Goal: Task Accomplishment & Management: Manage account settings

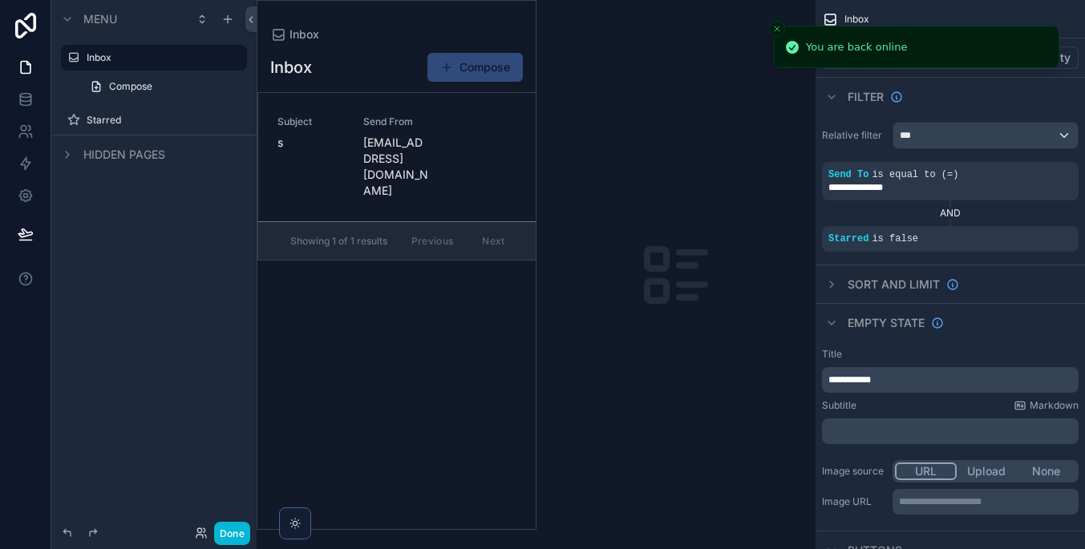
click at [773, 28] on icon "Close toast" at bounding box center [777, 29] width 10 height 10
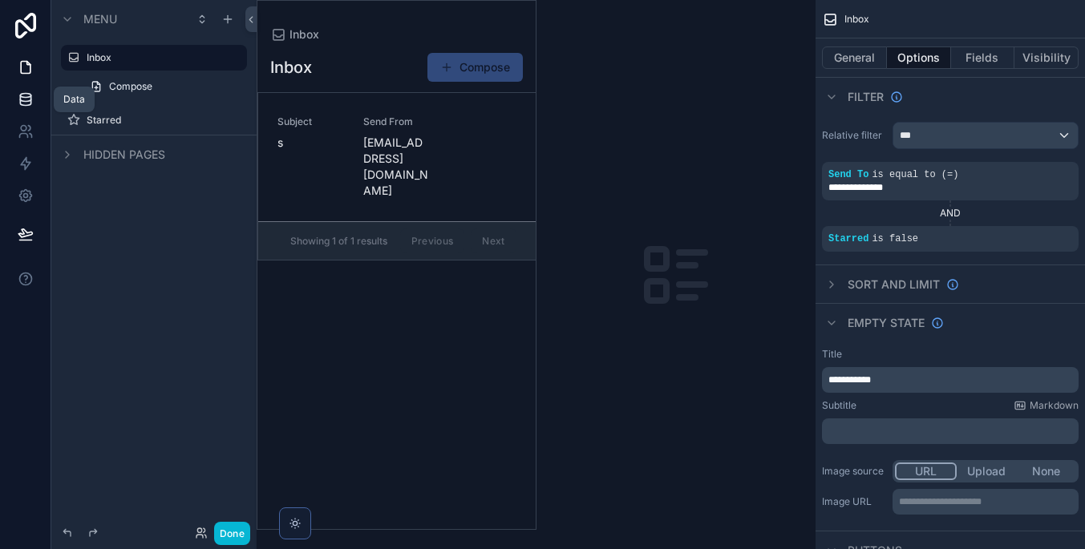
click at [29, 103] on icon at bounding box center [26, 99] width 16 height 16
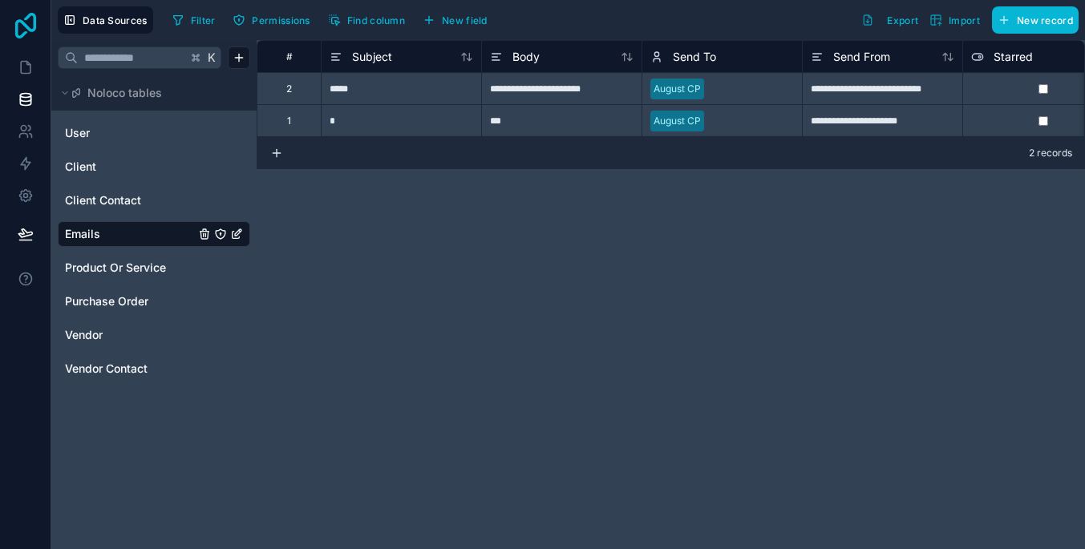
click at [24, 16] on icon at bounding box center [26, 26] width 32 height 26
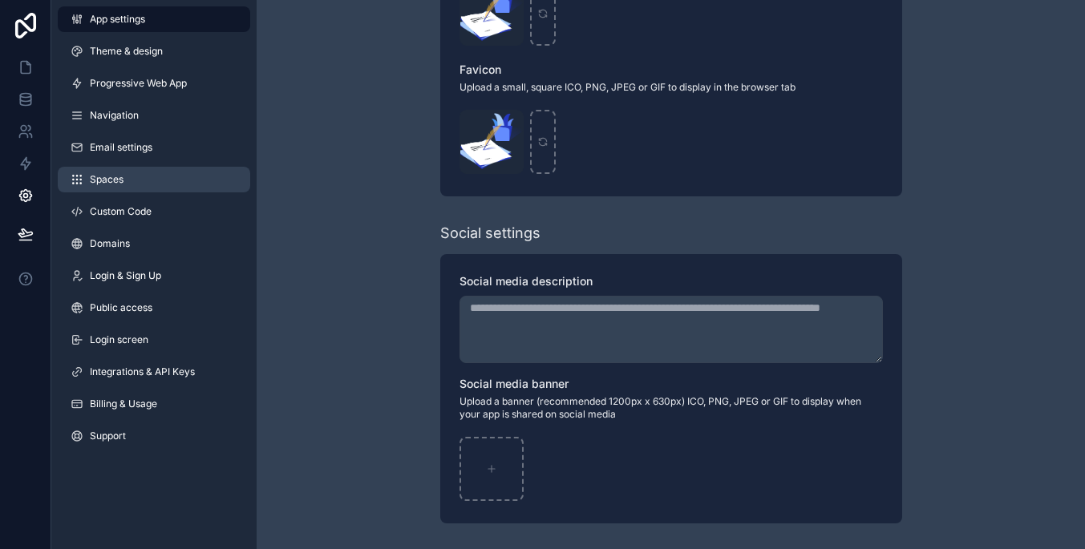
click at [182, 171] on link "Spaces" at bounding box center [154, 180] width 192 height 26
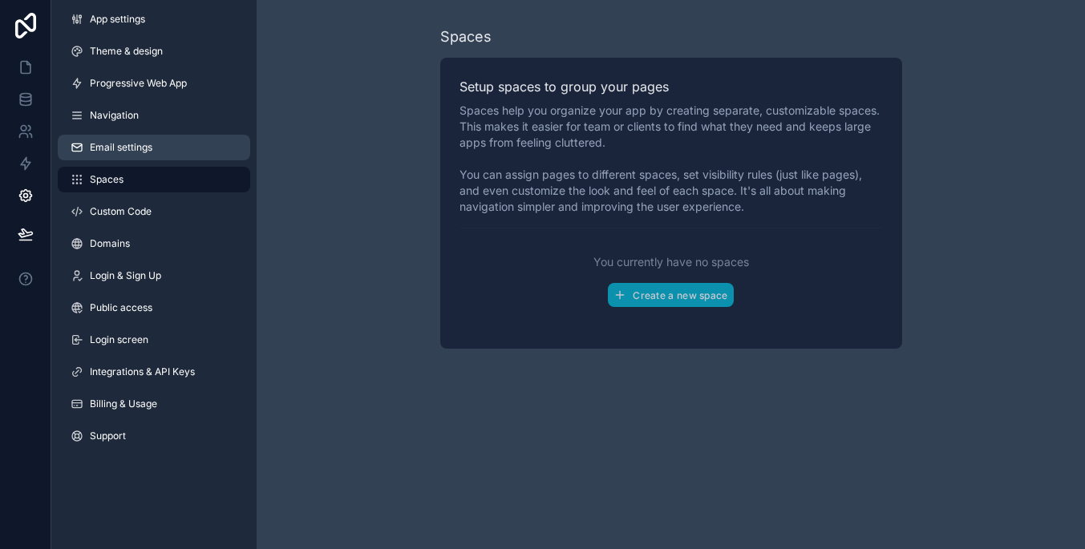
click at [180, 144] on link "Email settings" at bounding box center [154, 148] width 192 height 26
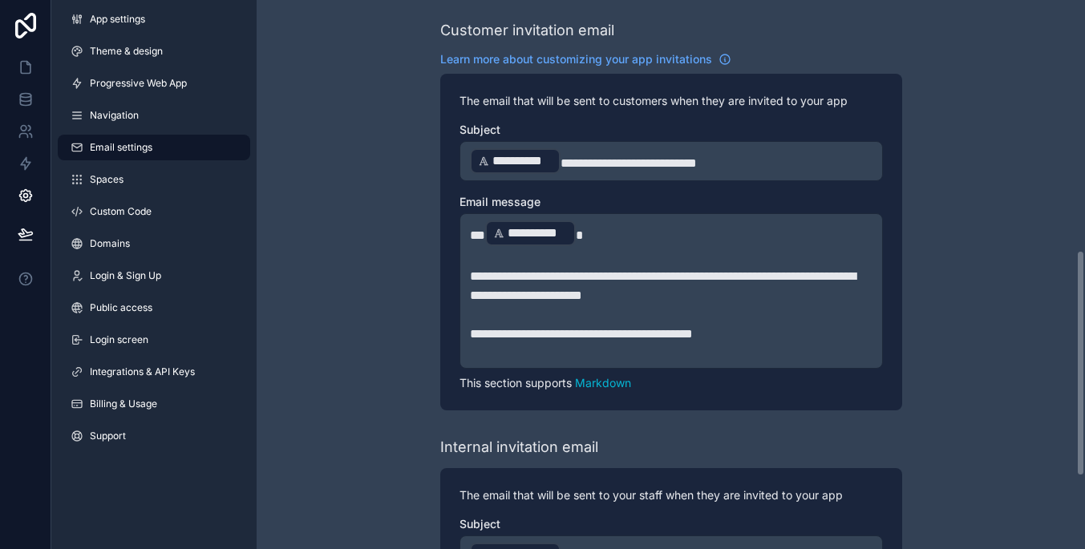
scroll to position [605, 0]
click at [606, 158] on span "**********" at bounding box center [628, 164] width 136 height 12
click at [596, 158] on span "**********" at bounding box center [628, 164] width 136 height 12
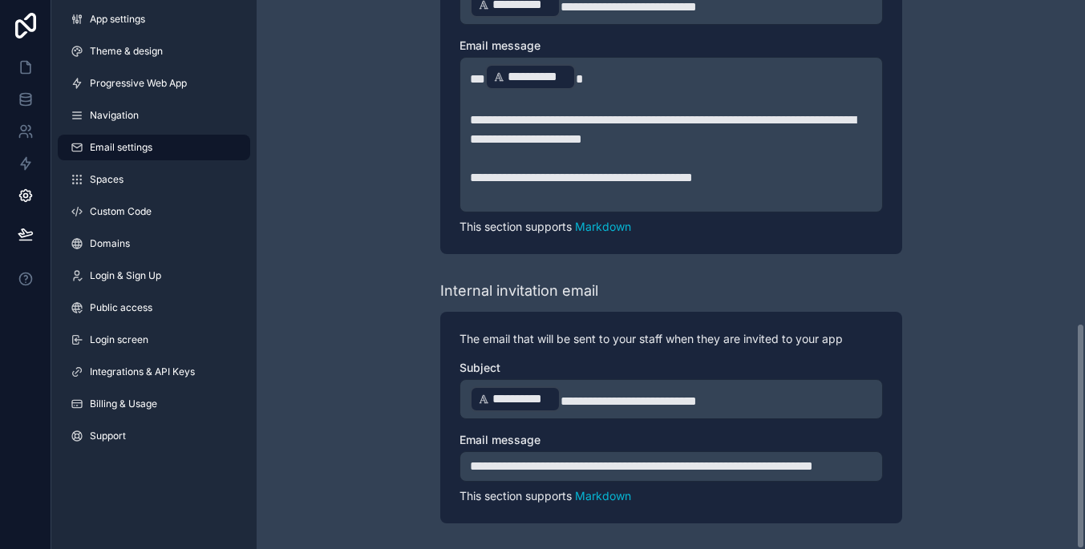
scroll to position [781, 0]
click at [200, 393] on link "Billing & Usage" at bounding box center [154, 404] width 192 height 26
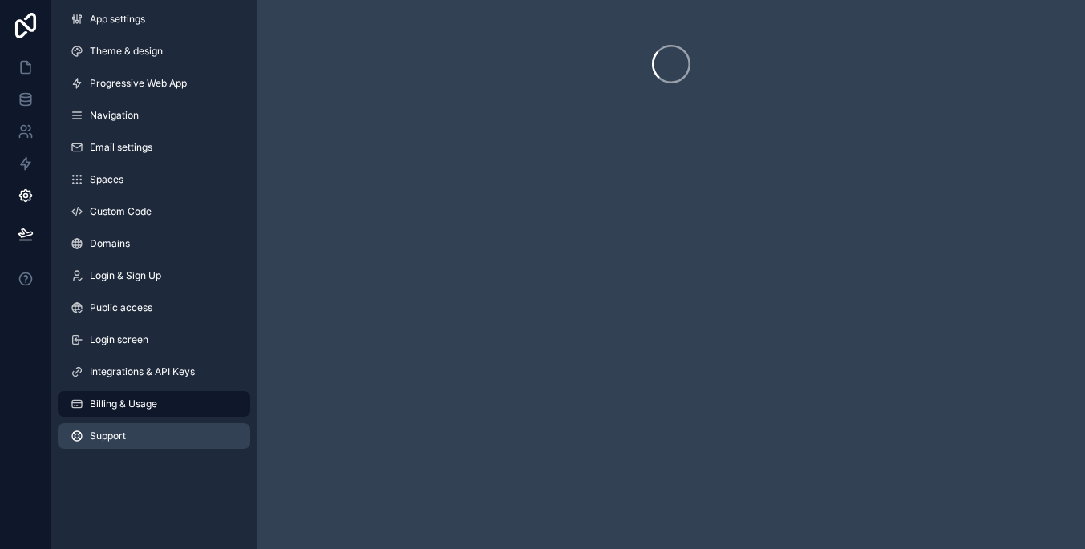
click at [206, 427] on link "Support" at bounding box center [154, 436] width 192 height 26
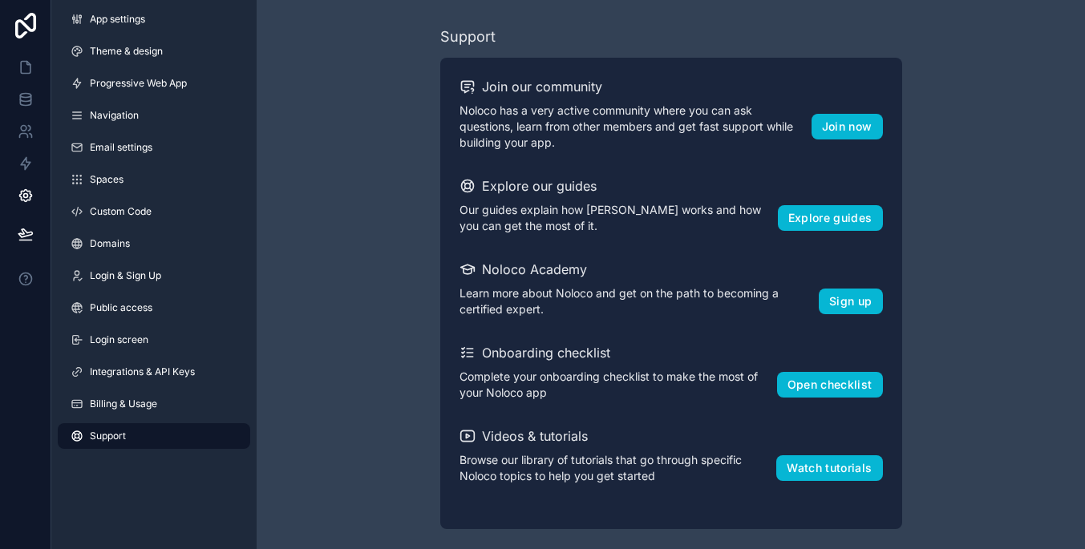
click at [206, 427] on link "Support" at bounding box center [154, 436] width 192 height 26
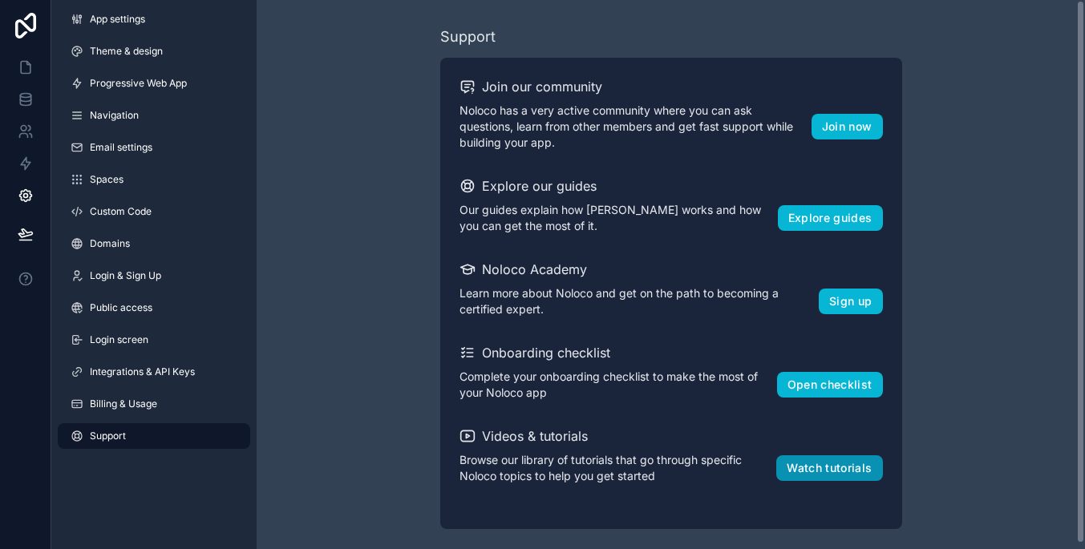
click at [802, 466] on button "Watch tutorials" at bounding box center [829, 468] width 106 height 26
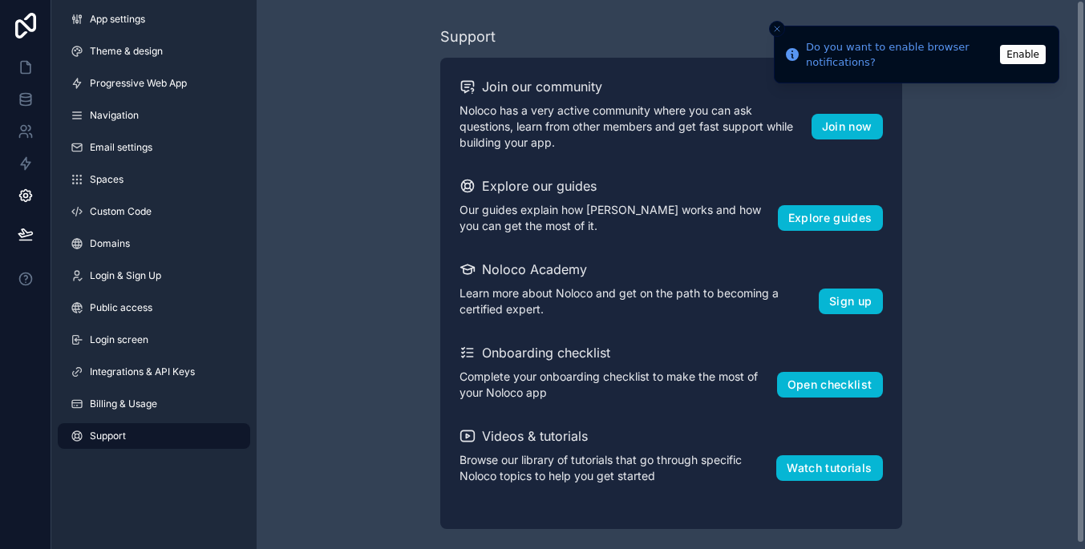
click at [774, 25] on icon "Close toast" at bounding box center [777, 29] width 10 height 10
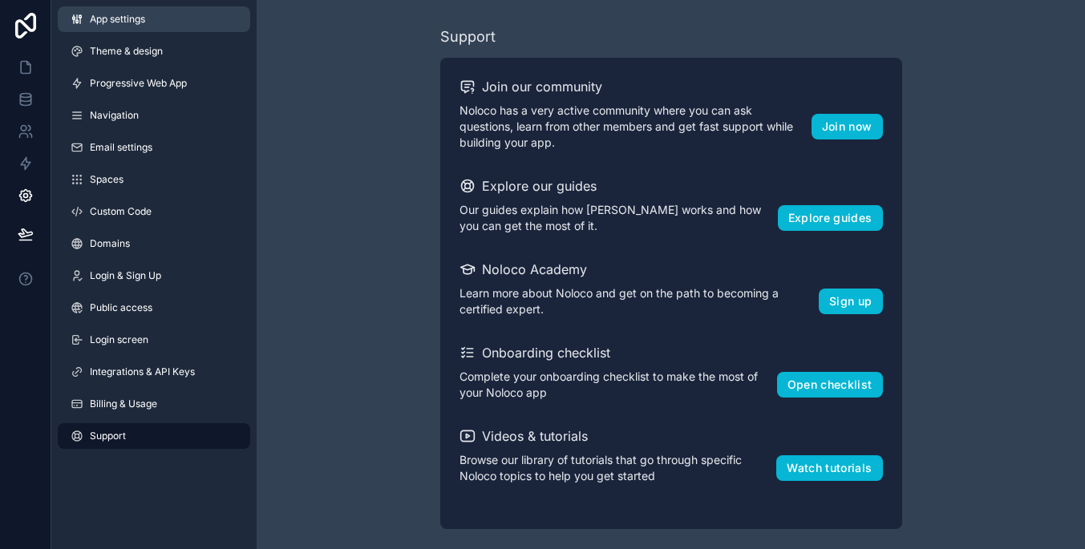
click at [98, 20] on span "App settings" at bounding box center [117, 19] width 55 height 13
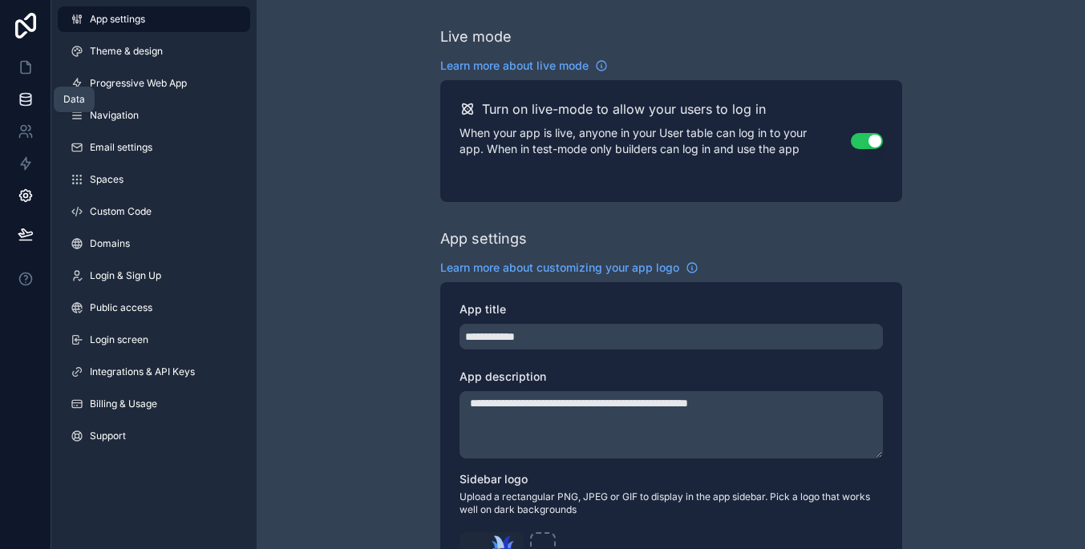
click at [24, 107] on icon at bounding box center [26, 99] width 16 height 16
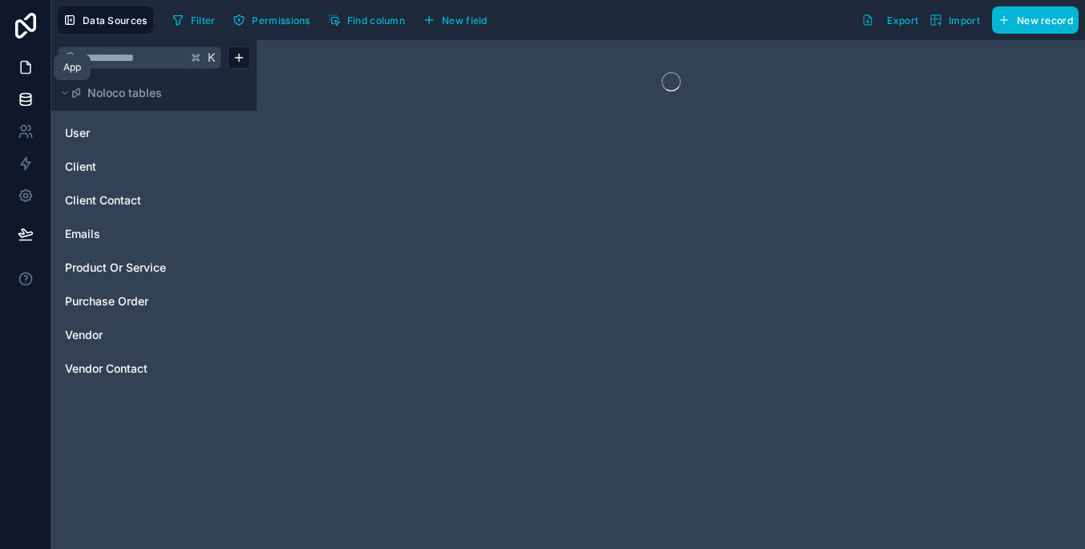
click at [20, 70] on icon at bounding box center [26, 67] width 16 height 16
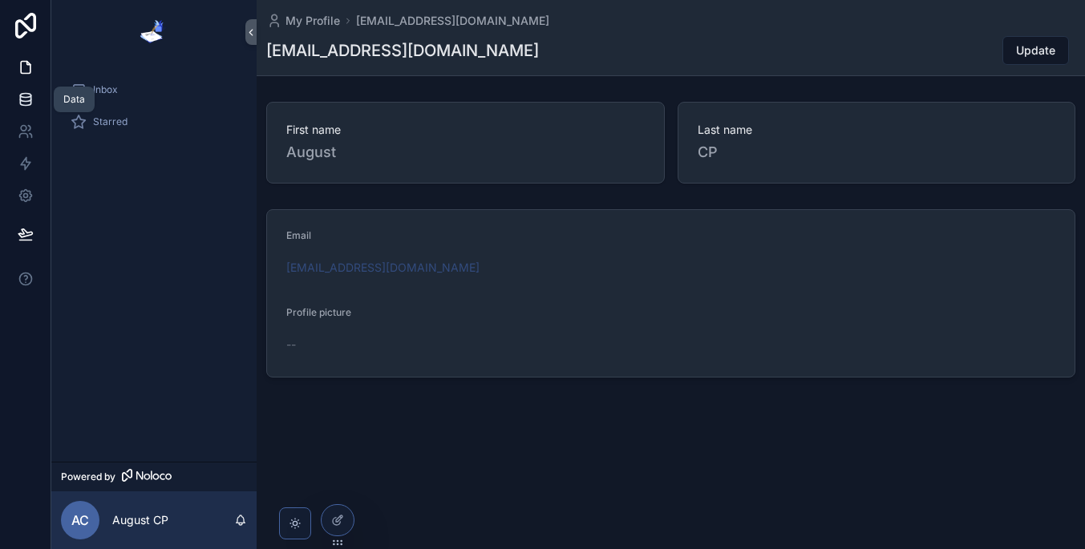
click at [27, 95] on icon at bounding box center [26, 99] width 16 height 16
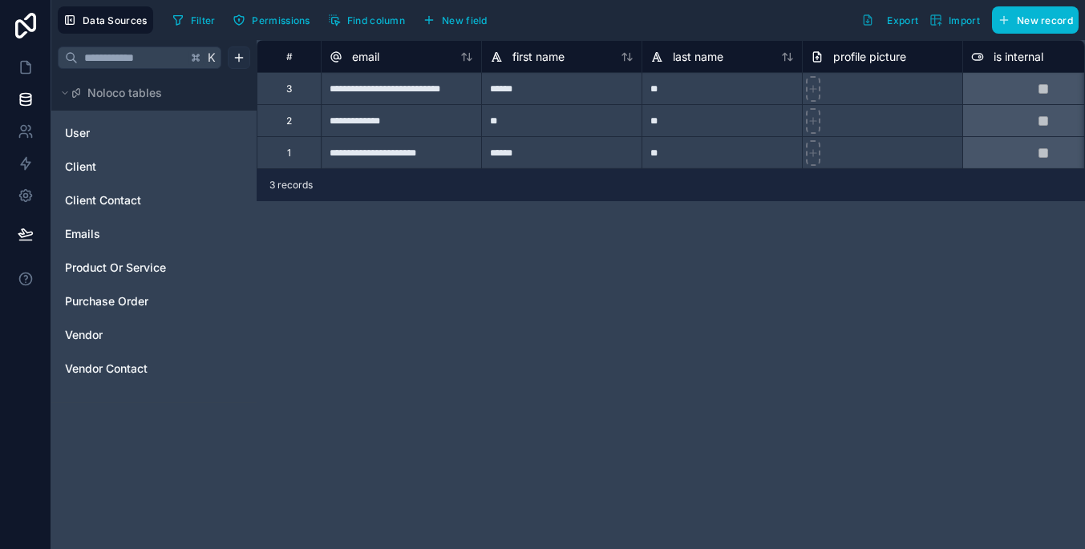
click at [238, 54] on html "**********" at bounding box center [542, 274] width 1085 height 549
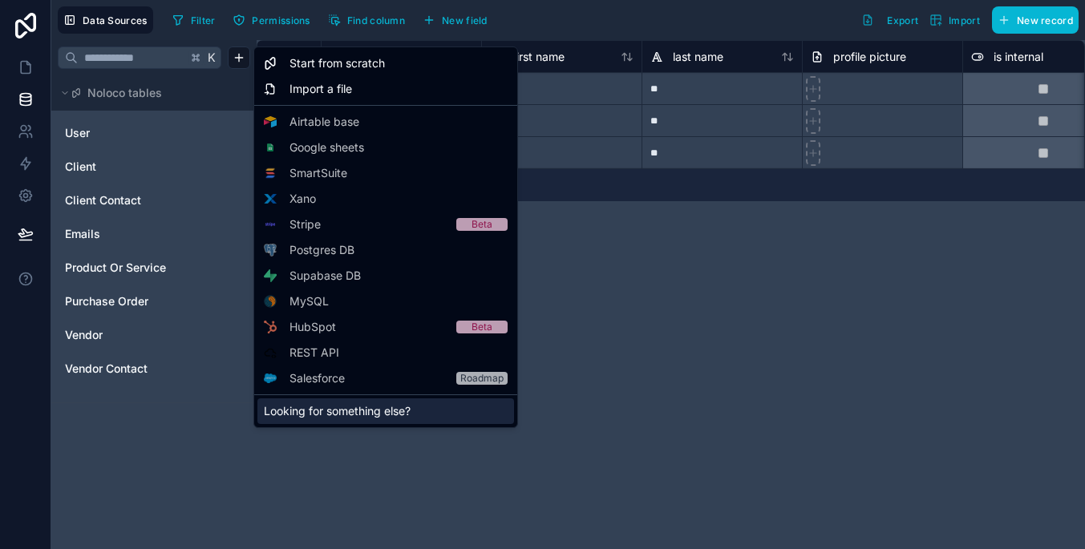
click at [436, 409] on div "Looking for something else?" at bounding box center [385, 411] width 257 height 26
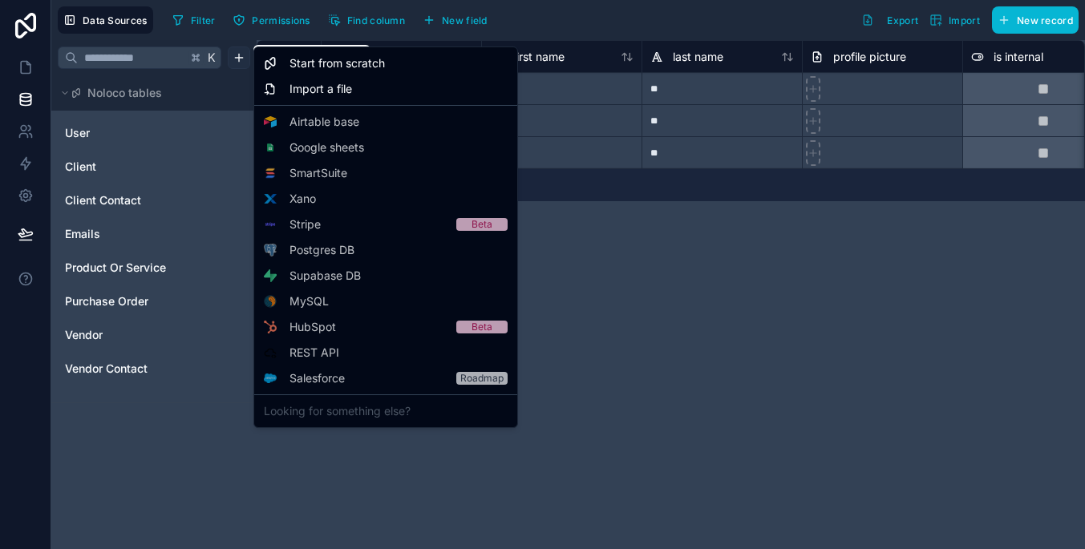
click at [245, 65] on html "**********" at bounding box center [542, 274] width 1085 height 549
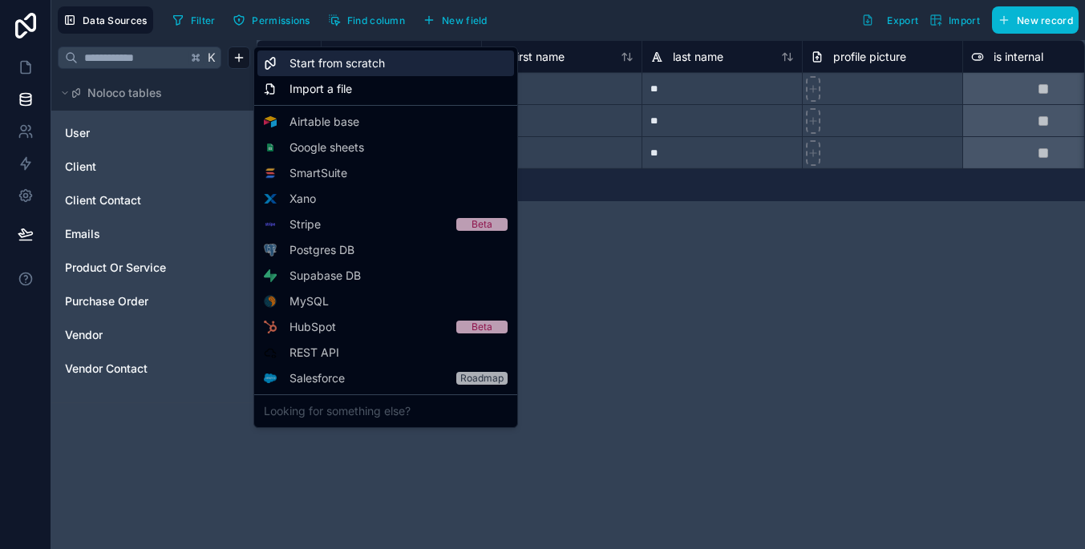
click at [298, 57] on span "Start from scratch" at bounding box center [336, 63] width 95 height 16
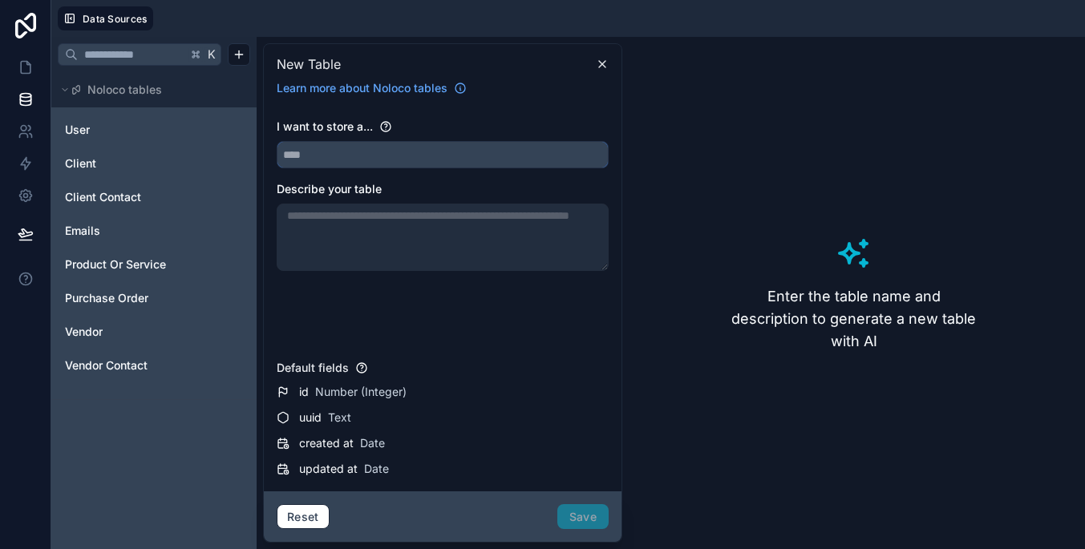
click at [352, 161] on input "text" at bounding box center [442, 155] width 330 height 26
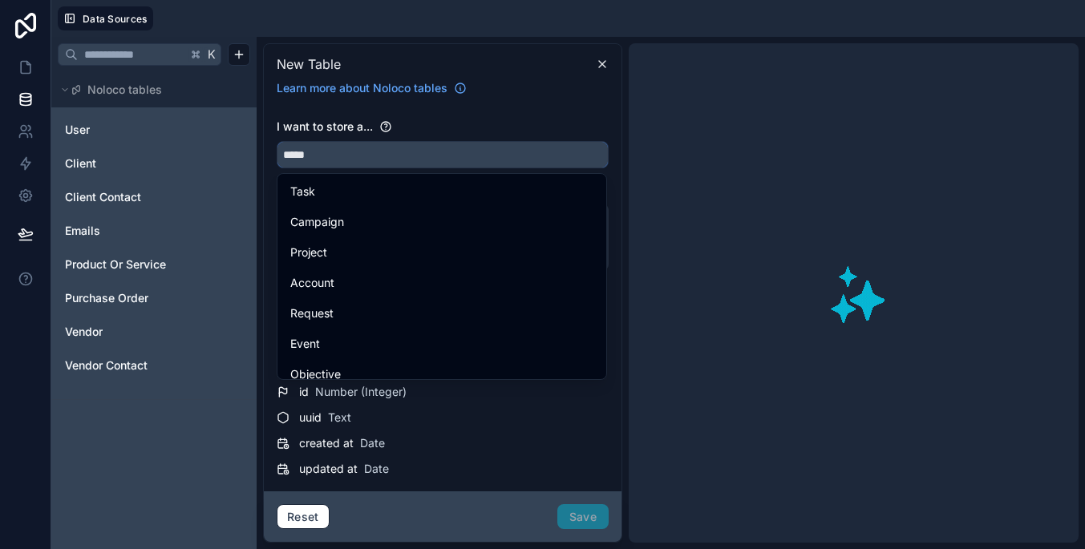
type input "*****"
click at [462, 131] on div "I want to store a..." at bounding box center [443, 127] width 332 height 16
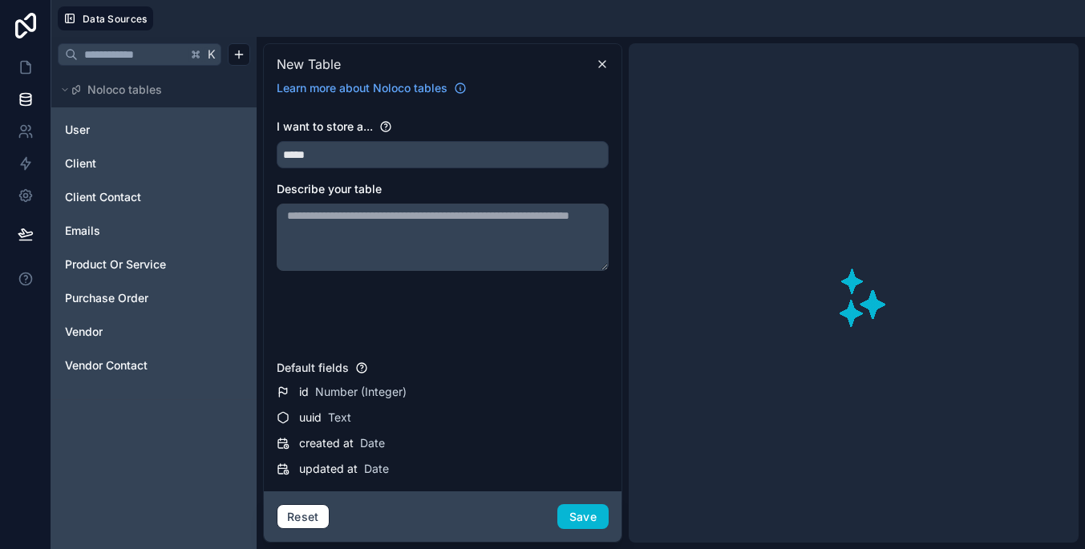
click at [476, 453] on div "id Number (Integer) uuid Text created at Date updated at Date" at bounding box center [443, 430] width 332 height 96
click at [580, 513] on button "Save" at bounding box center [582, 517] width 51 height 26
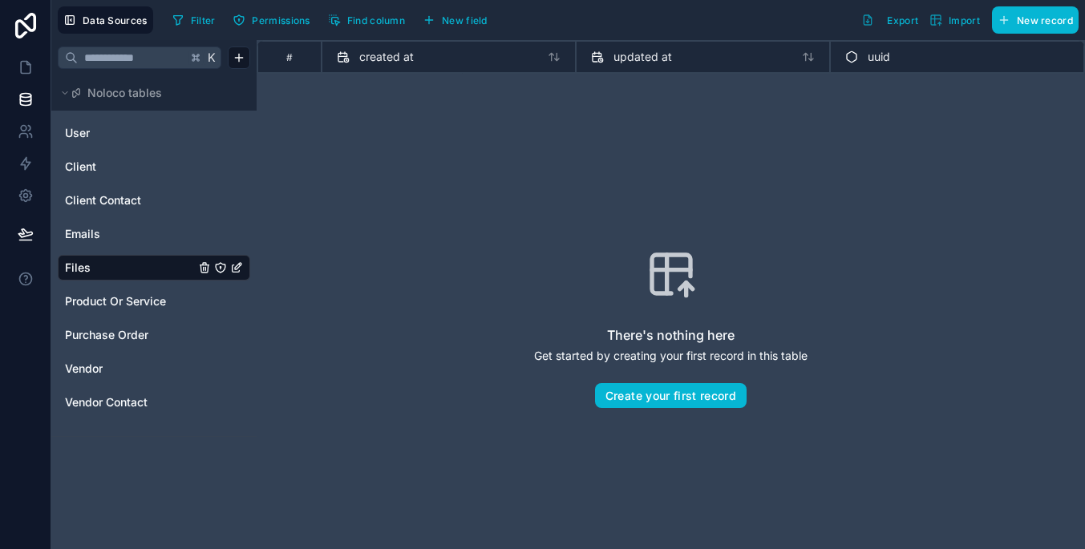
click at [107, 36] on div "Data Sources Filter Permissions Find column New field Export Import New record" at bounding box center [567, 20] width 1033 height 40
click at [107, 24] on span "Data Sources" at bounding box center [115, 20] width 65 height 12
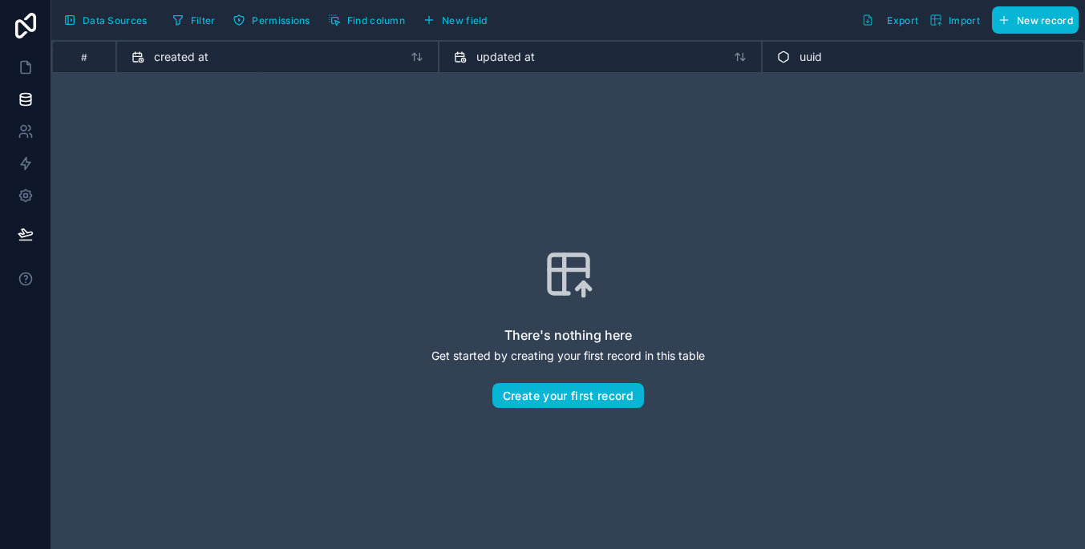
click at [107, 24] on span "Data Sources" at bounding box center [115, 20] width 65 height 12
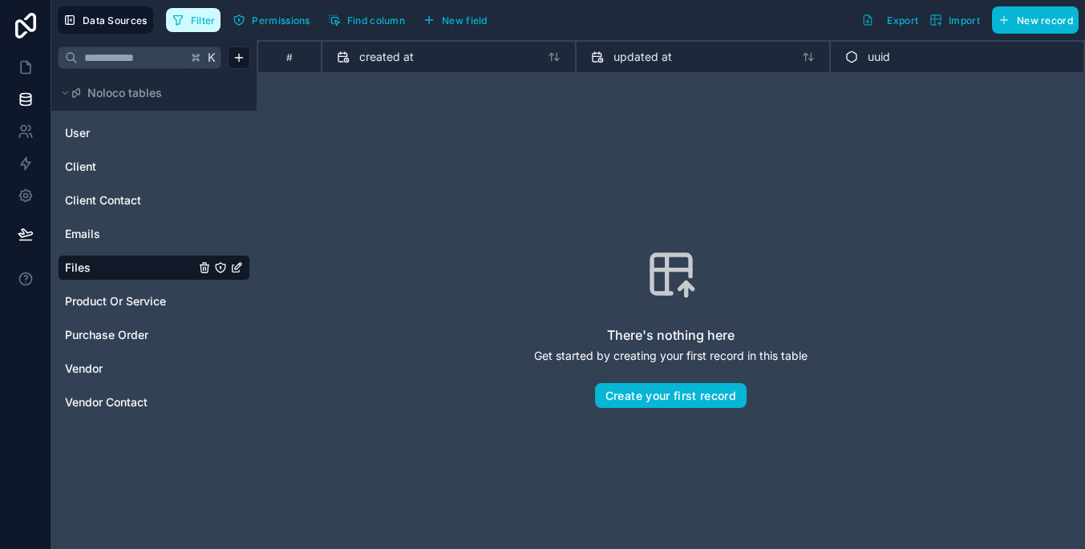
click at [202, 21] on span "Filter" at bounding box center [203, 20] width 25 height 12
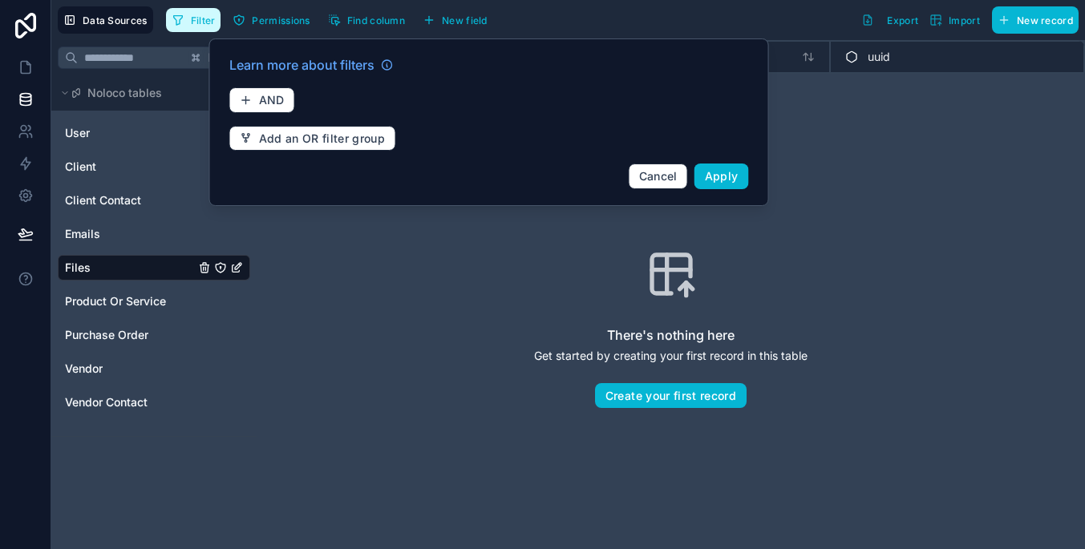
click at [202, 21] on span "Filter" at bounding box center [203, 20] width 25 height 12
click at [276, 19] on span "Permissions" at bounding box center [281, 20] width 58 height 12
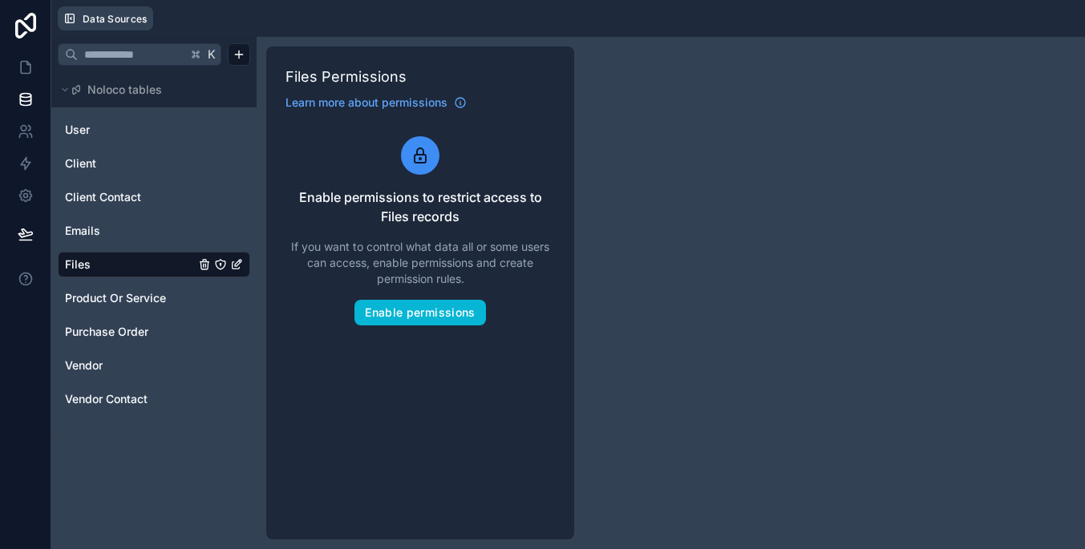
click at [114, 27] on button "Data Sources" at bounding box center [105, 18] width 95 height 24
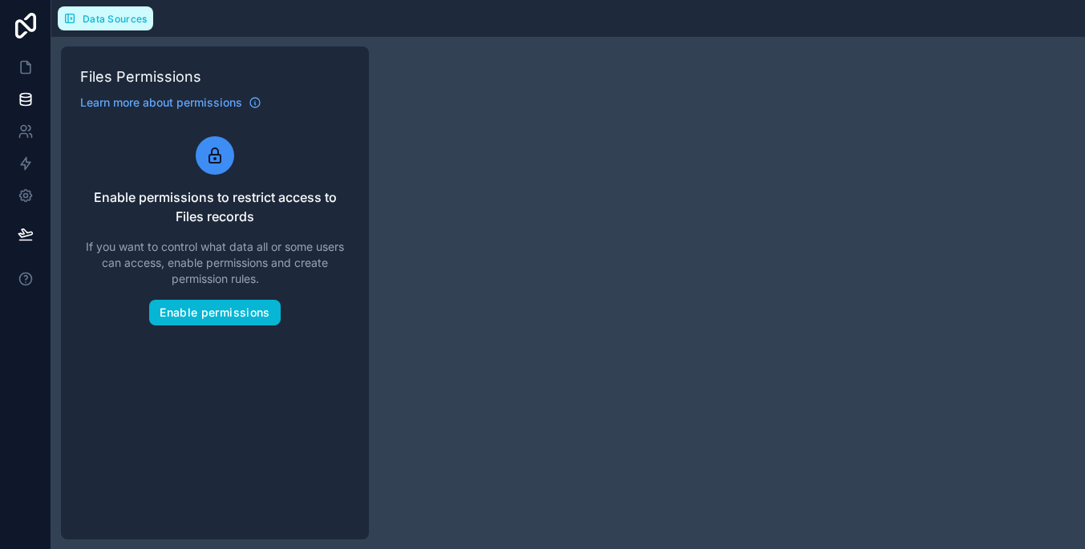
click at [112, 24] on span "Data Sources" at bounding box center [115, 19] width 65 height 12
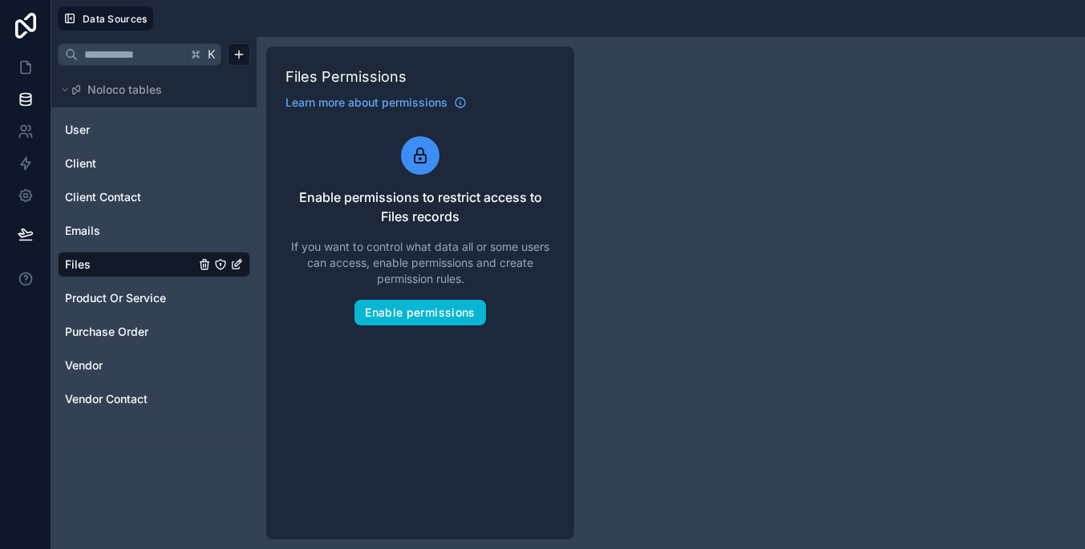
click at [158, 275] on div "Files" at bounding box center [154, 265] width 192 height 26
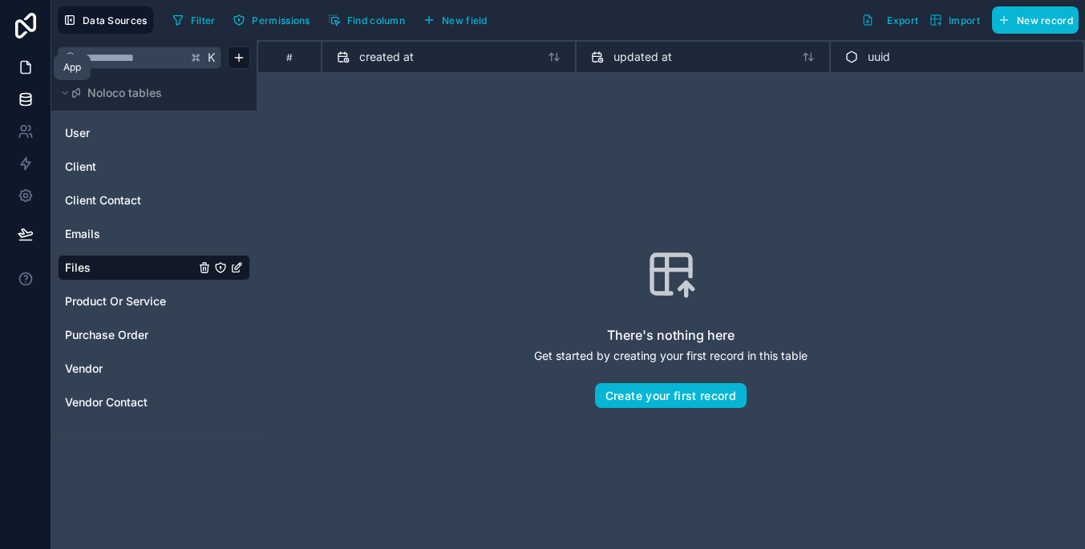
click at [16, 75] on link at bounding box center [25, 67] width 51 height 32
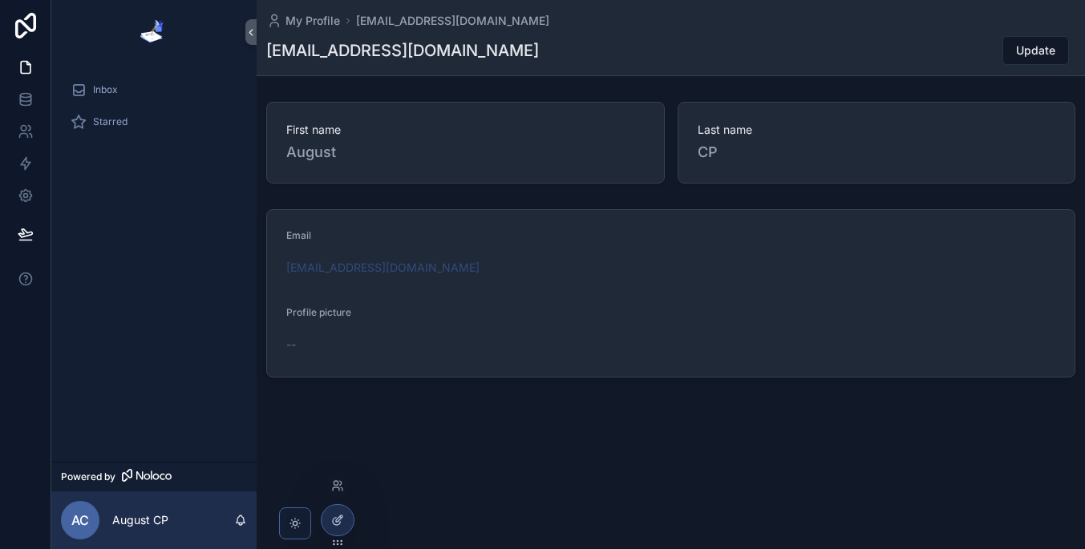
click at [339, 515] on icon at bounding box center [337, 520] width 13 height 13
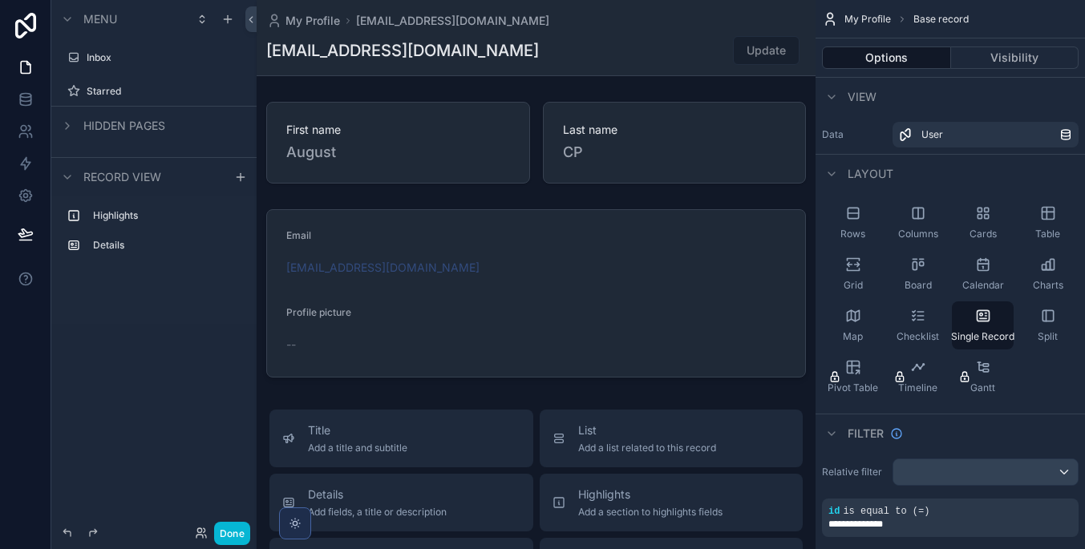
click at [295, 522] on icon "scrollable content" at bounding box center [295, 523] width 13 height 13
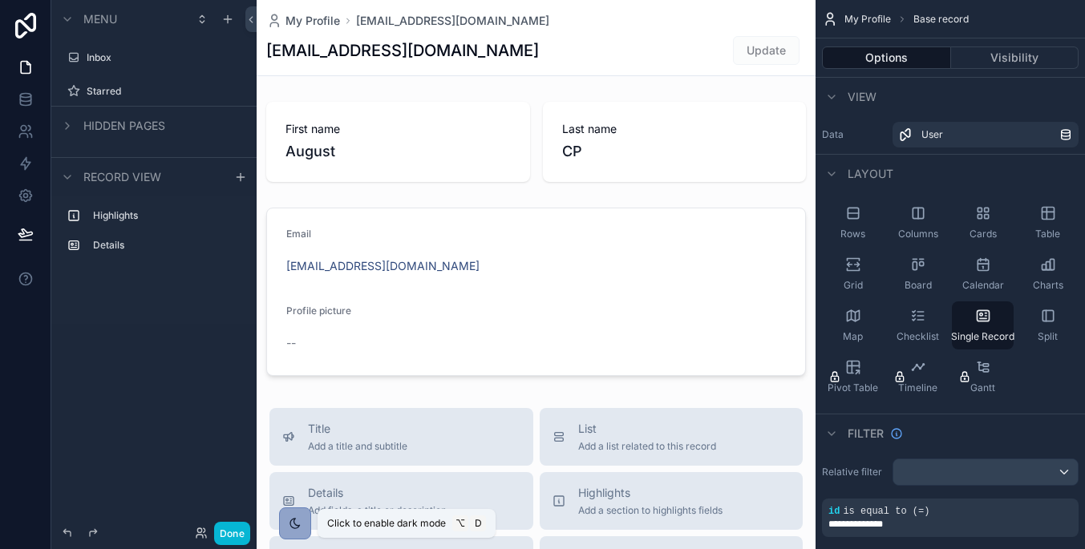
click at [295, 522] on icon "scrollable content" at bounding box center [295, 523] width 13 height 13
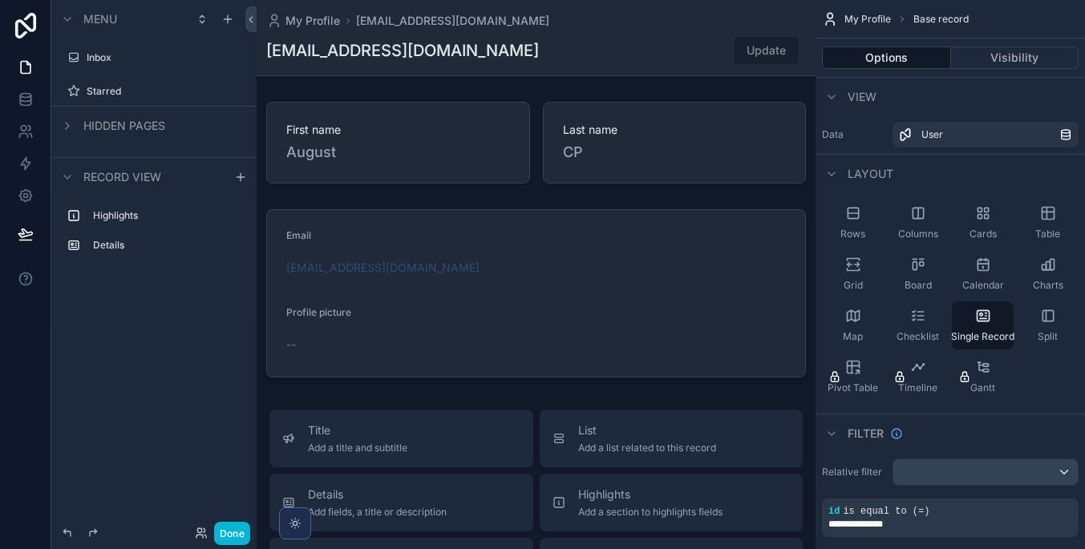
click at [145, 121] on span "Hidden pages" at bounding box center [124, 126] width 82 height 16
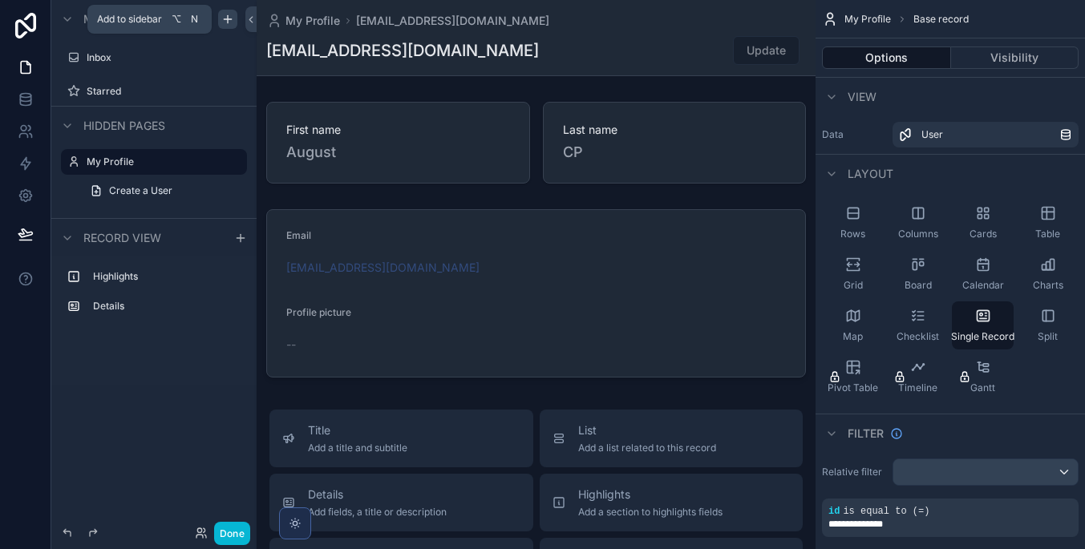
click at [220, 10] on div "scrollable content" at bounding box center [227, 19] width 19 height 19
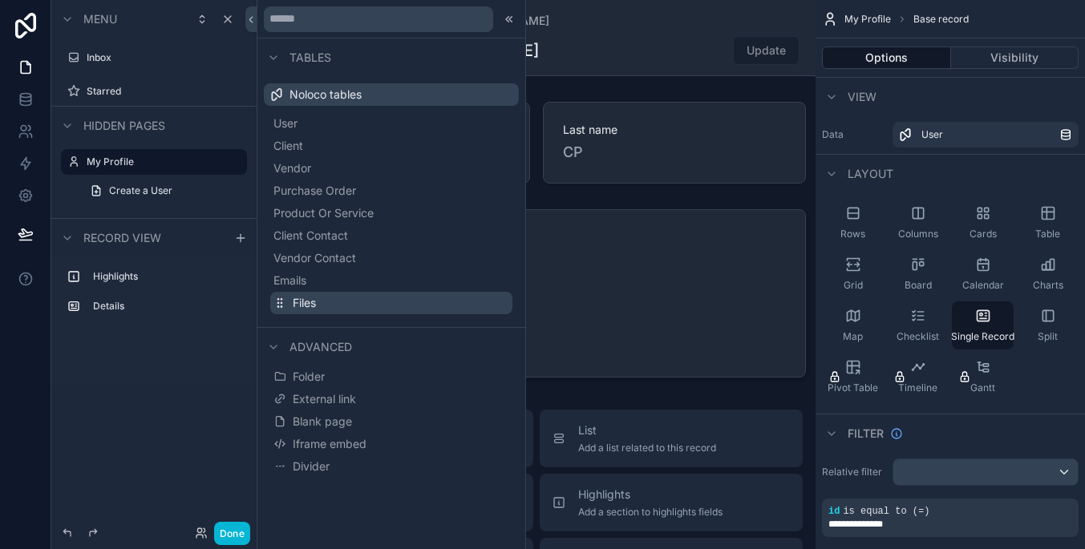
click at [362, 304] on button "Files" at bounding box center [391, 303] width 242 height 22
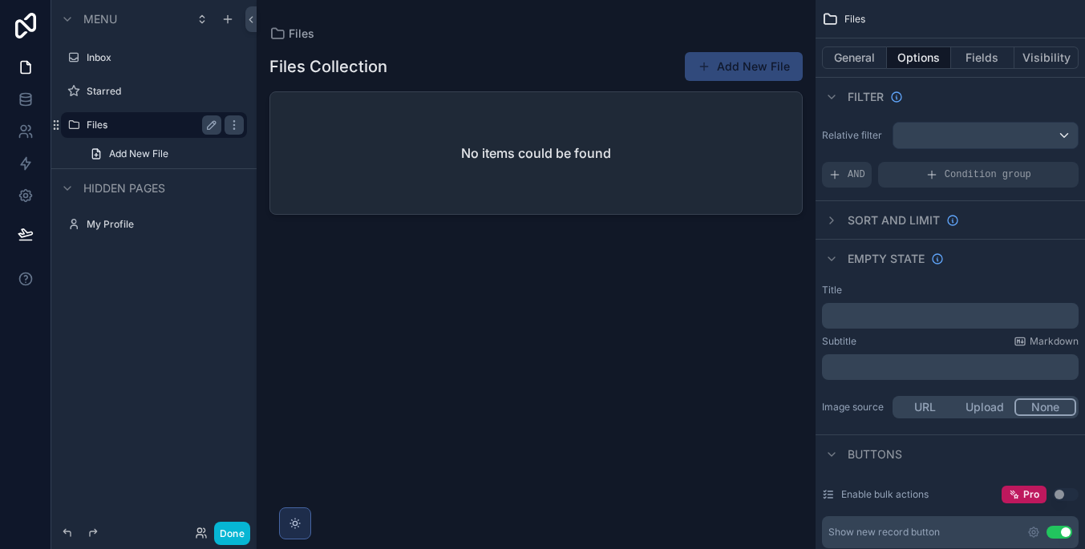
drag, startPoint x: 180, startPoint y: 127, endPoint x: 147, endPoint y: 320, distance: 196.0
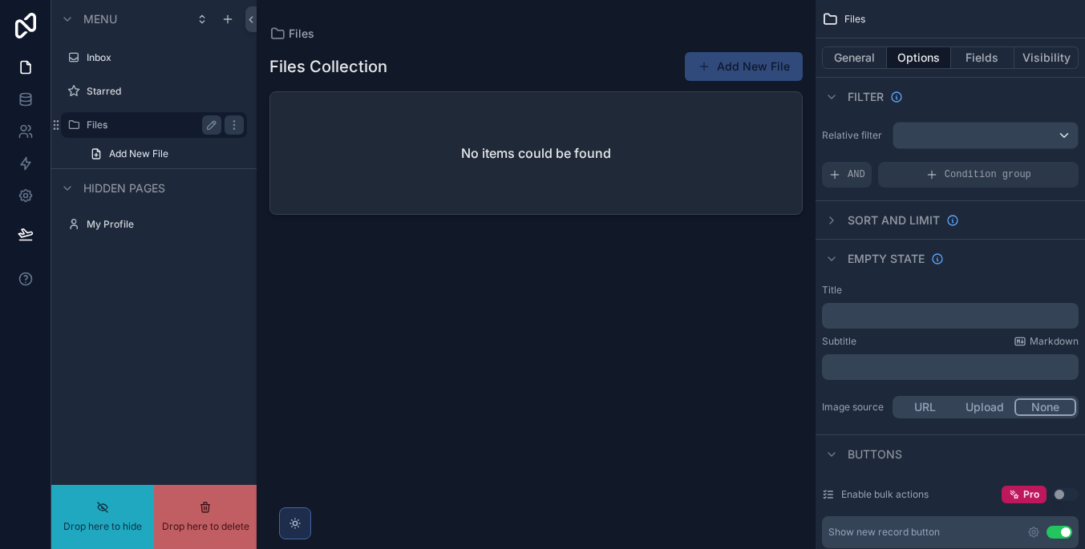
drag, startPoint x: 144, startPoint y: 123, endPoint x: 116, endPoint y: 525, distance: 403.4
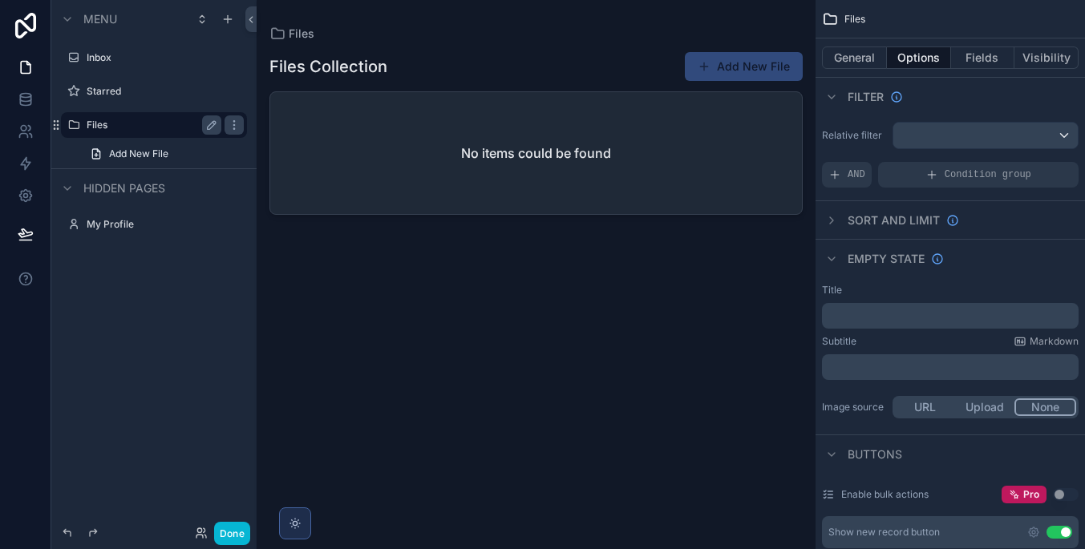
click at [230, 114] on div "scrollable content" at bounding box center [232, 125] width 22 height 26
click at [230, 119] on icon "scrollable content" at bounding box center [234, 125] width 13 height 13
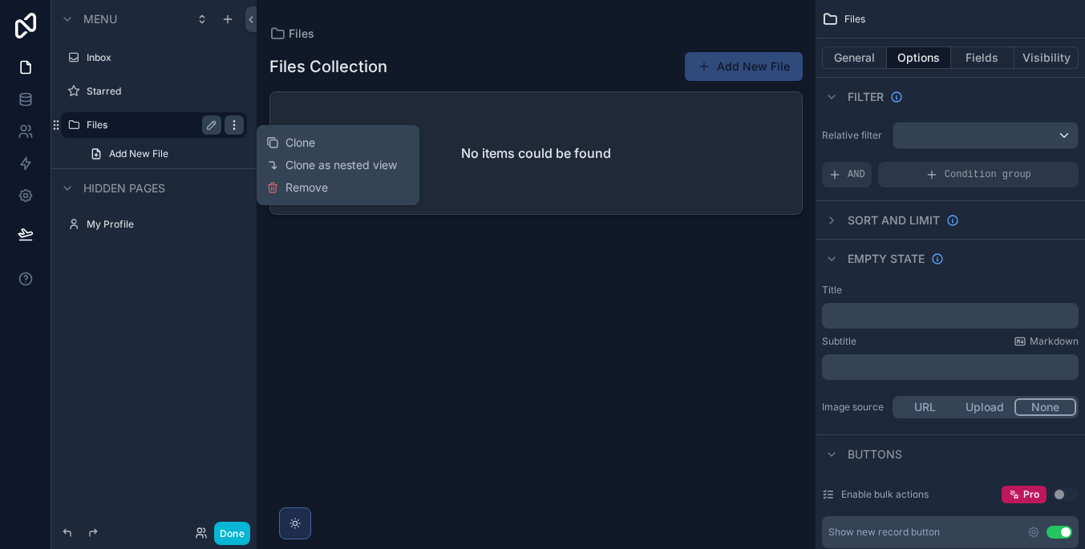
click at [231, 121] on icon "scrollable content" at bounding box center [234, 125] width 13 height 13
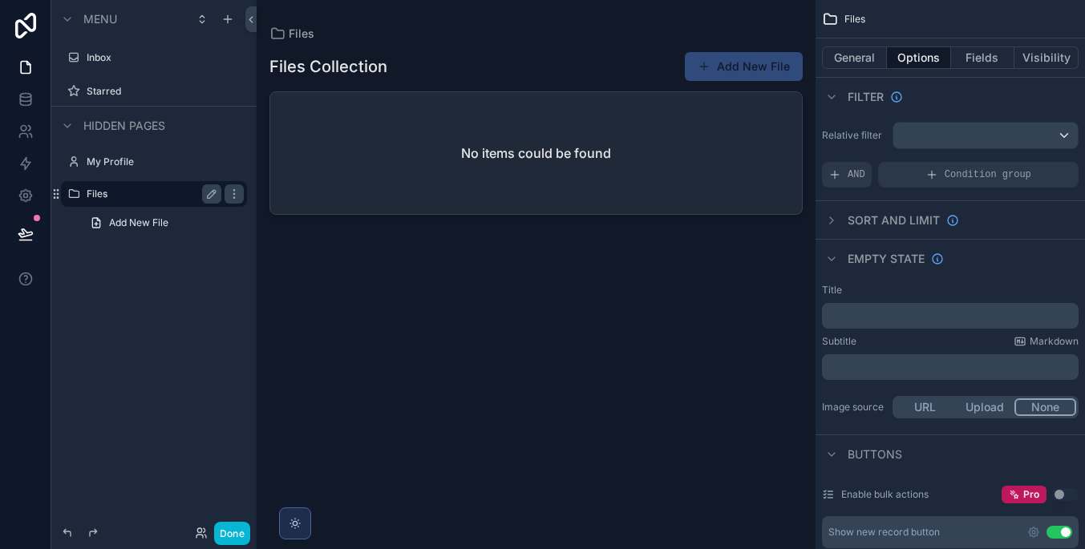
click at [138, 194] on label "Files" at bounding box center [151, 194] width 128 height 13
click at [214, 190] on icon "scrollable content" at bounding box center [212, 194] width 8 height 8
click at [71, 190] on icon "scrollable content" at bounding box center [73, 194] width 13 height 13
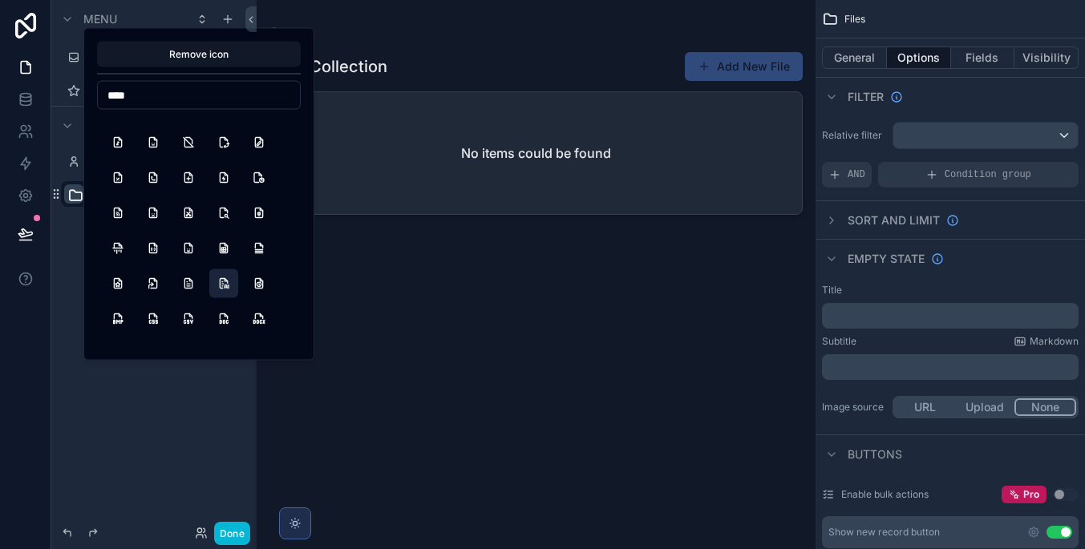
scroll to position [236, 0]
type input "****"
click at [193, 290] on button "FileText" at bounding box center [188, 283] width 29 height 29
click at [63, 265] on div "Menu Inbox Starred Hidden pages My Profile ***** Add New File" at bounding box center [153, 265] width 205 height 530
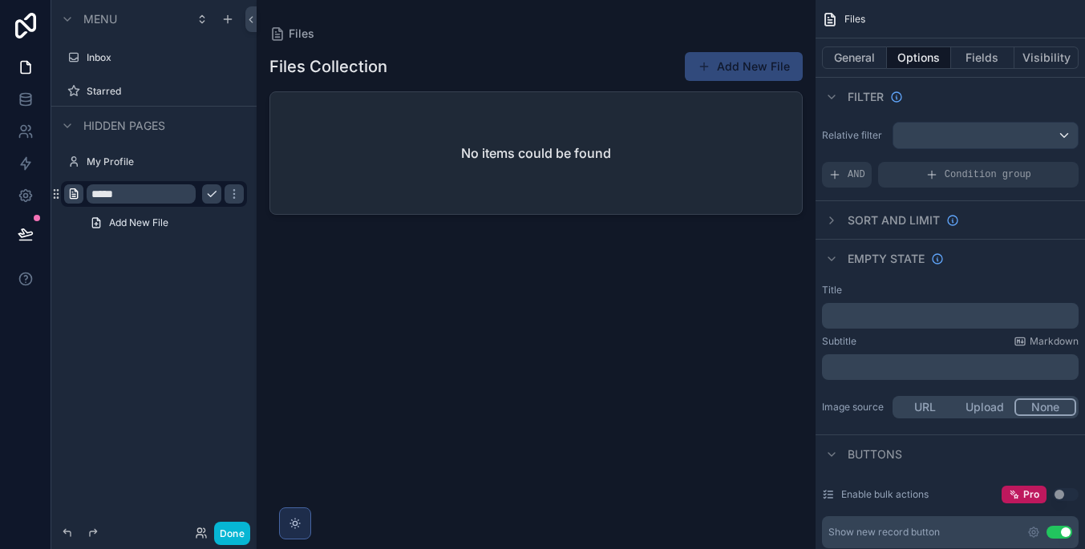
click at [115, 193] on input "*****" at bounding box center [141, 193] width 109 height 19
type input "****"
click at [212, 192] on icon "scrollable content" at bounding box center [211, 194] width 13 height 13
click at [0, 0] on icon "scrollable content" at bounding box center [0, 0] width 0 height 0
click at [144, 195] on input "****" at bounding box center [141, 193] width 109 height 19
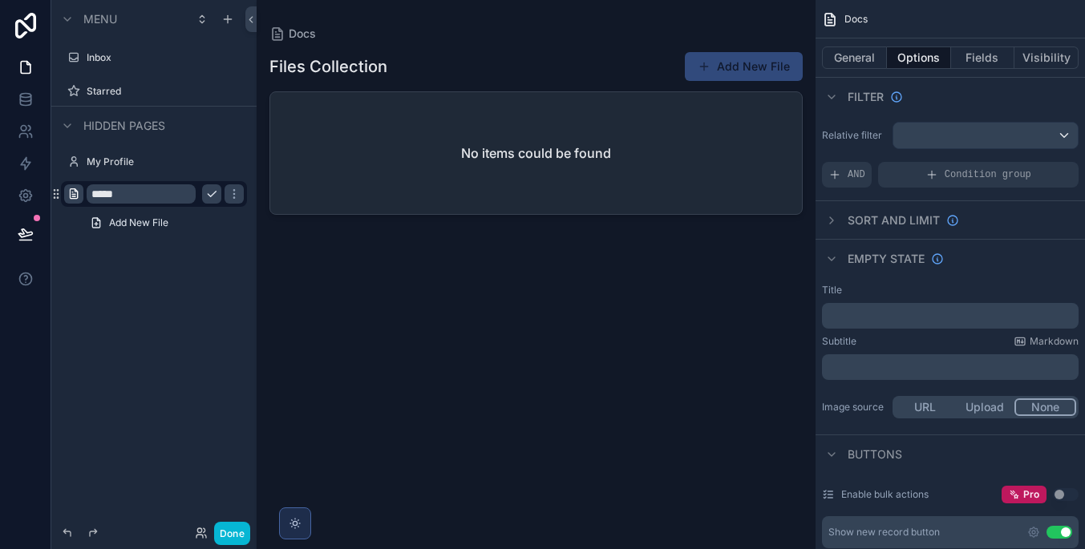
type input "*****"
click at [208, 192] on icon "scrollable content" at bounding box center [211, 194] width 13 height 13
click at [855, 55] on button "General" at bounding box center [854, 57] width 65 height 22
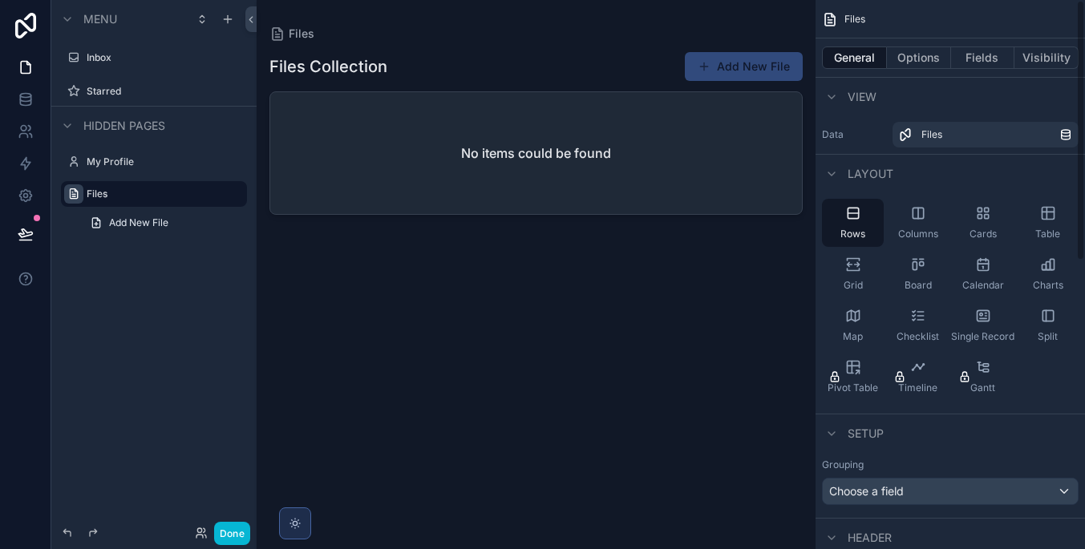
scroll to position [0, 0]
click at [34, 99] on link at bounding box center [25, 99] width 51 height 32
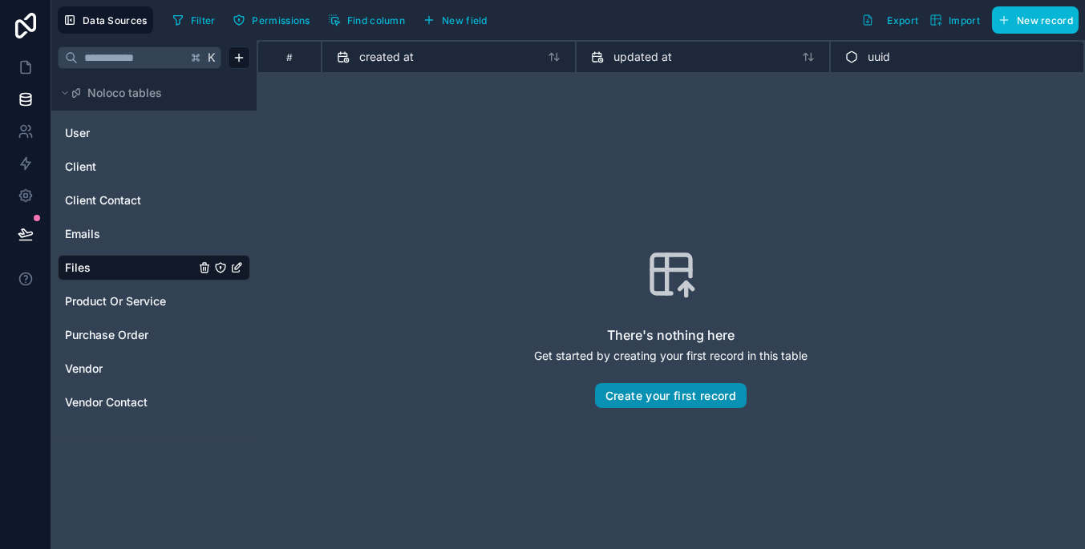
click at [729, 396] on button "Create your first record" at bounding box center [671, 396] width 152 height 26
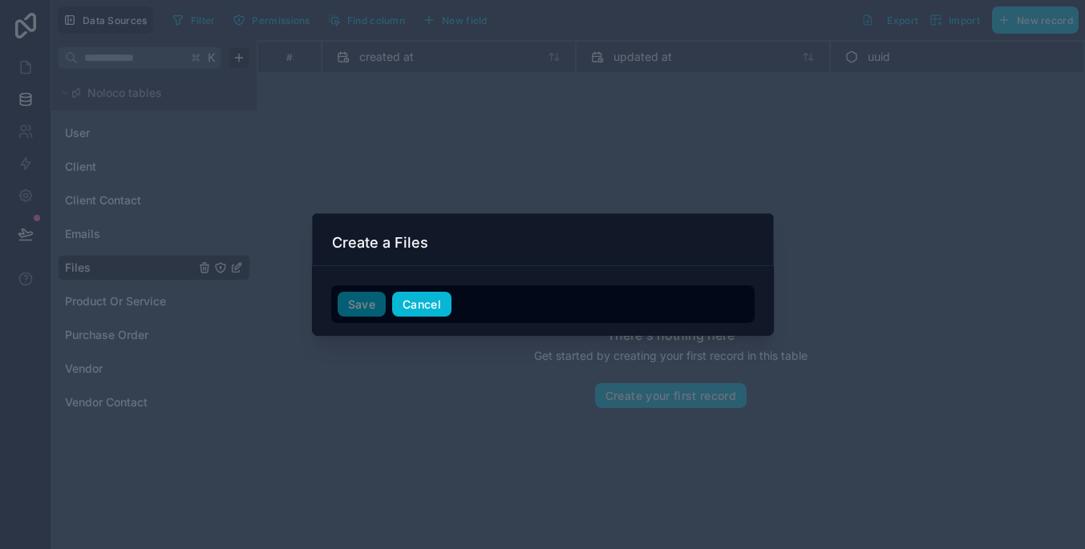
click at [409, 302] on button "Cancel" at bounding box center [421, 305] width 59 height 26
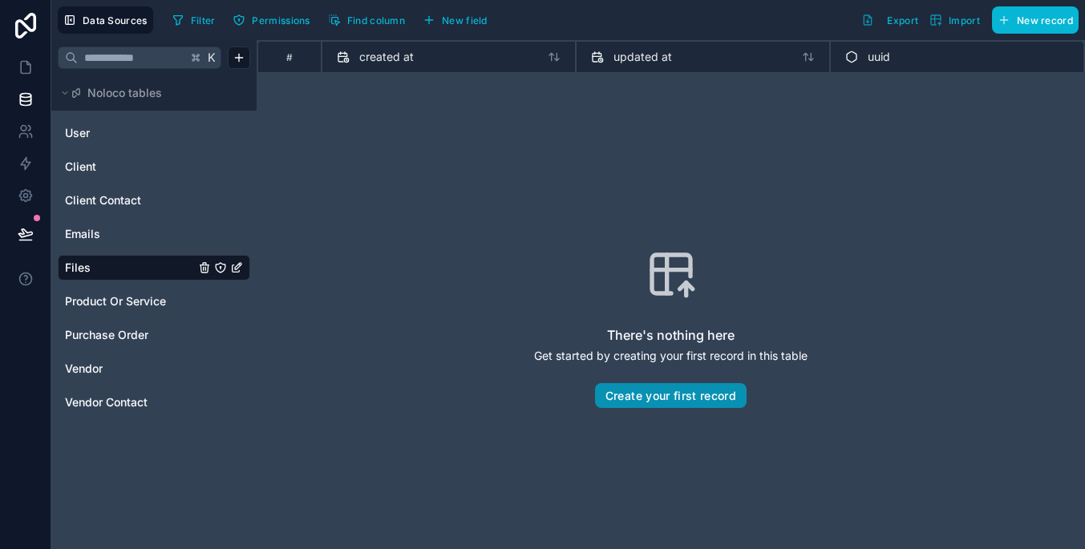
click at [708, 393] on button "Create your first record" at bounding box center [671, 396] width 152 height 26
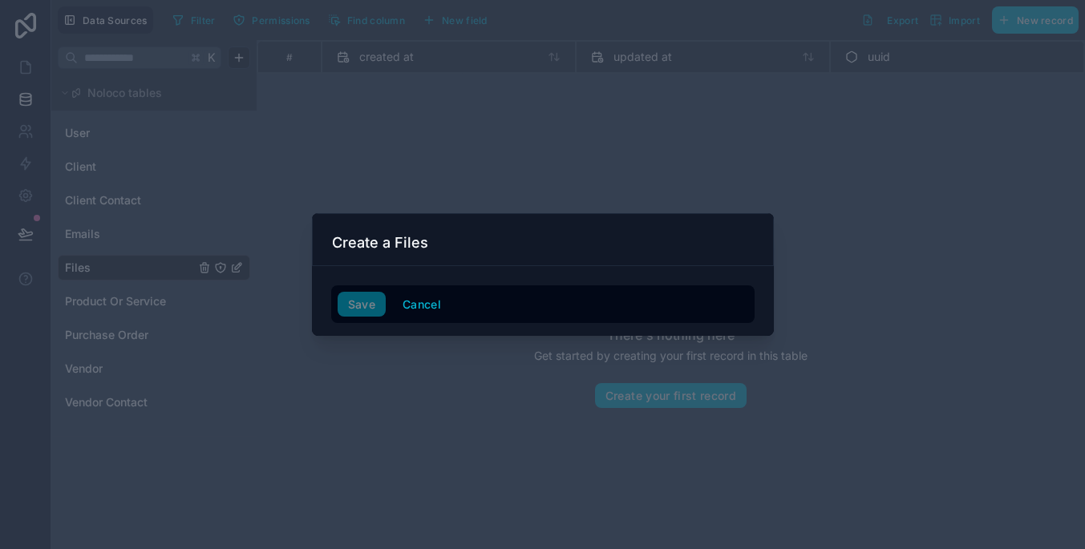
click at [376, 305] on div "Save Cancel" at bounding box center [543, 305] width 410 height 26
click at [408, 305] on button "Cancel" at bounding box center [421, 305] width 59 height 26
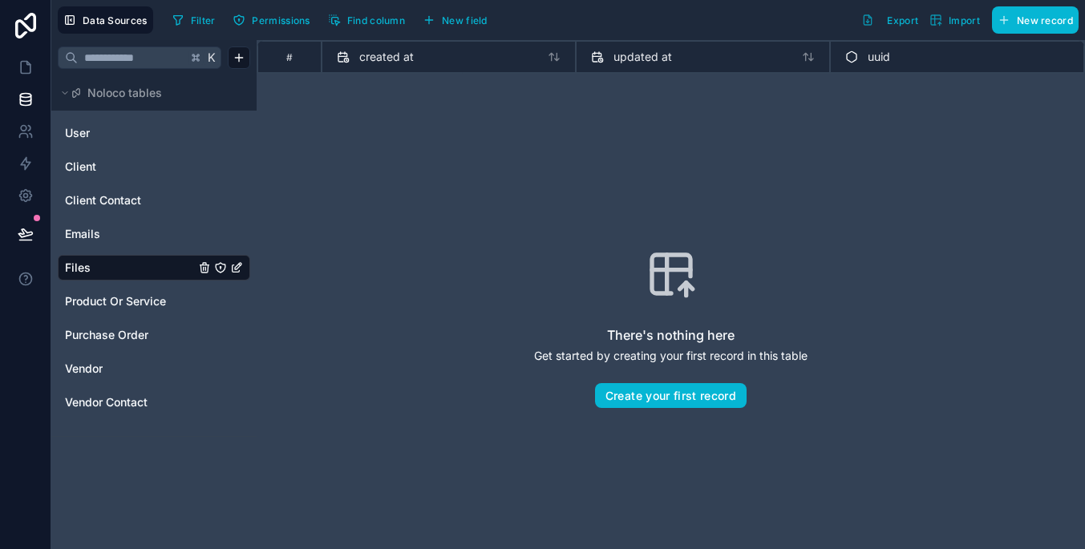
click at [467, 33] on div "Filter Permissions Find column New field" at bounding box center [333, 19] width 334 height 27
click at [476, 28] on button "New field" at bounding box center [455, 20] width 76 height 24
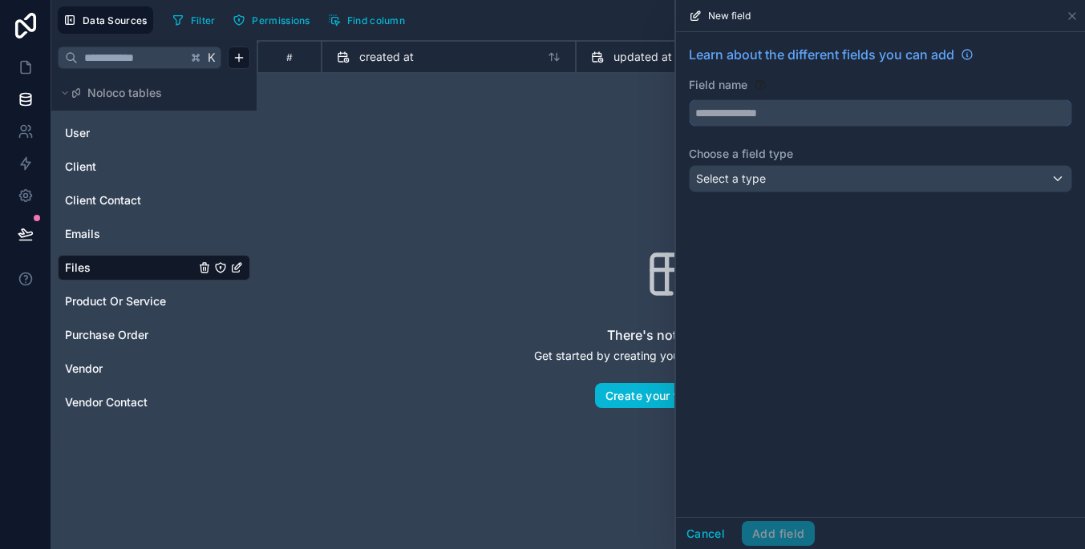
click at [837, 123] on input "text" at bounding box center [880, 113] width 382 height 26
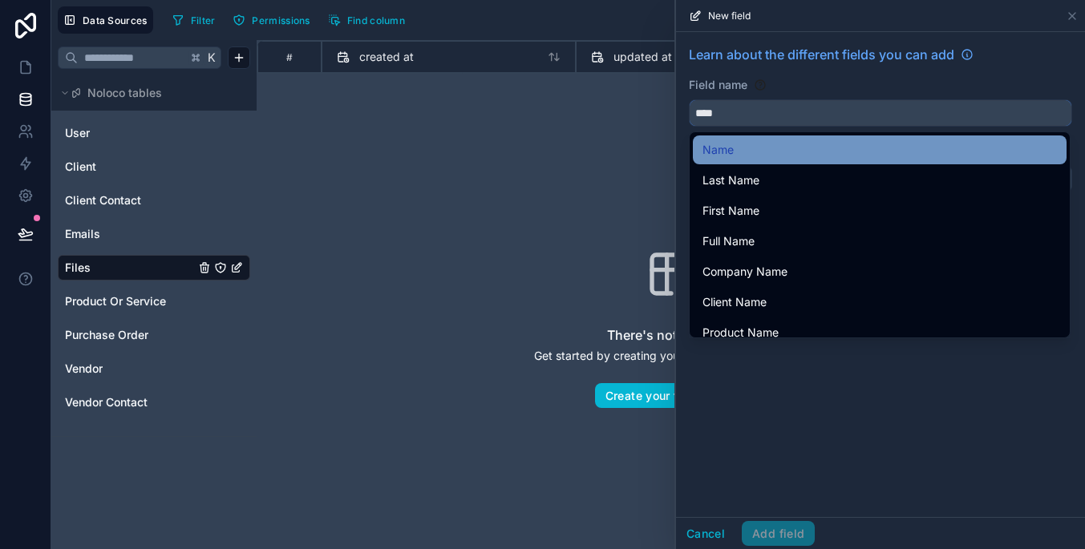
type input "****"
click at [835, 137] on div "Name" at bounding box center [880, 149] width 374 height 29
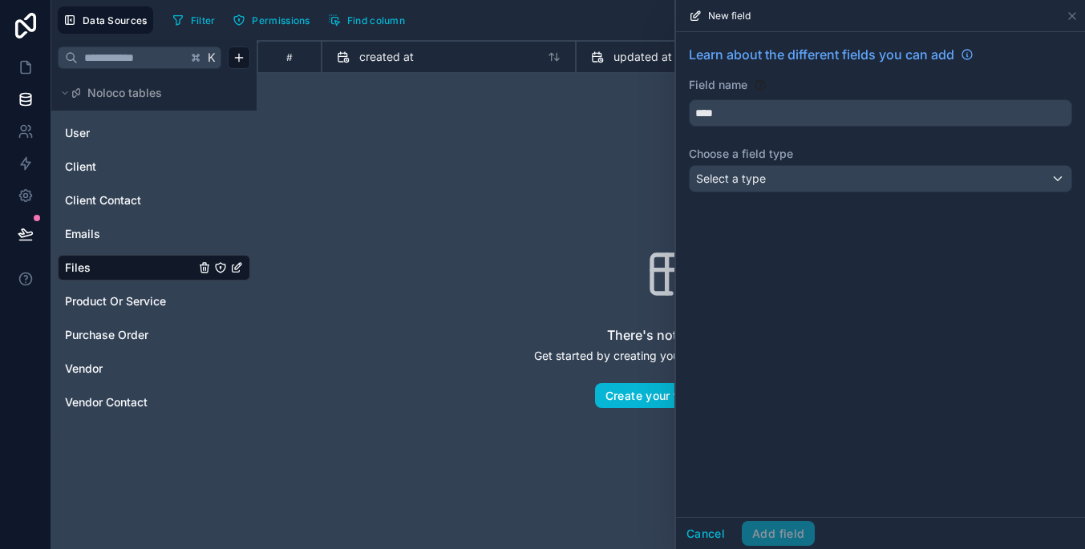
click at [834, 179] on div "Select a type" at bounding box center [880, 179] width 382 height 26
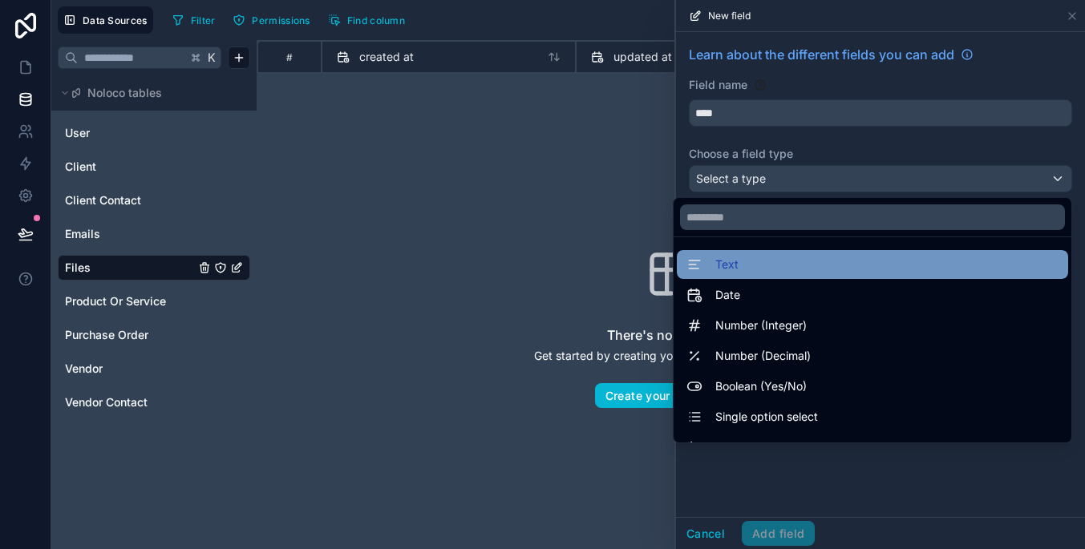
click at [824, 263] on div "Text" at bounding box center [872, 264] width 372 height 19
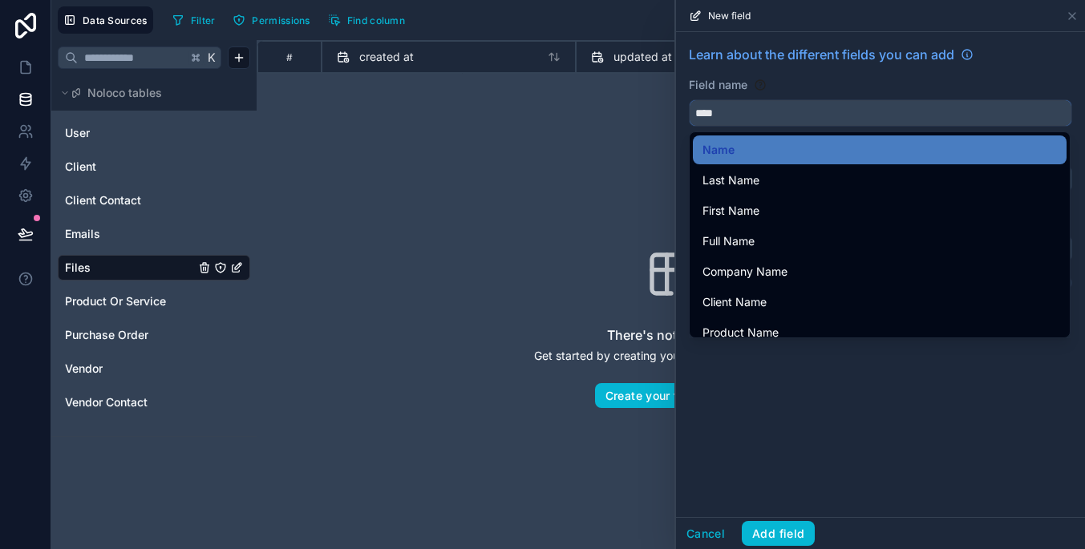
click at [823, 113] on input "****" at bounding box center [880, 113] width 382 height 26
click at [861, 402] on div "Learn about the different fields you can add Field name **** Choose a field typ…" at bounding box center [880, 274] width 409 height 485
click at [855, 110] on input "****" at bounding box center [880, 113] width 382 height 26
click at [827, 410] on div "Learn about the different fields you can add Field name **** Choose a field typ…" at bounding box center [880, 274] width 409 height 485
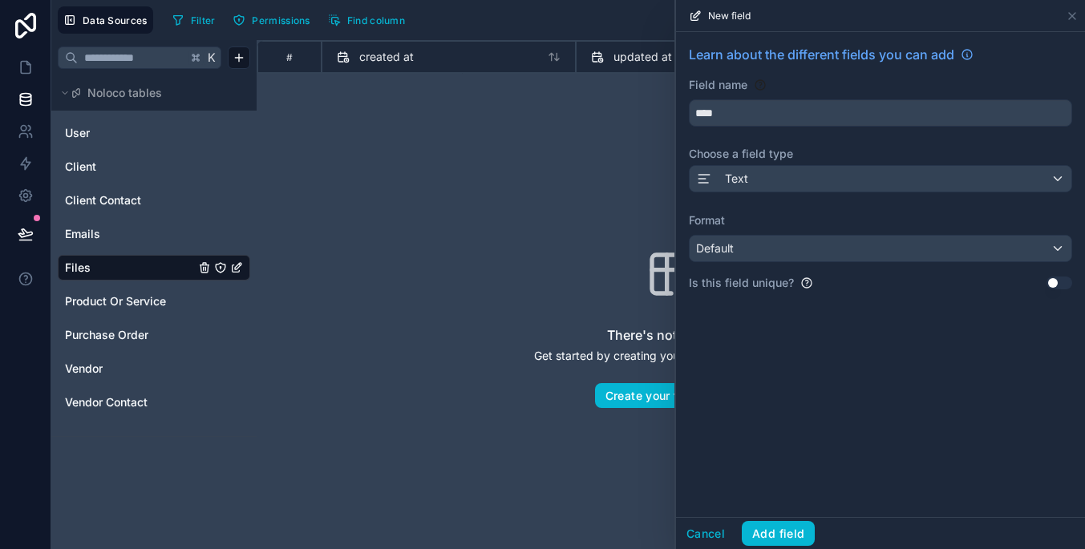
click at [837, 250] on div "Default" at bounding box center [880, 249] width 382 height 26
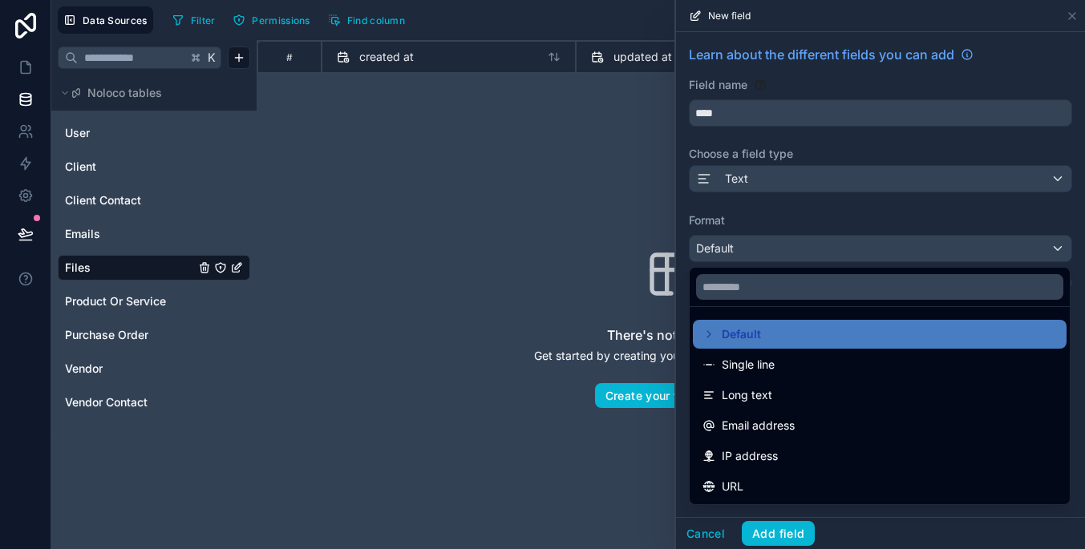
click at [837, 250] on div at bounding box center [880, 274] width 409 height 549
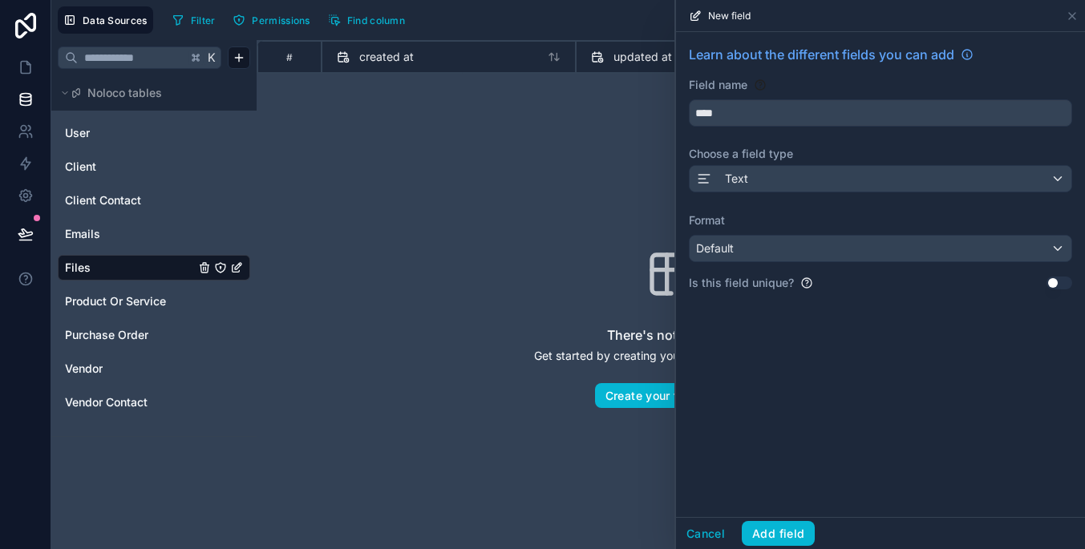
click at [807, 239] on div "Default" at bounding box center [880, 249] width 382 height 26
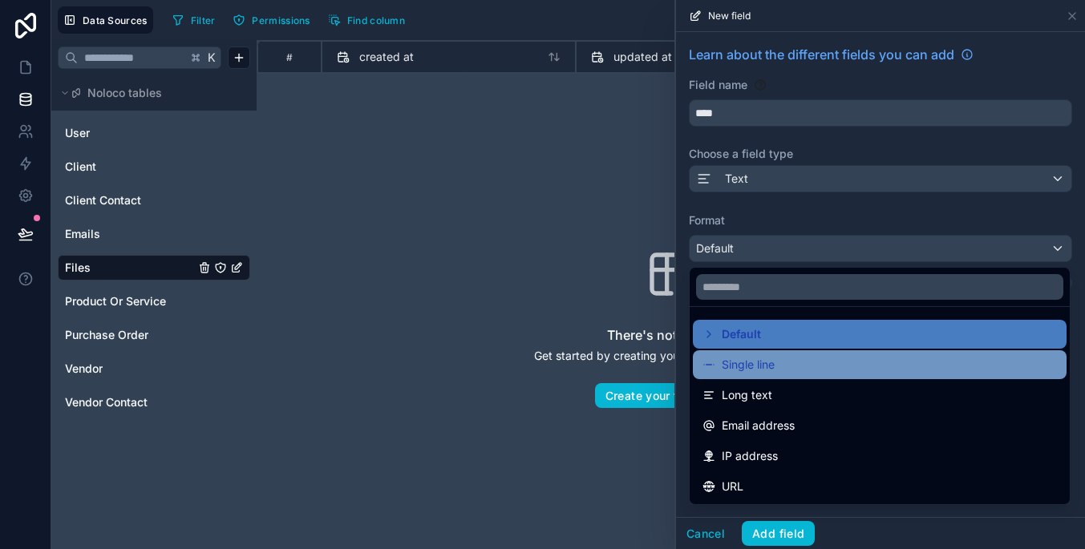
click at [846, 364] on div "Single line" at bounding box center [879, 364] width 354 height 19
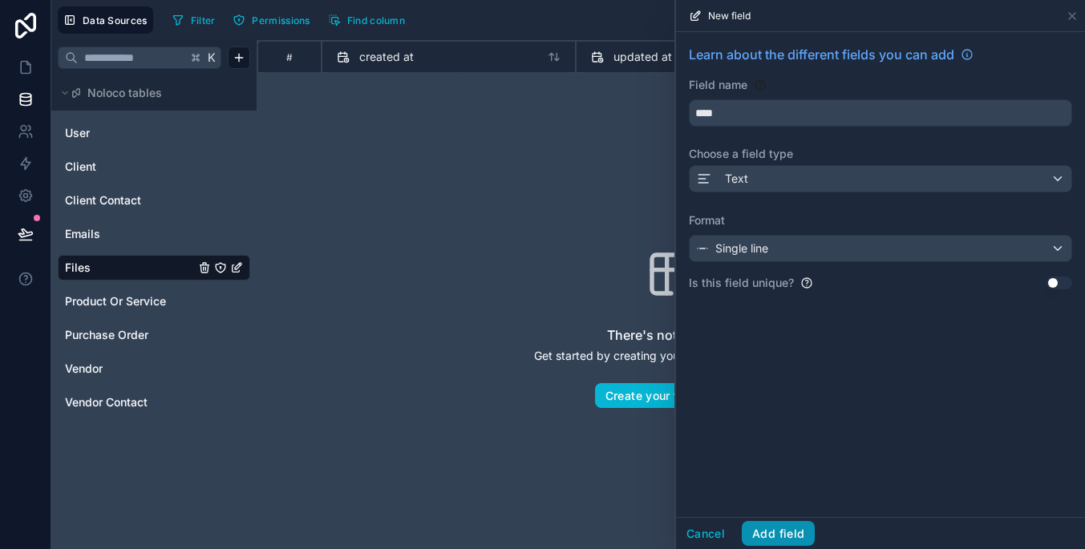
click at [795, 533] on button "Add field" at bounding box center [778, 534] width 73 height 26
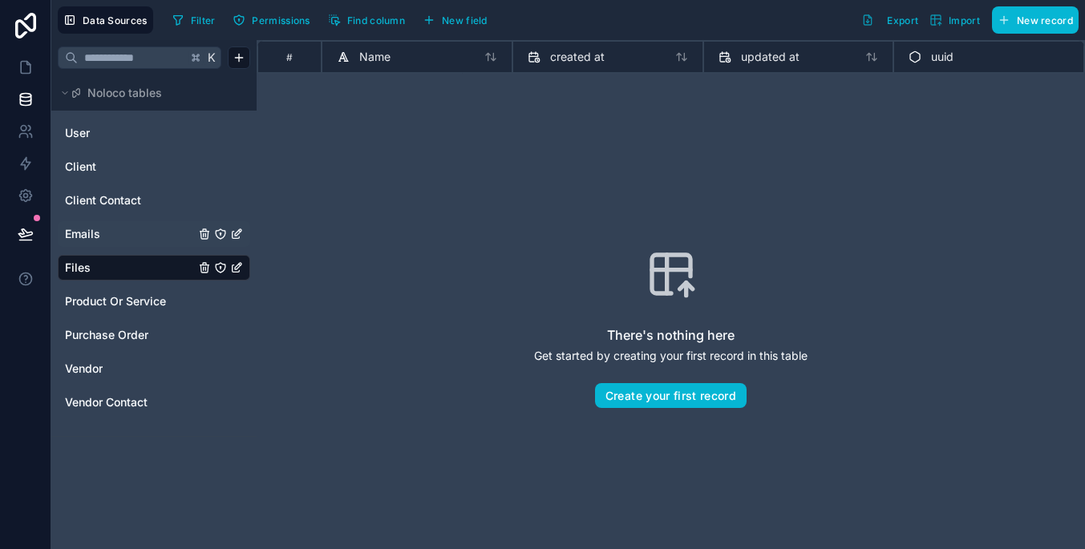
click at [137, 241] on link "Emails" at bounding box center [130, 234] width 130 height 16
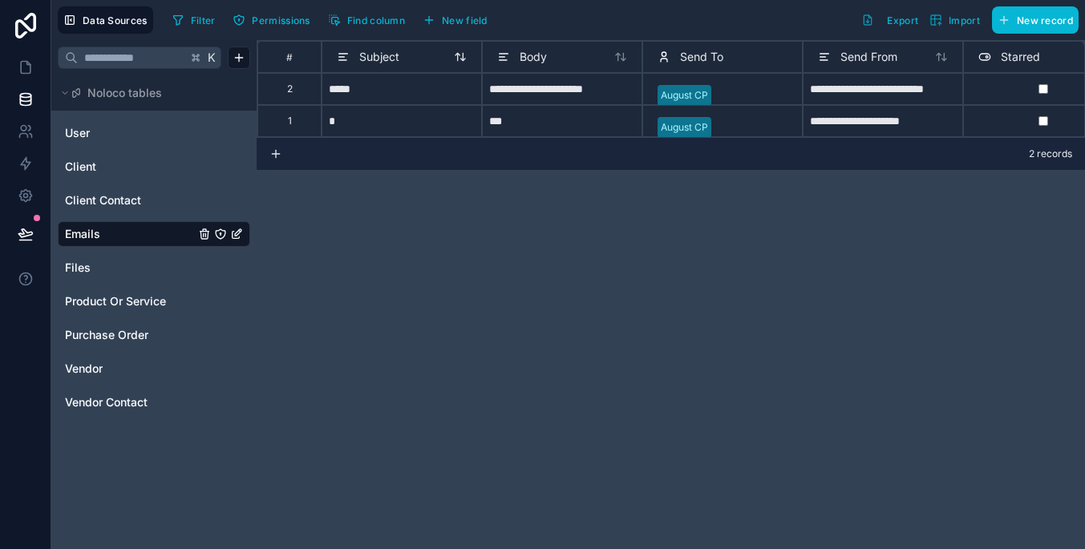
click at [341, 61] on icon at bounding box center [343, 56] width 13 height 19
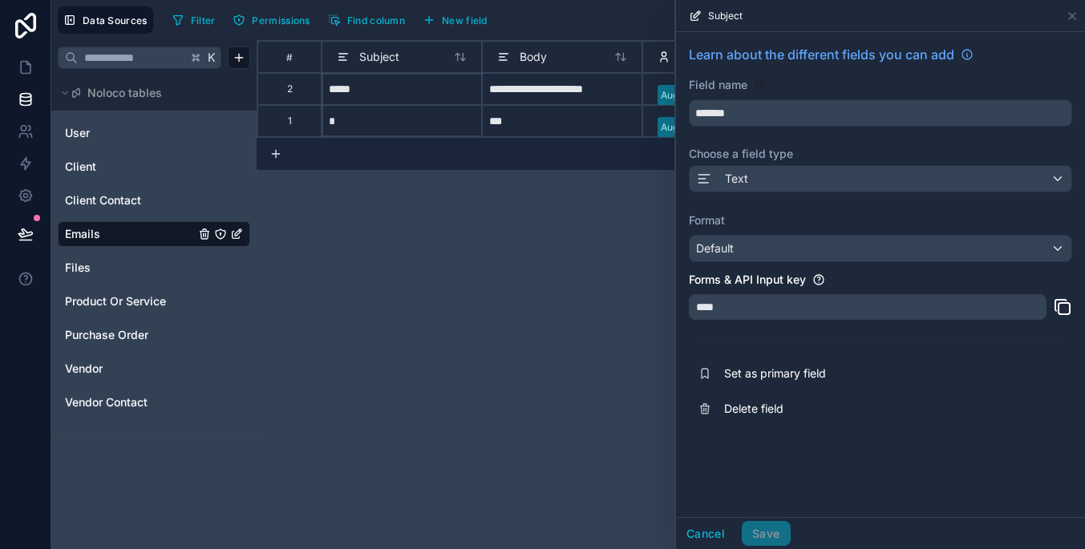
click at [777, 245] on div "Default" at bounding box center [880, 249] width 382 height 26
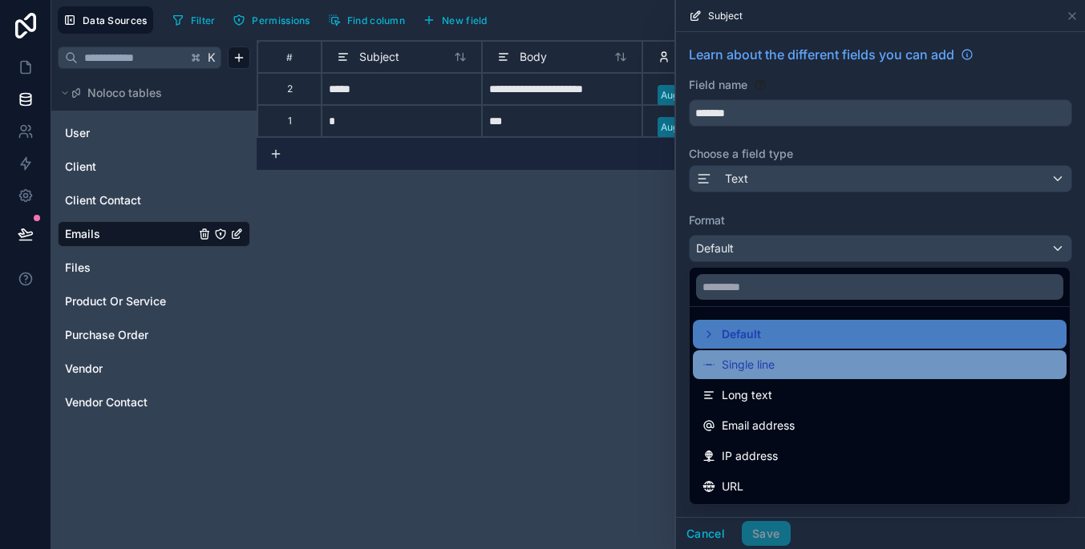
click at [803, 368] on div "Single line" at bounding box center [879, 364] width 354 height 19
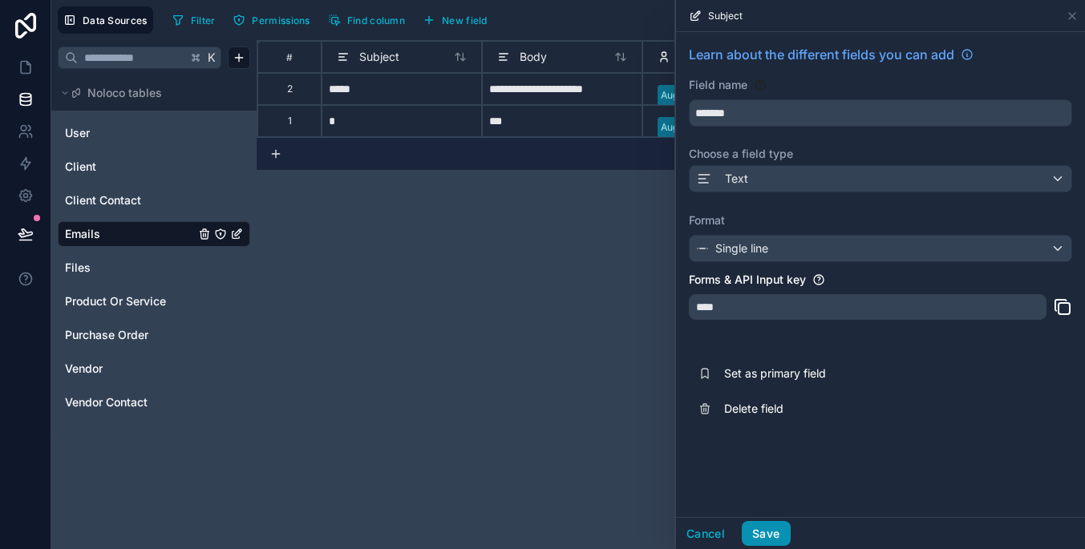
click at [773, 528] on button "Save" at bounding box center [766, 534] width 48 height 26
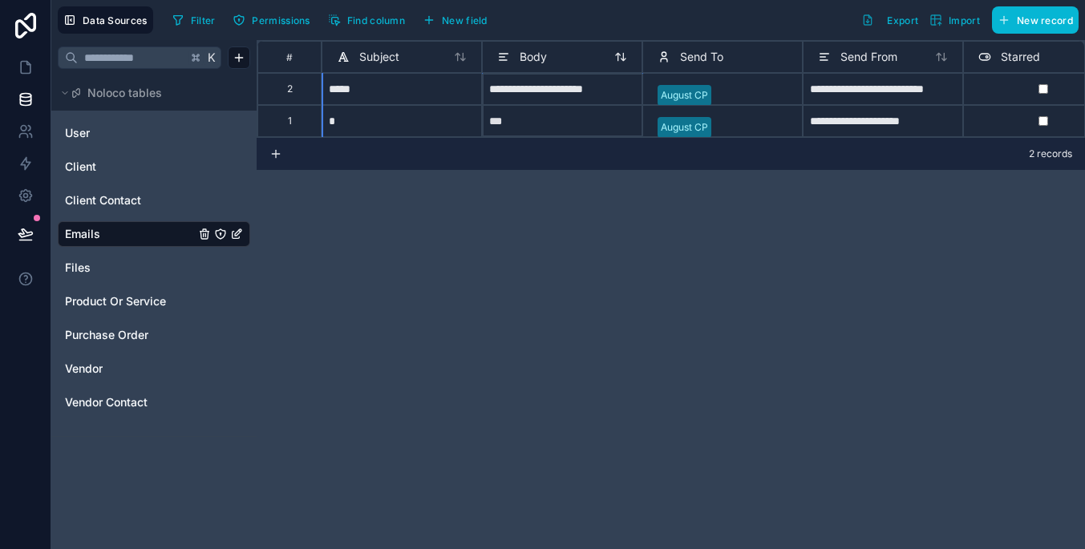
click at [505, 61] on icon at bounding box center [503, 56] width 13 height 19
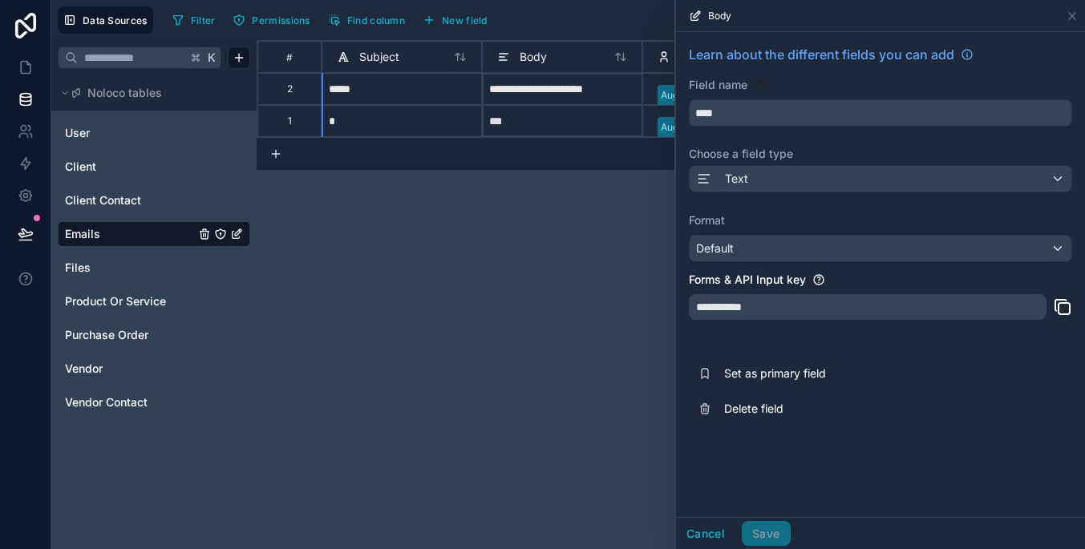
click at [752, 241] on div "Default" at bounding box center [880, 249] width 382 height 26
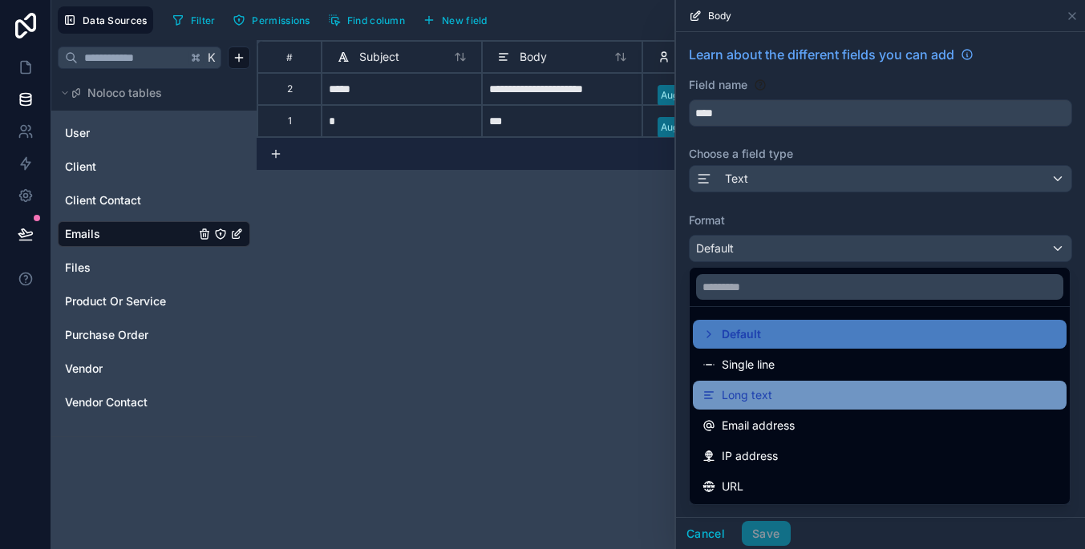
click at [811, 395] on div "Long text" at bounding box center [879, 395] width 354 height 19
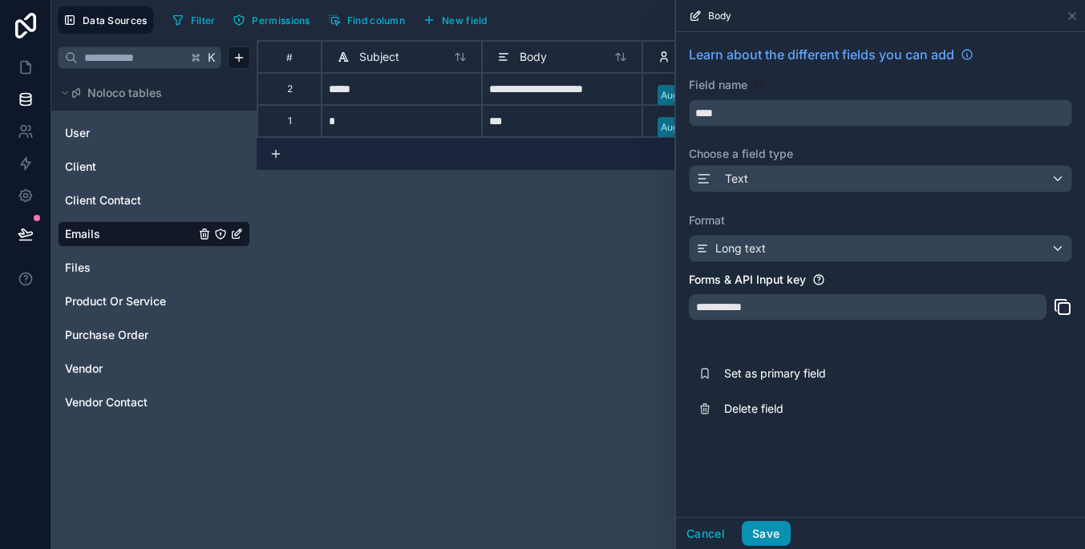
click at [777, 527] on button "Save" at bounding box center [766, 534] width 48 height 26
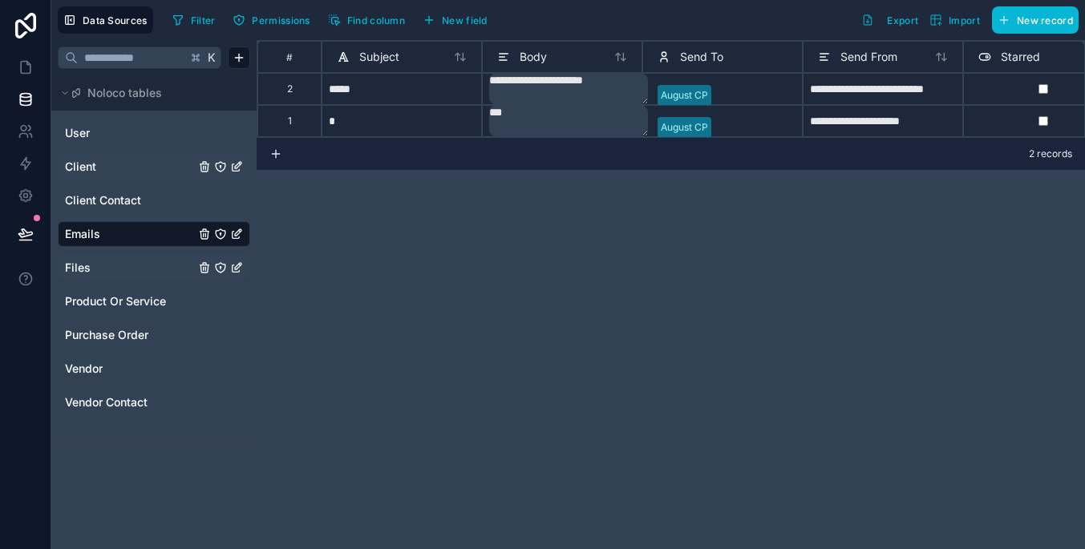
click at [133, 269] on link "Files" at bounding box center [130, 268] width 130 height 16
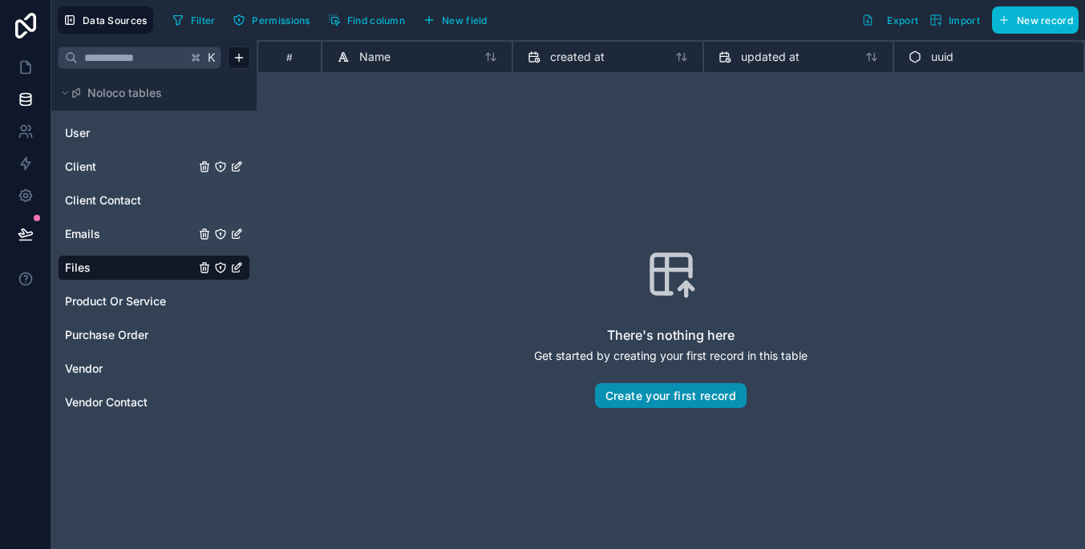
click at [727, 398] on button "Create your first record" at bounding box center [671, 396] width 152 height 26
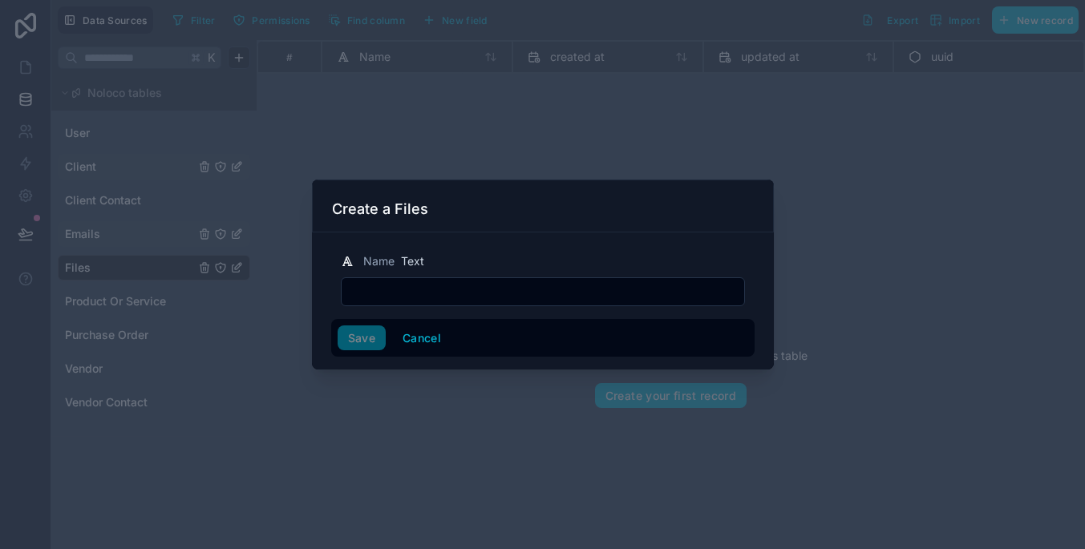
click at [547, 293] on input "text" at bounding box center [543, 292] width 402 height 22
type input "***"
drag, startPoint x: 375, startPoint y: 324, endPoint x: 369, endPoint y: 334, distance: 11.6
click at [369, 334] on button "Save" at bounding box center [362, 338] width 48 height 26
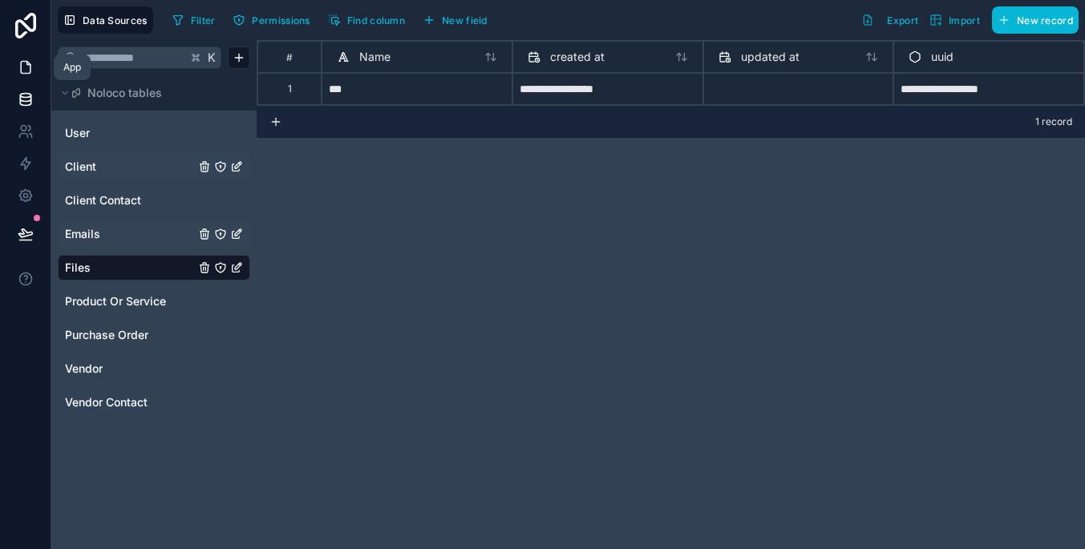
click at [36, 71] on link at bounding box center [25, 67] width 51 height 32
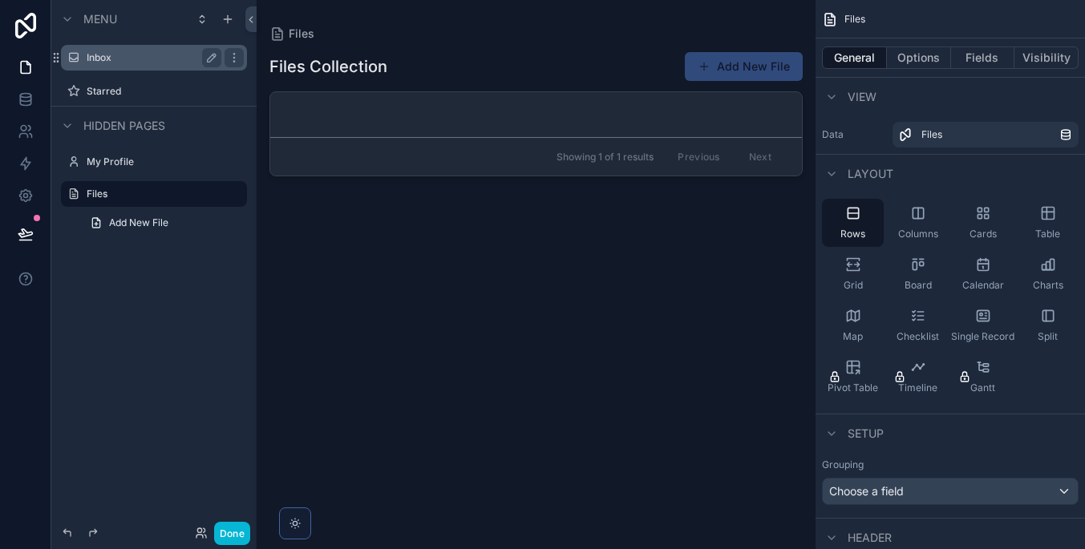
click at [136, 64] on div "Inbox" at bounding box center [154, 57] width 135 height 19
click at [160, 61] on label "Inbox" at bounding box center [151, 57] width 128 height 13
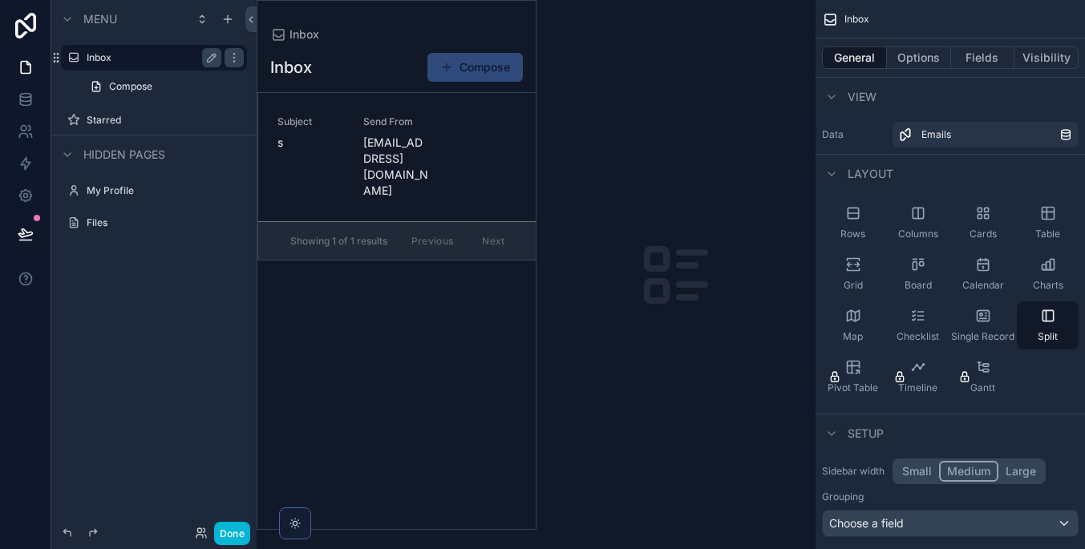
click at [479, 64] on div "scrollable content" at bounding box center [396, 265] width 278 height 528
click at [471, 71] on button "Compose" at bounding box center [474, 67] width 95 height 29
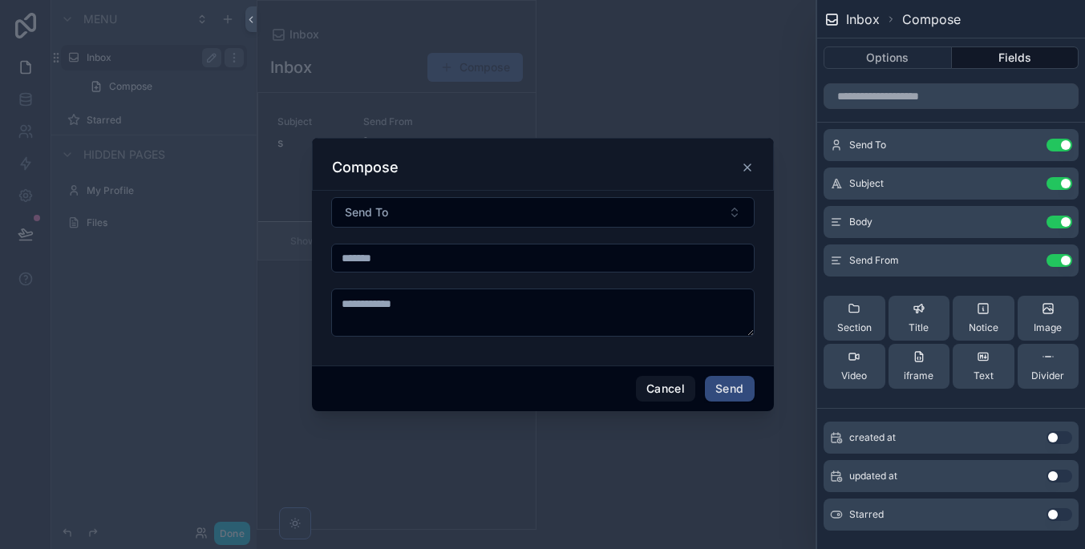
click at [520, 261] on input "scrollable content" at bounding box center [543, 258] width 422 height 22
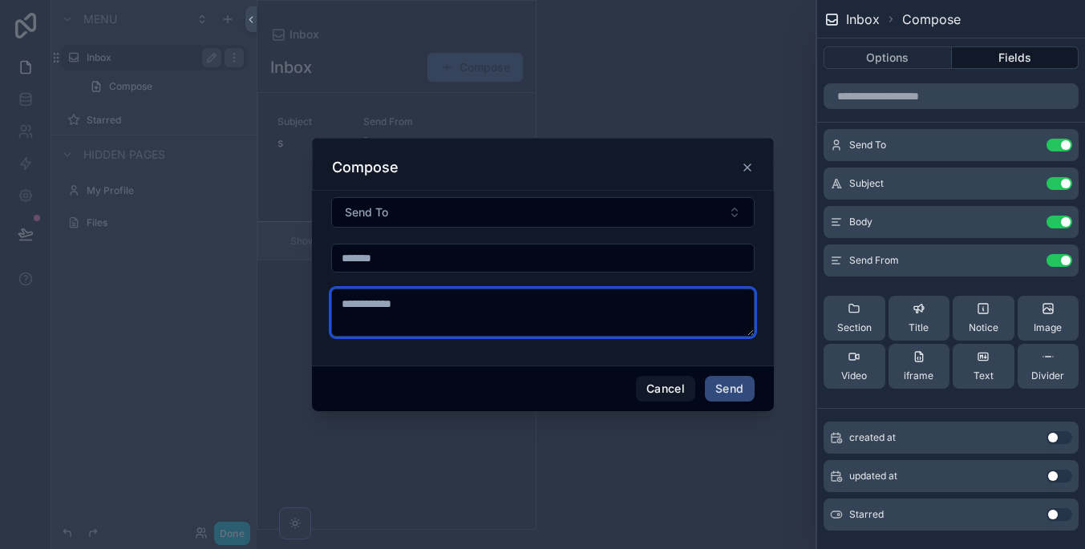
click at [549, 316] on textarea "scrollable content" at bounding box center [542, 313] width 423 height 48
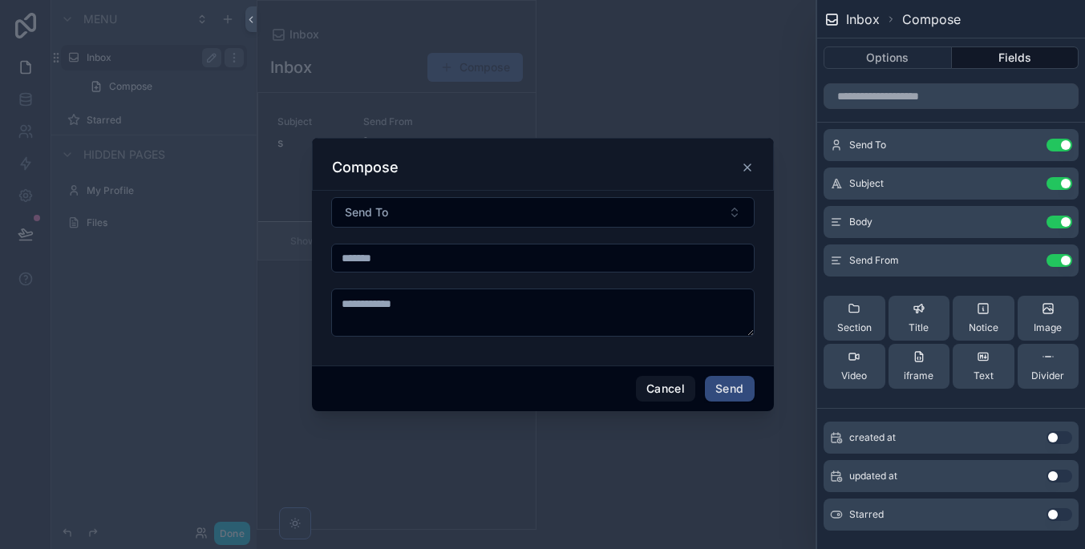
click at [750, 169] on icon "scrollable content" at bounding box center [747, 167] width 13 height 13
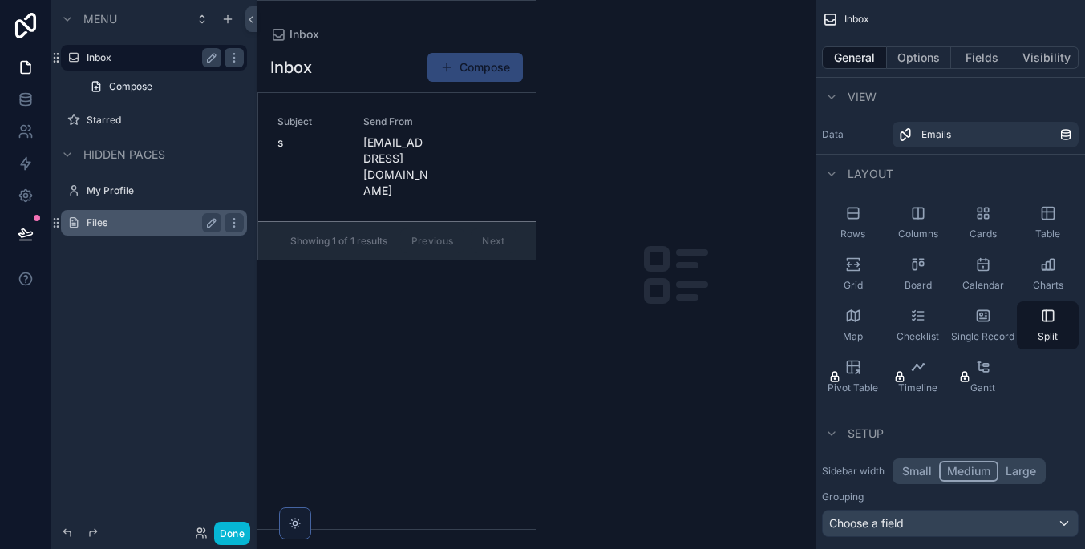
click at [163, 219] on label "Files" at bounding box center [151, 222] width 128 height 13
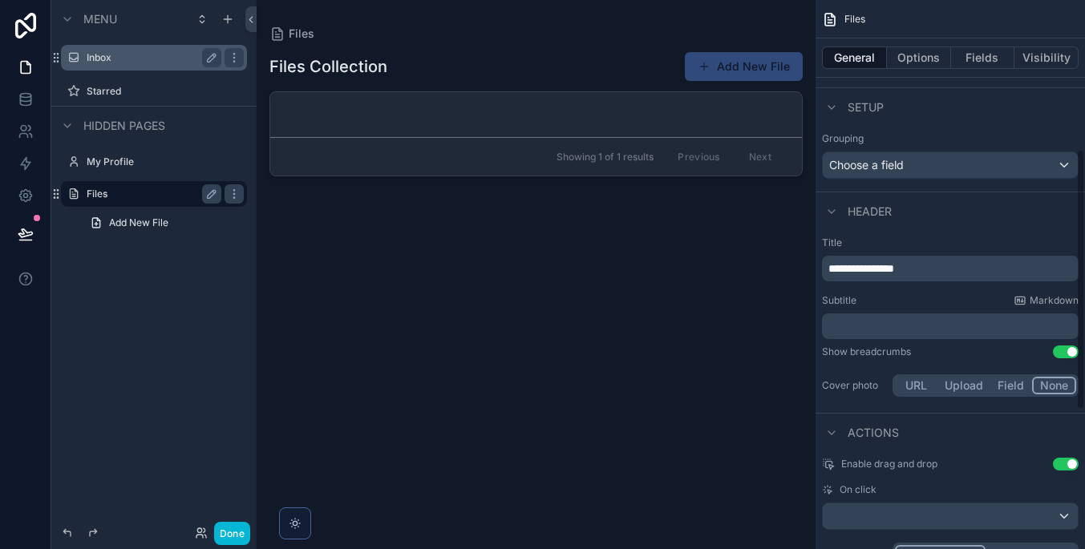
scroll to position [394, 0]
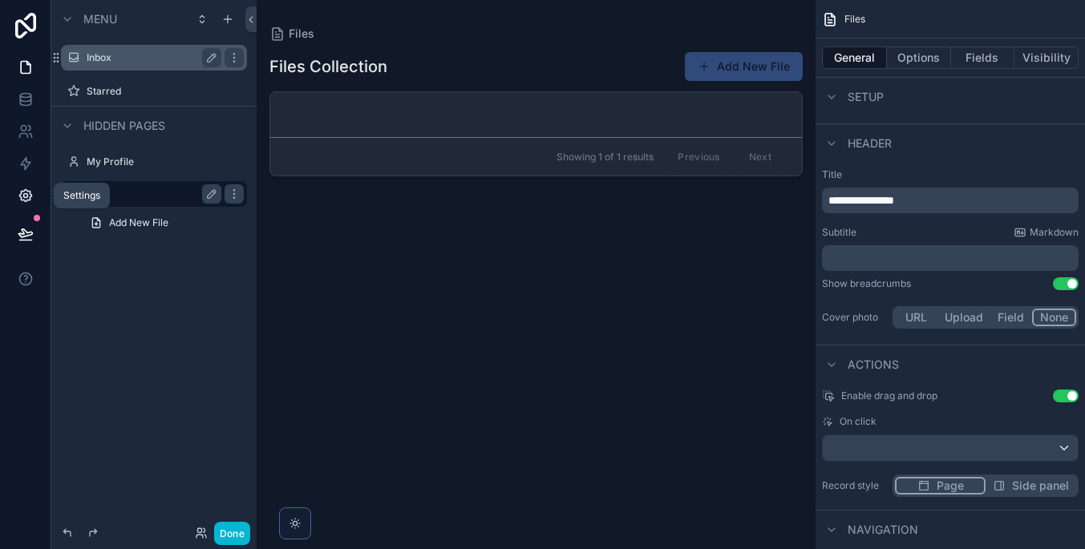
click at [32, 191] on icon at bounding box center [26, 196] width 16 height 16
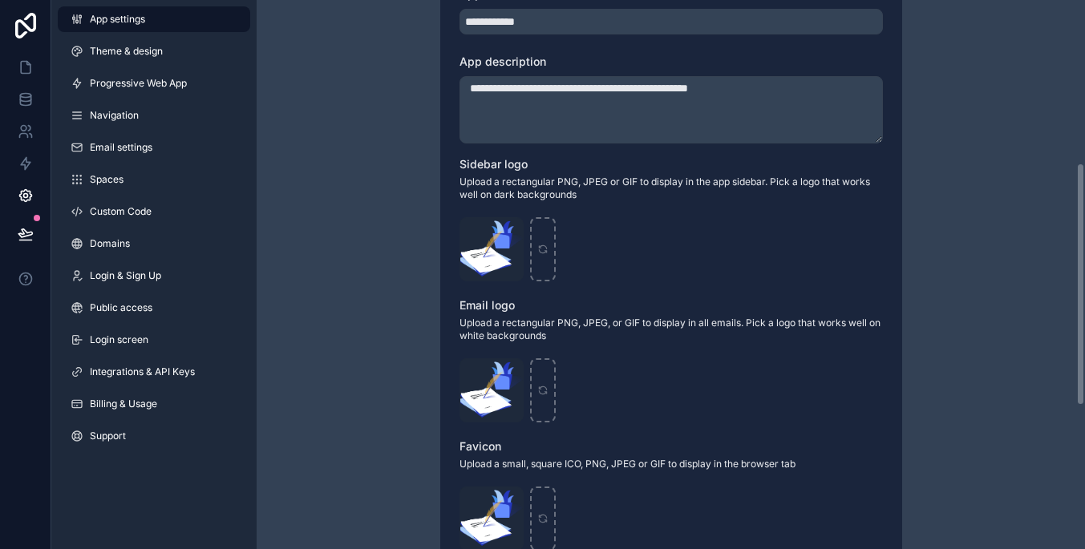
scroll to position [369, 0]
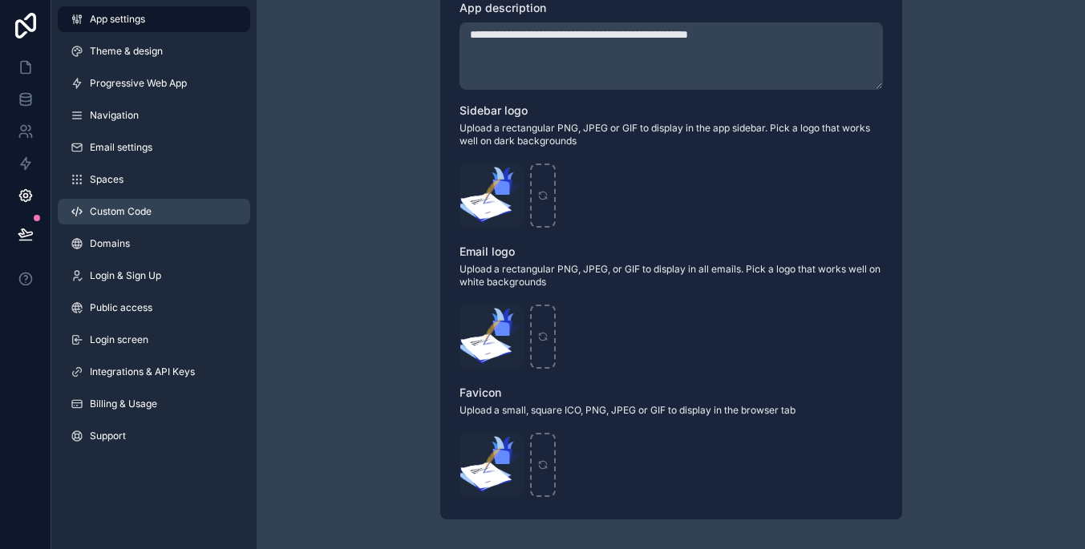
click at [211, 210] on link "Custom Code" at bounding box center [154, 212] width 192 height 26
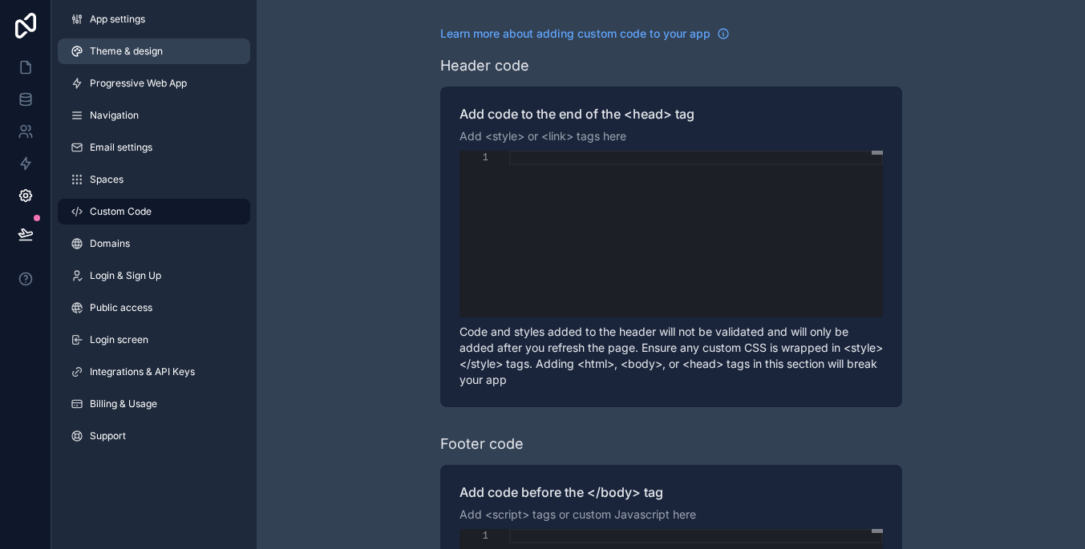
click at [195, 39] on link "Theme & design" at bounding box center [154, 51] width 192 height 26
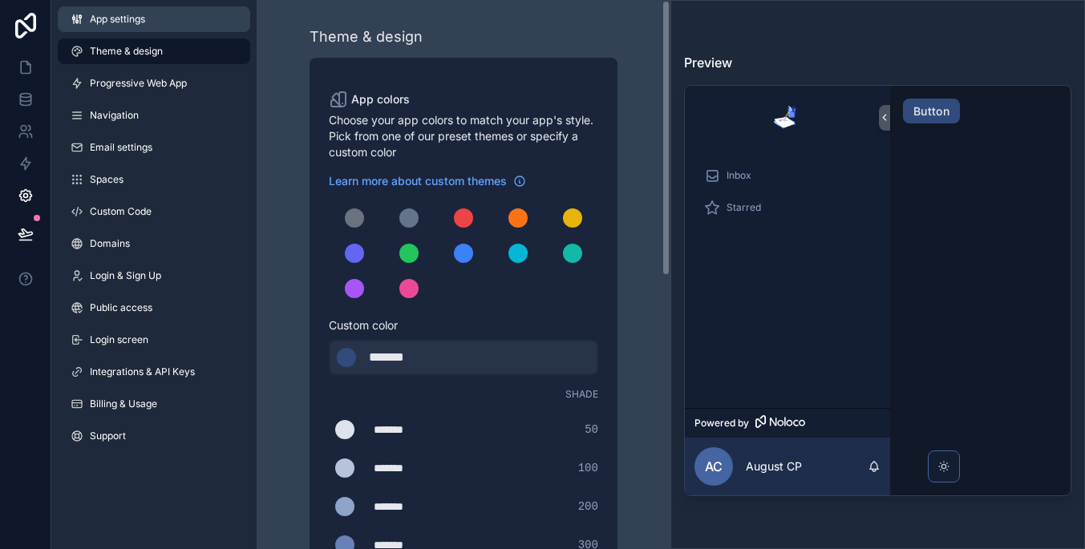
click at [188, 22] on link "App settings" at bounding box center [154, 19] width 192 height 26
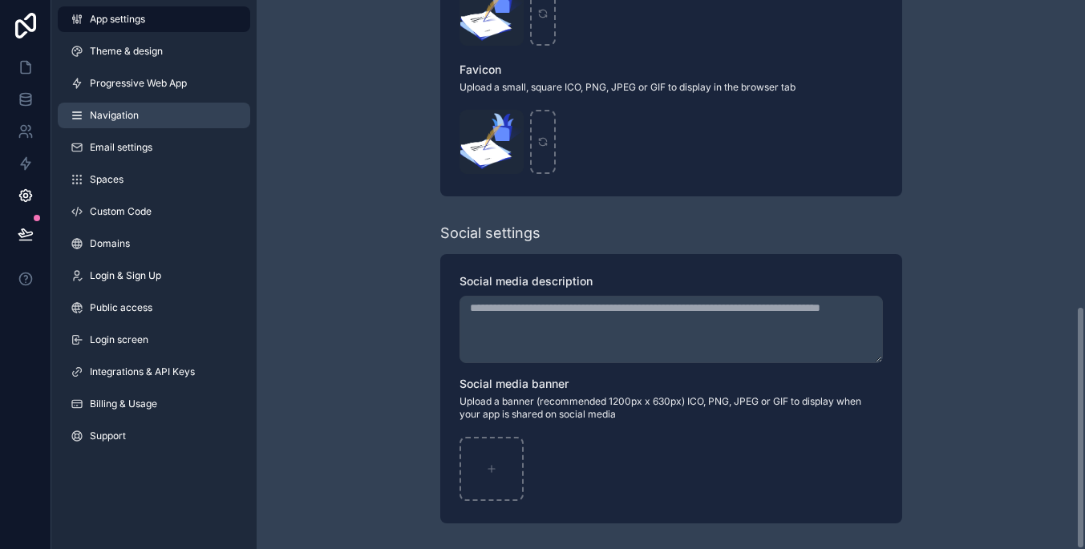
scroll to position [692, 0]
click at [130, 117] on span "Navigation" at bounding box center [114, 115] width 49 height 13
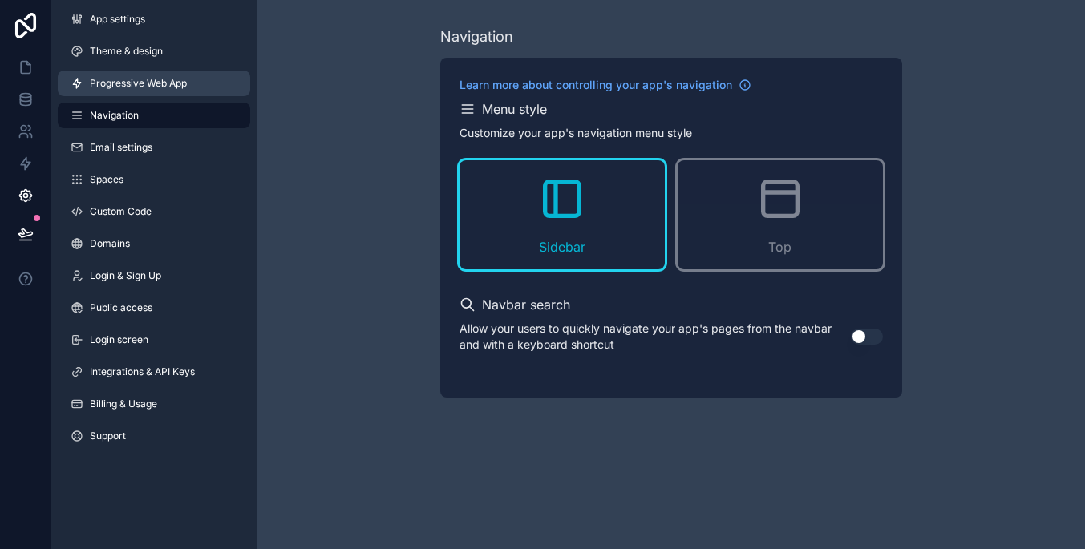
click at [124, 87] on span "Progressive Web App" at bounding box center [138, 83] width 97 height 13
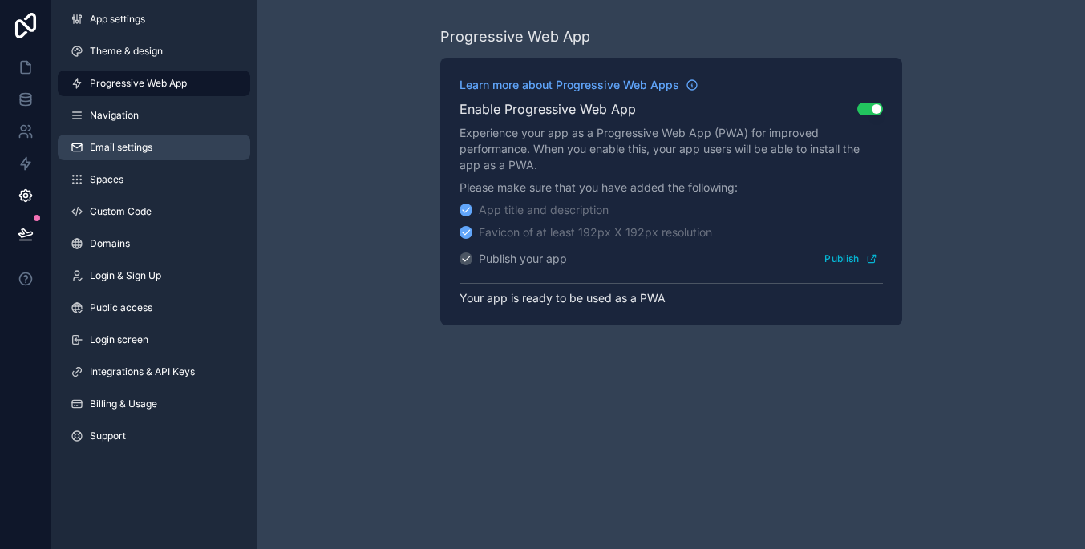
click at [101, 155] on link "Email settings" at bounding box center [154, 148] width 192 height 26
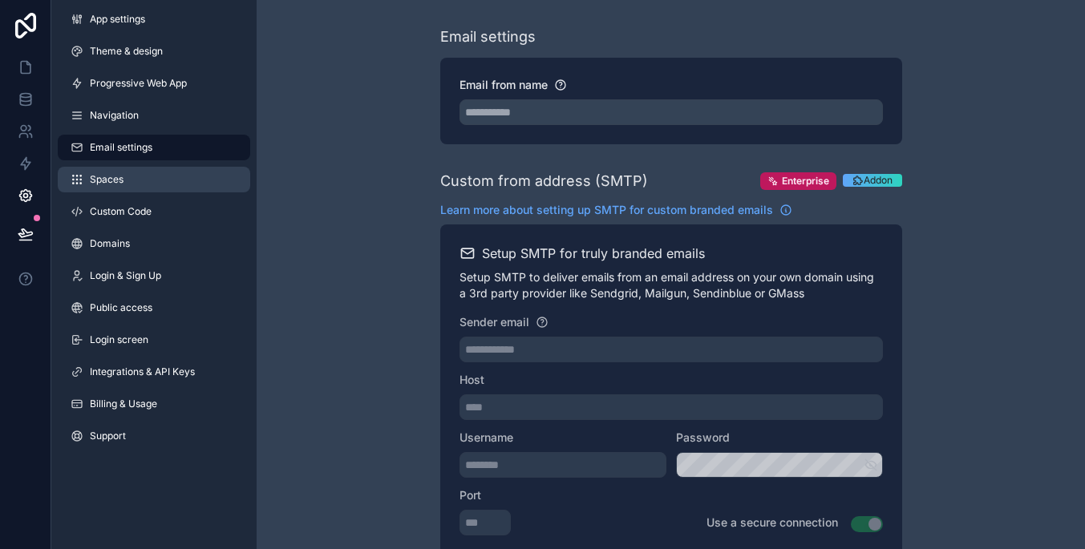
click at [99, 175] on span "Spaces" at bounding box center [107, 179] width 34 height 13
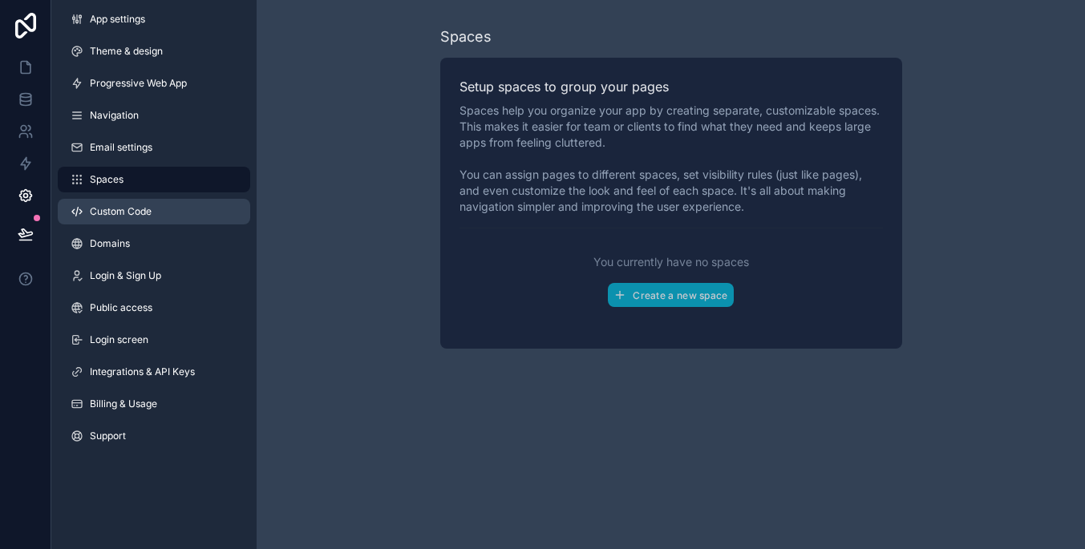
click at [106, 211] on span "Custom Code" at bounding box center [121, 211] width 62 height 13
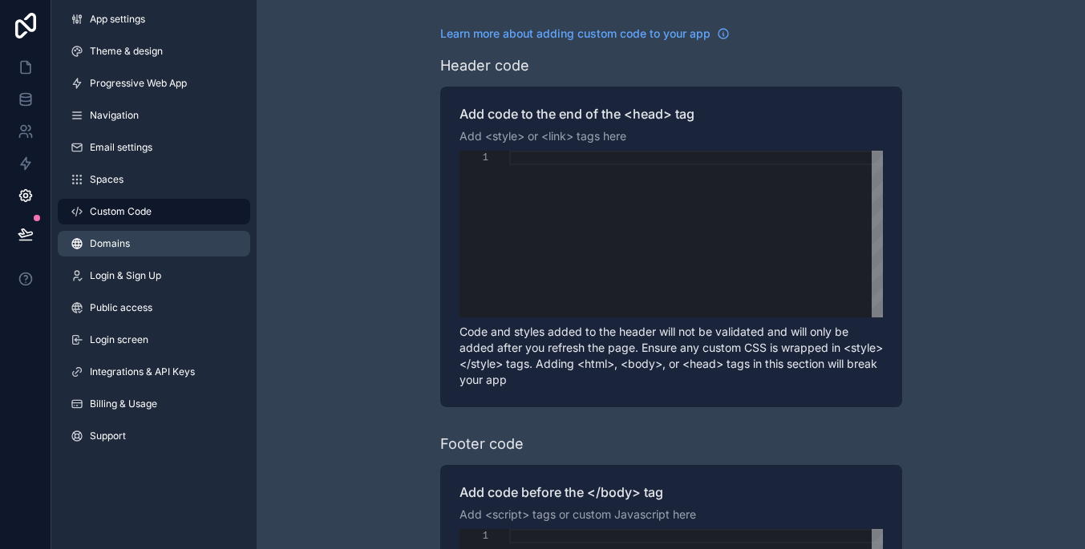
click at [107, 254] on link "Domains" at bounding box center [154, 244] width 192 height 26
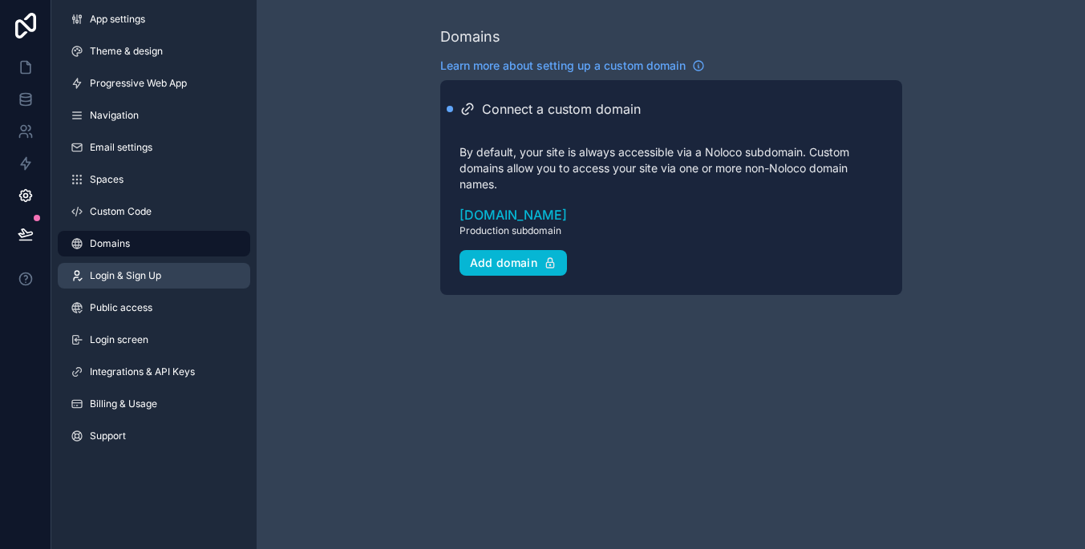
click at [110, 281] on span "Login & Sign Up" at bounding box center [125, 275] width 71 height 13
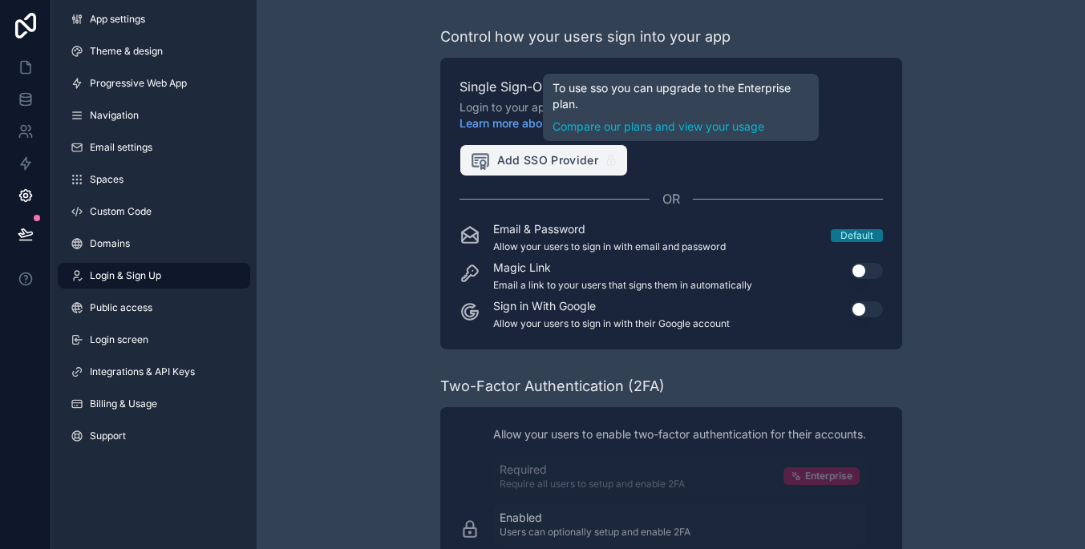
click at [509, 162] on span "Add SSO Provider" at bounding box center [534, 160] width 129 height 21
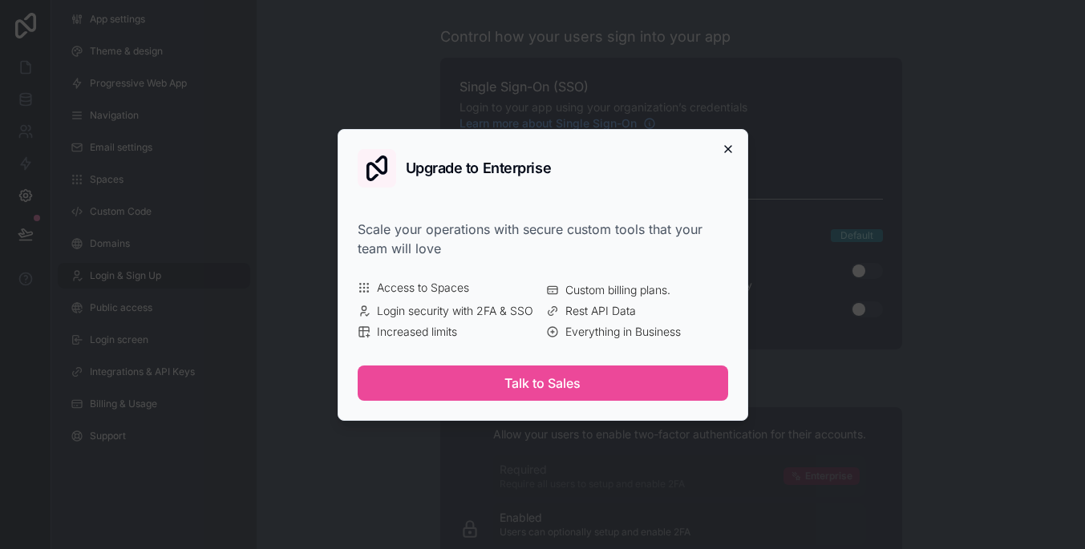
click at [728, 152] on icon "button" at bounding box center [728, 149] width 13 height 13
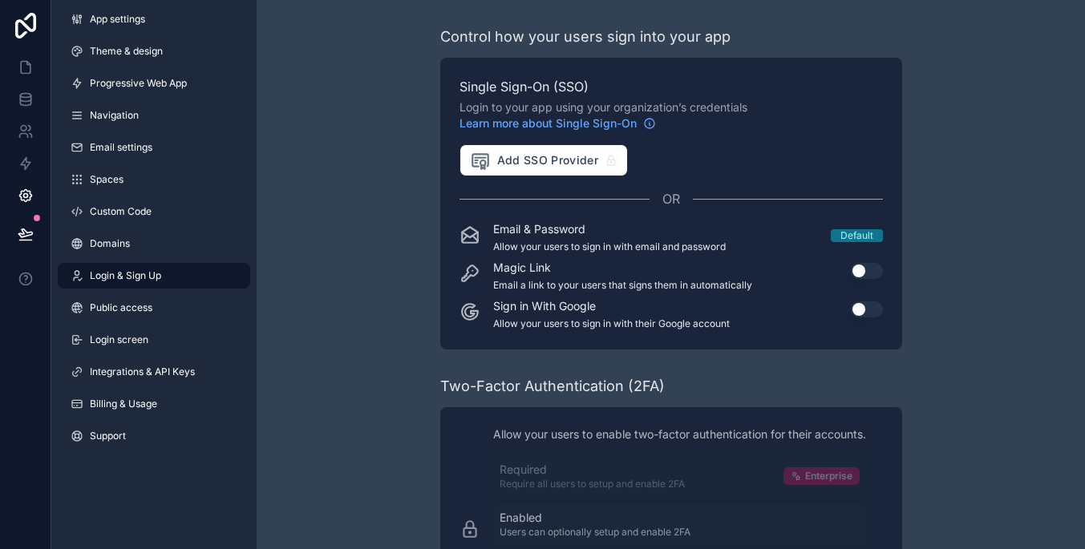
click at [864, 273] on button "Use setting" at bounding box center [867, 271] width 32 height 16
click at [863, 273] on button "Use setting" at bounding box center [867, 271] width 32 height 16
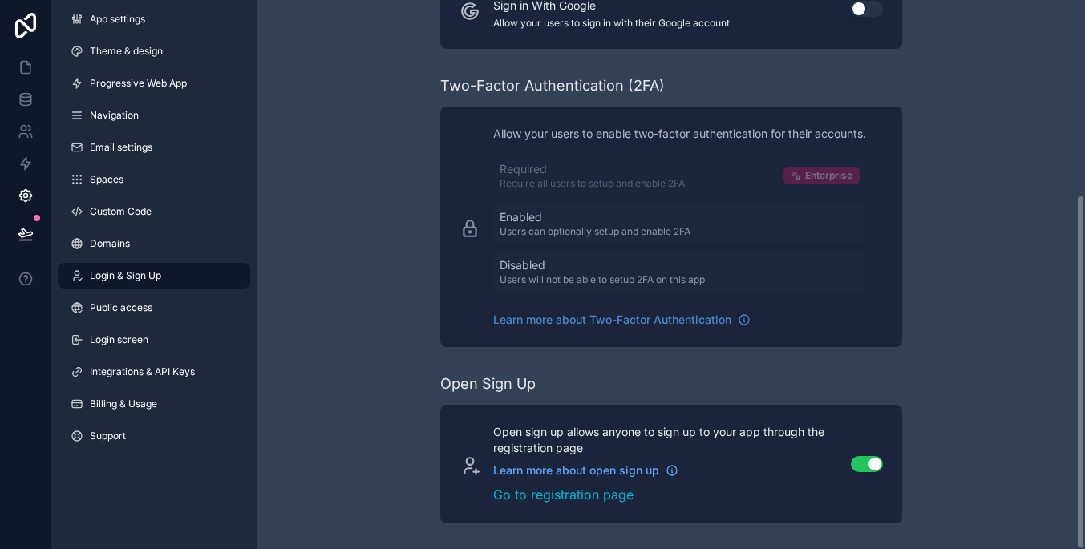
scroll to position [301, 0]
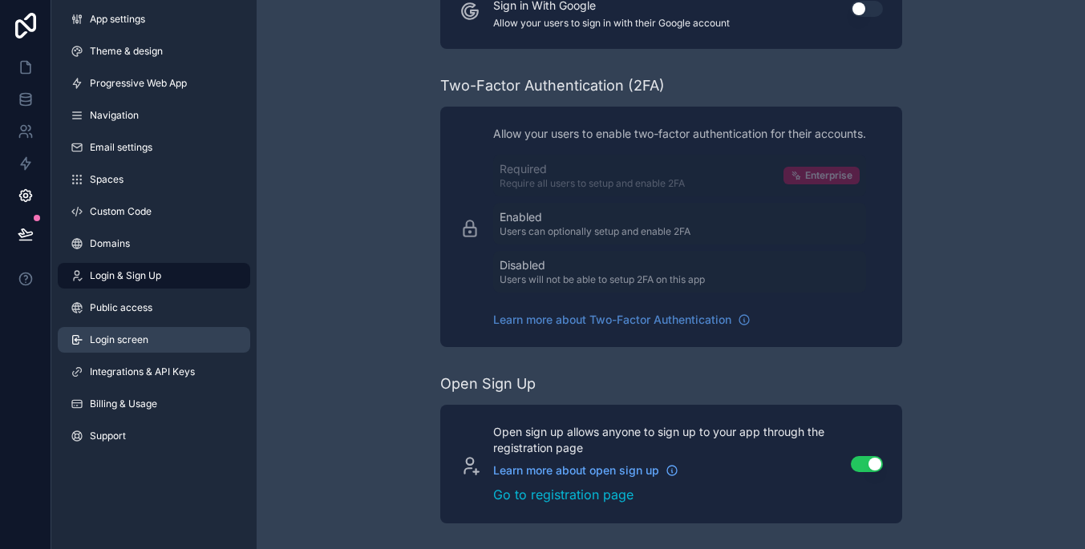
click at [211, 329] on link "Login screen" at bounding box center [154, 340] width 192 height 26
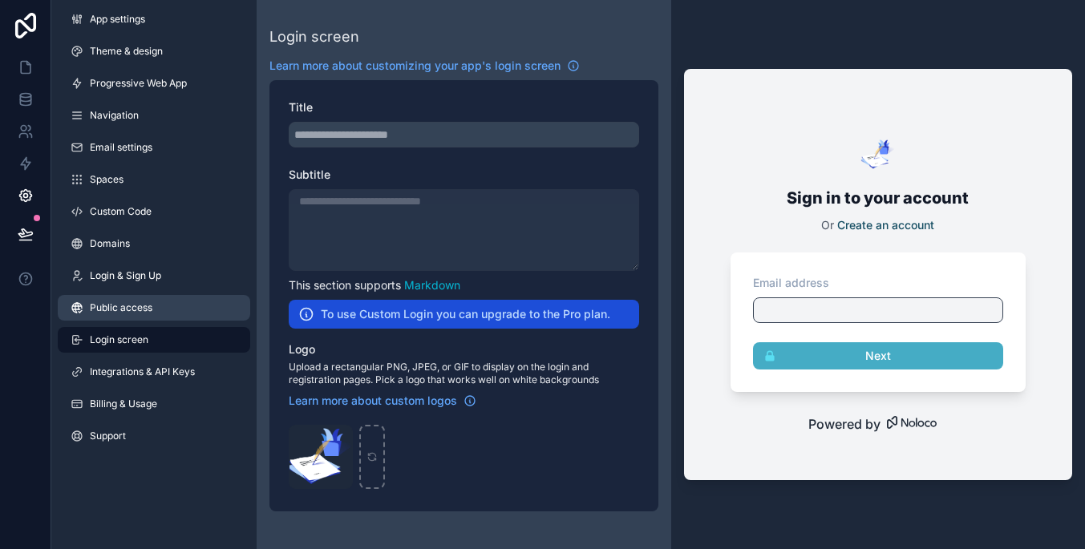
click at [208, 317] on link "Public access" at bounding box center [154, 308] width 192 height 26
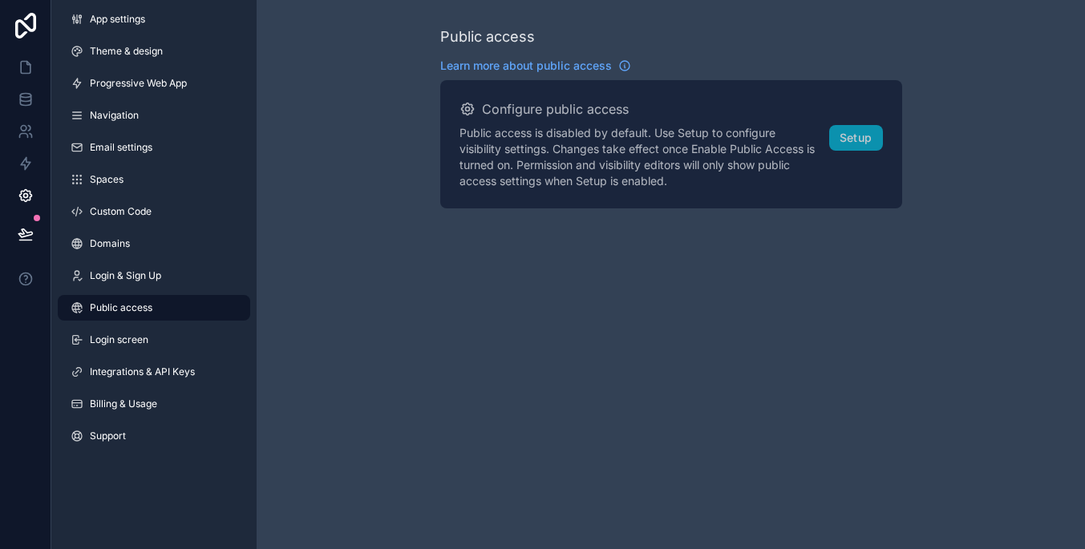
click at [208, 354] on div "App settings Theme & design Progressive Web App Navigation Email settings Space…" at bounding box center [153, 231] width 205 height 462
click at [208, 367] on link "Integrations & API Keys" at bounding box center [154, 372] width 192 height 26
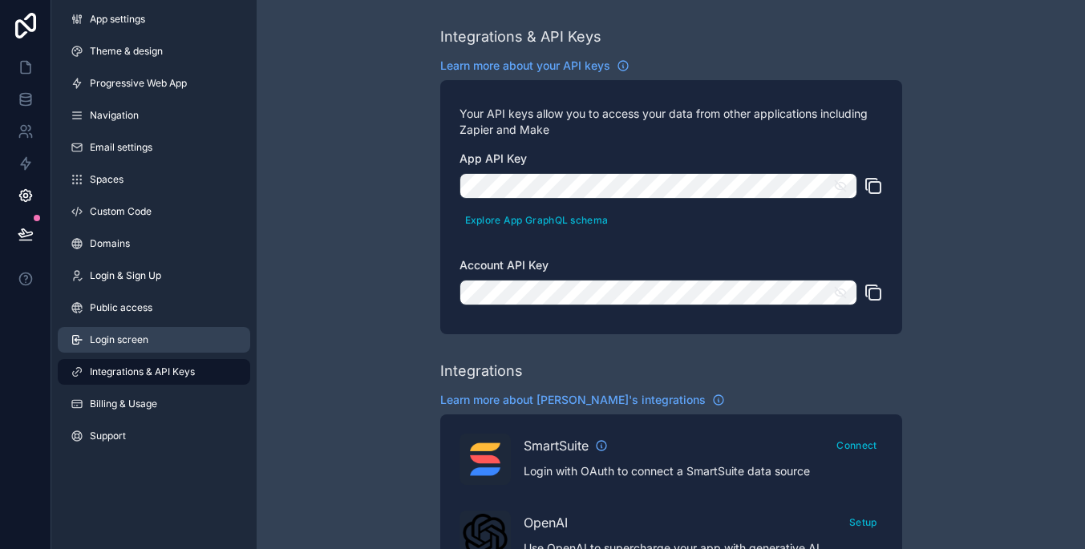
click at [198, 338] on link "Login screen" at bounding box center [154, 340] width 192 height 26
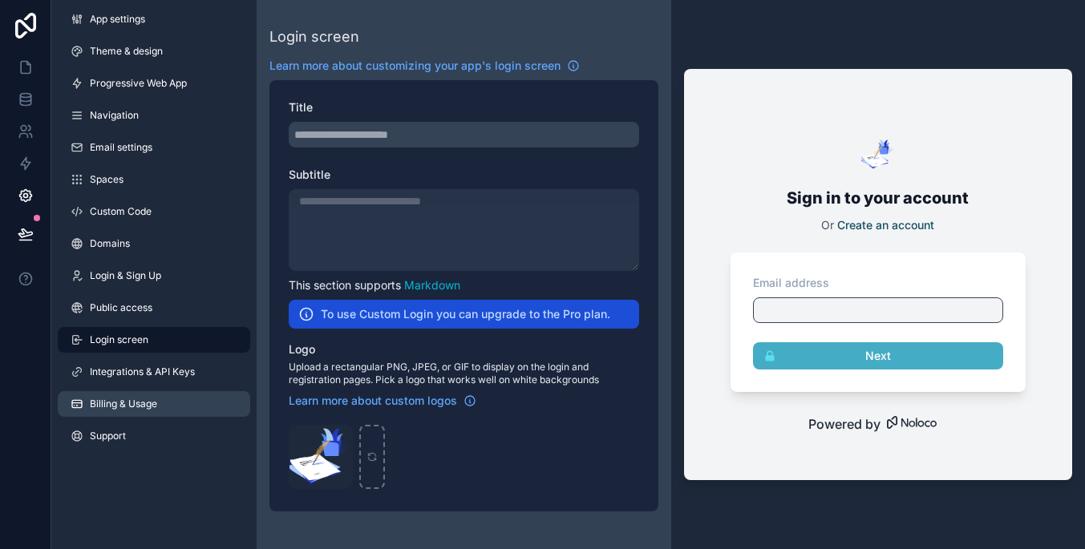
click at [161, 406] on link "Billing & Usage" at bounding box center [154, 404] width 192 height 26
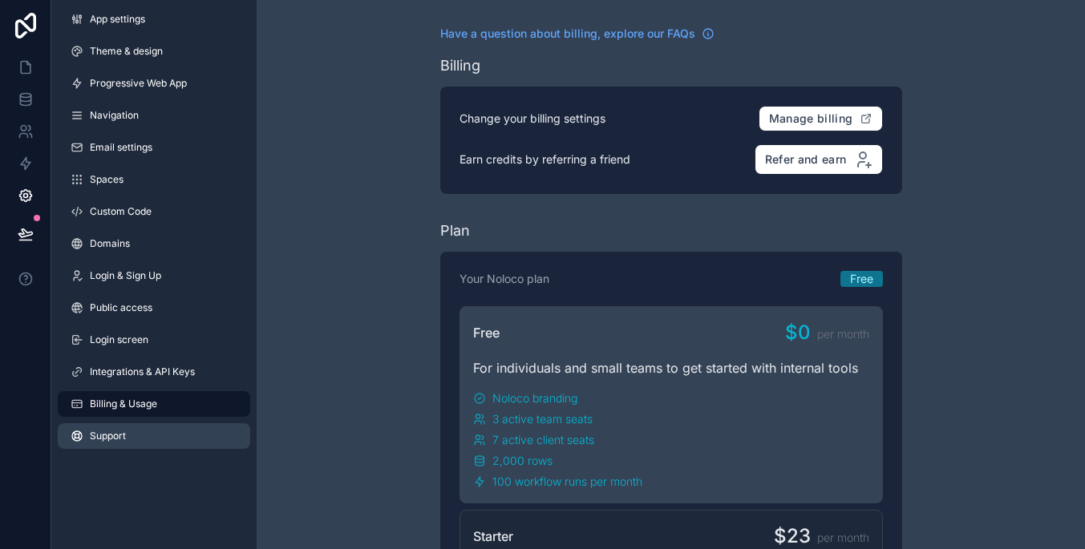
click at [179, 439] on link "Support" at bounding box center [154, 436] width 192 height 26
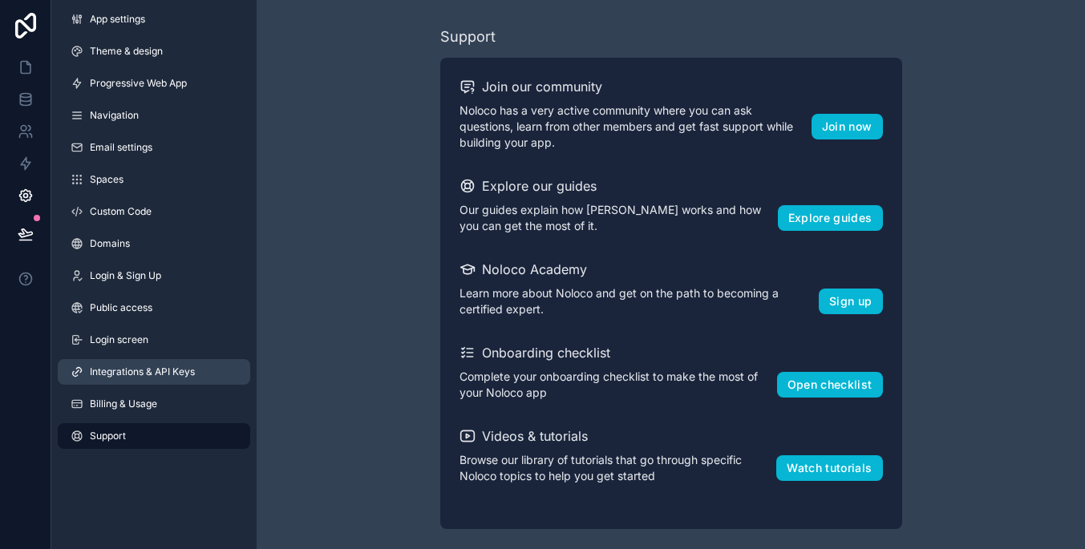
click at [206, 366] on link "Integrations & API Keys" at bounding box center [154, 372] width 192 height 26
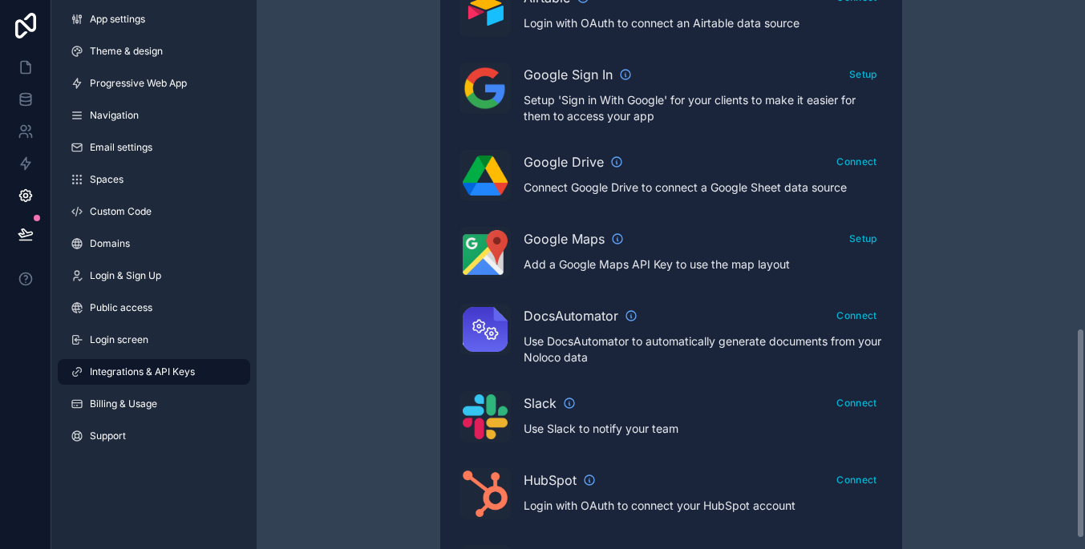
scroll to position [769, 0]
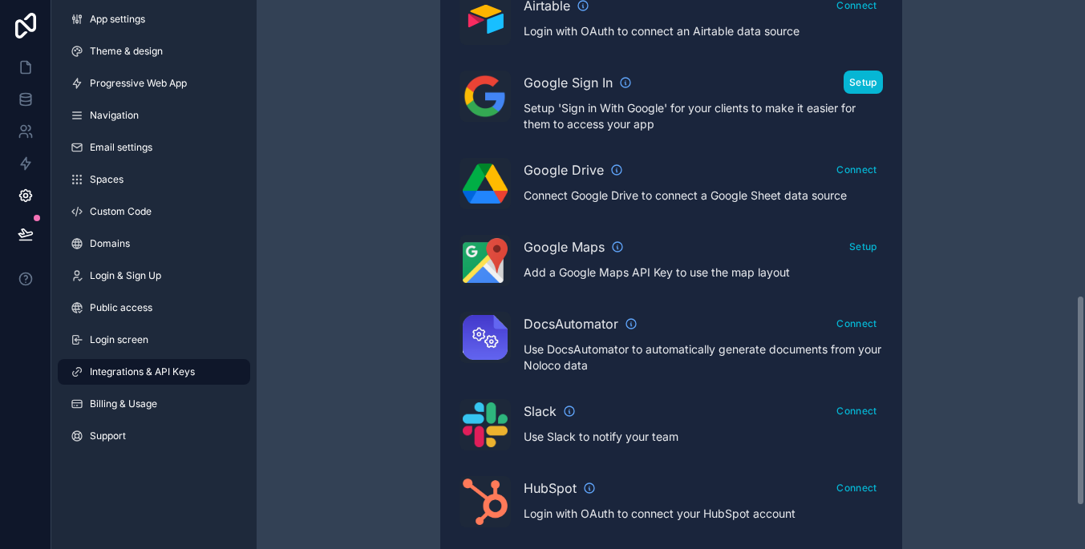
click at [859, 84] on button "Setup" at bounding box center [862, 82] width 39 height 23
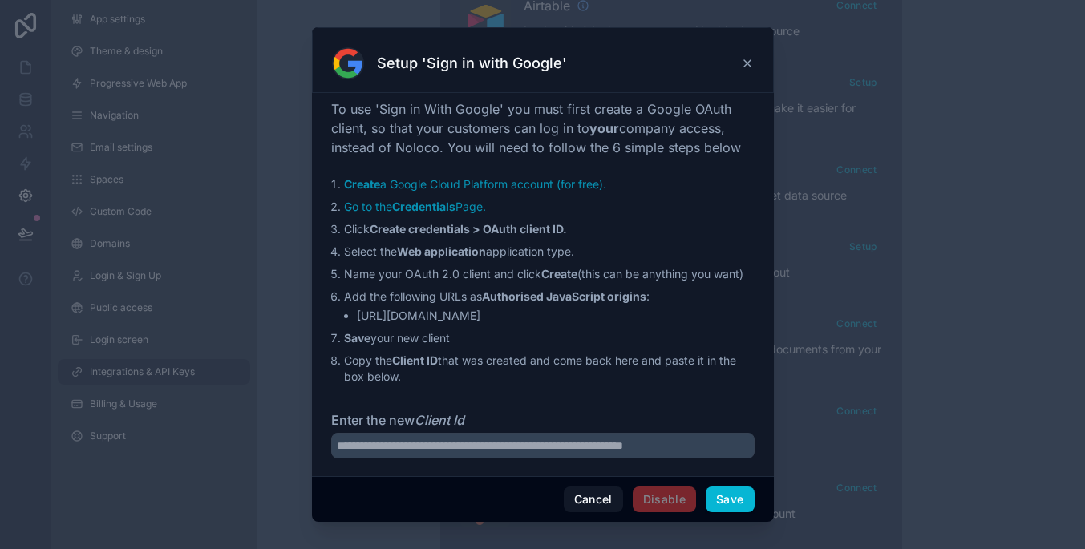
drag, startPoint x: 542, startPoint y: 185, endPoint x: 554, endPoint y: 194, distance: 14.9
click at [554, 194] on ol "Create a Google Cloud Platform account (for free). Go to the Credentials Page. …" at bounding box center [542, 280] width 423 height 208
click at [669, 236] on li "Click Create credentials > OAuth client ID." at bounding box center [549, 229] width 410 height 16
click at [705, 244] on ol "Create a Google Cloud Platform account (for free). Go to the Credentials Page. …" at bounding box center [542, 280] width 423 height 208
click at [681, 243] on ol "Create a Google Cloud Platform account (for free). Go to the Credentials Page. …" at bounding box center [542, 280] width 423 height 208
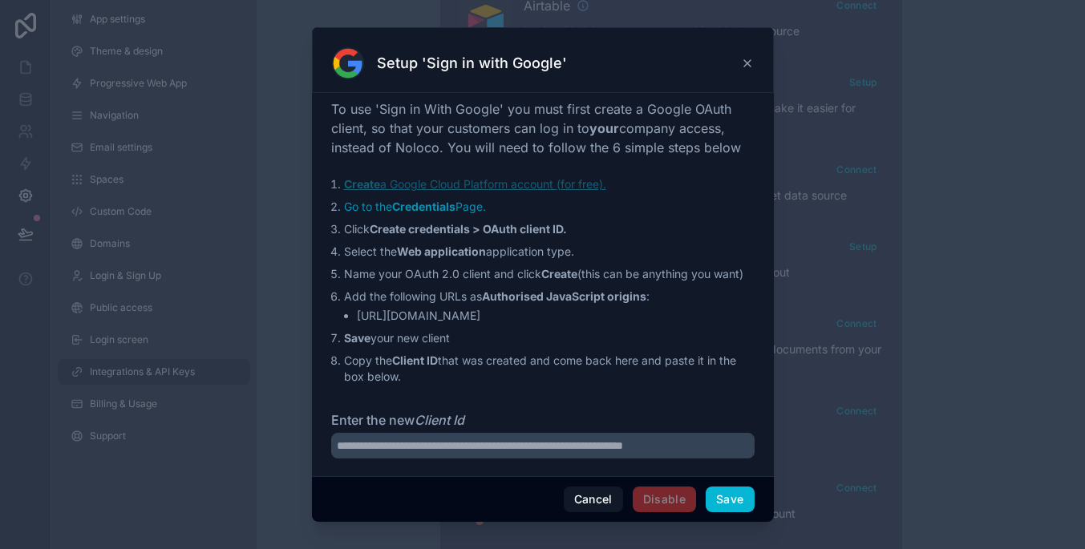
click at [544, 185] on link "Create a Google Cloud Platform account (for free)." at bounding box center [475, 184] width 262 height 14
click at [480, 204] on link "Go to the Credentials Page." at bounding box center [415, 207] width 142 height 14
click at [584, 439] on input "Enter the new Client Id" at bounding box center [542, 446] width 423 height 26
drag, startPoint x: 523, startPoint y: 306, endPoint x: 381, endPoint y: 325, distance: 143.1
click at [381, 325] on ol "Create a Google Cloud Platform account (for free). Go to the Credentials Page. …" at bounding box center [542, 280] width 423 height 208
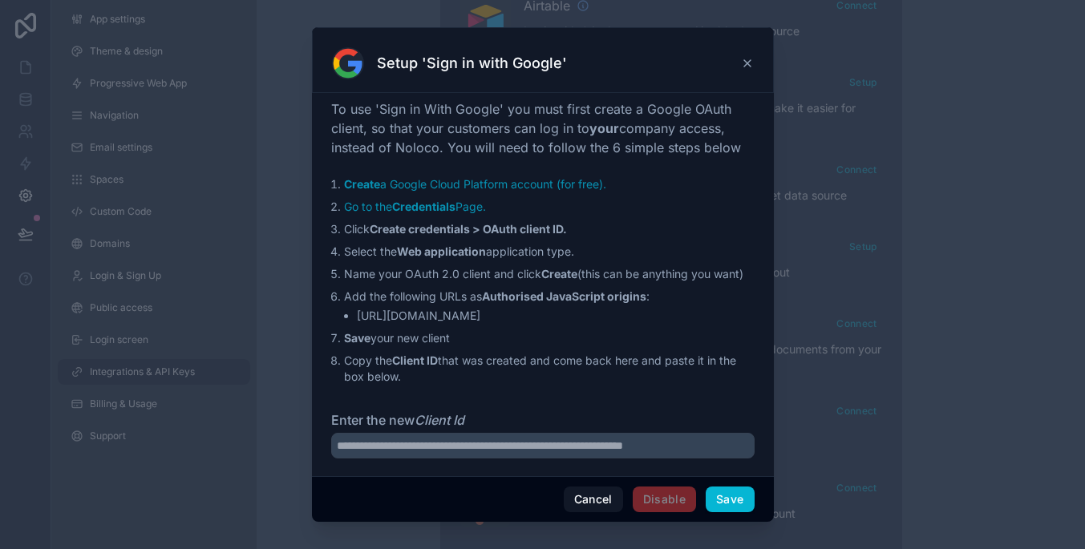
click at [526, 317] on li "[URL][DOMAIN_NAME]" at bounding box center [556, 316] width 398 height 16
drag, startPoint x: 520, startPoint y: 317, endPoint x: 357, endPoint y: 319, distance: 163.6
click at [357, 319] on li "[URL][DOMAIN_NAME]" at bounding box center [556, 316] width 398 height 16
copy li "[URL][DOMAIN_NAME]"
click at [642, 331] on li "Save your new client" at bounding box center [549, 338] width 410 height 16
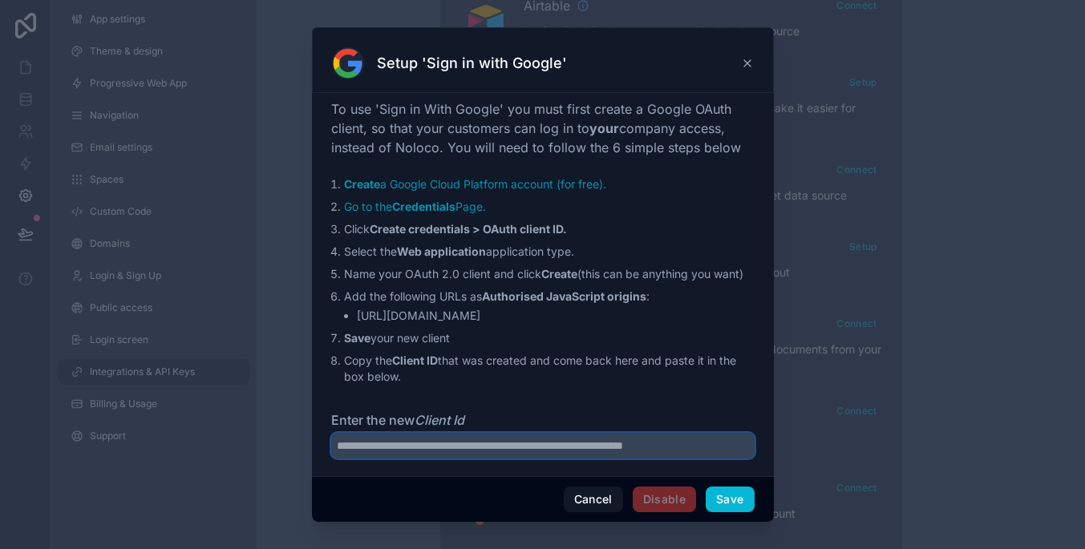
click at [541, 457] on input "Enter the new Client Id" at bounding box center [542, 446] width 423 height 26
paste input "**********"
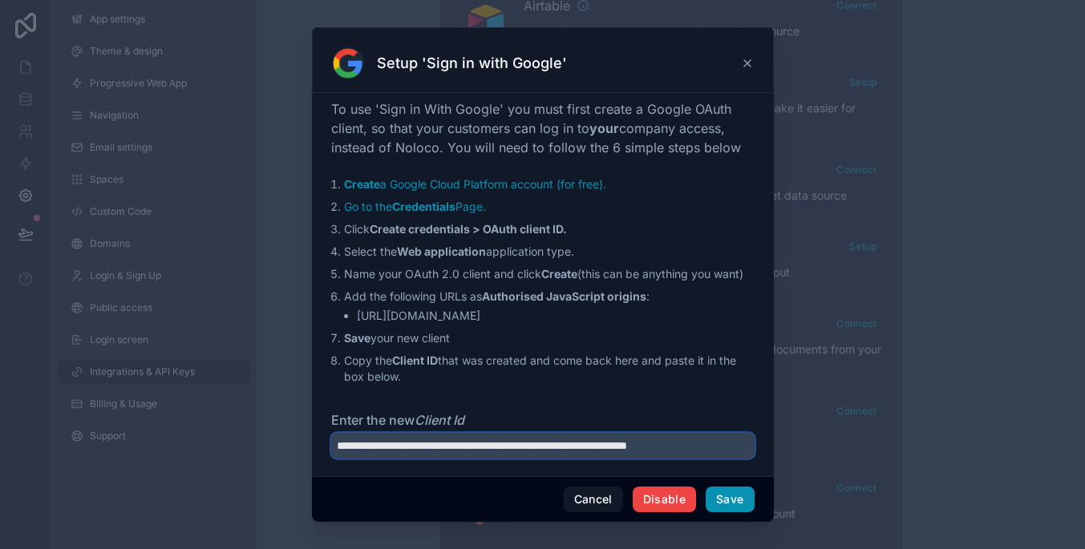
type input "**********"
click at [724, 499] on button "Save" at bounding box center [729, 500] width 48 height 26
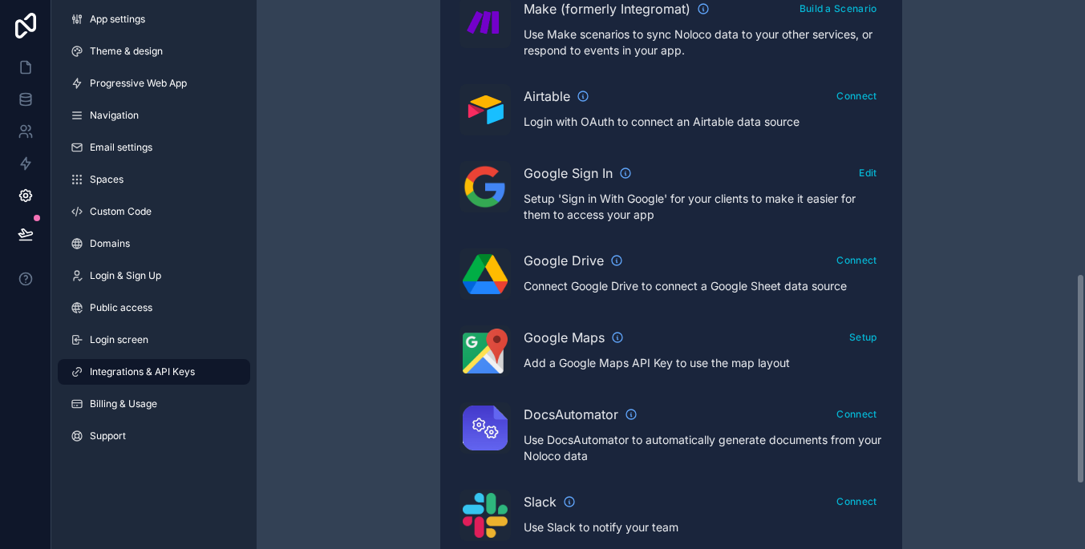
scroll to position [649, 0]
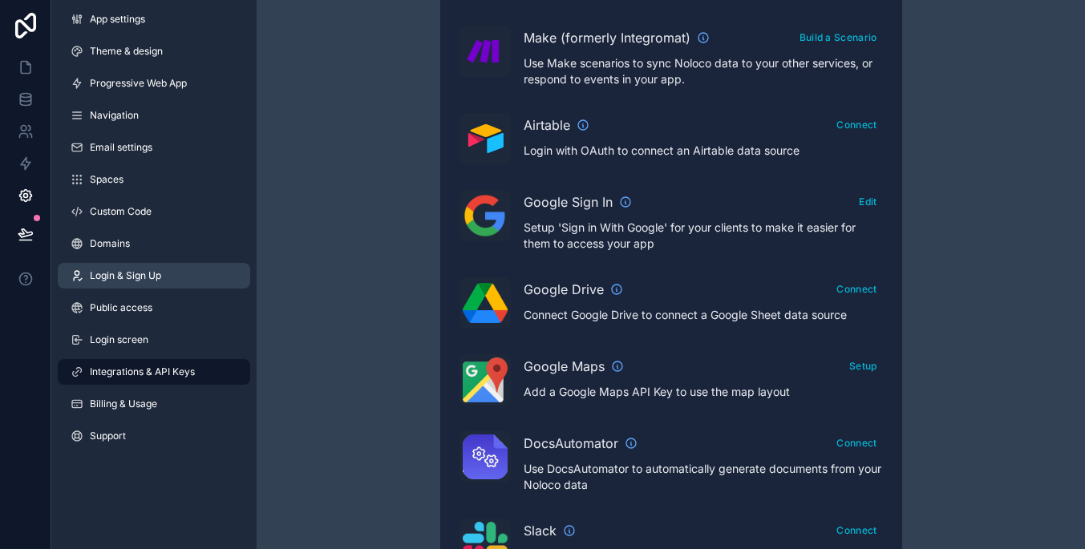
click at [195, 275] on link "Login & Sign Up" at bounding box center [154, 276] width 192 height 26
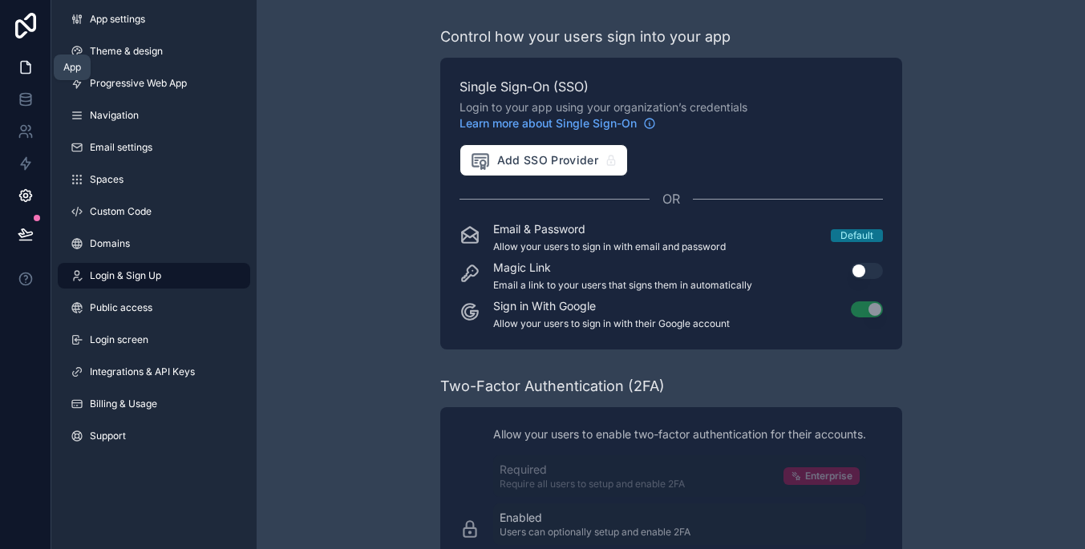
click at [26, 67] on icon at bounding box center [26, 67] width 16 height 16
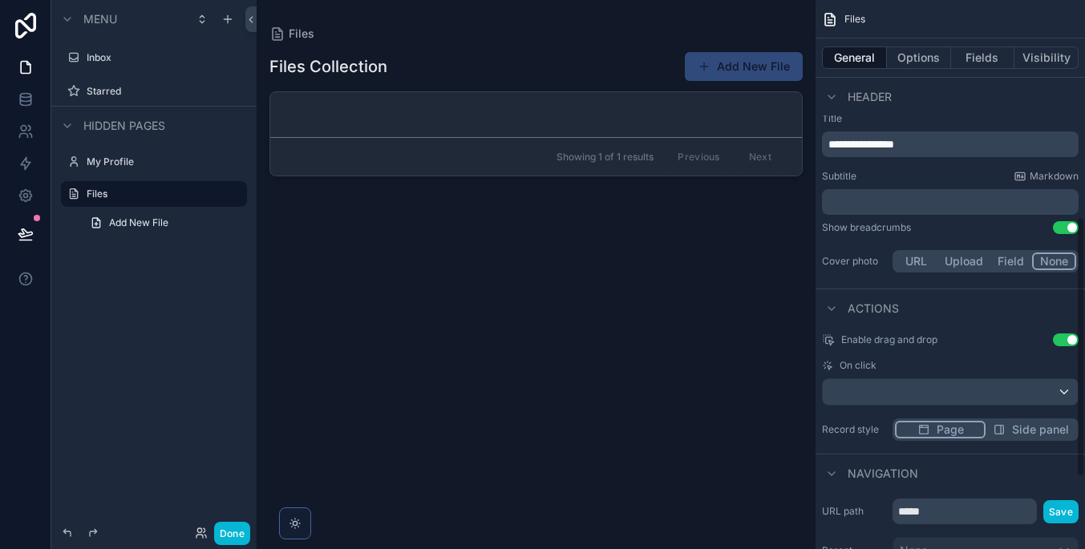
scroll to position [466, 0]
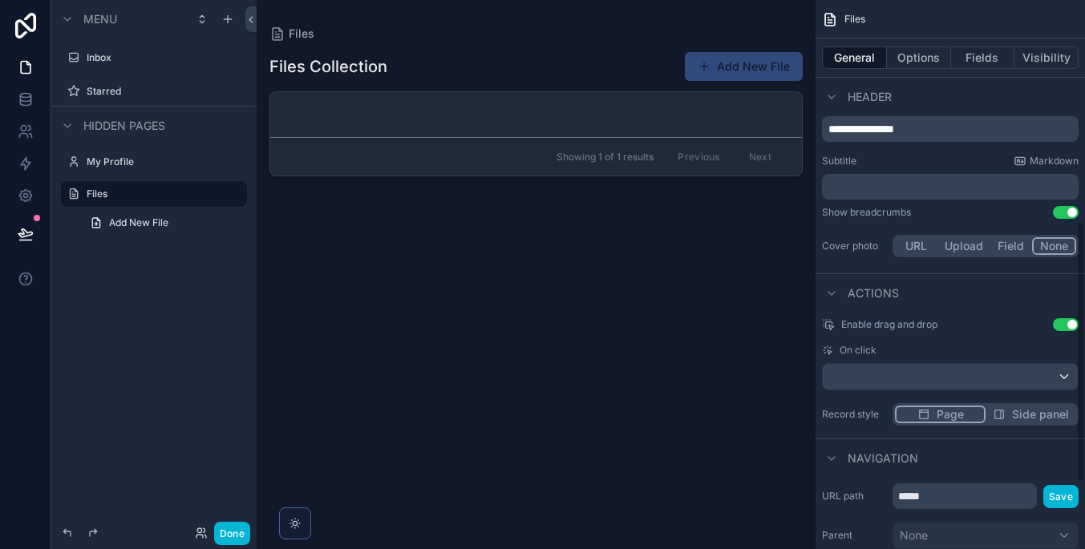
click at [976, 375] on div "scrollable content" at bounding box center [950, 377] width 255 height 26
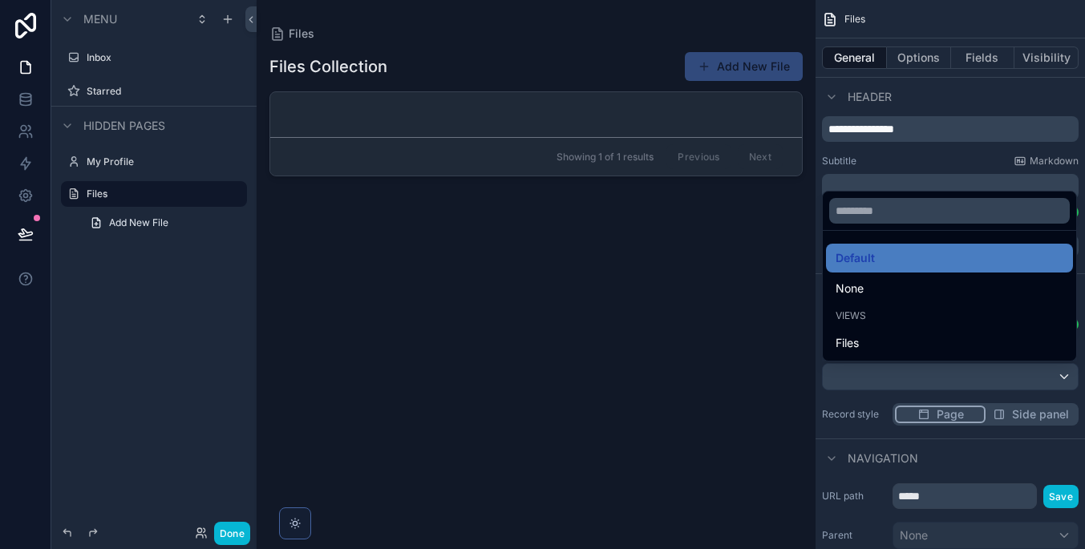
click at [952, 390] on div "scrollable content" at bounding box center [542, 274] width 1085 height 549
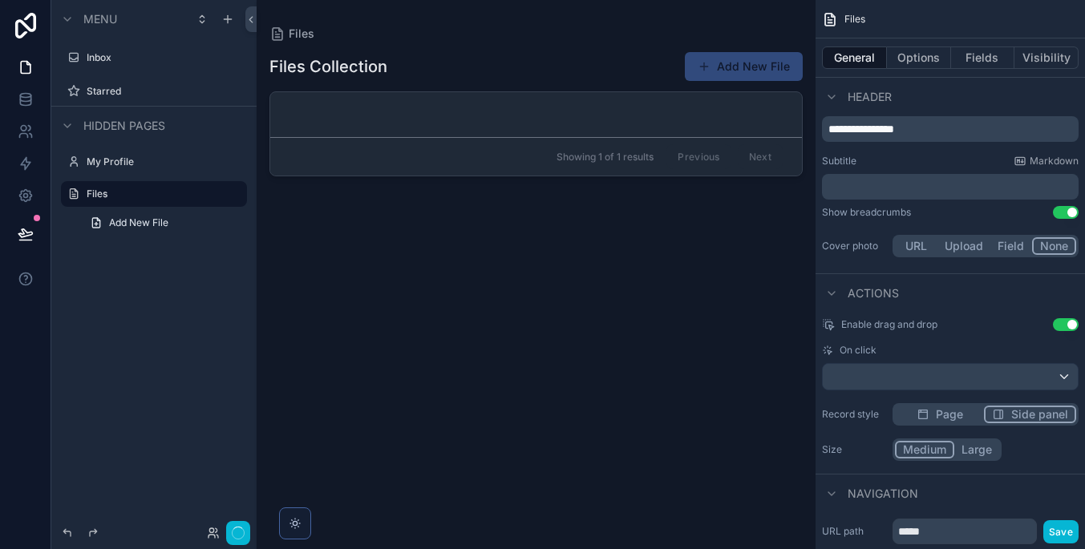
click at [1012, 416] on span "Side panel" at bounding box center [1039, 414] width 57 height 16
click at [955, 410] on span "Page" at bounding box center [949, 414] width 27 height 16
click at [994, 416] on icon "scrollable content" at bounding box center [998, 414] width 13 height 13
click at [966, 402] on div "Enable drag and drop Use setting On click Record style Page Side panel Size Med…" at bounding box center [949, 390] width 269 height 156
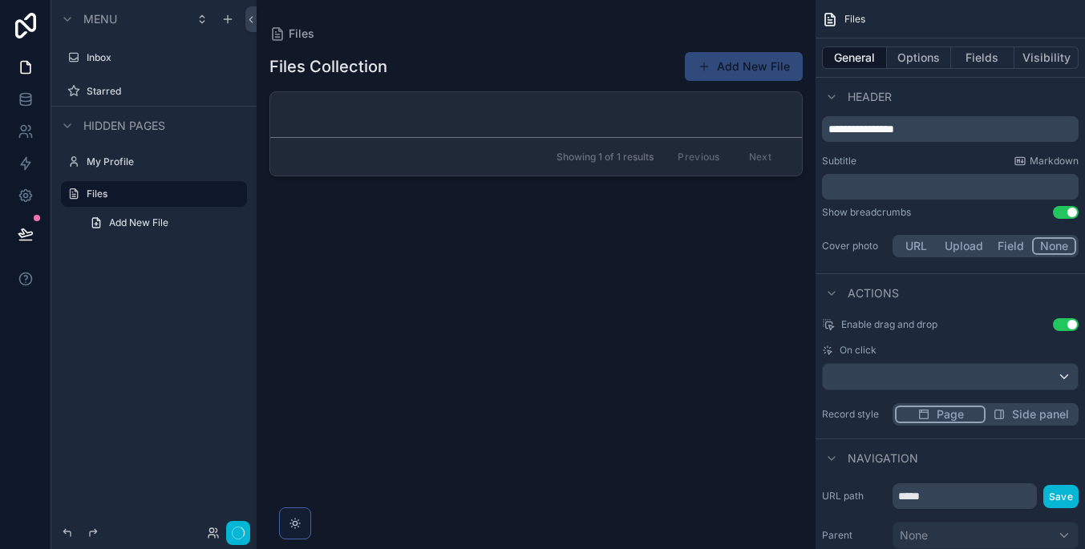
click at [965, 417] on button "Page" at bounding box center [940, 415] width 91 height 18
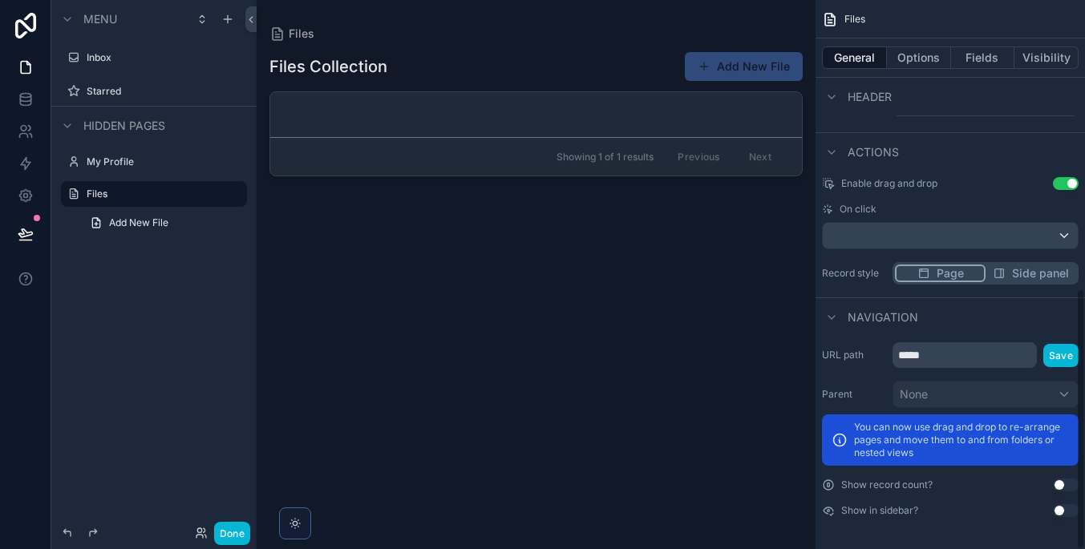
scroll to position [607, 0]
click at [1065, 510] on button "Use setting" at bounding box center [1066, 510] width 26 height 13
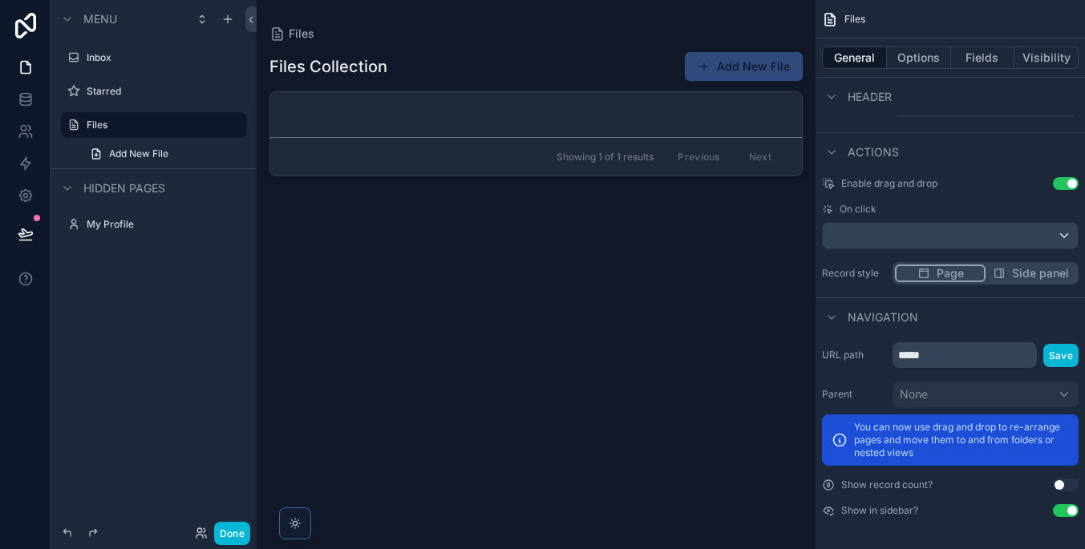
click at [1065, 510] on button "Use setting" at bounding box center [1066, 510] width 26 height 13
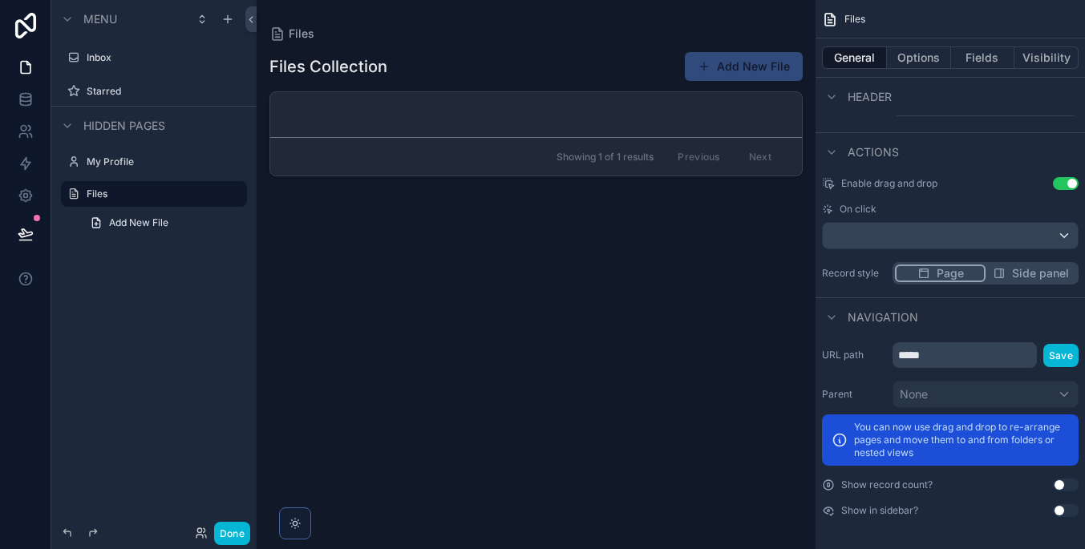
click at [1065, 510] on button "Use setting" at bounding box center [1066, 510] width 26 height 13
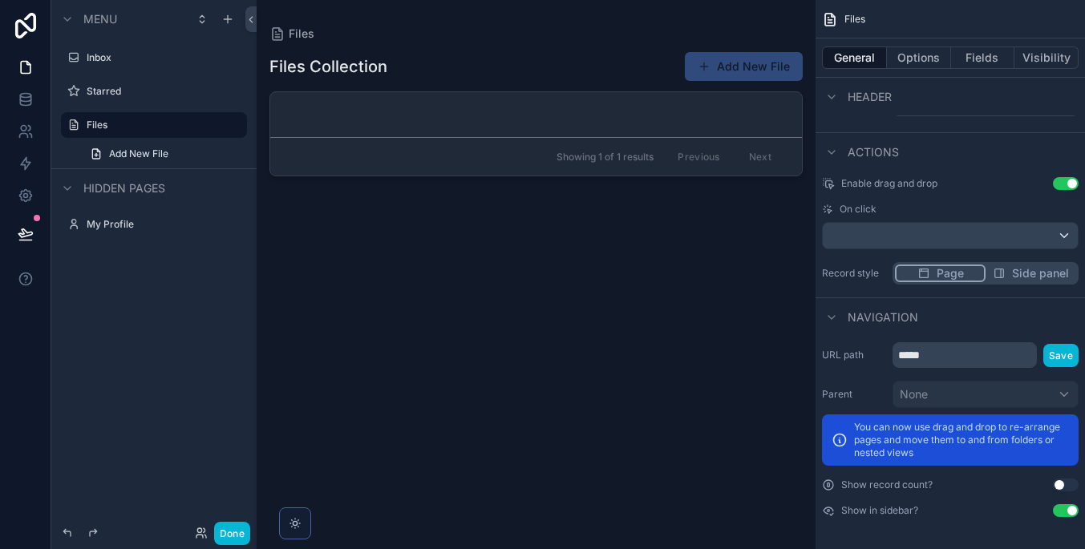
click at [1065, 510] on button "Use setting" at bounding box center [1066, 510] width 26 height 13
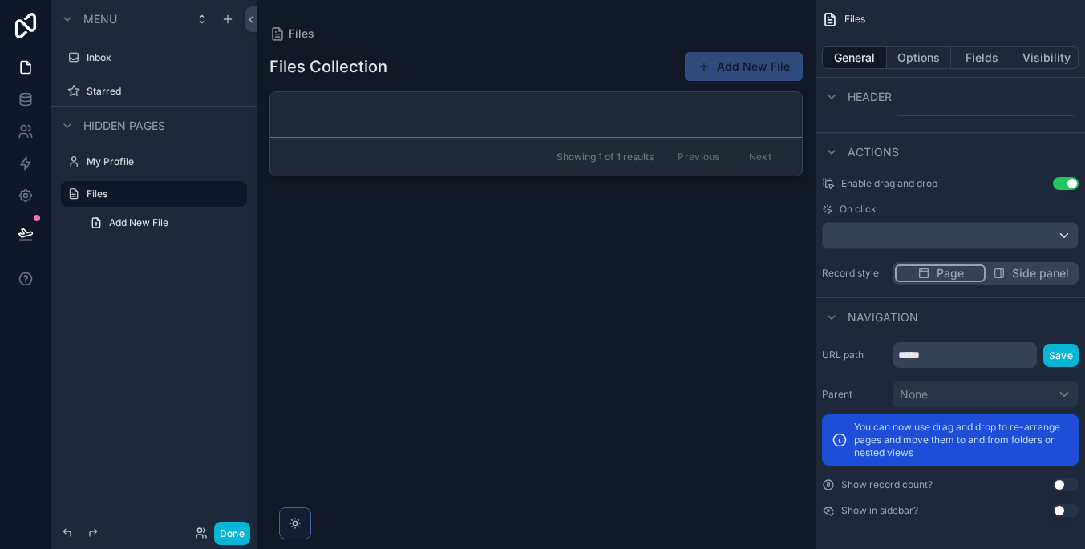
click at [1065, 491] on button "Use setting" at bounding box center [1066, 485] width 26 height 13
click at [1065, 490] on button "Use setting" at bounding box center [1066, 485] width 26 height 13
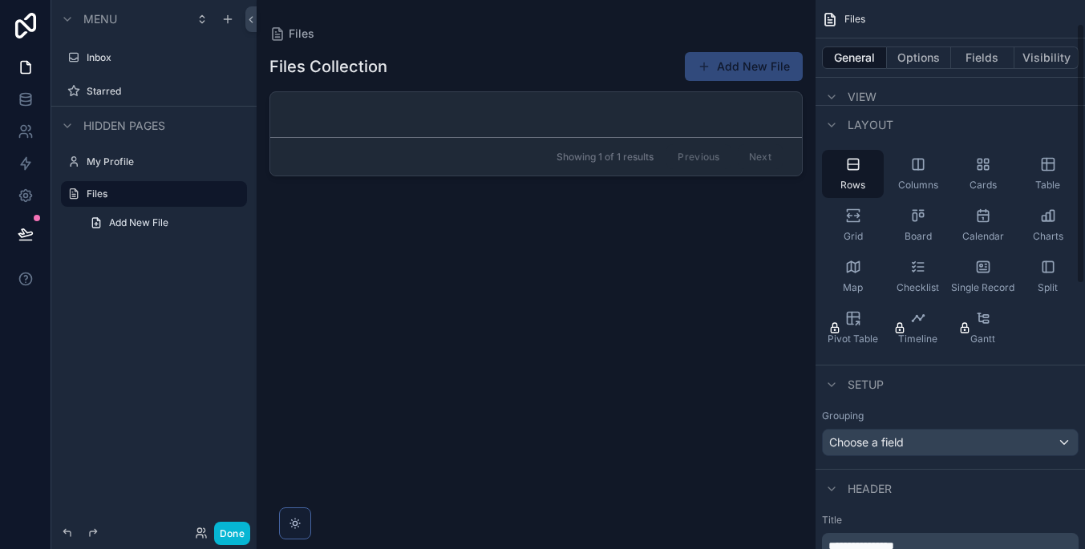
scroll to position [23, 0]
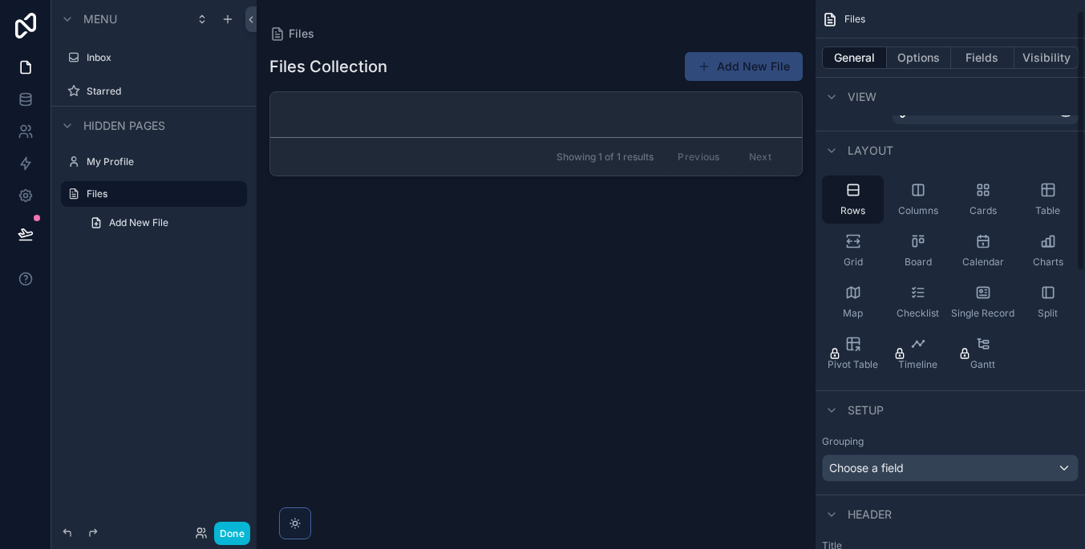
click at [1021, 474] on div "Choose a field" at bounding box center [950, 468] width 255 height 26
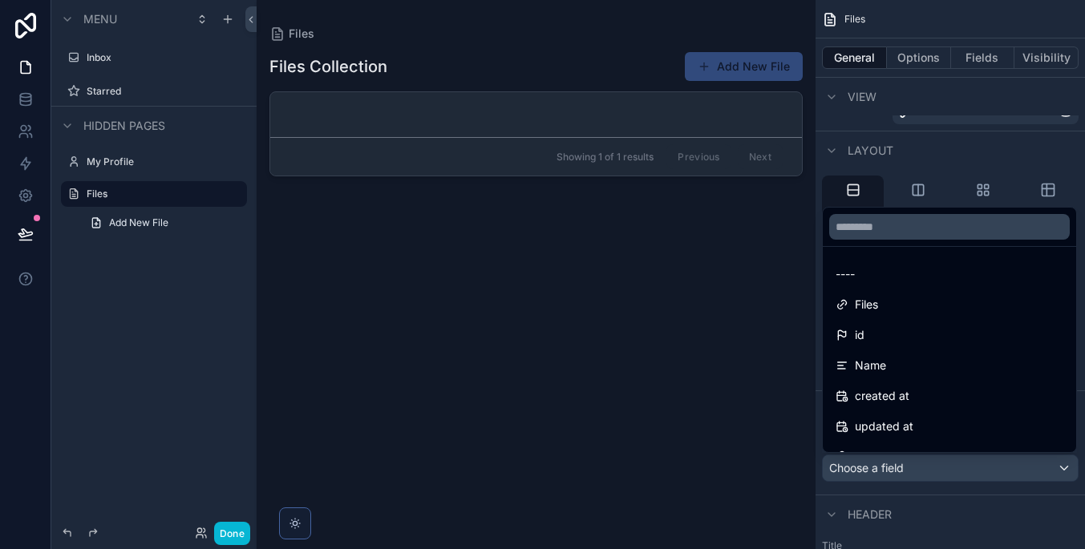
click at [1020, 474] on div "scrollable content" at bounding box center [542, 274] width 1085 height 549
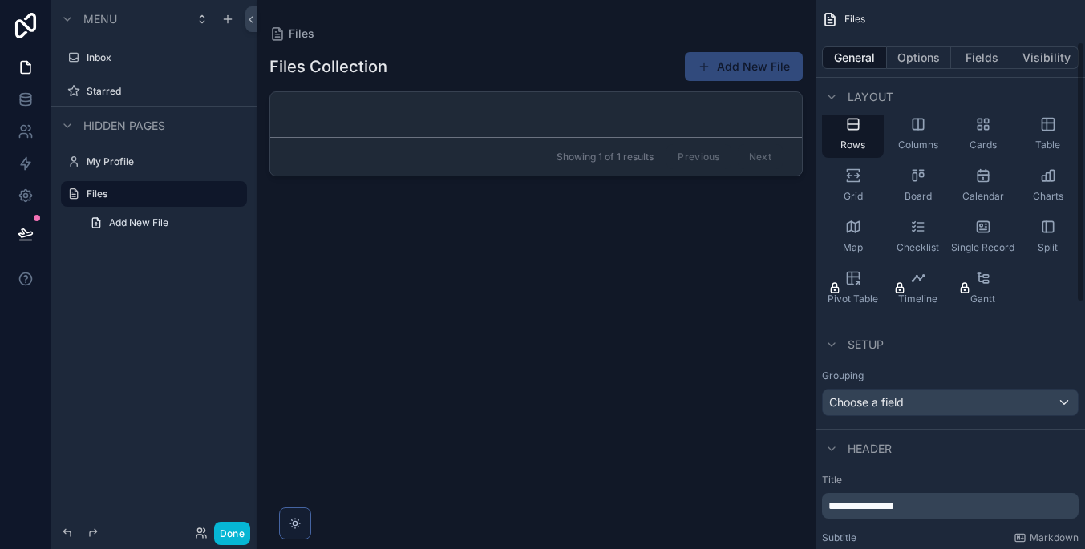
scroll to position [76, 0]
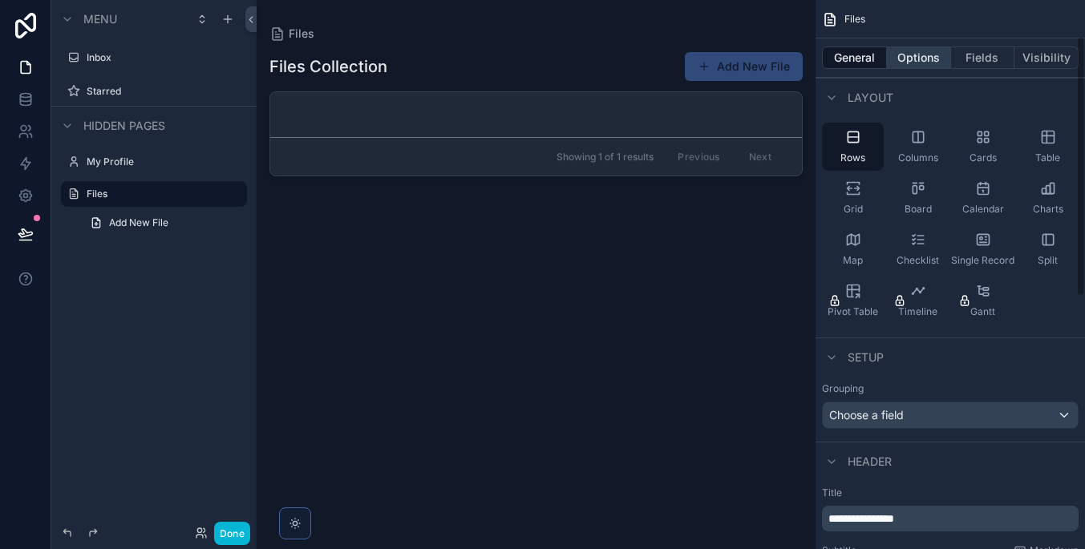
click at [931, 54] on button "Options" at bounding box center [919, 57] width 64 height 22
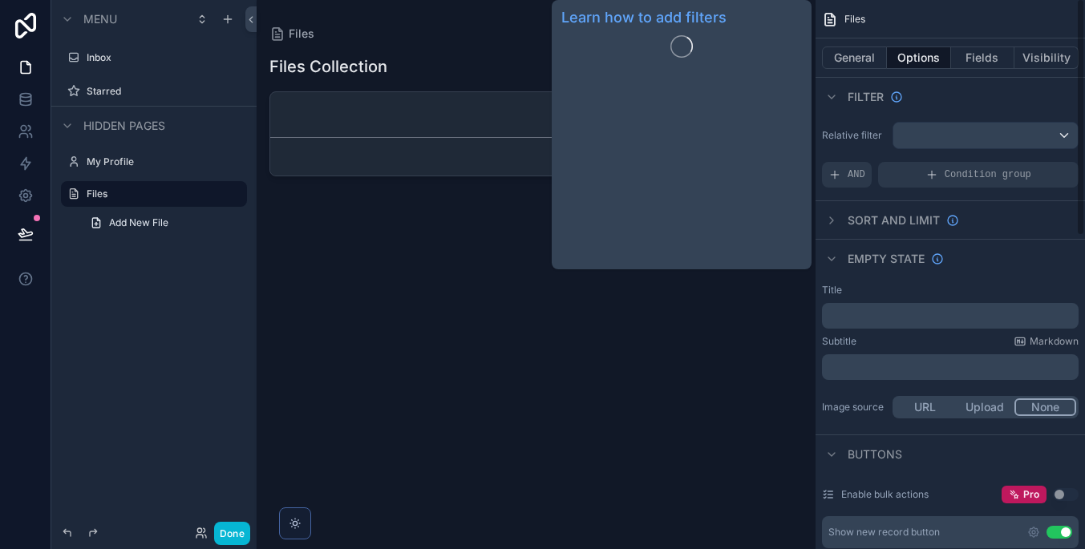
scroll to position [0, 0]
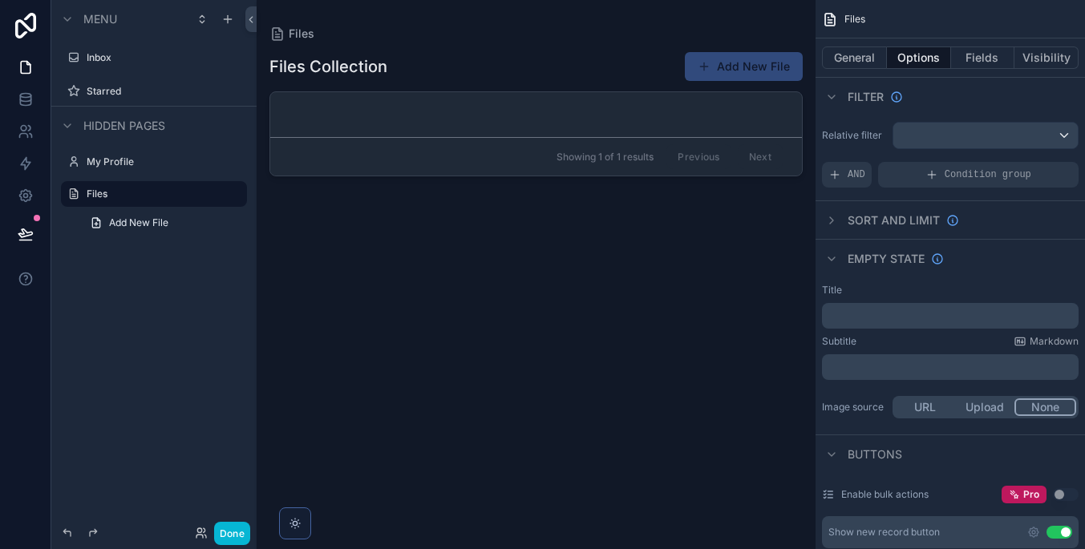
click at [943, 142] on div "scrollable content" at bounding box center [985, 136] width 184 height 26
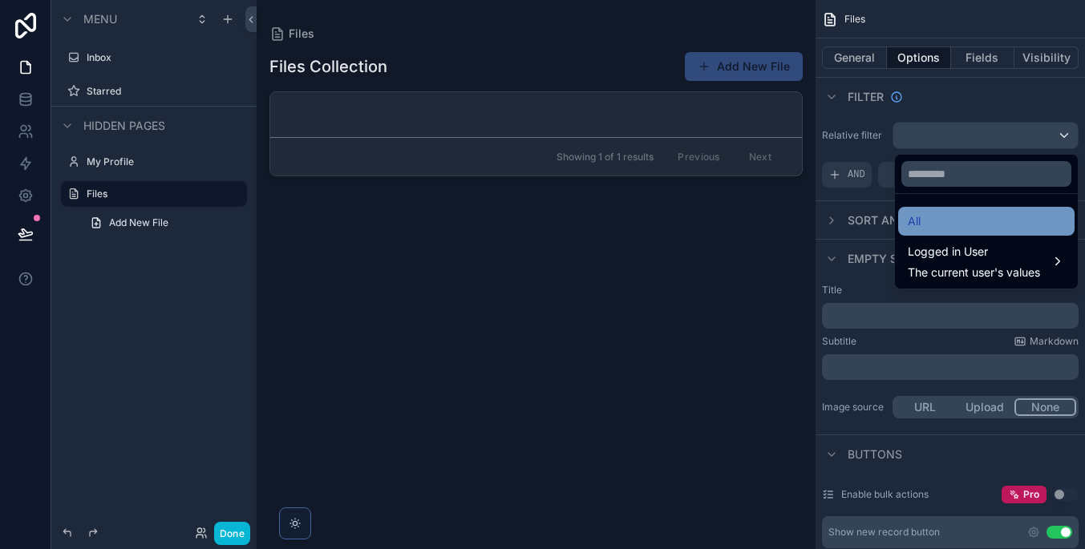
click at [952, 216] on div "All" at bounding box center [986, 221] width 157 height 19
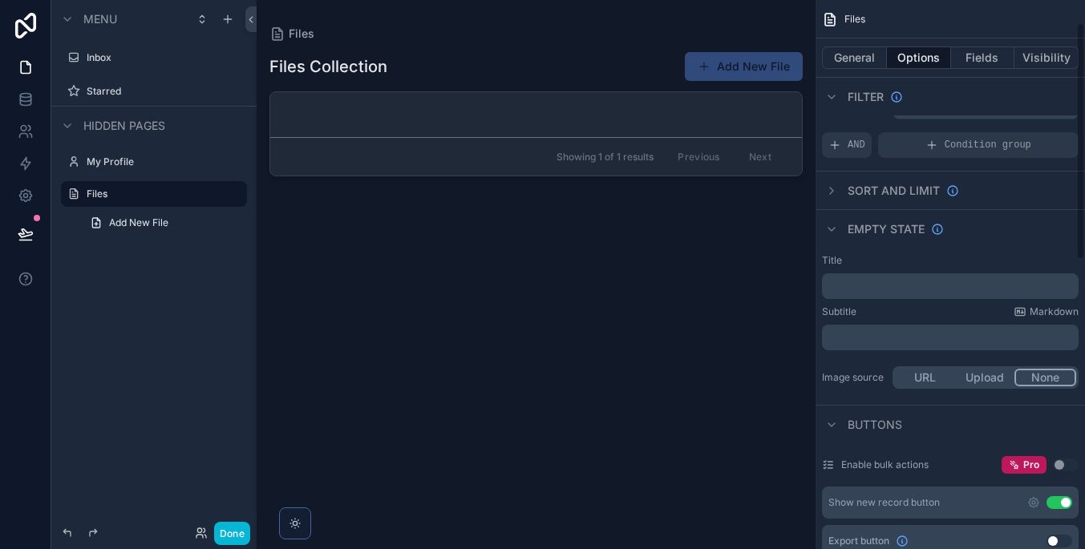
scroll to position [63, 0]
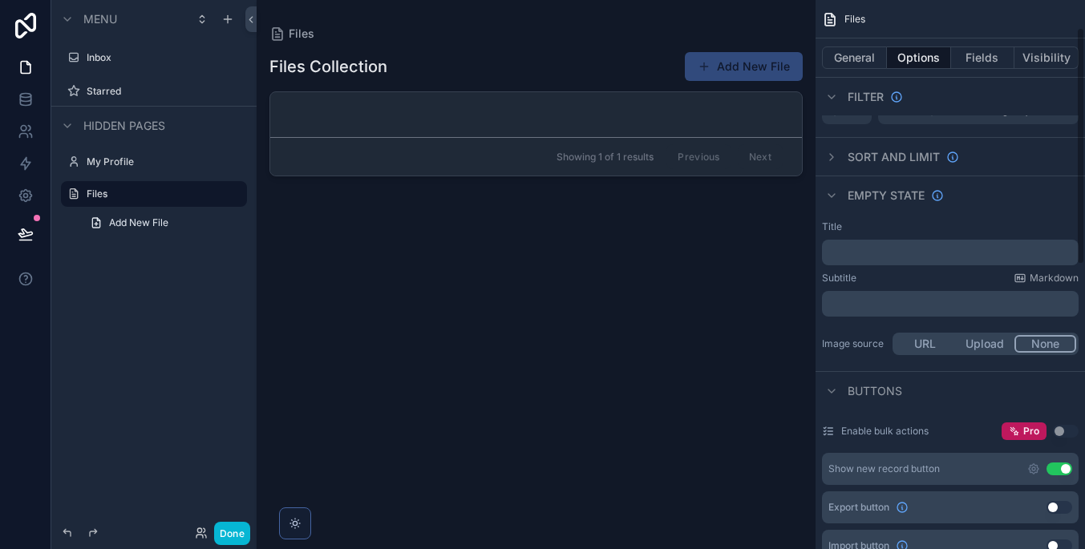
click at [900, 250] on p "﻿" at bounding box center [951, 252] width 247 height 13
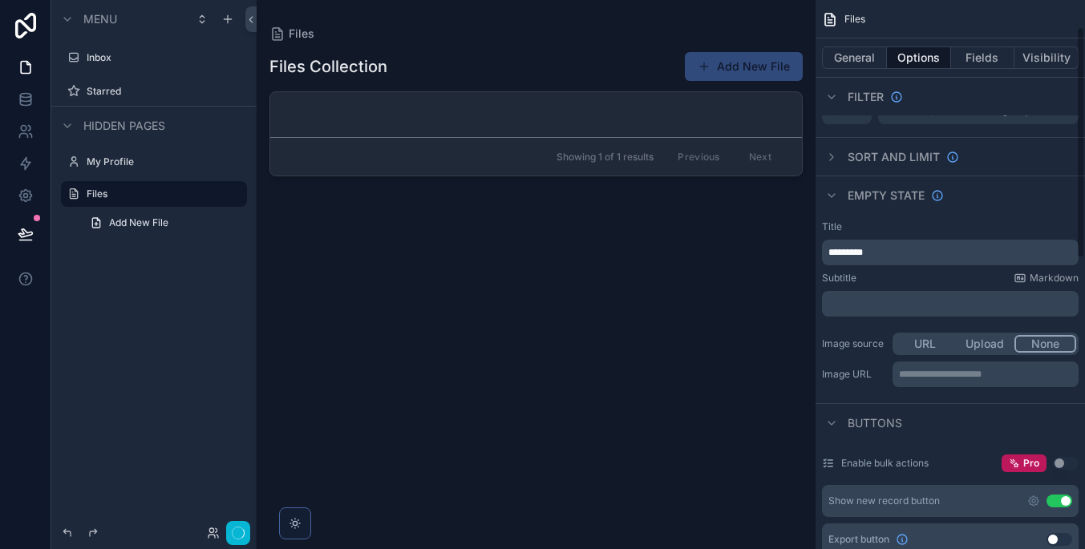
click at [931, 229] on div "Title" at bounding box center [950, 226] width 257 height 13
click at [881, 277] on div "Subtitle Markdown" at bounding box center [950, 278] width 257 height 13
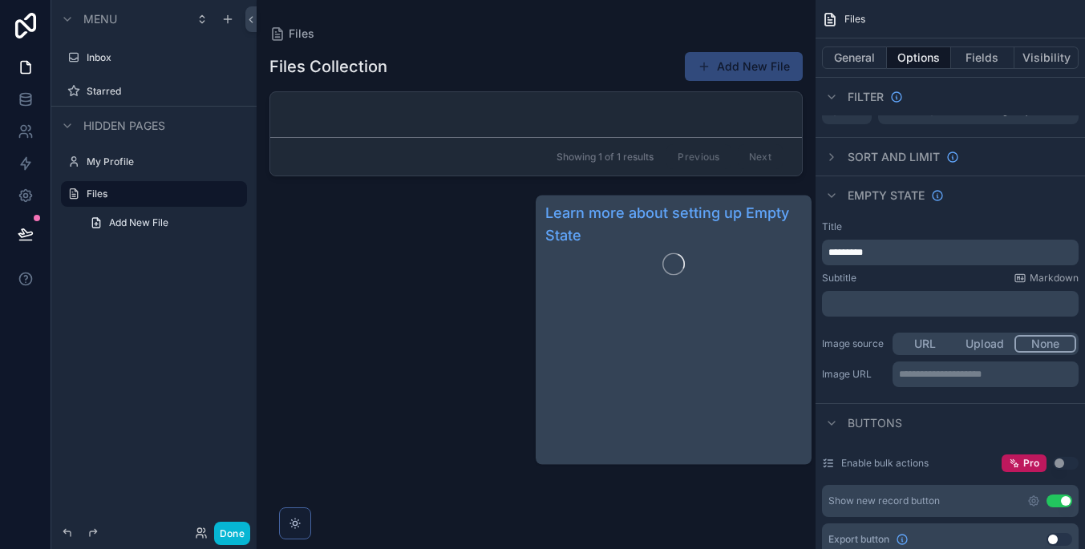
click at [870, 198] on span "Empty state" at bounding box center [885, 196] width 77 height 16
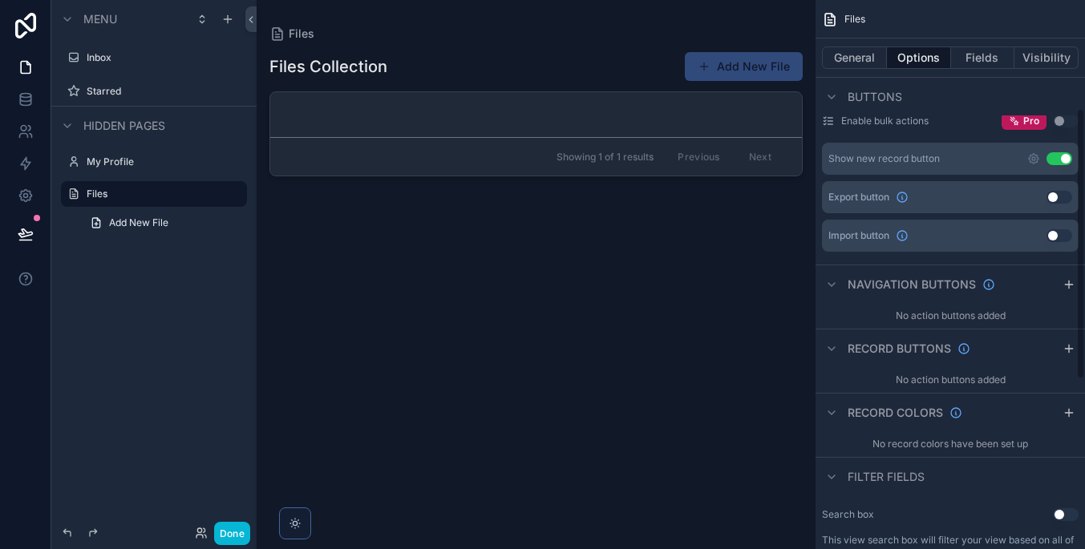
scroll to position [219, 0]
click at [993, 64] on button "Fields" at bounding box center [983, 57] width 64 height 22
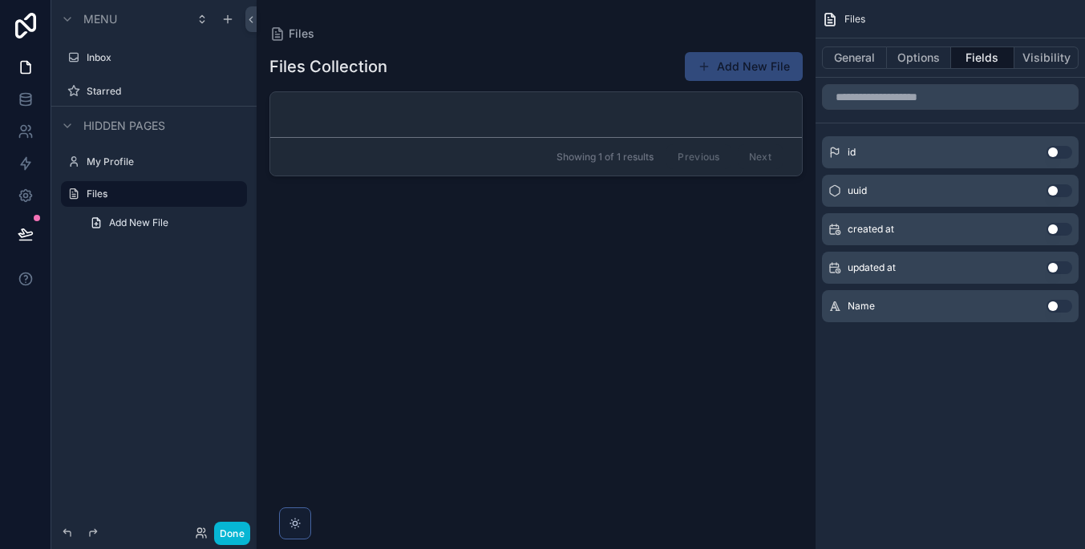
click at [1057, 307] on button "Use setting" at bounding box center [1059, 306] width 26 height 13
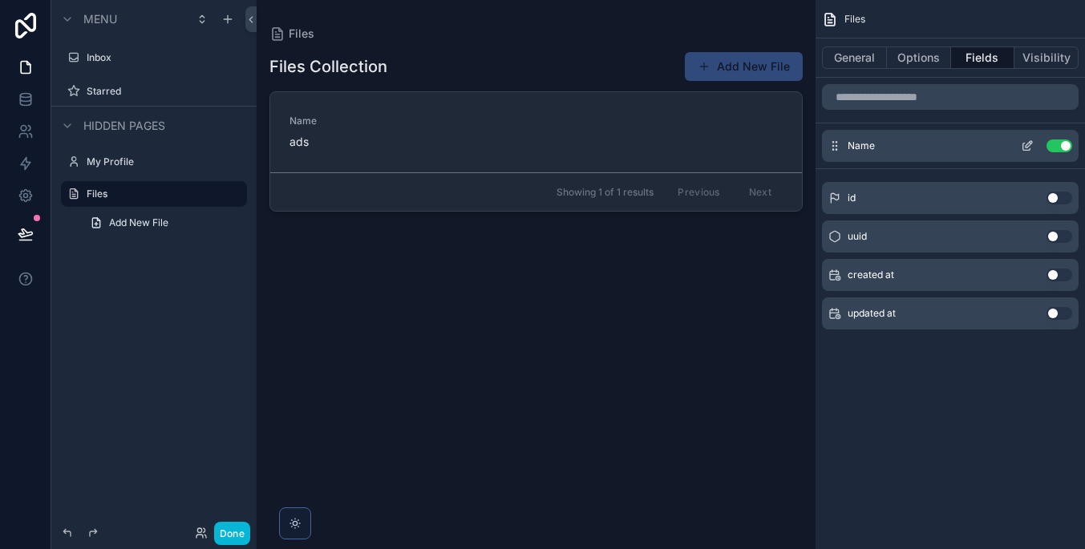
click at [1029, 145] on icon "scrollable content" at bounding box center [1027, 145] width 13 height 13
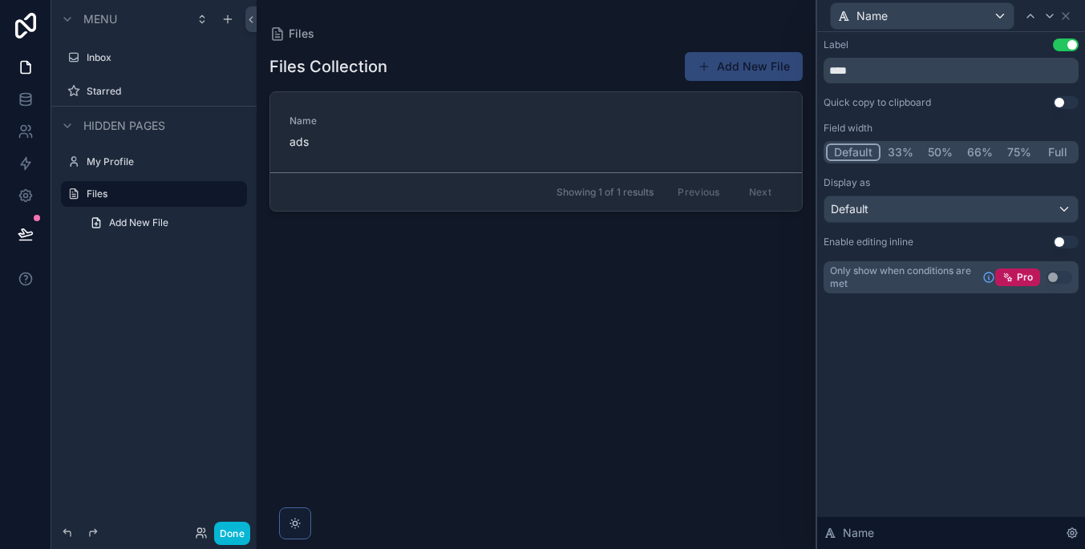
click at [984, 205] on div "Default" at bounding box center [950, 209] width 253 height 26
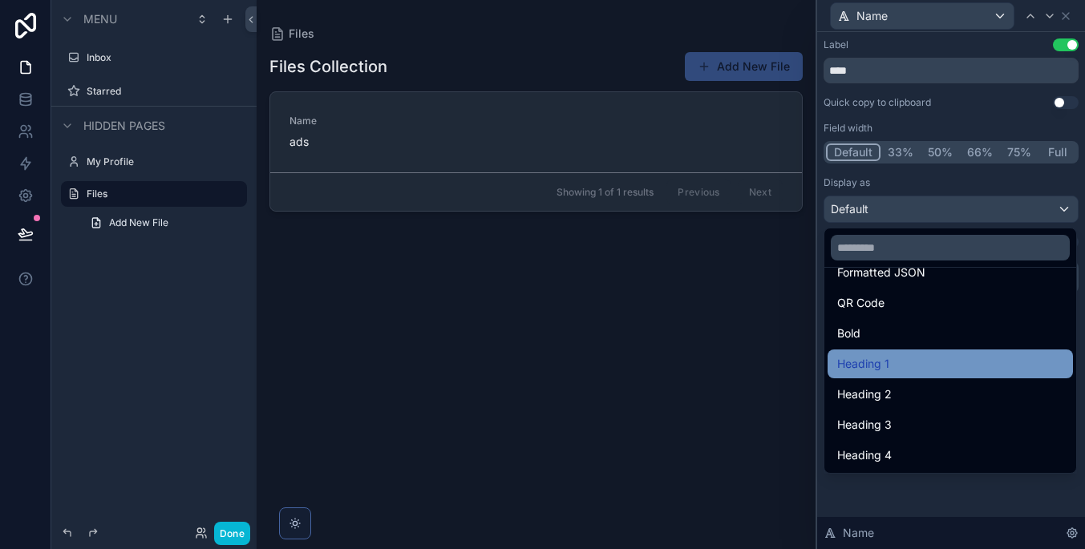
scroll to position [175, 0]
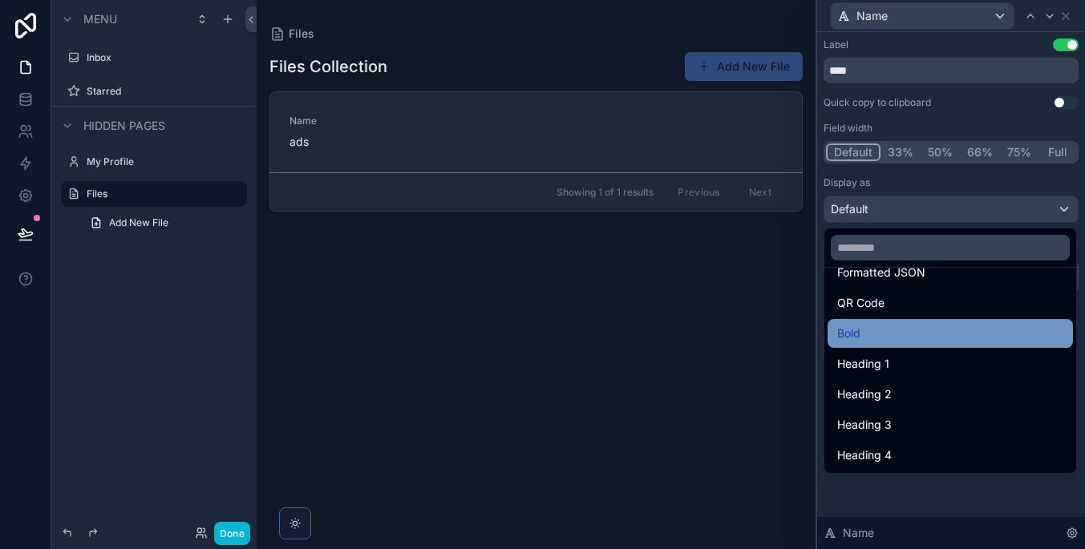
click at [984, 332] on div "Bold" at bounding box center [950, 333] width 226 height 19
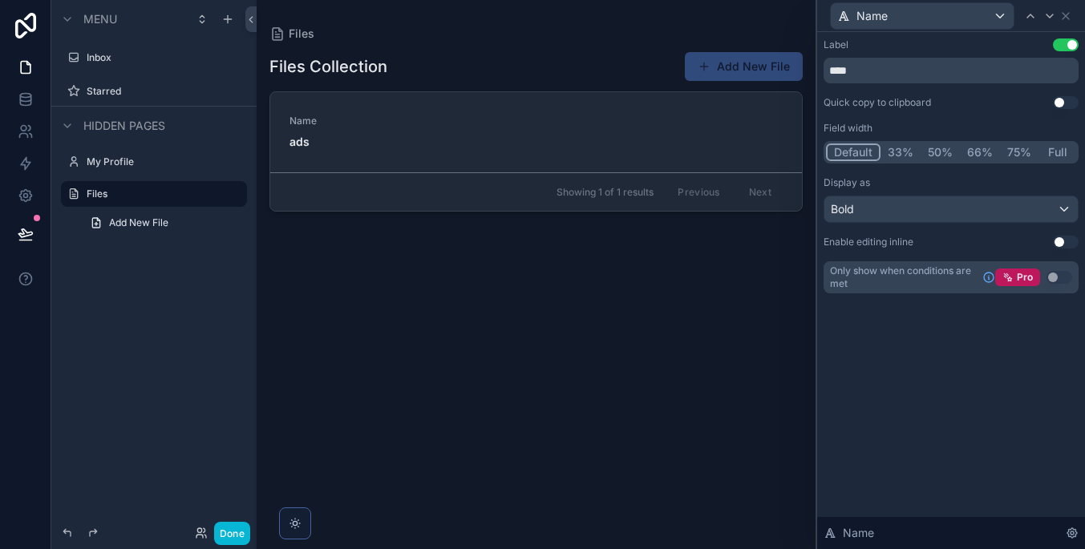
click at [1066, 103] on button "Use setting" at bounding box center [1066, 102] width 26 height 13
click at [1071, 104] on button "Use setting" at bounding box center [1066, 102] width 26 height 13
click at [1067, 242] on button "Use setting" at bounding box center [1066, 242] width 26 height 13
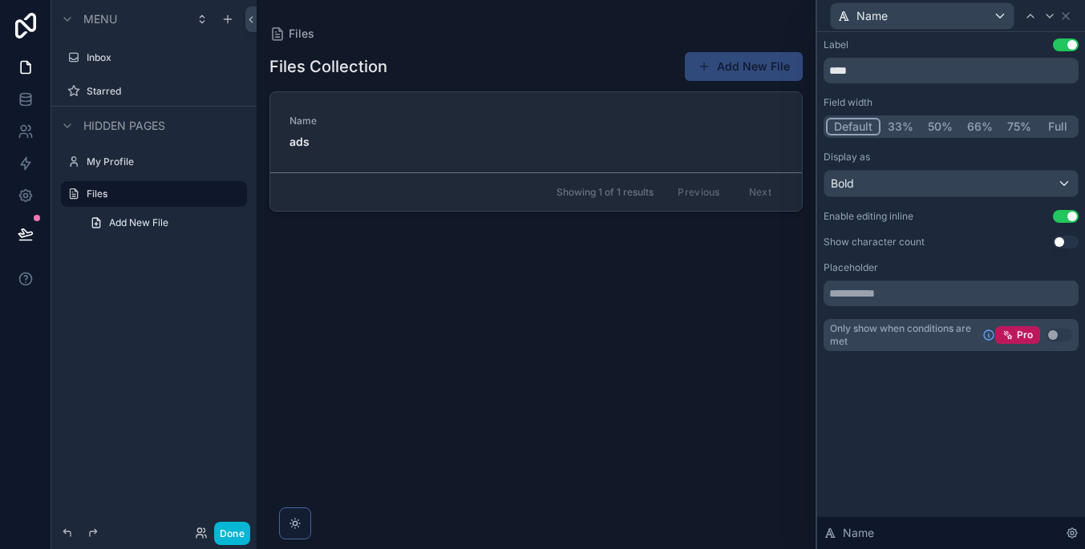
click at [299, 141] on div "scrollable content" at bounding box center [536, 265] width 559 height 530
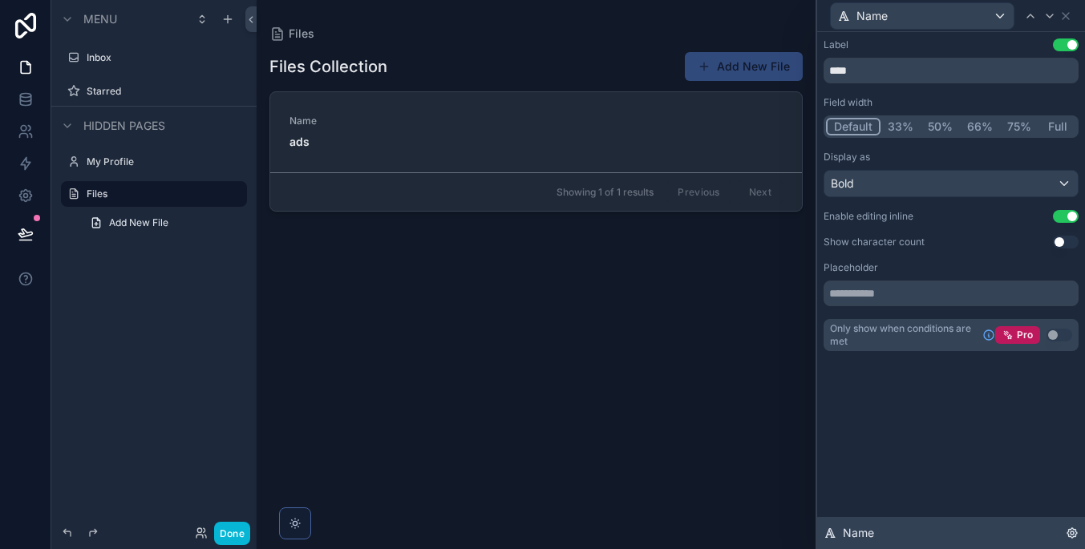
click at [1063, 536] on div "Name" at bounding box center [951, 533] width 268 height 32
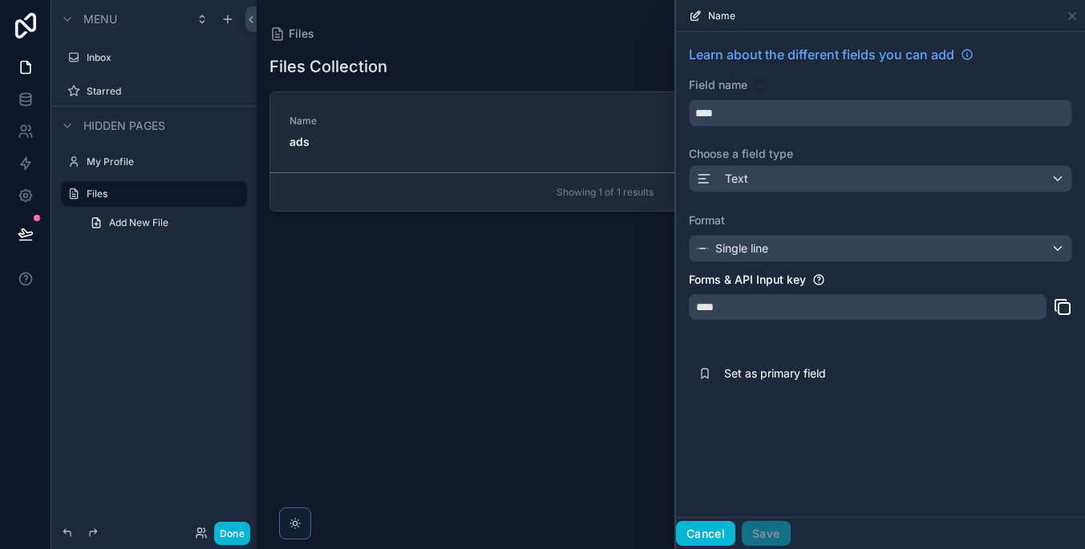
click at [705, 528] on button "Cancel" at bounding box center [705, 534] width 59 height 26
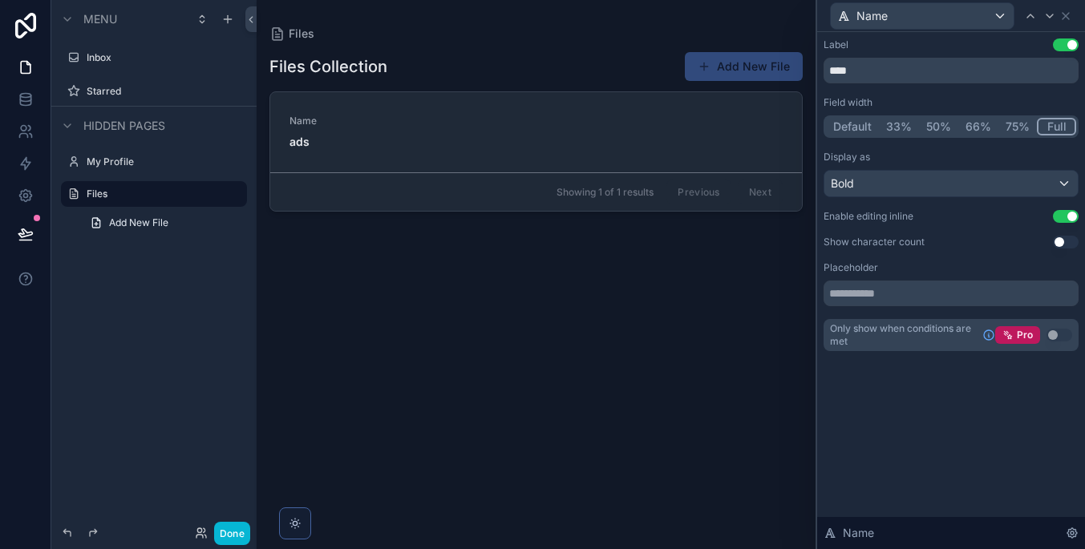
click at [1050, 124] on button "Full" at bounding box center [1056, 127] width 39 height 18
click at [857, 126] on button "Default" at bounding box center [853, 127] width 55 height 18
click at [1065, 17] on icon at bounding box center [1065, 16] width 13 height 13
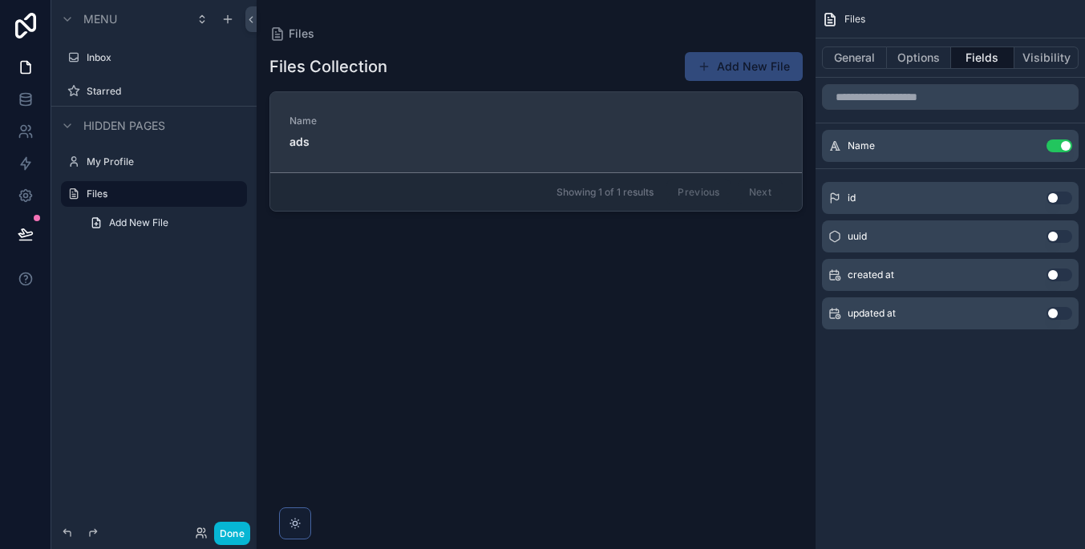
click at [328, 147] on span "ads" at bounding box center [343, 142] width 109 height 16
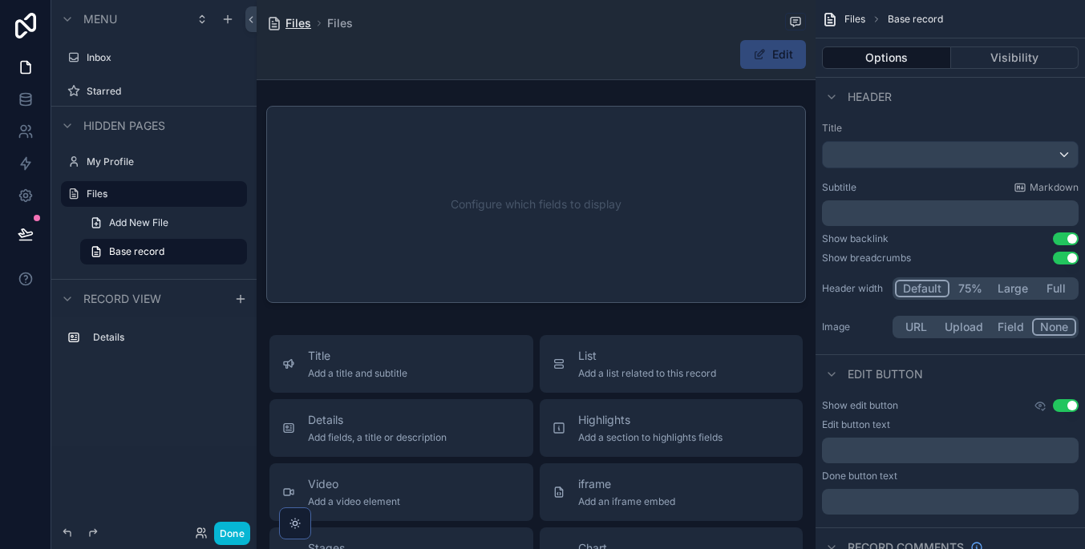
click at [289, 15] on span "Files" at bounding box center [298, 23] width 26 height 16
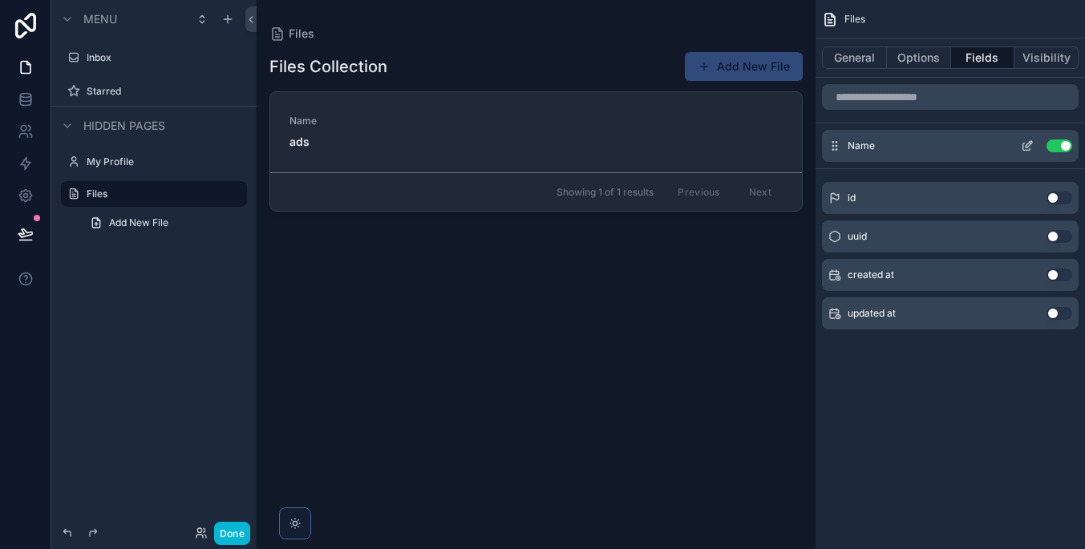
click at [1020, 150] on button "scrollable content" at bounding box center [1027, 145] width 26 height 13
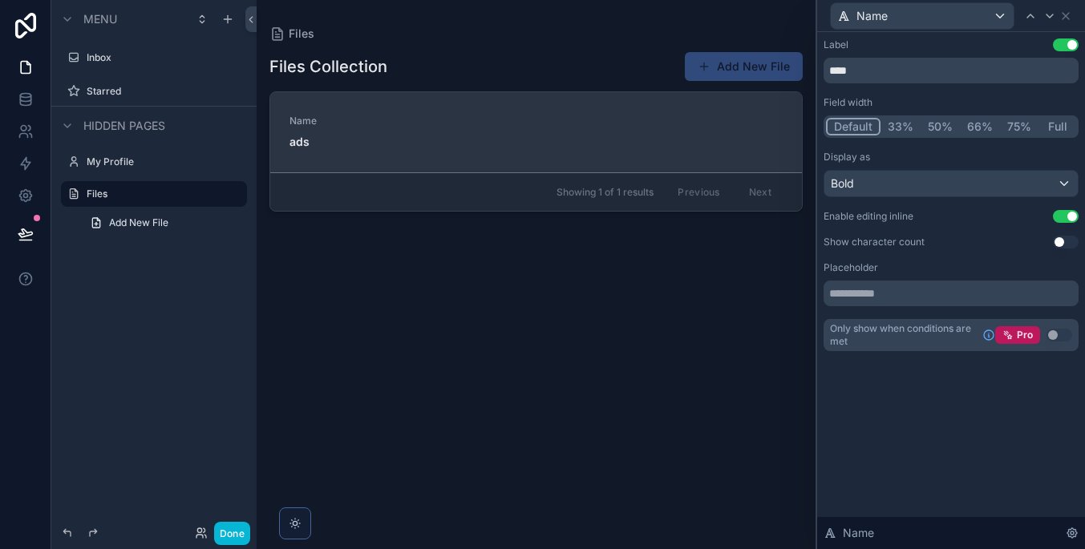
click at [305, 139] on strong "ads" at bounding box center [299, 142] width 20 height 14
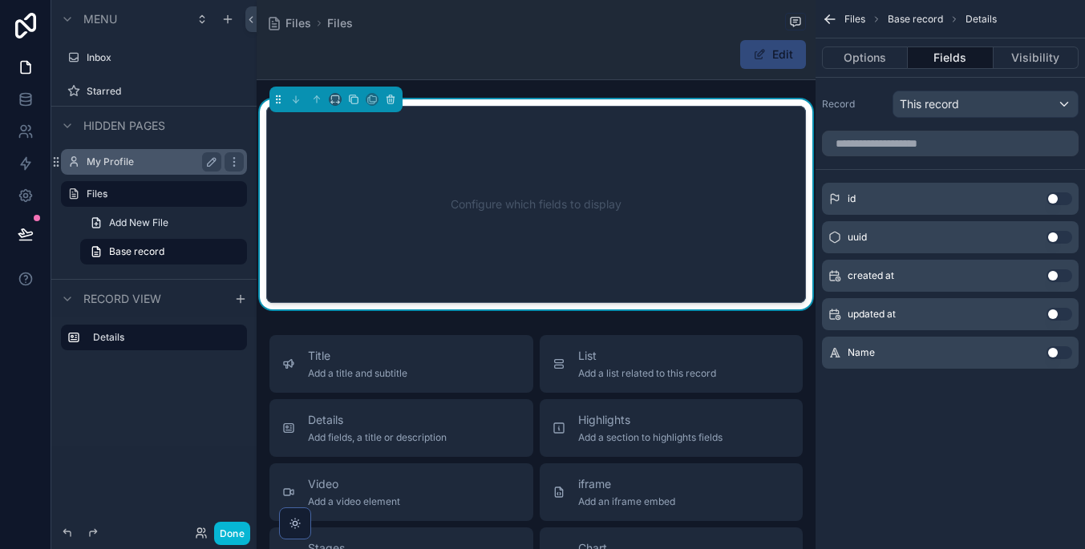
click at [162, 155] on div "My Profile" at bounding box center [154, 161] width 135 height 19
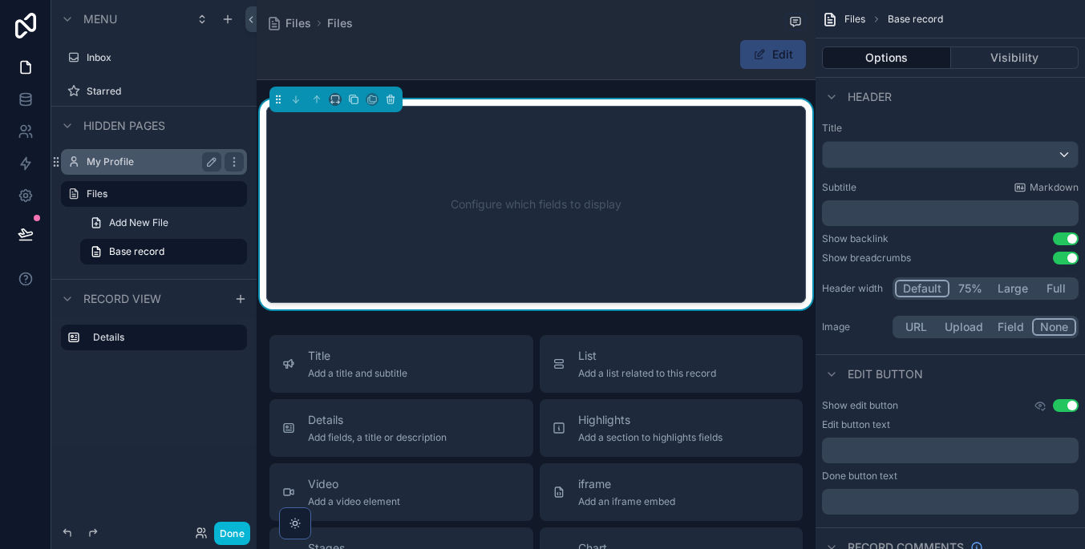
click at [168, 162] on label "My Profile" at bounding box center [151, 162] width 128 height 13
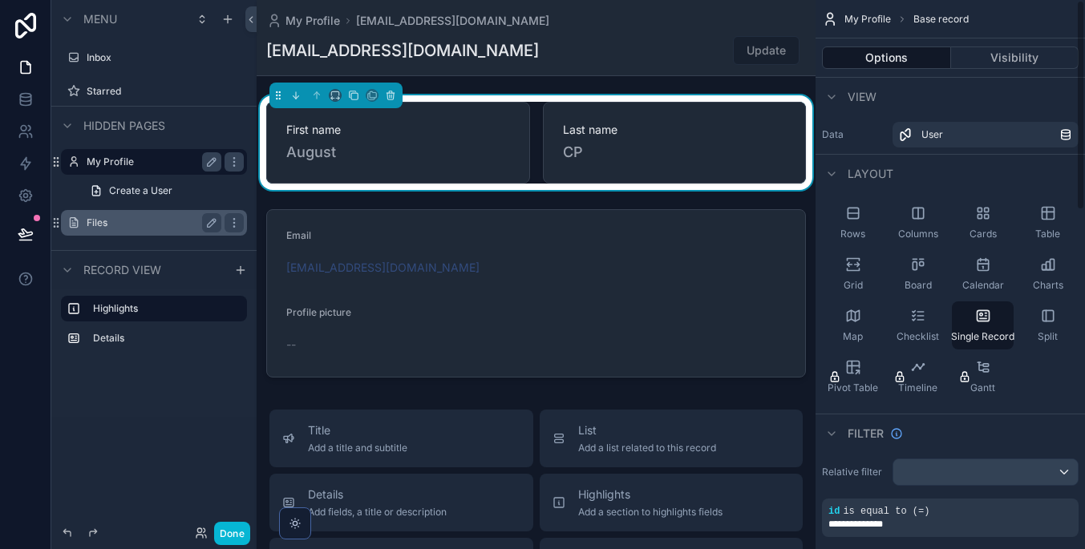
click at [173, 223] on label "Files" at bounding box center [151, 222] width 128 height 13
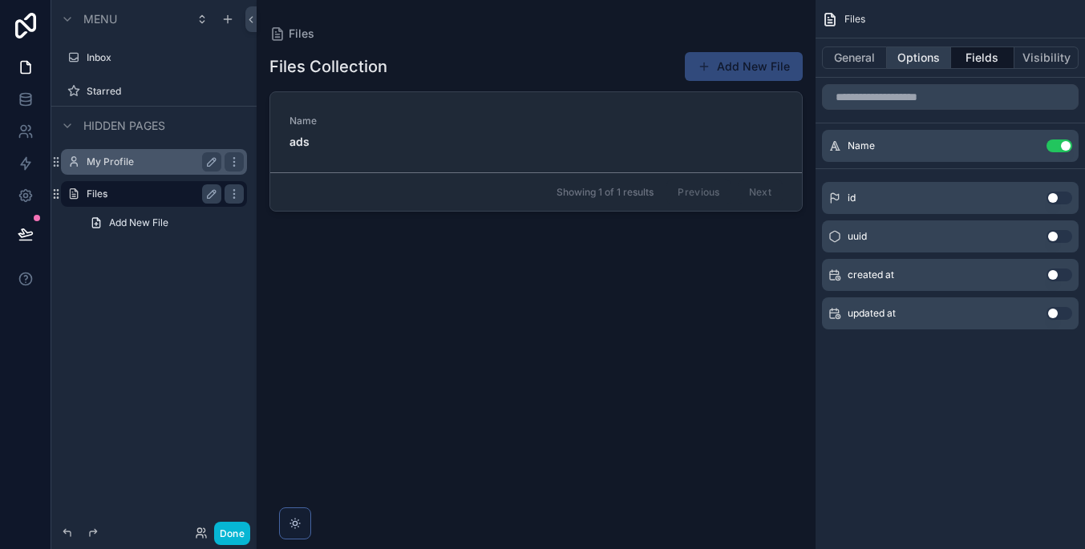
click at [937, 47] on button "Options" at bounding box center [919, 57] width 64 height 22
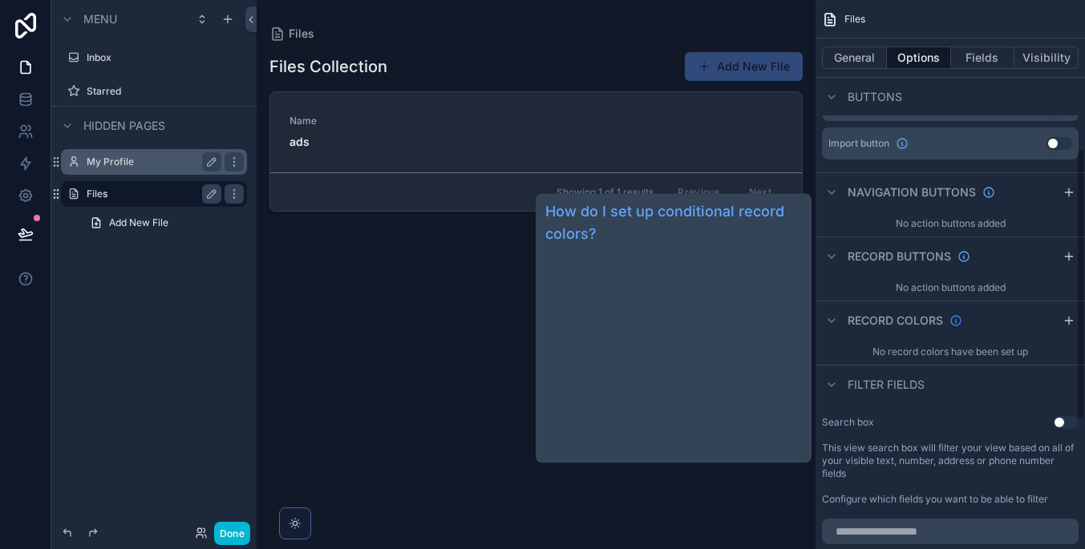
scroll to position [325, 0]
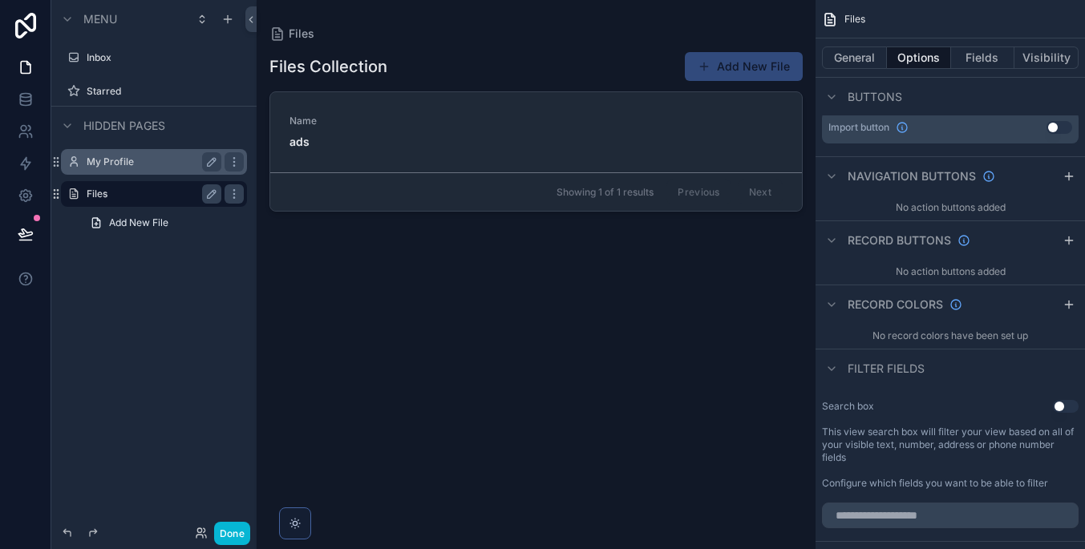
click at [1059, 405] on button "Use setting" at bounding box center [1066, 406] width 26 height 13
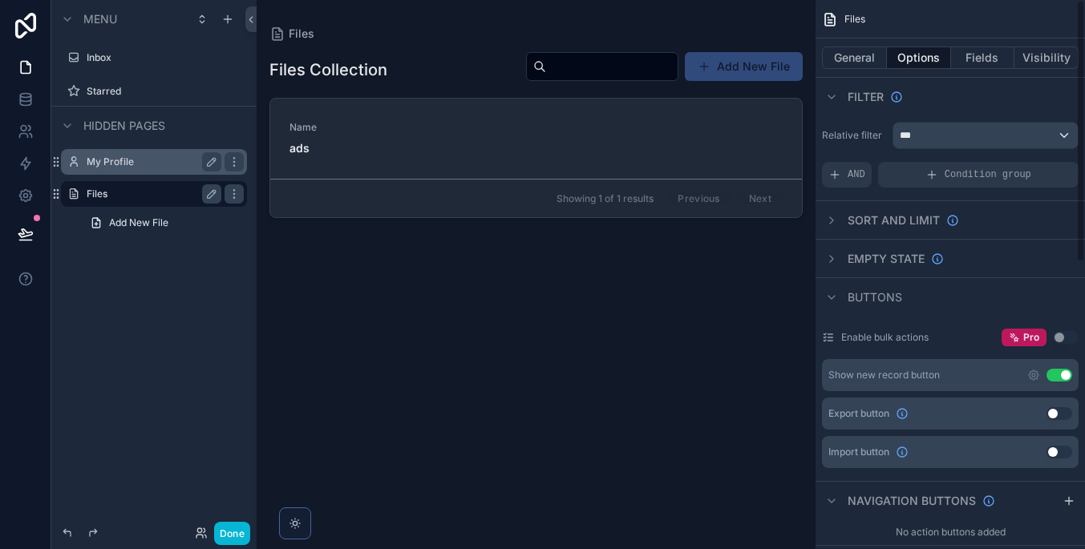
scroll to position [0, 0]
click at [856, 50] on button "General" at bounding box center [854, 57] width 65 height 22
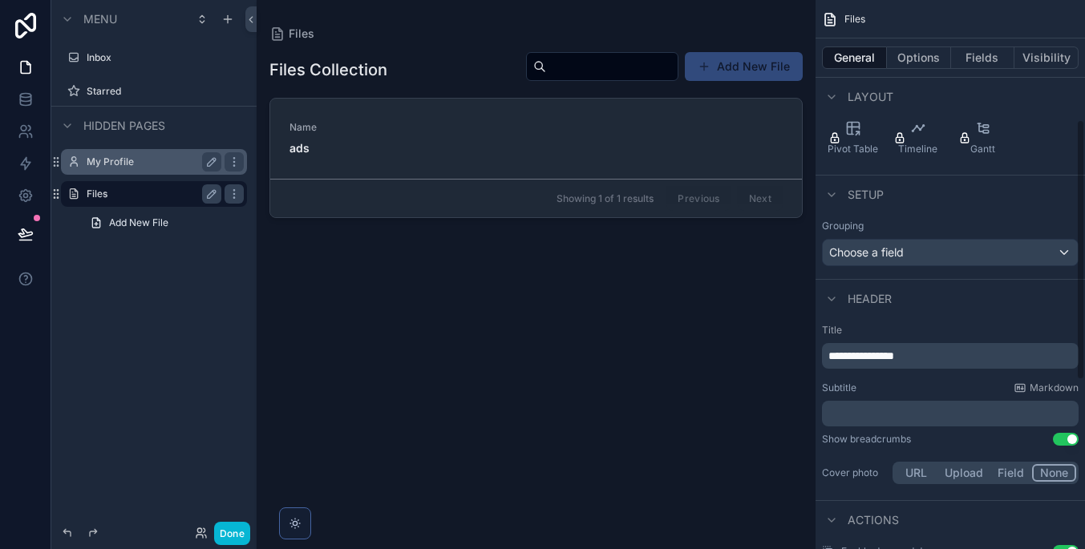
scroll to position [269, 0]
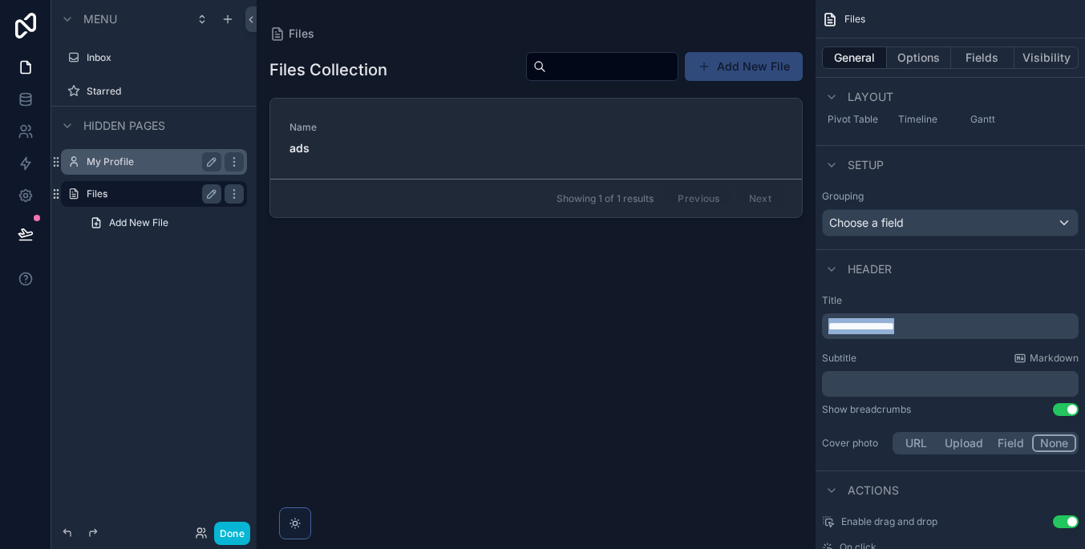
drag, startPoint x: 960, startPoint y: 321, endPoint x: 786, endPoint y: 320, distance: 174.0
click at [786, 320] on div "**********" at bounding box center [671, 274] width 828 height 549
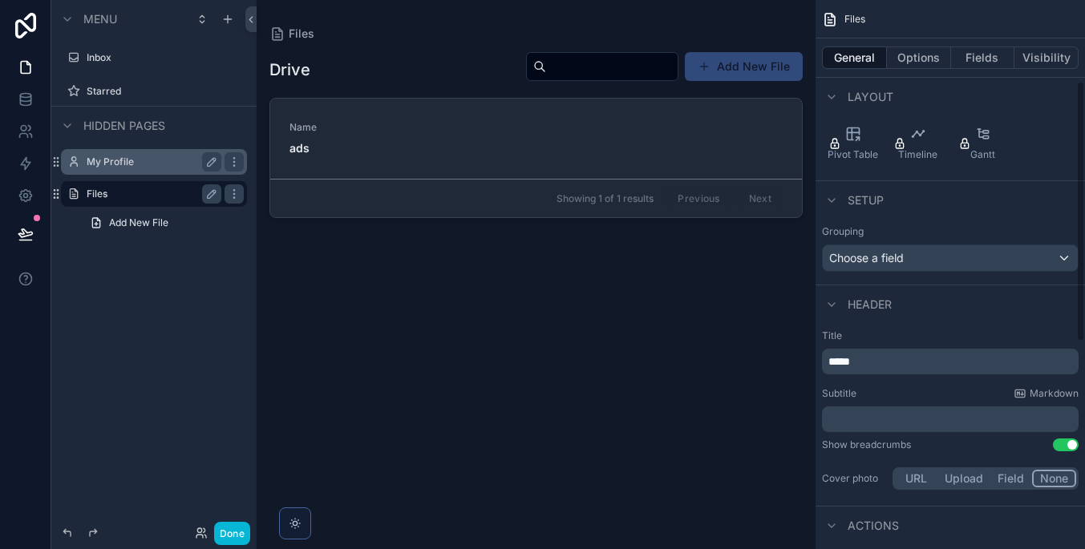
scroll to position [127, 0]
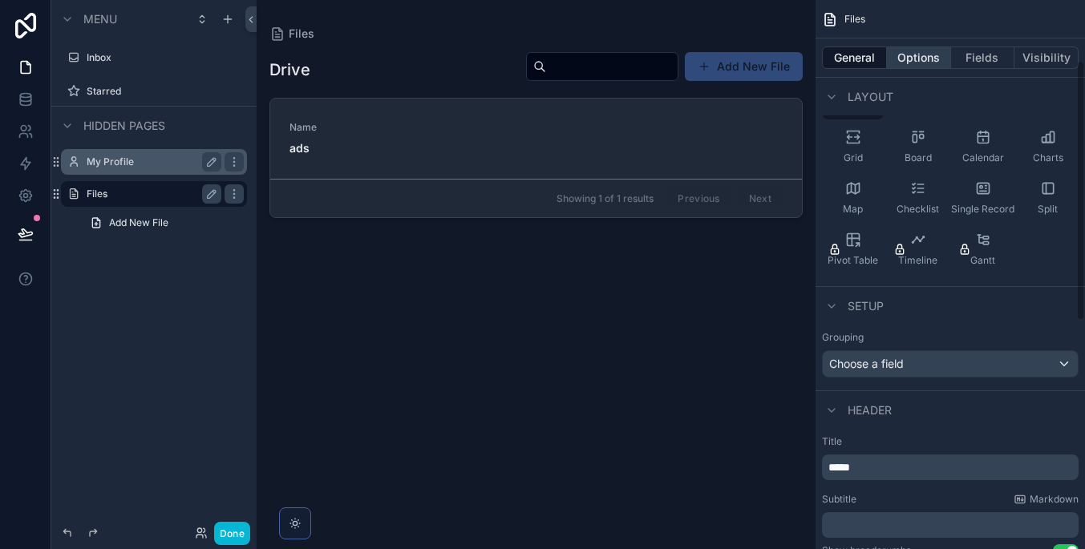
click at [905, 58] on button "Options" at bounding box center [919, 57] width 64 height 22
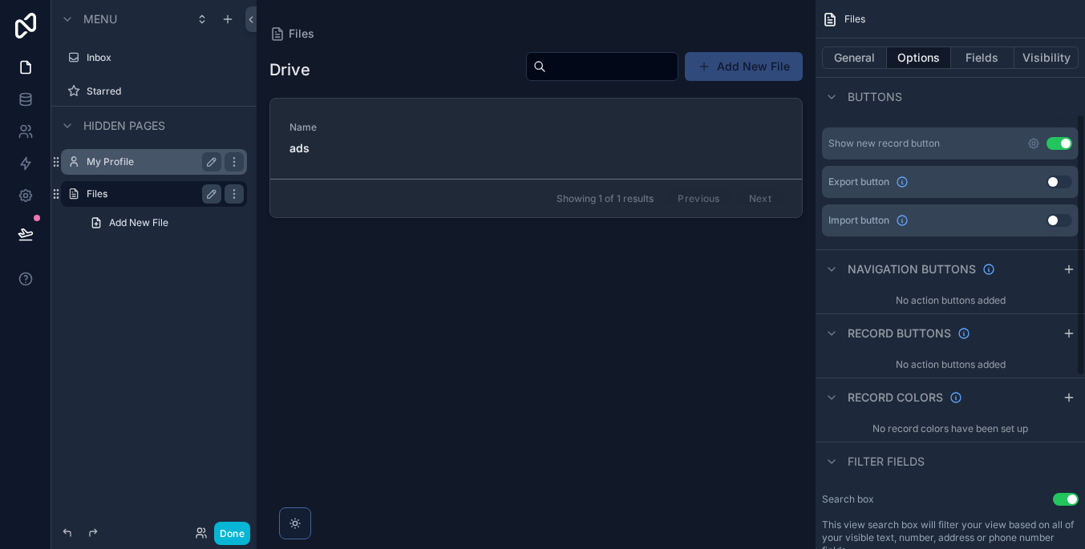
scroll to position [238, 0]
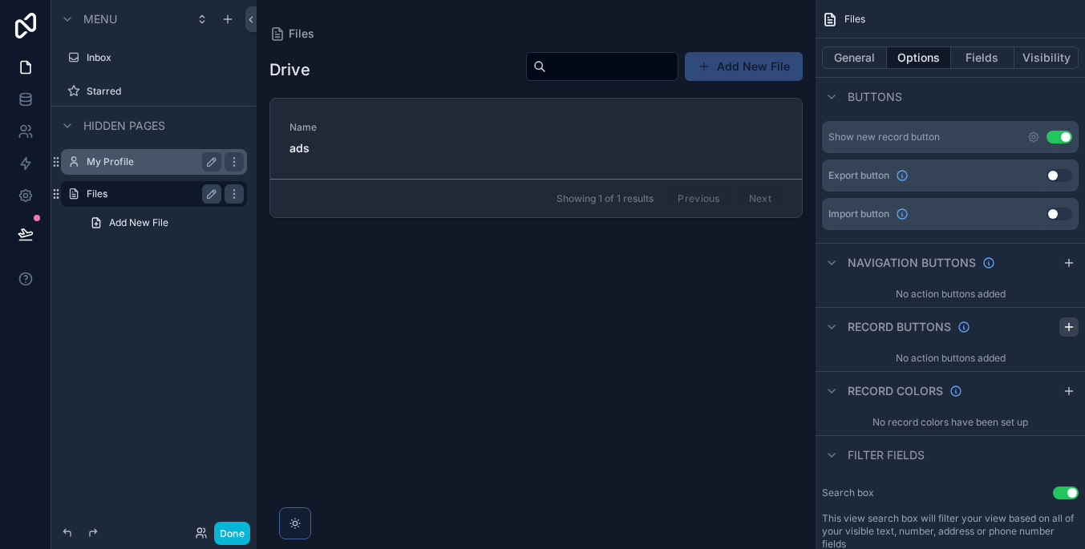
click at [1062, 327] on icon "scrollable content" at bounding box center [1068, 327] width 13 height 13
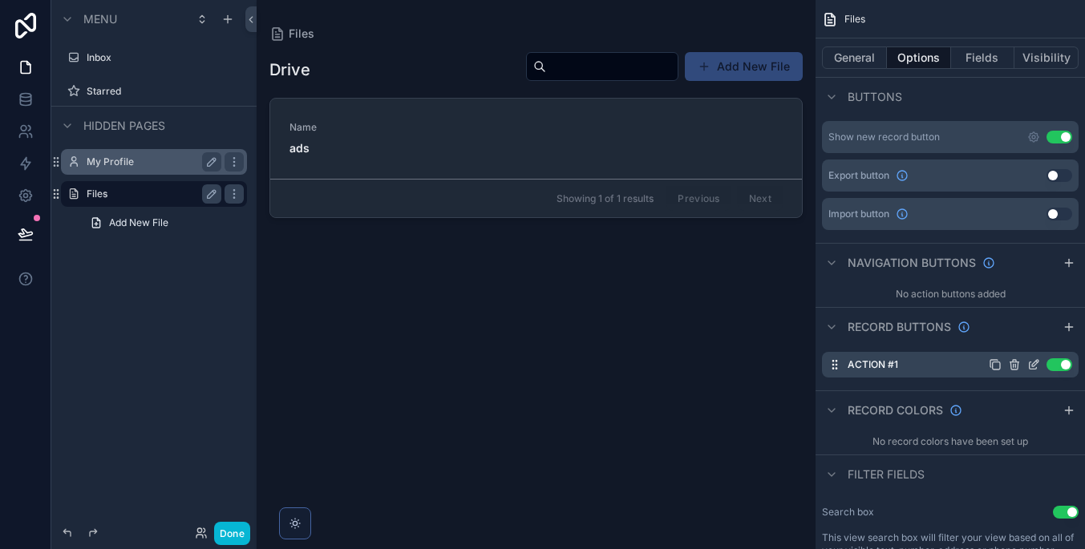
click at [1058, 361] on button "Use setting" at bounding box center [1059, 364] width 26 height 13
click at [1013, 360] on icon "scrollable content" at bounding box center [1014, 361] width 3 height 2
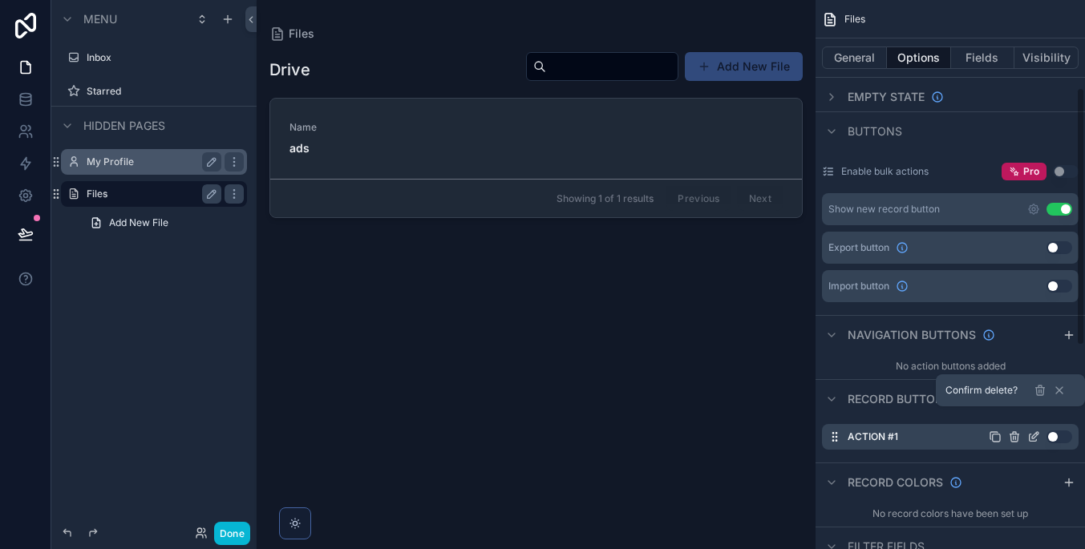
scroll to position [153, 0]
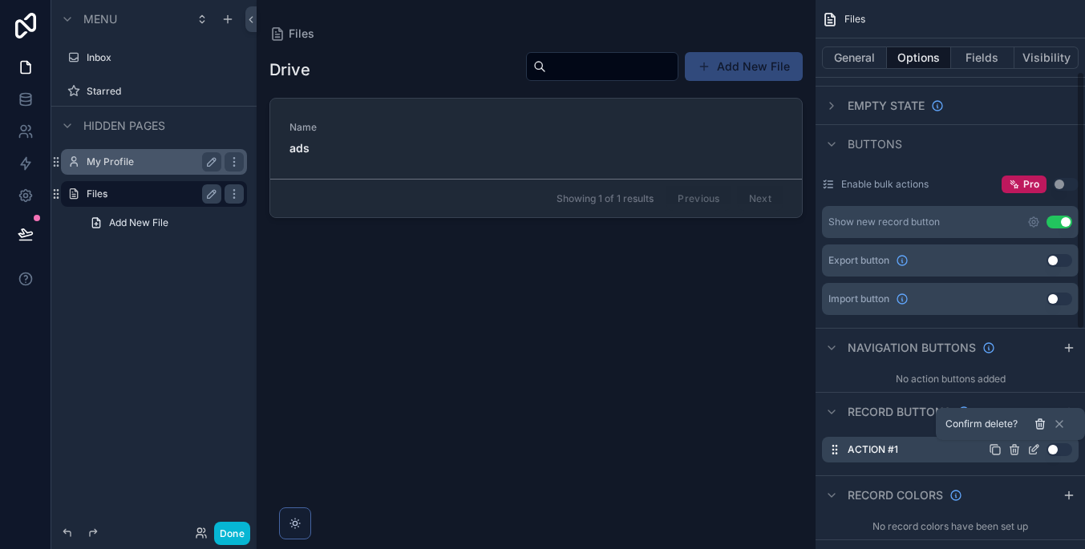
click at [1033, 421] on icon at bounding box center [1039, 424] width 13 height 13
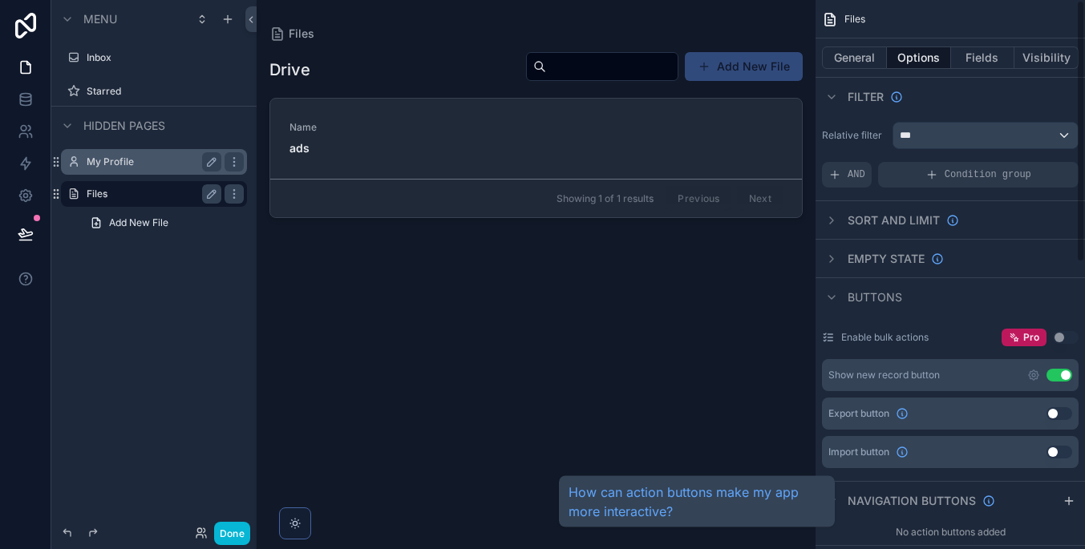
scroll to position [0, 0]
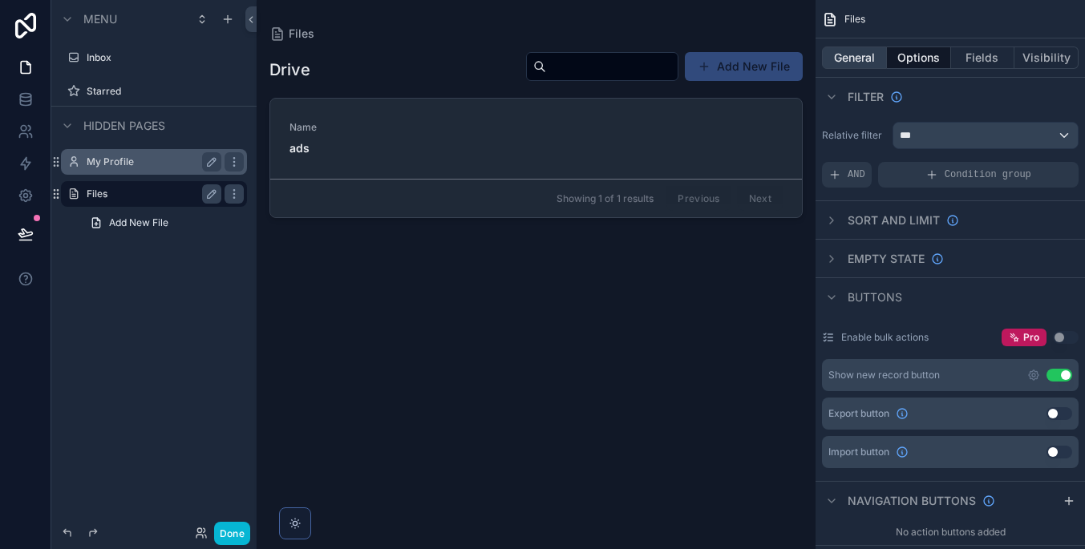
click at [866, 52] on button "General" at bounding box center [854, 57] width 65 height 22
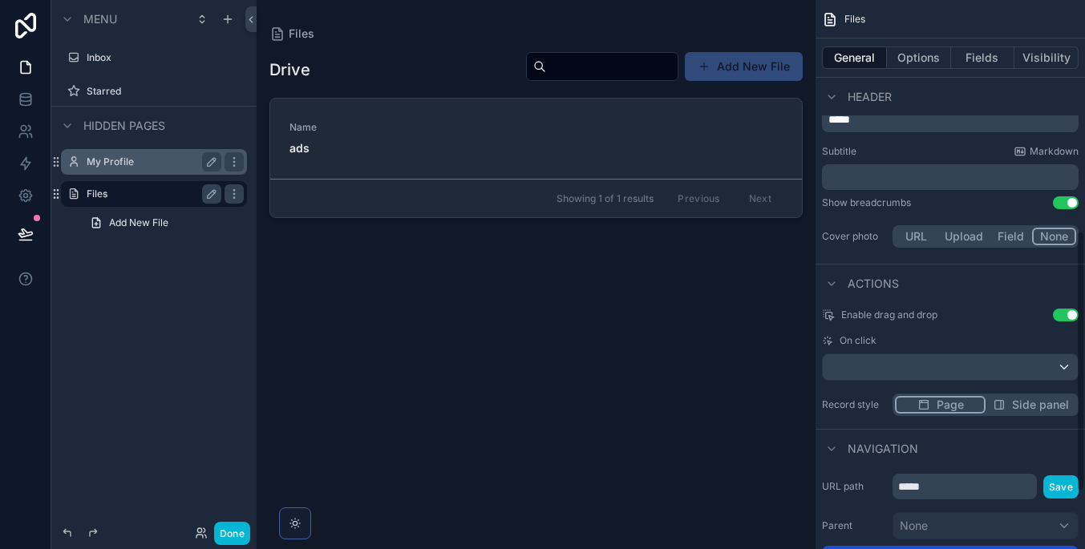
scroll to position [550, 0]
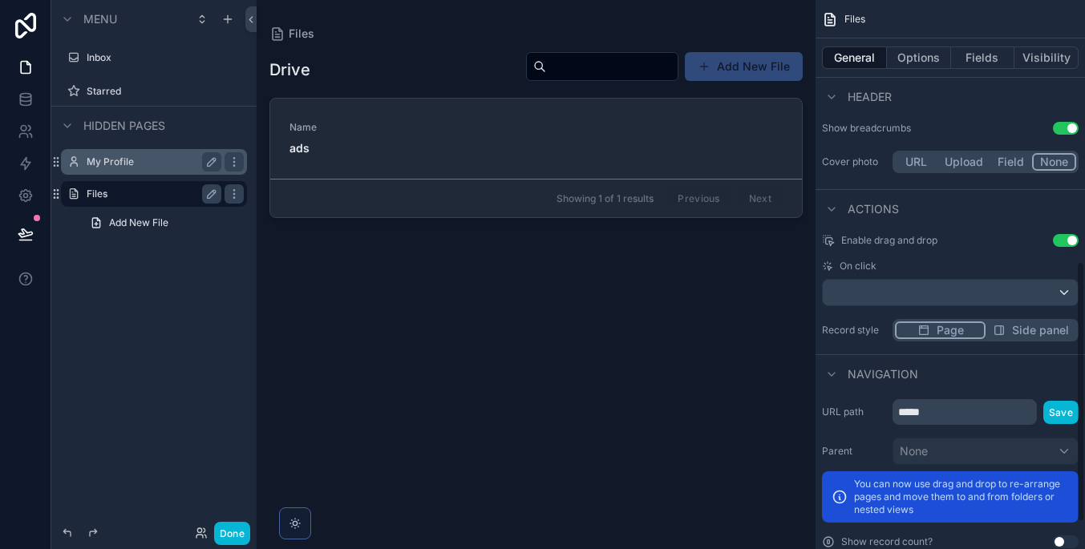
click at [985, 293] on div "scrollable content" at bounding box center [950, 293] width 255 height 26
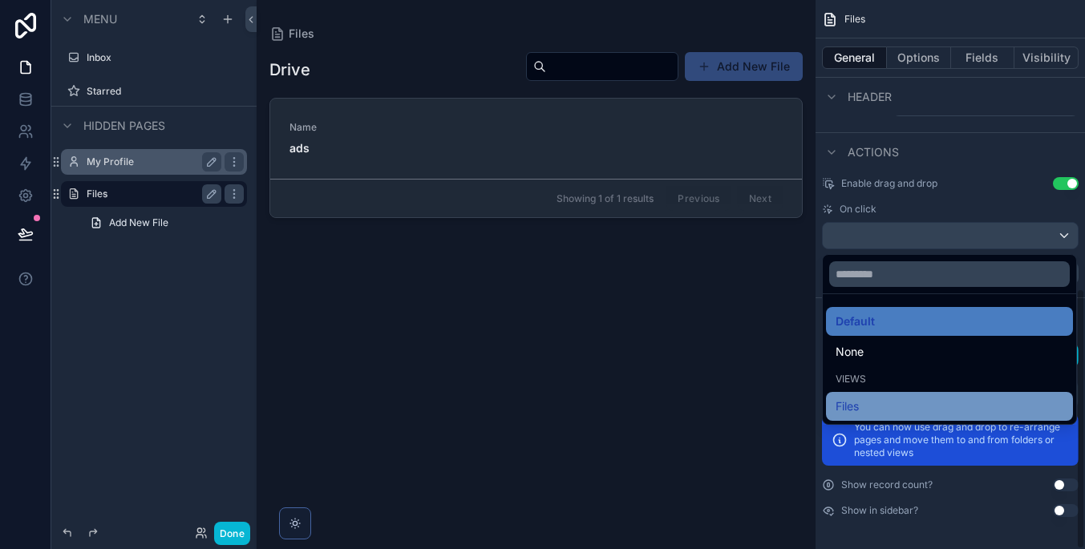
scroll to position [483, 0]
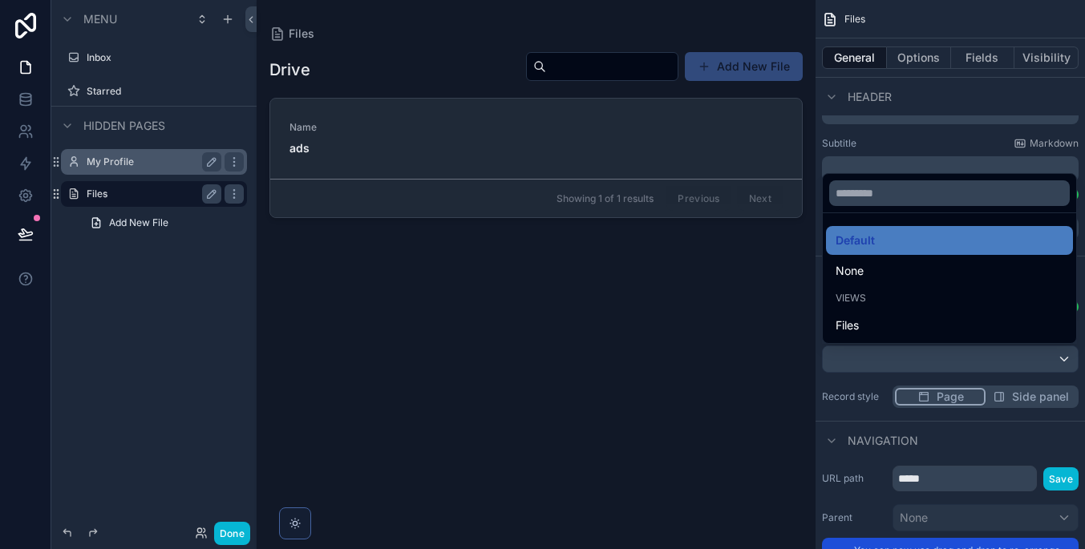
click at [967, 366] on div "scrollable content" at bounding box center [542, 274] width 1085 height 549
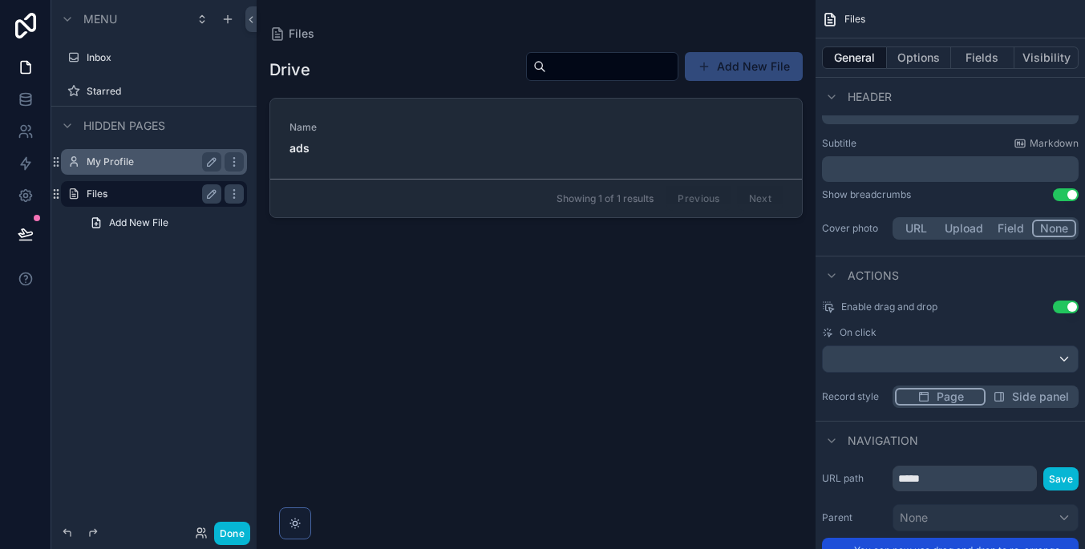
click at [164, 196] on label "Files" at bounding box center [151, 194] width 128 height 13
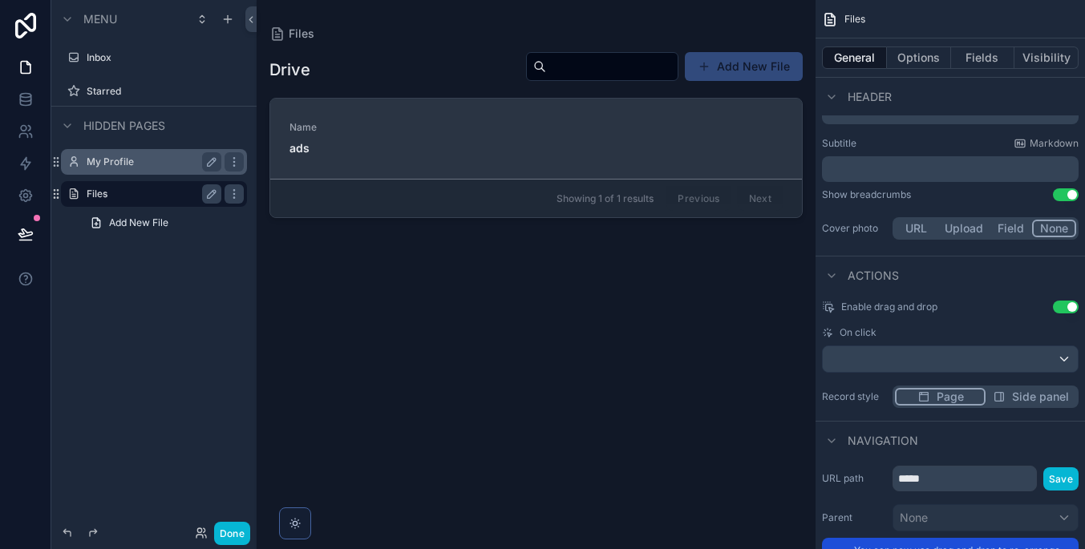
click at [377, 131] on span "Name" at bounding box center [343, 127] width 109 height 13
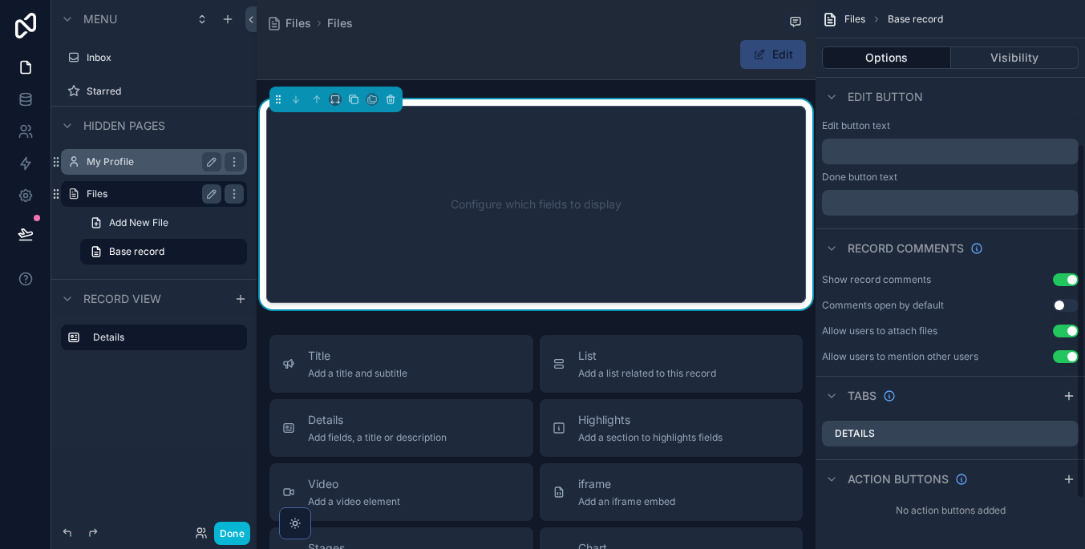
scroll to position [222, 0]
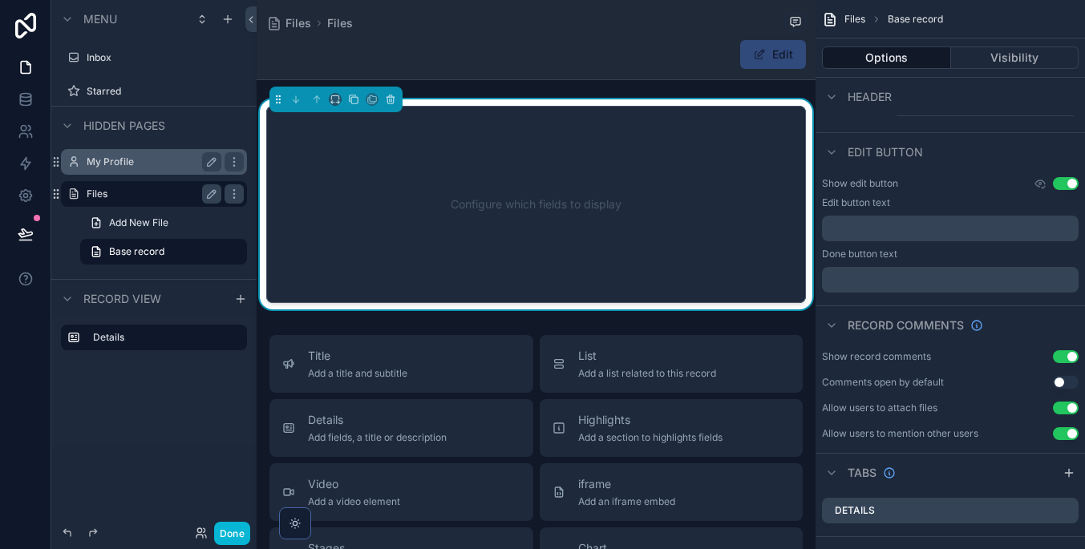
click at [447, 49] on div "Edit" at bounding box center [536, 54] width 540 height 30
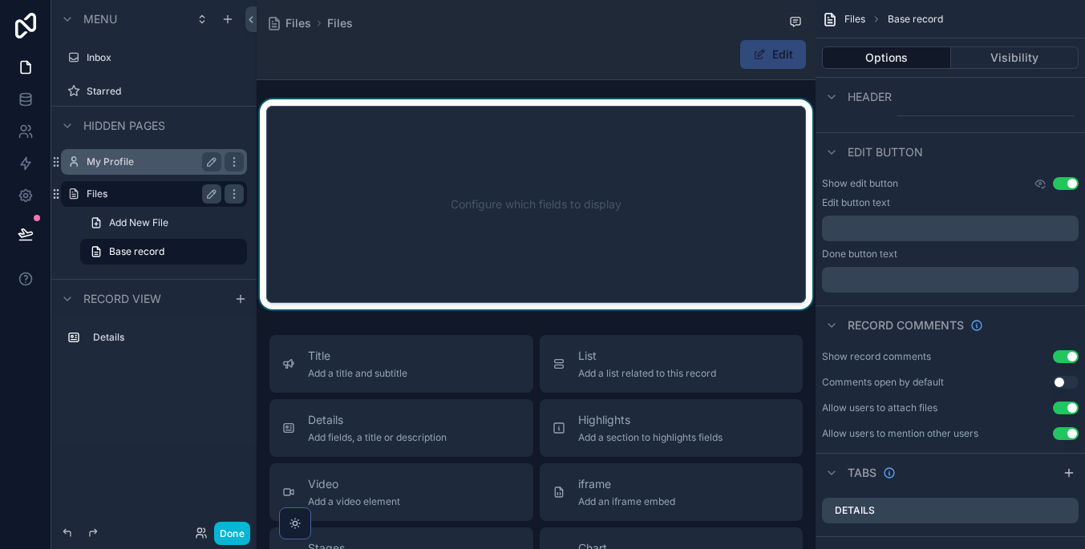
click at [545, 115] on div "scrollable content" at bounding box center [536, 204] width 559 height 210
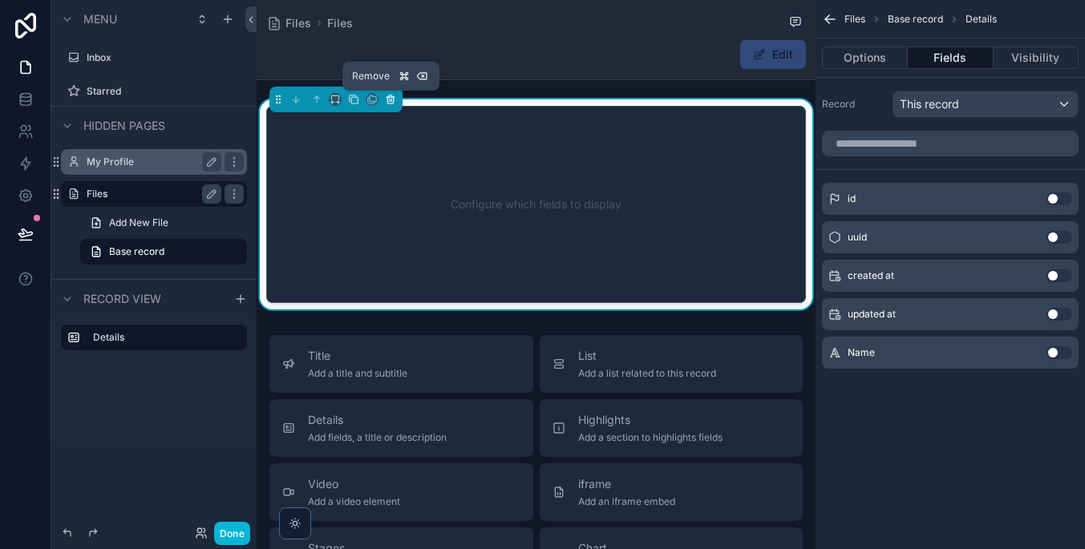
click at [391, 95] on icon "scrollable content" at bounding box center [390, 99] width 11 height 11
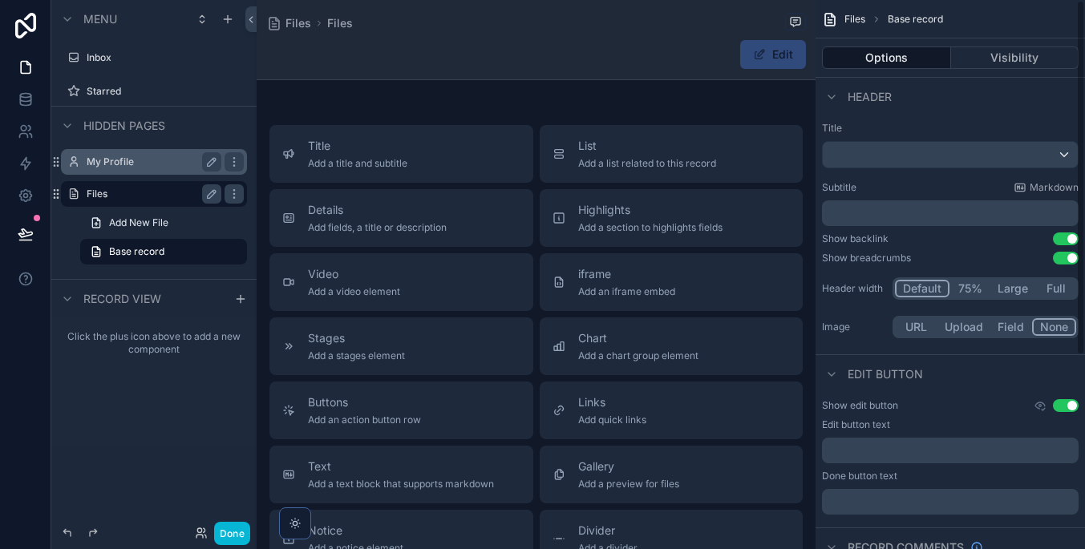
click at [926, 151] on div "scrollable content" at bounding box center [950, 155] width 255 height 26
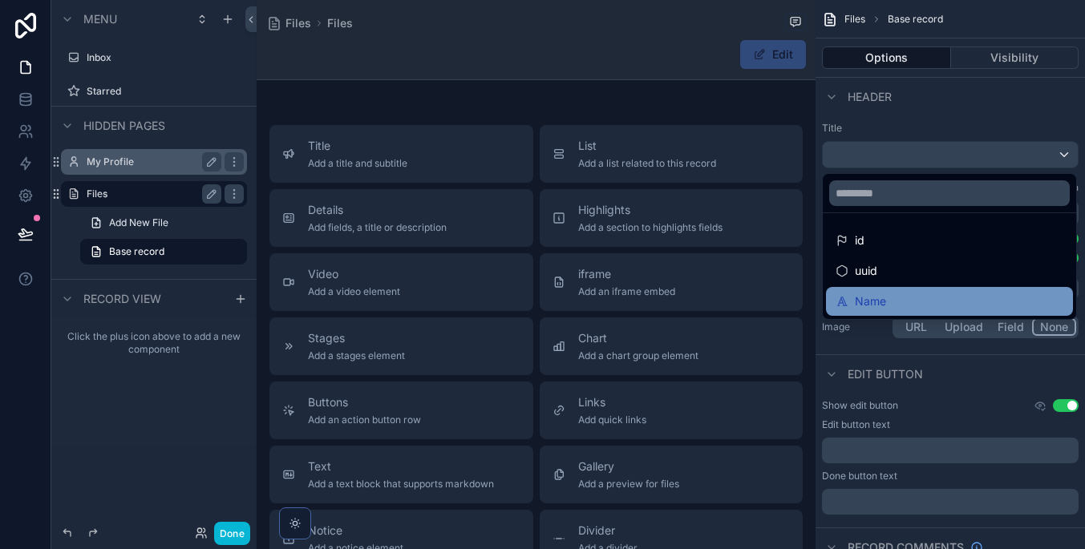
click at [947, 292] on div "Name" at bounding box center [949, 301] width 228 height 19
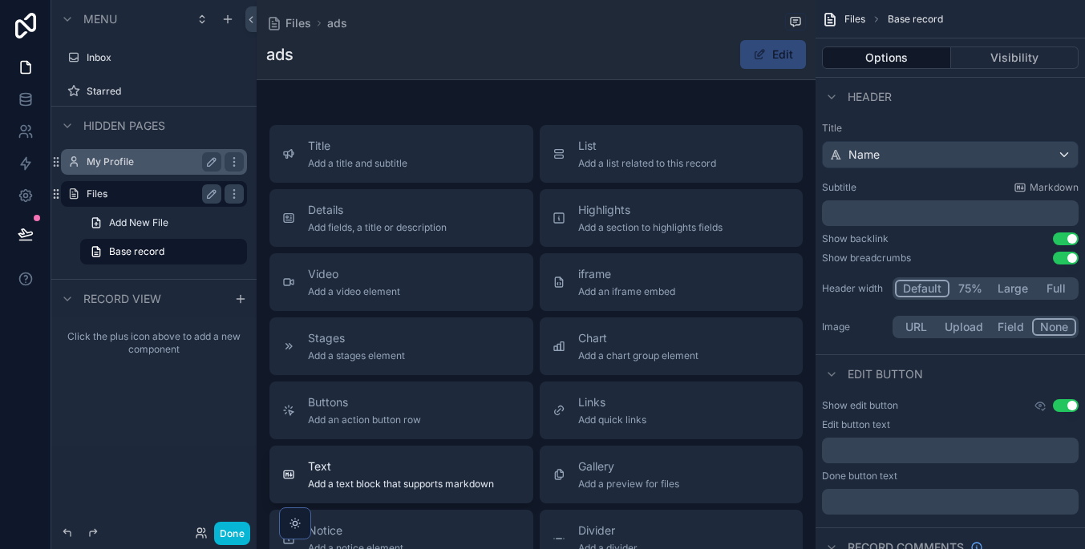
click at [422, 475] on div "Text Add a text block that supports markdown" at bounding box center [401, 475] width 186 height 32
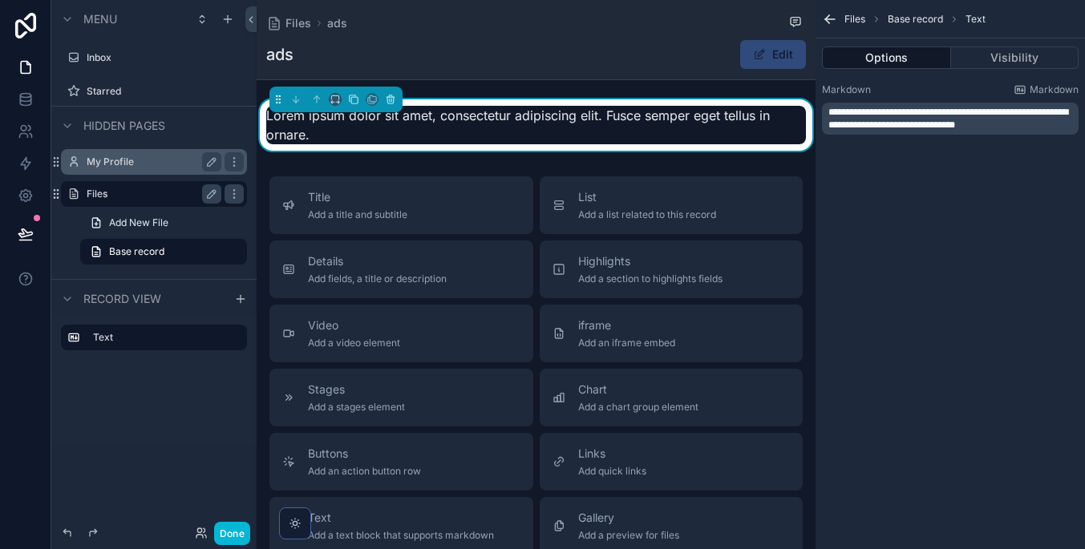
click at [735, 111] on span "Lorem ipsum dolor sit amet, consectetur adipiscing elit. Fusce semper eget tell…" at bounding box center [517, 124] width 503 height 35
click at [884, 220] on div "**********" at bounding box center [949, 274] width 269 height 549
click at [885, 192] on div "**********" at bounding box center [949, 274] width 269 height 549
click at [946, 117] on span "**********" at bounding box center [948, 118] width 240 height 22
drag, startPoint x: 1027, startPoint y: 123, endPoint x: 820, endPoint y: 119, distance: 206.9
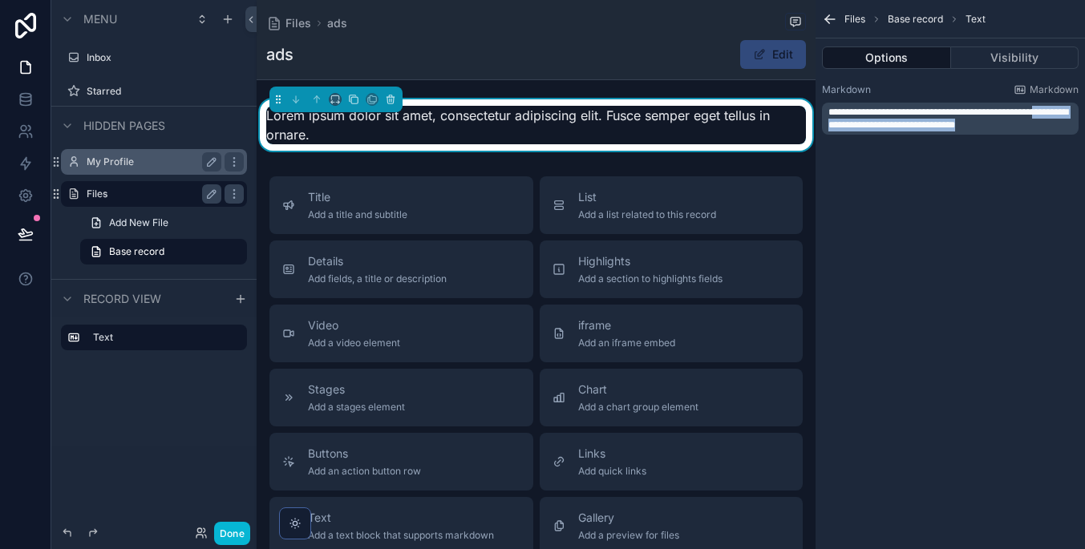
click at [820, 119] on div "**********" at bounding box center [949, 109] width 269 height 64
click at [14, 103] on link at bounding box center [25, 99] width 51 height 32
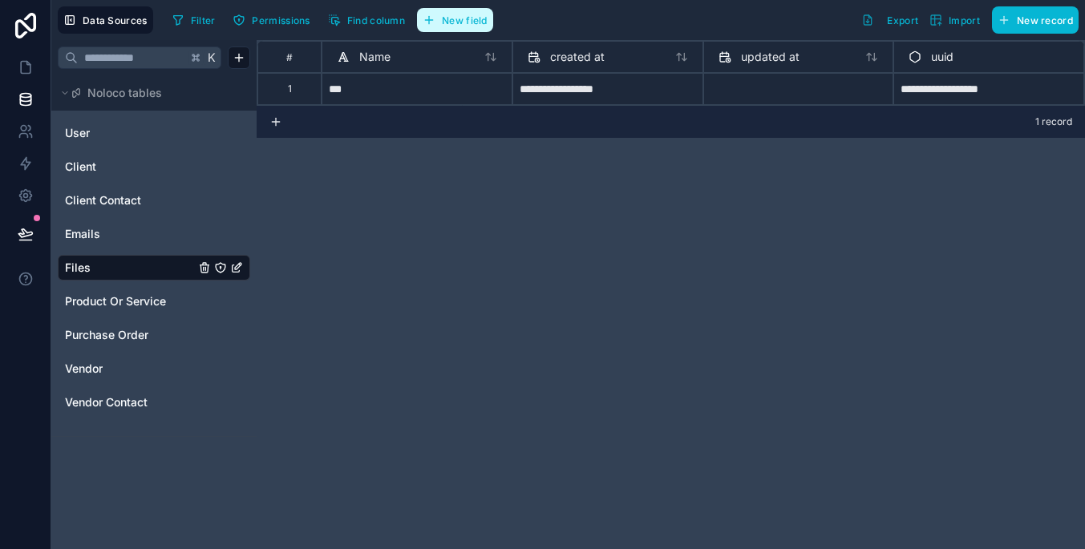
click at [477, 27] on button "New field" at bounding box center [455, 20] width 76 height 24
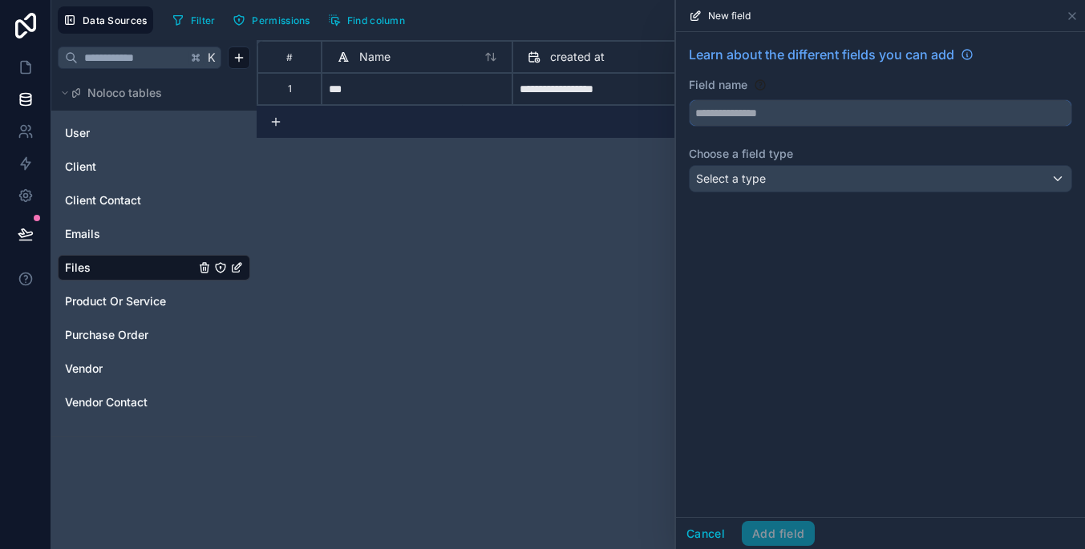
click at [920, 102] on input "text" at bounding box center [880, 113] width 382 height 26
click at [880, 113] on button "********" at bounding box center [880, 112] width 383 height 27
type input "********"
click at [943, 170] on div "Select a type" at bounding box center [880, 179] width 382 height 26
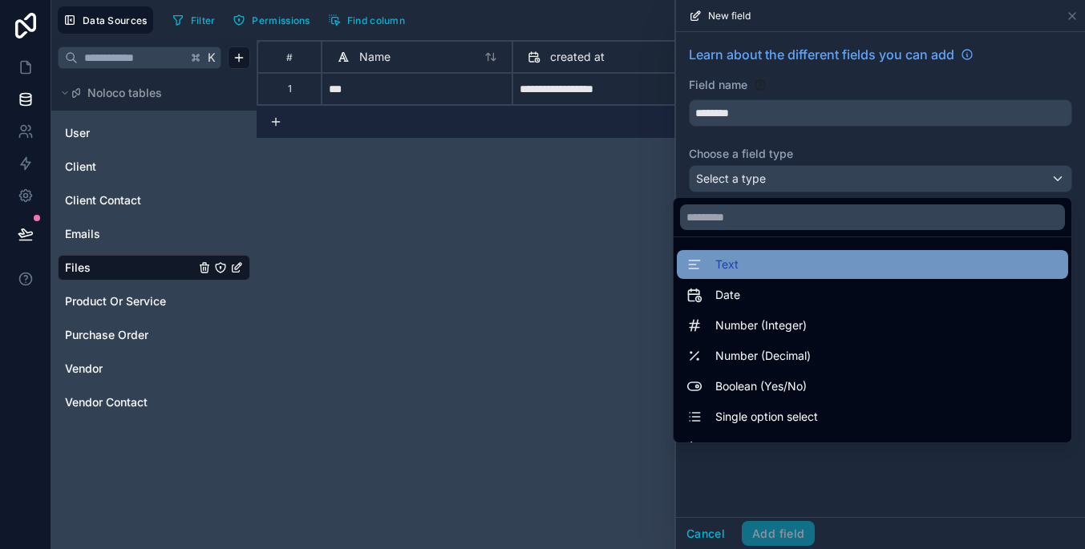
click at [907, 271] on div "Text" at bounding box center [872, 264] width 372 height 19
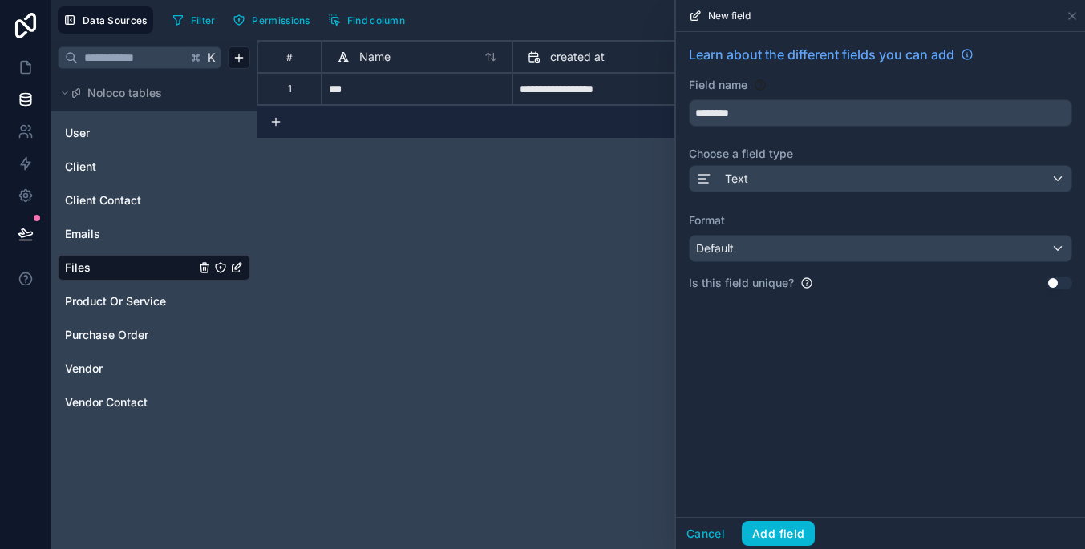
click at [887, 246] on div "Default" at bounding box center [880, 249] width 382 height 26
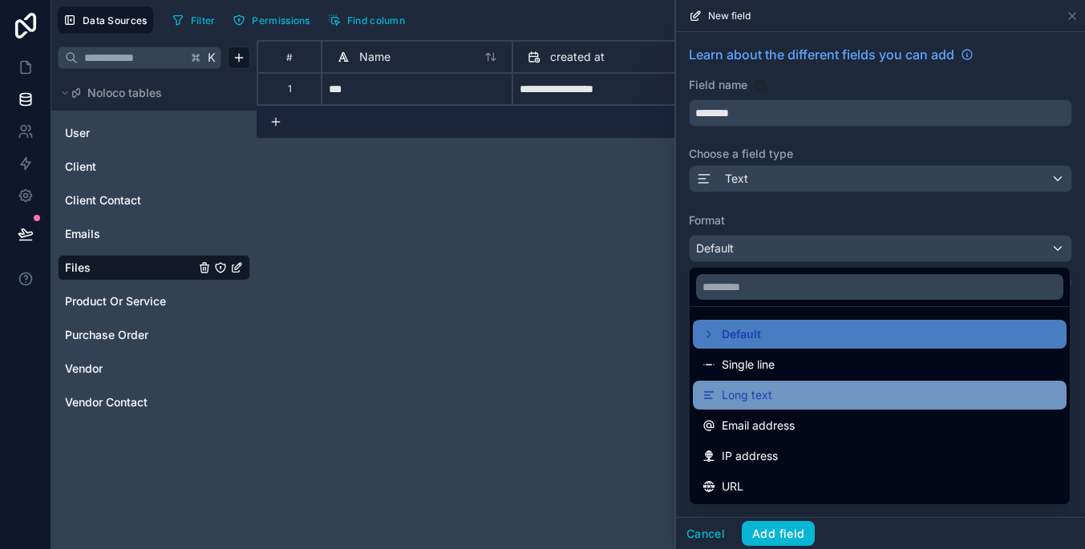
click at [881, 398] on div "Long text" at bounding box center [879, 395] width 354 height 19
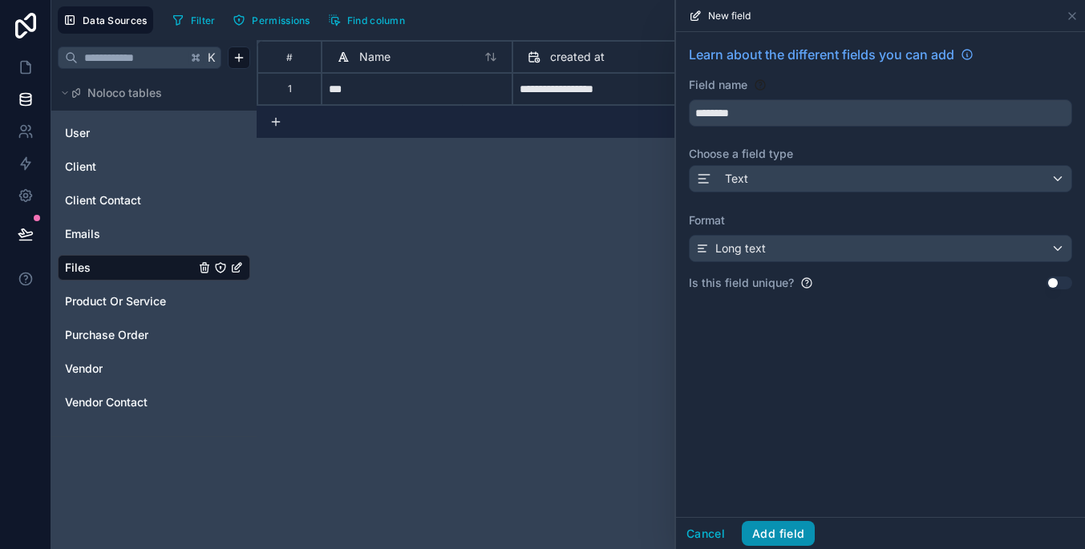
click at [786, 535] on button "Add field" at bounding box center [778, 534] width 73 height 26
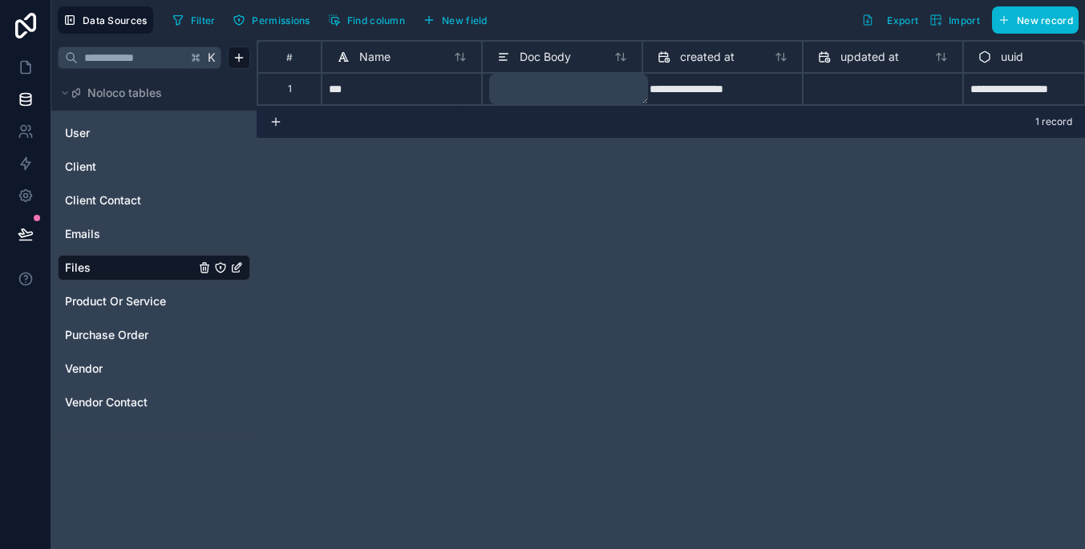
click at [264, 194] on div "**********" at bounding box center [671, 294] width 828 height 509
click at [27, 64] on icon at bounding box center [27, 63] width 3 height 3
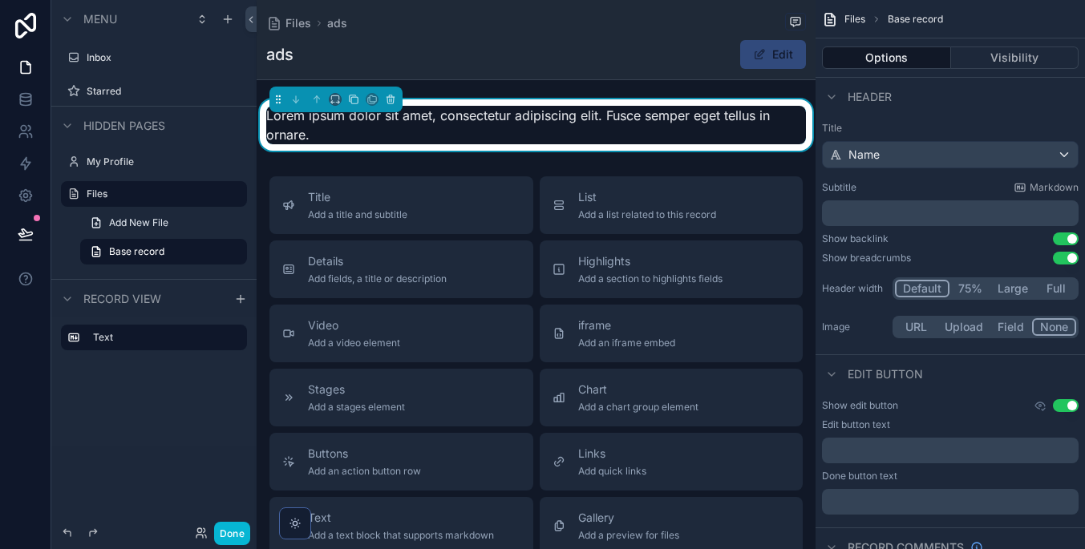
click at [492, 119] on span "Lorem ipsum dolor sit amet, consectetur adipiscing elit. Fusce semper eget tell…" at bounding box center [517, 124] width 503 height 35
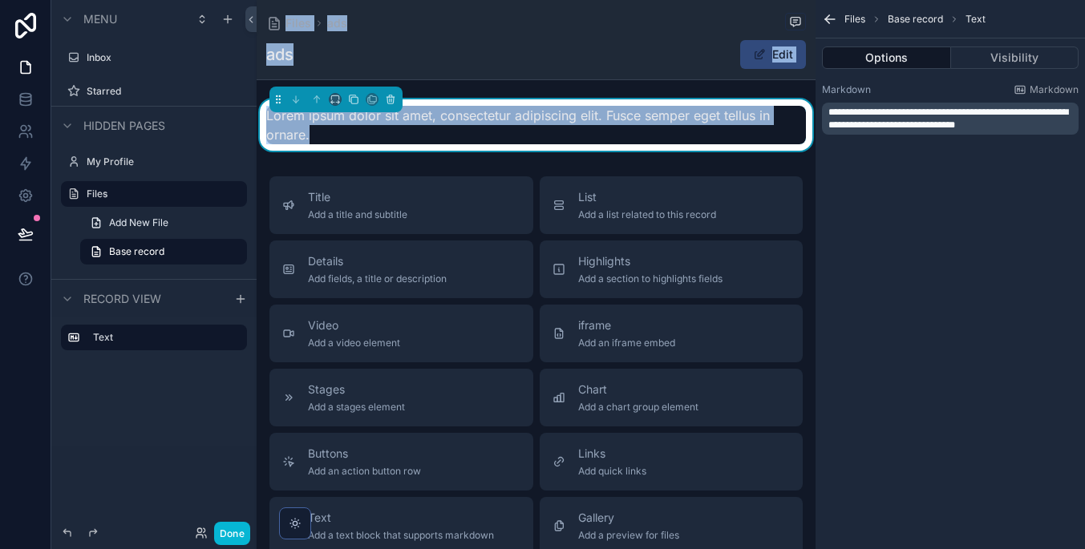
drag, startPoint x: 455, startPoint y: 127, endPoint x: 247, endPoint y: 107, distance: 209.4
click at [247, 107] on div "**********" at bounding box center [567, 274] width 1033 height 549
click at [375, 117] on span "Lorem ipsum dolor sit amet, consectetur adipiscing elit. Fusce semper eget tell…" at bounding box center [517, 124] width 503 height 35
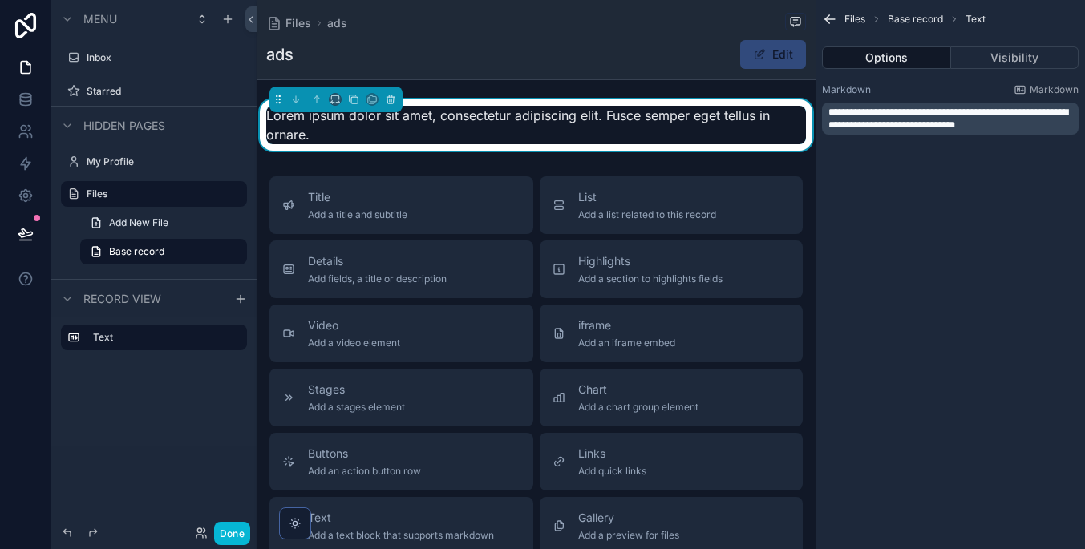
click at [361, 131] on div "Lorem ipsum dolor sit amet, consectetur adipiscing elit. Fusce semper eget tell…" at bounding box center [536, 125] width 540 height 38
click at [289, 131] on span "Lorem ipsum dolor sit amet, consectetur adipiscing elit. Fusce semper eget tell…" at bounding box center [517, 124] width 503 height 35
click at [1013, 126] on p "**********" at bounding box center [951, 119] width 247 height 26
drag, startPoint x: 1034, startPoint y: 126, endPoint x: 807, endPoint y: 107, distance: 227.6
click at [807, 107] on div "**********" at bounding box center [671, 274] width 828 height 549
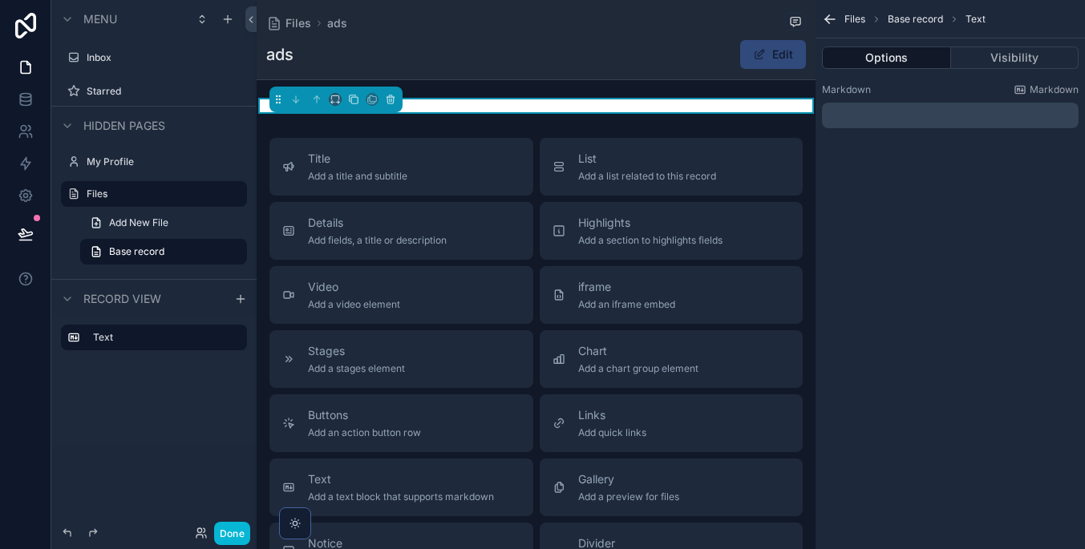
click at [859, 113] on p "﻿" at bounding box center [951, 115] width 247 height 13
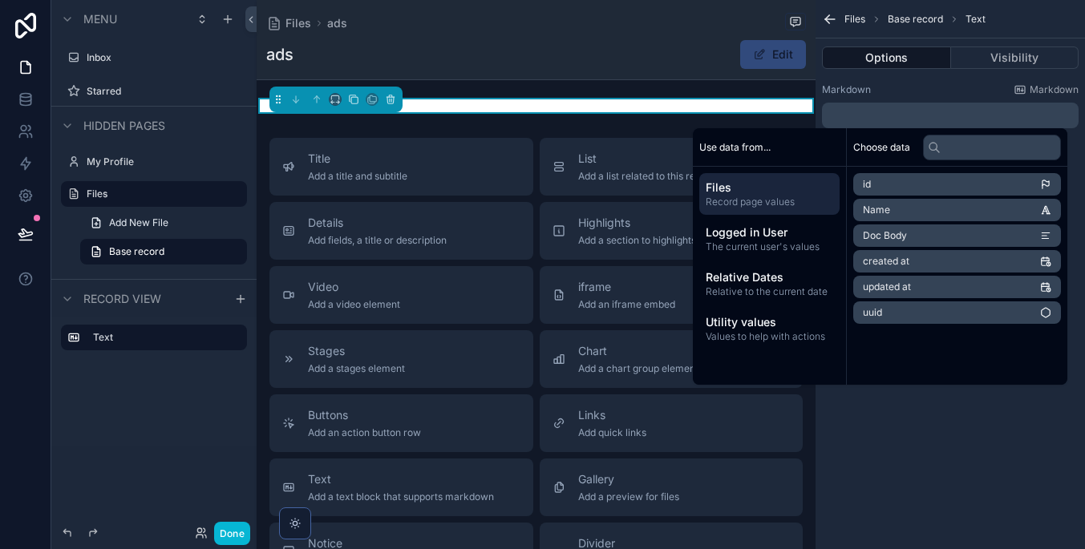
click at [915, 235] on li "Doc Body" at bounding box center [957, 235] width 208 height 22
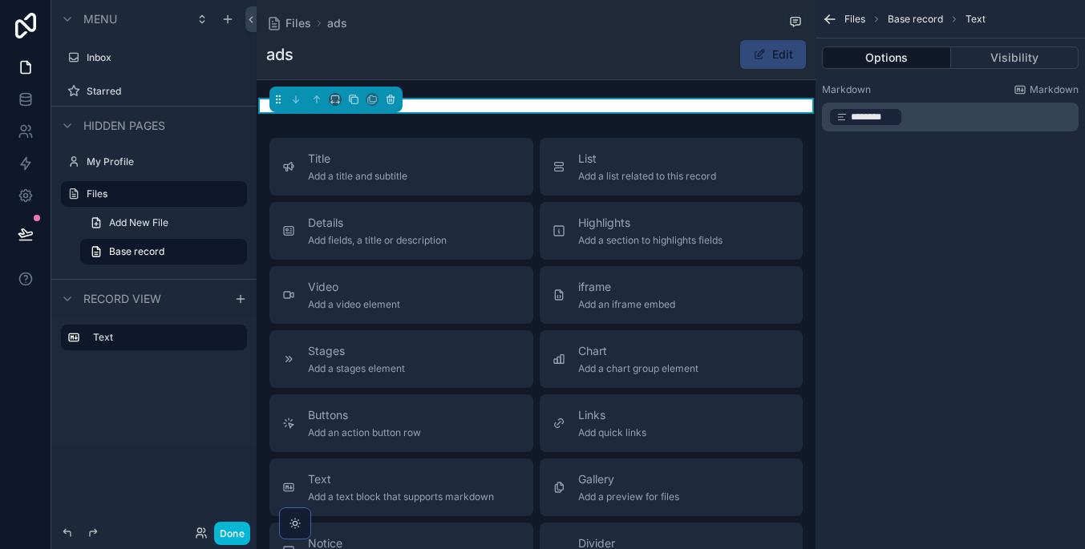
click at [956, 399] on div "Files Base record Text Options Visibility Markdown Markdown ﻿ ******** ﻿ ﻿" at bounding box center [949, 274] width 269 height 549
click at [969, 59] on button "Visibility" at bounding box center [1015, 57] width 128 height 22
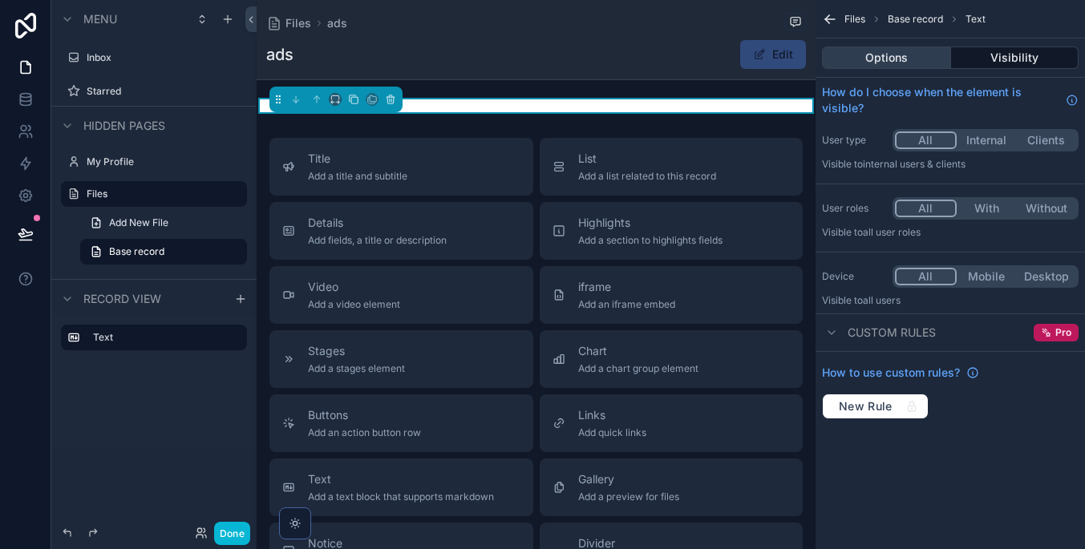
click at [918, 59] on button "Options" at bounding box center [886, 57] width 129 height 22
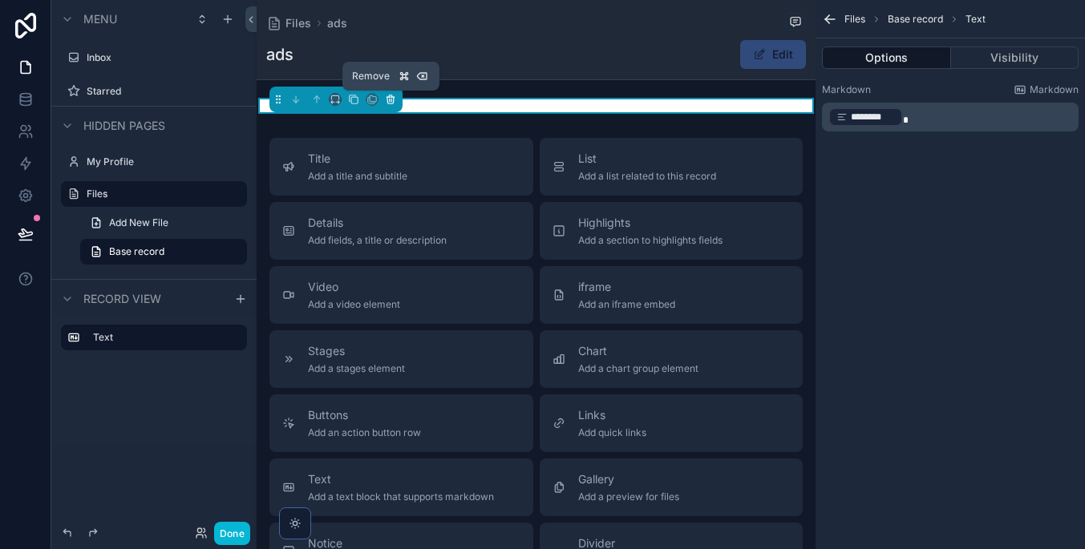
click at [394, 97] on icon "scrollable content" at bounding box center [390, 100] width 6 height 6
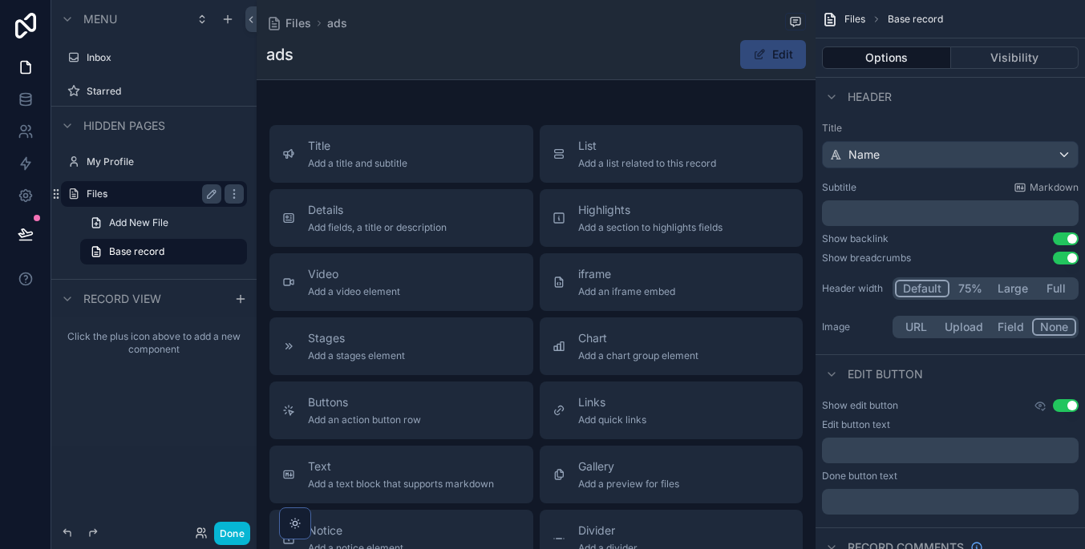
click at [178, 192] on label "Files" at bounding box center [151, 194] width 128 height 13
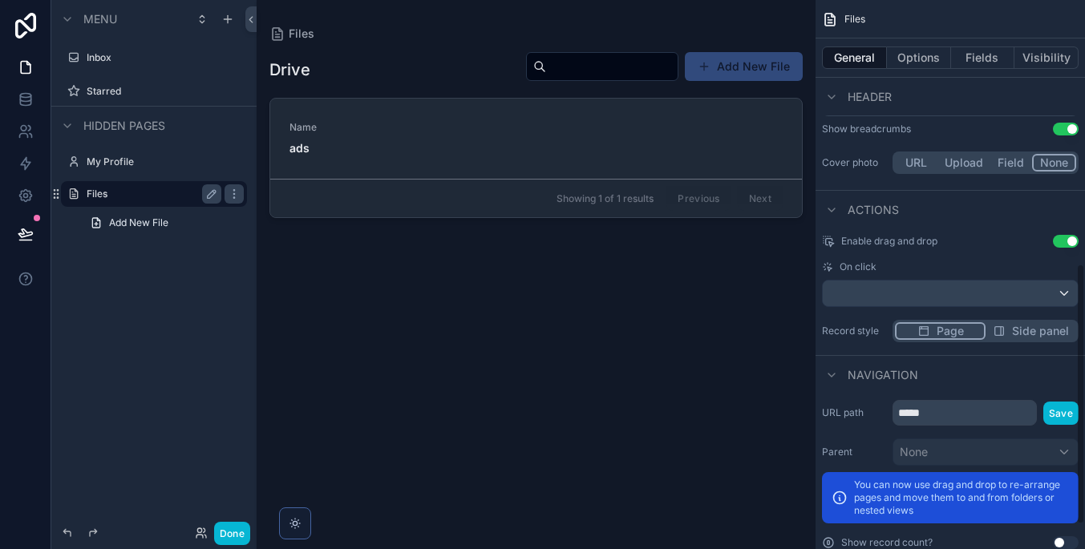
scroll to position [580, 0]
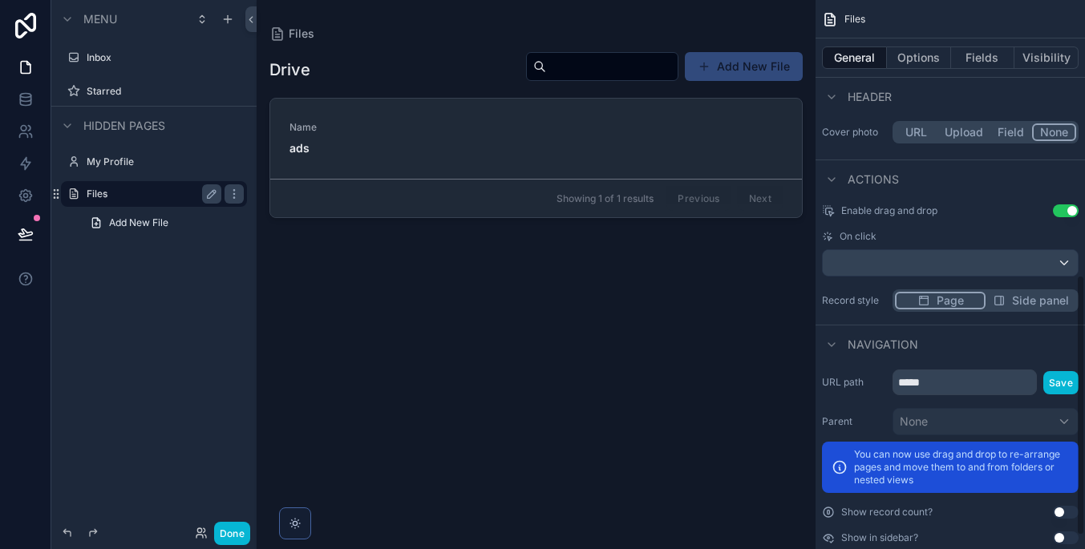
click at [979, 264] on div "scrollable content" at bounding box center [950, 263] width 255 height 26
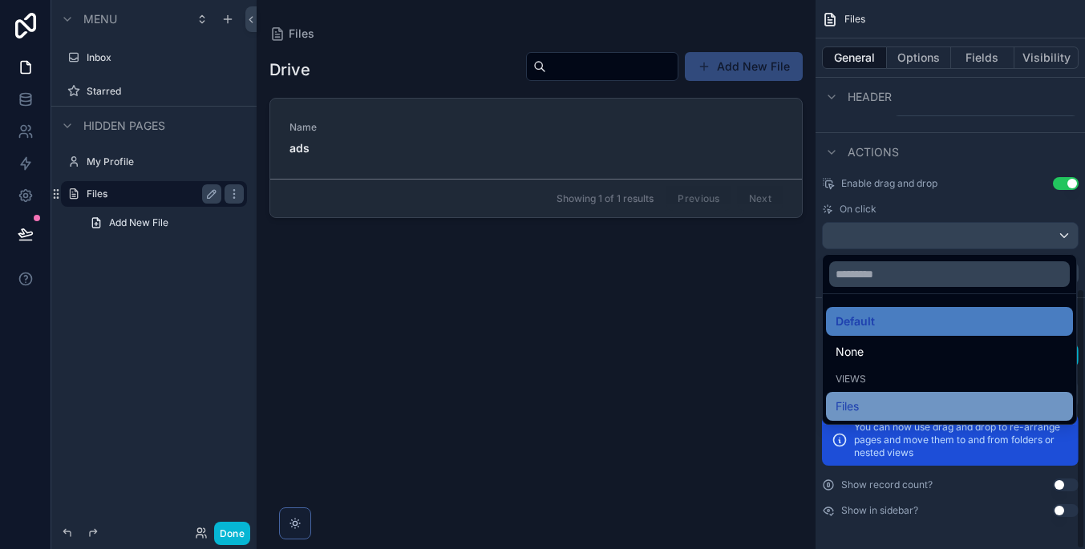
scroll to position [607, 0]
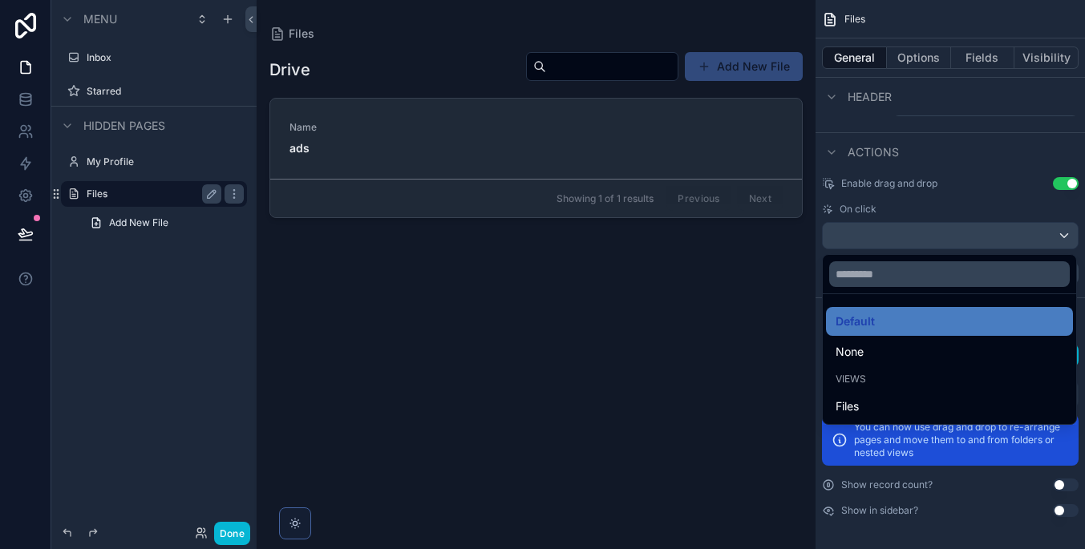
click at [958, 233] on div "scrollable content" at bounding box center [542, 274] width 1085 height 549
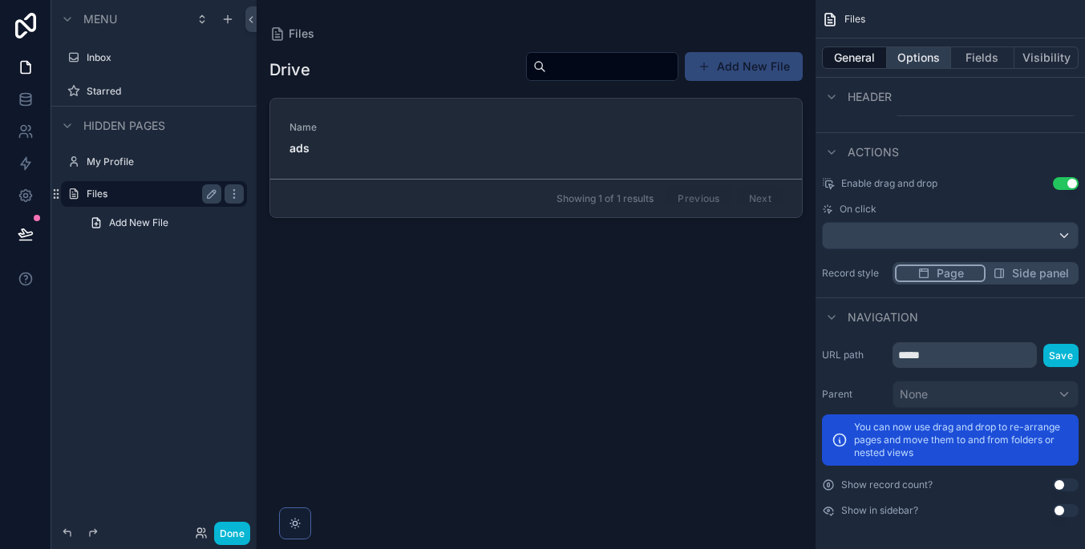
click at [933, 61] on button "Options" at bounding box center [919, 57] width 64 height 22
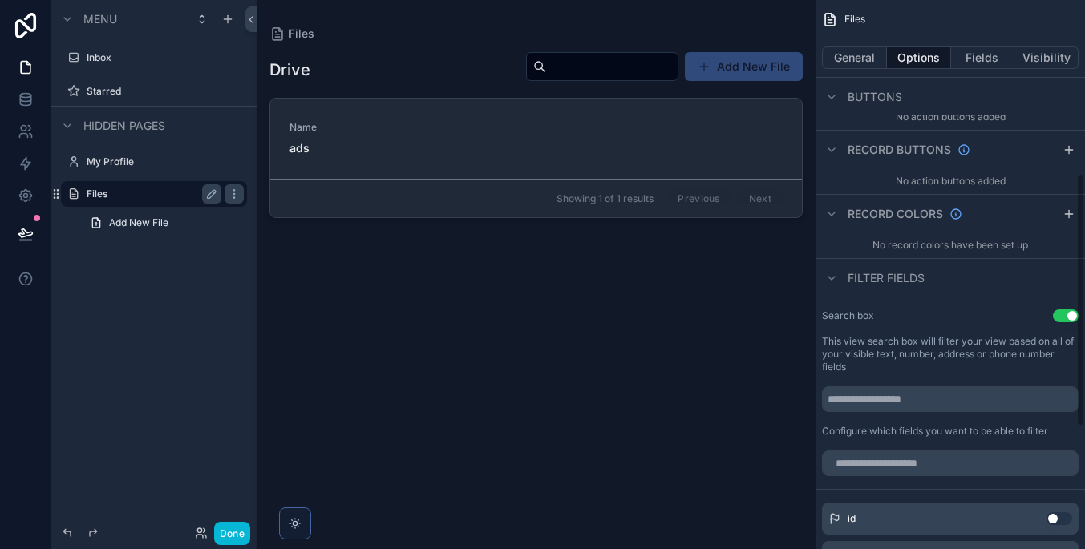
scroll to position [345, 0]
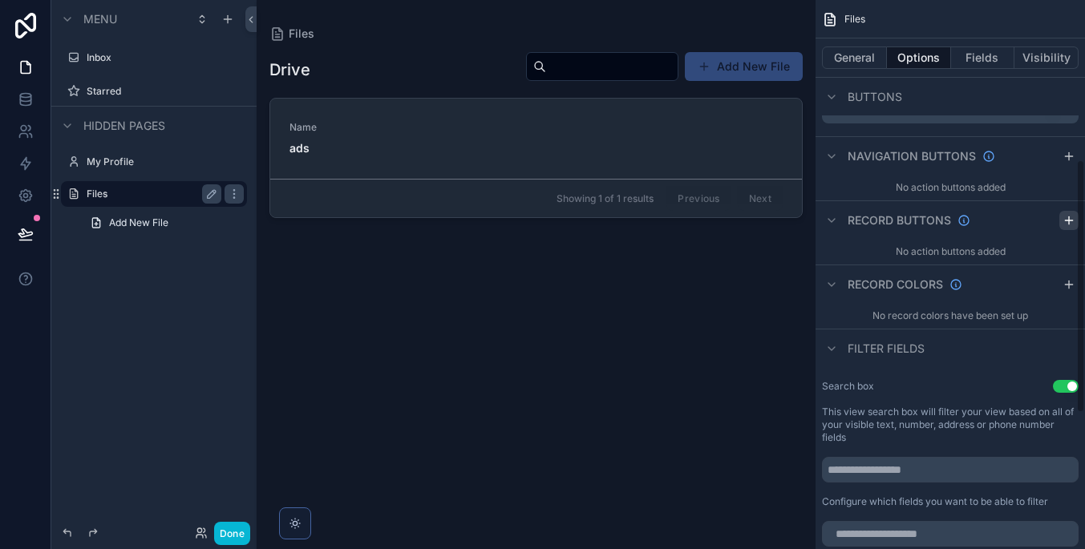
click at [1060, 221] on div "scrollable content" at bounding box center [1068, 220] width 19 height 19
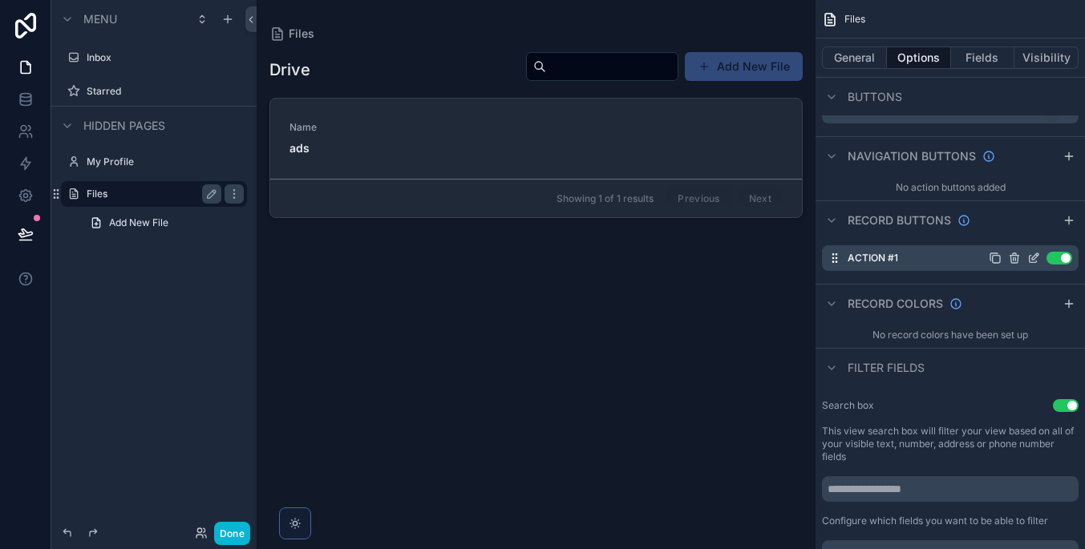
click at [1033, 255] on icon "scrollable content" at bounding box center [1033, 258] width 13 height 13
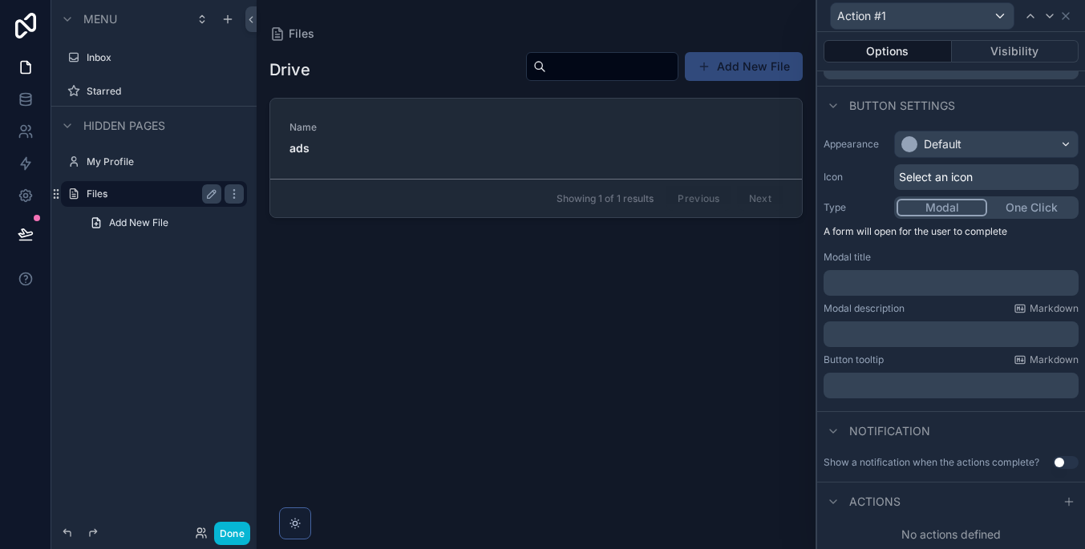
scroll to position [0, 0]
click at [1062, 497] on icon at bounding box center [1068, 501] width 13 height 13
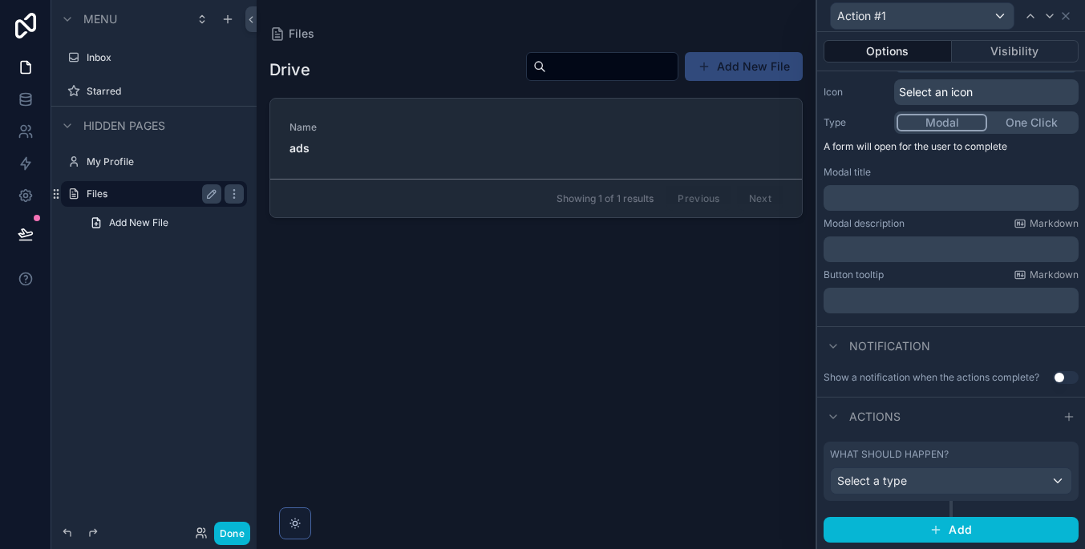
scroll to position [160, 0]
click at [959, 474] on div "Select a type" at bounding box center [951, 482] width 241 height 26
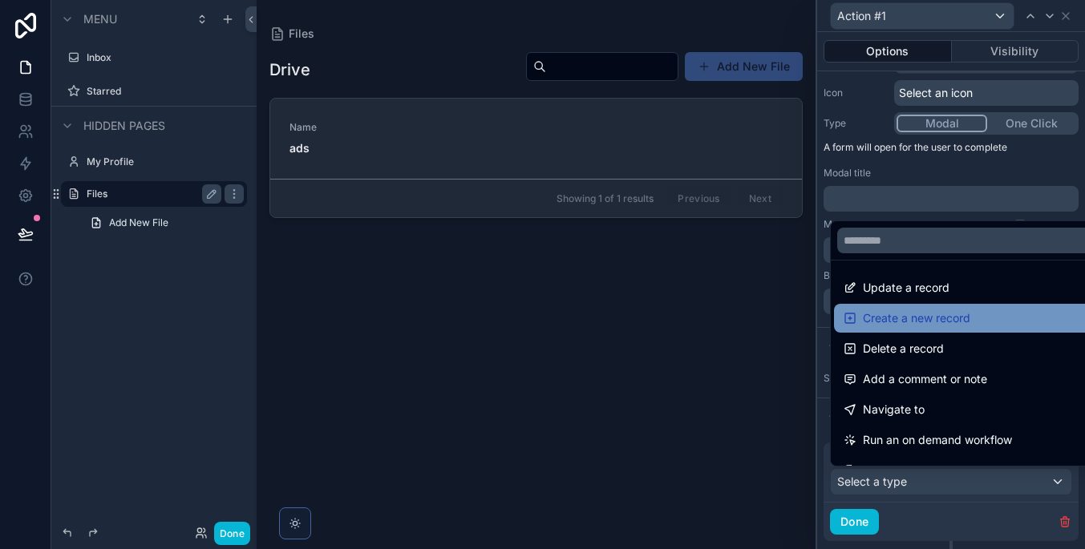
scroll to position [0, 0]
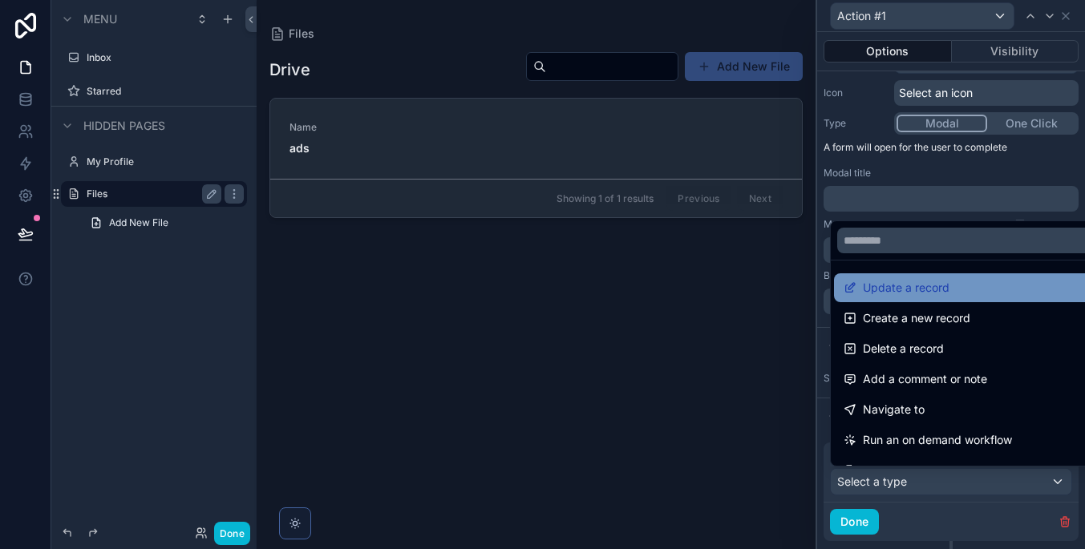
click at [973, 287] on div "Update a record" at bounding box center [969, 287] width 252 height 19
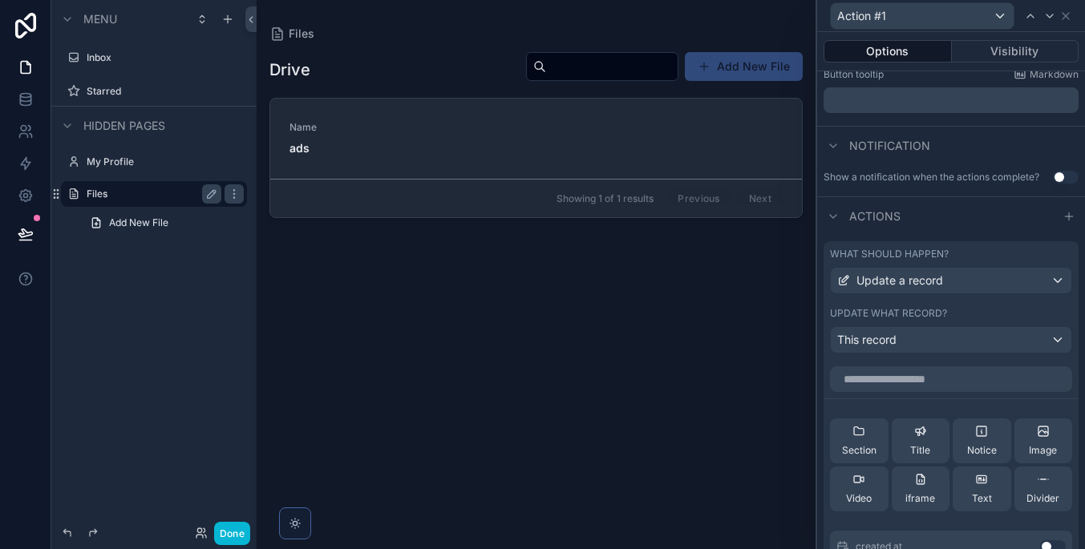
scroll to position [366, 0]
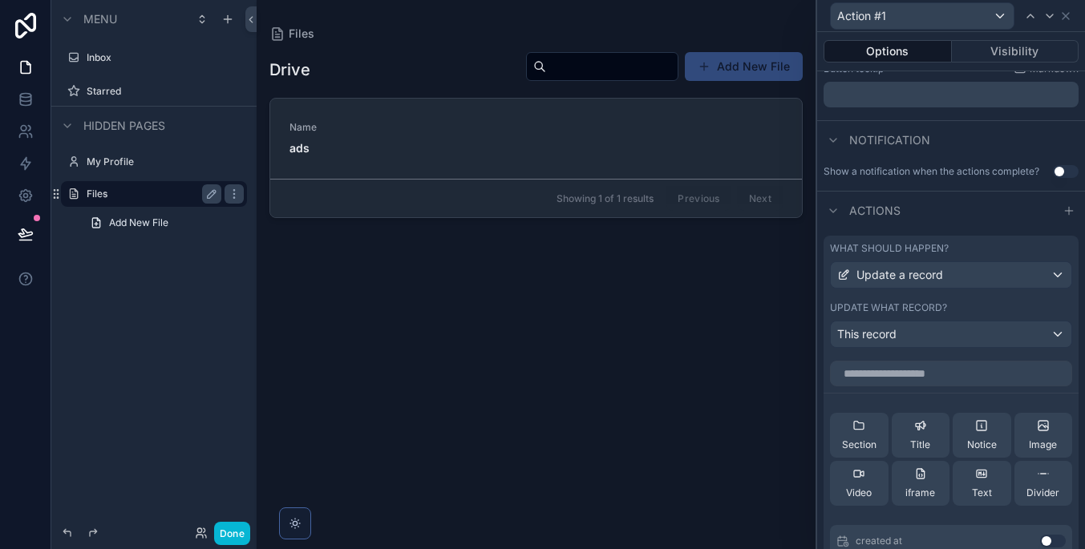
click at [956, 333] on div "This record" at bounding box center [951, 334] width 241 height 26
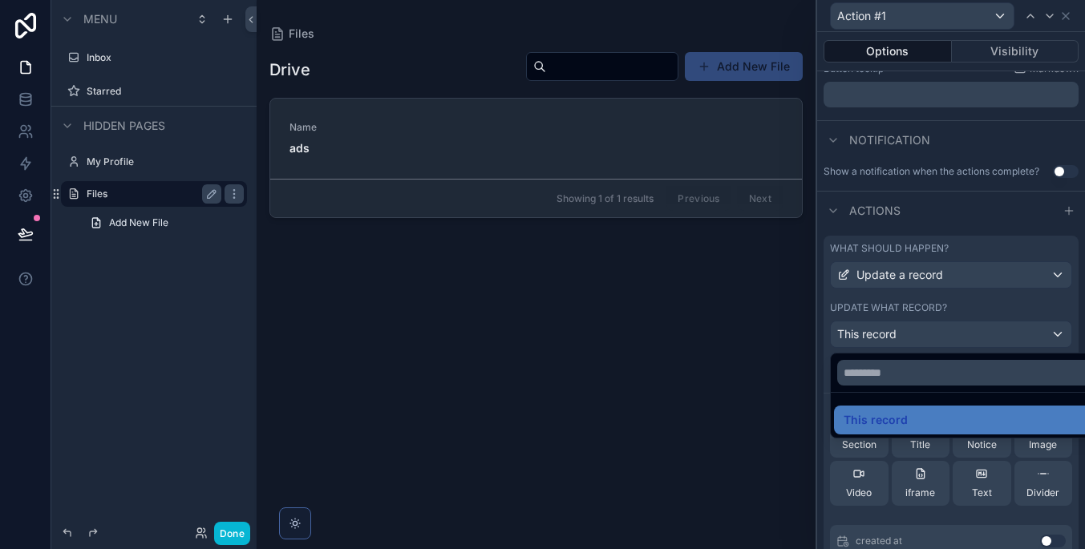
click at [956, 333] on div at bounding box center [951, 274] width 268 height 549
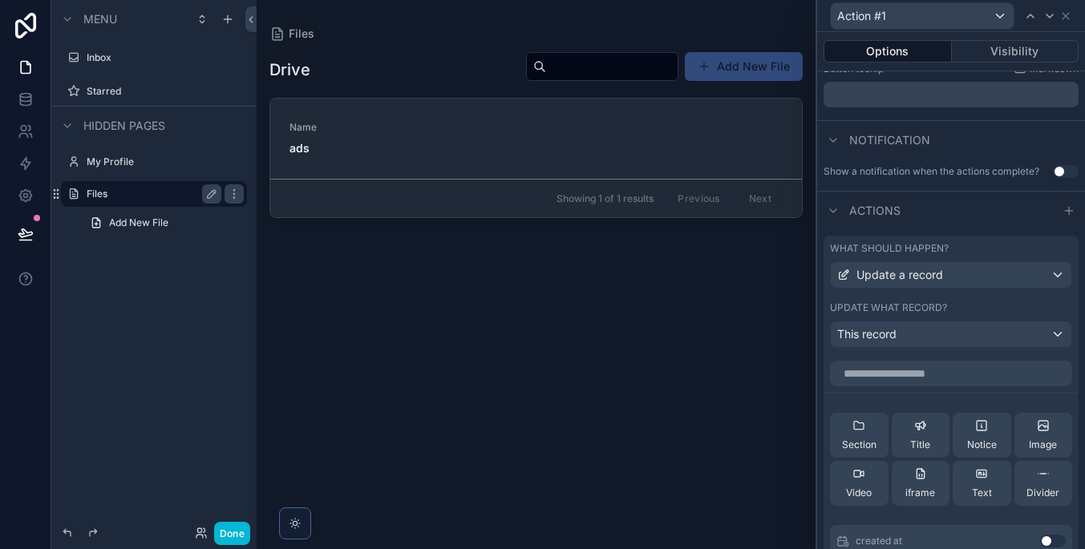
click at [951, 281] on div "Update a record" at bounding box center [951, 275] width 241 height 26
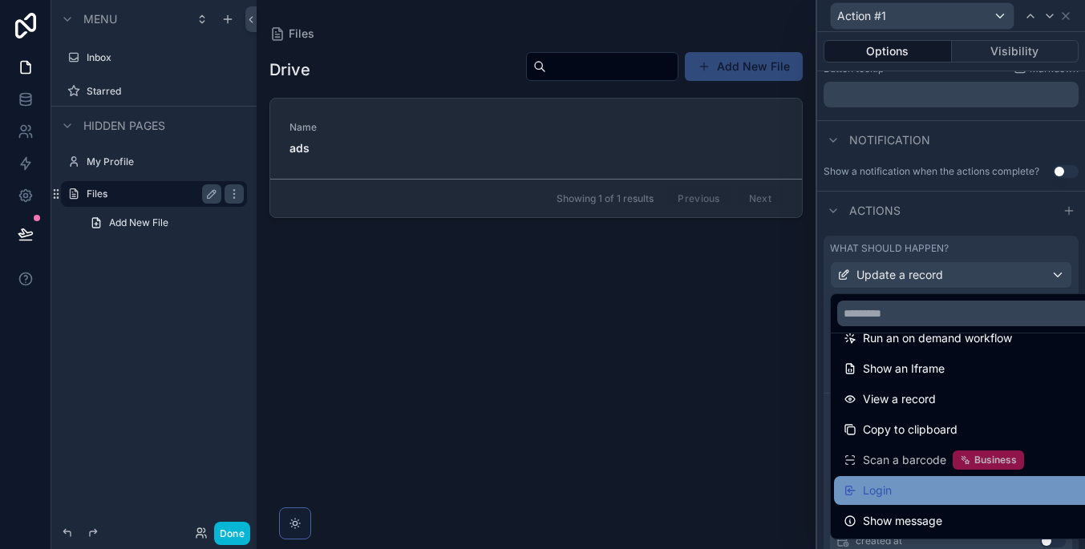
scroll to position [175, 0]
click at [972, 492] on div "Login" at bounding box center [969, 490] width 252 height 19
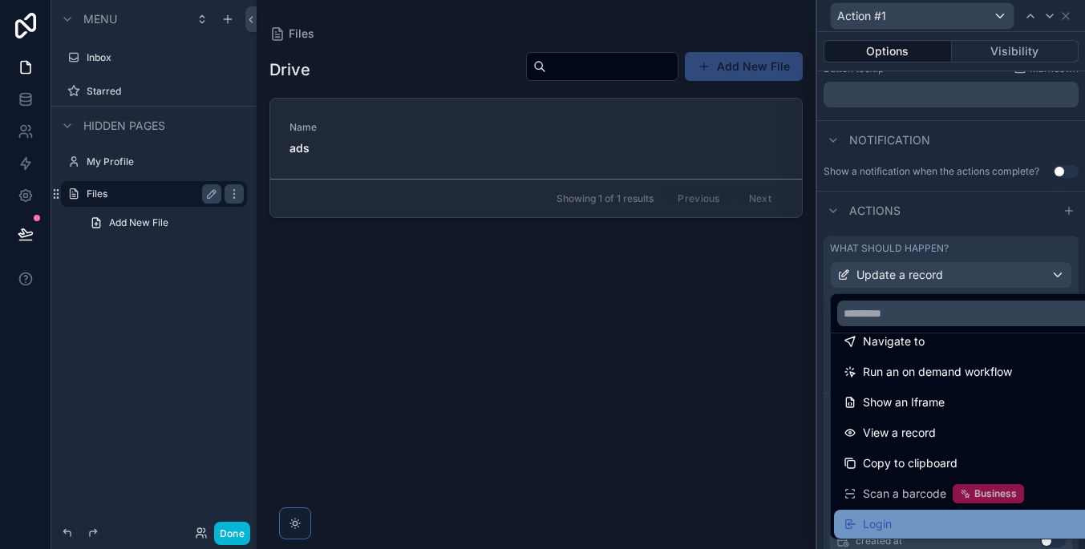
scroll to position [117, 0]
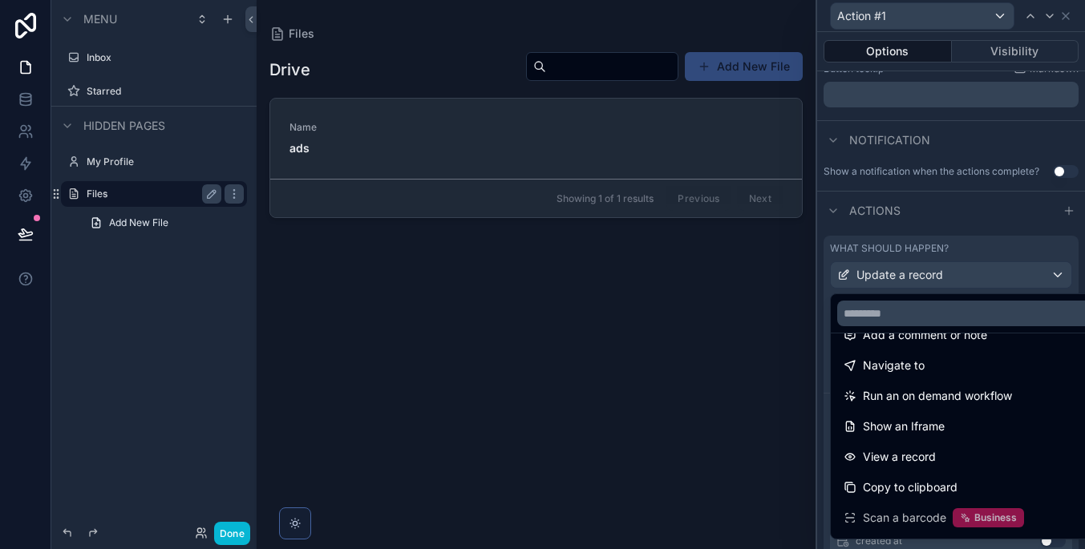
click at [956, 280] on div at bounding box center [951, 274] width 268 height 549
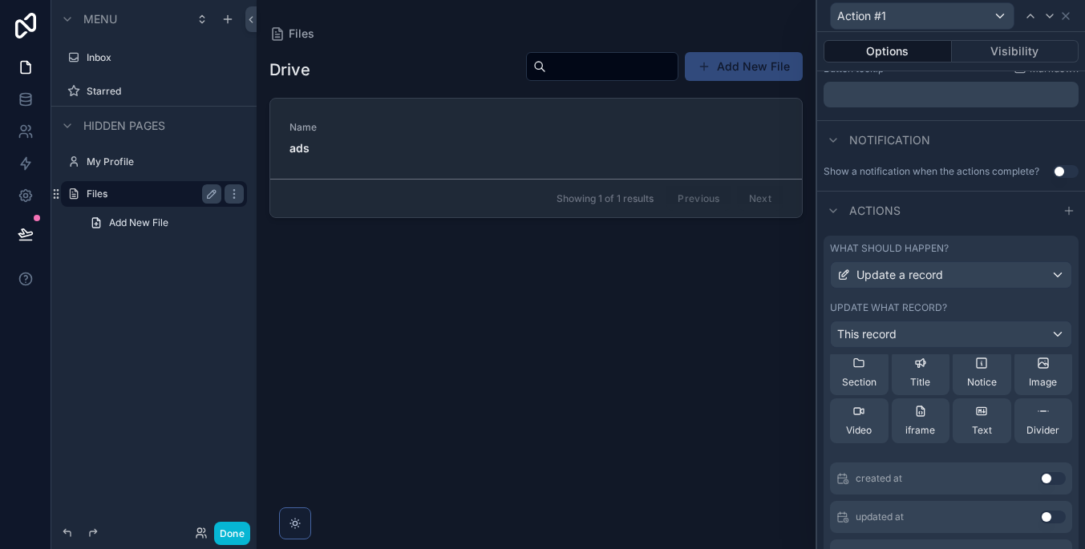
scroll to position [63, 0]
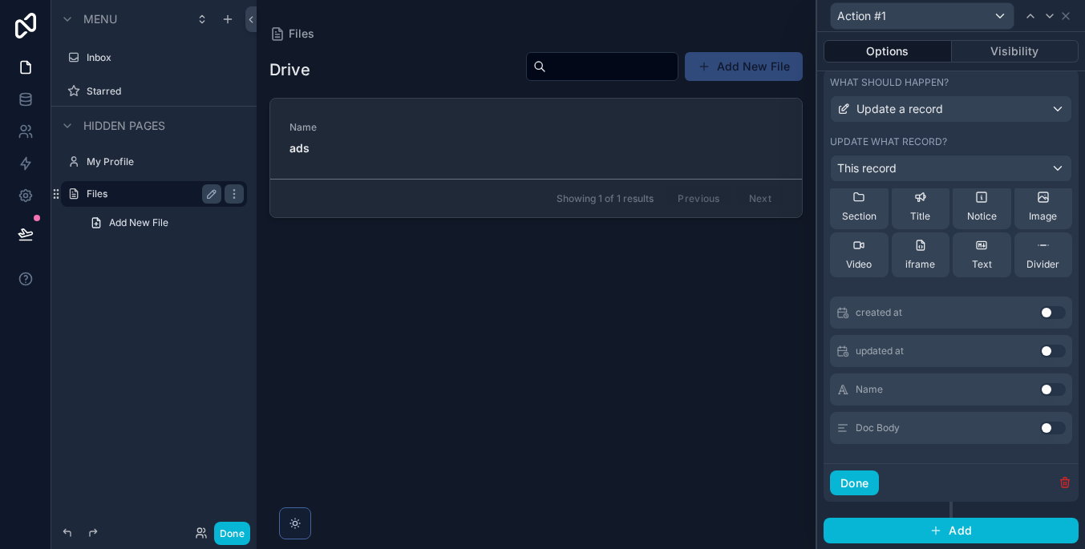
click at [1061, 483] on icon "button" at bounding box center [1064, 483] width 7 height 7
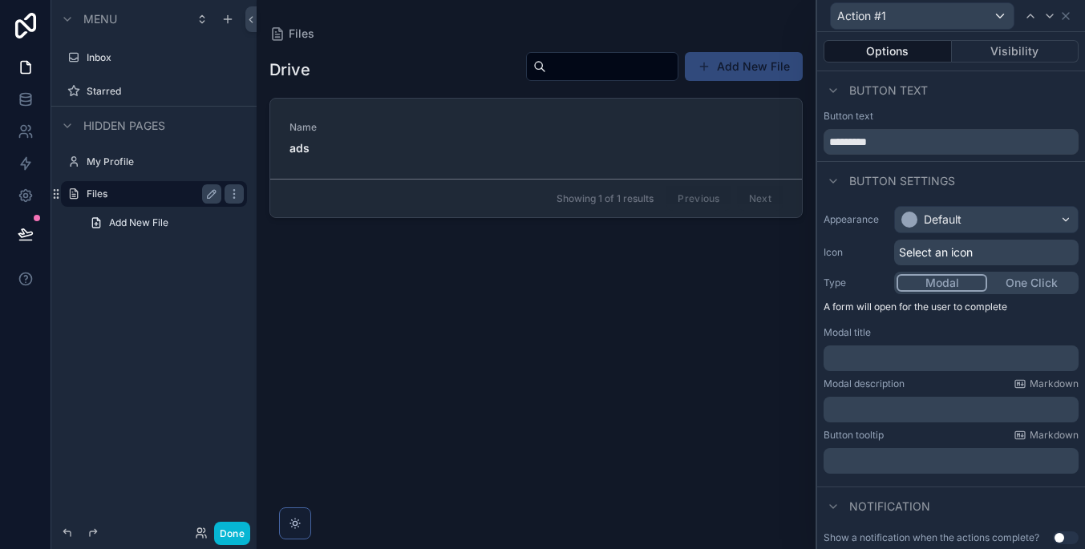
scroll to position [0, 0]
click at [1063, 20] on icon at bounding box center [1065, 16] width 13 height 13
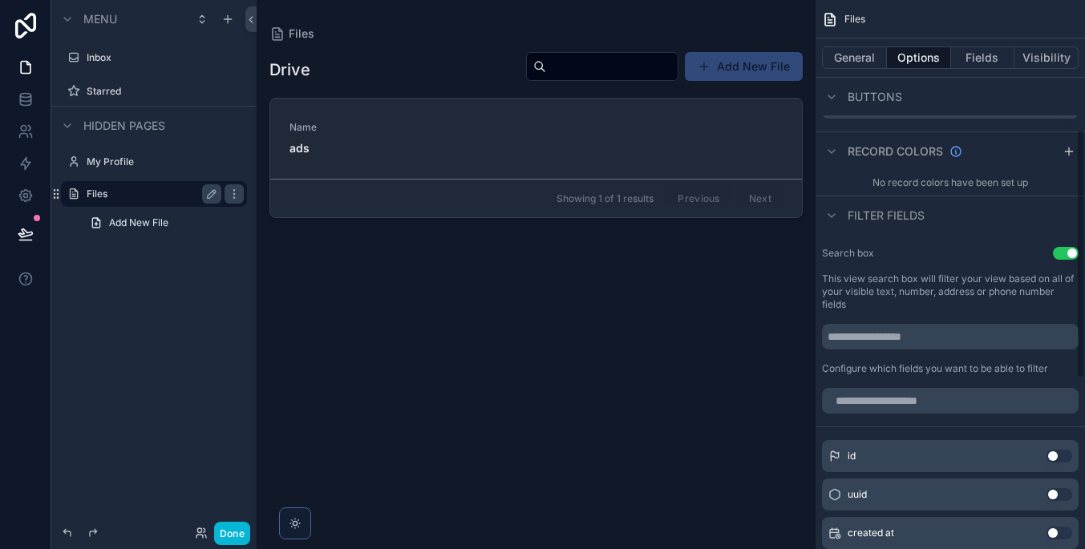
scroll to position [256, 0]
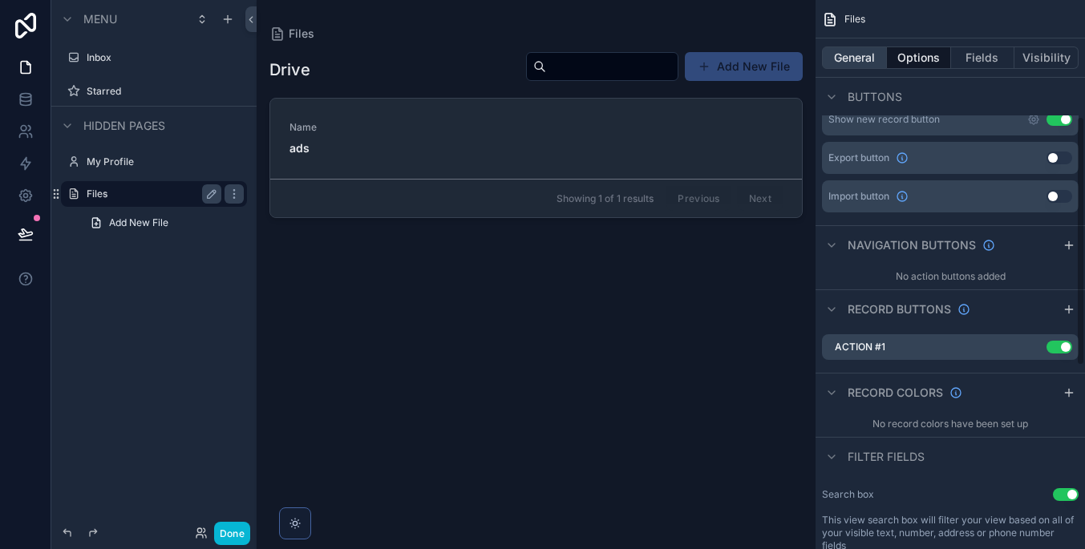
click at [861, 49] on button "General" at bounding box center [854, 57] width 65 height 22
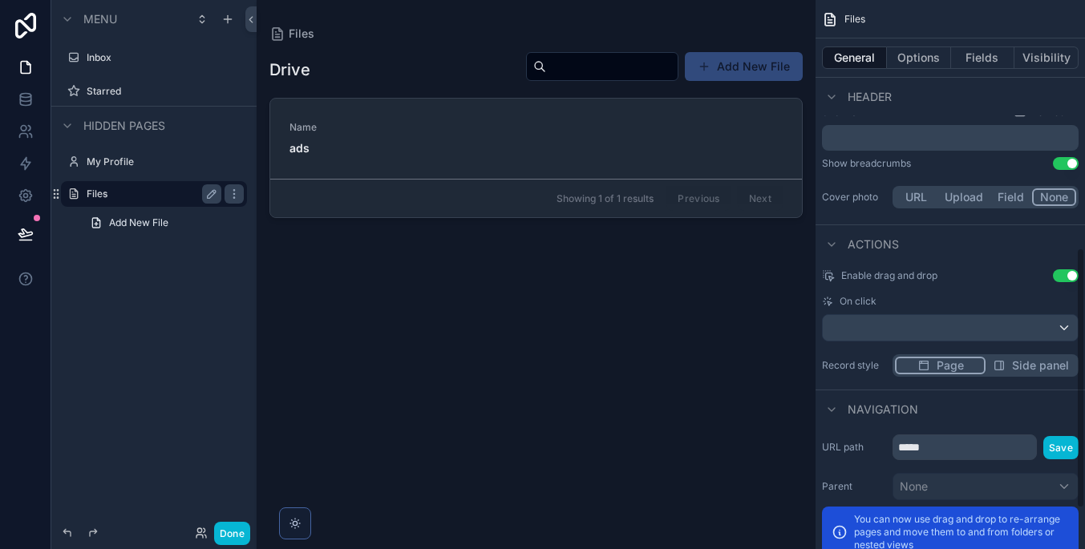
scroll to position [497, 0]
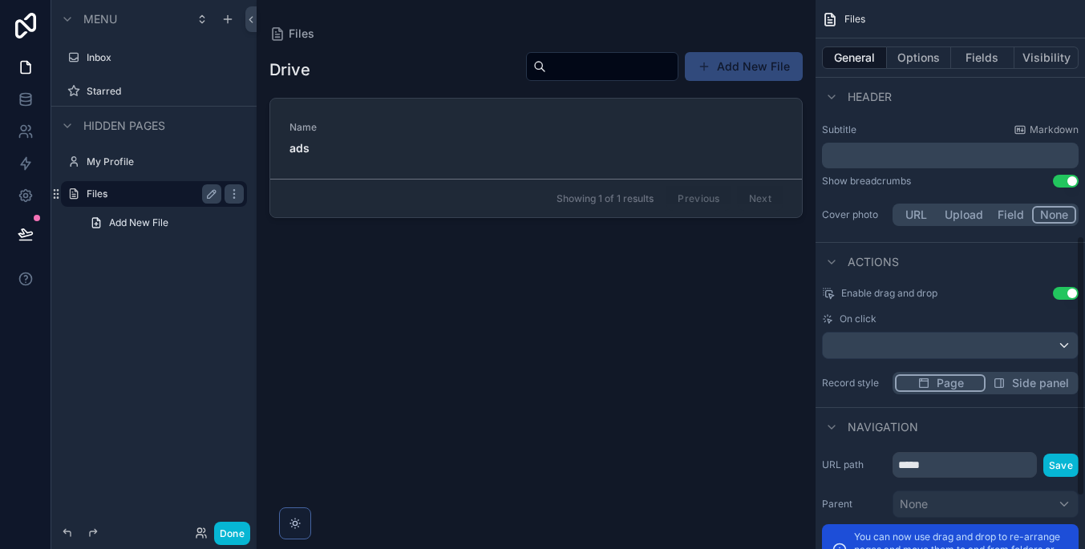
click at [964, 341] on div "scrollable content" at bounding box center [950, 346] width 255 height 26
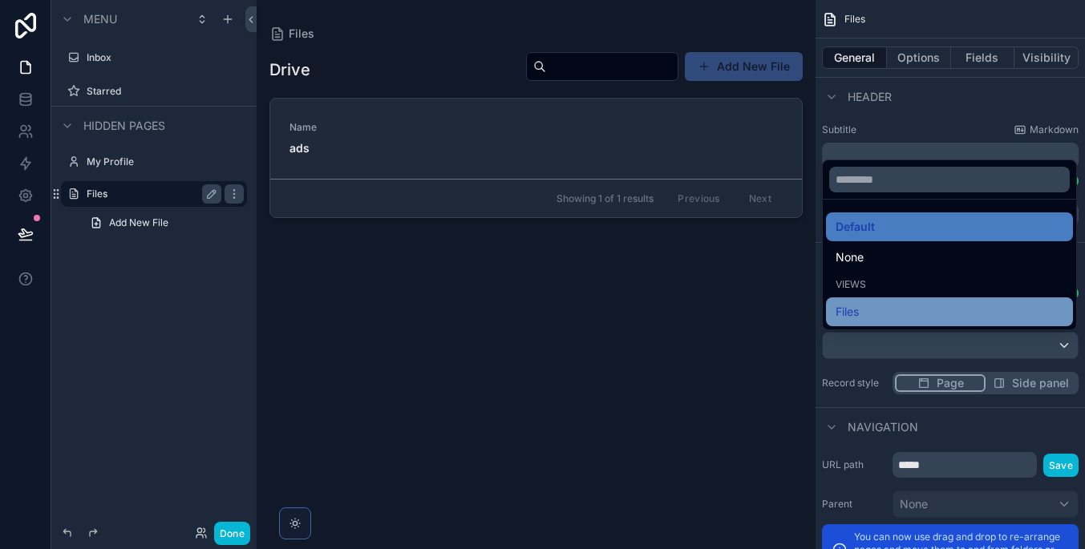
click at [925, 312] on div "Files" at bounding box center [949, 311] width 228 height 19
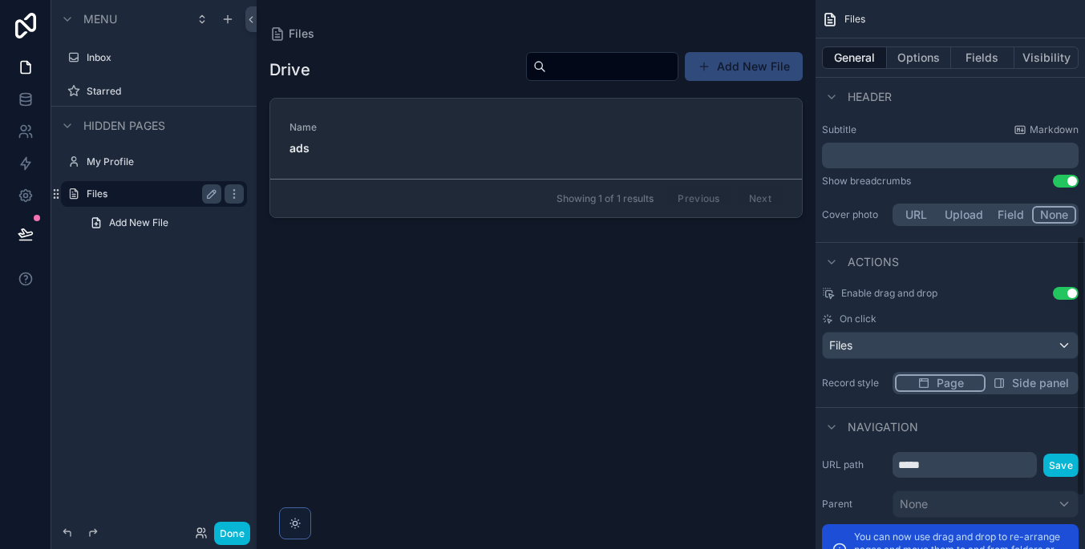
click at [641, 131] on div "scrollable content" at bounding box center [536, 265] width 559 height 530
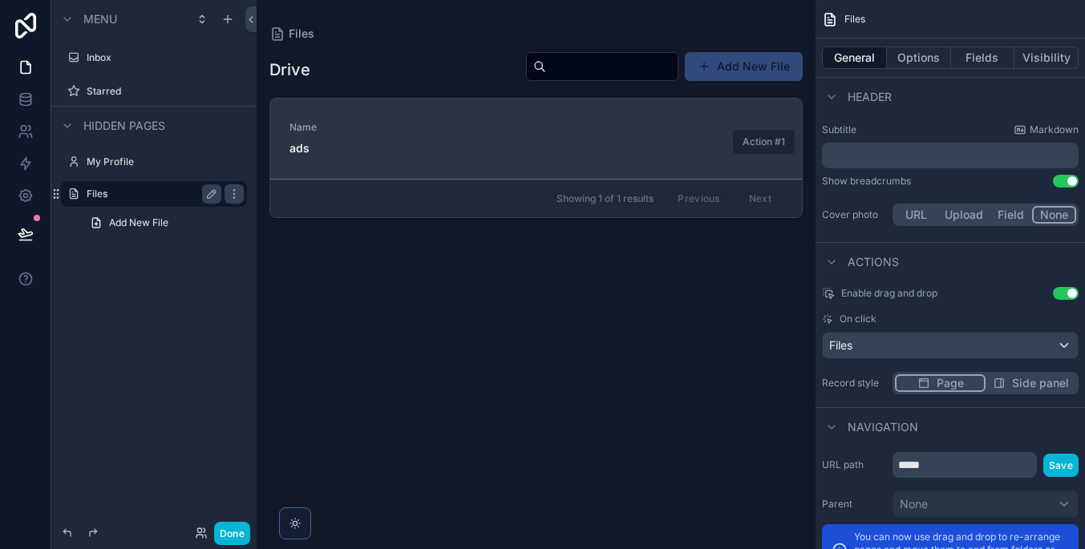
click at [653, 139] on div "Name ads" at bounding box center [535, 138] width 493 height 35
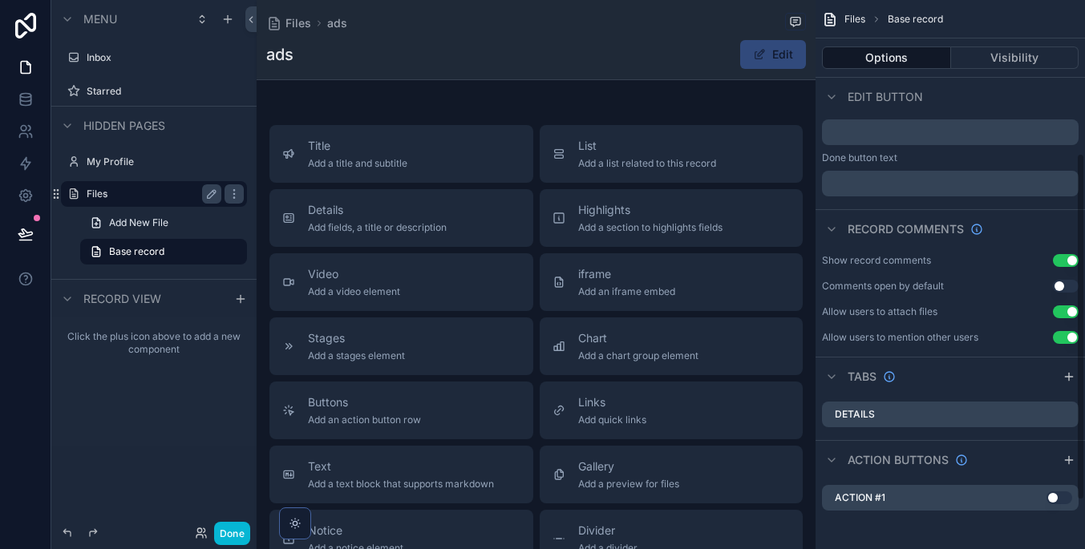
scroll to position [241, 0]
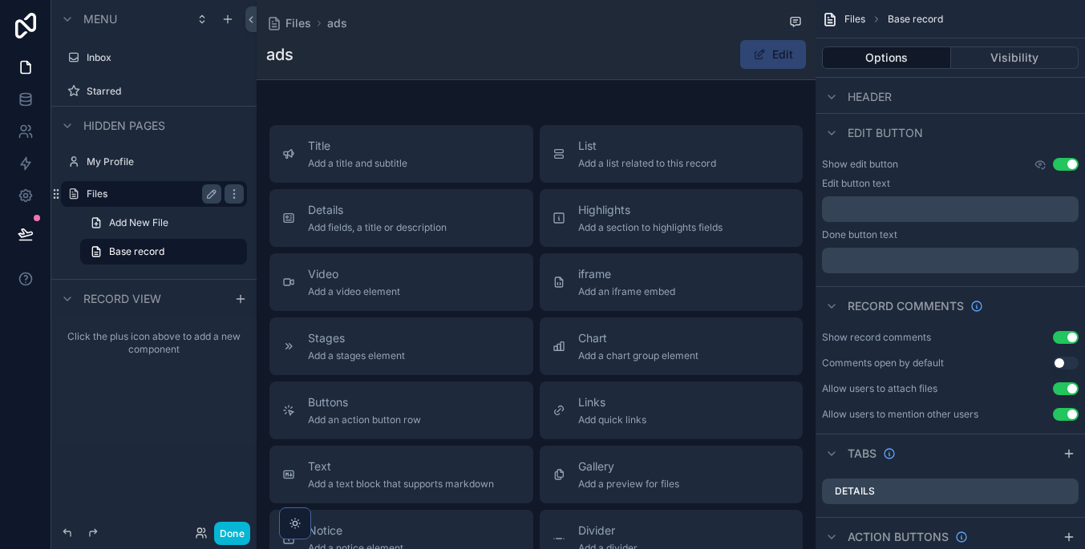
click at [789, 57] on button "Edit" at bounding box center [773, 54] width 66 height 29
click at [290, 55] on h1 "ads" at bounding box center [279, 54] width 27 height 22
click at [277, 59] on h1 "ads" at bounding box center [279, 54] width 27 height 22
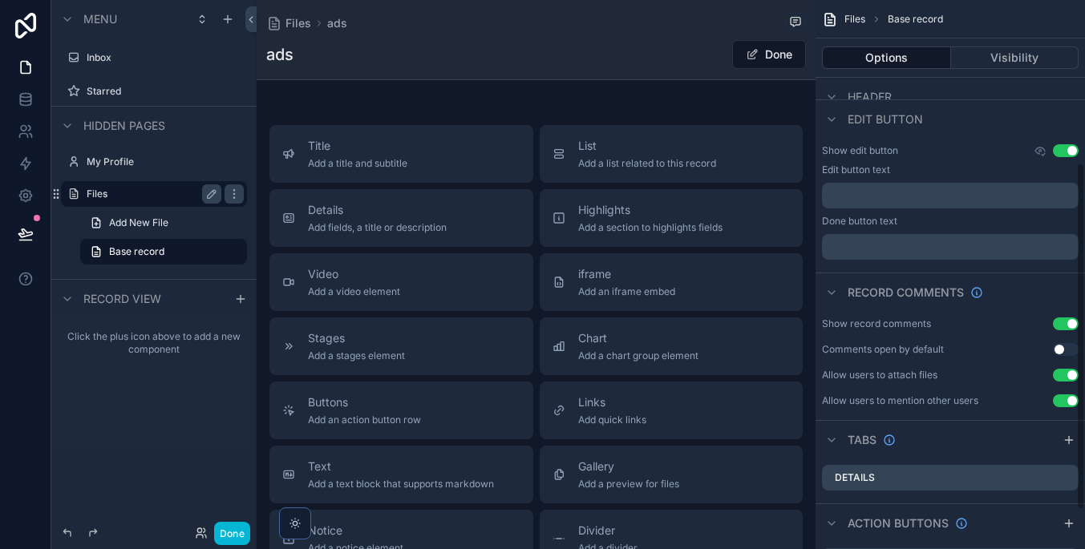
scroll to position [257, 0]
click at [988, 193] on p "﻿" at bounding box center [951, 194] width 247 height 13
click at [1008, 196] on p "﻿" at bounding box center [951, 194] width 247 height 13
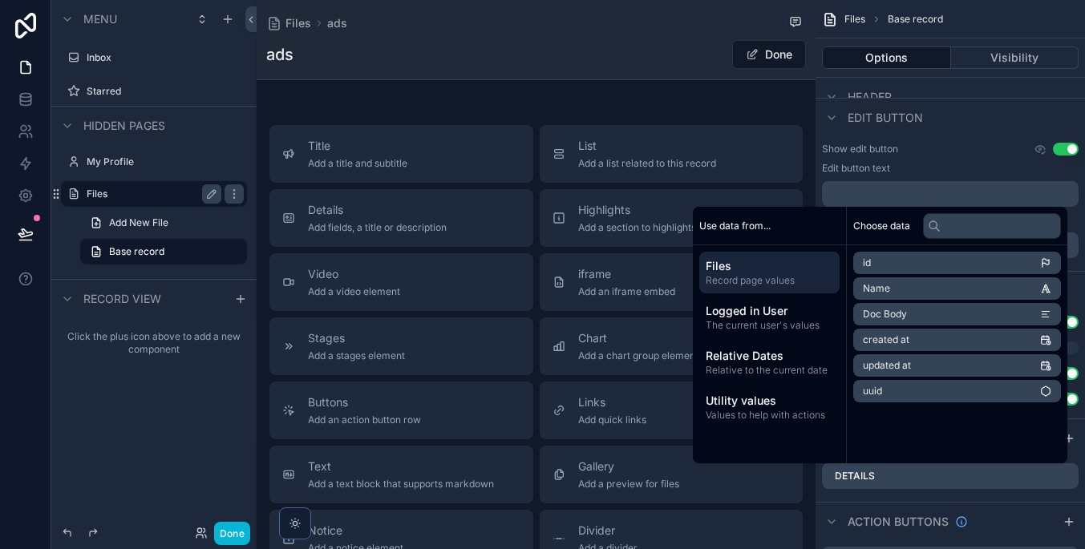
click at [878, 163] on label "Edit button text" at bounding box center [856, 168] width 68 height 13
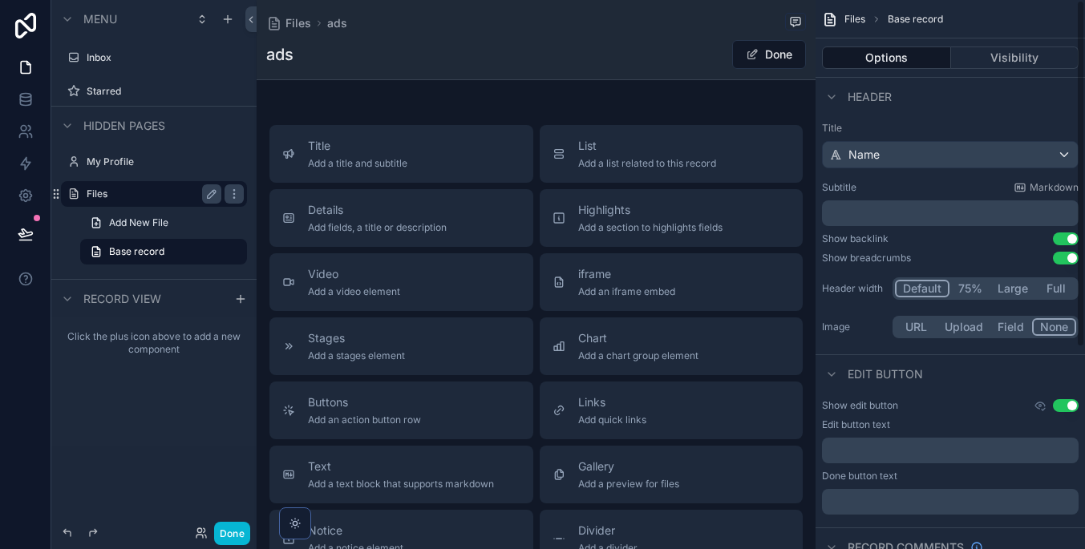
scroll to position [0, 0]
click at [1003, 214] on p "﻿" at bounding box center [951, 213] width 247 height 16
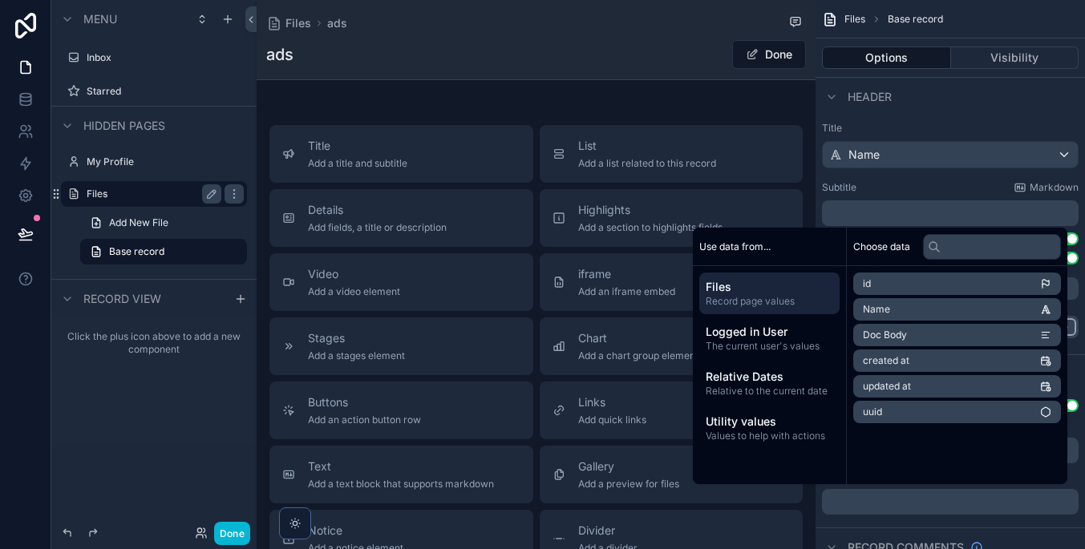
click at [989, 326] on li "Doc Body" at bounding box center [957, 335] width 208 height 22
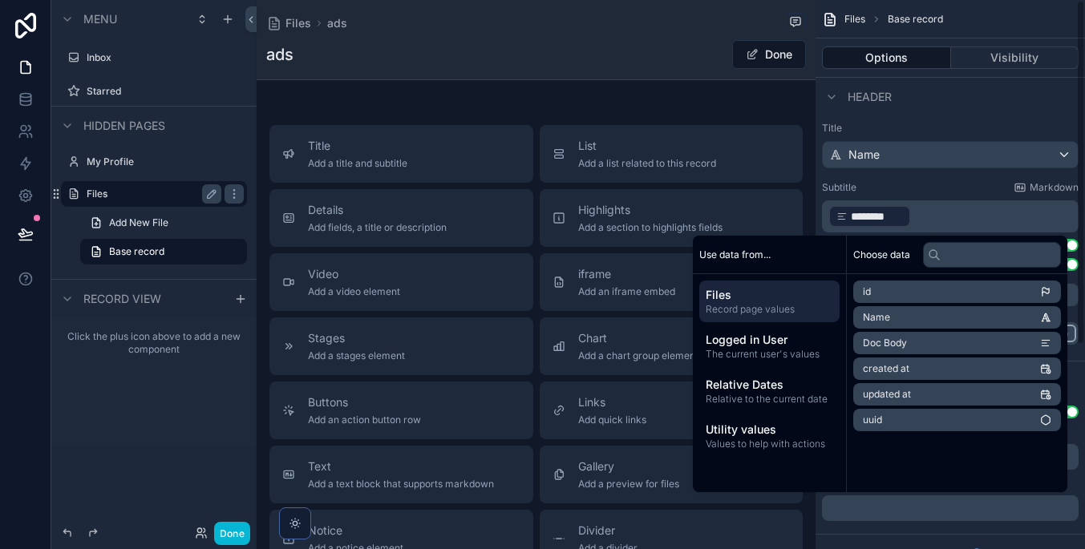
click at [489, 56] on div "ads Done" at bounding box center [536, 54] width 540 height 30
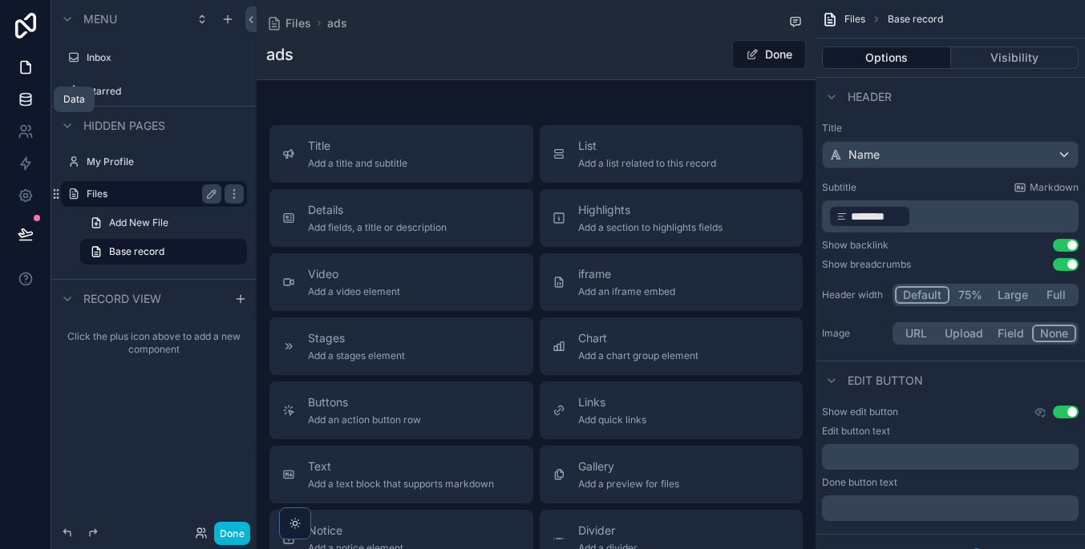
click at [28, 88] on link at bounding box center [25, 99] width 51 height 32
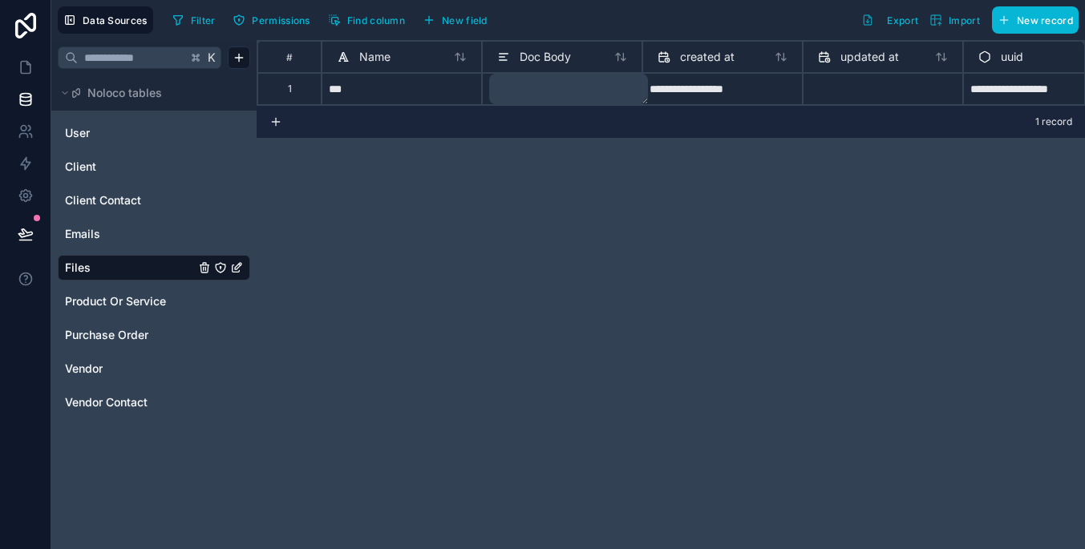
click at [517, 100] on textarea at bounding box center [568, 89] width 159 height 30
click at [527, 80] on textarea at bounding box center [568, 88] width 159 height 30
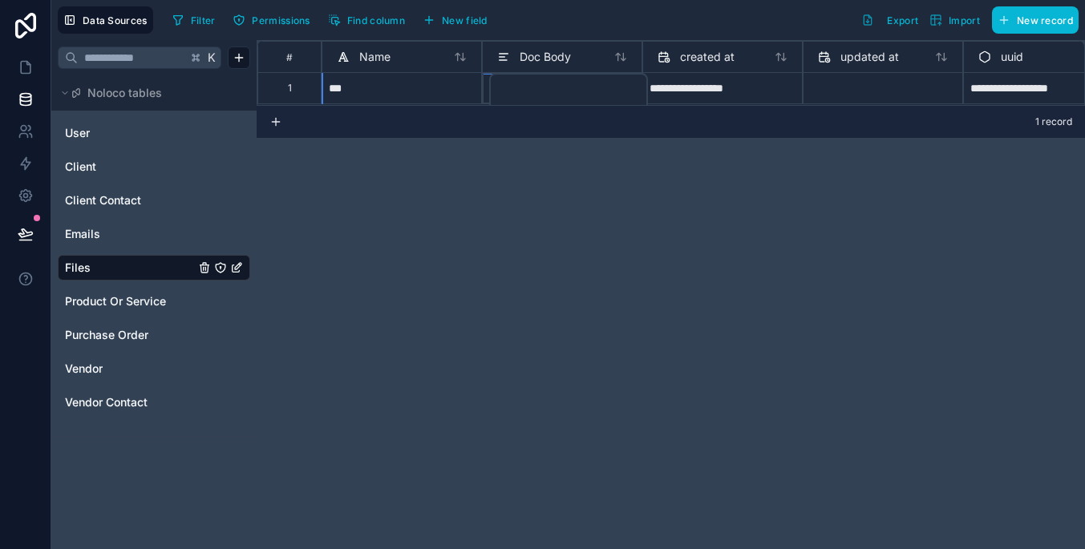
click at [532, 87] on textarea at bounding box center [568, 137] width 159 height 128
click at [530, 87] on textarea at bounding box center [568, 137] width 159 height 128
click at [616, 85] on textarea "**********" at bounding box center [568, 137] width 159 height 128
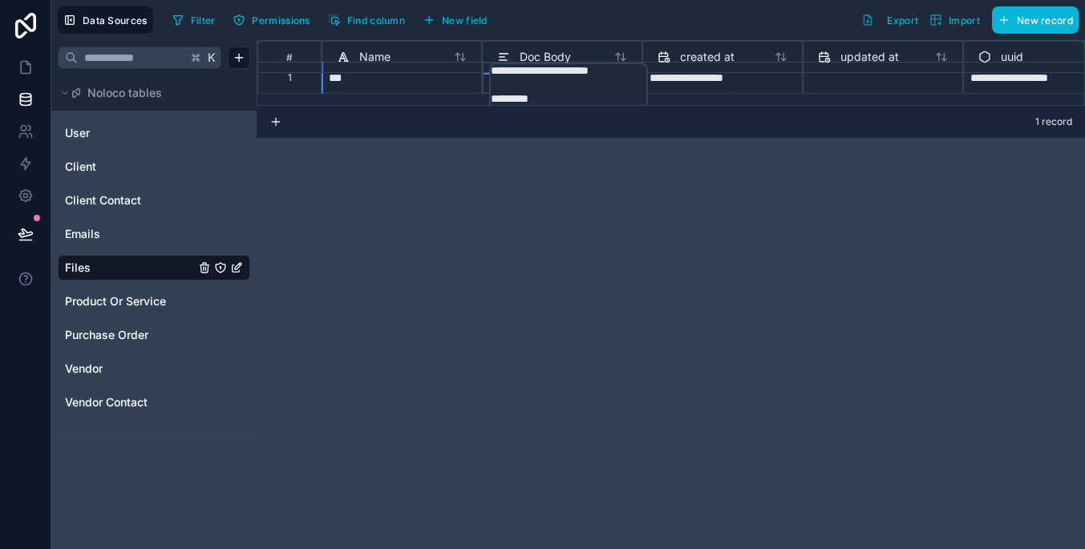
type textarea "**********"
click at [629, 167] on div "**********" at bounding box center [671, 294] width 828 height 509
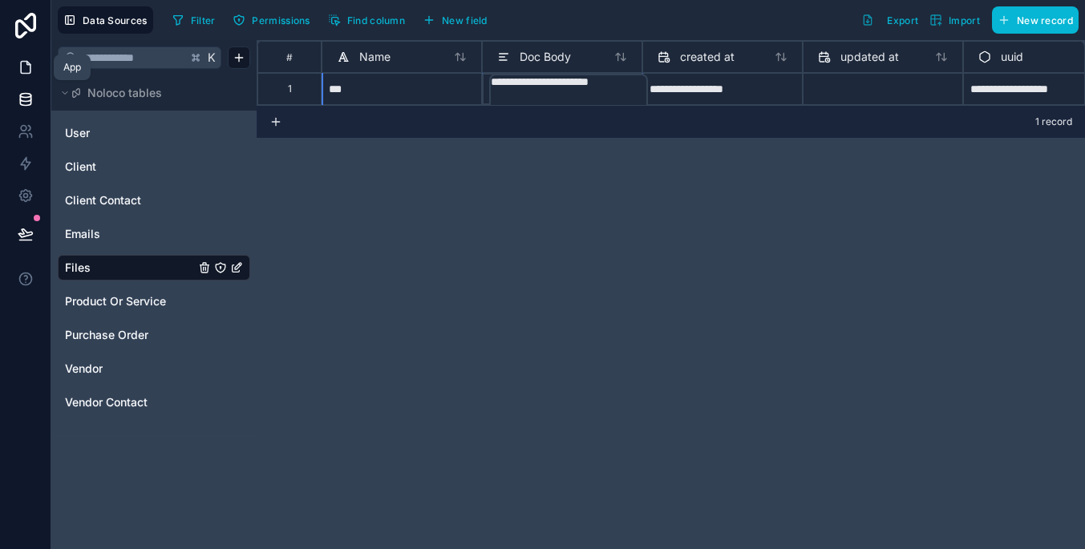
click at [28, 66] on icon at bounding box center [26, 67] width 16 height 16
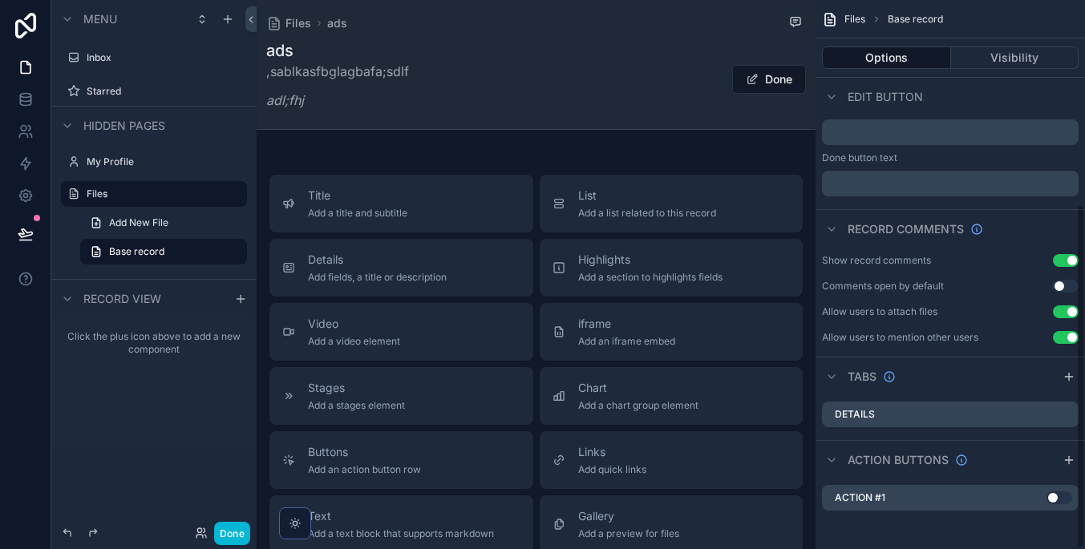
scroll to position [325, 0]
click at [1057, 257] on button "Use setting" at bounding box center [1066, 260] width 26 height 13
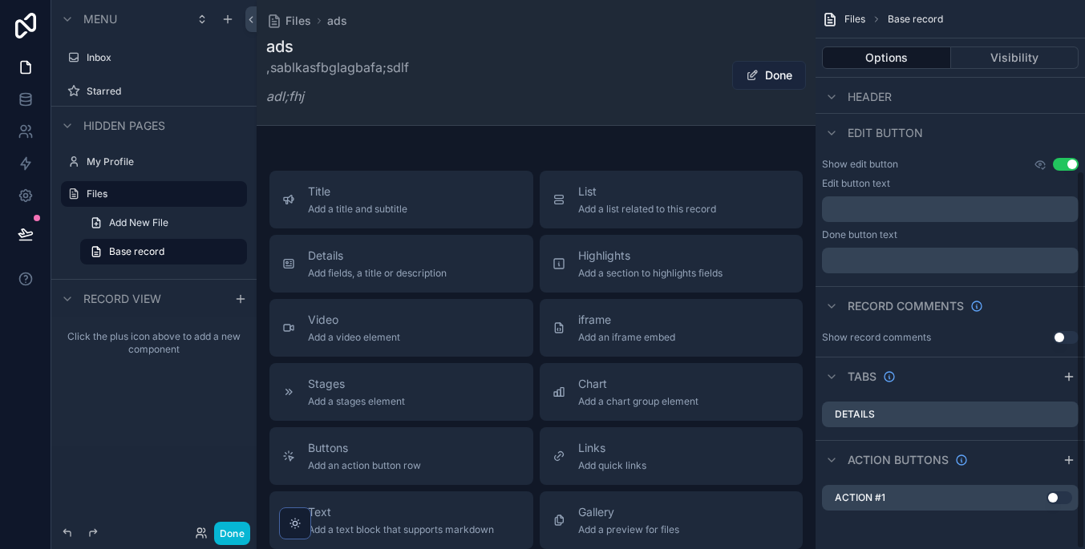
click at [787, 81] on button "Done" at bounding box center [769, 75] width 74 height 29
click at [787, 81] on button "Edit" at bounding box center [773, 75] width 66 height 29
click at [295, 94] on em "adl;fhj" at bounding box center [285, 96] width 38 height 16
click at [917, 408] on div "Details" at bounding box center [950, 415] width 257 height 26
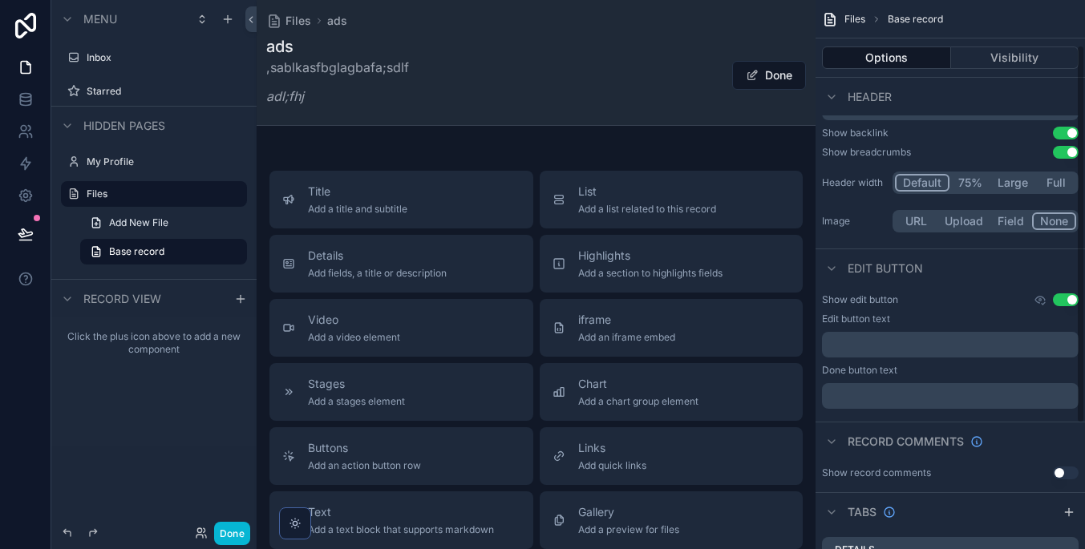
scroll to position [52, 0]
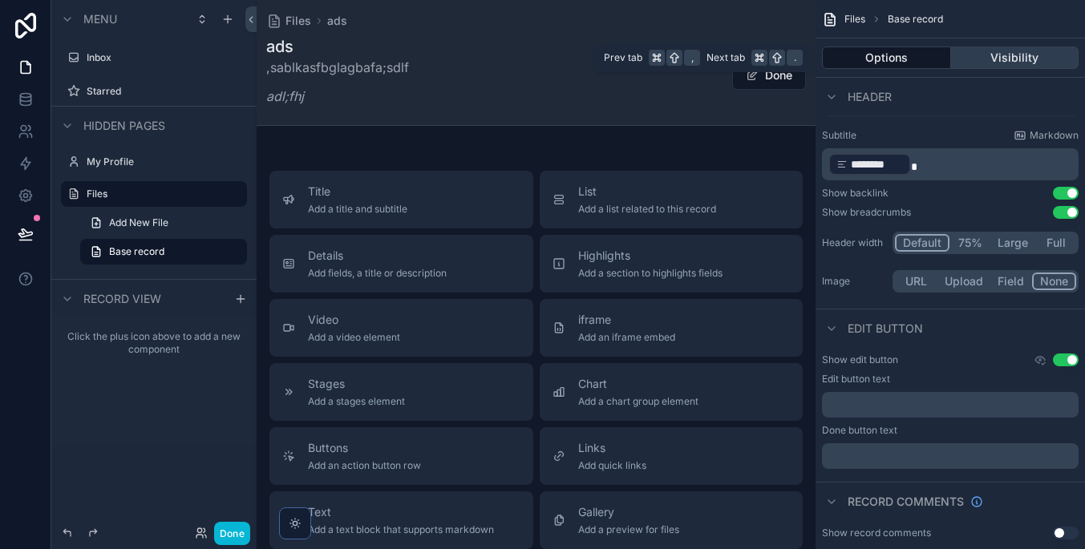
click at [972, 62] on button "Visibility" at bounding box center [1015, 57] width 128 height 22
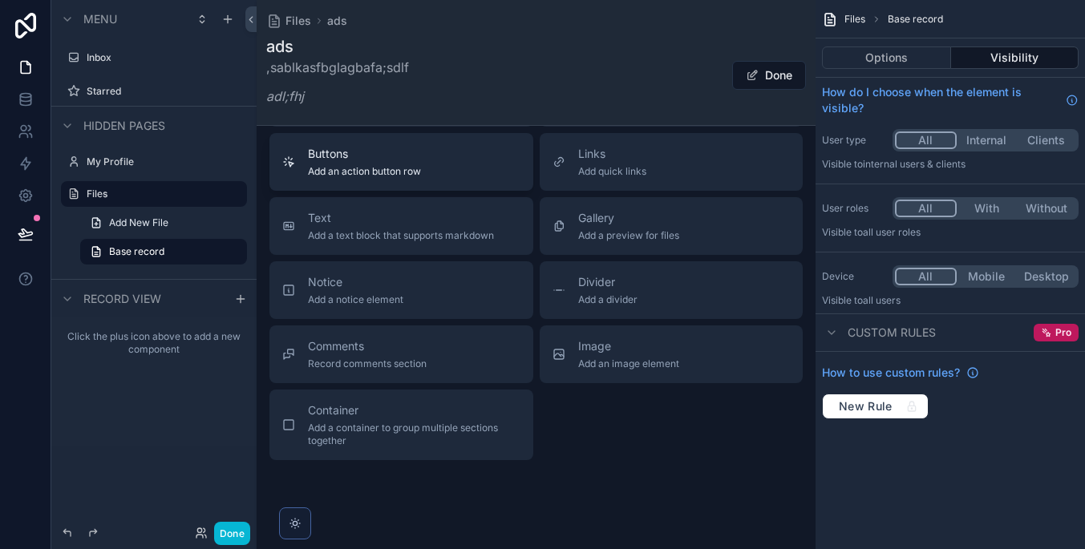
scroll to position [297, 0]
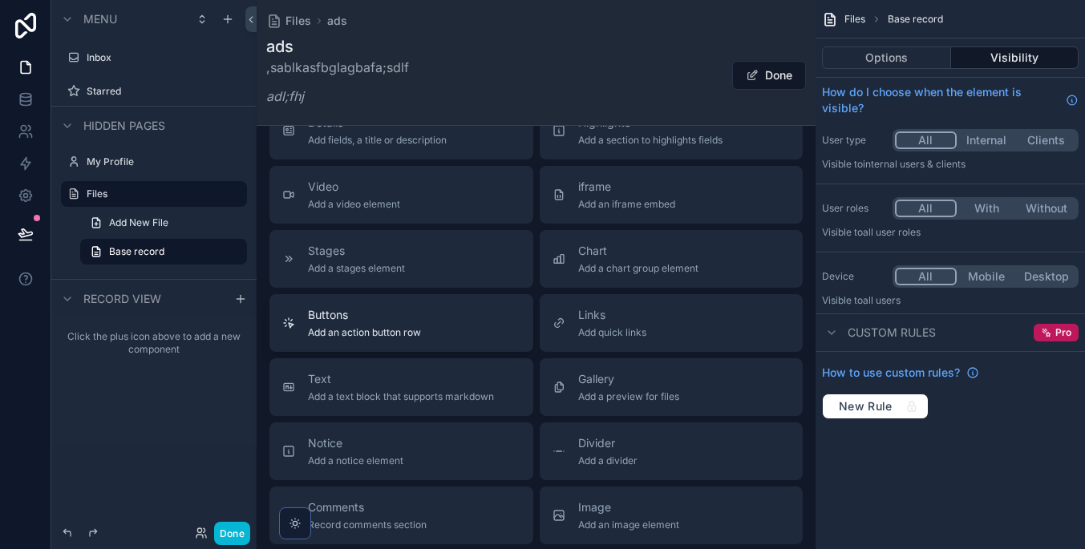
click at [423, 327] on button "Buttons Add an action button row" at bounding box center [401, 323] width 264 height 58
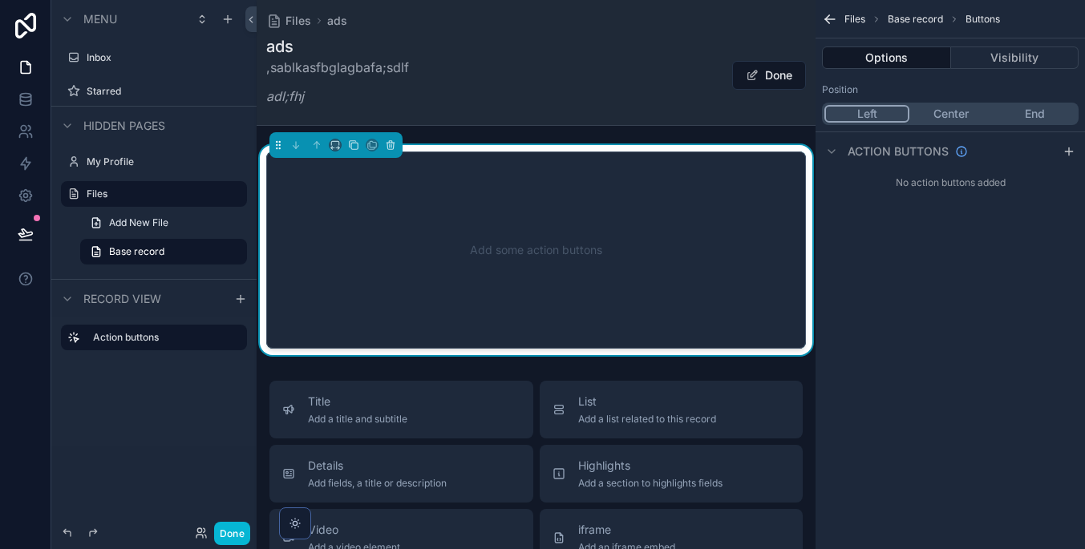
scroll to position [0, 0]
click at [959, 57] on button "Visibility" at bounding box center [1015, 57] width 128 height 22
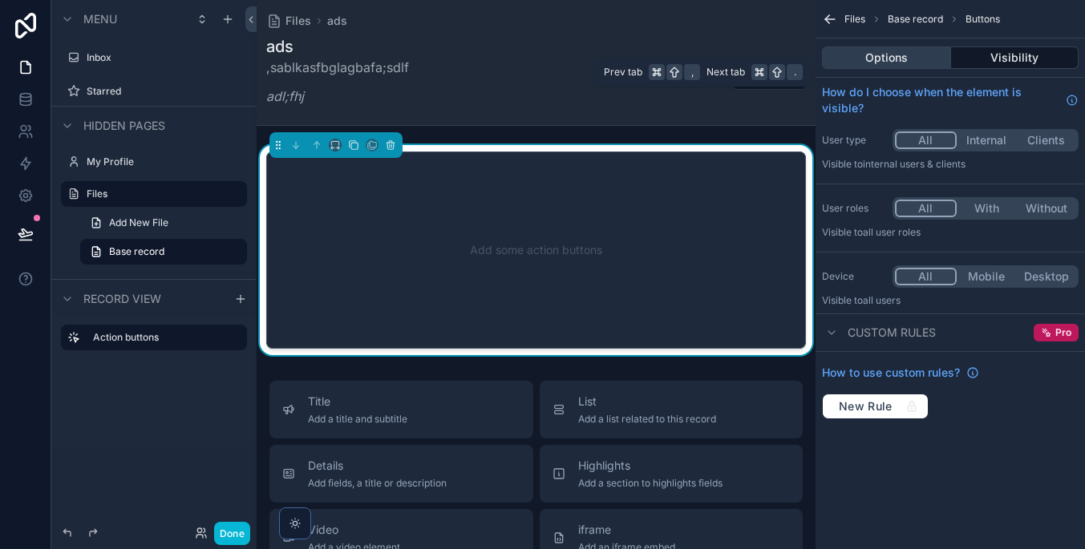
click at [925, 57] on button "Options" at bounding box center [886, 57] width 129 height 22
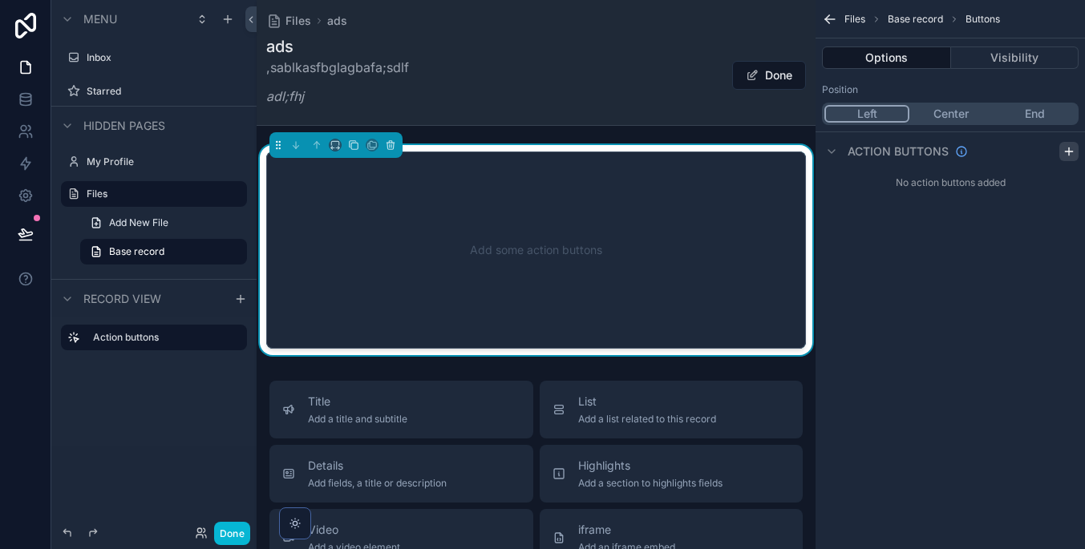
click at [1073, 152] on icon "scrollable content" at bounding box center [1068, 151] width 13 height 13
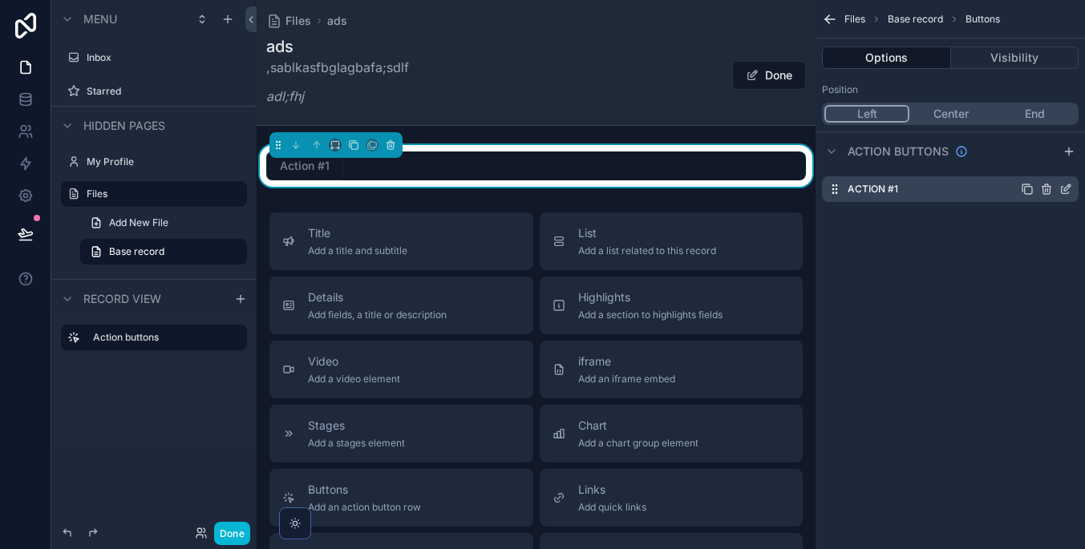
click at [1063, 187] on icon "scrollable content" at bounding box center [1064, 190] width 7 height 7
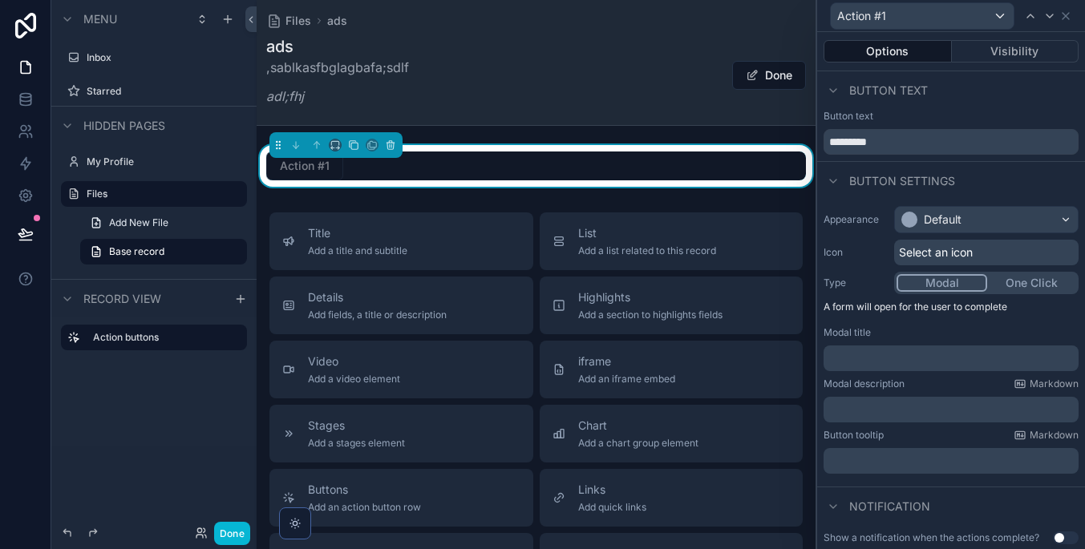
click at [1033, 224] on div "Default" at bounding box center [986, 220] width 183 height 26
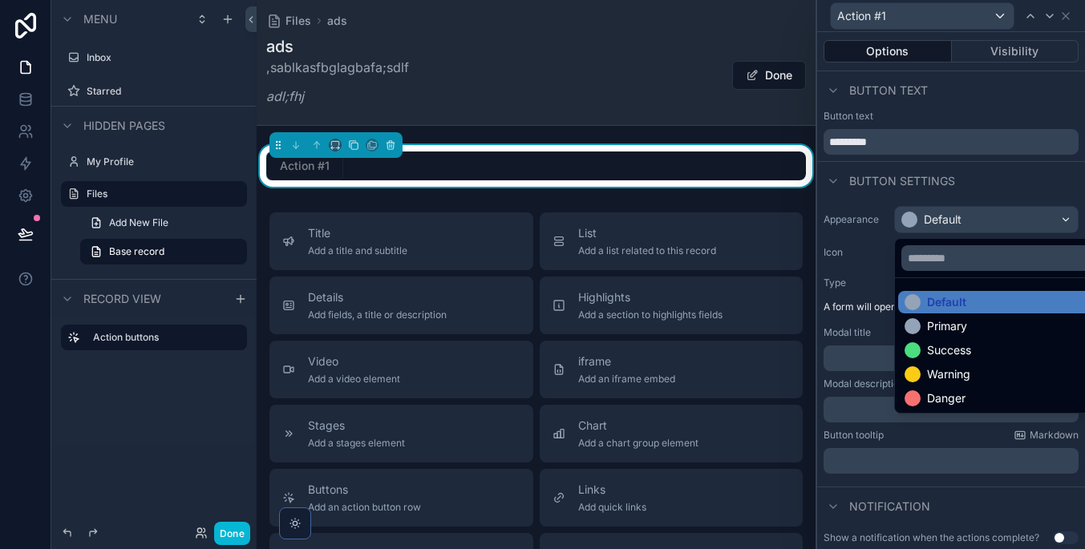
click at [1002, 222] on div at bounding box center [951, 274] width 268 height 549
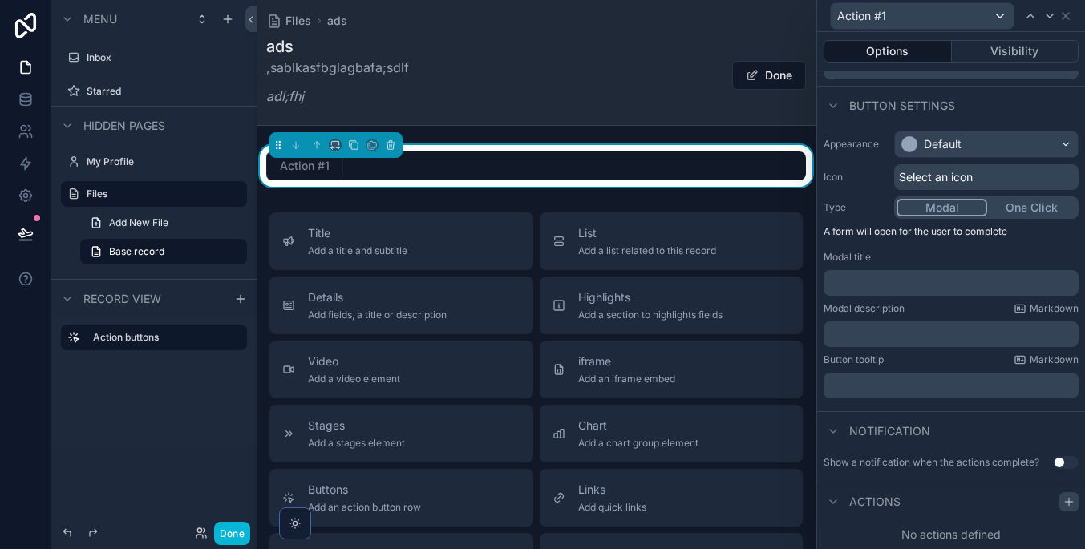
click at [1060, 499] on div at bounding box center [1068, 501] width 19 height 19
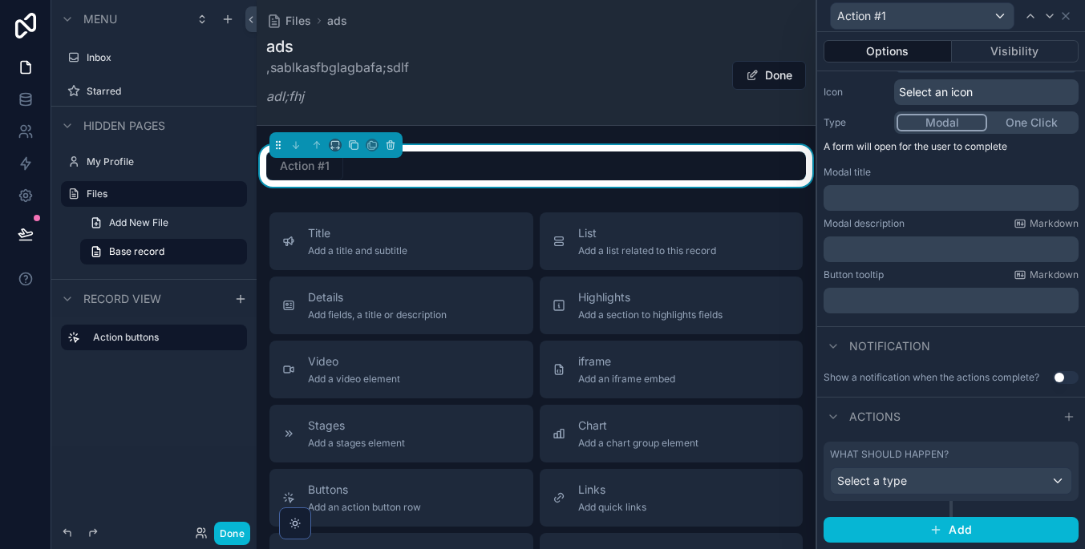
click at [983, 475] on div "Select a type" at bounding box center [951, 481] width 241 height 26
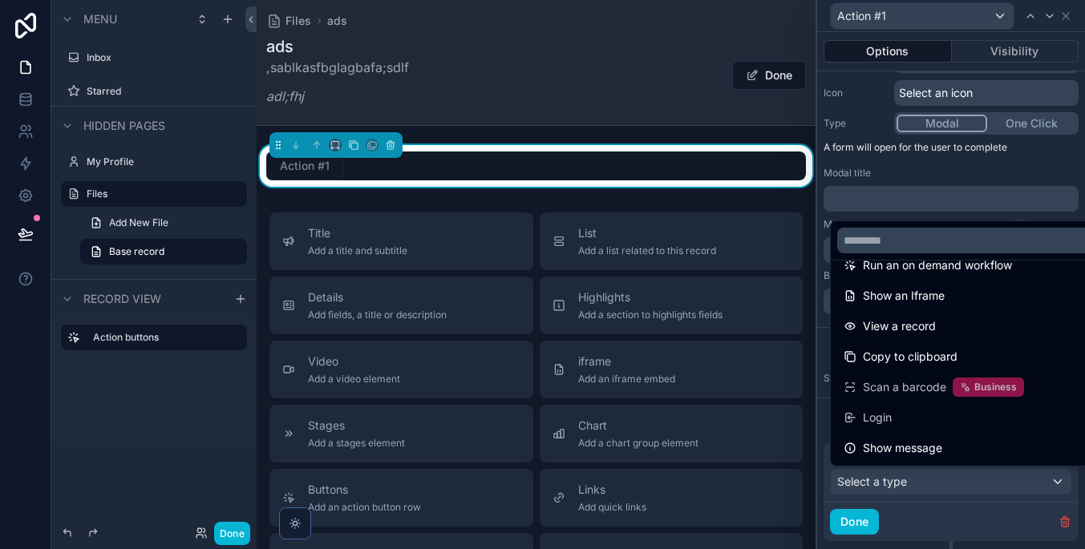
scroll to position [175, 0]
click at [984, 476] on div at bounding box center [951, 274] width 268 height 549
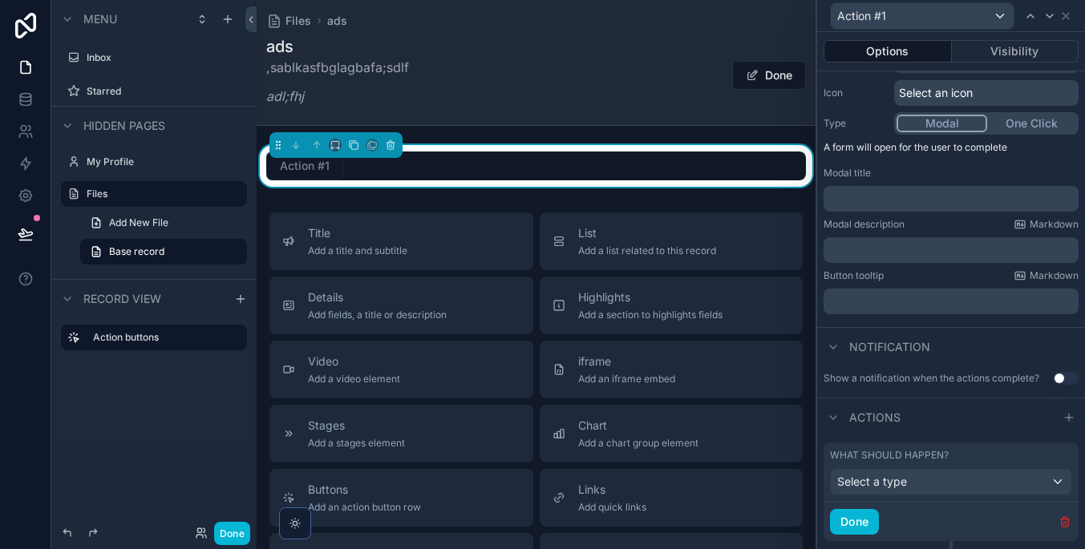
click at [1067, 519] on icon "button" at bounding box center [1064, 521] width 13 height 13
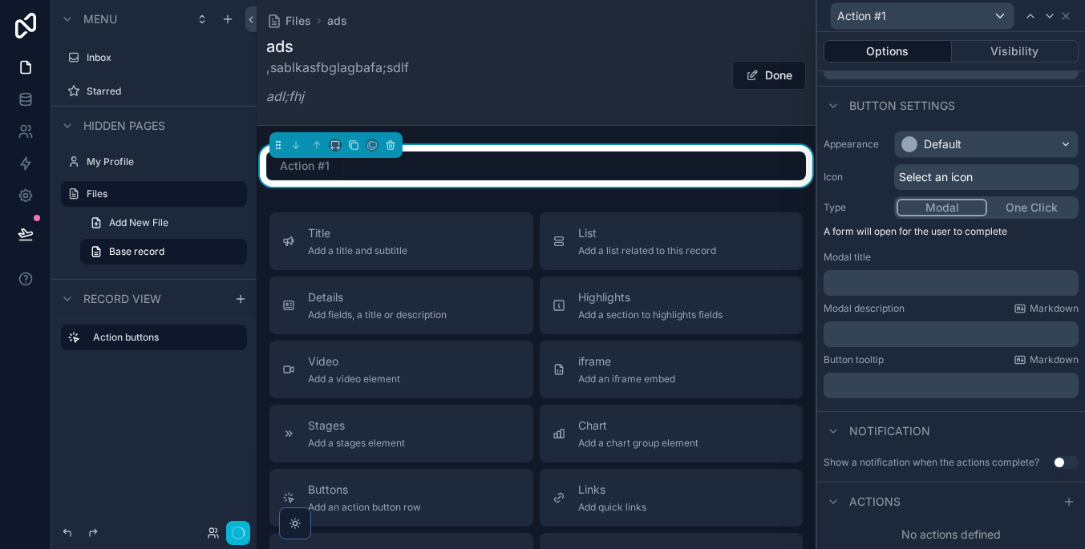
scroll to position [75, 0]
click at [156, 157] on label "My Profile" at bounding box center [151, 162] width 128 height 13
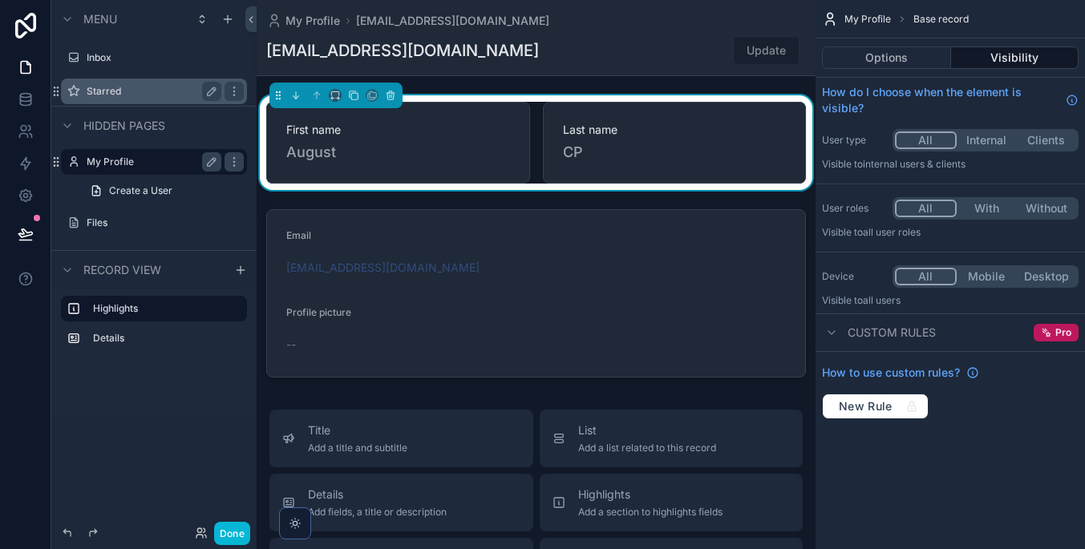
click at [174, 89] on label "Starred" at bounding box center [151, 91] width 128 height 13
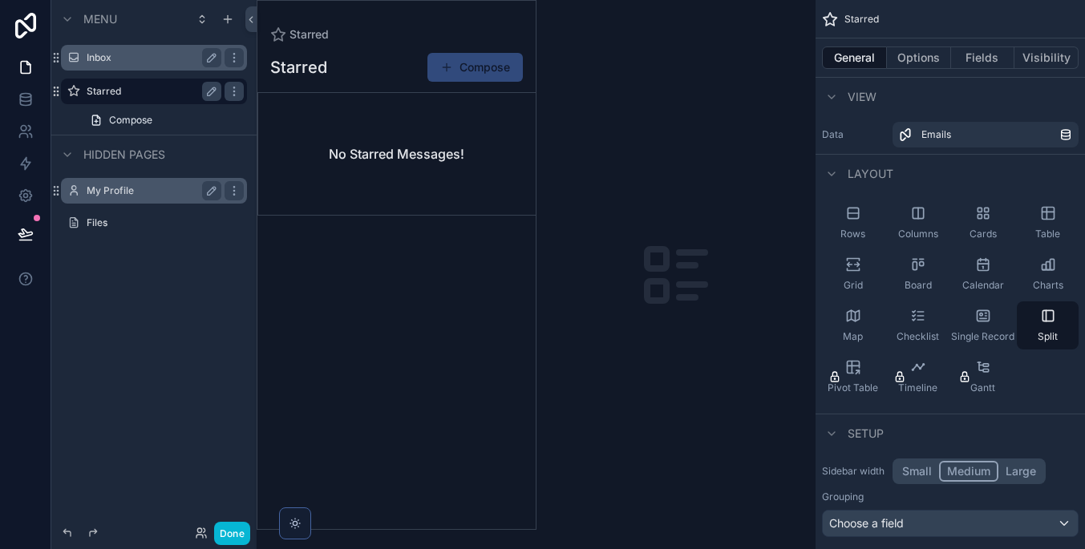
click at [161, 59] on label "Inbox" at bounding box center [151, 57] width 128 height 13
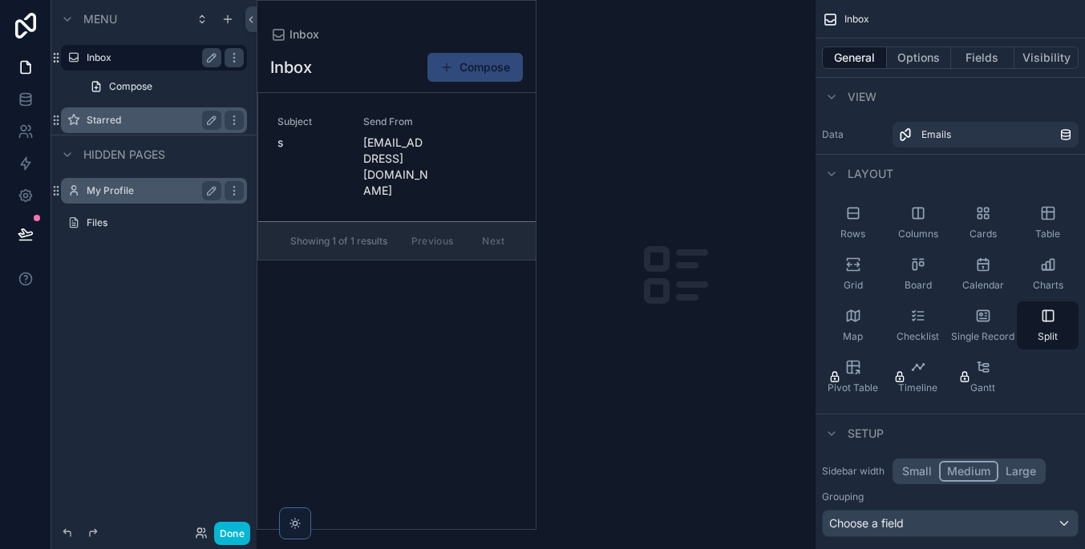
click at [476, 67] on div "scrollable content" at bounding box center [396, 265] width 278 height 528
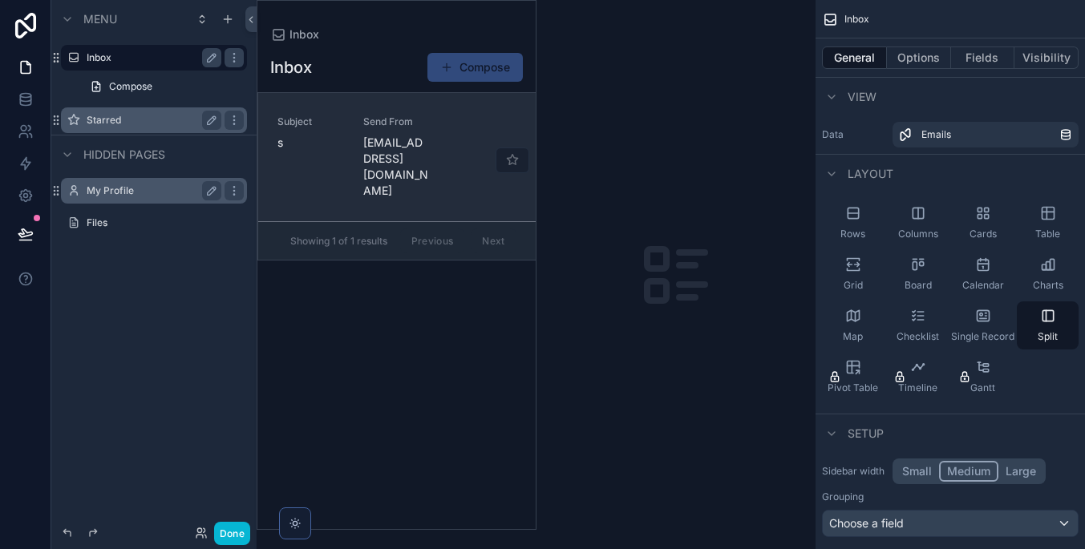
click at [442, 125] on div "Subject s Send From [EMAIL_ADDRESS][DOMAIN_NAME]" at bounding box center [396, 156] width 239 height 83
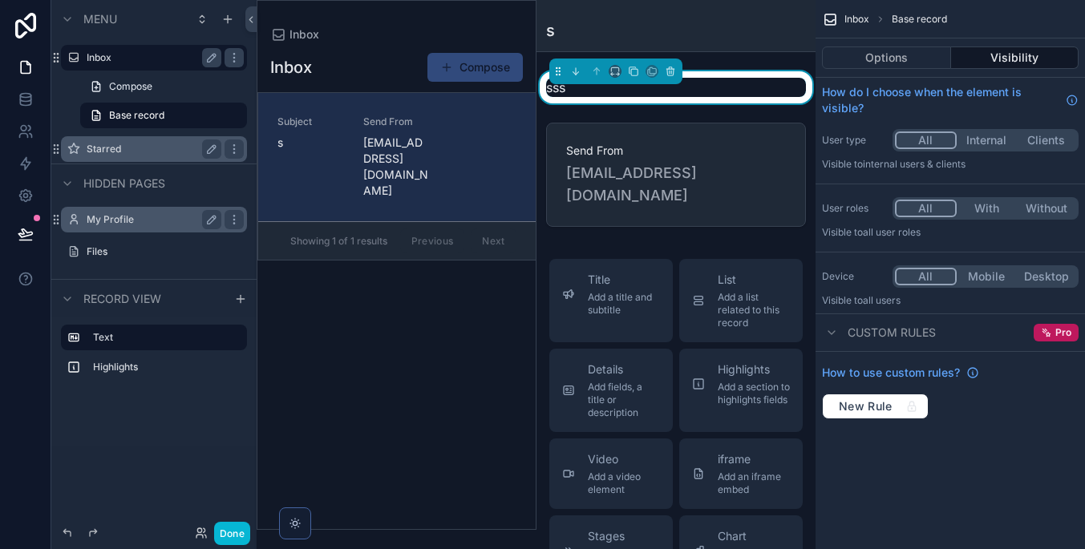
click at [693, 109] on div "sss Send From [EMAIL_ADDRESS][DOMAIN_NAME]" at bounding box center [676, 152] width 280 height 162
click at [710, 18] on div "Inbox s" at bounding box center [676, 25] width 261 height 51
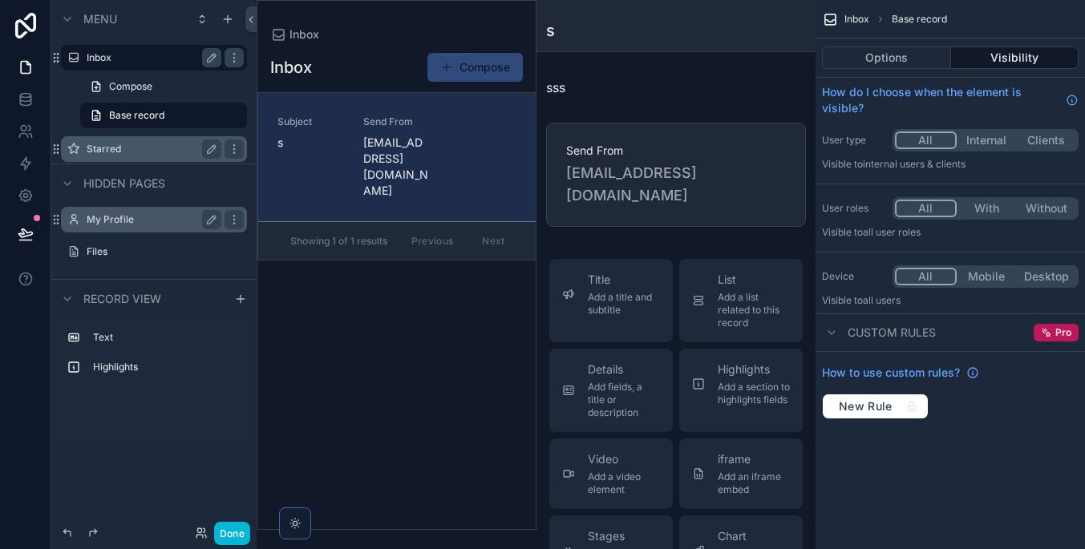
click at [975, 62] on button "Visibility" at bounding box center [1015, 57] width 128 height 22
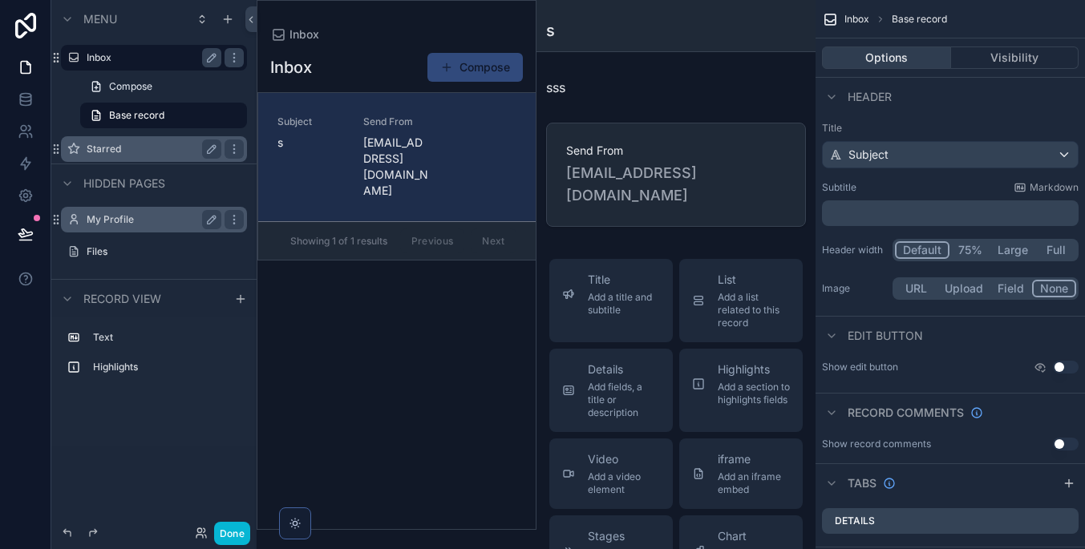
click at [943, 62] on button "Options" at bounding box center [886, 57] width 129 height 22
click at [177, 121] on link "Base record" at bounding box center [163, 116] width 167 height 26
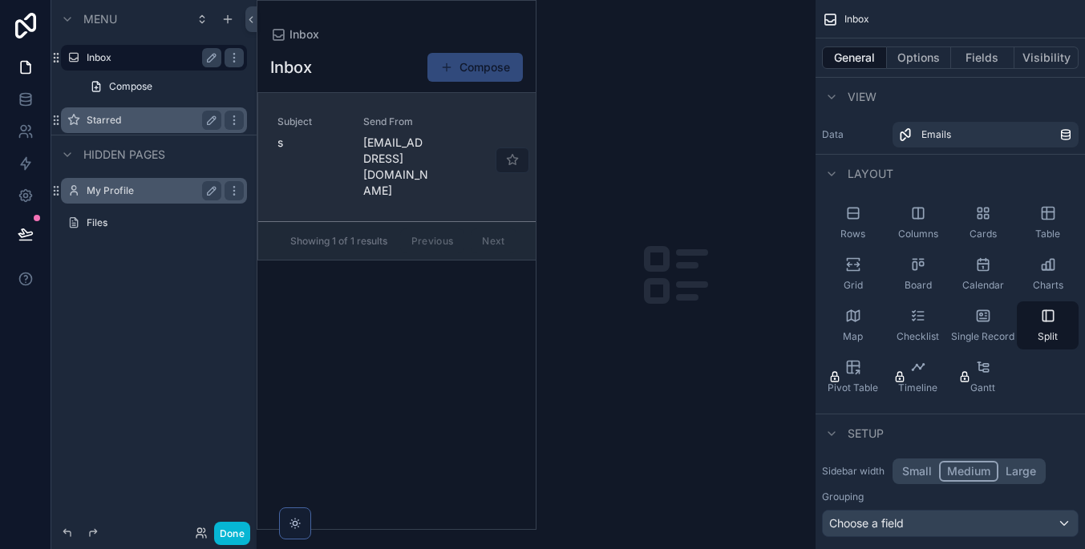
click at [448, 150] on div "Subject s Send From [EMAIL_ADDRESS][DOMAIN_NAME]" at bounding box center [396, 156] width 239 height 83
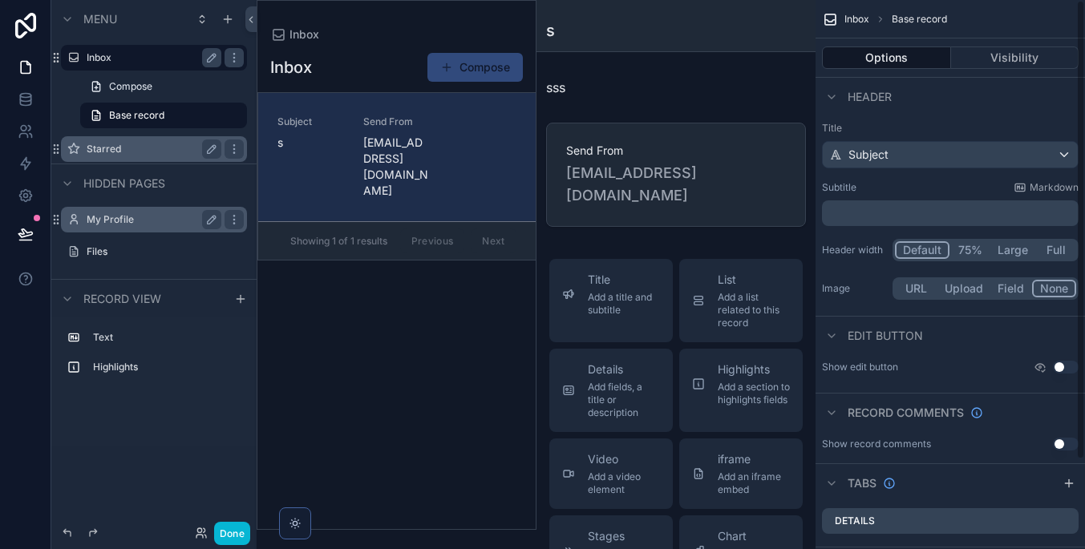
click at [954, 147] on div "Subject" at bounding box center [950, 155] width 255 height 26
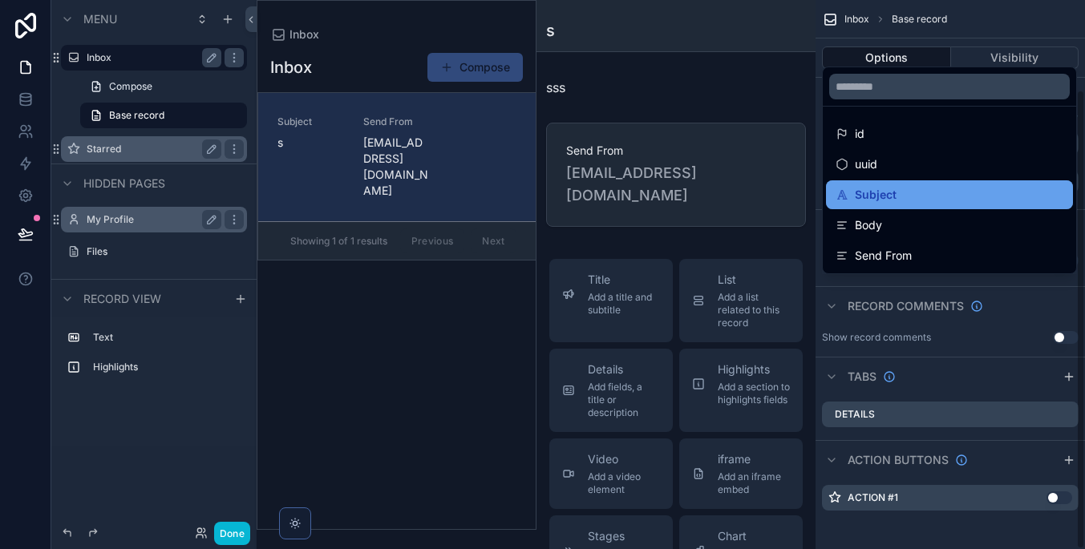
click at [964, 207] on div "Subject" at bounding box center [949, 194] width 247 height 29
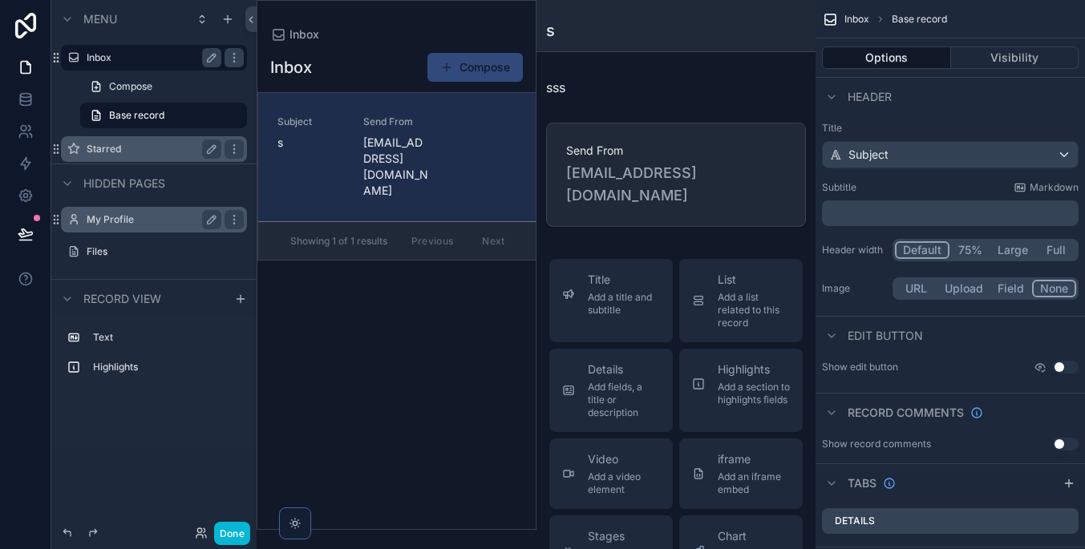
click at [957, 292] on button "Upload" at bounding box center [963, 289] width 53 height 18
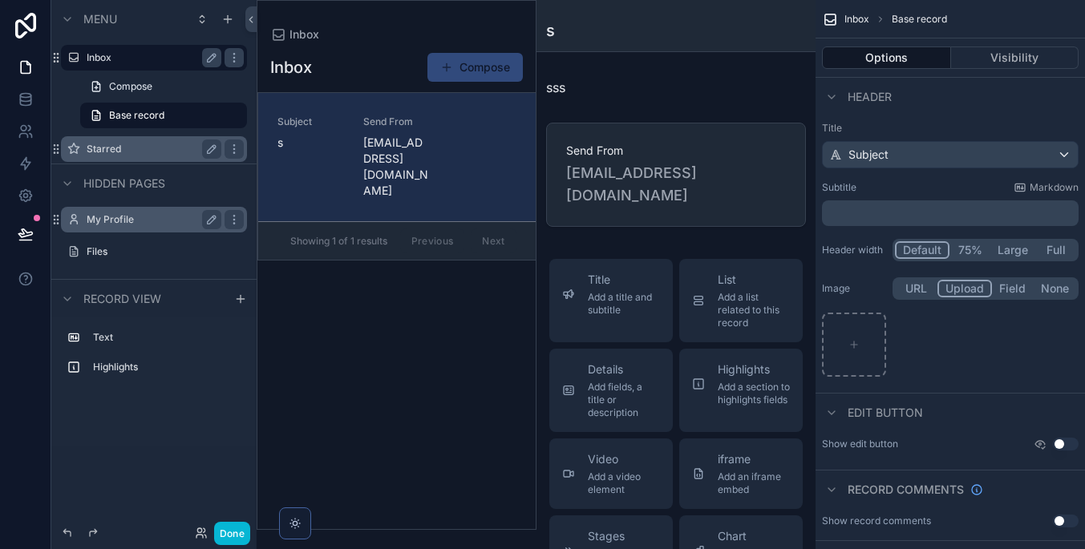
click at [1056, 284] on button "None" at bounding box center [1054, 289] width 42 height 18
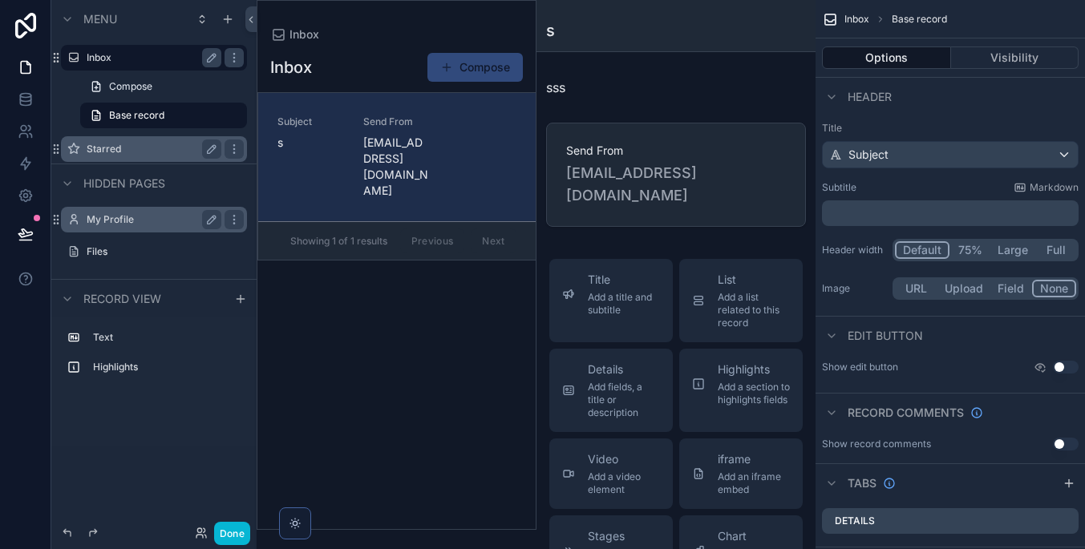
click at [878, 98] on span "Header" at bounding box center [869, 97] width 44 height 16
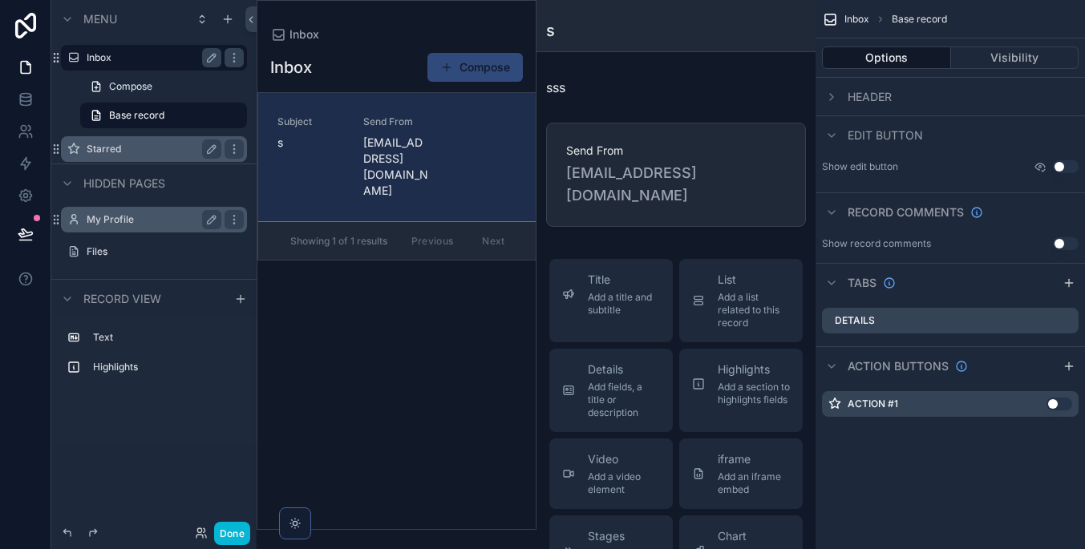
click at [904, 127] on span "Edit button" at bounding box center [884, 135] width 75 height 16
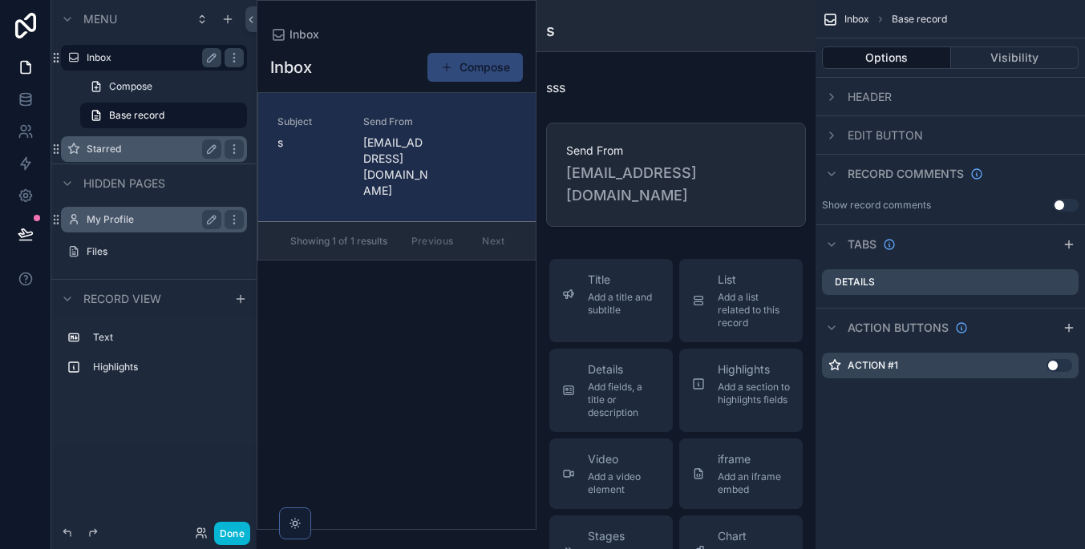
click at [877, 91] on span "Header" at bounding box center [869, 97] width 44 height 16
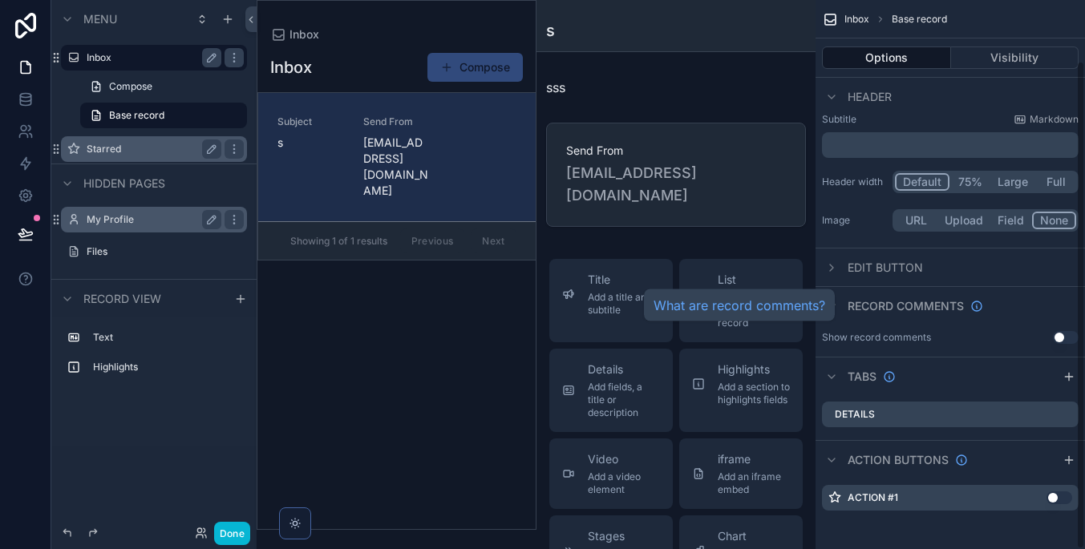
scroll to position [68, 0]
click at [1061, 369] on div "scrollable content" at bounding box center [1068, 376] width 19 height 19
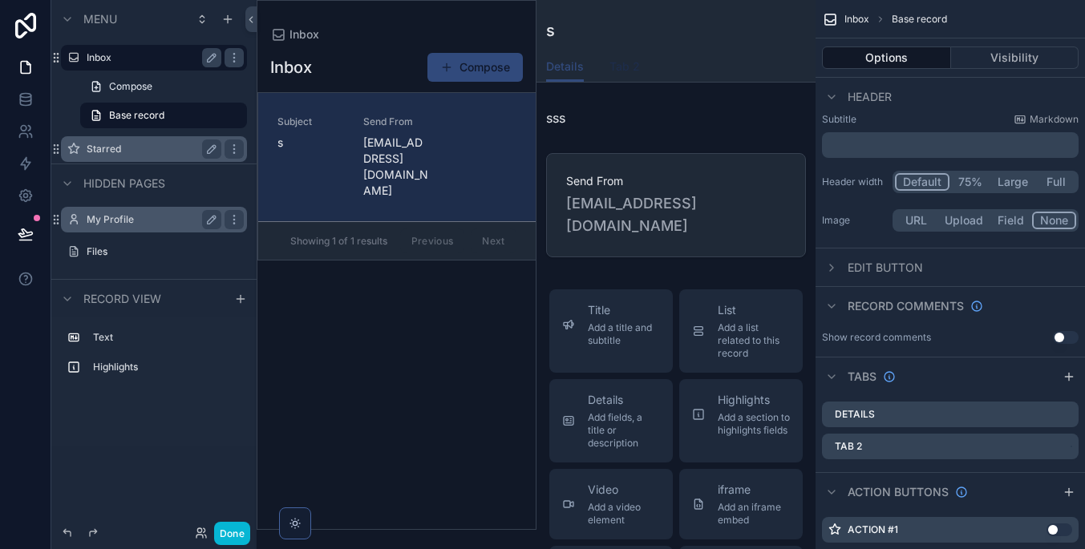
click at [621, 62] on span "Tab 2" at bounding box center [624, 67] width 30 height 16
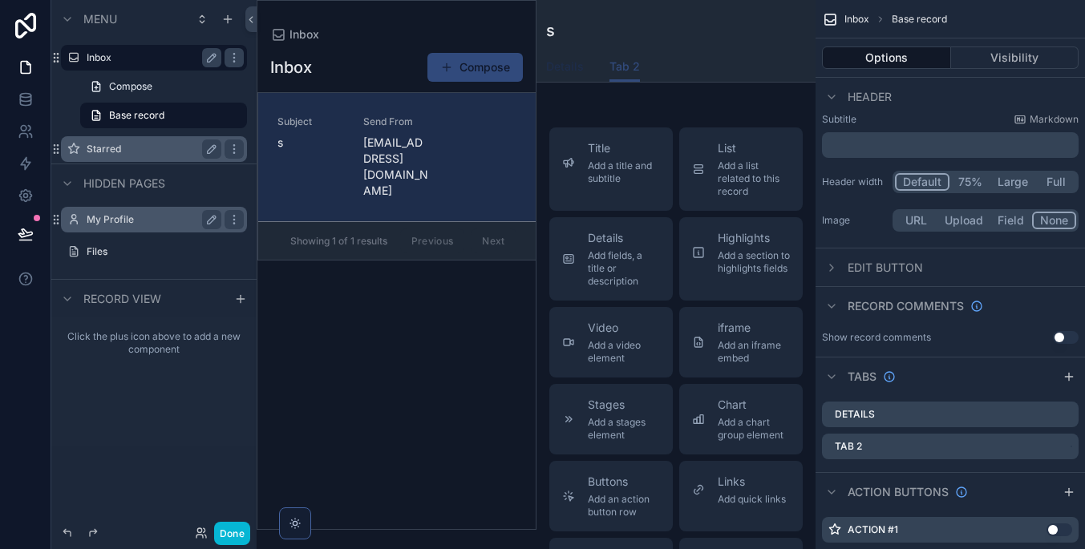
click at [571, 71] on span "Details" at bounding box center [565, 67] width 38 height 16
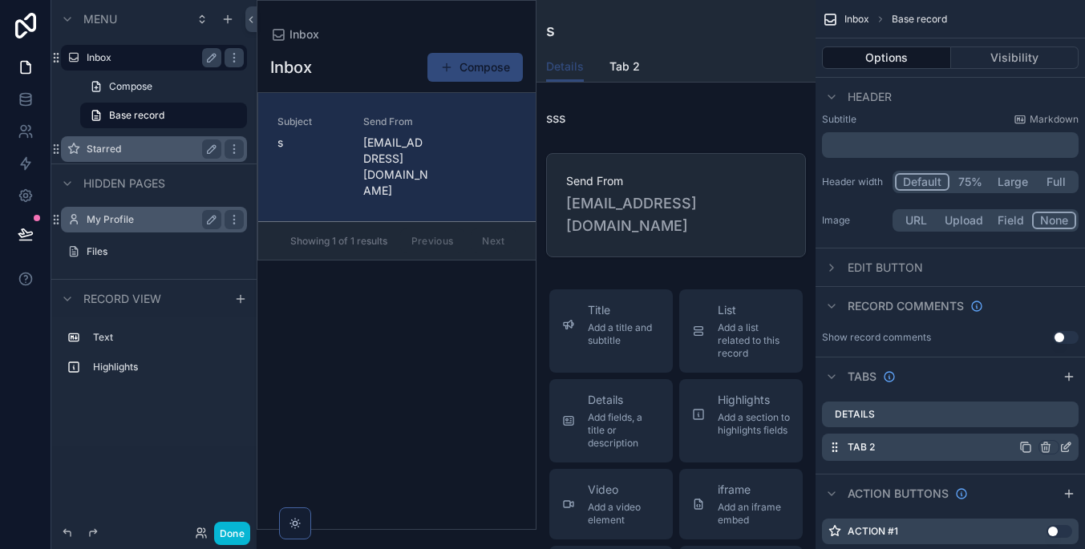
click at [1044, 447] on icon "scrollable content" at bounding box center [1045, 447] width 13 height 13
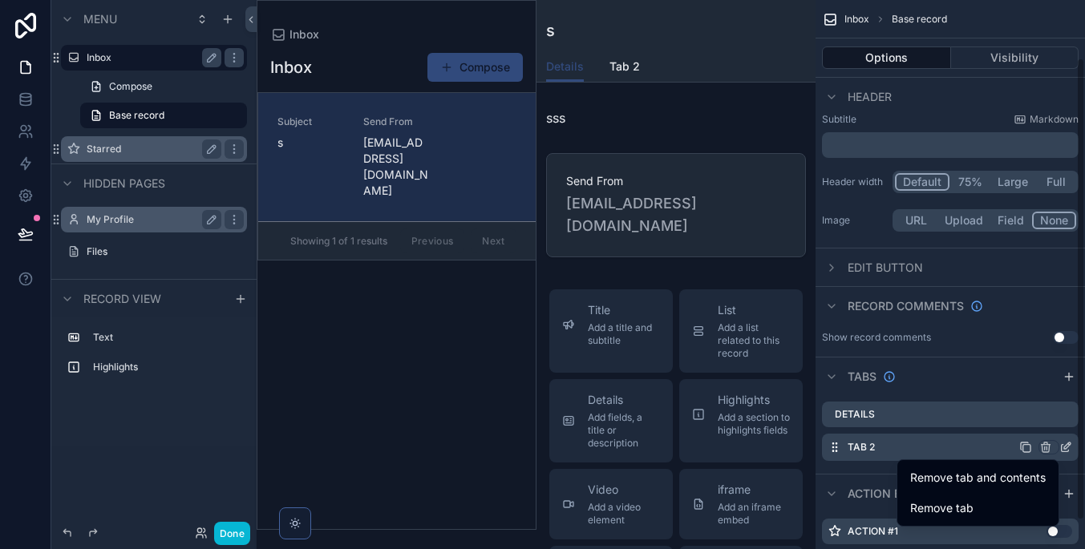
click at [1045, 445] on div "scrollable content" at bounding box center [542, 274] width 1085 height 549
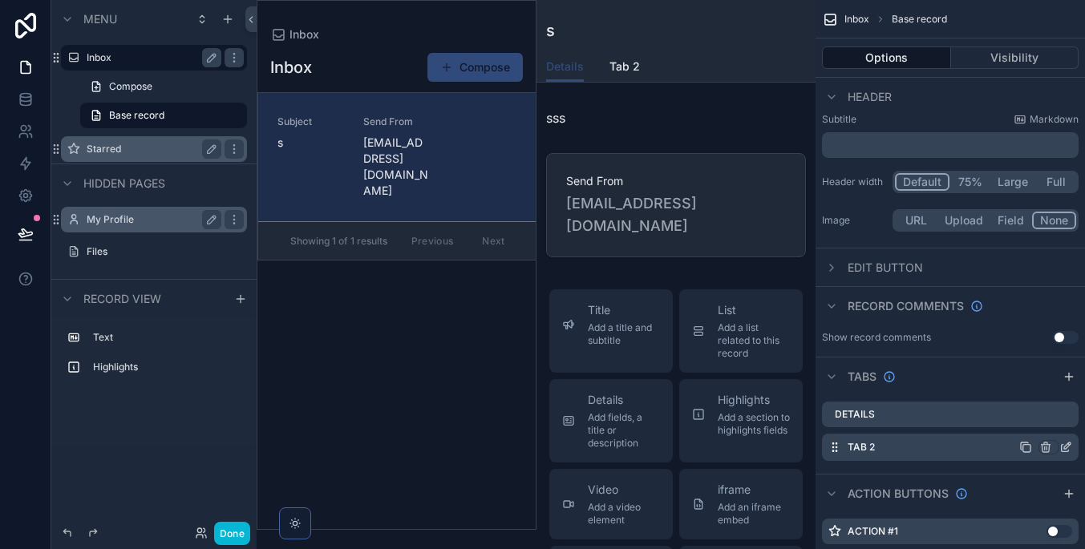
click at [1045, 445] on icon "scrollable content" at bounding box center [1045, 445] width 9 height 0
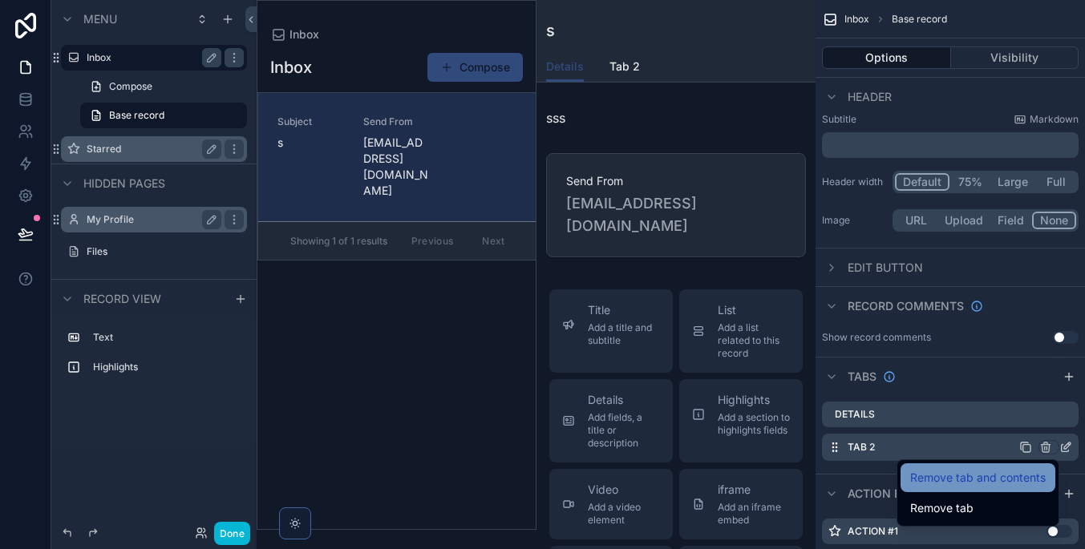
click at [1021, 477] on span "Remove tab and contents" at bounding box center [977, 477] width 135 height 19
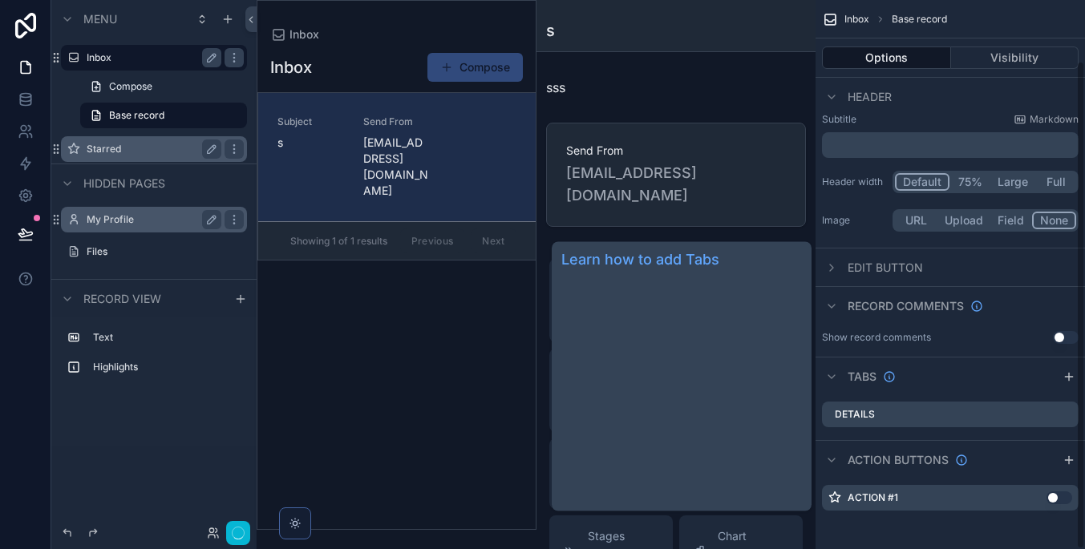
click at [861, 375] on span "Tabs" at bounding box center [861, 377] width 29 height 16
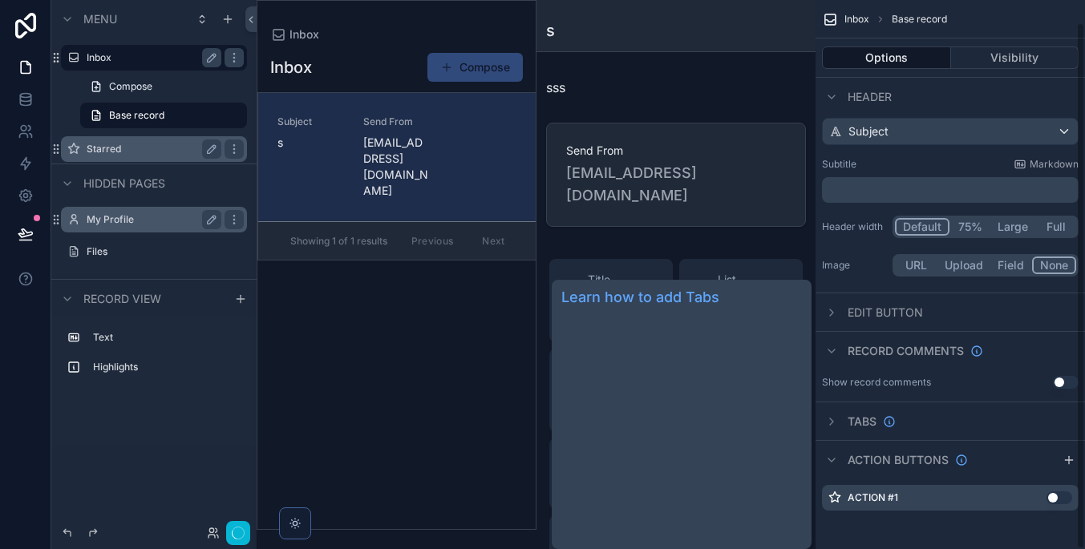
scroll to position [23, 0]
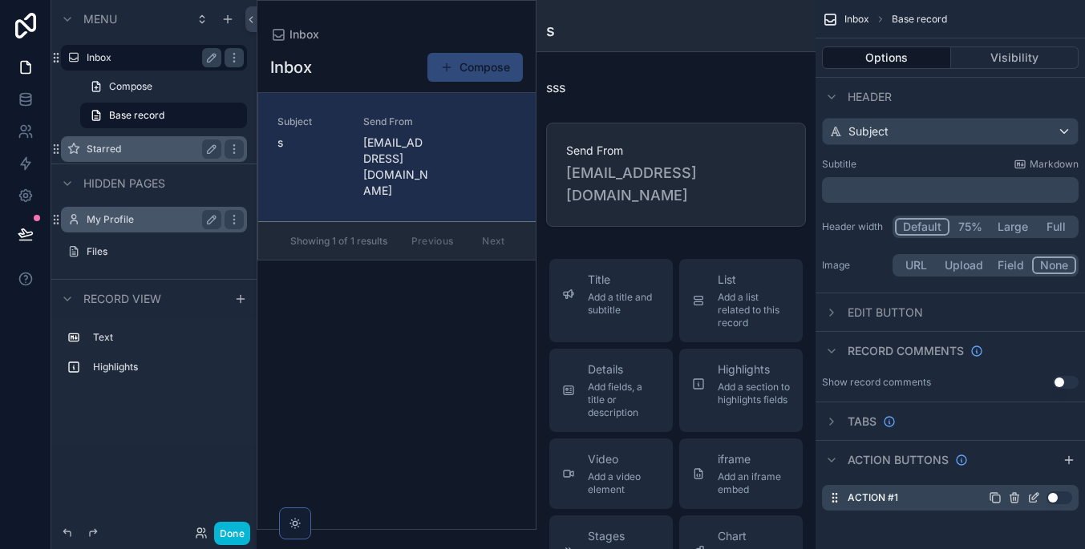
click at [1057, 491] on button "Use setting" at bounding box center [1059, 497] width 26 height 13
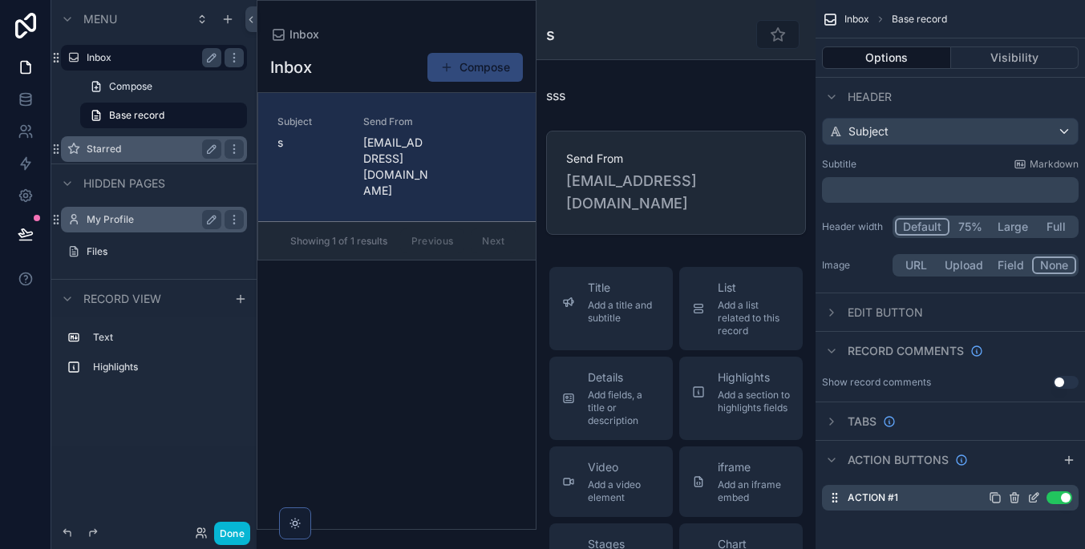
click at [1057, 491] on button "Use setting" at bounding box center [1059, 497] width 26 height 13
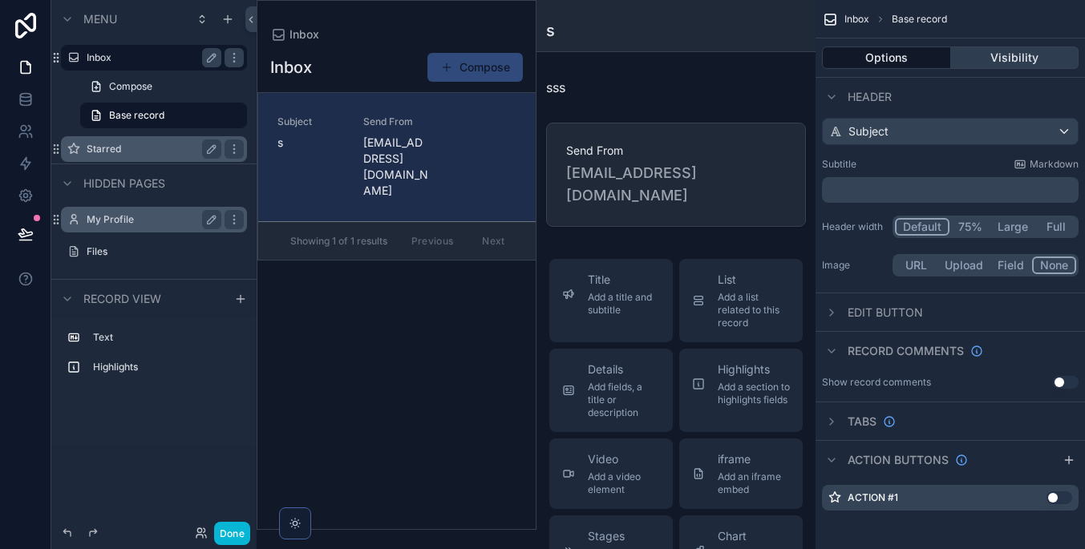
click at [968, 64] on button "Visibility" at bounding box center [1015, 57] width 128 height 22
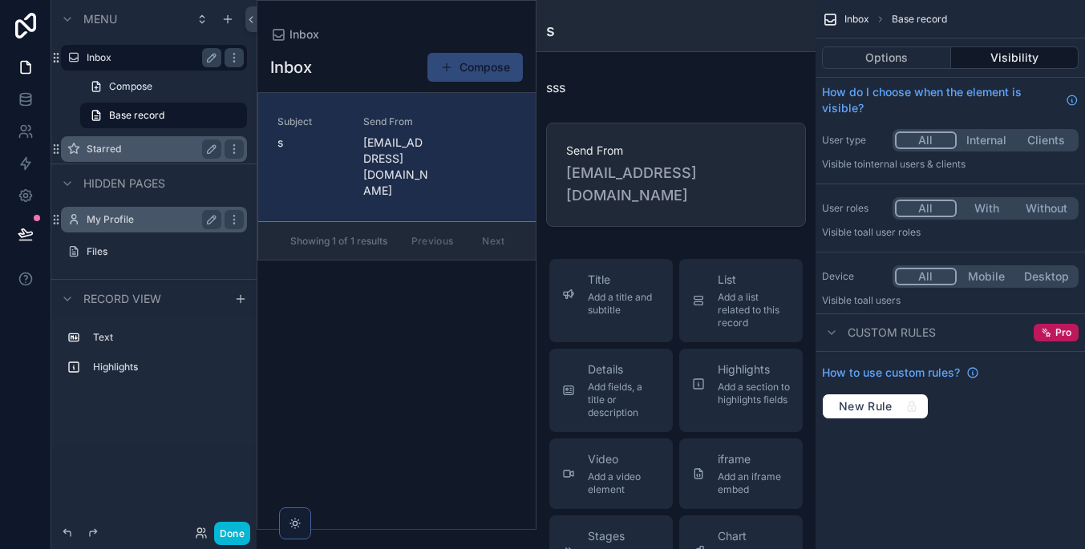
scroll to position [0, 0]
click at [920, 65] on button "Options" at bounding box center [886, 57] width 129 height 22
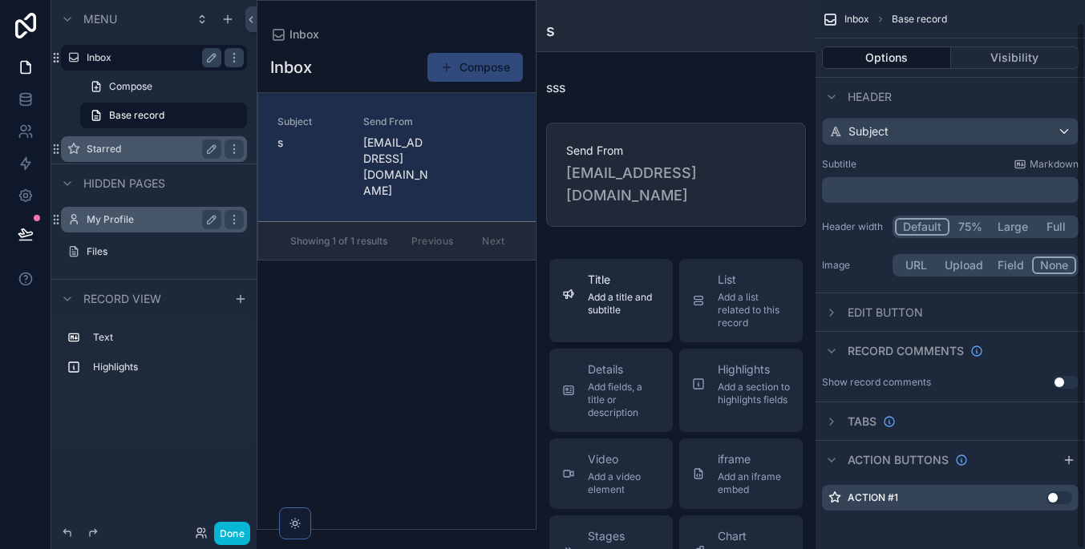
scroll to position [23, 0]
click at [324, 279] on div "Inbox Compose Subject s Send From [EMAIL_ADDRESS][DOMAIN_NAME] Showing 1 of 1 r…" at bounding box center [396, 285] width 278 height 487
click at [376, 261] on div "Inbox Compose Subject s Send From [EMAIL_ADDRESS][DOMAIN_NAME] Showing 1 of 1 r…" at bounding box center [396, 285] width 278 height 487
click at [154, 62] on label "Inbox" at bounding box center [151, 57] width 128 height 13
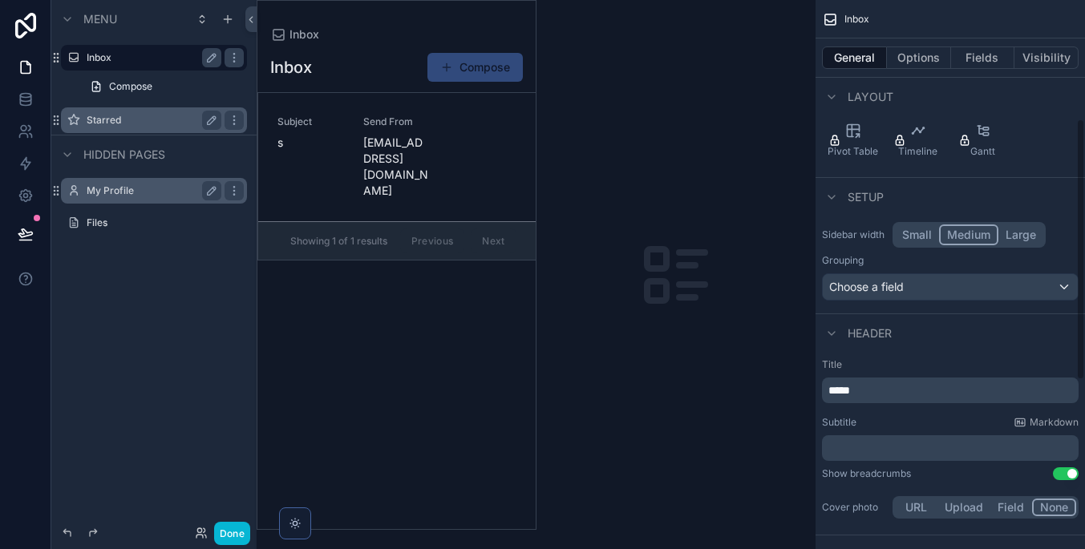
scroll to position [250, 0]
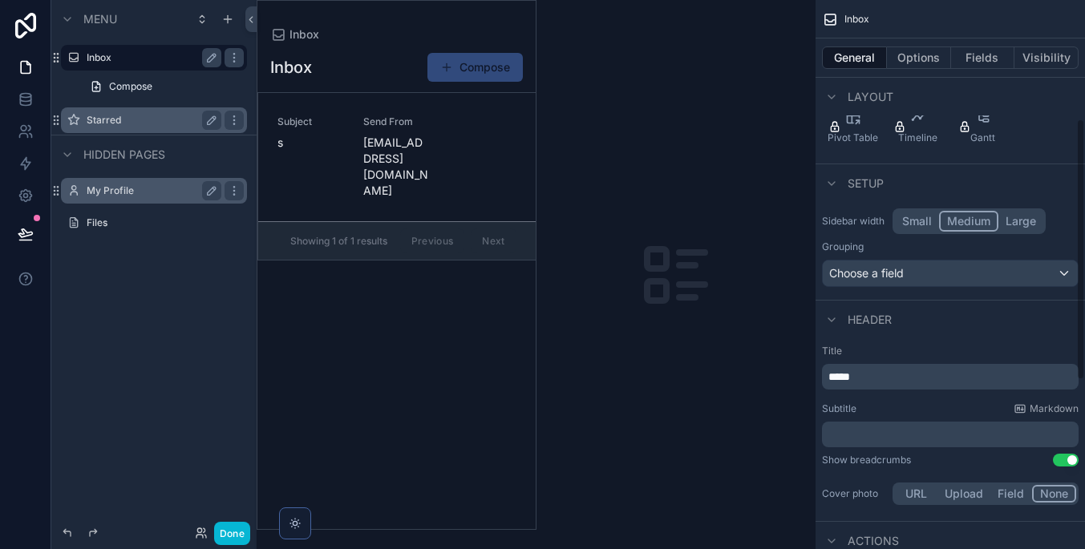
click at [912, 219] on button "Small" at bounding box center [917, 221] width 44 height 21
click at [499, 259] on div "Inbox Compose Subject s Send From [EMAIL_ADDRESS][DOMAIN_NAME] Showing 1 of 1 r…" at bounding box center [396, 285] width 278 height 487
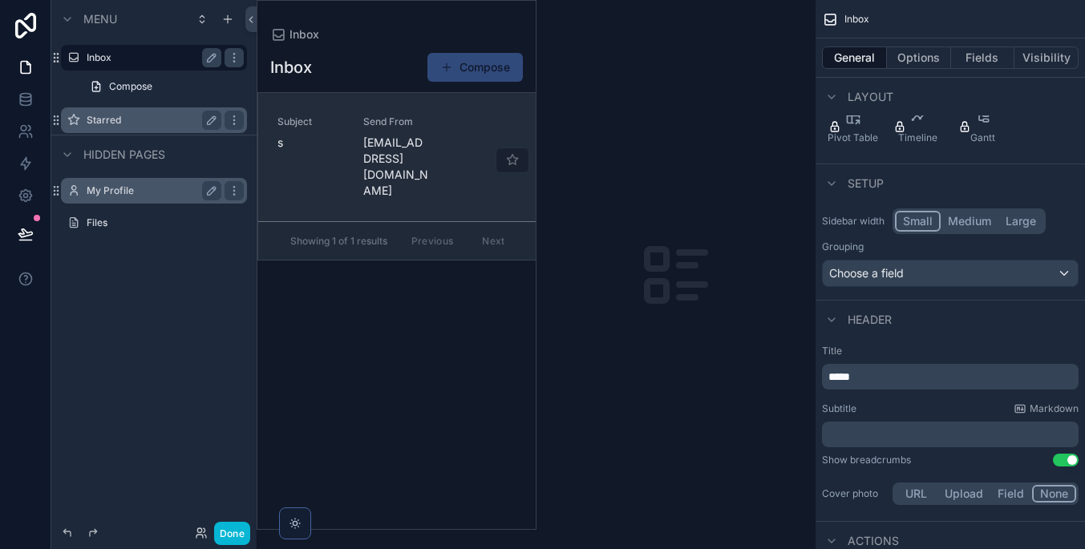
click at [418, 142] on span "[EMAIL_ADDRESS][DOMAIN_NAME]" at bounding box center [396, 167] width 67 height 64
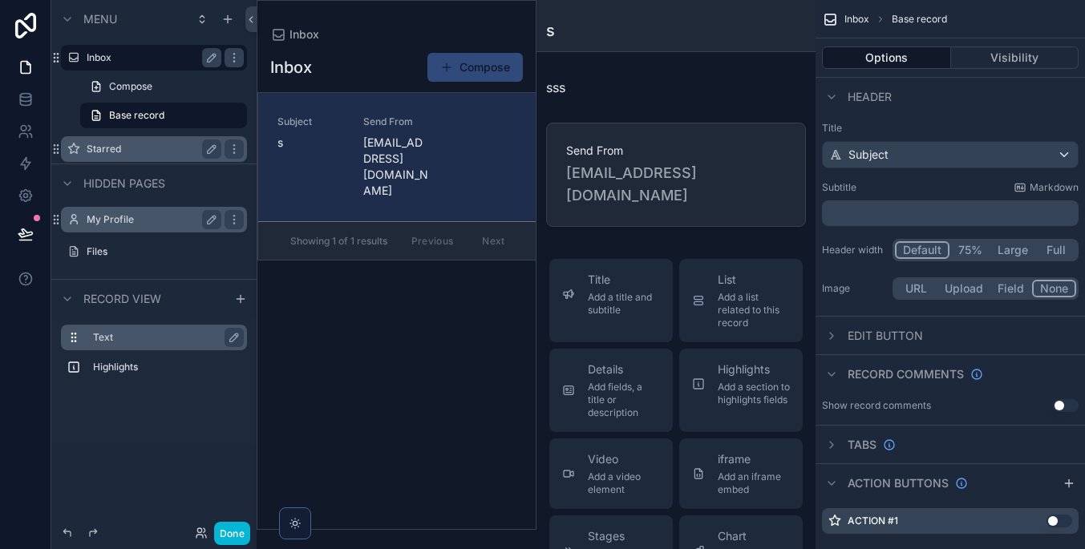
click at [172, 328] on div "Text" at bounding box center [167, 337] width 148 height 19
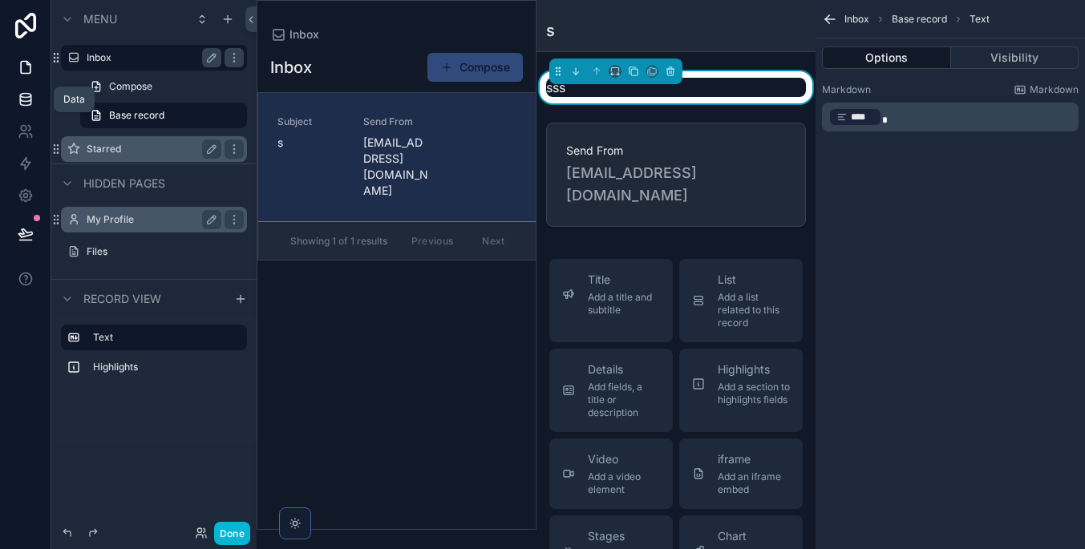
click at [29, 106] on icon at bounding box center [26, 99] width 16 height 16
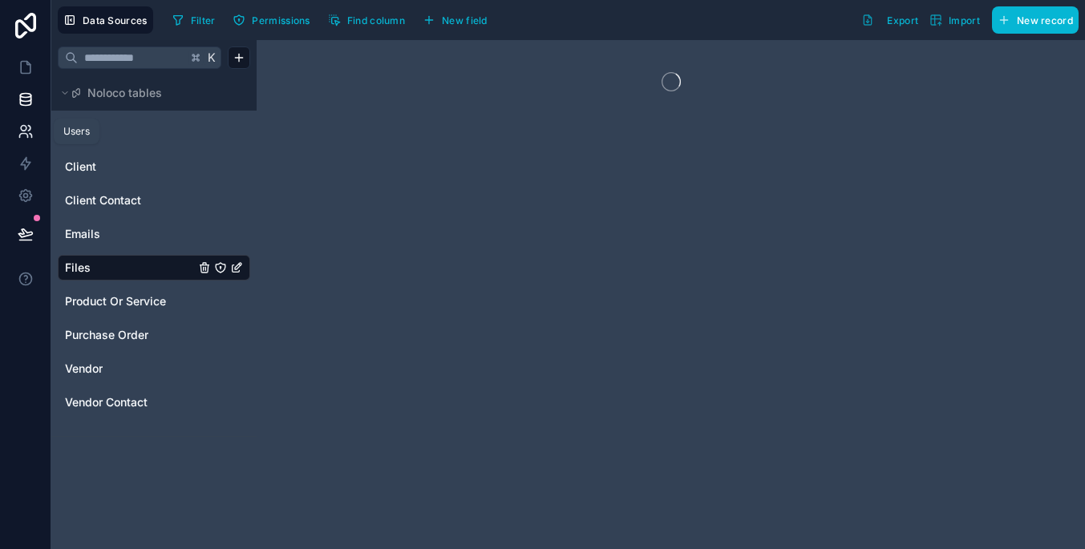
click at [27, 131] on icon at bounding box center [26, 131] width 16 height 16
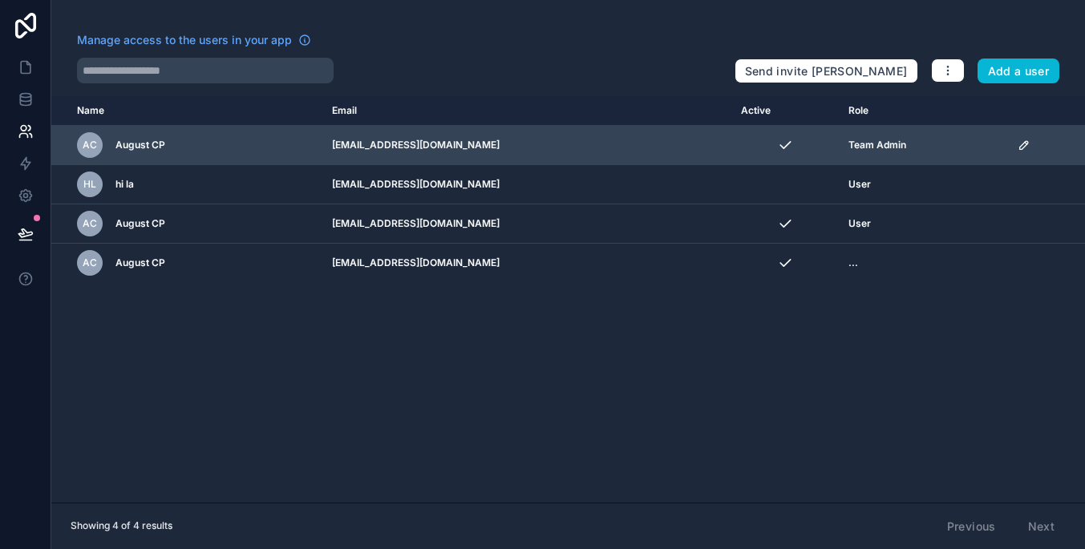
click at [204, 157] on div "AC August CP" at bounding box center [195, 145] width 236 height 26
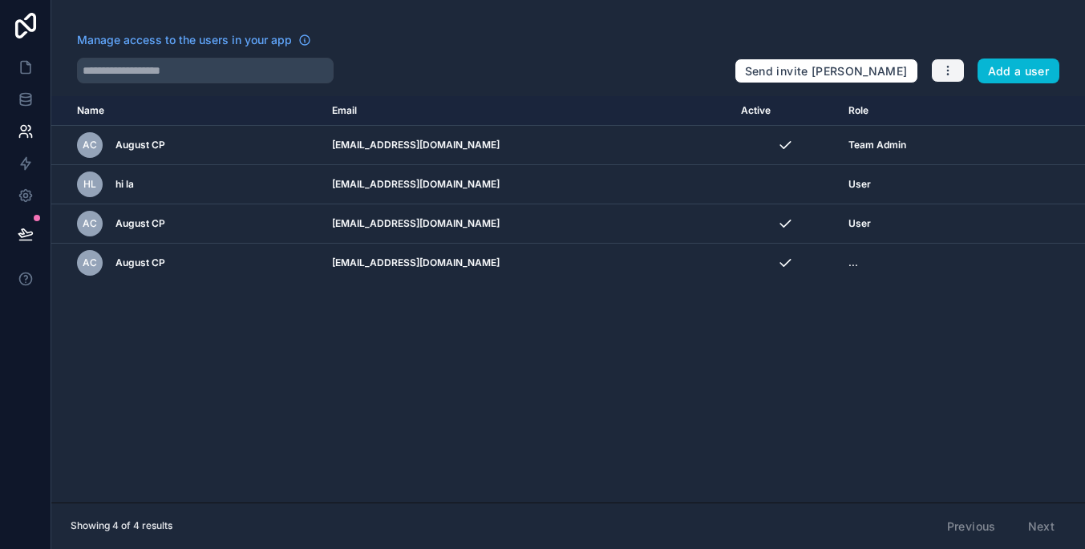
click at [952, 68] on icon "button" at bounding box center [947, 70] width 13 height 13
click at [909, 418] on div "Name Email Active Role [DOMAIN_NAME] AC August CP [EMAIL_ADDRESS][DOMAIN_NAME] …" at bounding box center [567, 299] width 1033 height 406
click at [30, 94] on icon at bounding box center [25, 96] width 10 height 4
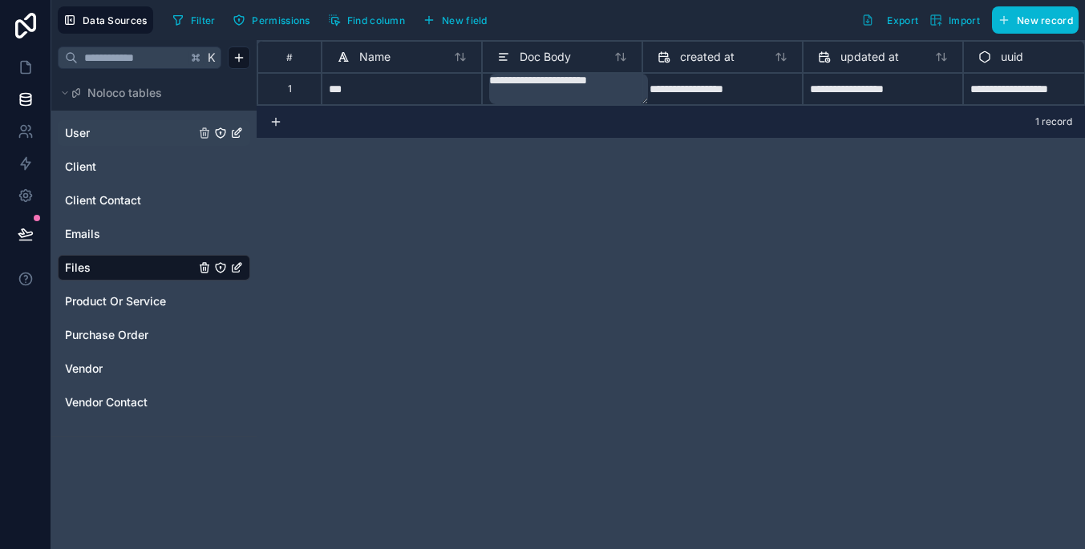
click at [143, 136] on link "User" at bounding box center [130, 133] width 130 height 16
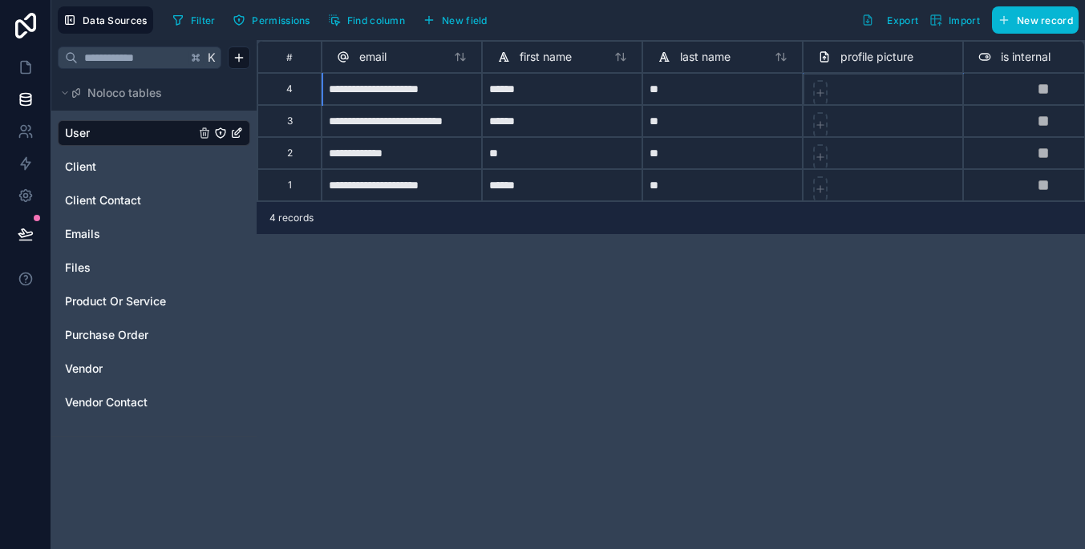
click at [831, 96] on div at bounding box center [882, 89] width 160 height 32
click at [825, 95] on icon at bounding box center [820, 92] width 11 height 11
type input "**********"
click at [821, 131] on div at bounding box center [820, 125] width 14 height 26
type input "**********"
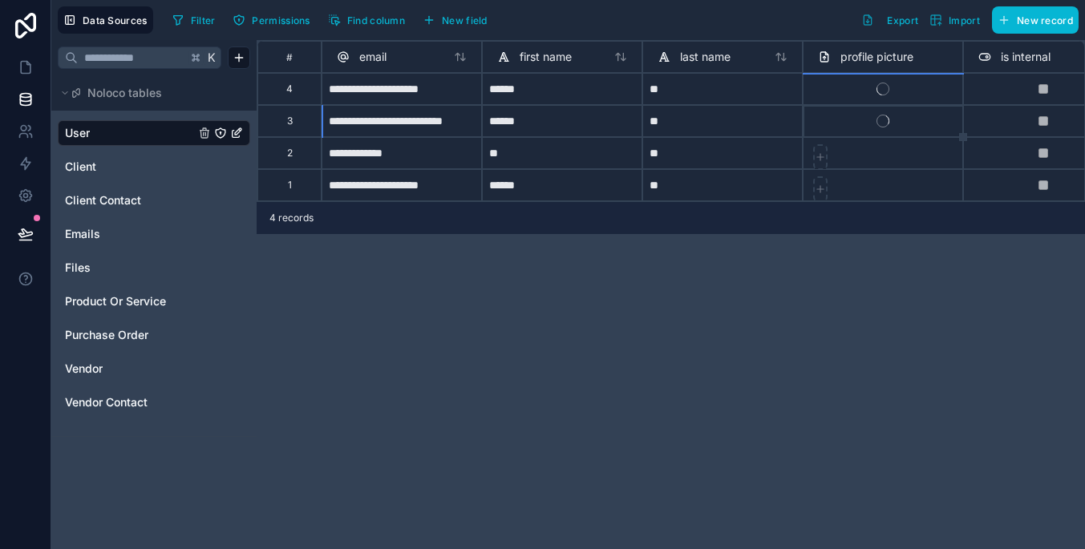
click at [819, 168] on div at bounding box center [820, 157] width 14 height 26
type input "**********"
click at [823, 192] on icon at bounding box center [820, 189] width 11 height 11
type input "**********"
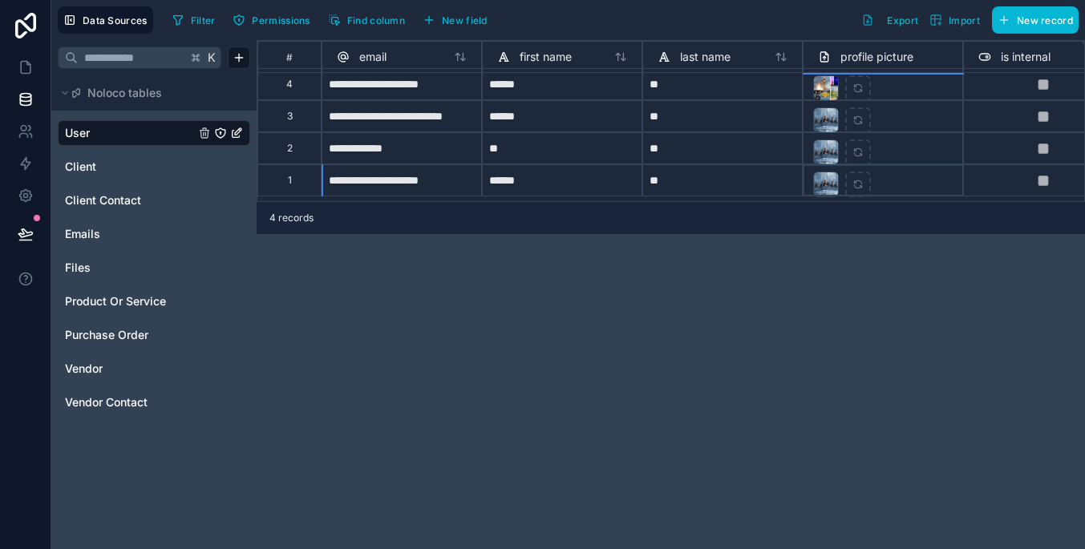
scroll to position [5, 0]
click at [156, 236] on link "Emails" at bounding box center [130, 234] width 130 height 16
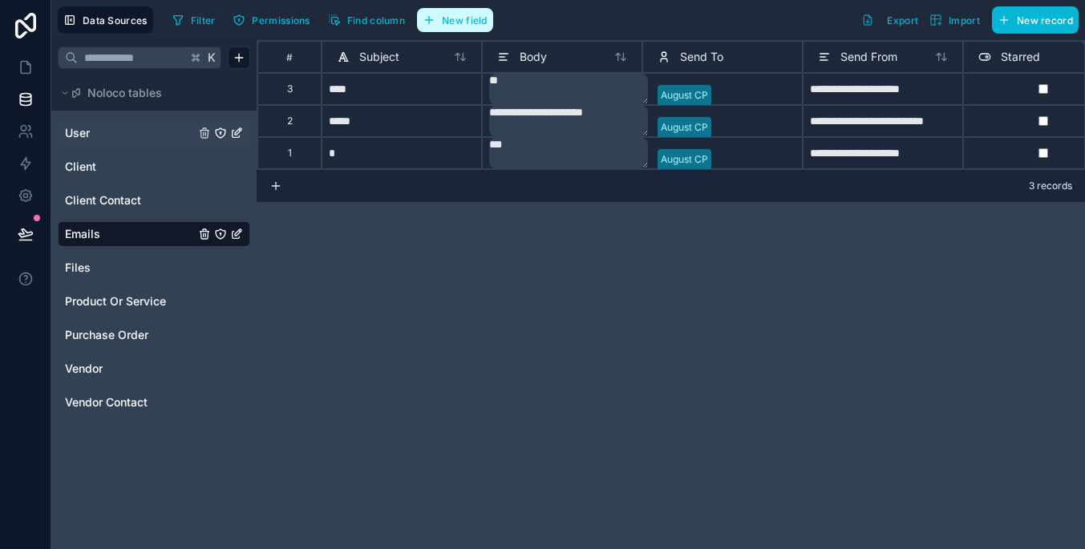
click at [475, 19] on span "New field" at bounding box center [465, 20] width 46 height 12
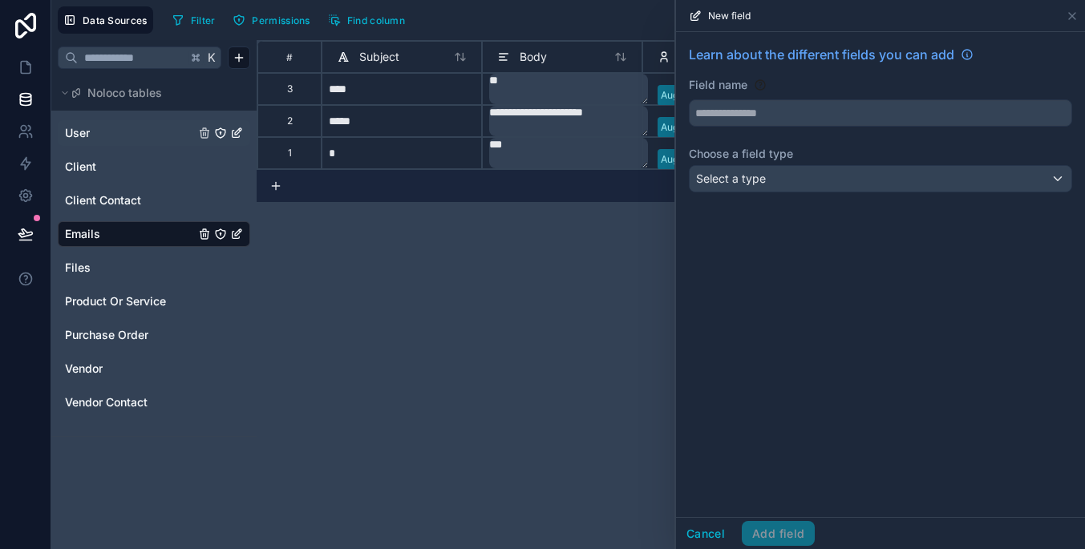
click at [839, 179] on div "Select a type" at bounding box center [880, 179] width 382 height 26
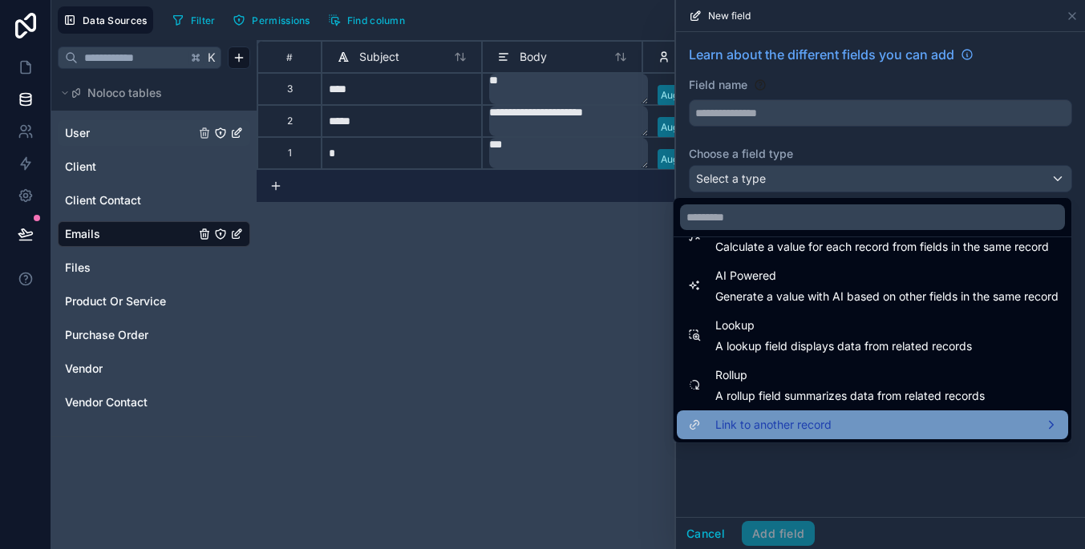
click at [868, 421] on div "Link to another record" at bounding box center [872, 424] width 372 height 19
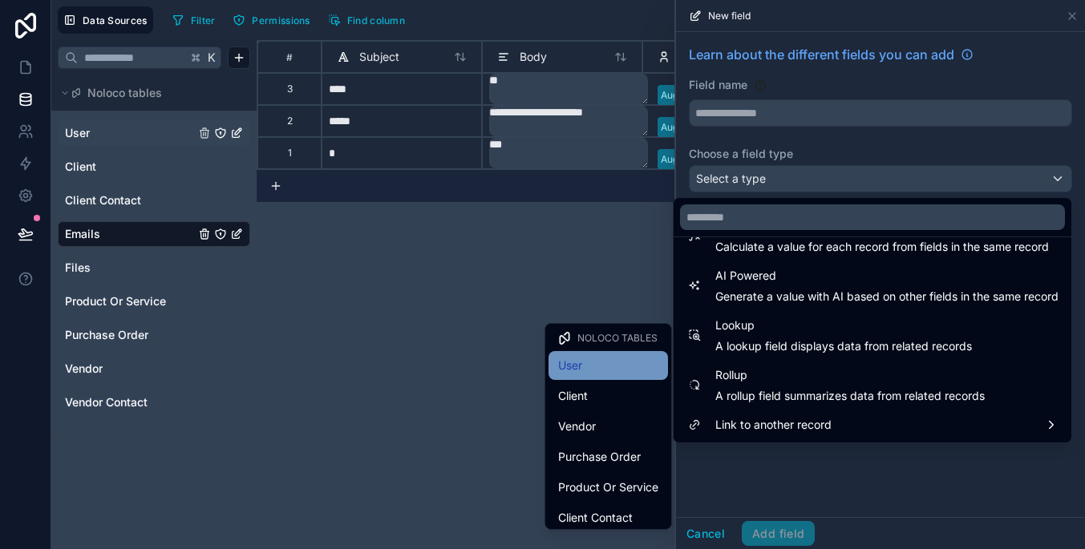
click at [617, 367] on div "User" at bounding box center [608, 365] width 100 height 19
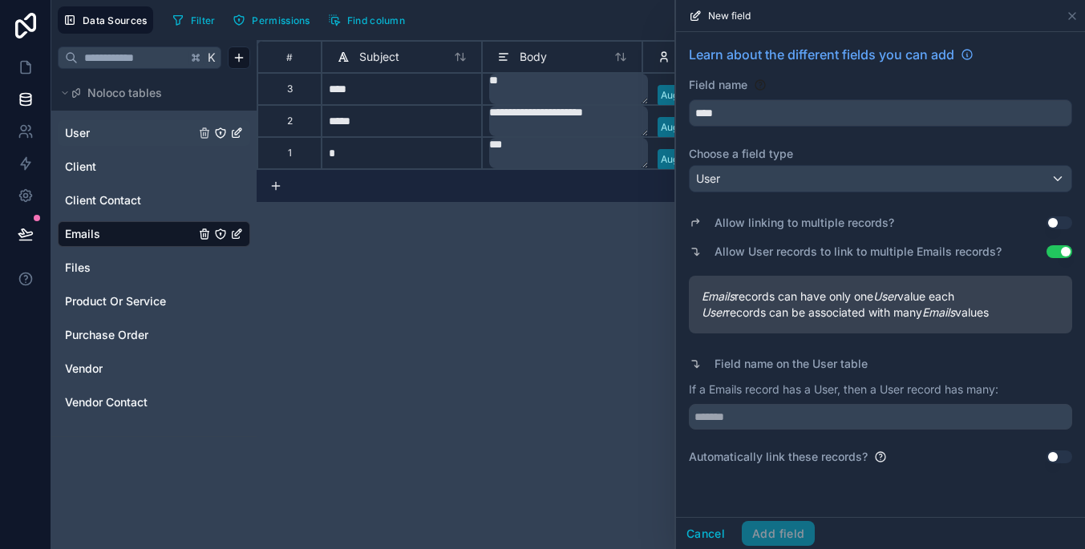
click at [1055, 250] on button "Use setting" at bounding box center [1059, 251] width 26 height 13
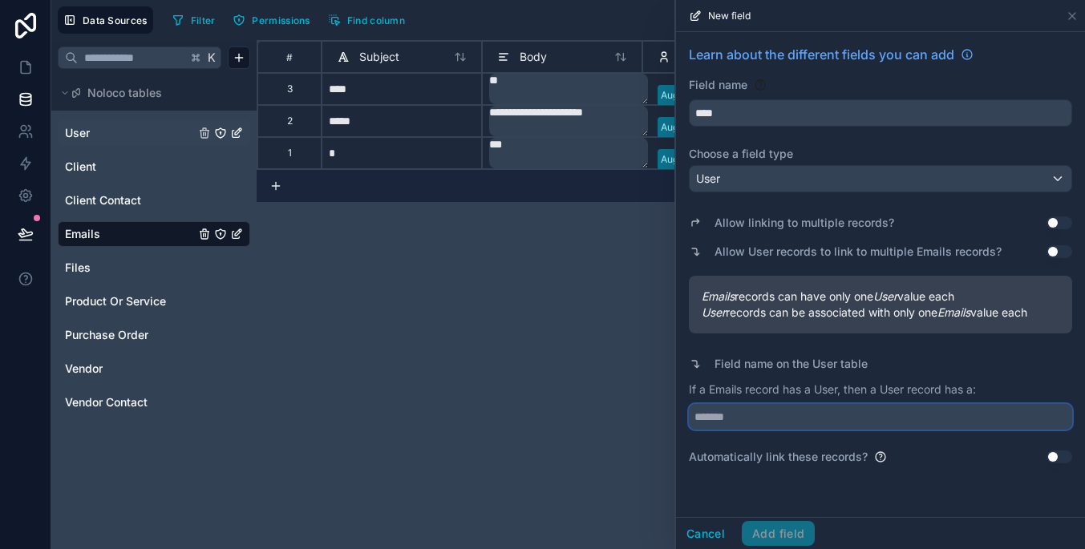
click at [995, 418] on input "text" at bounding box center [880, 417] width 383 height 26
click at [997, 422] on input "text" at bounding box center [880, 417] width 383 height 26
click at [825, 106] on input "****" at bounding box center [880, 113] width 382 height 26
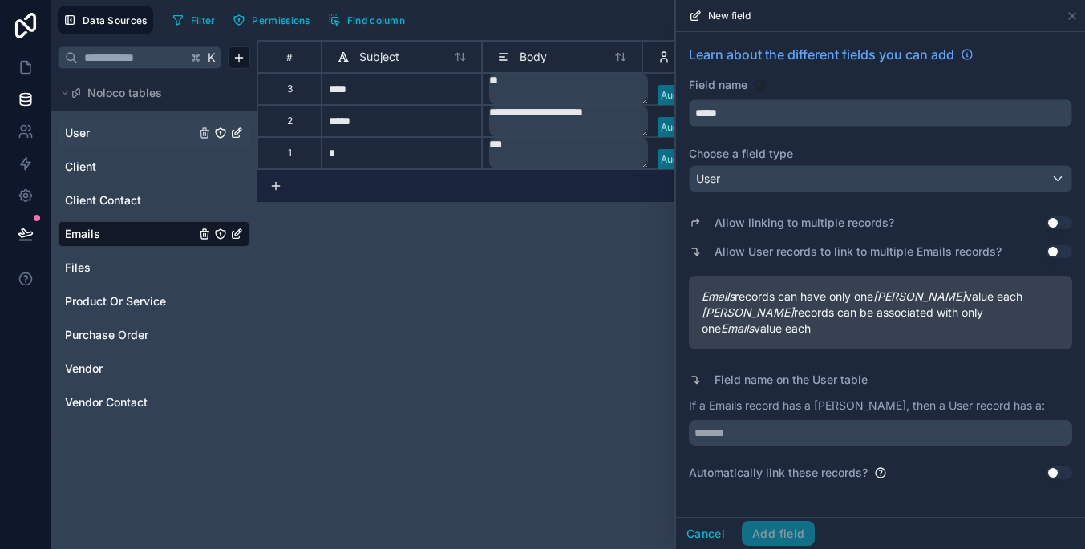
type input "*****"
click at [1054, 467] on button "Use setting" at bounding box center [1059, 473] width 26 height 13
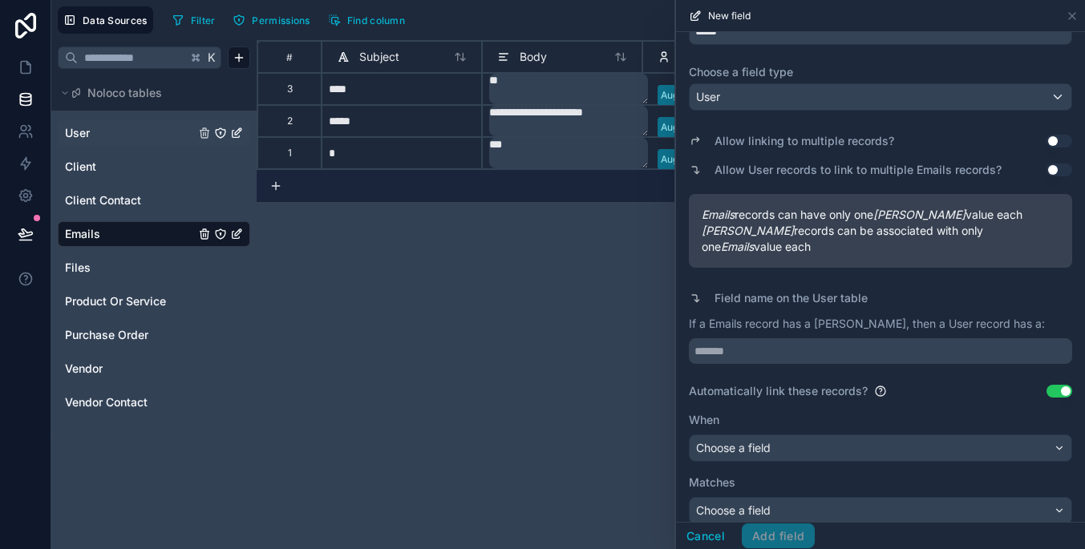
scroll to position [81, 0]
click at [851, 436] on div "Choose a field" at bounding box center [880, 449] width 382 height 26
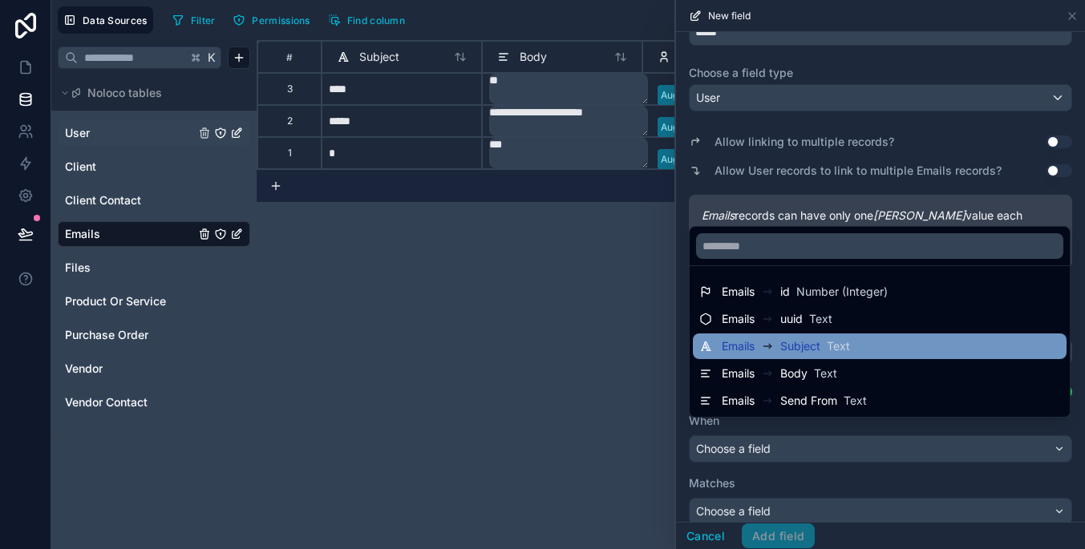
scroll to position [0, 0]
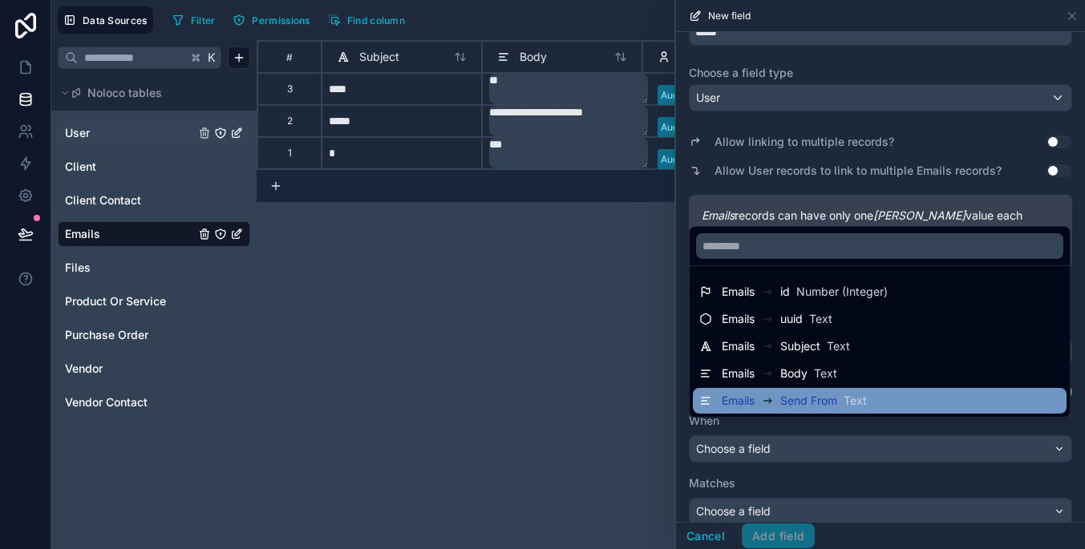
click at [920, 405] on div "Emails Send From Text" at bounding box center [879, 400] width 361 height 19
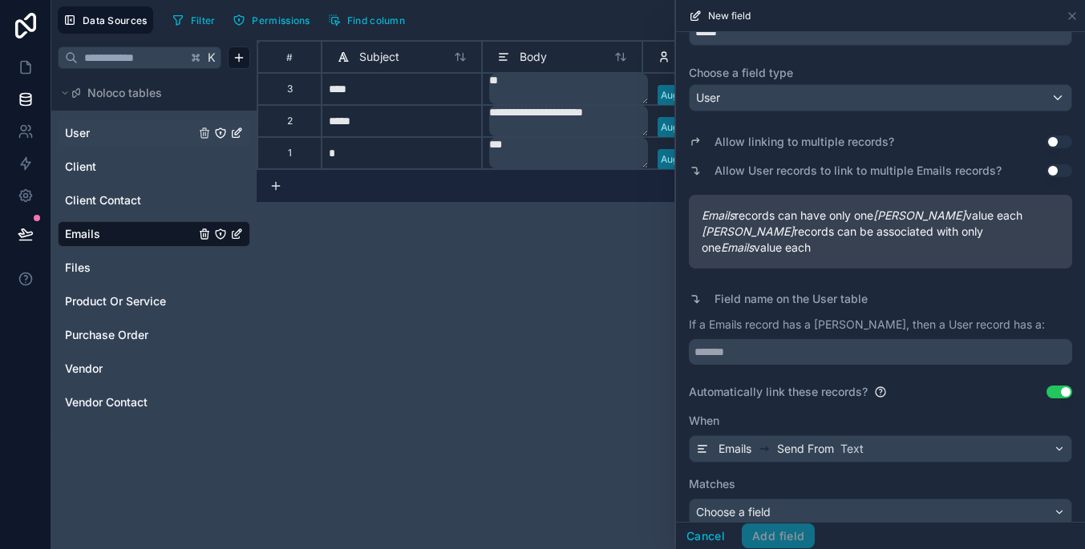
click at [895, 499] on div "Choose a field" at bounding box center [880, 512] width 382 height 26
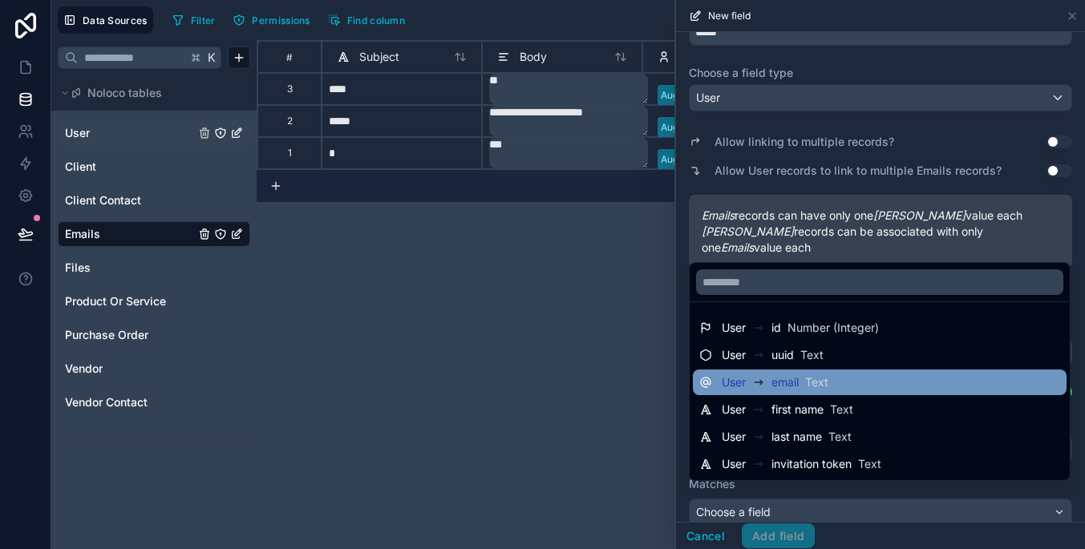
click at [891, 374] on div "User email Text" at bounding box center [879, 382] width 361 height 19
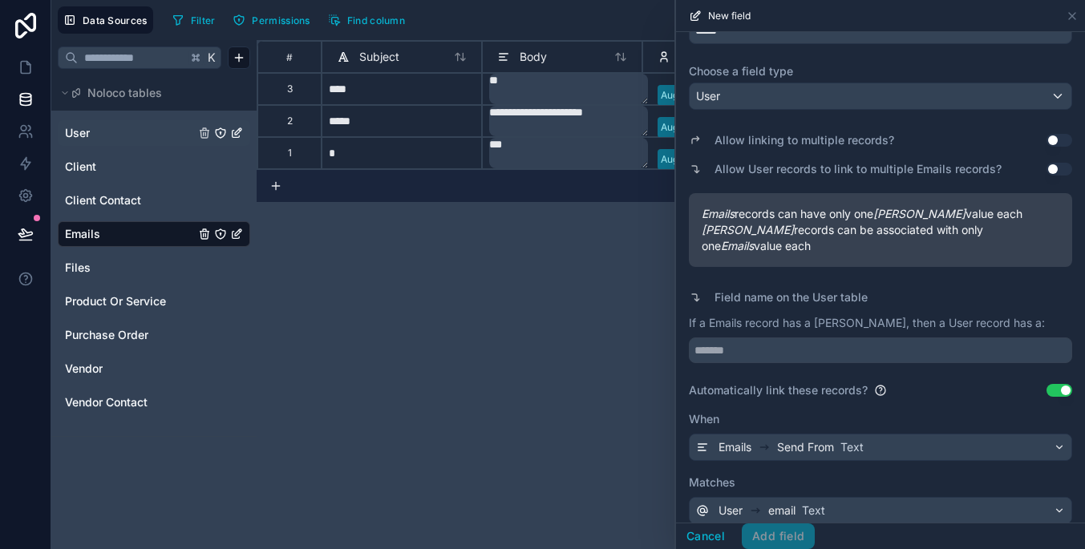
scroll to position [68, 0]
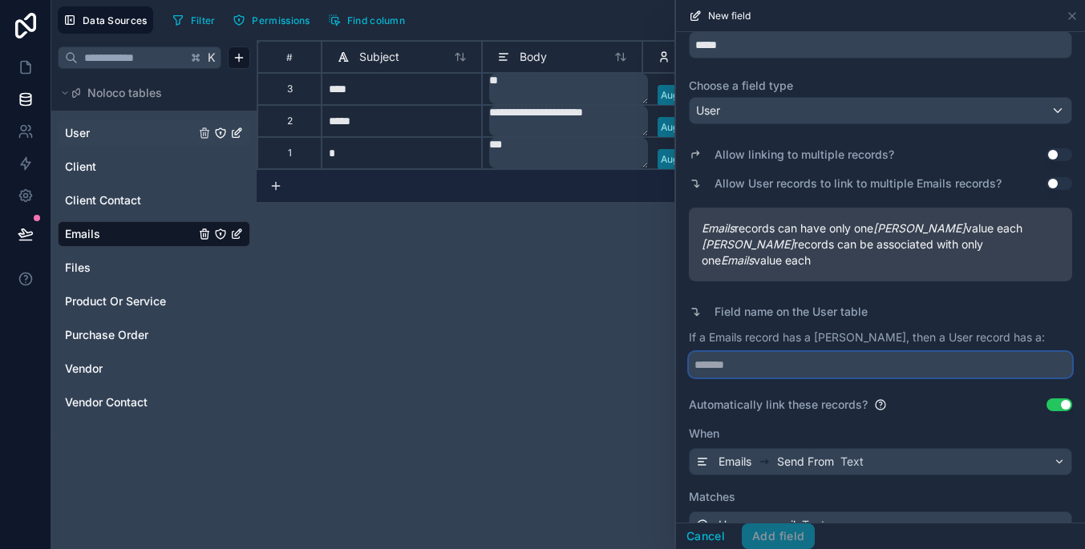
click at [869, 354] on input "text" at bounding box center [880, 365] width 383 height 26
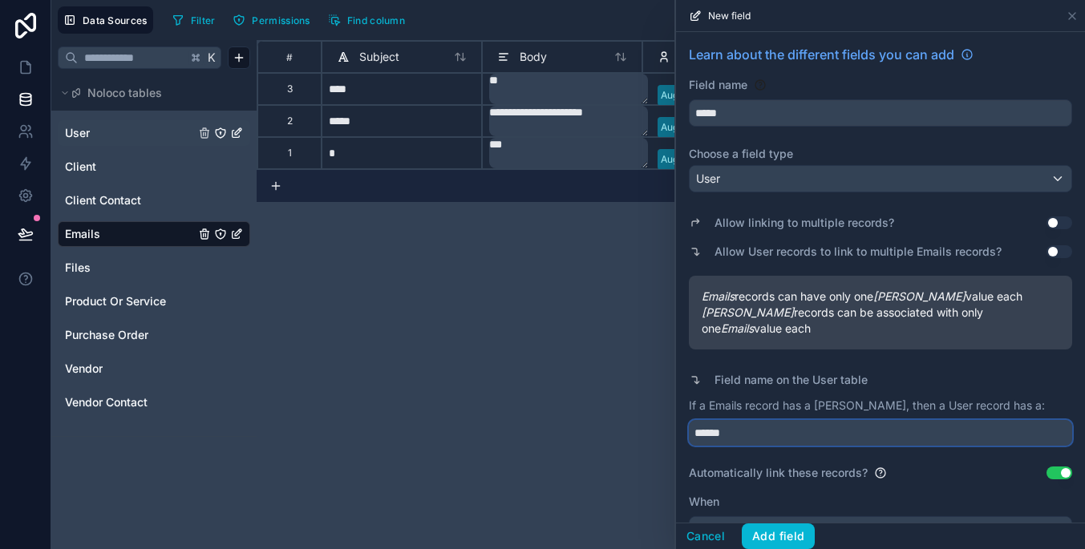
scroll to position [0, 0]
type input "******"
drag, startPoint x: 830, startPoint y: 105, endPoint x: 750, endPoint y: 118, distance: 80.4
click at [750, 118] on input "*****" at bounding box center [880, 113] width 382 height 26
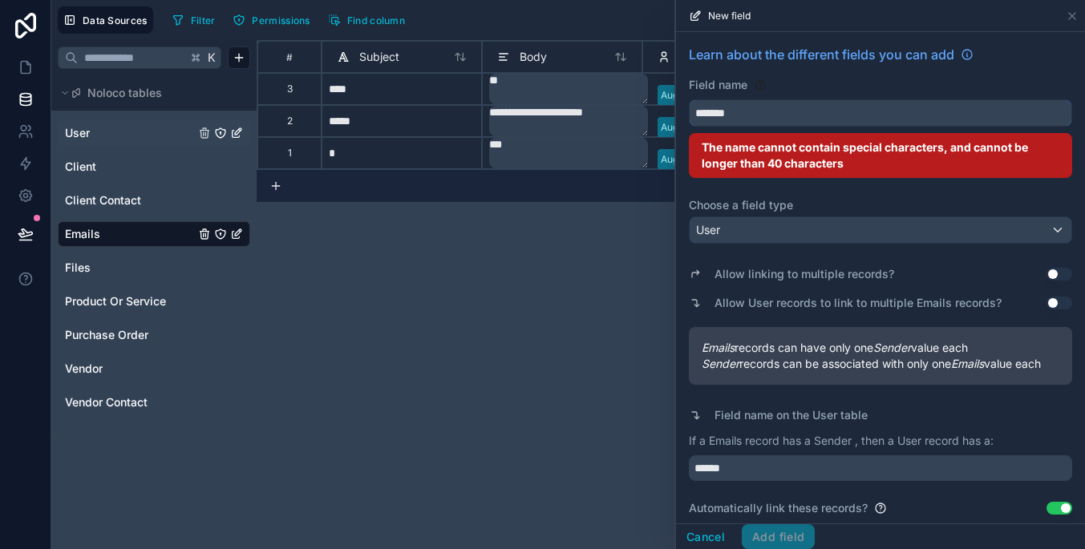
click at [880, 113] on button "******" at bounding box center [880, 112] width 383 height 27
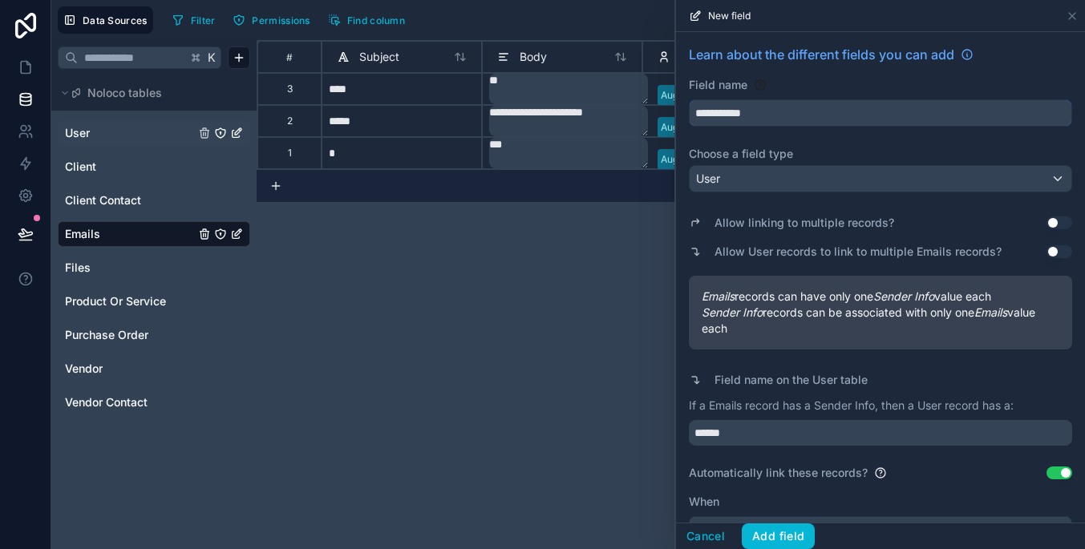
type input "**********"
click at [806, 331] on span "Sender Info records can be associated with only one Emails value each" at bounding box center [880, 321] width 358 height 32
click at [786, 533] on button "Add field" at bounding box center [778, 537] width 73 height 26
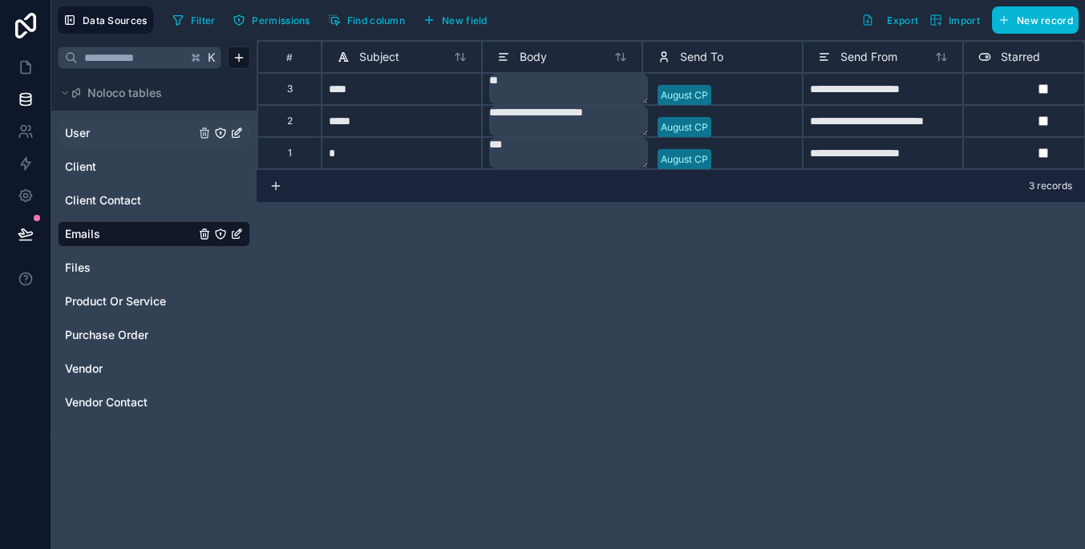
click at [787, 62] on div "Send To" at bounding box center [722, 56] width 146 height 19
click at [662, 56] on icon at bounding box center [663, 54] width 4 height 4
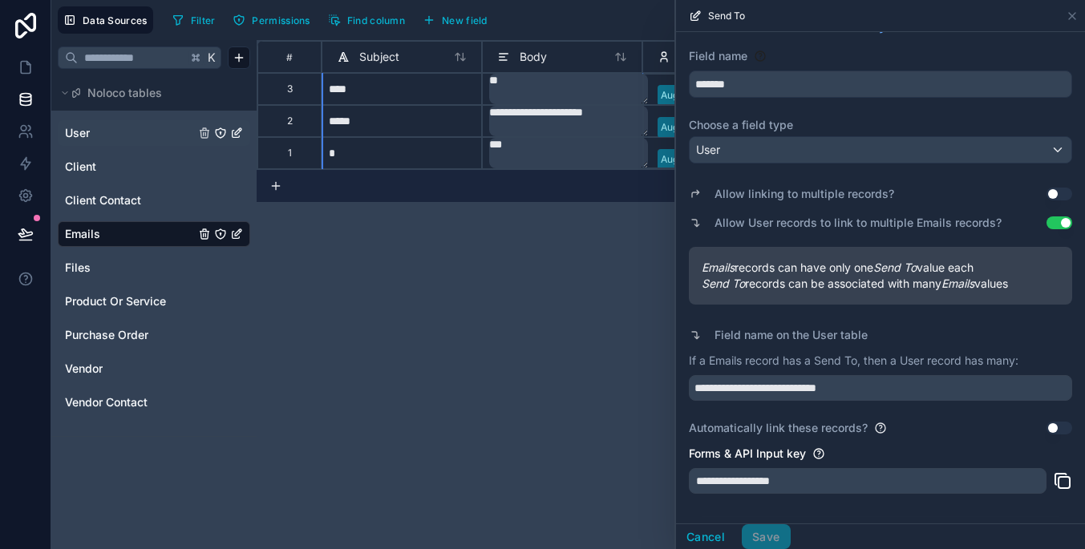
scroll to position [26, 0]
click at [1053, 197] on button "Use setting" at bounding box center [1059, 196] width 26 height 13
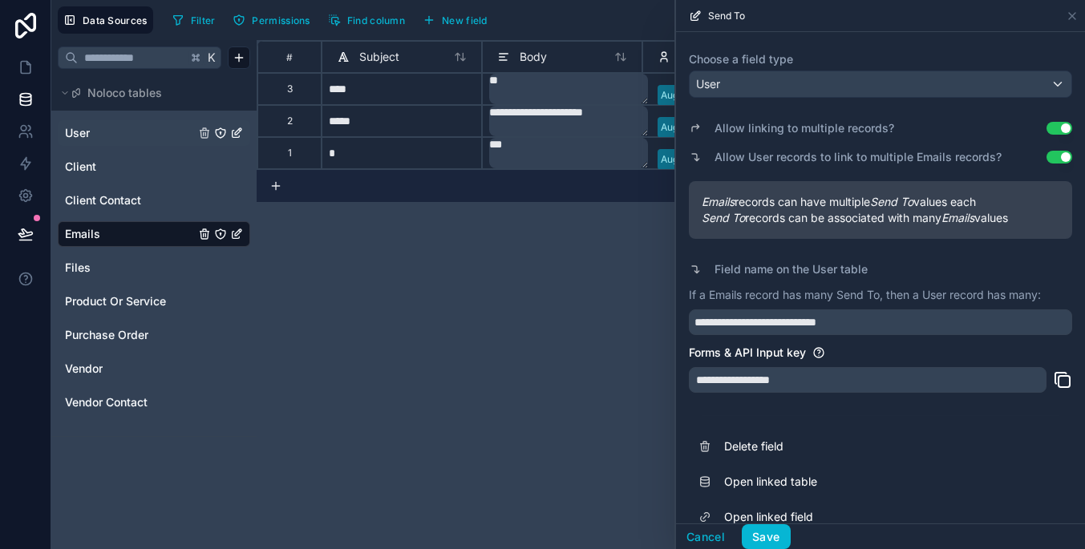
scroll to position [114, 0]
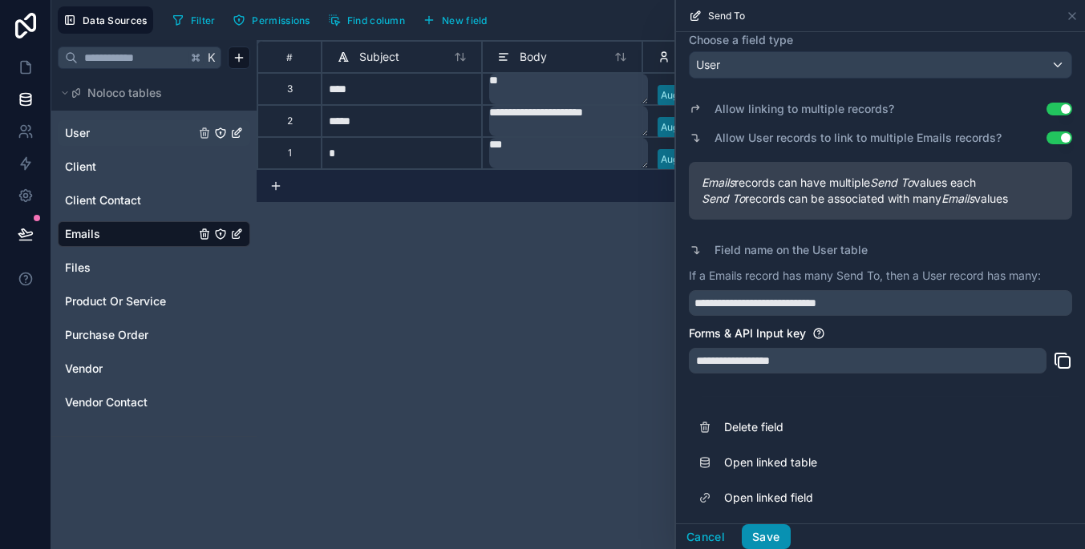
click at [771, 528] on button "Save" at bounding box center [766, 537] width 48 height 26
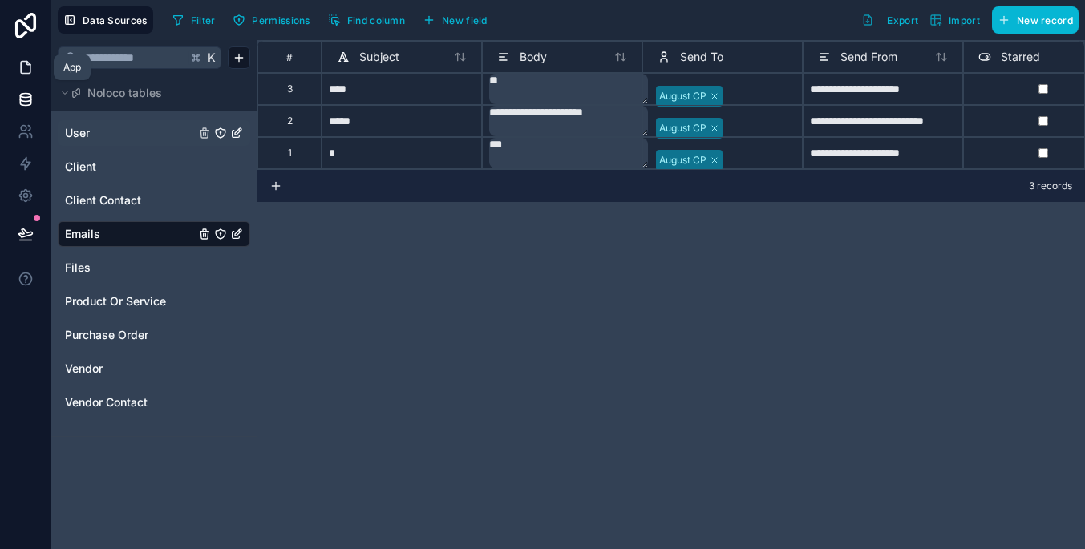
click at [30, 65] on icon at bounding box center [26, 68] width 10 height 12
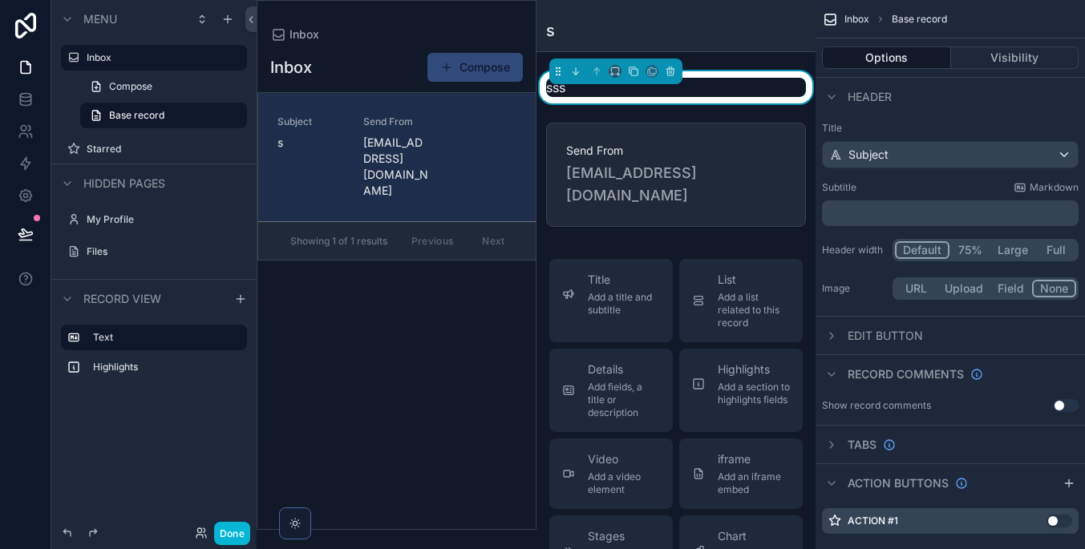
click at [445, 264] on div "Inbox Compose Subject s Send From [EMAIL_ADDRESS][DOMAIN_NAME] Showing 1 of 1 r…" at bounding box center [396, 285] width 278 height 487
click at [176, 61] on label "Inbox" at bounding box center [151, 57] width 128 height 13
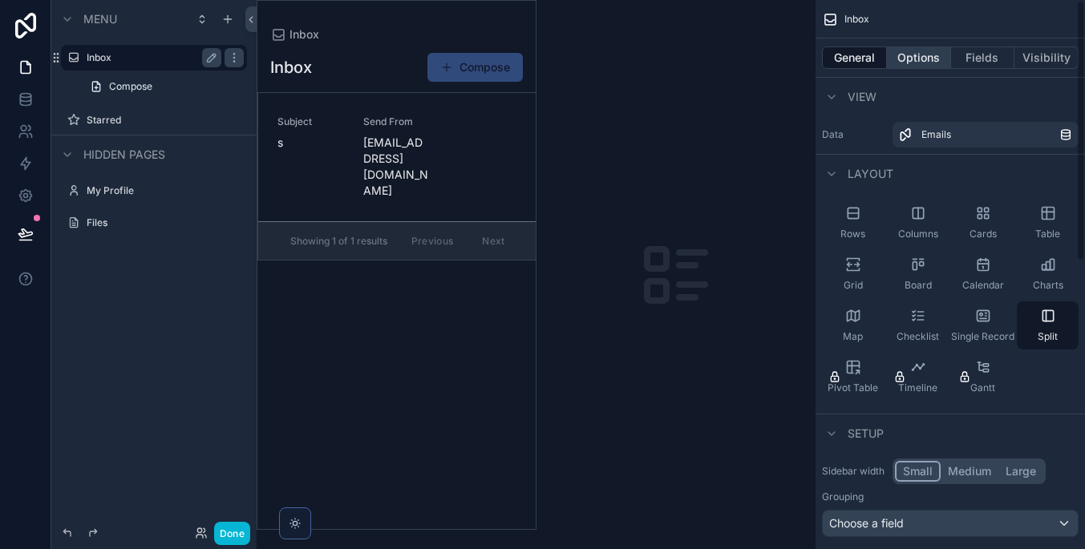
click at [928, 58] on button "Options" at bounding box center [919, 57] width 64 height 22
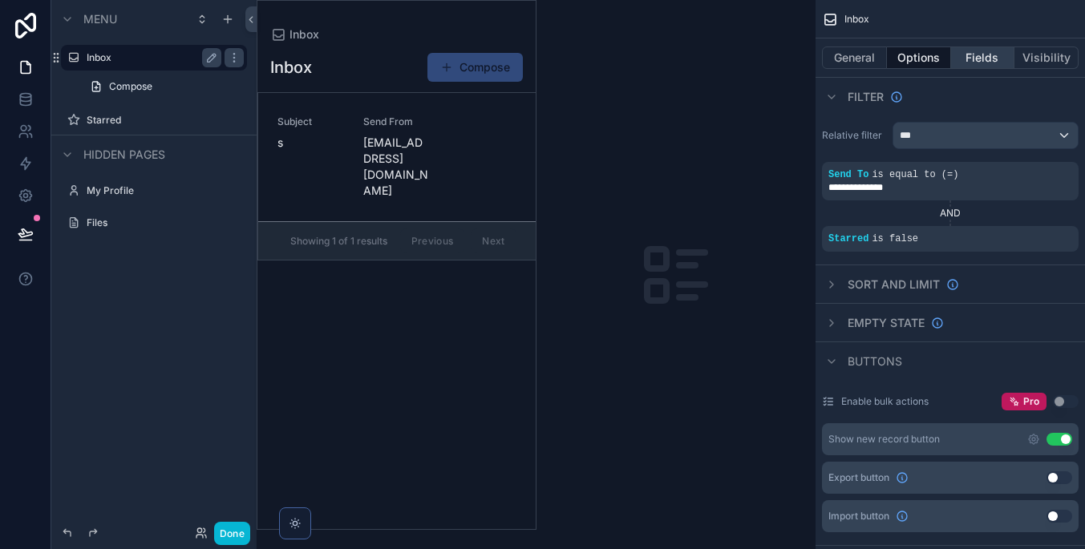
click at [958, 58] on button "Fields" at bounding box center [983, 57] width 64 height 22
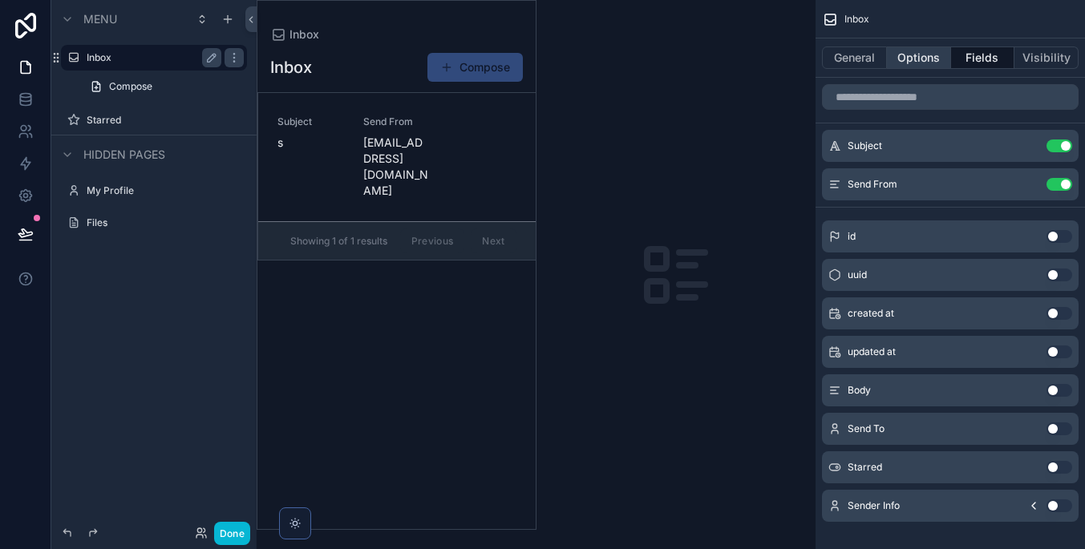
click at [936, 59] on button "Options" at bounding box center [919, 57] width 64 height 22
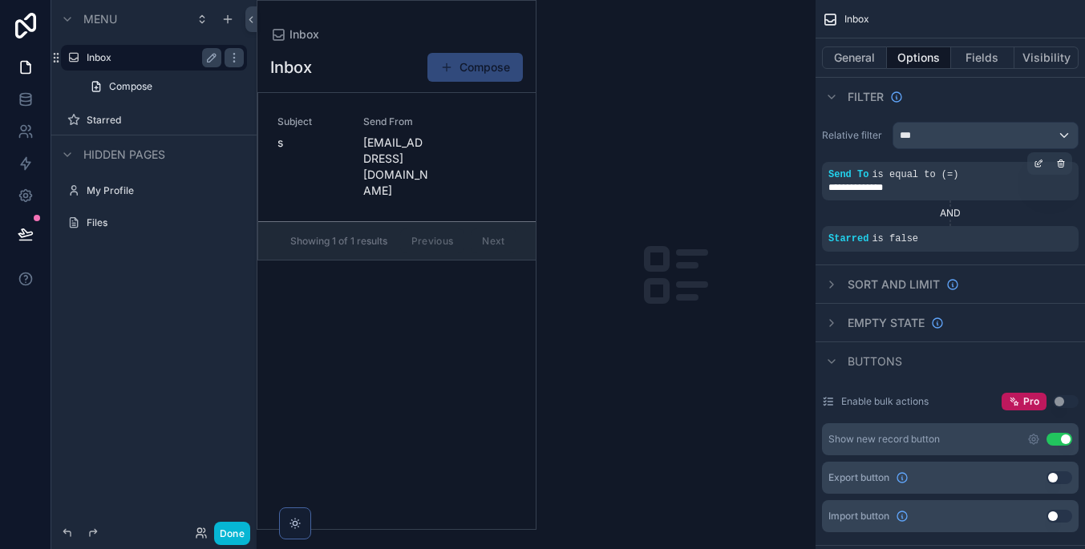
click at [964, 176] on div "**********" at bounding box center [950, 181] width 244 height 26
click at [1033, 162] on icon "scrollable content" at bounding box center [1038, 164] width 10 height 10
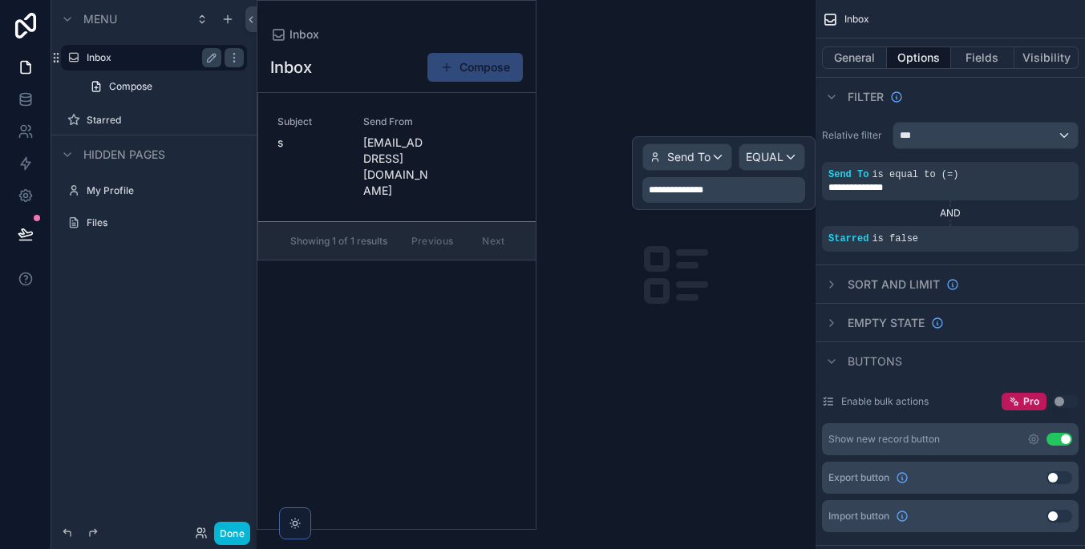
click at [761, 156] on span "EQUAL" at bounding box center [765, 157] width 38 height 16
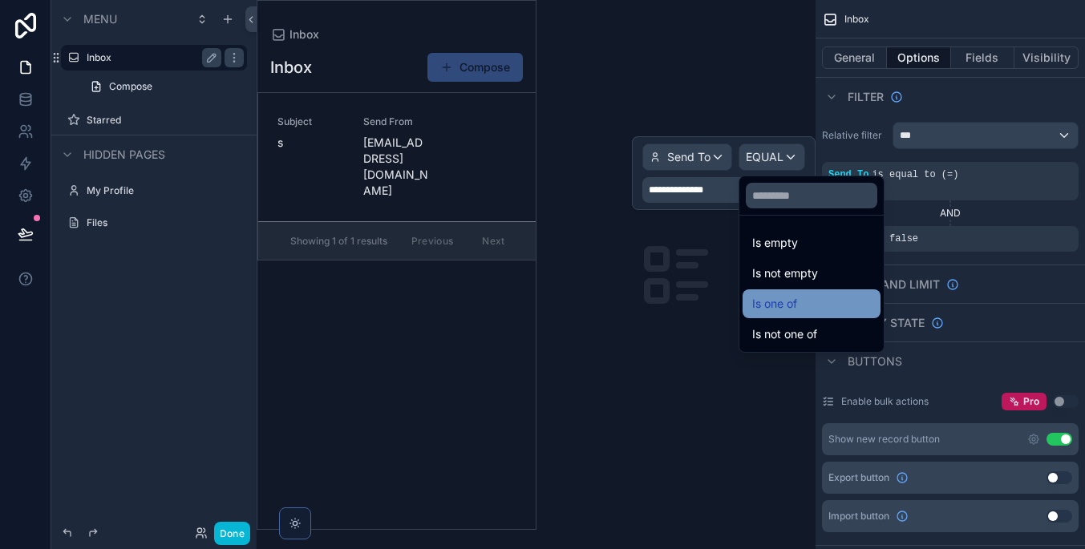
click at [847, 311] on div "Is one of" at bounding box center [811, 303] width 119 height 19
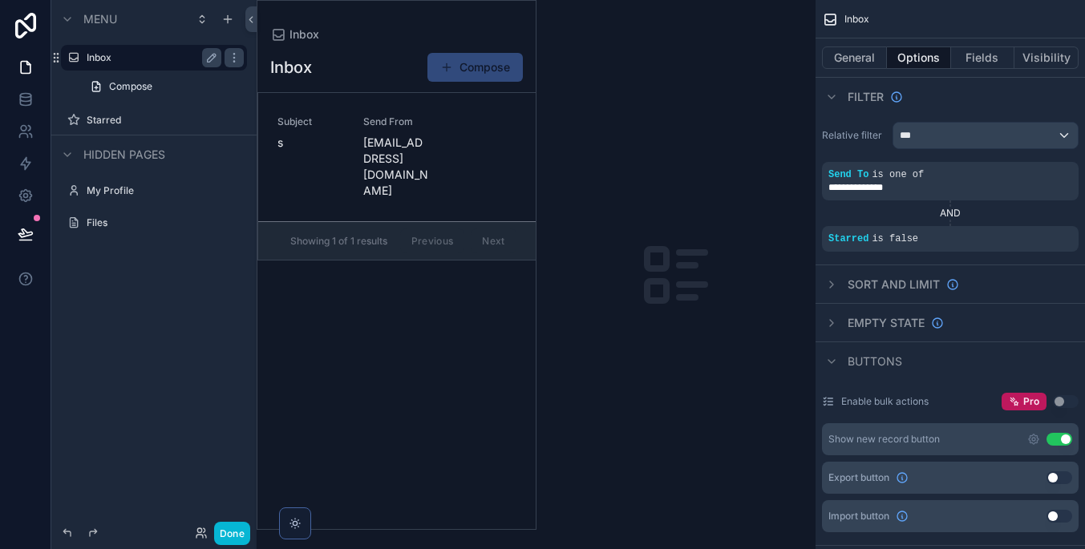
click at [422, 320] on div "Inbox Compose Subject s Send From [EMAIL_ADDRESS][DOMAIN_NAME] Showing 1 of 1 r…" at bounding box center [396, 285] width 278 height 487
click at [164, 116] on label "Starred" at bounding box center [151, 120] width 128 height 13
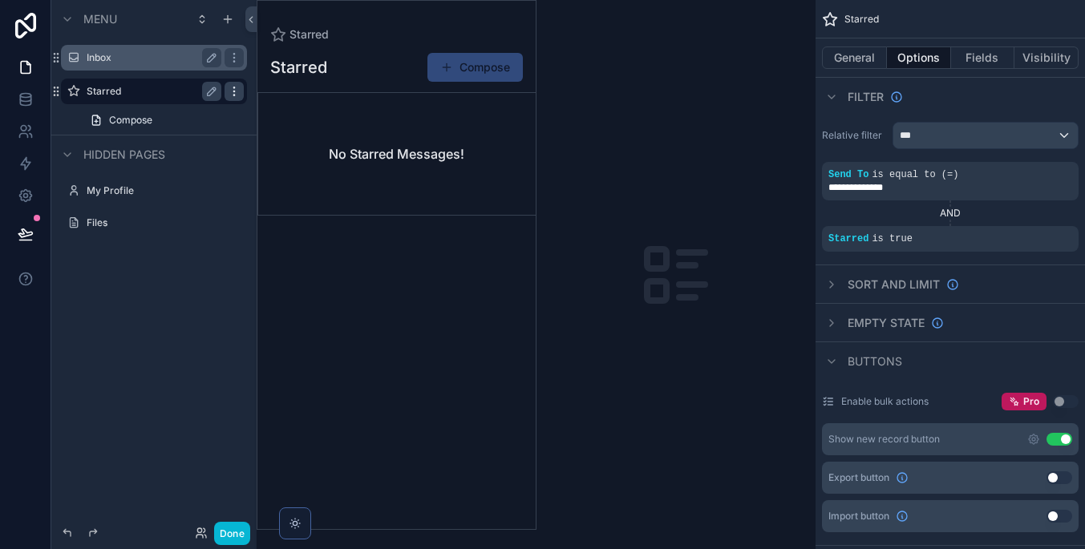
click at [233, 93] on icon "scrollable content" at bounding box center [234, 91] width 13 height 13
click at [289, 103] on span "Remove" at bounding box center [306, 103] width 42 height 16
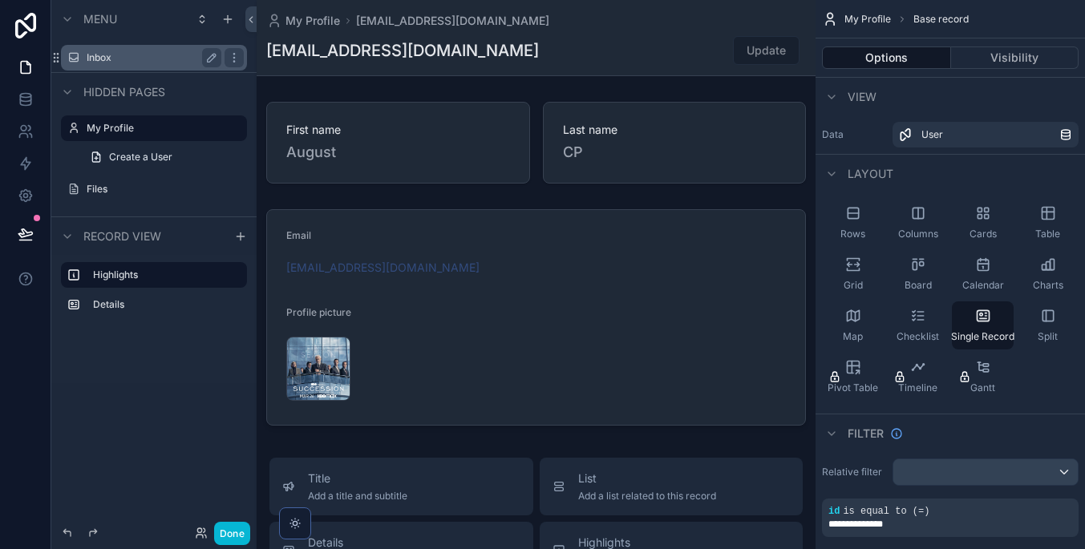
click at [168, 49] on div "Inbox" at bounding box center [154, 57] width 135 height 19
click at [18, 104] on icon at bounding box center [26, 99] width 16 height 16
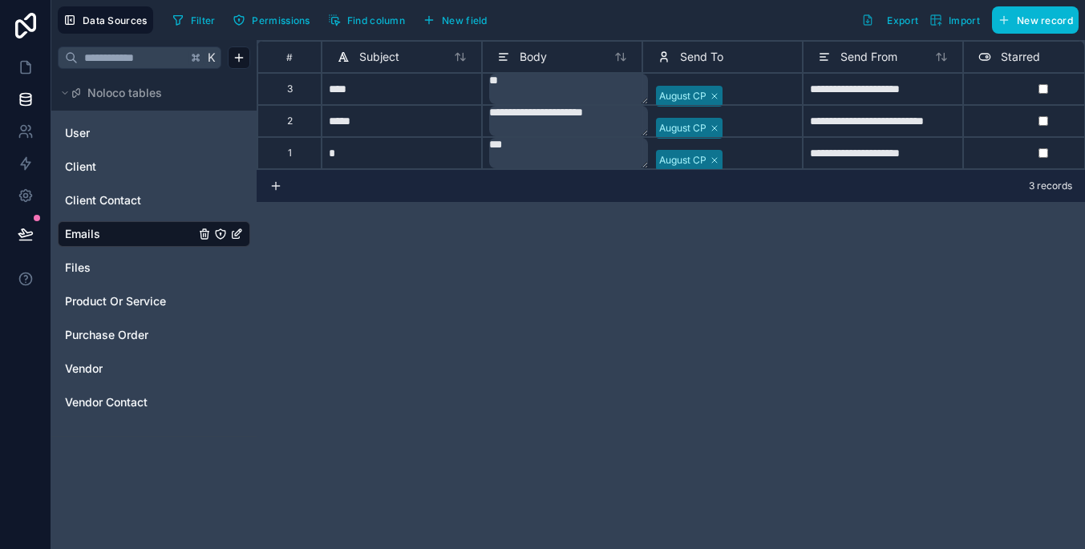
scroll to position [0, 40]
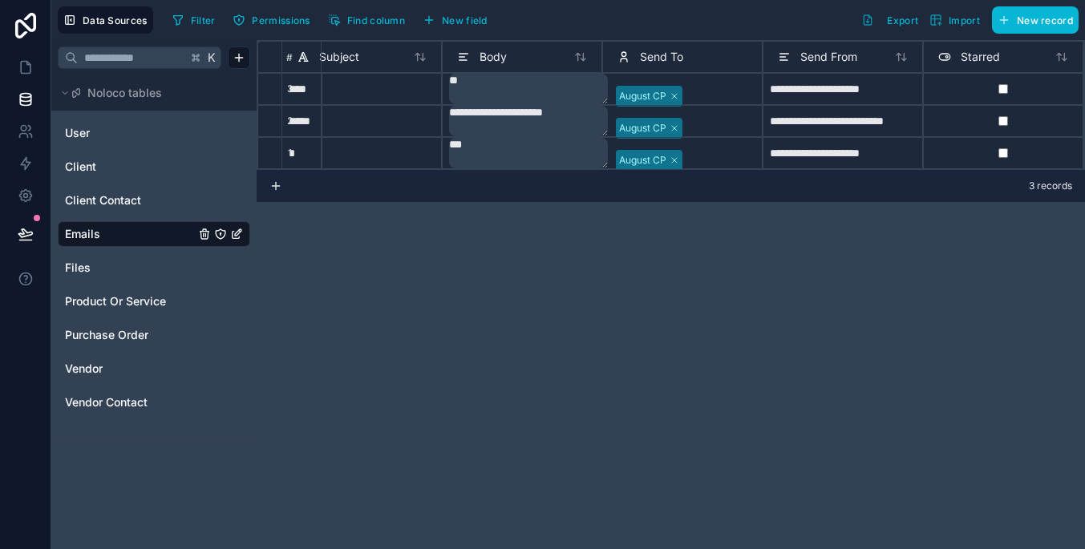
click at [976, 55] on div "Starred" at bounding box center [1003, 56] width 146 height 19
click at [956, 64] on div "Starred" at bounding box center [969, 56] width 62 height 19
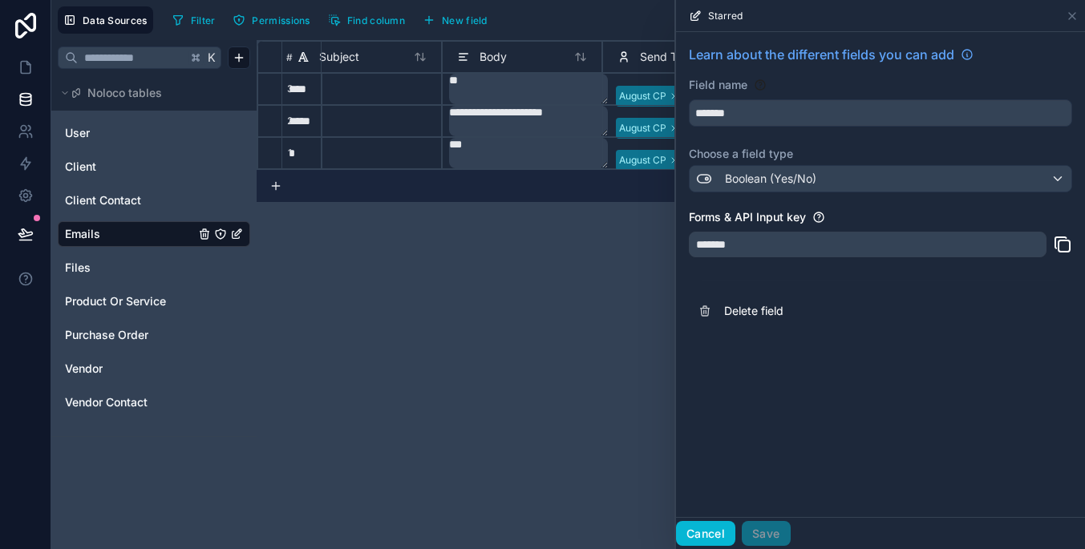
click at [714, 535] on button "Cancel" at bounding box center [705, 534] width 59 height 26
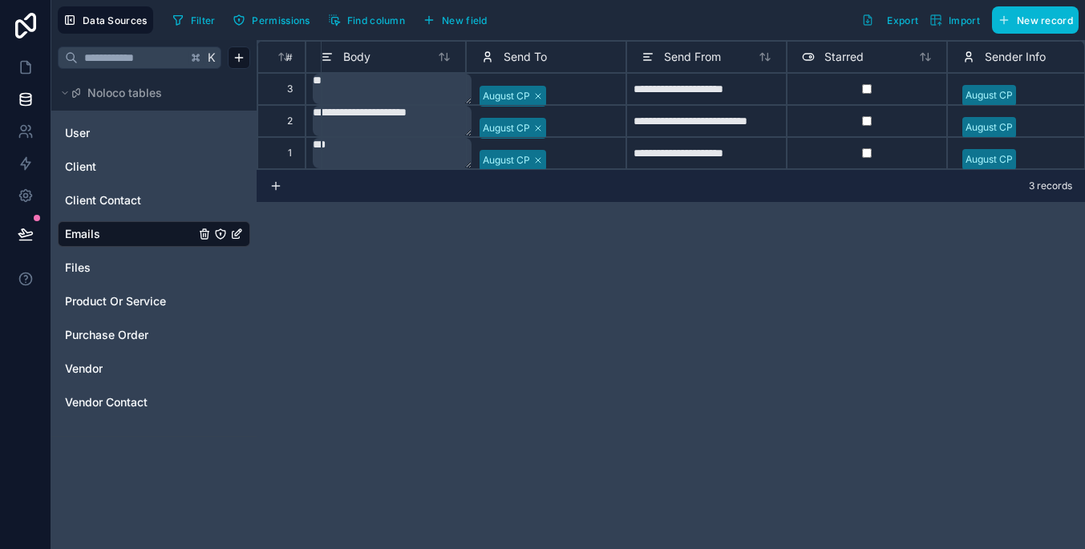
scroll to position [0, 524]
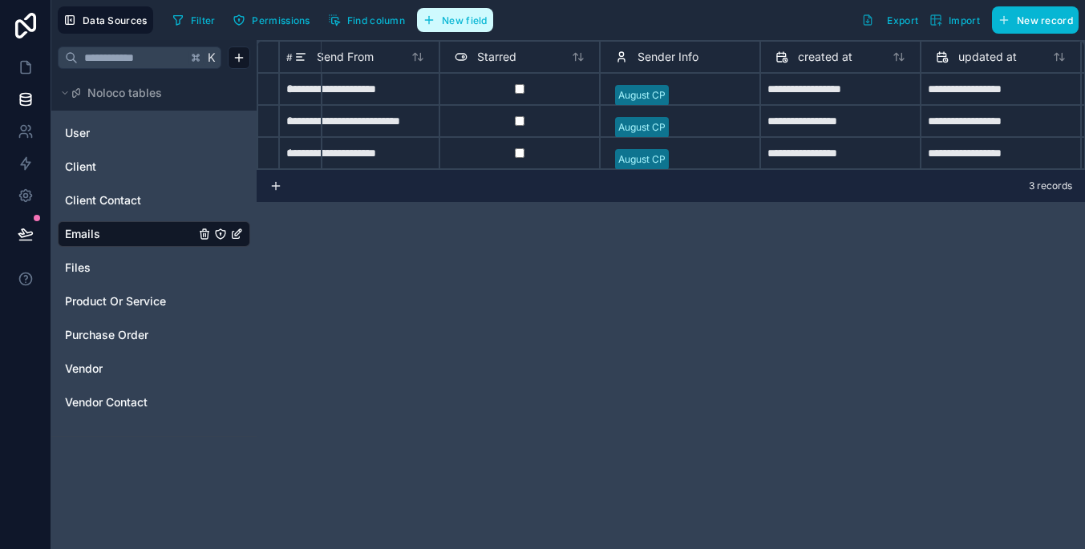
click at [477, 12] on button "New field" at bounding box center [455, 20] width 76 height 24
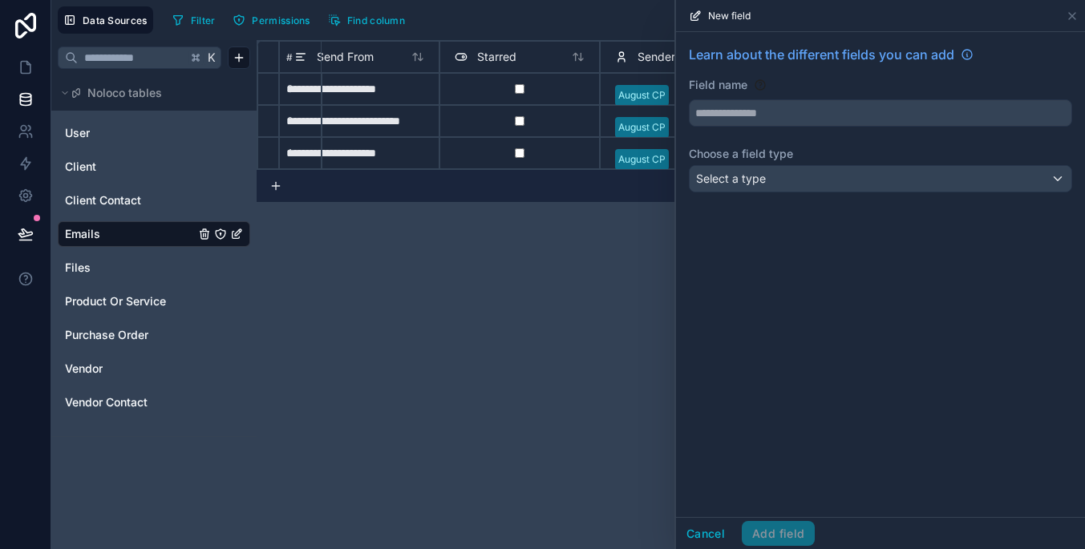
click at [927, 176] on div "Select a type" at bounding box center [880, 179] width 382 height 26
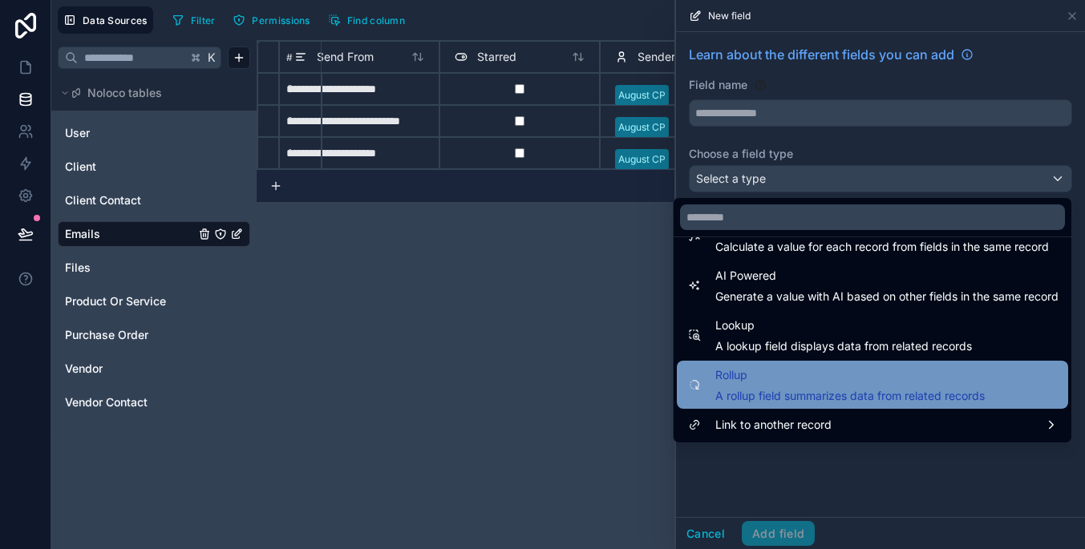
scroll to position [465, 0]
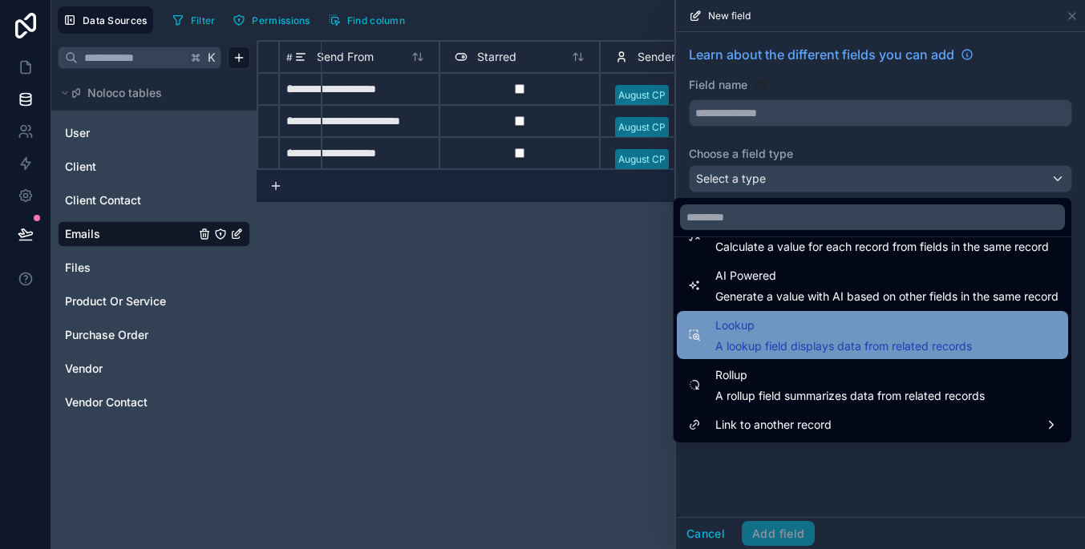
click at [924, 329] on span "Lookup" at bounding box center [843, 325] width 257 height 19
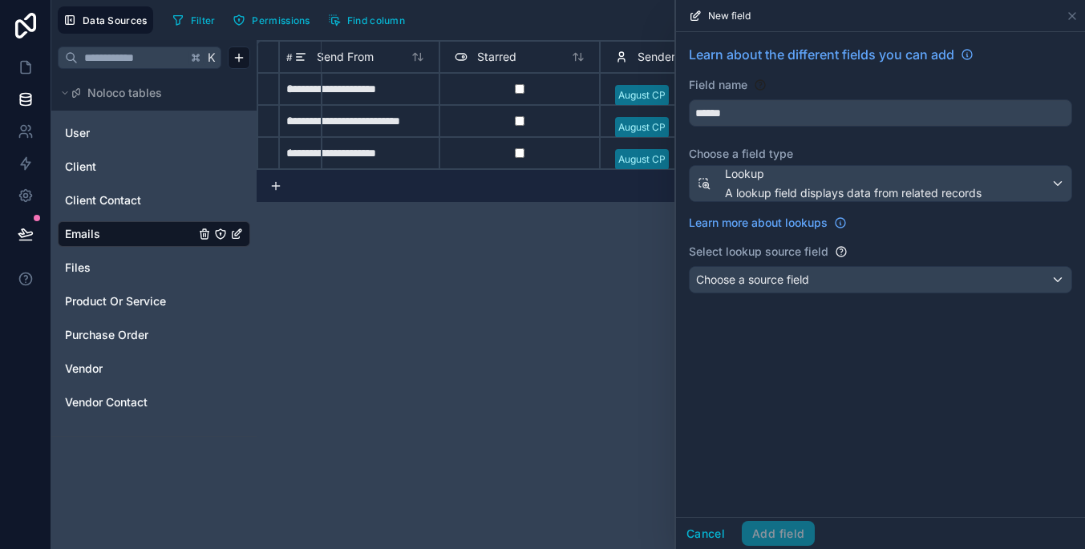
click at [912, 281] on div "Choose a source field" at bounding box center [880, 280] width 382 height 26
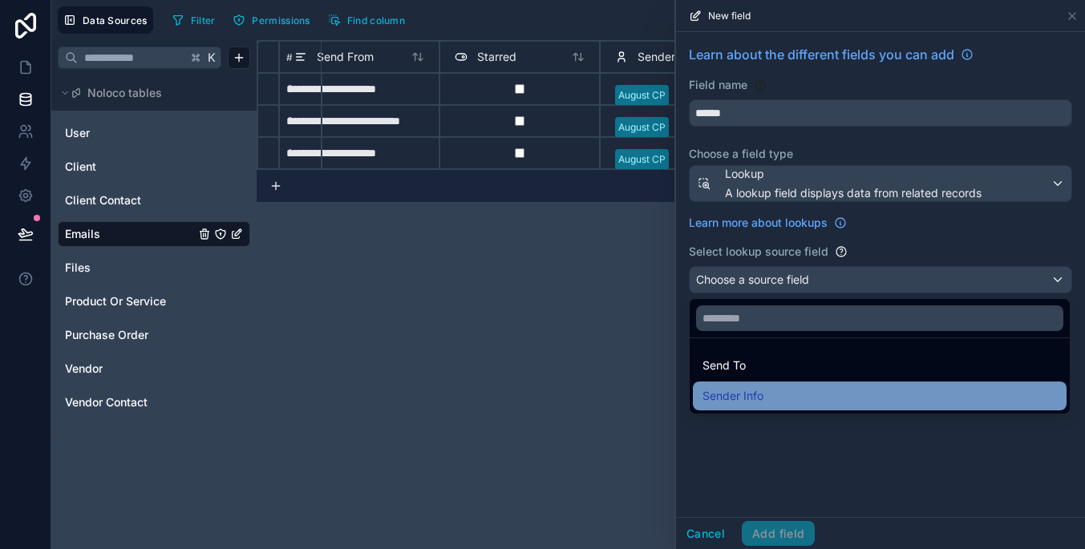
click at [908, 408] on div "Sender Info" at bounding box center [880, 396] width 374 height 29
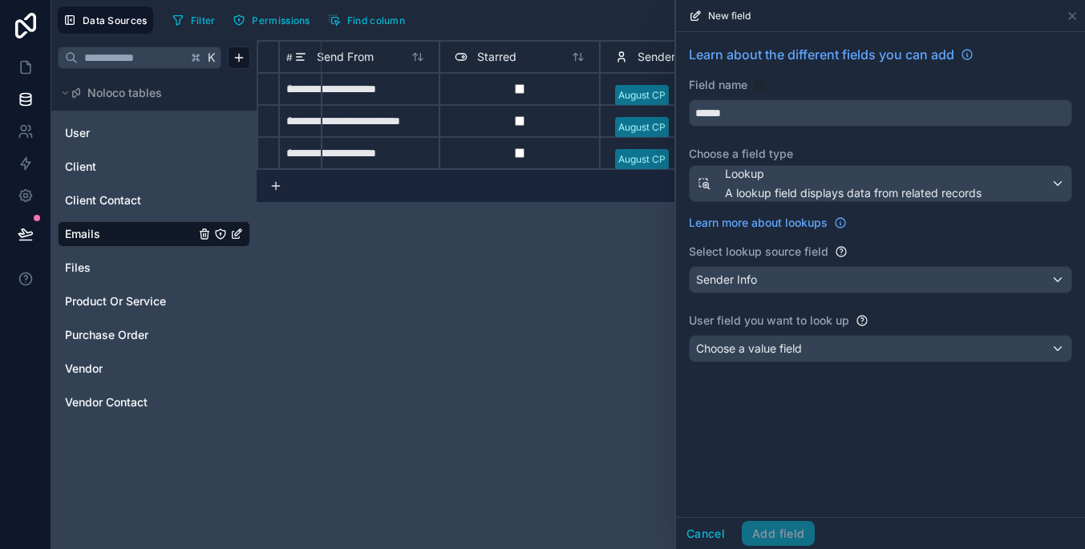
click at [870, 99] on button "******" at bounding box center [880, 112] width 383 height 27
click at [870, 126] on button "******" at bounding box center [880, 112] width 383 height 27
click at [867, 111] on input "******" at bounding box center [880, 113] width 382 height 26
click at [880, 113] on button "******" at bounding box center [880, 112] width 383 height 27
type input "**********"
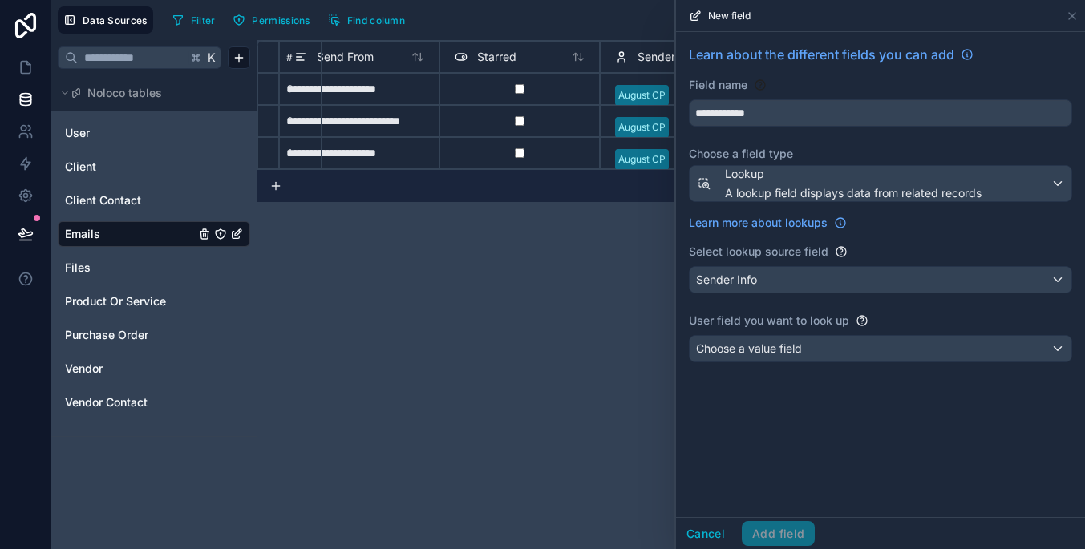
click at [924, 345] on div "Choose a value field" at bounding box center [880, 349] width 382 height 26
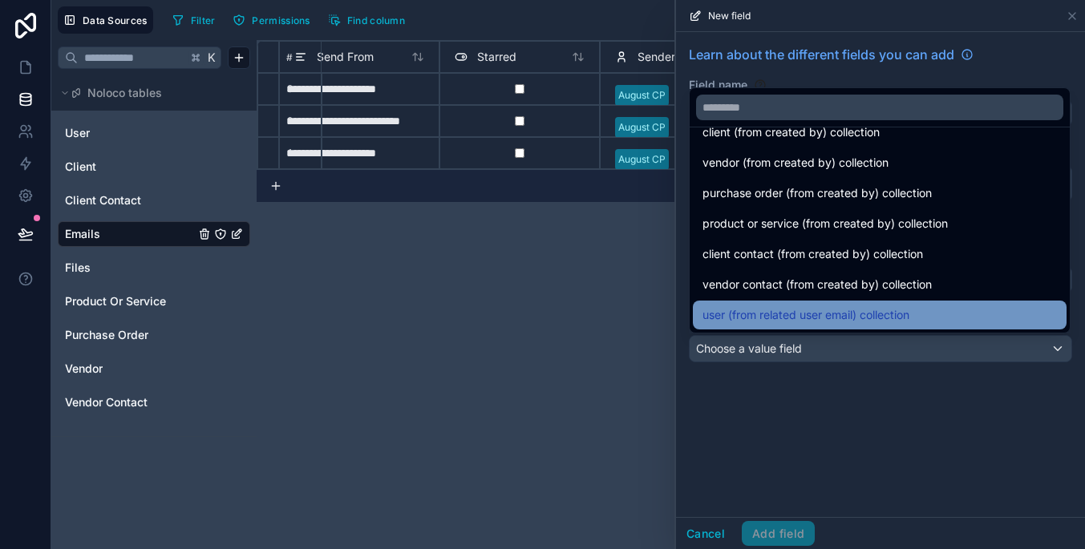
scroll to position [22, 0]
click at [938, 314] on div "user (from related user email) collection" at bounding box center [879, 314] width 354 height 19
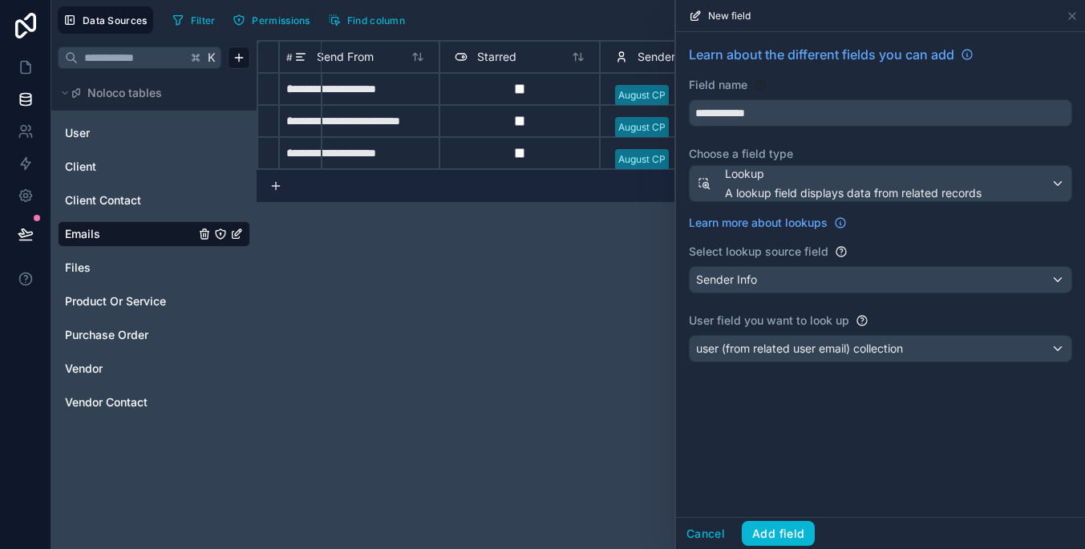
click at [928, 346] on div "user (from related user email) collection" at bounding box center [880, 349] width 382 height 26
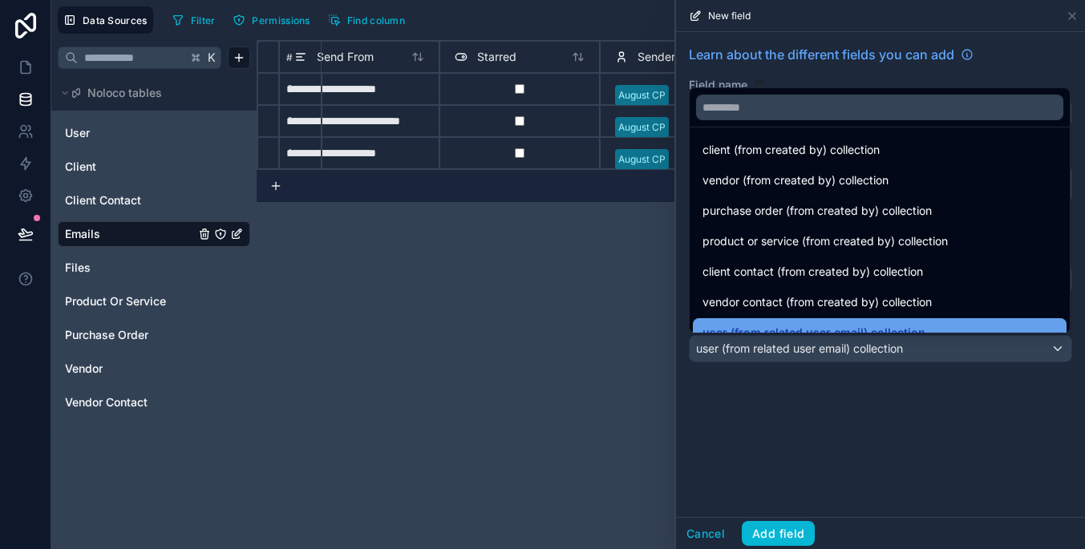
scroll to position [0, 0]
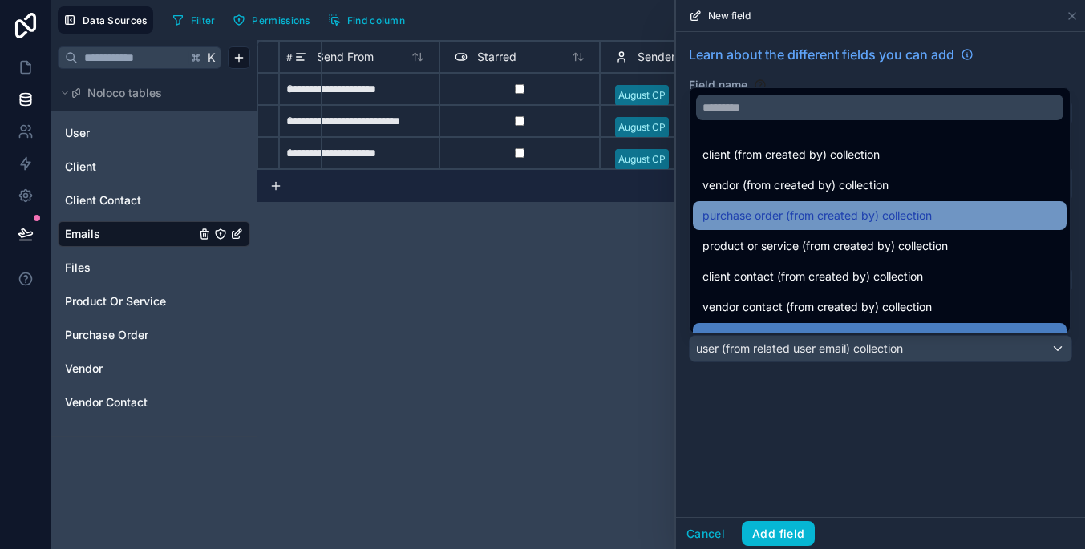
click at [909, 222] on span "purchase order (from created by) collection" at bounding box center [816, 215] width 229 height 19
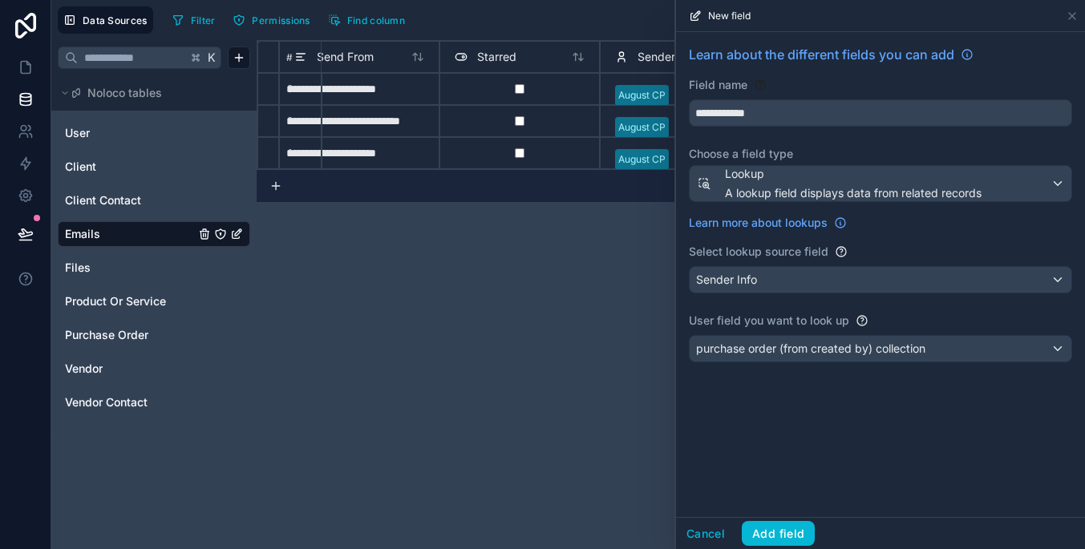
click at [790, 347] on span "purchase order (from created by) collection" at bounding box center [810, 349] width 229 height 16
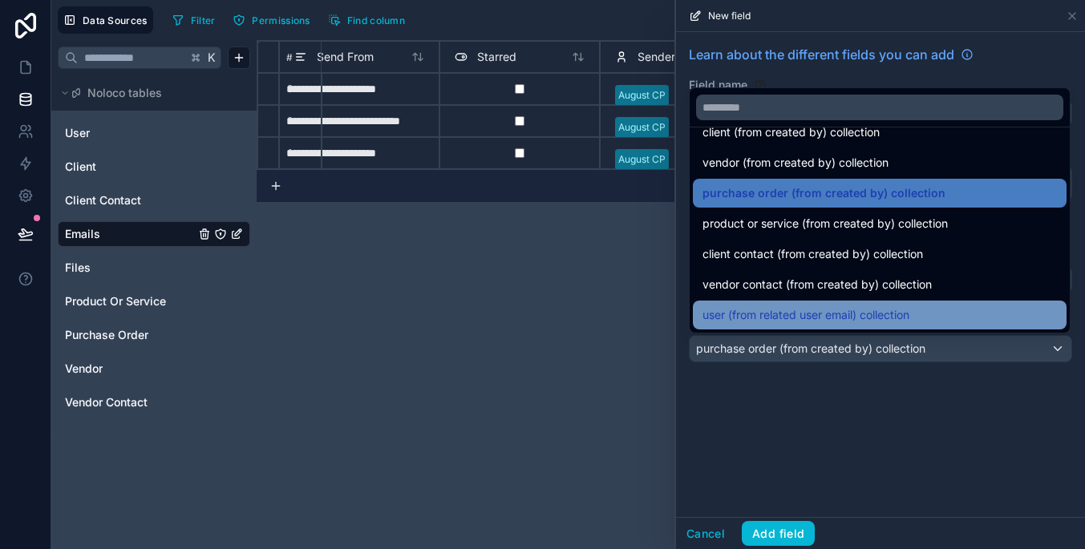
scroll to position [22, 0]
click at [786, 315] on span "user (from related user email) collection" at bounding box center [805, 314] width 207 height 19
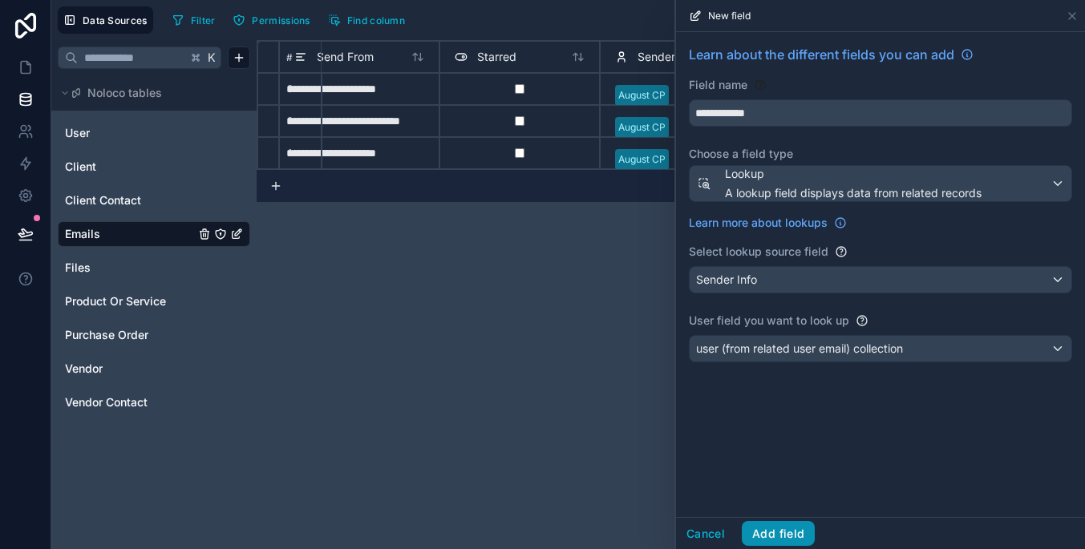
click at [802, 537] on button "Add field" at bounding box center [778, 534] width 73 height 26
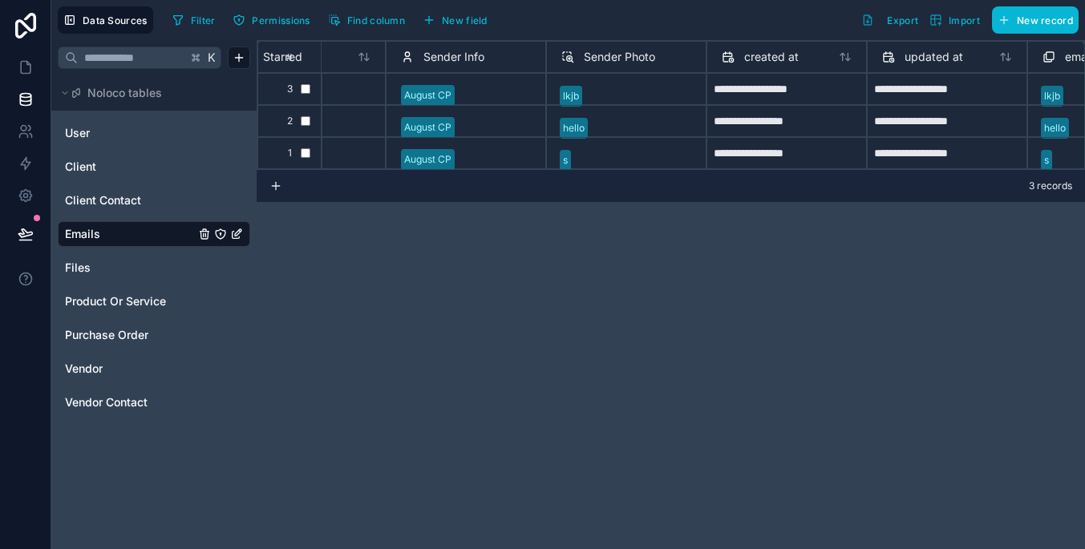
scroll to position [2, 748]
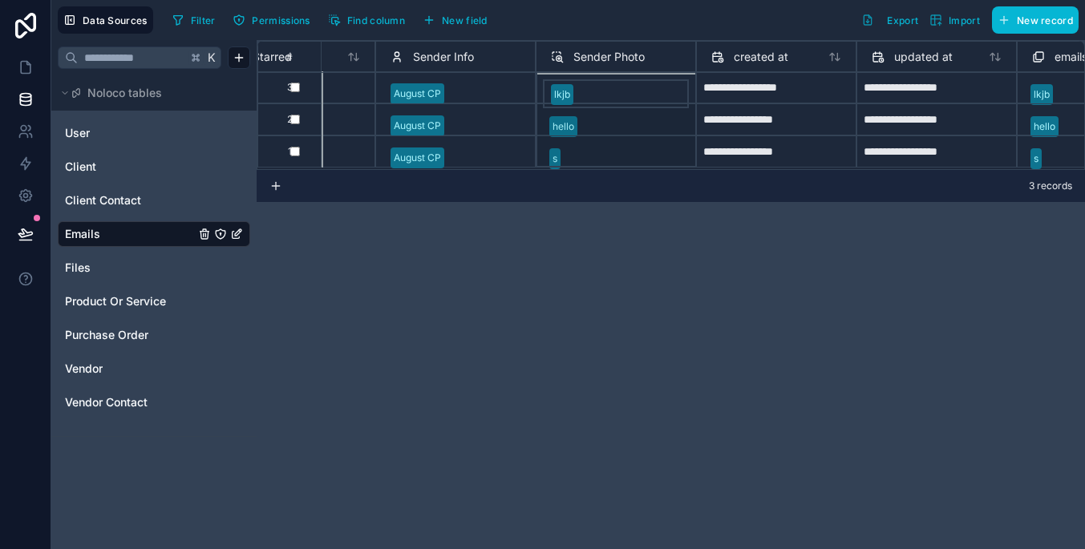
click at [572, 59] on div "Sender Photo" at bounding box center [598, 56] width 94 height 19
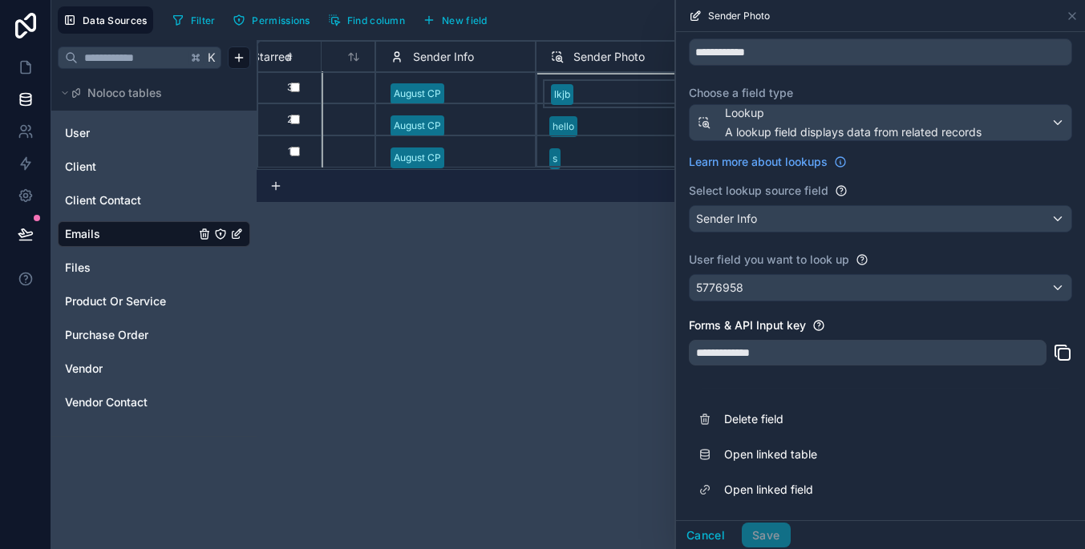
scroll to position [61, 0]
click at [853, 287] on div "5776958" at bounding box center [880, 288] width 382 height 26
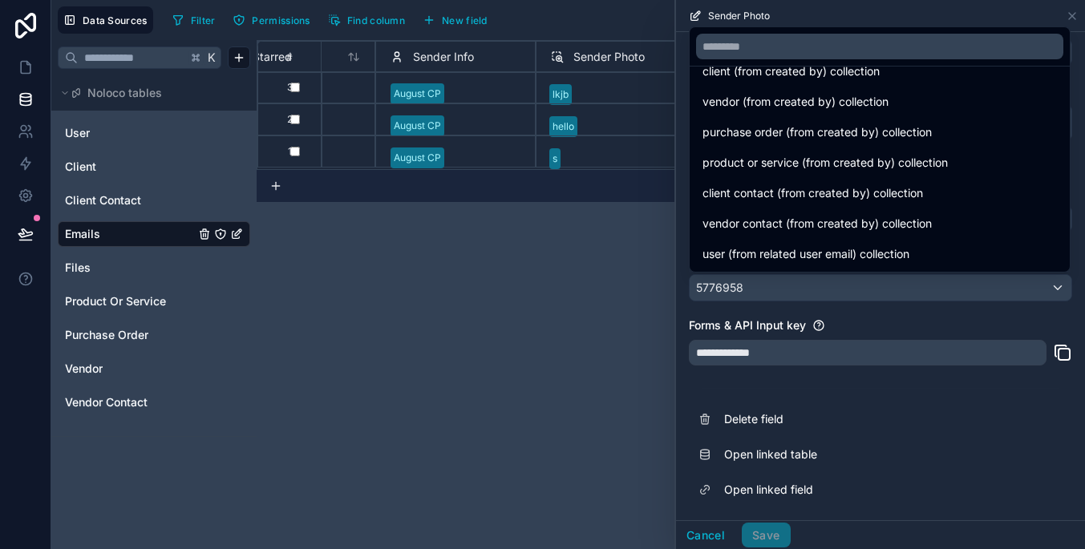
scroll to position [22, 0]
click at [891, 323] on div at bounding box center [880, 274] width 409 height 549
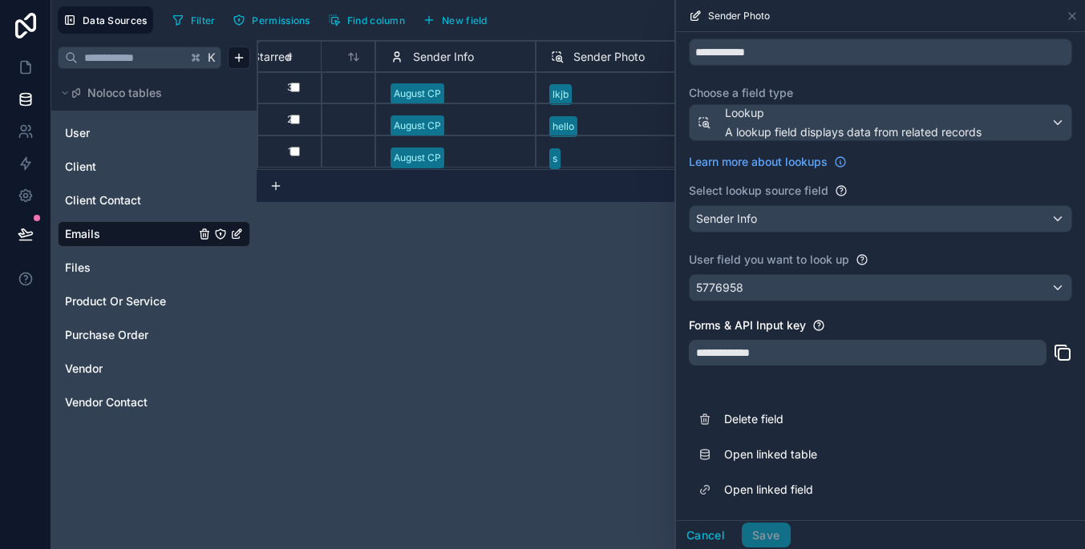
scroll to position [0, 0]
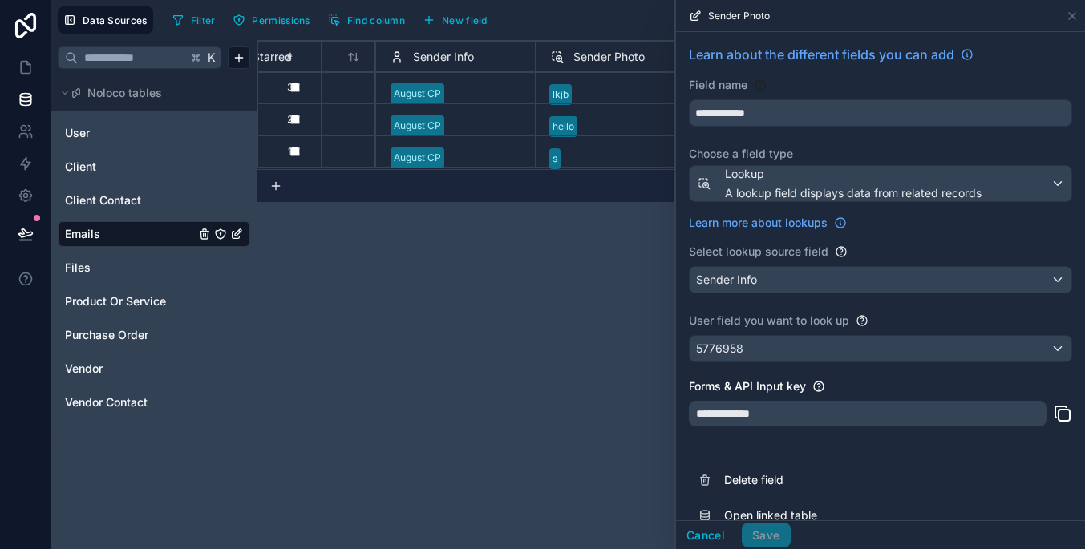
click at [594, 330] on div "**********" at bounding box center [671, 294] width 828 height 509
click at [703, 528] on button "Cancel" at bounding box center [705, 536] width 59 height 26
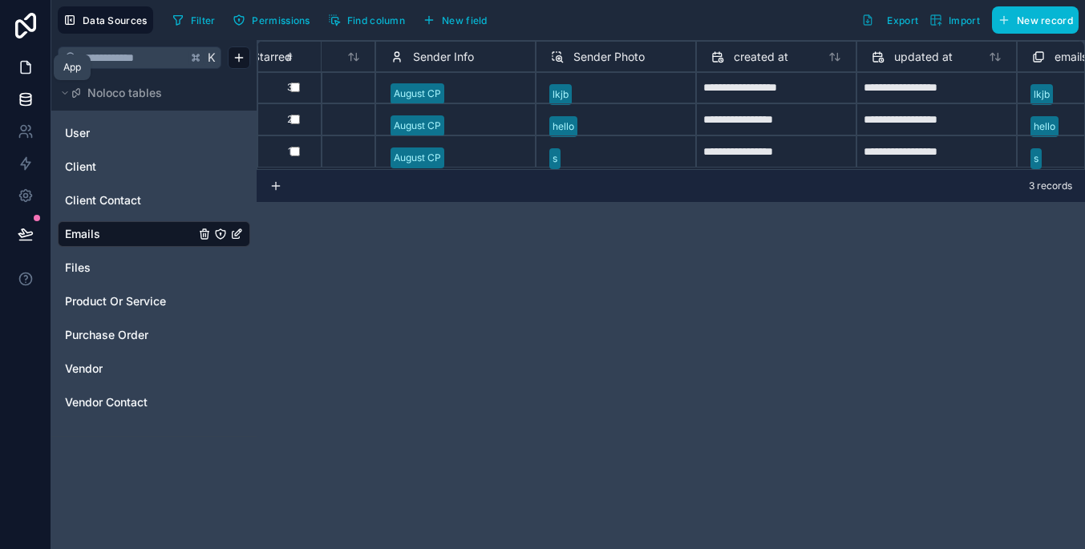
click at [30, 68] on icon at bounding box center [26, 68] width 10 height 12
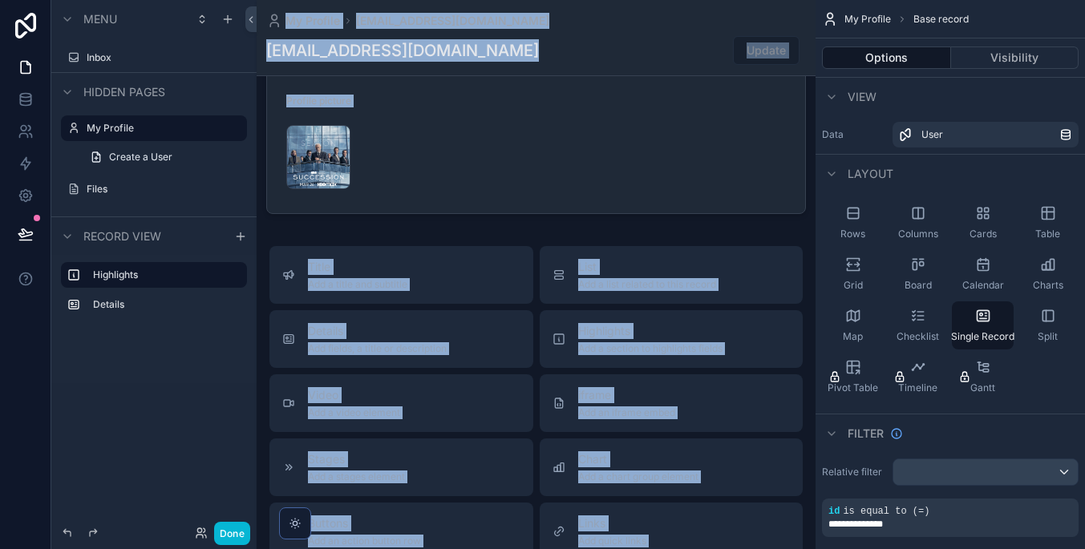
drag, startPoint x: 30, startPoint y: 68, endPoint x: 427, endPoint y: 620, distance: 679.5
click at [427, 548] on html "Menu Inbox Hidden pages My Profile Create a User Files Record view Highlights D…" at bounding box center [542, 274] width 1085 height 549
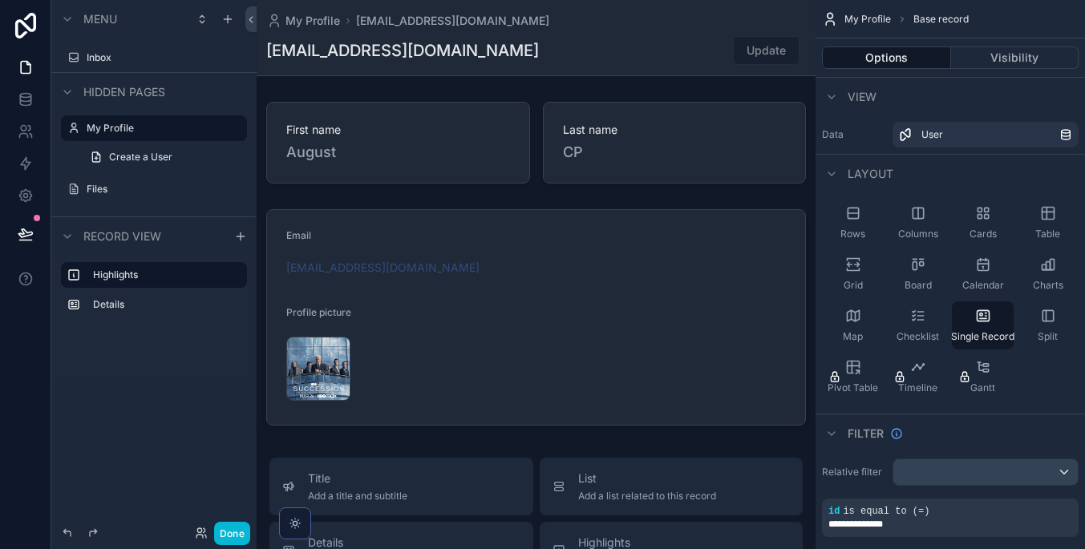
click at [138, 37] on div "Menu" at bounding box center [153, 19] width 205 height 38
click at [126, 51] on label "Inbox" at bounding box center [151, 57] width 128 height 13
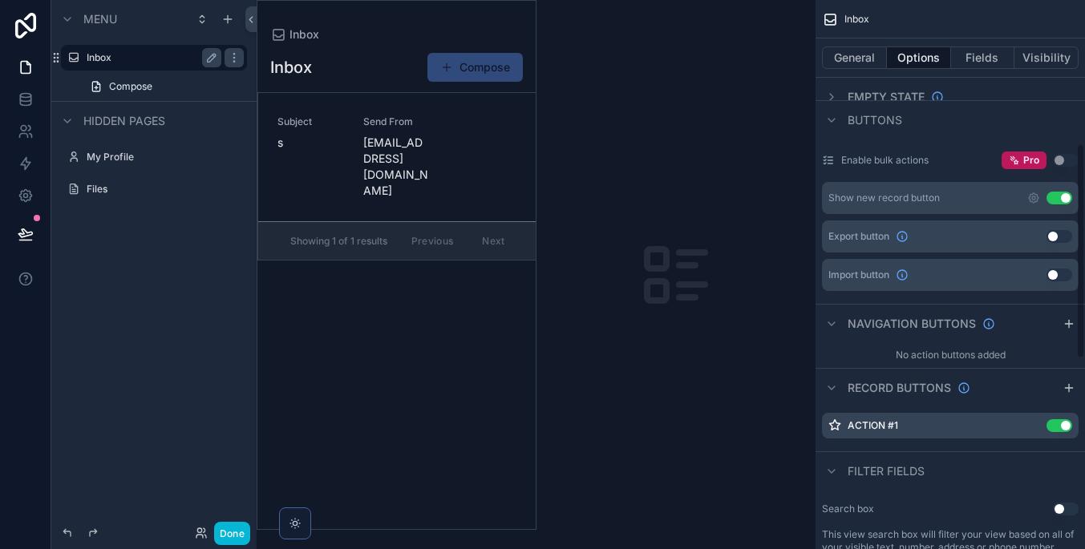
scroll to position [87, 0]
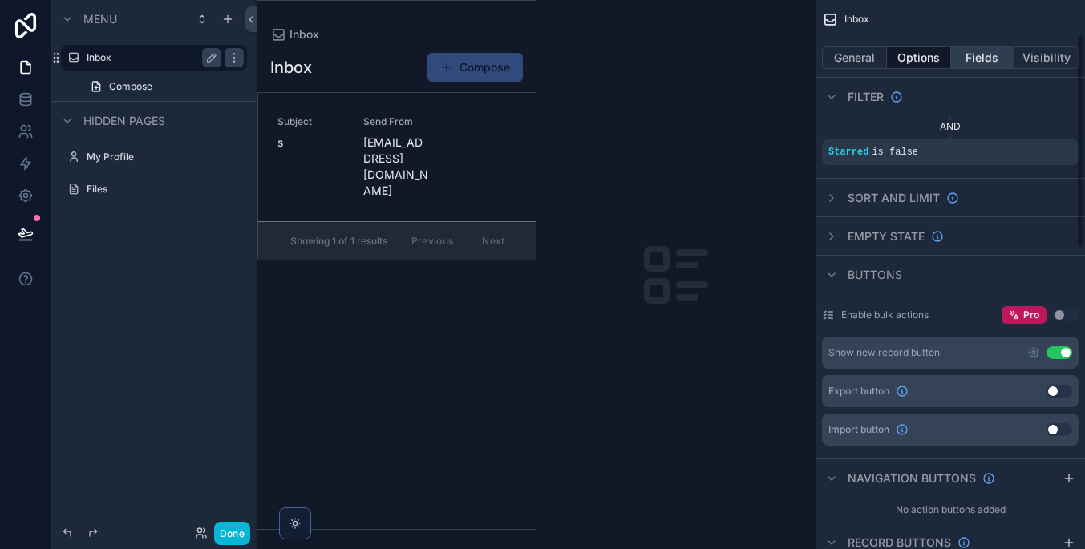
click at [968, 62] on button "Fields" at bounding box center [983, 57] width 64 height 22
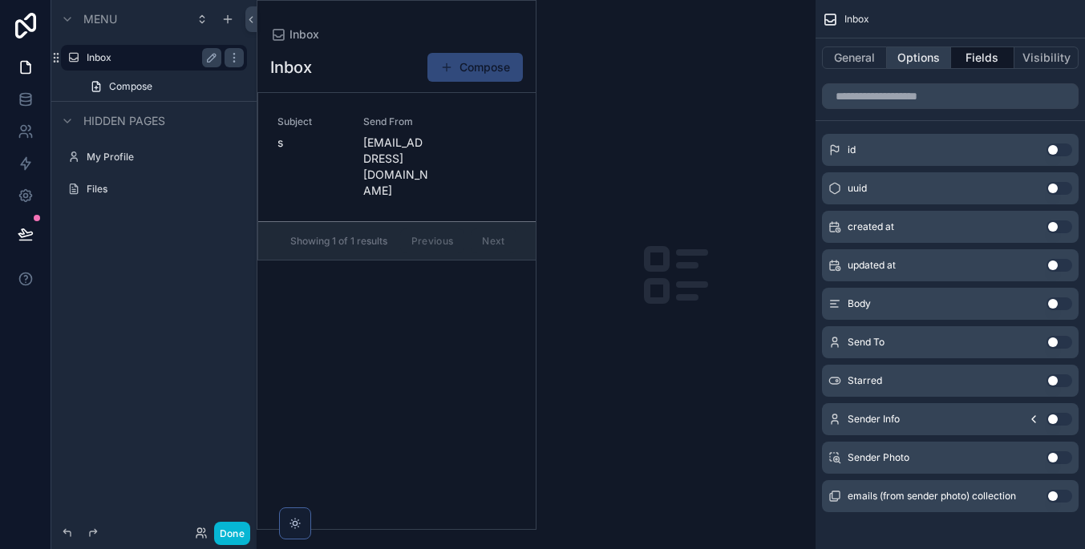
click at [927, 59] on button "Options" at bounding box center [919, 57] width 64 height 22
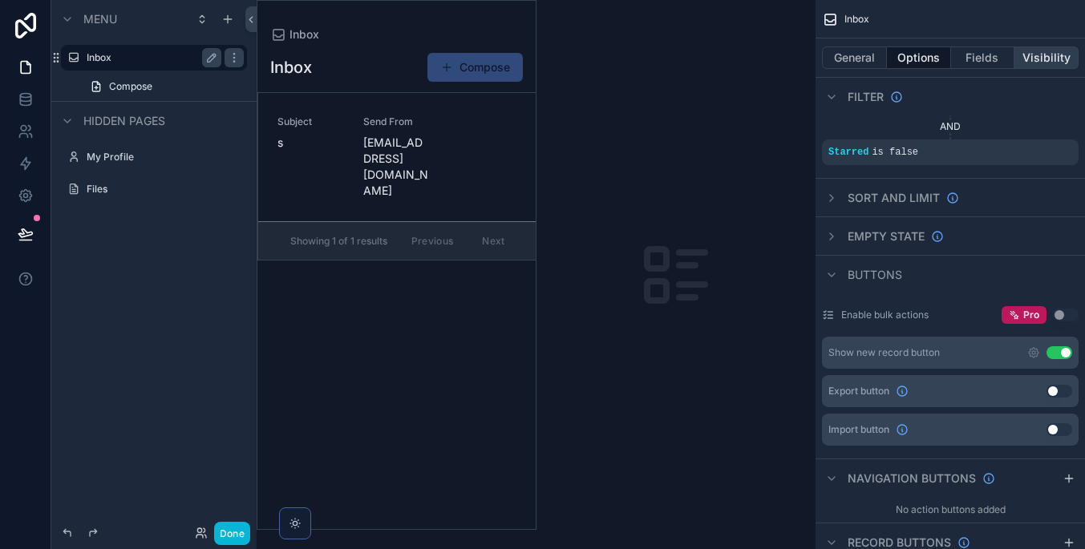
click at [1026, 51] on button "Visibility" at bounding box center [1046, 57] width 64 height 22
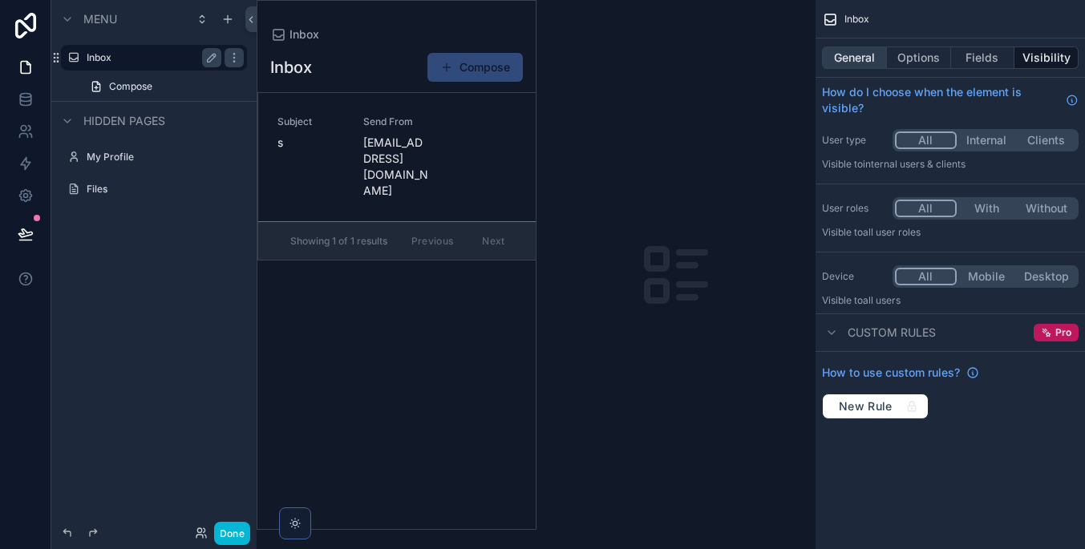
click at [858, 56] on button "General" at bounding box center [854, 57] width 65 height 22
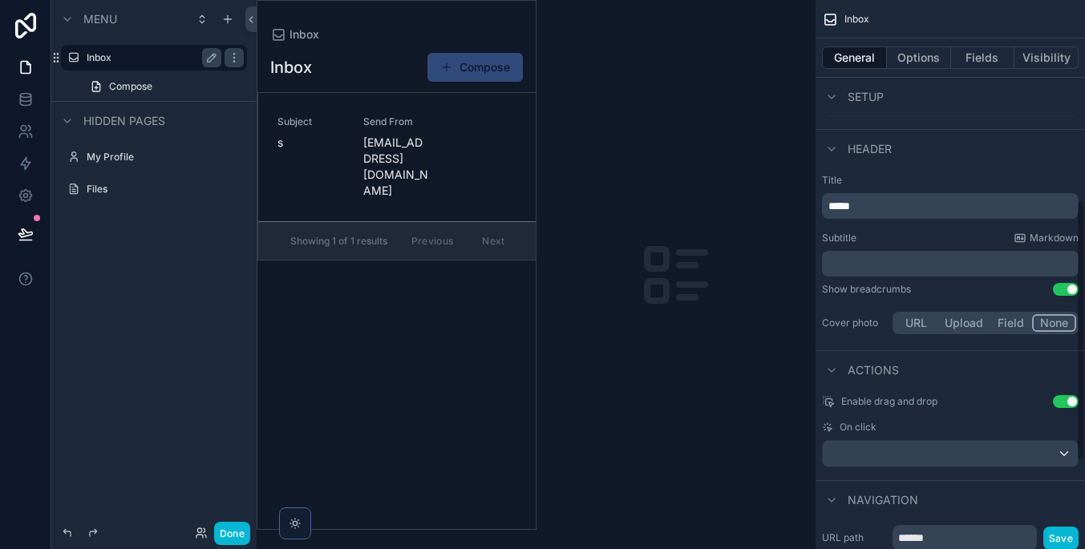
scroll to position [420, 0]
click at [1038, 422] on div "On click" at bounding box center [950, 428] width 257 height 13
click at [1045, 451] on div "scrollable content" at bounding box center [950, 455] width 255 height 26
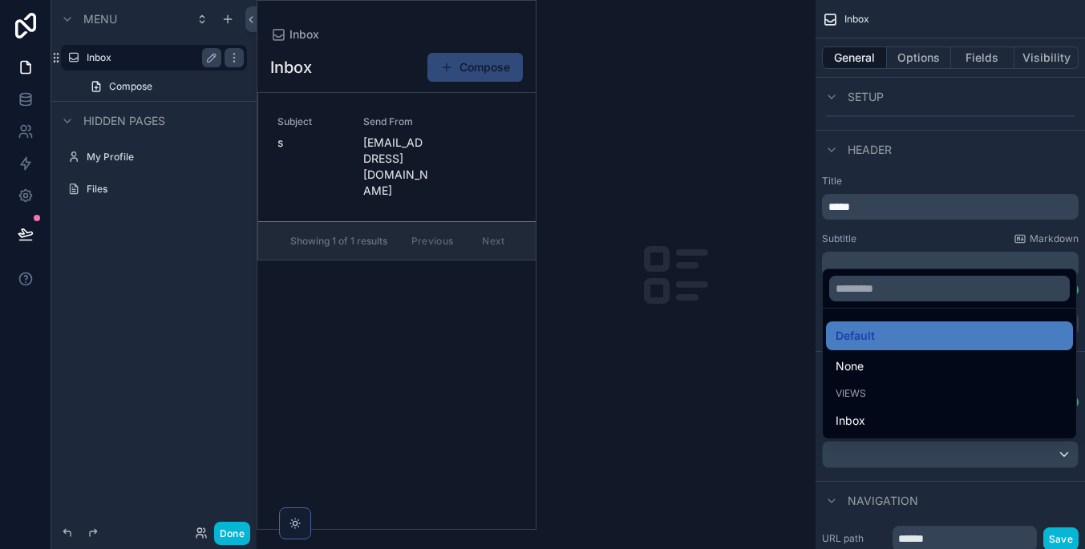
click at [1045, 451] on div "scrollable content" at bounding box center [542, 274] width 1085 height 549
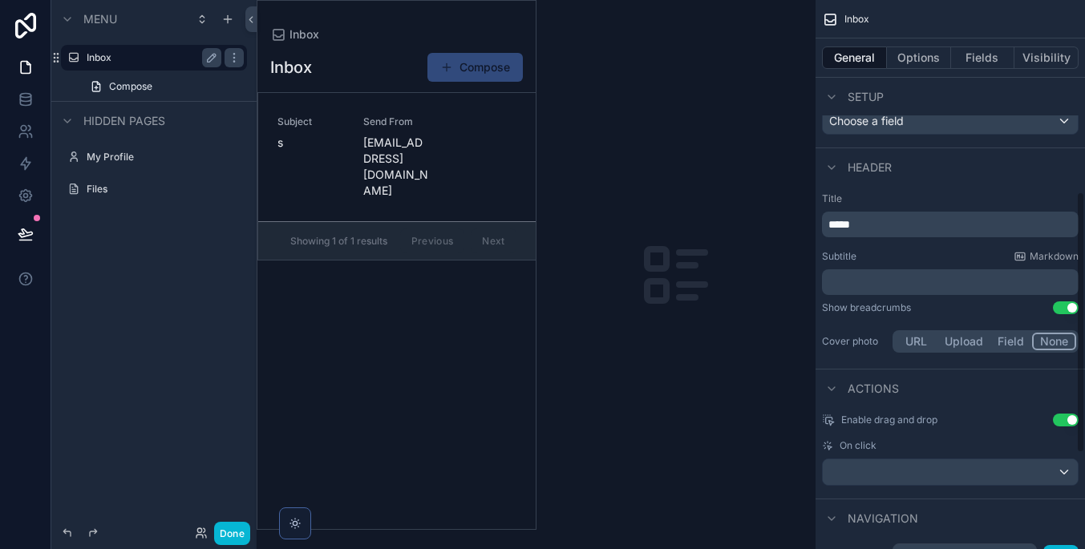
scroll to position [293, 0]
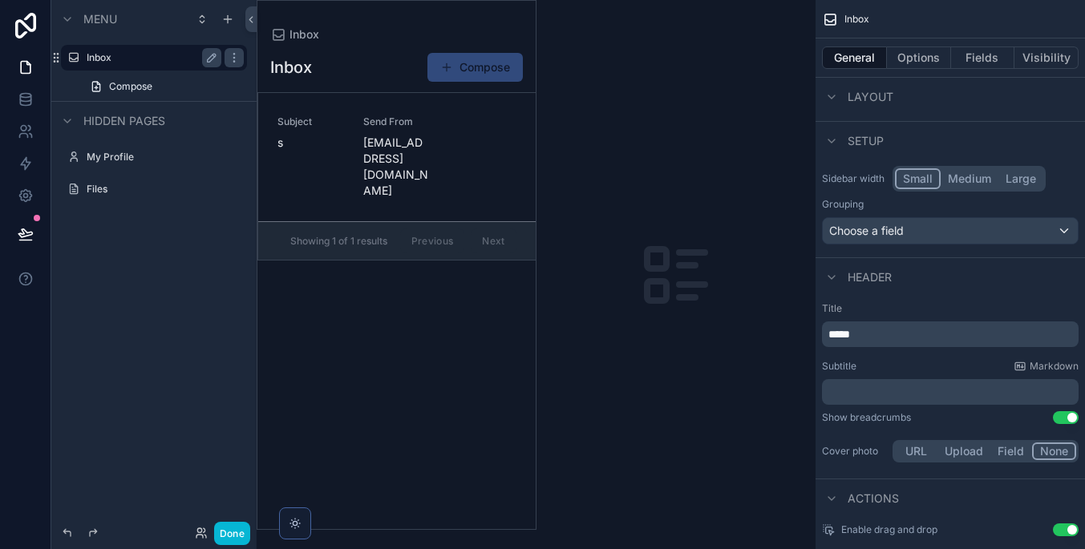
click at [943, 229] on div "Choose a field" at bounding box center [950, 231] width 255 height 26
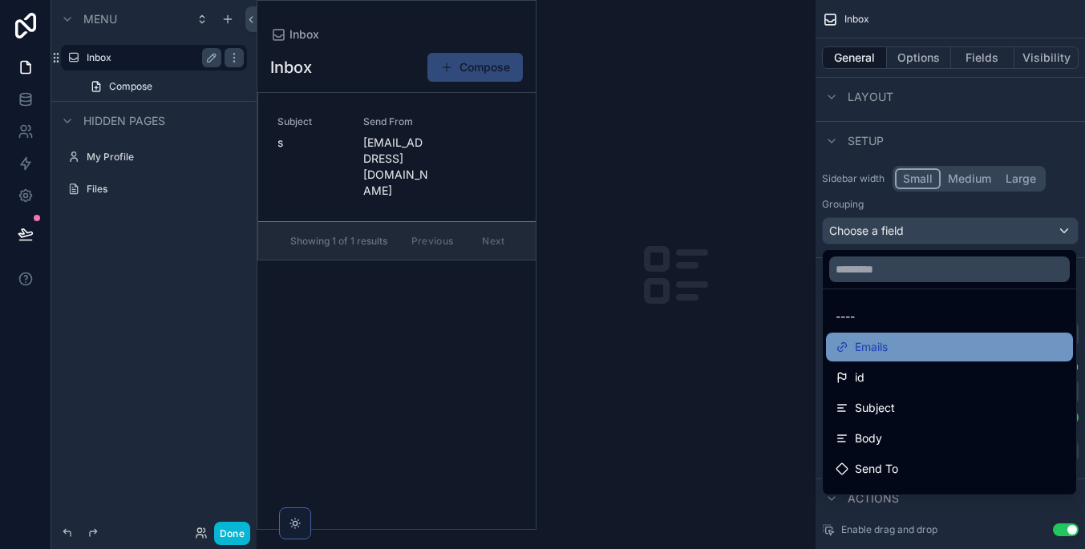
click at [941, 346] on div "Emails" at bounding box center [949, 347] width 228 height 19
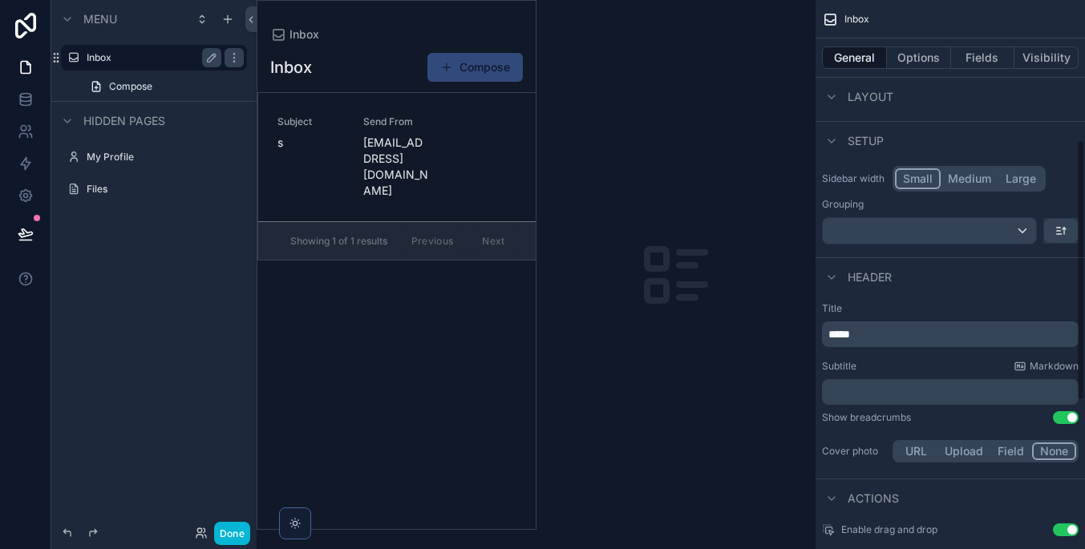
click at [890, 220] on div "scrollable content" at bounding box center [929, 231] width 213 height 26
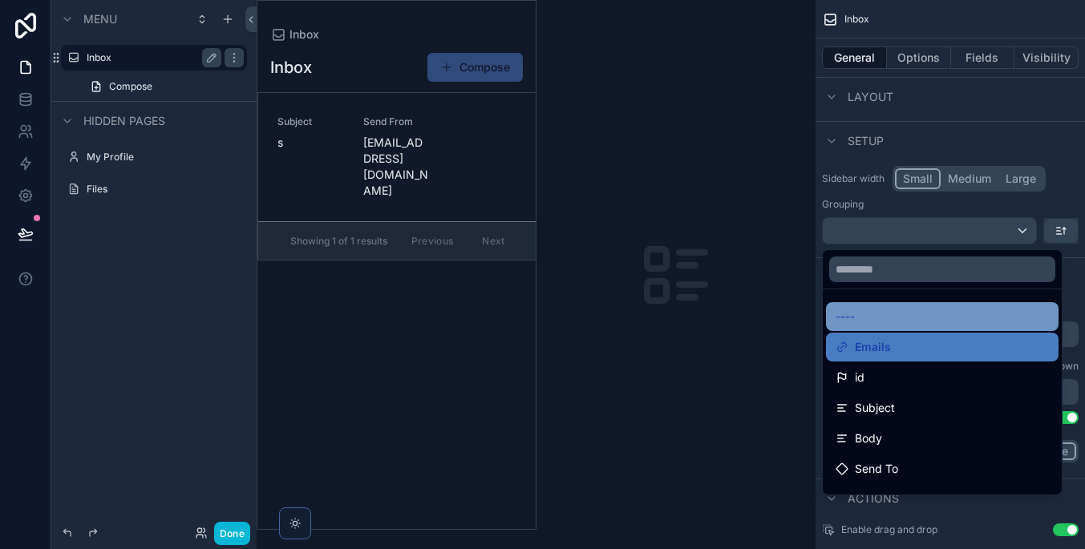
click at [968, 303] on div "----" at bounding box center [942, 316] width 232 height 29
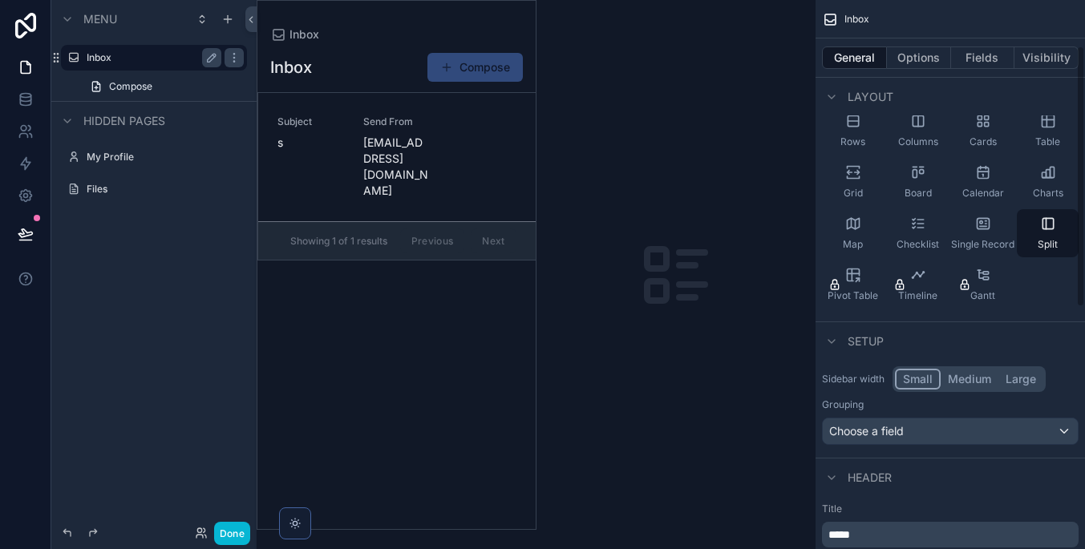
scroll to position [85, 0]
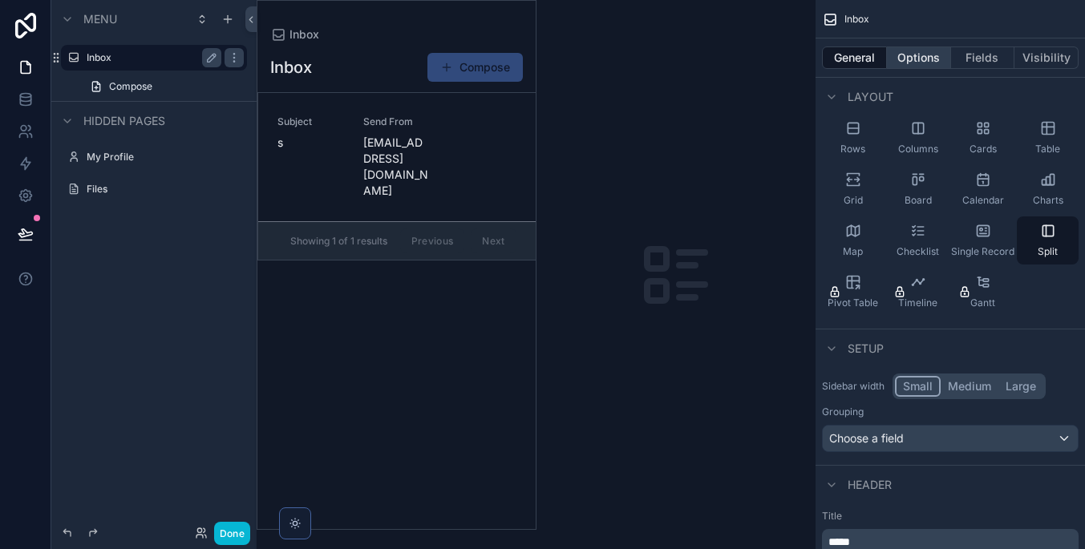
click at [924, 55] on button "Options" at bounding box center [919, 57] width 64 height 22
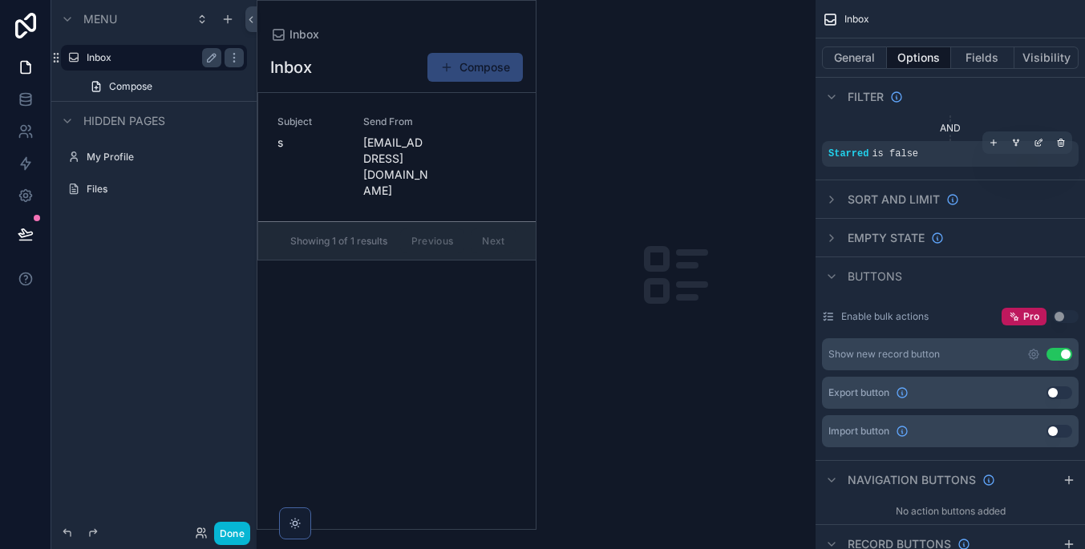
click at [948, 143] on div "Starred is false" at bounding box center [950, 154] width 257 height 26
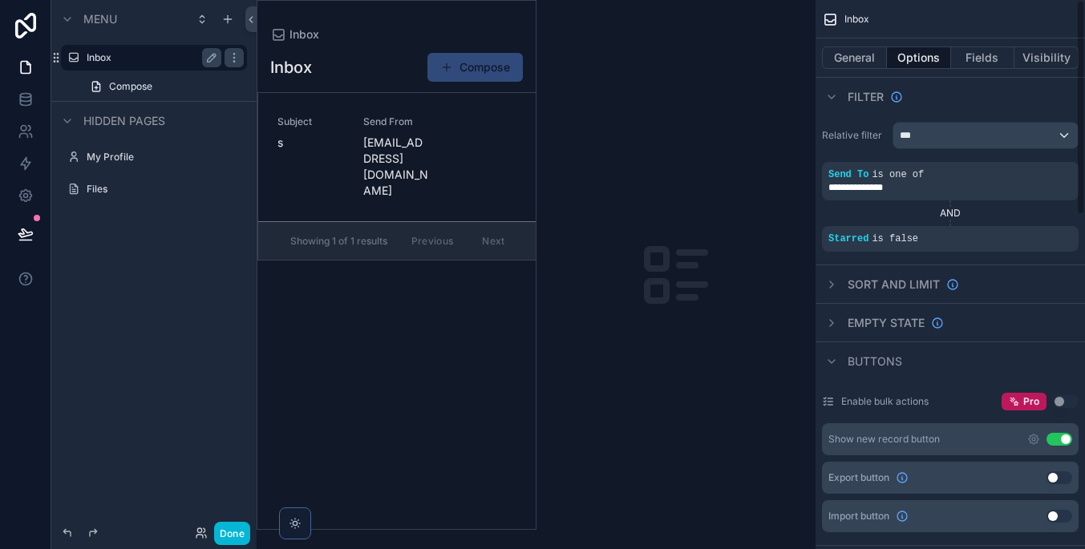
scroll to position [0, 0]
click at [976, 62] on button "Fields" at bounding box center [983, 57] width 64 height 22
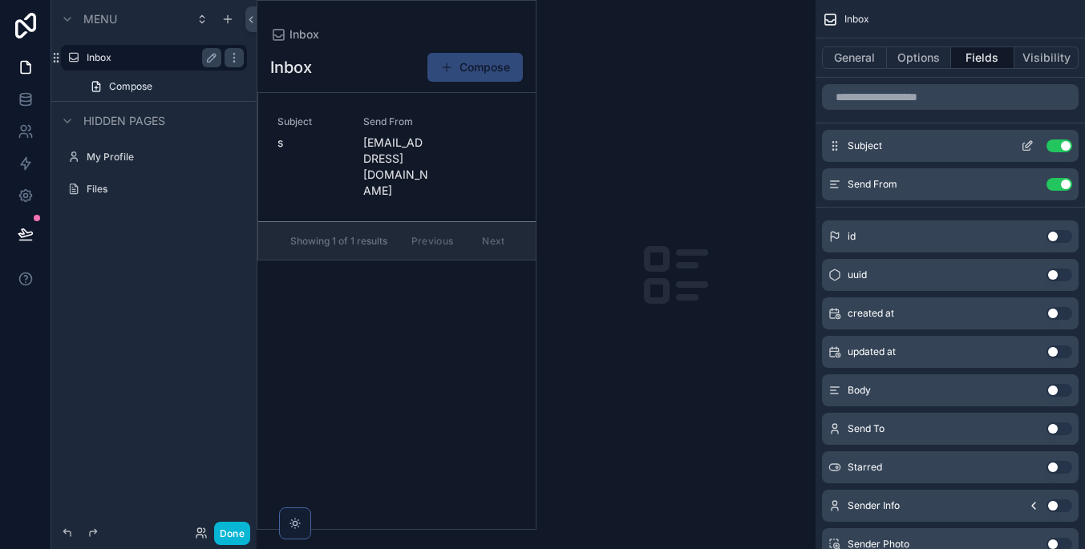
click at [1021, 142] on icon "scrollable content" at bounding box center [1027, 145] width 13 height 13
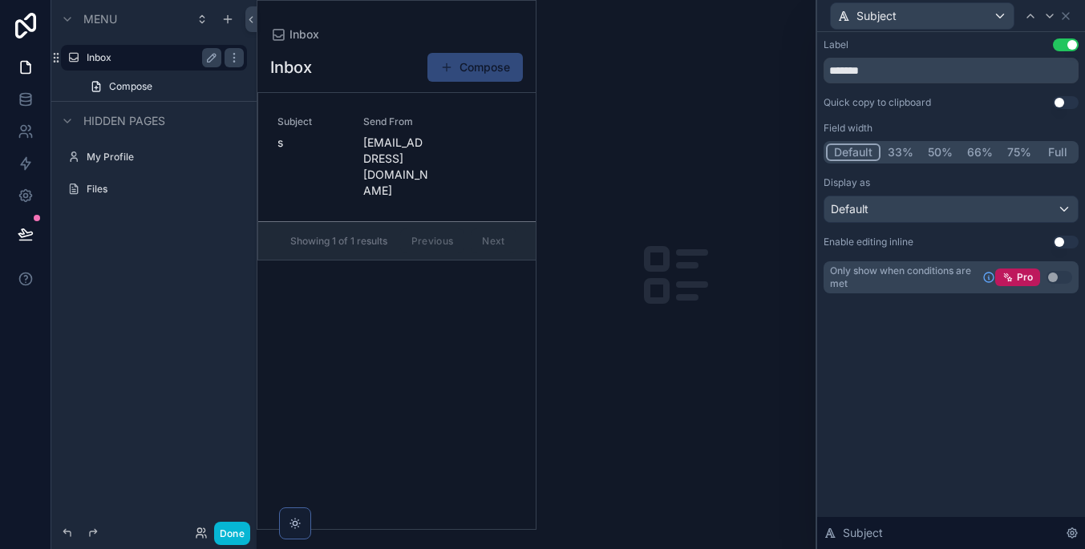
click at [960, 205] on div "Default" at bounding box center [950, 209] width 253 height 26
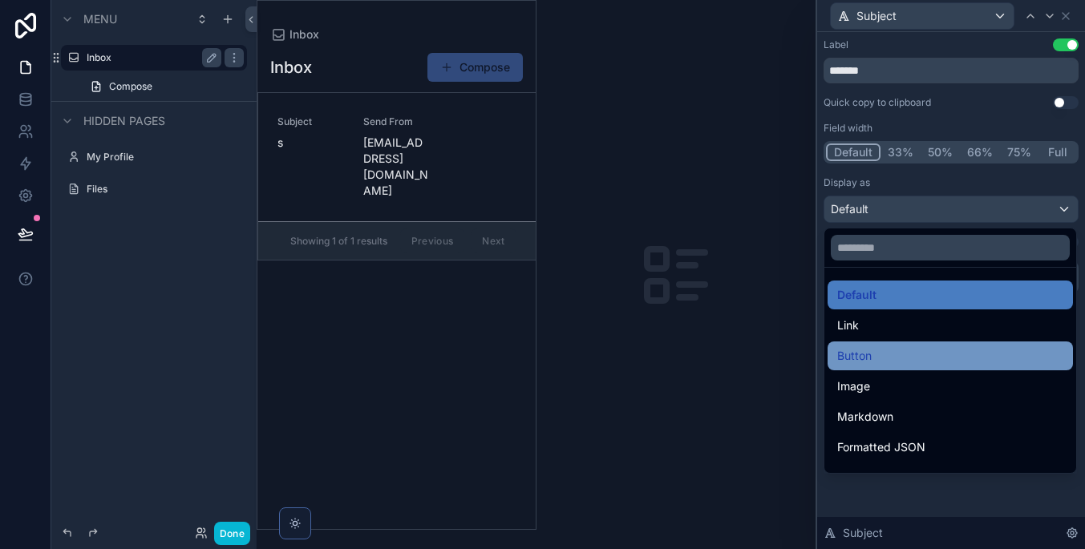
click at [928, 353] on div "Button" at bounding box center [950, 355] width 226 height 19
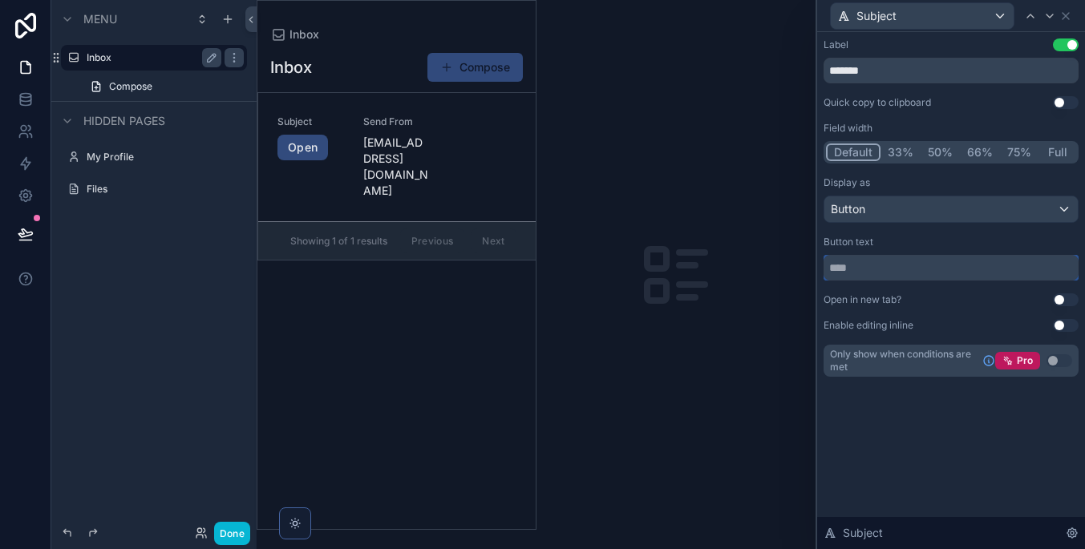
click at [927, 269] on input "text" at bounding box center [950, 268] width 255 height 26
type input "*"
click at [916, 272] on input "text" at bounding box center [950, 268] width 255 height 26
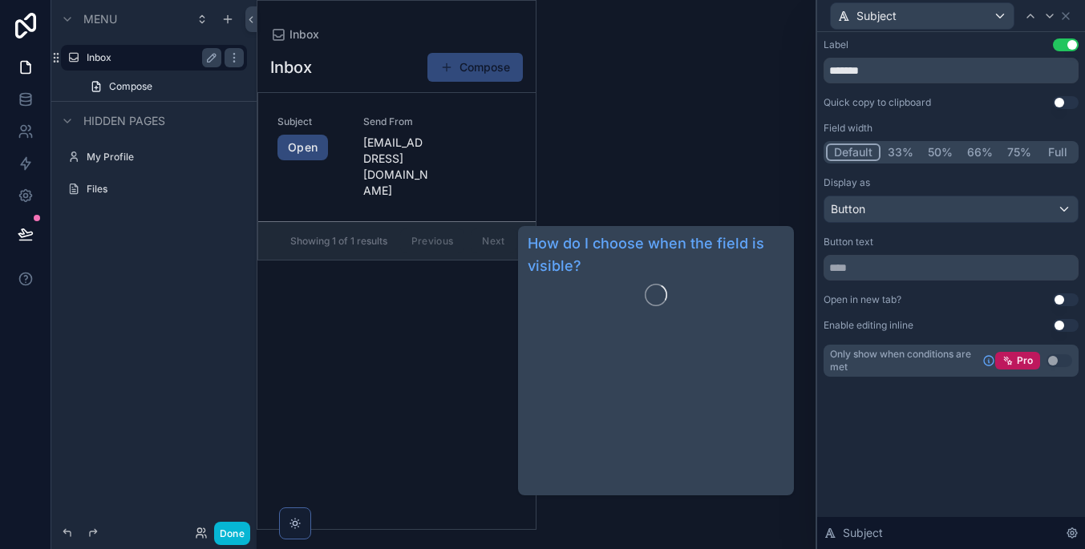
click at [924, 401] on div "Label Use setting ******* Quick copy to clipboard Use setting Field width Defau…" at bounding box center [951, 223] width 268 height 383
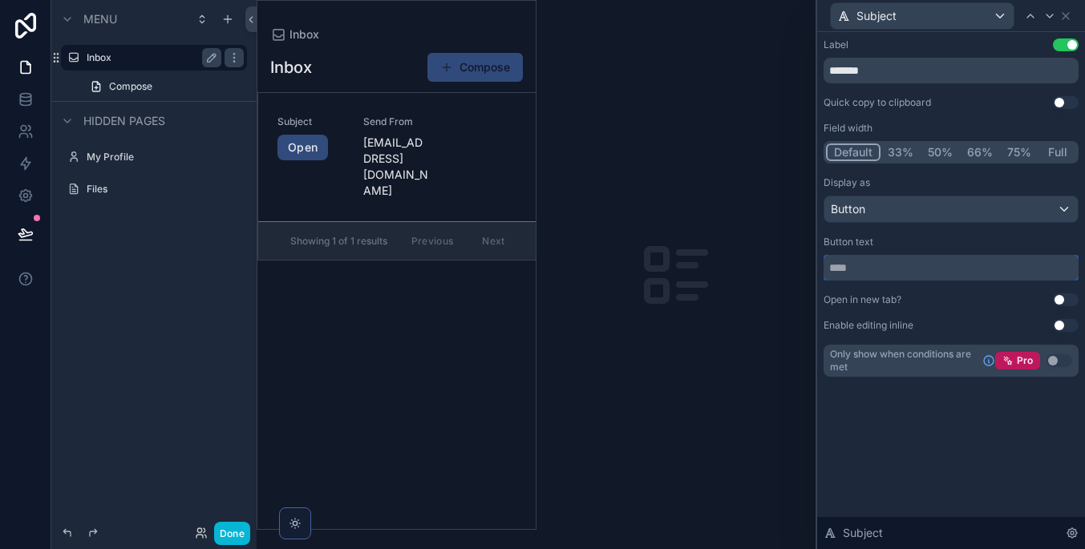
click at [925, 262] on input "text" at bounding box center [950, 268] width 255 height 26
click at [922, 204] on div "Button" at bounding box center [950, 209] width 253 height 26
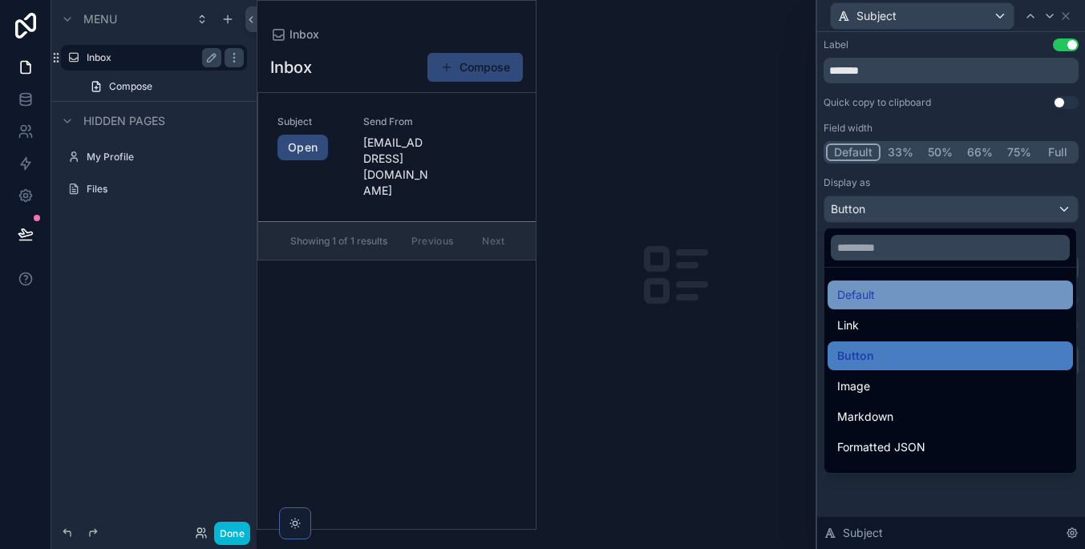
click at [911, 298] on div "Default" at bounding box center [950, 294] width 226 height 19
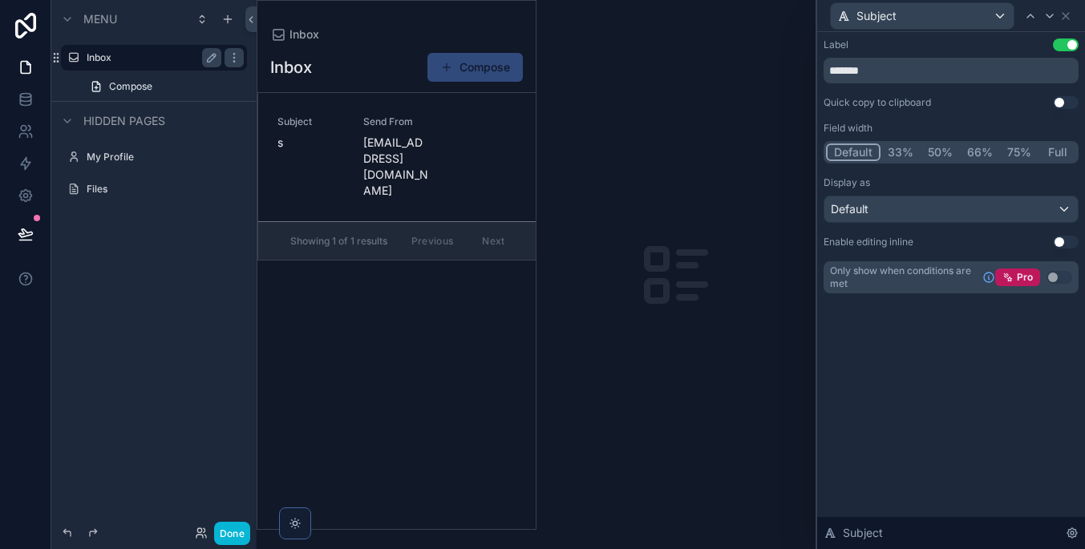
click at [921, 203] on div "Default" at bounding box center [950, 209] width 253 height 26
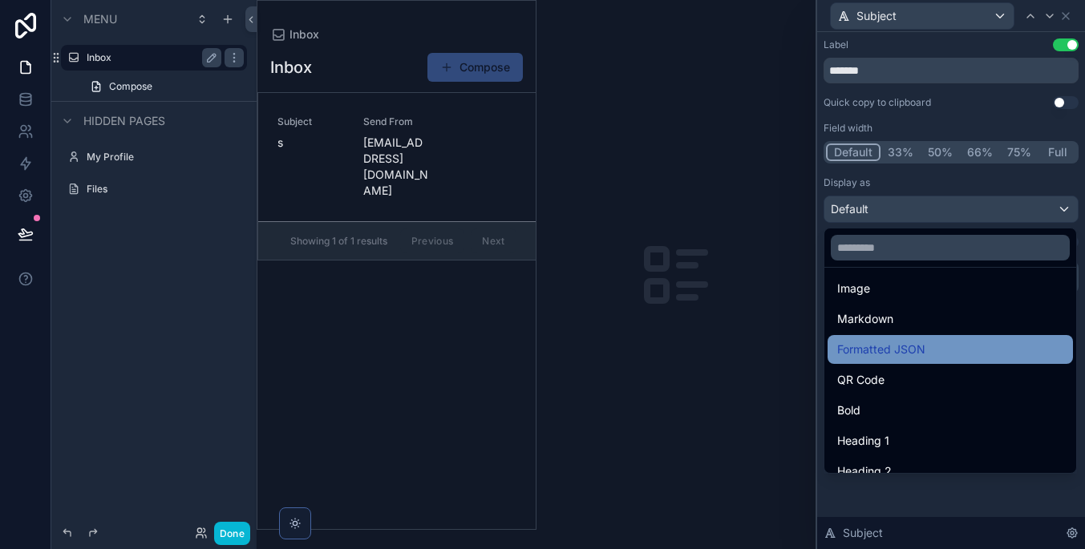
scroll to position [95, 0]
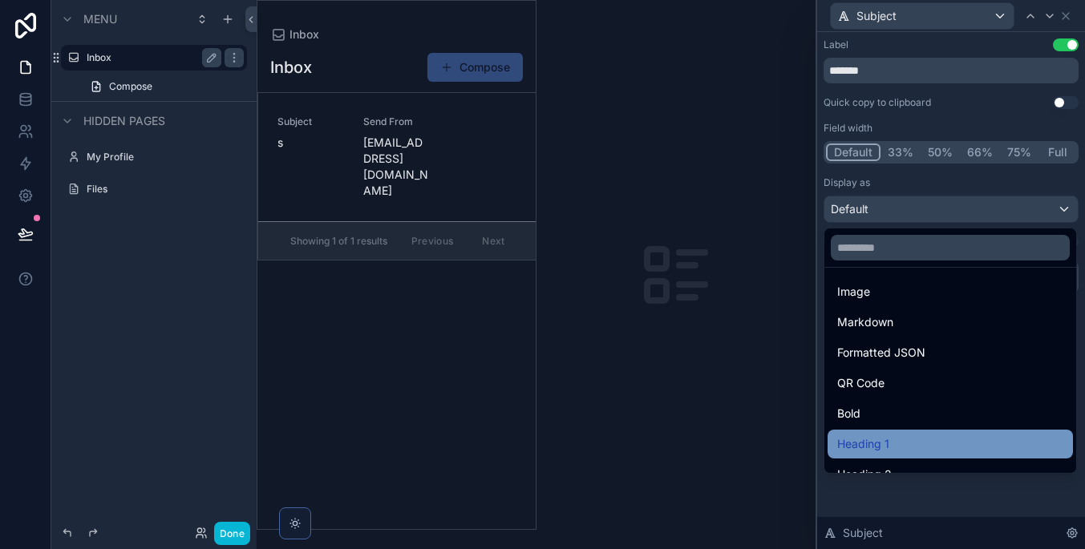
click at [922, 443] on div "Heading 1" at bounding box center [950, 444] width 226 height 19
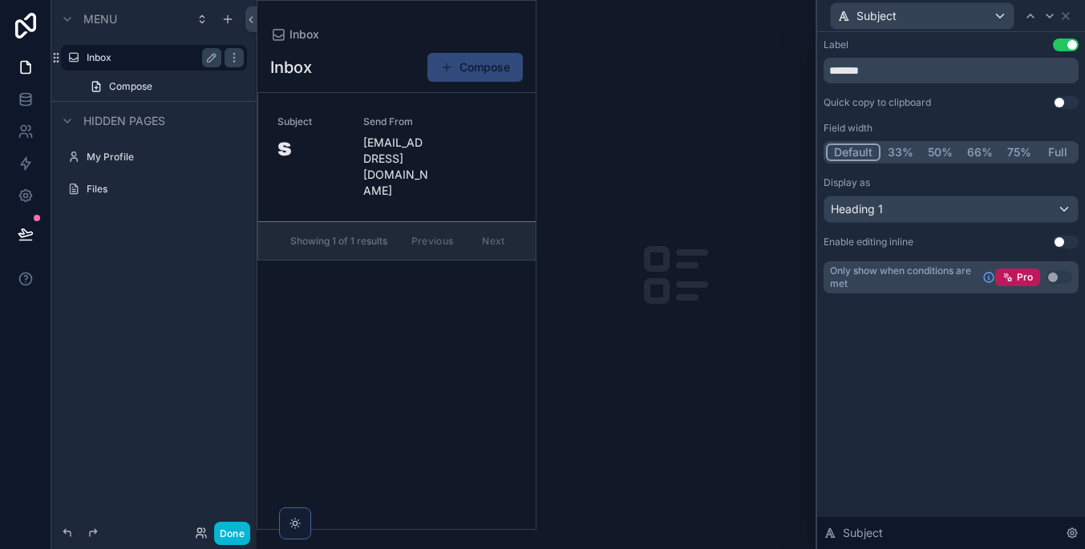
click at [913, 212] on div "Heading 1" at bounding box center [950, 209] width 253 height 26
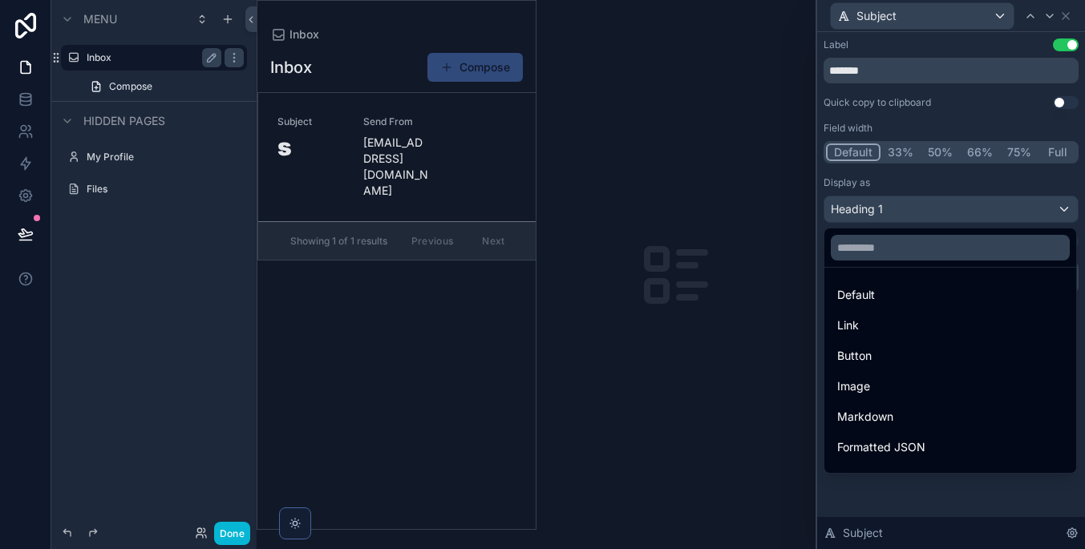
click at [934, 54] on div at bounding box center [951, 274] width 268 height 549
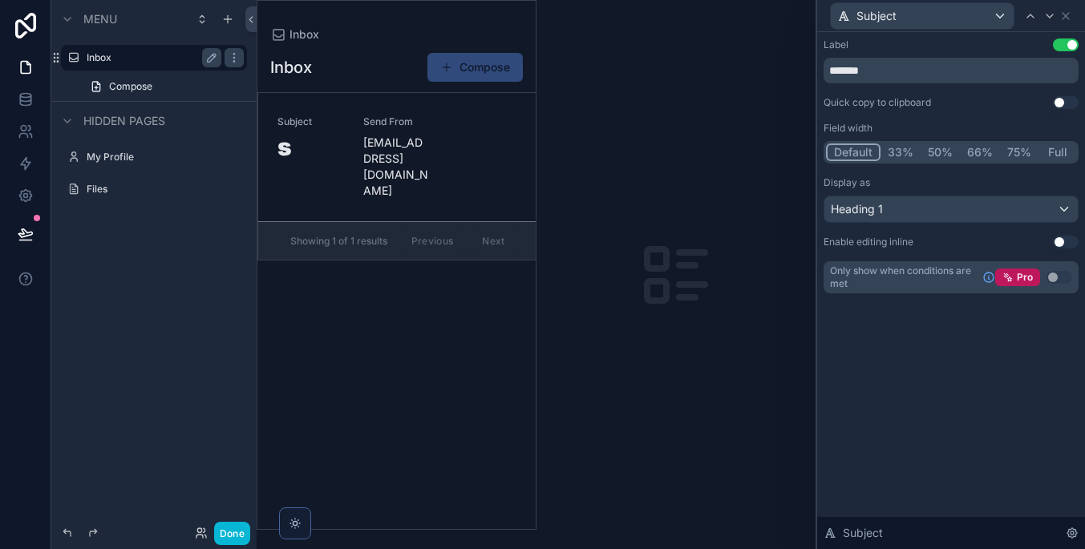
click at [1057, 37] on div "Label Use setting ******* Quick copy to clipboard Use setting Field width Defau…" at bounding box center [951, 182] width 268 height 300
click at [1061, 43] on button "Use setting" at bounding box center [1066, 44] width 26 height 13
click at [895, 208] on div "Heading 1" at bounding box center [950, 209] width 253 height 26
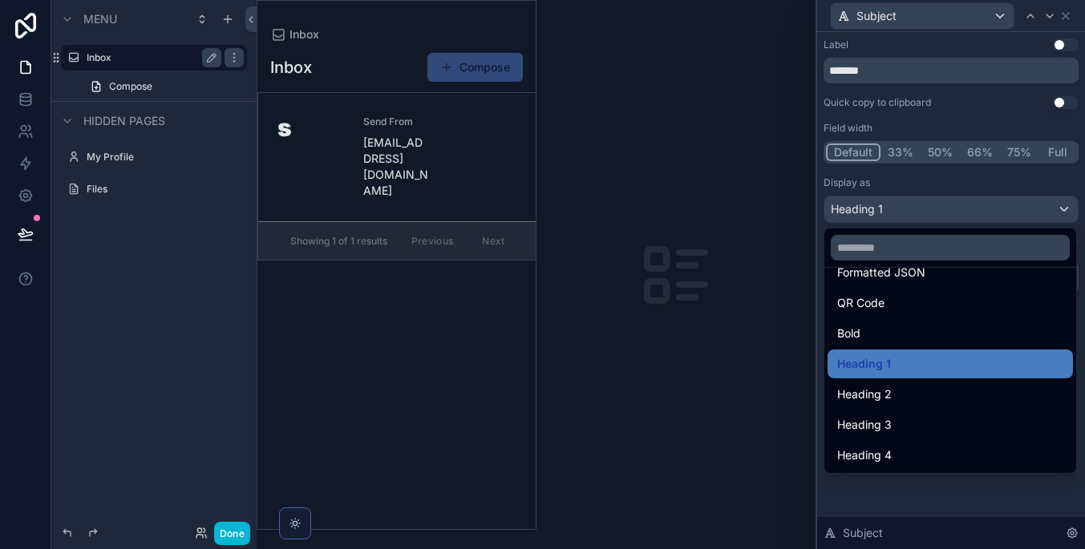
scroll to position [0, 0]
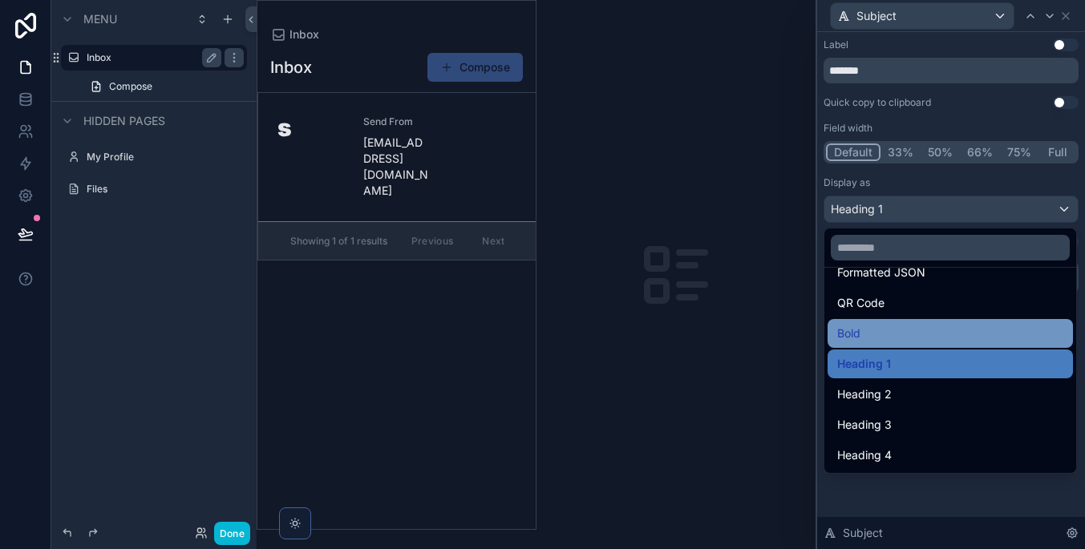
click at [903, 334] on div "Bold" at bounding box center [950, 333] width 226 height 19
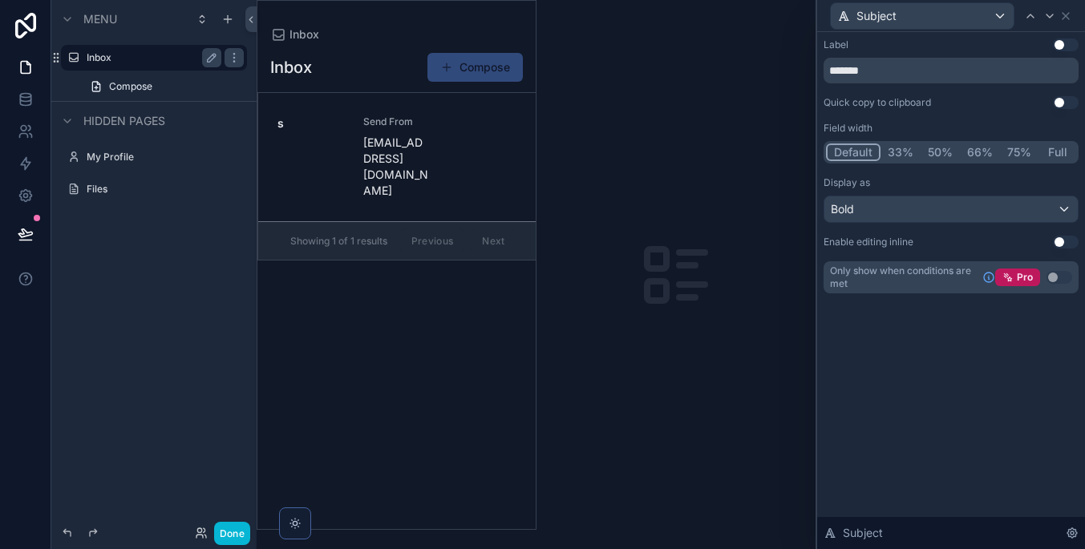
click at [1058, 237] on button "Use setting" at bounding box center [1066, 242] width 26 height 13
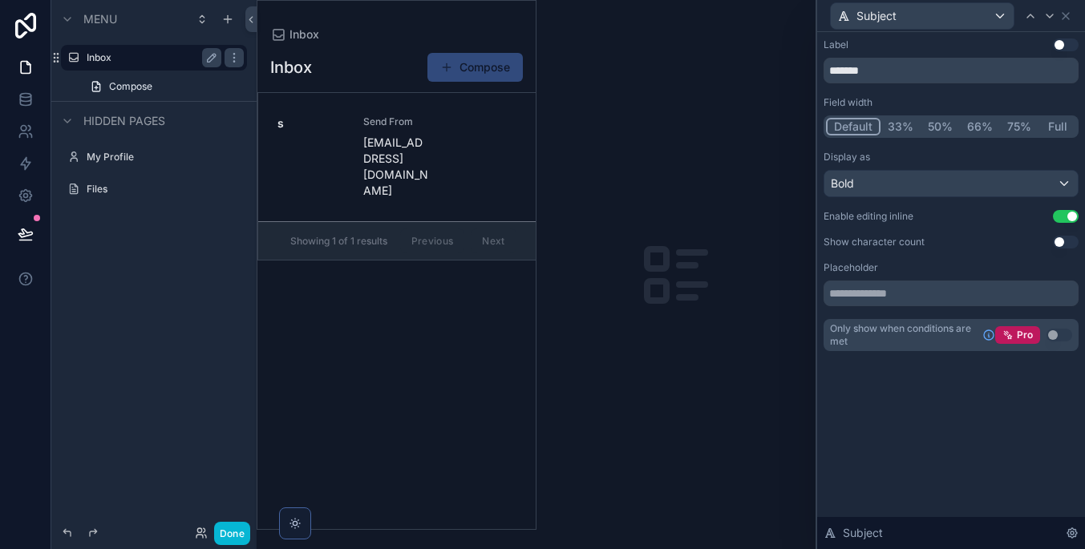
click at [1068, 217] on button "Use setting" at bounding box center [1066, 216] width 26 height 13
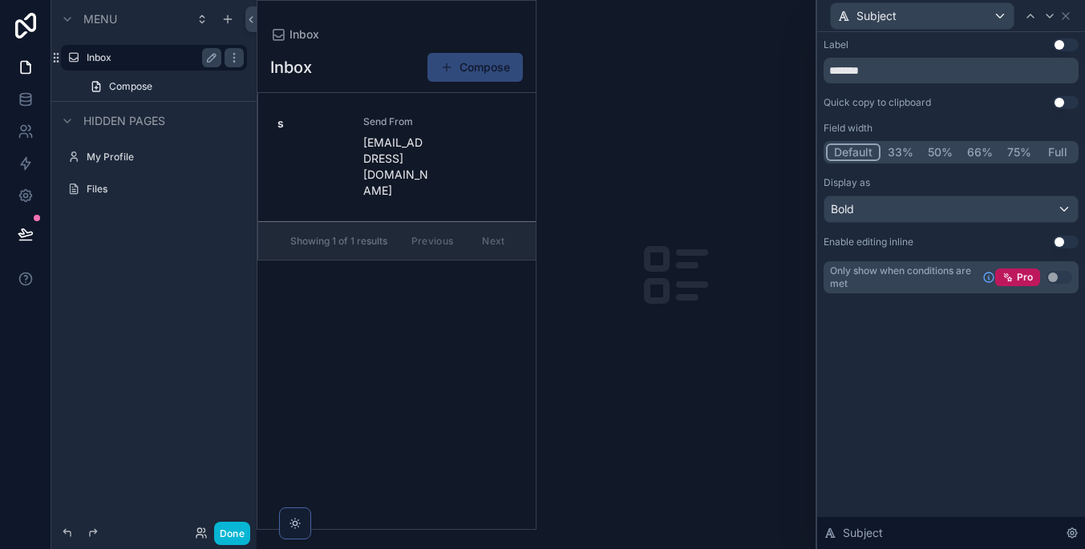
click at [895, 206] on div "Bold" at bounding box center [950, 209] width 253 height 26
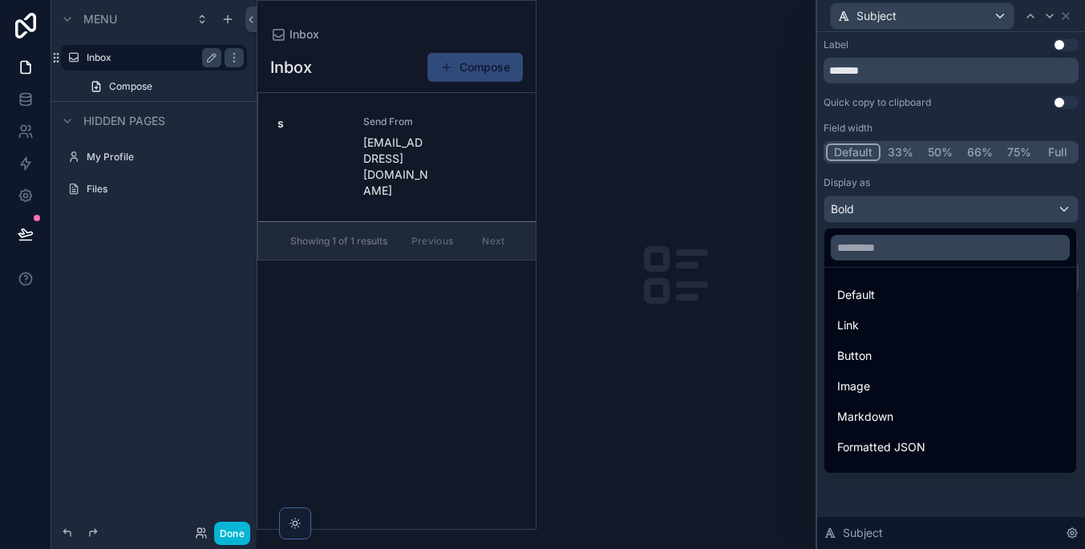
click at [895, 206] on div at bounding box center [951, 274] width 268 height 549
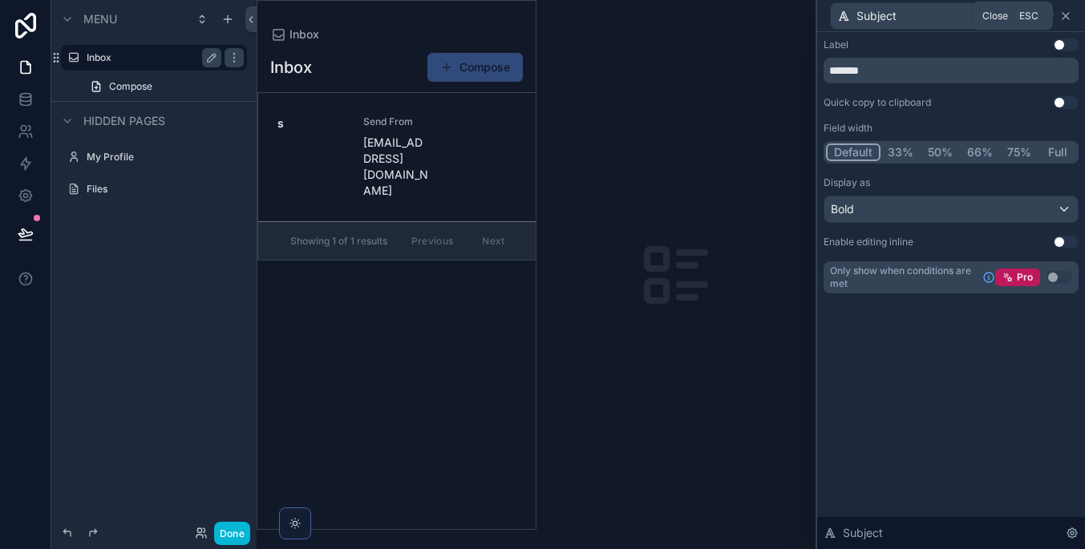
click at [1062, 17] on icon at bounding box center [1065, 16] width 13 height 13
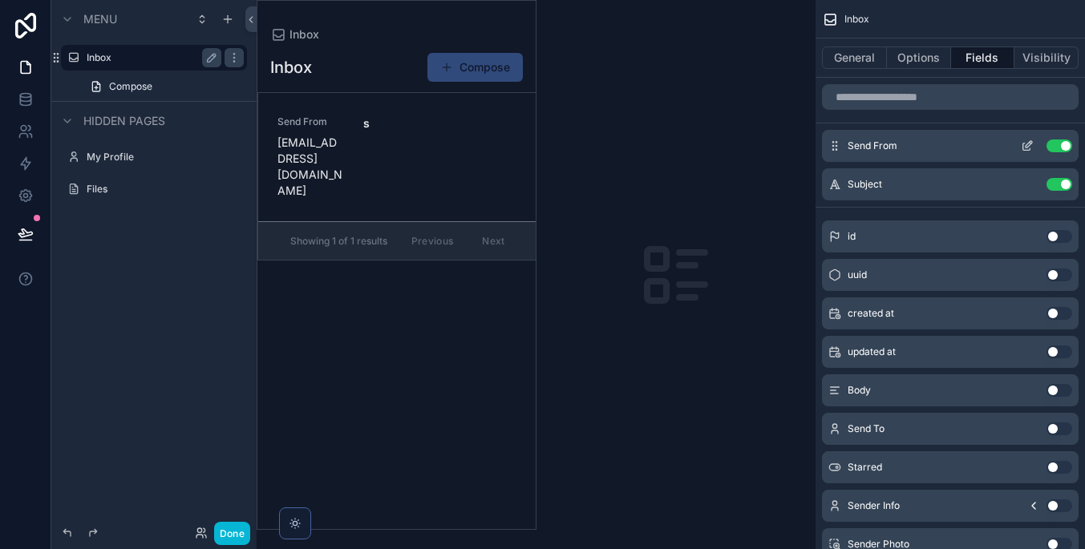
click at [1023, 148] on icon "scrollable content" at bounding box center [1026, 147] width 7 height 7
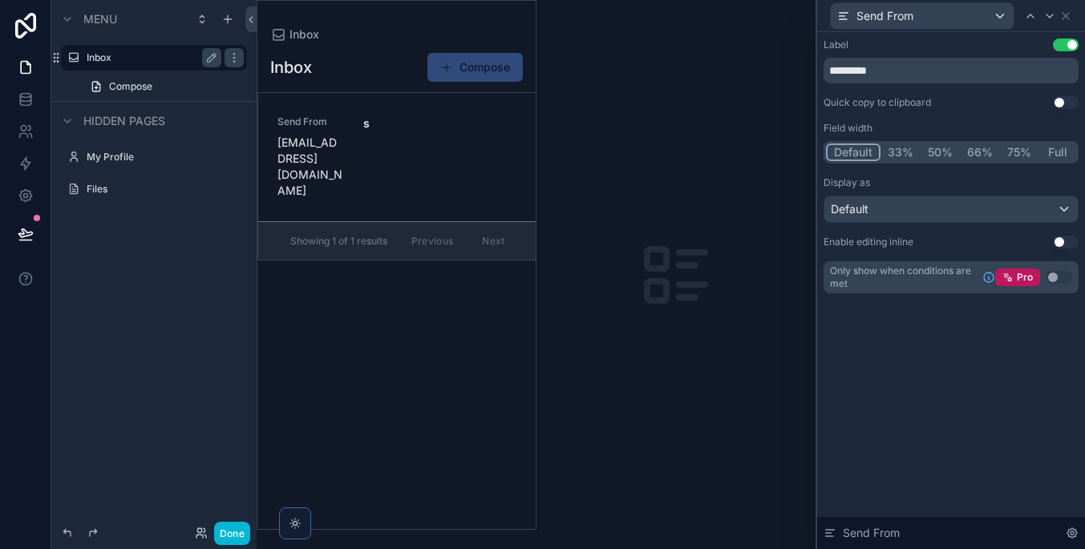
click at [1063, 48] on button "Use setting" at bounding box center [1066, 44] width 26 height 13
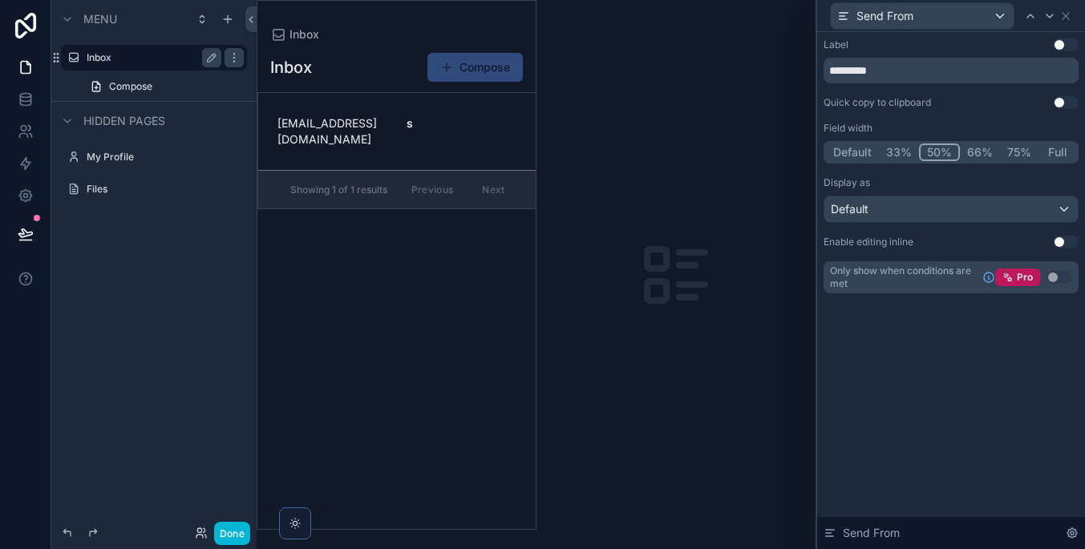
click at [940, 153] on button "50%" at bounding box center [939, 153] width 41 height 18
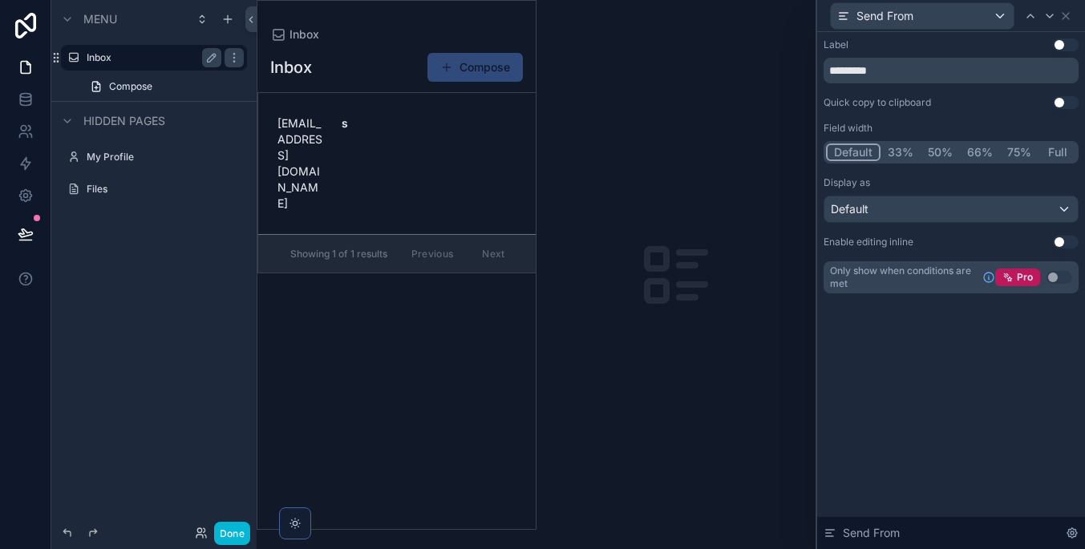
click at [863, 153] on button "Default" at bounding box center [853, 153] width 55 height 18
click at [916, 208] on div "Default" at bounding box center [950, 209] width 253 height 26
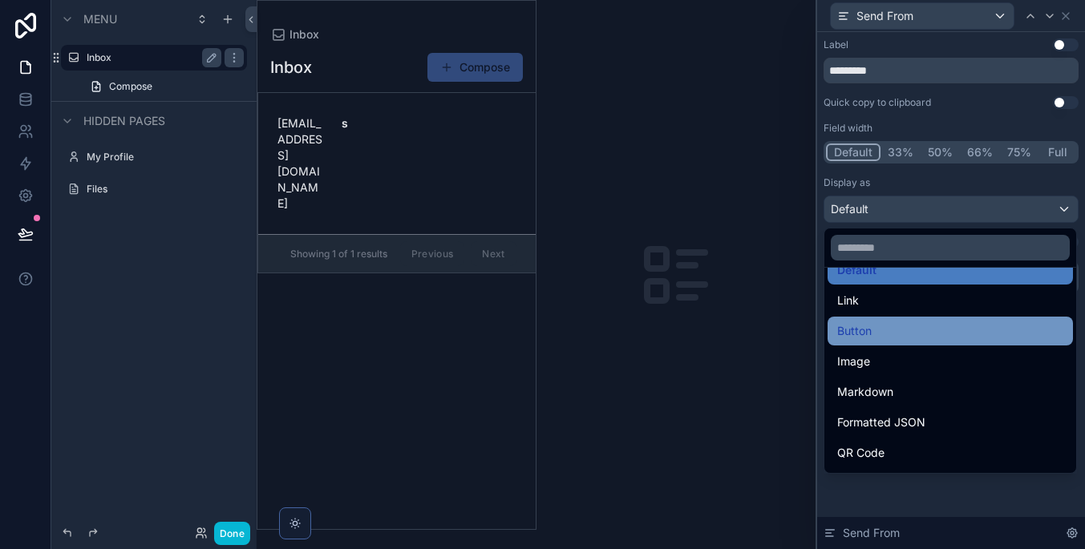
scroll to position [28, 0]
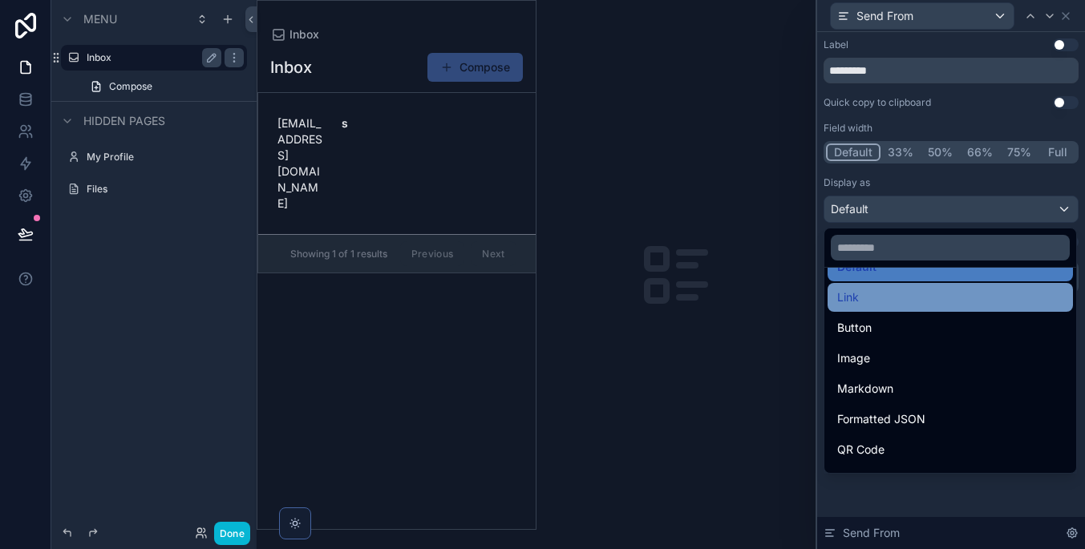
click at [930, 305] on div "Link" at bounding box center [950, 297] width 226 height 19
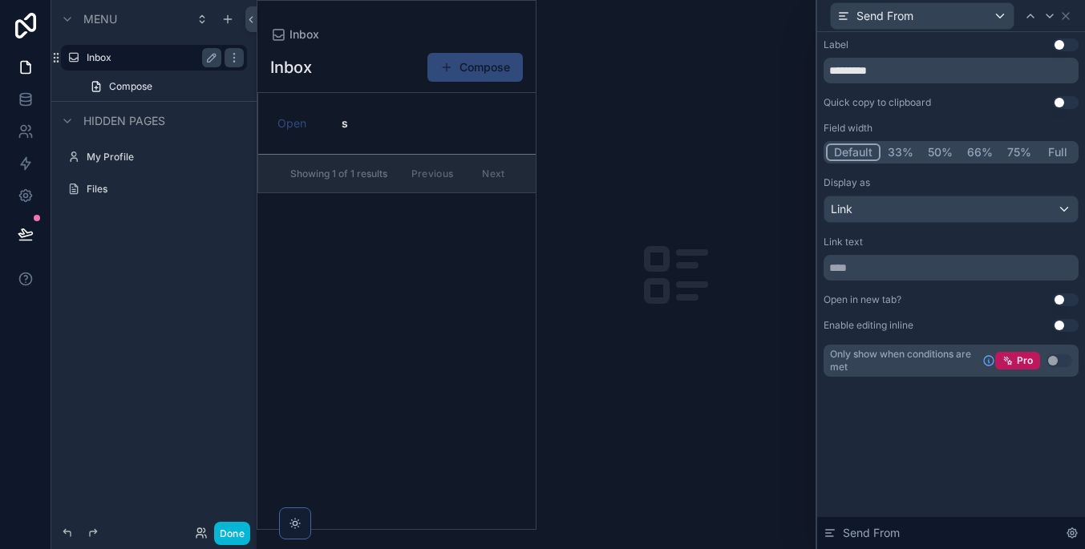
click at [894, 215] on div "Link" at bounding box center [950, 209] width 253 height 26
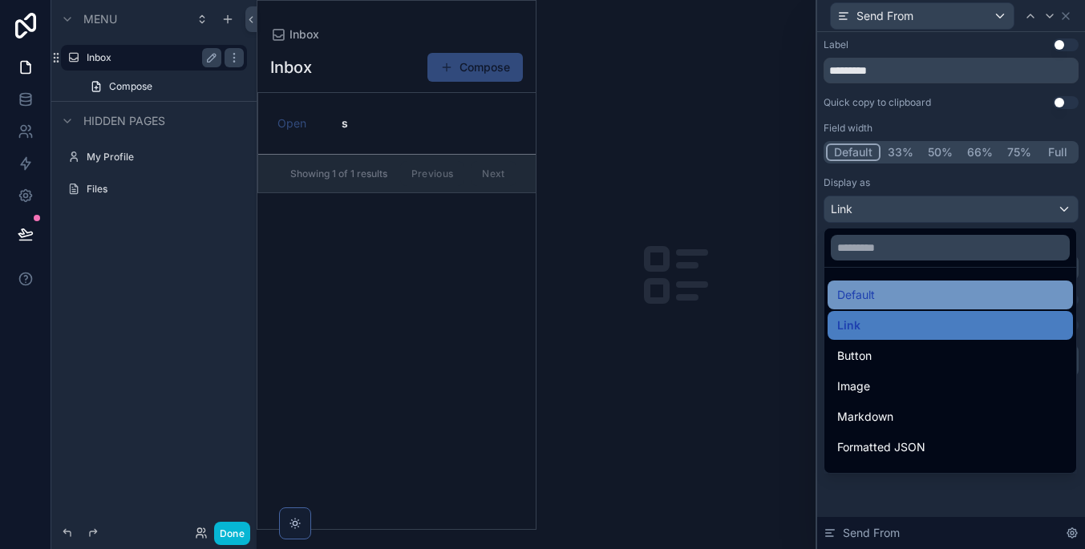
scroll to position [0, 0]
click at [912, 289] on div "Default" at bounding box center [950, 294] width 226 height 19
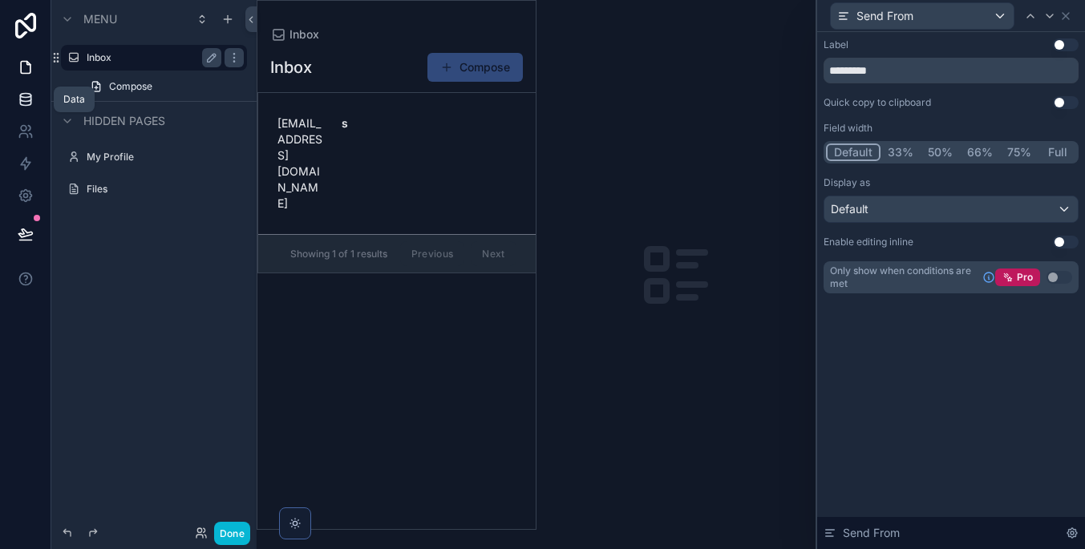
click at [30, 103] on icon at bounding box center [25, 102] width 10 height 6
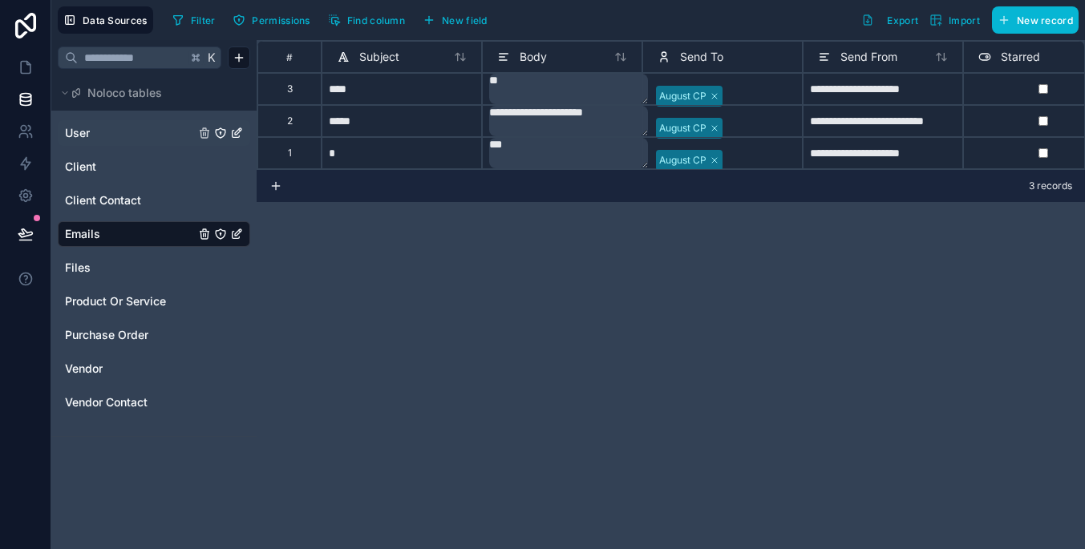
click at [142, 138] on link "User" at bounding box center [130, 133] width 130 height 16
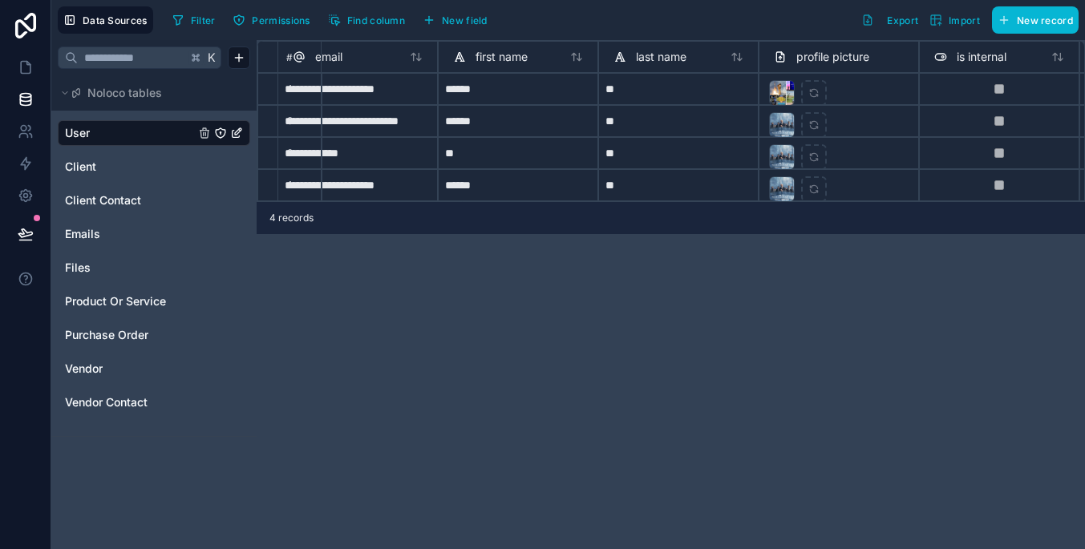
scroll to position [0, 55]
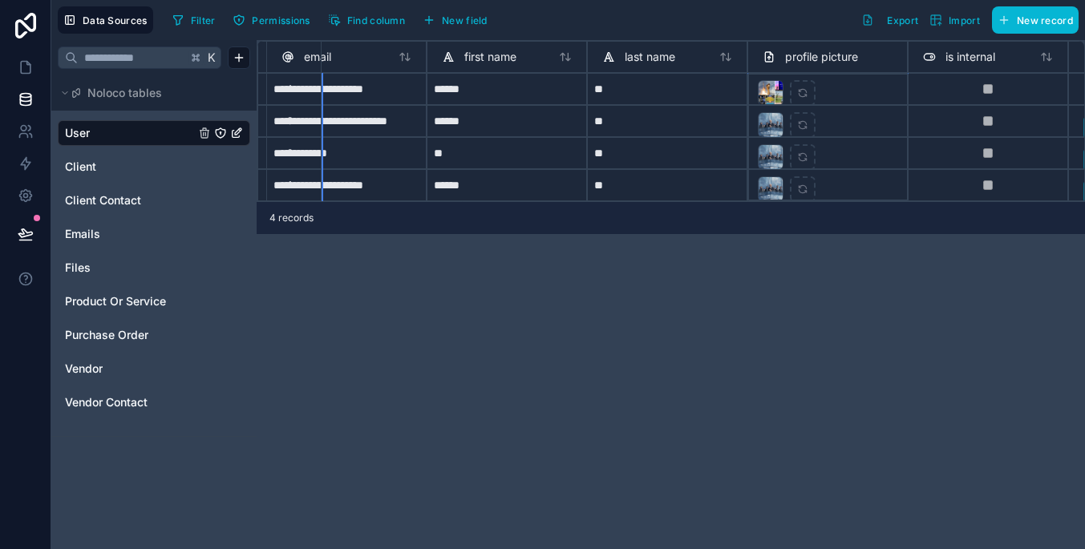
click at [826, 58] on span "profile picture" at bounding box center [821, 57] width 73 height 16
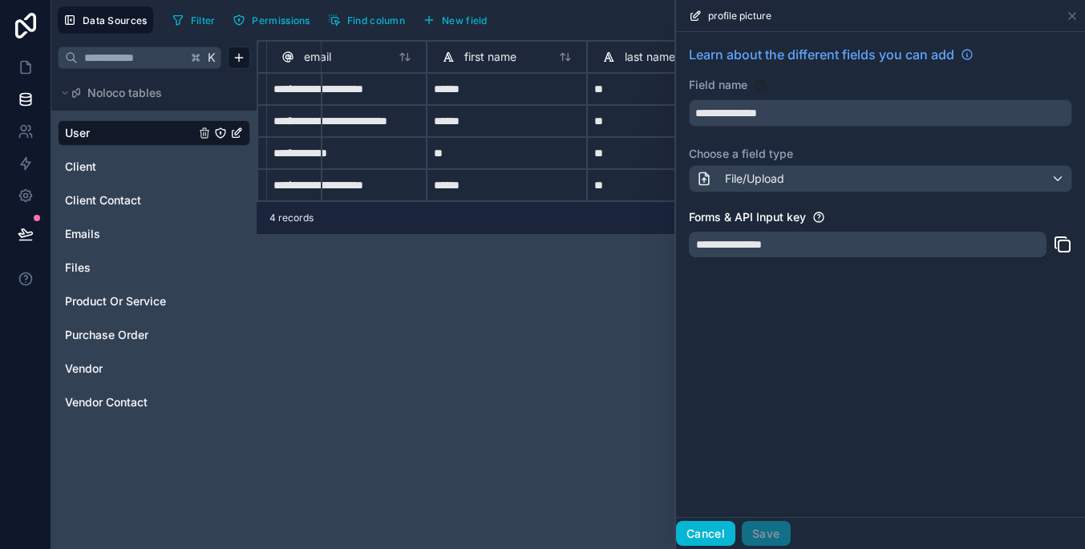
click at [709, 536] on button "Cancel" at bounding box center [705, 534] width 59 height 26
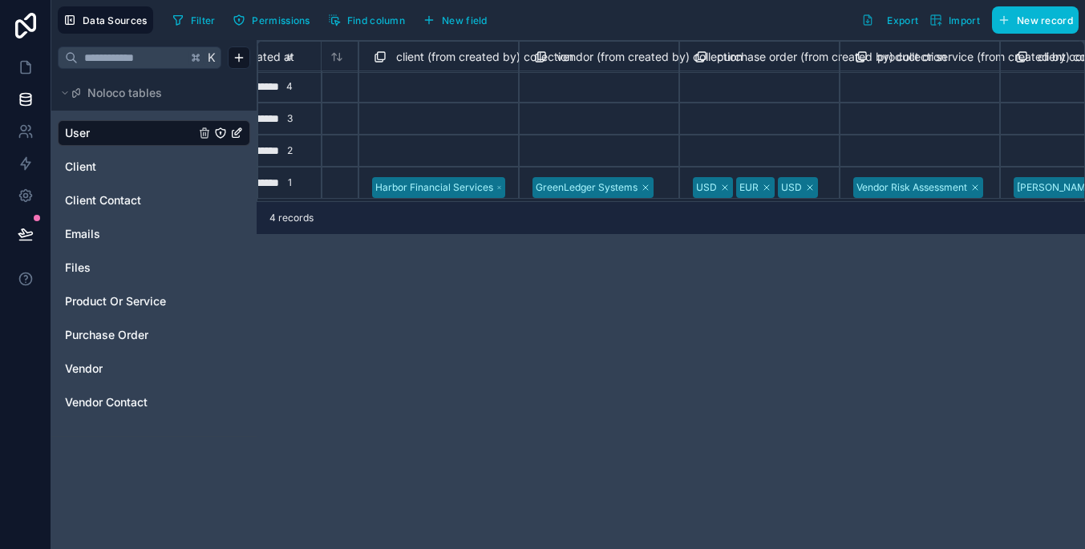
scroll to position [2, 1888]
click at [380, 62] on icon at bounding box center [377, 58] width 7 height 7
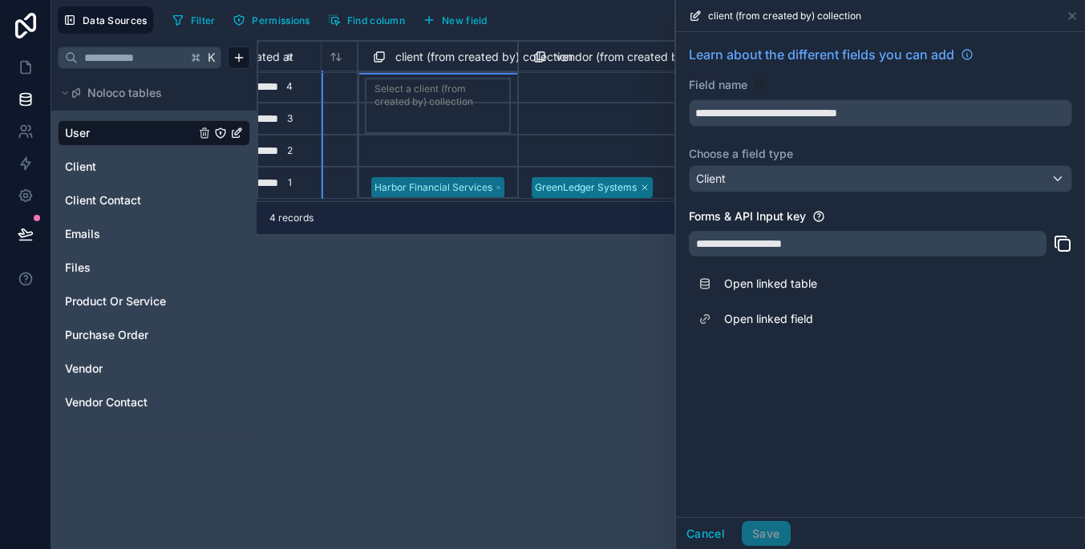
click at [479, 127] on div "**********" at bounding box center [84, 118] width 3431 height 160
click at [707, 531] on button "Cancel" at bounding box center [705, 534] width 59 height 26
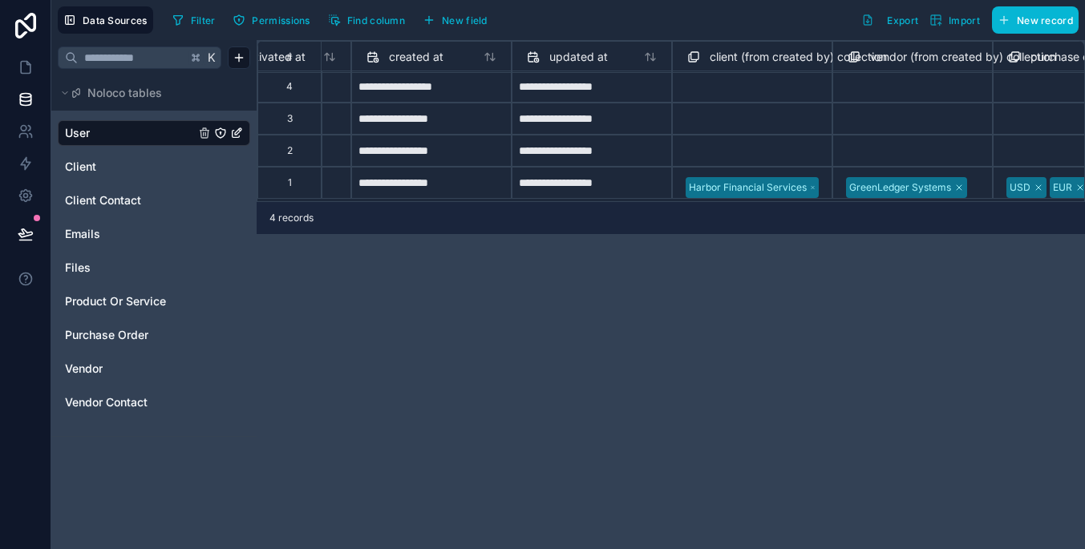
scroll to position [2, 1335]
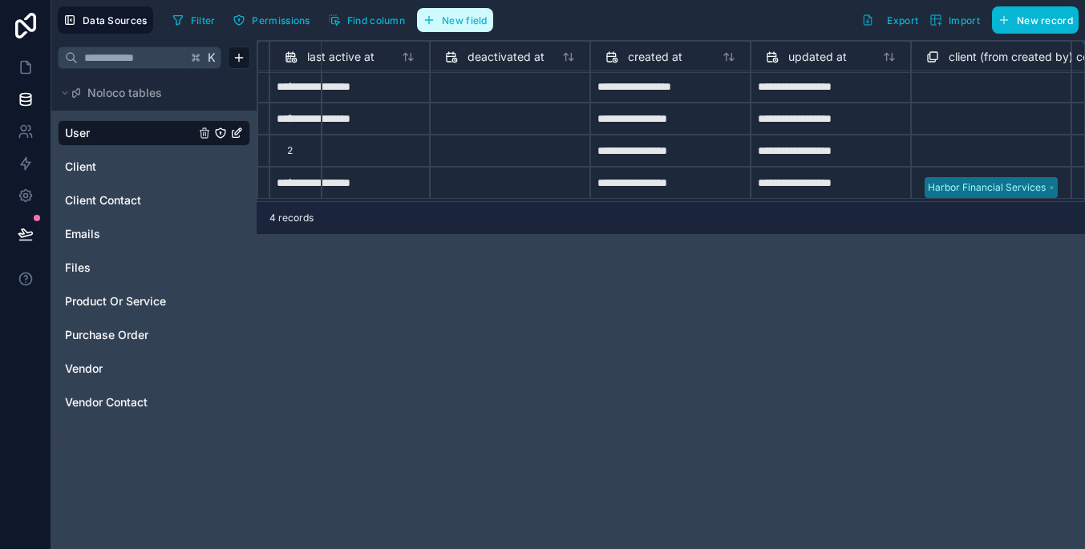
click at [468, 26] on span "New field" at bounding box center [465, 20] width 46 height 12
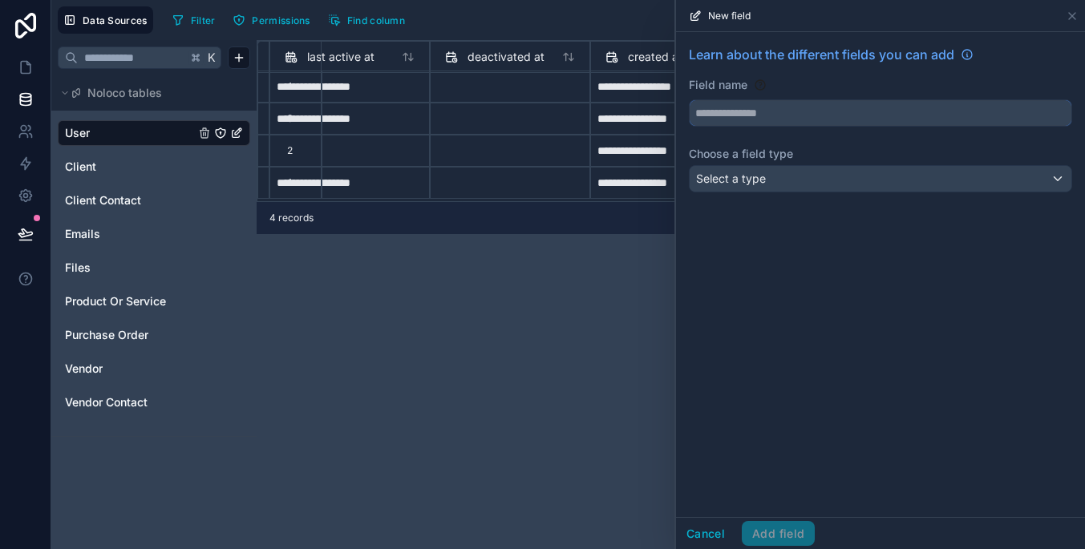
click at [813, 108] on input "text" at bounding box center [880, 113] width 382 height 26
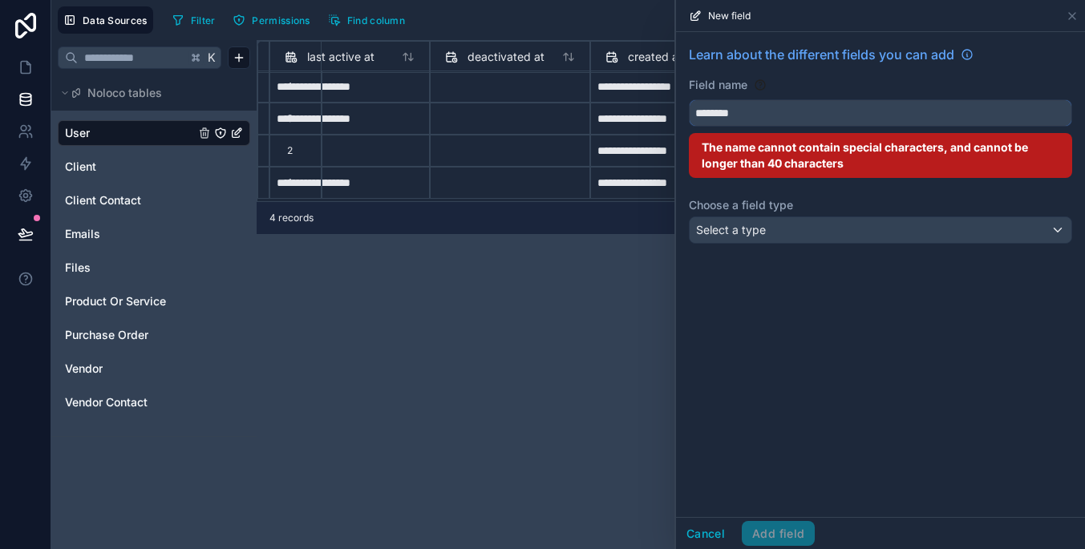
click at [880, 113] on button "*******" at bounding box center [880, 112] width 383 height 27
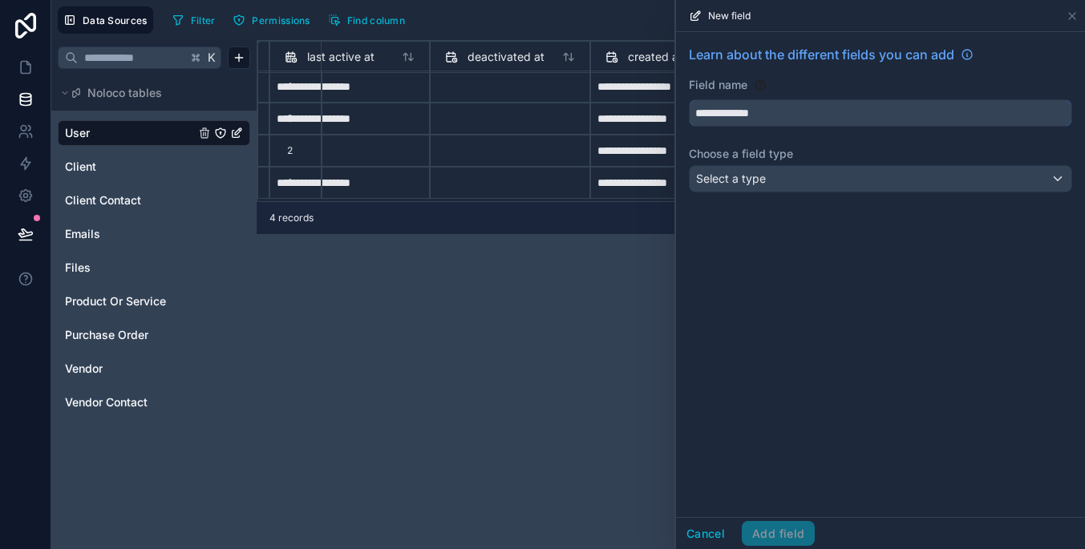
type input "**********"
click at [797, 187] on div "Select a type" at bounding box center [880, 179] width 382 height 26
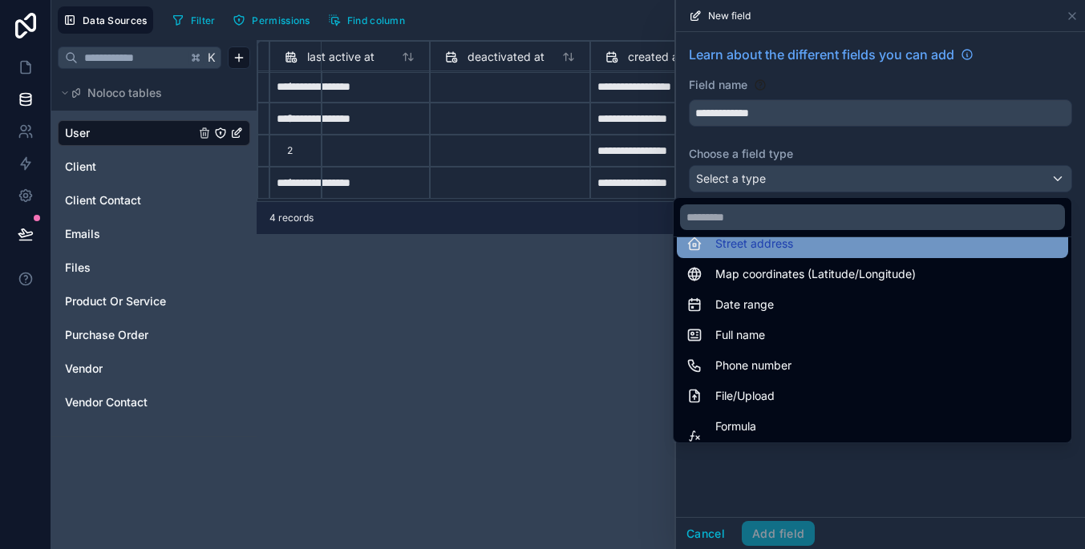
scroll to position [266, 0]
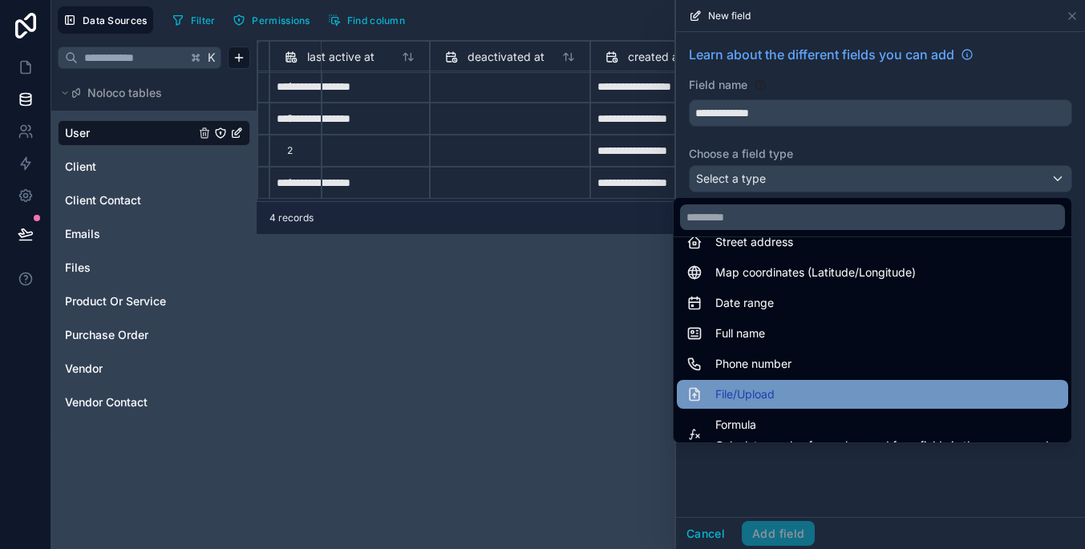
click at [876, 394] on div "File/Upload" at bounding box center [872, 394] width 372 height 19
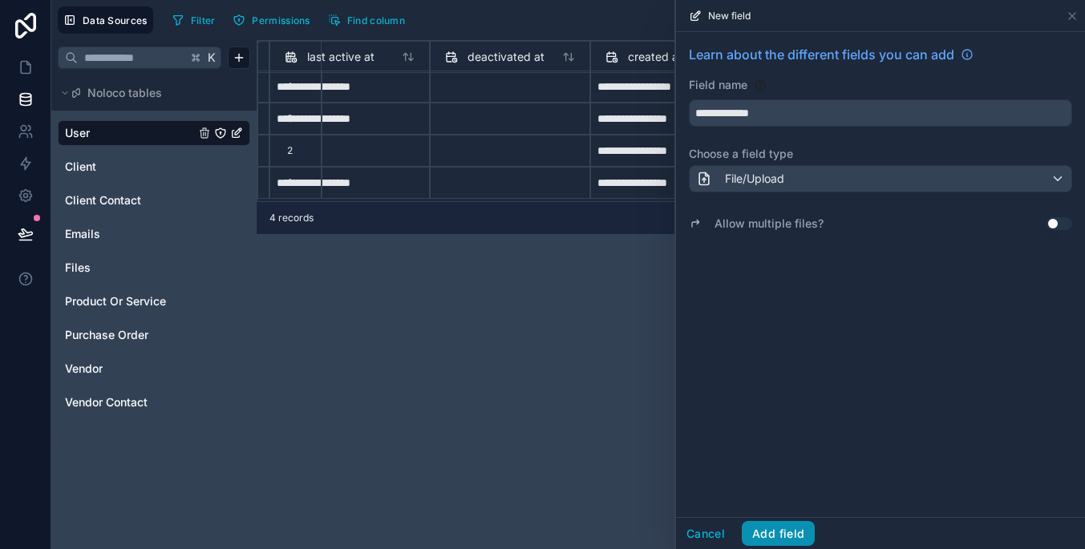
click at [798, 531] on button "Add field" at bounding box center [778, 534] width 73 height 26
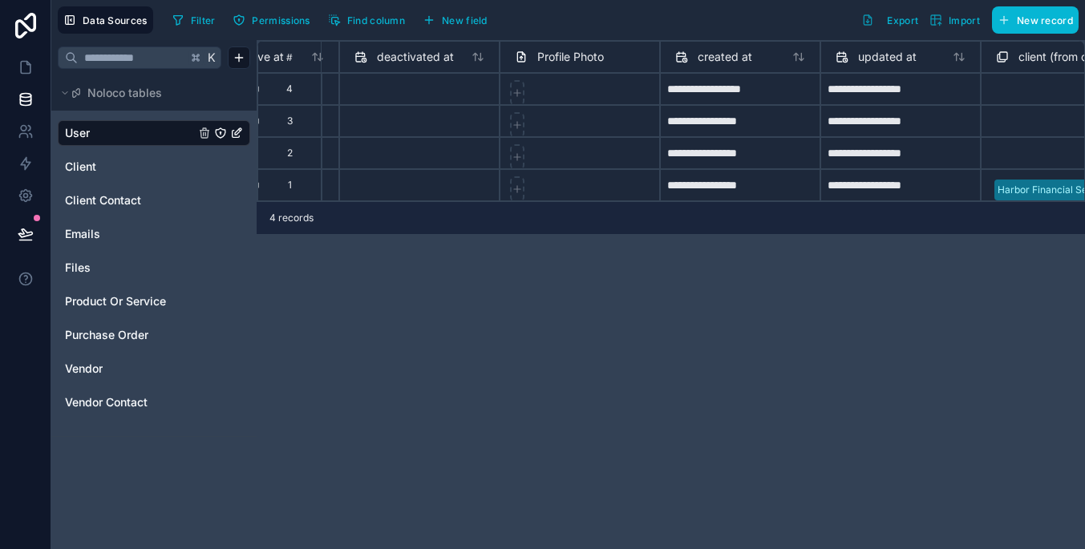
scroll to position [0, 1185]
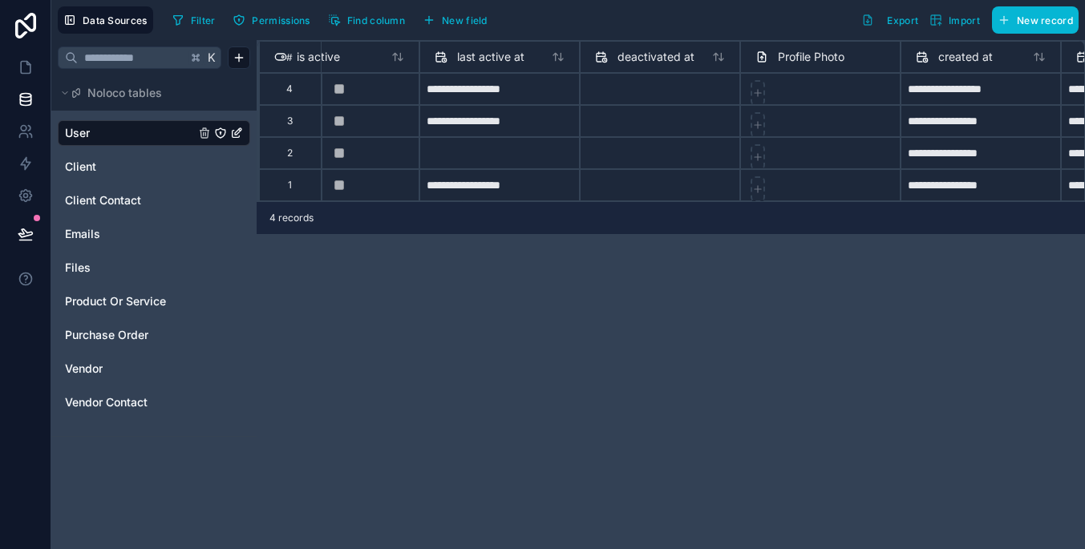
click at [757, 184] on icon at bounding box center [757, 189] width 11 height 11
type input "**********"
click at [757, 161] on icon at bounding box center [757, 156] width 11 height 11
type input "**********"
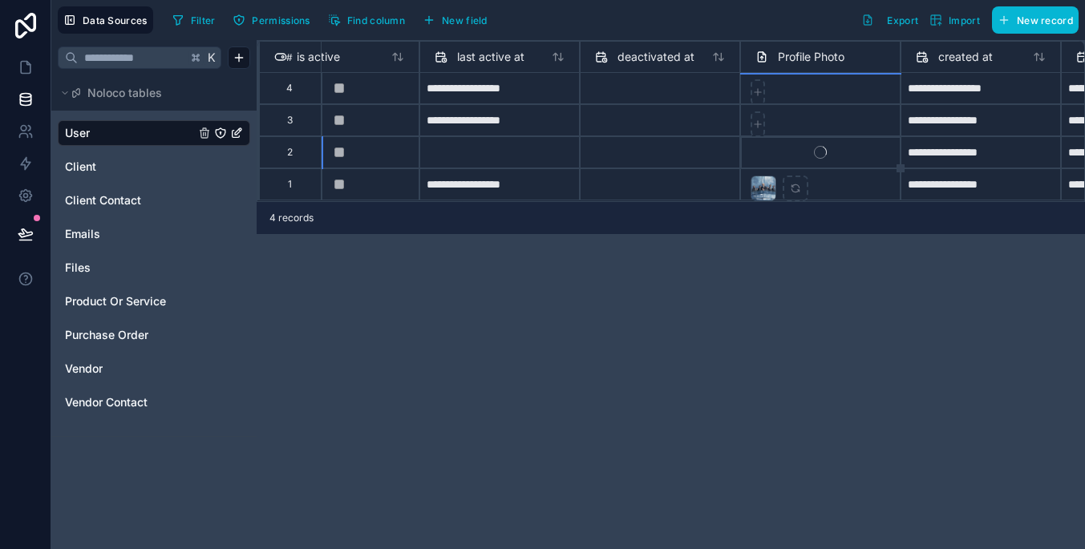
click at [762, 127] on icon at bounding box center [757, 124] width 11 height 11
type input "**********"
click at [759, 99] on div at bounding box center [757, 92] width 14 height 26
type input "**********"
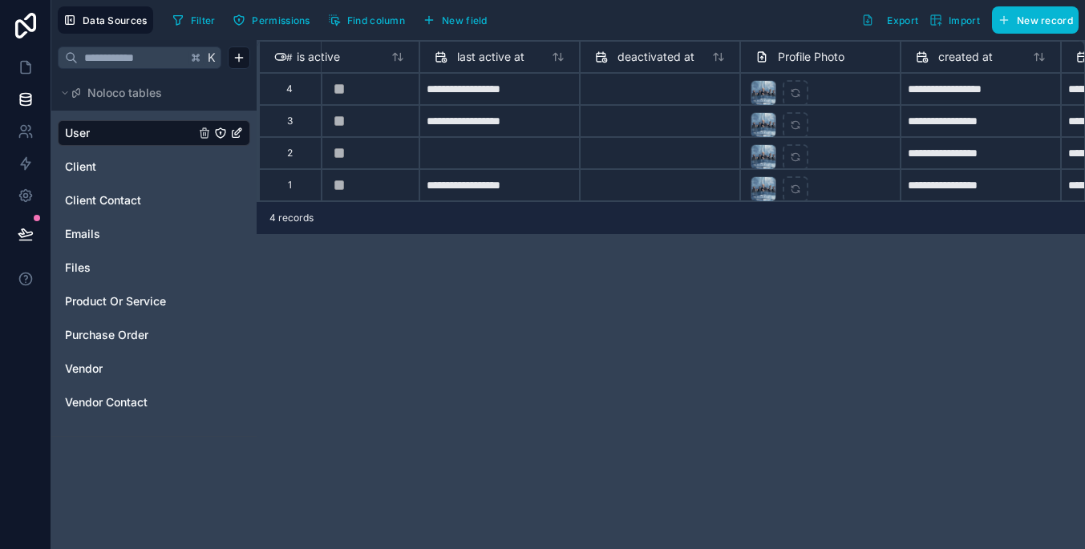
click at [995, 378] on div "**********" at bounding box center [671, 294] width 828 height 509
click at [14, 69] on link at bounding box center [25, 67] width 51 height 32
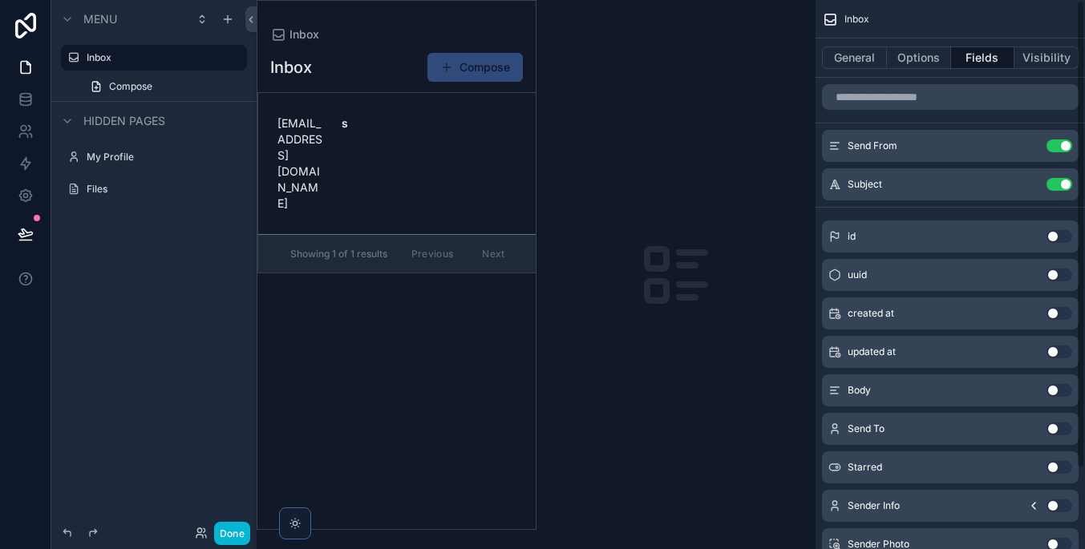
click at [710, 245] on icon "scrollable content" at bounding box center [675, 275] width 77 height 77
click at [859, 50] on button "General" at bounding box center [854, 57] width 65 height 22
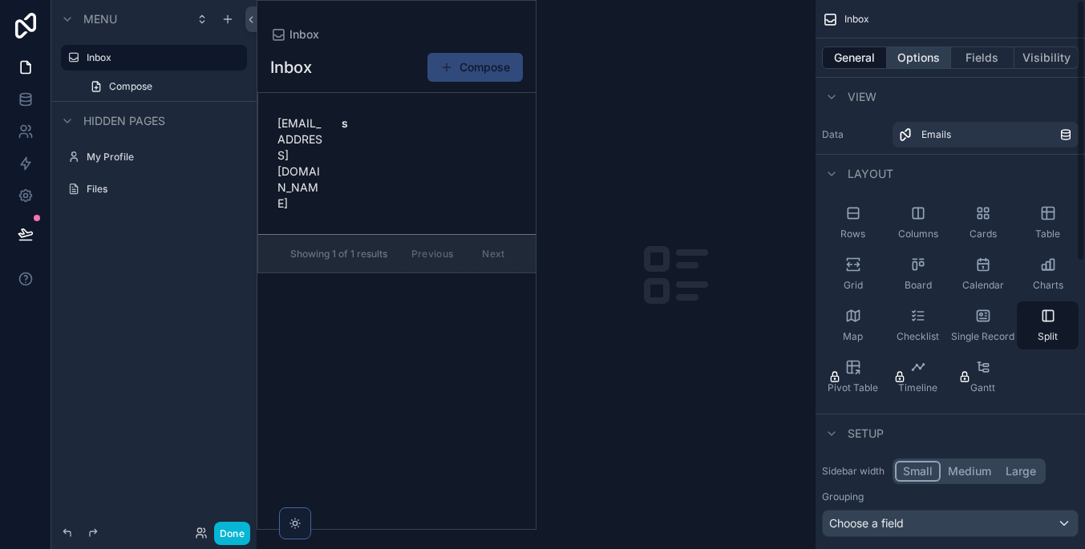
click at [932, 51] on button "Options" at bounding box center [919, 57] width 64 height 22
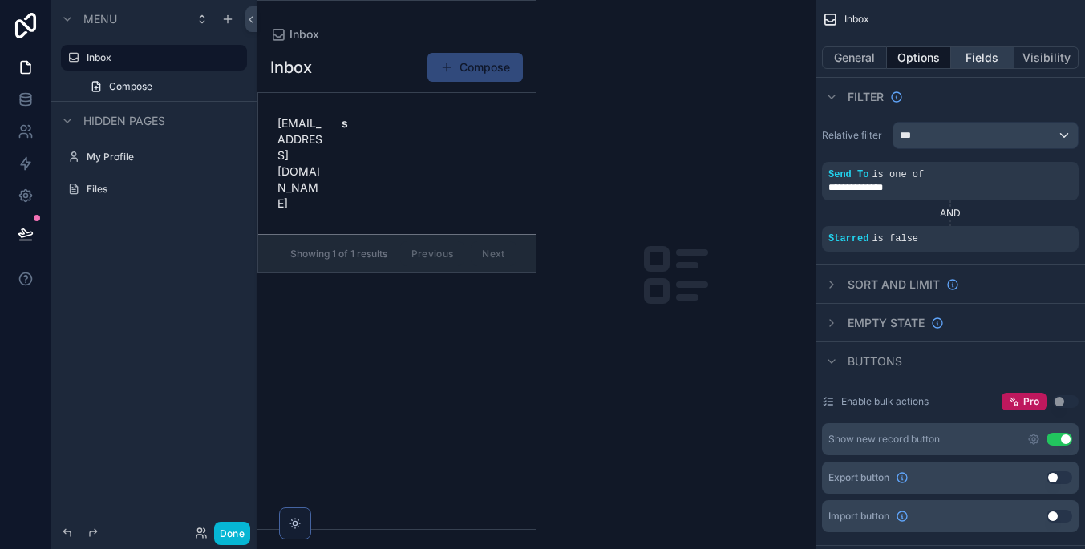
click at [964, 51] on button "Fields" at bounding box center [983, 57] width 64 height 22
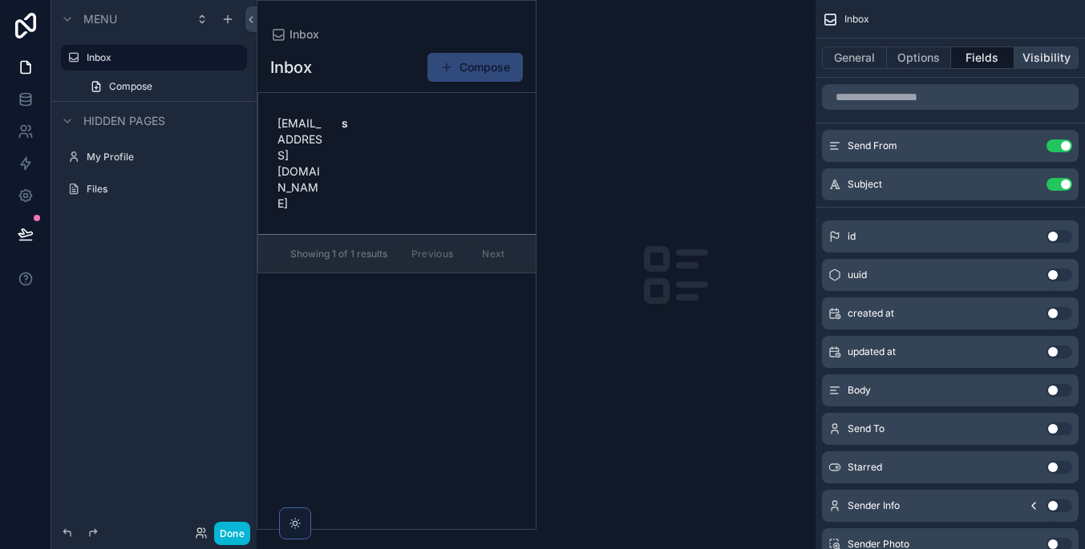
click at [1027, 58] on button "Visibility" at bounding box center [1046, 57] width 64 height 22
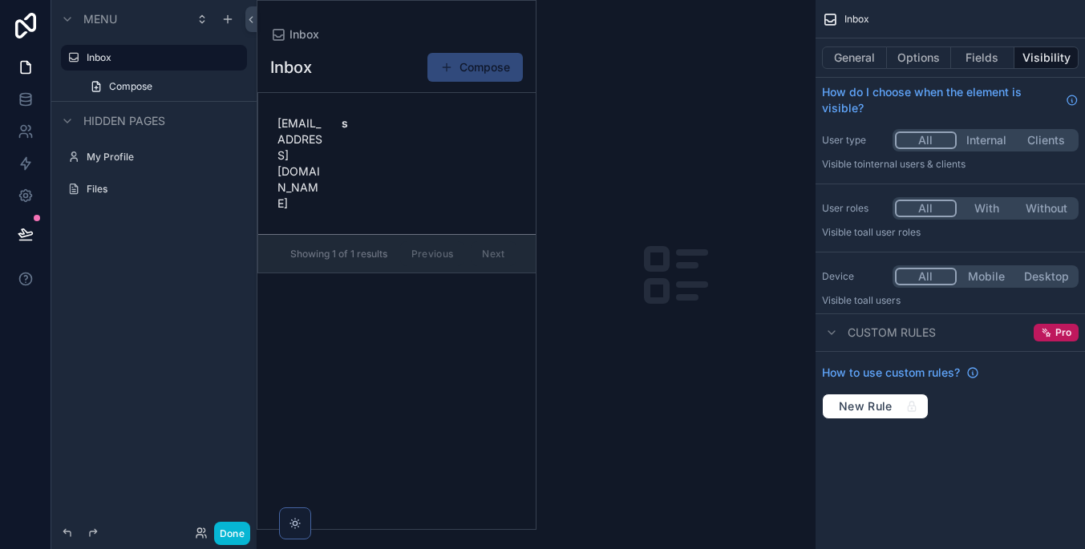
click at [333, 119] on div "scrollable content" at bounding box center [396, 265] width 278 height 528
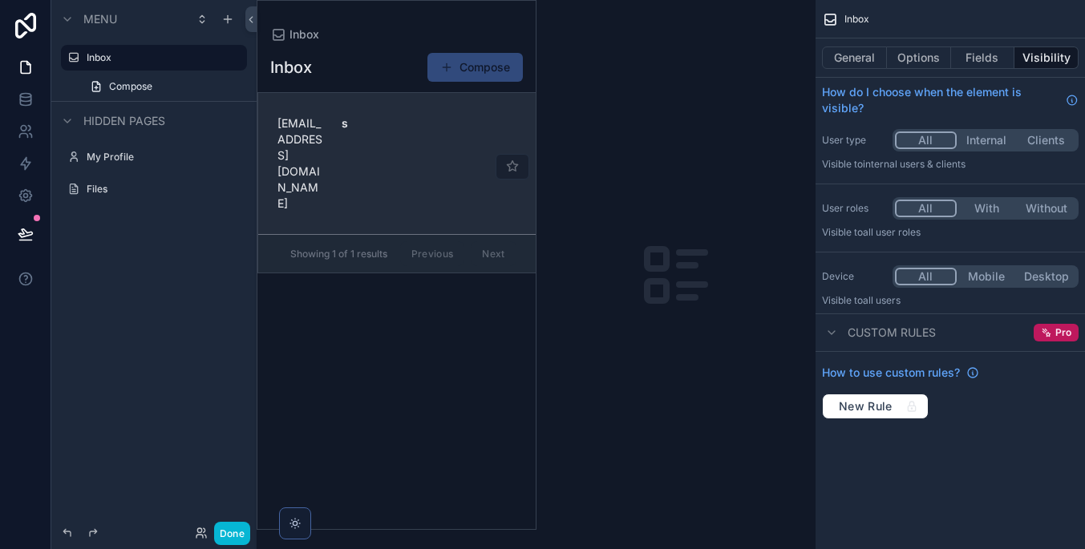
click at [455, 154] on div "[EMAIL_ADDRESS][DOMAIN_NAME] s" at bounding box center [396, 163] width 239 height 96
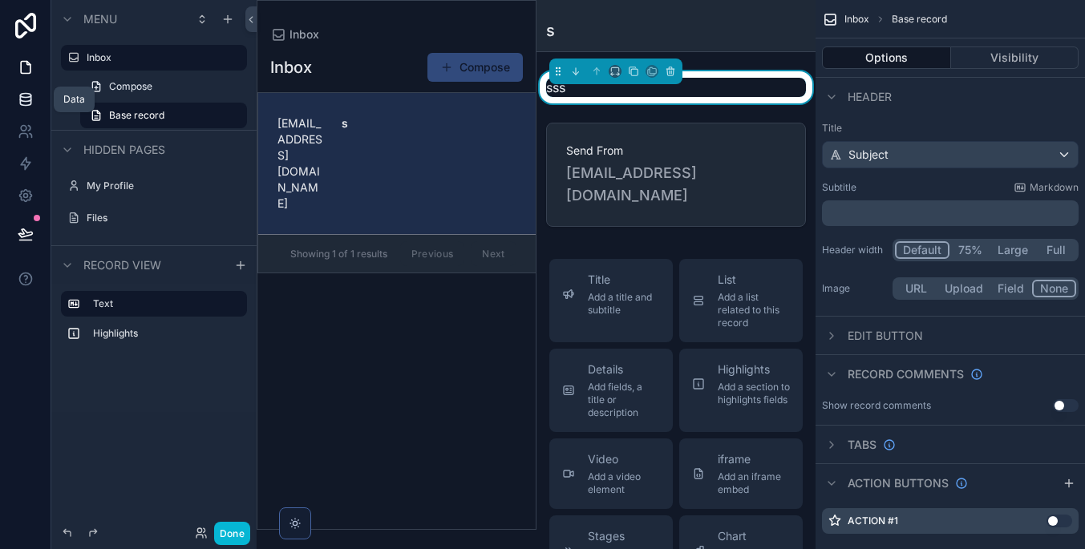
click at [22, 104] on icon at bounding box center [26, 99] width 16 height 16
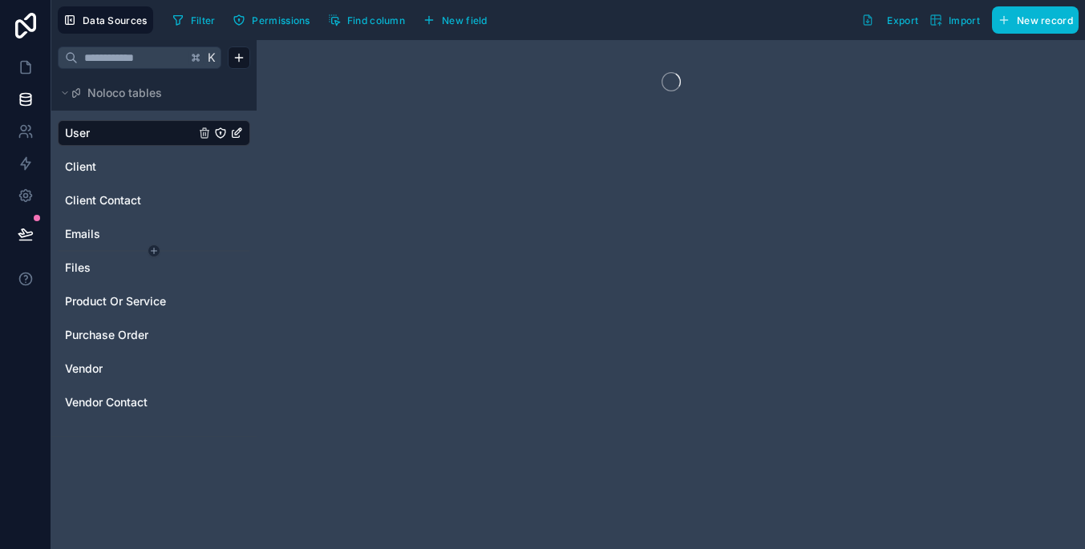
click at [151, 256] on html "Data Sources Filter Permissions Find column New field Export Import New record …" at bounding box center [542, 274] width 1085 height 549
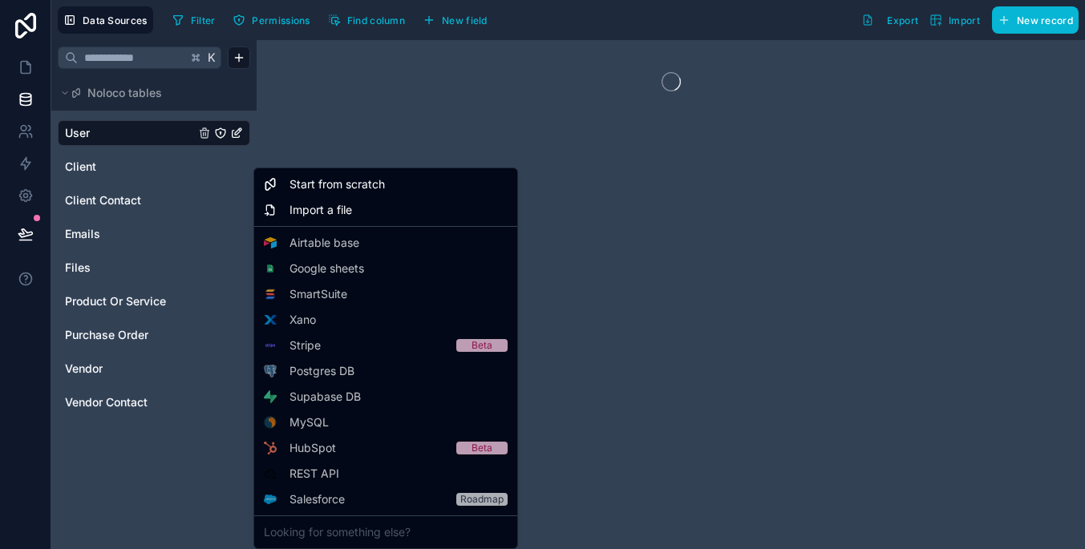
click at [116, 237] on html "Data Sources Filter Permissions Find column New field Export Import New record …" at bounding box center [542, 274] width 1085 height 549
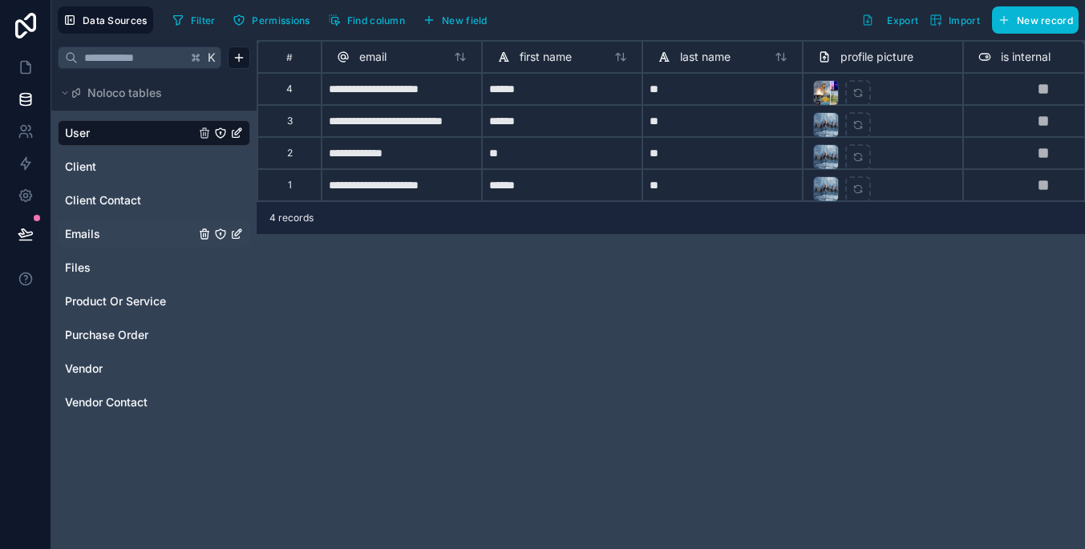
click at [124, 228] on link "Emails" at bounding box center [130, 234] width 130 height 16
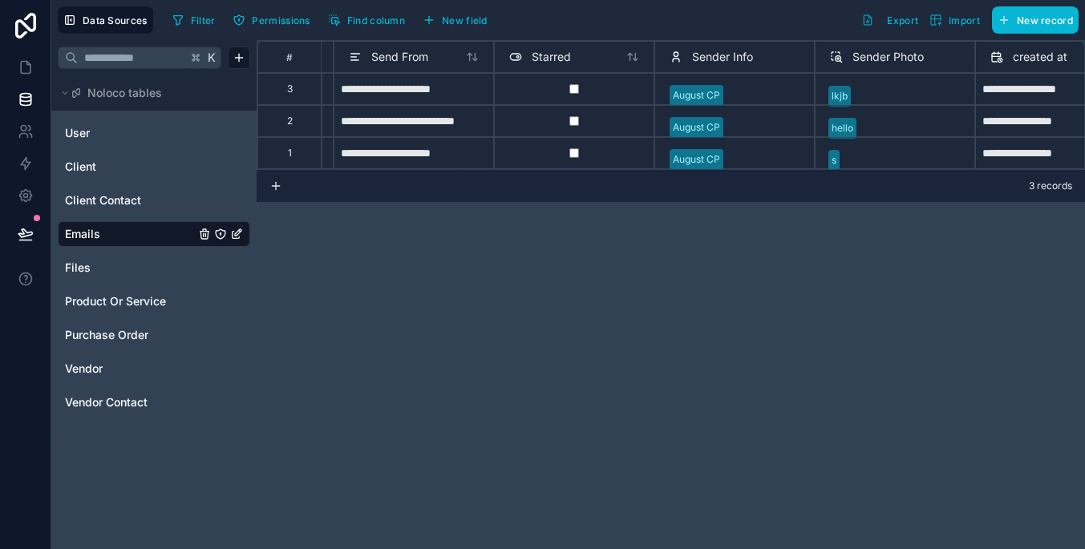
scroll to position [0, 610]
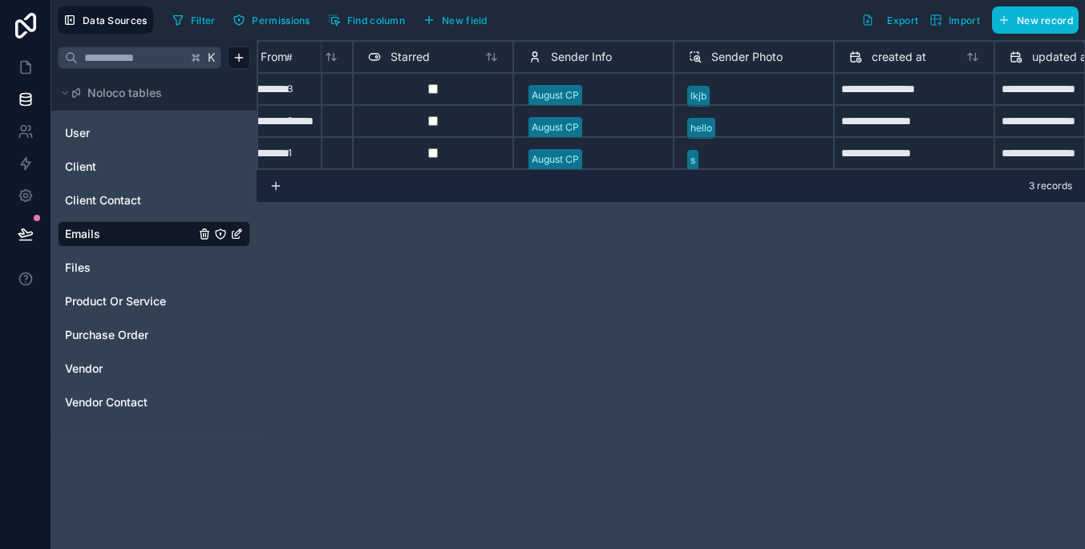
click at [710, 56] on div "Sender Photo" at bounding box center [736, 56] width 94 height 19
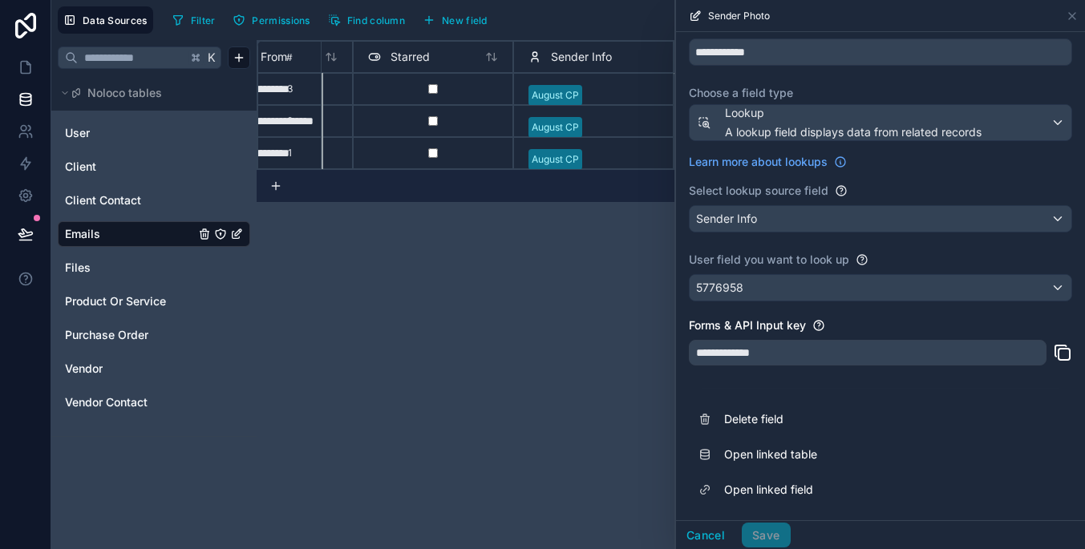
scroll to position [61, 0]
click at [849, 221] on div "Sender Info" at bounding box center [880, 219] width 382 height 26
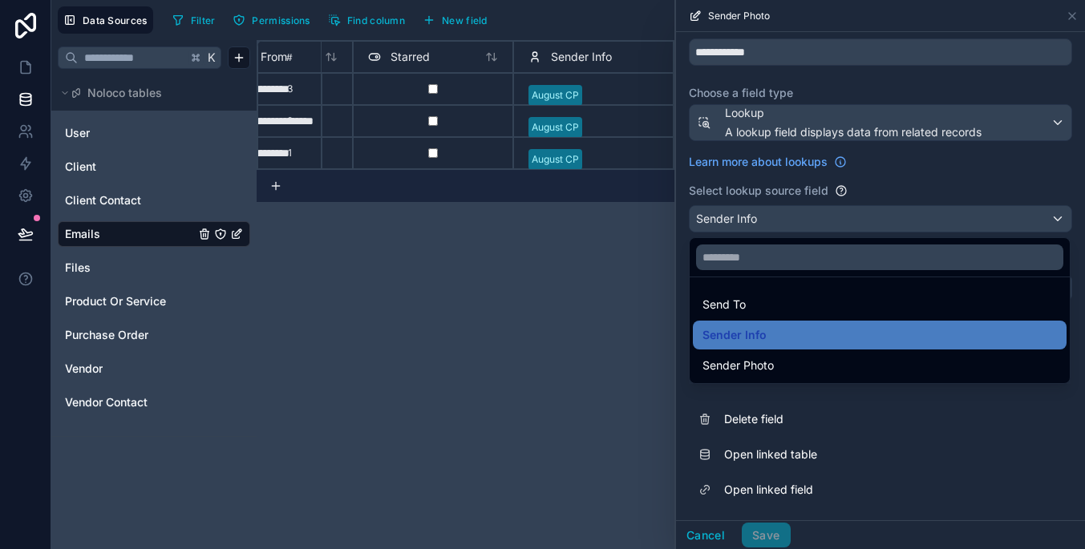
click at [849, 221] on div at bounding box center [880, 274] width 409 height 549
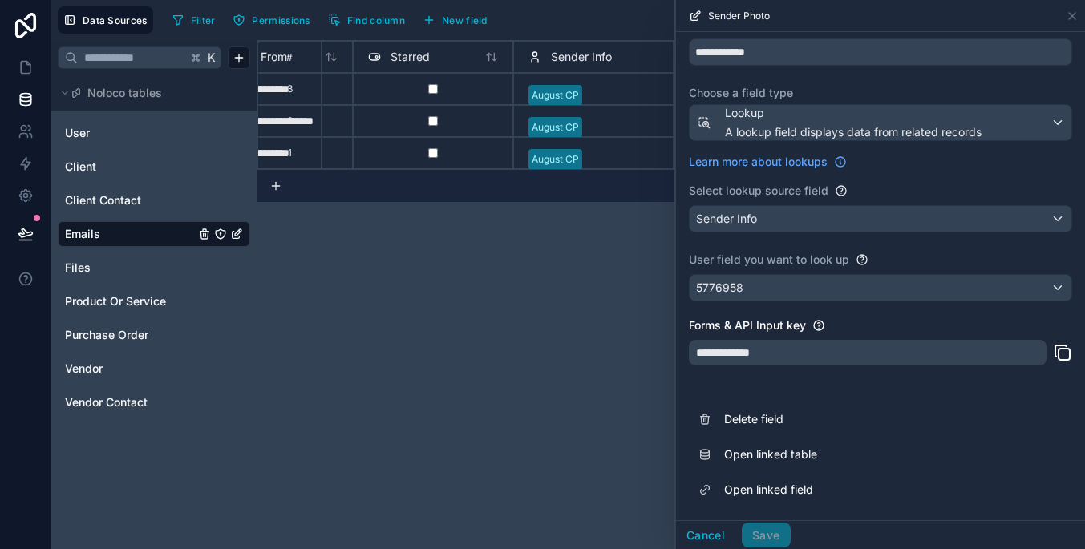
click at [846, 277] on div "5776958" at bounding box center [880, 288] width 382 height 26
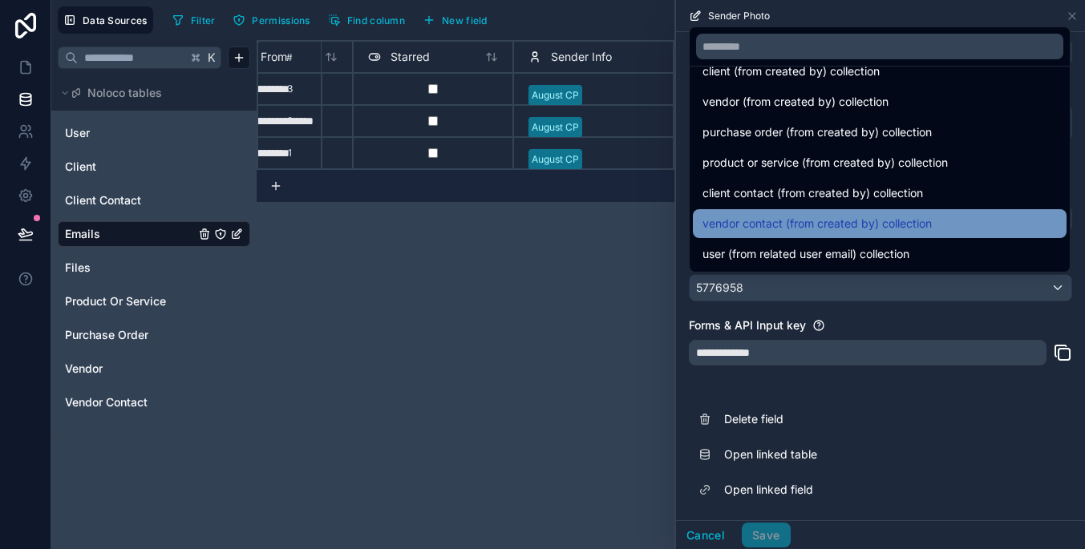
scroll to position [22, 0]
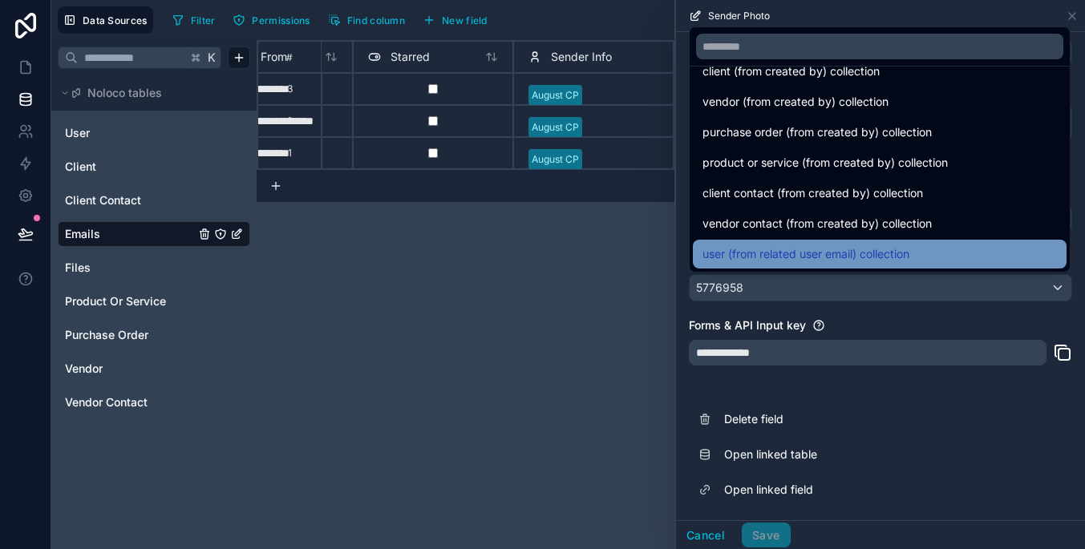
click at [835, 260] on span "user (from related user email) collection" at bounding box center [805, 254] width 207 height 19
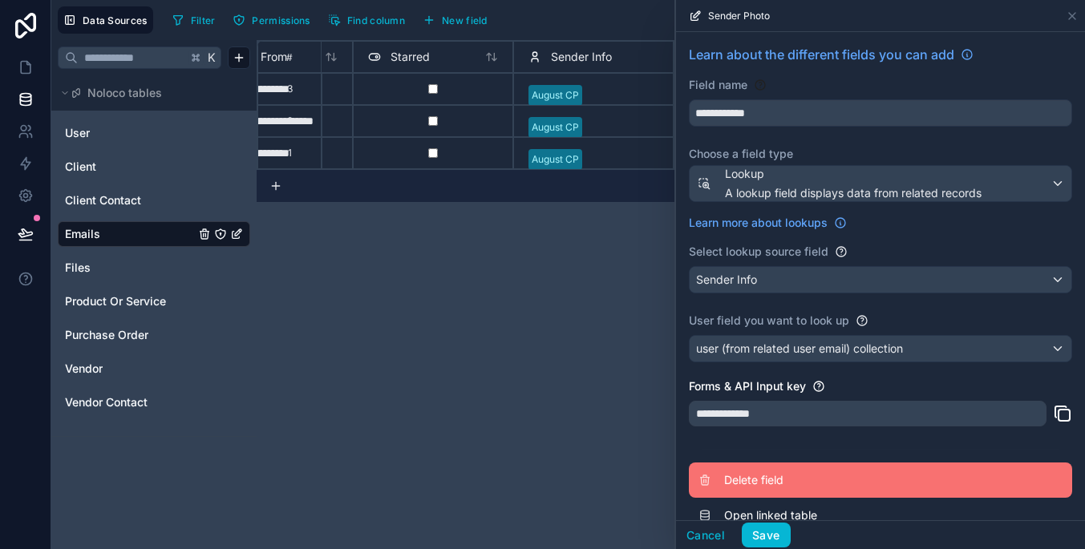
scroll to position [0, 0]
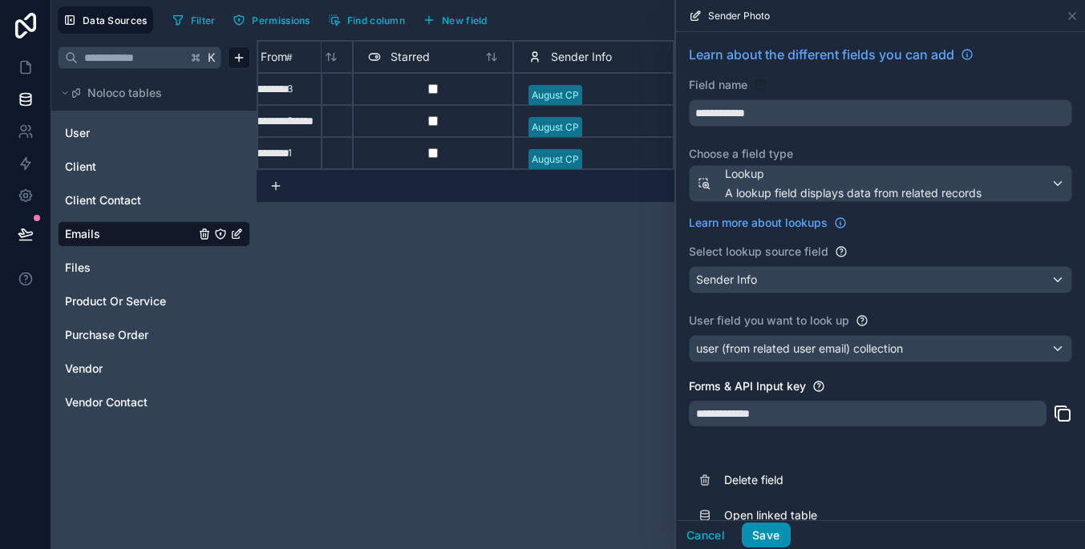
drag, startPoint x: 766, startPoint y: 512, endPoint x: 767, endPoint y: 531, distance: 18.5
click at [767, 531] on div "**********" at bounding box center [879, 274] width 410 height 549
click at [777, 531] on button "Save" at bounding box center [766, 536] width 48 height 26
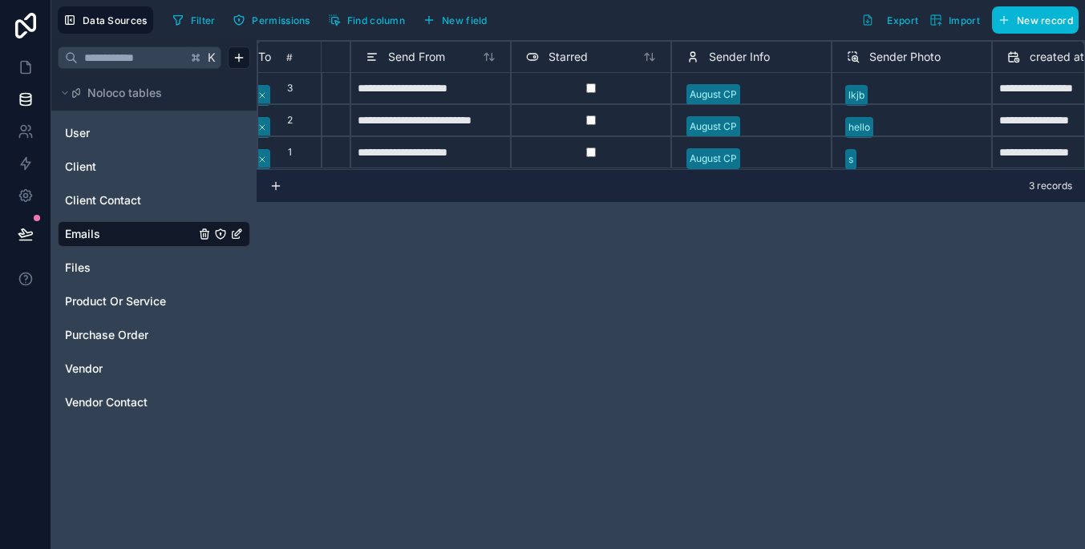
scroll to position [1, 463]
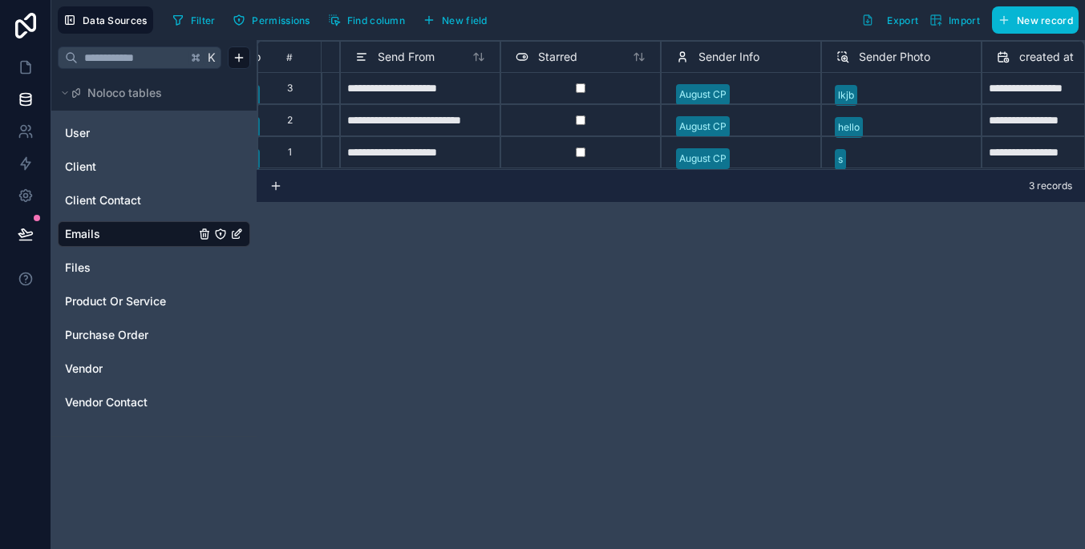
click at [847, 103] on div "lkjb" at bounding box center [901, 88] width 160 height 32
click at [843, 97] on div "lkjb" at bounding box center [901, 89] width 160 height 32
click at [873, 96] on div "lkjb" at bounding box center [901, 89] width 160 height 32
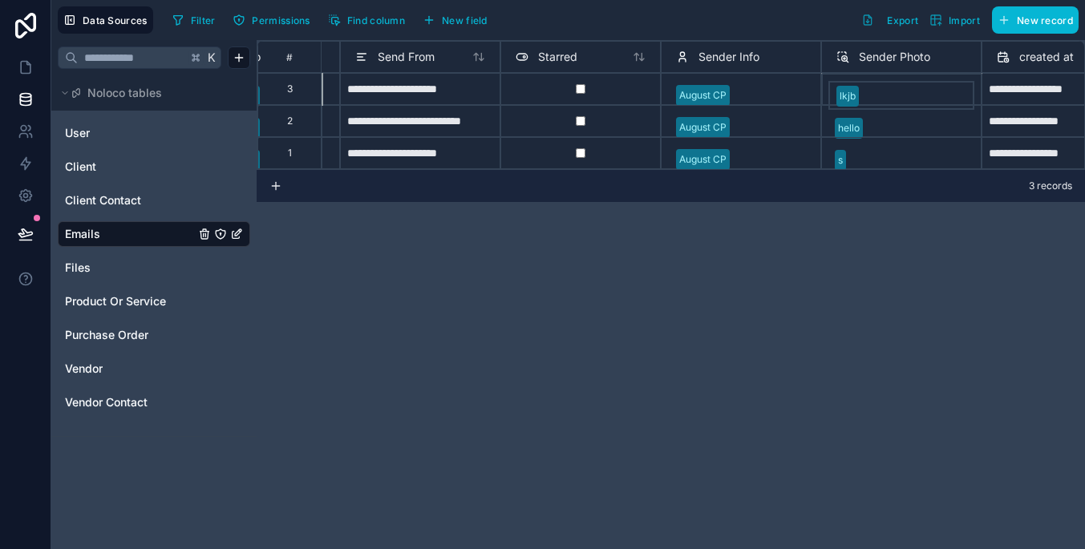
click at [873, 96] on div "lkjb" at bounding box center [901, 89] width 160 height 32
click at [848, 53] on icon at bounding box center [842, 56] width 13 height 19
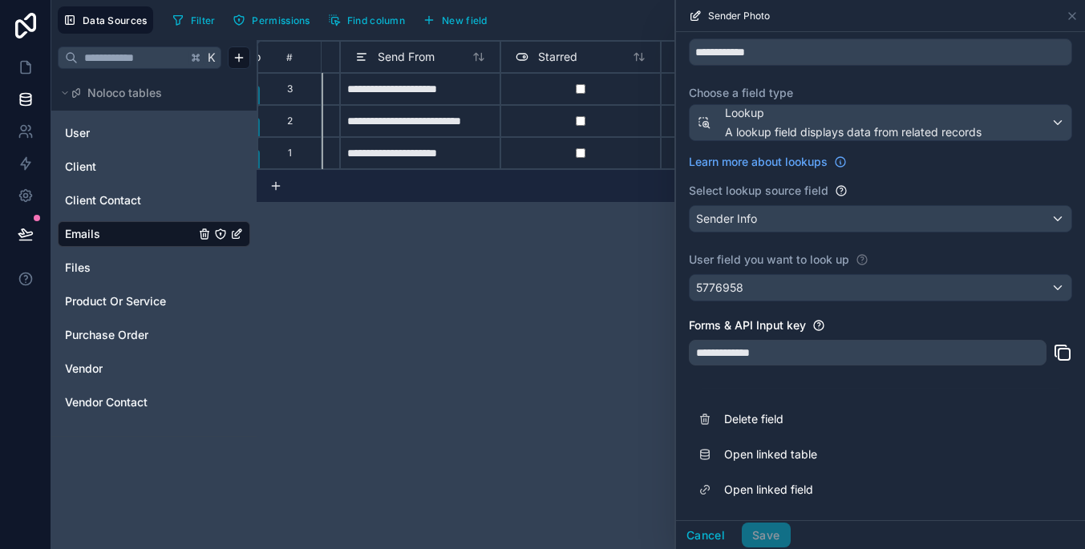
scroll to position [61, 0]
click at [879, 216] on div "Sender Info" at bounding box center [880, 219] width 382 height 26
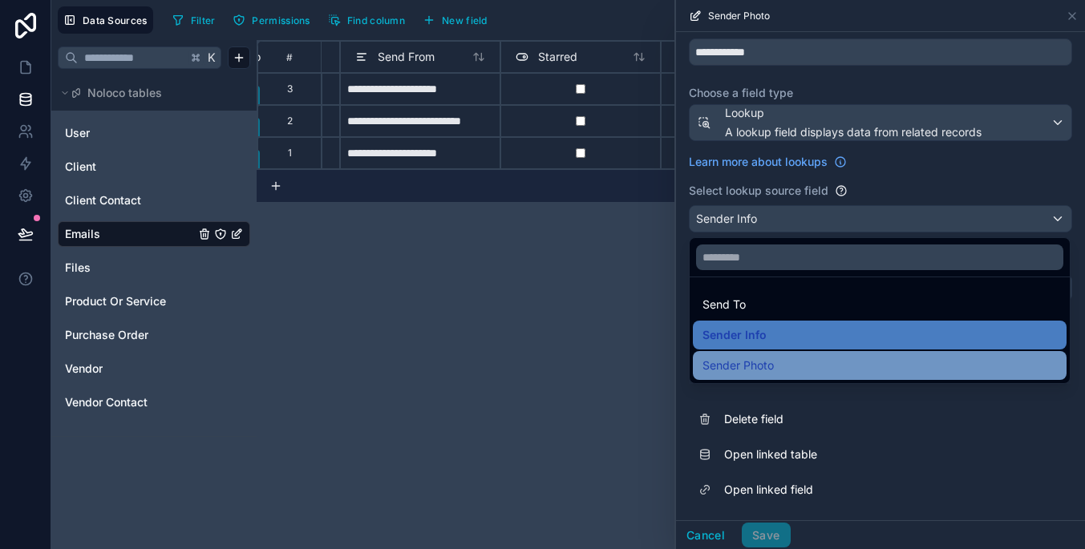
scroll to position [0, 0]
click at [840, 358] on div "Sender Photo" at bounding box center [879, 365] width 354 height 19
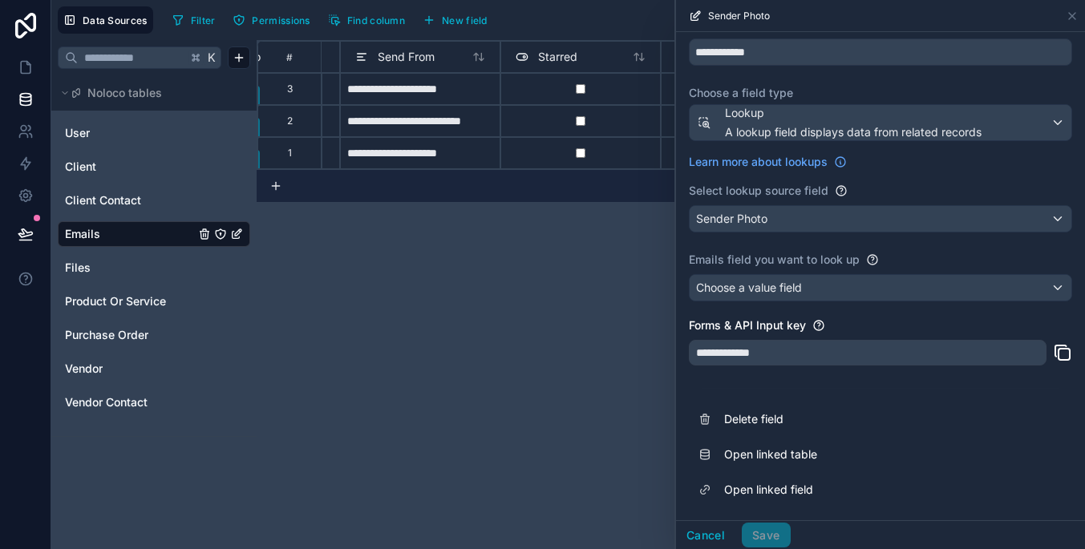
click at [831, 224] on div "Sender Photo" at bounding box center [880, 219] width 382 height 26
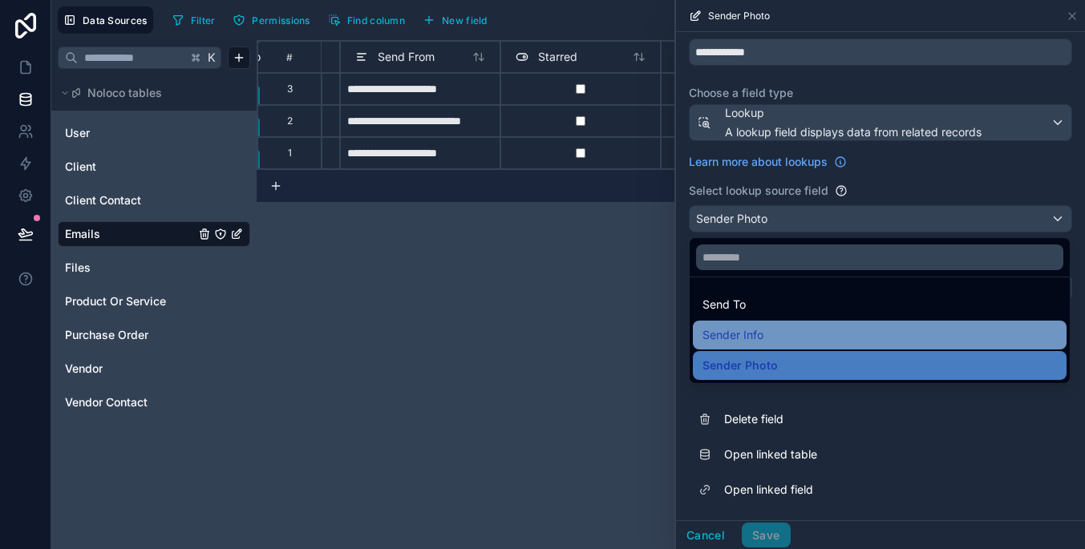
click at [819, 342] on div "Sender Info" at bounding box center [879, 334] width 354 height 19
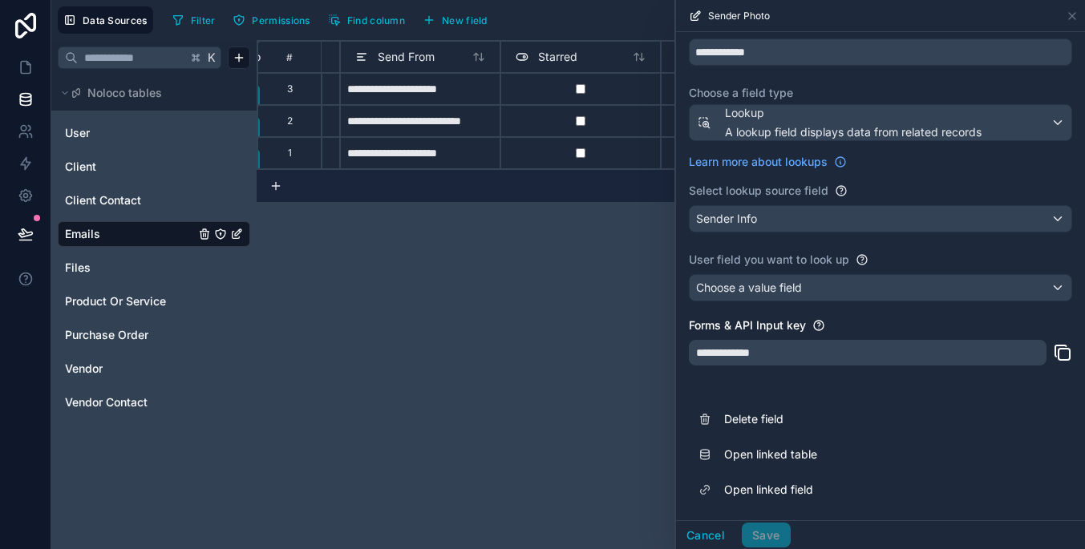
scroll to position [61, 0]
click at [711, 532] on button "Cancel" at bounding box center [705, 536] width 59 height 26
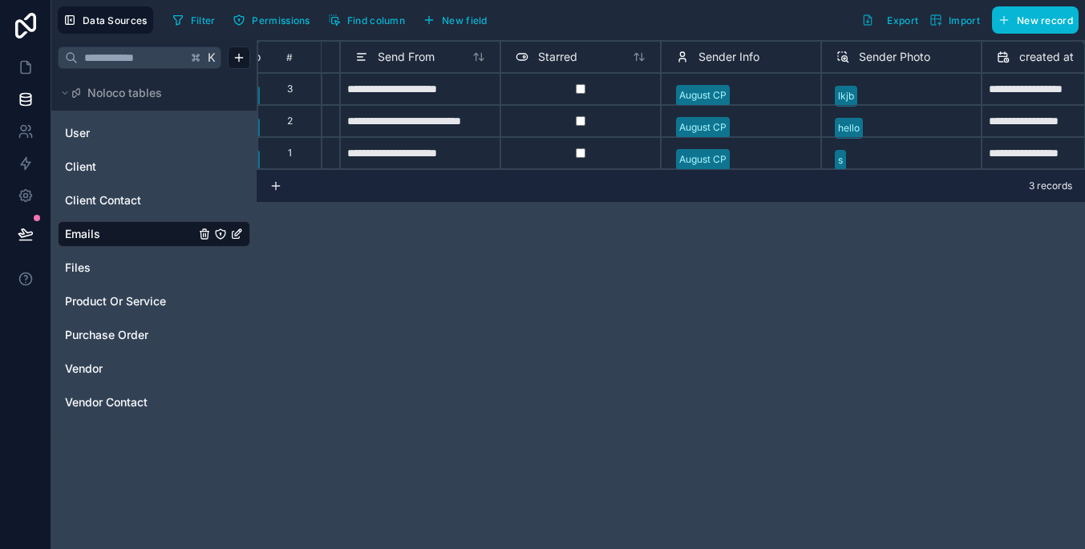
click at [686, 53] on icon at bounding box center [682, 56] width 13 height 19
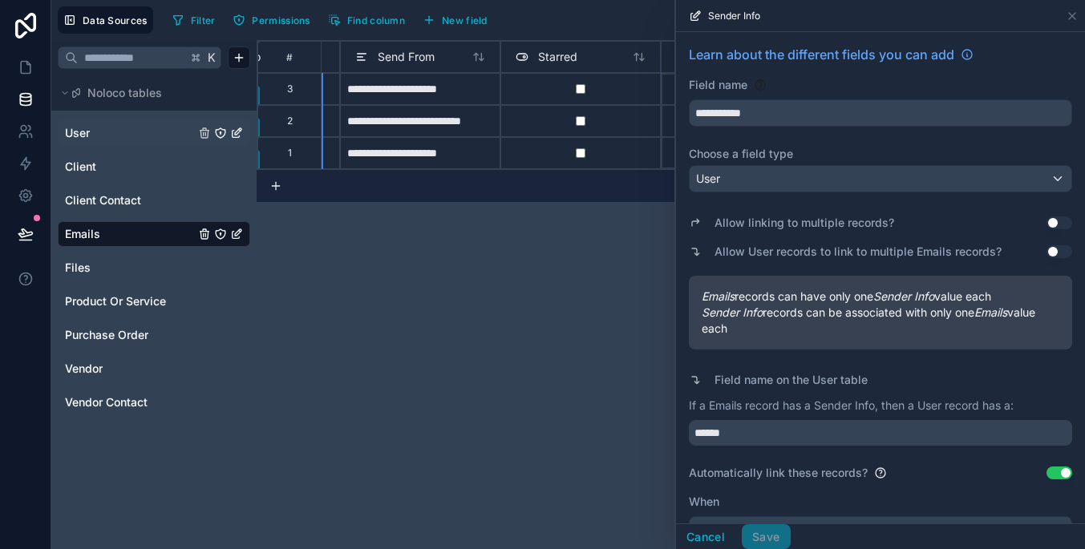
click at [118, 121] on div "User" at bounding box center [154, 133] width 192 height 26
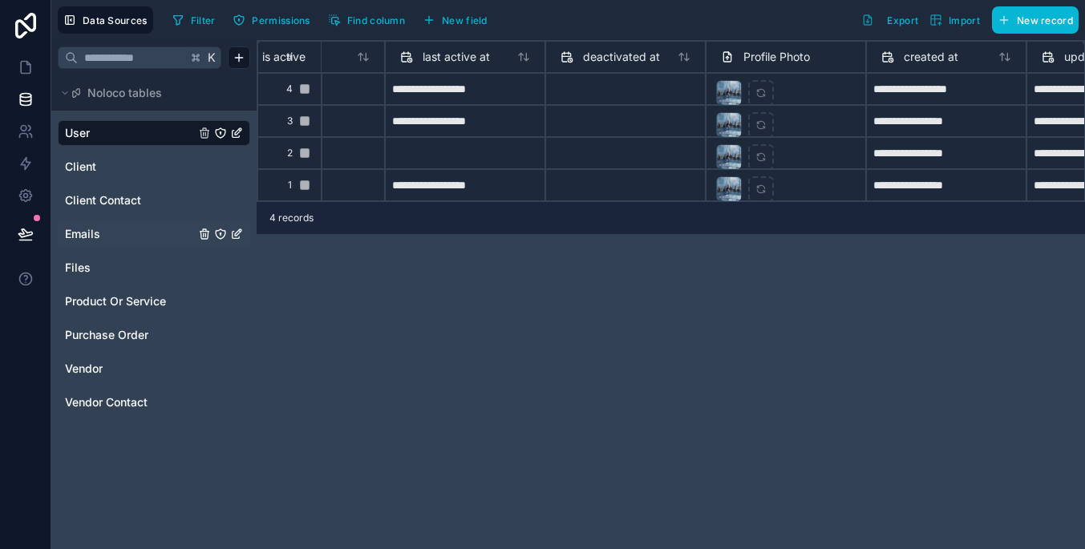
scroll to position [0, 1238]
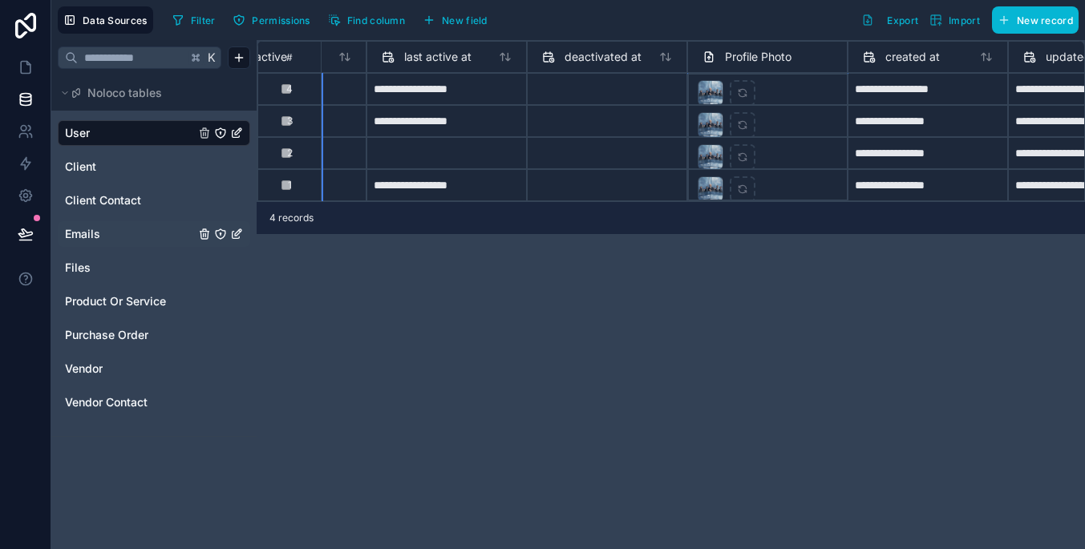
click at [714, 59] on icon at bounding box center [708, 56] width 13 height 19
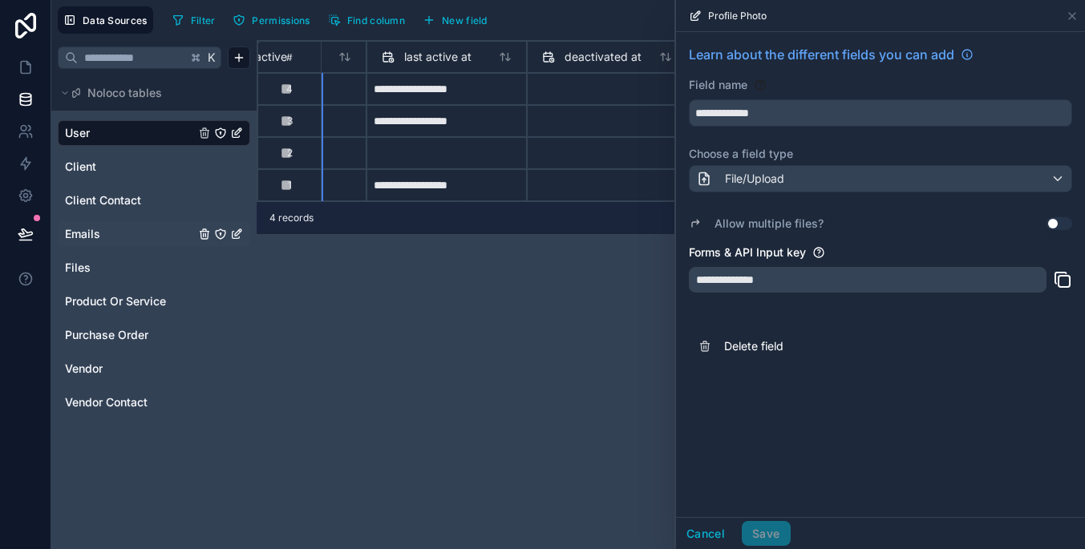
click at [612, 324] on div "**********" at bounding box center [671, 294] width 828 height 509
click at [847, 276] on div "**********" at bounding box center [868, 280] width 358 height 26
click at [531, 366] on div "**********" at bounding box center [671, 294] width 828 height 509
click at [1064, 14] on div "Profile Photo" at bounding box center [880, 15] width 396 height 31
click at [1071, 14] on icon at bounding box center [1071, 16] width 13 height 13
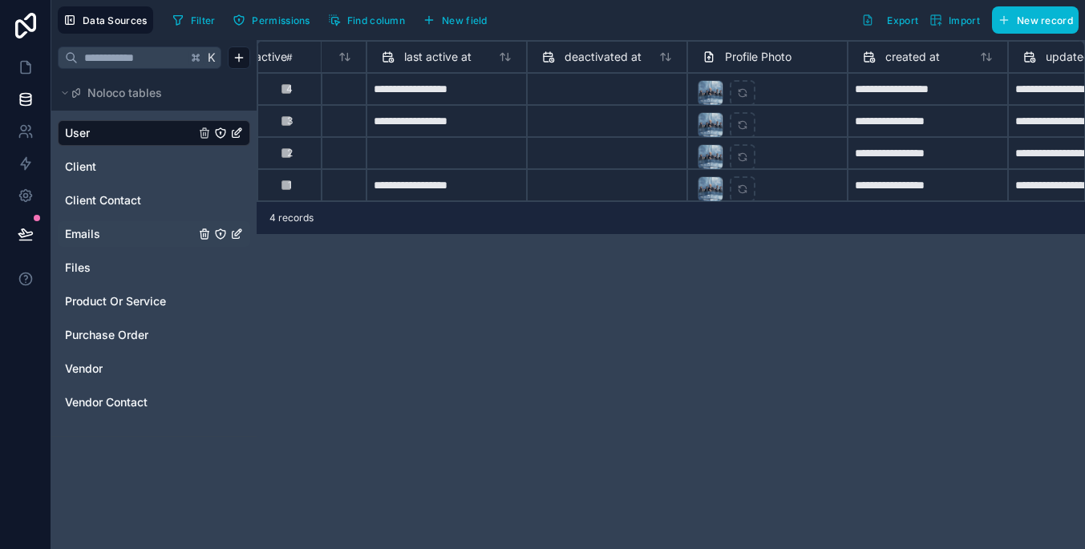
click at [130, 243] on div "Emails" at bounding box center [154, 234] width 192 height 26
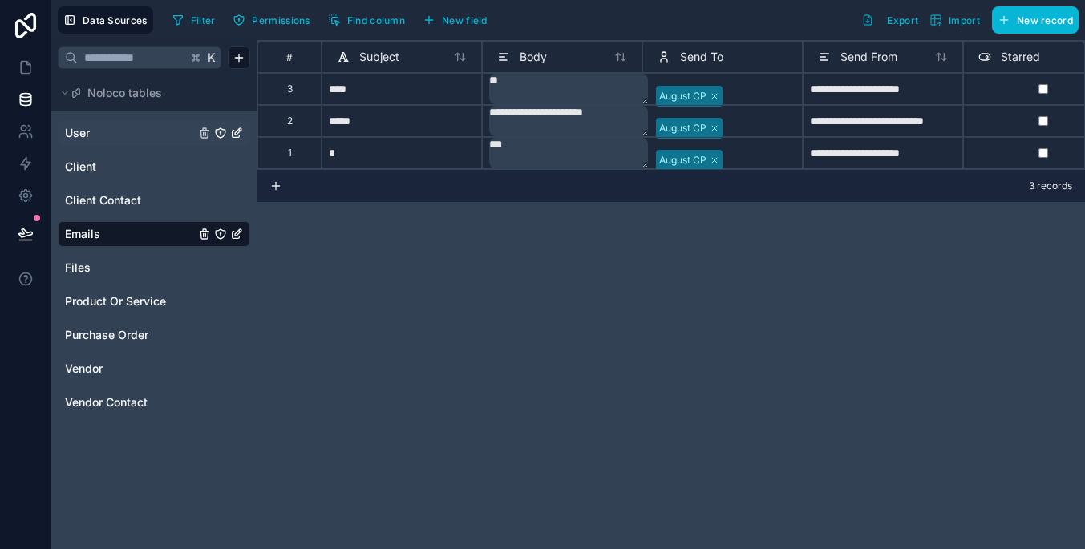
click at [223, 128] on icon "User" at bounding box center [220, 133] width 13 height 13
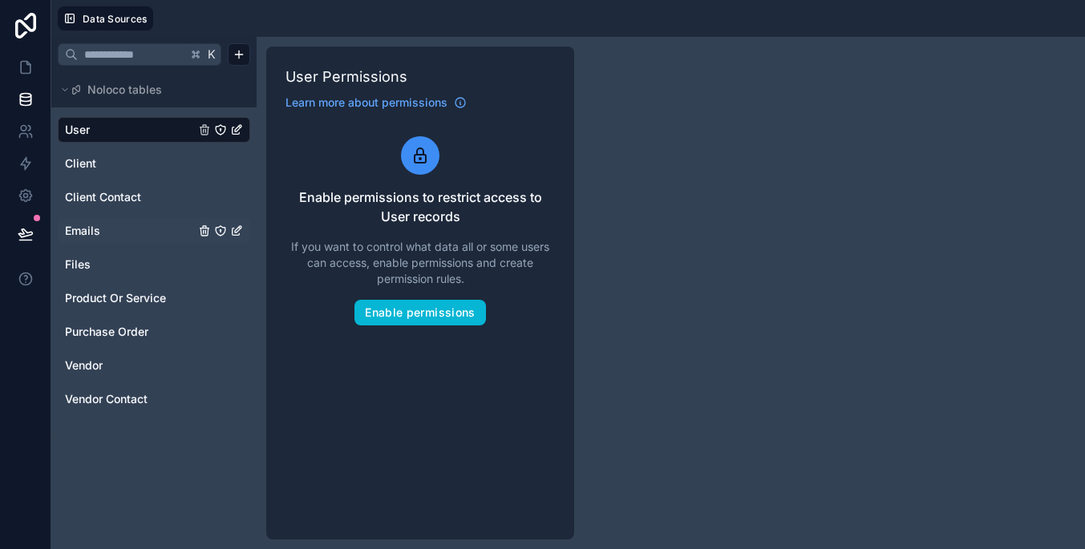
click at [172, 224] on link "Emails" at bounding box center [130, 231] width 130 height 16
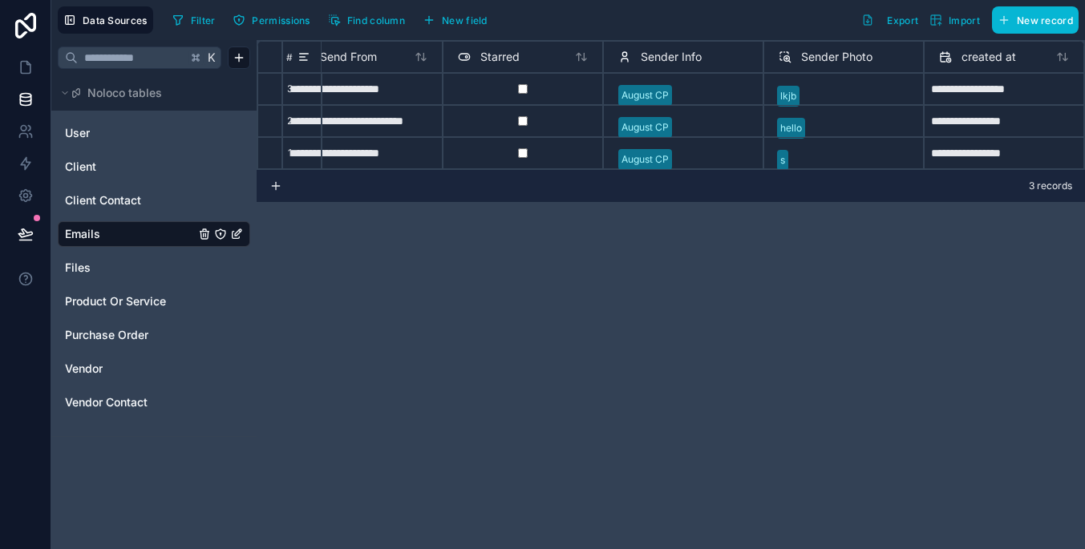
scroll to position [0, 524]
click at [776, 55] on icon at bounding box center [781, 56] width 13 height 19
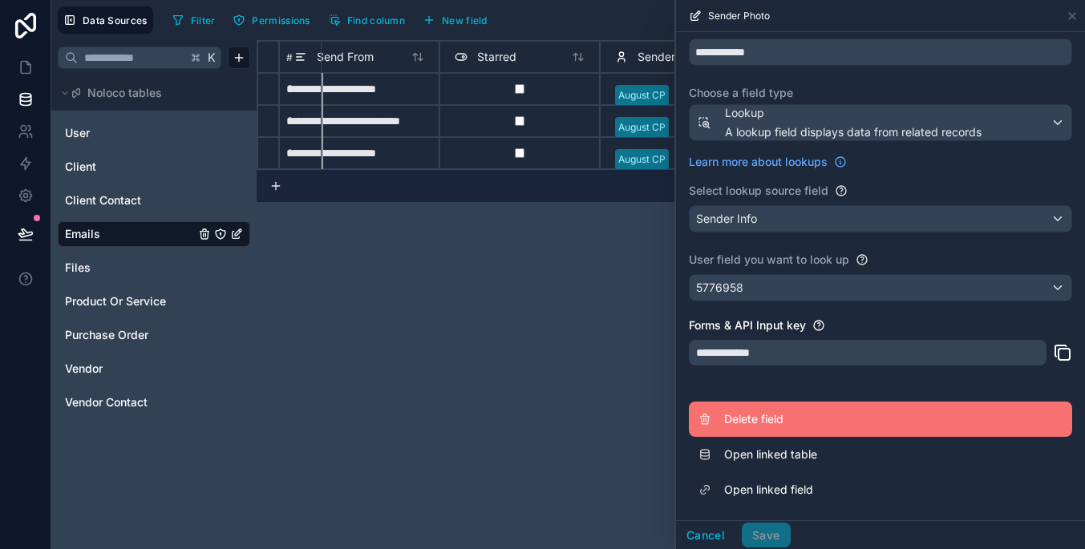
scroll to position [61, 0]
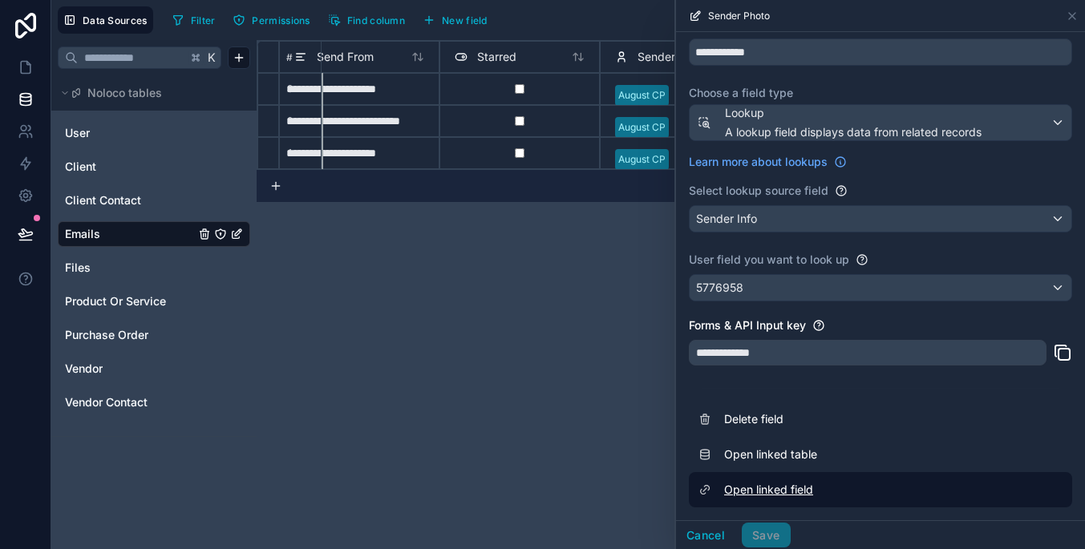
click at [831, 489] on link "Open linked field" at bounding box center [880, 489] width 383 height 35
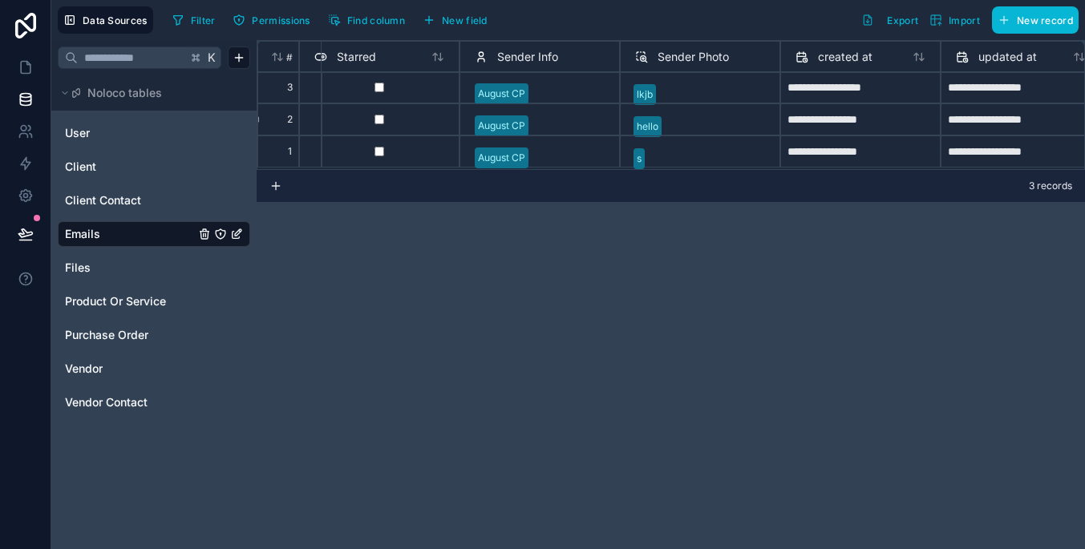
scroll to position [2, 659]
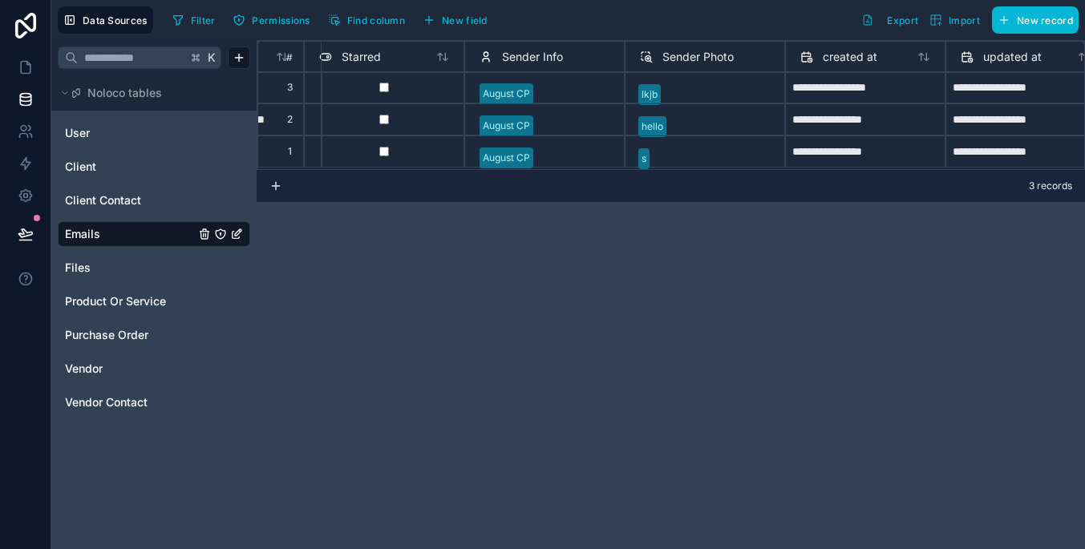
click at [647, 59] on icon at bounding box center [646, 56] width 13 height 19
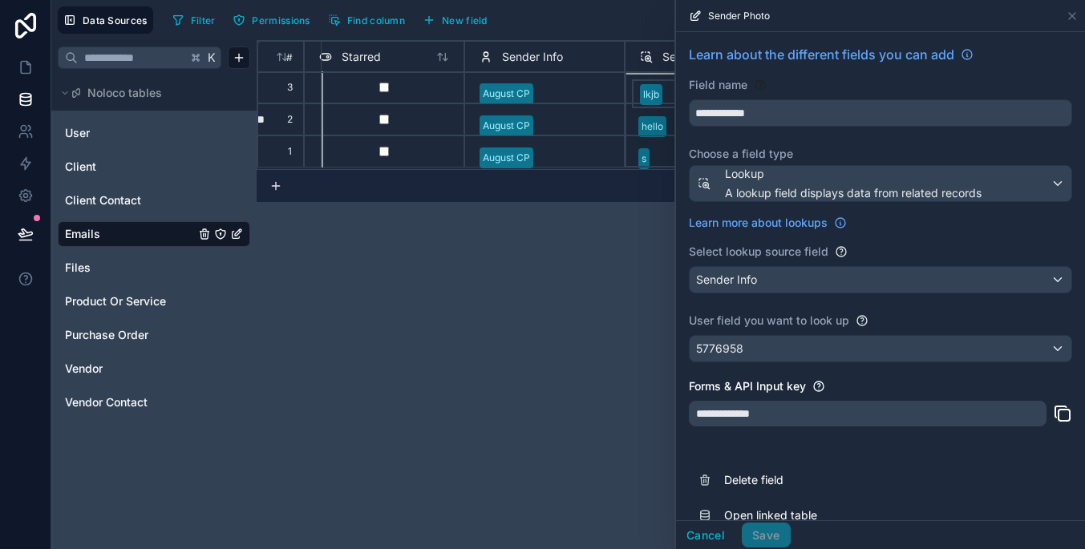
click at [485, 60] on icon at bounding box center [485, 56] width 13 height 19
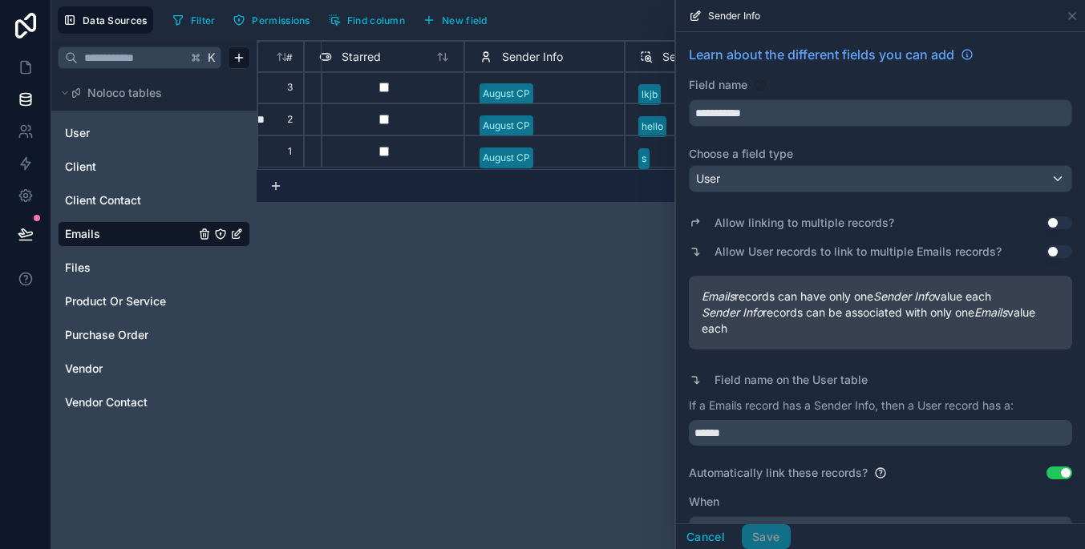
click at [839, 177] on div "User" at bounding box center [880, 179] width 382 height 26
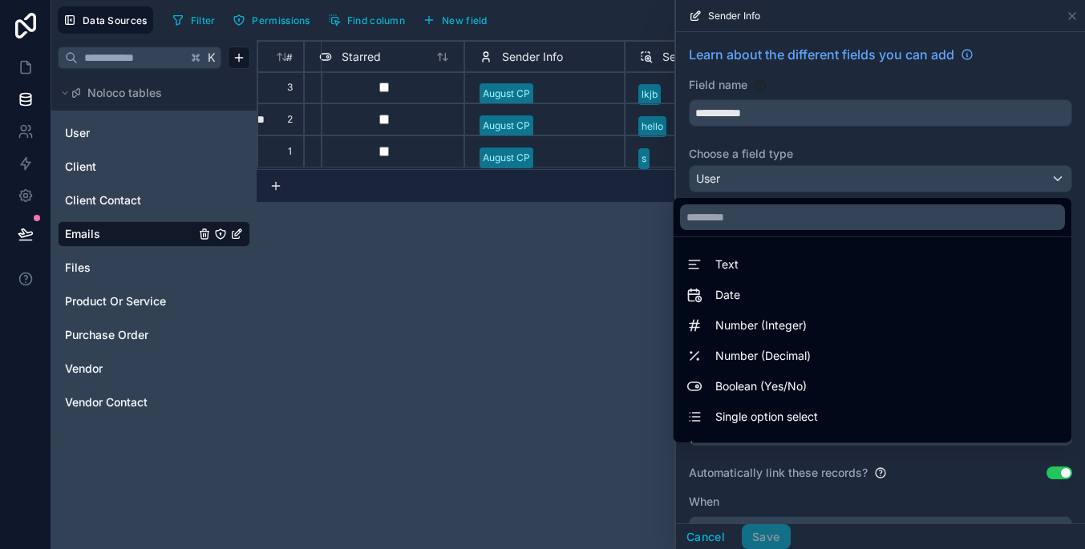
click at [839, 177] on div at bounding box center [880, 274] width 409 height 549
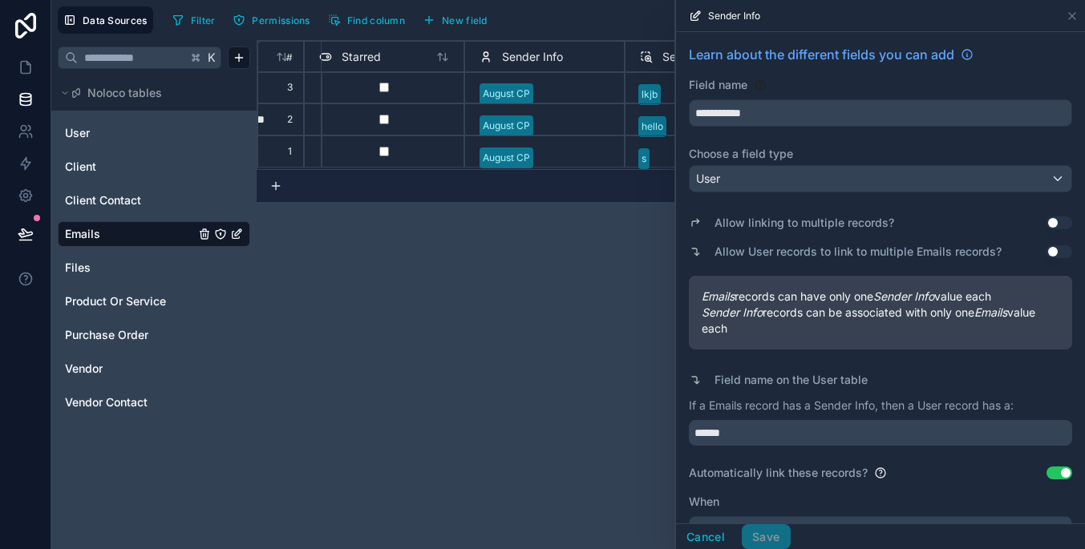
click at [839, 177] on div "User" at bounding box center [880, 179] width 382 height 26
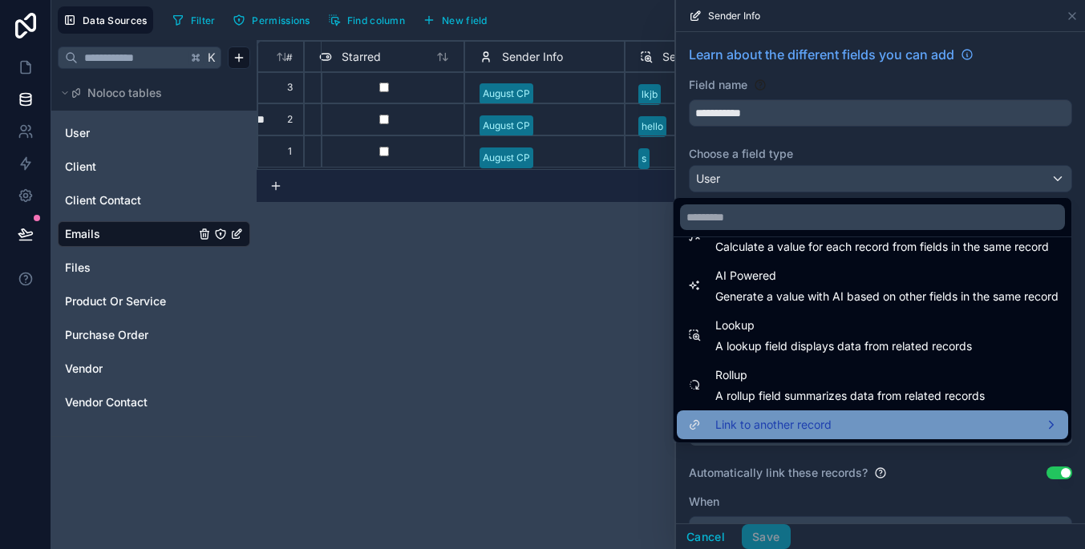
click at [845, 434] on div "Link to another record" at bounding box center [872, 424] width 372 height 19
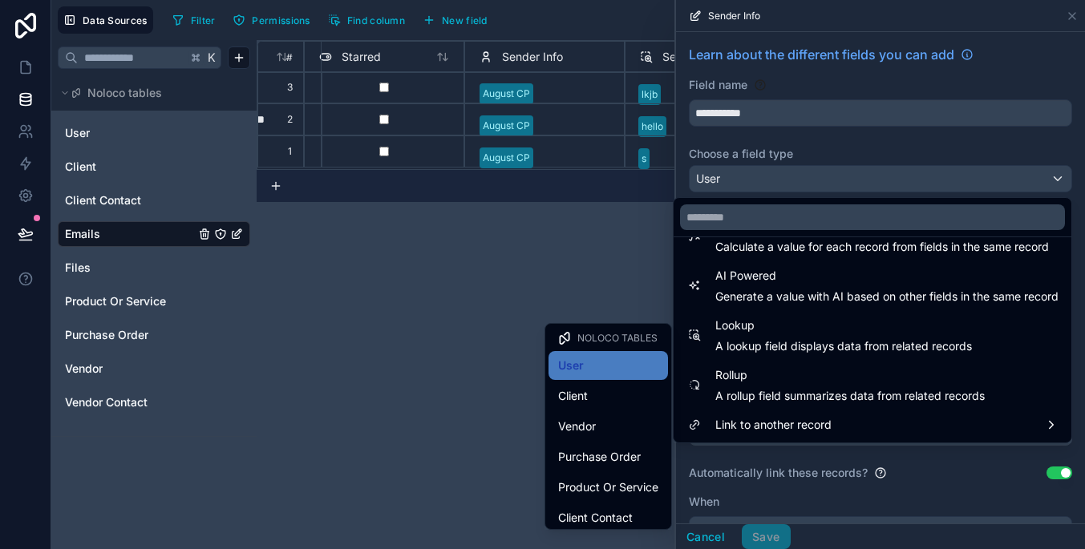
click at [773, 177] on div at bounding box center [880, 274] width 409 height 549
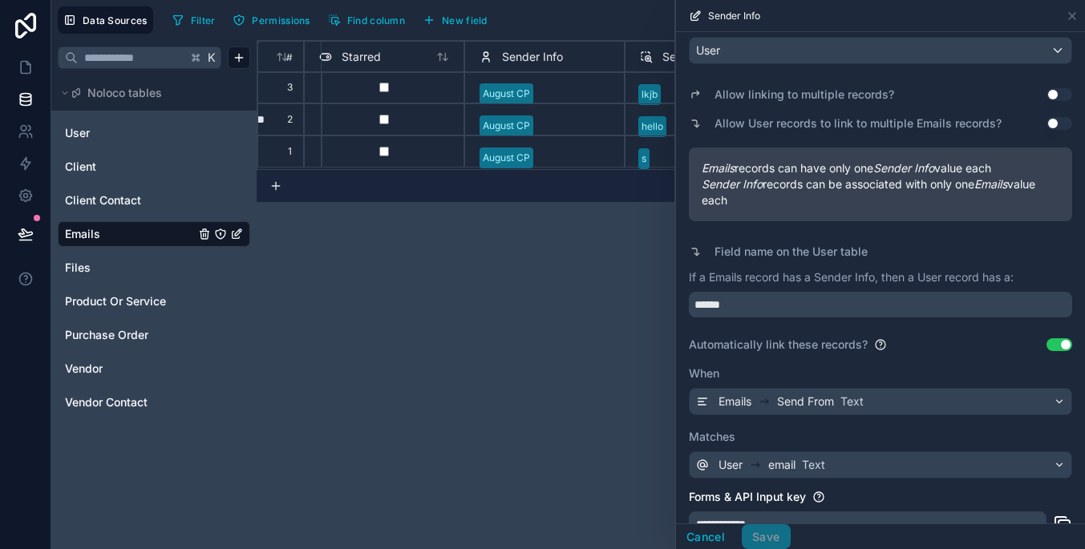
scroll to position [143, 0]
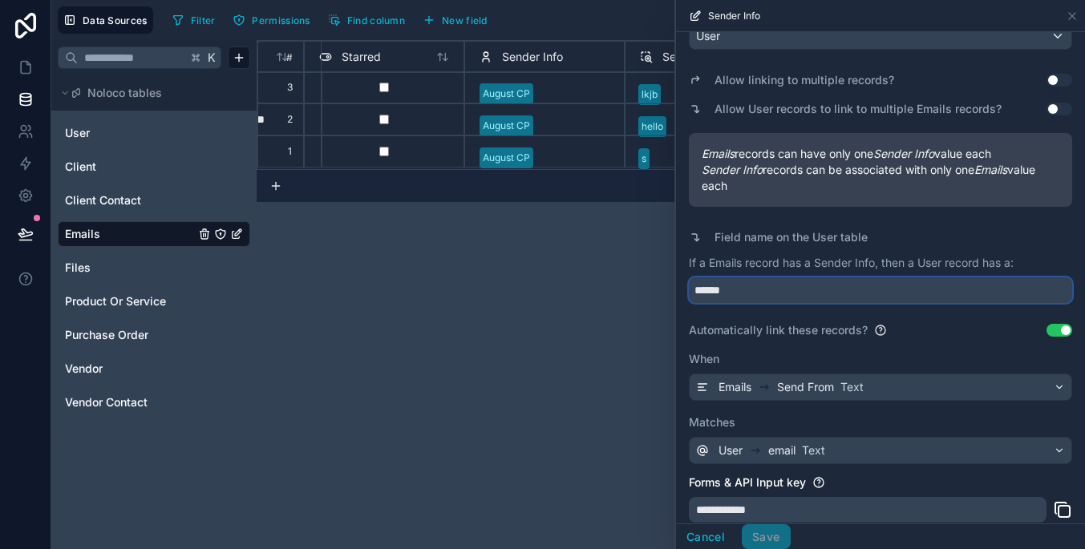
click at [976, 296] on input "******" at bounding box center [880, 290] width 383 height 26
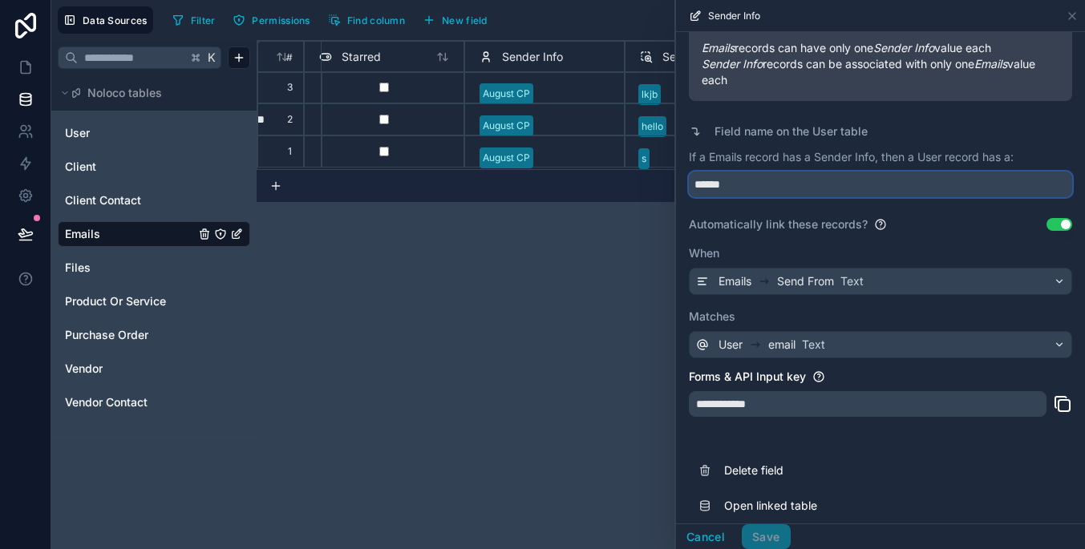
scroll to position [266, 0]
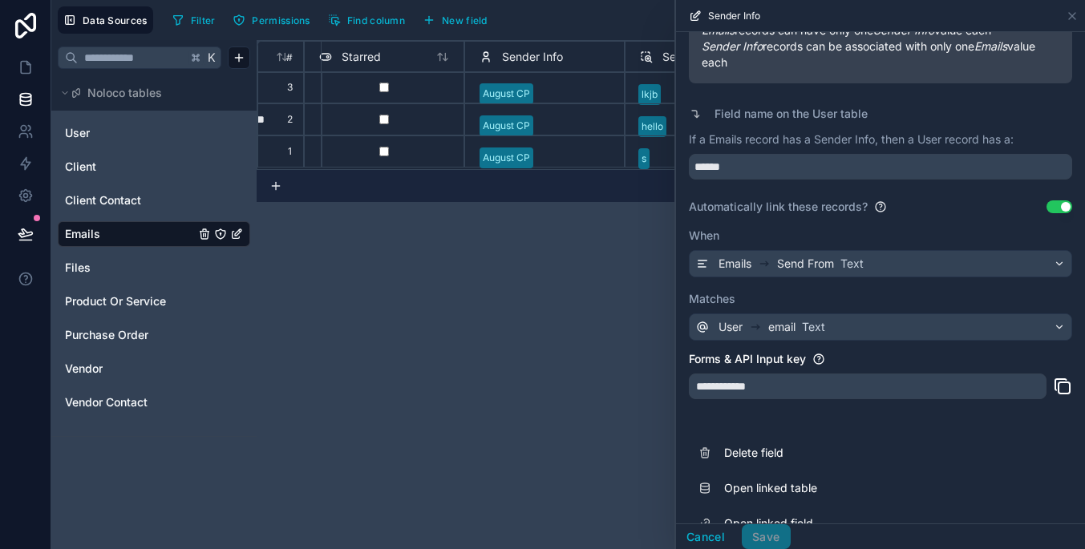
click at [944, 266] on div "Emails Send From Text" at bounding box center [880, 264] width 382 height 26
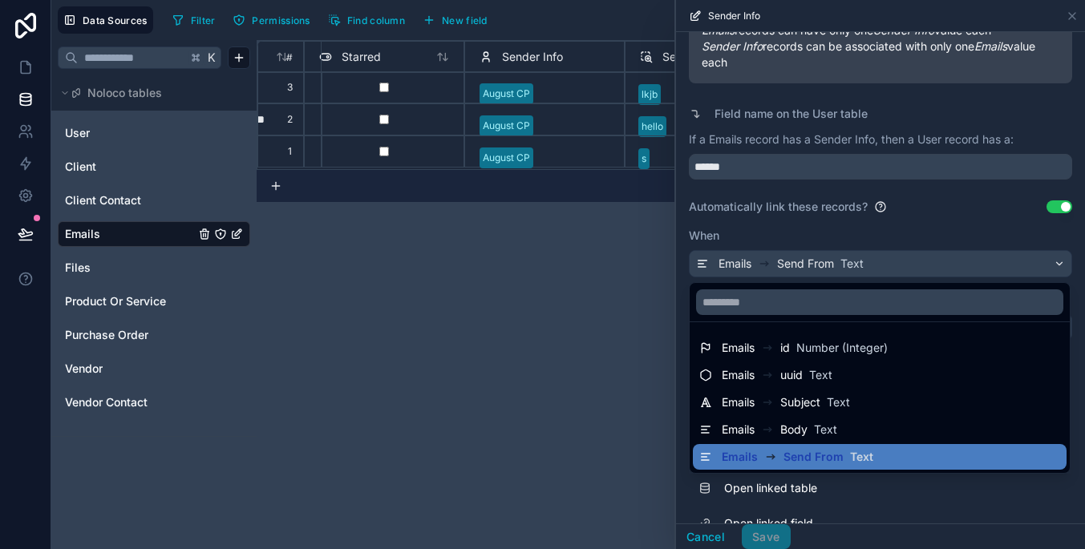
click at [944, 266] on div at bounding box center [880, 274] width 409 height 549
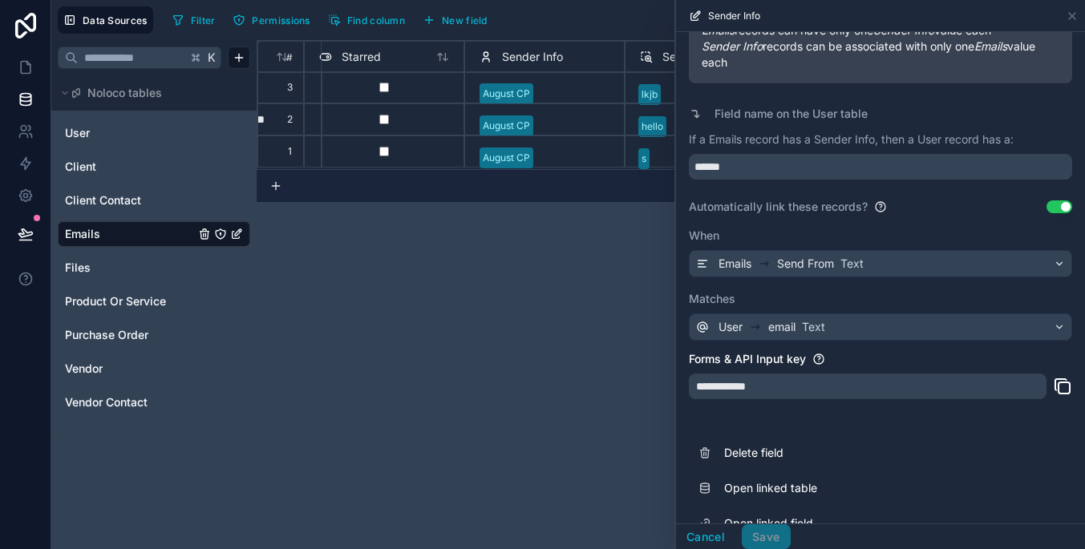
click at [924, 317] on div "User email Text" at bounding box center [880, 327] width 382 height 26
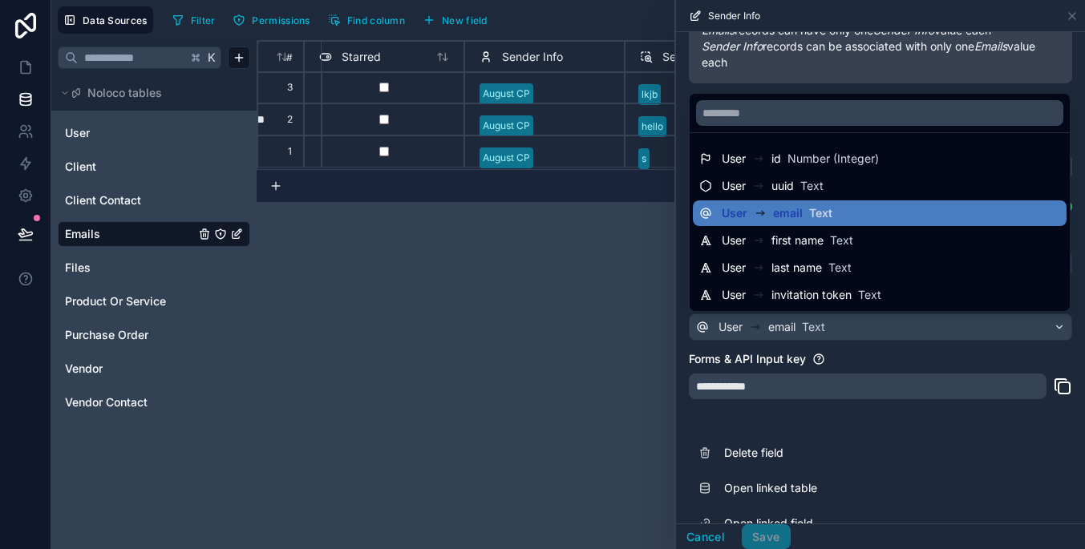
click at [924, 325] on div at bounding box center [880, 274] width 409 height 549
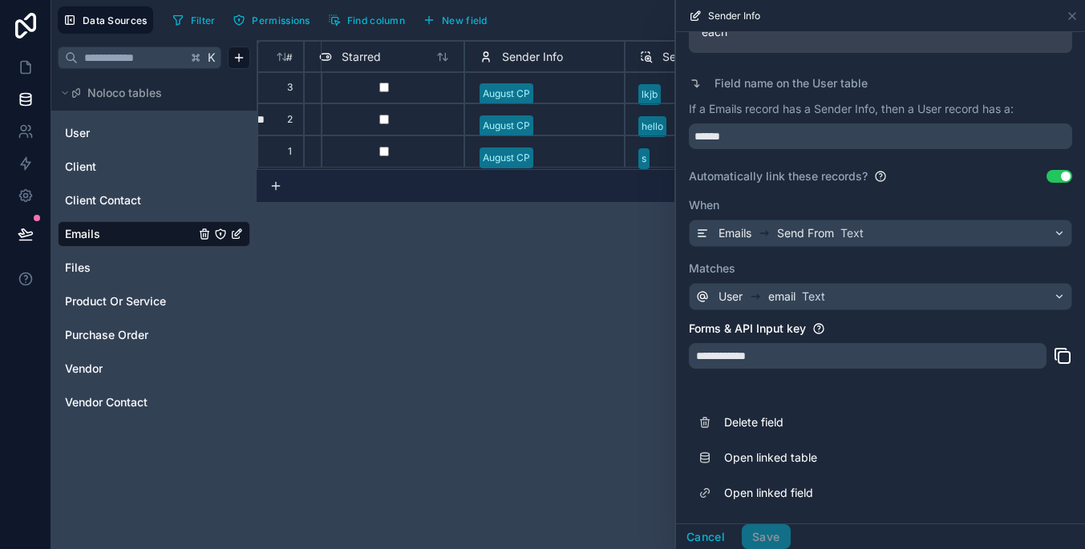
scroll to position [297, 0]
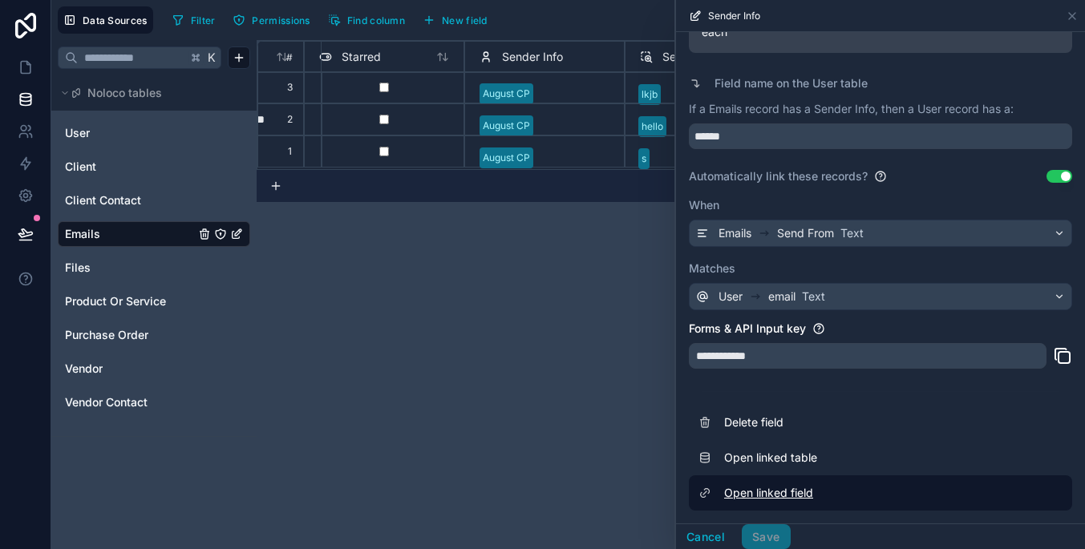
click at [820, 499] on link "Open linked field" at bounding box center [880, 492] width 383 height 35
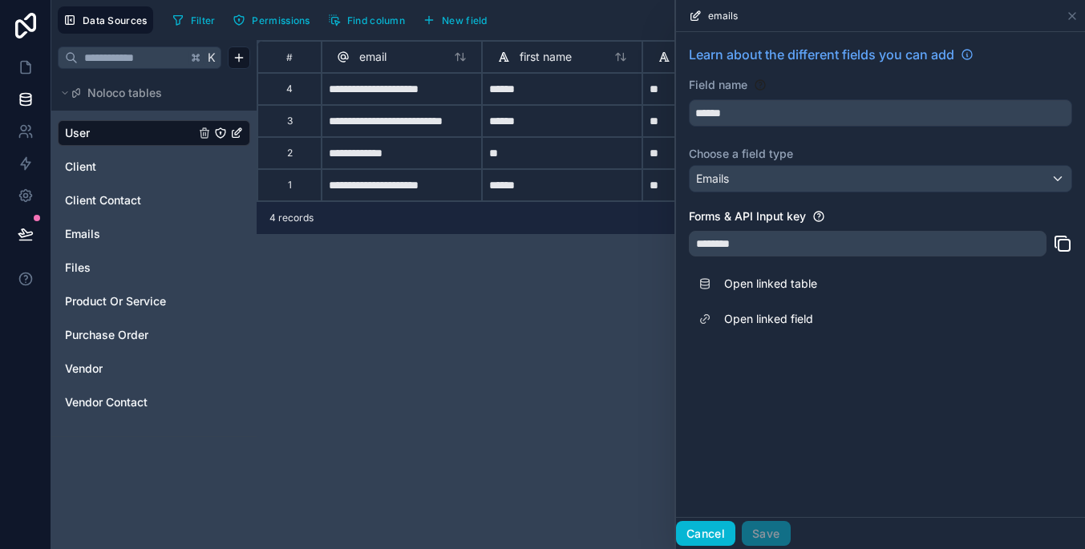
click at [725, 527] on button "Cancel" at bounding box center [705, 534] width 59 height 26
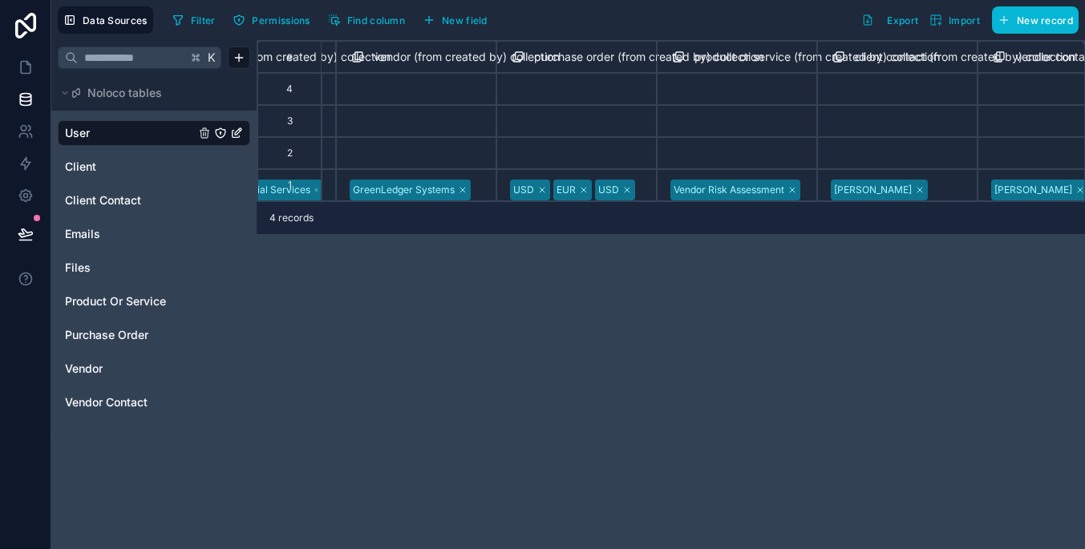
scroll to position [0, 1181]
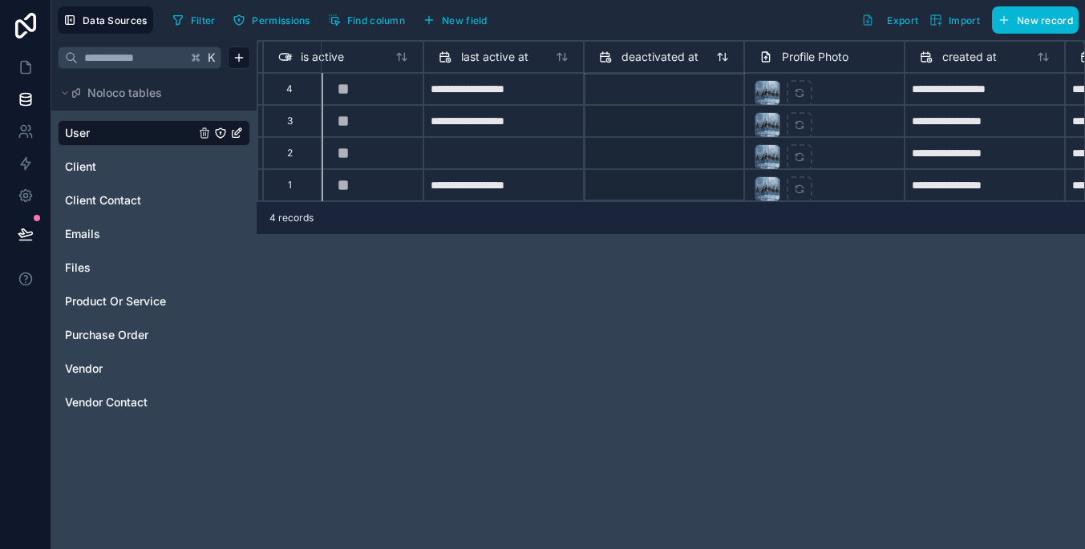
drag, startPoint x: 586, startPoint y: 66, endPoint x: 610, endPoint y: 66, distance: 24.1
click at [610, 66] on div "deactivated at" at bounding box center [664, 57] width 160 height 32
drag, startPoint x: 515, startPoint y: 134, endPoint x: 572, endPoint y: 160, distance: 62.8
click at [572, 160] on div "**********" at bounding box center [872, 121] width 3592 height 160
click at [140, 239] on link "Emails" at bounding box center [130, 234] width 130 height 16
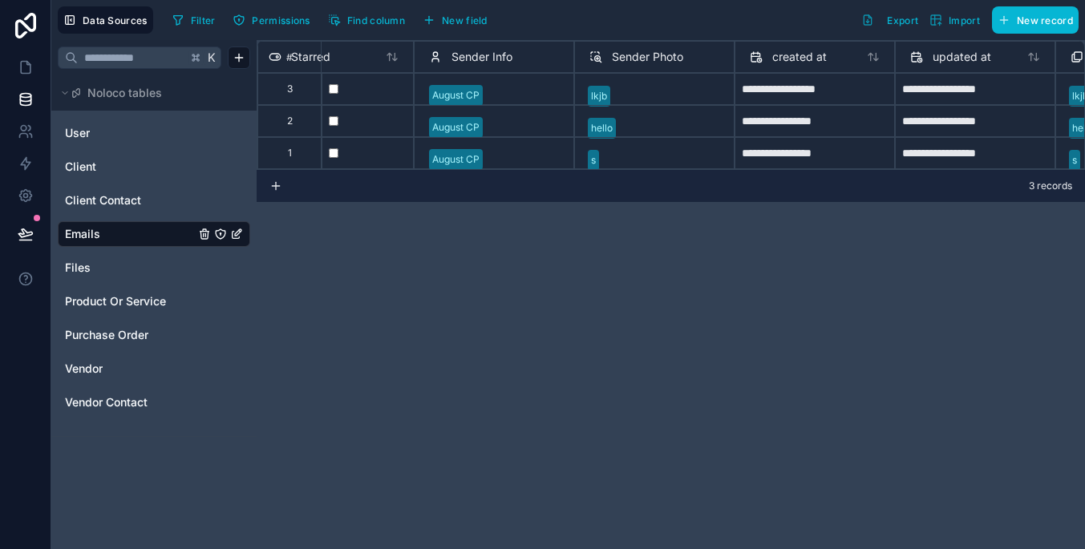
scroll to position [0, 775]
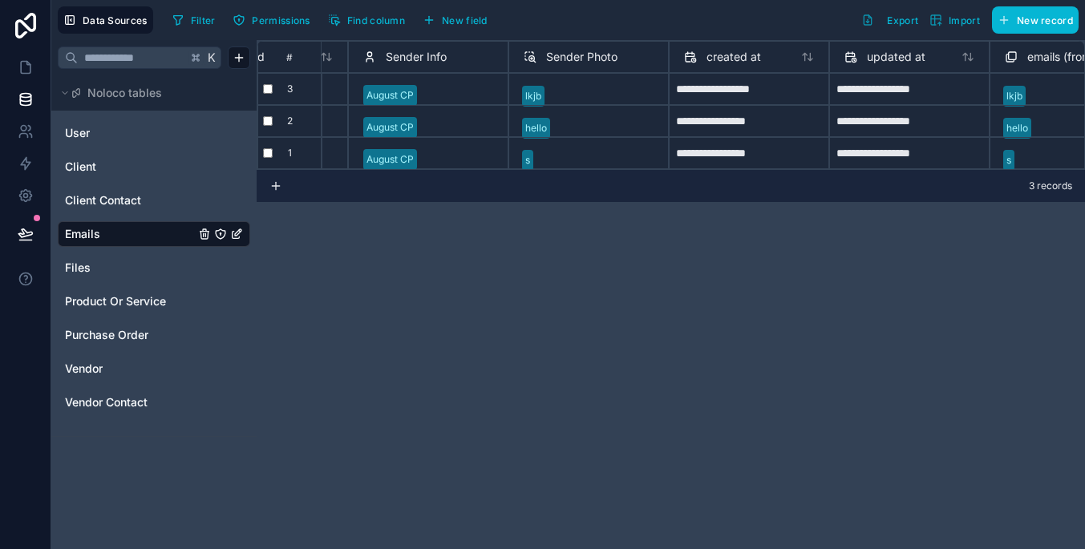
click at [534, 52] on icon at bounding box center [530, 56] width 13 height 19
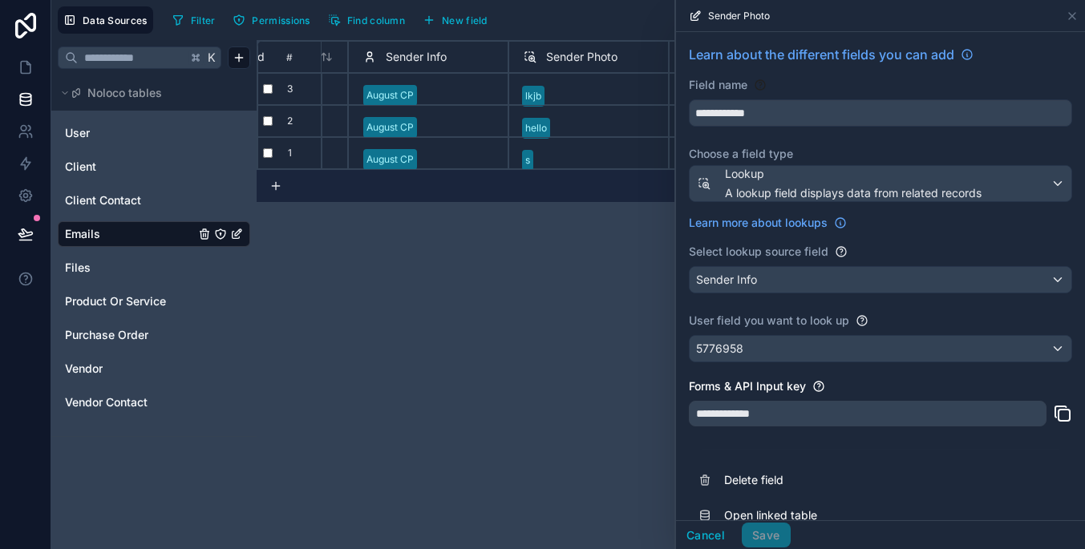
click at [884, 272] on div "Sender Info" at bounding box center [880, 280] width 382 height 26
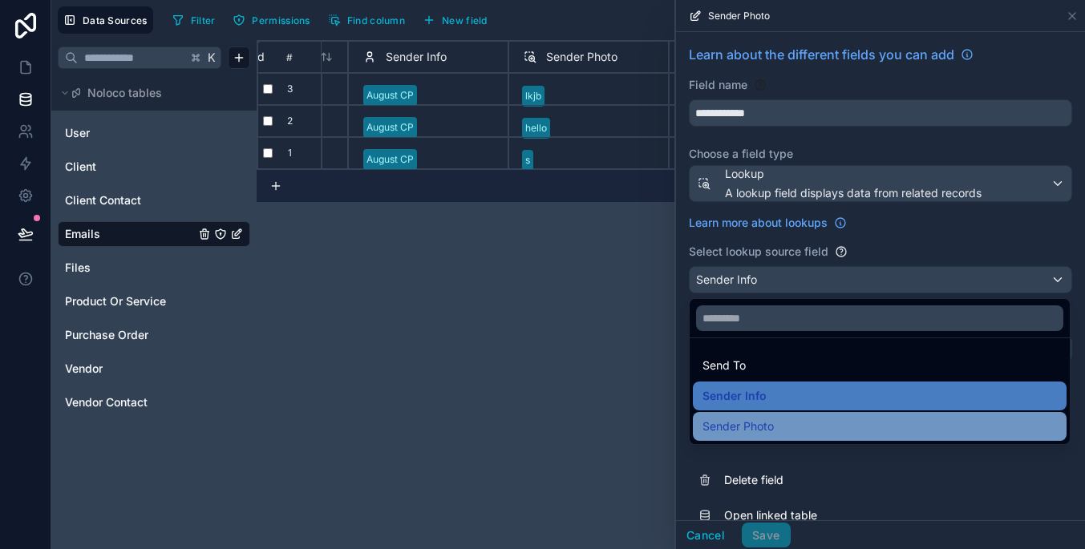
click at [899, 435] on div "Sender Photo" at bounding box center [879, 426] width 354 height 19
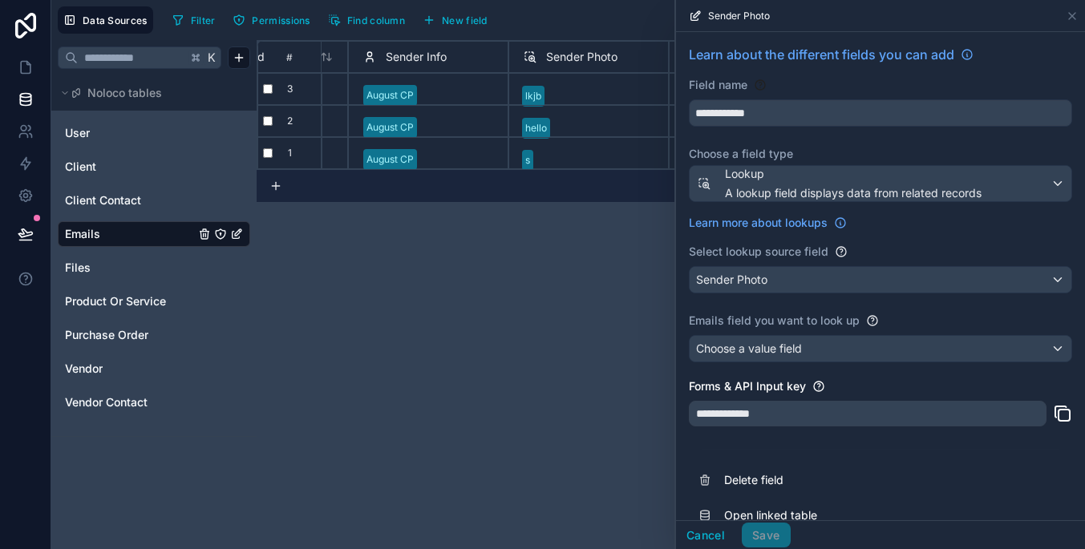
click at [860, 346] on div "Choose a value field" at bounding box center [880, 349] width 382 height 26
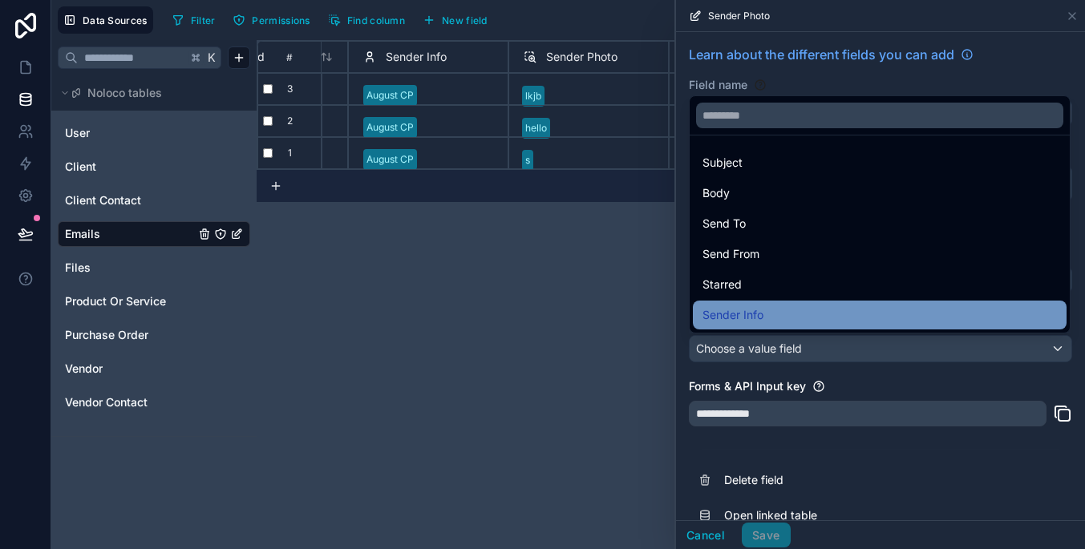
click at [821, 318] on div "Sender Info" at bounding box center [879, 314] width 354 height 19
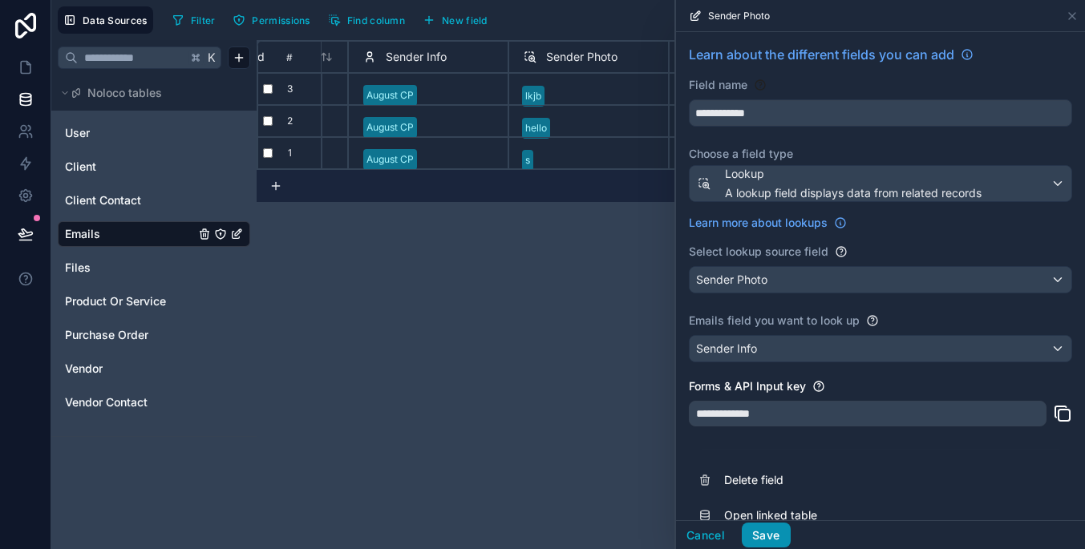
click at [772, 543] on button "Save" at bounding box center [766, 536] width 48 height 26
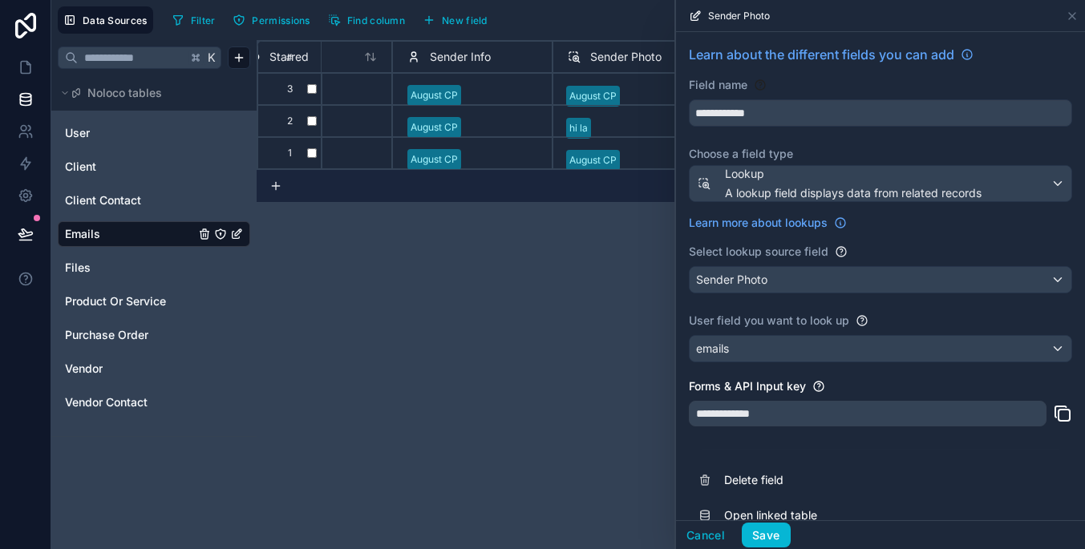
scroll to position [0, 750]
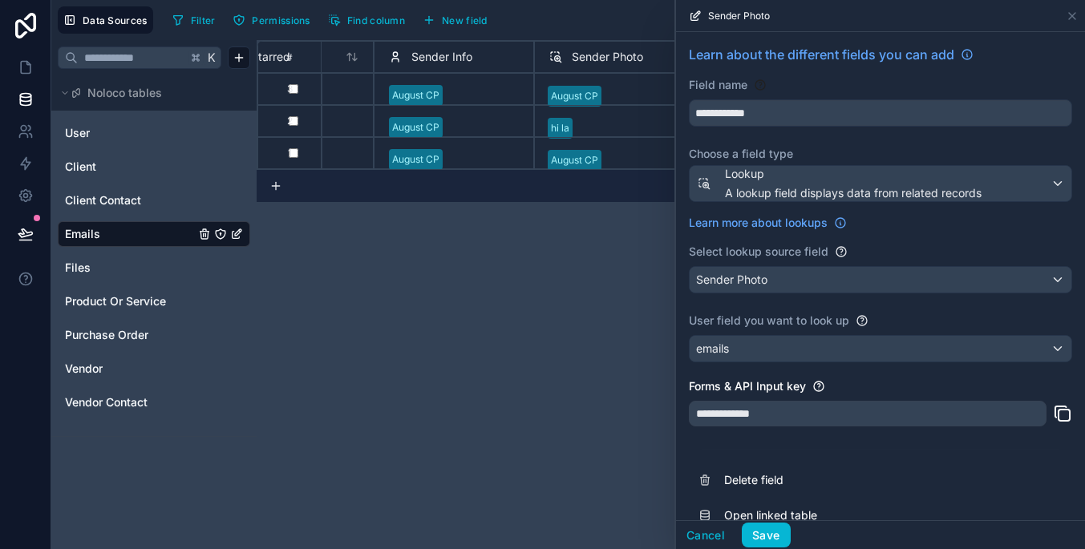
click at [811, 285] on div "Sender Photo" at bounding box center [880, 280] width 382 height 26
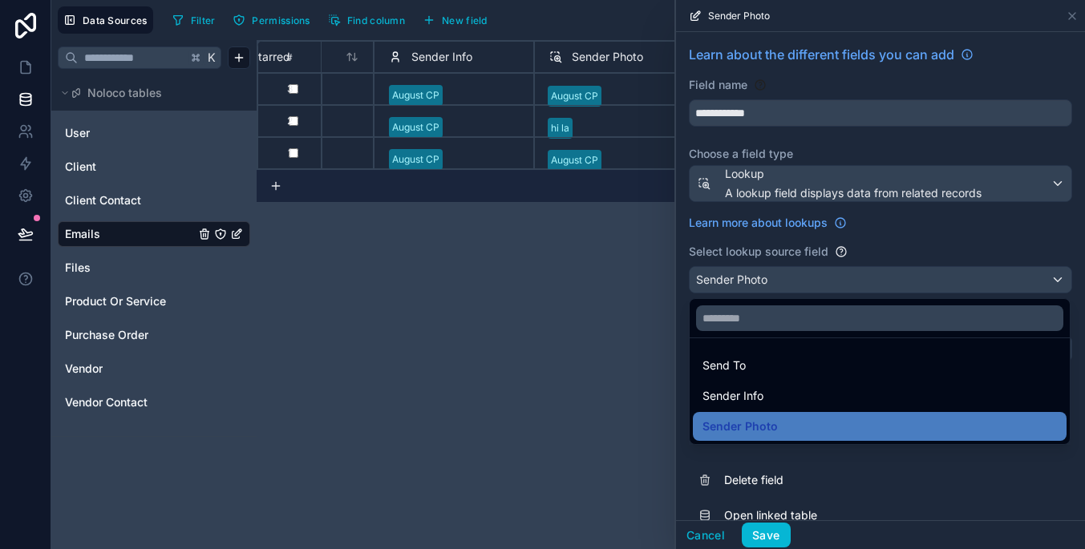
click at [811, 285] on div at bounding box center [880, 274] width 409 height 549
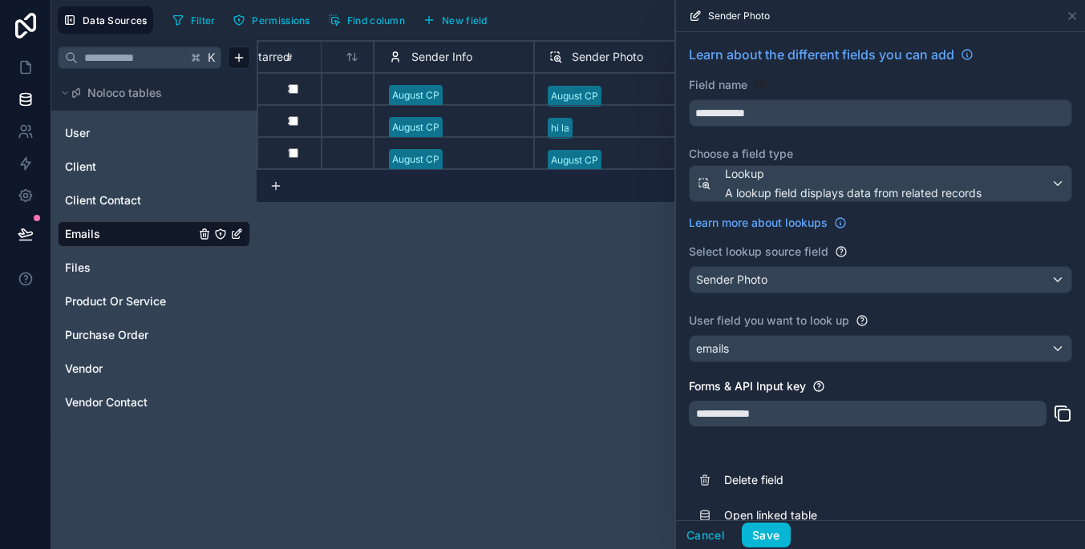
click at [797, 277] on div "Sender Photo" at bounding box center [880, 280] width 382 height 26
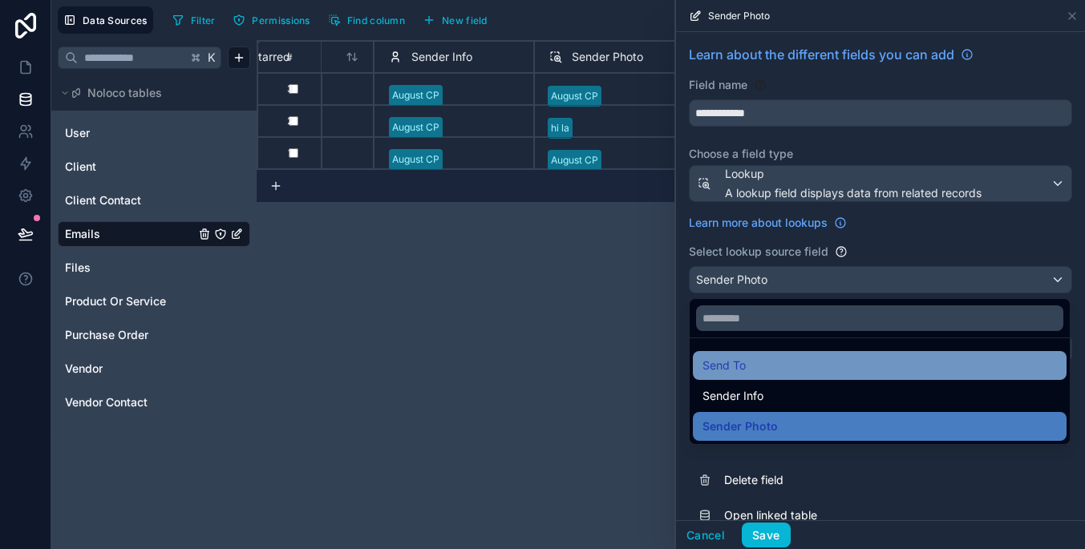
scroll to position [0, 0]
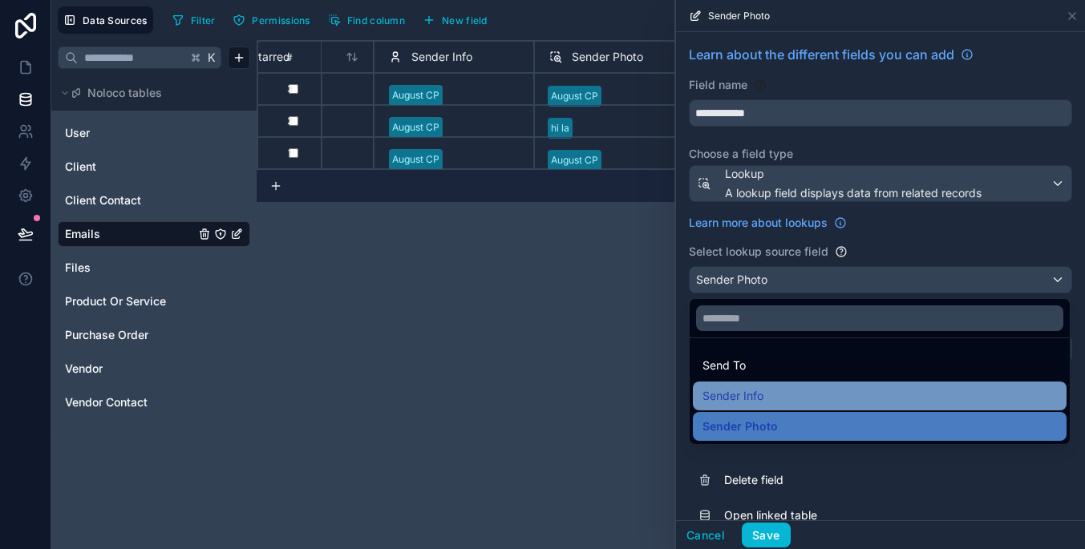
click at [803, 399] on div "Sender Info" at bounding box center [879, 395] width 354 height 19
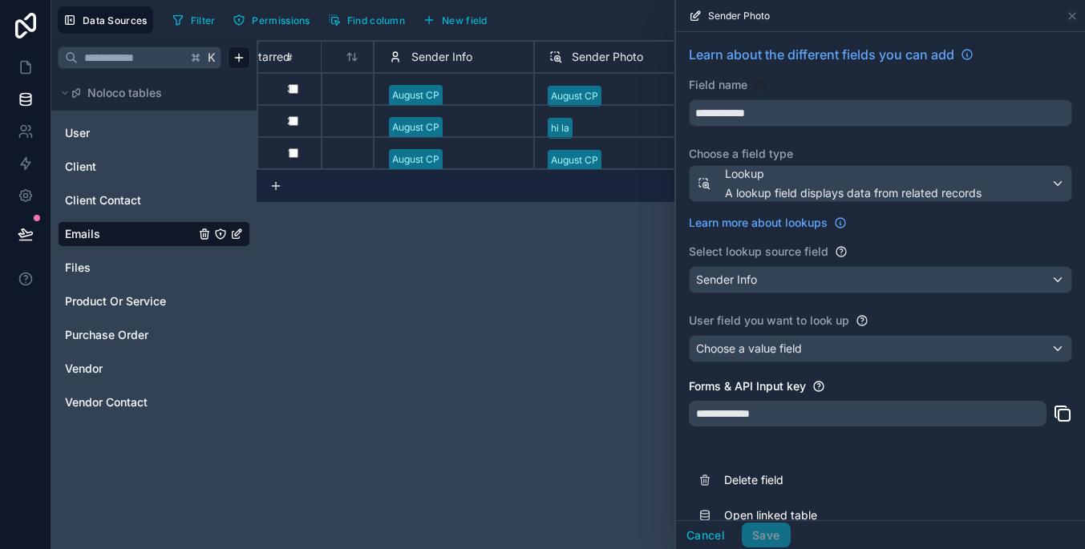
click at [819, 344] on div "Choose a value field" at bounding box center [880, 349] width 382 height 26
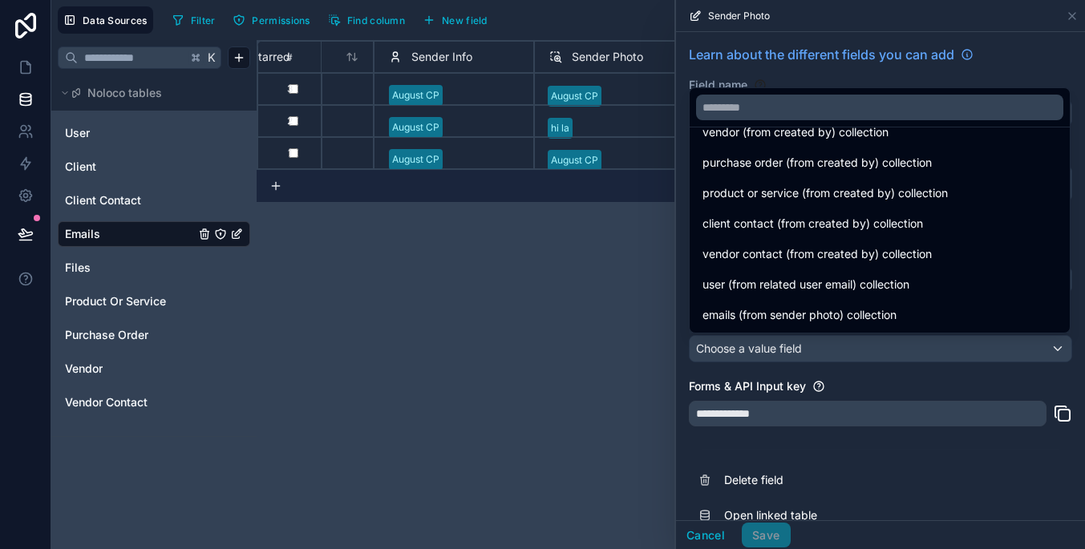
scroll to position [53, 0]
click at [827, 348] on div at bounding box center [880, 274] width 409 height 549
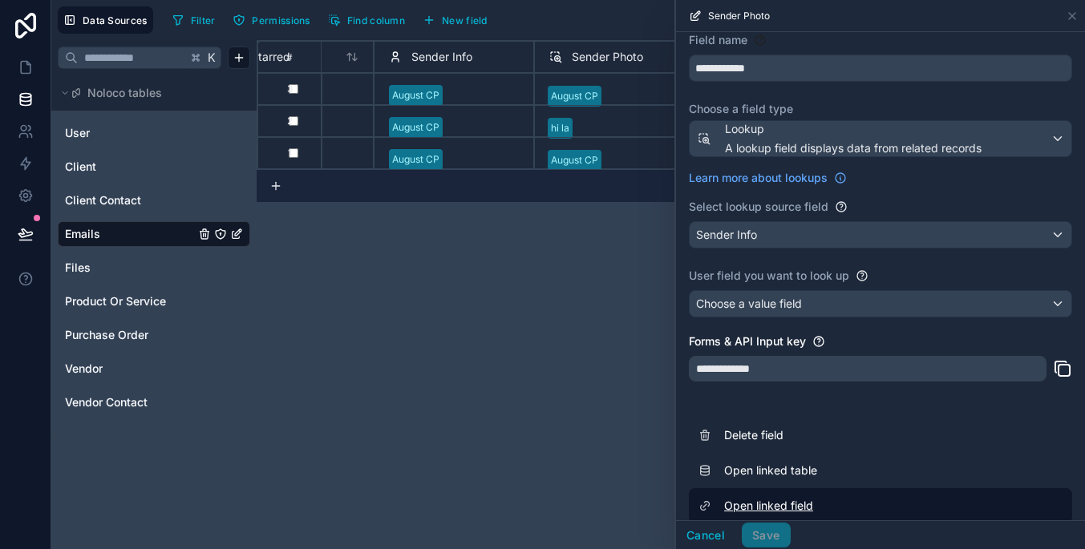
scroll to position [61, 0]
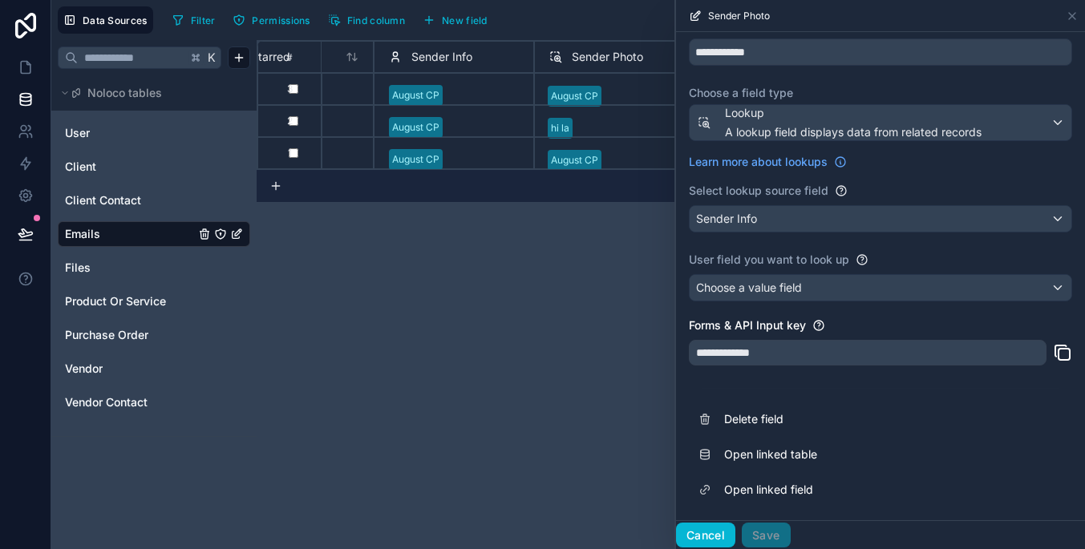
click at [708, 534] on button "Cancel" at bounding box center [705, 536] width 59 height 26
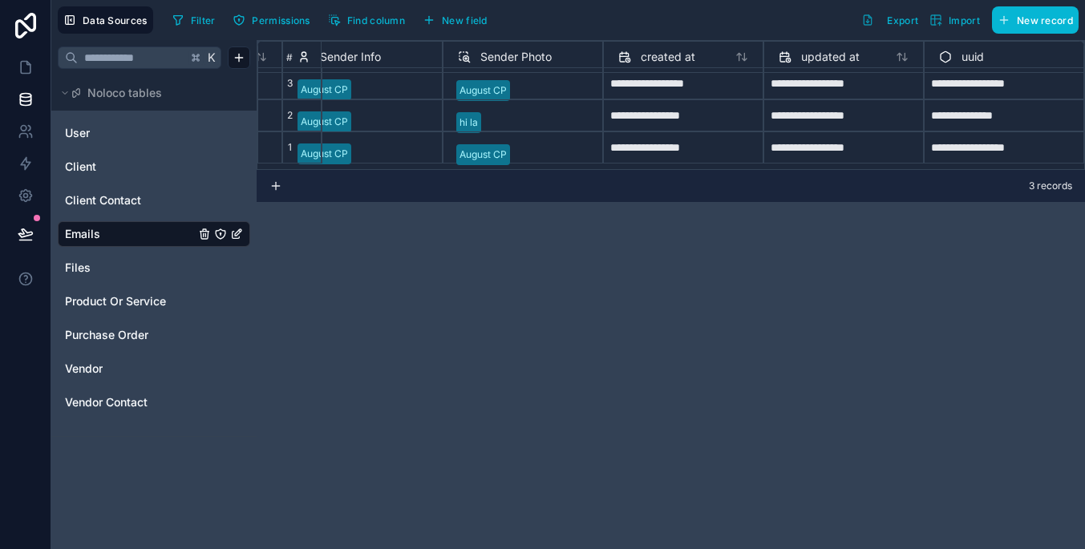
scroll to position [6, 841]
click at [493, 14] on button "New field" at bounding box center [455, 20] width 76 height 24
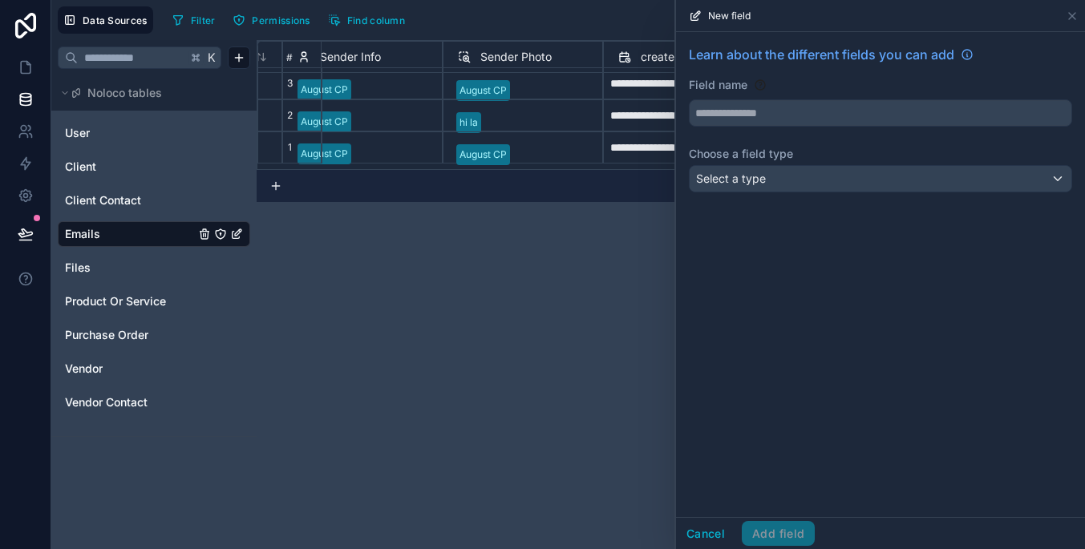
click at [790, 171] on div "Select a type" at bounding box center [880, 179] width 382 height 26
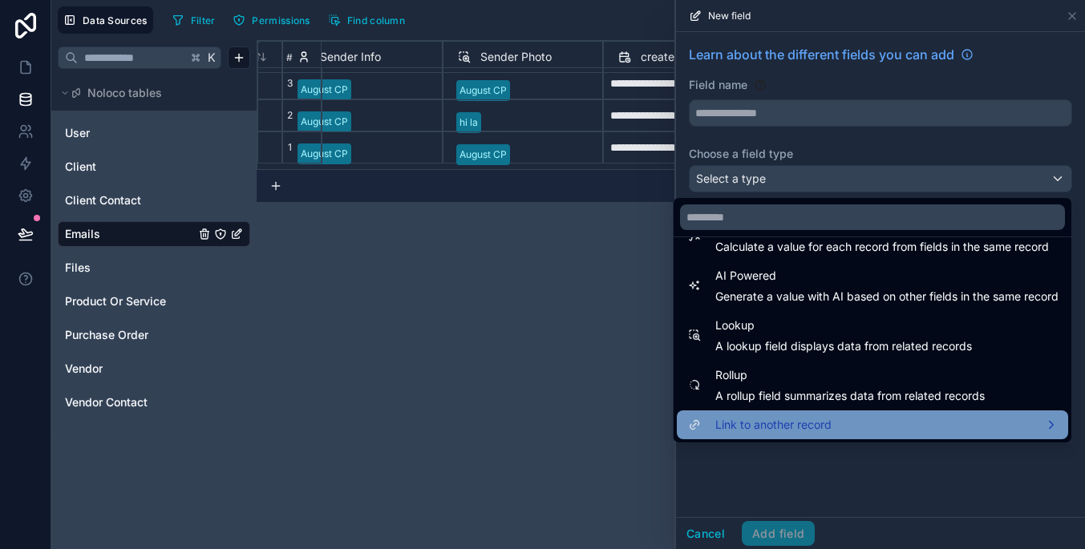
click at [879, 413] on div "Link to another record" at bounding box center [872, 424] width 391 height 29
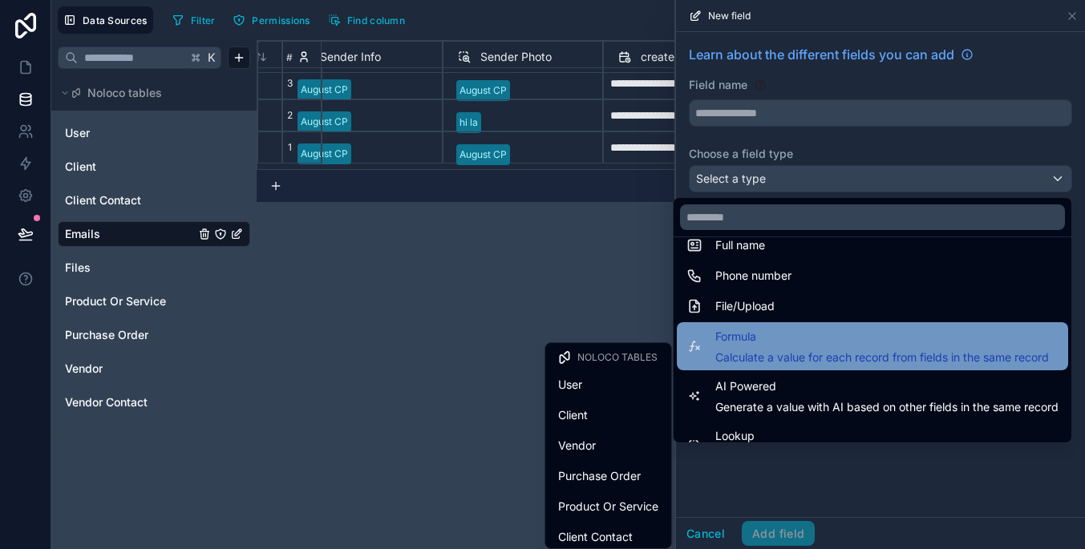
scroll to position [376, 0]
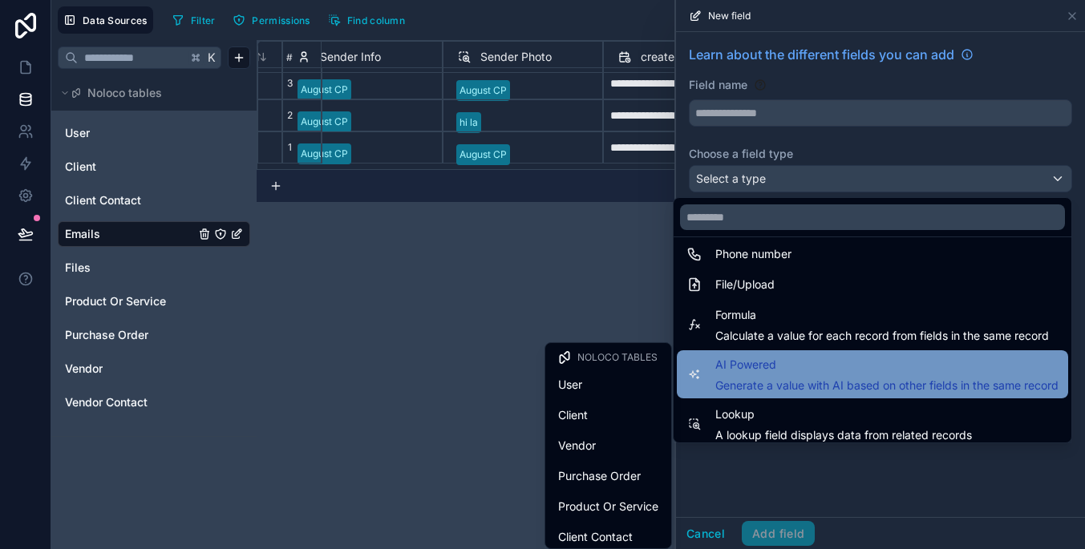
click at [859, 385] on span "Generate a value with AI based on other fields in the same record" at bounding box center [886, 386] width 343 height 16
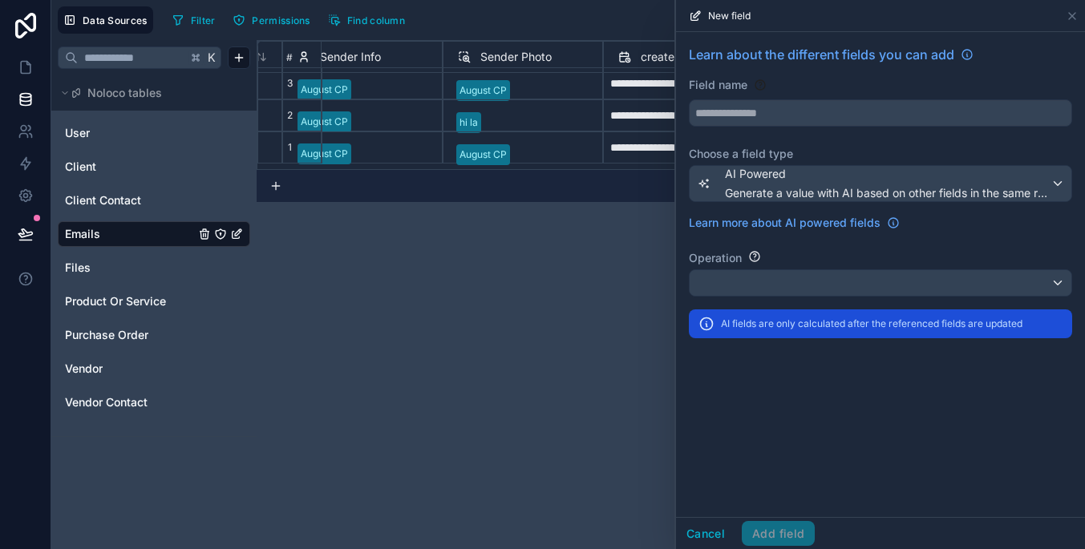
type input "**********"
click at [839, 273] on div at bounding box center [880, 283] width 382 height 26
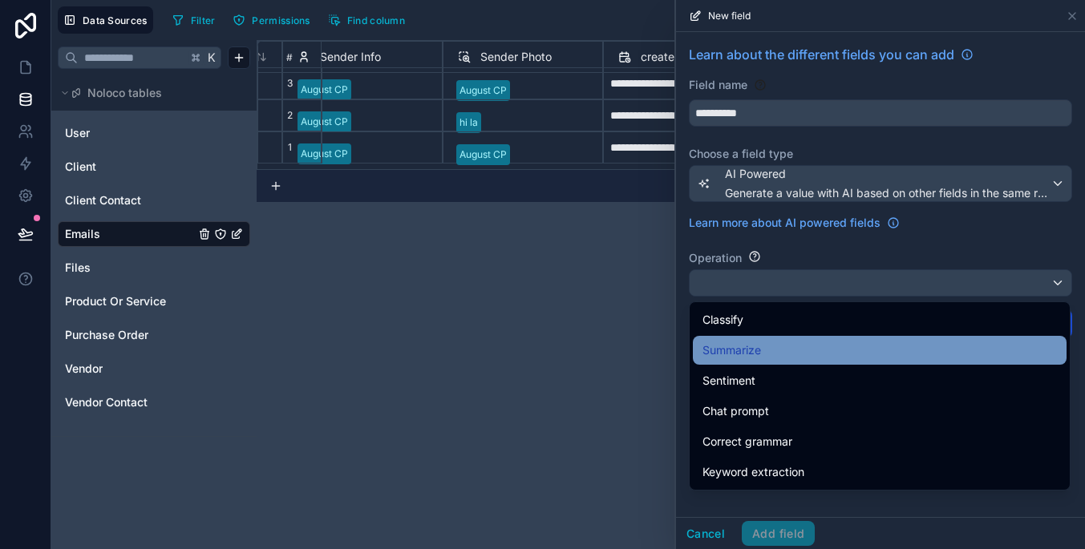
scroll to position [0, 0]
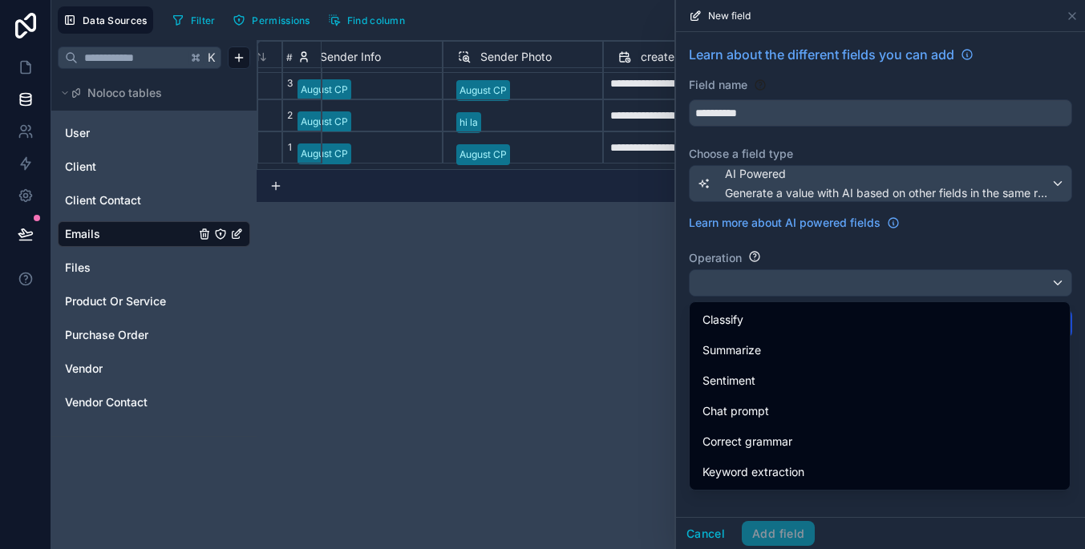
click at [840, 335] on ul "Classify Summarize Sentiment Chat prompt Correct grammar Keyword extraction" at bounding box center [879, 396] width 380 height 188
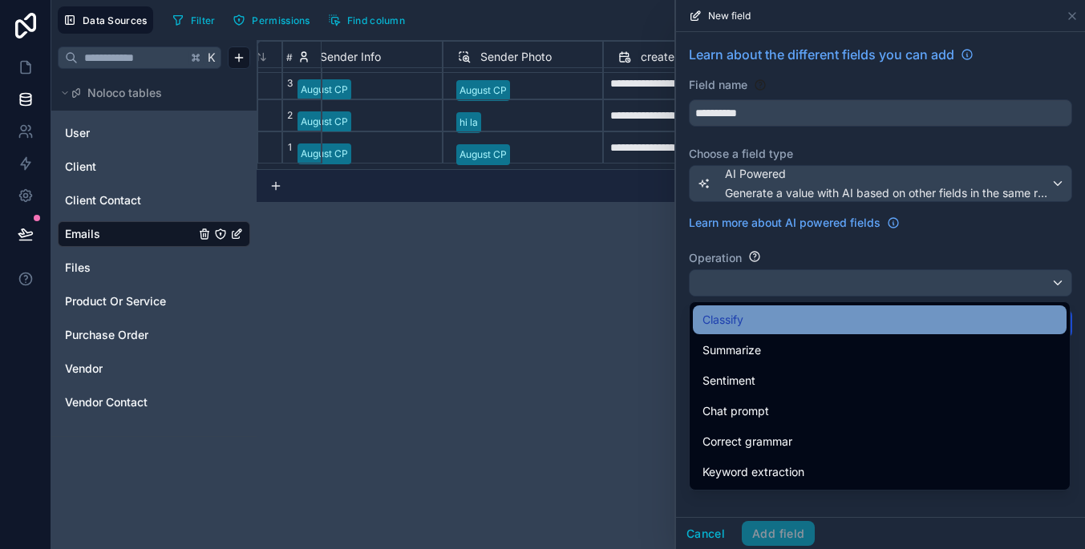
click at [839, 317] on div "Classify" at bounding box center [879, 319] width 354 height 19
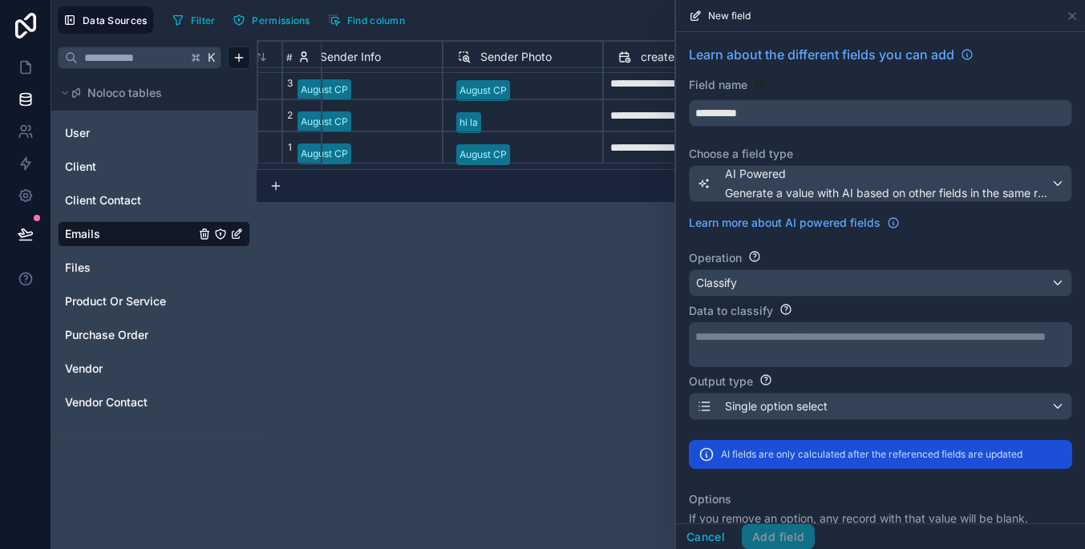
click at [858, 401] on div "Single option select" at bounding box center [880, 407] width 382 height 26
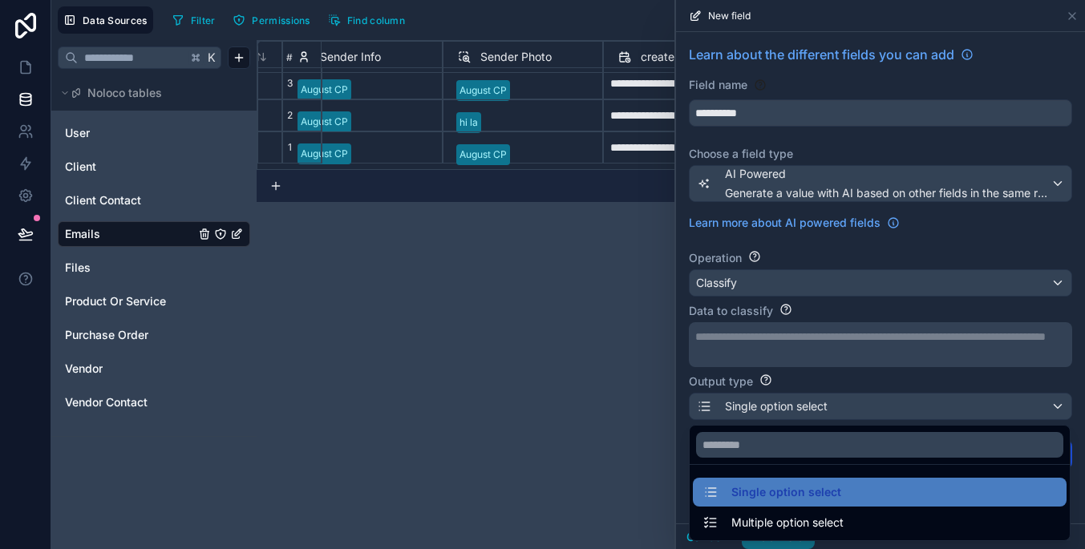
click at [858, 401] on div at bounding box center [880, 274] width 409 height 549
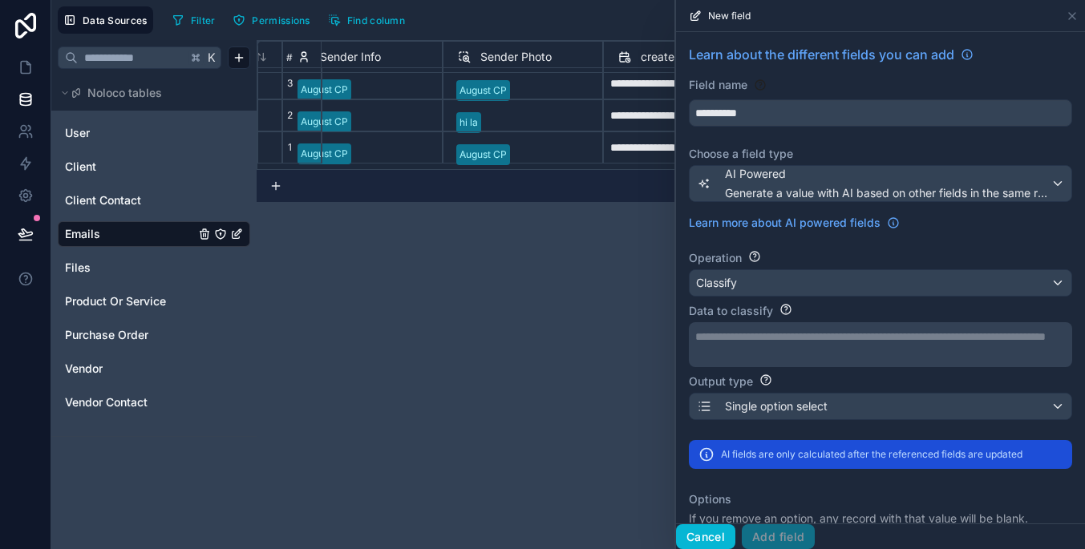
click at [712, 539] on button "Cancel" at bounding box center [705, 537] width 59 height 26
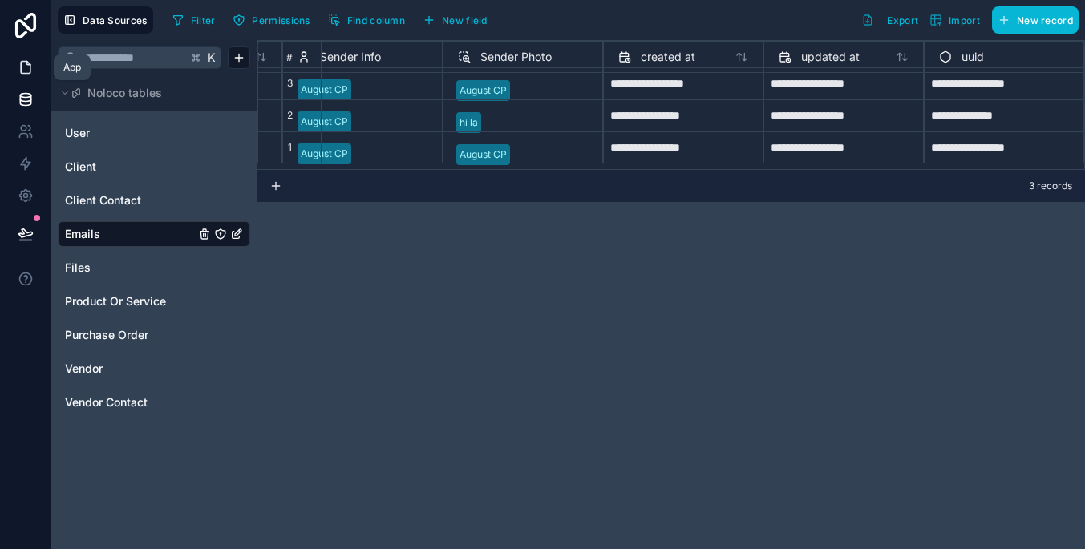
click at [24, 69] on icon at bounding box center [26, 67] width 16 height 16
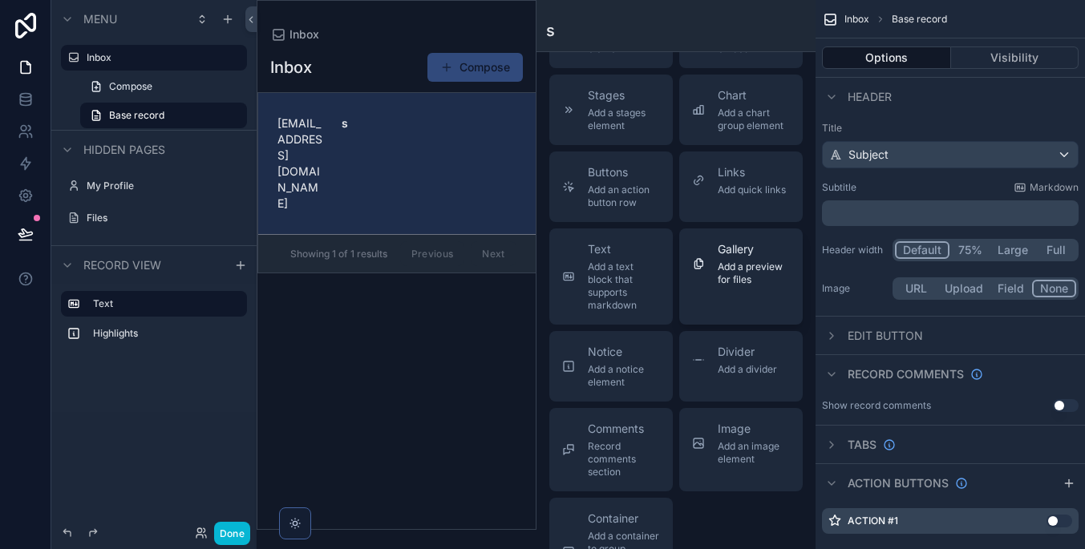
scroll to position [500, 0]
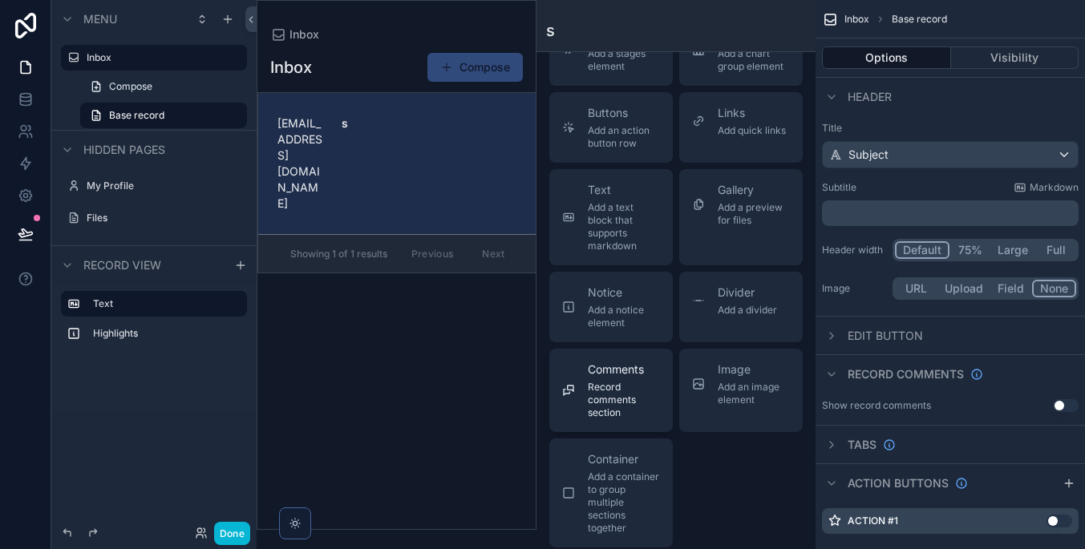
click at [635, 388] on span "Record comments section" at bounding box center [624, 400] width 72 height 38
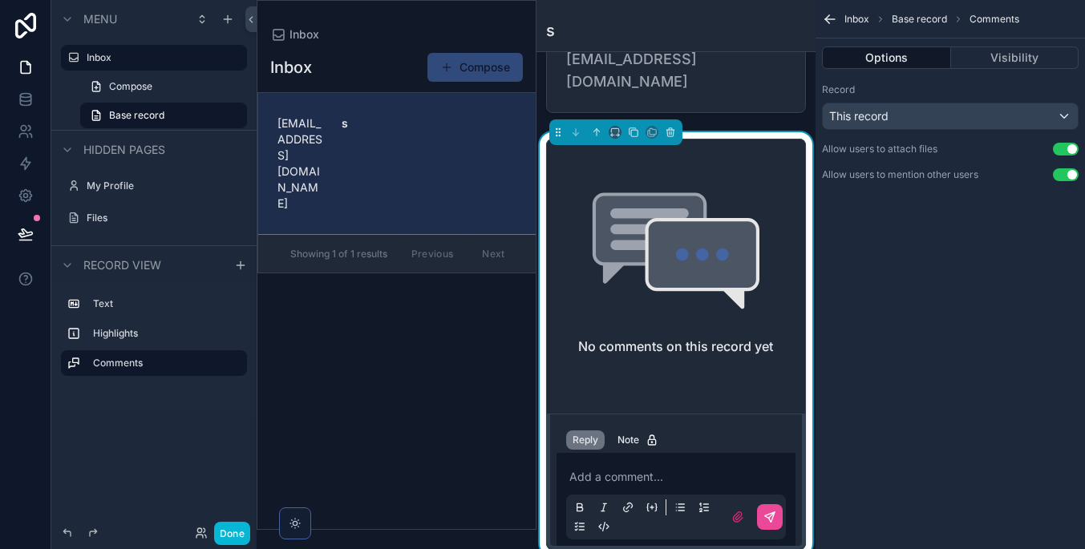
scroll to position [115, 0]
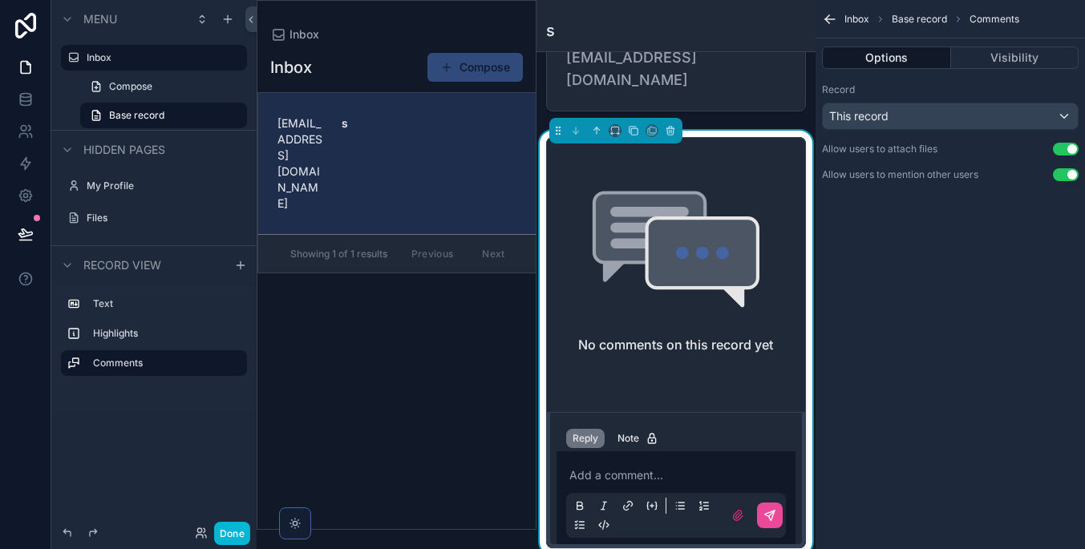
drag, startPoint x: 711, startPoint y: 254, endPoint x: 733, endPoint y: 262, distance: 23.1
click at [733, 262] on icon "scrollable content" at bounding box center [701, 253] width 107 height 67
click at [997, 113] on div "This record" at bounding box center [950, 116] width 255 height 26
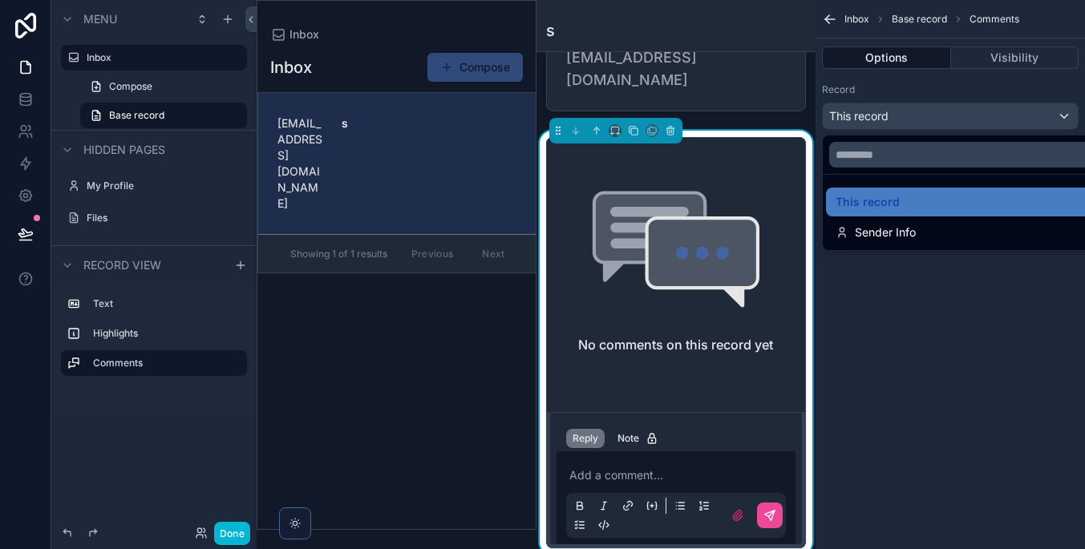
click at [997, 112] on div "scrollable content" at bounding box center [542, 274] width 1085 height 549
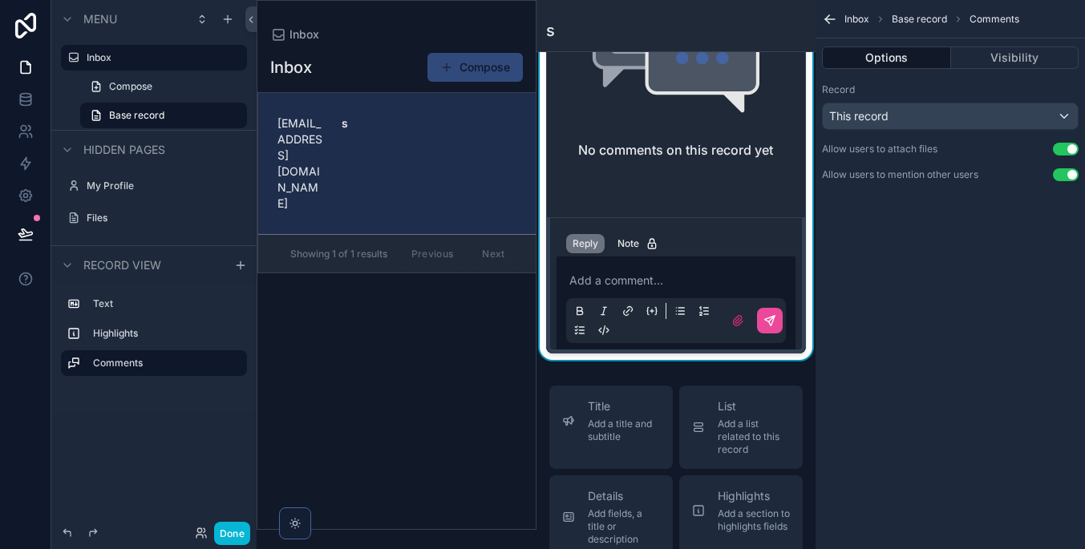
scroll to position [320, 0]
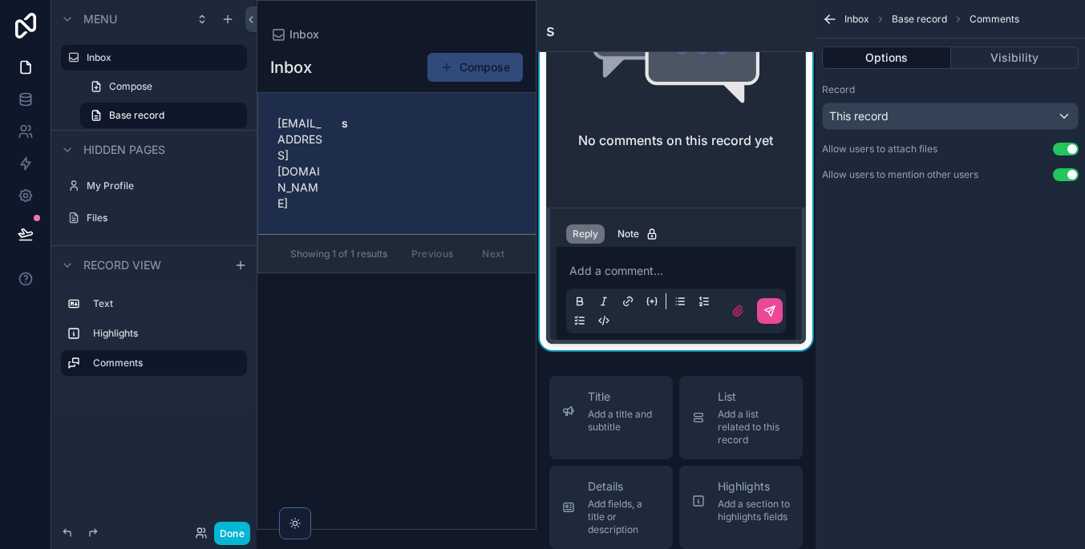
click at [588, 263] on p "scrollable content" at bounding box center [679, 271] width 220 height 16
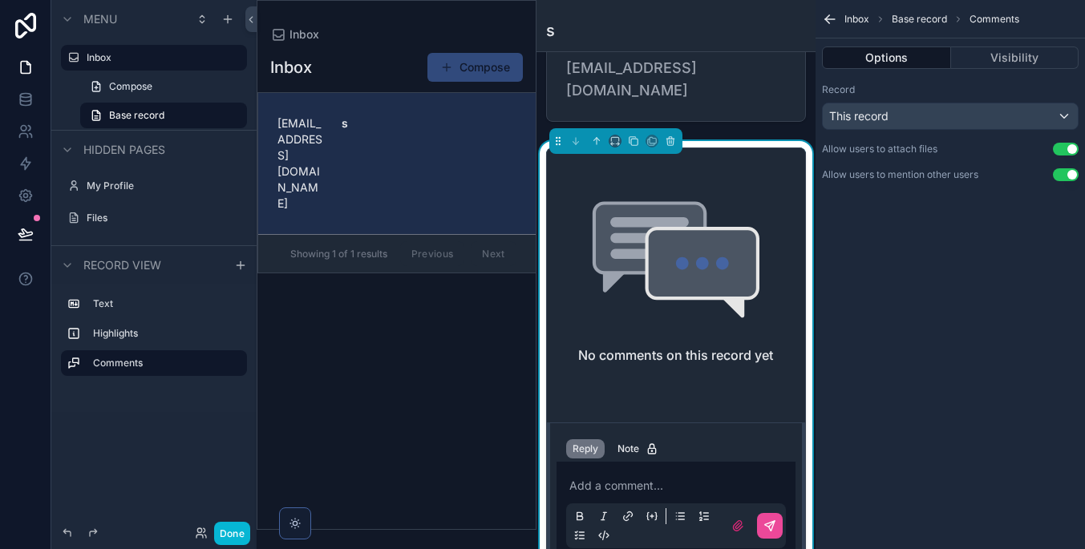
scroll to position [51, 0]
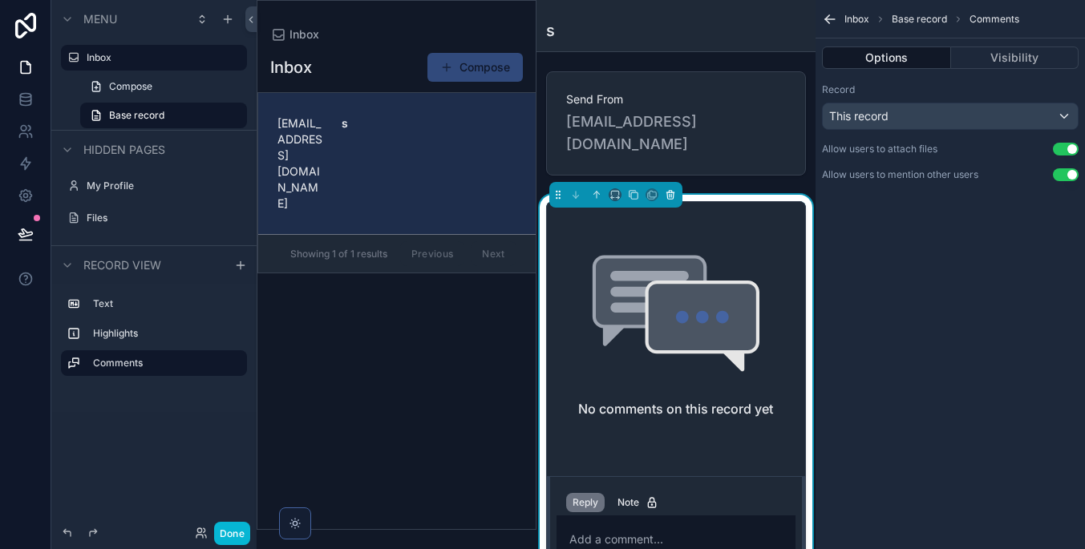
click at [666, 192] on icon "scrollable content" at bounding box center [669, 195] width 6 height 6
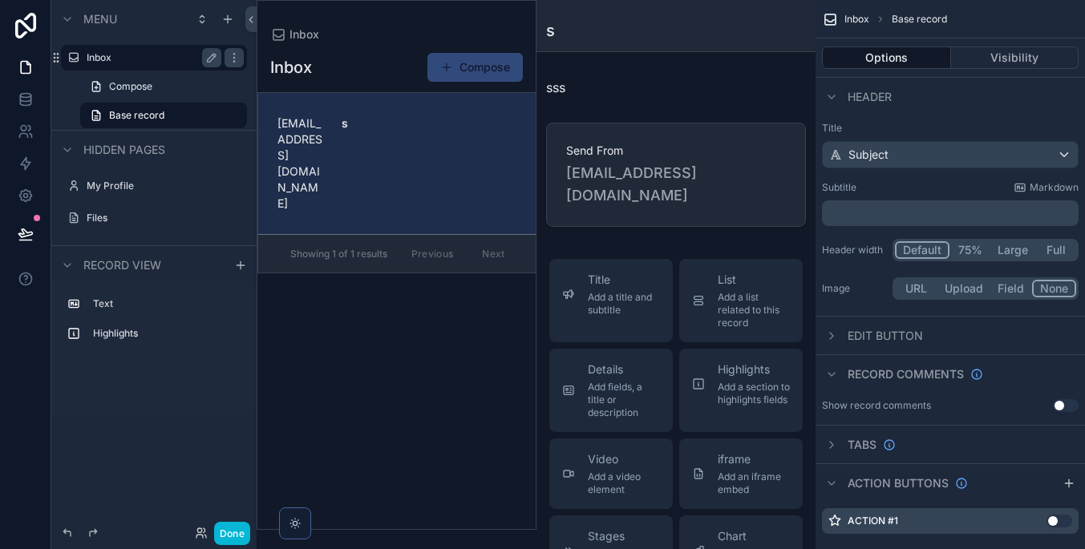
click at [165, 55] on label "Inbox" at bounding box center [151, 57] width 128 height 13
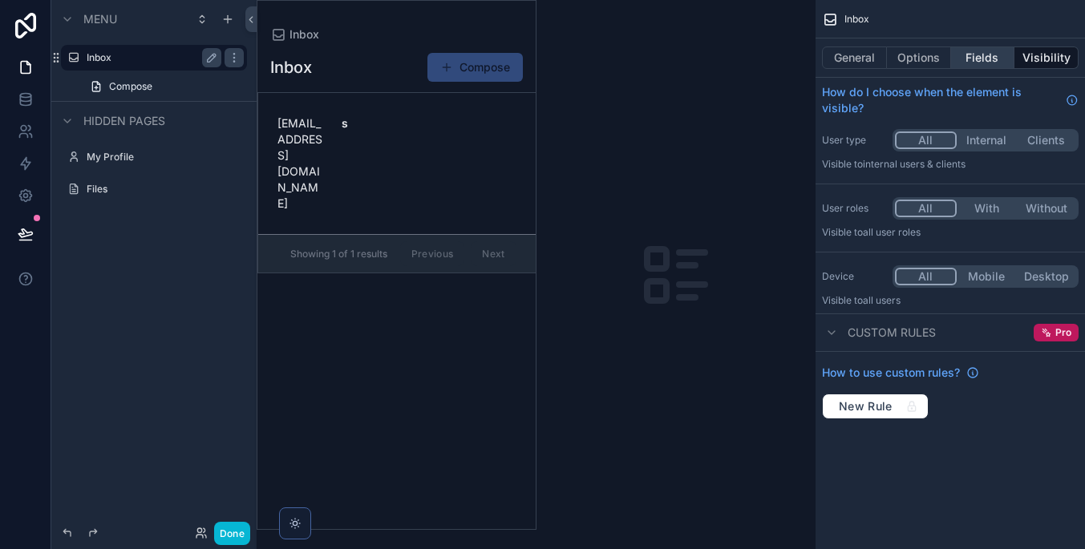
click at [977, 61] on button "Fields" at bounding box center [983, 57] width 64 height 22
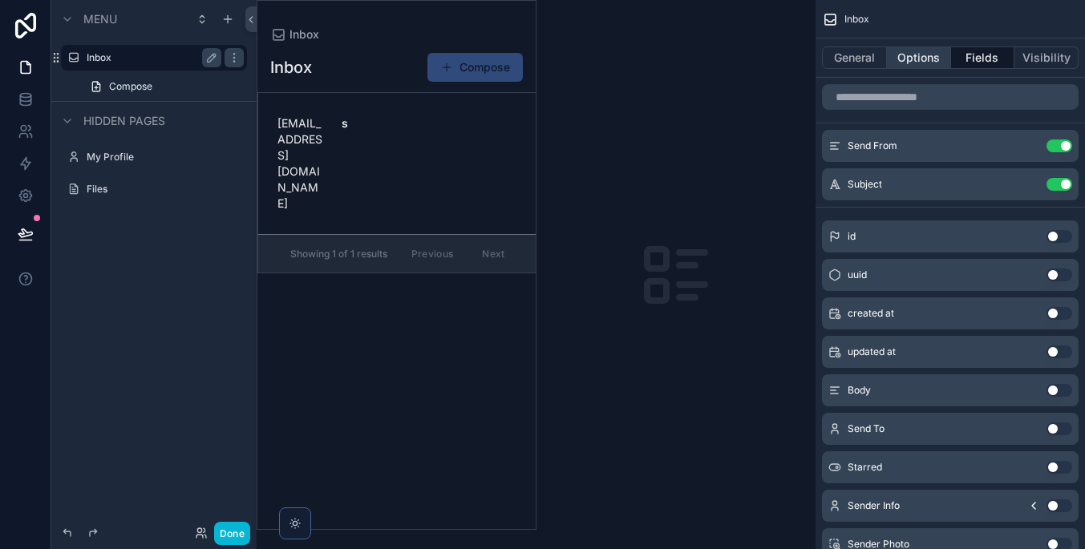
click at [904, 52] on button "Options" at bounding box center [919, 57] width 64 height 22
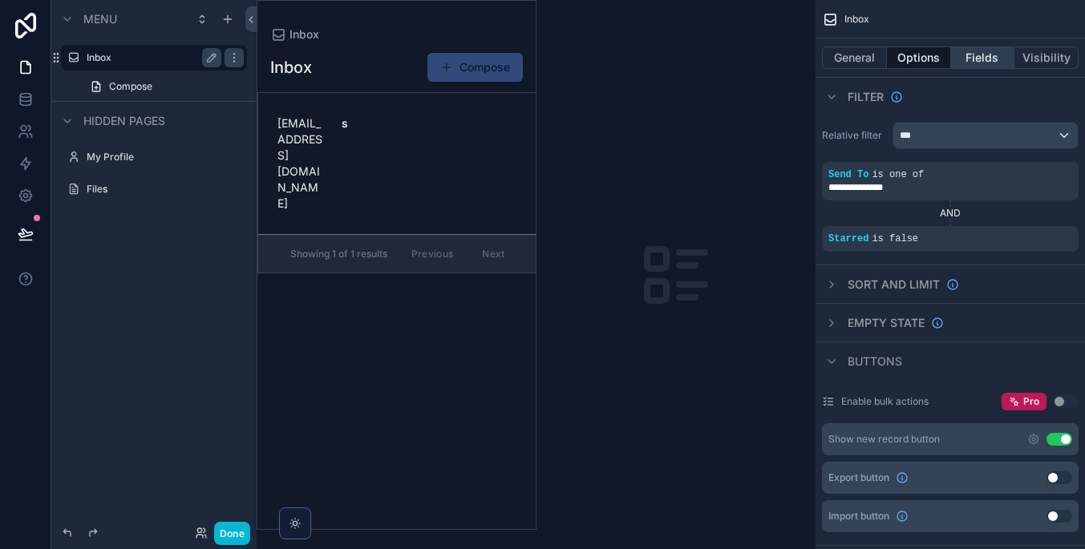
click at [971, 54] on button "Fields" at bounding box center [983, 57] width 64 height 22
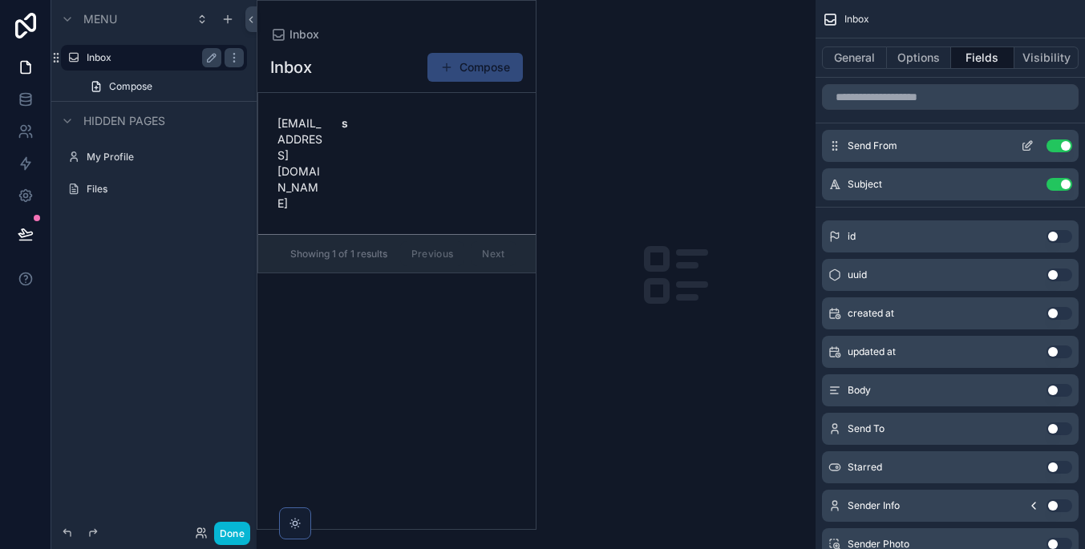
click at [1023, 143] on icon "scrollable content" at bounding box center [1027, 145] width 13 height 13
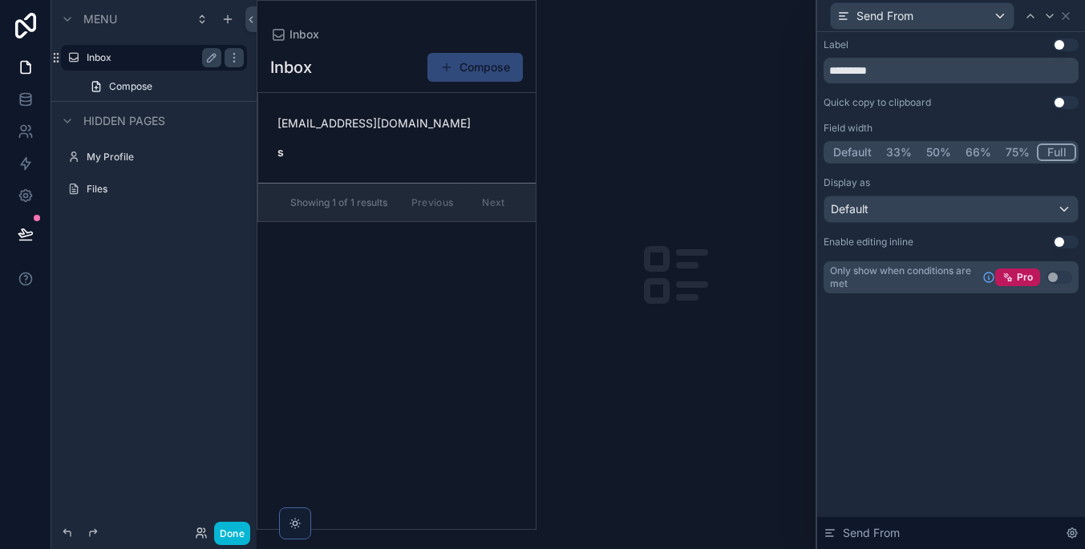
click at [1049, 152] on button "Full" at bounding box center [1056, 153] width 39 height 18
click at [1001, 212] on div "Default" at bounding box center [950, 209] width 253 height 26
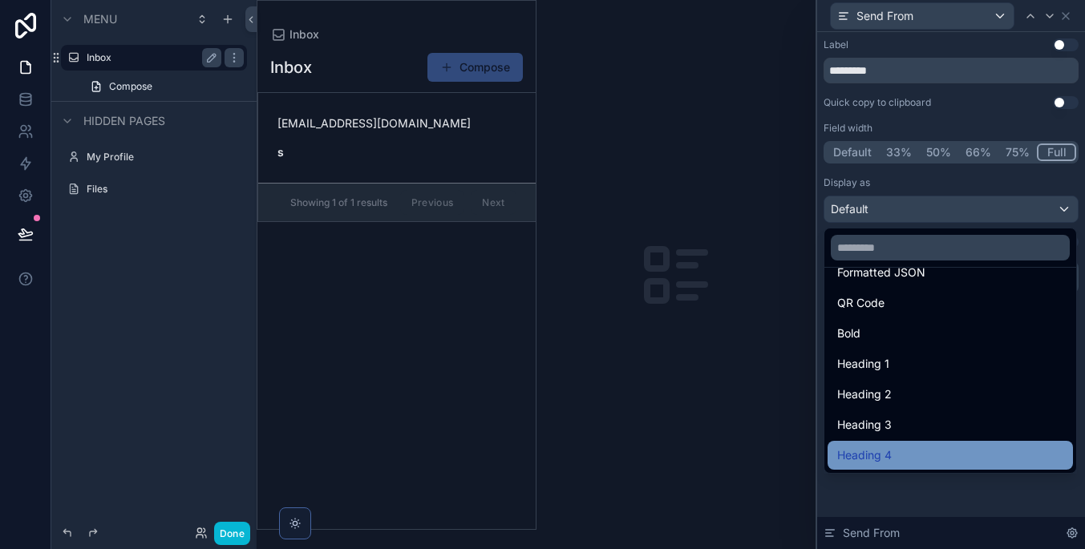
click at [943, 455] on div "Heading 4" at bounding box center [950, 455] width 226 height 19
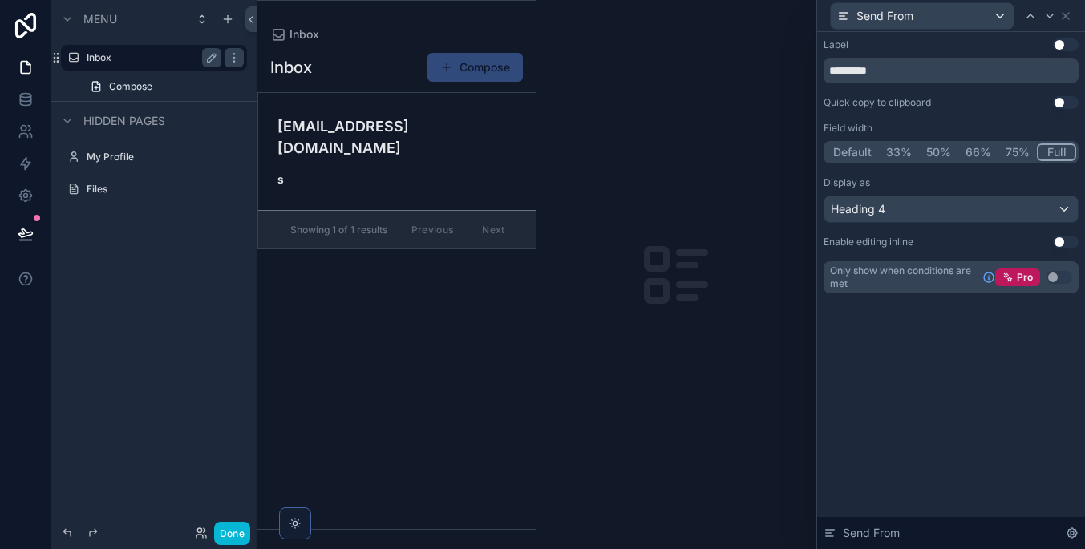
click at [952, 209] on div "Heading 4" at bounding box center [950, 209] width 253 height 26
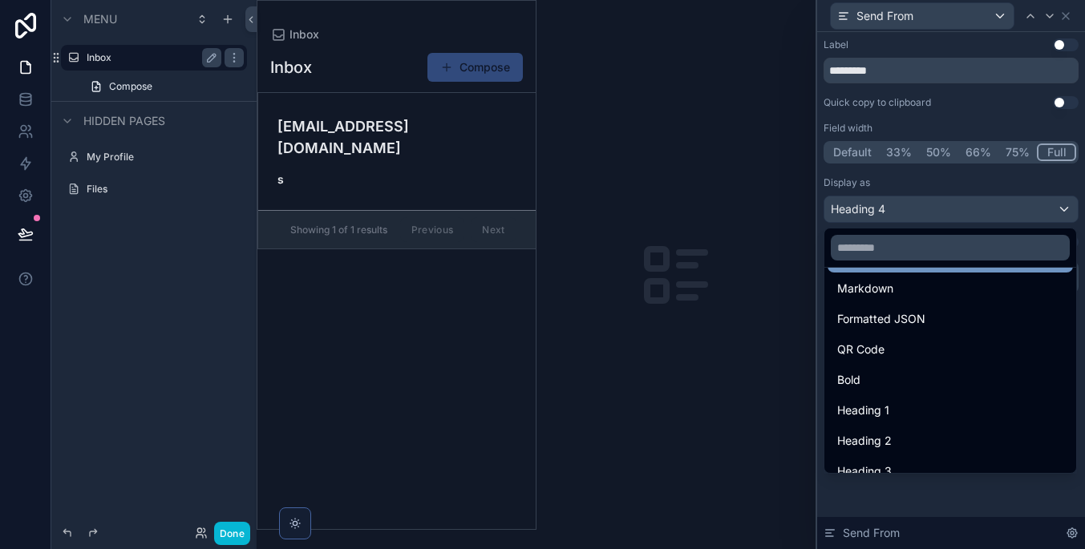
scroll to position [175, 0]
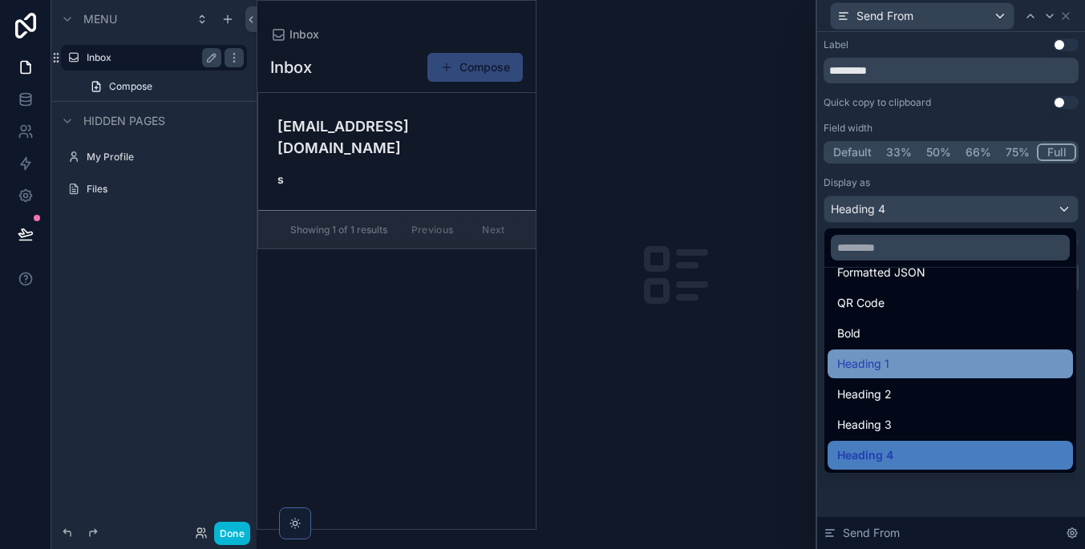
click at [952, 354] on div "Heading 1" at bounding box center [950, 363] width 226 height 19
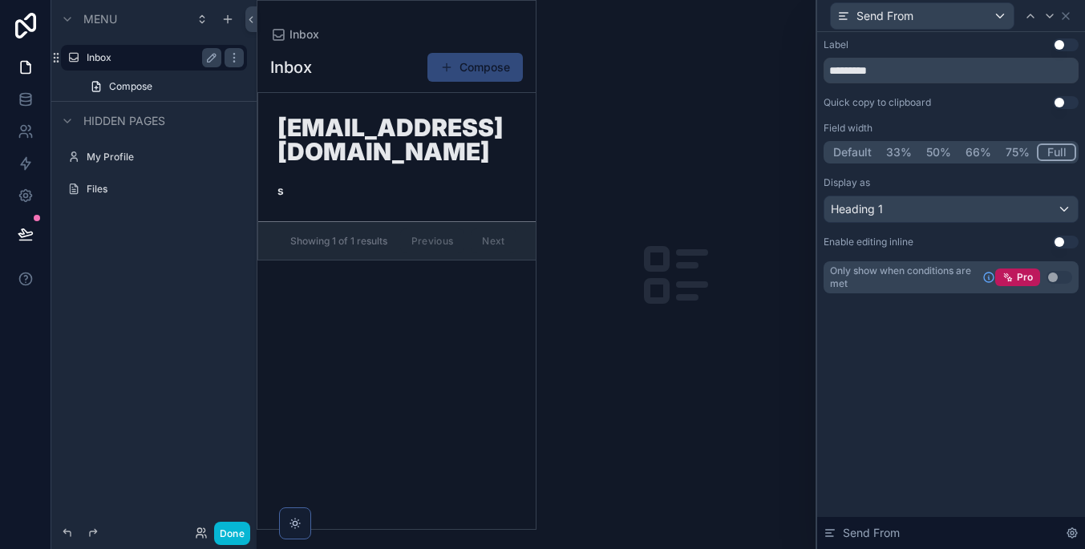
click at [944, 200] on div "Heading 1" at bounding box center [950, 209] width 253 height 26
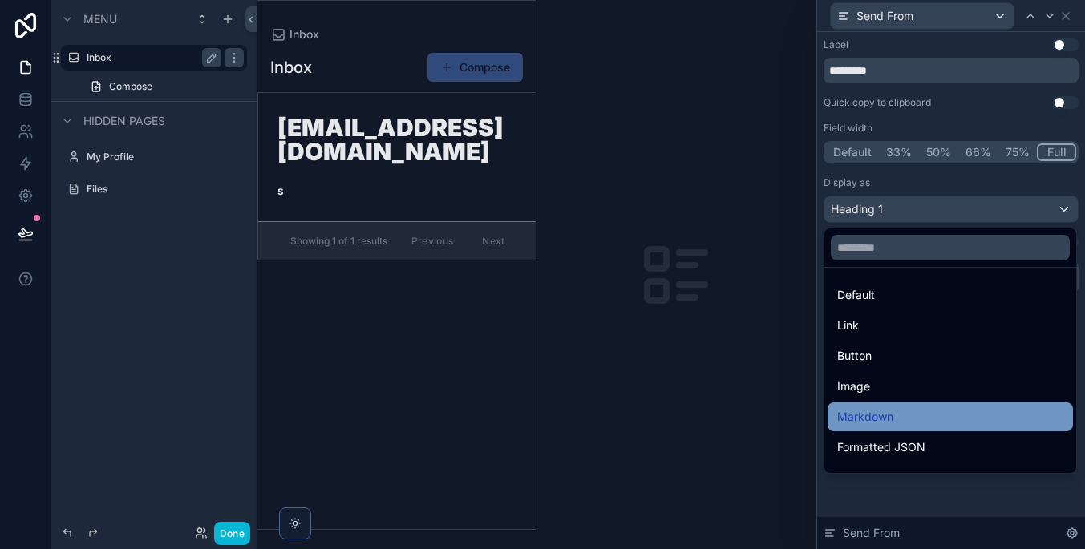
scroll to position [0, 0]
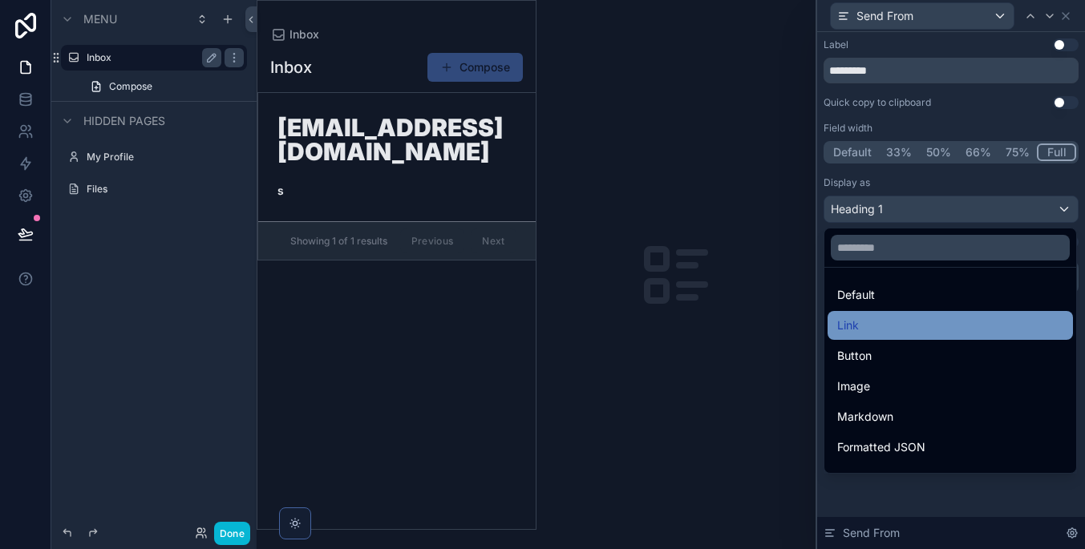
click at [944, 318] on div "Link" at bounding box center [950, 325] width 226 height 19
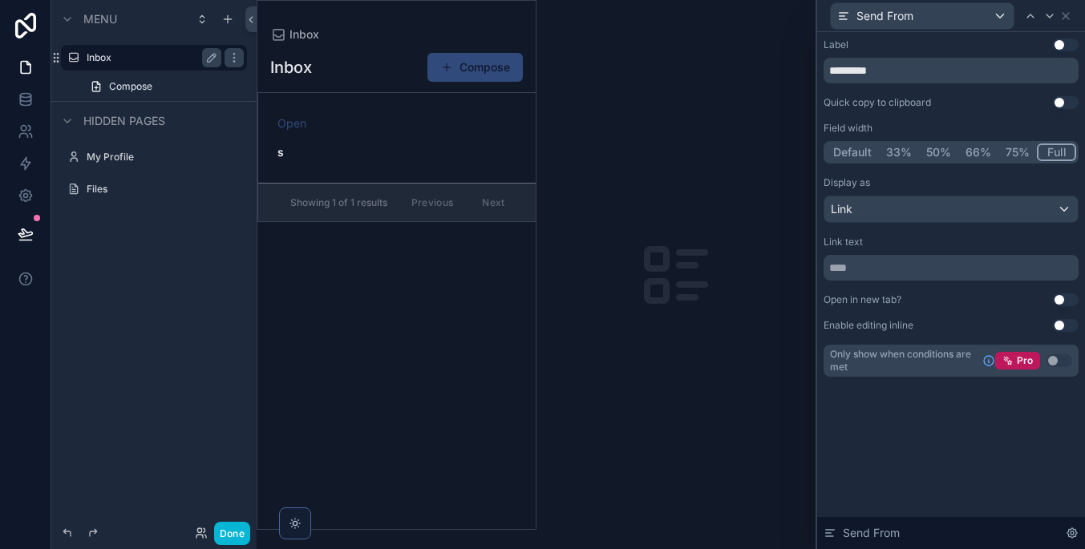
click at [968, 200] on div "Link" at bounding box center [950, 209] width 253 height 26
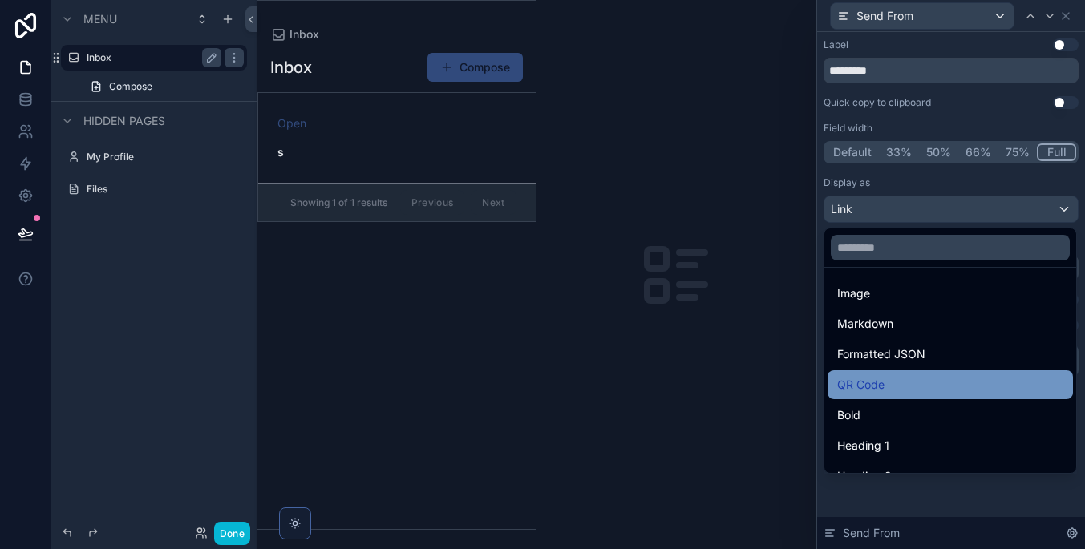
scroll to position [87, 0]
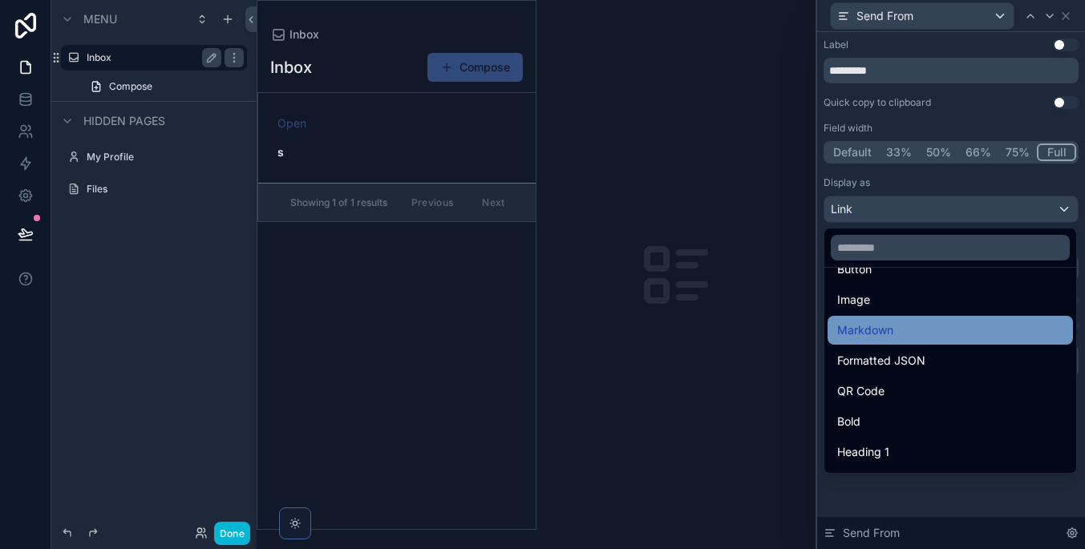
click at [945, 338] on div "Markdown" at bounding box center [950, 330] width 226 height 19
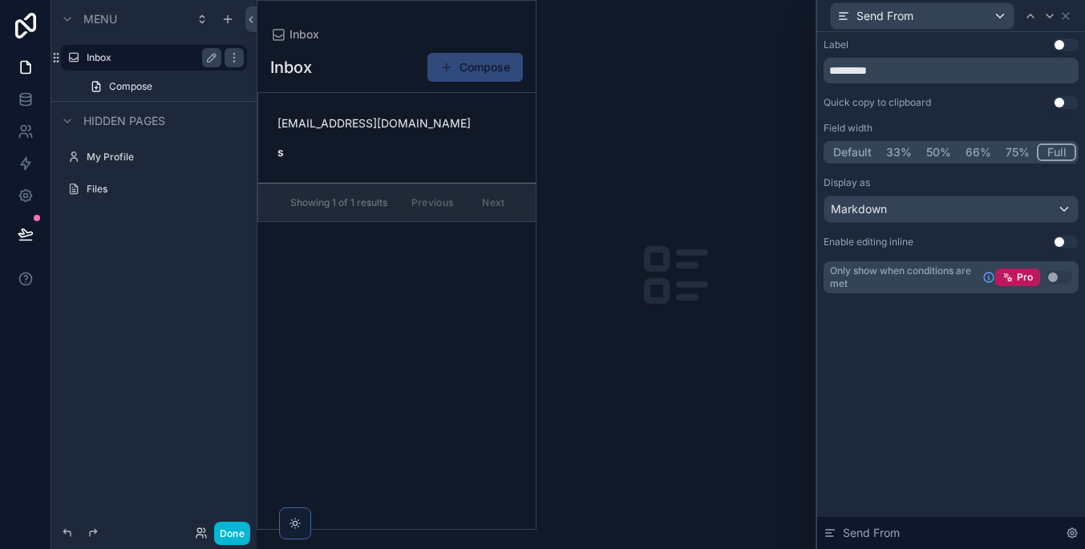
click at [948, 193] on div "Display as Markdown" at bounding box center [950, 199] width 255 height 46
click at [948, 203] on div "Markdown" at bounding box center [950, 209] width 253 height 26
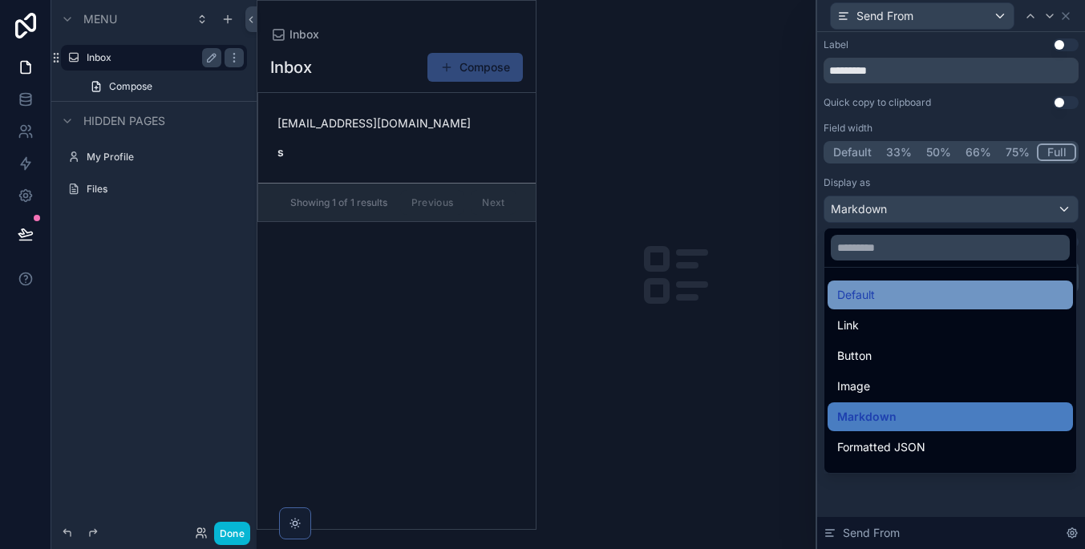
click at [926, 289] on div "Default" at bounding box center [950, 294] width 226 height 19
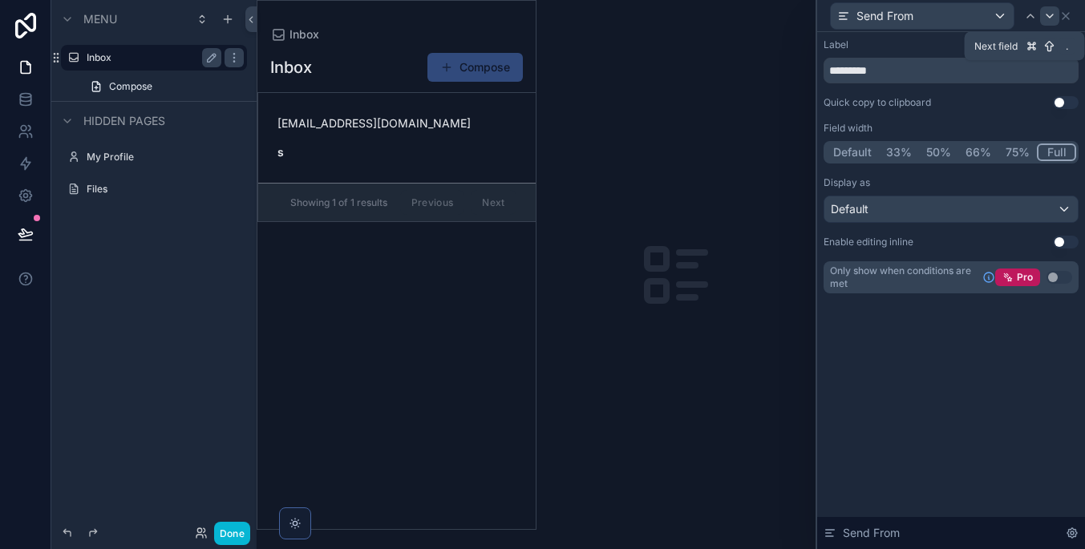
click at [1049, 14] on icon at bounding box center [1049, 16] width 13 height 13
click at [1051, 156] on button "Full" at bounding box center [1057, 153] width 38 height 18
click at [953, 204] on div "Bold" at bounding box center [950, 209] width 253 height 26
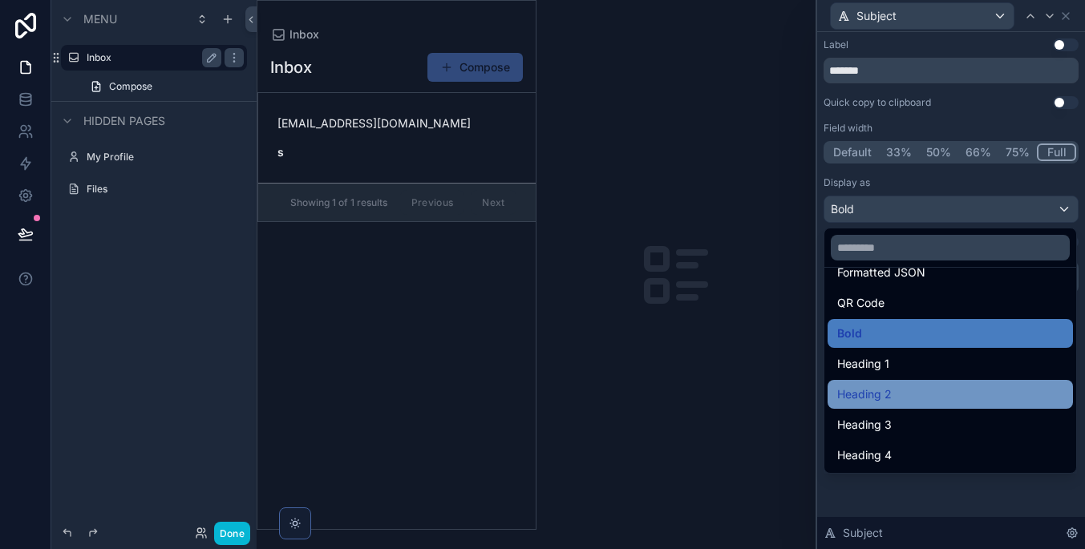
scroll to position [175, 0]
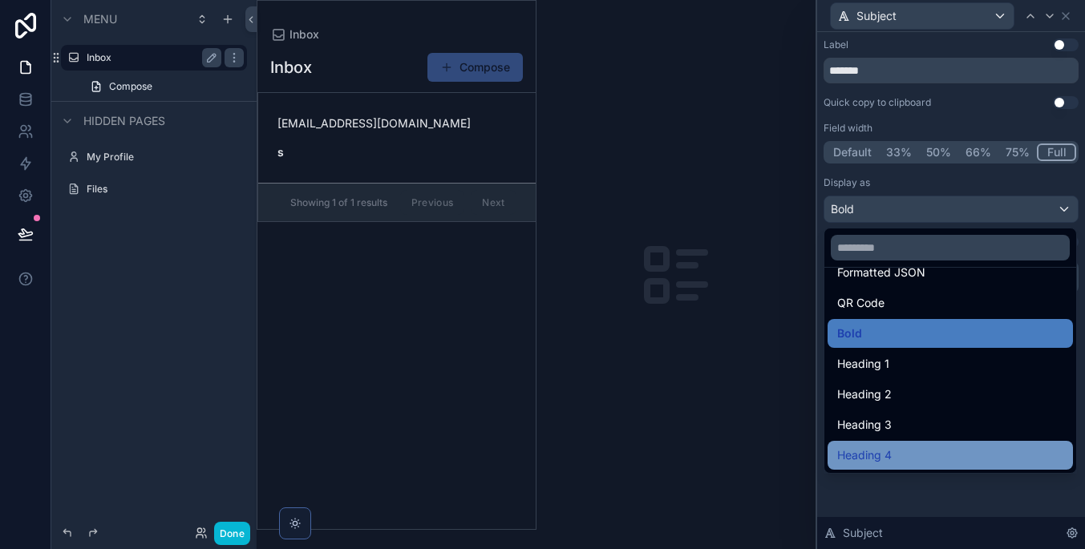
click at [924, 455] on div "Heading 4" at bounding box center [950, 455] width 226 height 19
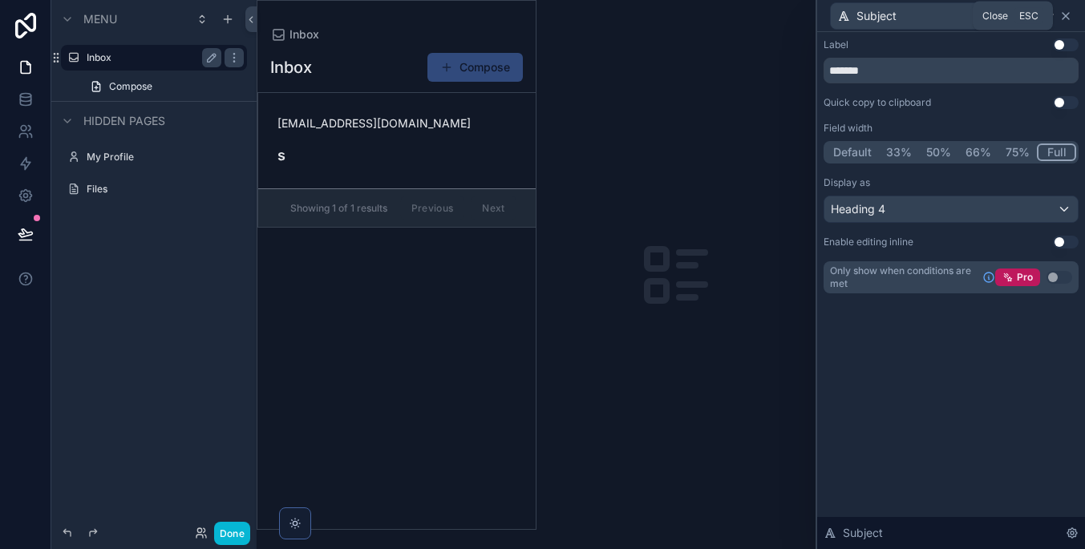
click at [1065, 15] on icon at bounding box center [1065, 16] width 13 height 13
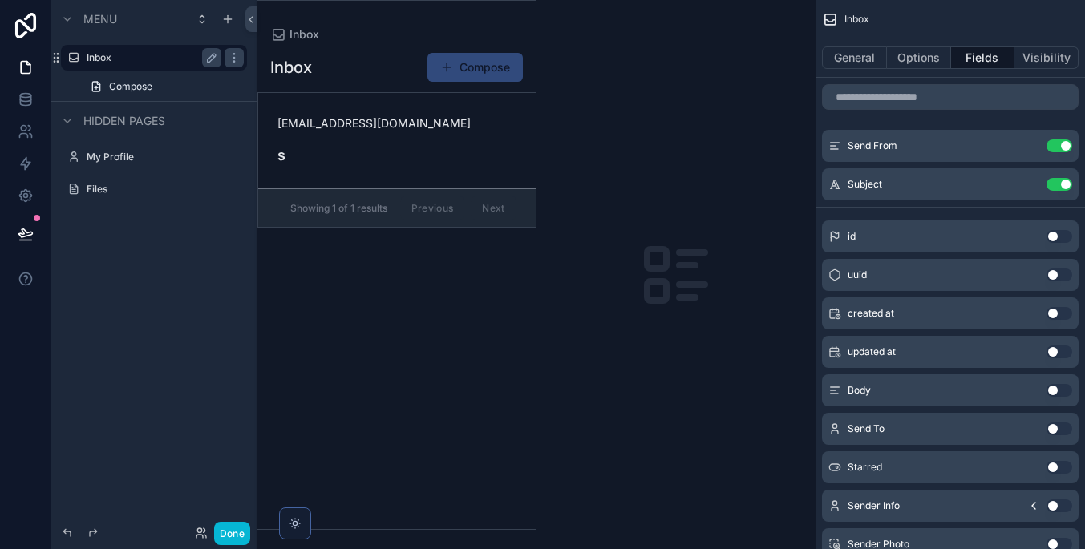
scroll to position [32, 0]
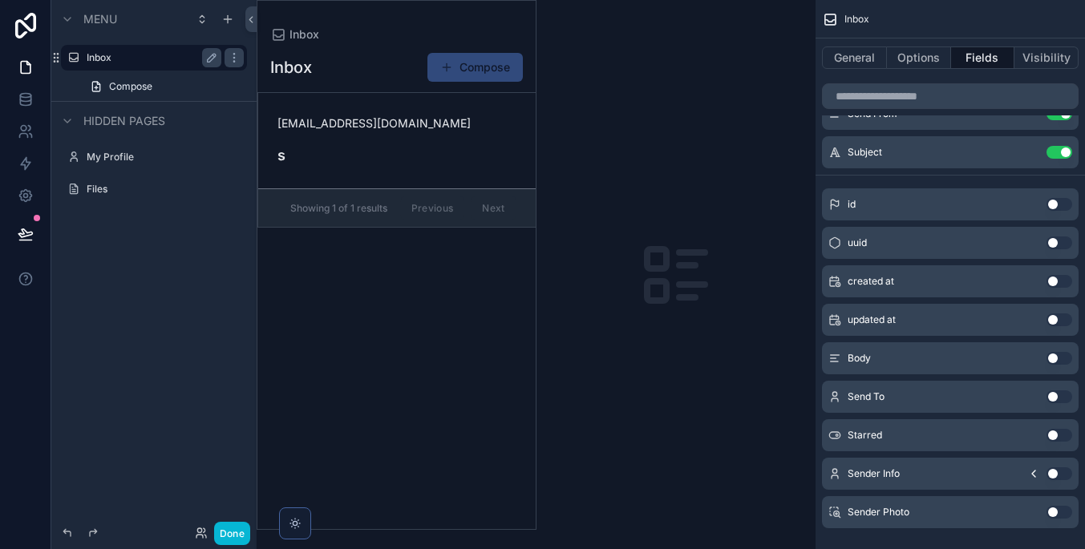
click at [1052, 280] on button "Use setting" at bounding box center [1059, 281] width 26 height 13
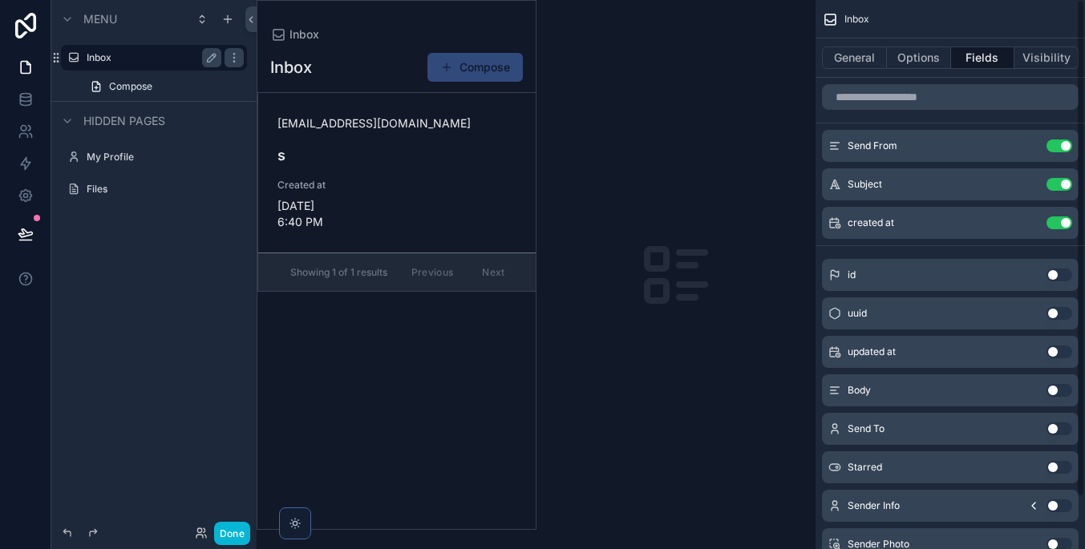
scroll to position [0, 0]
click at [1029, 144] on icon "scrollable content" at bounding box center [1027, 145] width 13 height 13
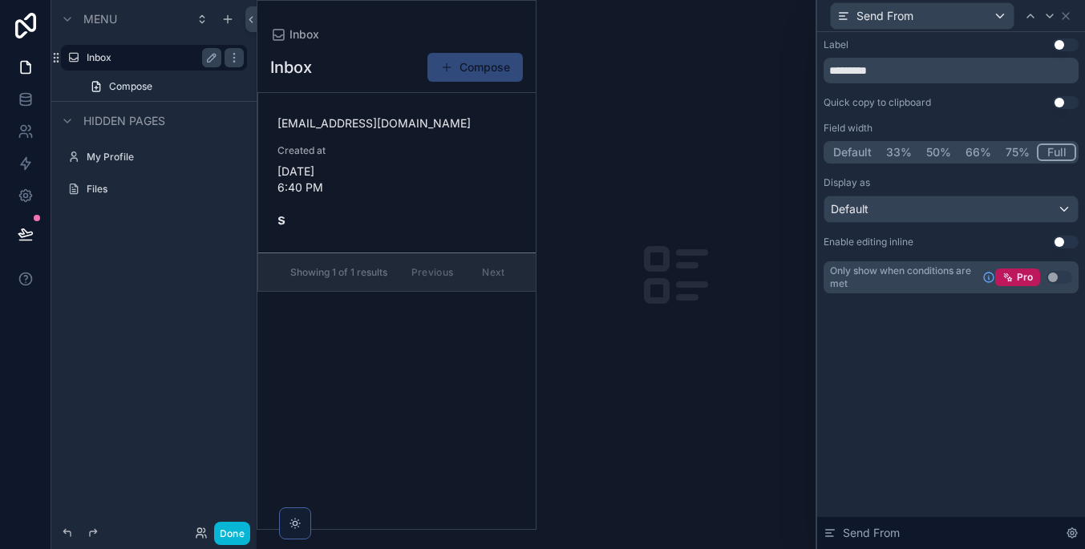
click at [1015, 154] on button "75%" at bounding box center [1017, 153] width 38 height 18
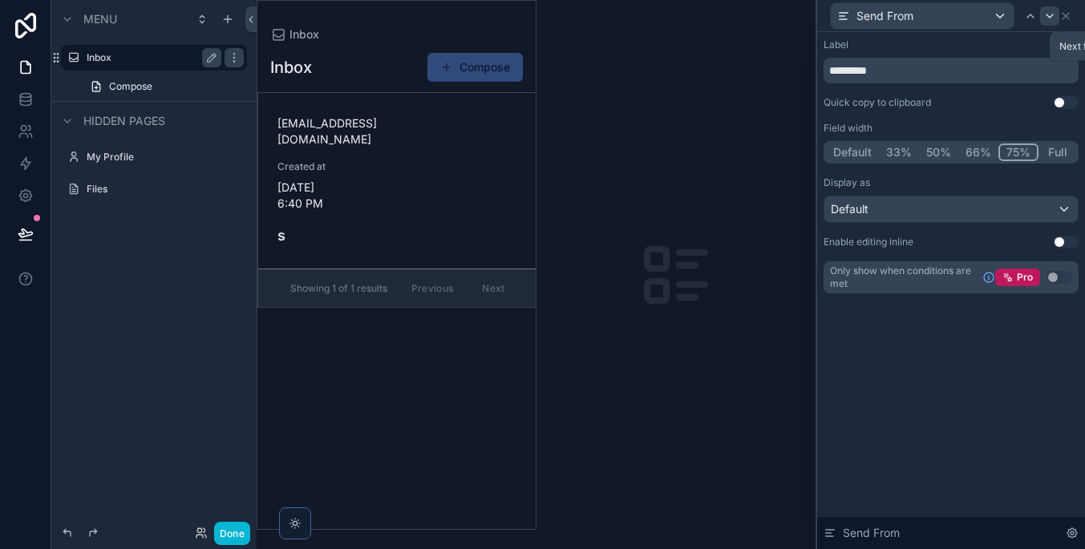
click at [1048, 18] on icon at bounding box center [1049, 16] width 13 height 13
click at [906, 150] on button "33%" at bounding box center [900, 153] width 40 height 18
click at [1025, 15] on icon at bounding box center [1030, 16] width 13 height 13
click at [978, 151] on button "66%" at bounding box center [978, 153] width 40 height 18
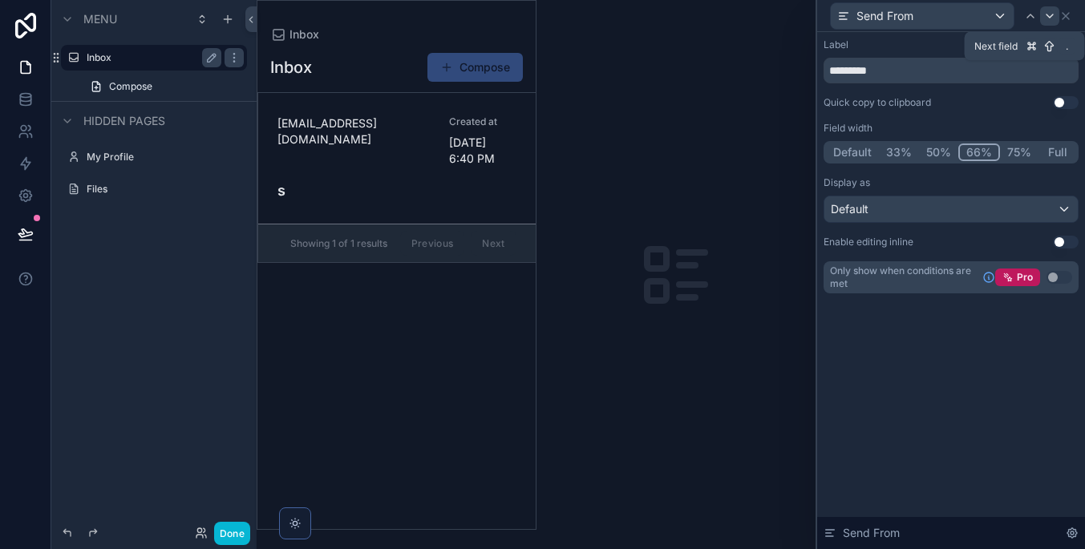
click at [1049, 16] on icon at bounding box center [1049, 15] width 6 height 3
click at [1061, 45] on button "Use setting" at bounding box center [1066, 44] width 26 height 13
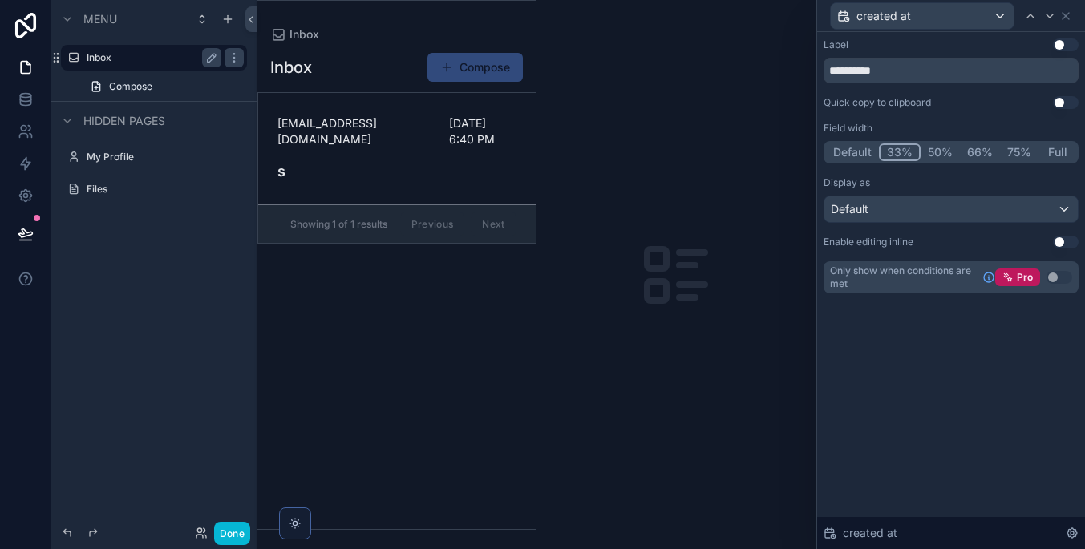
click at [980, 209] on div "Default" at bounding box center [950, 209] width 253 height 26
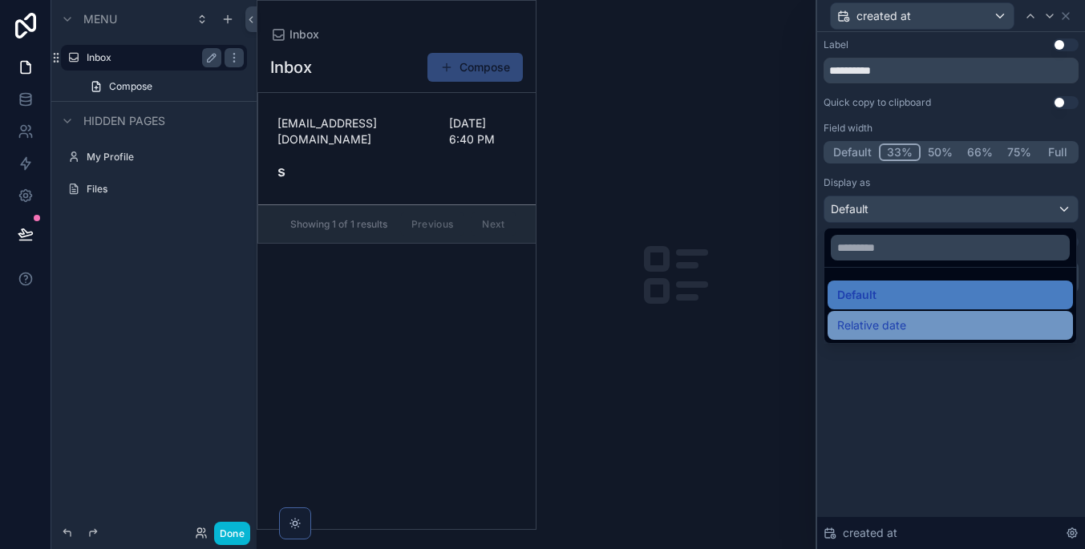
click at [972, 317] on div "Relative date" at bounding box center [950, 325] width 226 height 19
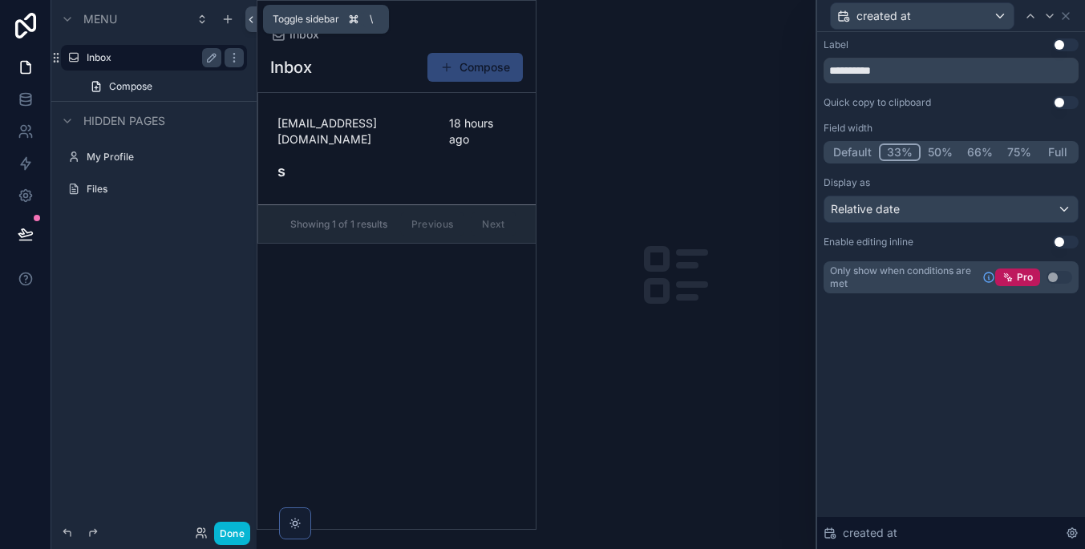
click at [249, 20] on icon at bounding box center [250, 20] width 11 height 12
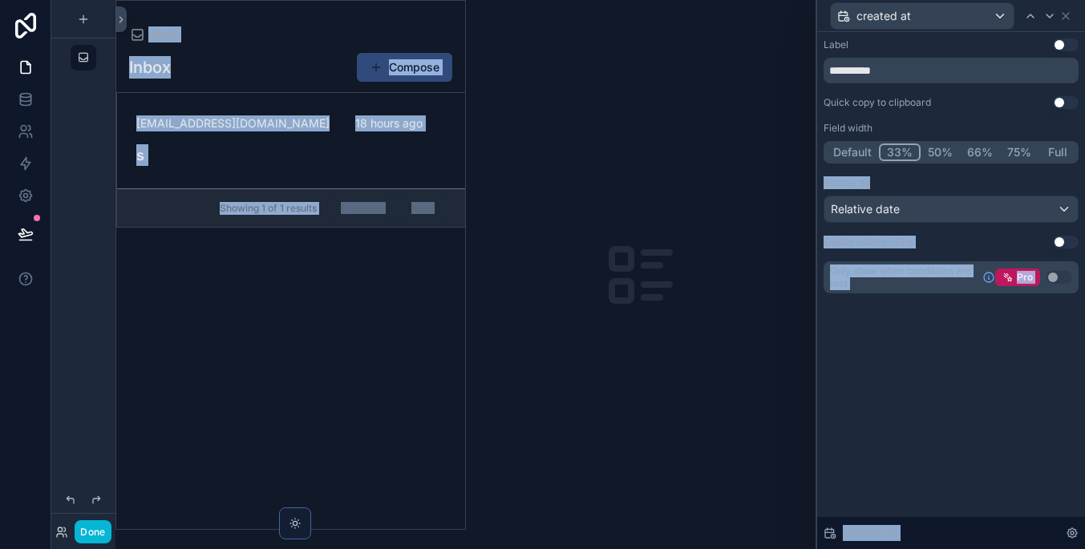
drag, startPoint x: 412, startPoint y: 71, endPoint x: 881, endPoint y: 164, distance: 478.0
click at [881, 164] on div "**********" at bounding box center [542, 274] width 1085 height 549
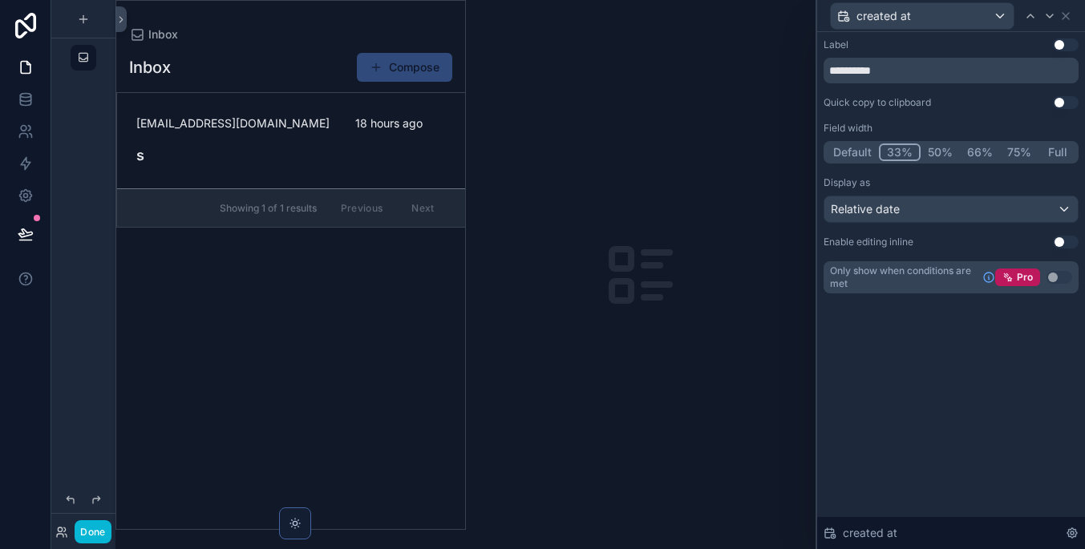
click at [758, 227] on div "scrollable content" at bounding box center [641, 274] width 350 height 549
click at [1061, 13] on icon at bounding box center [1065, 16] width 13 height 13
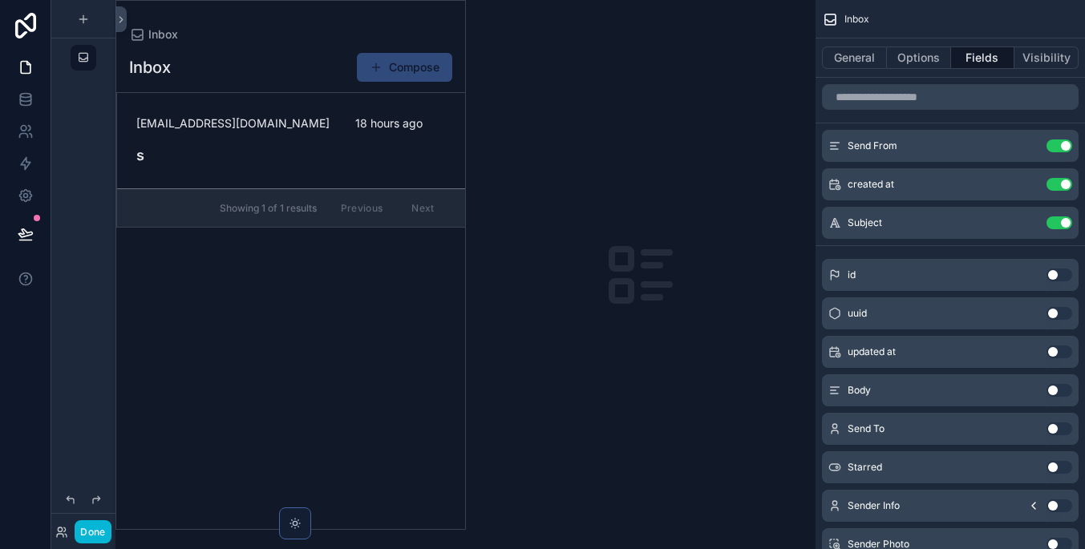
click at [315, 148] on div "scrollable content" at bounding box center [290, 265] width 349 height 528
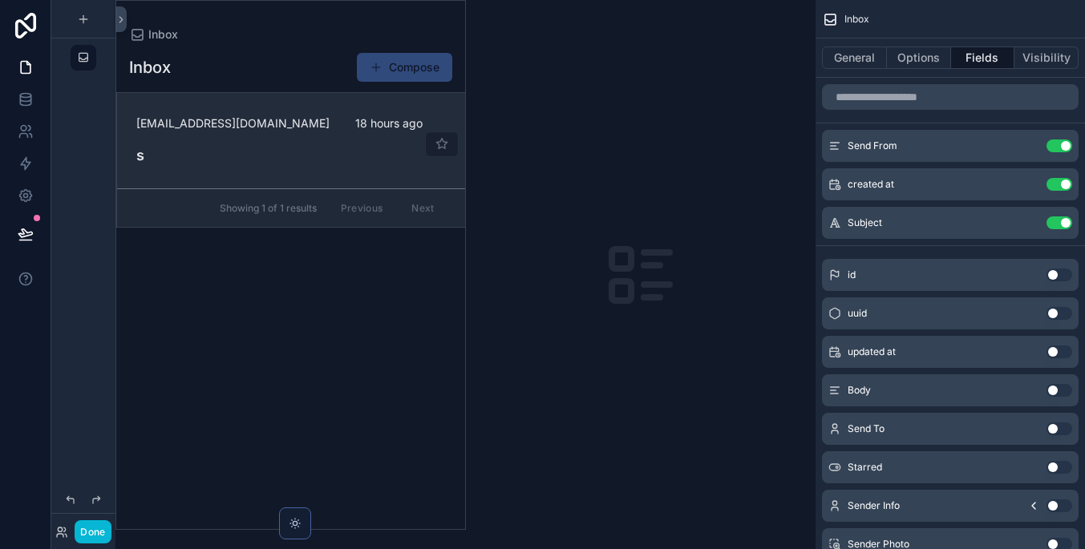
click at [315, 147] on h4 "s" at bounding box center [290, 155] width 309 height 22
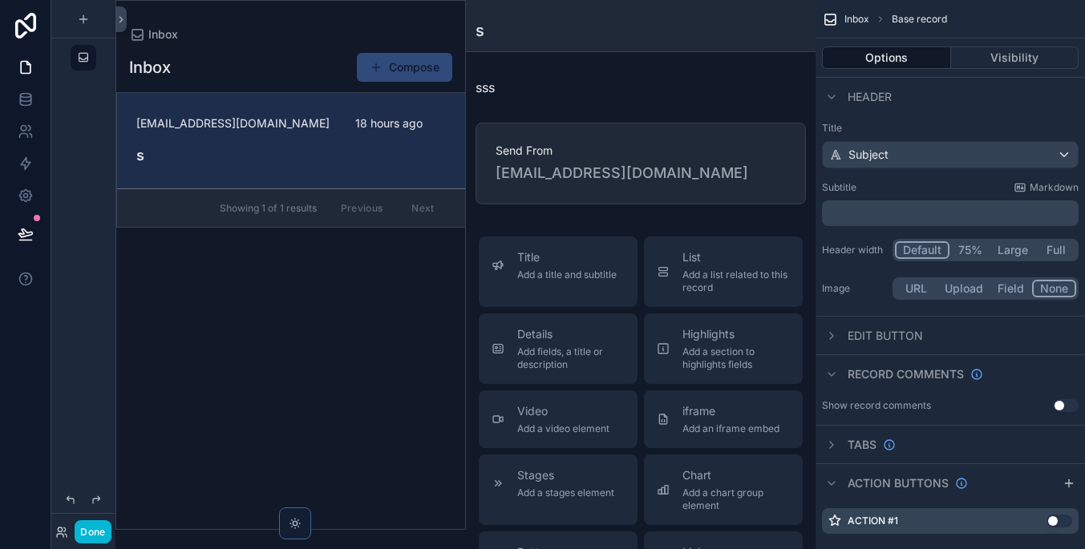
click at [921, 155] on div "Subject" at bounding box center [950, 155] width 255 height 26
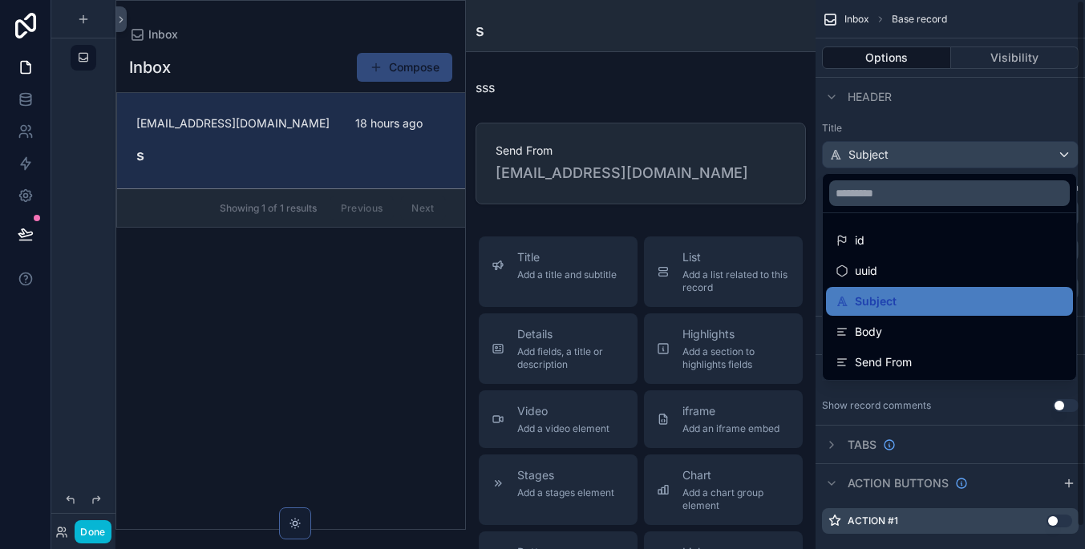
click at [20, 103] on div "scrollable content" at bounding box center [542, 274] width 1085 height 549
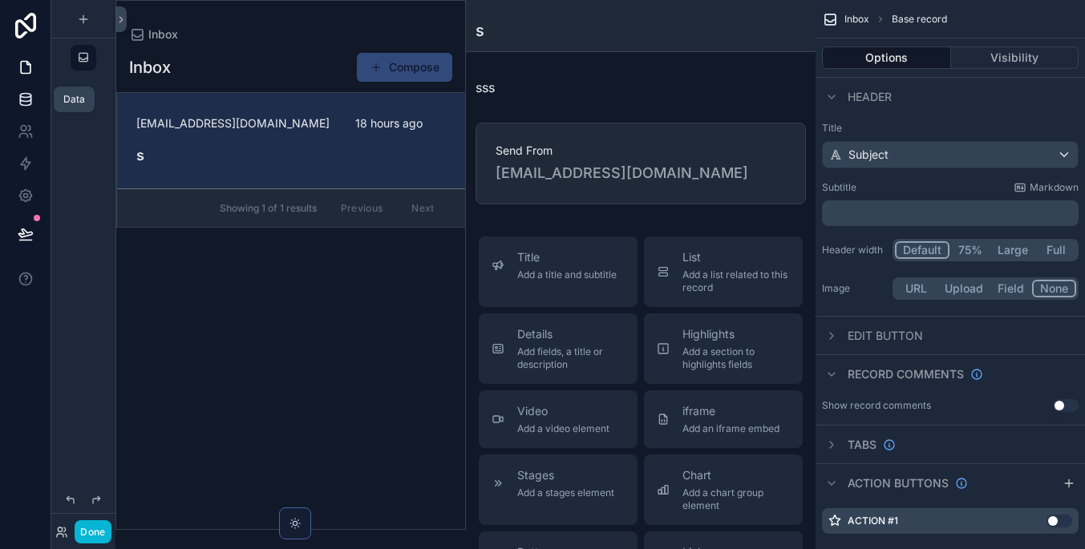
click at [21, 95] on icon at bounding box center [25, 98] width 10 height 6
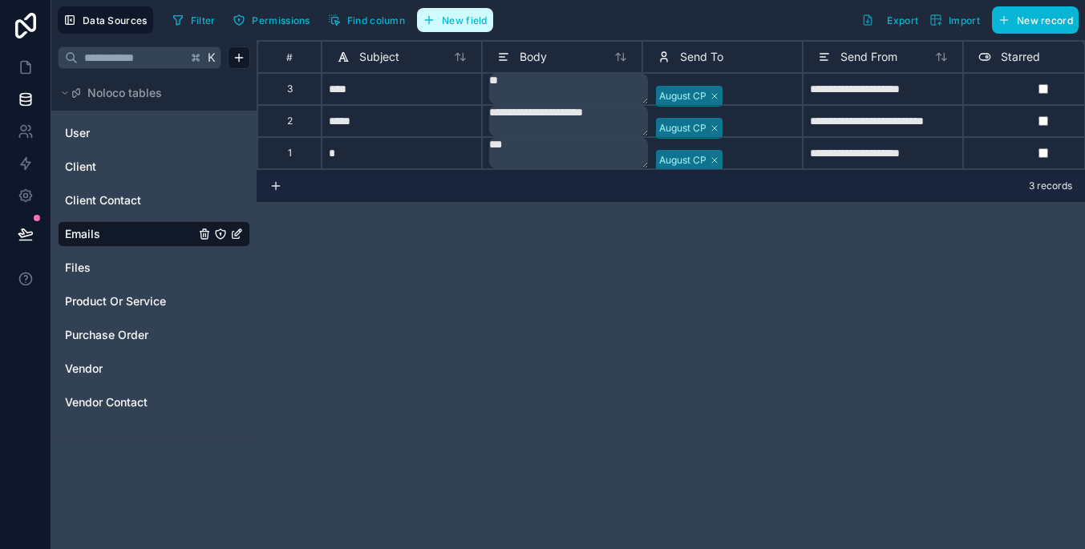
click at [472, 10] on button "New field" at bounding box center [455, 20] width 76 height 24
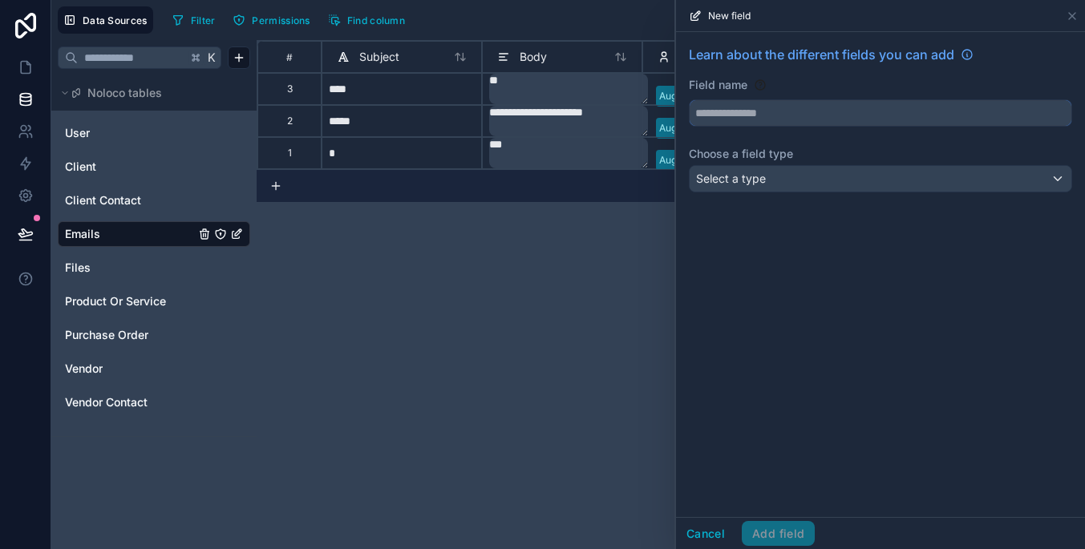
click at [786, 101] on input "text" at bounding box center [880, 113] width 382 height 26
type input "*****"
click at [808, 184] on div "Select a type" at bounding box center [880, 179] width 382 height 26
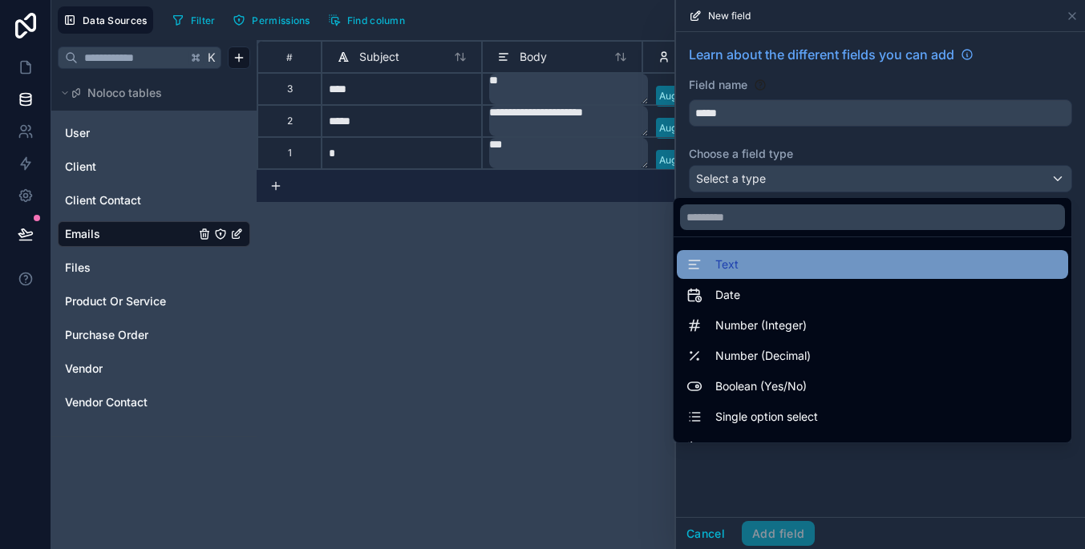
click at [812, 264] on div "Text" at bounding box center [872, 264] width 372 height 19
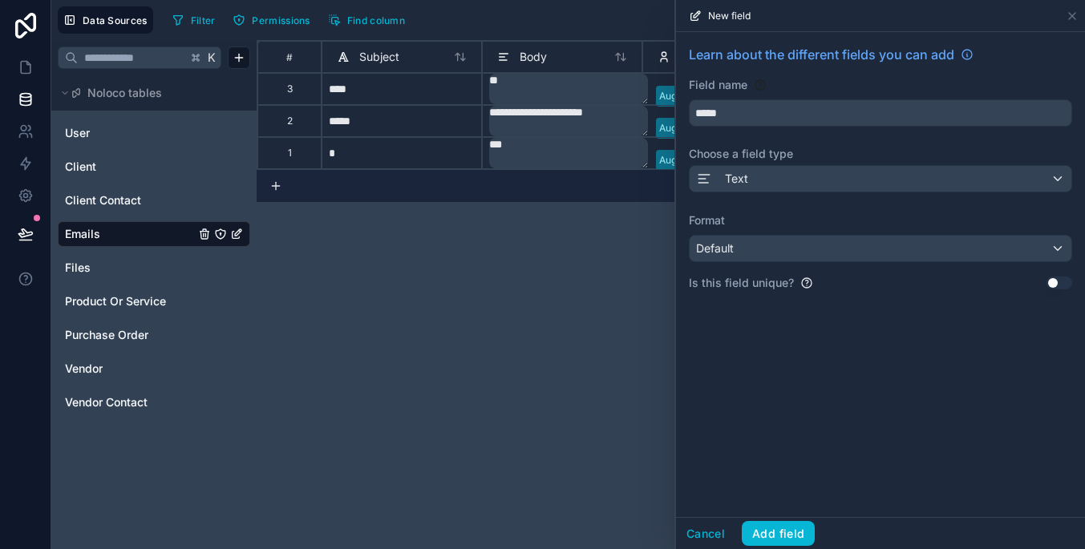
click at [797, 254] on div "Default" at bounding box center [880, 249] width 382 height 26
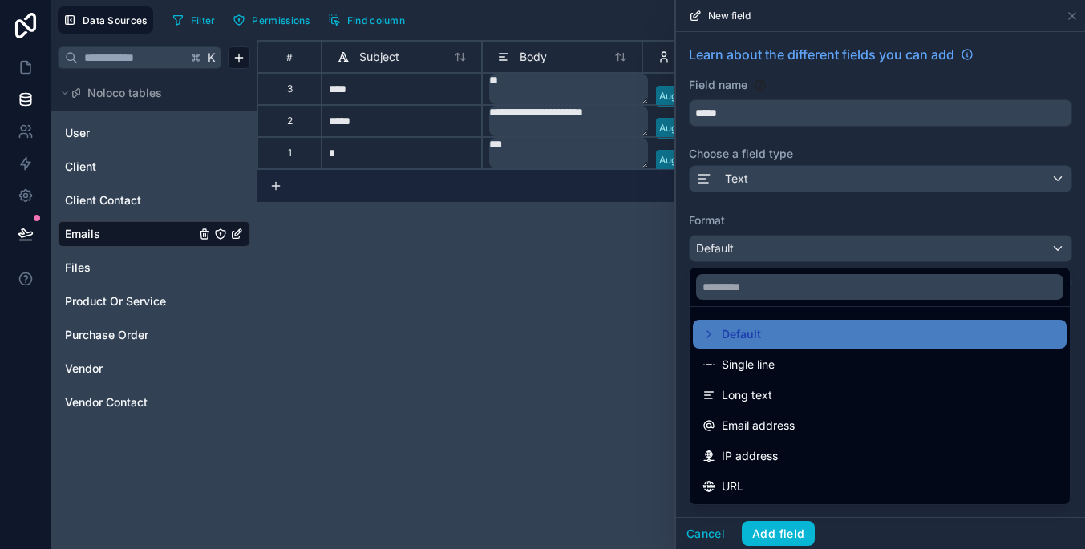
click at [806, 252] on div at bounding box center [880, 274] width 409 height 549
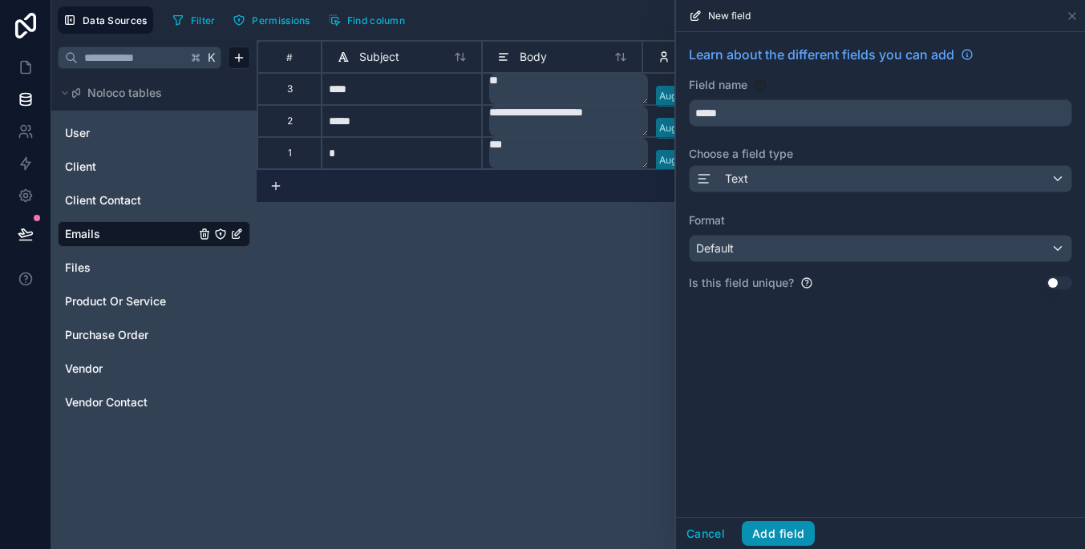
click at [790, 534] on button "Add field" at bounding box center [778, 534] width 73 height 26
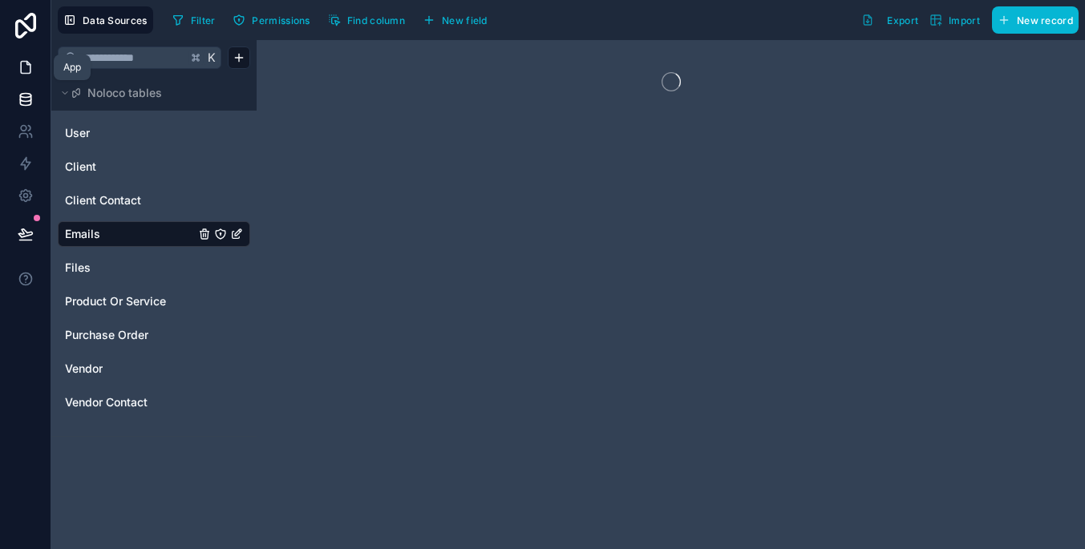
click at [33, 71] on icon at bounding box center [26, 67] width 16 height 16
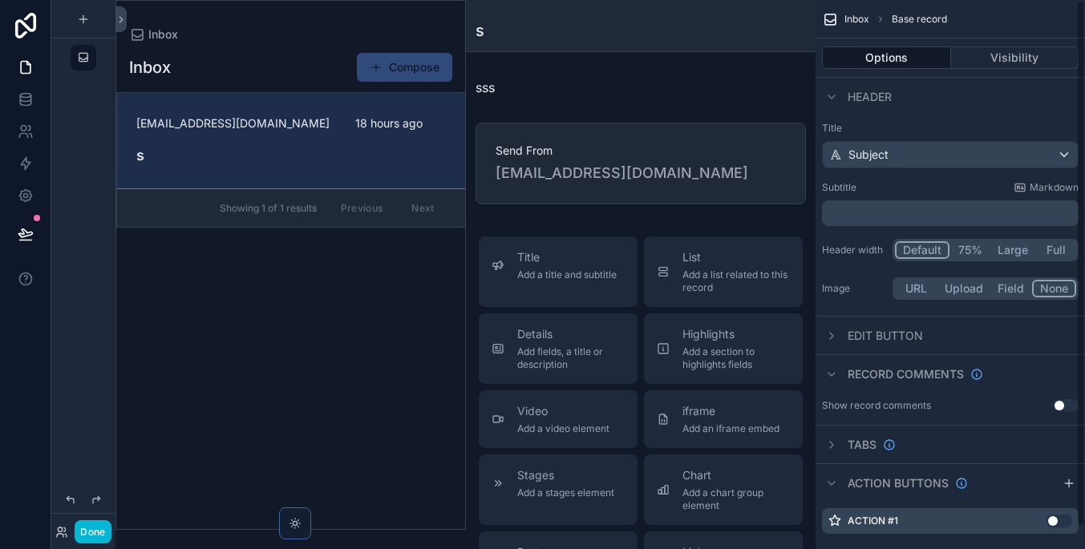
click at [944, 156] on div "Subject" at bounding box center [950, 155] width 255 height 26
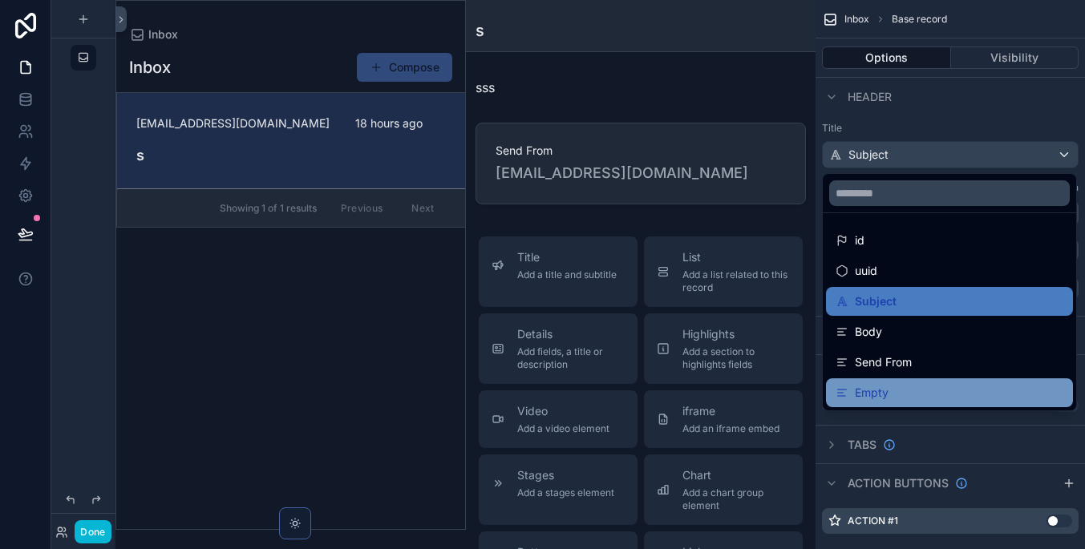
click at [972, 382] on div "Empty" at bounding box center [949, 392] width 247 height 29
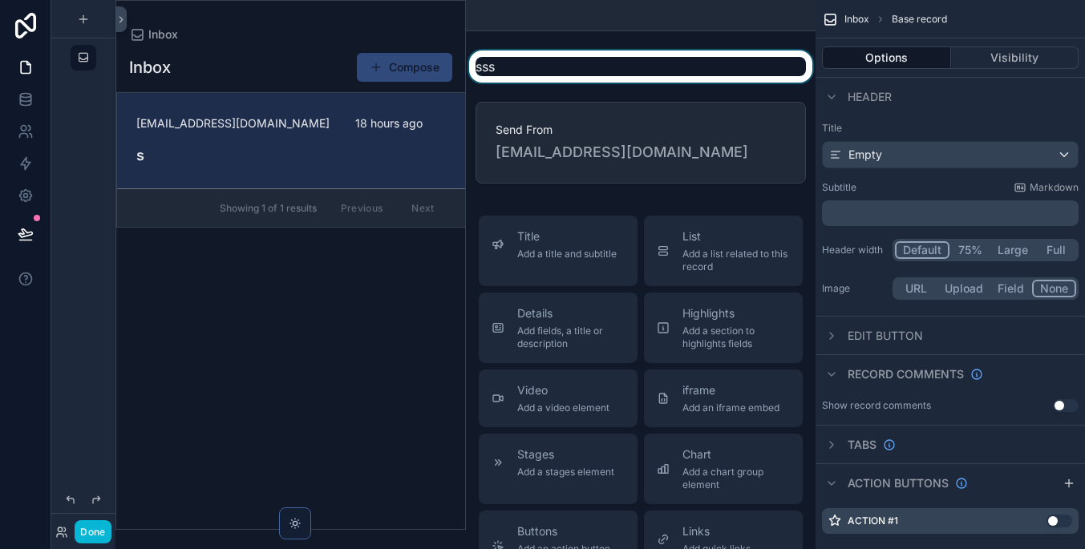
click at [726, 69] on div "scrollable content" at bounding box center [641, 67] width 350 height 32
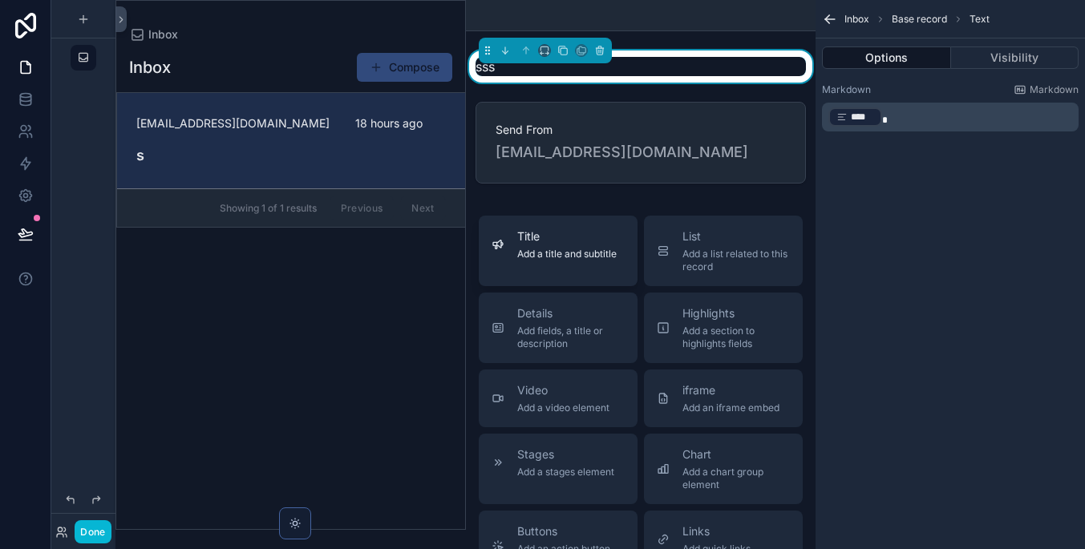
click at [586, 253] on span "Add a title and subtitle" at bounding box center [566, 254] width 99 height 13
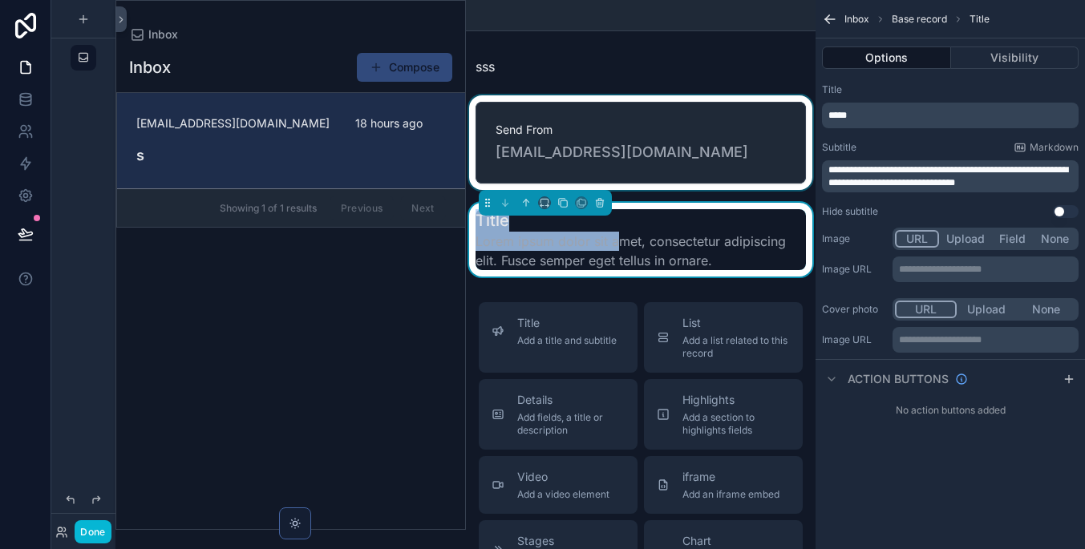
drag, startPoint x: 622, startPoint y: 234, endPoint x: 622, endPoint y: 158, distance: 76.2
click at [622, 158] on div "sss Send From [EMAIL_ADDRESS][DOMAIN_NAME] Title Lorem ipsum dolor sit amet, co…" at bounding box center [641, 164] width 350 height 226
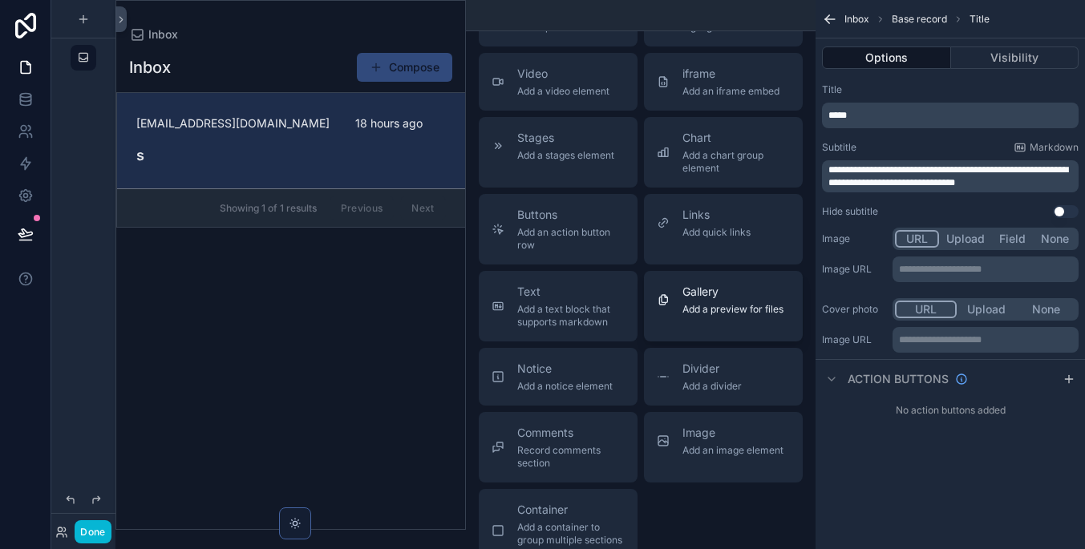
scroll to position [555, 0]
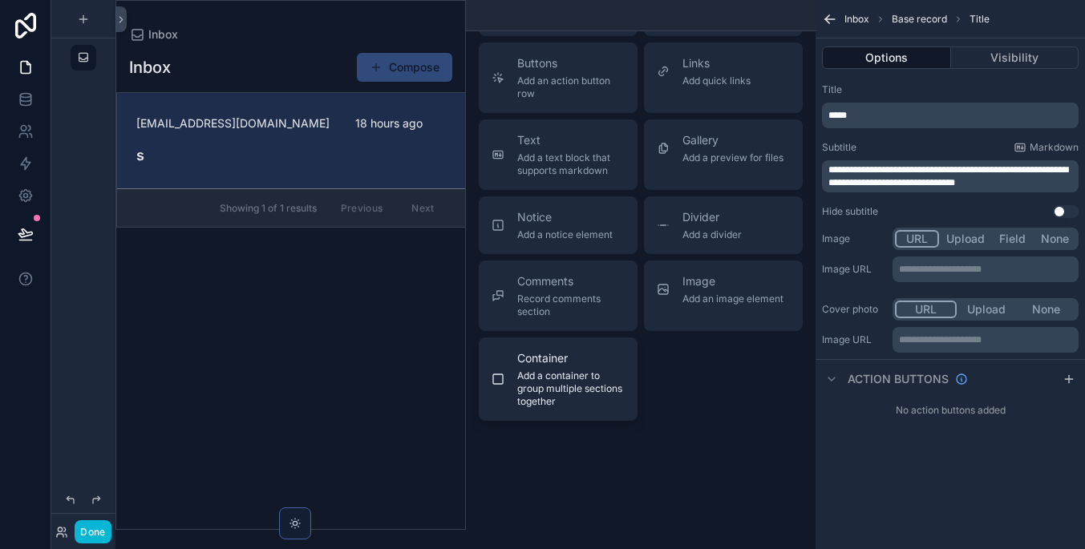
click at [576, 385] on span "Add a container to group multiple sections together" at bounding box center [570, 389] width 107 height 38
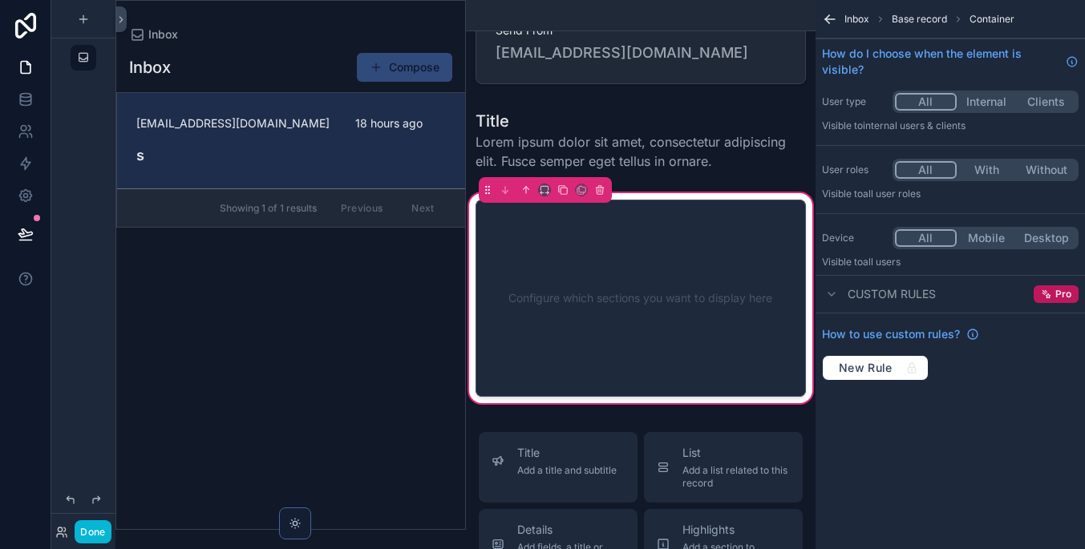
scroll to position [87, 0]
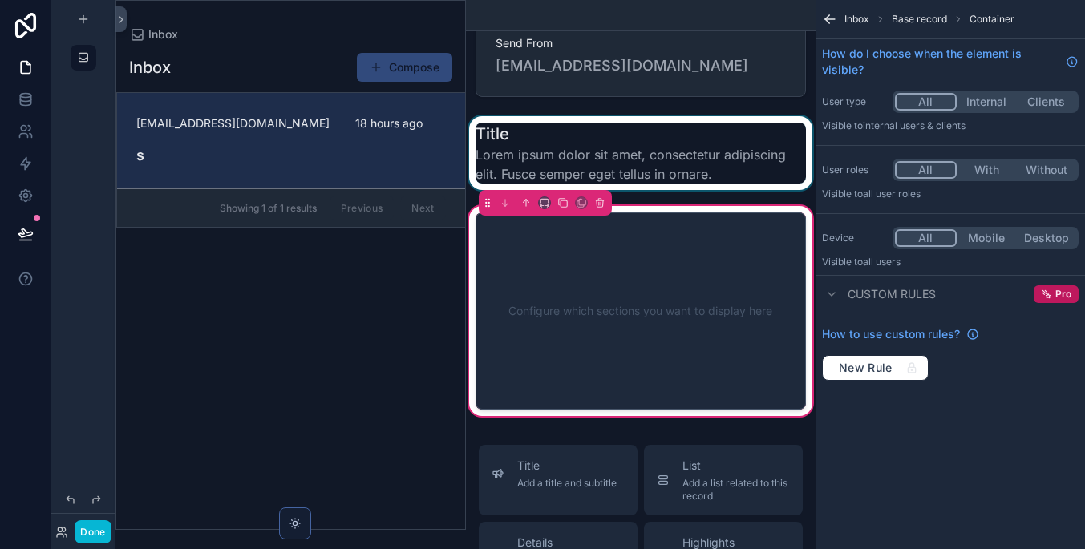
drag, startPoint x: 641, startPoint y: 269, endPoint x: 641, endPoint y: 167, distance: 101.8
click at [641, 167] on div "sss Send From [EMAIL_ADDRESS][DOMAIN_NAME] Title Lorem ipsum dolor sit amet, co…" at bounding box center [641, 191] width 350 height 455
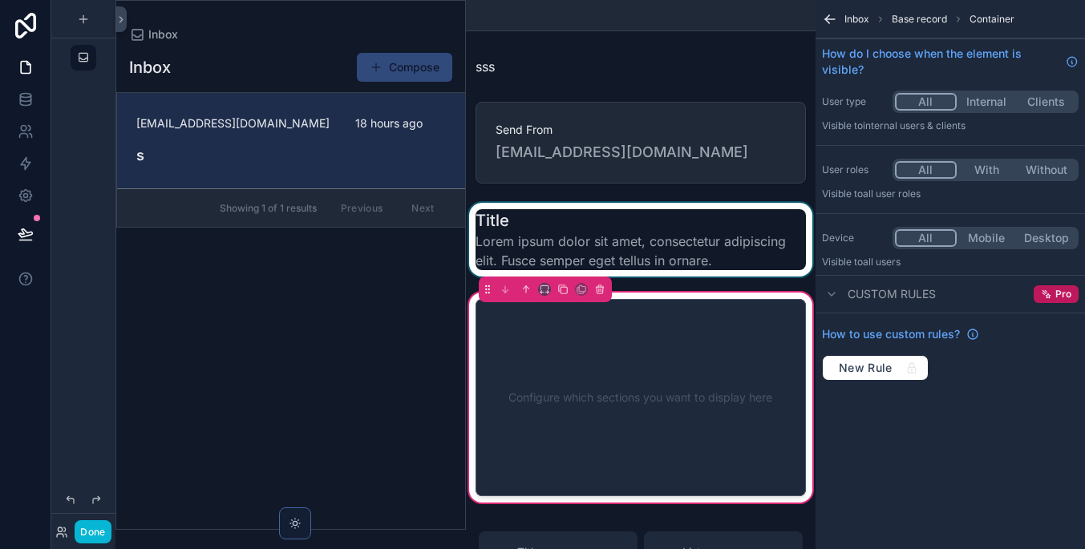
scroll to position [0, 0]
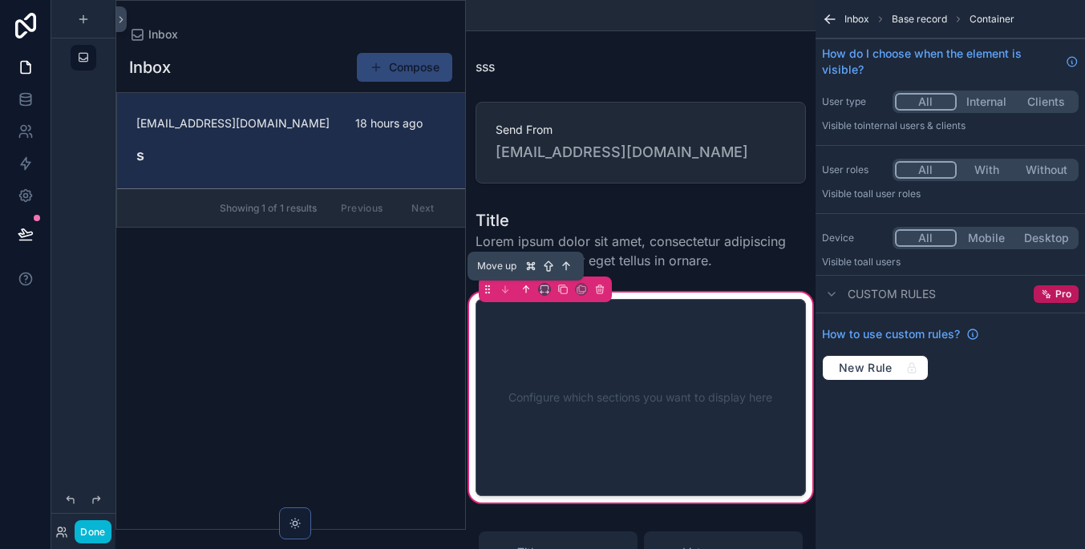
click at [527, 293] on icon "scrollable content" at bounding box center [525, 289] width 11 height 11
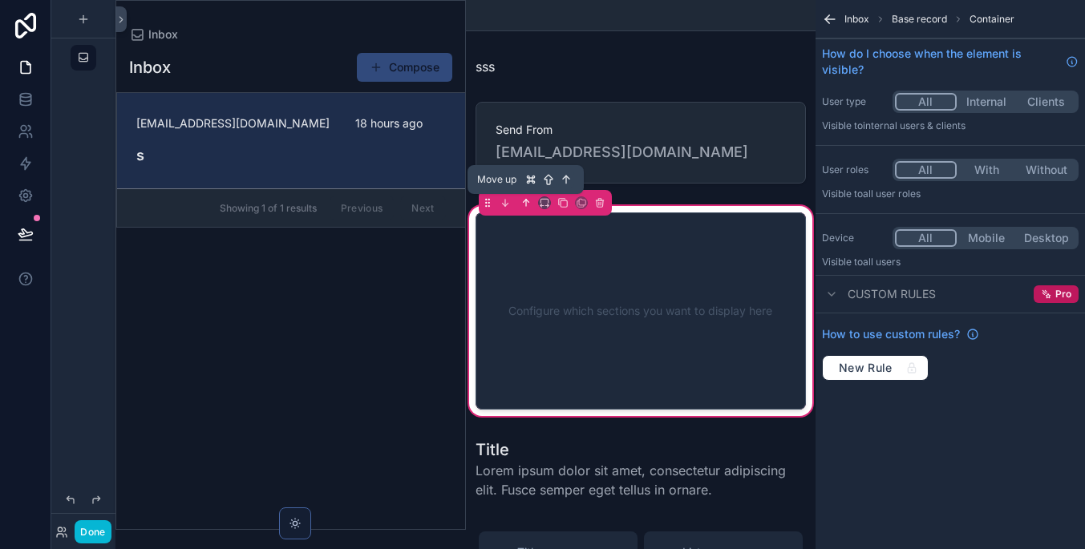
click at [529, 205] on icon "scrollable content" at bounding box center [525, 202] width 11 height 11
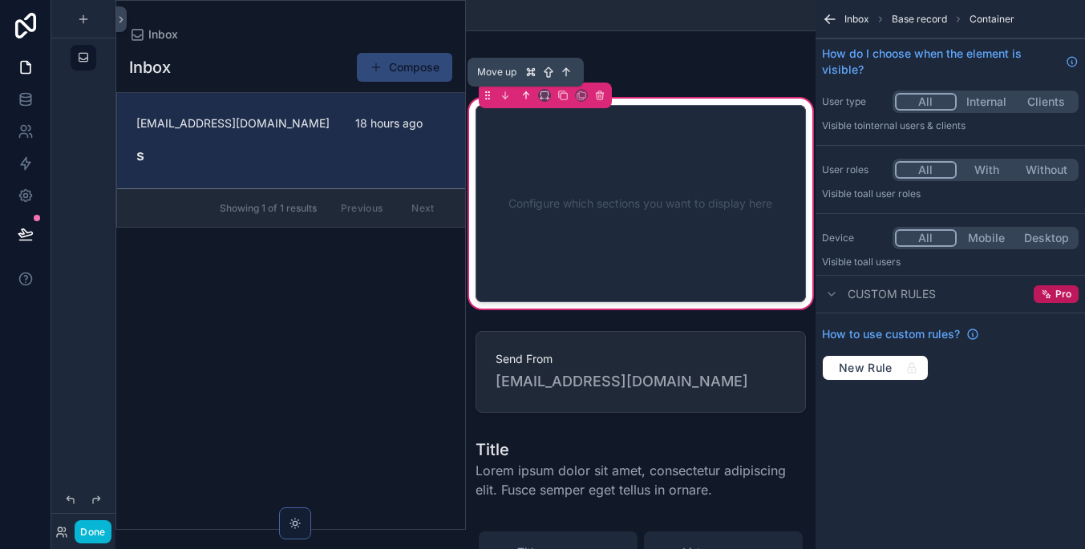
click at [527, 95] on icon "scrollable content" at bounding box center [525, 95] width 11 height 11
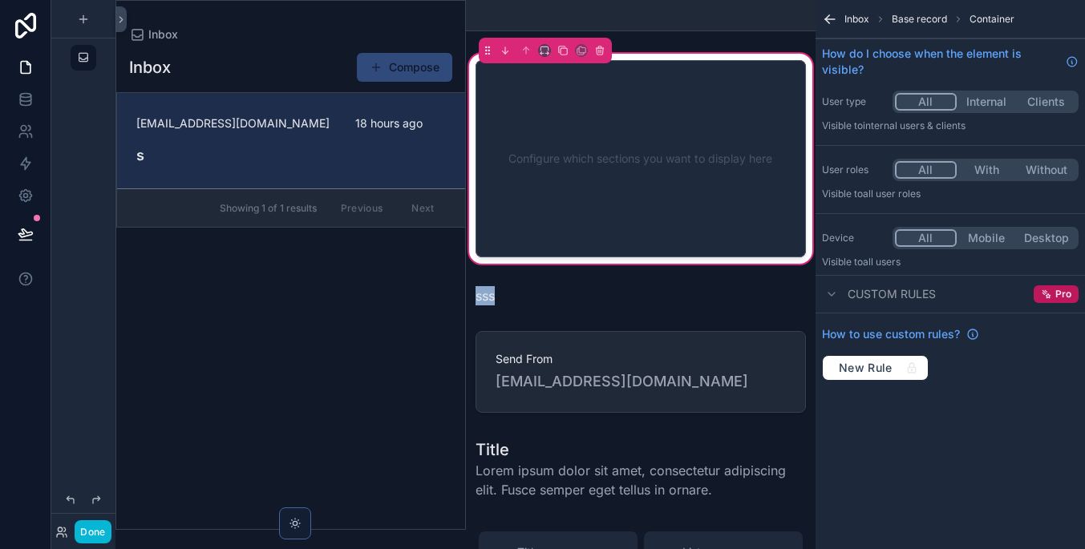
drag, startPoint x: 492, startPoint y: 297, endPoint x: 534, endPoint y: 187, distance: 118.2
click at [535, 184] on div "Configure which sections you want to display here sss Send From [EMAIL_ADDRESS]…" at bounding box center [641, 278] width 350 height 455
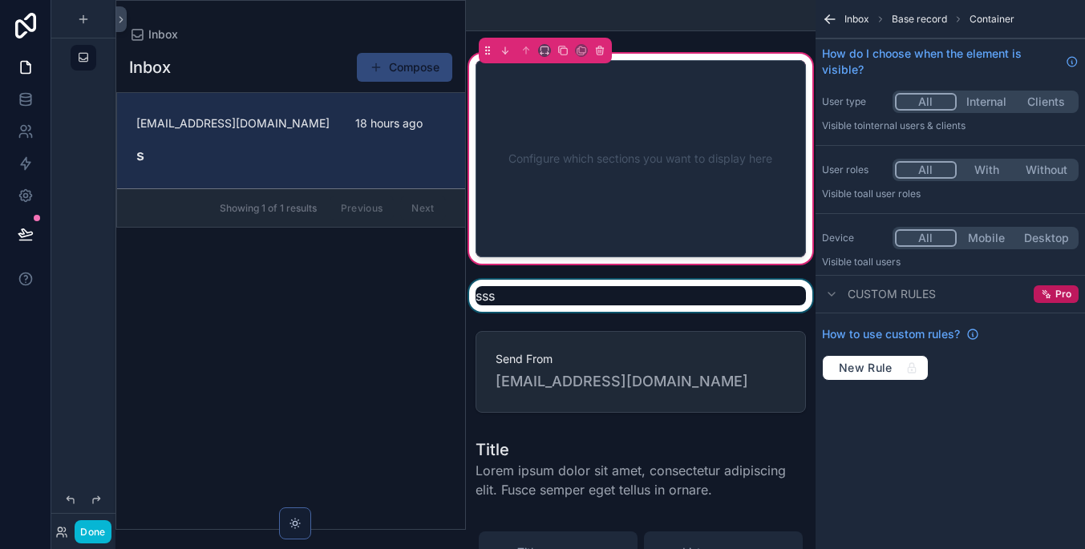
click at [521, 298] on div "scrollable content" at bounding box center [641, 296] width 350 height 32
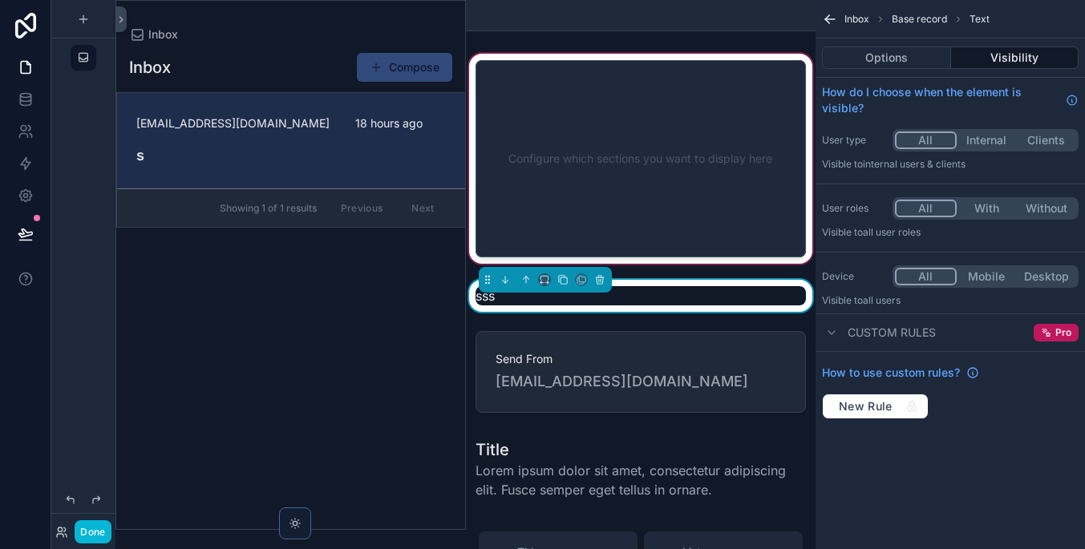
click at [633, 220] on div "scrollable content" at bounding box center [641, 159] width 350 height 216
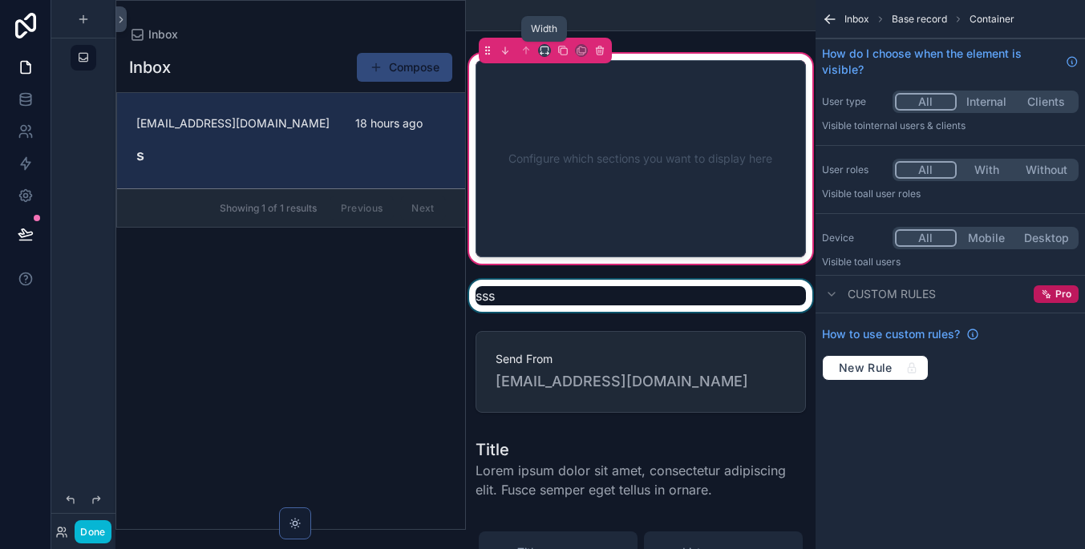
click at [545, 51] on icon "scrollable content" at bounding box center [544, 50] width 11 height 11
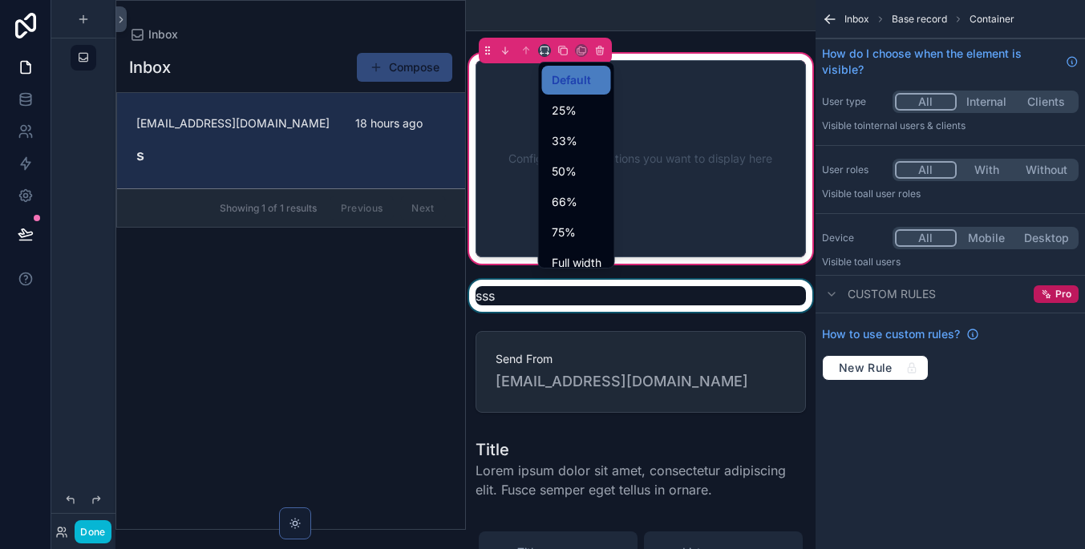
click at [639, 59] on div "scrollable content" at bounding box center [542, 274] width 1085 height 549
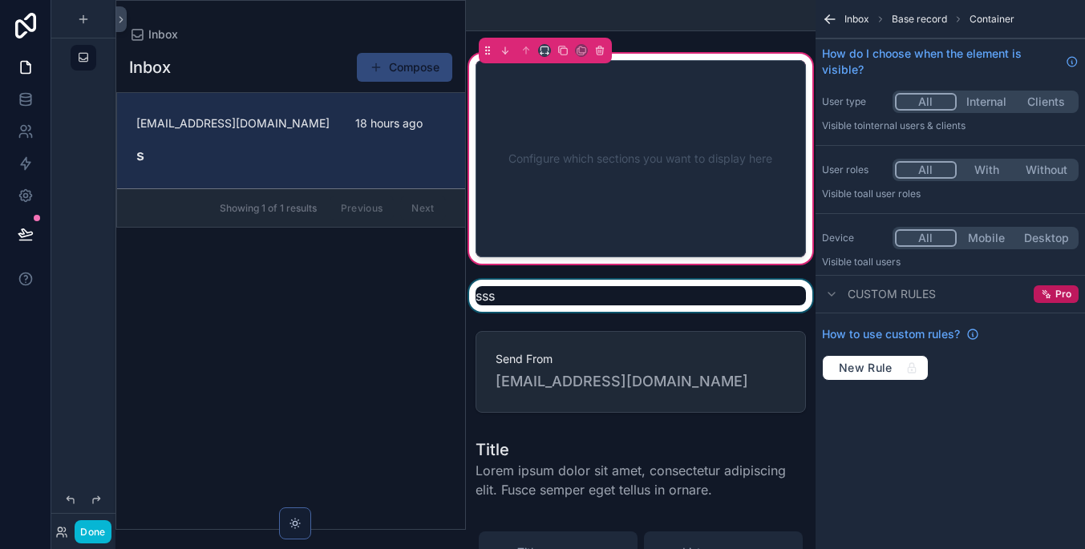
click at [705, 143] on div "Configure which sections you want to display here" at bounding box center [641, 159] width 278 height 144
click at [494, 297] on div "scrollable content" at bounding box center [641, 296] width 350 height 32
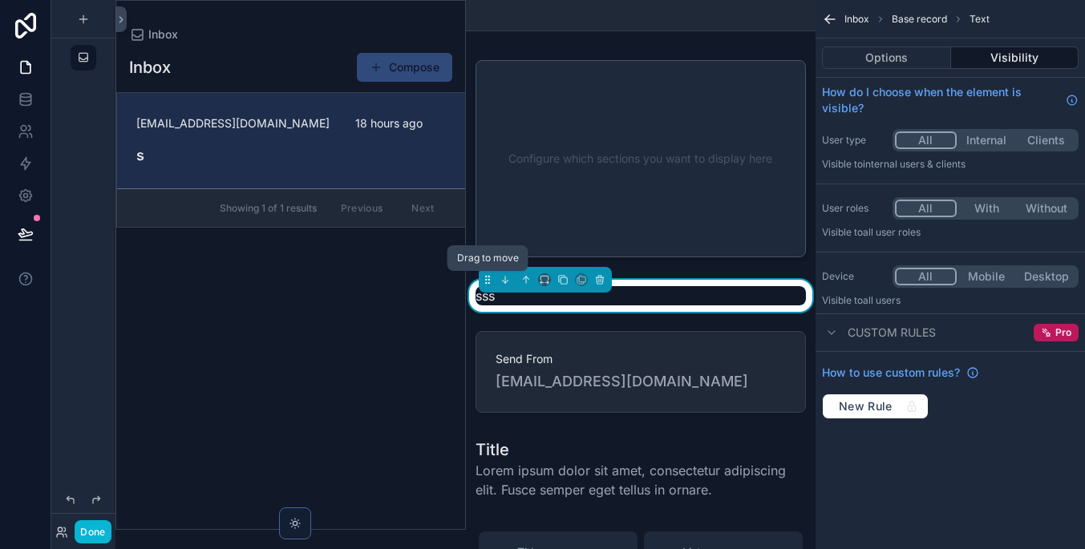
click at [489, 281] on icon "scrollable content" at bounding box center [487, 279] width 11 height 11
click at [527, 280] on icon "scrollable content" at bounding box center [525, 279] width 11 height 11
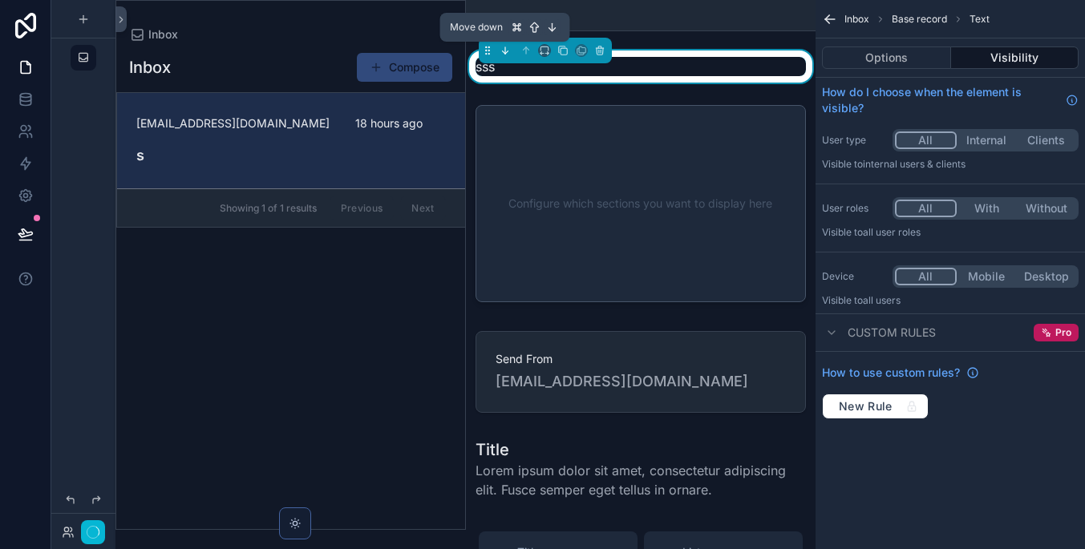
click at [508, 55] on icon "scrollable content" at bounding box center [504, 50] width 11 height 11
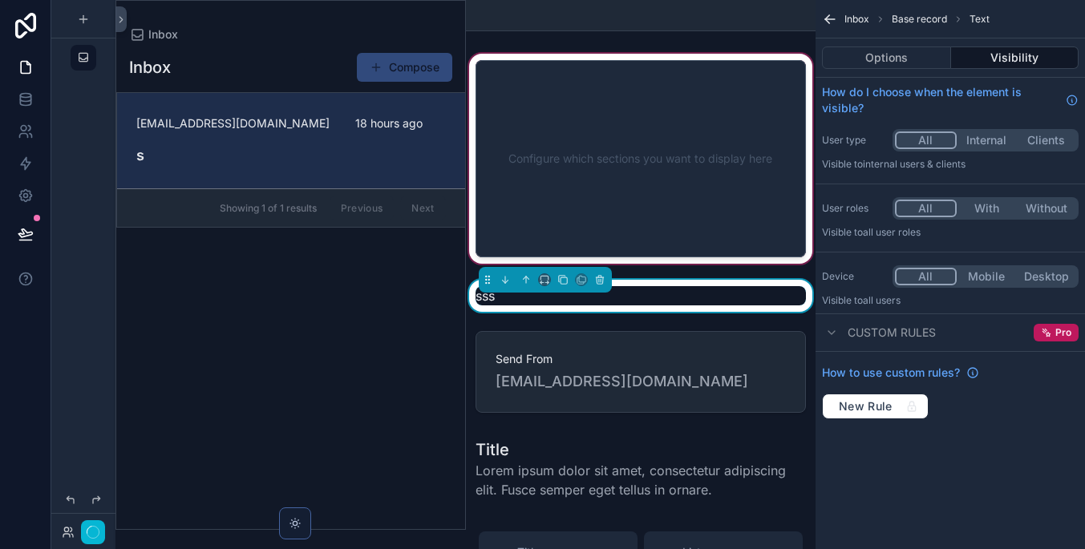
click at [637, 188] on div "scrollable content" at bounding box center [641, 159] width 350 height 216
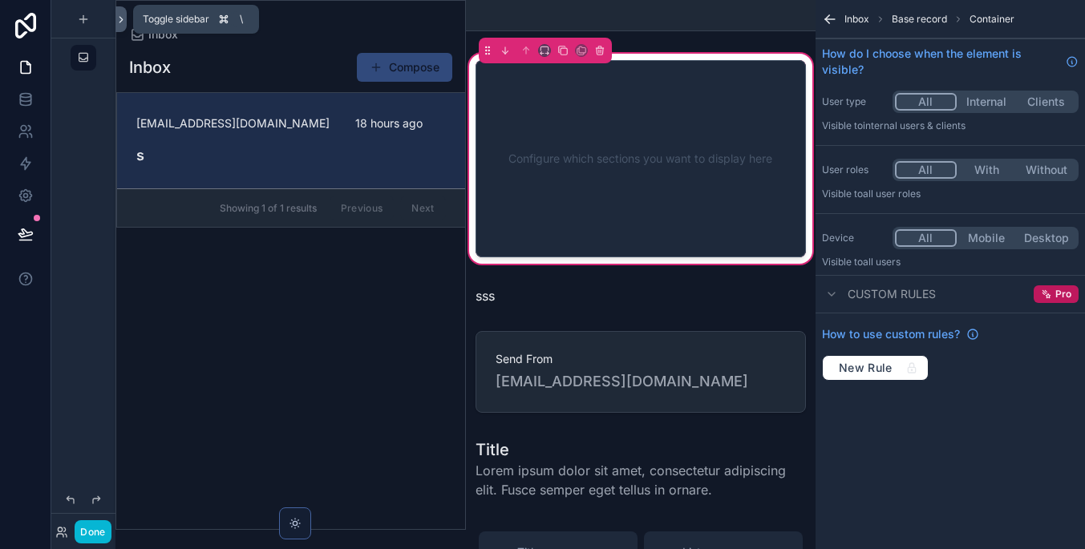
click at [123, 10] on button at bounding box center [120, 19] width 11 height 26
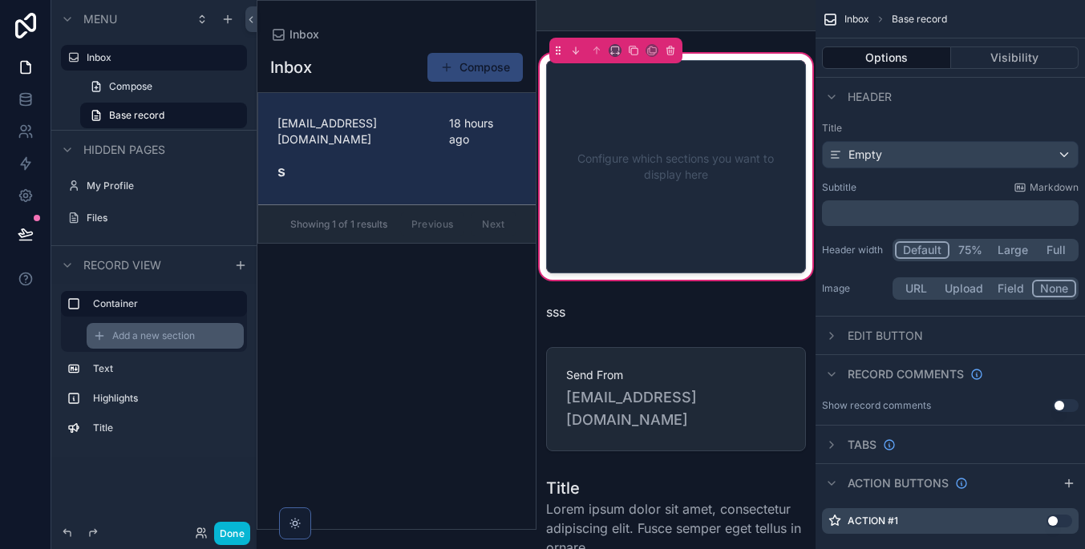
click at [186, 334] on span "Add a new section" at bounding box center [153, 335] width 83 height 13
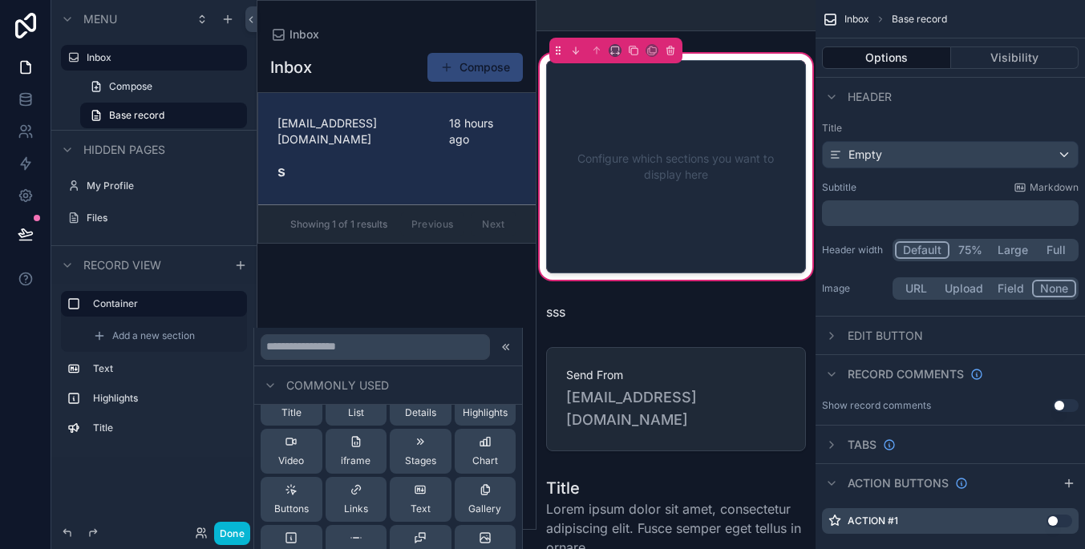
scroll to position [34, 0]
click at [297, 413] on span "Title" at bounding box center [291, 409] width 20 height 13
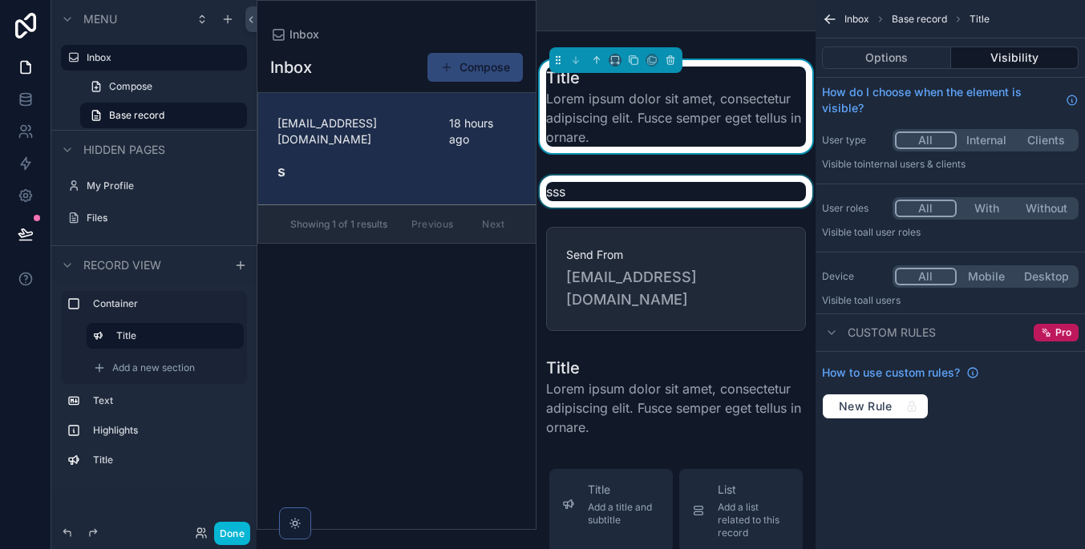
click at [653, 201] on div "scrollable content" at bounding box center [676, 192] width 280 height 32
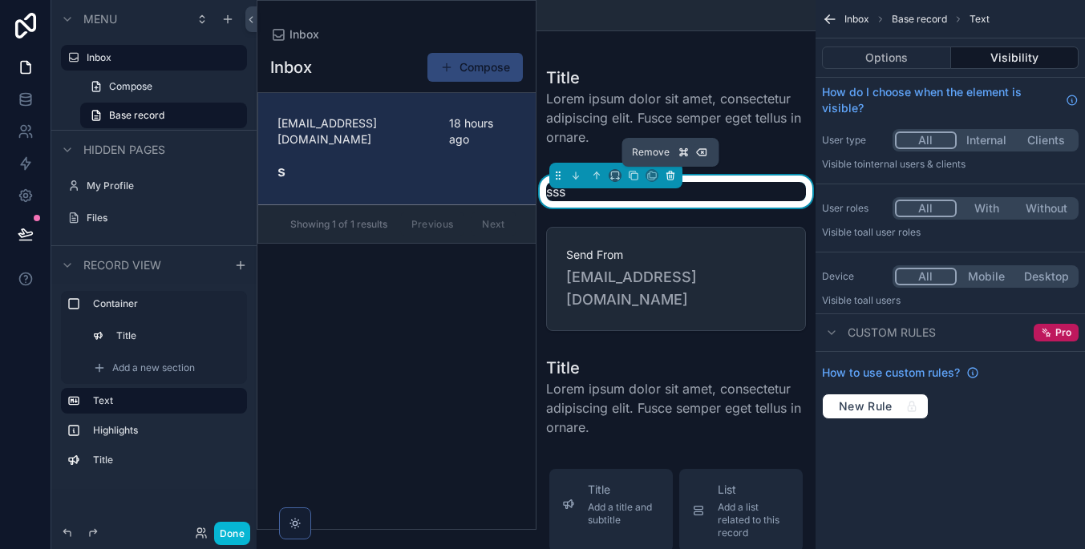
click at [667, 176] on icon "scrollable content" at bounding box center [669, 176] width 6 height 6
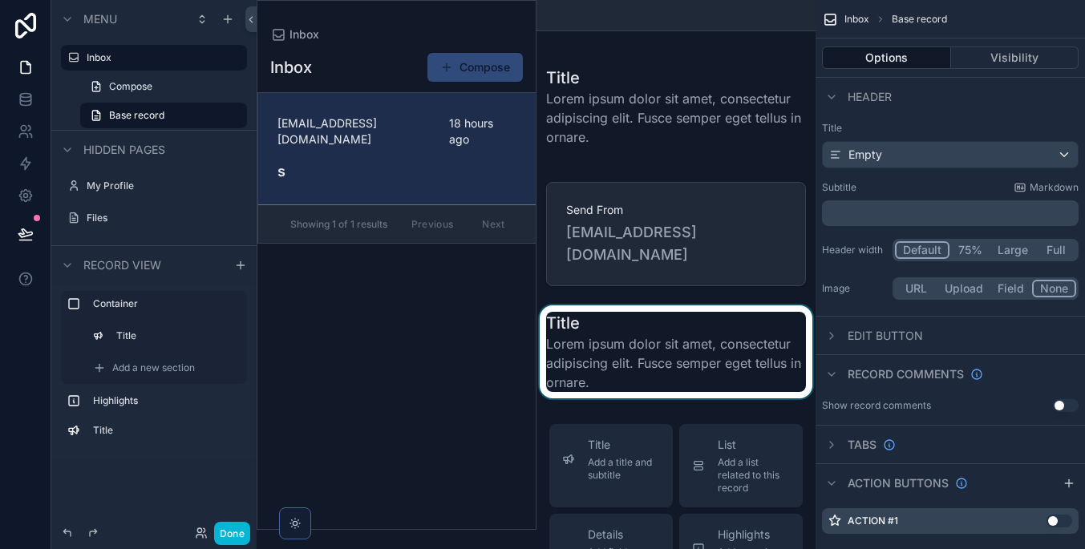
click at [657, 312] on div "scrollable content" at bounding box center [676, 351] width 280 height 93
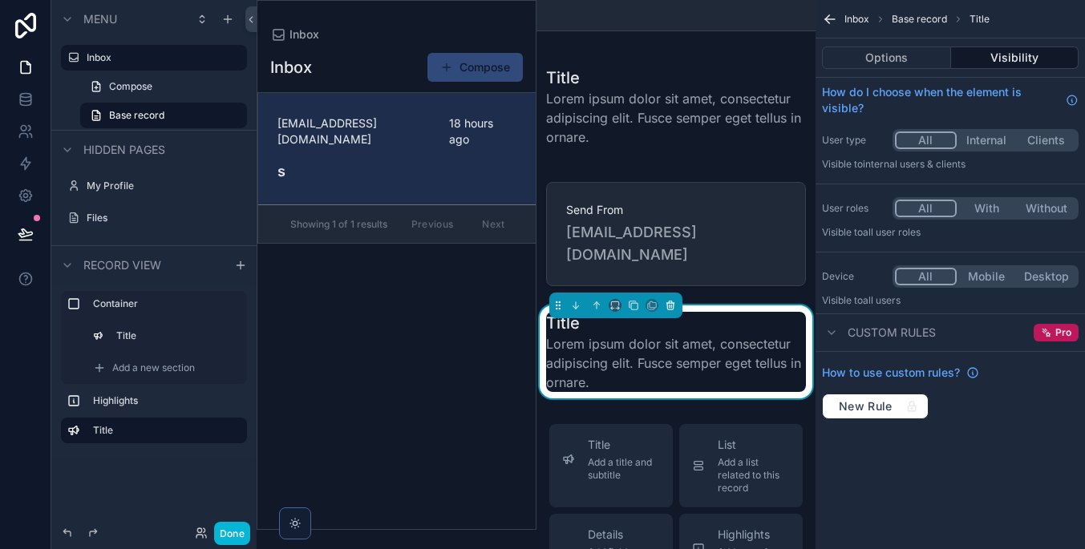
click at [668, 300] on icon "scrollable content" at bounding box center [670, 305] width 11 height 11
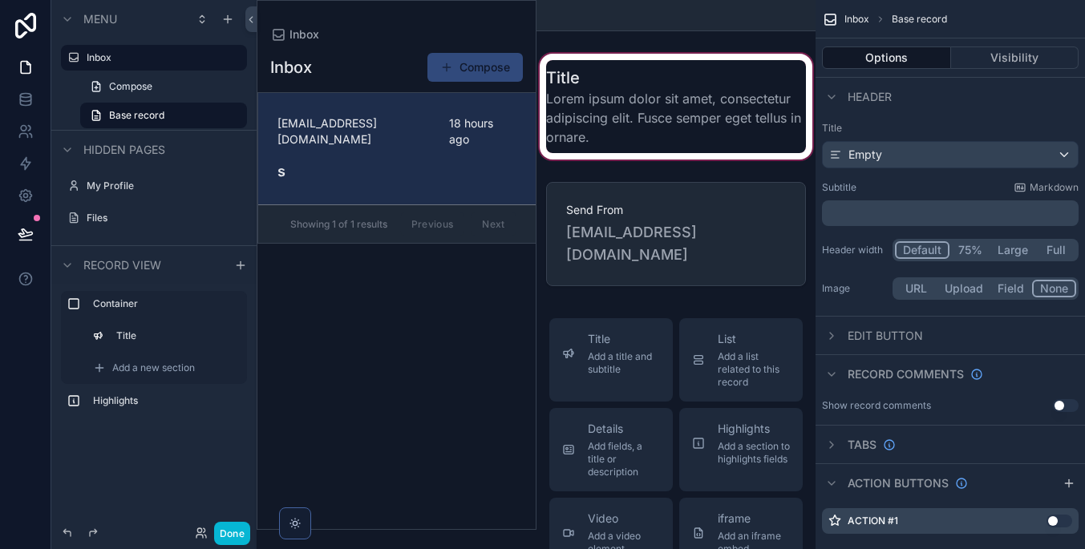
click at [633, 96] on div "scrollable content" at bounding box center [676, 107] width 280 height 112
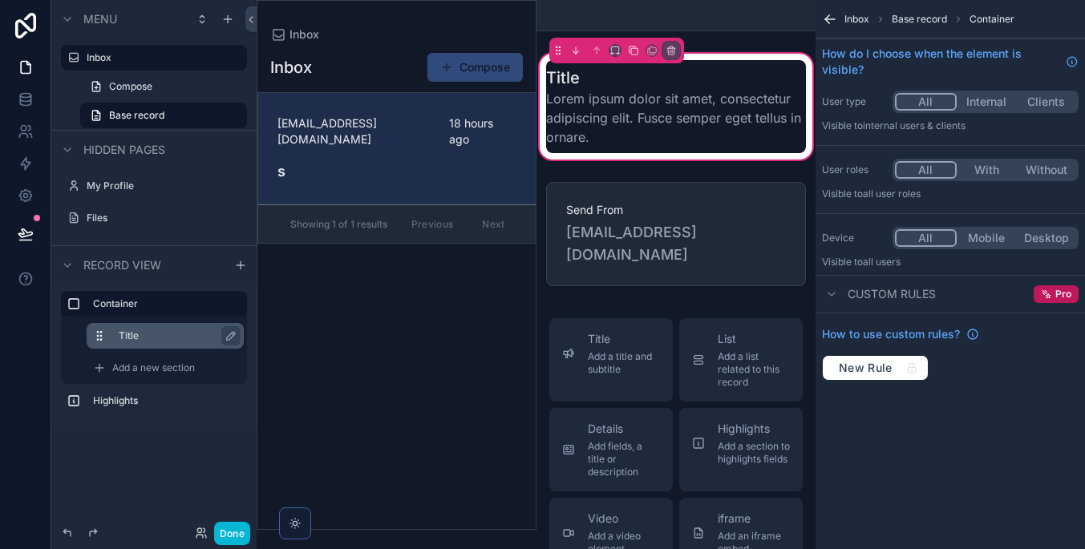
click at [167, 342] on label "Title" at bounding box center [175, 335] width 112 height 13
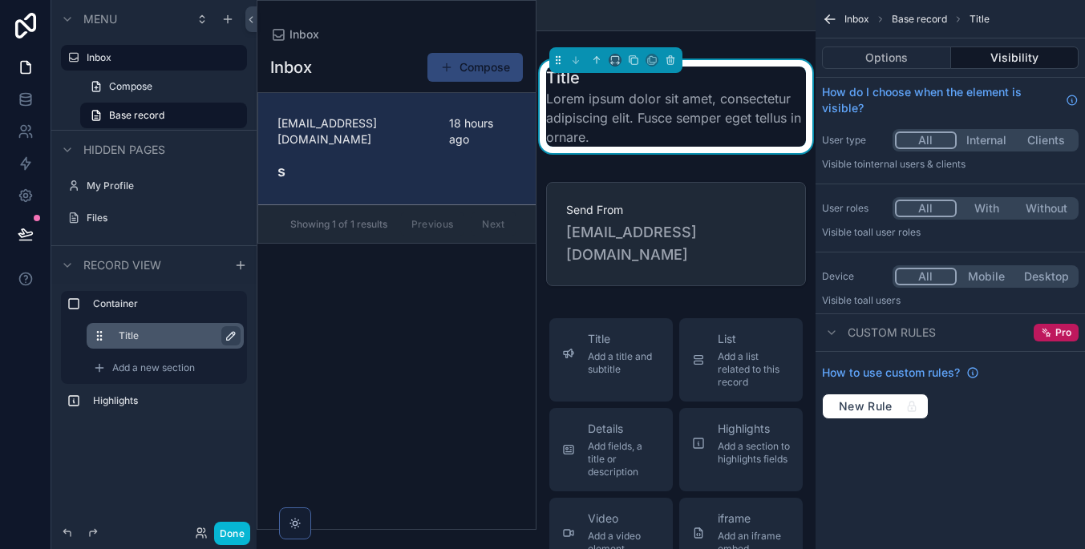
click at [234, 334] on icon "scrollable content" at bounding box center [231, 336] width 8 height 8
click at [1015, 468] on div "Inbox Base record Title Options Visibility How do I choose when the element is …" at bounding box center [949, 274] width 269 height 549
click at [972, 52] on button "Visibility" at bounding box center [1015, 57] width 128 height 22
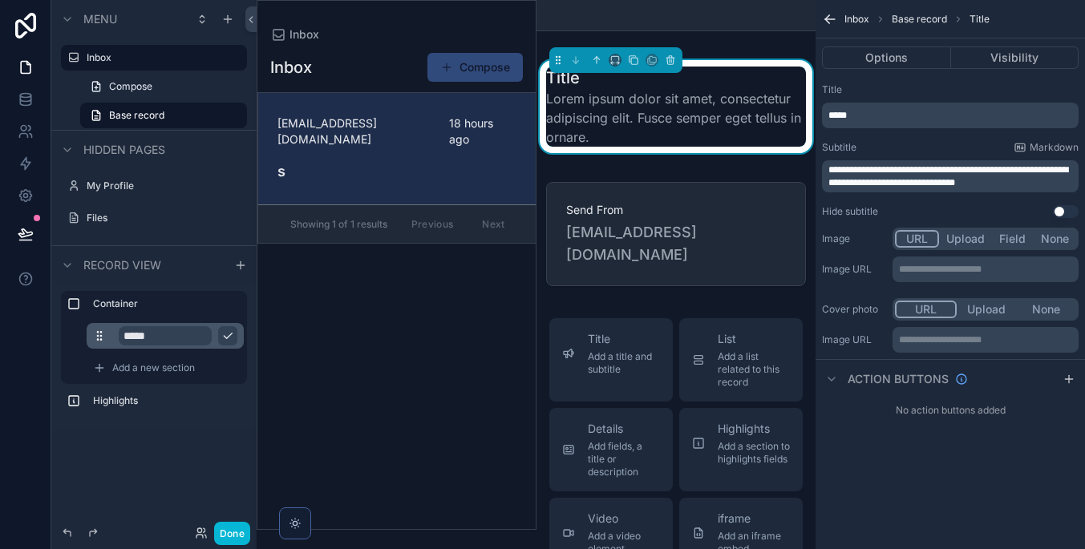
click at [988, 117] on p "*****" at bounding box center [951, 115] width 247 height 13
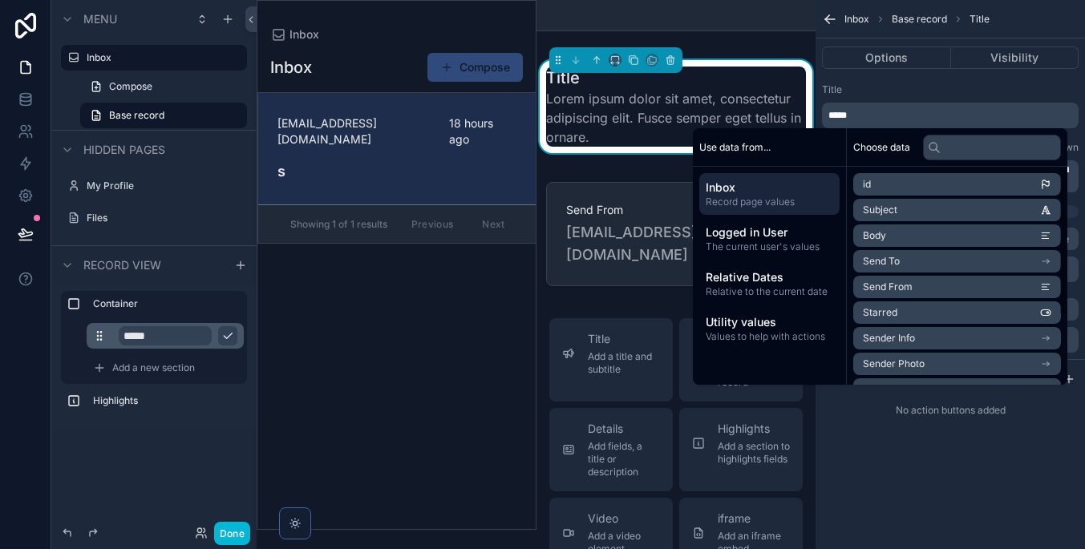
click at [948, 208] on li "Subject" at bounding box center [957, 210] width 208 height 22
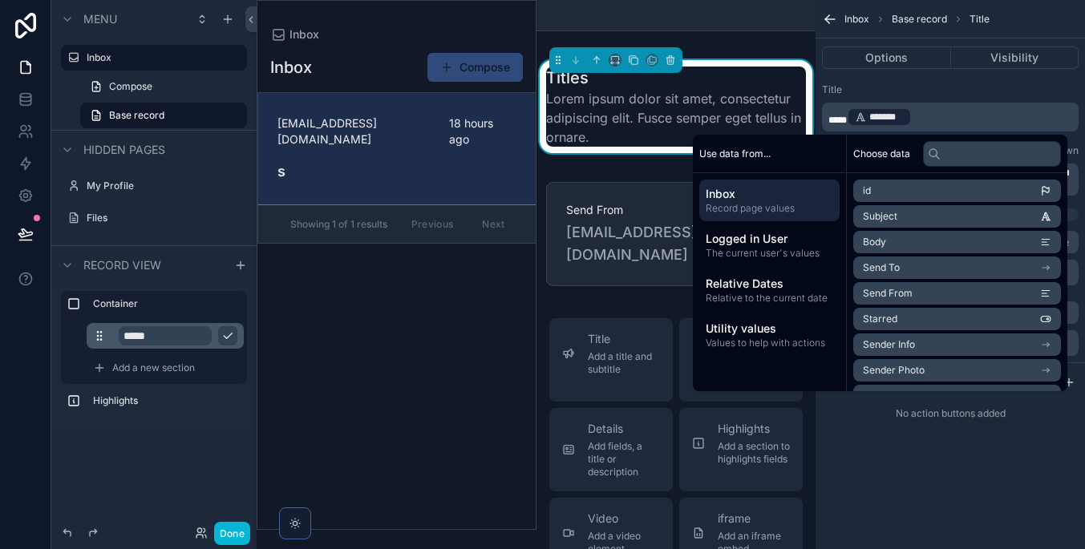
click at [845, 118] on span "*****" at bounding box center [837, 120] width 18 height 10
click at [952, 478] on div "**********" at bounding box center [949, 274] width 269 height 549
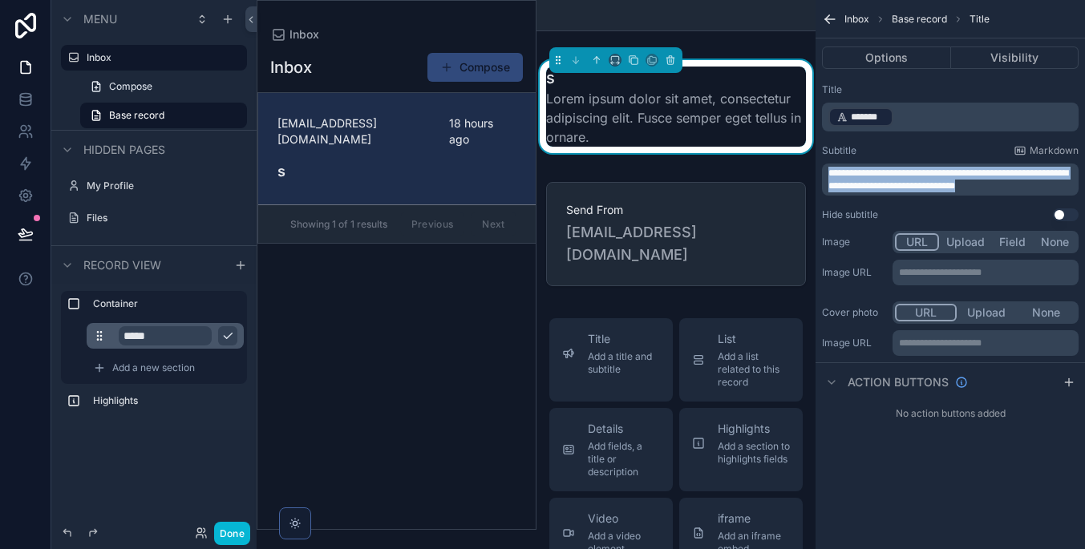
drag, startPoint x: 1044, startPoint y: 183, endPoint x: 811, endPoint y: 160, distance: 233.7
click at [811, 160] on div "**********" at bounding box center [671, 274] width 828 height 549
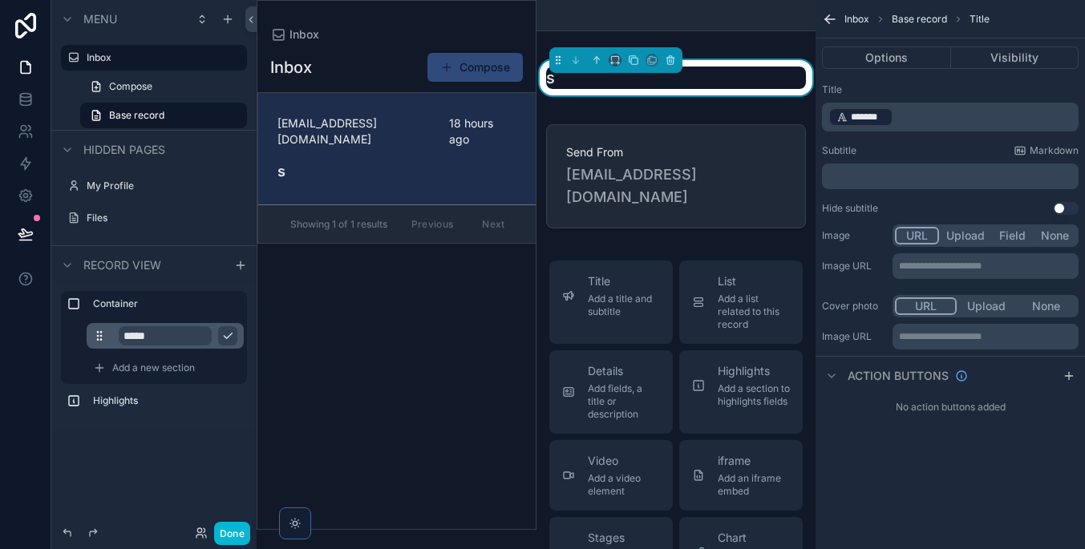
click at [874, 160] on div "Subtitle Markdown ﻿" at bounding box center [950, 166] width 257 height 45
click at [876, 172] on p "﻿" at bounding box center [951, 176] width 247 height 13
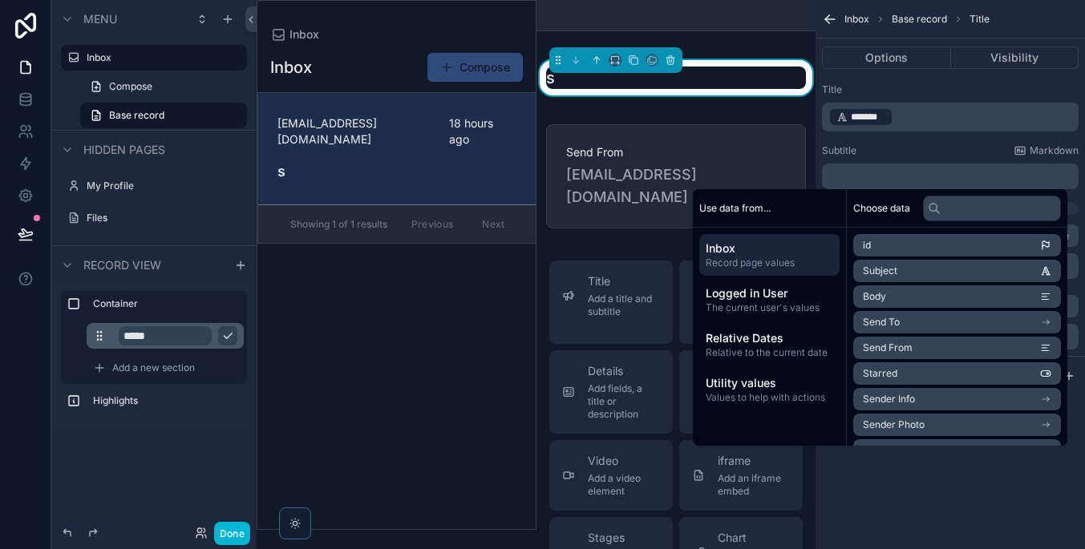
click at [904, 295] on li "Body" at bounding box center [957, 296] width 208 height 22
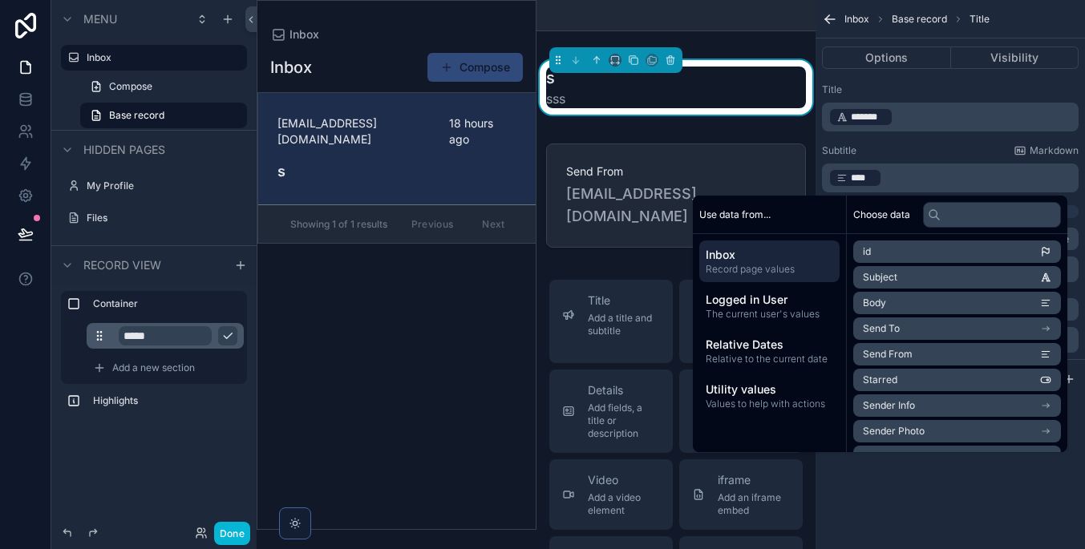
click at [960, 495] on div "**********" at bounding box center [949, 274] width 269 height 549
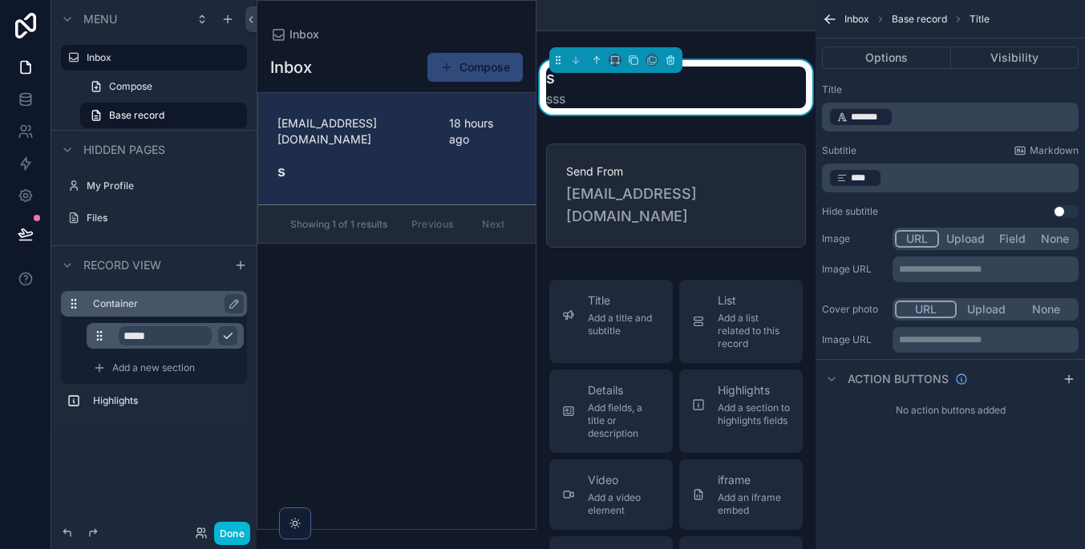
click at [164, 296] on div "Container" at bounding box center [167, 303] width 148 height 19
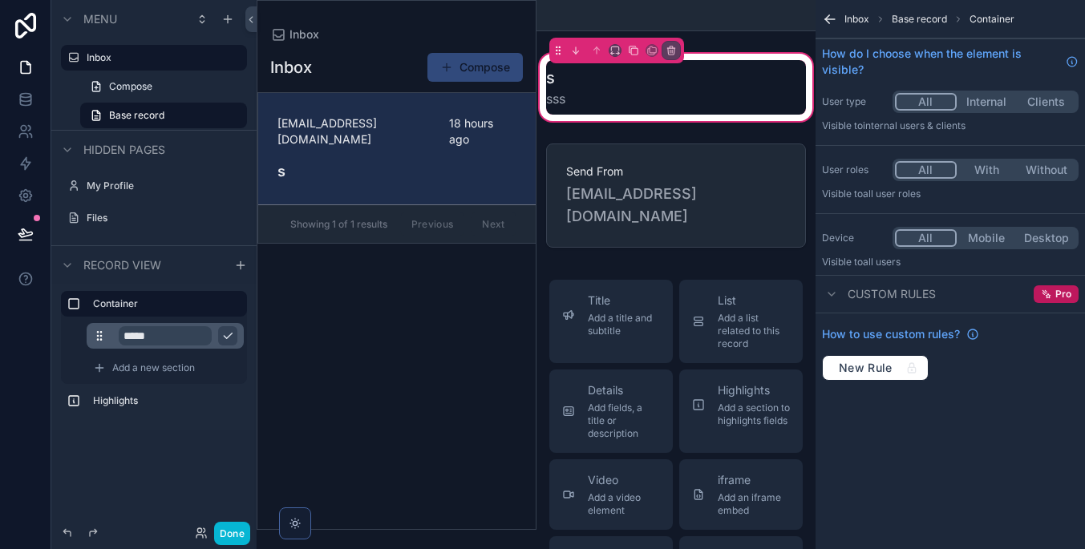
click at [226, 338] on icon "scrollable content" at bounding box center [228, 337] width 8 height 6
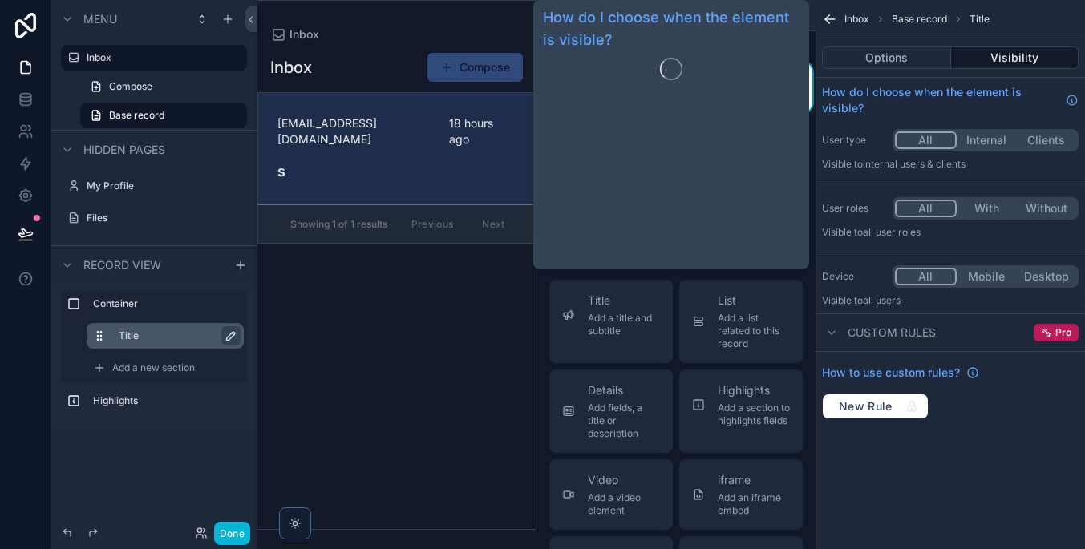
click at [1010, 59] on button "Visibility" at bounding box center [1015, 57] width 128 height 22
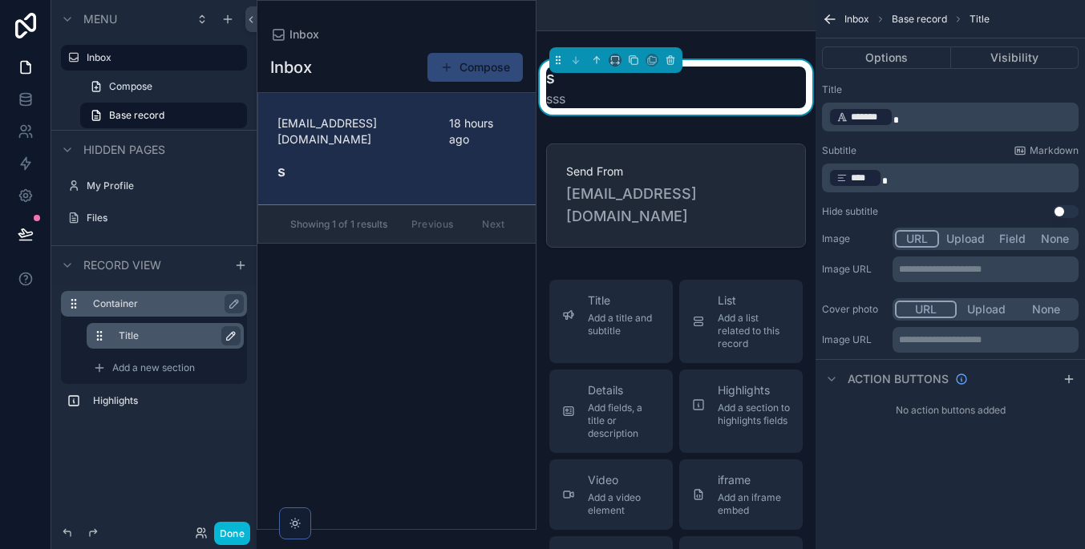
click at [152, 301] on label "Container" at bounding box center [163, 303] width 141 height 13
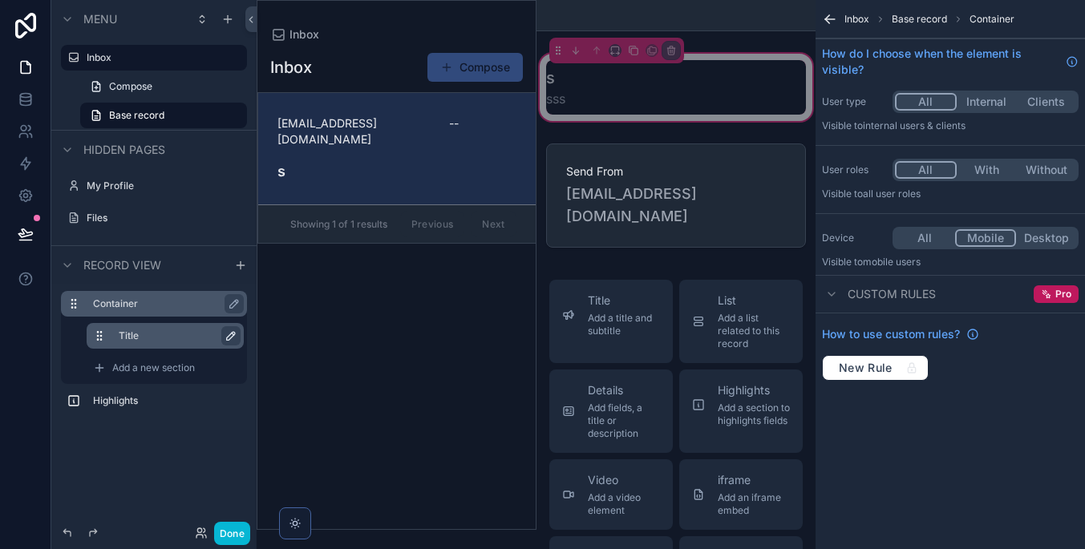
click at [972, 240] on button "Mobile" at bounding box center [986, 238] width 62 height 18
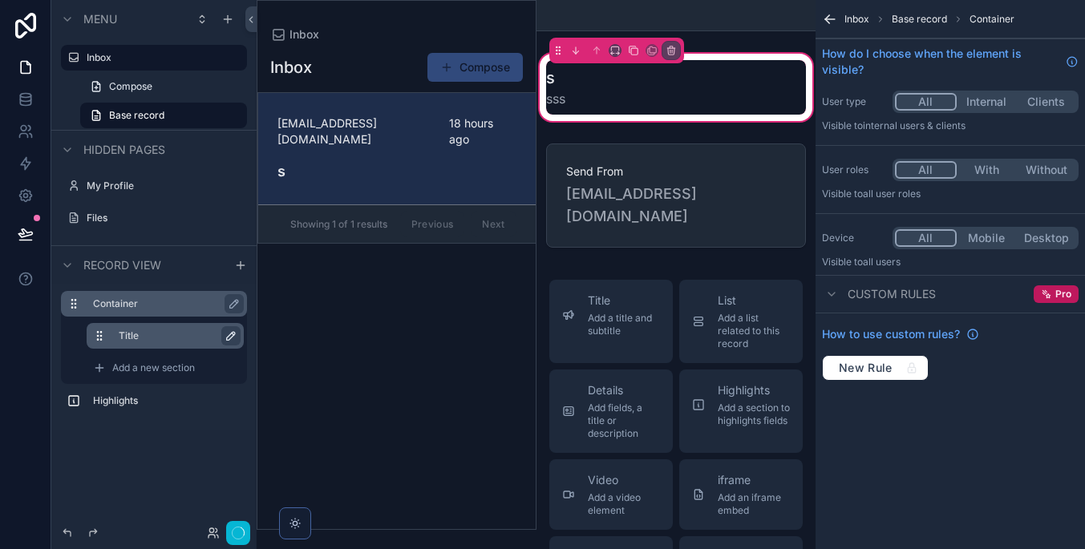
click at [937, 236] on button "All" at bounding box center [926, 238] width 62 height 18
click at [710, 304] on div "List Add a list related to this record" at bounding box center [741, 322] width 98 height 58
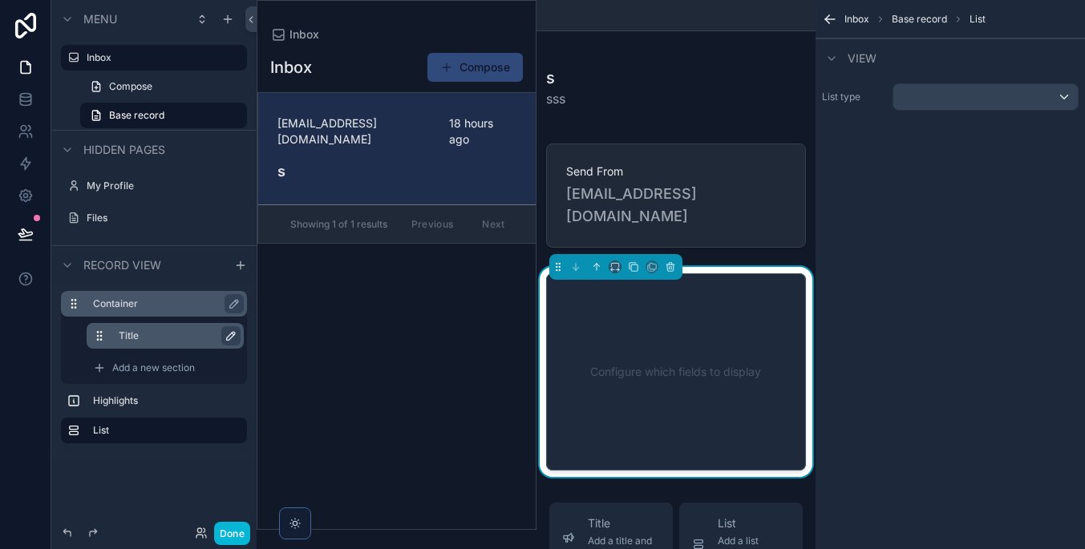
scroll to position [75, 0]
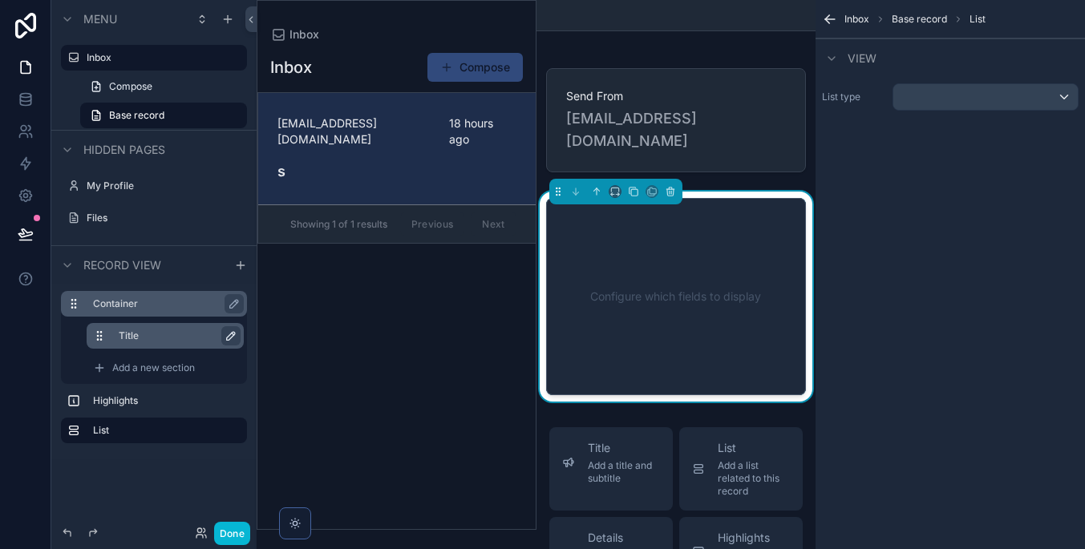
click at [397, 302] on div "Inbox Compose [EMAIL_ADDRESS][DOMAIN_NAME] 18 hours ago s Showing 1 of 1 result…" at bounding box center [396, 285] width 278 height 487
click at [144, 404] on label "Highlights" at bounding box center [163, 400] width 141 height 13
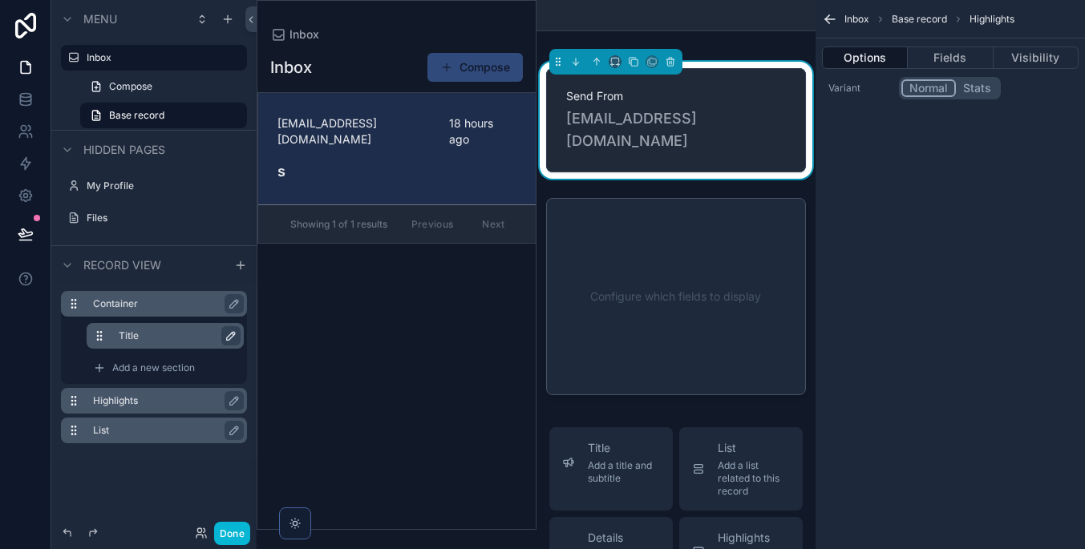
click at [153, 428] on label "List" at bounding box center [163, 430] width 141 height 13
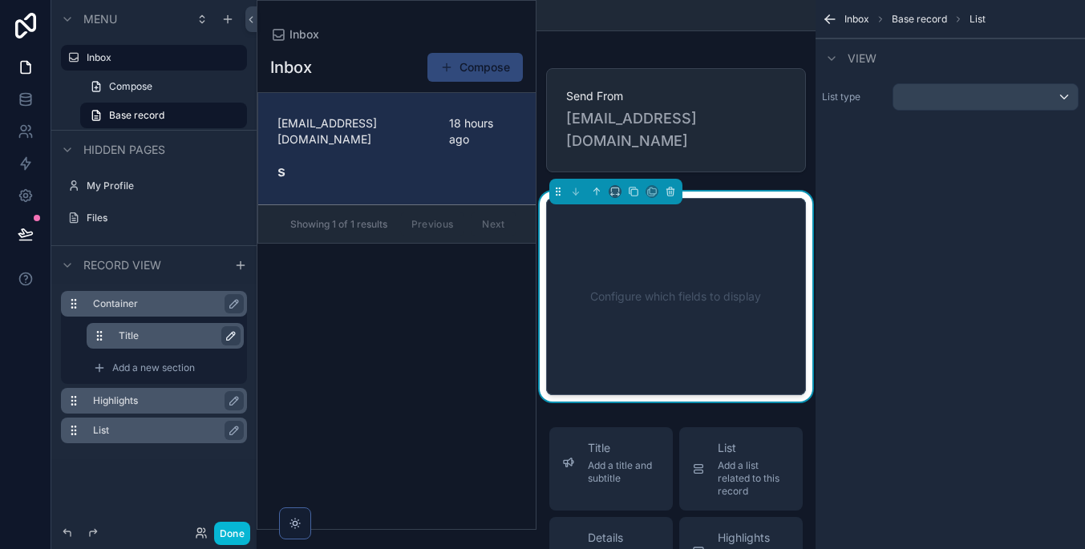
click at [164, 296] on div "Container" at bounding box center [167, 303] width 148 height 19
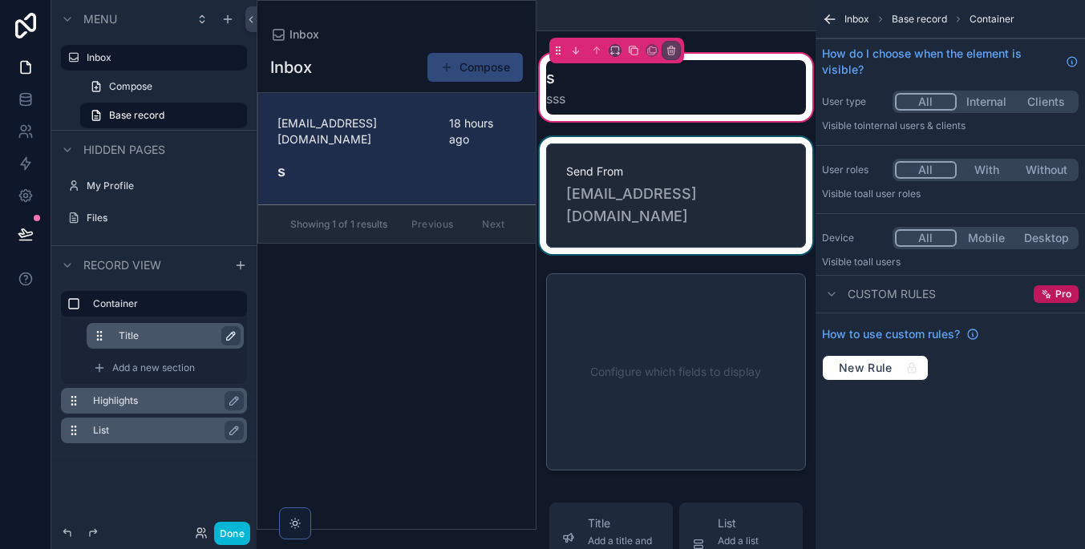
scroll to position [0, 0]
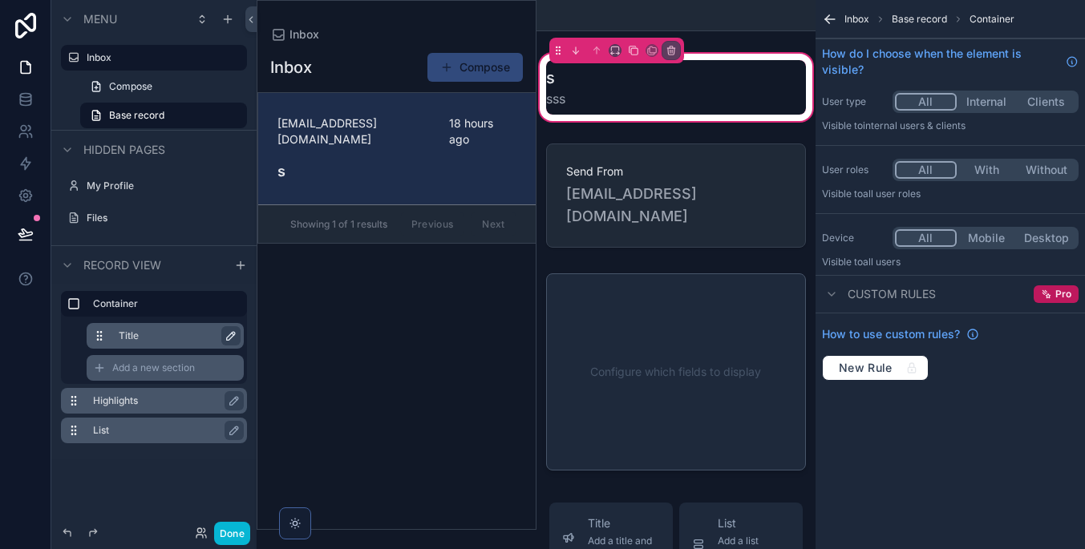
click at [169, 367] on span "Add a new section" at bounding box center [153, 368] width 83 height 13
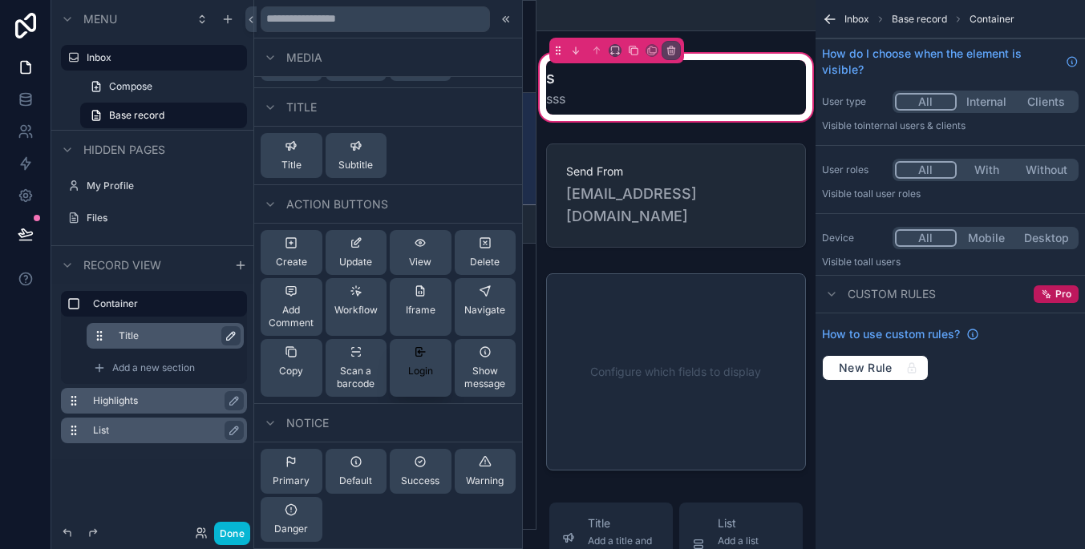
scroll to position [736, 0]
click at [356, 405] on div "Notice" at bounding box center [388, 423] width 268 height 38
click at [289, 519] on div "Danger" at bounding box center [291, 519] width 34 height 32
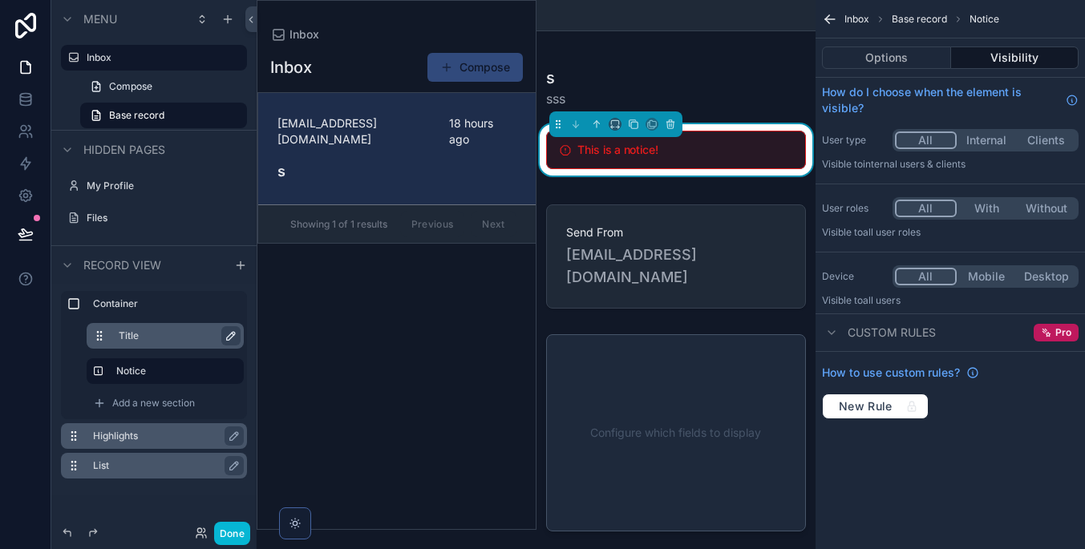
click at [455, 375] on div "Inbox Compose [EMAIL_ADDRESS][DOMAIN_NAME] 18 hours ago s Showing 1 of 1 result…" at bounding box center [396, 285] width 278 height 487
click at [891, 63] on button "Options" at bounding box center [886, 57] width 129 height 22
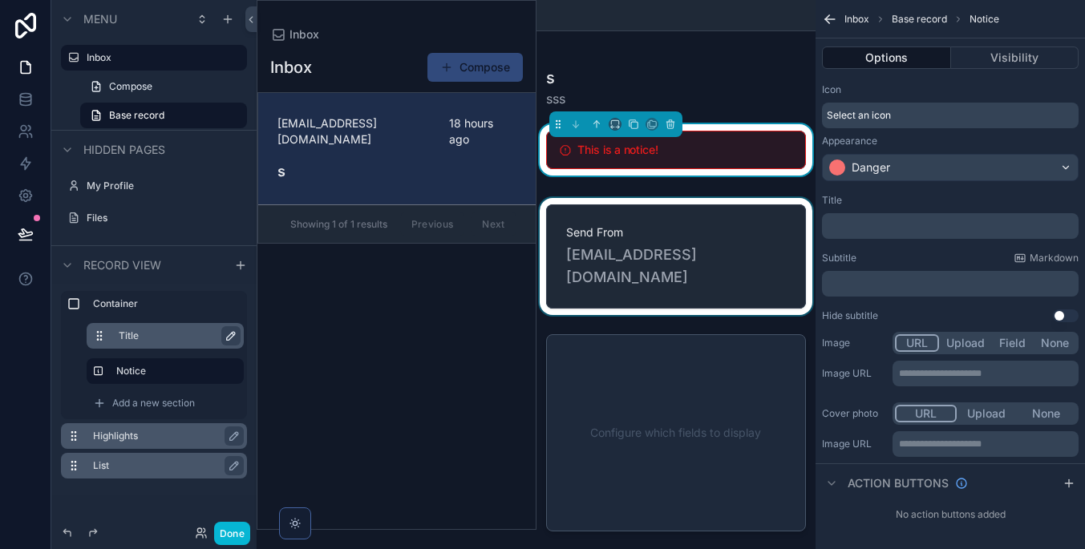
click at [689, 270] on div "scrollable content" at bounding box center [676, 256] width 280 height 117
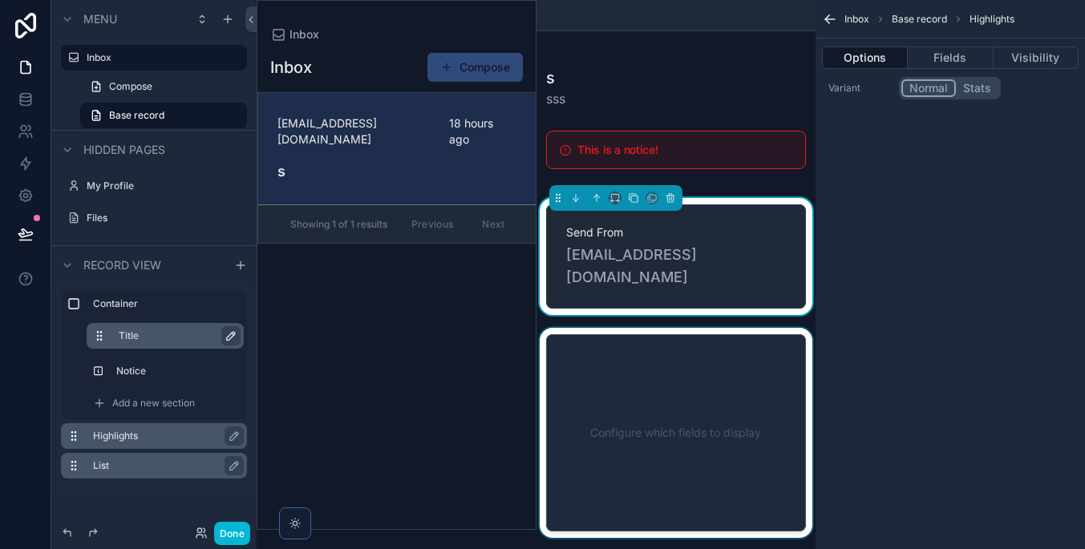
click at [671, 415] on div "scrollable content" at bounding box center [676, 433] width 280 height 210
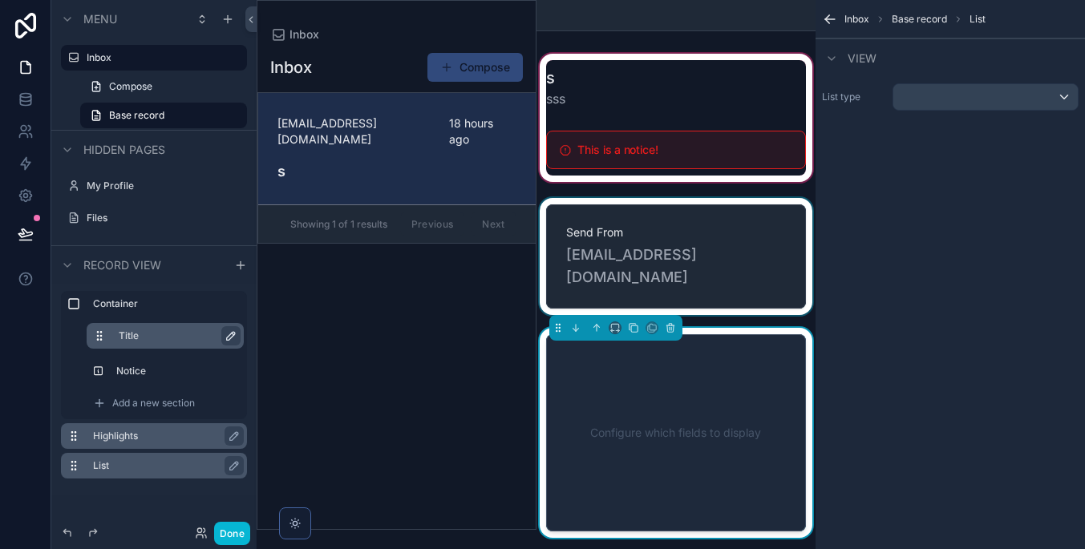
click at [615, 138] on div "scrollable content" at bounding box center [676, 118] width 280 height 135
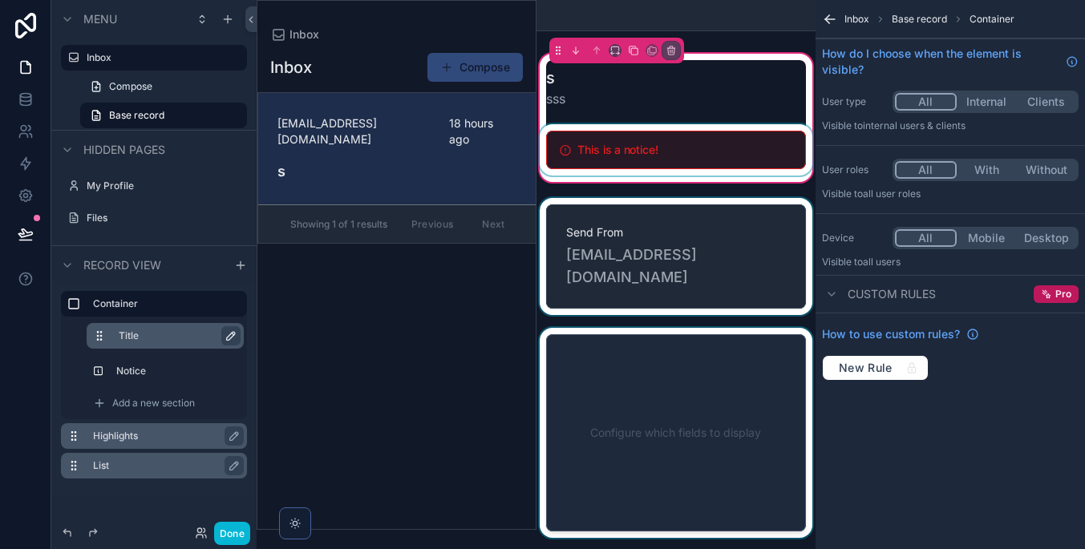
click at [660, 136] on div "scrollable content" at bounding box center [676, 149] width 280 height 51
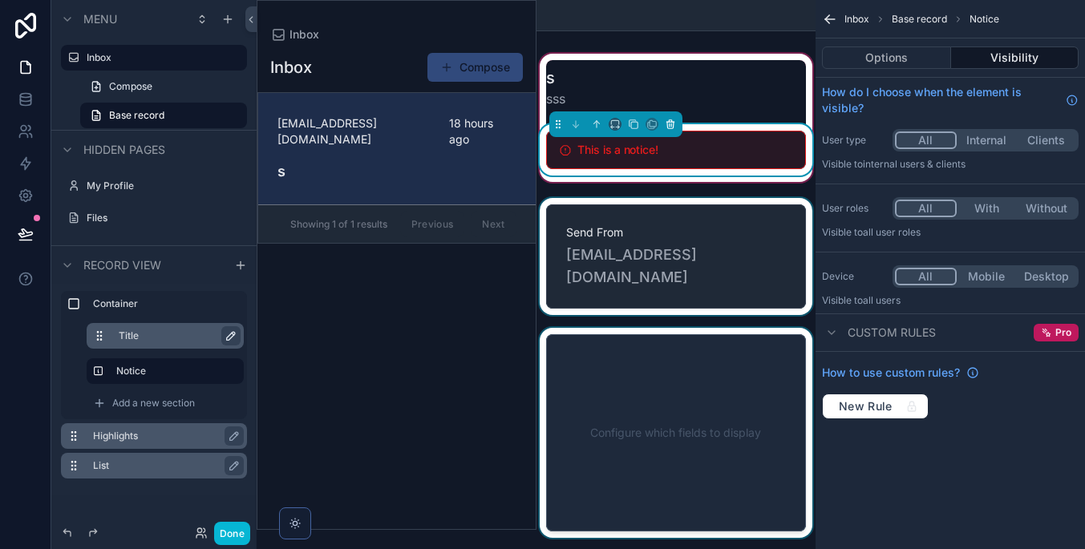
click at [670, 123] on icon "scrollable content" at bounding box center [670, 124] width 11 height 11
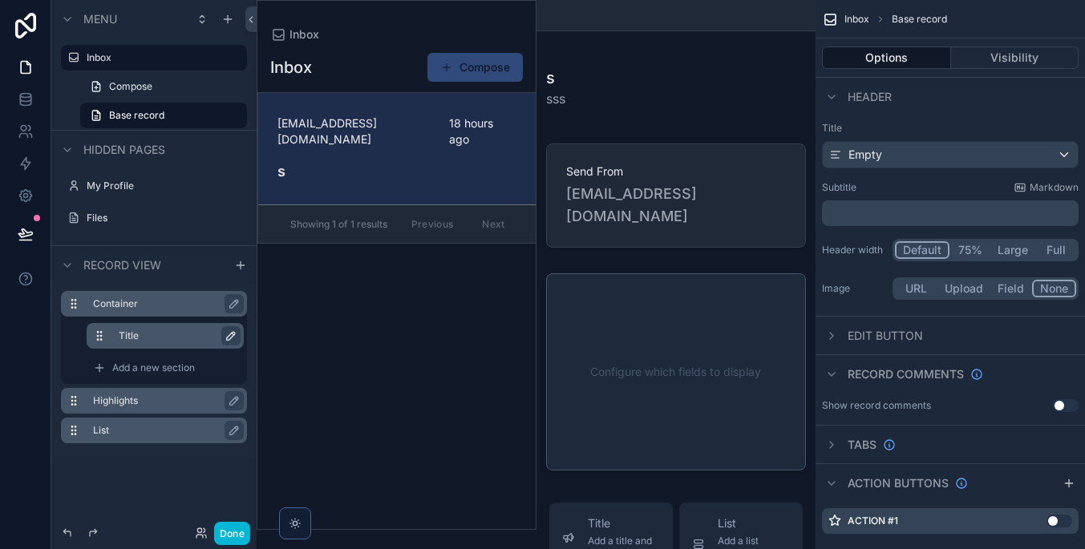
click at [149, 307] on label "Container" at bounding box center [163, 303] width 141 height 13
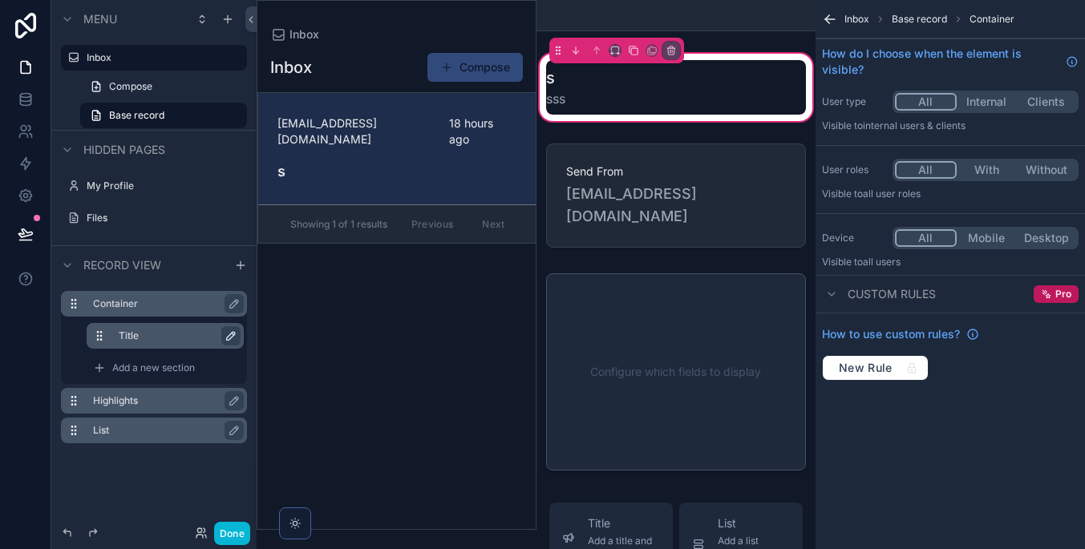
click at [74, 296] on div "Container" at bounding box center [154, 304] width 186 height 26
click at [103, 296] on div "Container" at bounding box center [167, 303] width 148 height 19
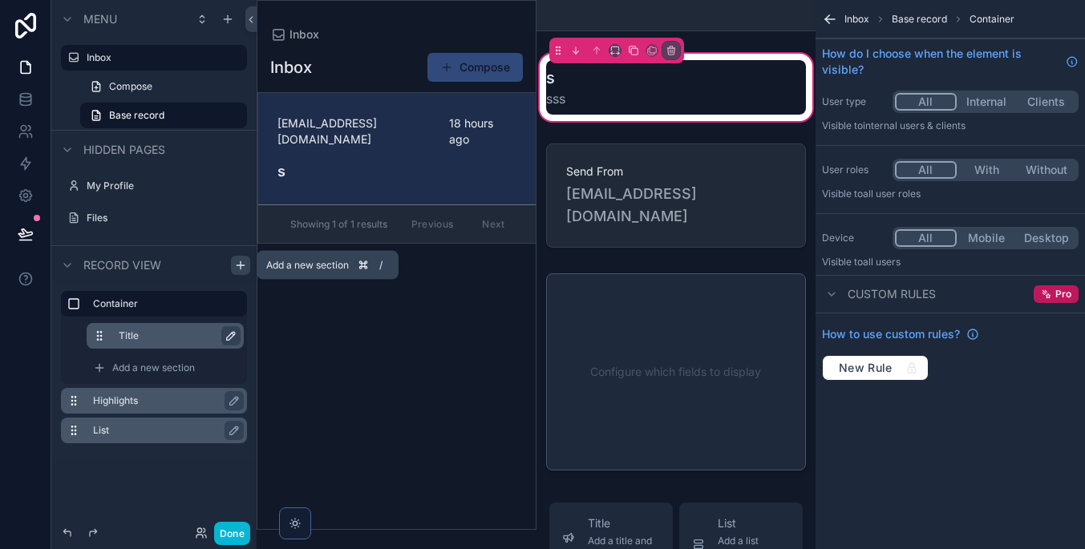
click at [238, 264] on icon "scrollable content" at bounding box center [240, 265] width 13 height 13
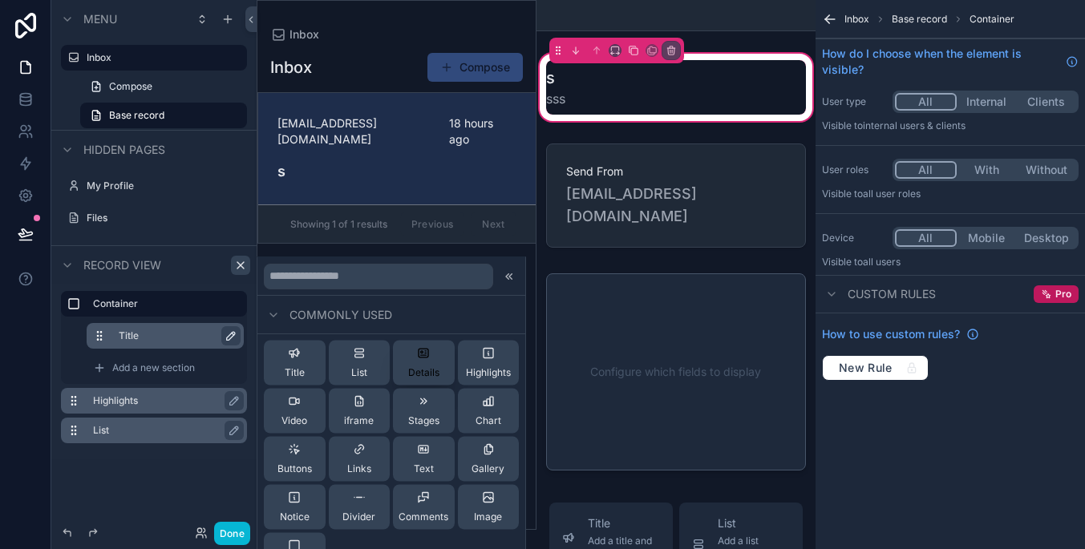
click at [435, 375] on span "Details" at bounding box center [423, 372] width 31 height 13
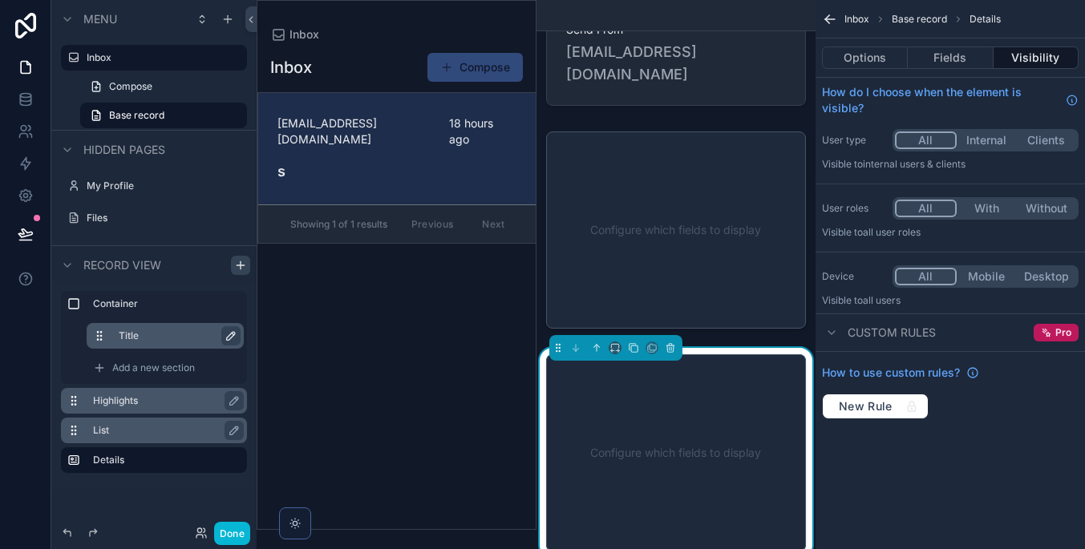
scroll to position [121, 0]
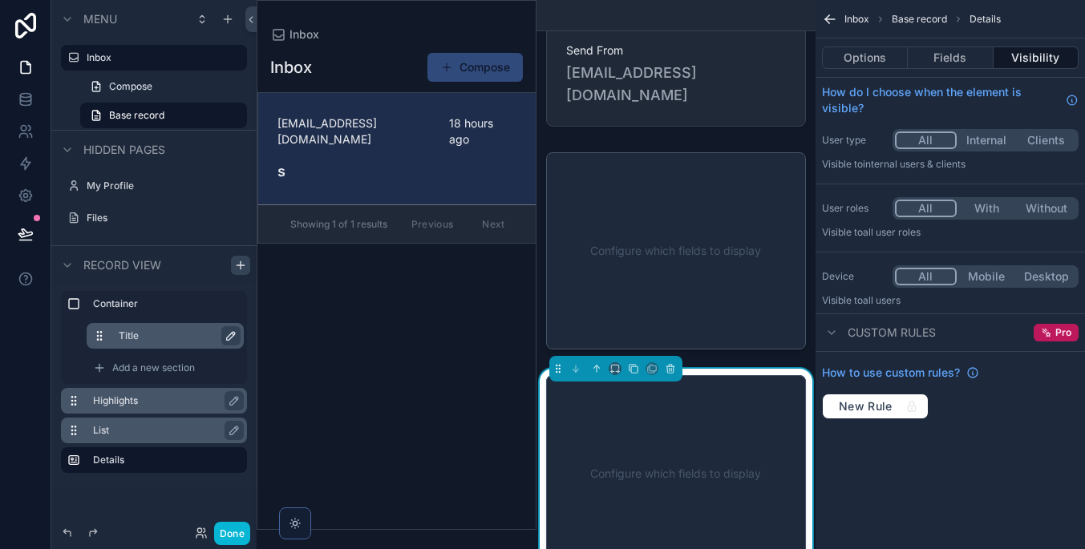
click at [180, 424] on label "List" at bounding box center [163, 430] width 141 height 13
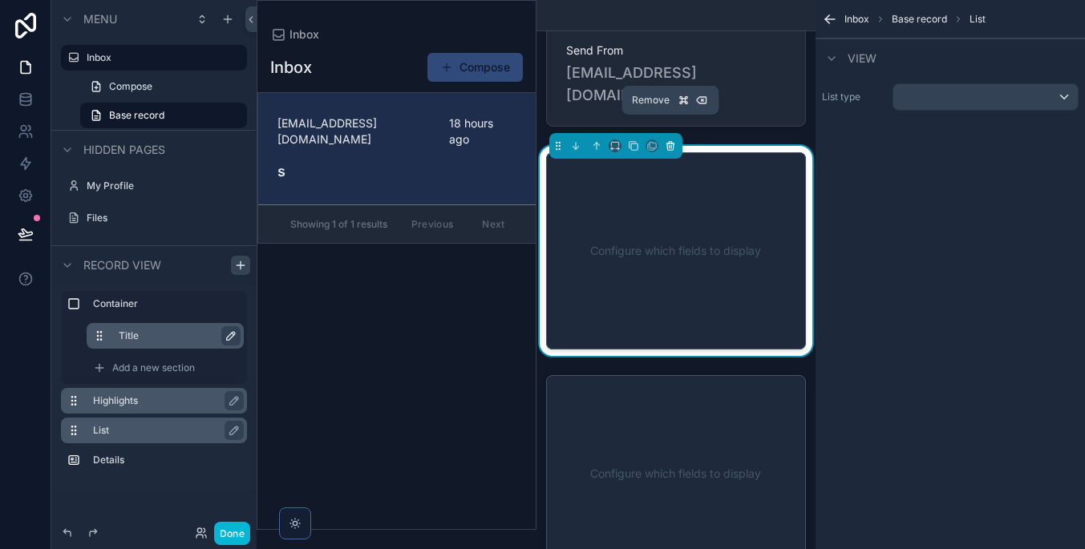
click at [670, 140] on icon "scrollable content" at bounding box center [670, 145] width 11 height 11
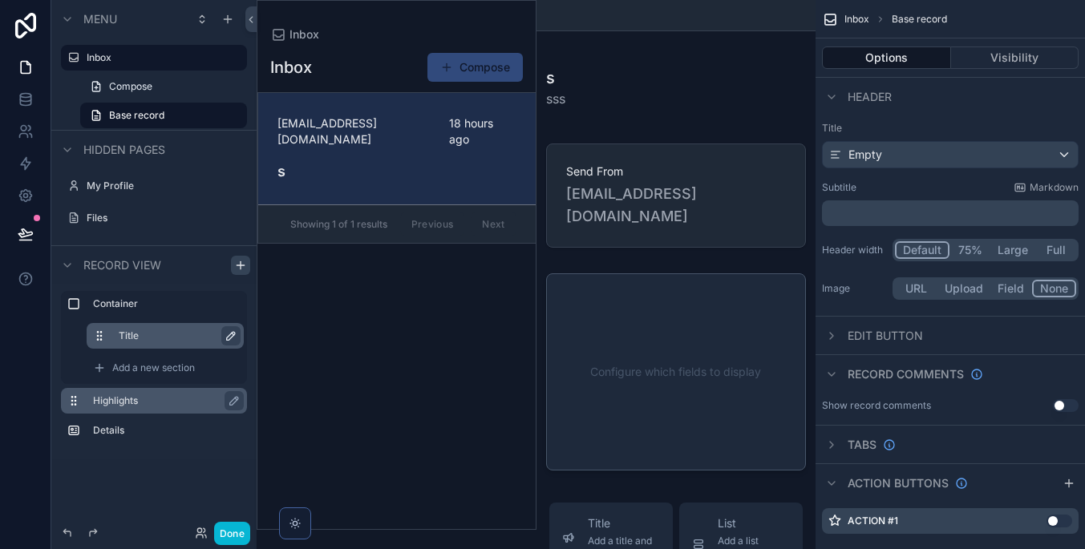
scroll to position [0, 0]
click at [159, 404] on label "Highlights" at bounding box center [163, 400] width 141 height 13
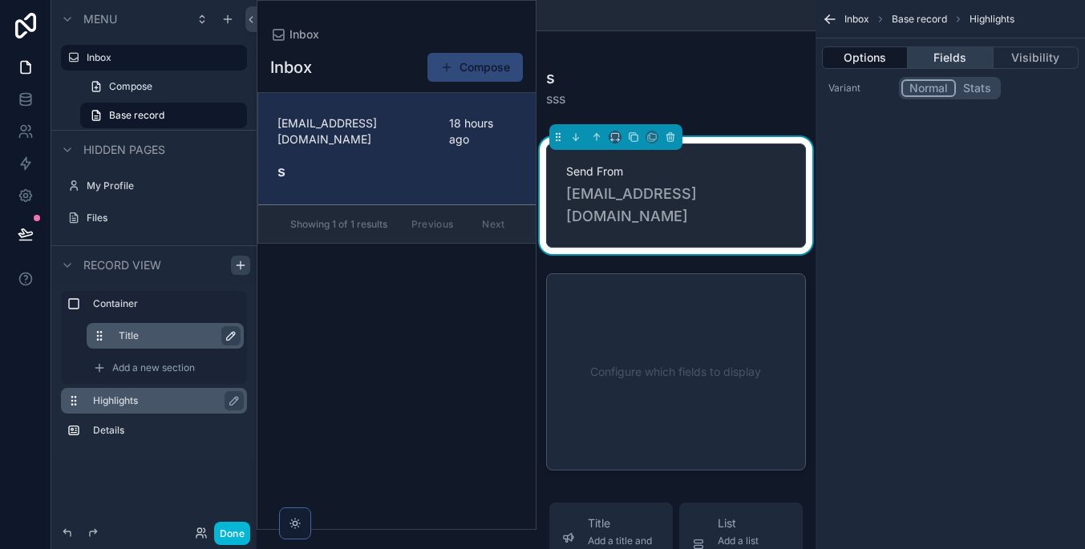
click at [981, 50] on button "Fields" at bounding box center [950, 57] width 85 height 22
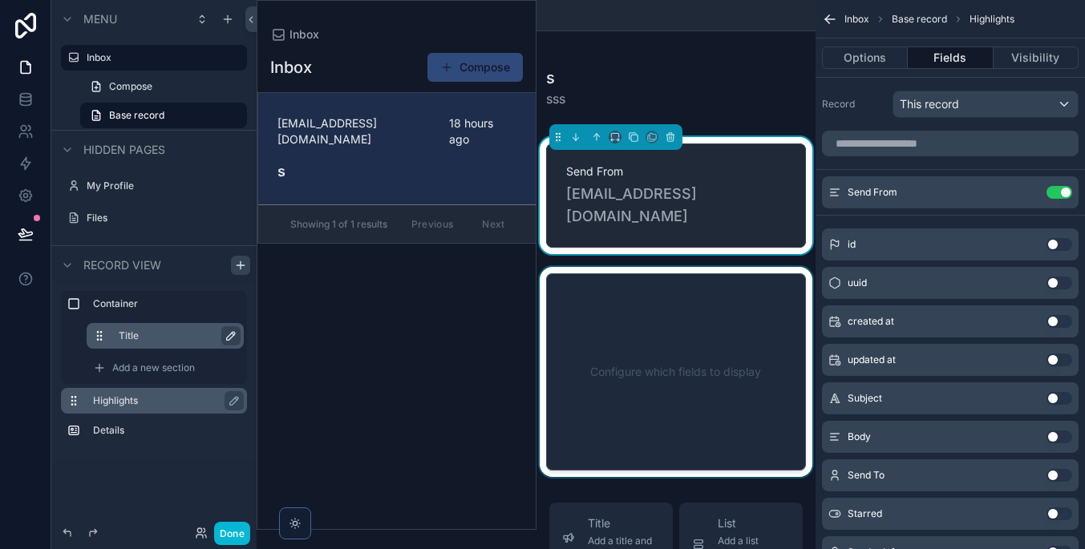
click at [650, 346] on div "scrollable content" at bounding box center [676, 372] width 280 height 210
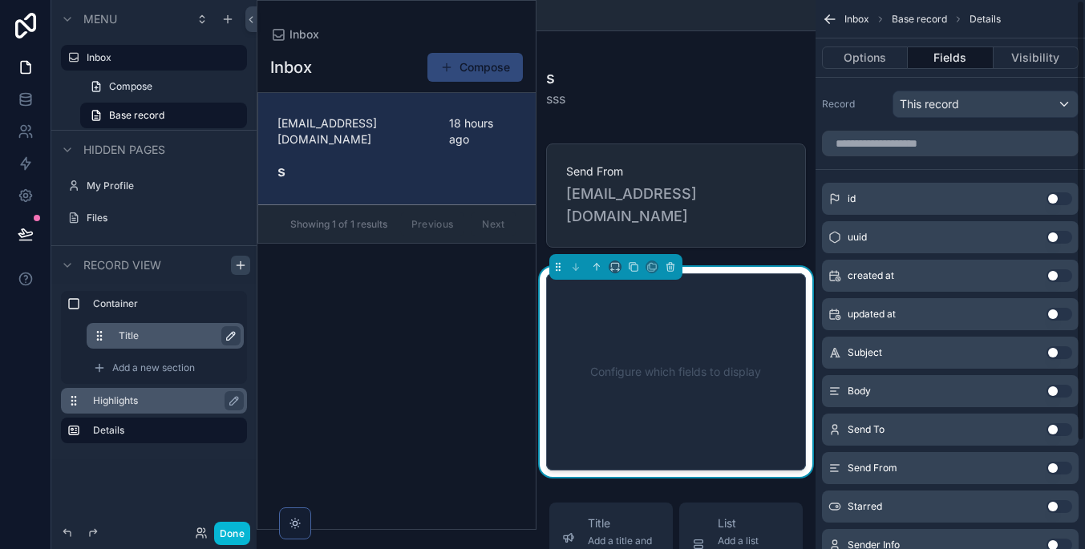
click at [1007, 100] on div "This record" at bounding box center [985, 104] width 184 height 26
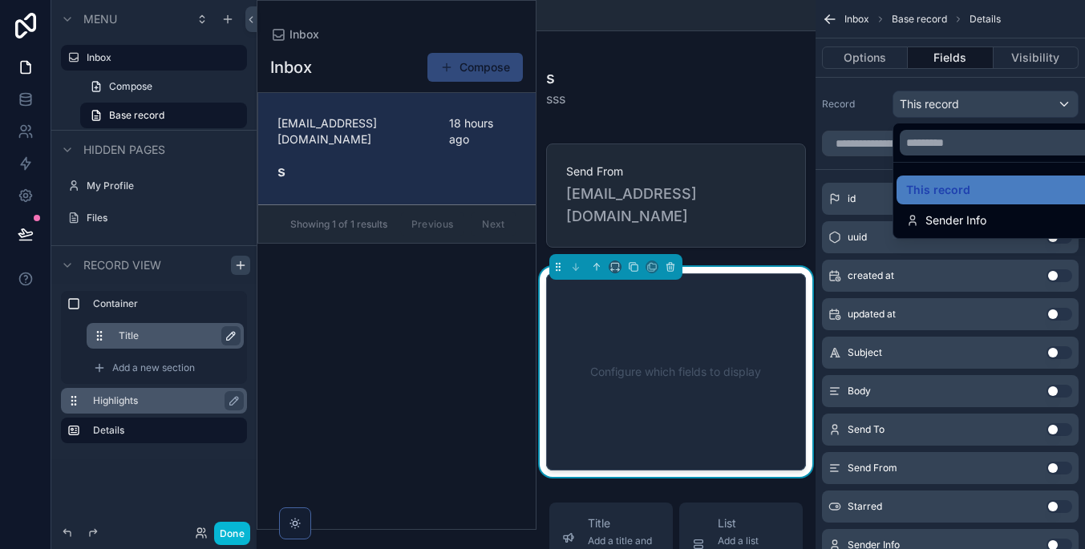
click at [1007, 100] on div "scrollable content" at bounding box center [542, 274] width 1085 height 549
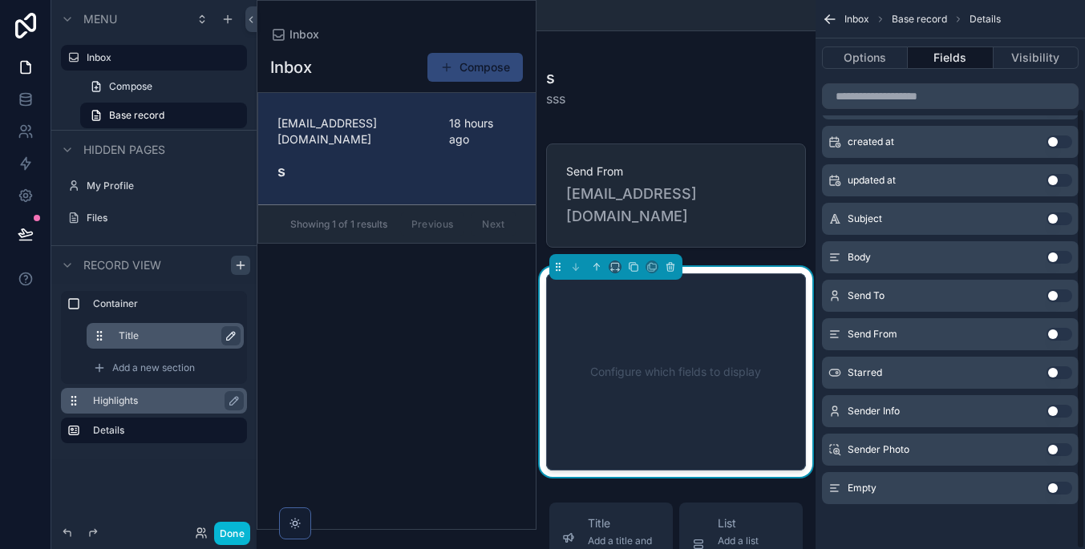
scroll to position [134, 0]
click at [1054, 454] on button "Use setting" at bounding box center [1059, 449] width 26 height 13
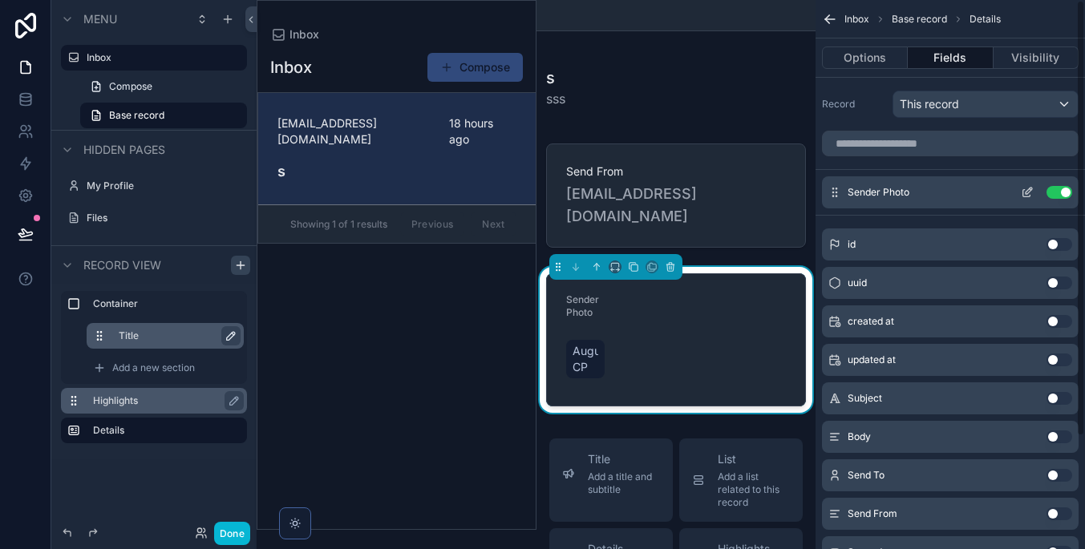
scroll to position [0, 0]
click at [1058, 189] on button "Use setting" at bounding box center [1059, 192] width 26 height 13
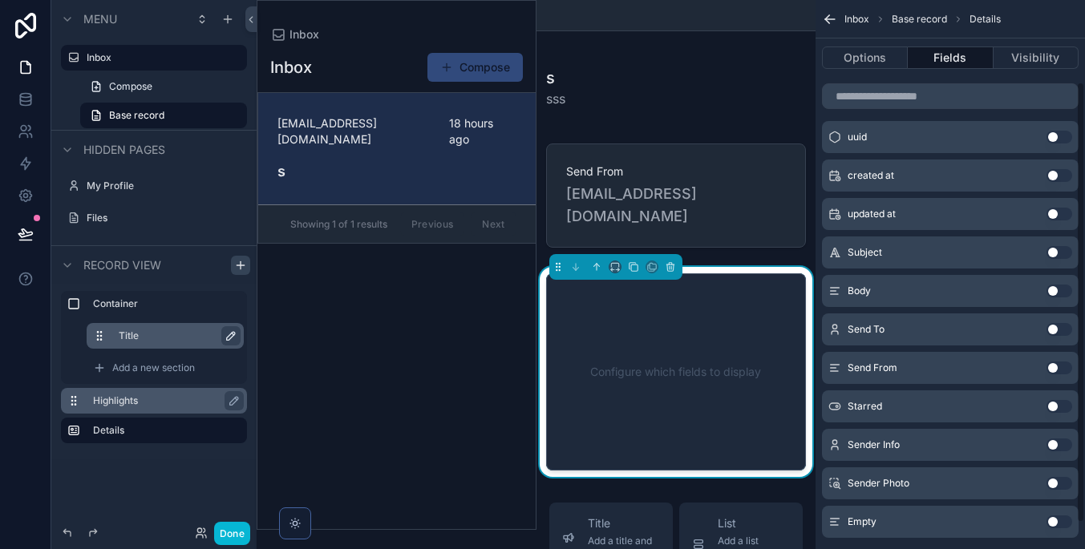
scroll to position [102, 0]
click at [1058, 241] on div "Subject Use setting" at bounding box center [950, 251] width 257 height 32
click at [1058, 249] on button "Use setting" at bounding box center [1059, 251] width 26 height 13
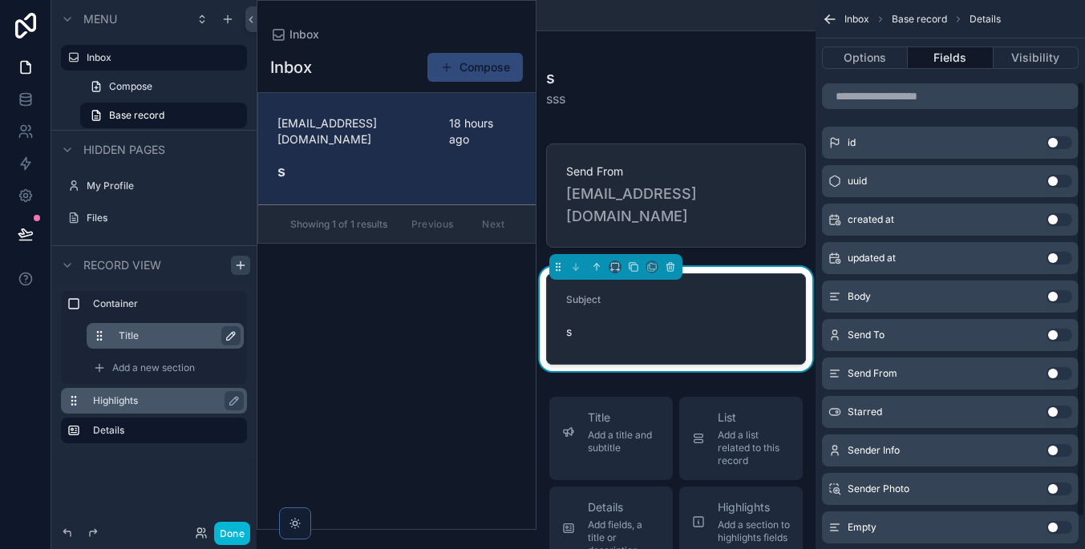
click at [1051, 293] on button "Use setting" at bounding box center [1059, 296] width 26 height 13
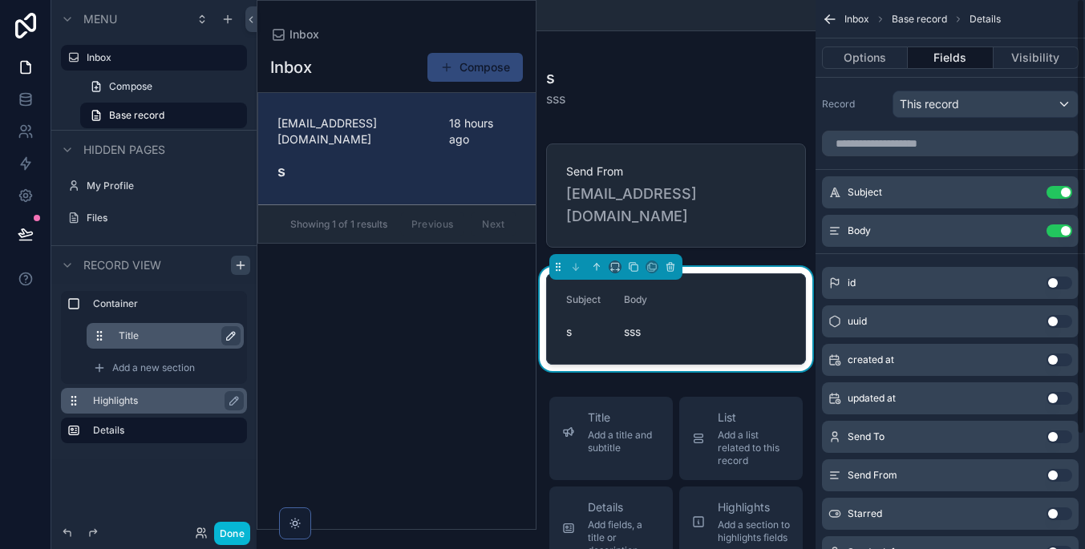
scroll to position [0, 0]
click at [1025, 188] on icon "scrollable content" at bounding box center [1027, 192] width 13 height 13
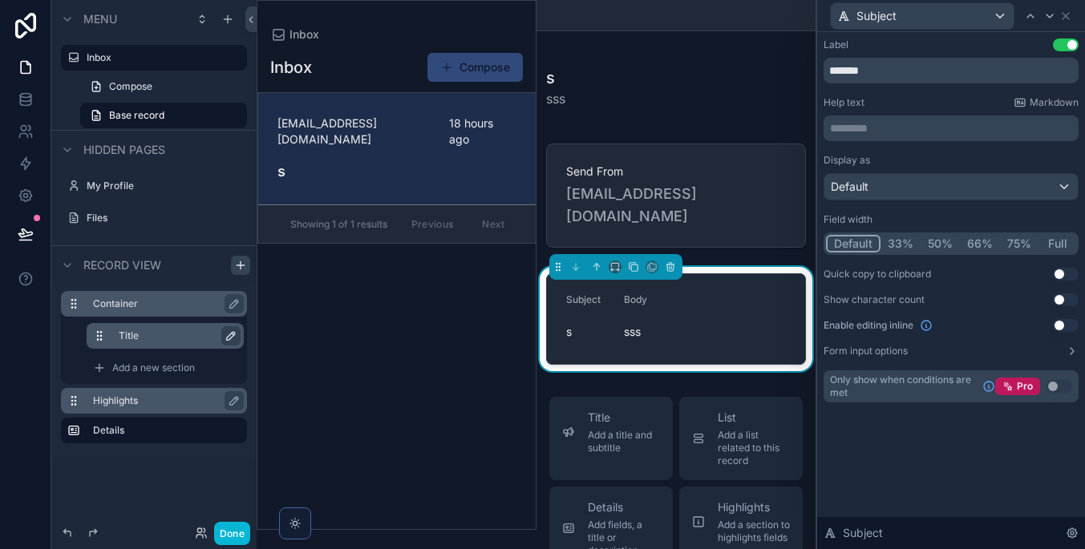
click at [163, 309] on label "Container" at bounding box center [163, 303] width 141 height 13
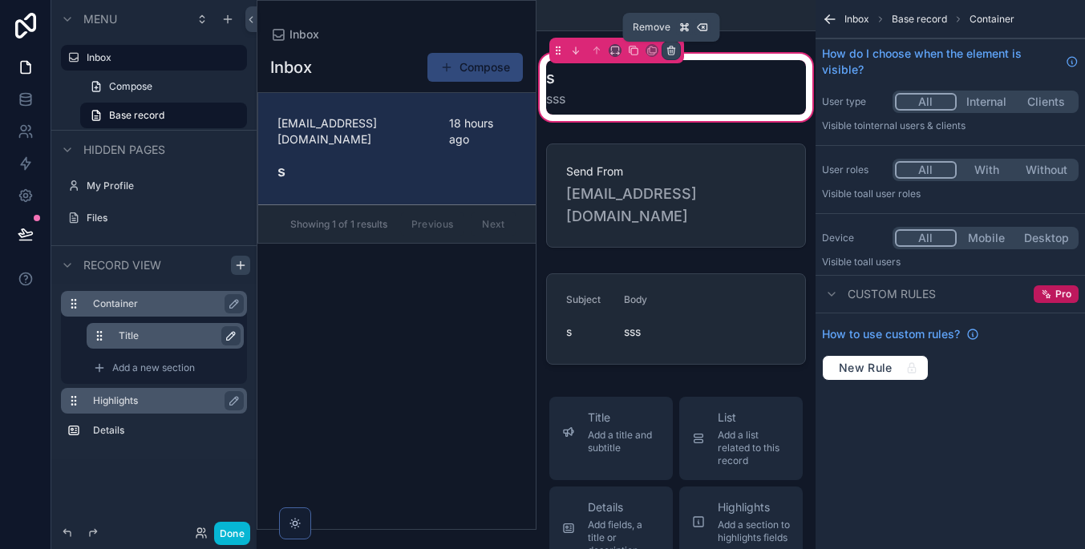
click at [665, 51] on icon "scrollable content" at bounding box center [670, 50] width 11 height 11
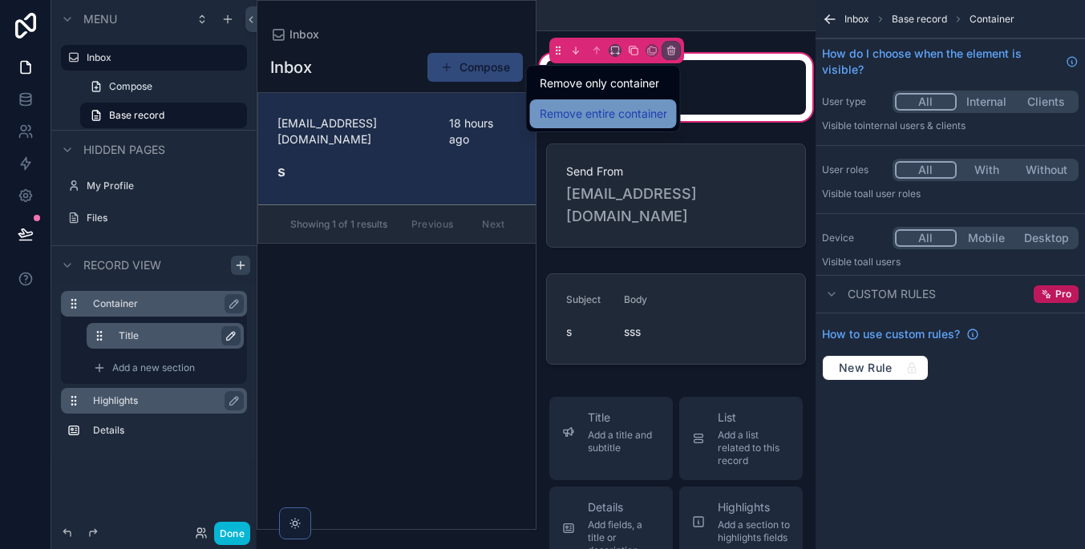
click at [646, 114] on span "Remove entire container" at bounding box center [603, 113] width 127 height 19
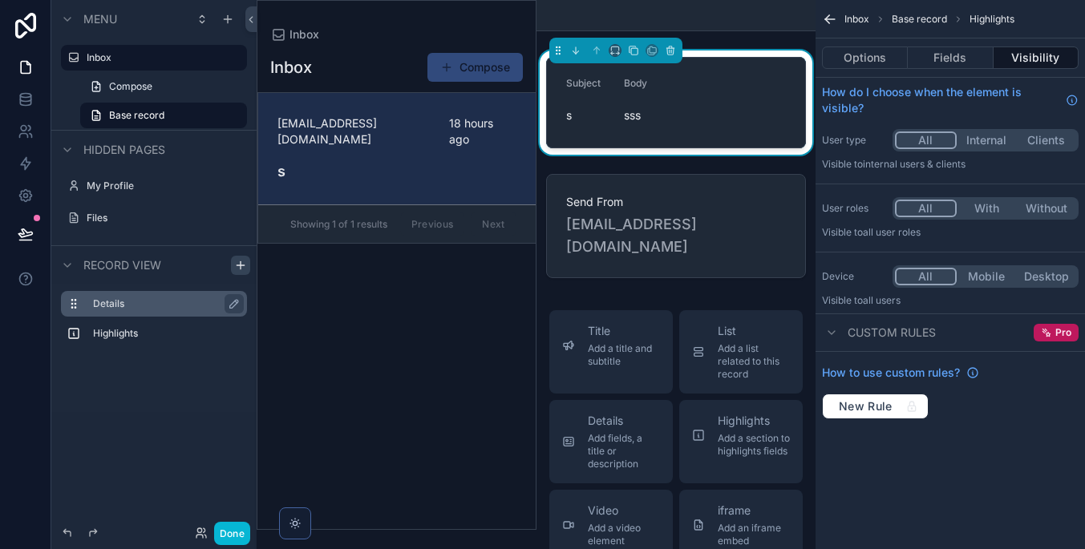
click at [163, 306] on label "Details" at bounding box center [163, 303] width 141 height 13
click at [958, 60] on button "Fields" at bounding box center [950, 57] width 85 height 22
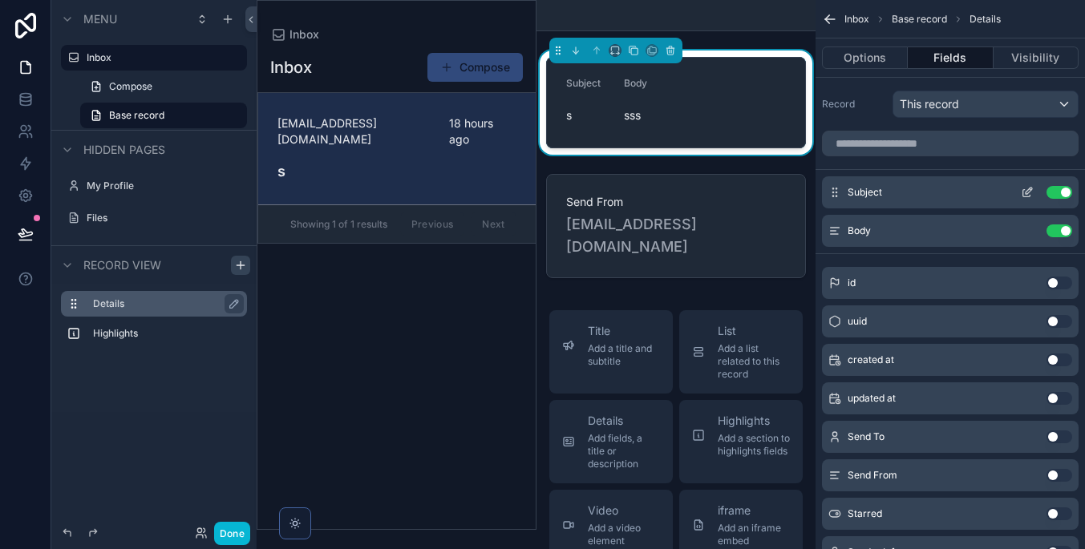
click at [1033, 198] on button "scrollable content" at bounding box center [1027, 192] width 26 height 13
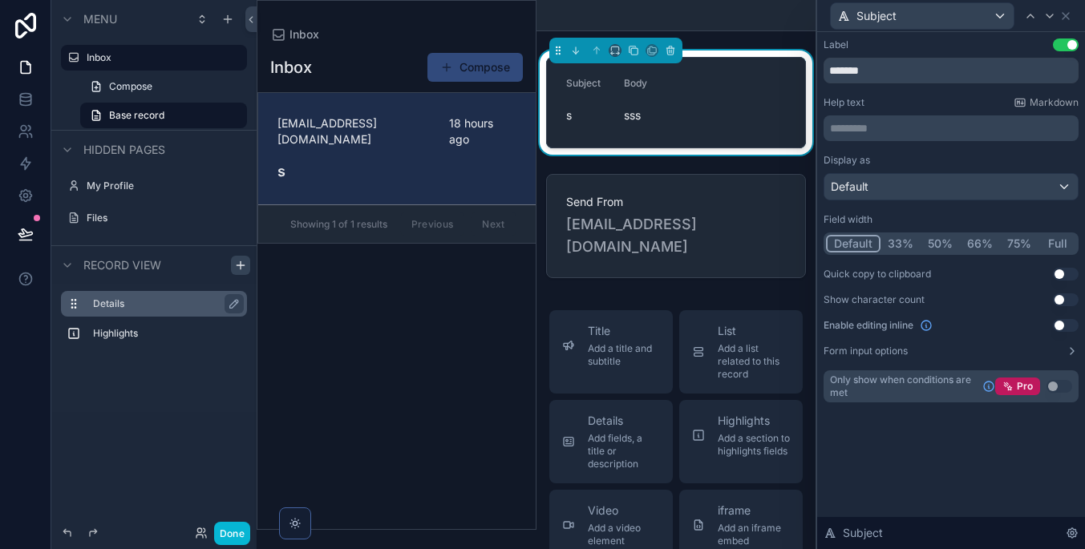
click at [1061, 46] on button "Use setting" at bounding box center [1066, 44] width 26 height 13
click at [1061, 238] on button "Full" at bounding box center [1057, 244] width 38 height 18
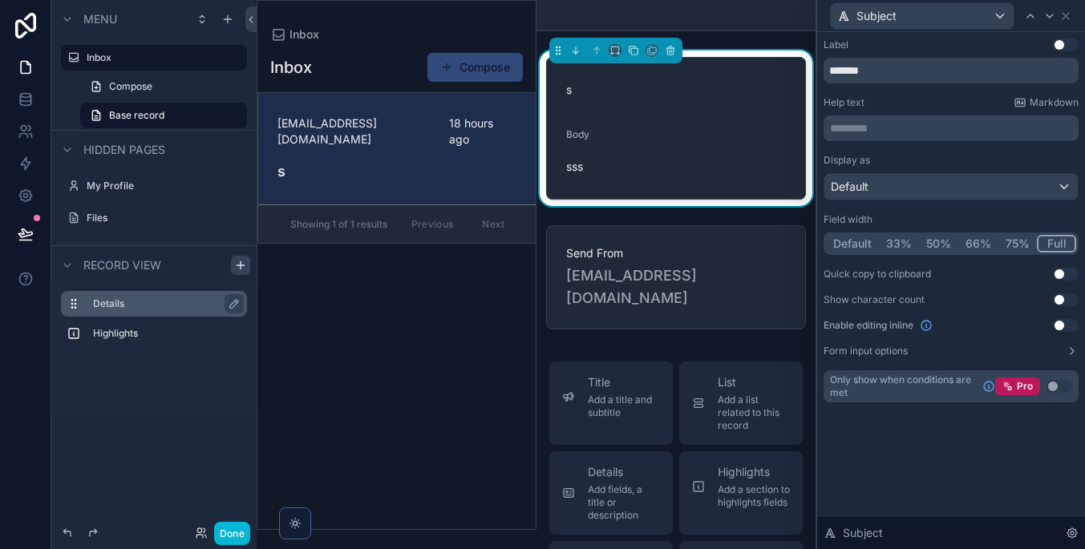
click at [970, 179] on div "Default" at bounding box center [950, 187] width 253 height 26
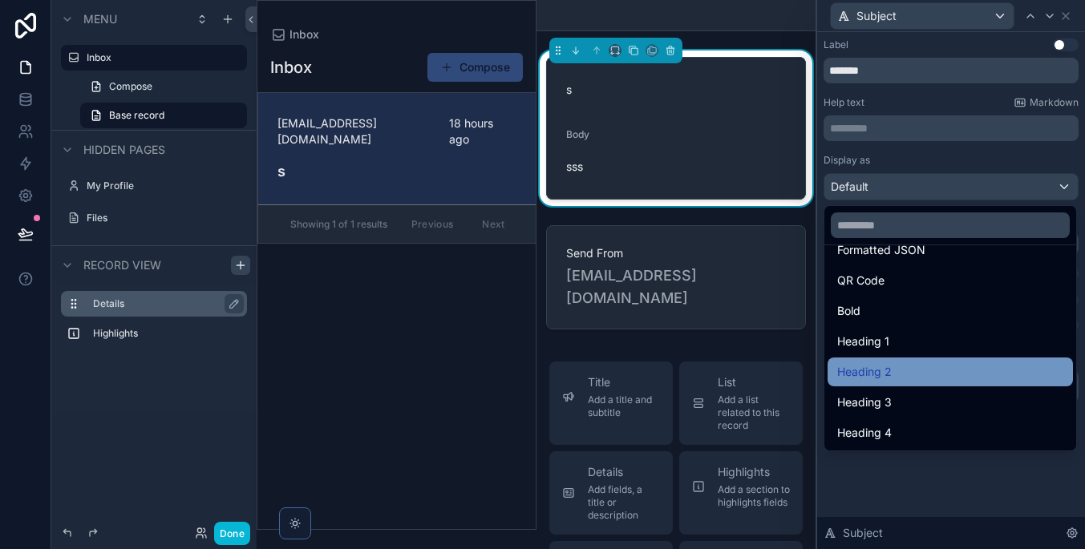
scroll to position [175, 0]
click at [950, 373] on div "Heading 2" at bounding box center [950, 371] width 226 height 19
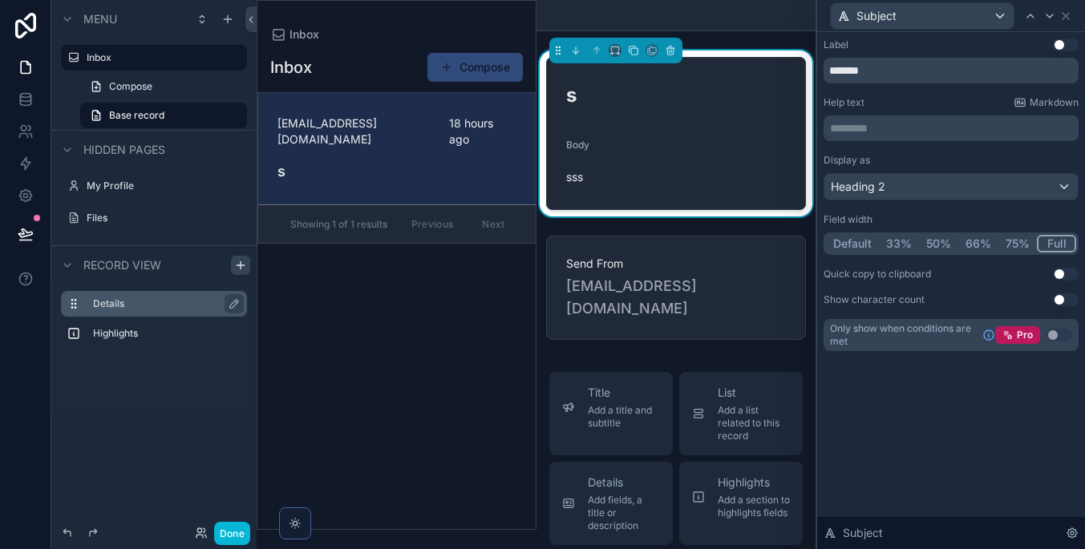
click at [909, 129] on p "********* ﻿" at bounding box center [952, 128] width 245 height 16
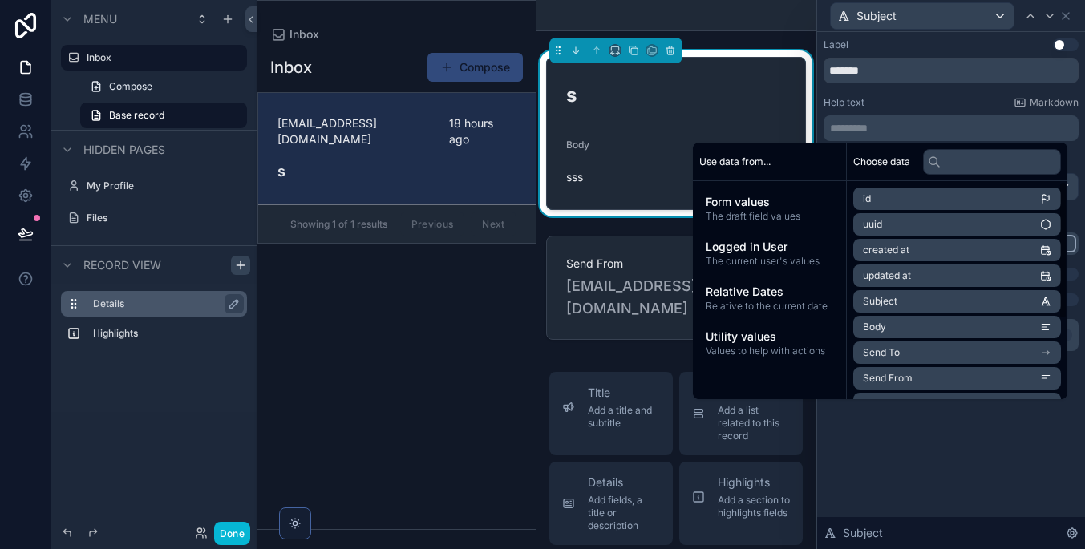
click at [958, 452] on div "Label Use setting ******* Help text Markdown ********* ﻿ Display as Heading 2 F…" at bounding box center [951, 290] width 268 height 517
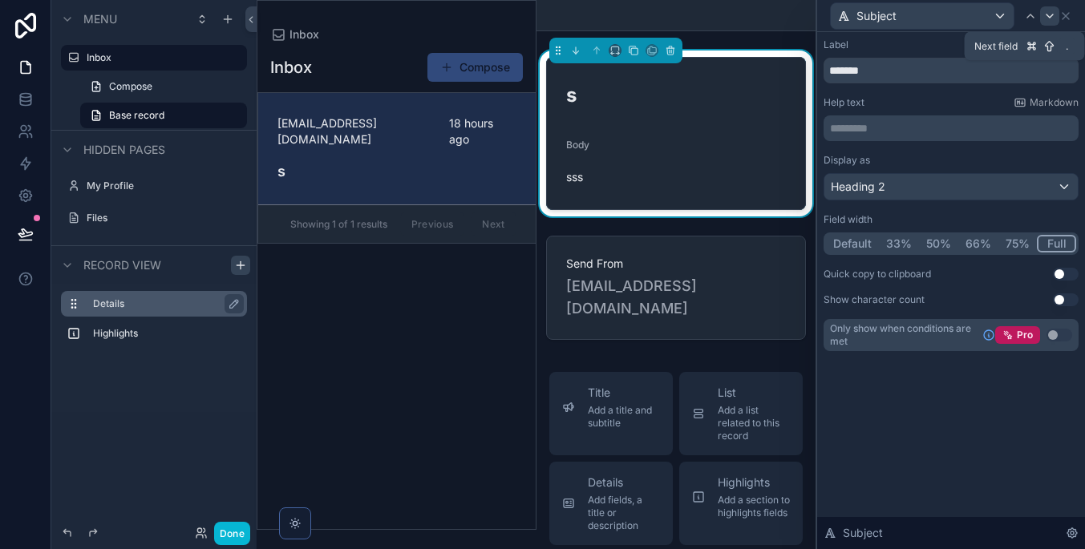
click at [1047, 22] on div at bounding box center [1049, 15] width 19 height 19
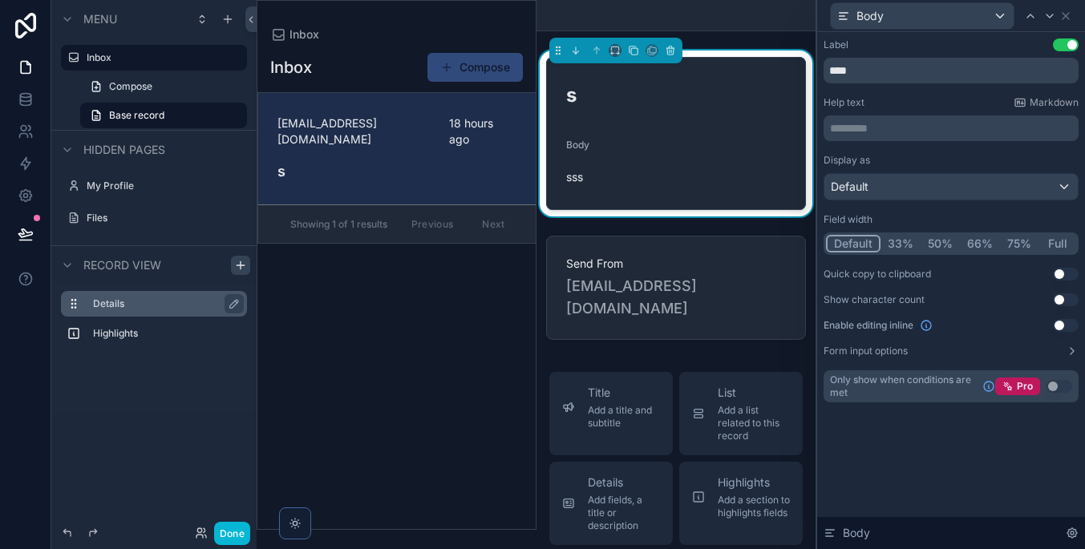
click at [984, 14] on div "Body" at bounding box center [922, 16] width 183 height 26
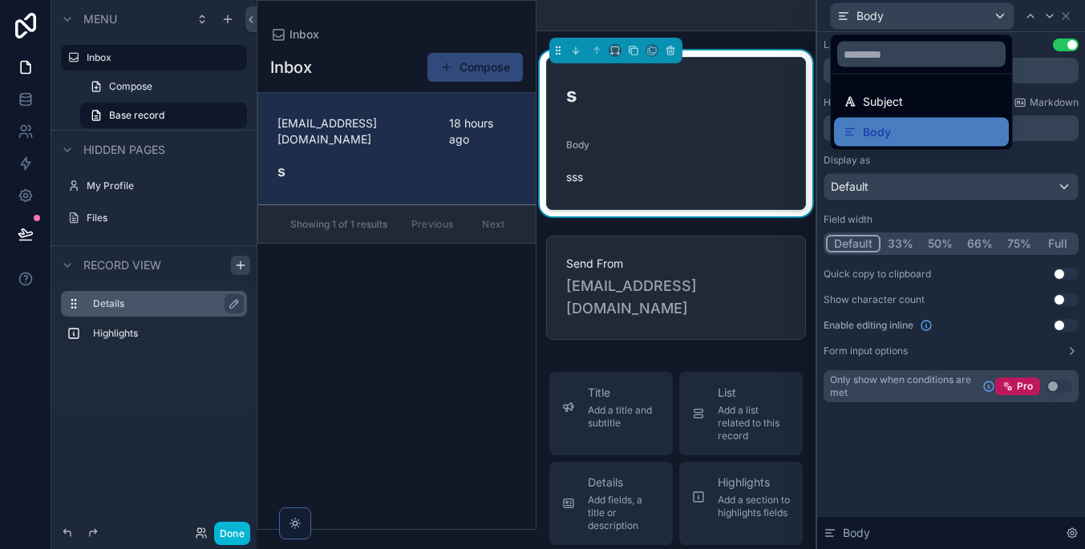
click at [965, 439] on div at bounding box center [951, 274] width 268 height 549
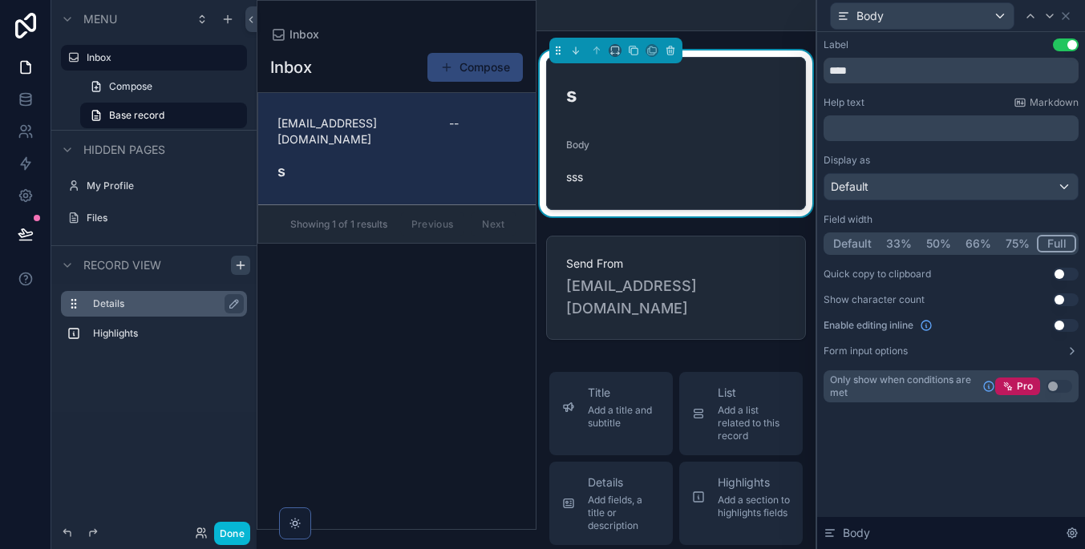
click at [1061, 242] on button "Full" at bounding box center [1056, 244] width 39 height 18
click at [952, 188] on div "Default" at bounding box center [950, 187] width 253 height 26
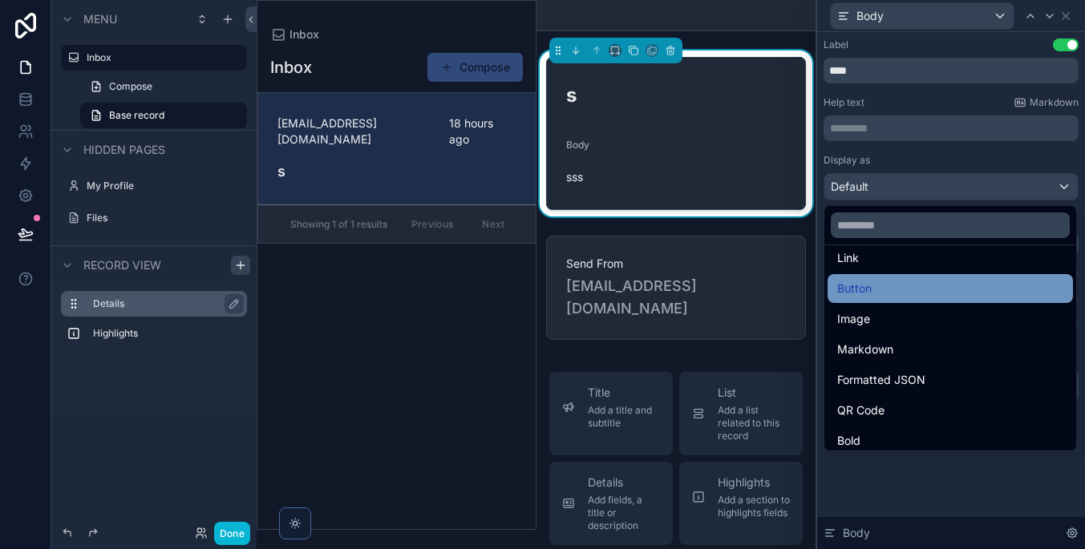
scroll to position [54, 0]
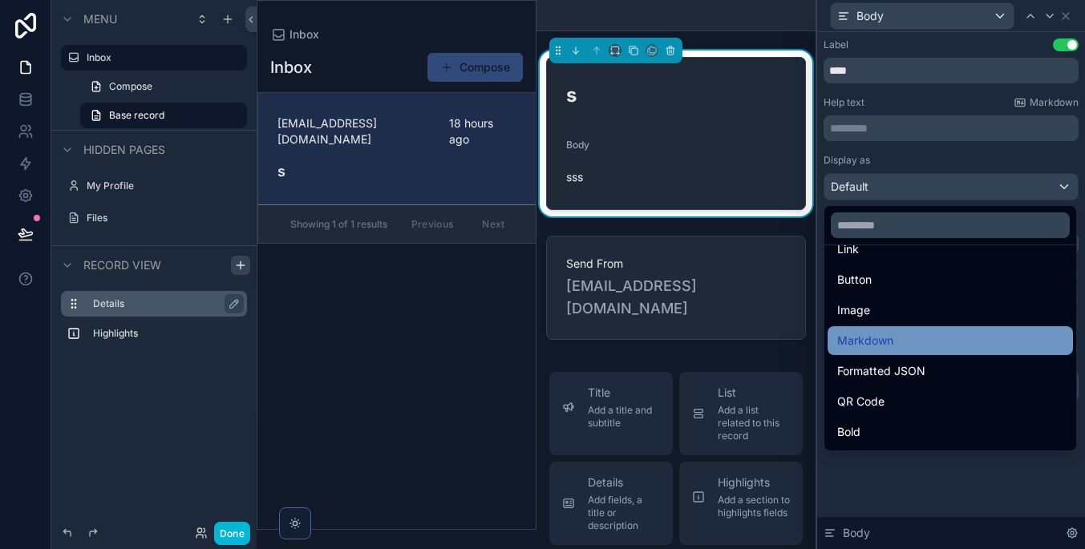
click at [944, 340] on div "Markdown" at bounding box center [950, 340] width 226 height 19
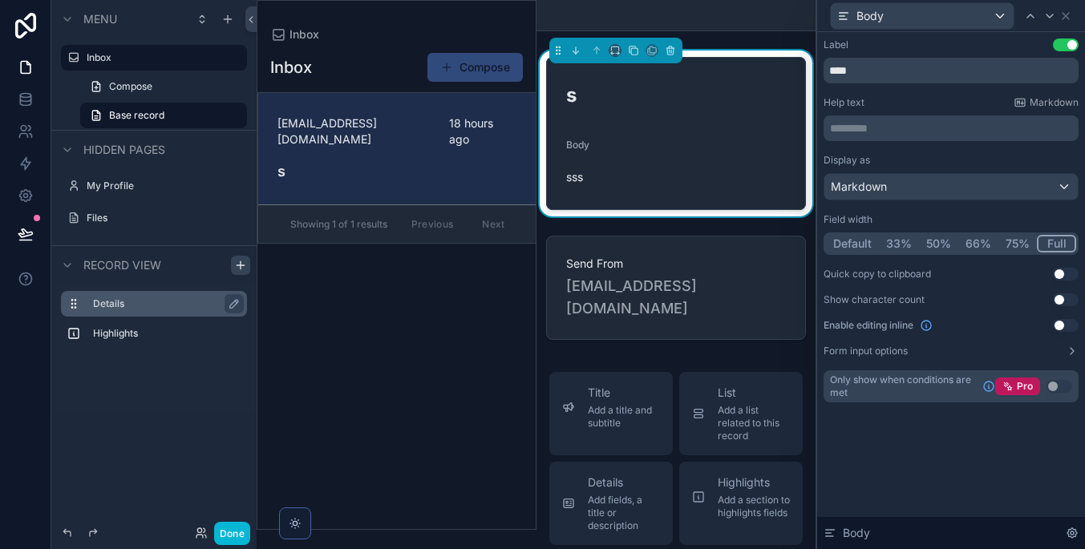
click at [1067, 47] on button "Use setting" at bounding box center [1066, 44] width 26 height 13
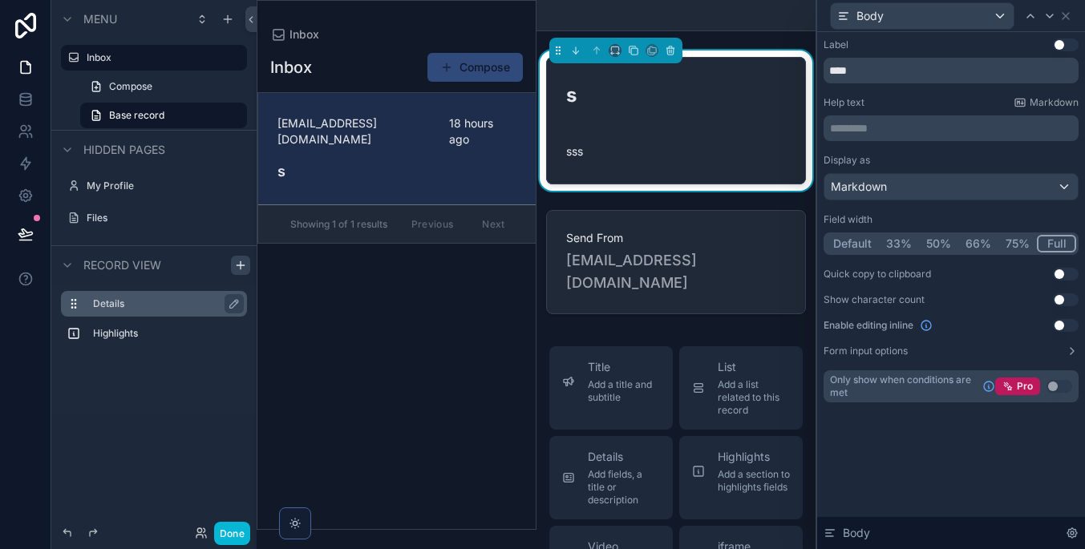
click at [470, 316] on div "Inbox Compose [EMAIL_ADDRESS][DOMAIN_NAME] 18 hours ago s Showing 1 of 1 result…" at bounding box center [396, 285] width 278 height 487
click at [755, 27] on div "Inbox" at bounding box center [676, 15] width 261 height 30
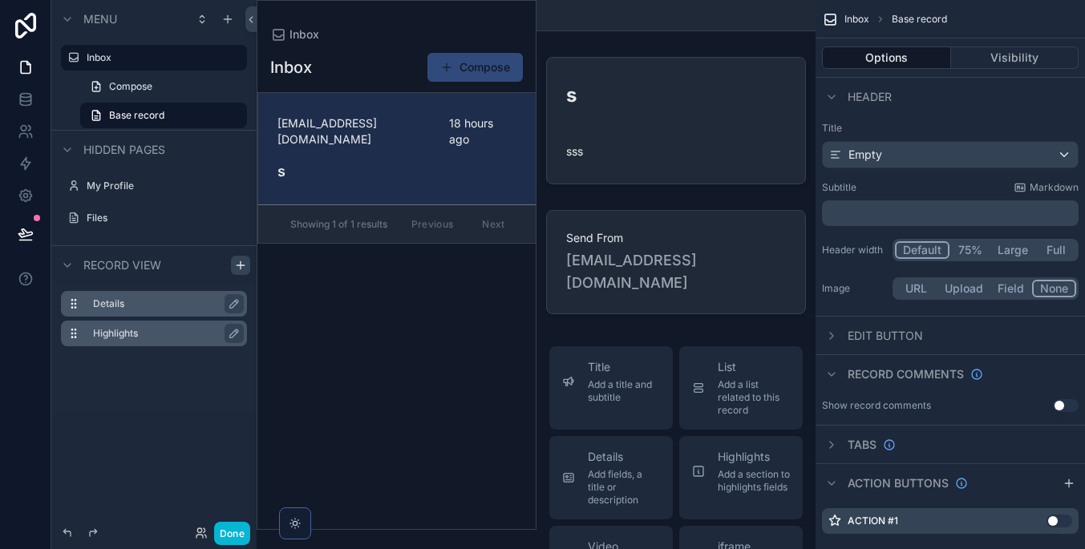
click at [192, 334] on label "Highlights" at bounding box center [163, 333] width 141 height 13
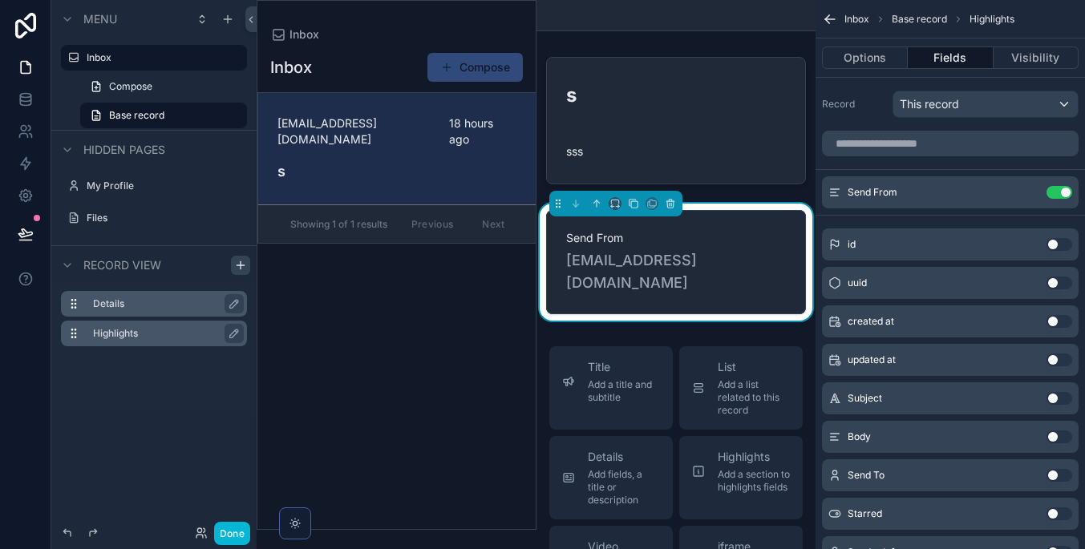
click at [150, 298] on label "Details" at bounding box center [163, 303] width 141 height 13
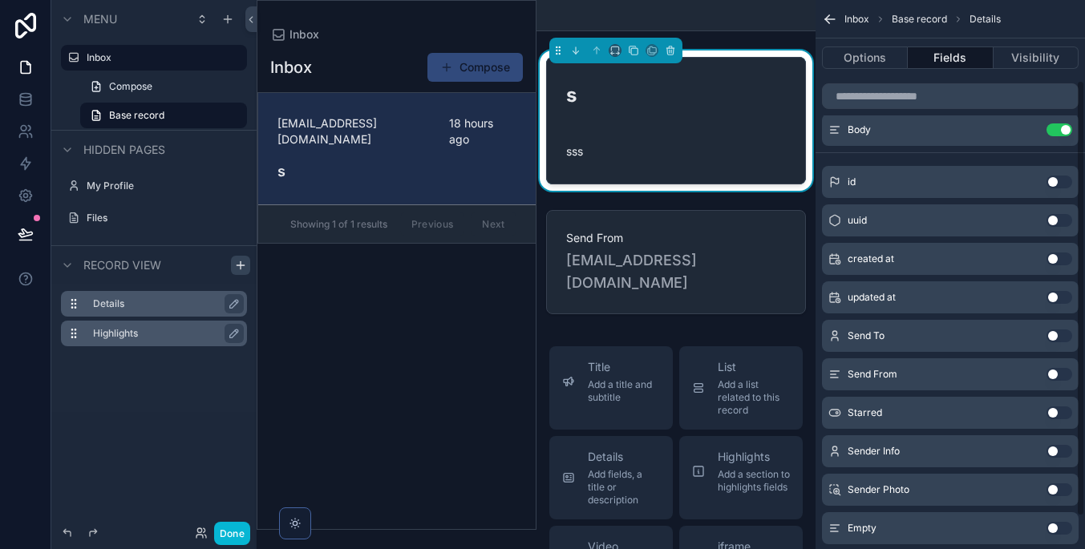
scroll to position [107, 0]
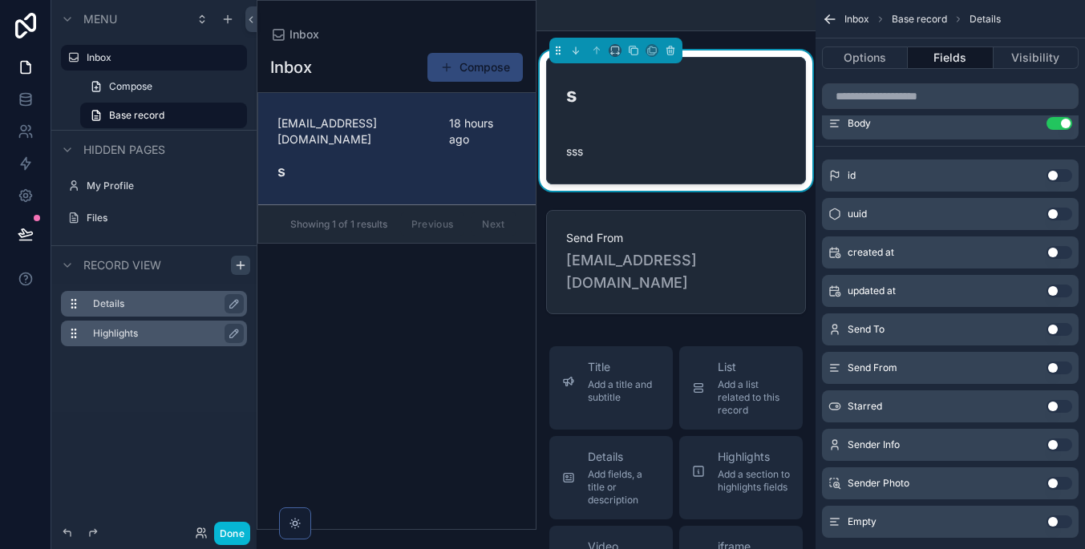
click at [1048, 367] on button "Use setting" at bounding box center [1059, 368] width 26 height 13
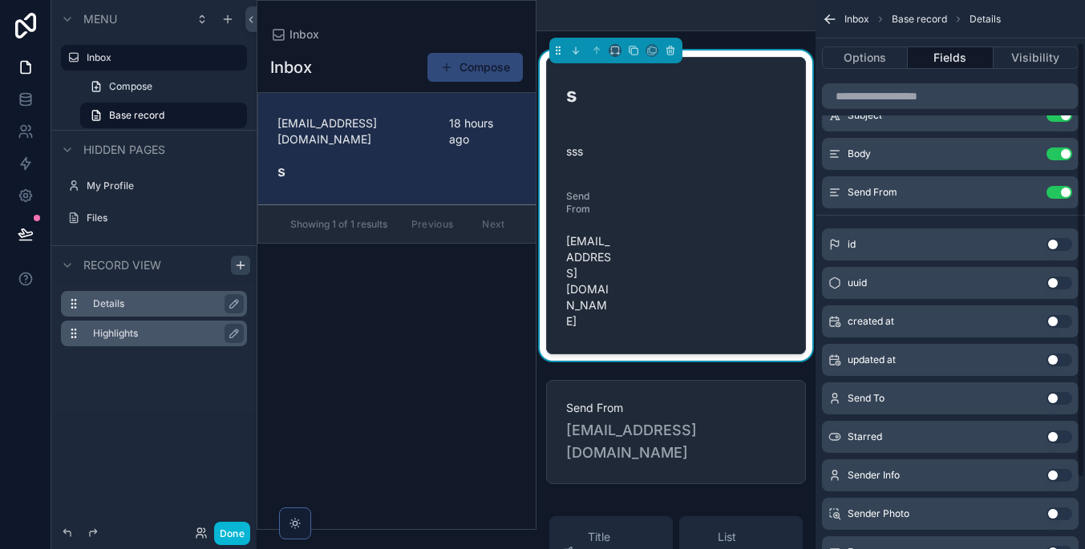
scroll to position [52, 0]
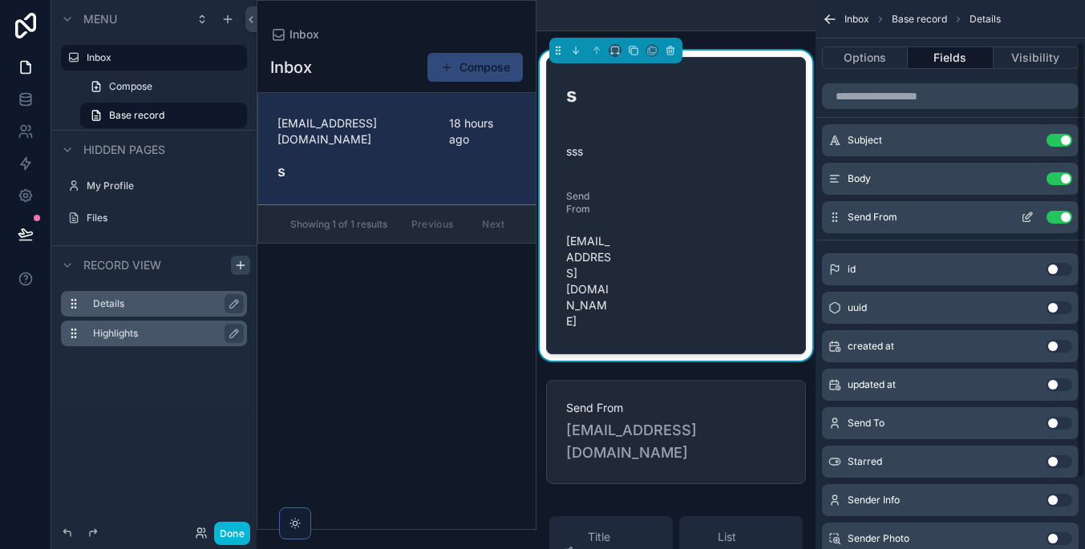
click at [1029, 213] on icon "scrollable content" at bounding box center [1027, 217] width 13 height 13
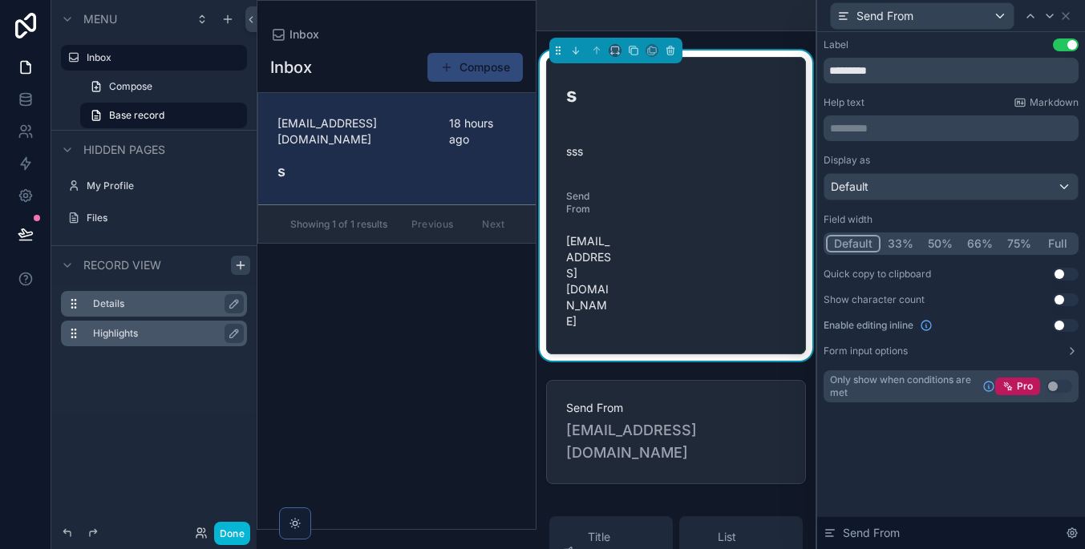
click at [967, 194] on div "Default" at bounding box center [950, 187] width 253 height 26
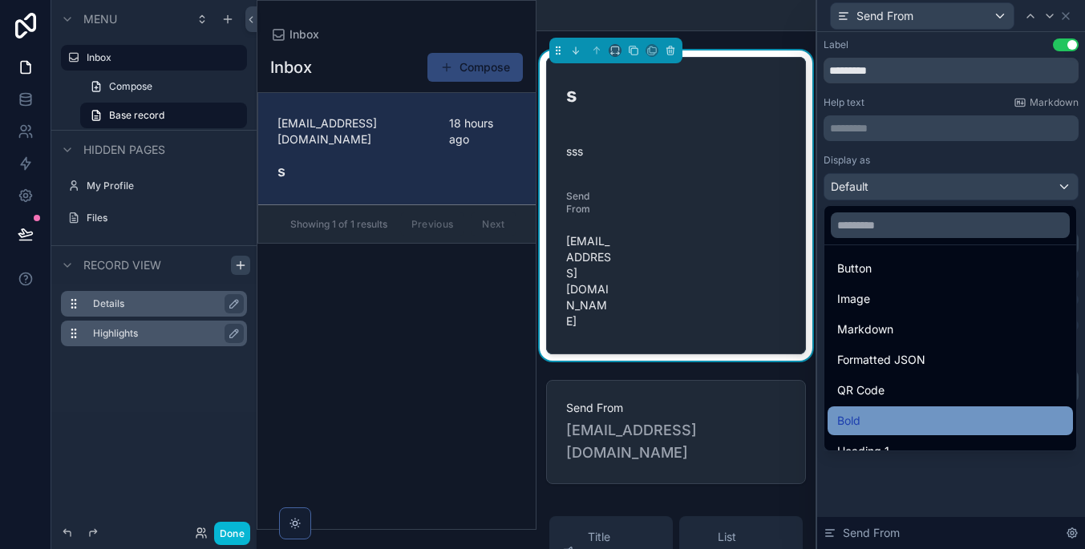
scroll to position [53, 0]
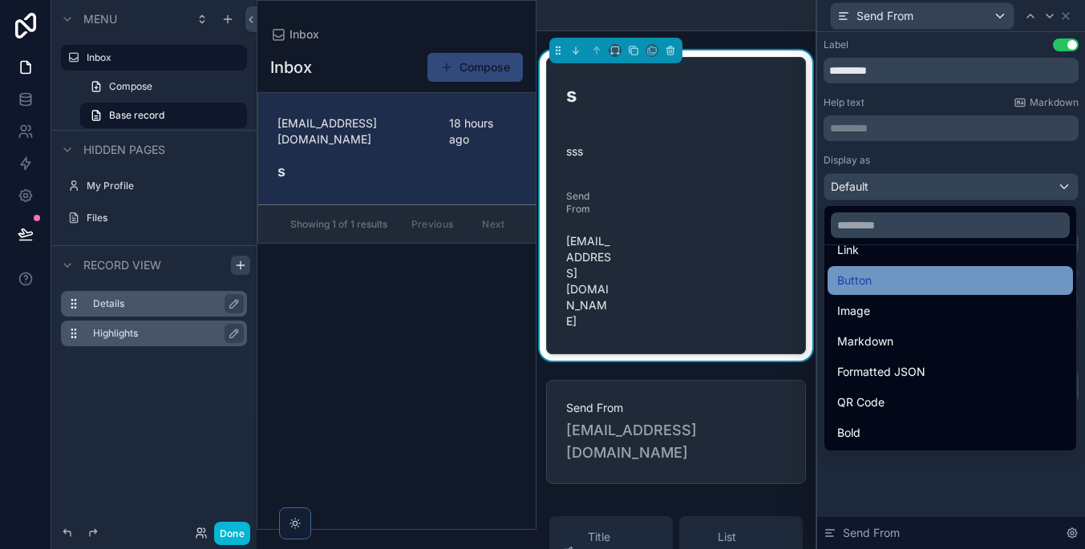
click at [908, 292] on div "Button" at bounding box center [949, 280] width 245 height 29
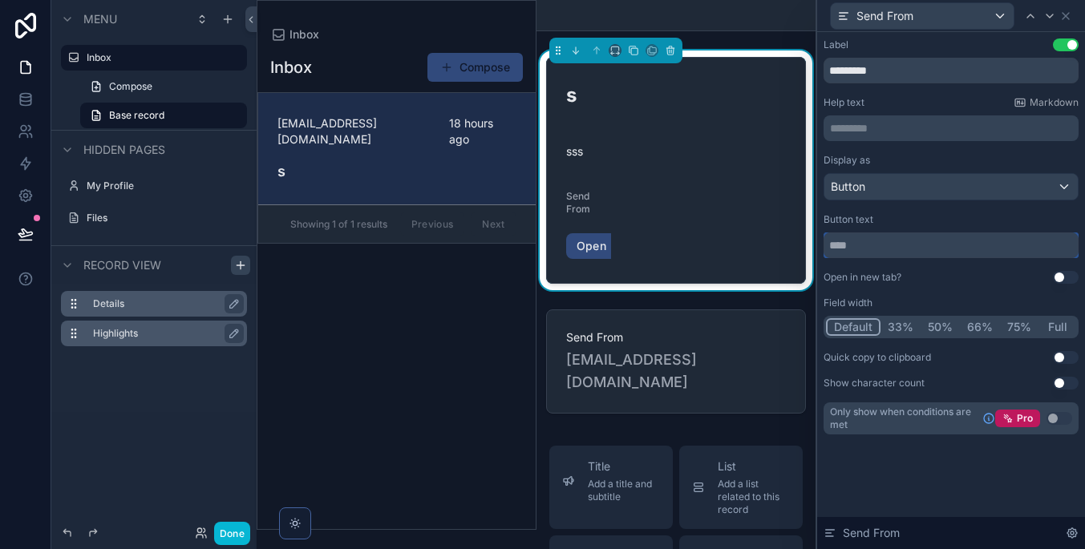
click at [917, 241] on input "text" at bounding box center [950, 245] width 255 height 26
click at [933, 245] on input "text" at bounding box center [950, 245] width 255 height 26
click at [1009, 192] on div "Button" at bounding box center [950, 187] width 253 height 26
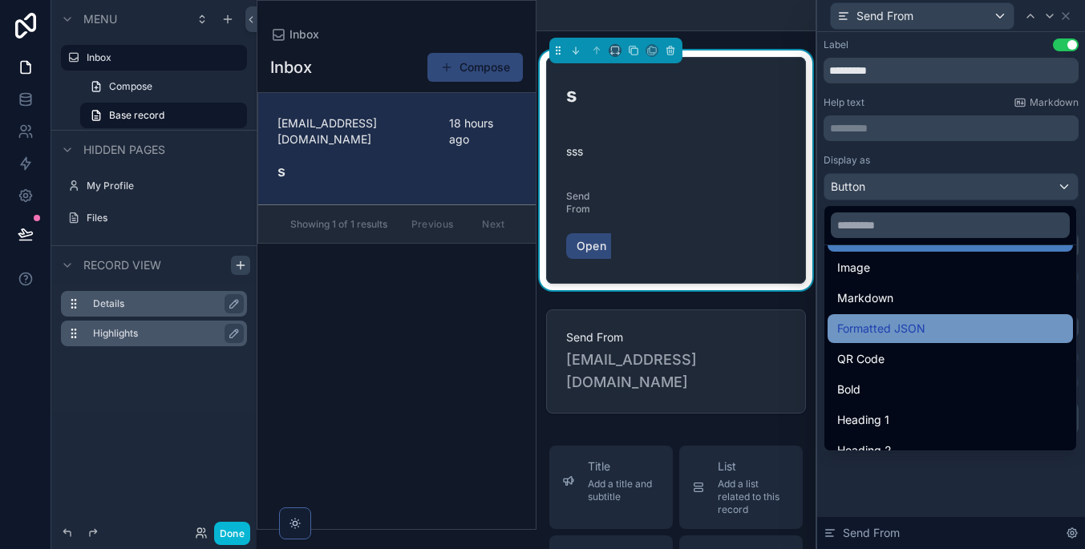
scroll to position [95, 0]
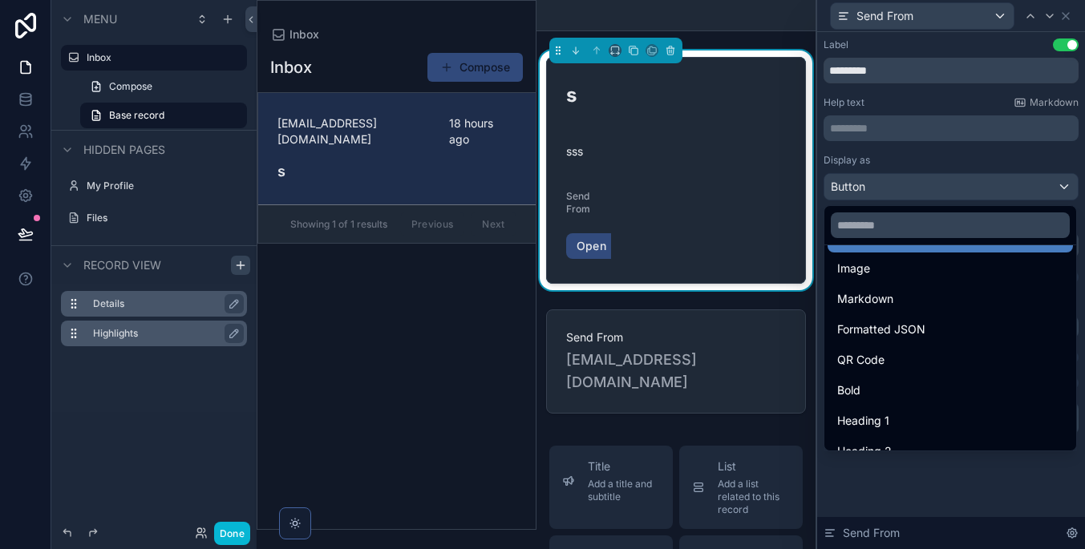
click at [998, 176] on div at bounding box center [951, 274] width 268 height 549
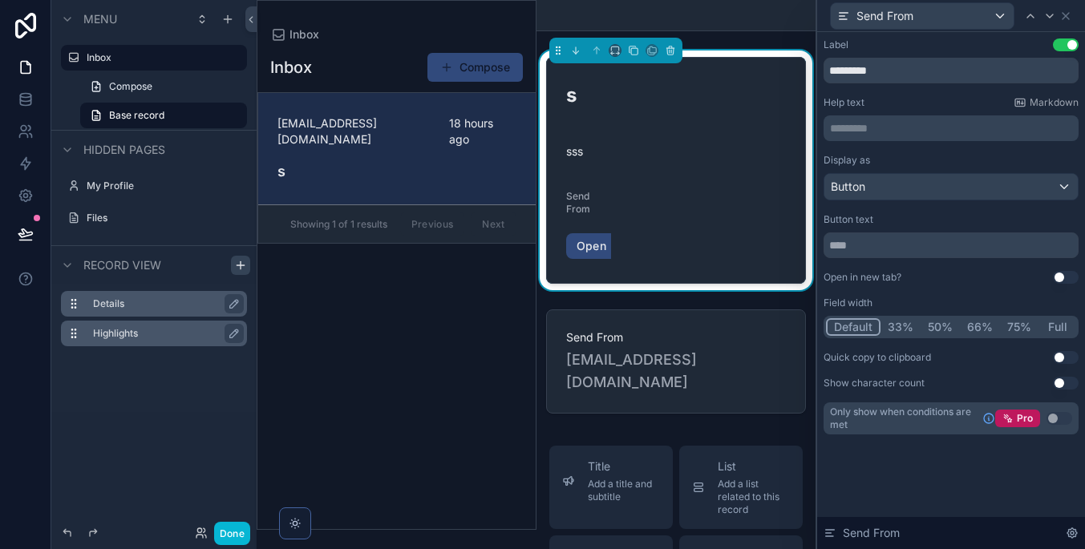
click at [1061, 41] on button "Use setting" at bounding box center [1066, 44] width 26 height 13
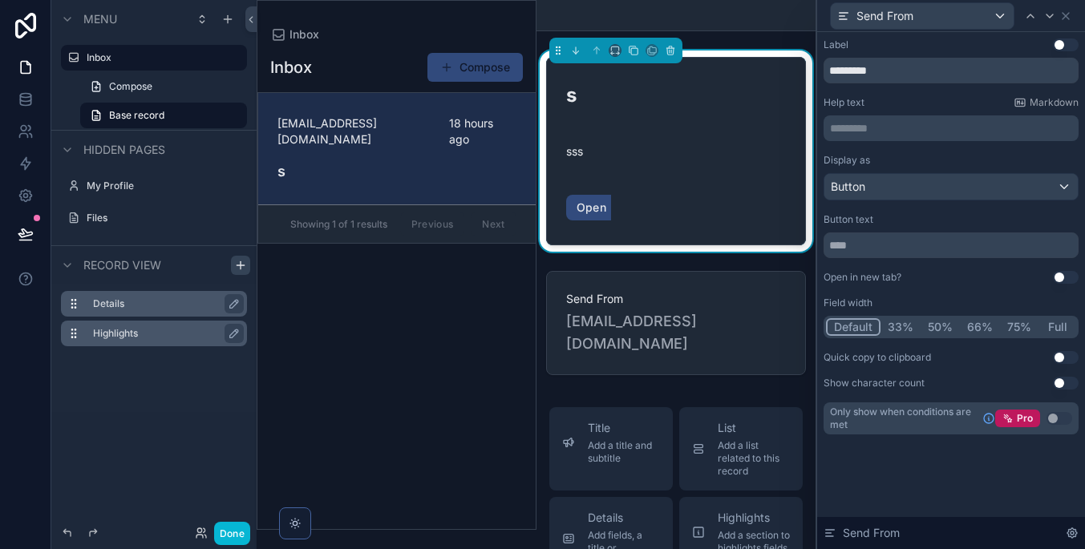
click at [950, 16] on div "Send From" at bounding box center [922, 16] width 183 height 26
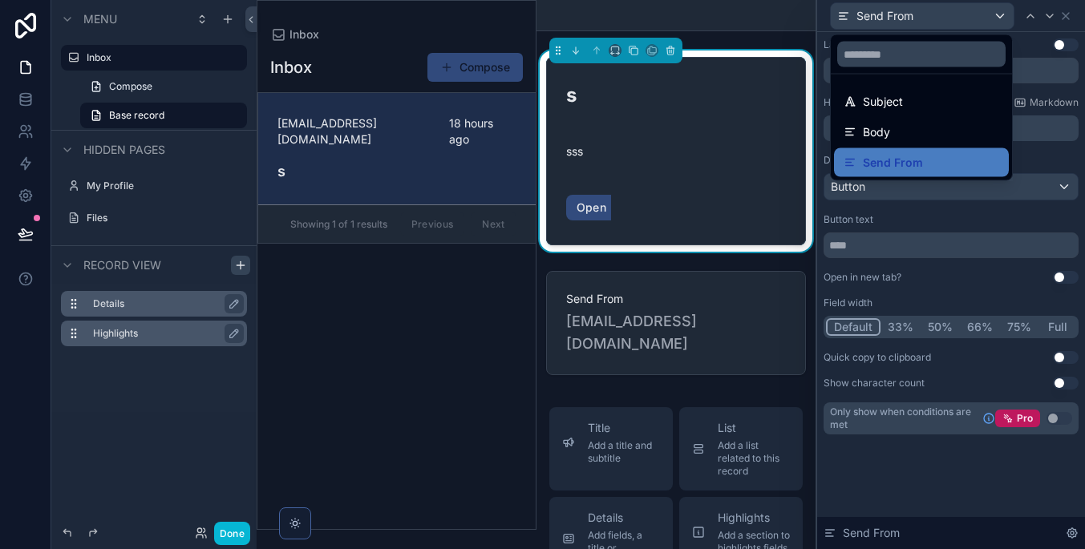
click at [945, 257] on div at bounding box center [951, 274] width 268 height 549
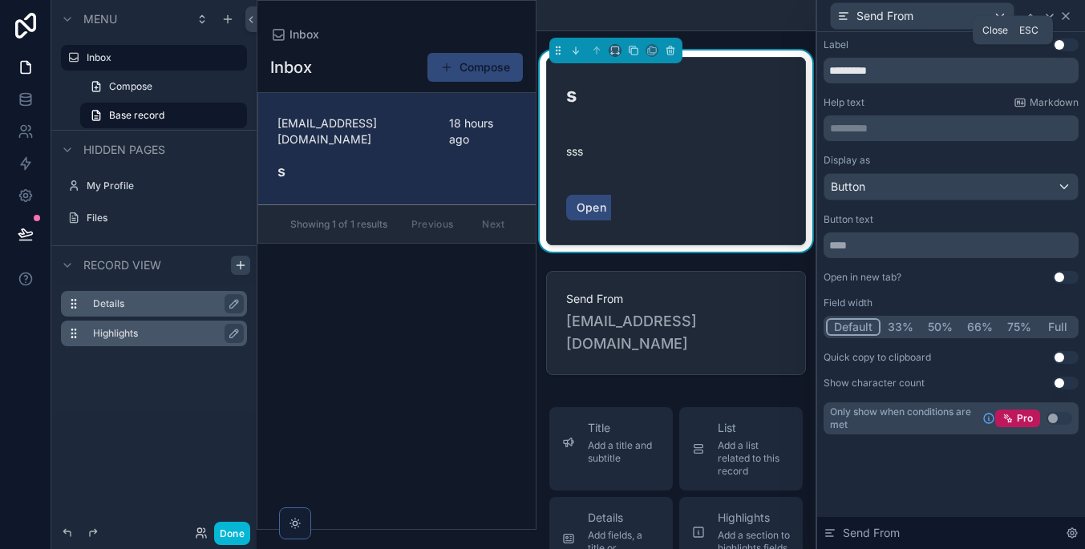
click at [1068, 15] on icon at bounding box center [1065, 16] width 13 height 13
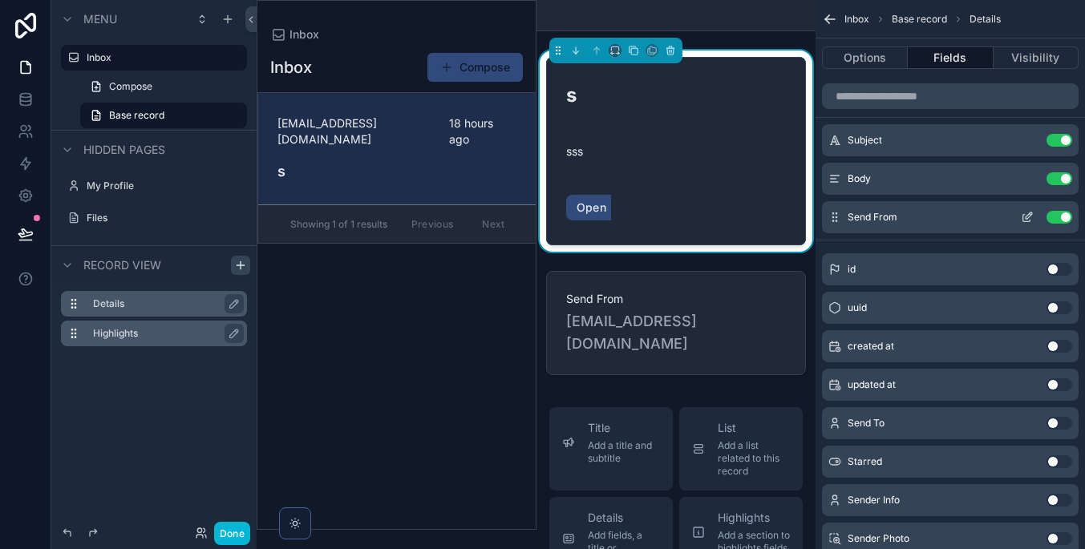
click at [1054, 209] on div "Send From Use setting" at bounding box center [950, 217] width 257 height 32
click at [1056, 212] on button "Use setting" at bounding box center [1059, 217] width 26 height 13
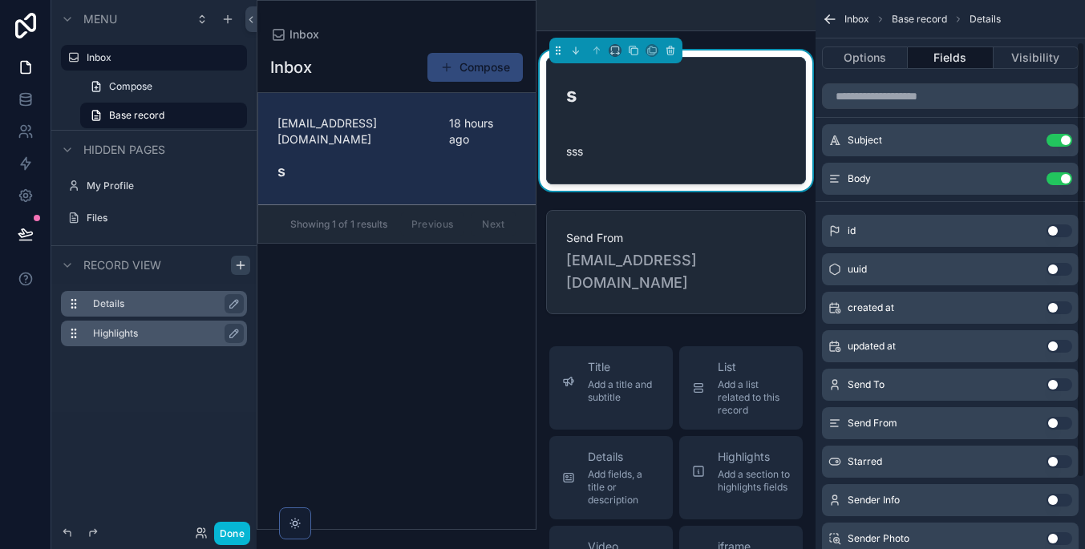
click at [435, 332] on div "Inbox Compose [EMAIL_ADDRESS][DOMAIN_NAME] 18 hours ago s Showing 1 of 1 result…" at bounding box center [396, 285] width 278 height 487
click at [140, 327] on label "Highlights" at bounding box center [163, 333] width 141 height 13
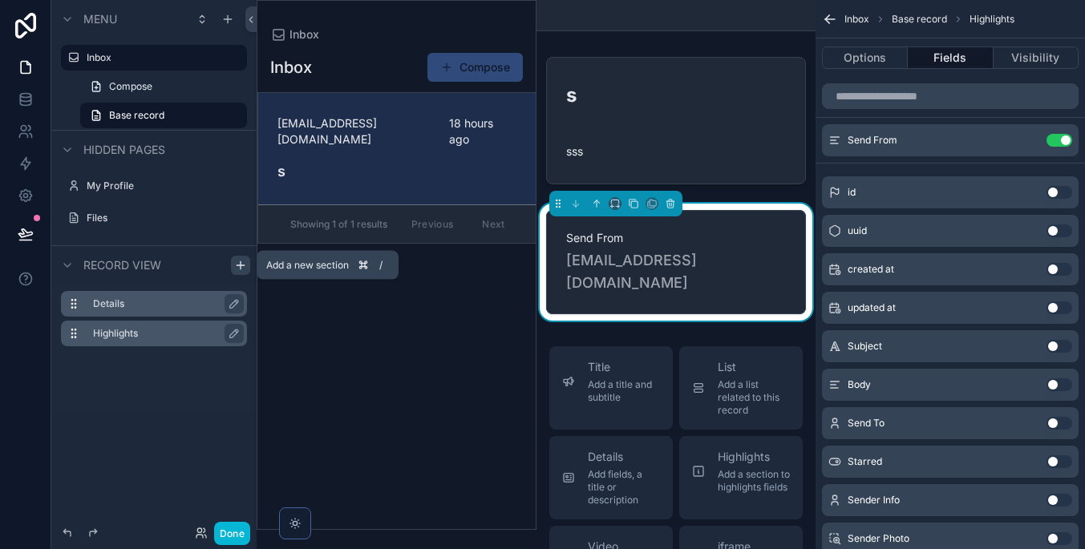
click at [242, 257] on div "scrollable content" at bounding box center [240, 265] width 19 height 19
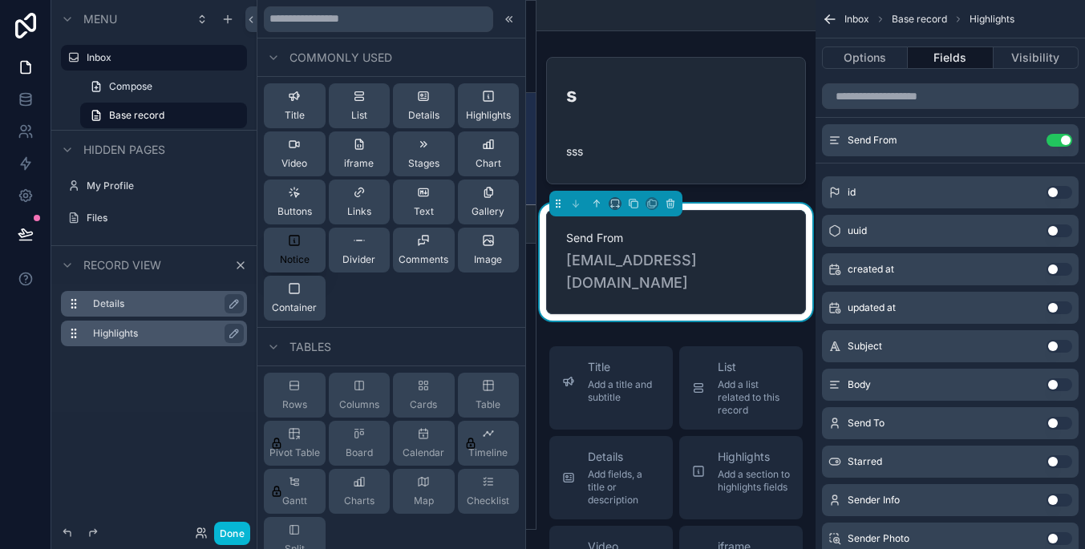
click at [264, 250] on button "Notice" at bounding box center [295, 250] width 62 height 45
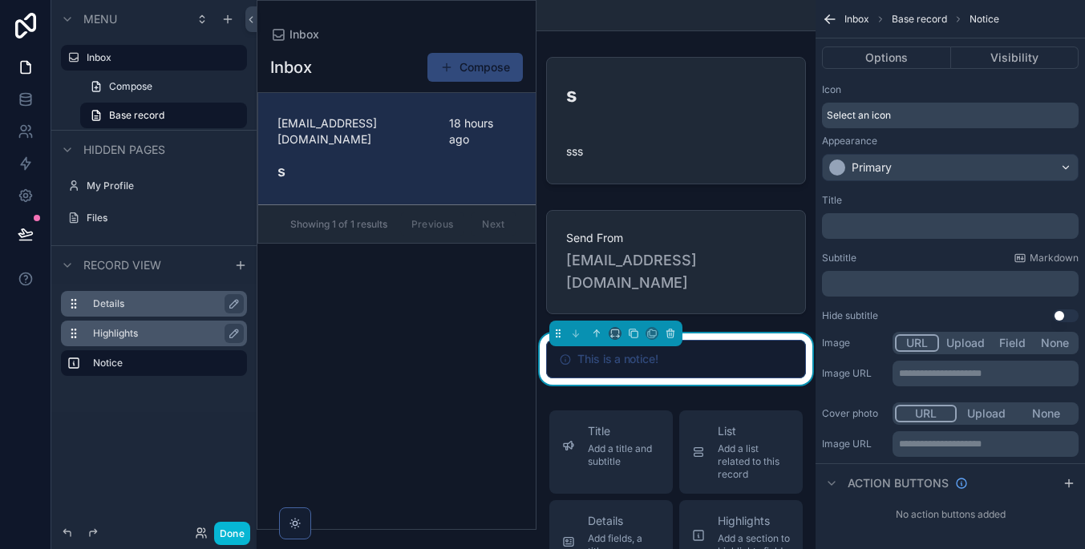
scroll to position [63, 0]
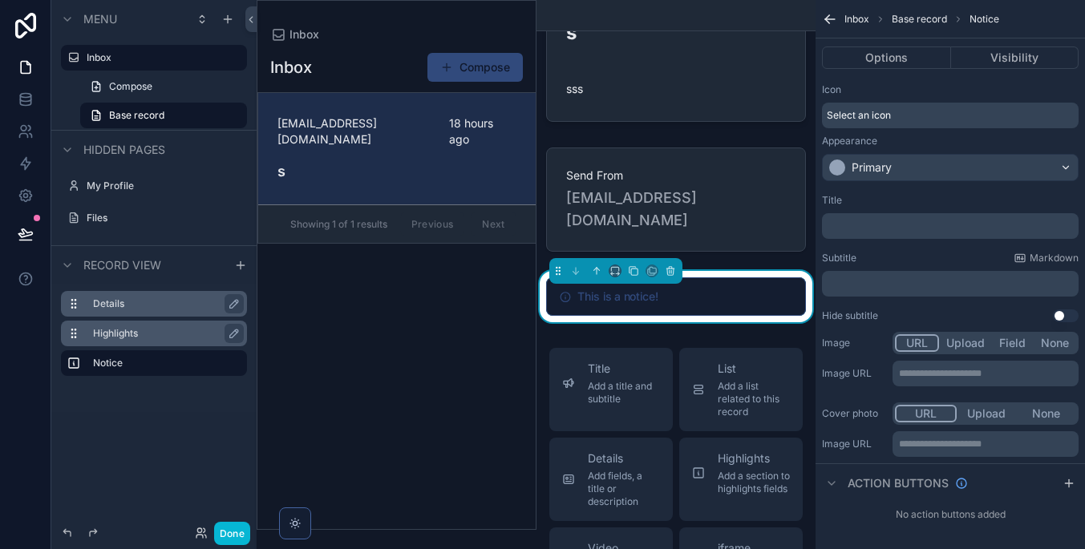
click at [932, 107] on div "Select an icon" at bounding box center [950, 116] width 257 height 26
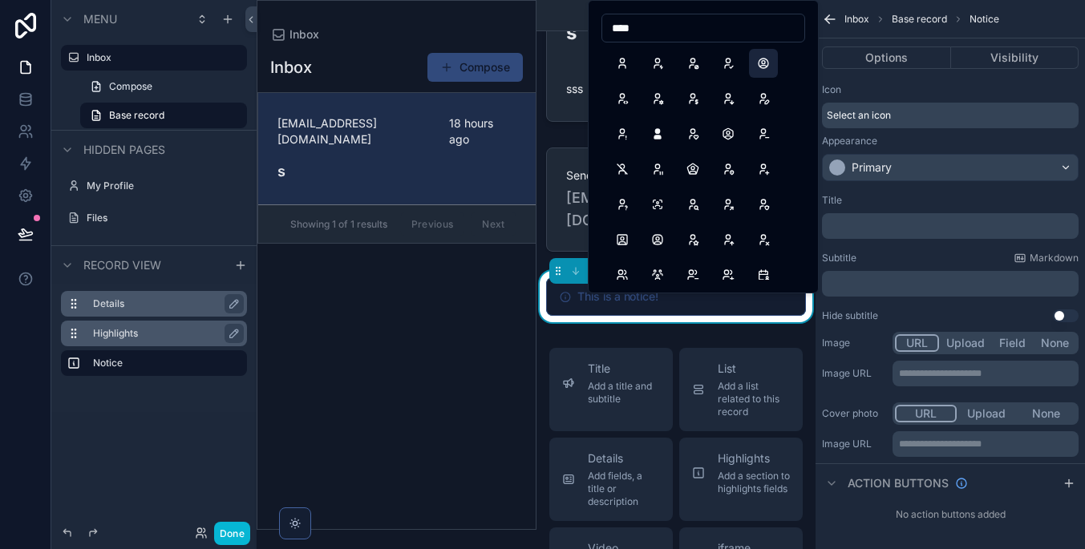
type input "****"
click at [774, 63] on button "UserCircle" at bounding box center [763, 63] width 29 height 29
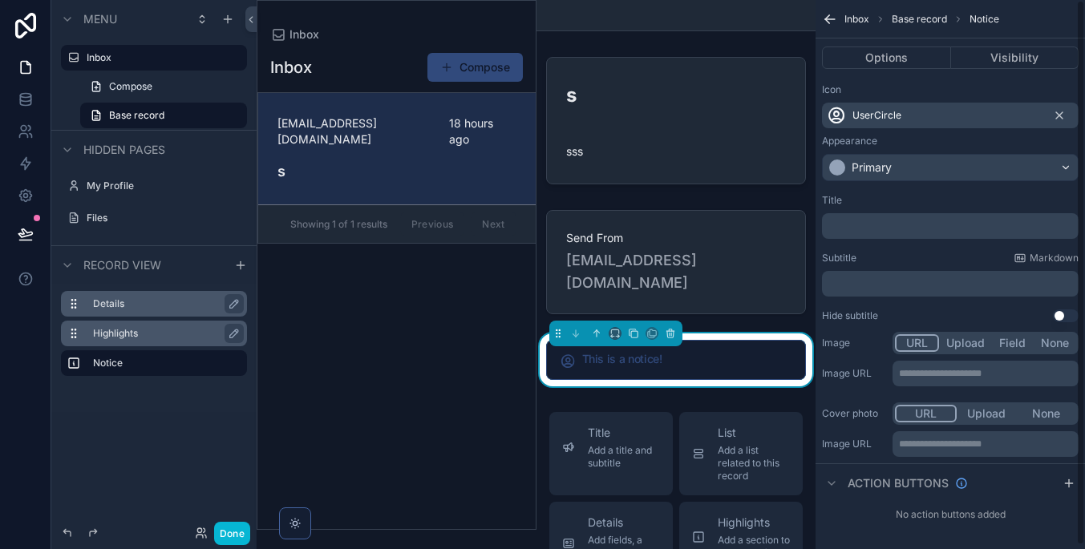
click at [910, 167] on div "Primary" at bounding box center [950, 168] width 255 height 26
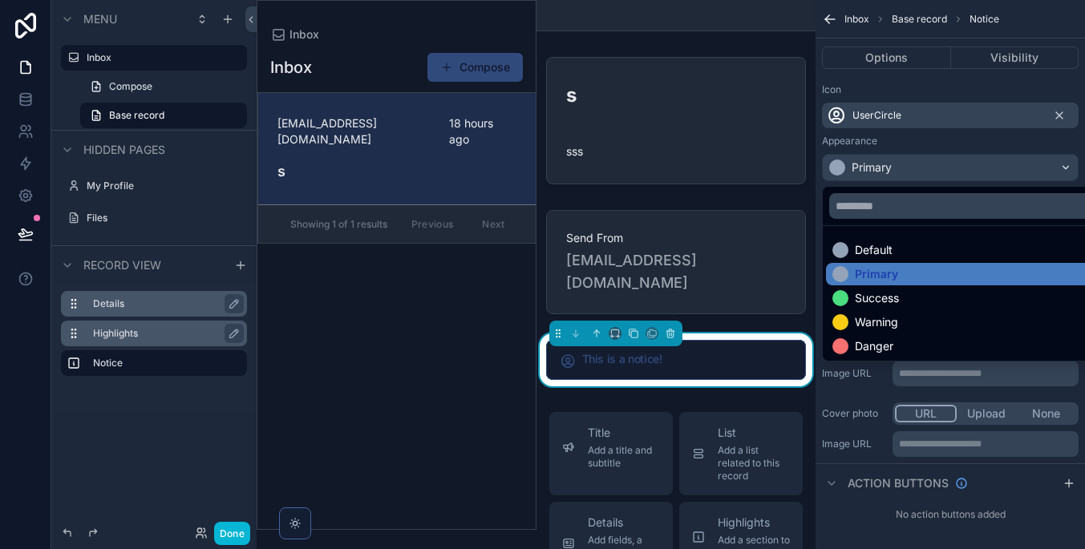
click at [909, 168] on div "scrollable content" at bounding box center [542, 274] width 1085 height 549
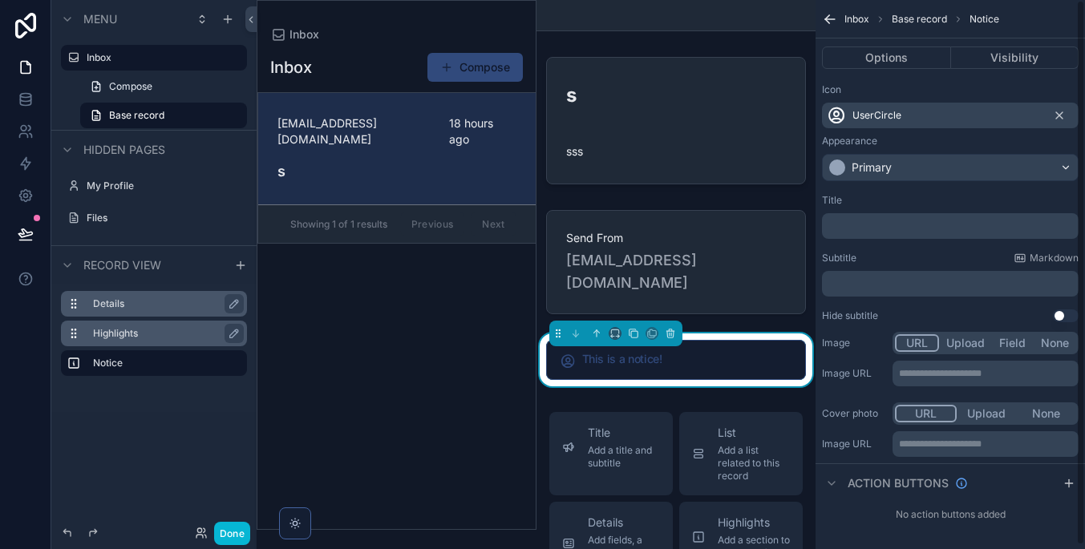
click at [912, 230] on p "﻿" at bounding box center [951, 226] width 247 height 13
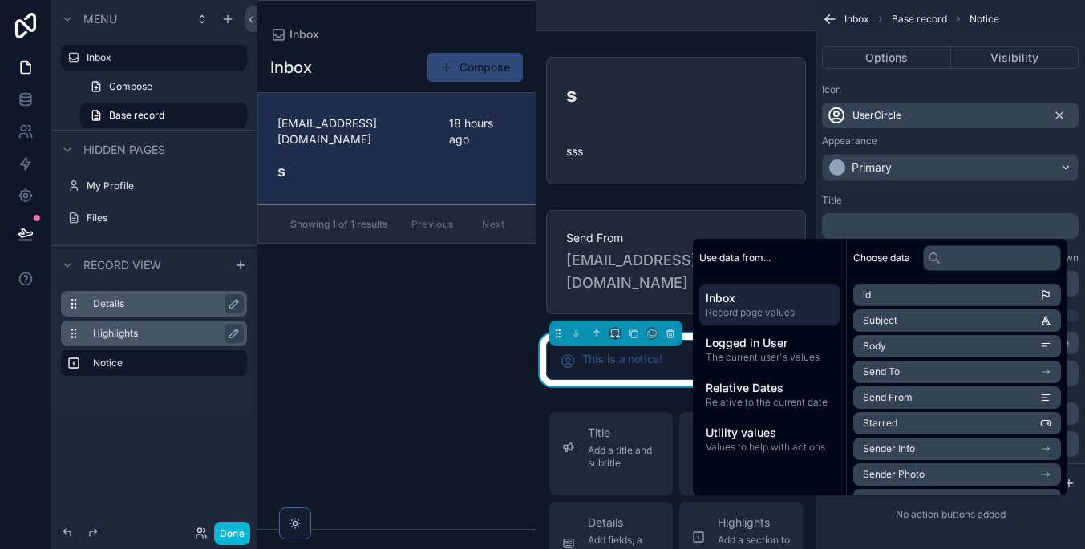
click at [930, 393] on li "Send From" at bounding box center [957, 397] width 208 height 22
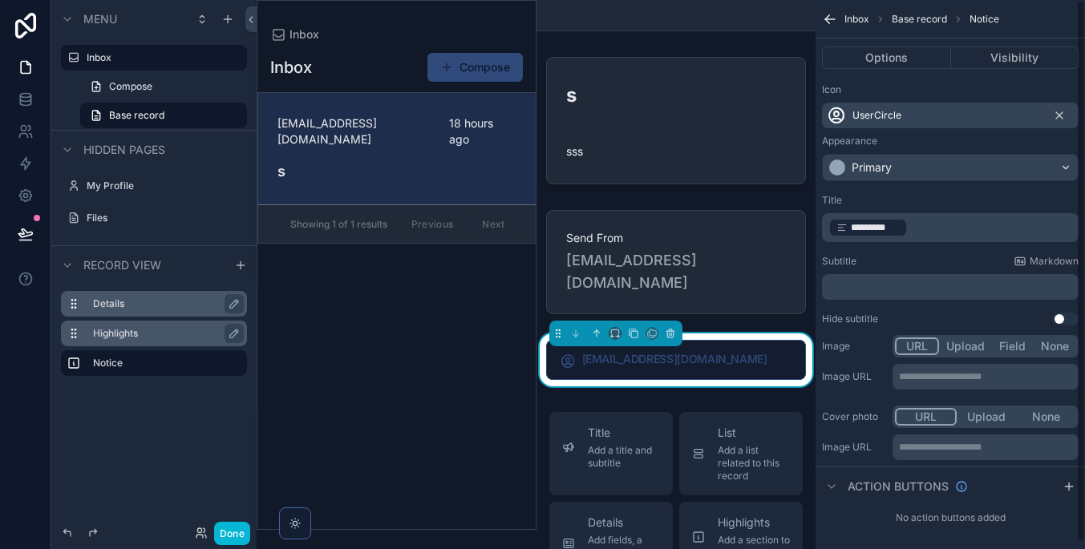
click at [942, 218] on p "﻿ ********* ﻿ ﻿" at bounding box center [951, 227] width 247 height 22
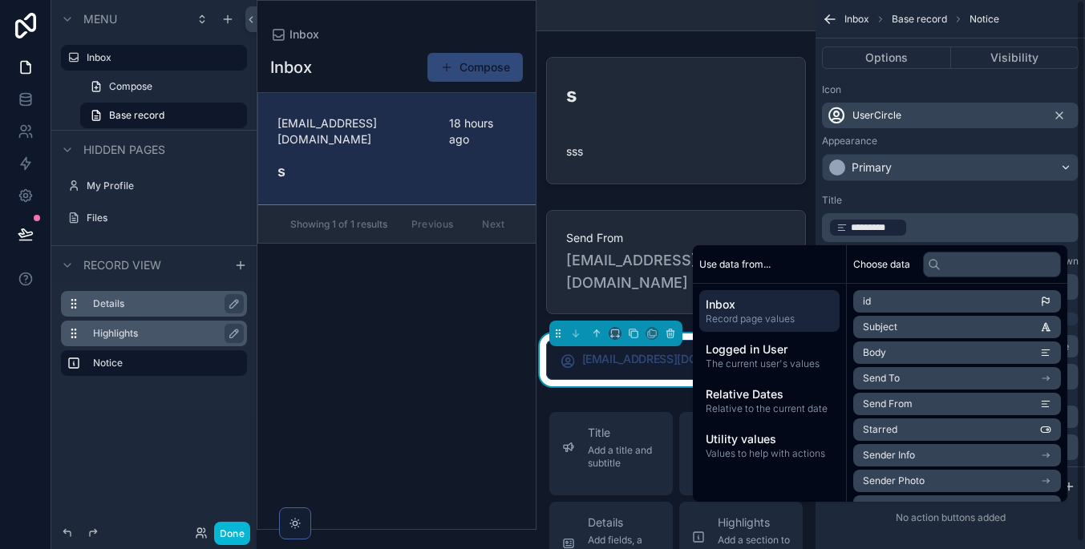
click at [934, 184] on div "Icon UserCircle Appearance Primary" at bounding box center [949, 132] width 269 height 111
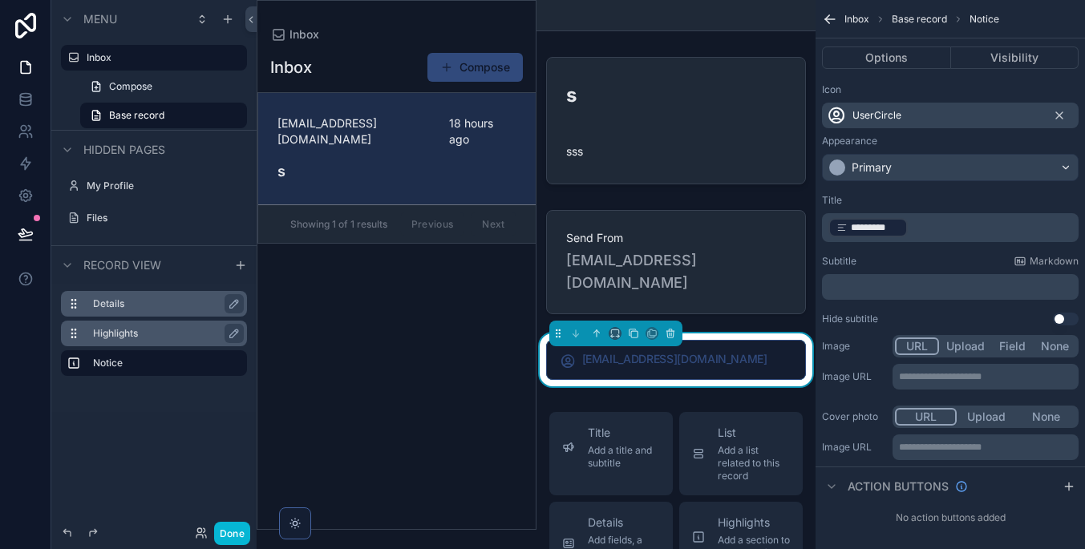
click at [928, 280] on div "﻿" at bounding box center [950, 287] width 257 height 26
click at [930, 287] on p "﻿" at bounding box center [951, 287] width 247 height 13
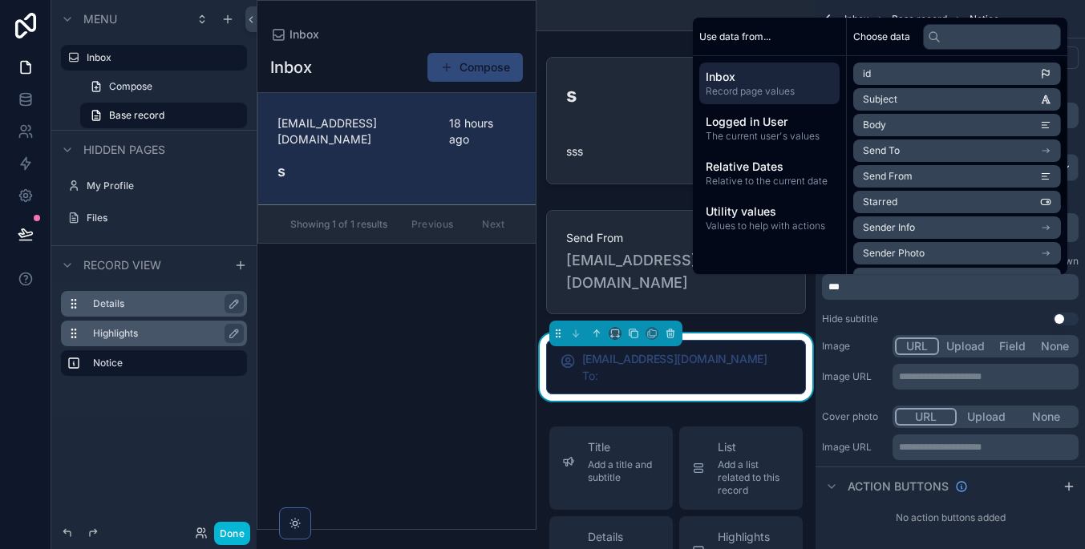
scroll to position [13, 0]
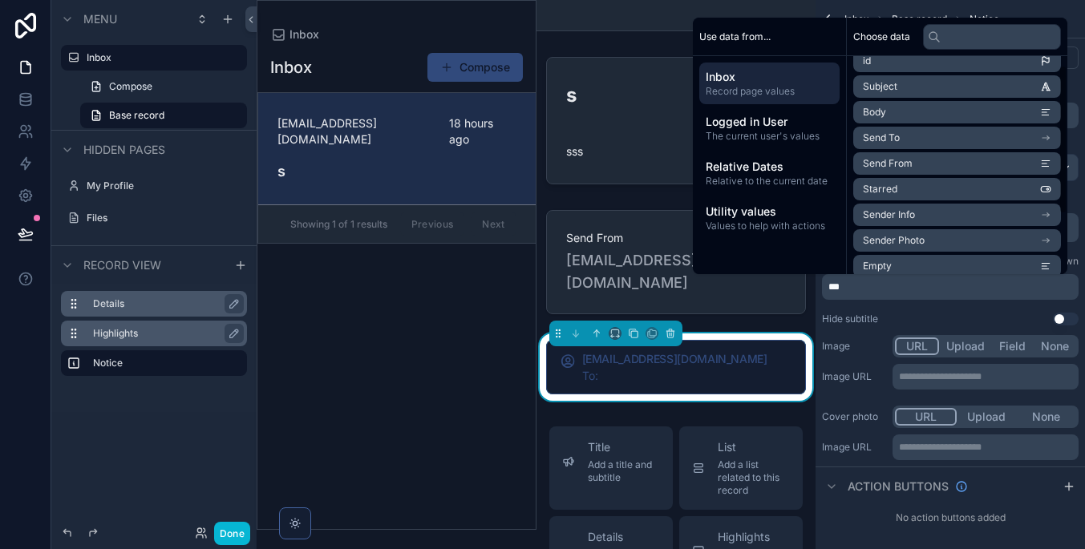
click at [958, 138] on li "Send To" at bounding box center [957, 138] width 208 height 22
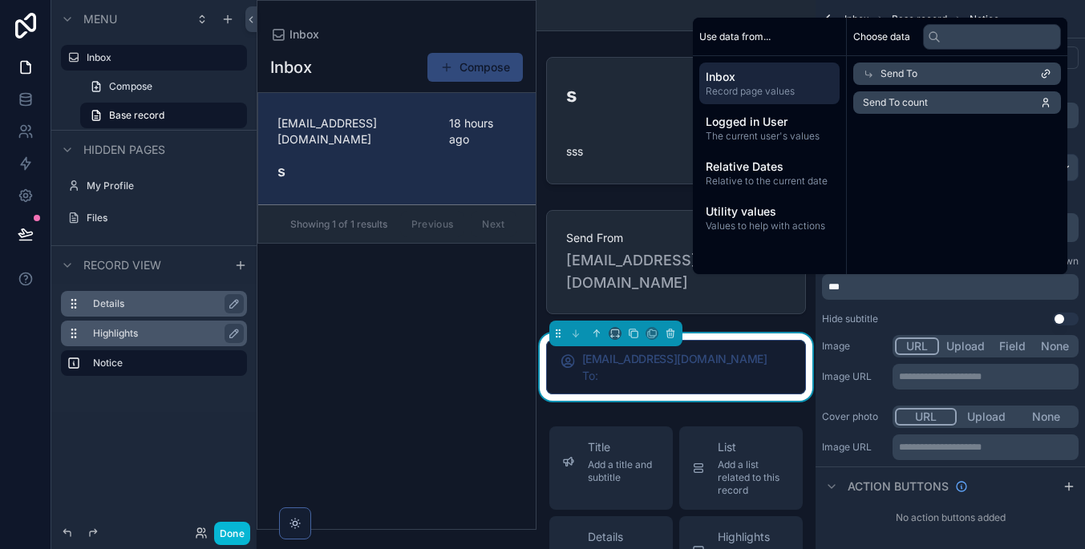
click at [962, 71] on div "Send To" at bounding box center [957, 74] width 208 height 22
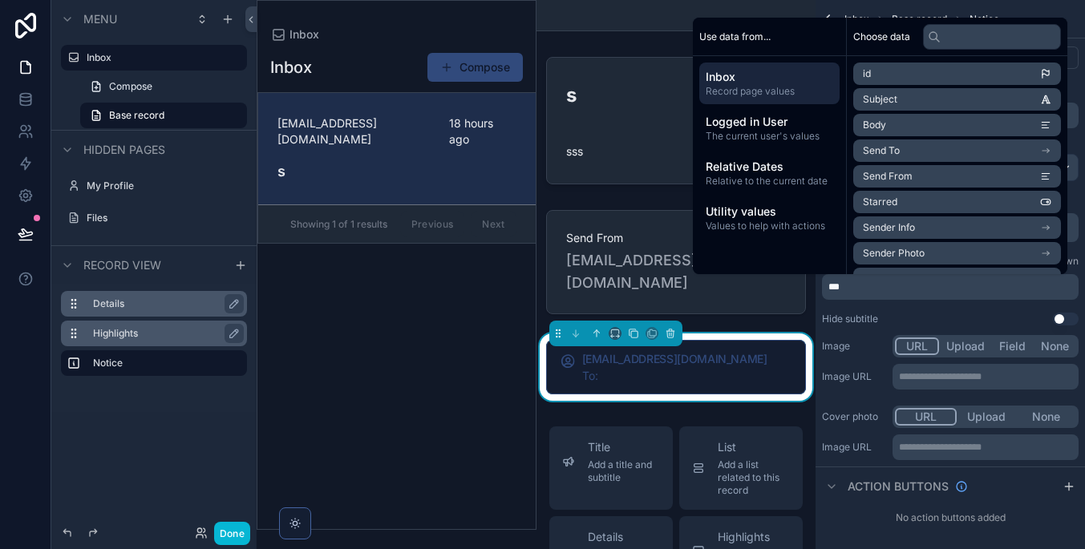
click at [964, 152] on li "Send To" at bounding box center [957, 150] width 208 height 22
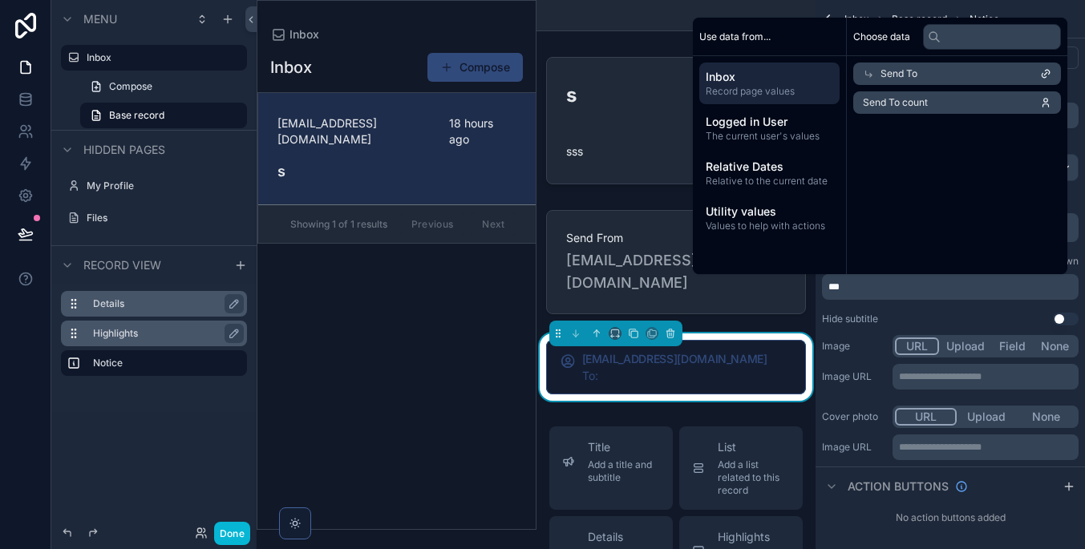
click at [1031, 71] on div "Send To" at bounding box center [957, 74] width 208 height 22
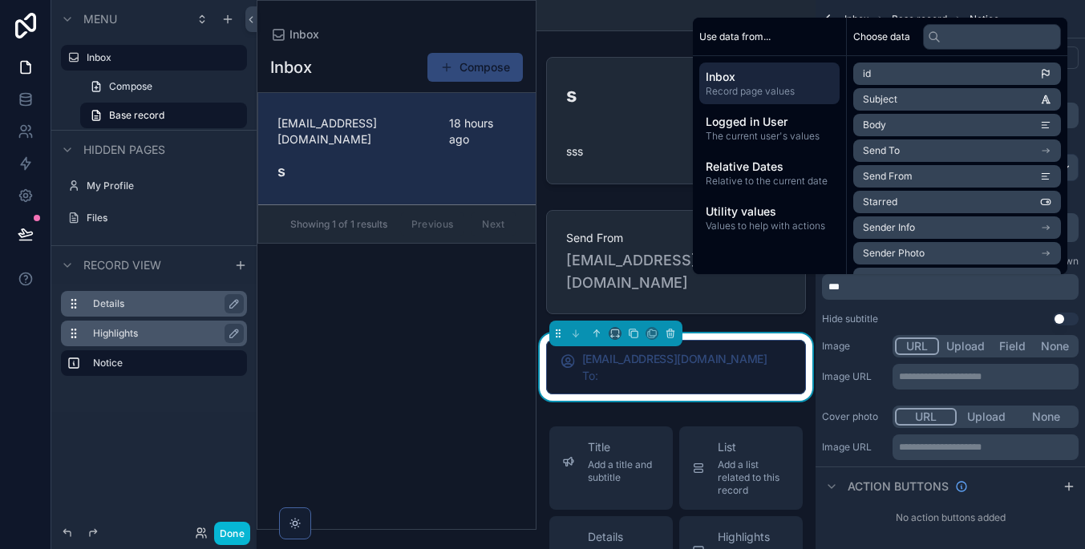
click at [1001, 143] on li "Send To" at bounding box center [957, 150] width 208 height 22
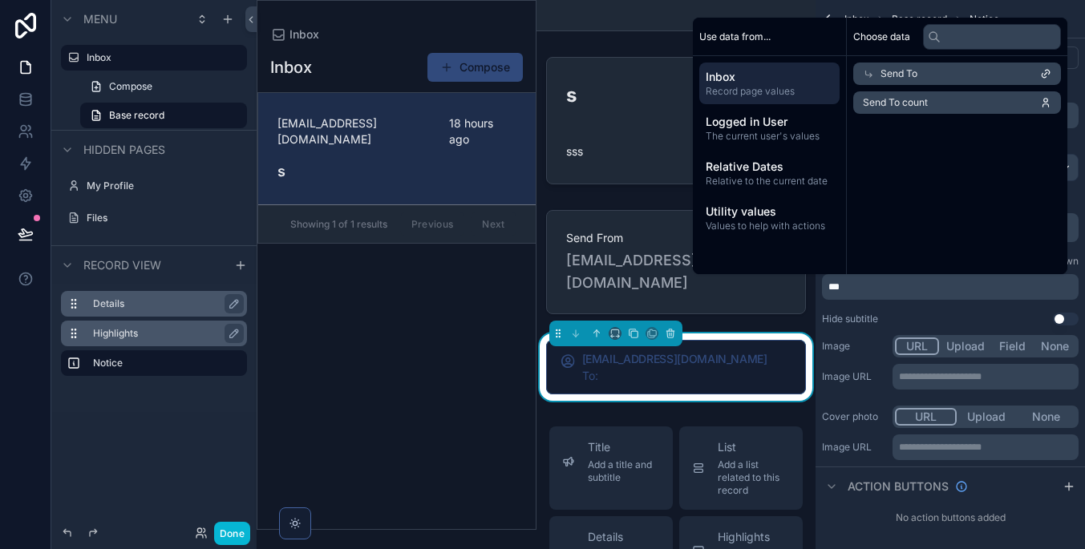
click at [988, 105] on li "Send To count" at bounding box center [957, 102] width 208 height 22
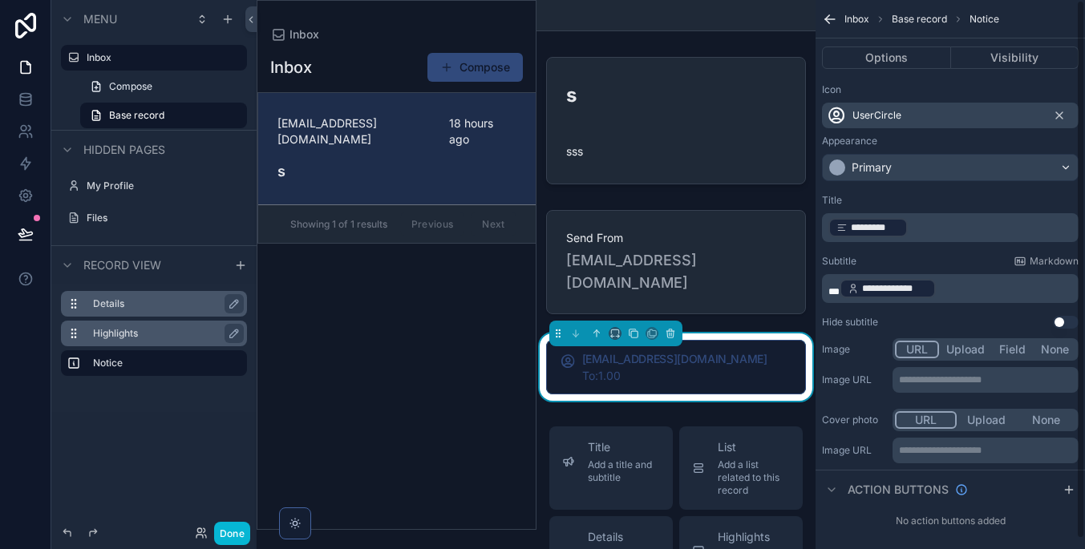
click at [951, 291] on p "**********" at bounding box center [951, 288] width 247 height 22
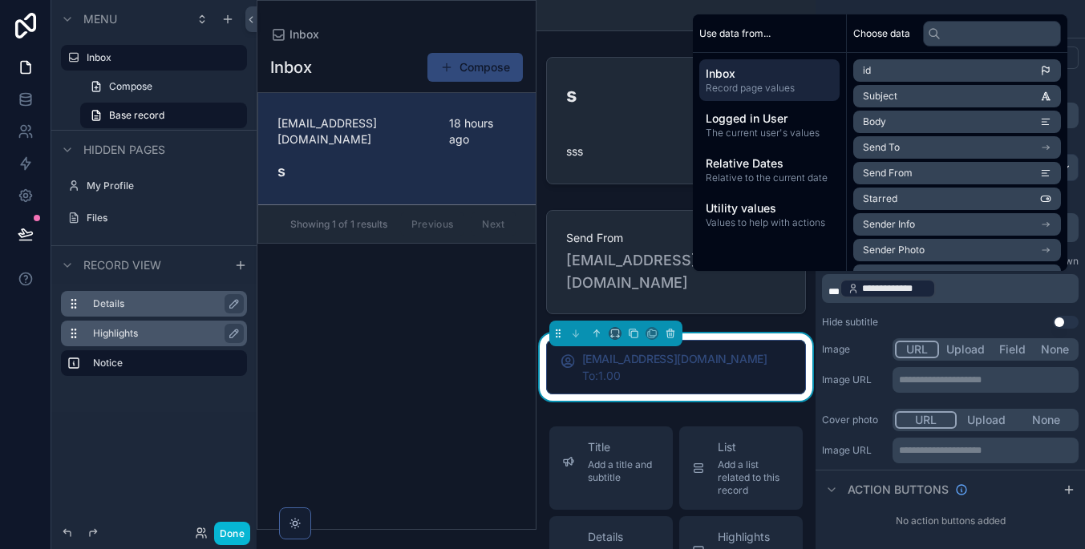
click at [956, 320] on div "Hide subtitle Use setting" at bounding box center [950, 322] width 257 height 13
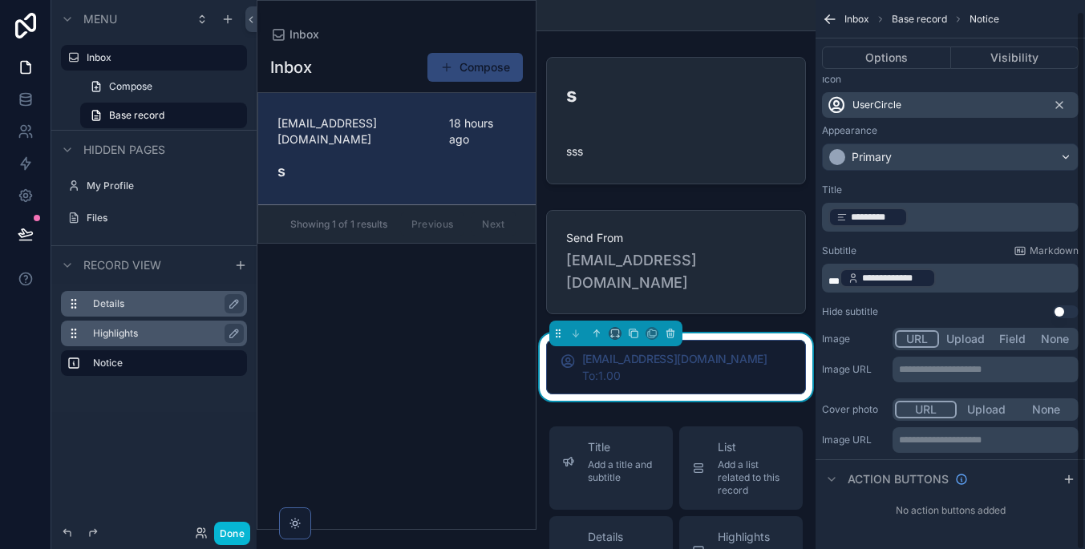
scroll to position [10, 0]
click at [1065, 317] on button "Use setting" at bounding box center [1066, 311] width 26 height 13
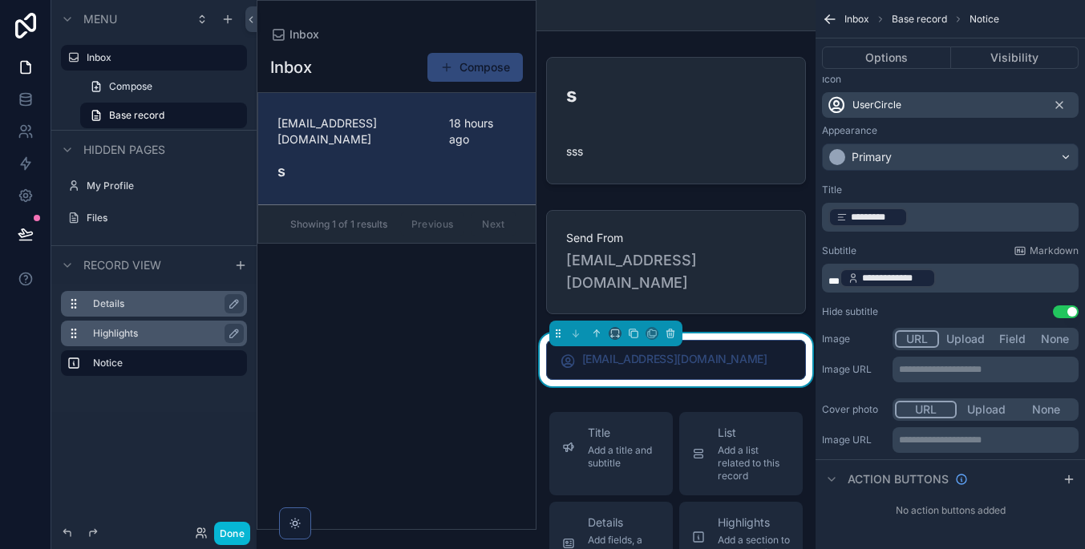
click at [1010, 279] on p "**********" at bounding box center [951, 278] width 247 height 22
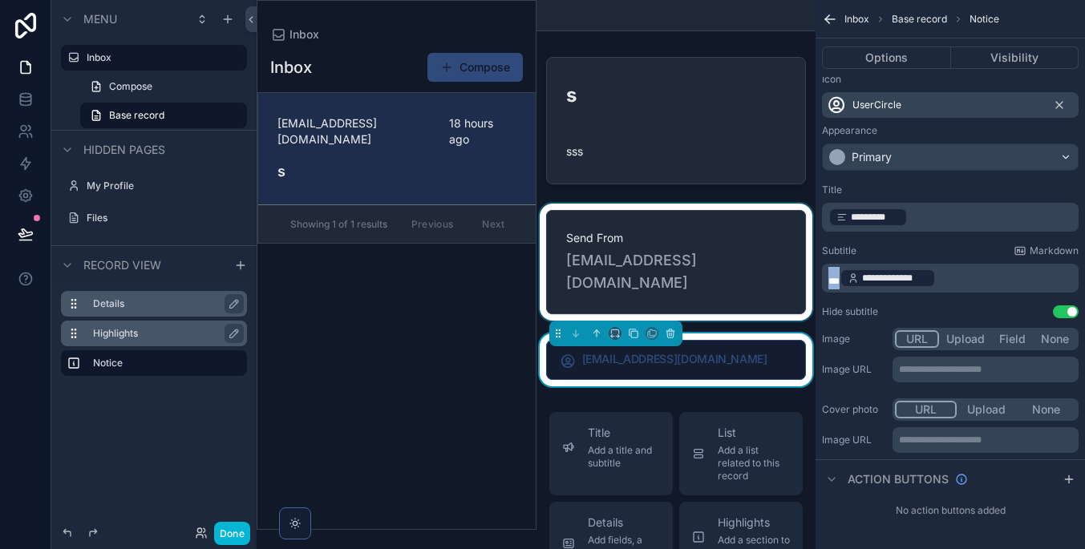
drag, startPoint x: 999, startPoint y: 278, endPoint x: 765, endPoint y: 278, distance: 234.1
click at [765, 278] on div "**********" at bounding box center [671, 274] width 828 height 549
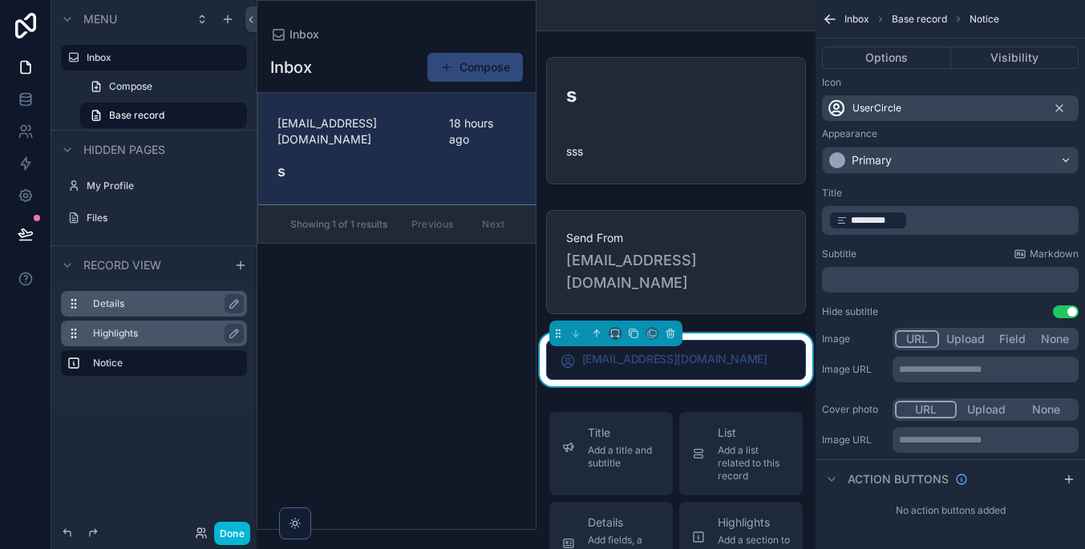
scroll to position [0, 0]
click at [937, 210] on p "﻿ ********* ﻿ ﻿" at bounding box center [951, 220] width 247 height 22
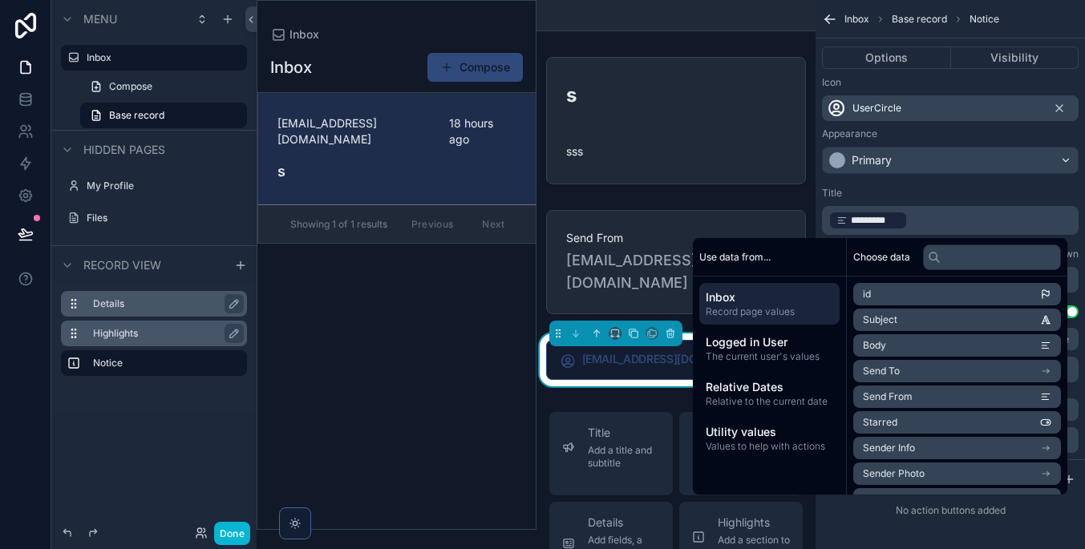
click at [949, 188] on div "Title" at bounding box center [950, 193] width 257 height 13
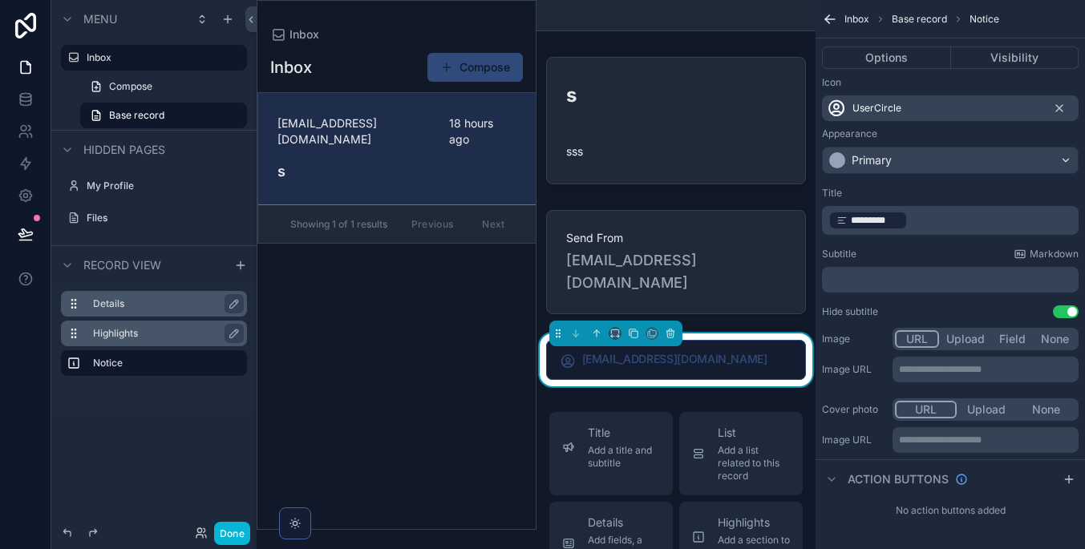
click at [945, 150] on div "Primary" at bounding box center [950, 161] width 255 height 26
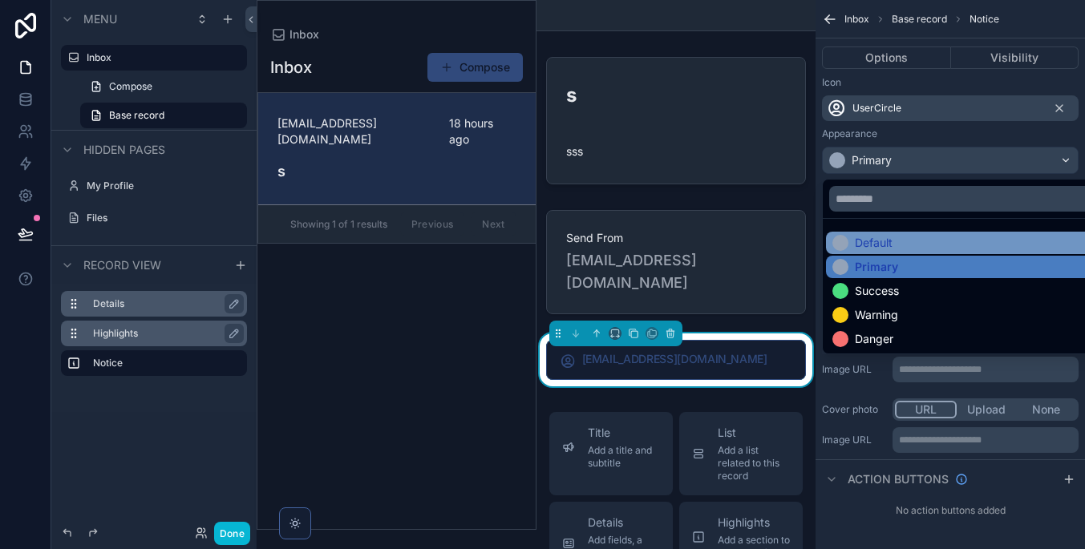
click at [942, 246] on div "Default" at bounding box center [968, 243] width 273 height 16
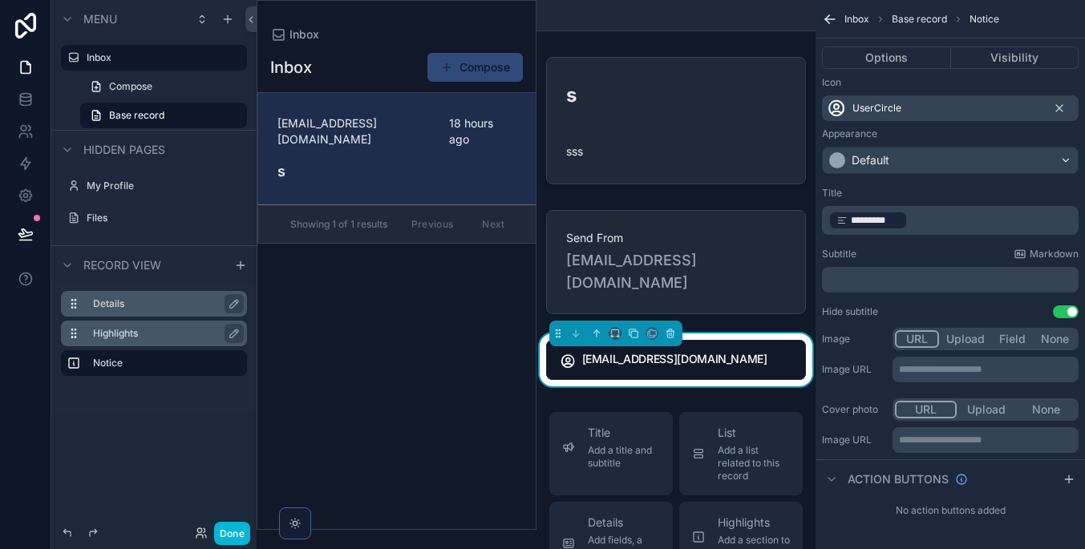
click at [775, 300] on div "s sss Send From [EMAIL_ADDRESS][DOMAIN_NAME] [EMAIL_ADDRESS][DOMAIN_NAME]" at bounding box center [676, 219] width 280 height 336
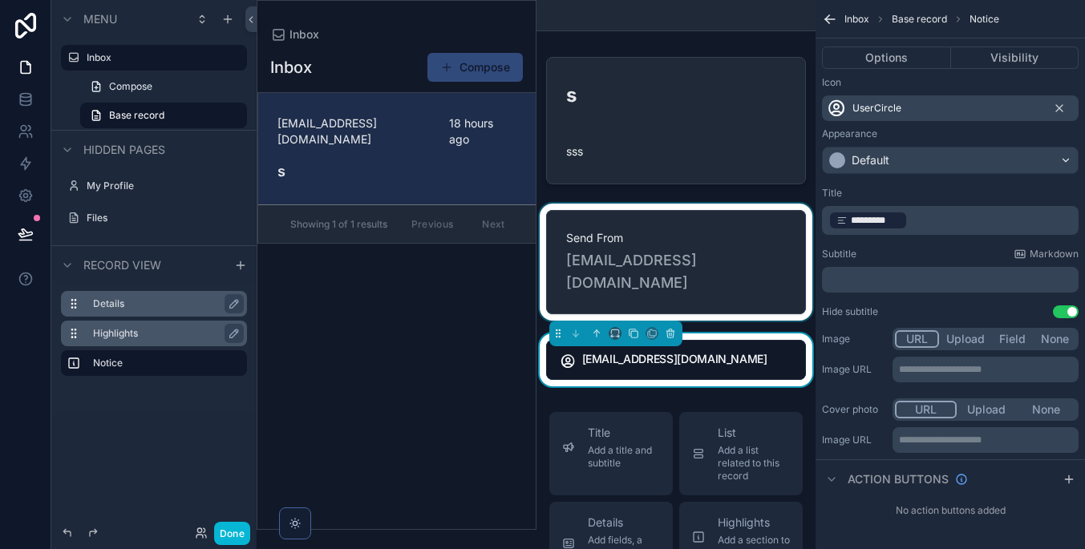
click at [748, 243] on div "scrollable content" at bounding box center [676, 262] width 280 height 117
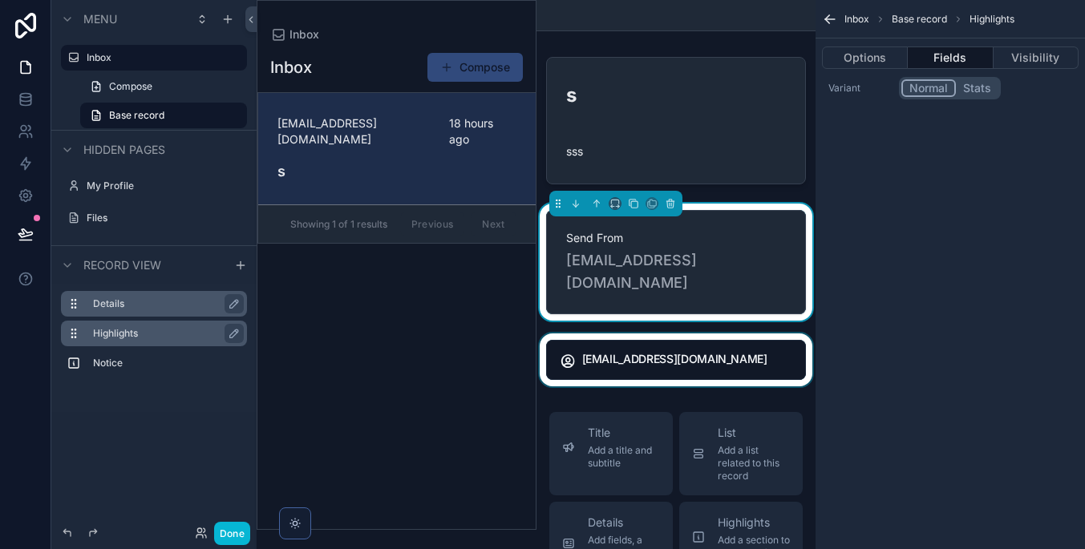
click at [773, 342] on div "scrollable content" at bounding box center [676, 360] width 280 height 53
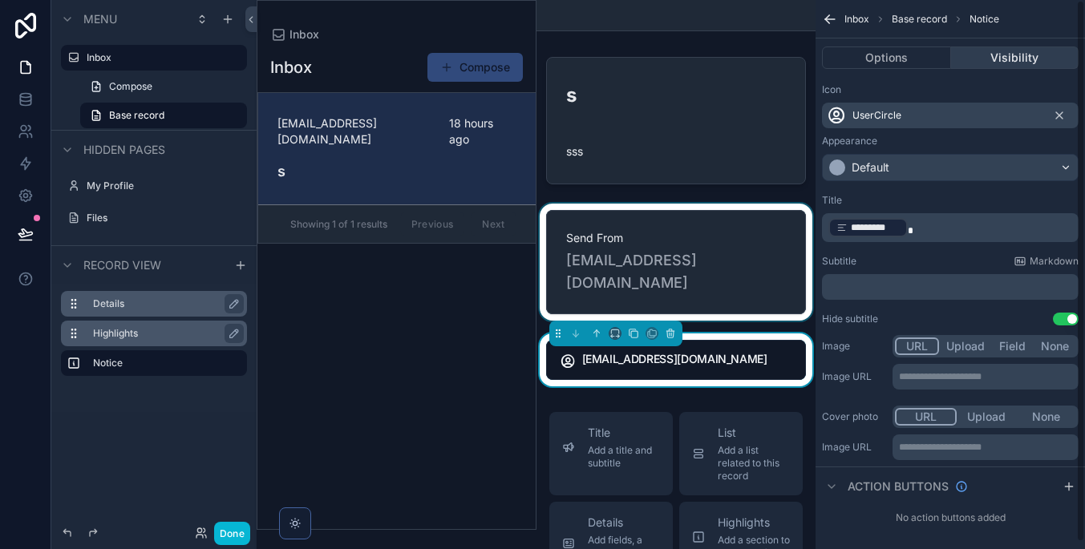
click at [1014, 56] on button "Visibility" at bounding box center [1015, 57] width 128 height 22
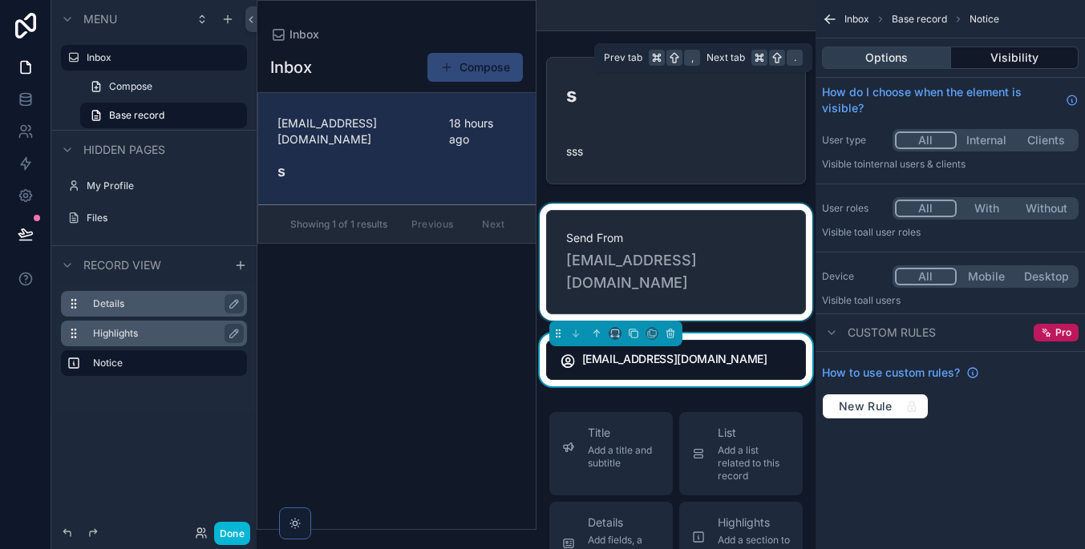
click at [909, 60] on button "Options" at bounding box center [886, 57] width 129 height 22
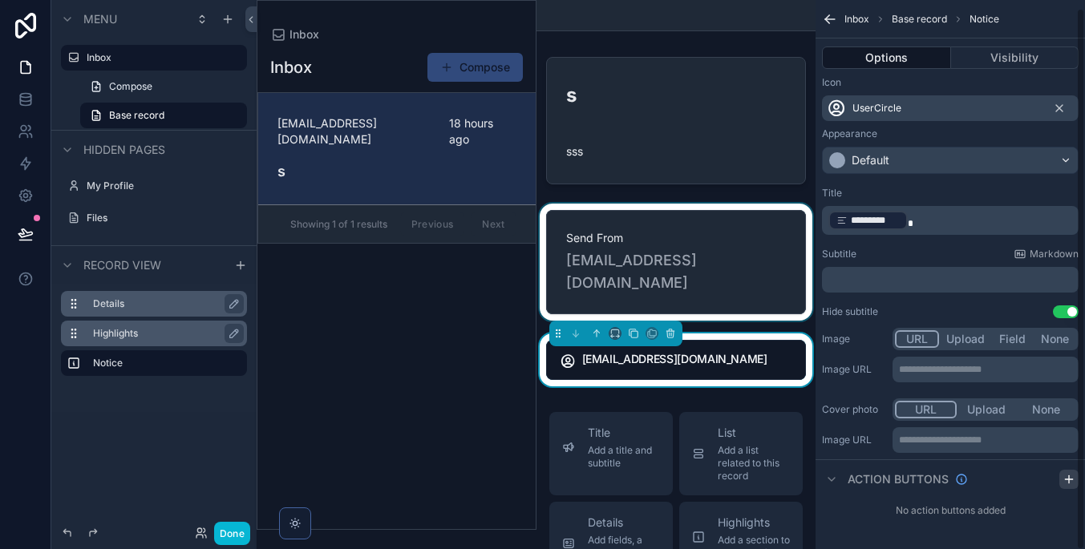
scroll to position [7, 0]
click at [1069, 487] on div "scrollable content" at bounding box center [1068, 479] width 19 height 19
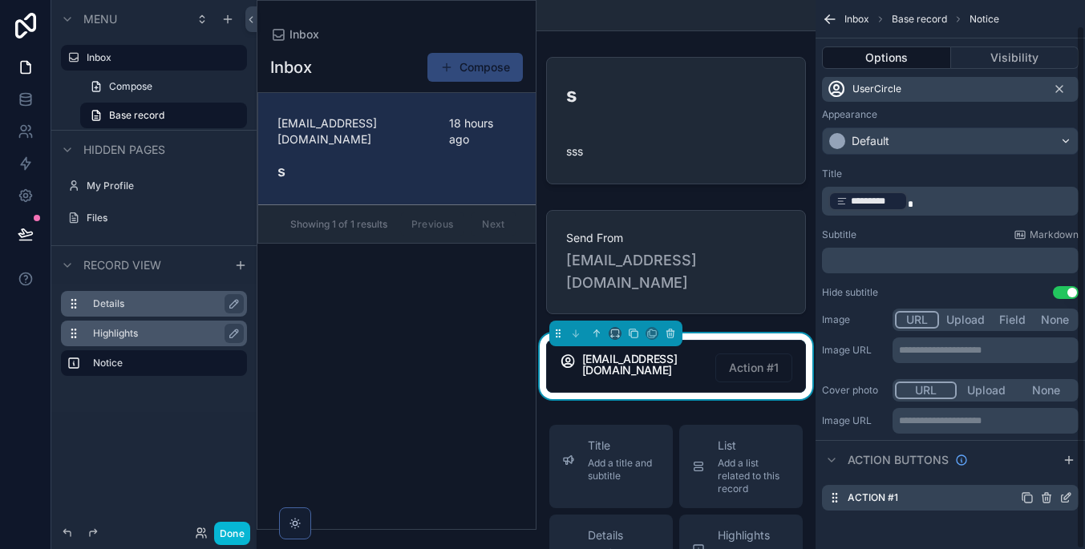
scroll to position [26, 0]
click at [1044, 501] on icon "scrollable content" at bounding box center [1046, 497] width 13 height 13
click at [1049, 475] on button at bounding box center [1039, 472] width 19 height 19
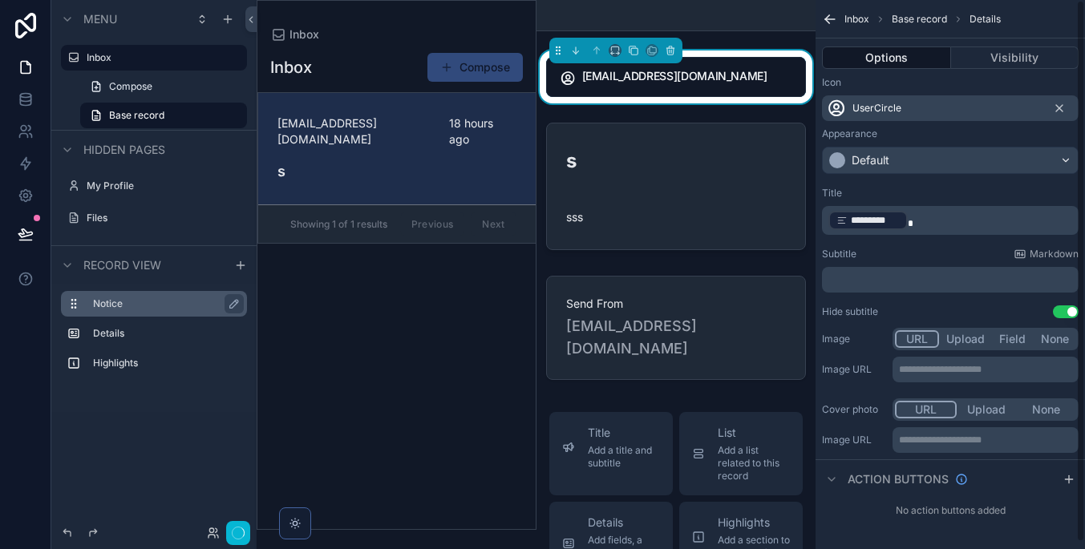
scroll to position [0, 0]
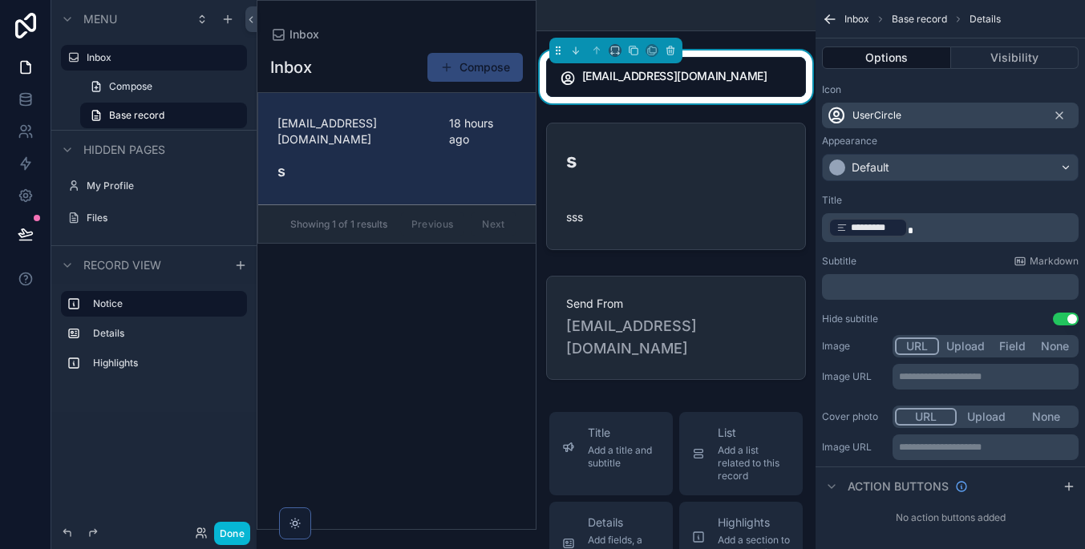
click at [451, 355] on div "Inbox Compose [EMAIL_ADDRESS][DOMAIN_NAME] 18 hours ago s Showing 1 of 1 result…" at bounding box center [396, 285] width 278 height 487
click at [151, 363] on label "Highlights" at bounding box center [163, 363] width 141 height 13
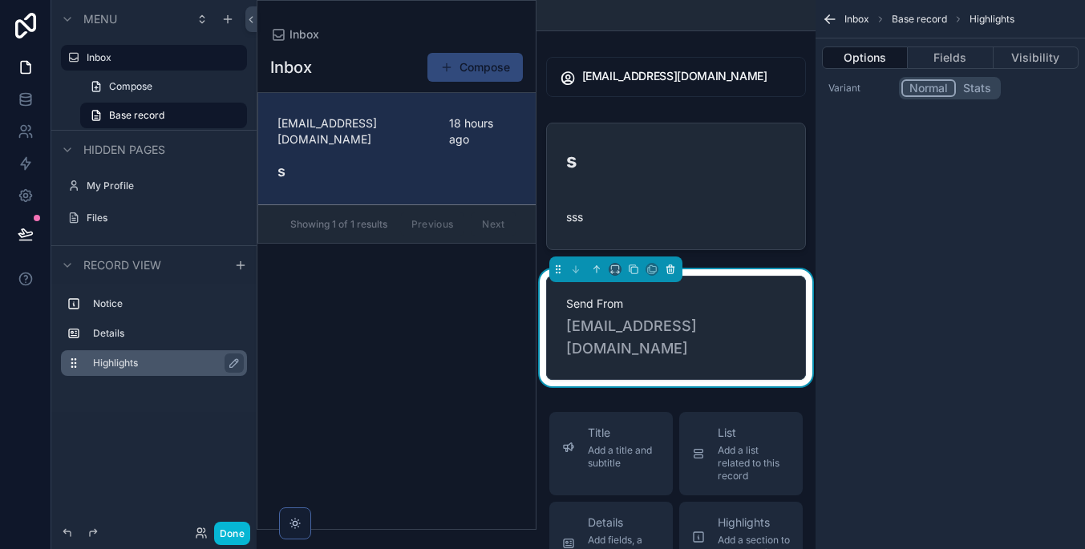
click at [665, 267] on icon "scrollable content" at bounding box center [670, 269] width 11 height 11
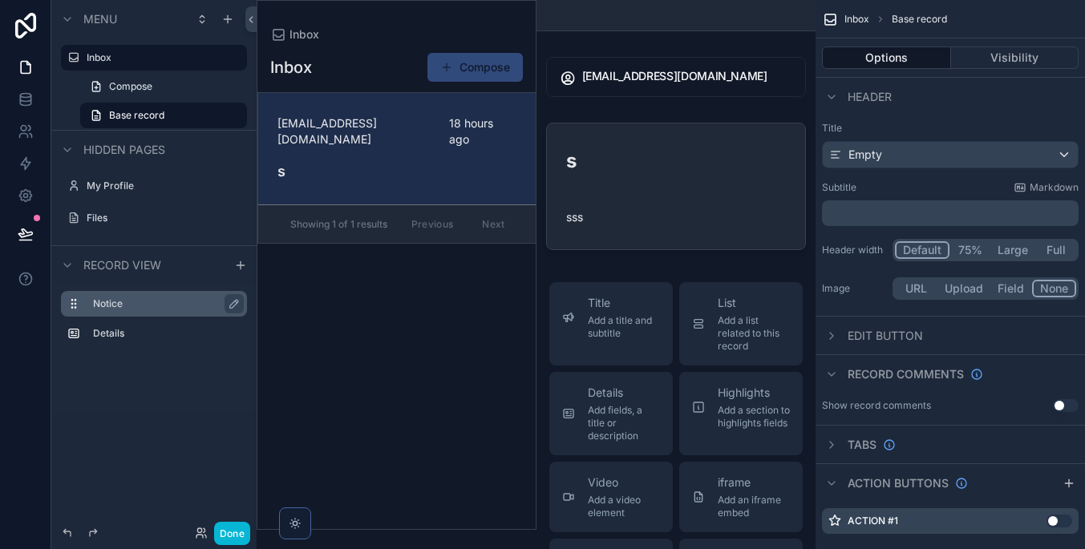
click at [131, 304] on label "Notice" at bounding box center [163, 303] width 141 height 13
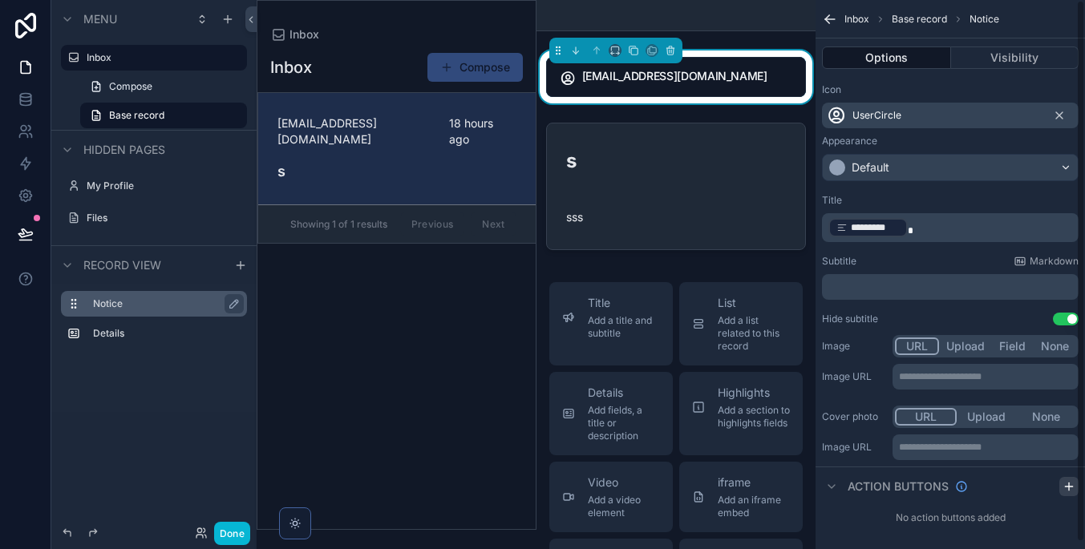
click at [1066, 483] on icon "scrollable content" at bounding box center [1068, 486] width 13 height 13
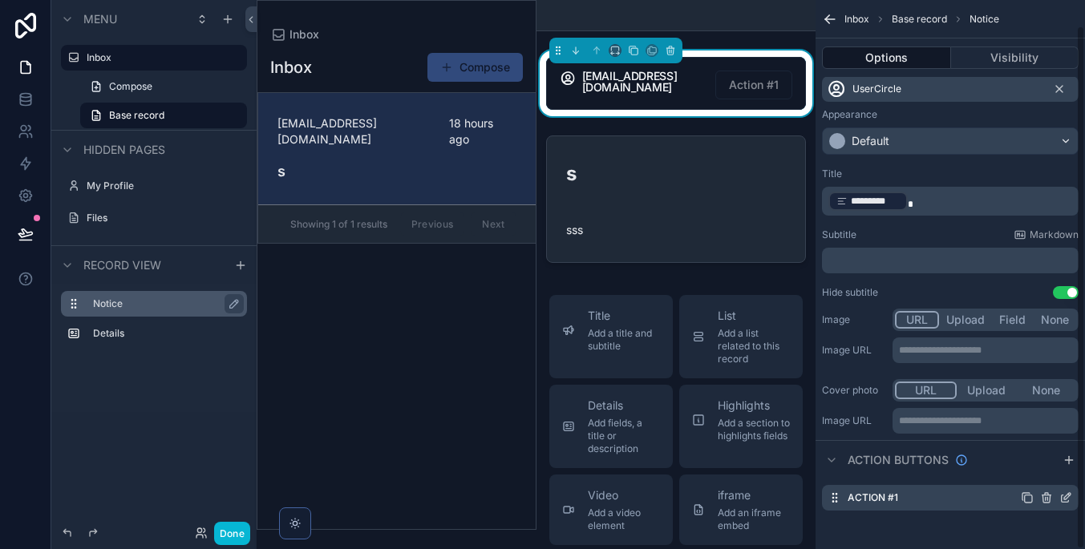
scroll to position [26, 0]
click at [1063, 496] on icon "scrollable content" at bounding box center [1065, 497] width 13 height 13
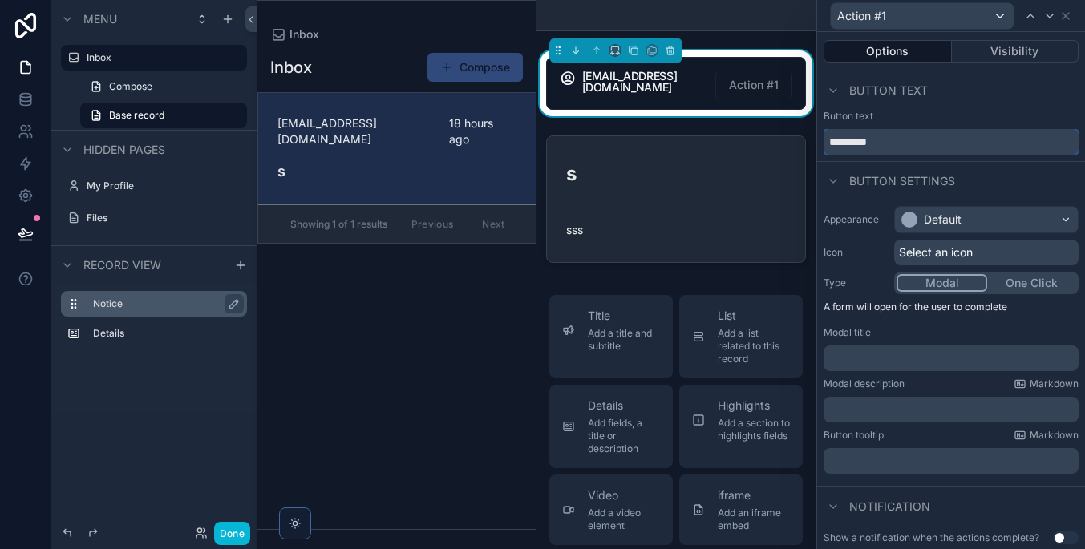
click at [920, 139] on input "*********" at bounding box center [950, 142] width 255 height 26
drag, startPoint x: 928, startPoint y: 141, endPoint x: 823, endPoint y: 141, distance: 104.2
click at [823, 141] on input "*********" at bounding box center [950, 142] width 255 height 26
click at [868, 142] on input "text" at bounding box center [950, 142] width 255 height 26
click at [891, 144] on input "text" at bounding box center [950, 142] width 255 height 26
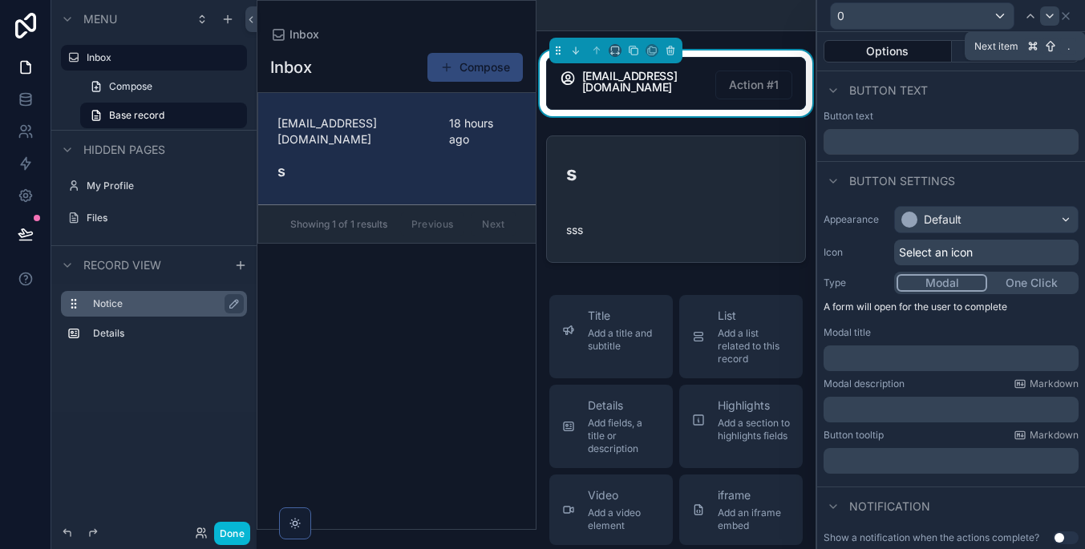
click at [1056, 15] on div at bounding box center [1049, 15] width 19 height 19
click at [1066, 17] on icon at bounding box center [1065, 16] width 6 height 6
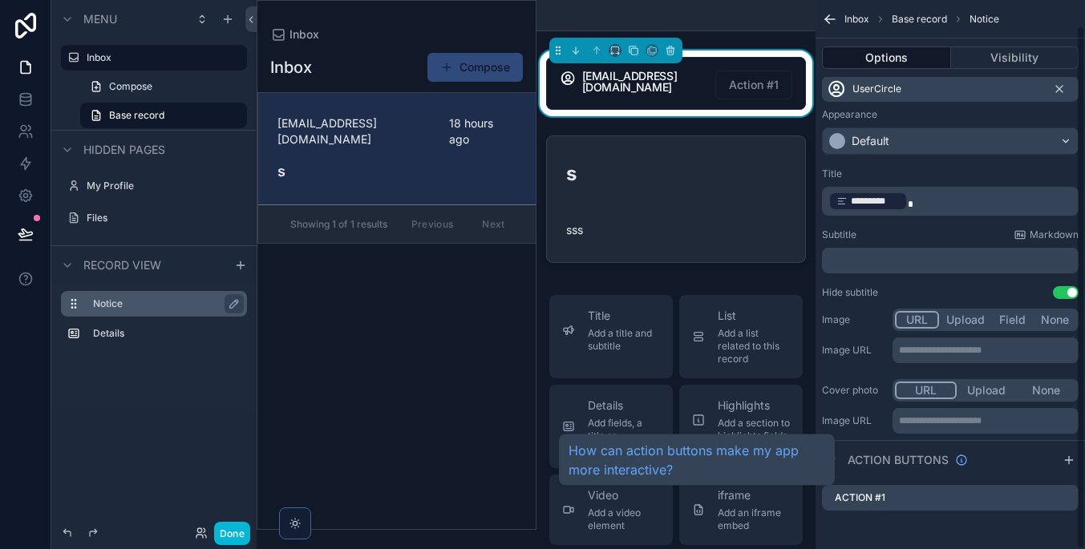
scroll to position [0, 0]
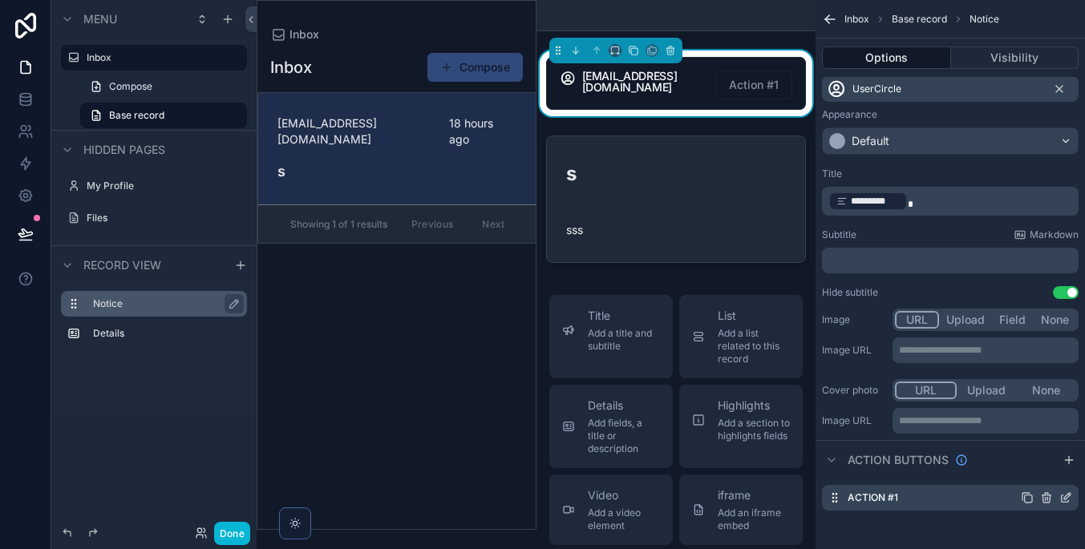
click at [1046, 499] on icon "scrollable content" at bounding box center [1046, 497] width 13 height 13
click at [1039, 470] on icon at bounding box center [1040, 470] width 9 height 0
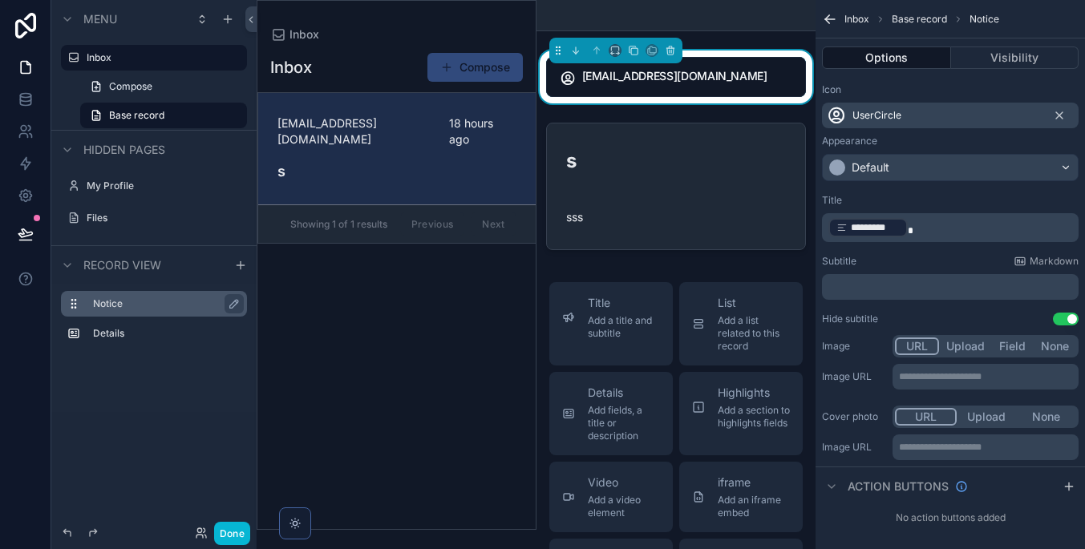
click at [181, 304] on label "Notice" at bounding box center [163, 303] width 141 height 13
click at [181, 326] on div "Details" at bounding box center [167, 333] width 148 height 19
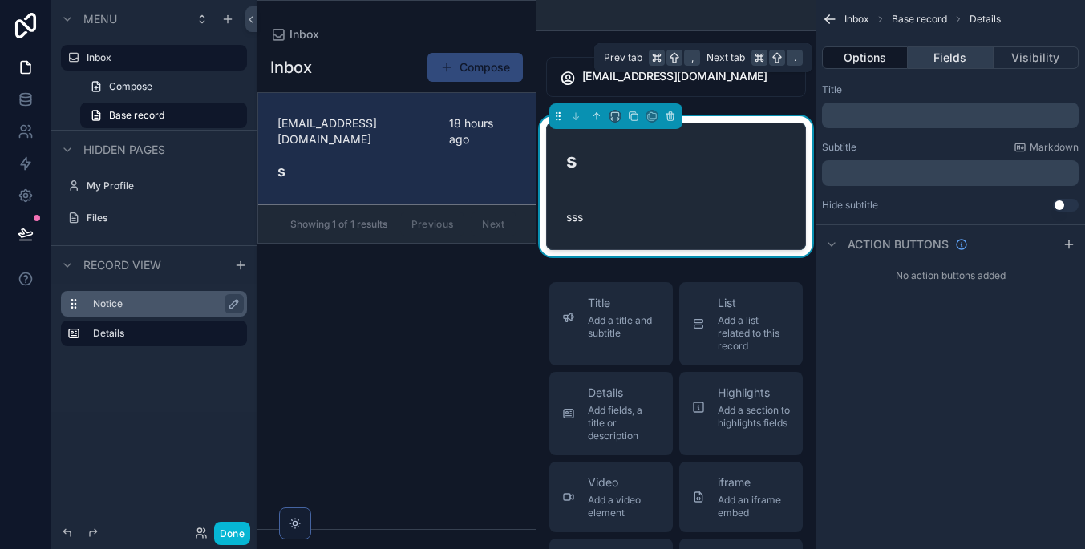
click at [947, 51] on button "Fields" at bounding box center [950, 57] width 85 height 22
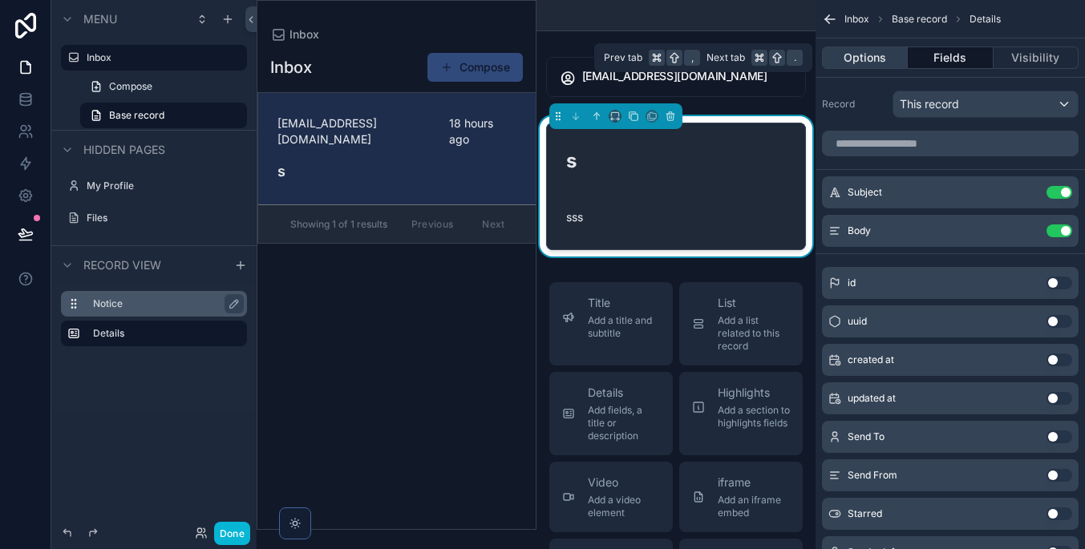
click at [879, 56] on button "Options" at bounding box center [865, 57] width 86 height 22
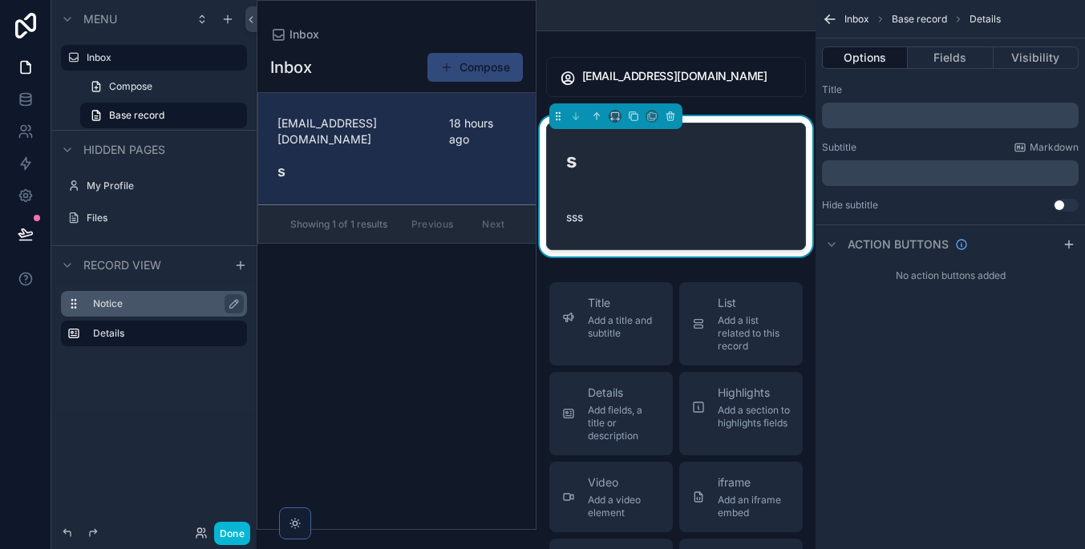
click at [928, 113] on p "﻿" at bounding box center [951, 115] width 247 height 13
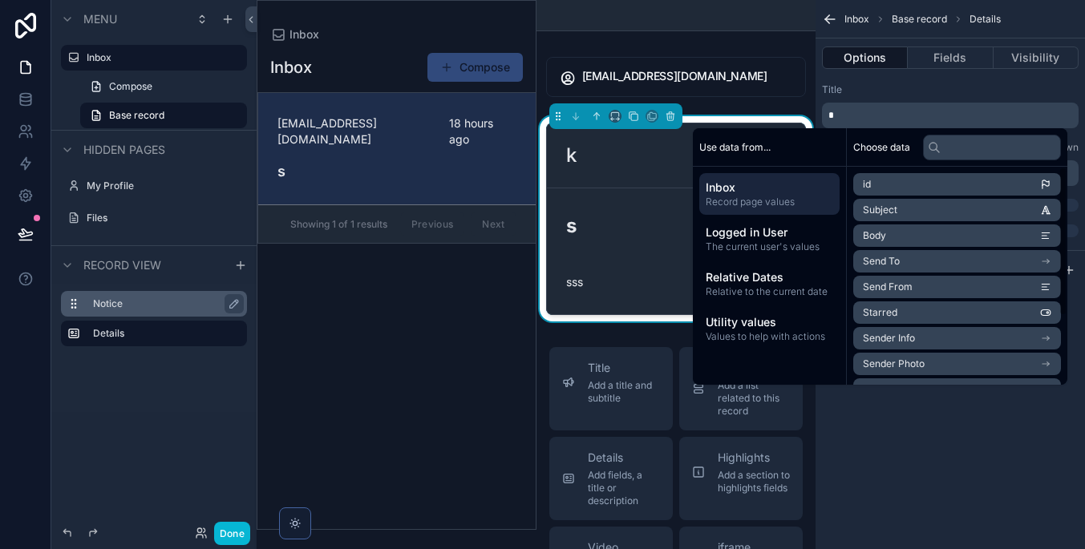
click at [968, 207] on li "Subject" at bounding box center [957, 210] width 208 height 22
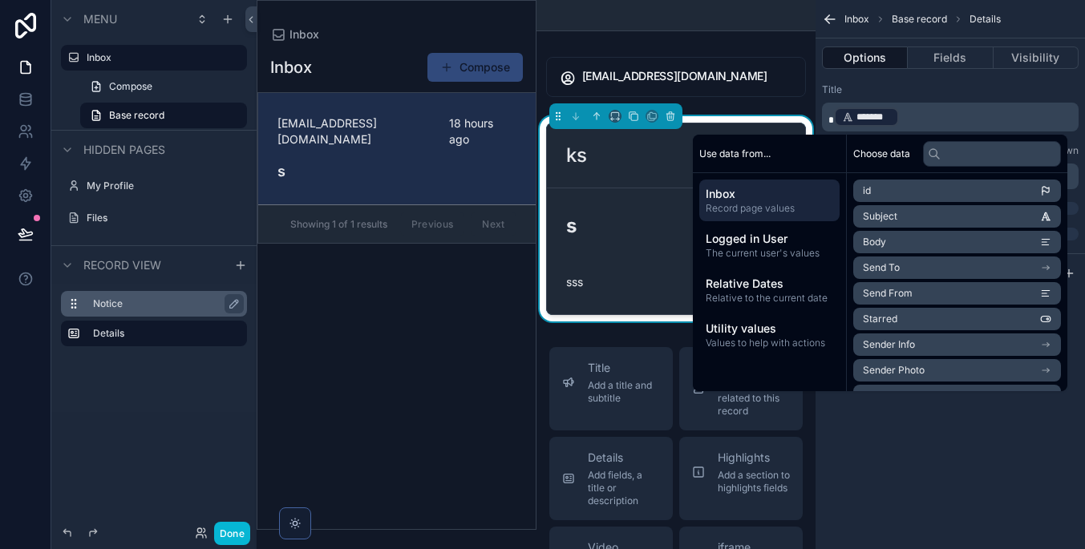
click at [936, 435] on div "Inbox Base record Details Options Fields Visibility Title * ******* ﻿ ﻿ Subtitl…" at bounding box center [949, 274] width 269 height 549
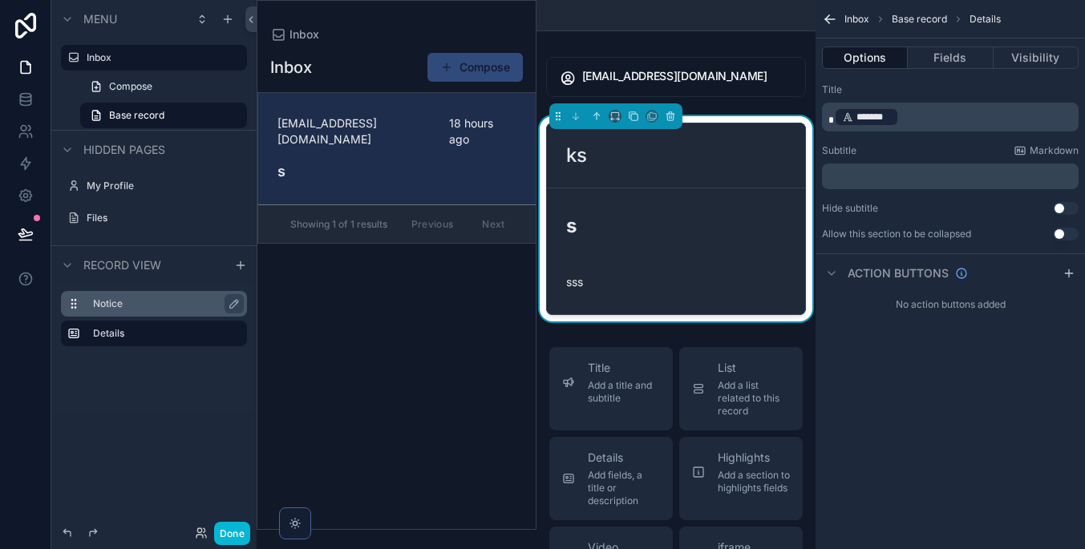
click at [831, 111] on p "* ******* ﻿ ﻿" at bounding box center [951, 117] width 247 height 22
click at [918, 480] on div "Inbox Base record Details Options Fields Visibility Title ﻿ ******* ﻿ ﻿ Subtitl…" at bounding box center [949, 274] width 269 height 549
click at [1062, 208] on button "Use setting" at bounding box center [1066, 208] width 26 height 13
click at [1065, 232] on button "Use setting" at bounding box center [1066, 234] width 26 height 13
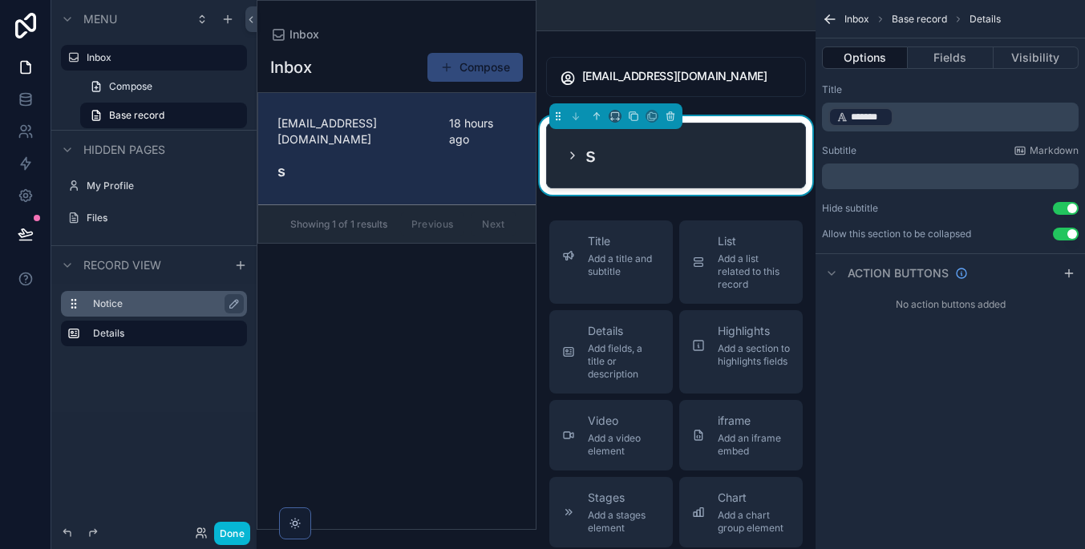
click at [1065, 232] on button "Use setting" at bounding box center [1066, 234] width 26 height 13
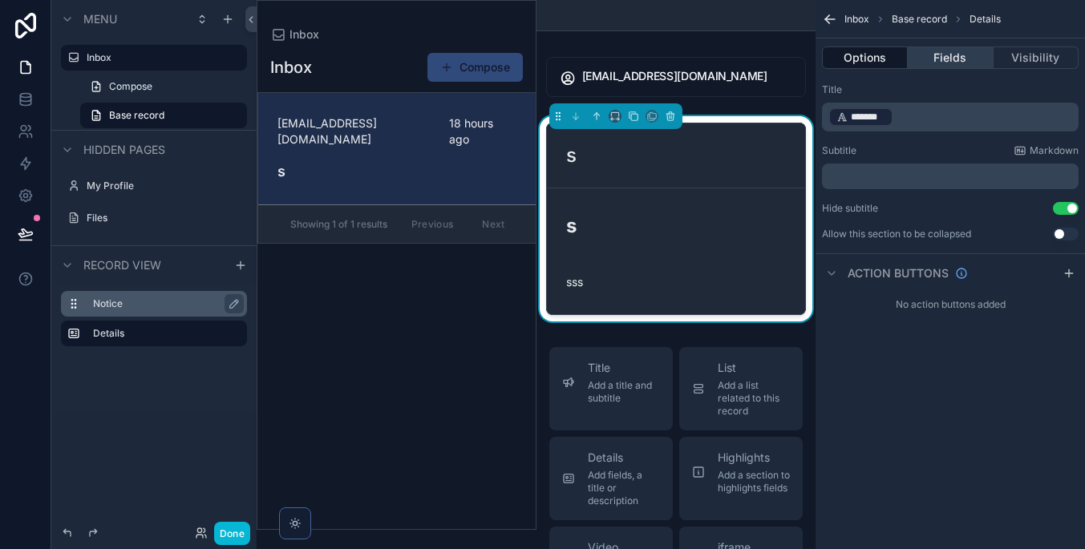
click at [933, 52] on button "Fields" at bounding box center [950, 57] width 85 height 22
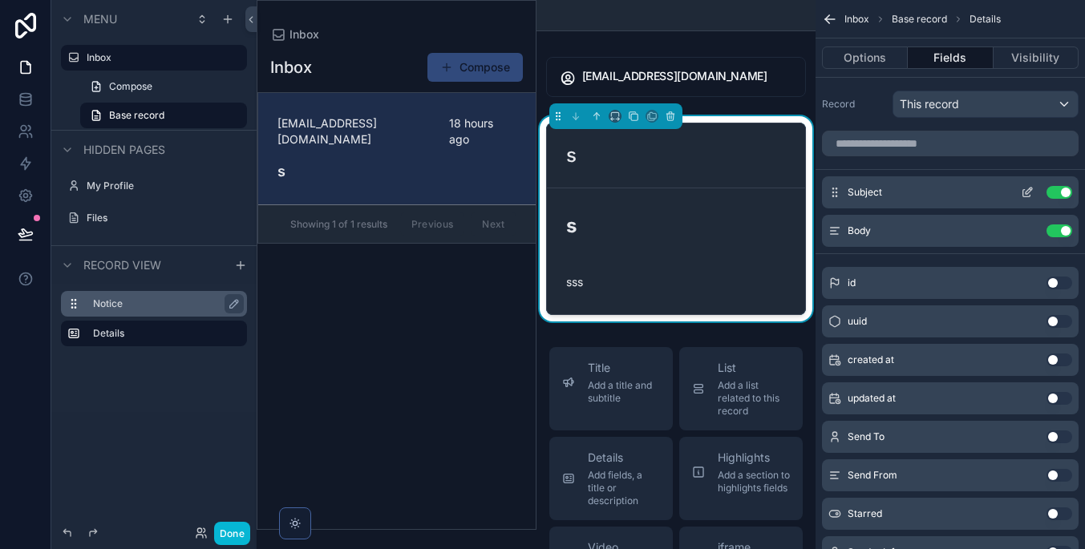
click at [1061, 188] on button "Use setting" at bounding box center [1059, 192] width 26 height 13
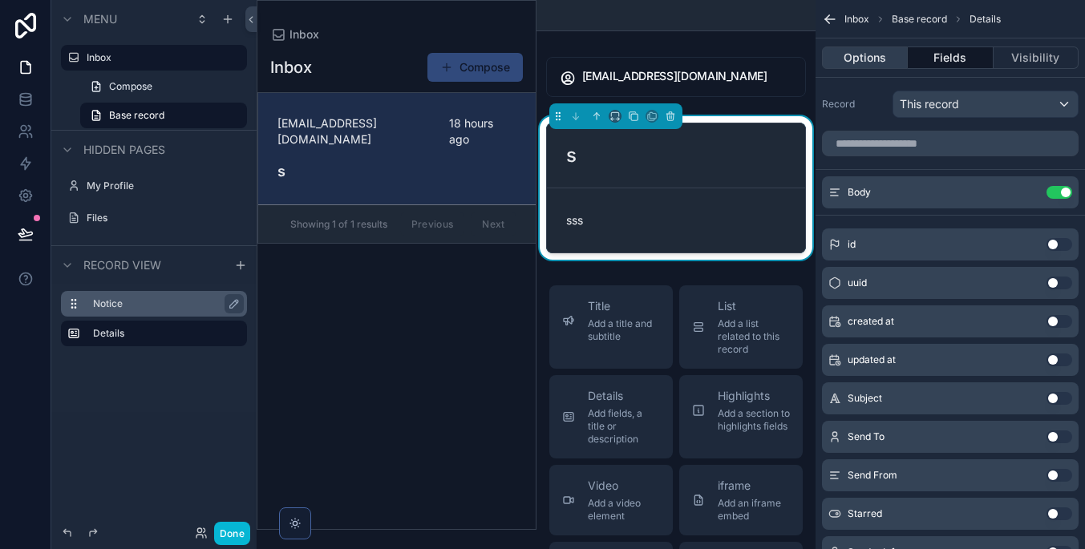
click at [887, 64] on button "Options" at bounding box center [865, 57] width 86 height 22
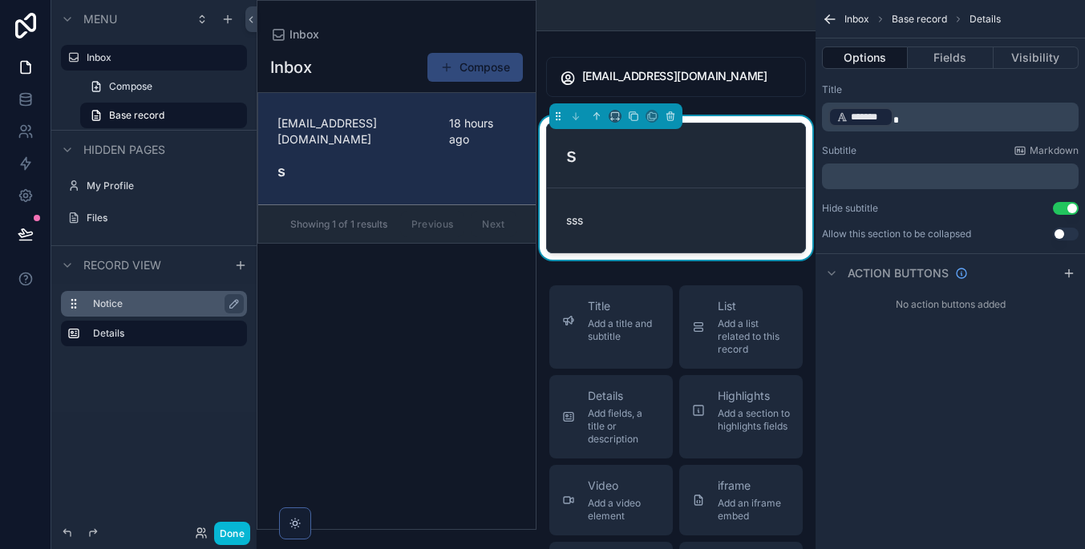
click at [934, 170] on p "﻿" at bounding box center [951, 176] width 247 height 13
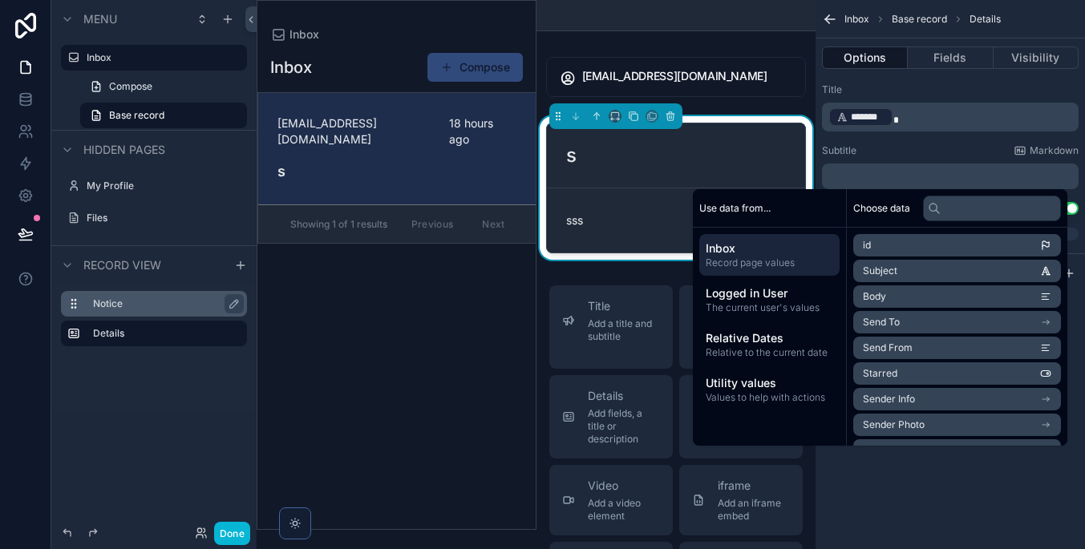
click at [931, 297] on li "Body" at bounding box center [957, 296] width 208 height 22
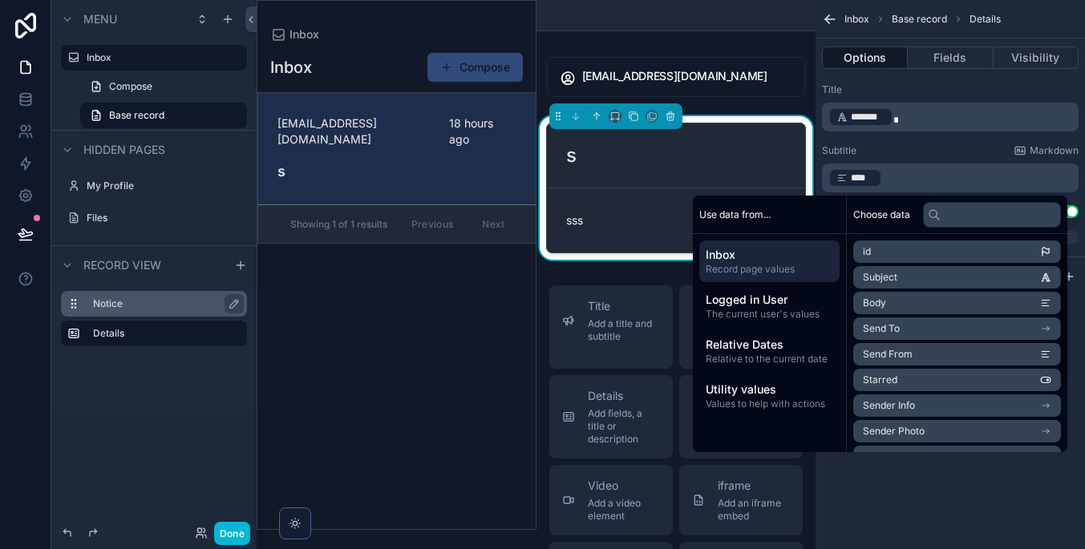
click at [956, 488] on div "Inbox Base record Details Options Fields Visibility Title ﻿ ******* ﻿ Subtitle …" at bounding box center [949, 274] width 269 height 549
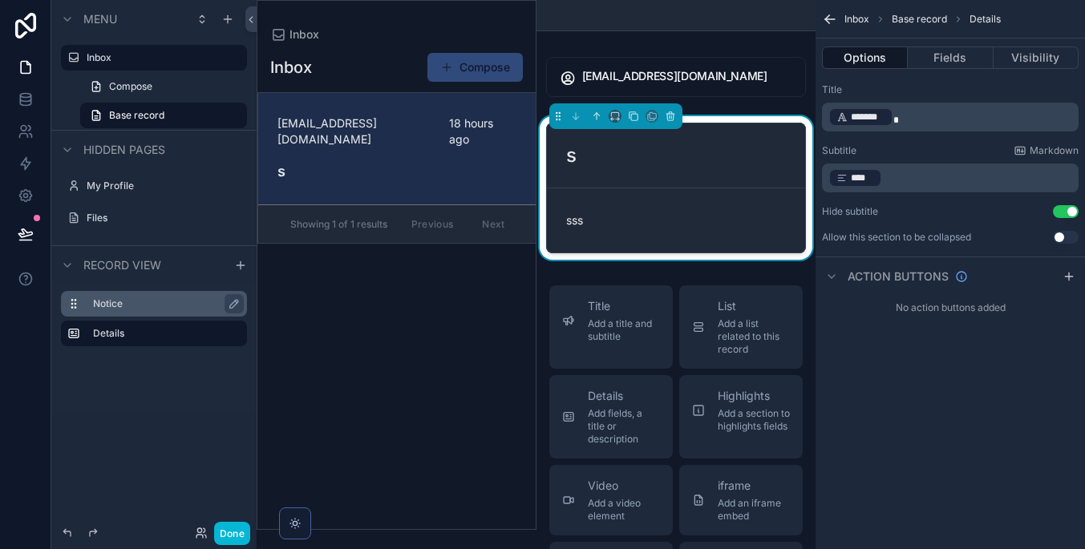
click at [1059, 207] on button "Use setting" at bounding box center [1066, 211] width 26 height 13
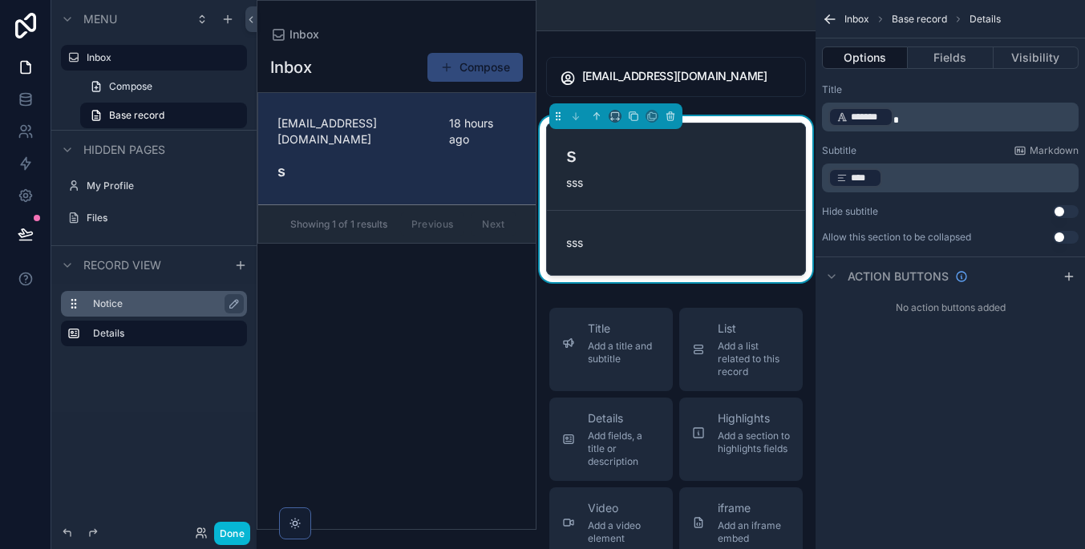
click at [1061, 211] on button "Use setting" at bounding box center [1066, 211] width 26 height 13
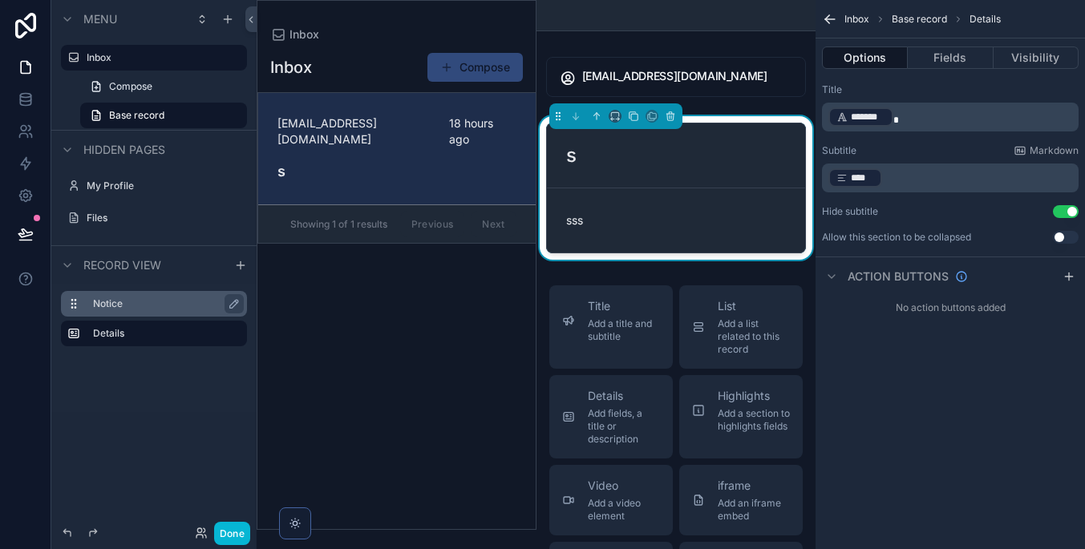
click at [968, 168] on p "﻿ **** ﻿ ﻿" at bounding box center [951, 178] width 247 height 22
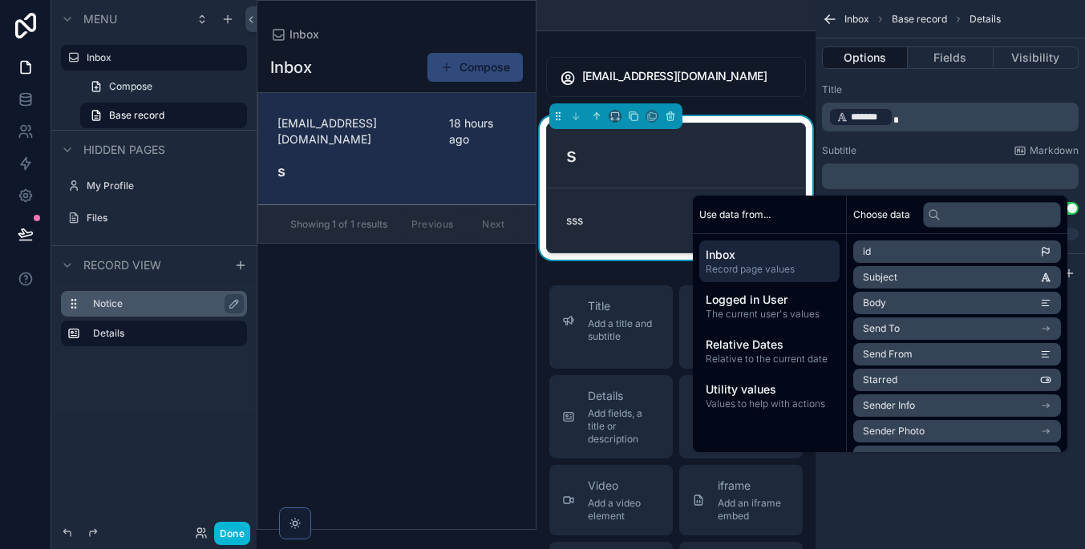
click at [959, 109] on p "﻿ ******* ﻿" at bounding box center [951, 117] width 247 height 22
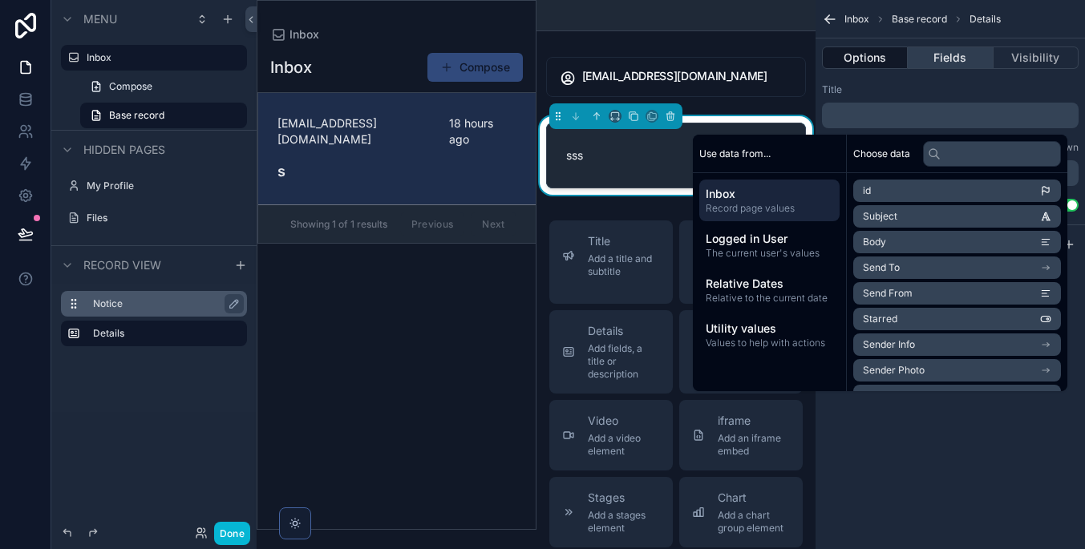
click at [966, 55] on button "Fields" at bounding box center [950, 57] width 85 height 22
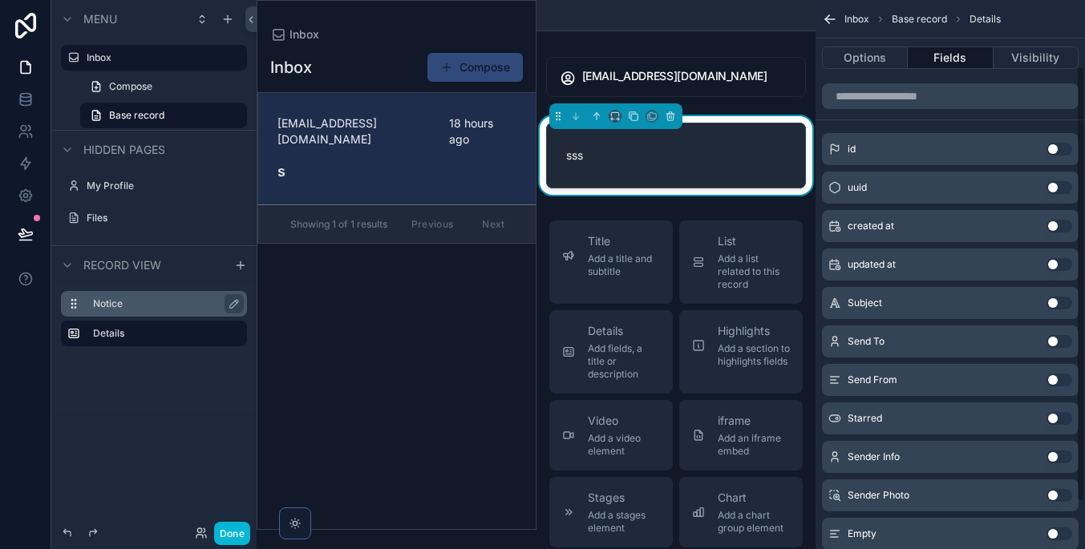
scroll to position [115, 0]
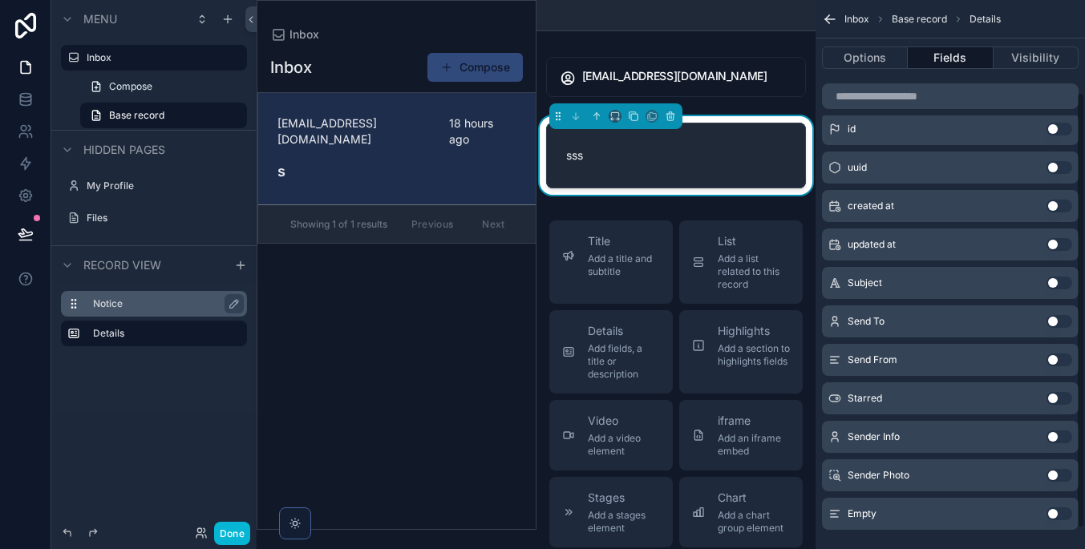
click at [1057, 281] on button "Use setting" at bounding box center [1059, 283] width 26 height 13
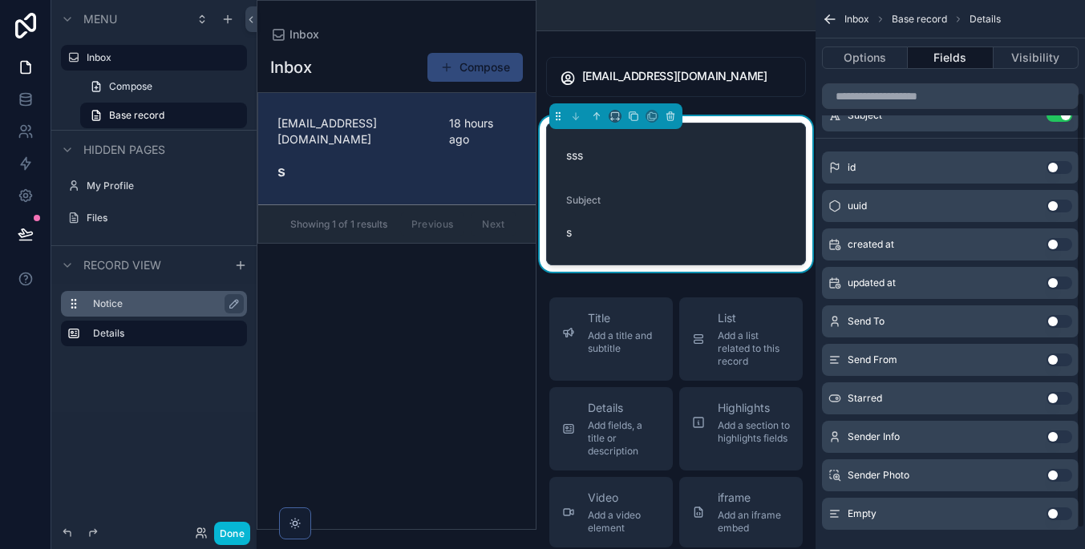
click at [1049, 244] on button "Use setting" at bounding box center [1059, 244] width 26 height 13
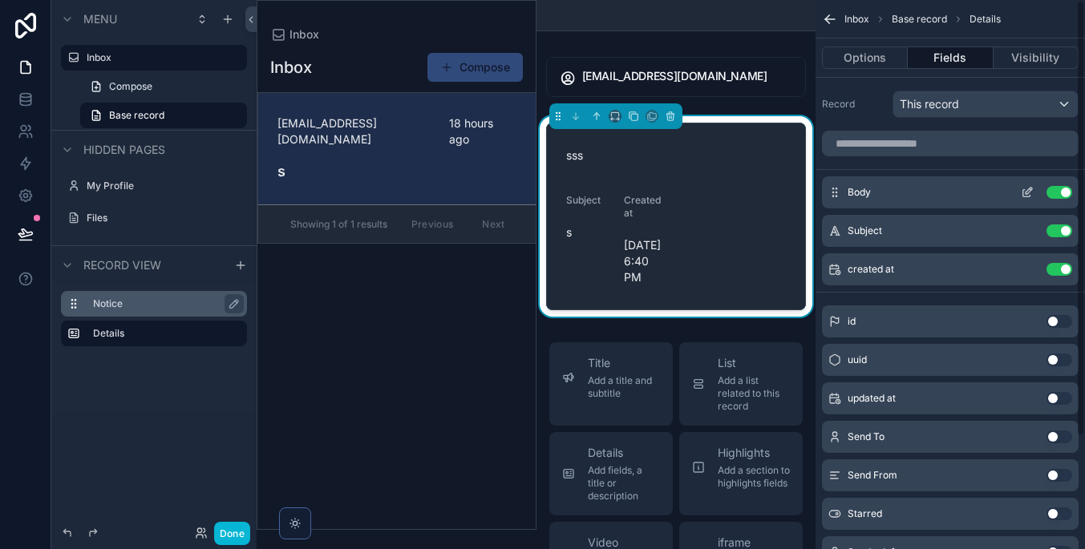
scroll to position [0, 0]
click at [827, 232] on div "Subject Use setting" at bounding box center [950, 231] width 257 height 32
click at [1026, 190] on icon "scrollable content" at bounding box center [1027, 192] width 13 height 13
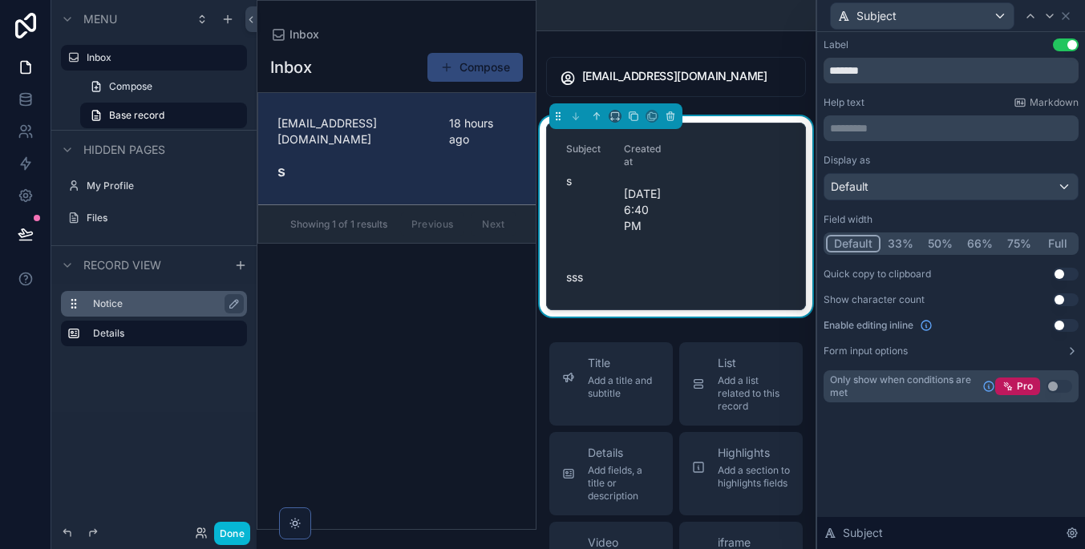
click at [980, 240] on button "66%" at bounding box center [980, 244] width 40 height 18
click at [1064, 46] on button "Use setting" at bounding box center [1066, 44] width 26 height 13
click at [1001, 188] on div "Default" at bounding box center [950, 187] width 253 height 26
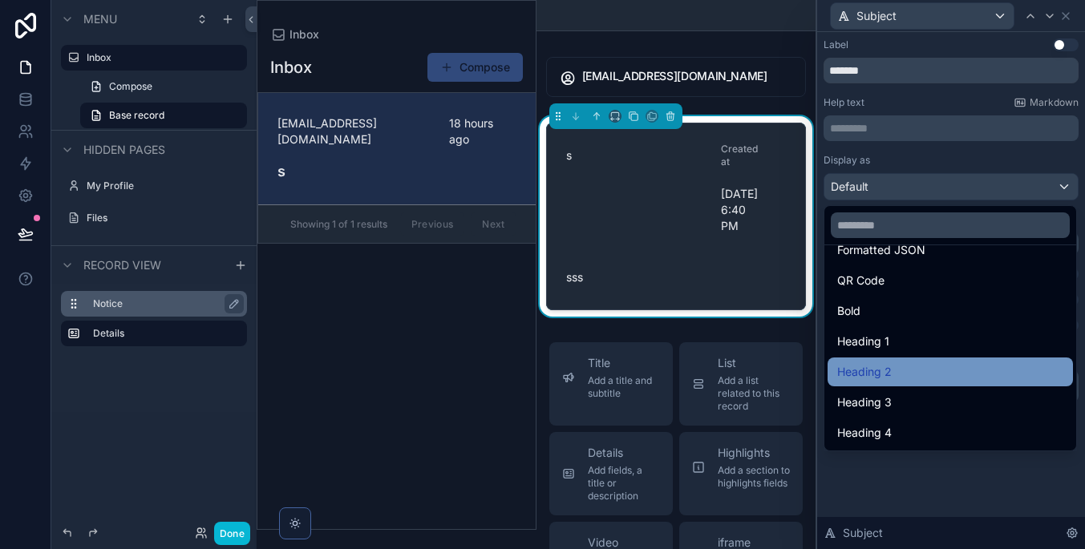
scroll to position [175, 0]
click at [960, 375] on div "Heading 2" at bounding box center [950, 371] width 226 height 19
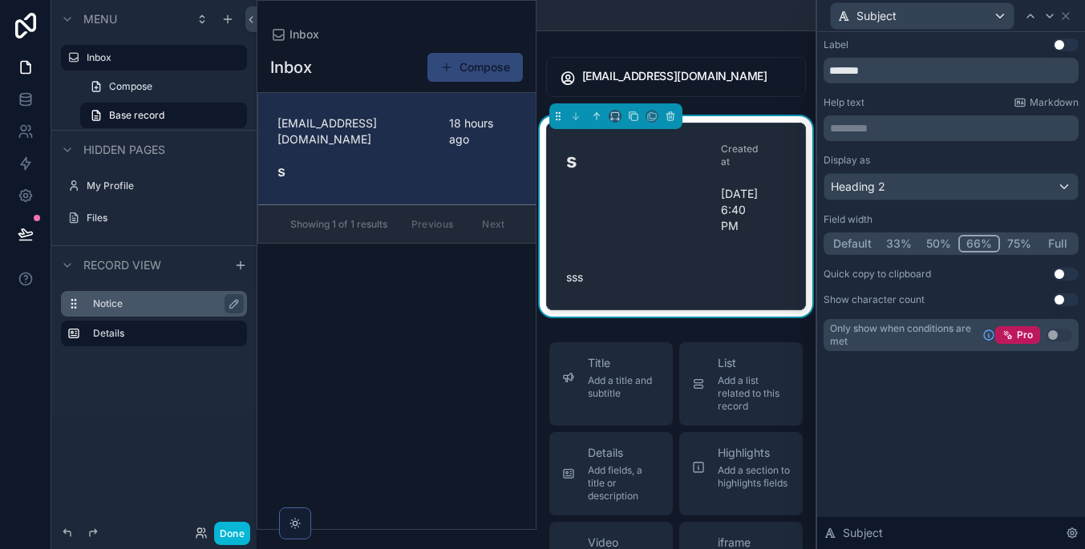
scroll to position [0, 0]
click at [1067, 16] on icon at bounding box center [1065, 16] width 13 height 13
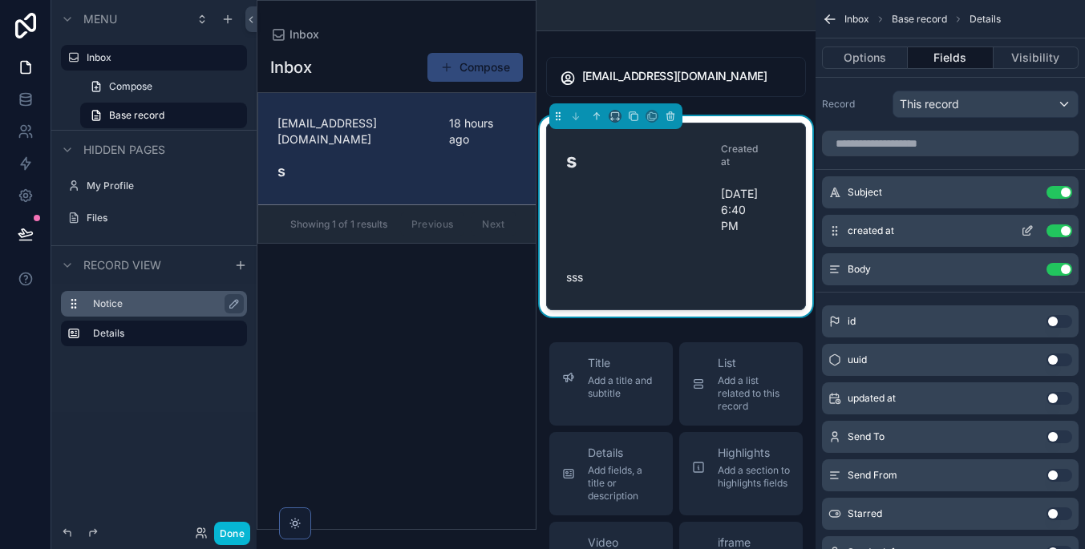
click at [1024, 232] on icon "scrollable content" at bounding box center [1027, 230] width 13 height 13
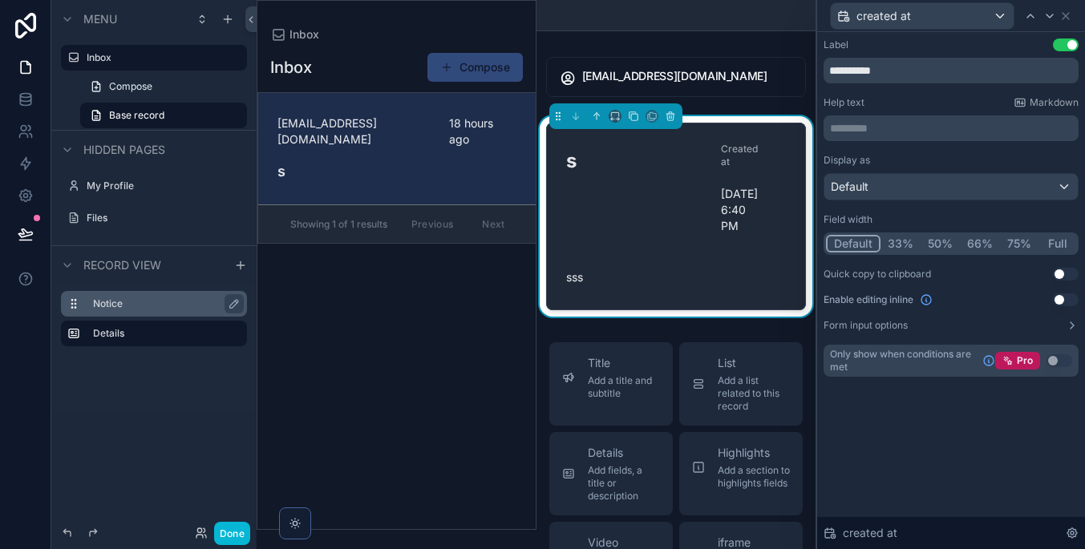
click at [1065, 43] on button "Use setting" at bounding box center [1066, 44] width 26 height 13
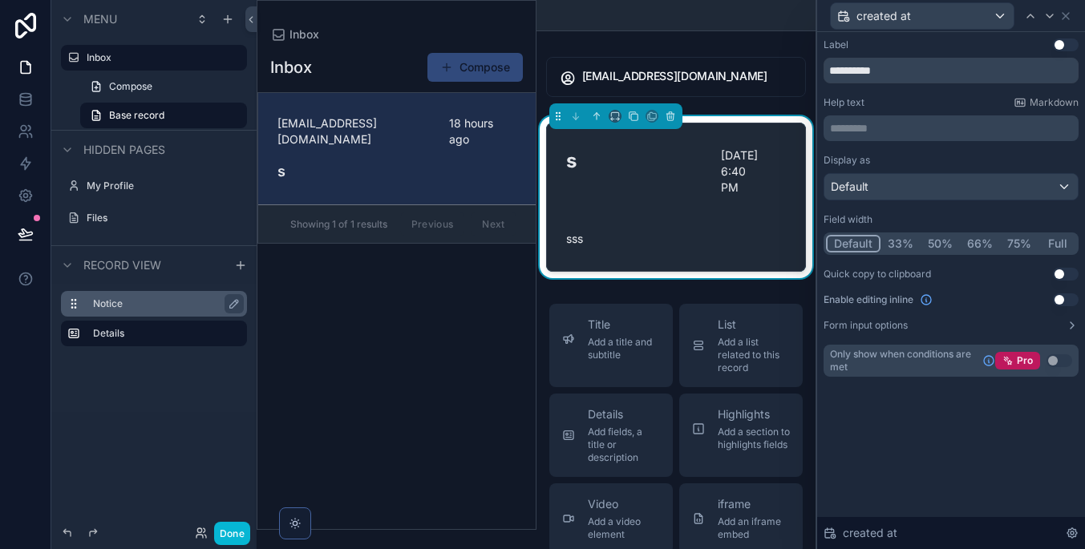
click at [976, 183] on div "Default" at bounding box center [950, 187] width 253 height 26
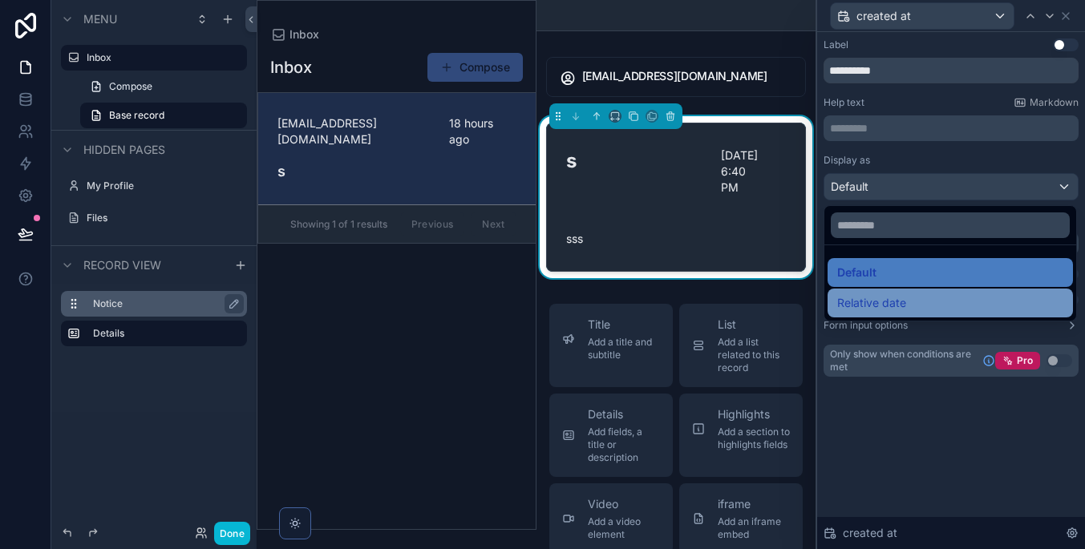
click at [952, 309] on div "Relative date" at bounding box center [950, 302] width 226 height 19
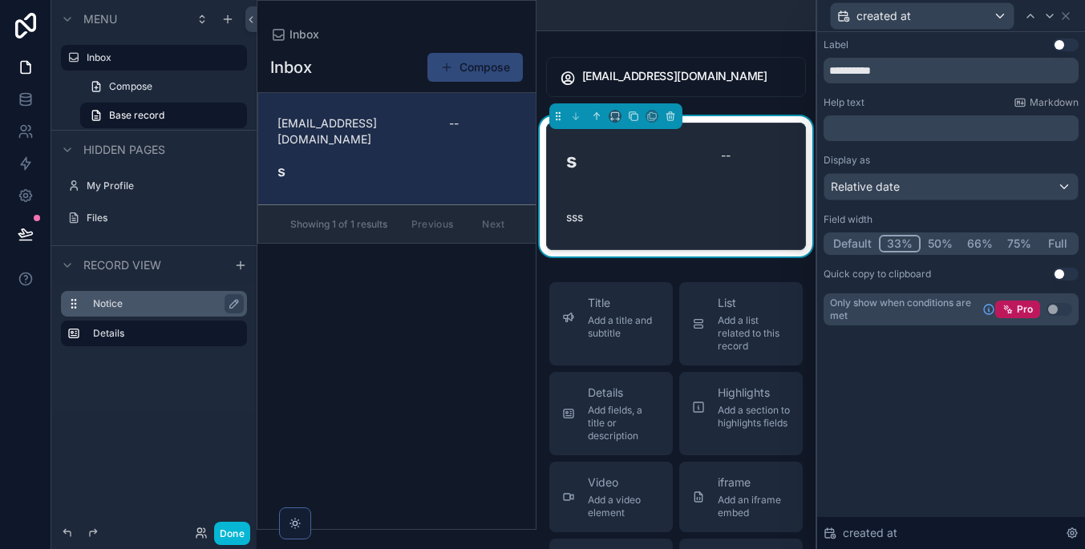
click at [902, 245] on button "33%" at bounding box center [900, 244] width 42 height 18
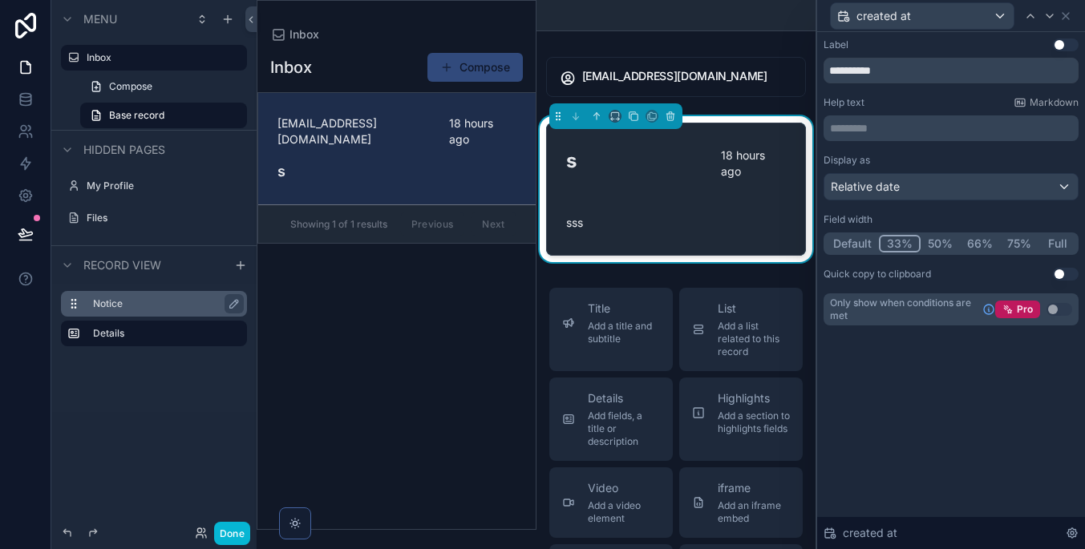
click at [866, 245] on button "Default" at bounding box center [852, 244] width 53 height 18
click at [894, 248] on button "33%" at bounding box center [900, 244] width 40 height 18
click at [1064, 22] on icon at bounding box center [1065, 16] width 13 height 13
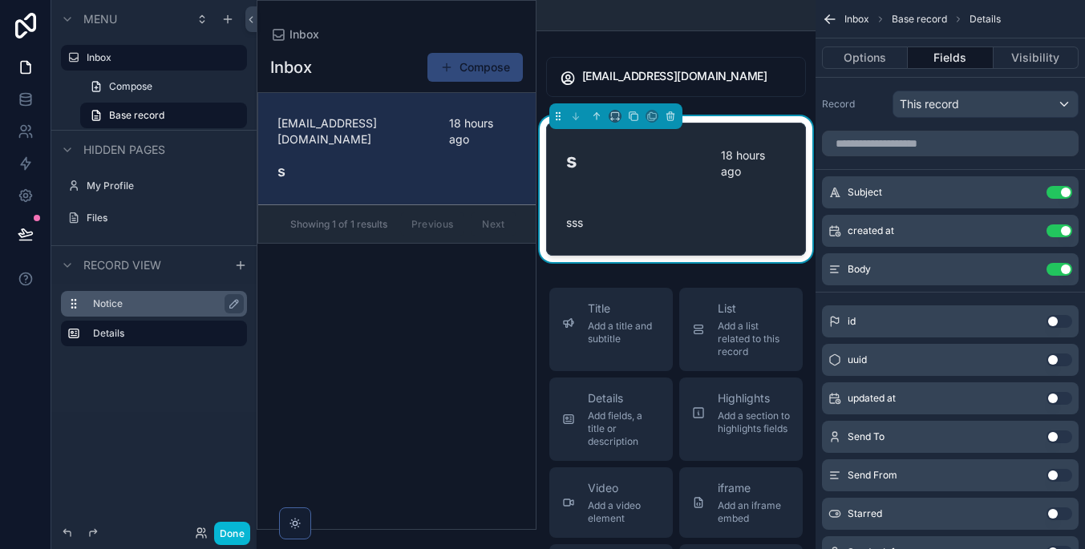
click at [826, 19] on icon "scrollable content" at bounding box center [827, 17] width 4 height 4
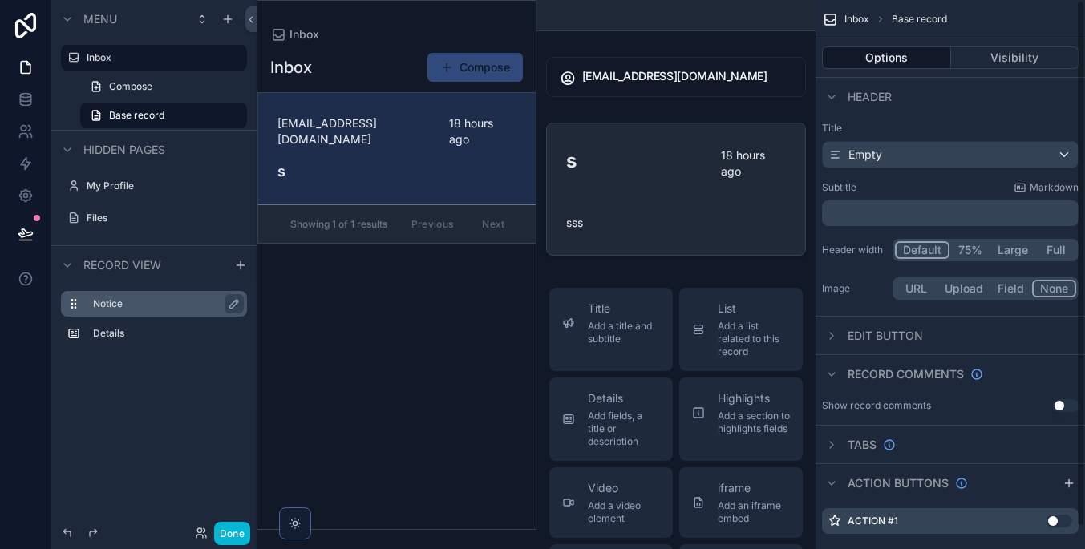
click at [367, 324] on div "Inbox Compose [EMAIL_ADDRESS][DOMAIN_NAME] 18 hours ago s Showing 1 of 1 result…" at bounding box center [396, 285] width 278 height 487
click at [250, 16] on icon at bounding box center [250, 20] width 11 height 12
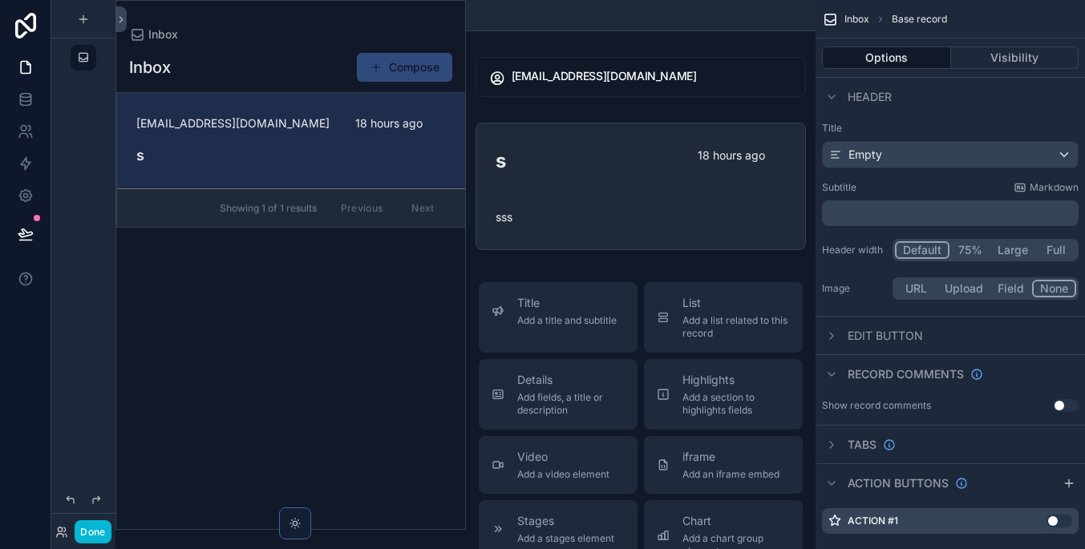
click at [705, 21] on div "Inbox" at bounding box center [640, 15] width 331 height 30
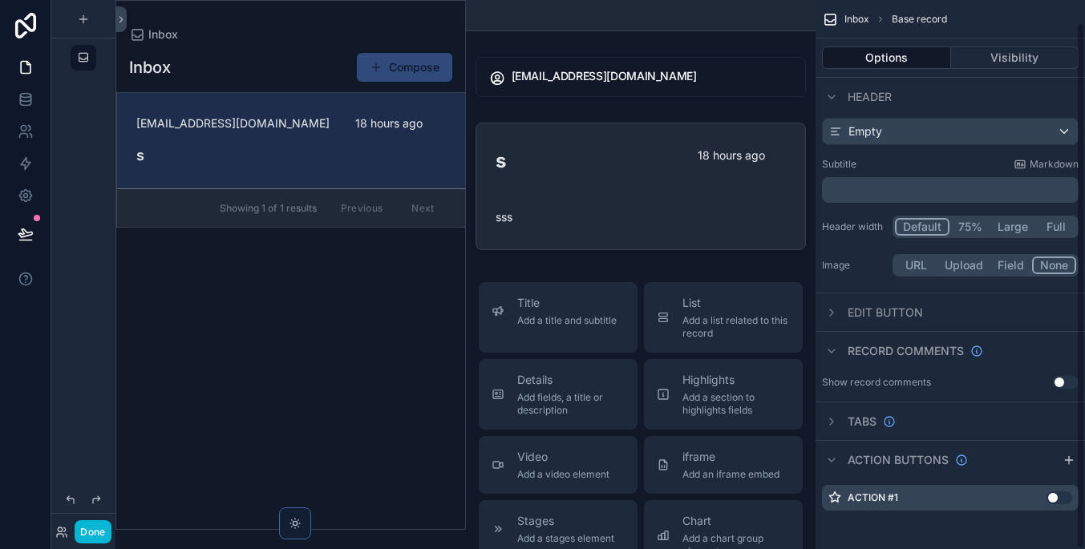
scroll to position [23, 0]
click at [1049, 492] on button "Use setting" at bounding box center [1059, 497] width 26 height 13
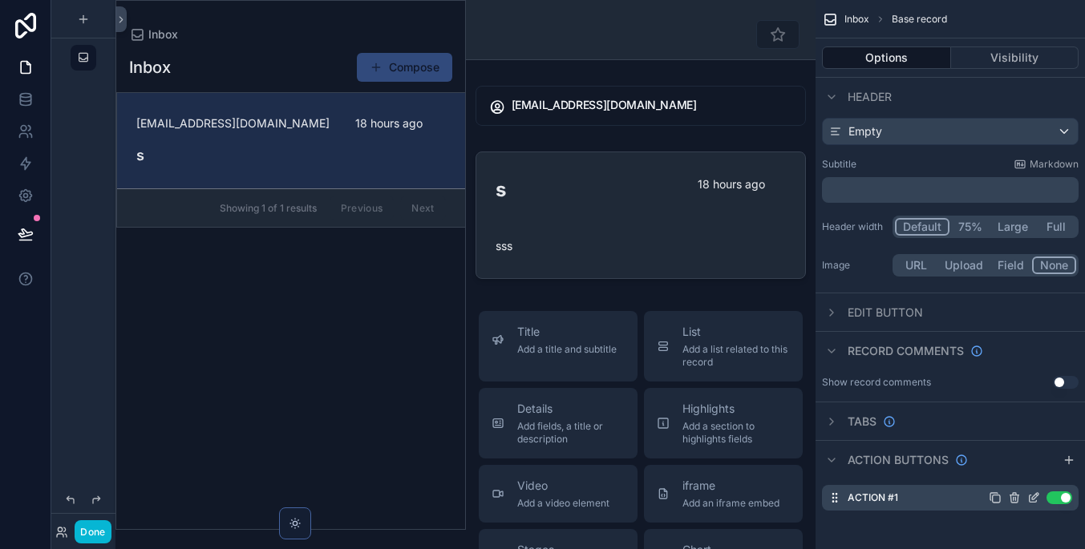
click at [1028, 493] on icon "scrollable content" at bounding box center [1033, 497] width 13 height 13
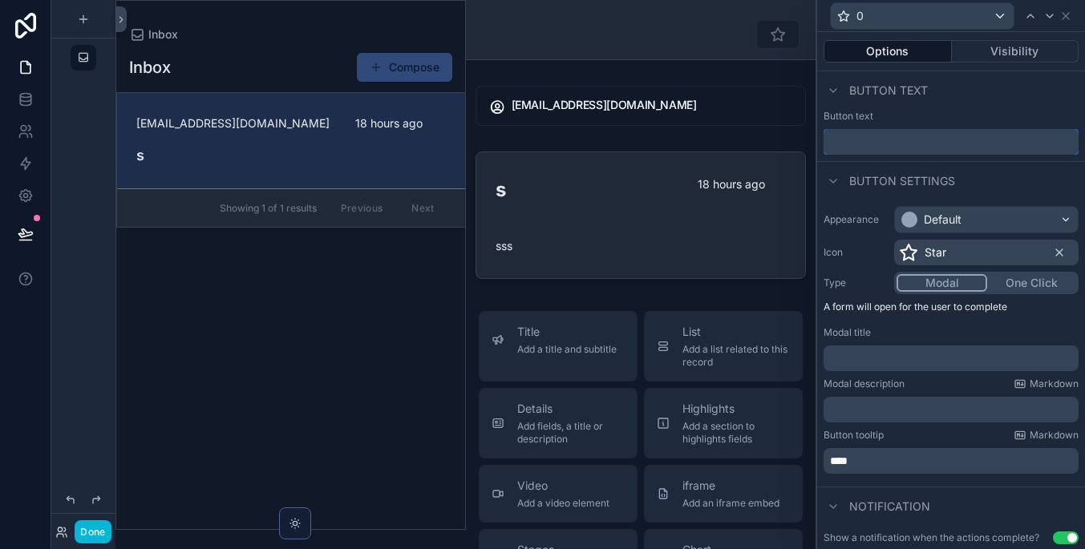
click at [929, 141] on input "text" at bounding box center [950, 142] width 255 height 26
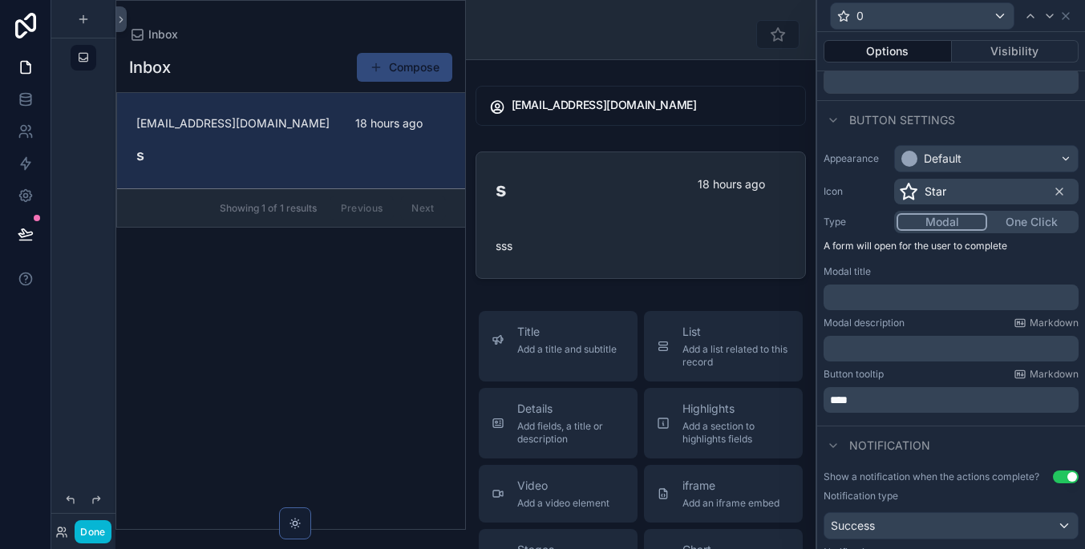
scroll to position [107, 0]
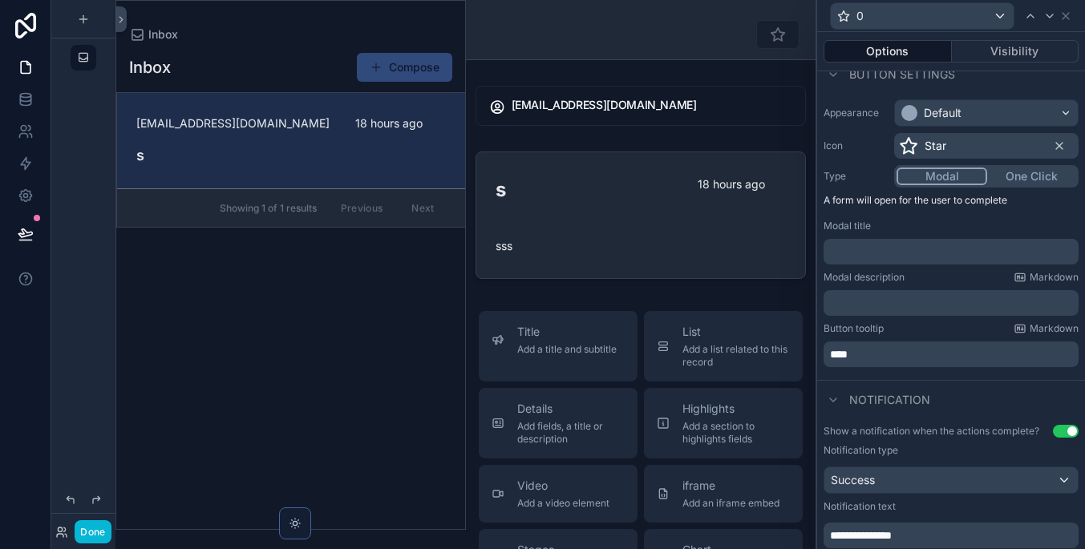
click at [1020, 173] on button "One Click" at bounding box center [1031, 177] width 89 height 18
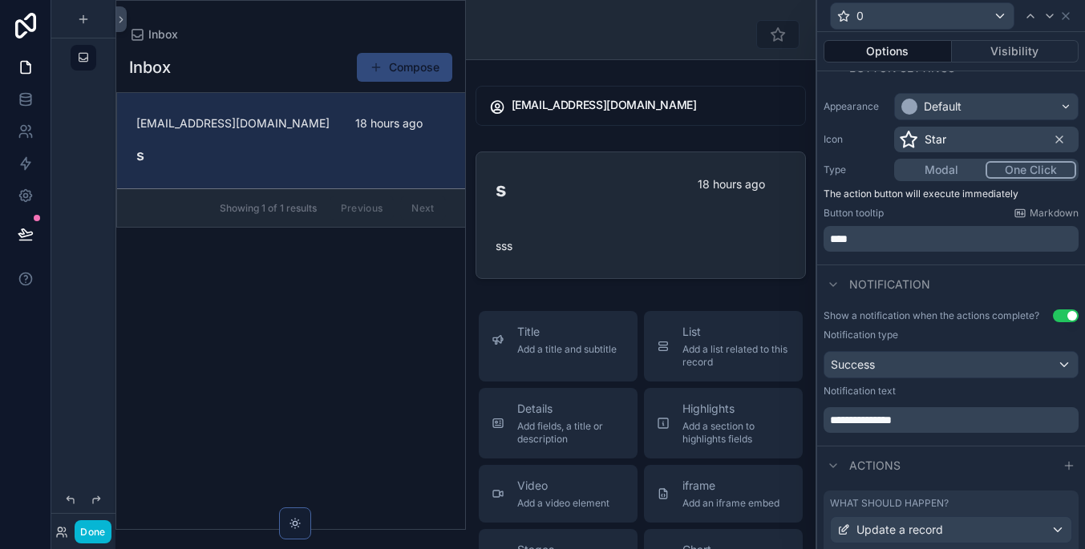
scroll to position [131, 0]
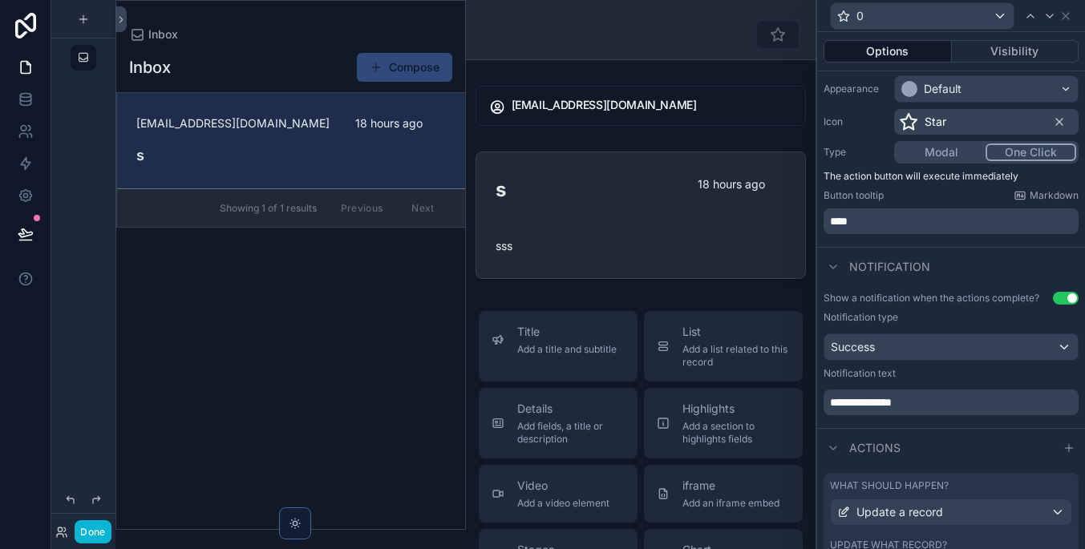
click at [978, 345] on div "Success" at bounding box center [950, 347] width 253 height 26
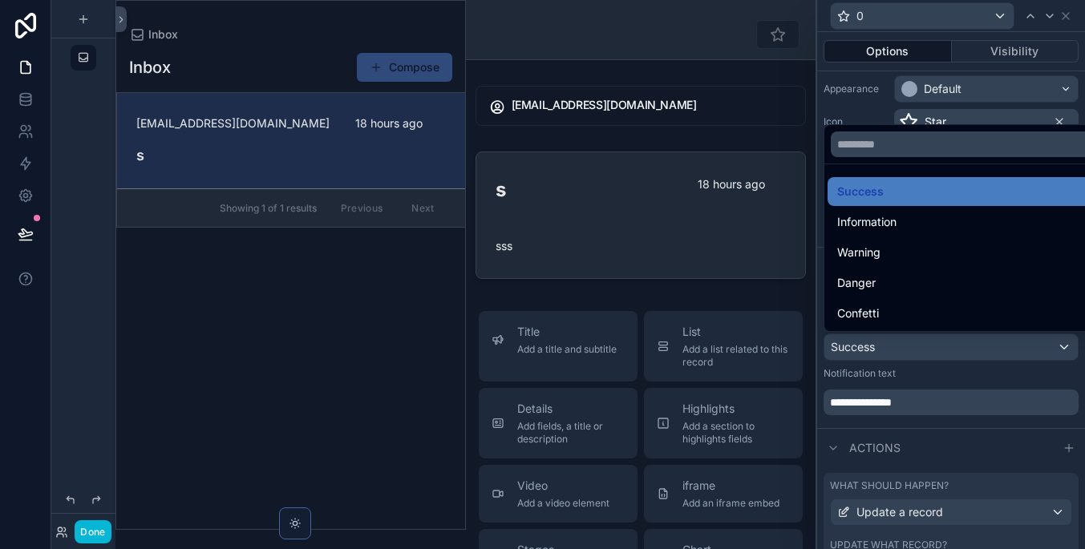
click at [978, 345] on div at bounding box center [951, 274] width 268 height 549
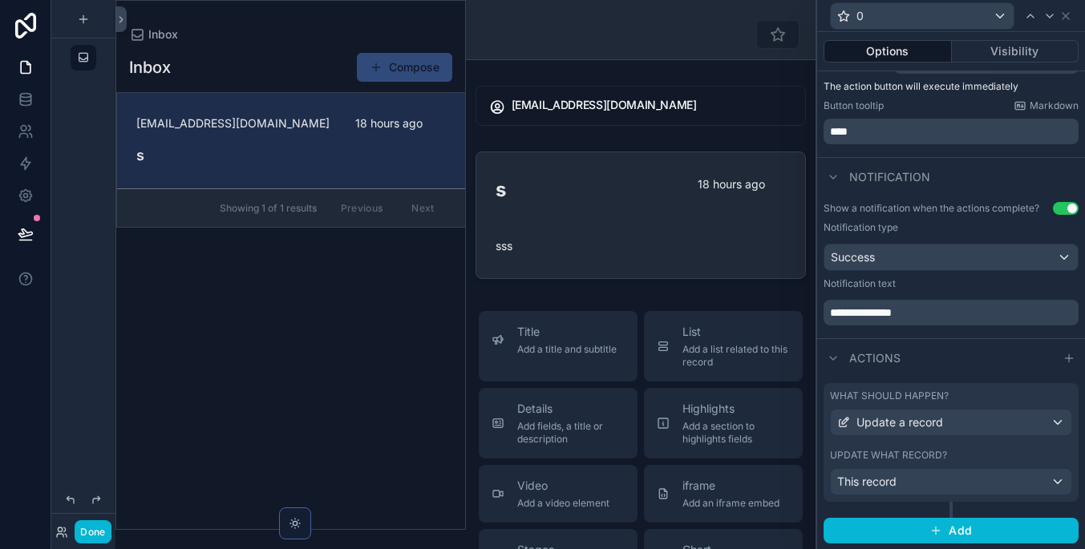
scroll to position [0, 0]
click at [986, 478] on div "This record" at bounding box center [951, 482] width 241 height 26
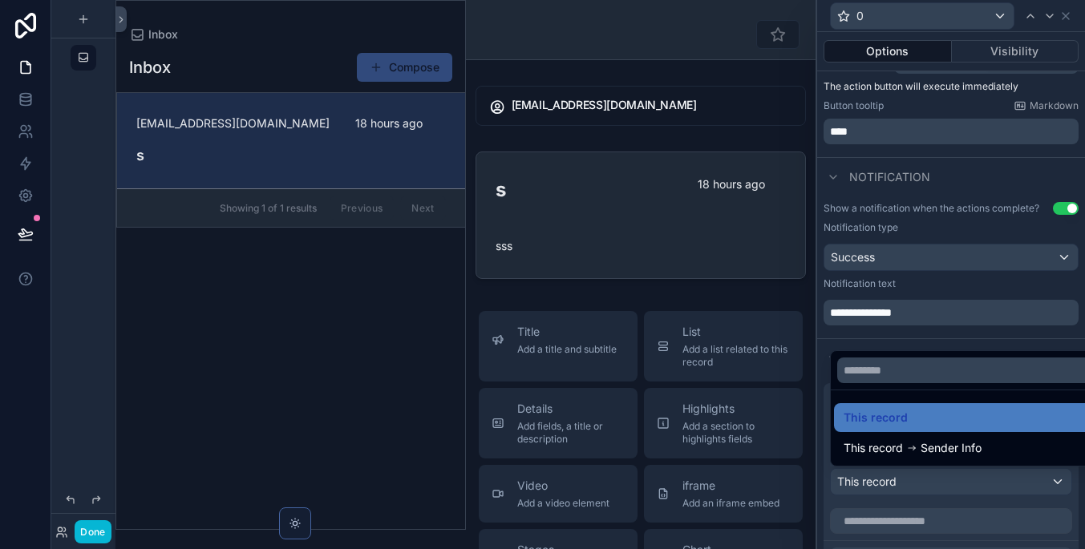
click at [987, 476] on div at bounding box center [951, 274] width 268 height 549
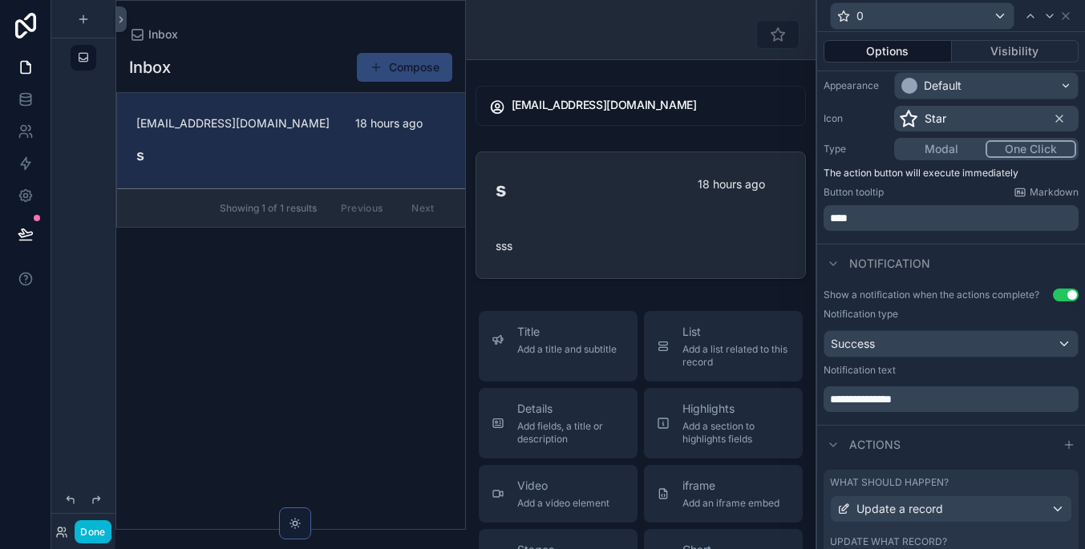
scroll to position [100, 0]
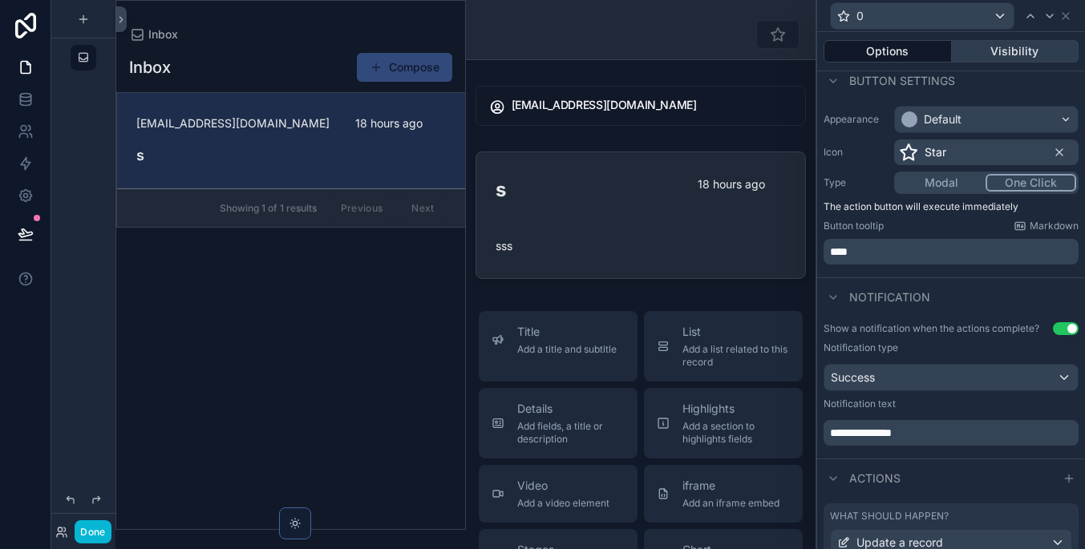
click at [992, 56] on button "Visibility" at bounding box center [1015, 51] width 127 height 22
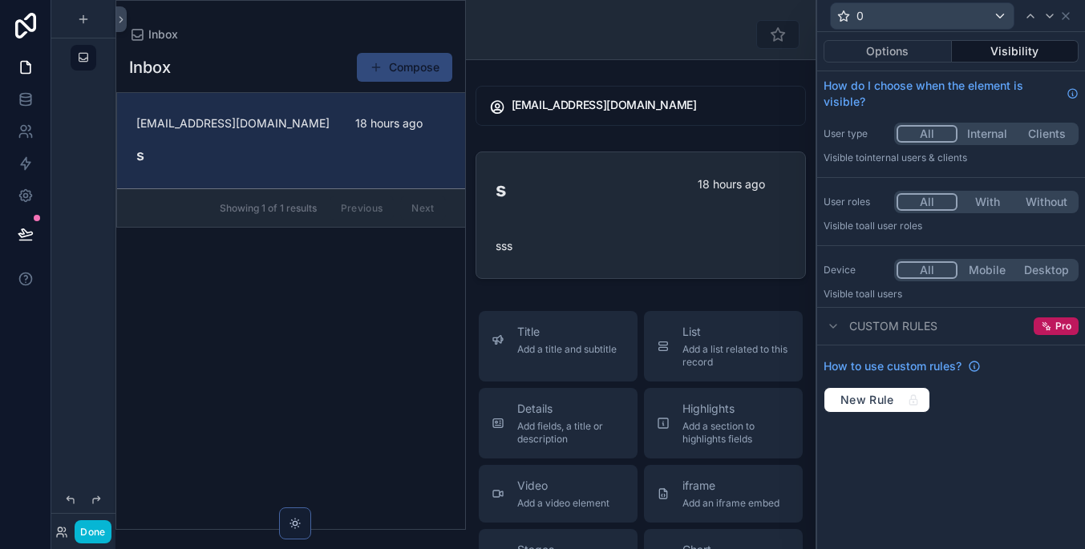
scroll to position [0, 0]
click at [931, 42] on button "Options" at bounding box center [887, 51] width 128 height 22
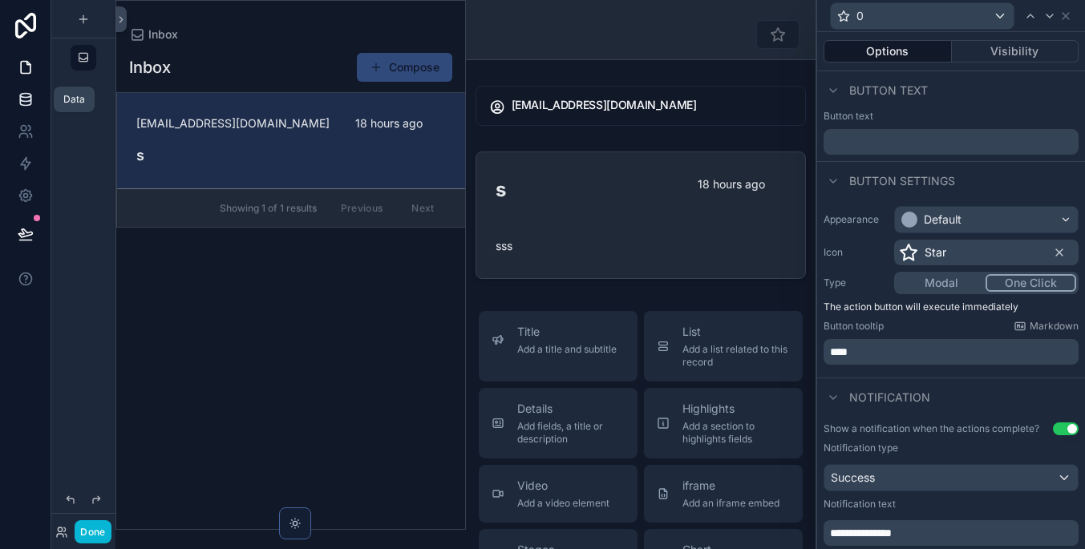
click at [27, 101] on icon at bounding box center [25, 98] width 10 height 6
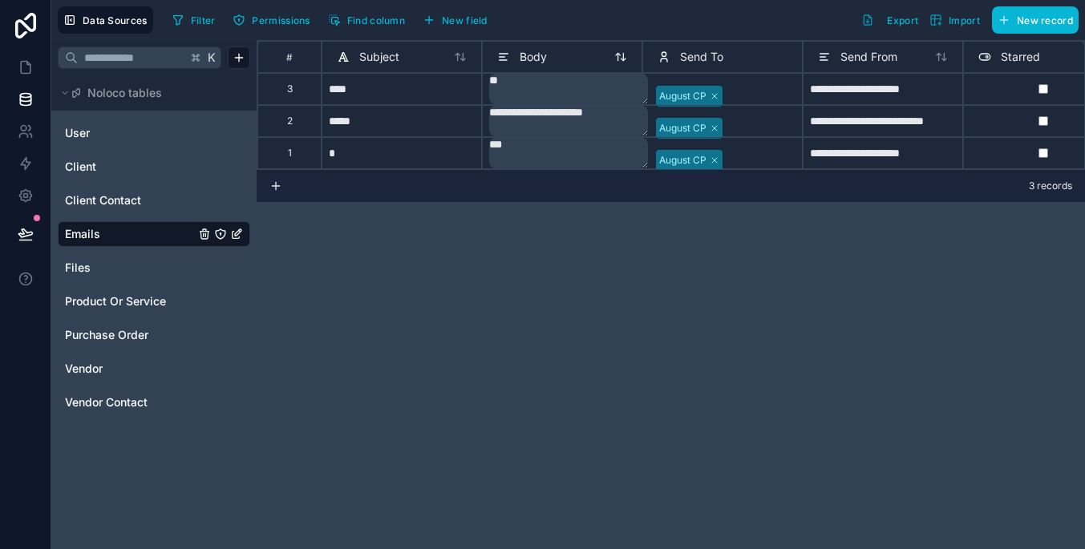
click at [589, 54] on div "Body" at bounding box center [562, 56] width 130 height 19
click at [466, 22] on span "New field" at bounding box center [465, 20] width 46 height 12
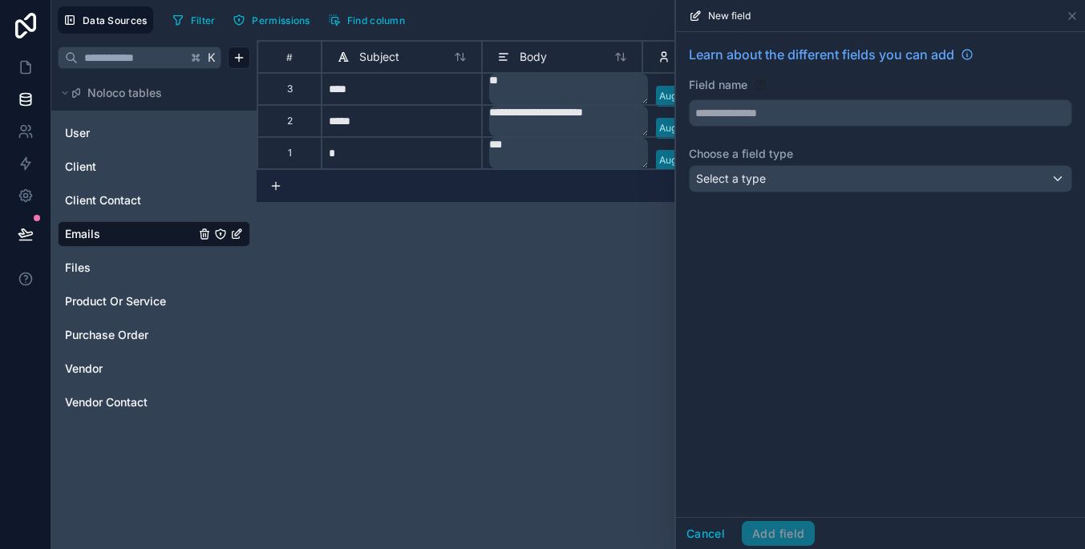
click at [839, 190] on div "Select a type" at bounding box center [880, 179] width 382 height 26
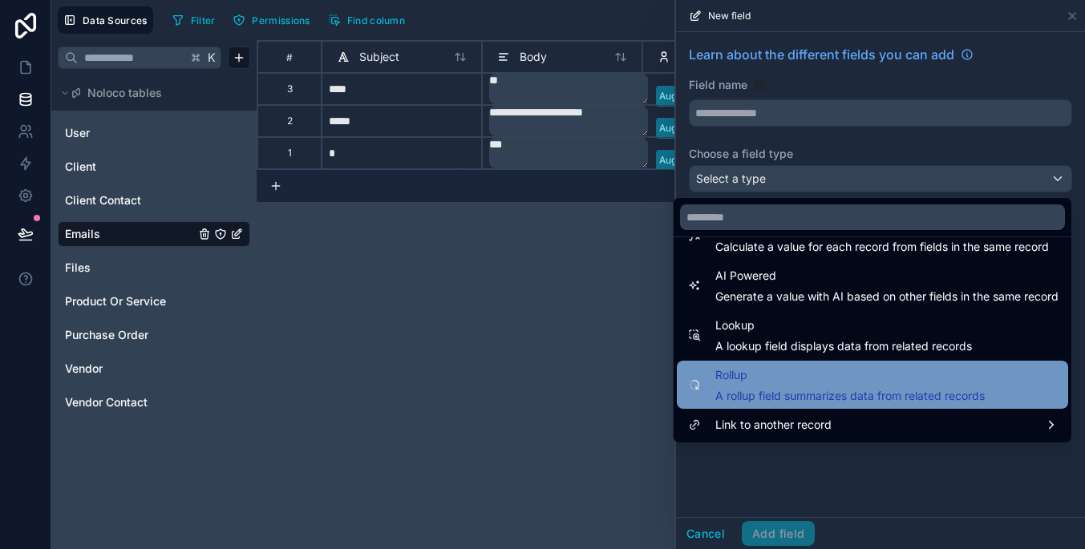
scroll to position [465, 0]
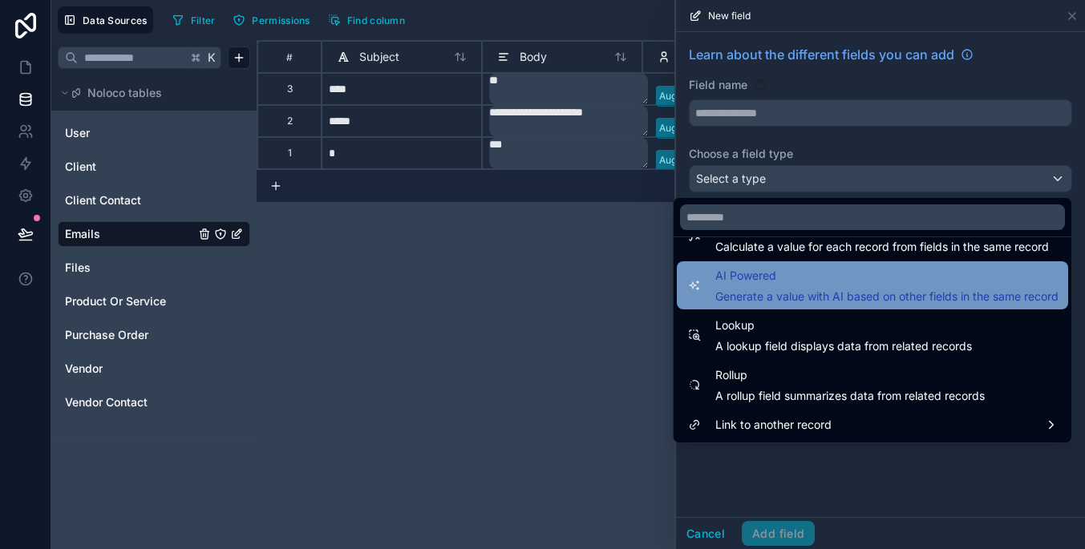
click at [838, 295] on span "Generate a value with AI based on other fields in the same record" at bounding box center [886, 297] width 343 height 16
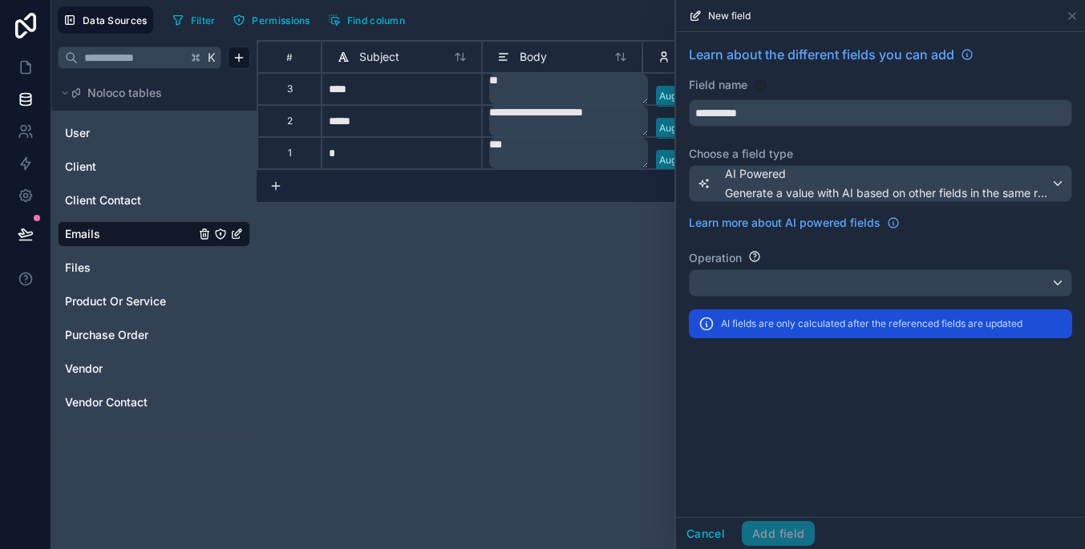
click at [839, 270] on div at bounding box center [880, 283] width 382 height 26
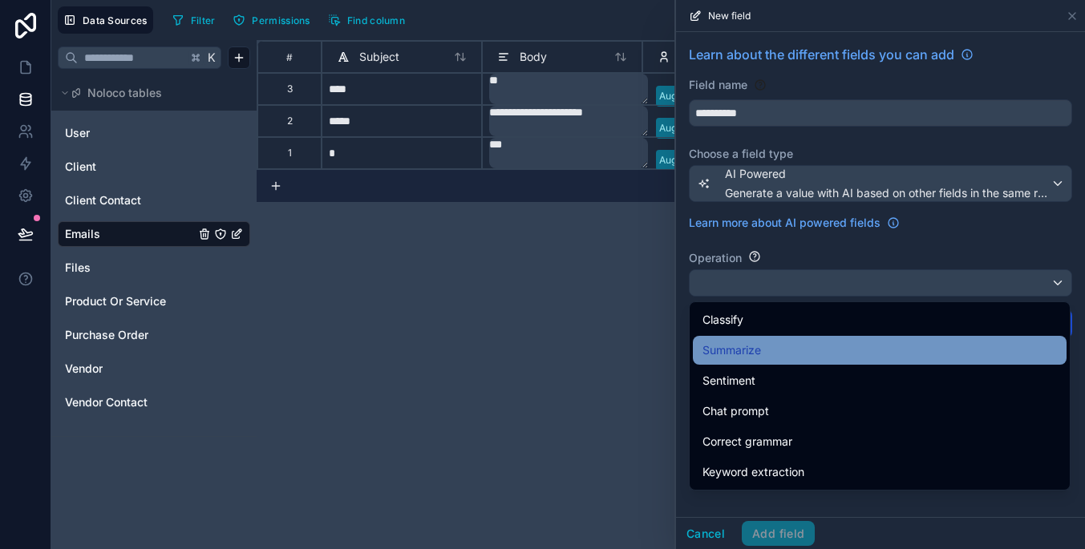
click at [835, 350] on div "Summarize" at bounding box center [879, 350] width 354 height 19
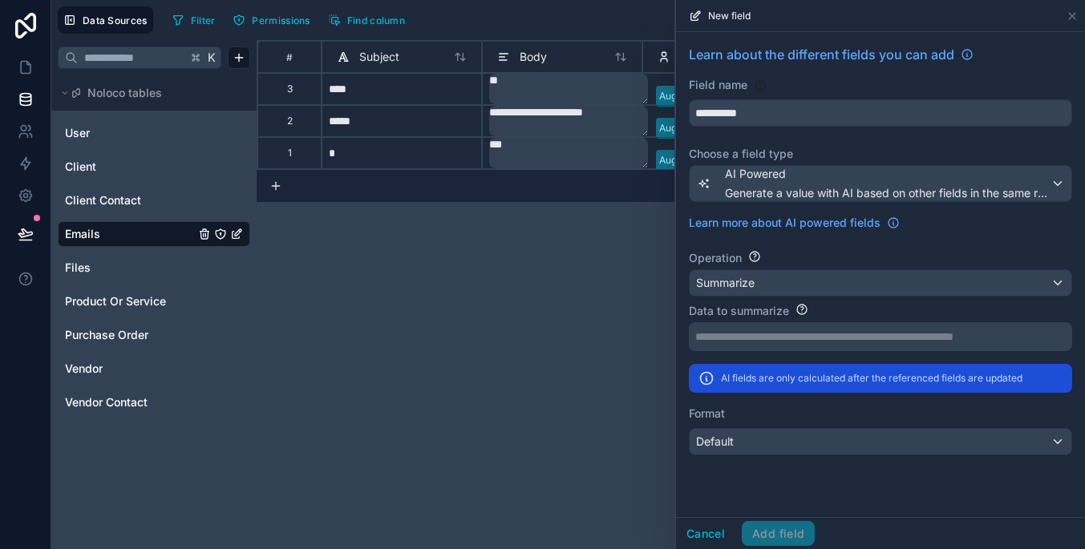
click at [837, 334] on p "**********" at bounding box center [878, 337] width 367 height 16
click at [834, 332] on p "**********" at bounding box center [878, 337] width 367 height 16
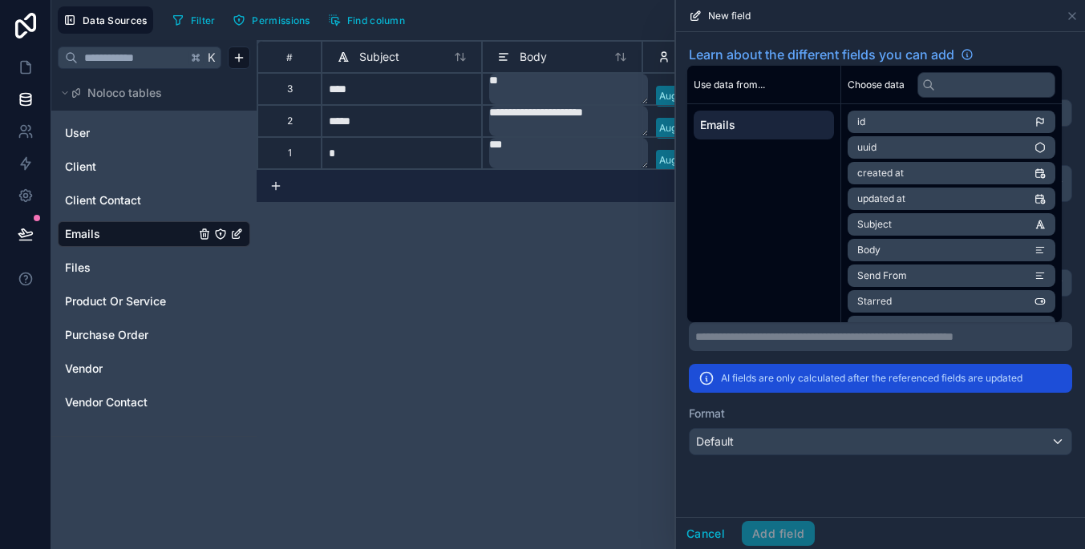
click at [916, 250] on li "Body" at bounding box center [951, 250] width 208 height 22
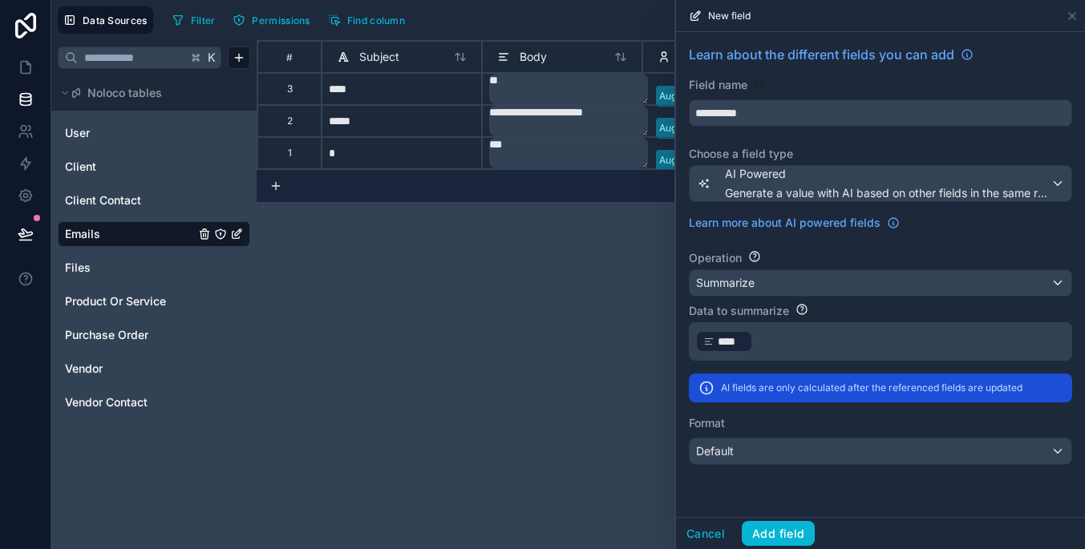
click at [847, 461] on div "Default" at bounding box center [880, 452] width 382 height 26
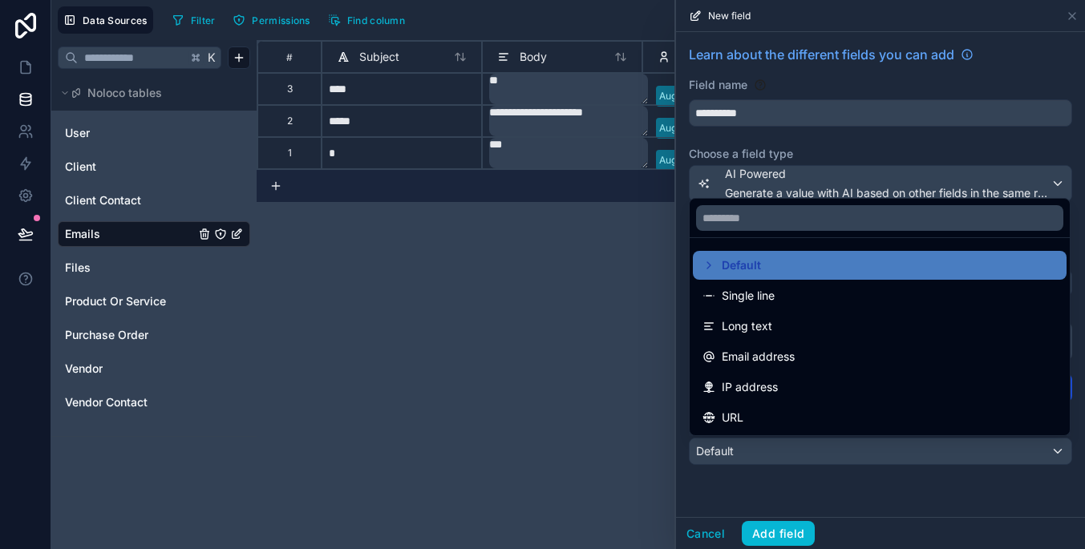
click at [844, 451] on div at bounding box center [880, 274] width 409 height 549
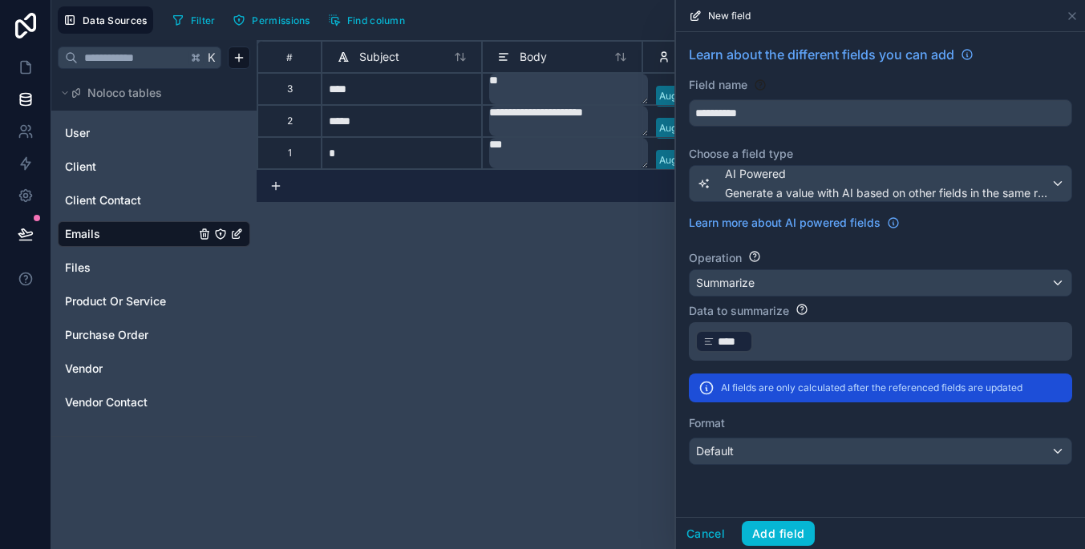
click at [844, 451] on div "Default" at bounding box center [880, 452] width 382 height 26
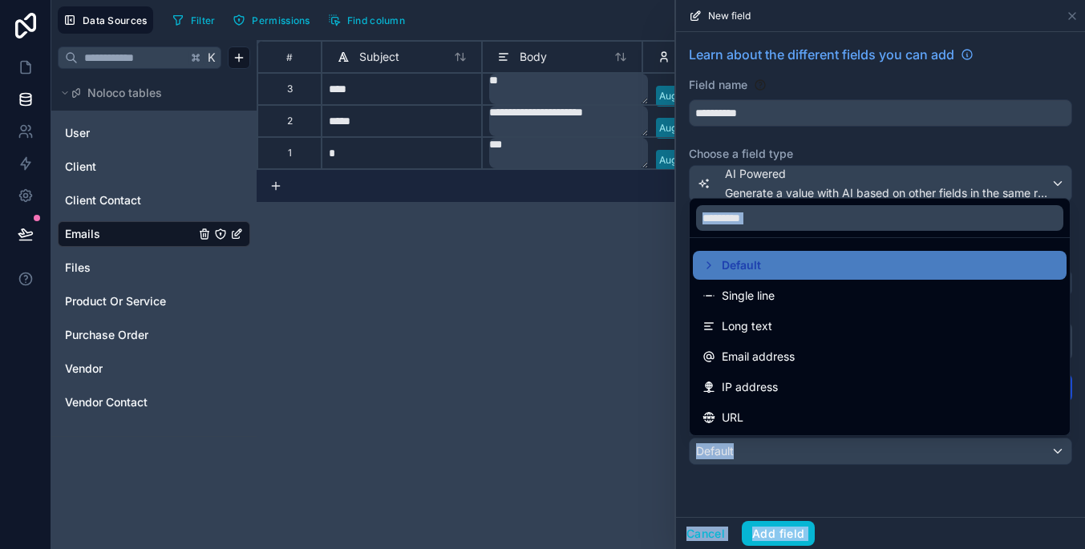
drag, startPoint x: 844, startPoint y: 329, endPoint x: 829, endPoint y: 479, distance: 150.7
click at [830, 479] on div "**********" at bounding box center [567, 274] width 1033 height 549
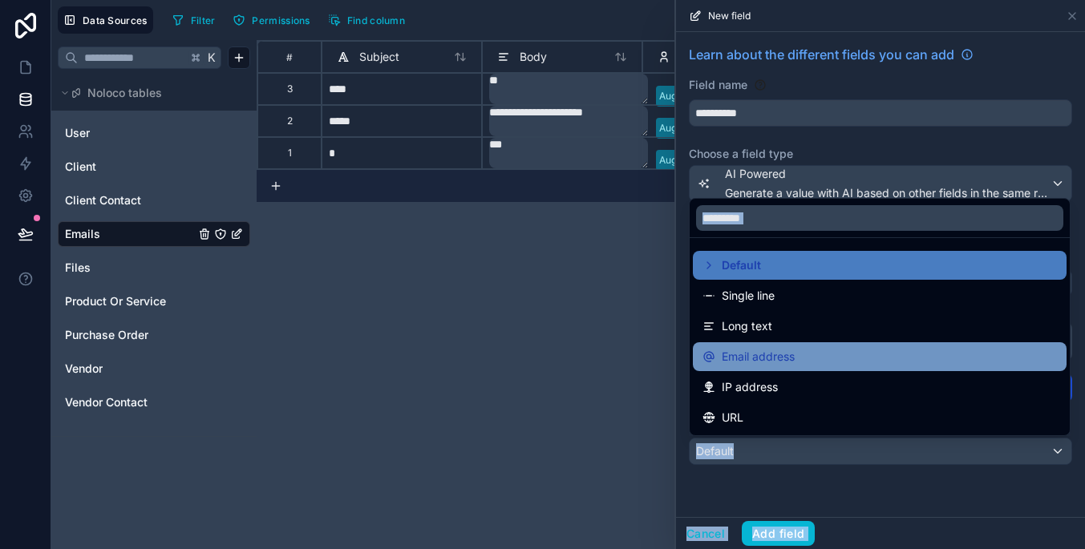
scroll to position [0, 0]
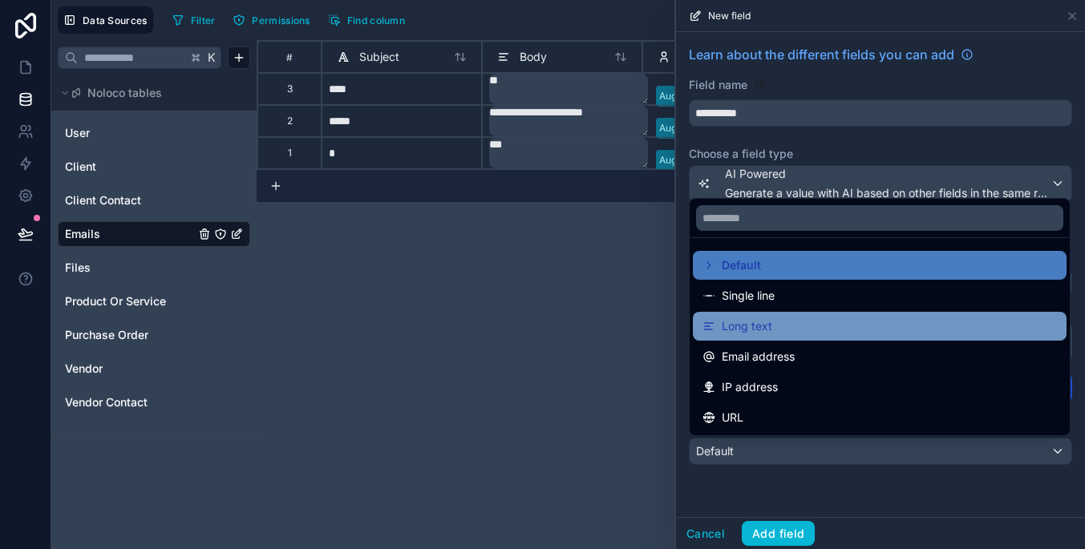
click at [821, 321] on div "Long text" at bounding box center [879, 326] width 354 height 19
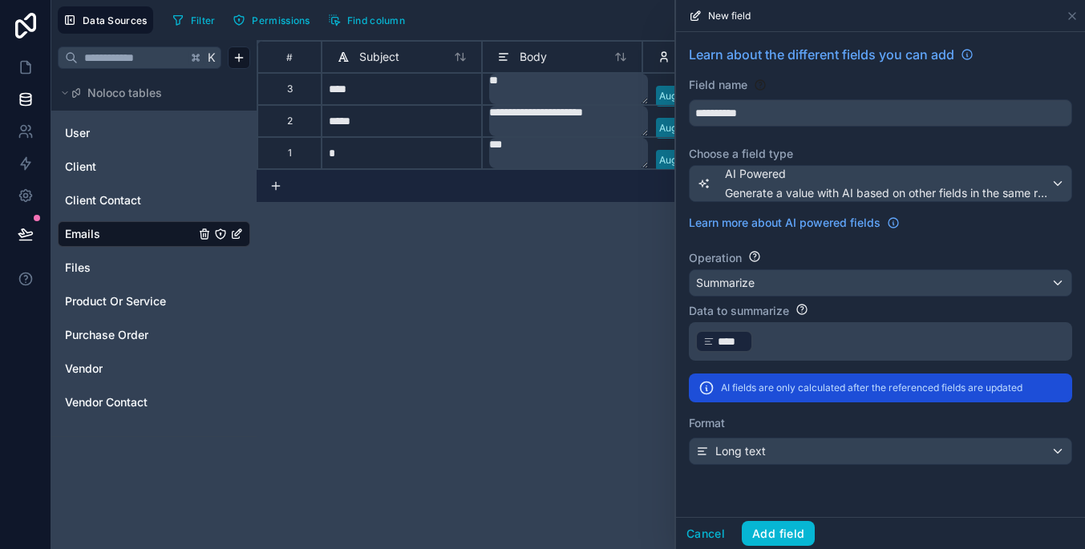
click at [831, 494] on div "**********" at bounding box center [880, 274] width 409 height 485
click at [805, 111] on input "**********" at bounding box center [880, 113] width 382 height 26
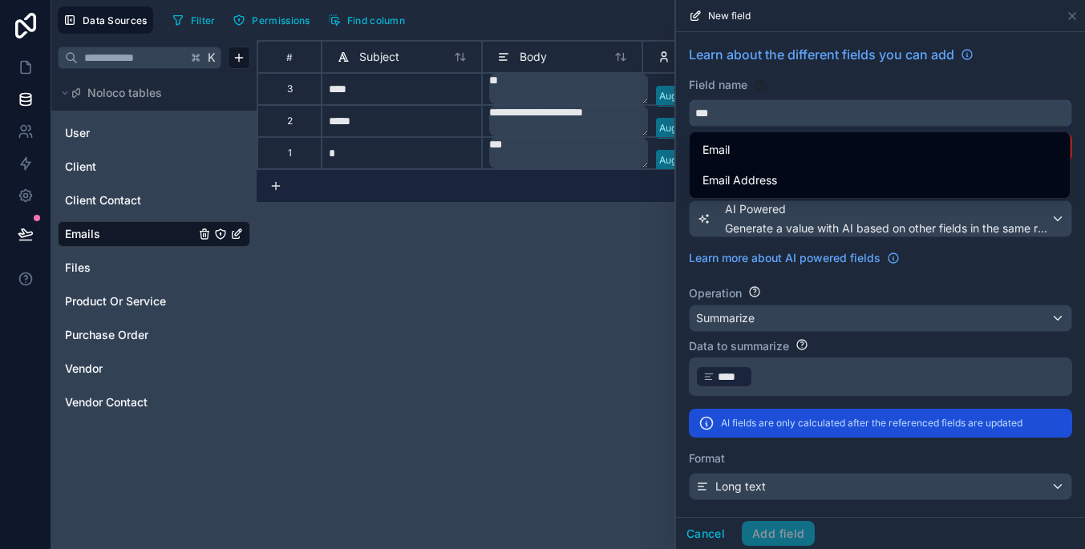
click at [880, 113] on button "**" at bounding box center [880, 112] width 383 height 27
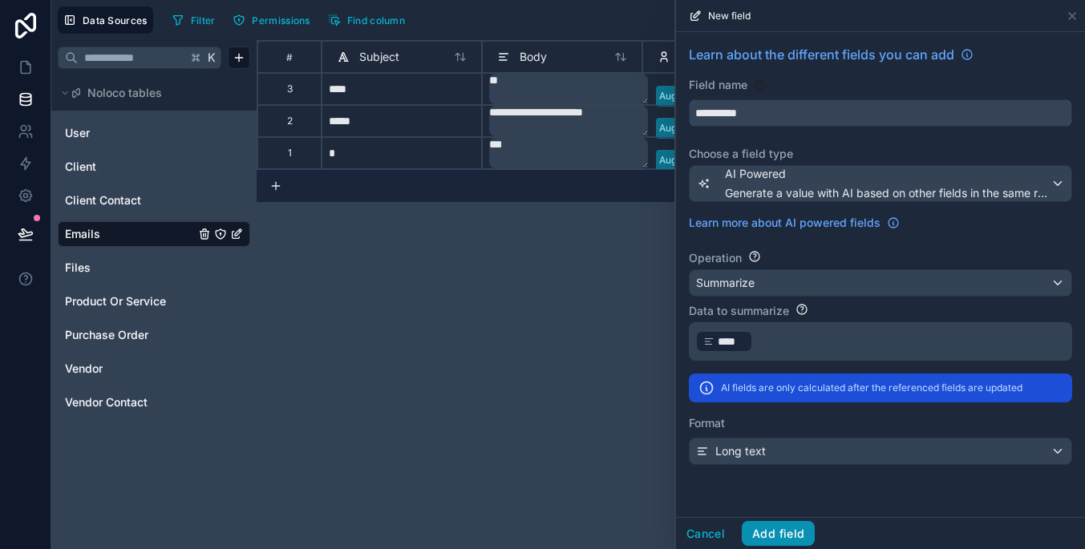
type input "**********"
click at [788, 536] on button "Add field" at bounding box center [778, 534] width 73 height 26
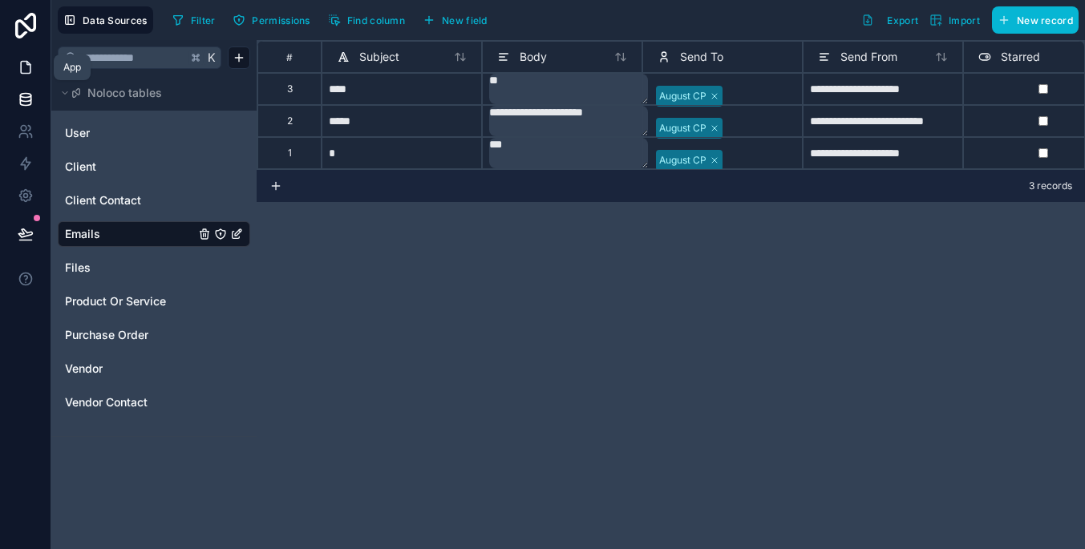
click at [16, 75] on link at bounding box center [25, 67] width 51 height 32
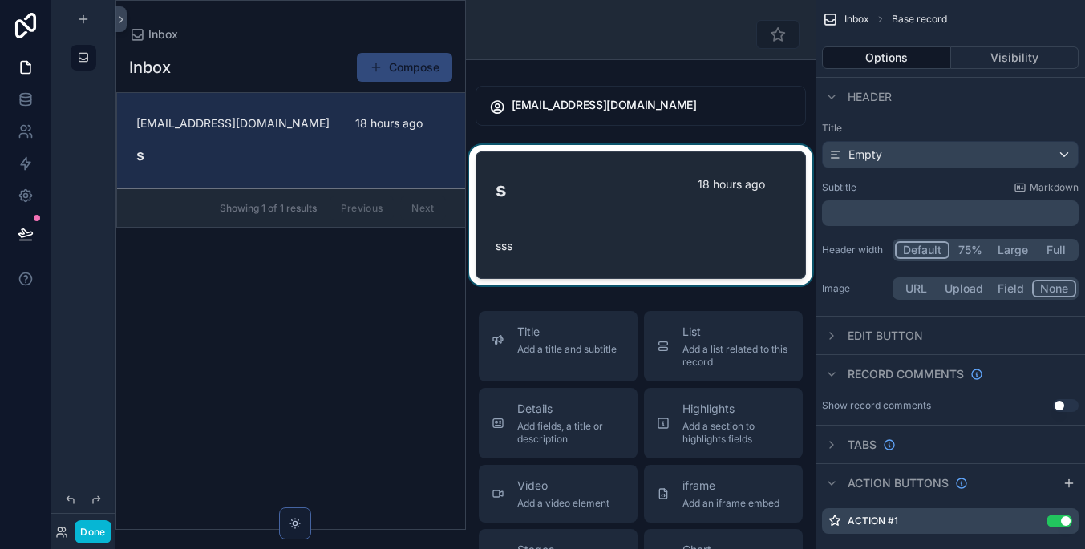
click at [572, 219] on div "scrollable content" at bounding box center [641, 215] width 350 height 140
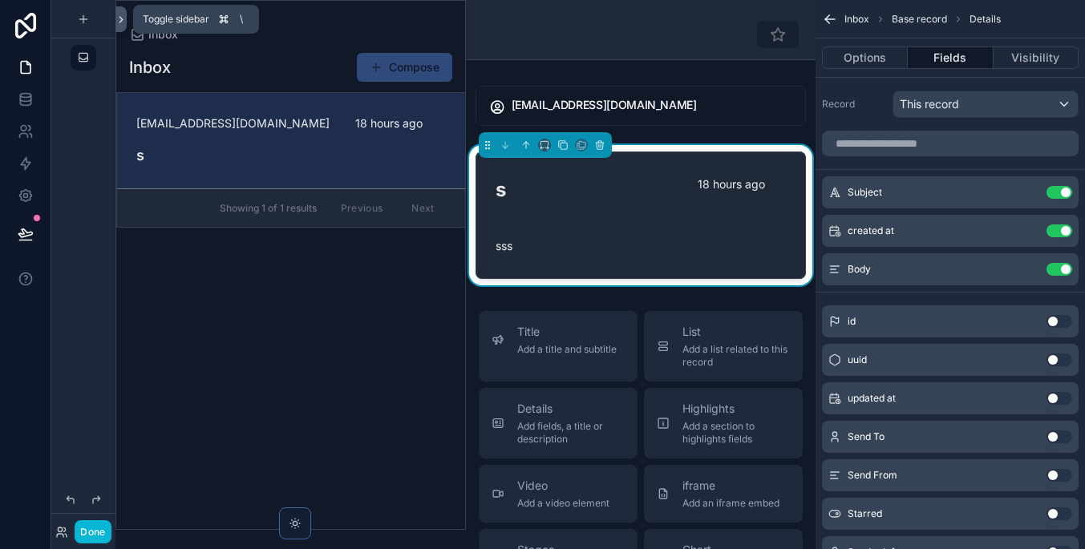
click at [118, 24] on icon at bounding box center [120, 20] width 11 height 12
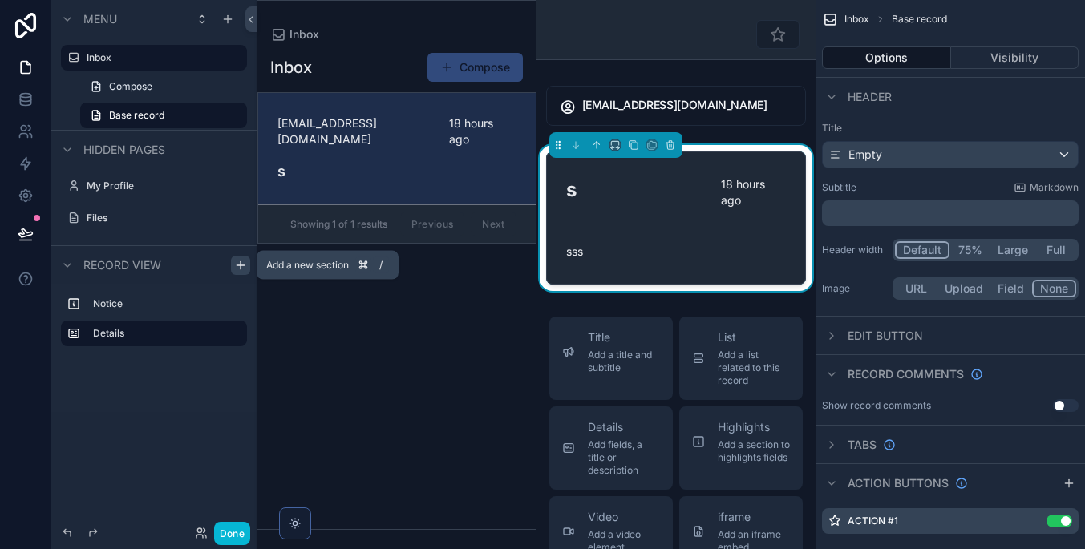
click at [235, 265] on icon "scrollable content" at bounding box center [240, 265] width 13 height 13
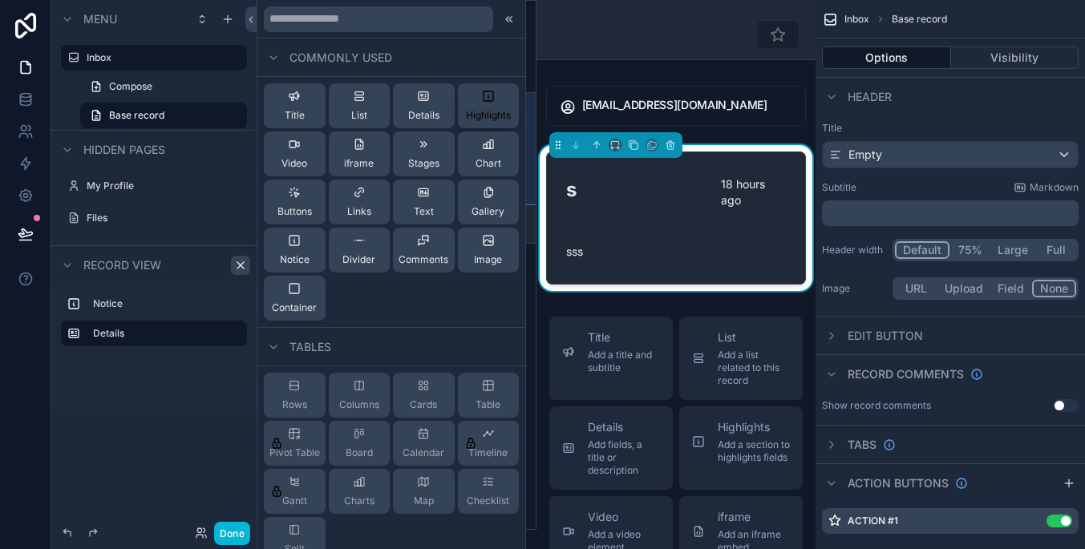
click at [489, 119] on span "Highlights" at bounding box center [488, 115] width 45 height 13
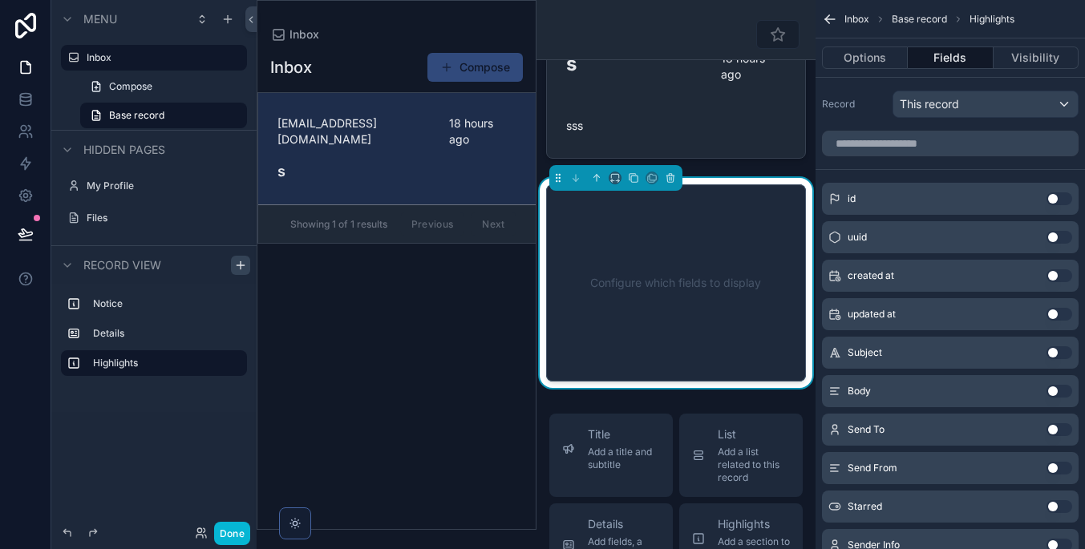
scroll to position [135, 0]
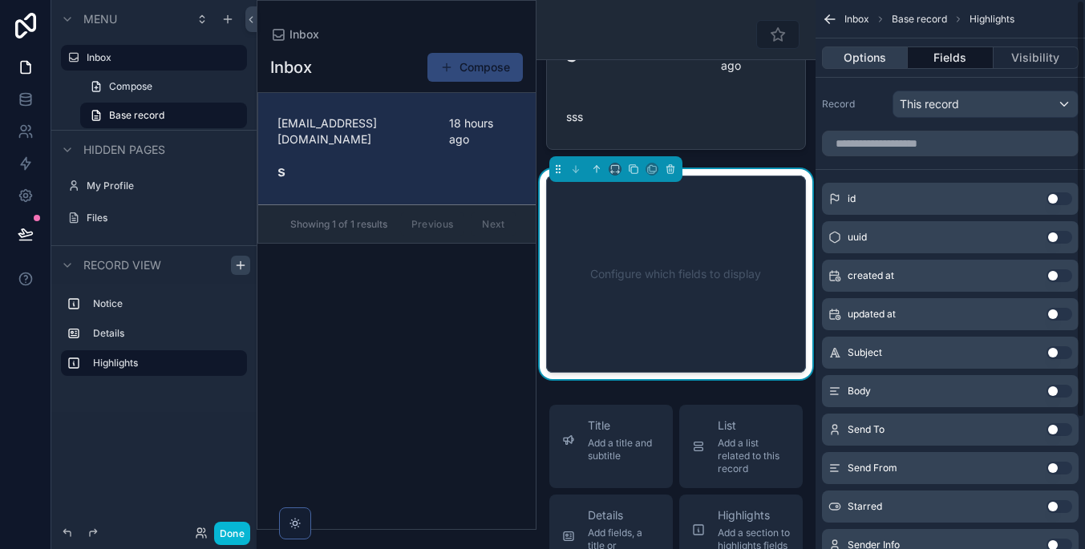
click at [894, 55] on button "Options" at bounding box center [865, 57] width 86 height 22
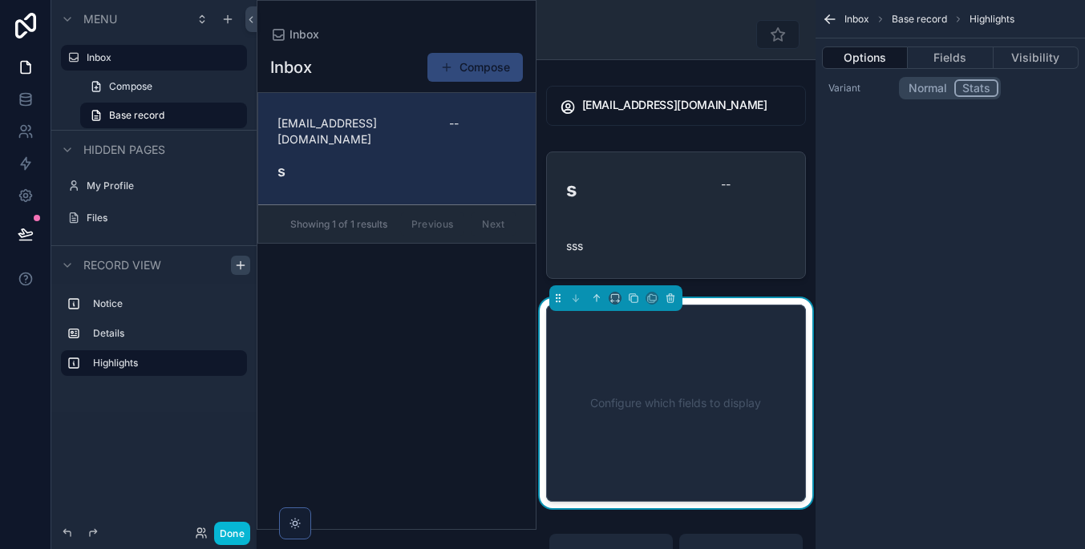
click at [977, 87] on button "Stats" at bounding box center [976, 88] width 44 height 18
click at [933, 91] on button "Normal" at bounding box center [928, 88] width 55 height 18
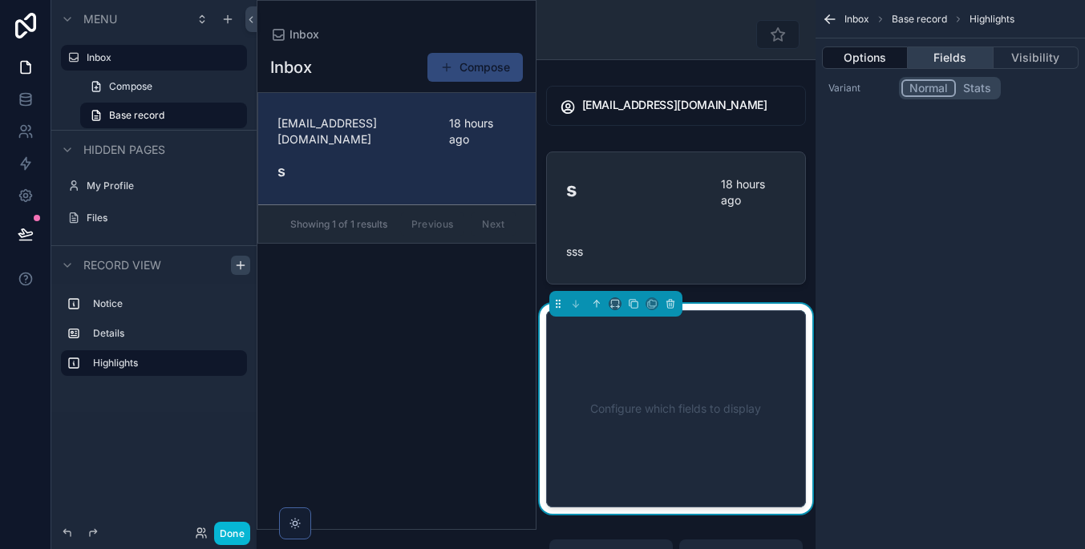
click at [956, 63] on button "Fields" at bounding box center [950, 57] width 85 height 22
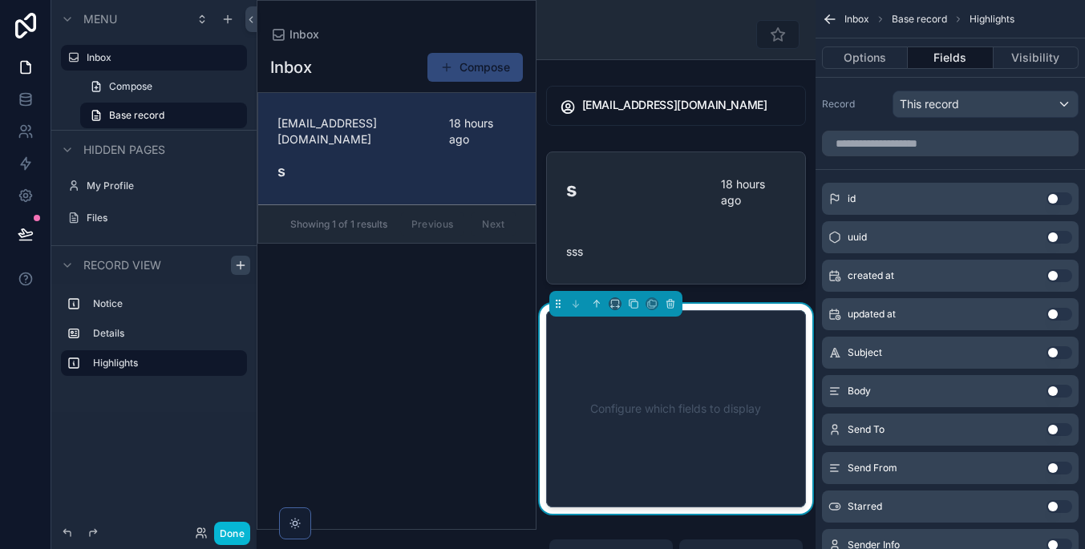
click at [1057, 275] on button "Use setting" at bounding box center [1059, 275] width 26 height 13
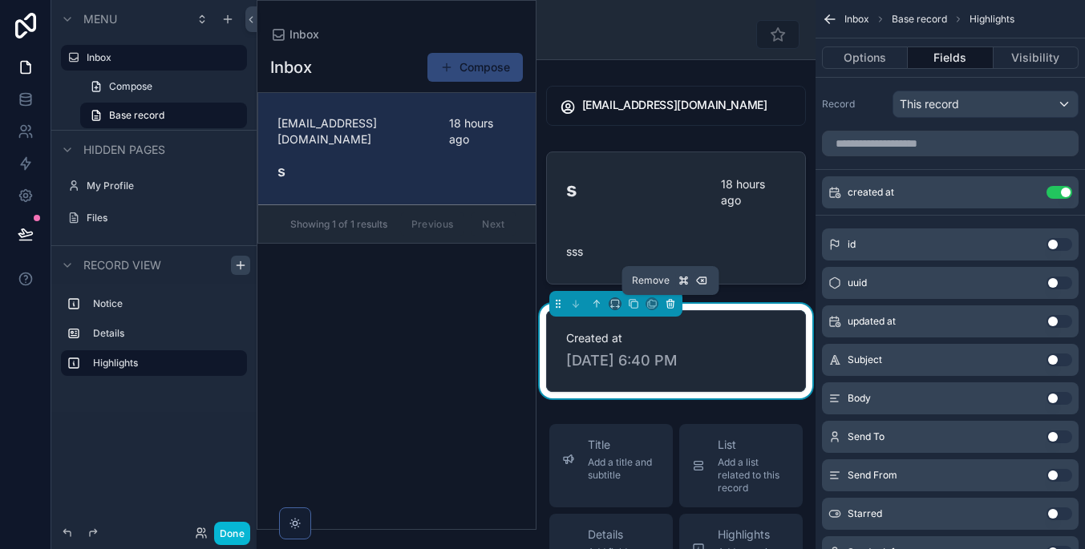
click at [672, 301] on icon "scrollable content" at bounding box center [669, 301] width 7 height 0
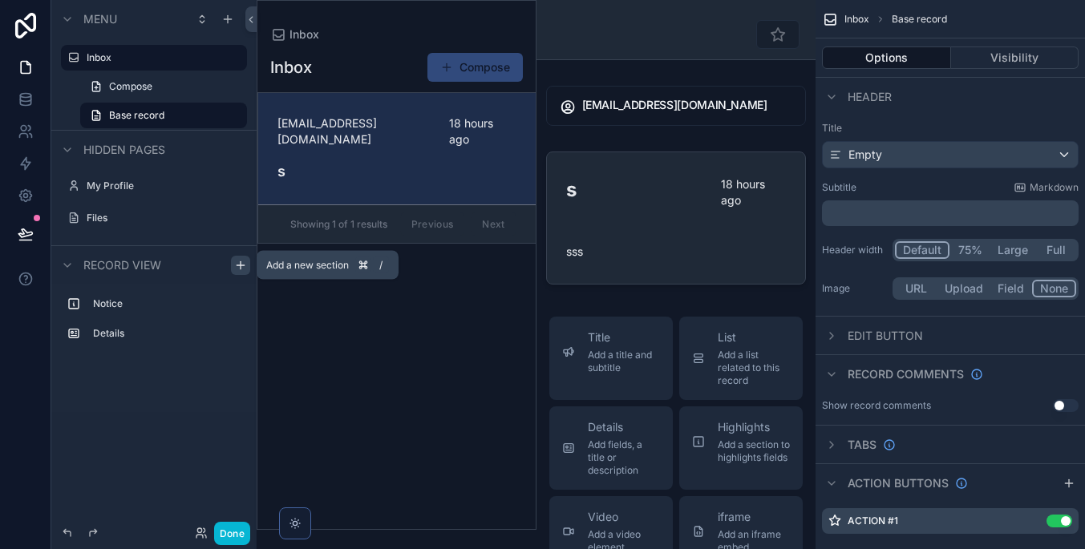
click at [245, 262] on icon "scrollable content" at bounding box center [240, 265] width 13 height 13
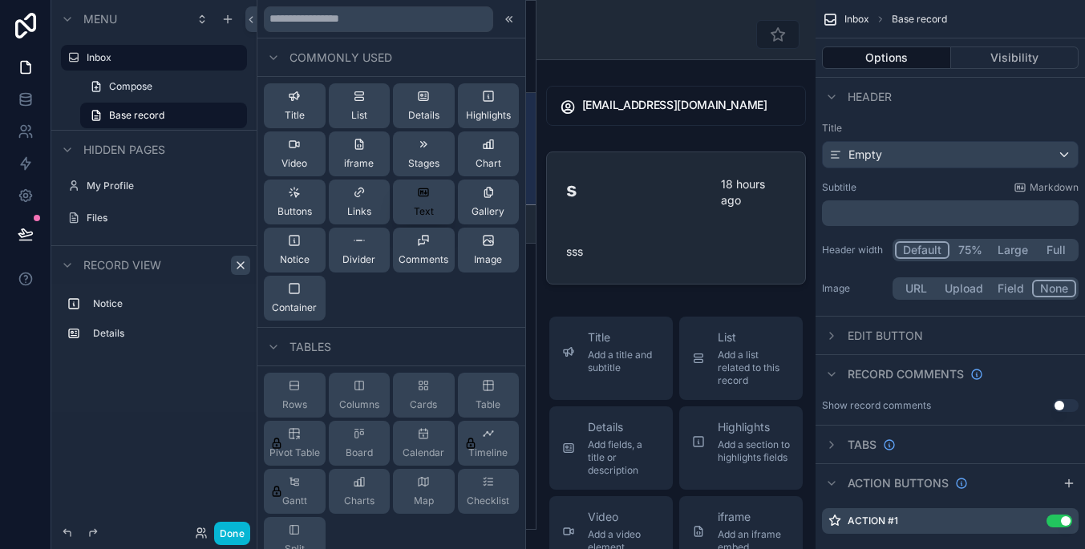
click at [417, 208] on span "Text" at bounding box center [424, 211] width 20 height 13
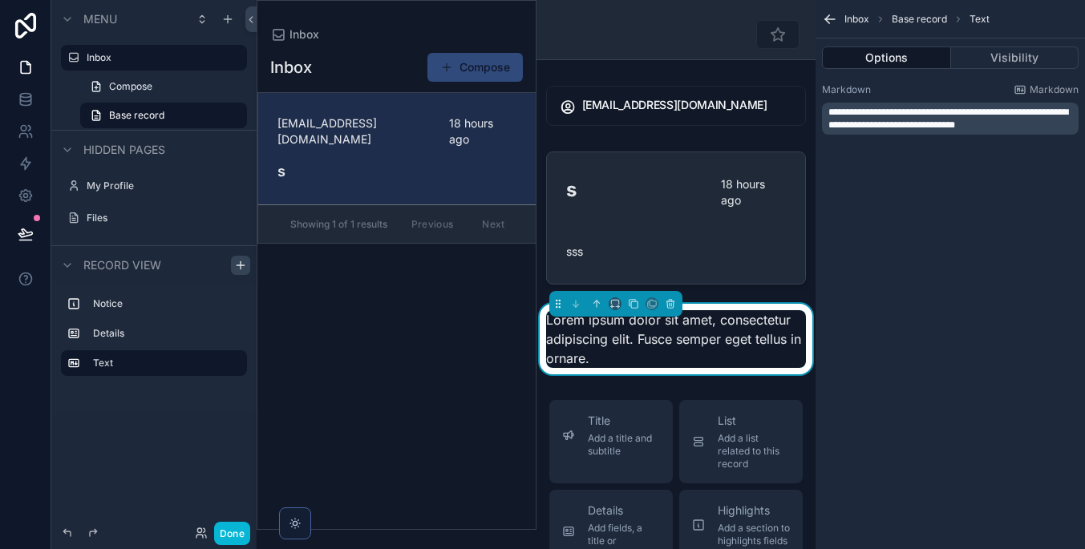
scroll to position [65, 0]
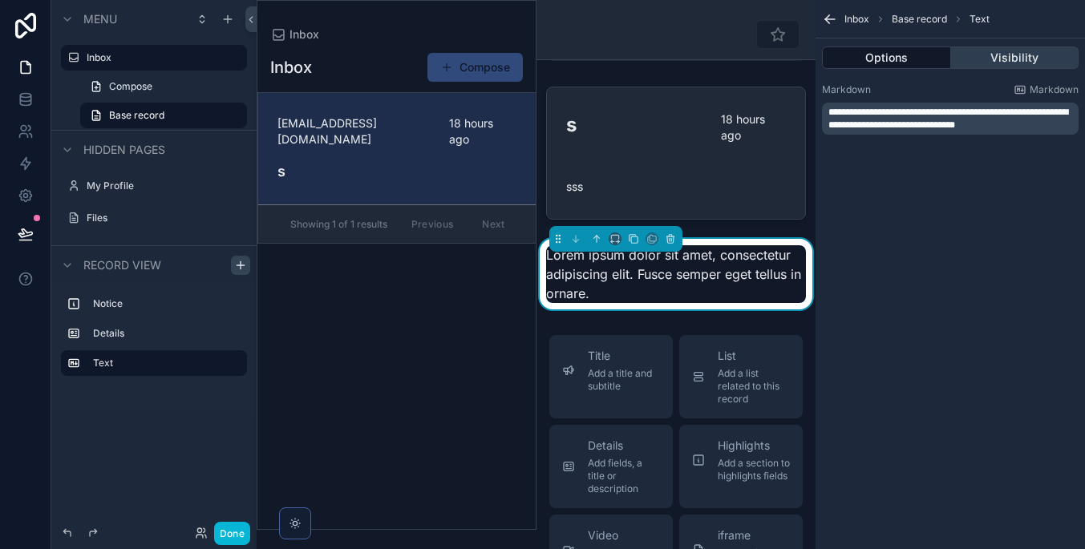
click at [982, 63] on button "Visibility" at bounding box center [1015, 57] width 128 height 22
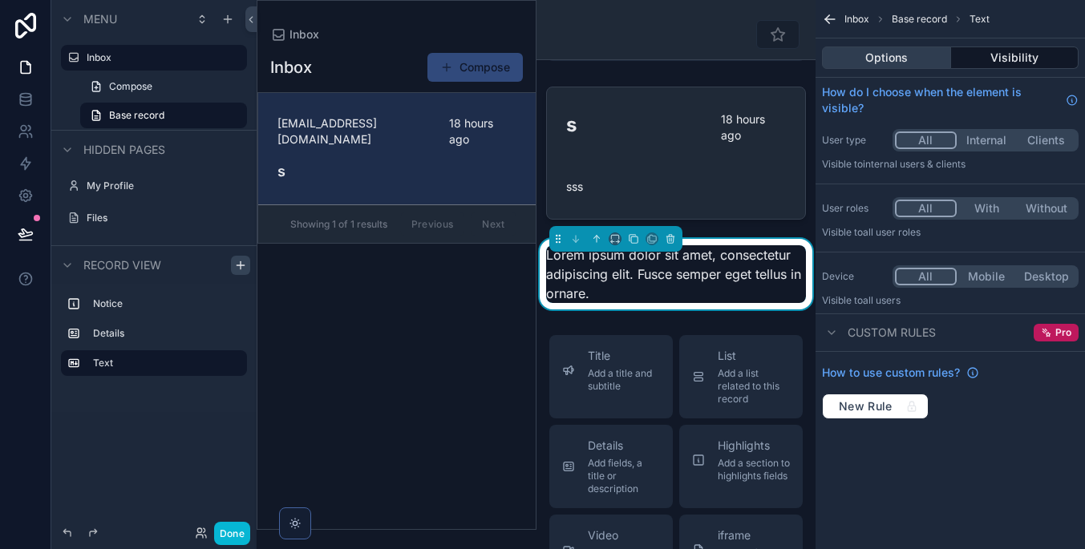
click at [943, 59] on button "Options" at bounding box center [886, 57] width 129 height 22
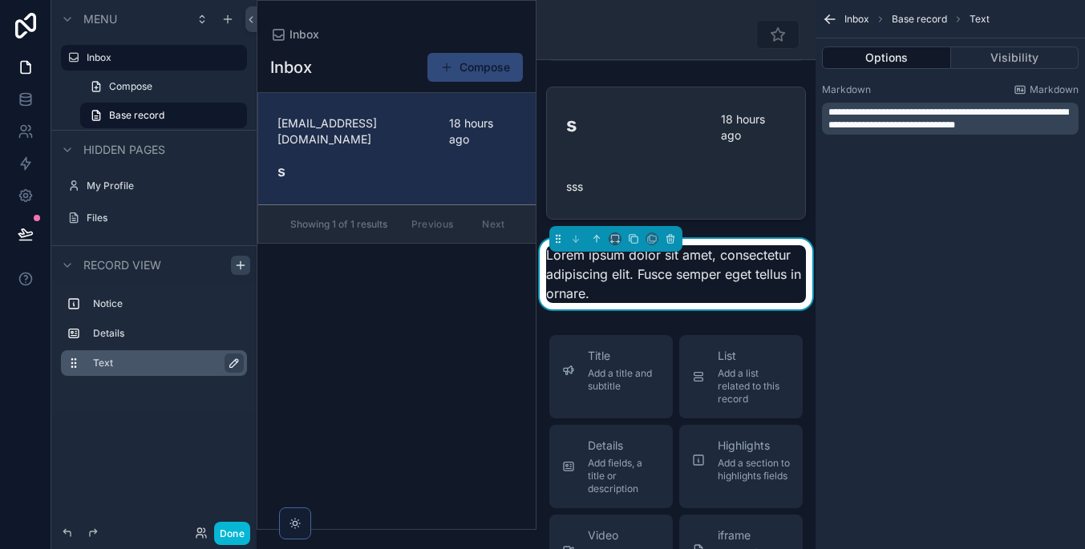
click at [233, 361] on icon "scrollable content" at bounding box center [234, 363] width 13 height 13
click at [673, 243] on icon "scrollable content" at bounding box center [670, 238] width 11 height 11
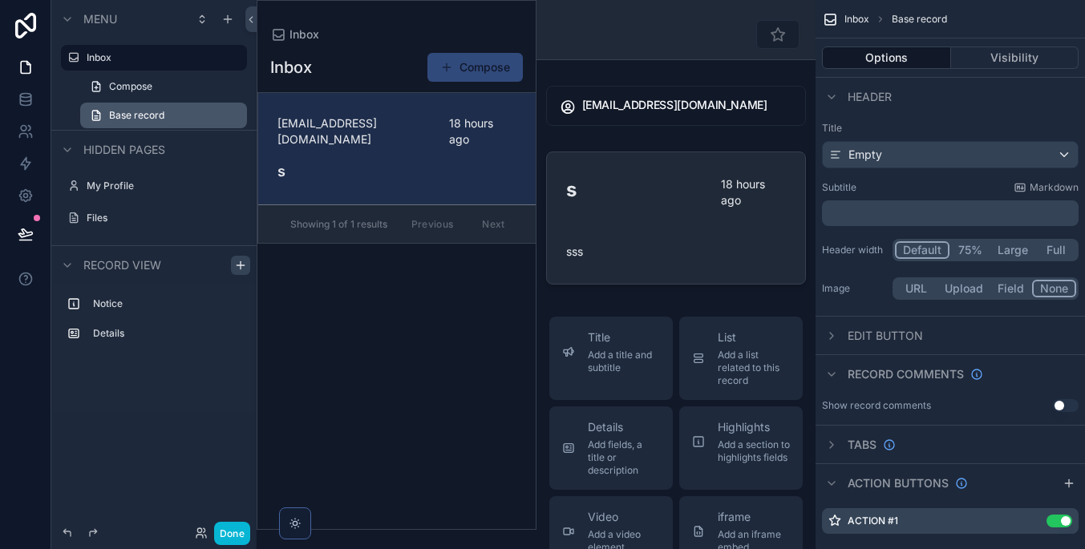
click at [187, 112] on link "Base record" at bounding box center [163, 116] width 167 height 26
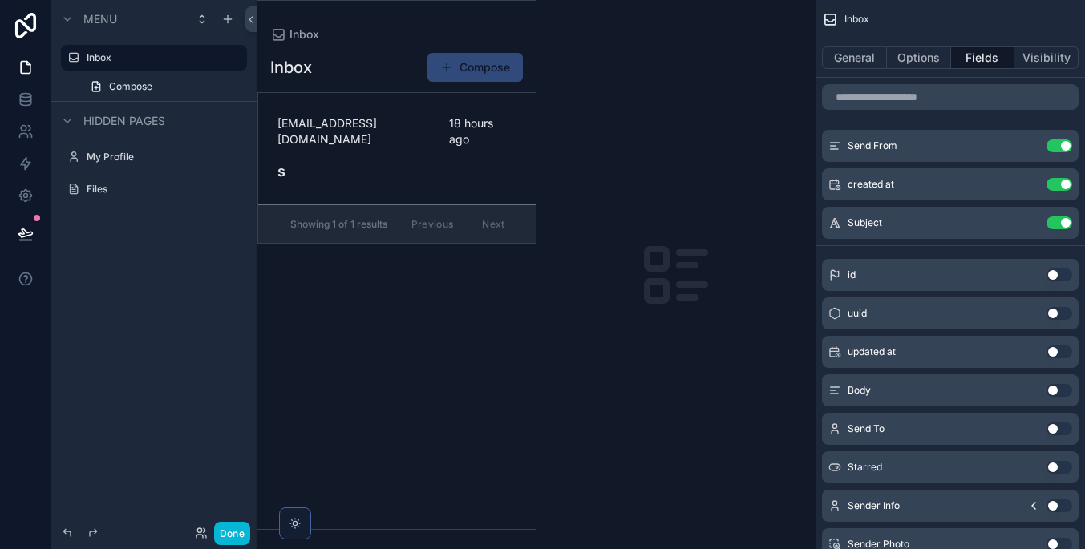
click at [412, 136] on div "scrollable content" at bounding box center [396, 265] width 278 height 528
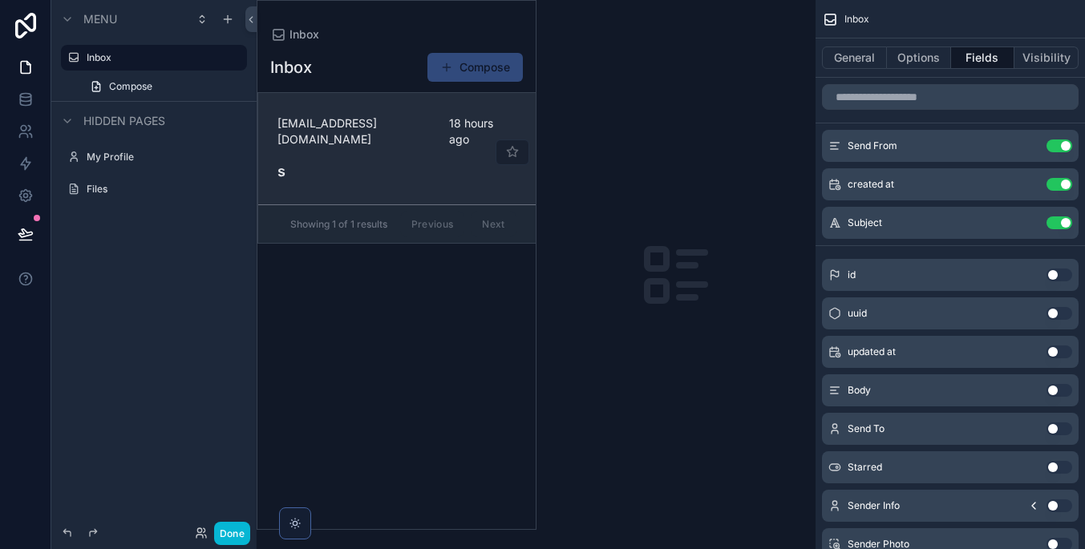
click at [436, 156] on div "[EMAIL_ADDRESS][DOMAIN_NAME] 18 hours ago s" at bounding box center [396, 148] width 239 height 67
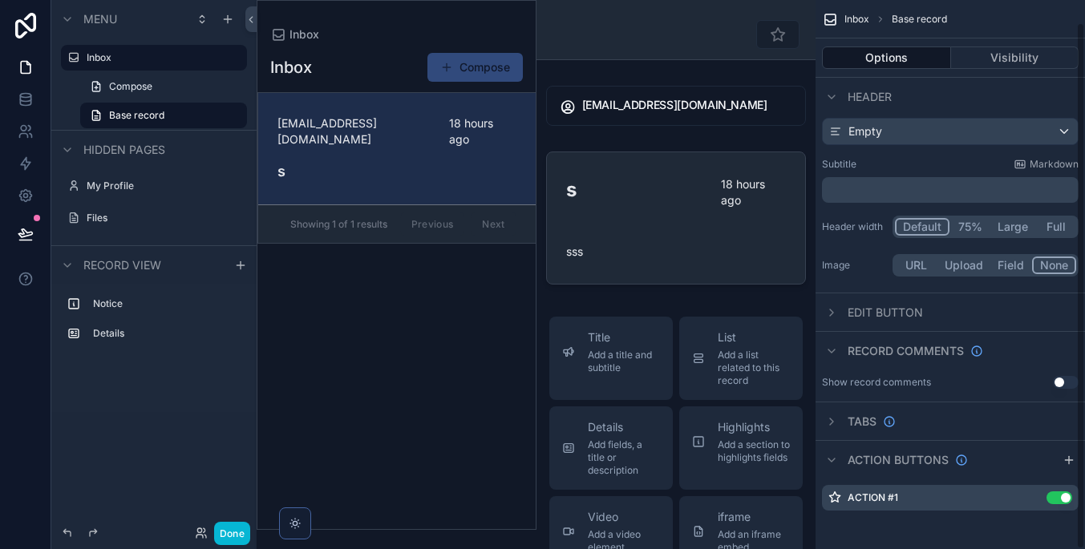
scroll to position [23, 0]
click at [880, 491] on label "Action #1" at bounding box center [872, 497] width 51 height 13
click at [1033, 495] on icon "scrollable content" at bounding box center [1033, 497] width 13 height 13
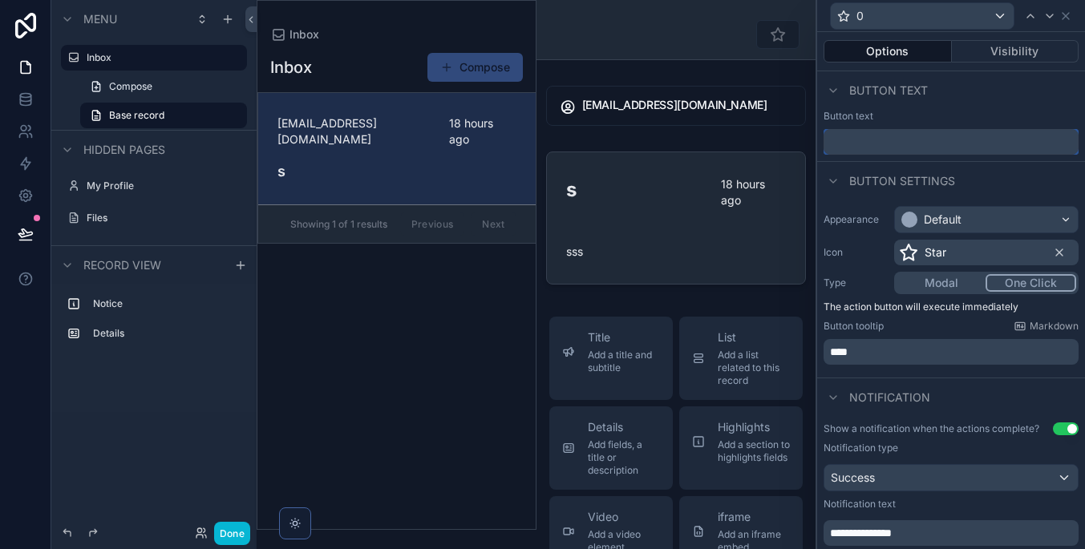
click at [977, 137] on input "text" at bounding box center [950, 142] width 255 height 26
click at [970, 16] on div "0" at bounding box center [922, 16] width 183 height 26
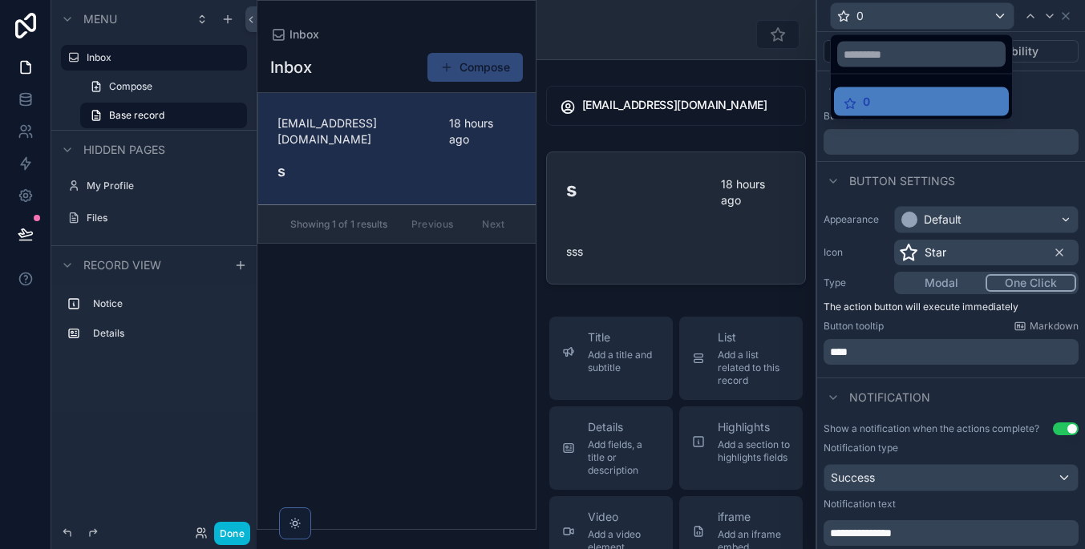
click at [1063, 21] on div at bounding box center [951, 274] width 268 height 549
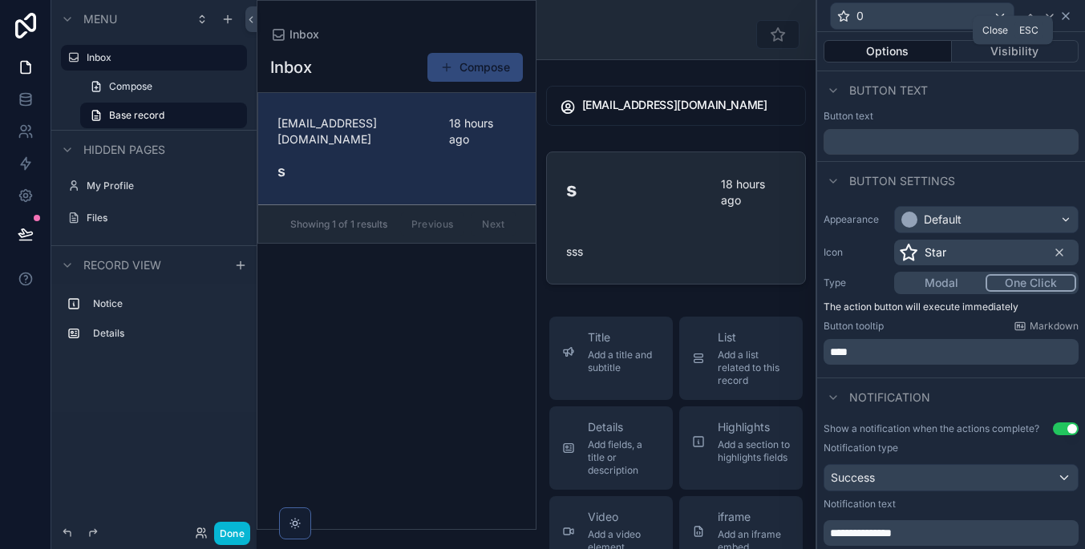
click at [1063, 18] on icon at bounding box center [1065, 16] width 6 height 6
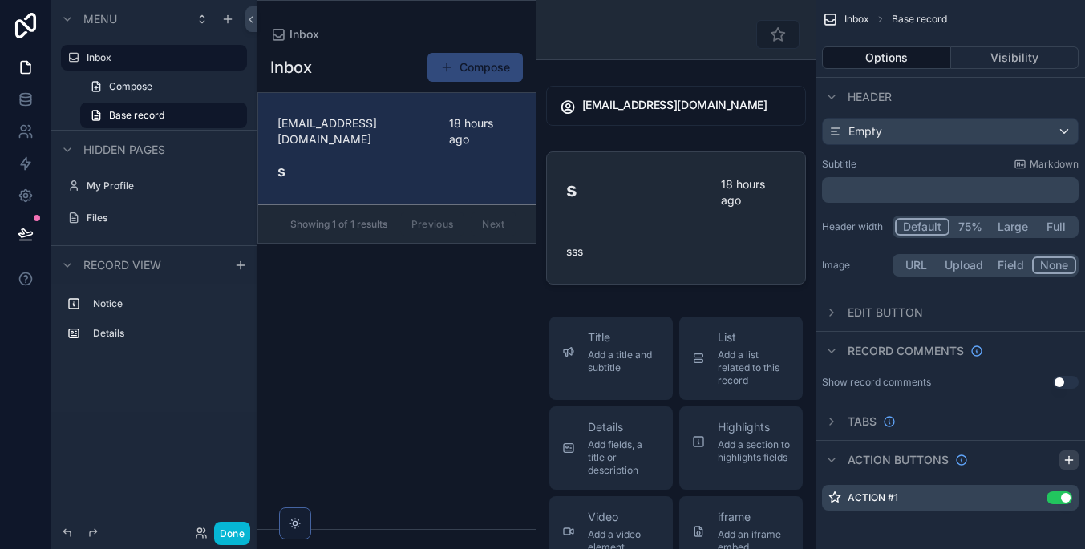
click at [1063, 454] on icon "scrollable content" at bounding box center [1068, 460] width 13 height 13
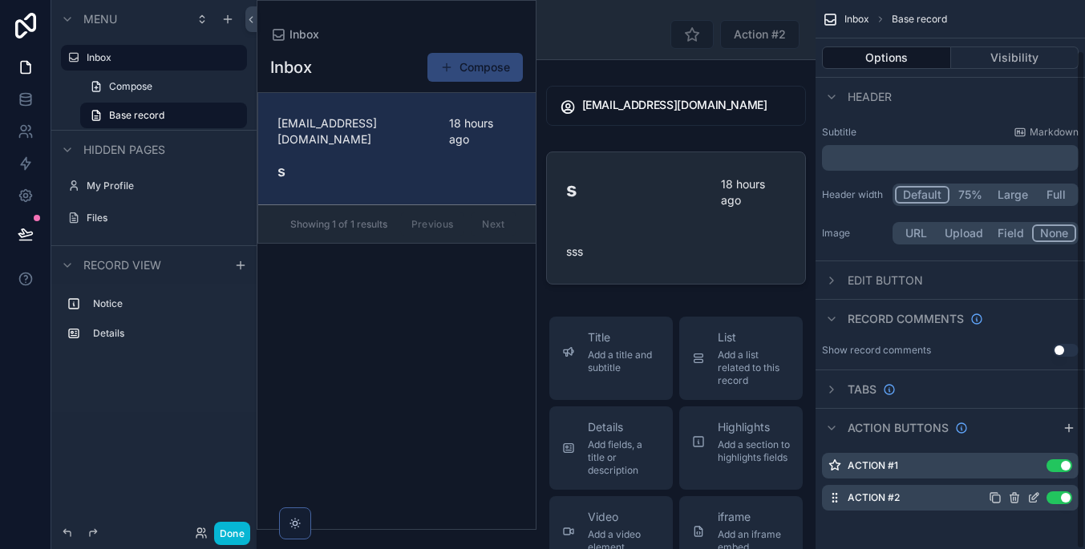
scroll to position [55, 0]
click at [1033, 494] on icon "scrollable content" at bounding box center [1033, 497] width 13 height 13
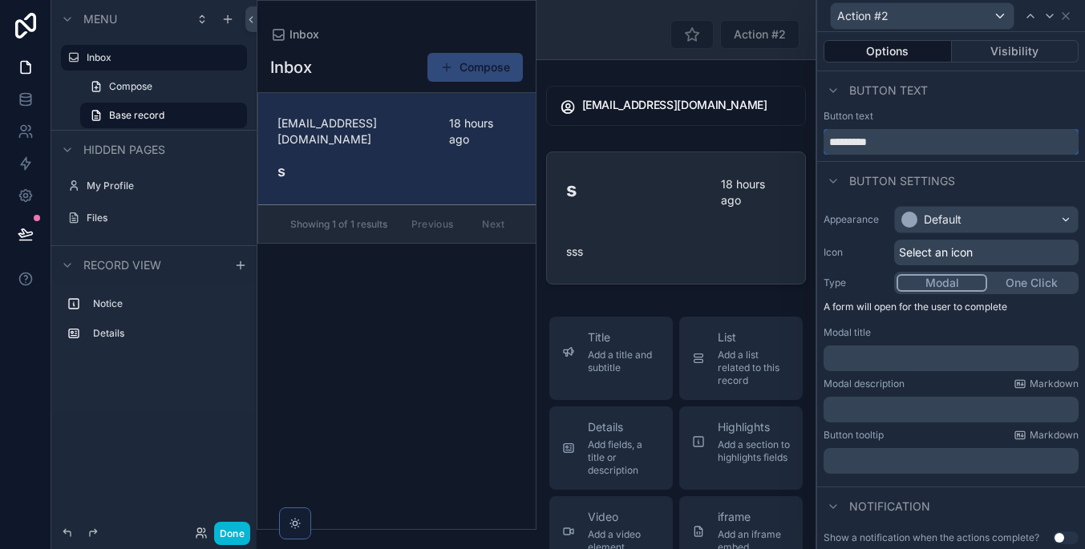
click at [992, 144] on input "*********" at bounding box center [950, 142] width 255 height 26
drag, startPoint x: 992, startPoint y: 144, endPoint x: 790, endPoint y: 143, distance: 202.0
click at [790, 143] on div "Action #2 Options Visibility Button text Button text ********* Button settings …" at bounding box center [542, 274] width 1085 height 549
type input "*******"
click at [931, 99] on div "Button text" at bounding box center [951, 90] width 268 height 38
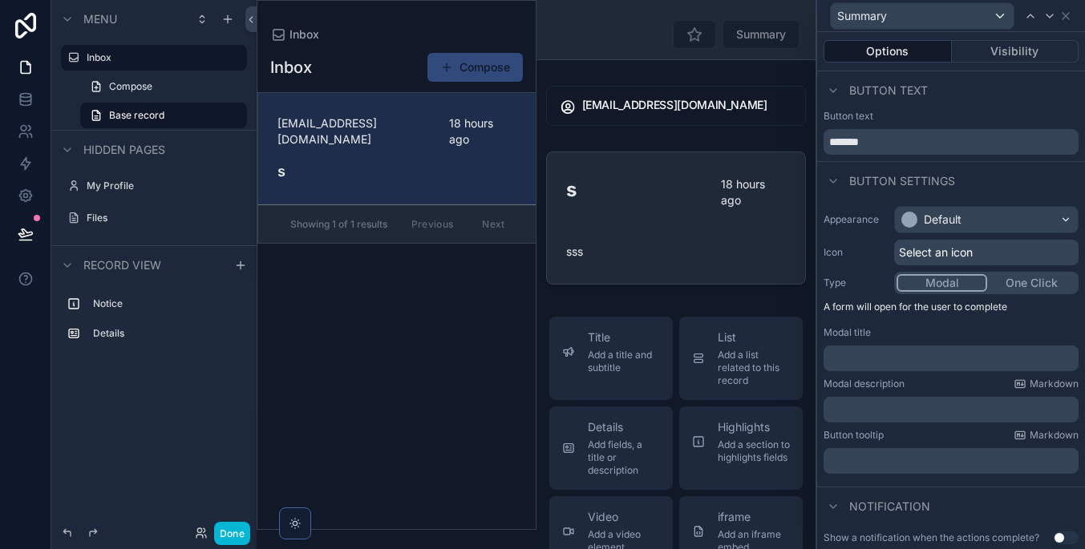
click at [985, 243] on div "Select an icon" at bounding box center [986, 253] width 184 height 26
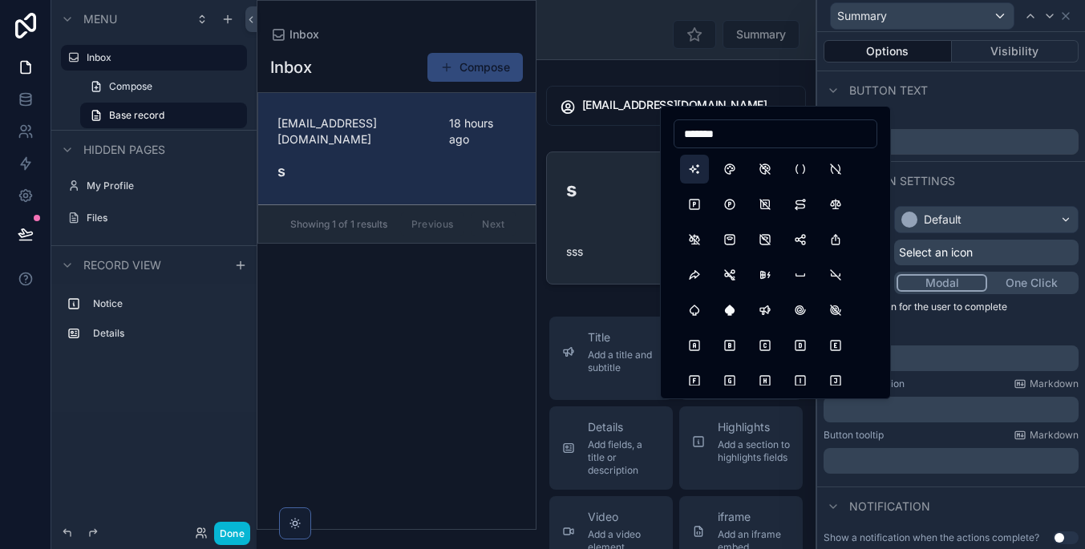
type input "*******"
click at [693, 176] on button "Sparkles" at bounding box center [694, 169] width 29 height 29
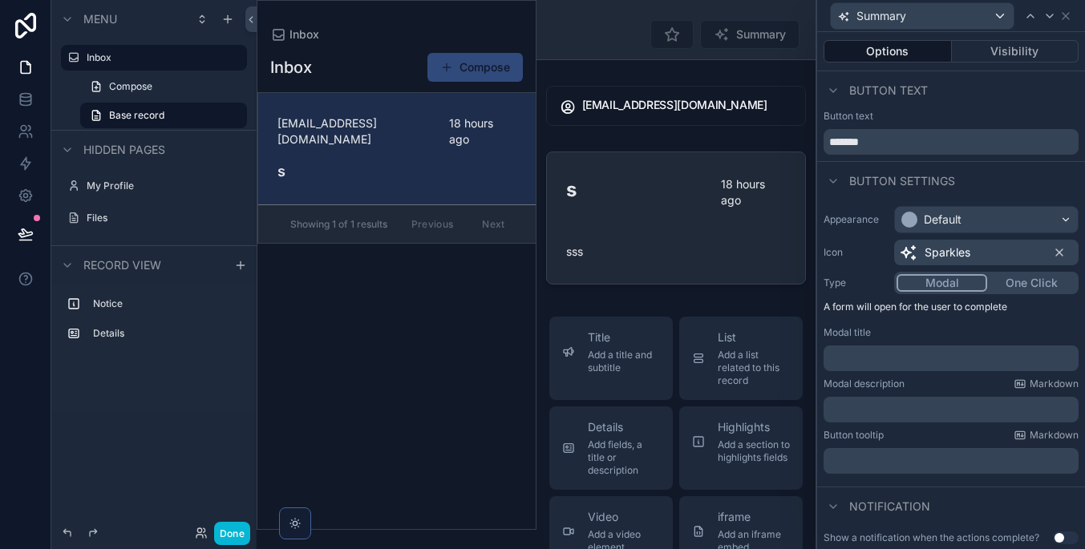
click at [1009, 222] on div "Default" at bounding box center [986, 220] width 183 height 26
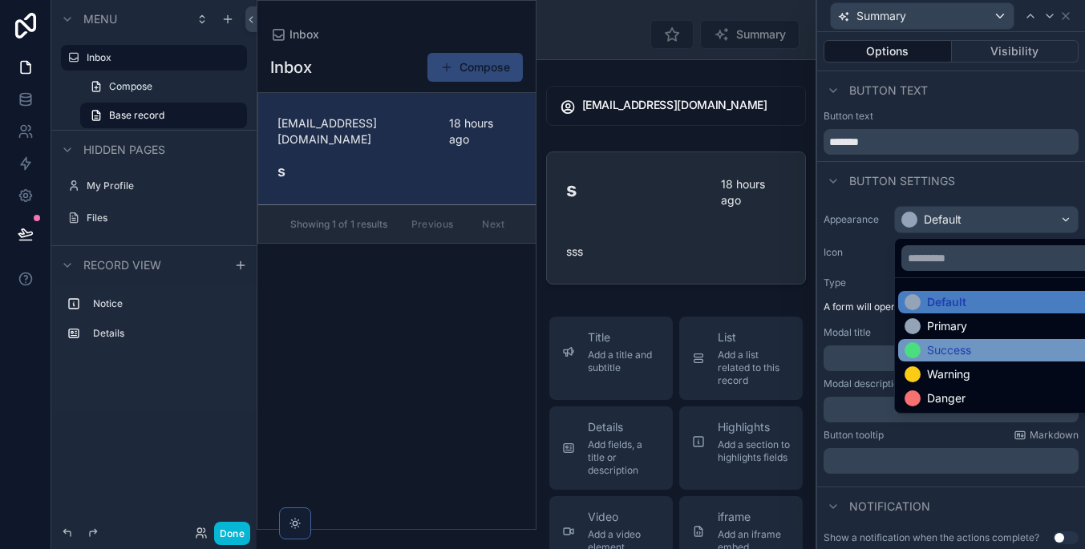
click at [992, 354] on div "Success" at bounding box center [1004, 350] width 200 height 16
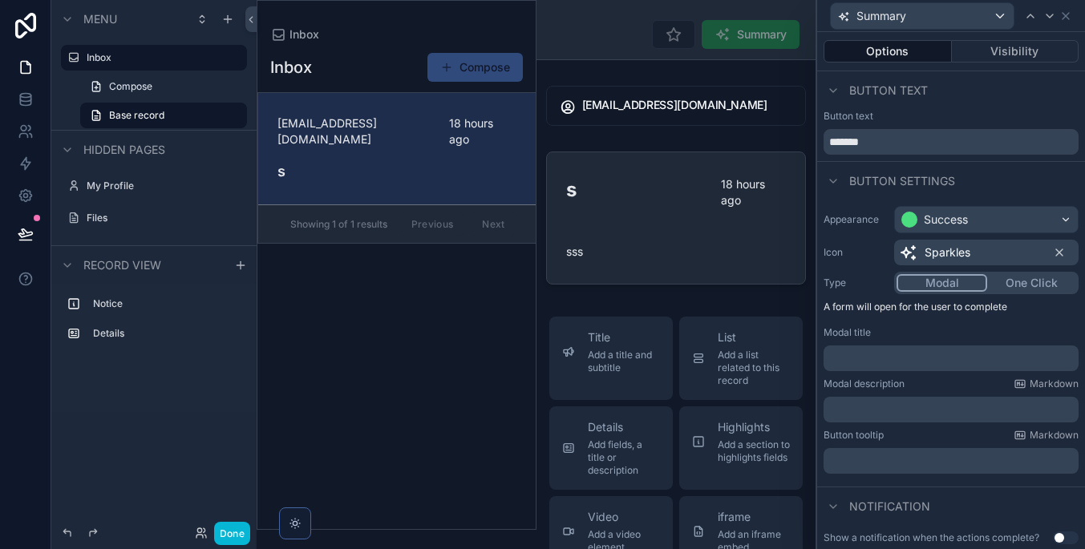
scroll to position [26, 0]
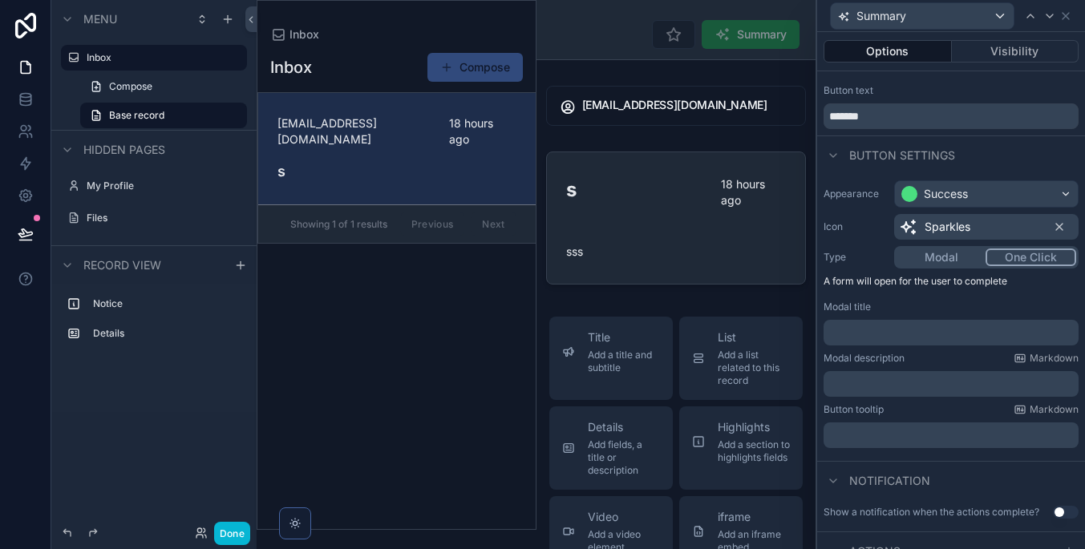
click at [1015, 254] on button "One Click" at bounding box center [1030, 258] width 91 height 18
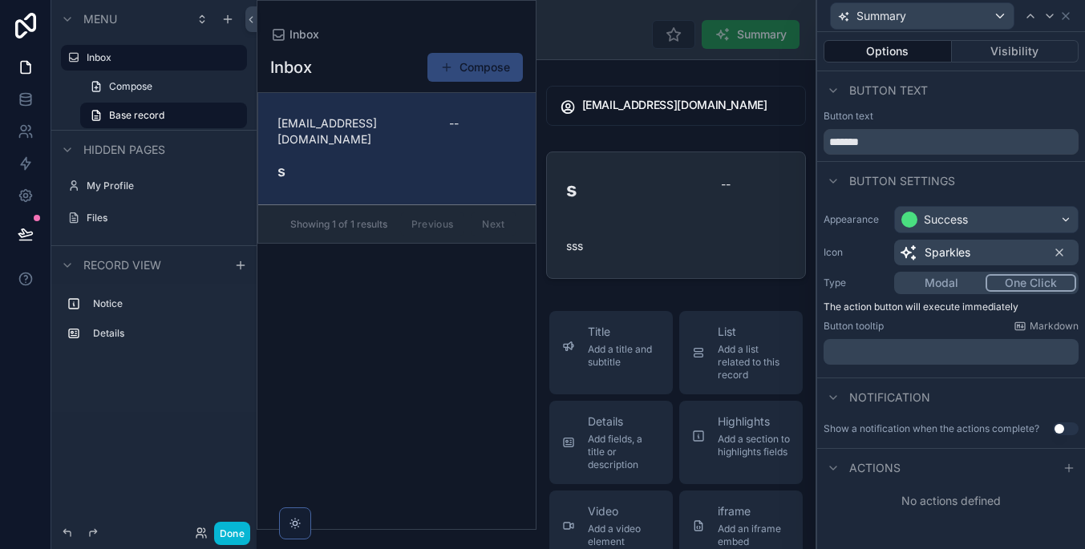
scroll to position [0, 0]
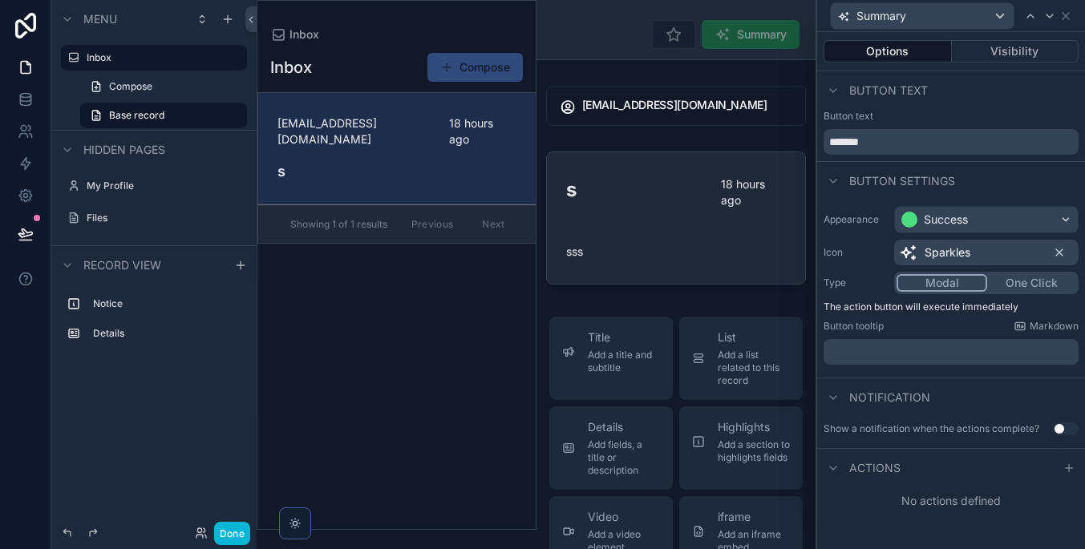
click at [969, 285] on button "Modal" at bounding box center [941, 283] width 91 height 18
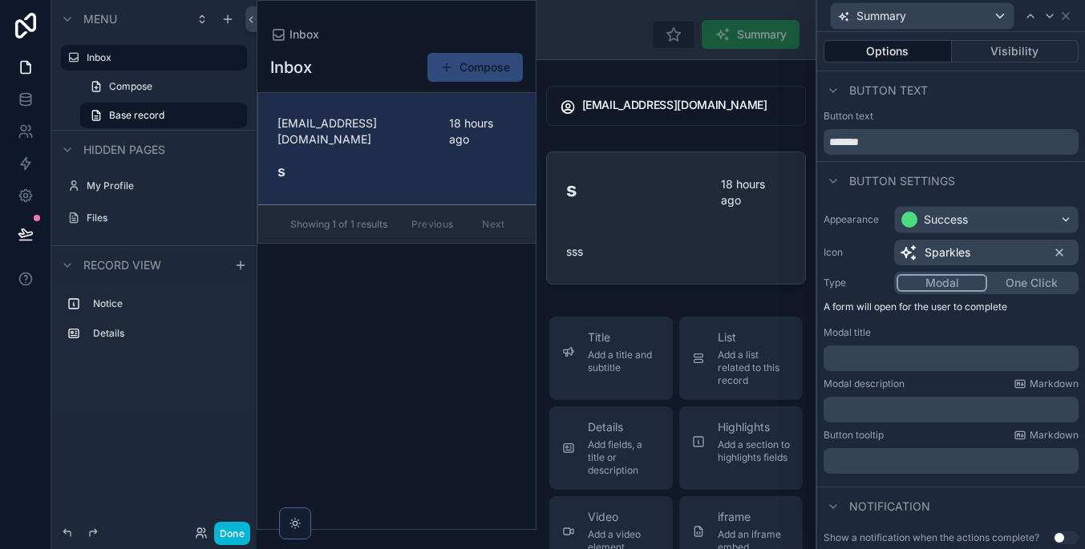
click at [964, 355] on p "﻿" at bounding box center [952, 358] width 245 height 16
click at [972, 410] on p "﻿" at bounding box center [952, 410] width 245 height 16
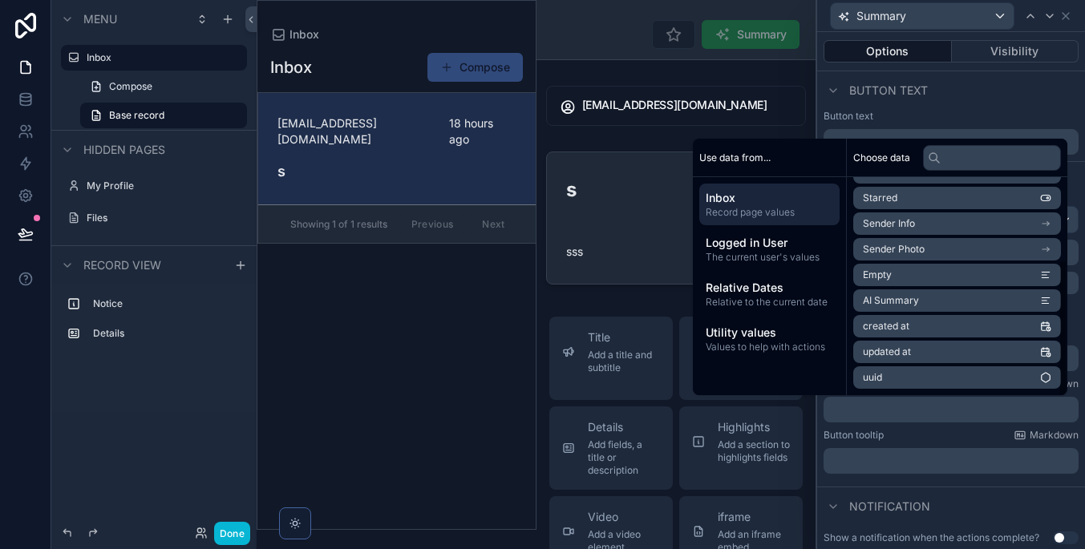
scroll to position [125, 0]
click at [955, 302] on li "AI Summary" at bounding box center [957, 300] width 208 height 22
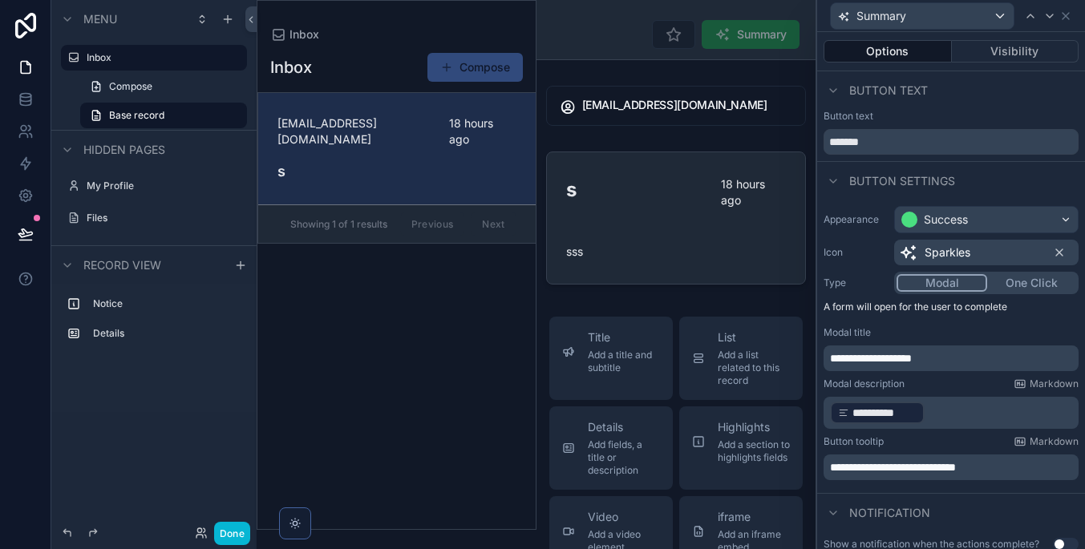
scroll to position [0, 0]
click at [765, 30] on span "Summary" at bounding box center [750, 34] width 98 height 29
click at [974, 51] on button "Visibility" at bounding box center [1015, 51] width 127 height 22
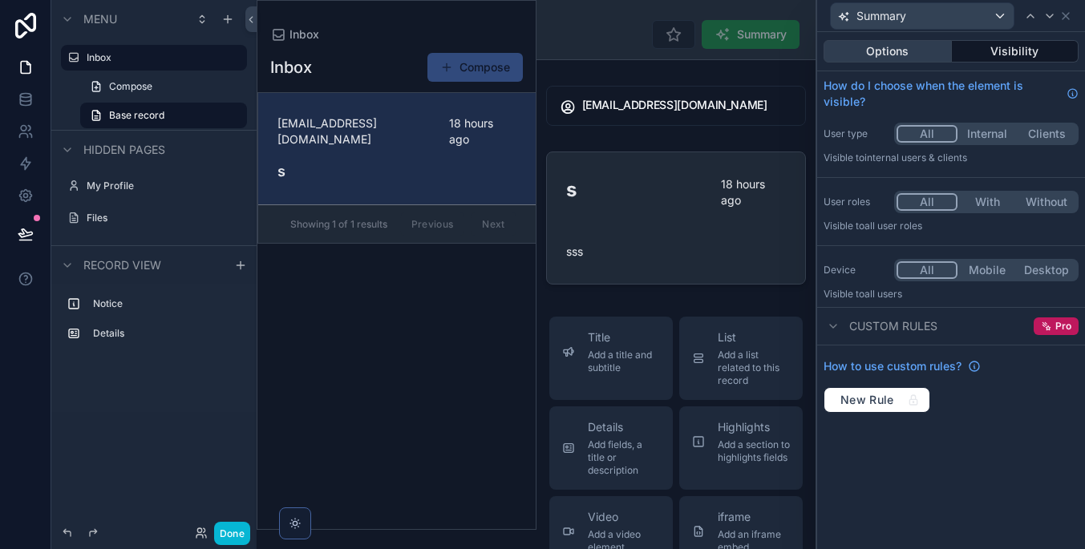
click at [903, 51] on button "Options" at bounding box center [887, 51] width 128 height 22
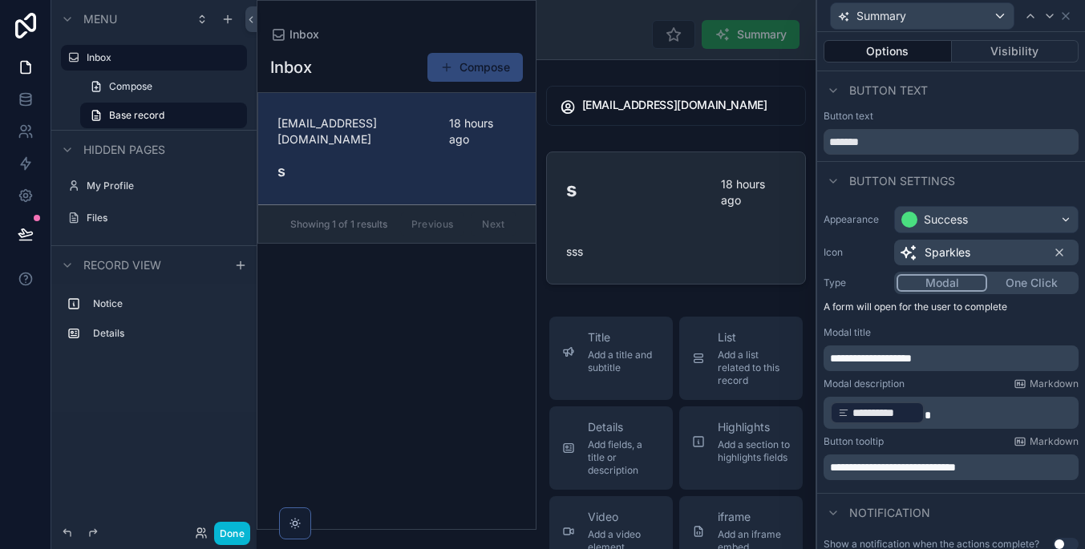
click at [1001, 218] on div "Success" at bounding box center [986, 220] width 183 height 26
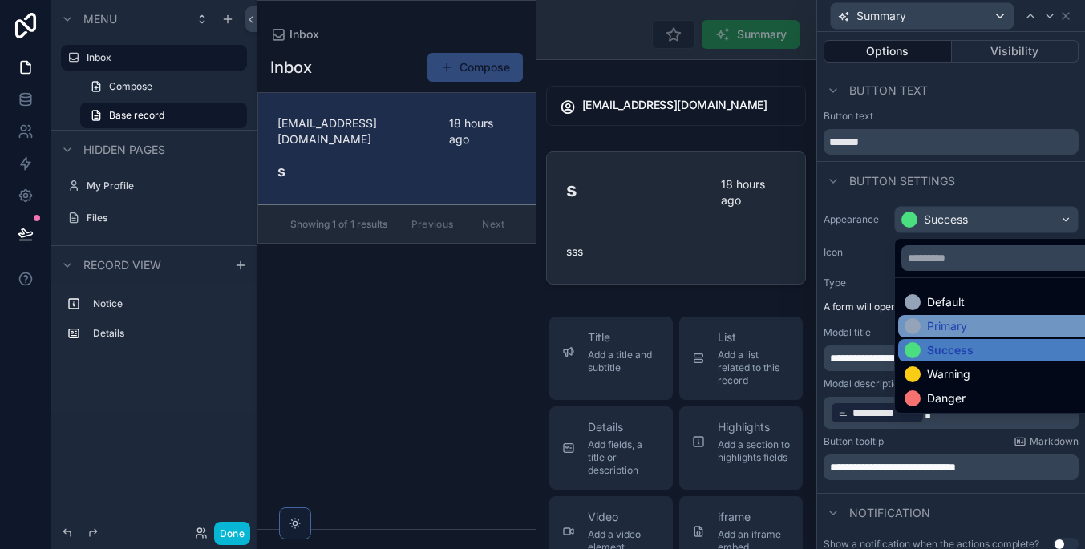
click at [999, 332] on div "Primary" at bounding box center [1004, 326] width 200 height 16
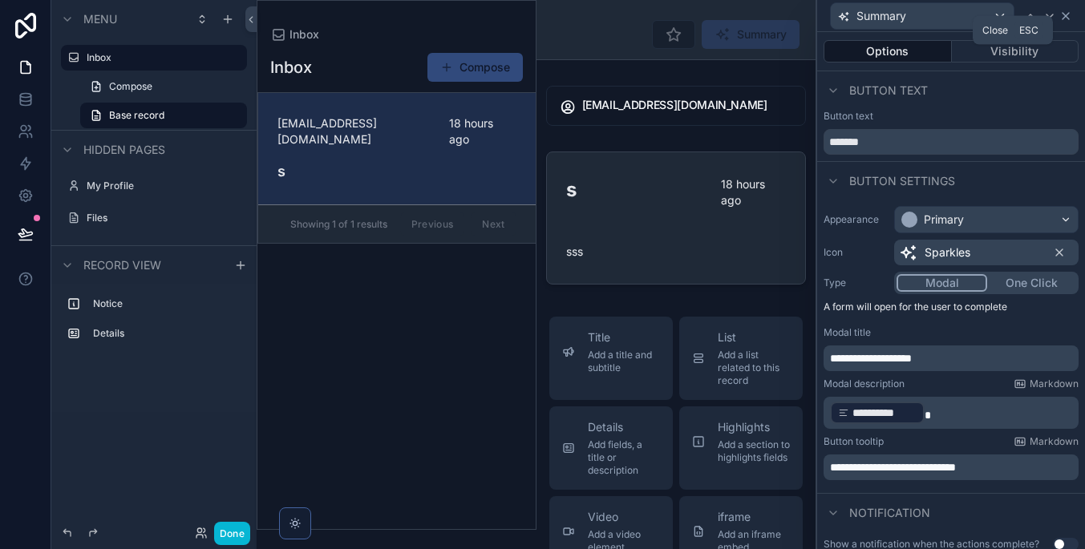
click at [1066, 15] on icon at bounding box center [1065, 16] width 6 height 6
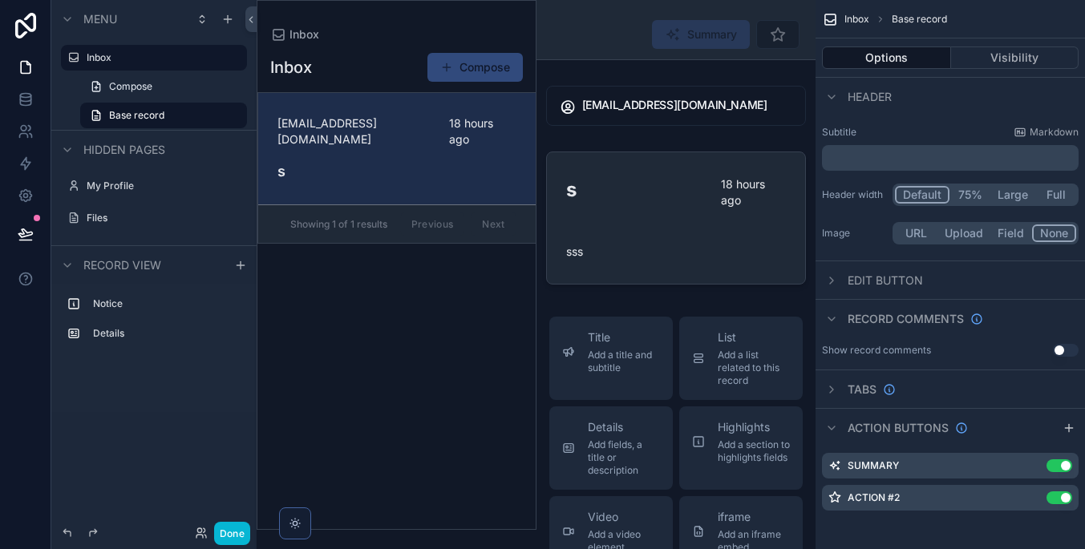
click at [317, 54] on div "Inbox Compose" at bounding box center [396, 67] width 253 height 30
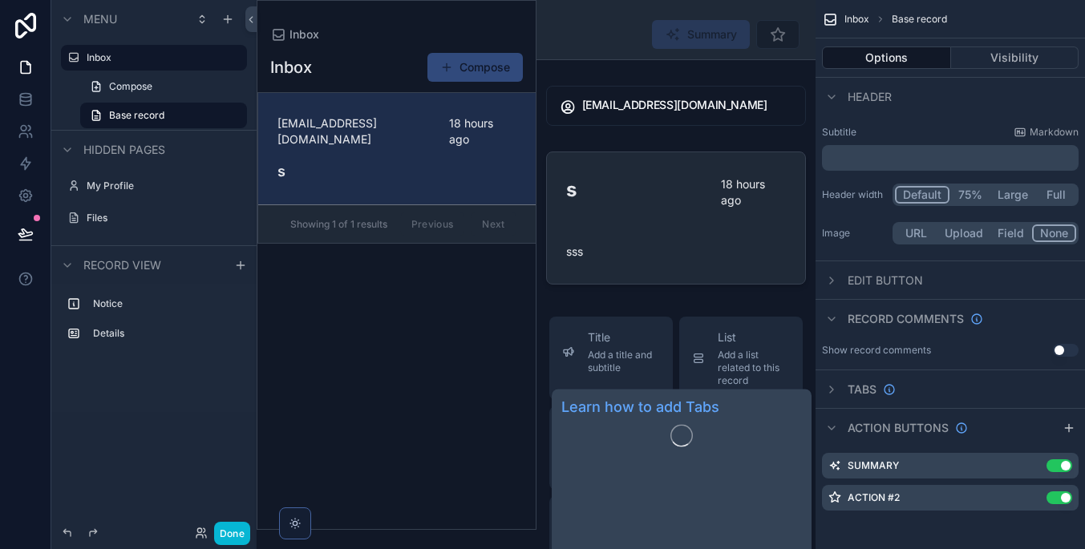
click at [855, 387] on span "Tabs" at bounding box center [861, 390] width 29 height 16
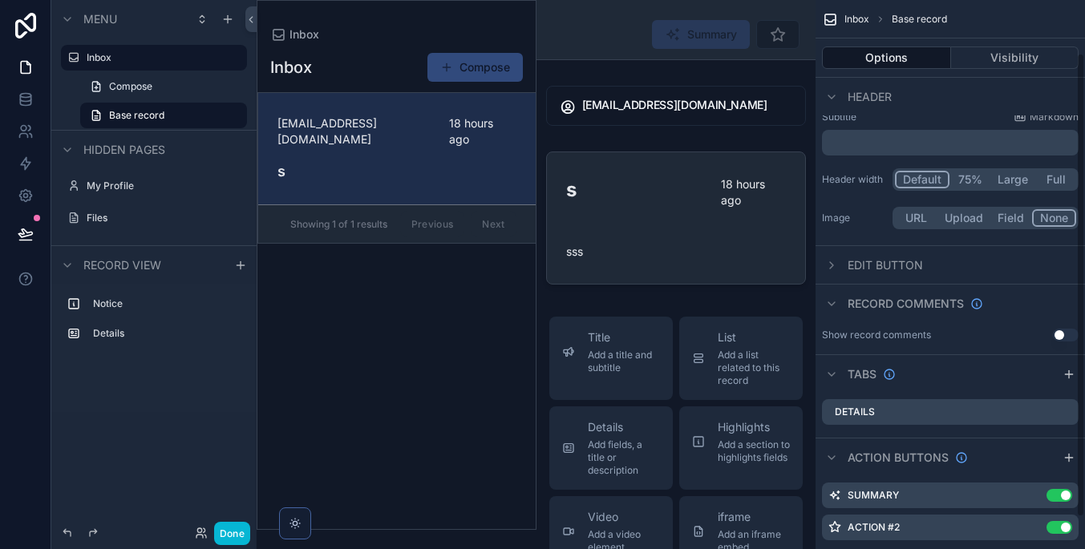
scroll to position [74, 0]
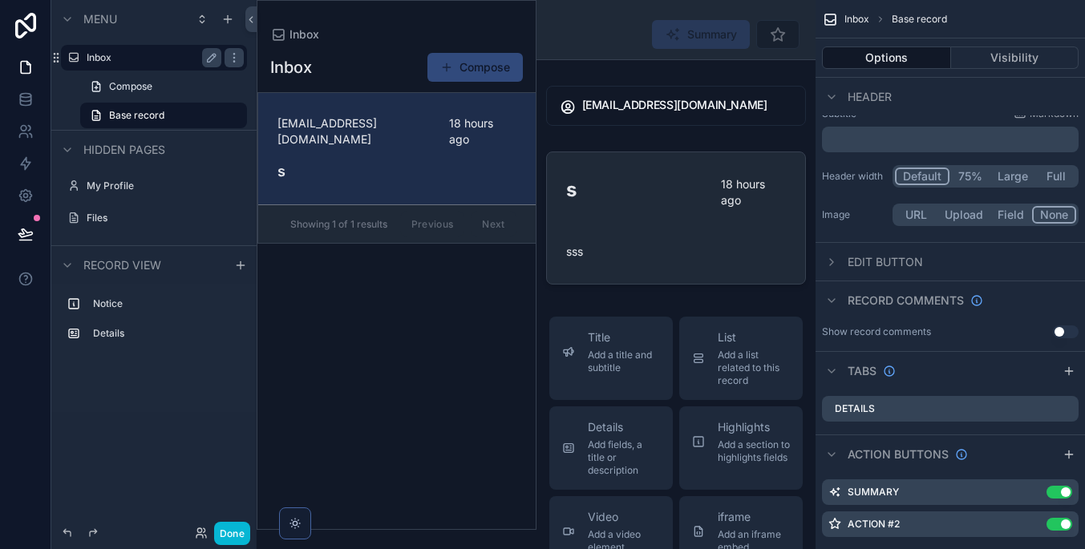
click at [157, 59] on label "Inbox" at bounding box center [151, 57] width 128 height 13
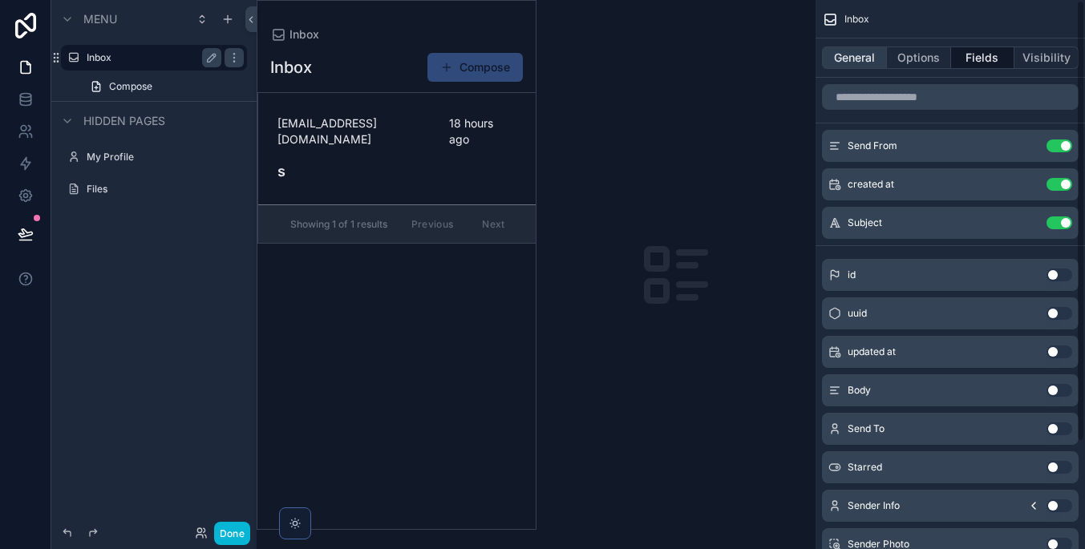
click at [863, 51] on button "General" at bounding box center [854, 57] width 65 height 22
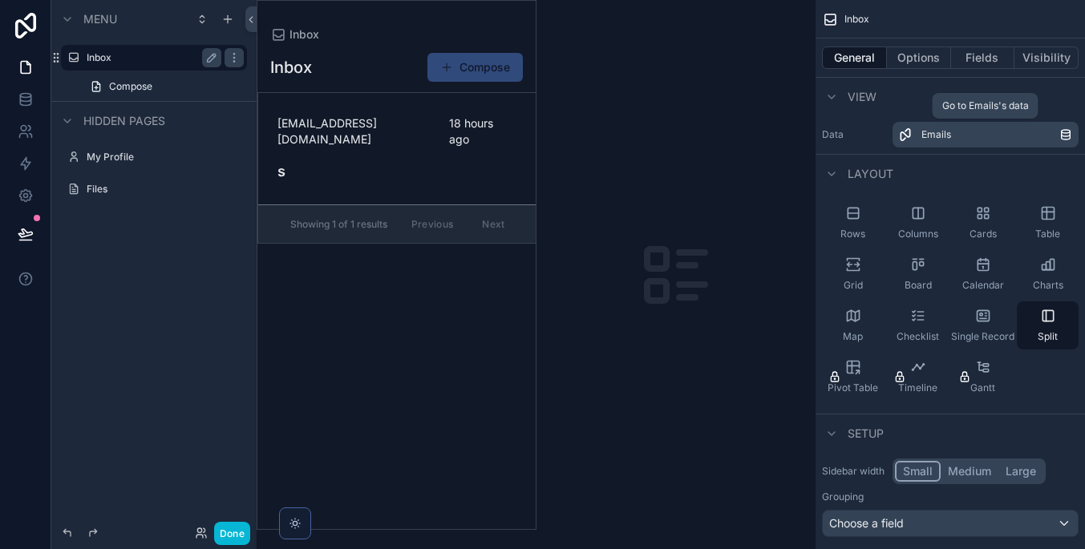
click at [987, 138] on div "Emails" at bounding box center [990, 134] width 138 height 13
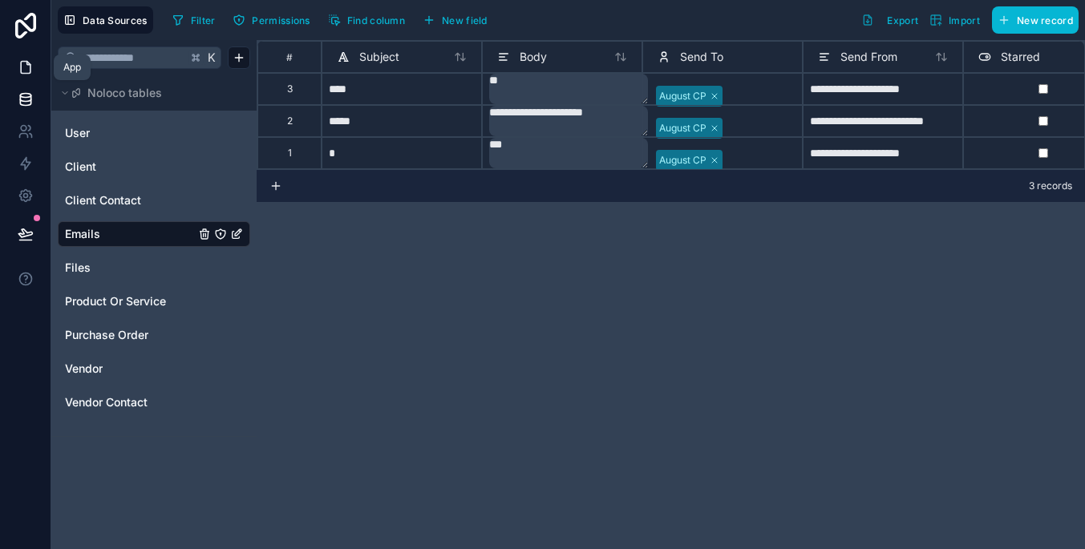
click at [34, 65] on link at bounding box center [25, 67] width 51 height 32
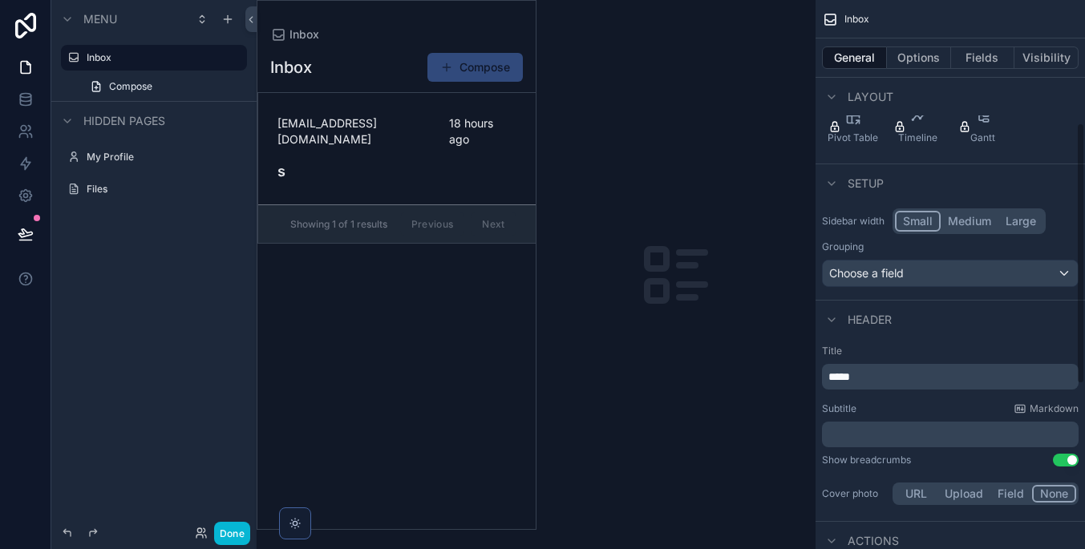
scroll to position [259, 0]
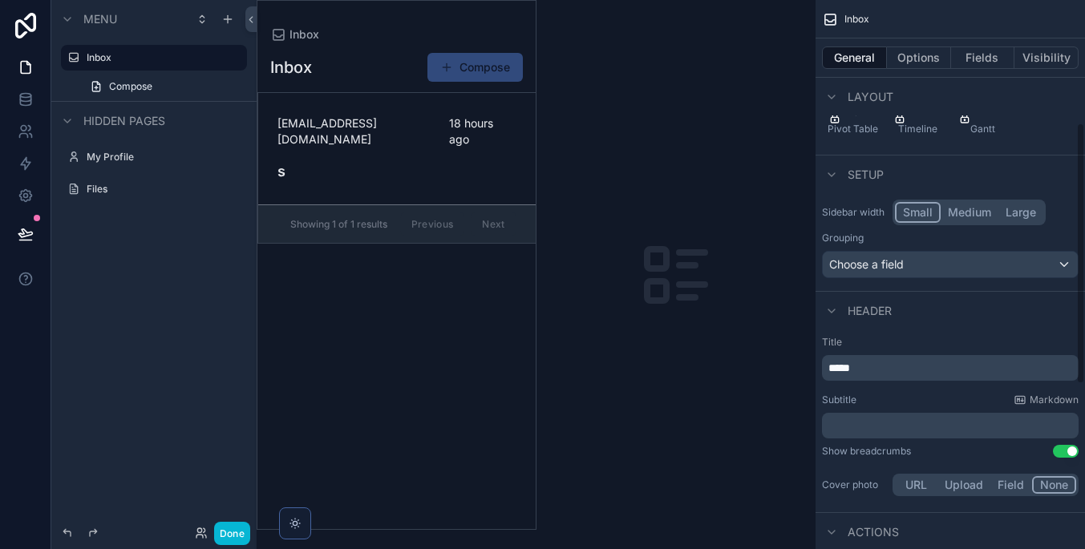
click at [927, 371] on p "*****" at bounding box center [951, 368] width 247 height 16
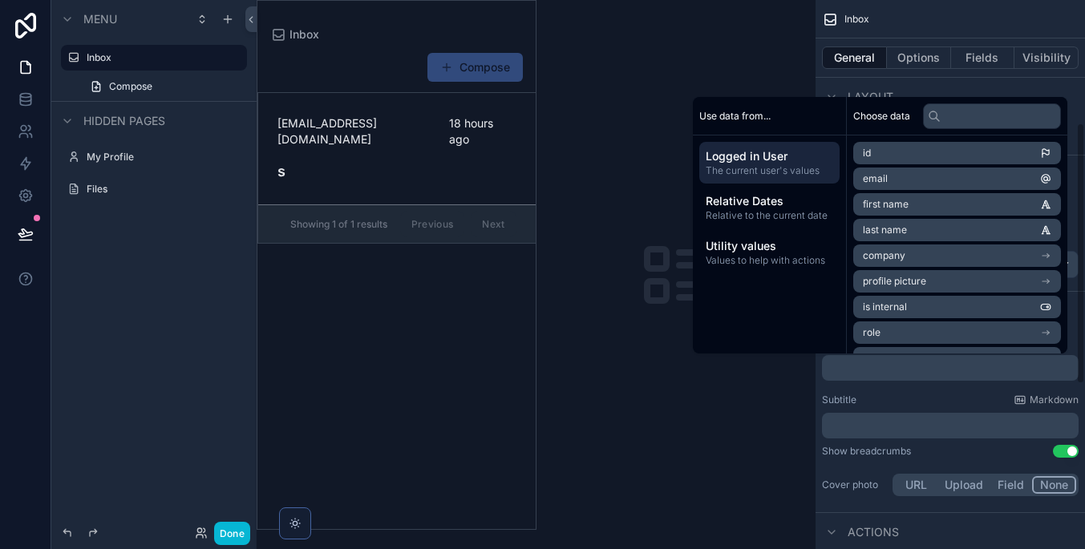
click at [912, 394] on div "Subtitle Markdown" at bounding box center [950, 400] width 257 height 13
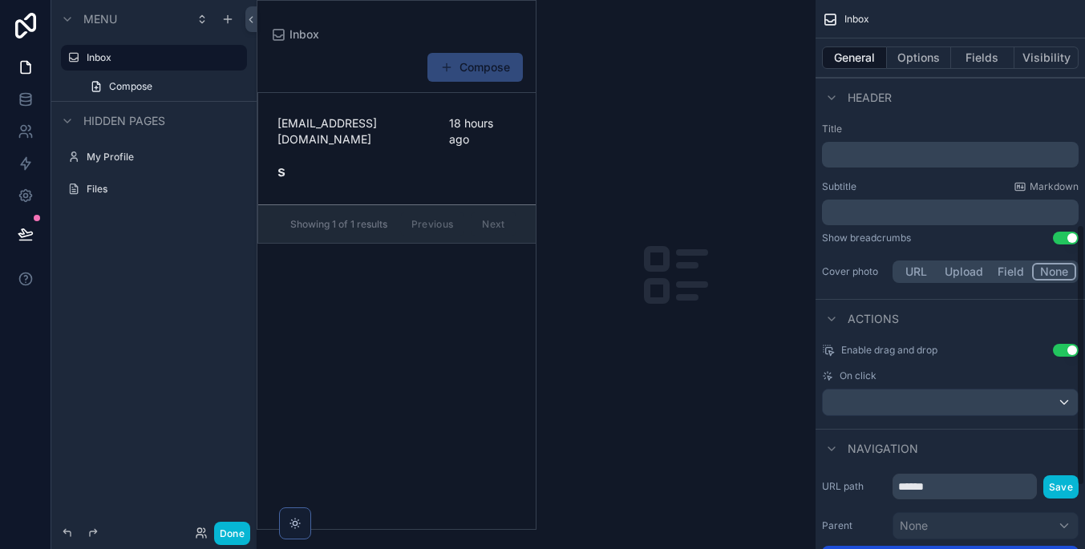
scroll to position [437, 0]
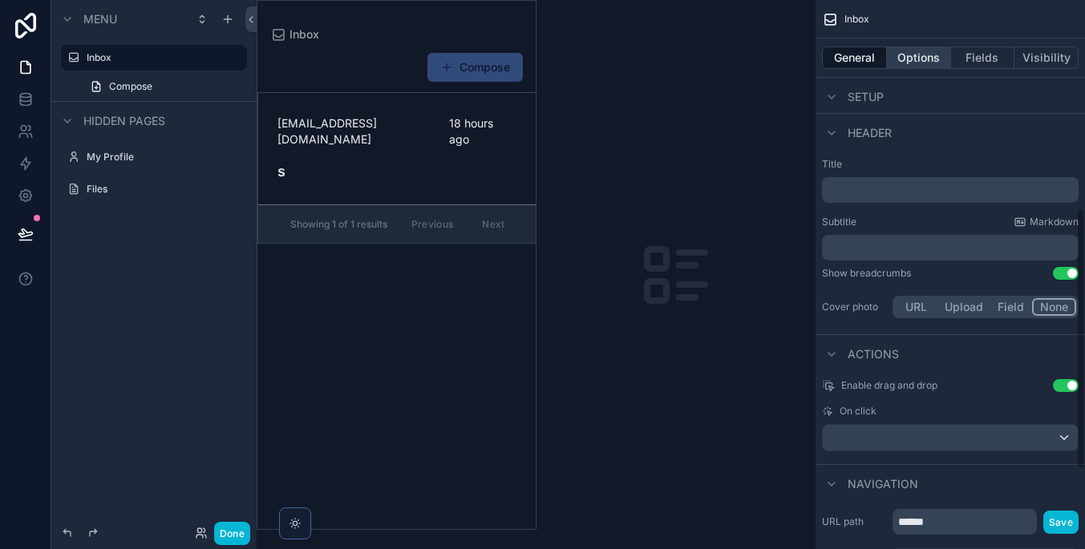
click at [935, 64] on button "Options" at bounding box center [919, 57] width 64 height 22
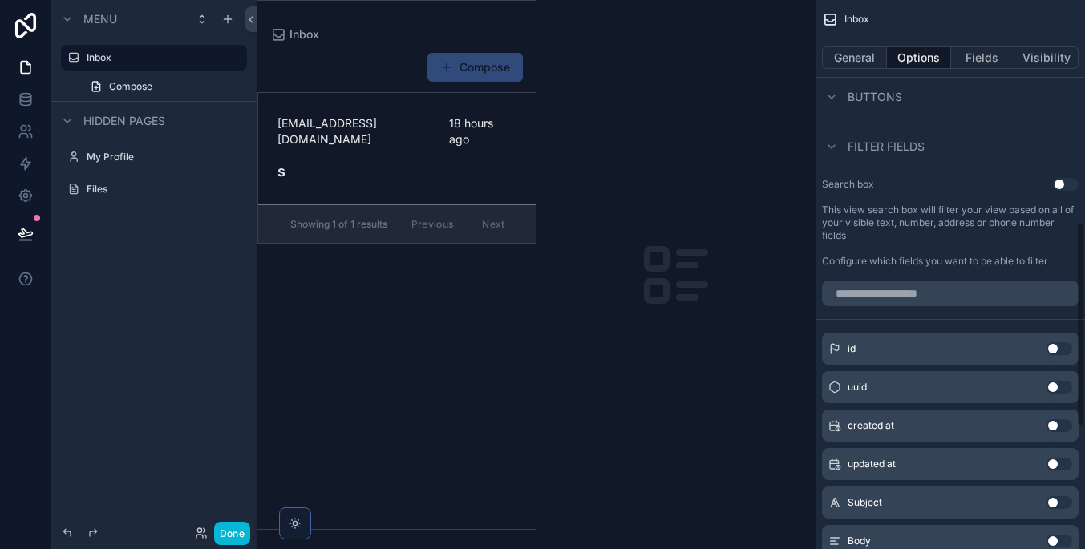
scroll to position [600, 0]
click at [1061, 184] on button "Use setting" at bounding box center [1066, 182] width 26 height 13
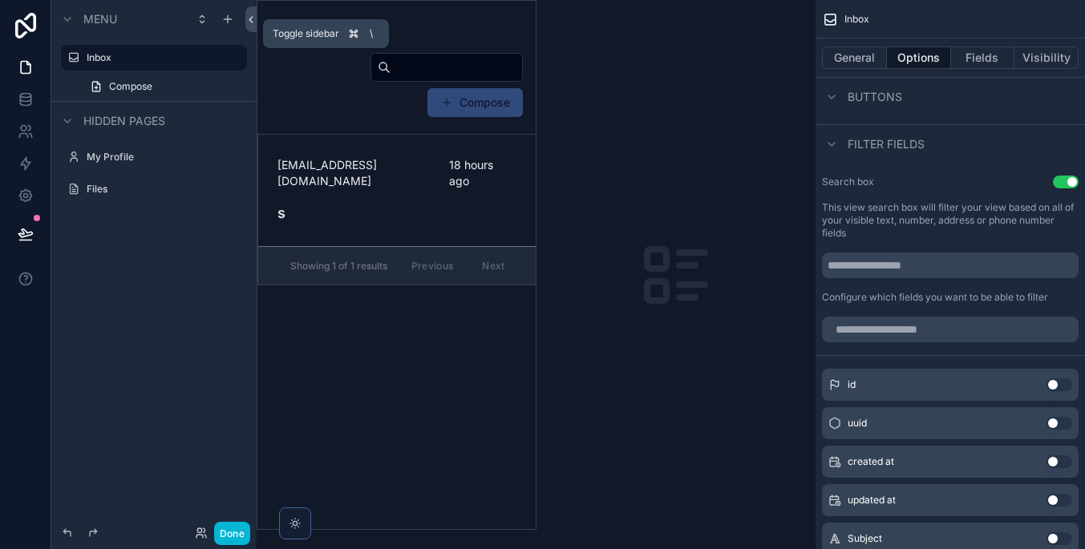
click at [253, 26] on button at bounding box center [250, 19] width 11 height 26
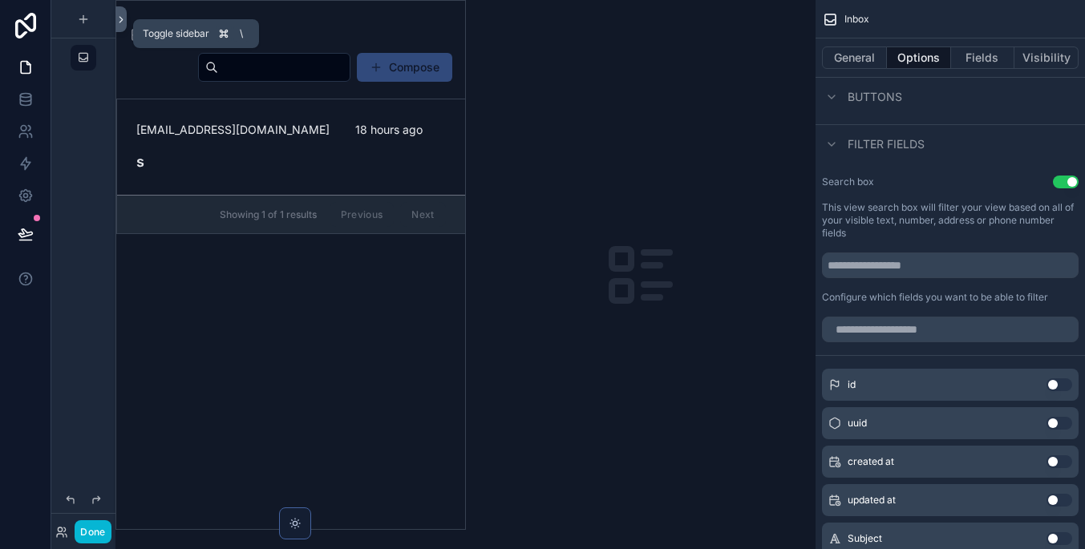
click at [120, 14] on icon at bounding box center [120, 20] width 11 height 12
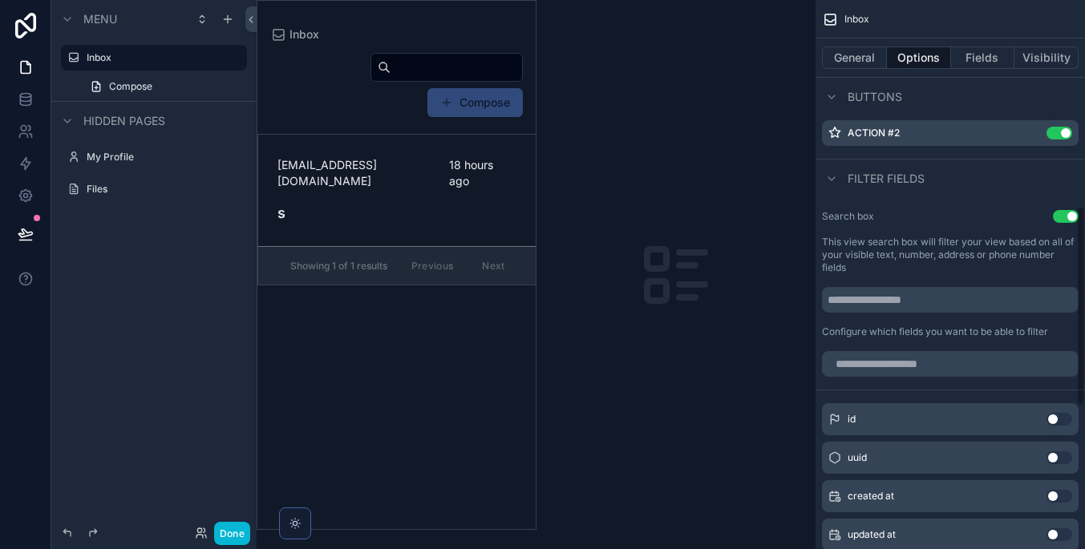
scroll to position [563, 0]
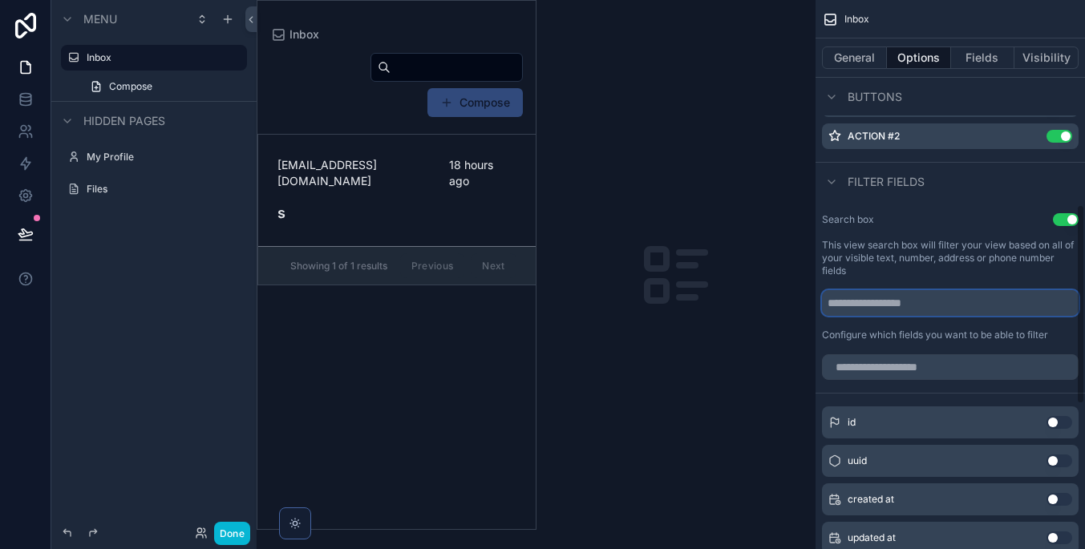
click at [989, 311] on input "scrollable content" at bounding box center [950, 303] width 257 height 26
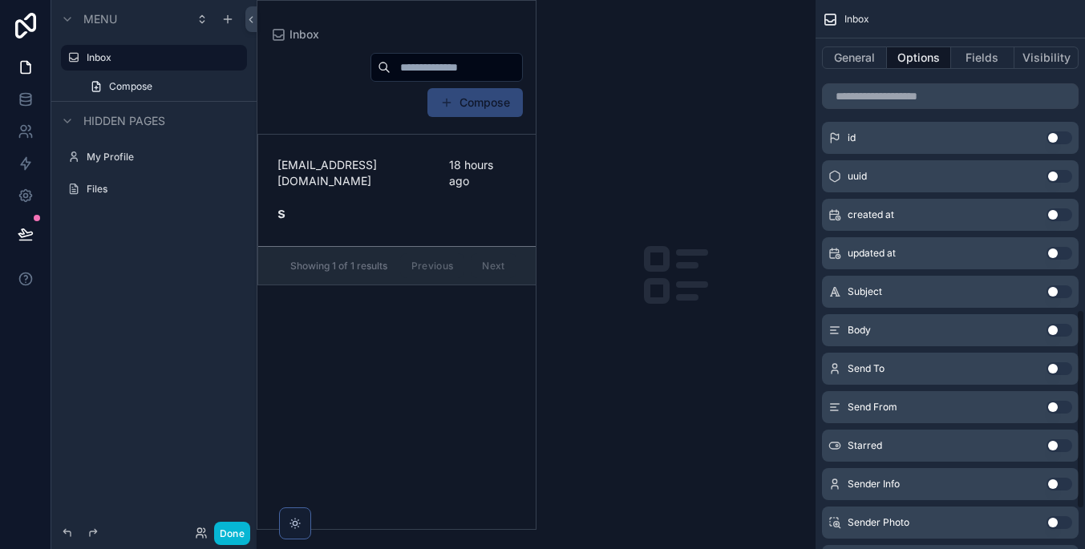
scroll to position [866, 0]
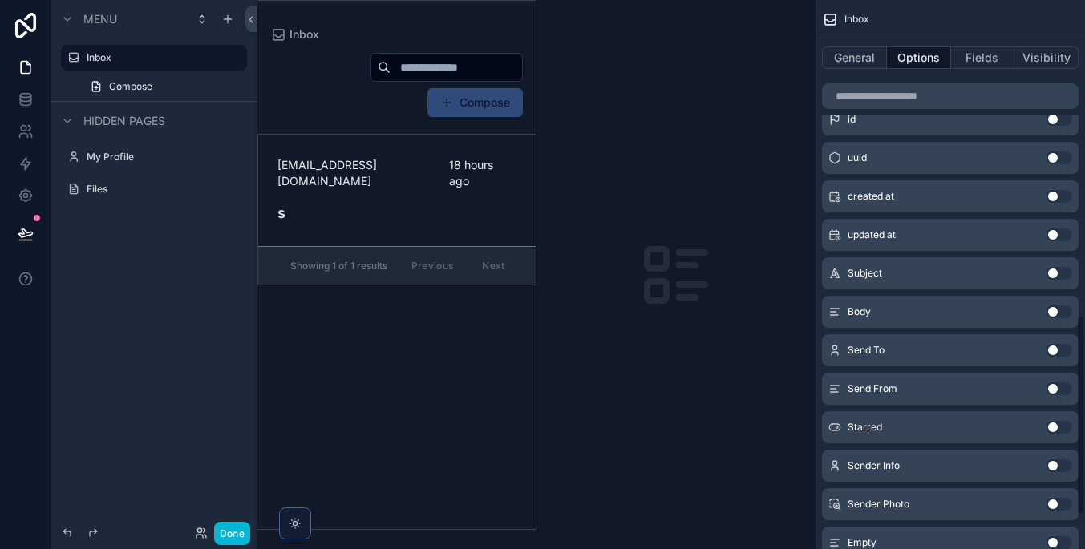
type input "**********"
click at [1059, 317] on button "Use setting" at bounding box center [1059, 311] width 26 height 13
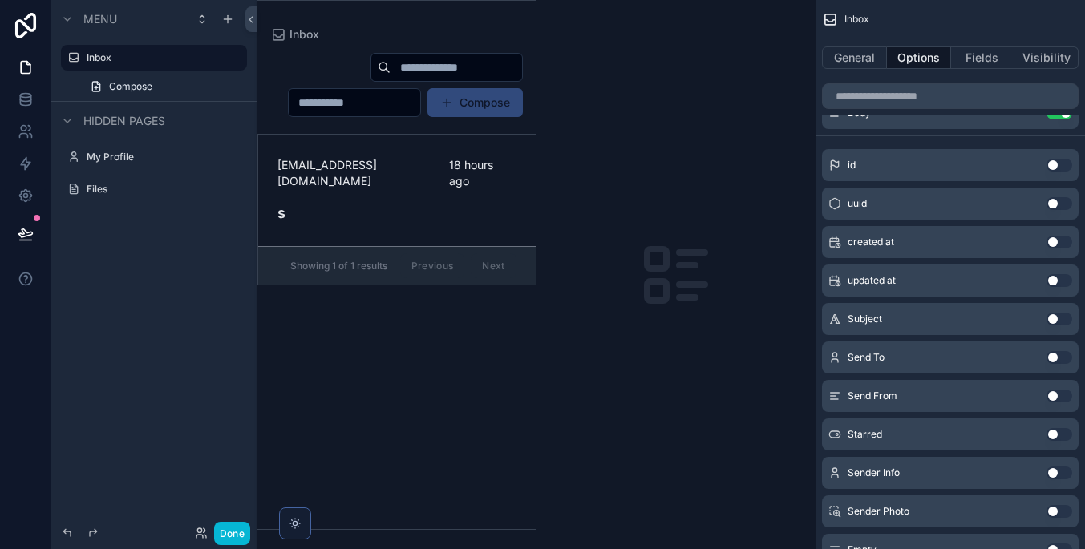
click at [1059, 319] on button "Use setting" at bounding box center [1059, 319] width 26 height 13
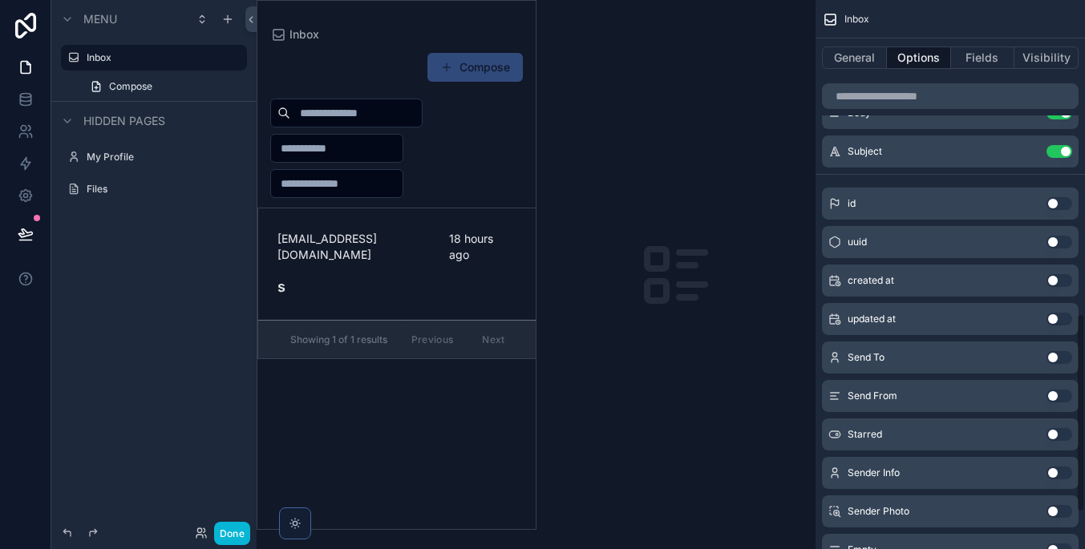
click at [1061, 398] on button "Use setting" at bounding box center [1059, 396] width 26 height 13
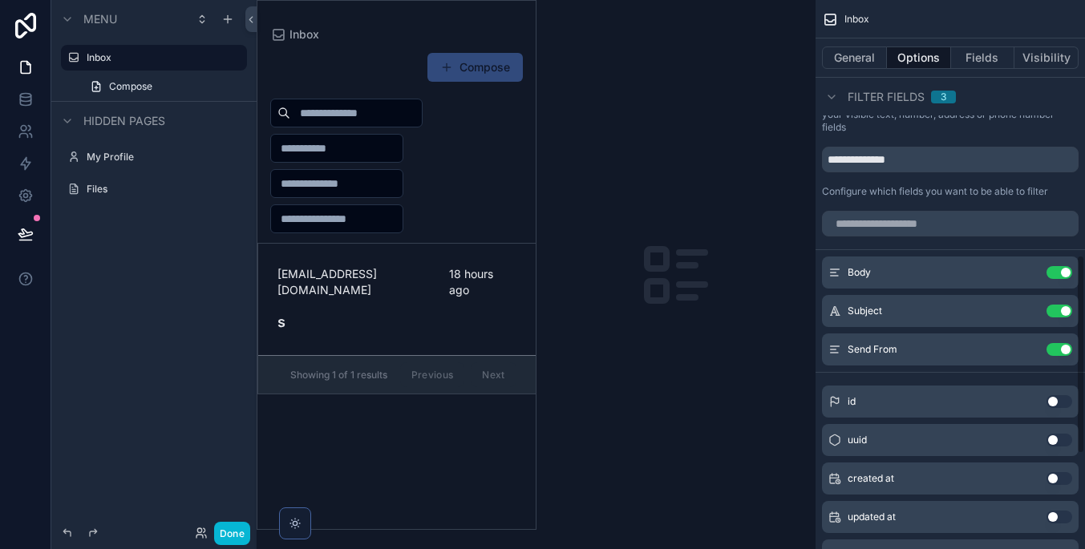
scroll to position [704, 0]
click at [1056, 268] on div "Body Use setting" at bounding box center [950, 275] width 257 height 32
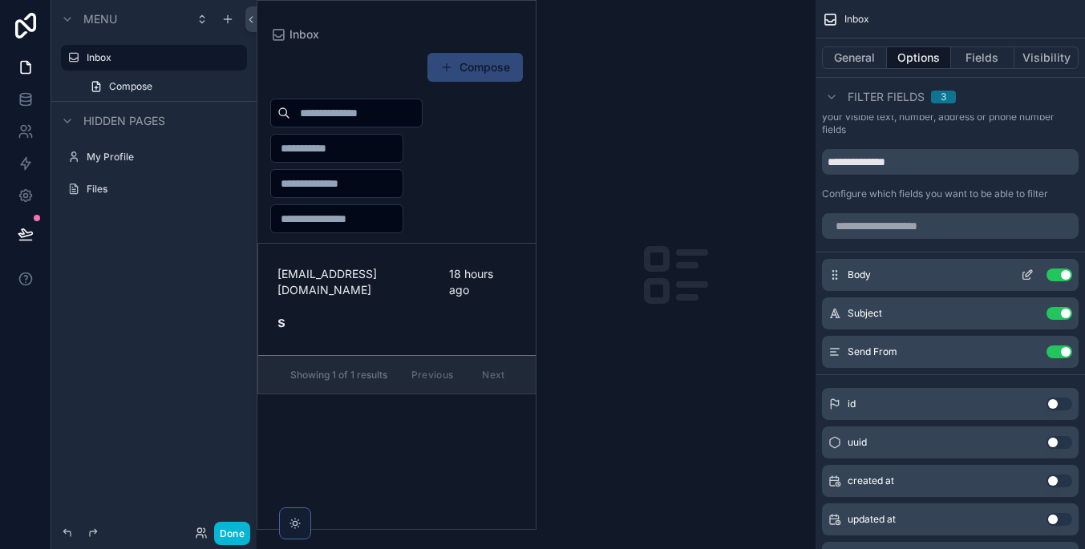
click at [1058, 277] on button "Use setting" at bounding box center [1059, 275] width 26 height 13
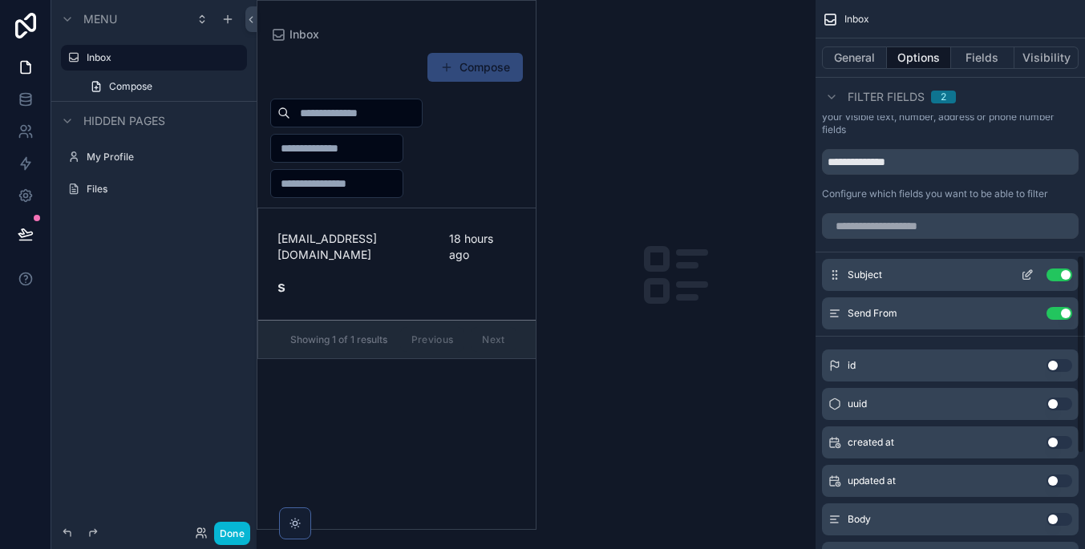
click at [1060, 273] on button "Use setting" at bounding box center [1059, 275] width 26 height 13
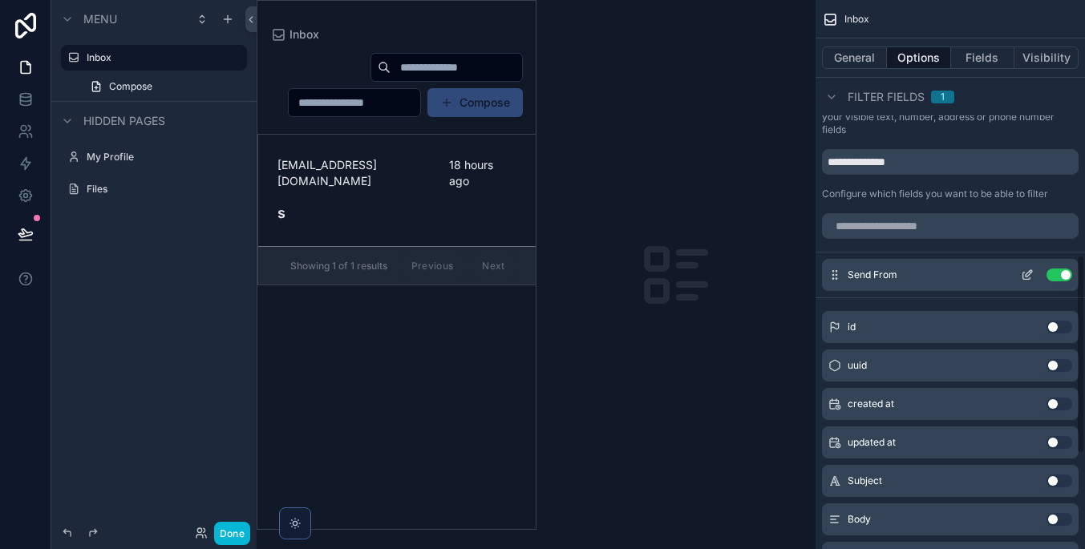
click at [1060, 273] on button "Use setting" at bounding box center [1059, 275] width 26 height 13
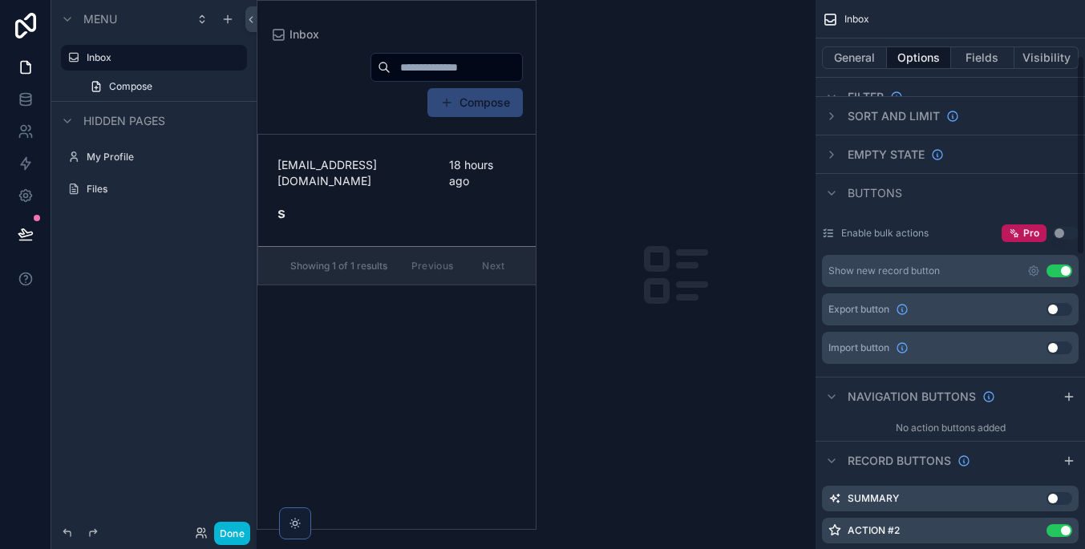
scroll to position [146, 0]
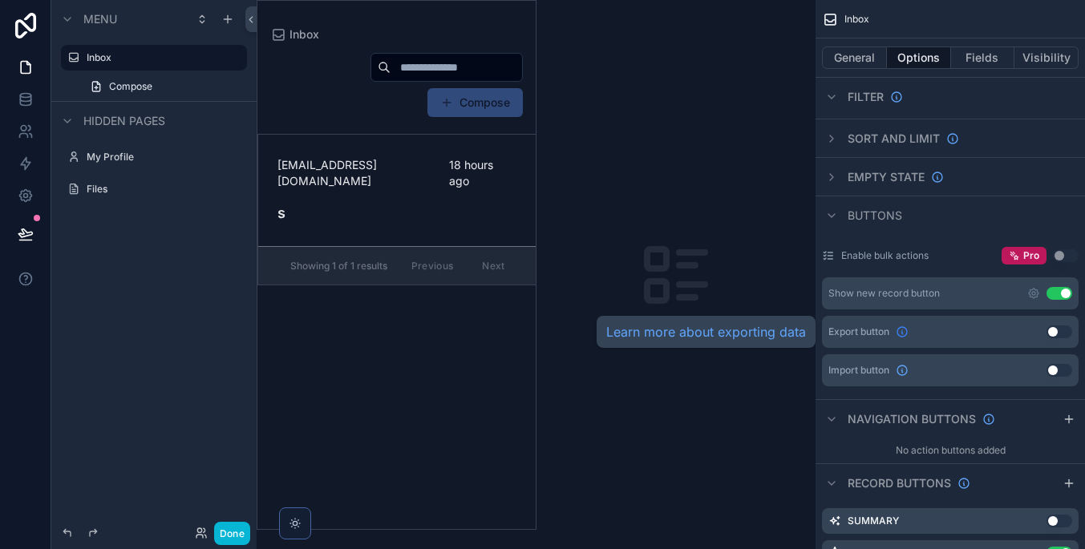
click at [907, 330] on icon "scrollable content" at bounding box center [902, 332] width 10 height 10
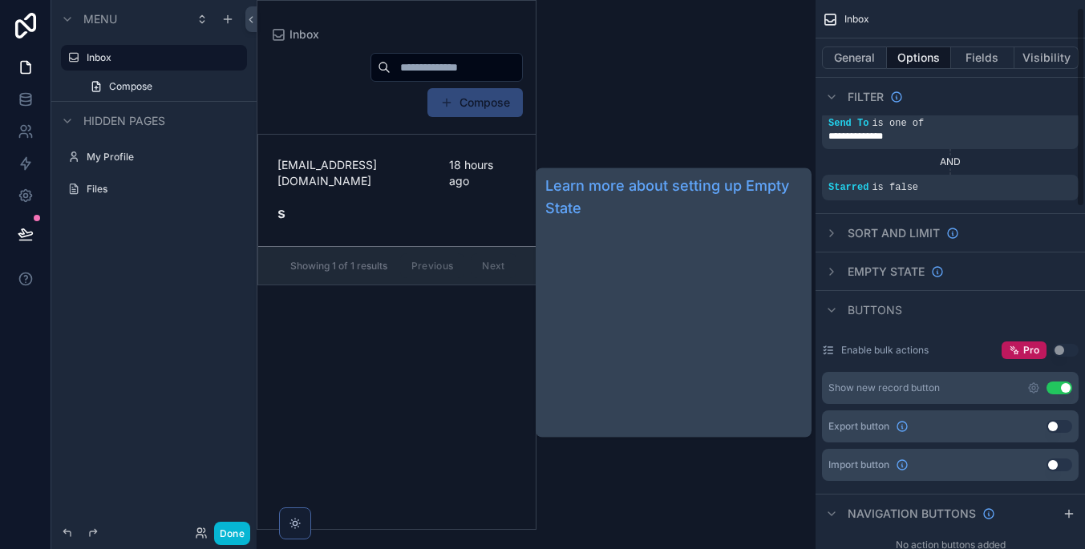
scroll to position [2, 0]
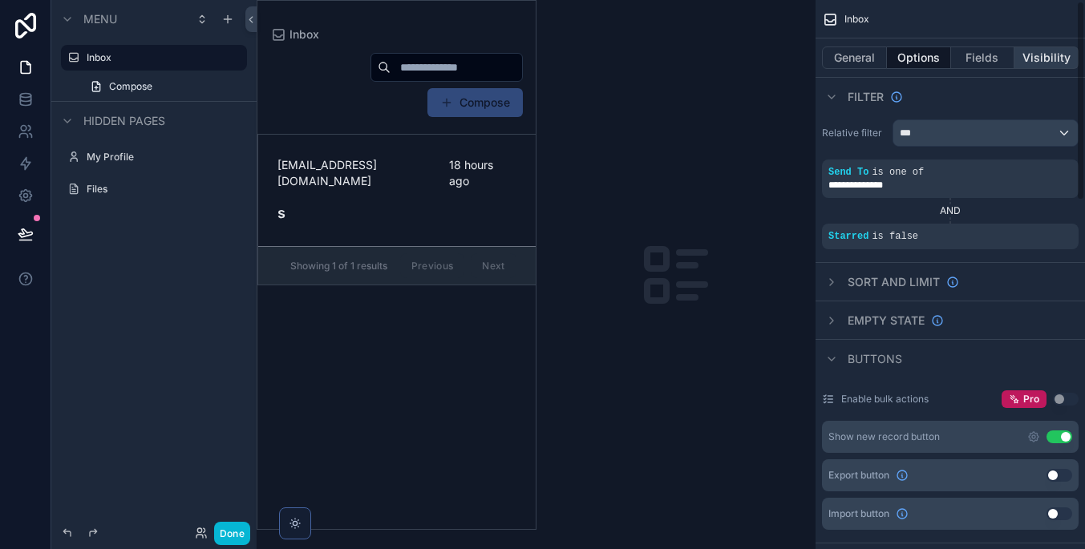
click at [1019, 59] on button "Visibility" at bounding box center [1046, 57] width 64 height 22
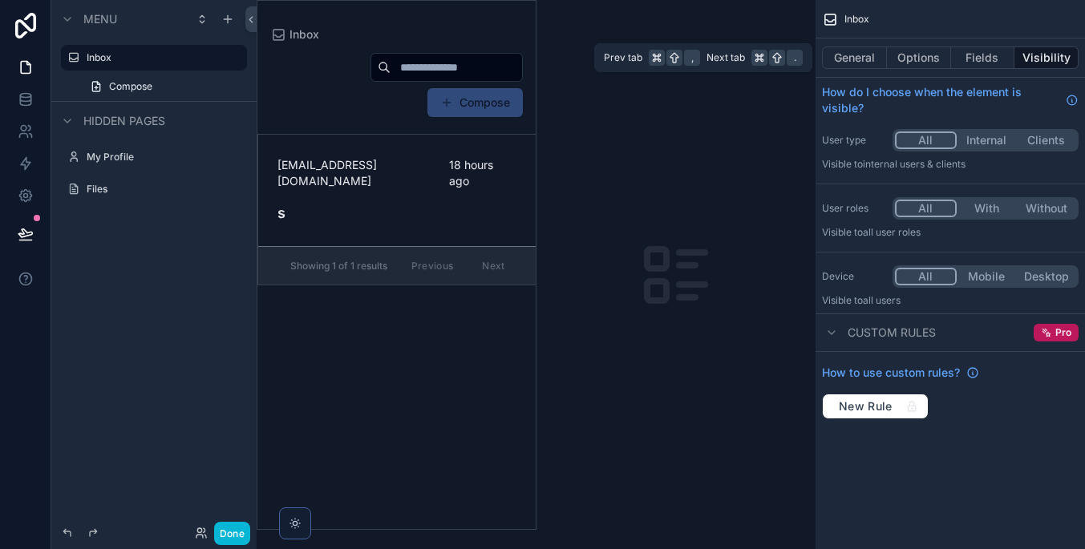
scroll to position [0, 0]
click at [959, 62] on button "Fields" at bounding box center [983, 57] width 64 height 22
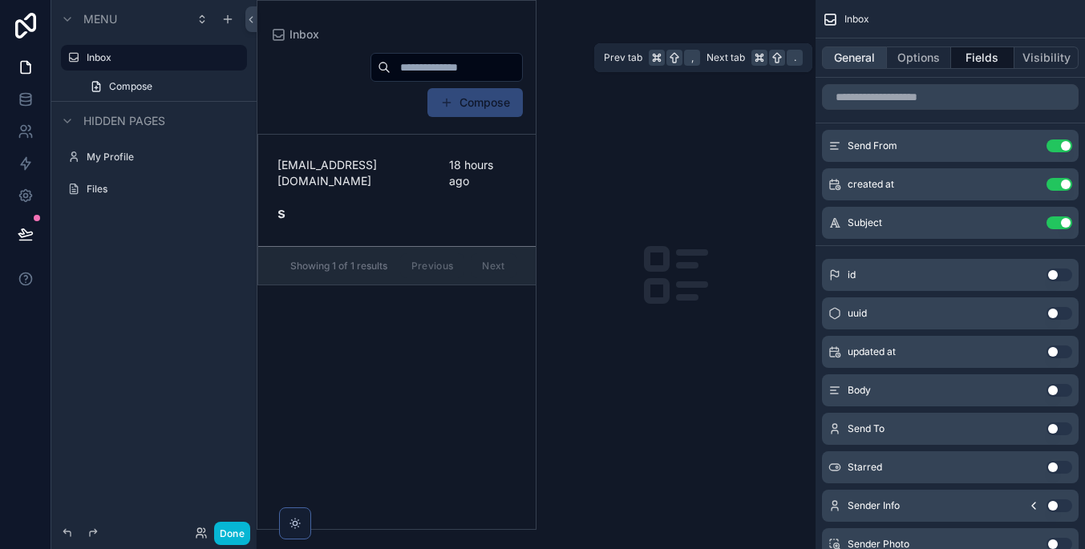
click at [870, 59] on button "General" at bounding box center [854, 57] width 65 height 22
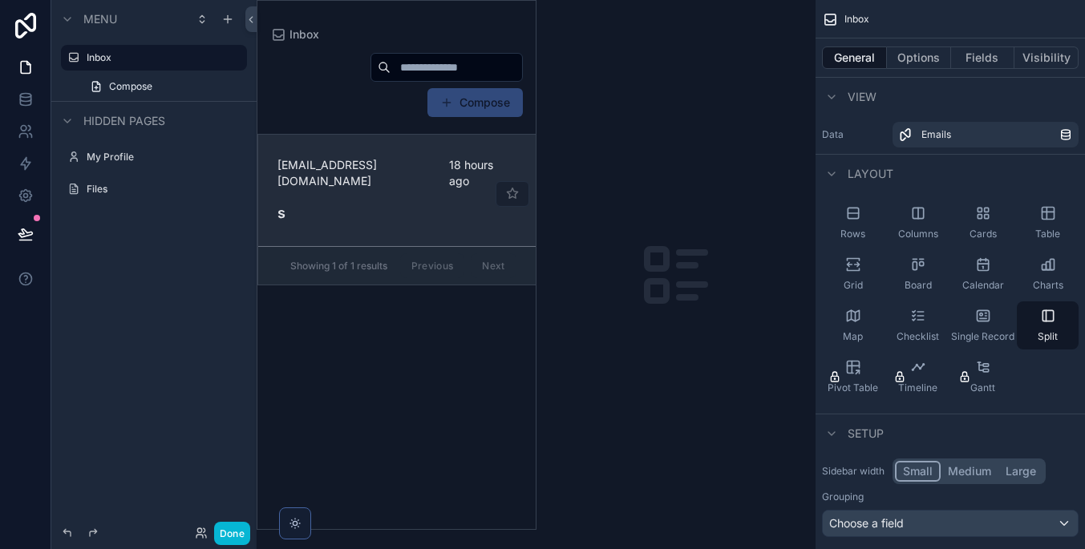
click at [374, 192] on div "[EMAIL_ADDRESS][DOMAIN_NAME] 18 hours ago s" at bounding box center [396, 190] width 239 height 67
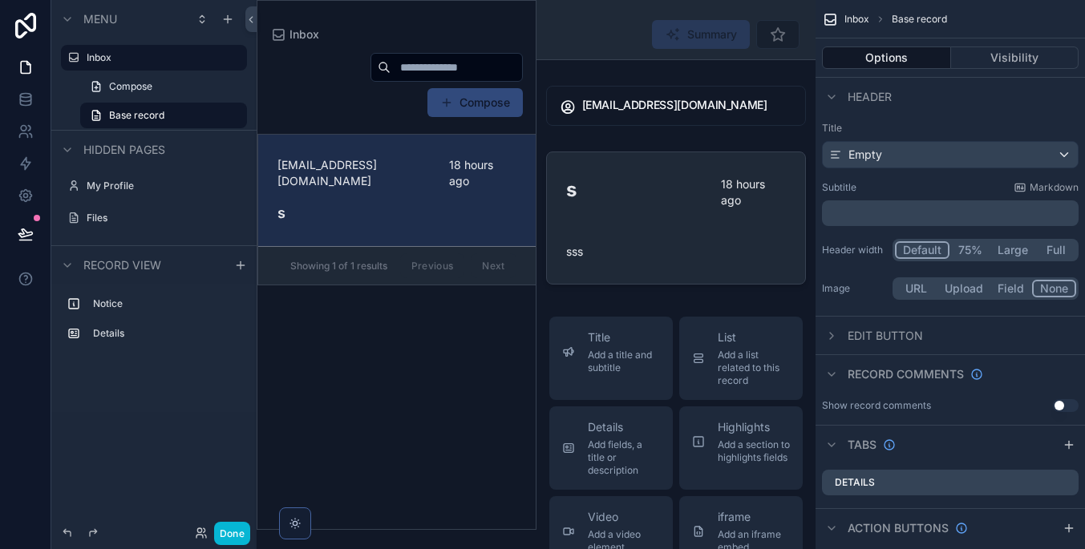
click at [158, 24] on div "Menu" at bounding box center [153, 19] width 205 height 38
click at [208, 22] on icon "scrollable content" at bounding box center [202, 19] width 13 height 13
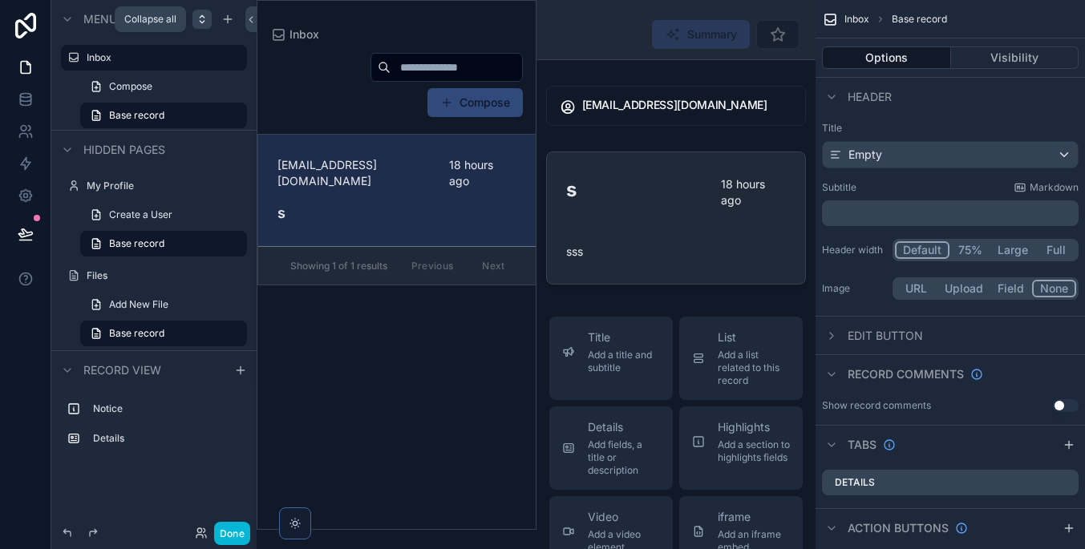
click at [206, 14] on icon "scrollable content" at bounding box center [202, 19] width 13 height 13
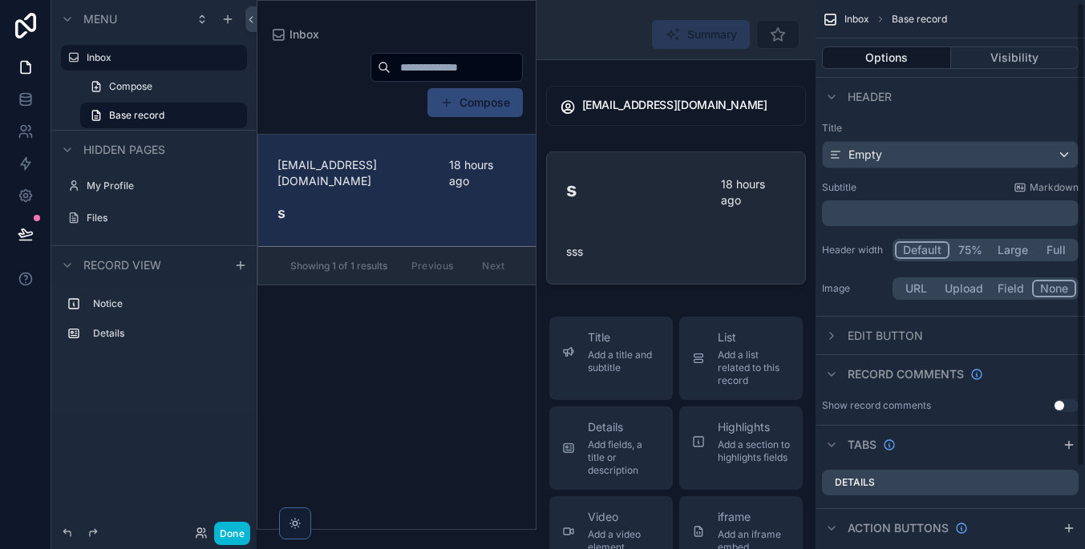
scroll to position [6, 0]
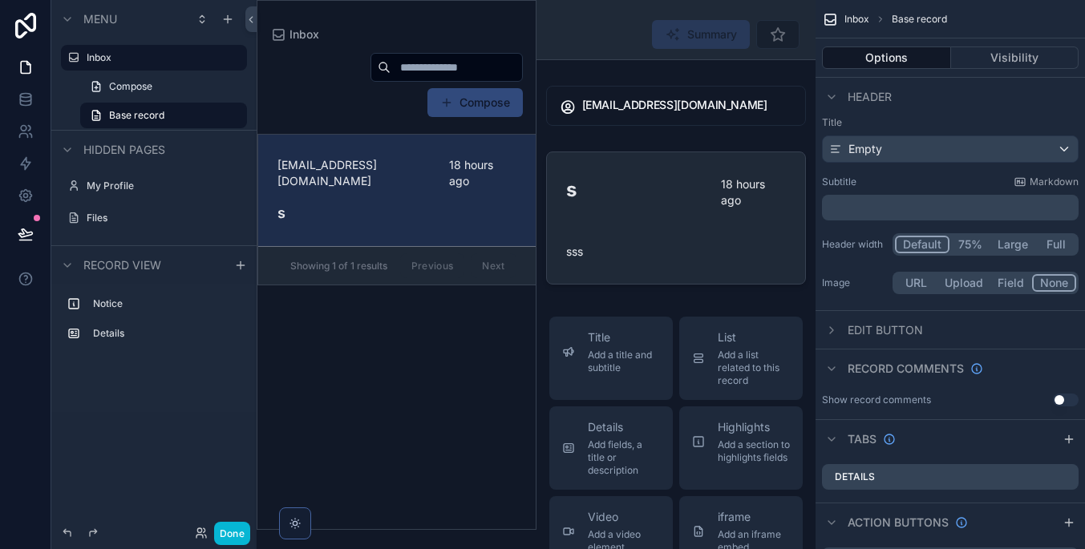
click at [964, 247] on button "75%" at bounding box center [969, 245] width 41 height 18
click at [928, 241] on button "Default" at bounding box center [921, 245] width 53 height 18
click at [1058, 241] on button "Full" at bounding box center [1055, 245] width 41 height 18
click at [250, 10] on button at bounding box center [250, 19] width 11 height 26
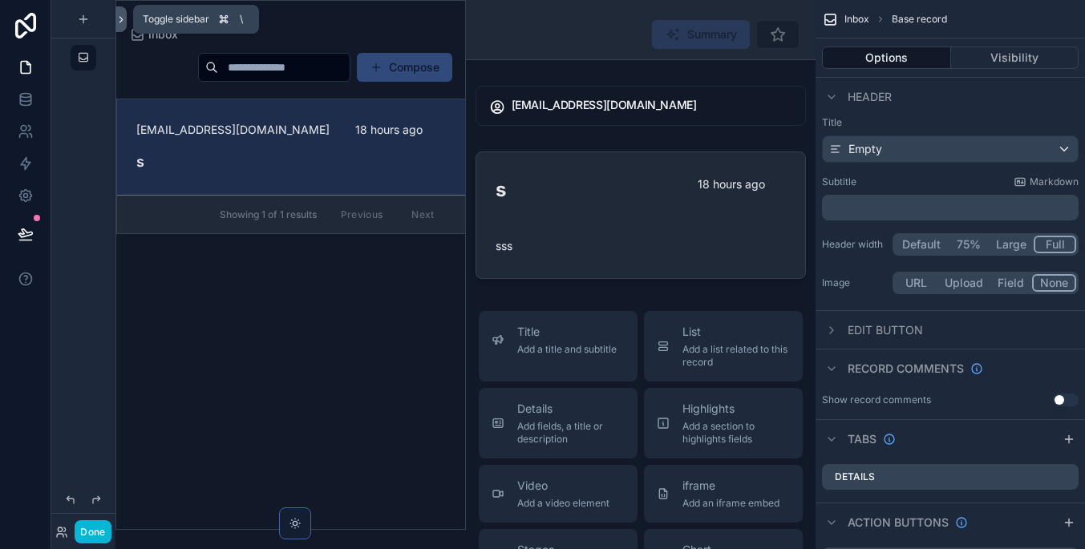
click at [119, 11] on button at bounding box center [120, 19] width 11 height 26
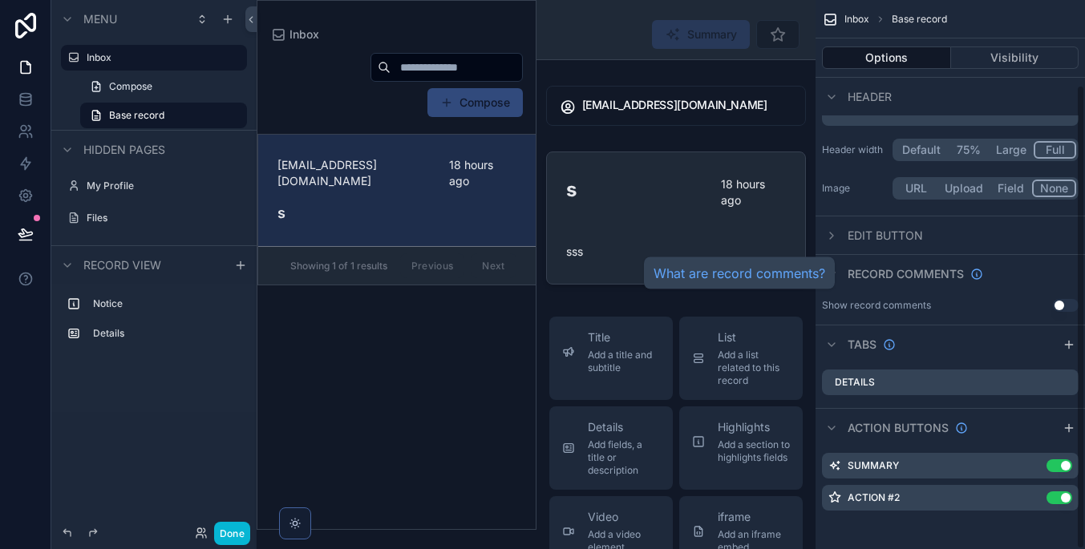
scroll to position [100, 0]
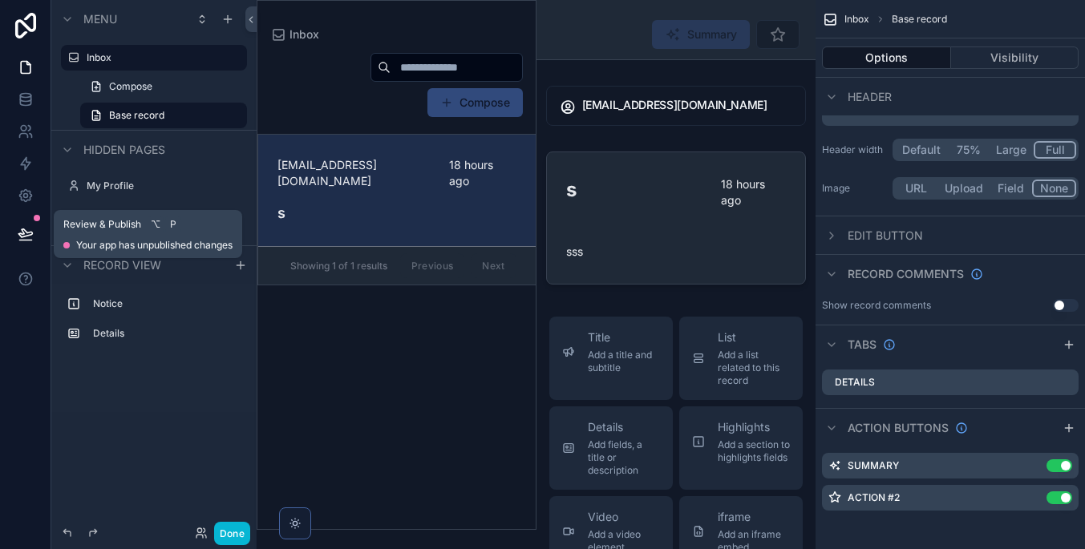
click at [13, 234] on button at bounding box center [25, 234] width 35 height 45
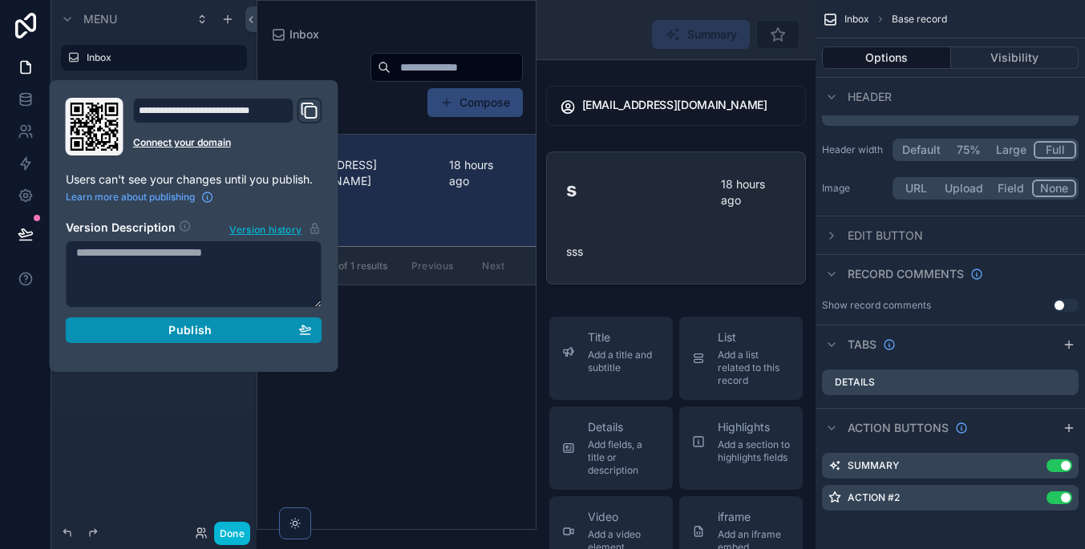
click at [251, 335] on div "Publish" at bounding box center [194, 330] width 236 height 14
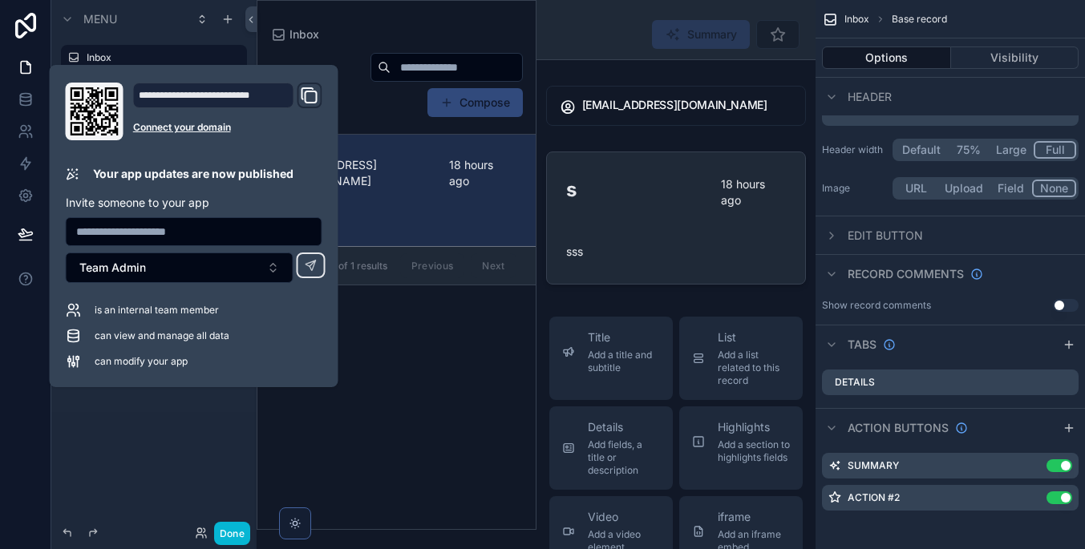
click at [217, 414] on div "Menu Inbox Compose Base record Hidden pages My Profile Files Record view Notice…" at bounding box center [153, 212] width 205 height 425
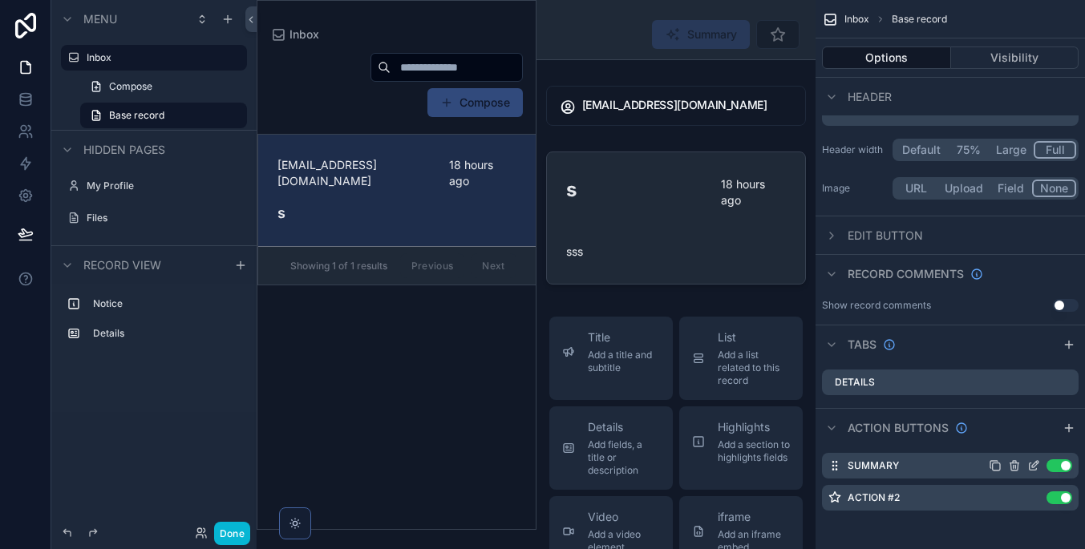
click at [1053, 467] on button "Use setting" at bounding box center [1059, 465] width 26 height 13
click at [1054, 465] on button "Use setting" at bounding box center [1059, 465] width 26 height 13
click at [1029, 463] on icon "scrollable content" at bounding box center [1032, 466] width 7 height 7
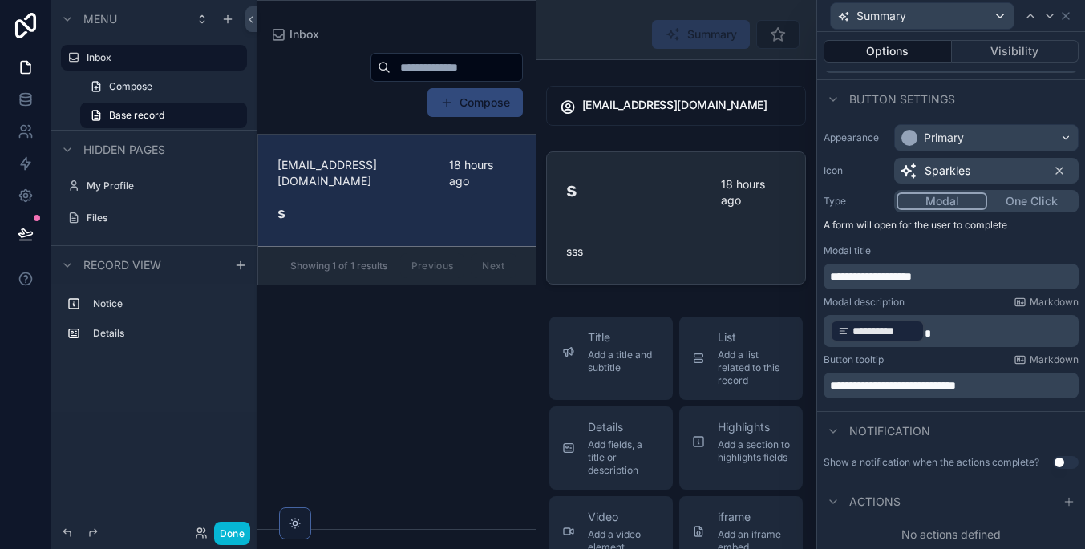
scroll to position [82, 0]
click at [983, 338] on p "**********" at bounding box center [952, 331] width 245 height 26
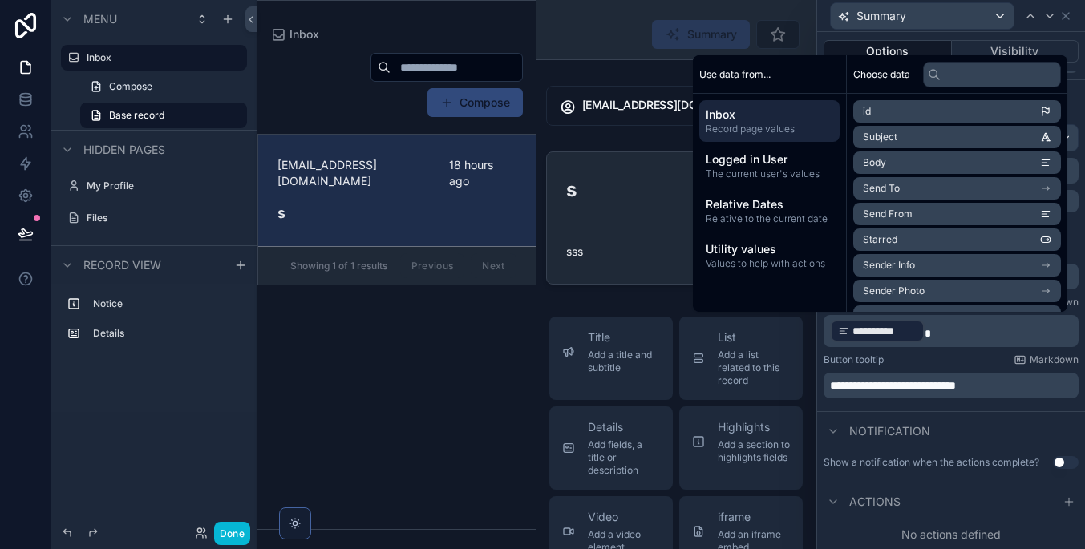
click at [983, 338] on p "**********" at bounding box center [952, 331] width 245 height 26
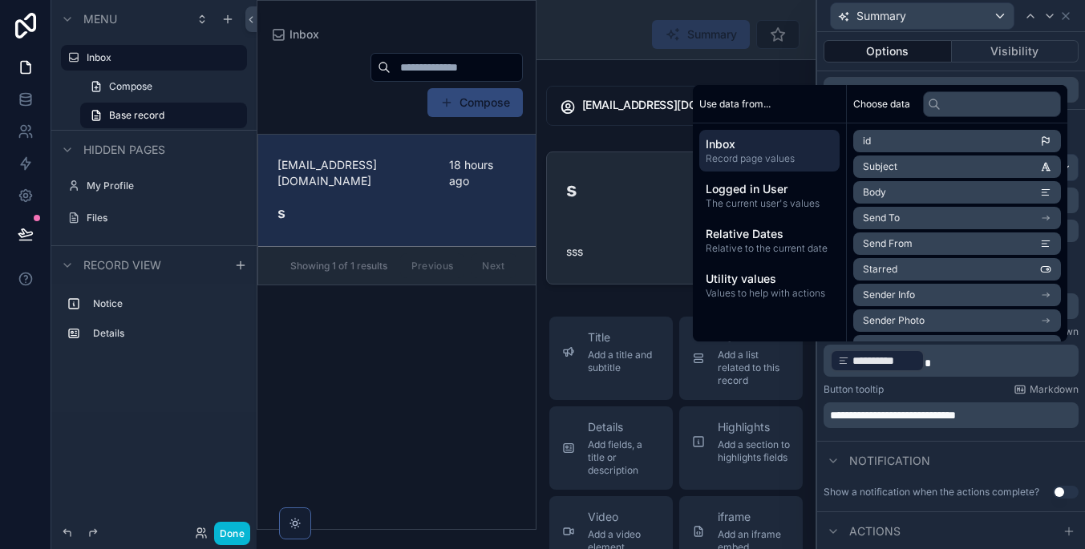
click at [1011, 534] on div "Actions" at bounding box center [951, 530] width 268 height 38
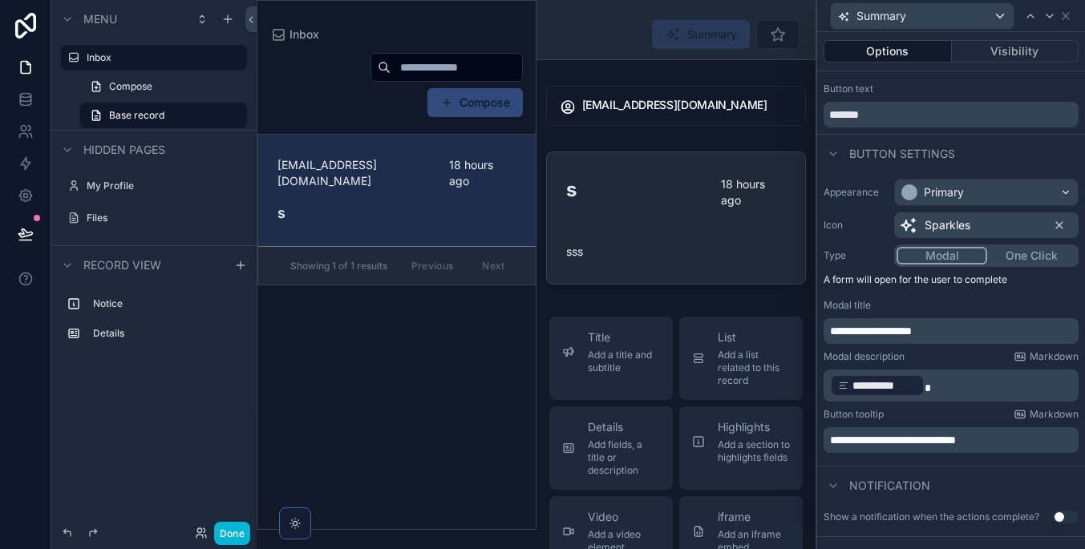
scroll to position [25, 0]
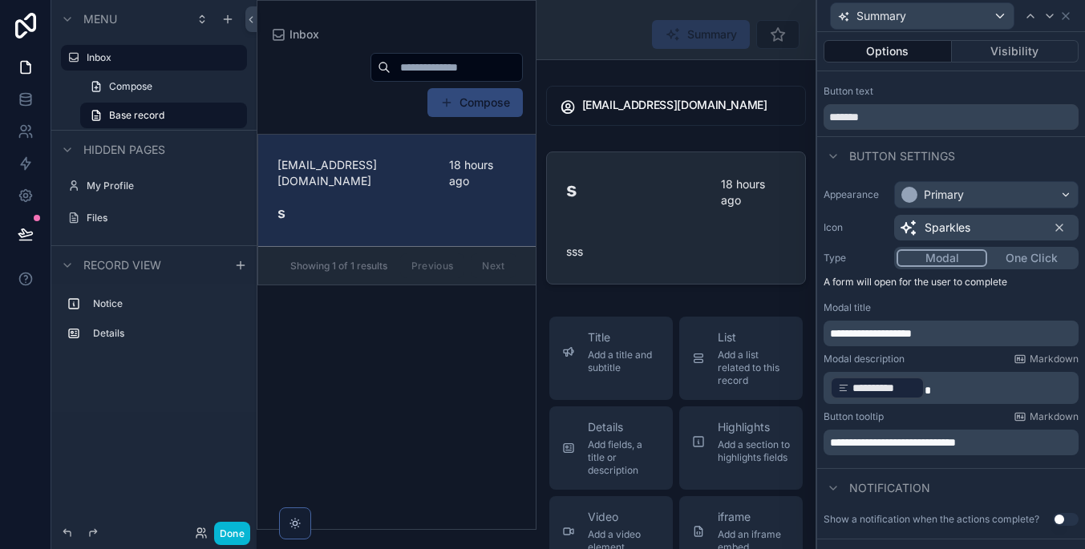
click at [1001, 257] on button "One Click" at bounding box center [1031, 258] width 89 height 18
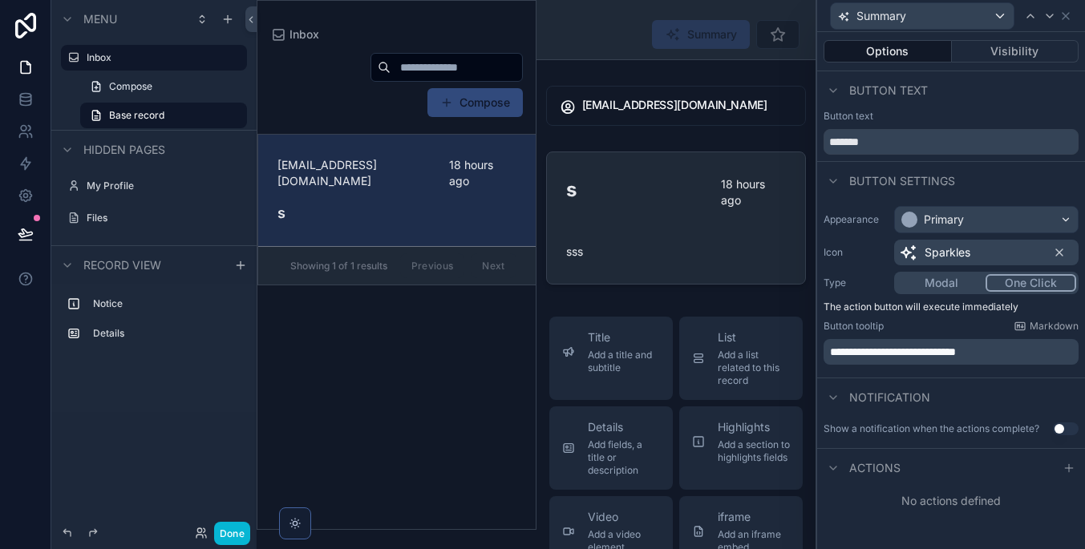
scroll to position [0, 0]
click at [1067, 472] on icon at bounding box center [1068, 468] width 13 height 13
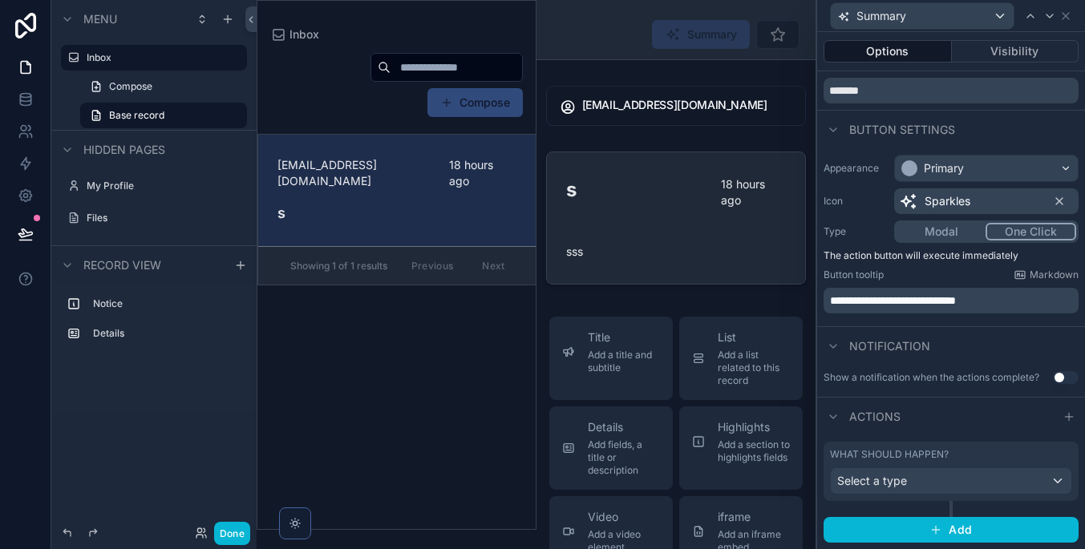
click at [994, 470] on div "Select a type" at bounding box center [951, 481] width 241 height 26
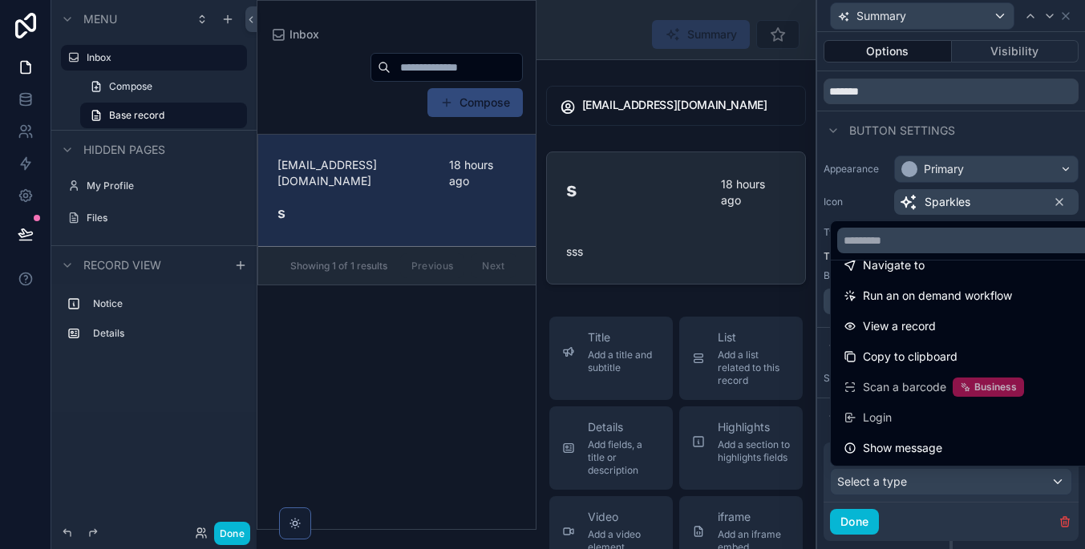
scroll to position [144, 0]
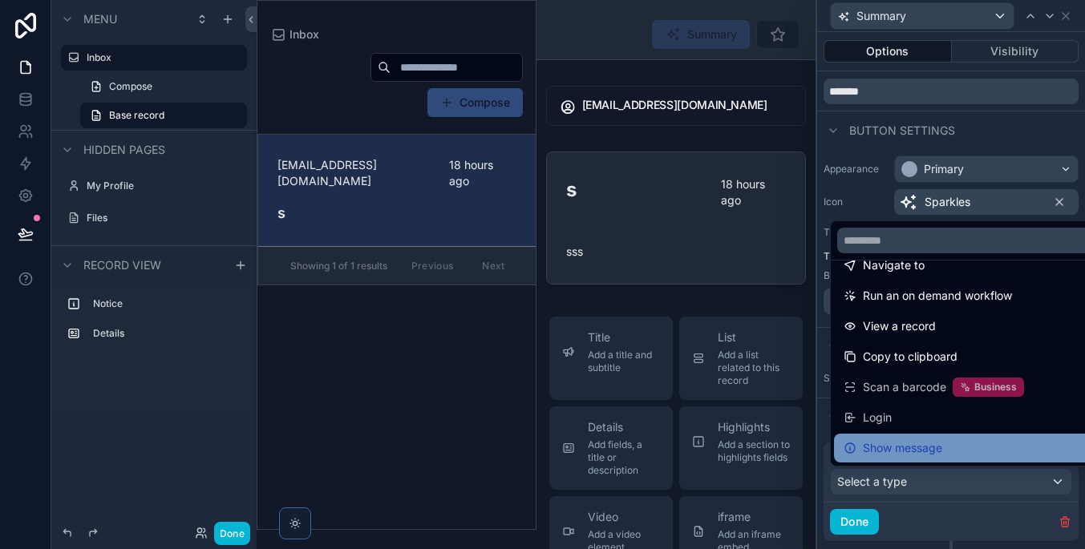
click at [971, 452] on div "Show message" at bounding box center [969, 448] width 252 height 19
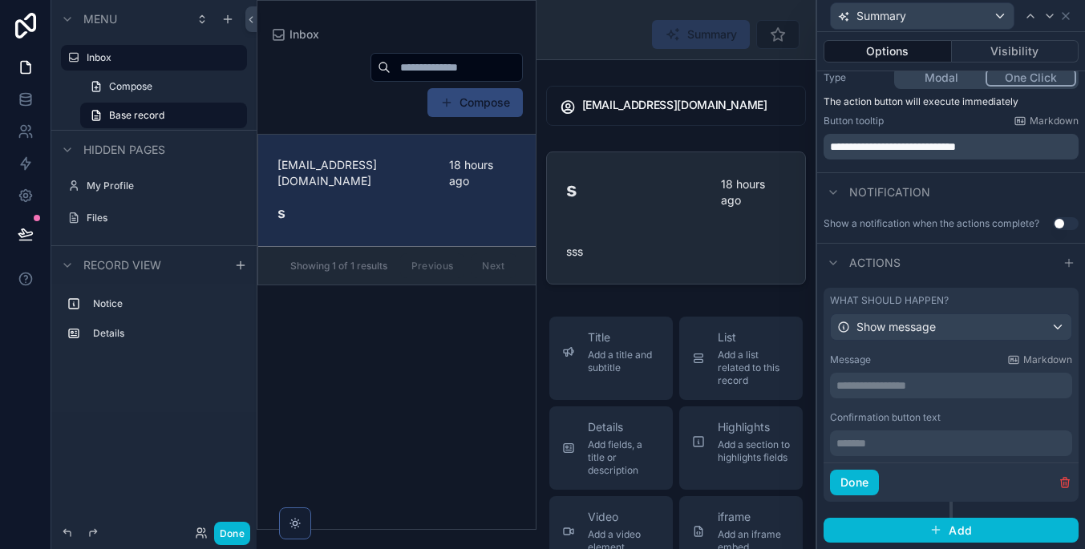
scroll to position [204, 0]
click at [974, 387] on p "**********" at bounding box center [952, 386] width 232 height 16
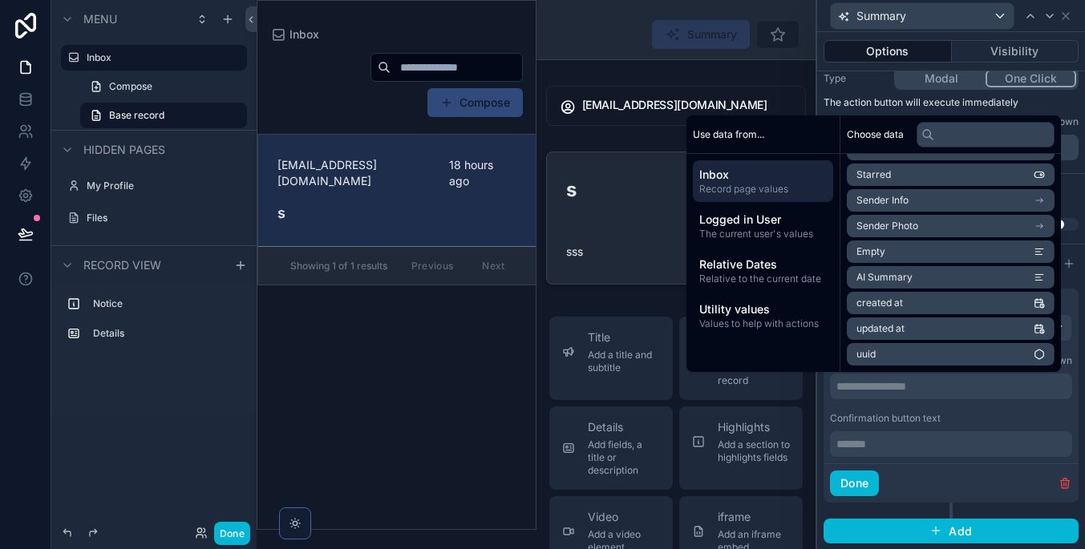
scroll to position [125, 0]
click at [915, 277] on li "AI Summary" at bounding box center [951, 277] width 208 height 22
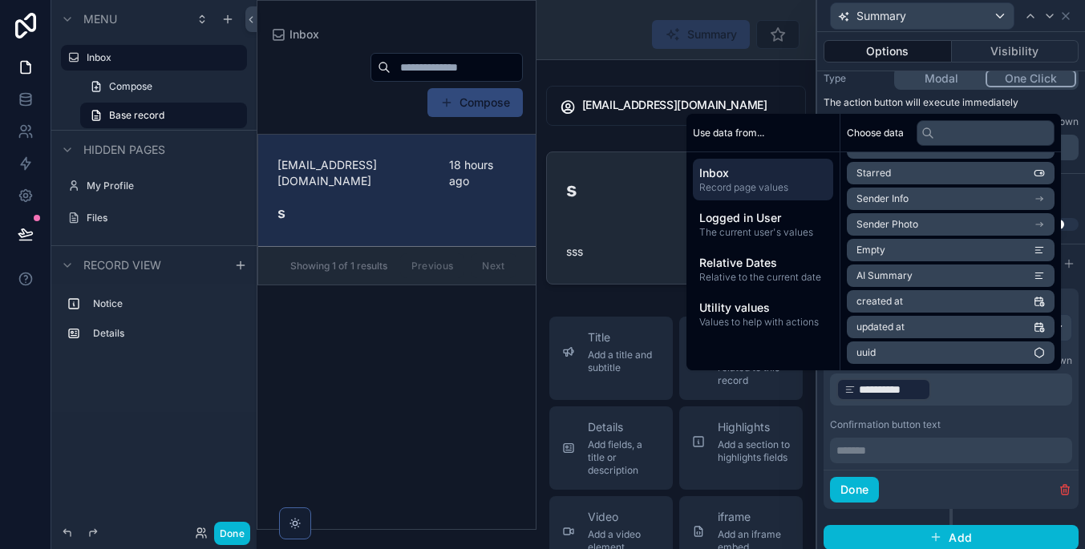
click at [934, 449] on p "******* ﻿" at bounding box center [952, 451] width 232 height 16
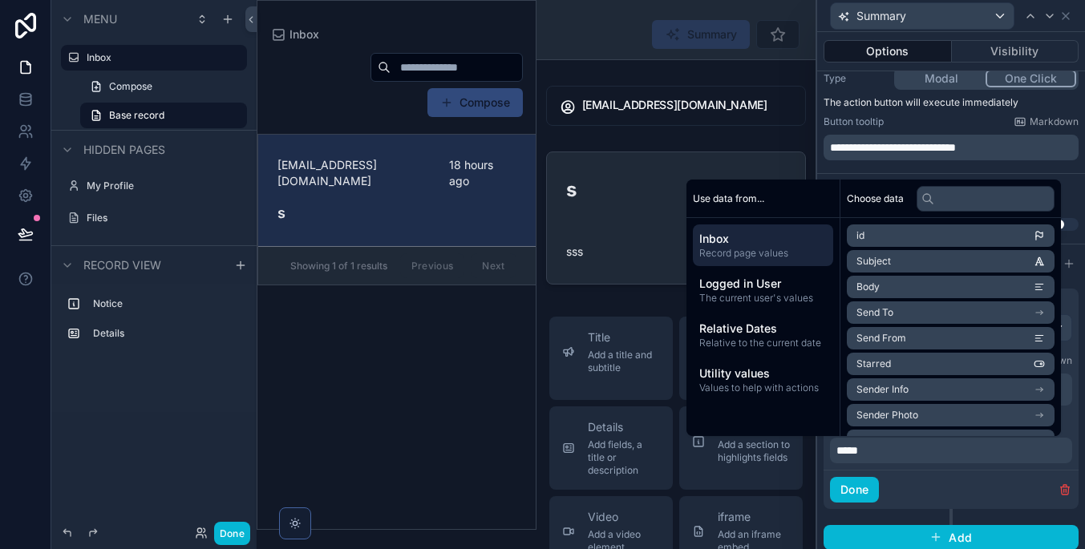
click at [916, 474] on div "Done" at bounding box center [950, 489] width 255 height 39
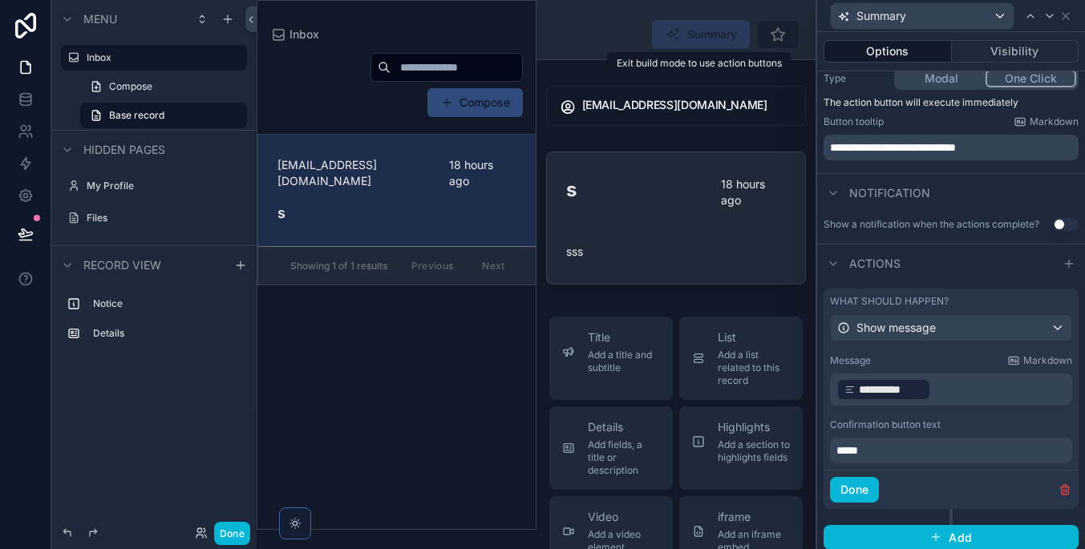
click at [726, 37] on span "Summary" at bounding box center [701, 34] width 98 height 29
click at [849, 493] on button "Done" at bounding box center [854, 490] width 49 height 26
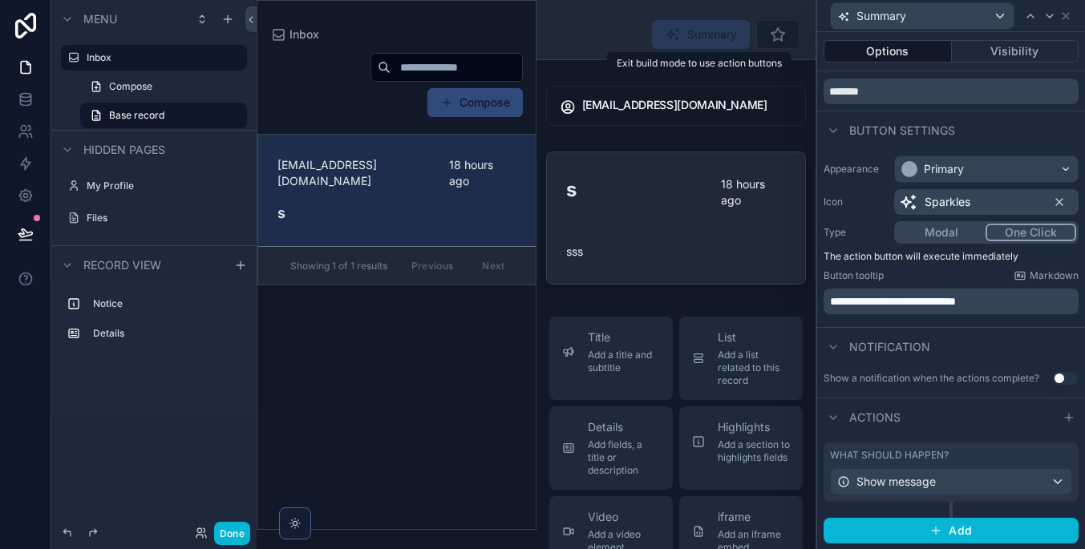
click at [770, 46] on span "scrollable content" at bounding box center [777, 34] width 43 height 29
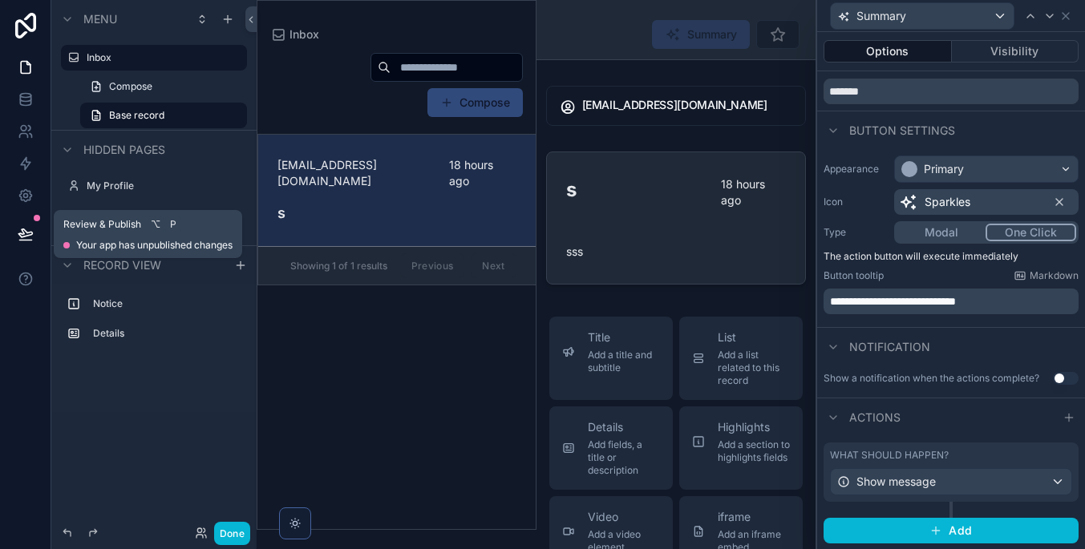
click at [13, 240] on button at bounding box center [25, 234] width 35 height 45
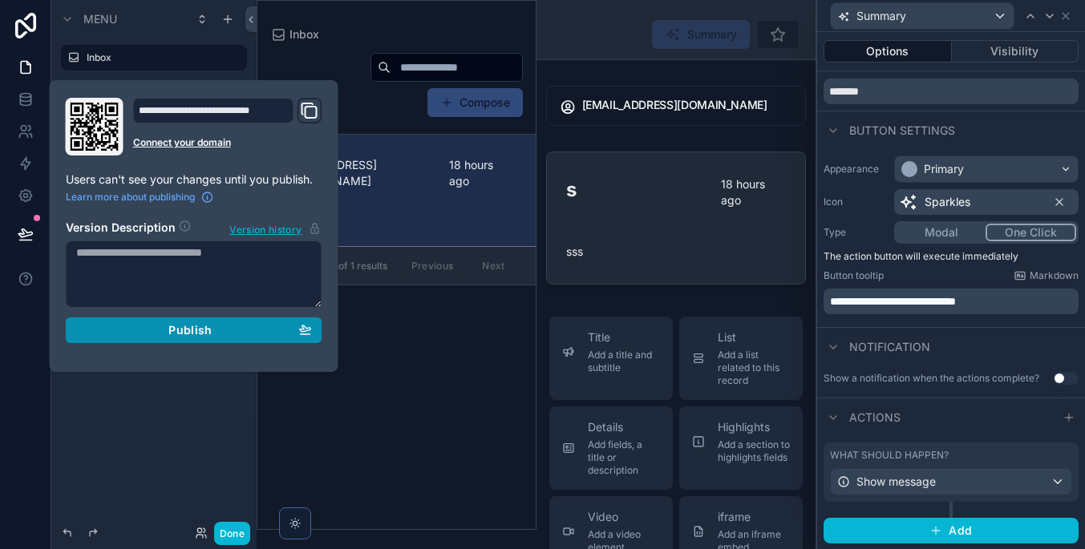
click at [144, 335] on div "Publish" at bounding box center [194, 330] width 236 height 14
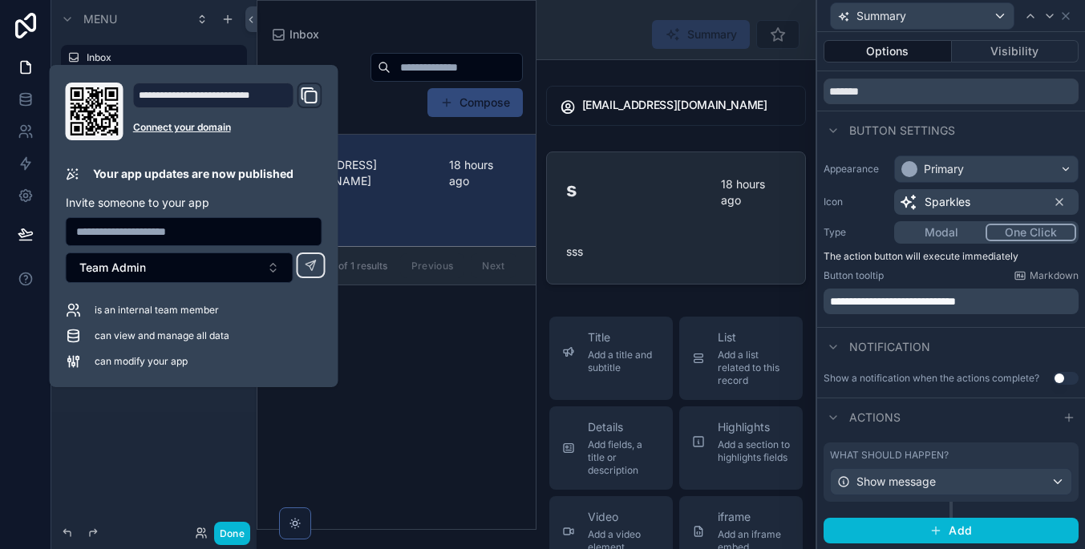
click at [150, 449] on div "Menu Inbox Compose Base record Hidden pages My Profile Files Record view Notice…" at bounding box center [153, 265] width 205 height 530
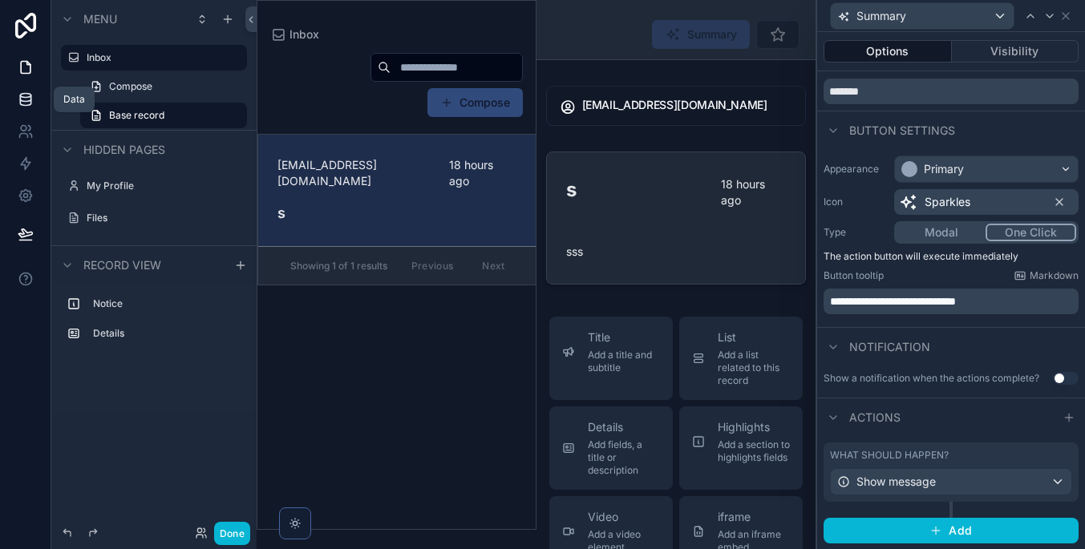
click at [24, 98] on icon at bounding box center [25, 96] width 10 height 4
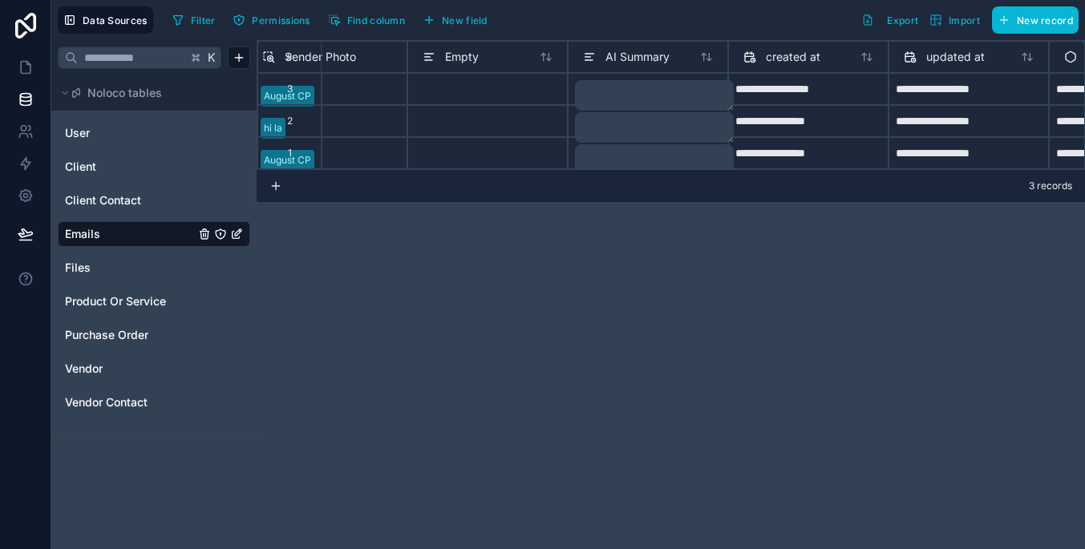
scroll to position [0, 1029]
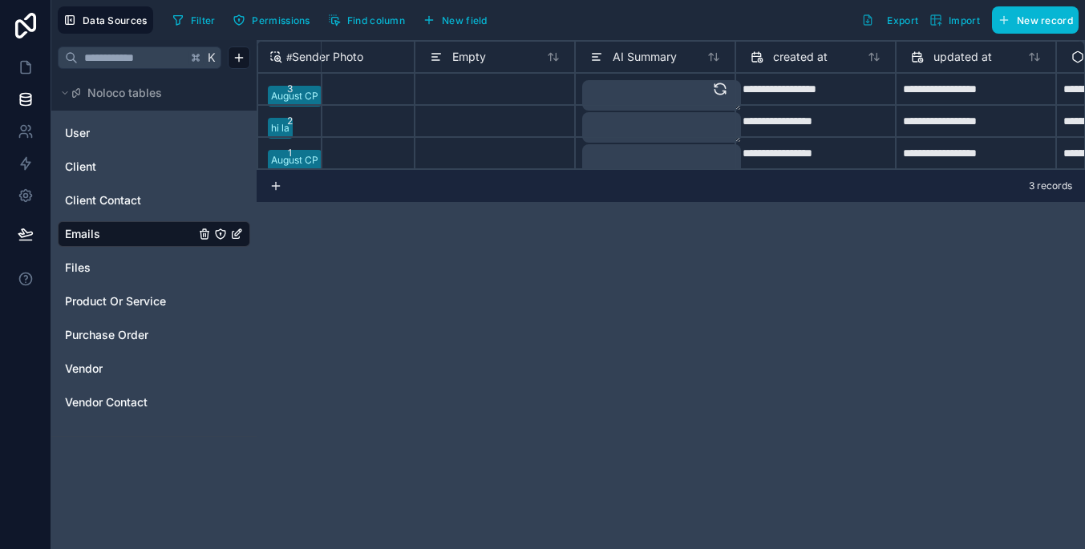
click at [660, 102] on textarea at bounding box center [661, 95] width 159 height 30
click at [726, 99] on button at bounding box center [720, 89] width 16 height 30
click at [723, 120] on icon at bounding box center [720, 121] width 16 height 16
click at [718, 159] on icon at bounding box center [720, 153] width 16 height 16
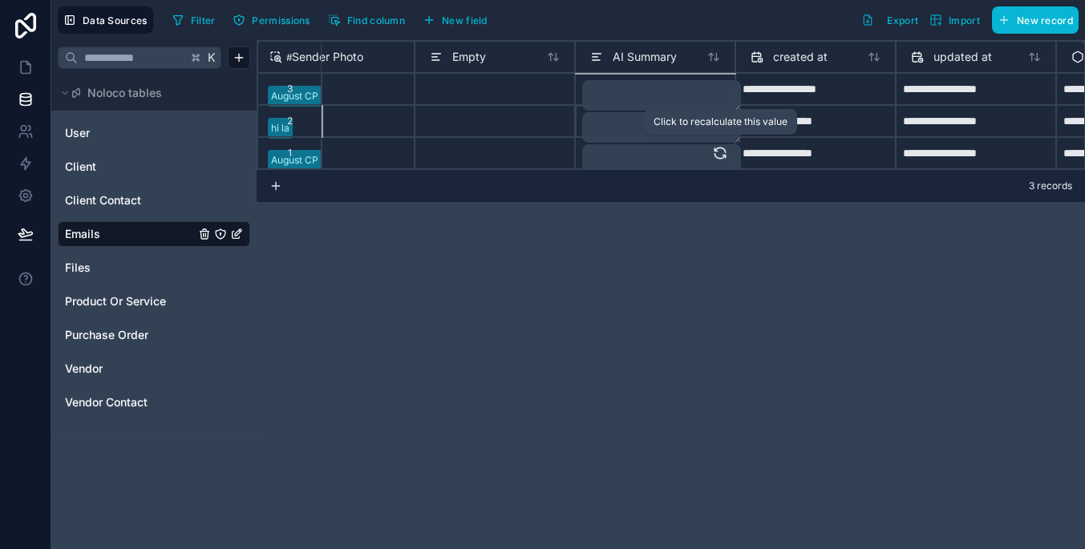
scroll to position [1, 1029]
click at [623, 93] on textarea at bounding box center [661, 95] width 159 height 30
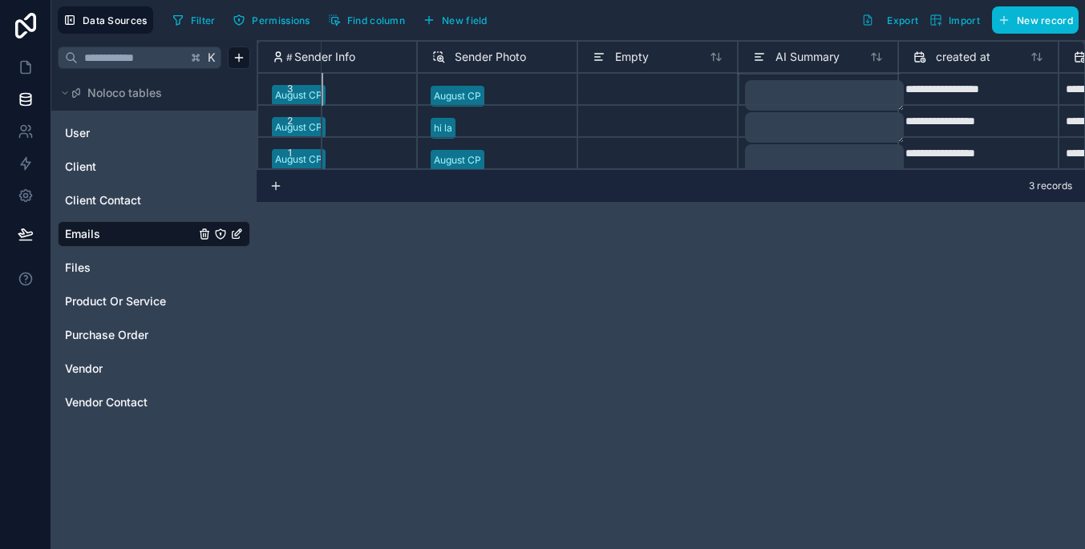
scroll to position [0, 901]
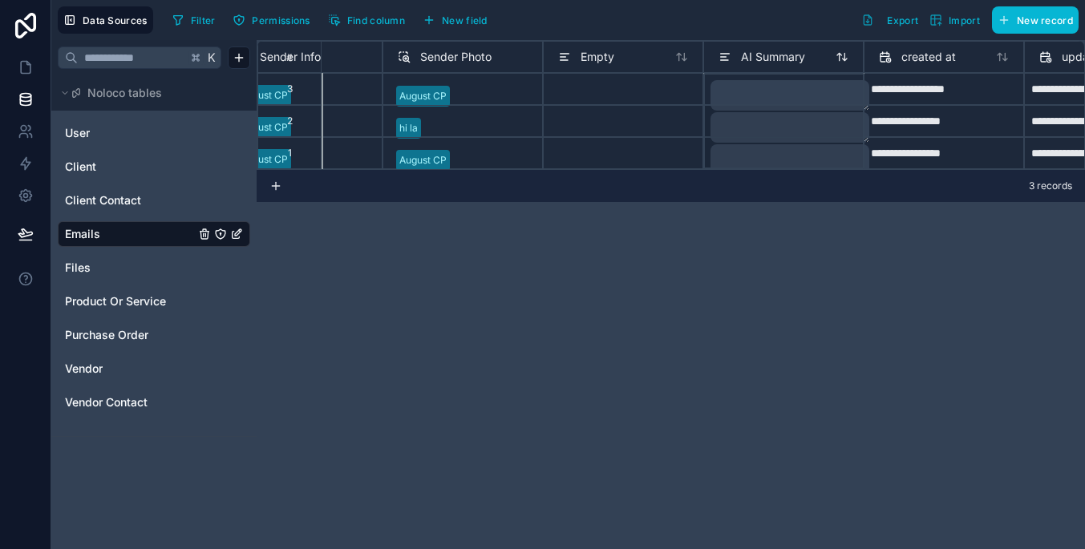
click at [724, 62] on icon at bounding box center [724, 56] width 13 height 19
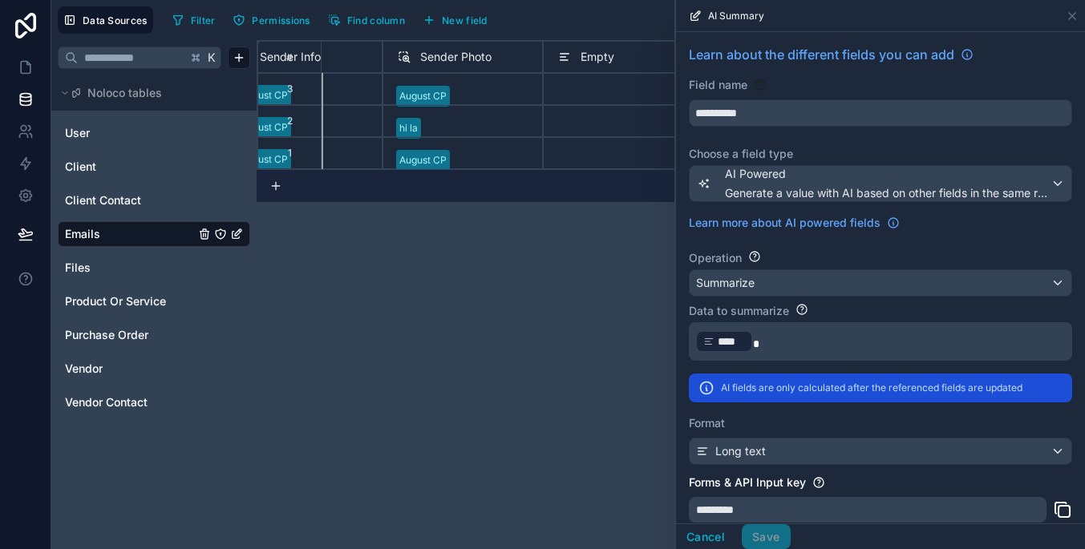
click at [534, 346] on div "**********" at bounding box center [671, 294] width 828 height 509
click at [1069, 17] on icon at bounding box center [1071, 16] width 13 height 13
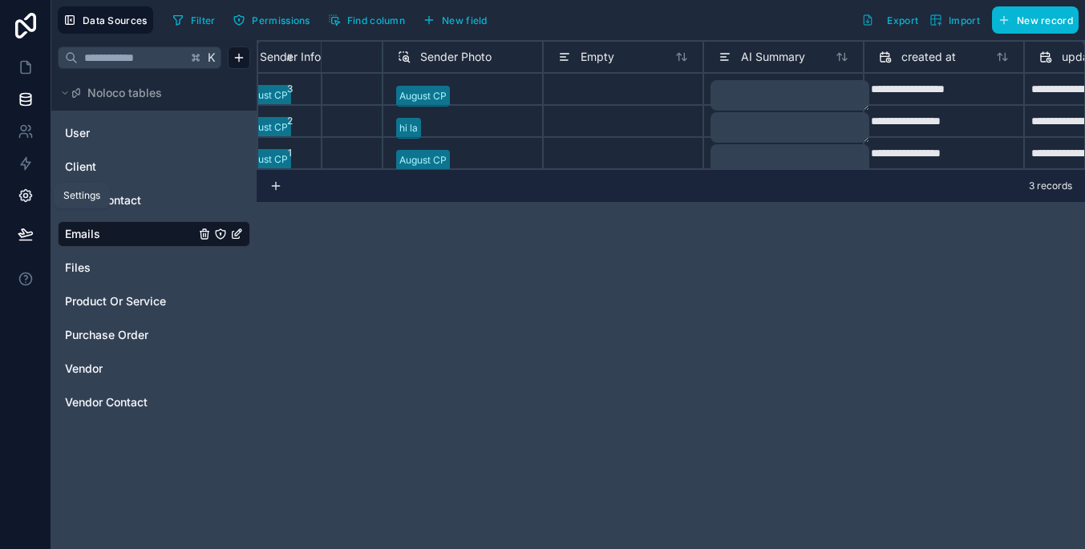
click at [27, 199] on icon at bounding box center [26, 196] width 16 height 16
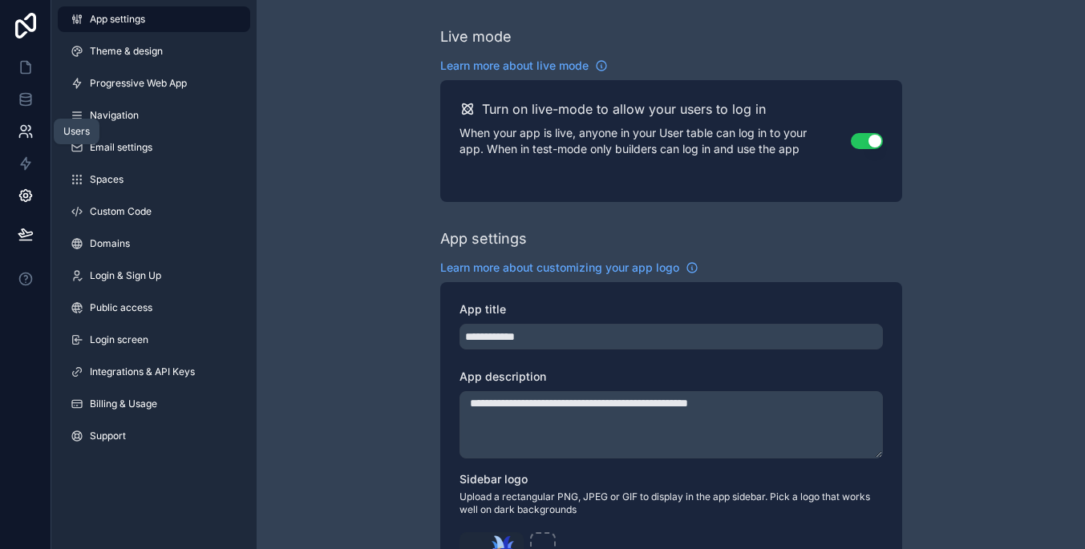
click at [30, 137] on icon at bounding box center [26, 131] width 16 height 16
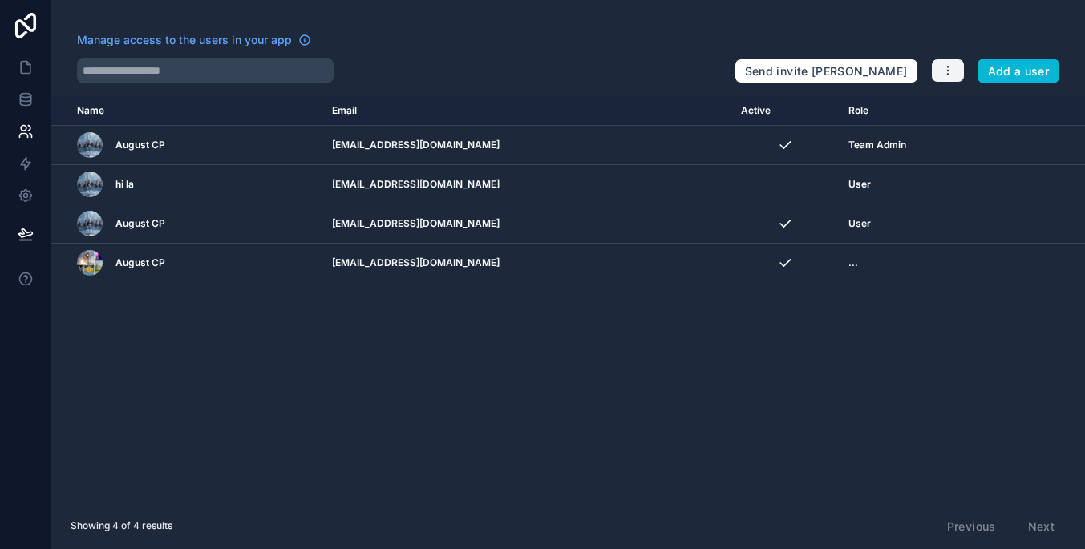
click at [949, 61] on button "button" at bounding box center [948, 71] width 34 height 24
click at [794, 400] on div "Name Email Active Role [DOMAIN_NAME] August CP [EMAIL_ADDRESS][DOMAIN_NAME] Tea…" at bounding box center [567, 299] width 1033 height 406
click at [34, 220] on button at bounding box center [25, 234] width 35 height 45
click at [26, 200] on icon at bounding box center [26, 196] width 16 height 16
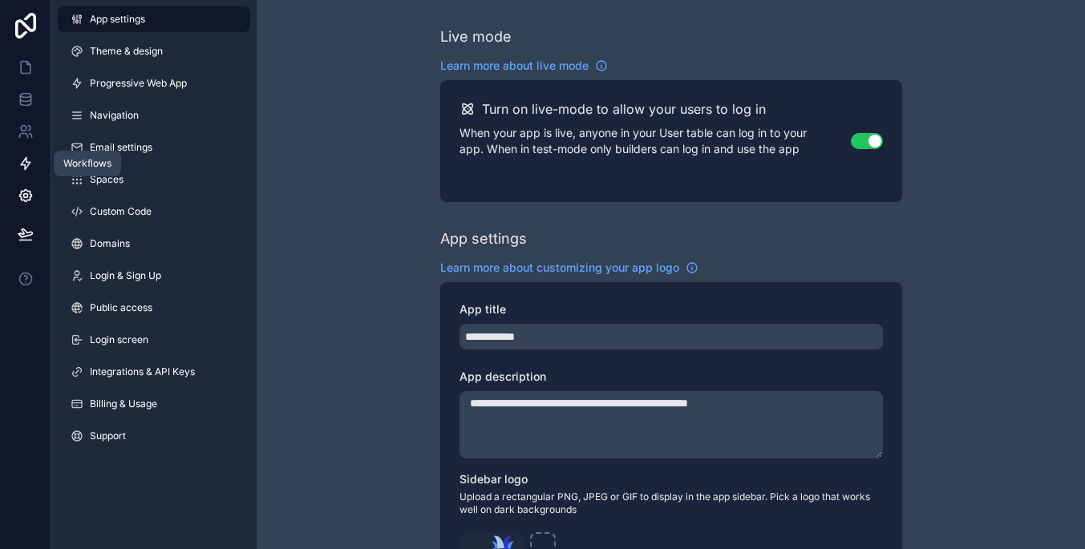
click at [26, 176] on link at bounding box center [25, 164] width 51 height 32
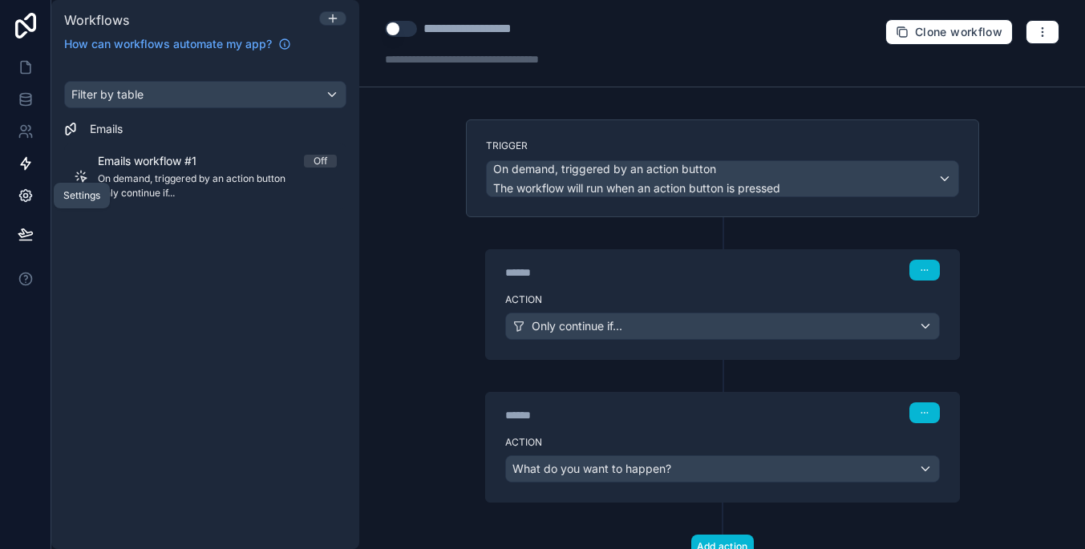
click at [22, 193] on icon at bounding box center [26, 196] width 16 height 16
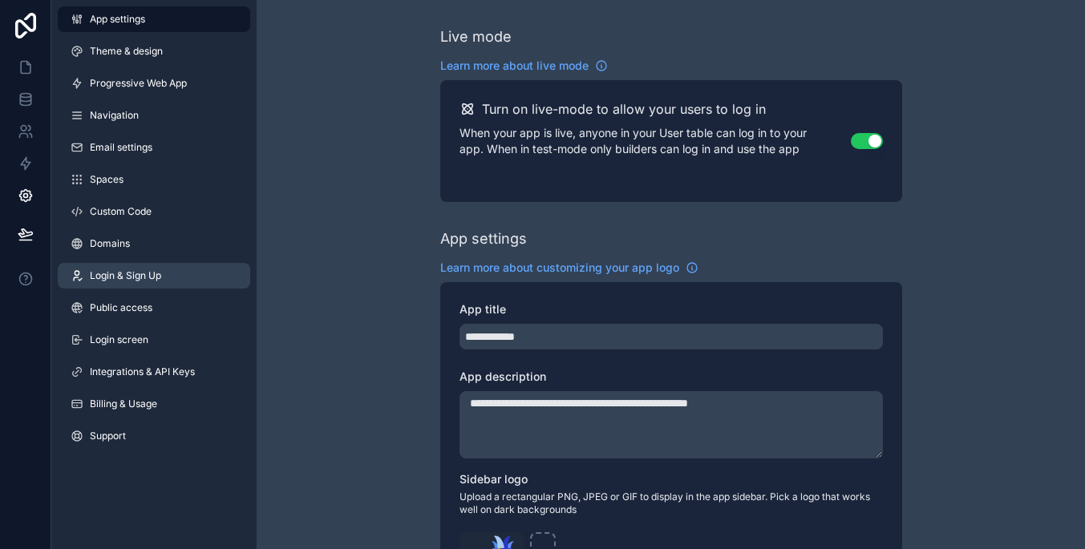
click at [172, 285] on link "Login & Sign Up" at bounding box center [154, 276] width 192 height 26
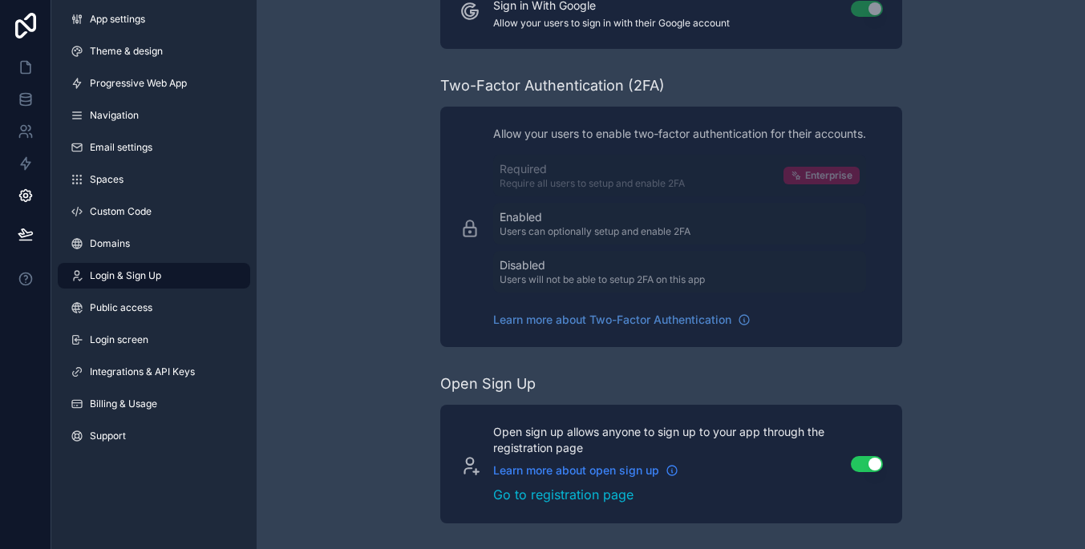
click at [620, 474] on span "Learn more about open sign up" at bounding box center [576, 471] width 166 height 16
click at [151, 311] on span "Public access" at bounding box center [121, 307] width 63 height 13
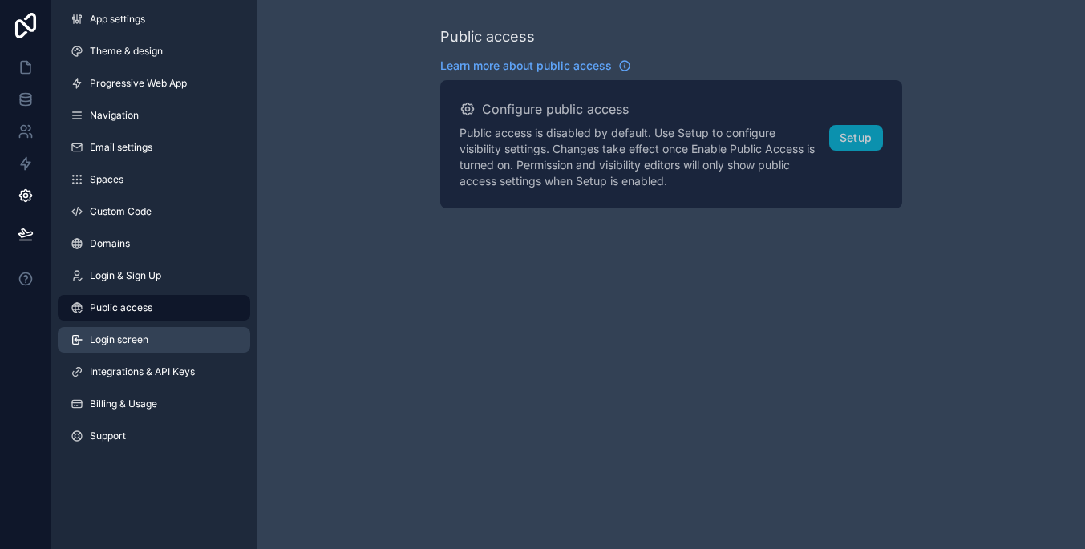
click at [201, 339] on link "Login screen" at bounding box center [154, 340] width 192 height 26
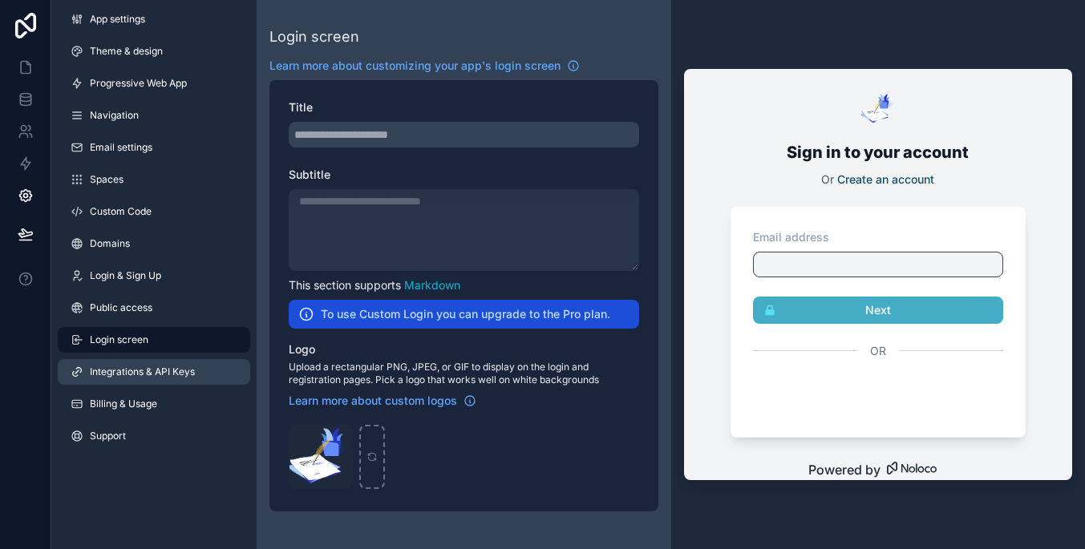
click at [211, 374] on link "Integrations & API Keys" at bounding box center [154, 372] width 192 height 26
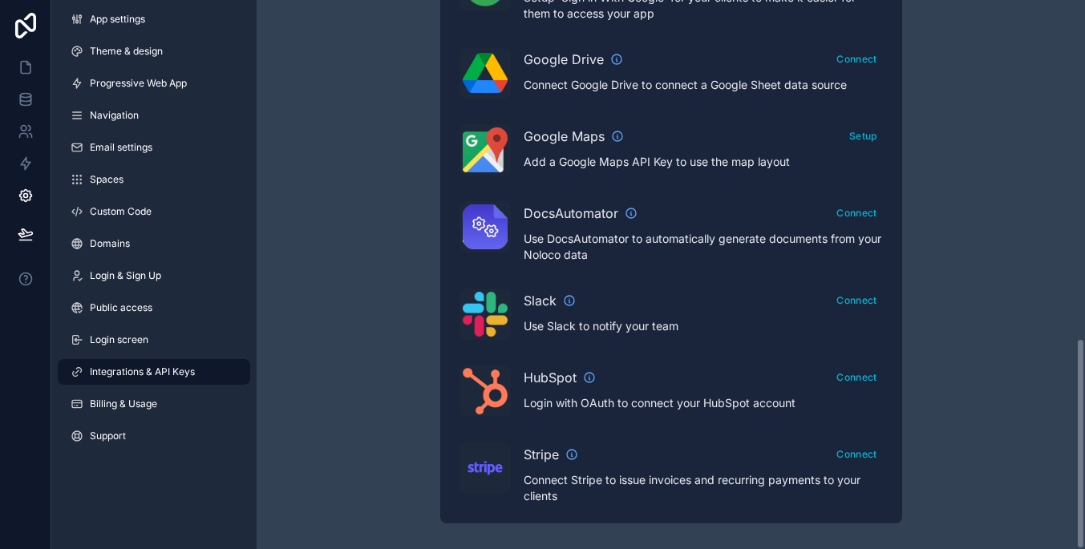
scroll to position [879, 0]
click at [208, 404] on link "Billing & Usage" at bounding box center [154, 404] width 192 height 26
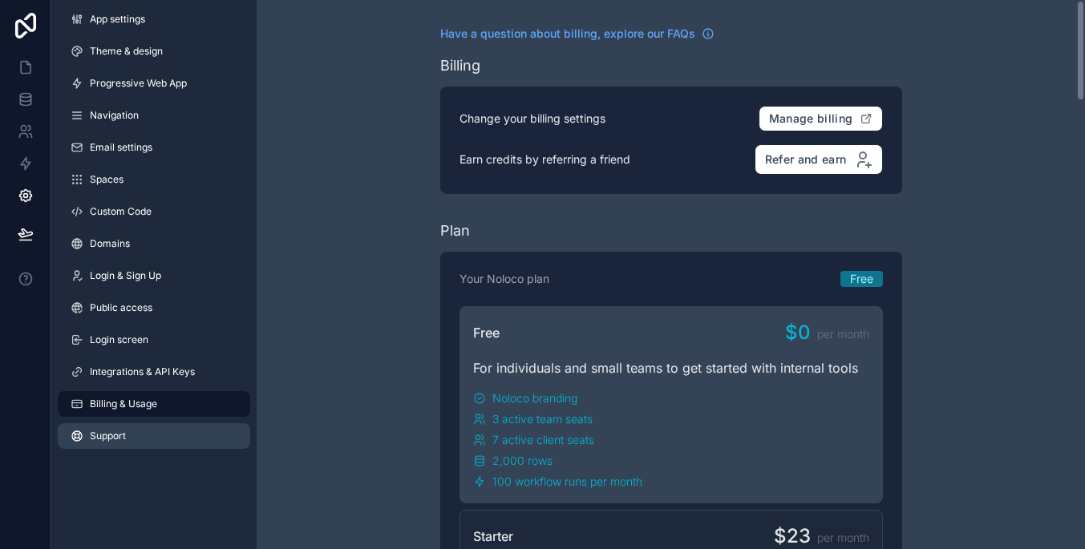
click at [167, 430] on link "Support" at bounding box center [154, 436] width 192 height 26
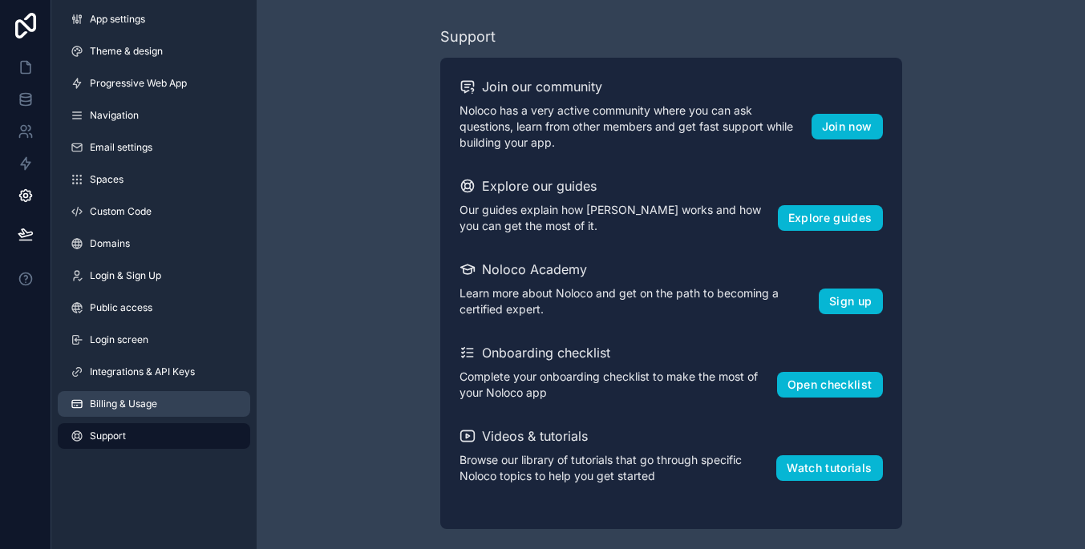
click at [190, 393] on link "Billing & Usage" at bounding box center [154, 404] width 192 height 26
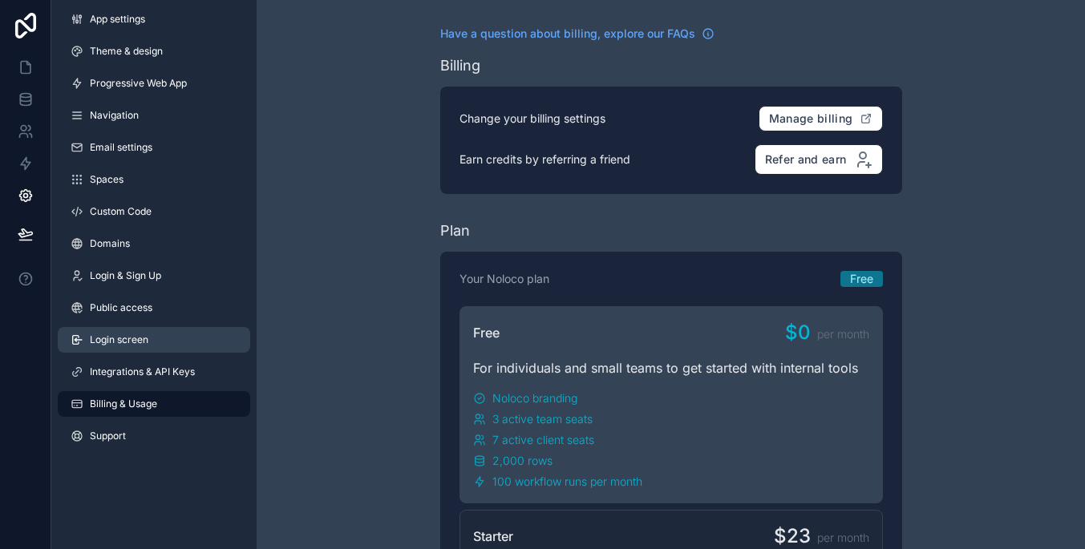
click at [190, 352] on link "Login screen" at bounding box center [154, 340] width 192 height 26
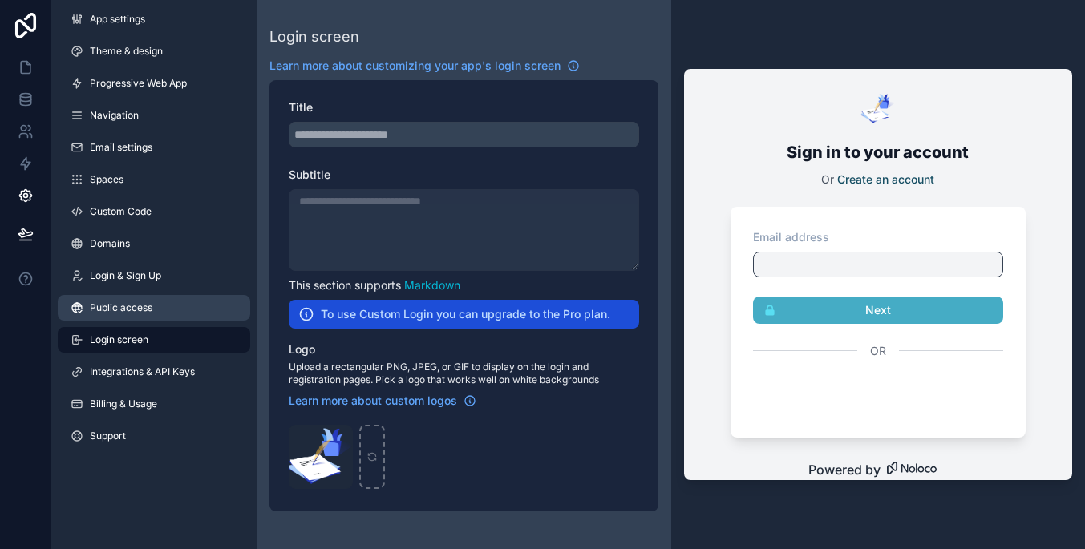
click at [179, 310] on link "Public access" at bounding box center [154, 308] width 192 height 26
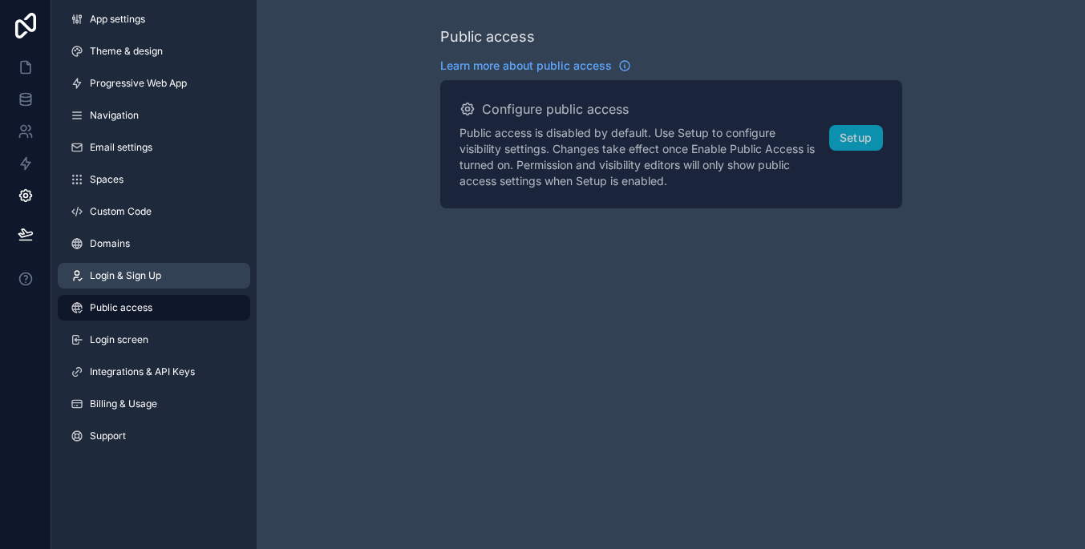
click at [179, 285] on link "Login & Sign Up" at bounding box center [154, 276] width 192 height 26
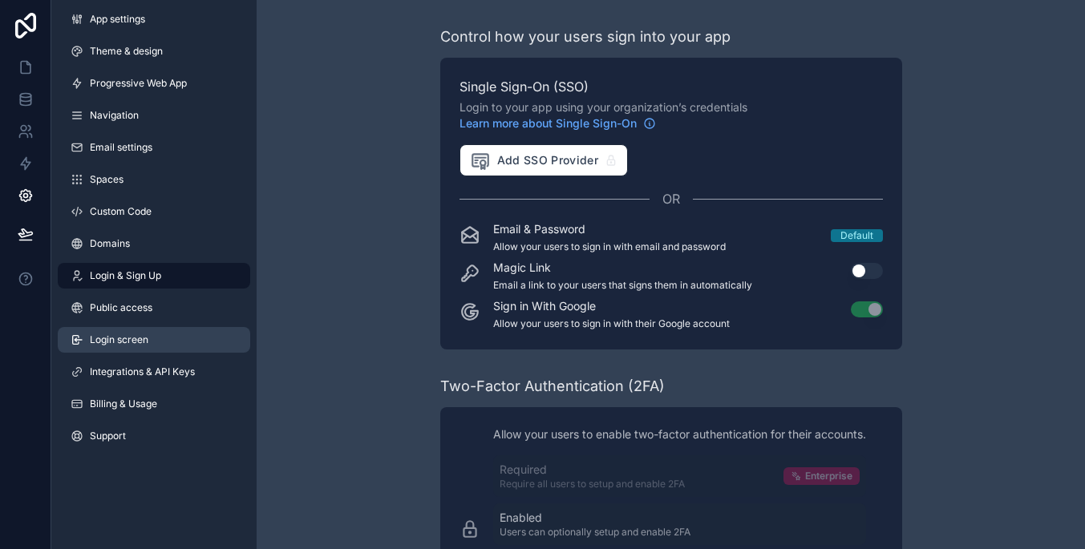
click at [178, 334] on link "Login screen" at bounding box center [154, 340] width 192 height 26
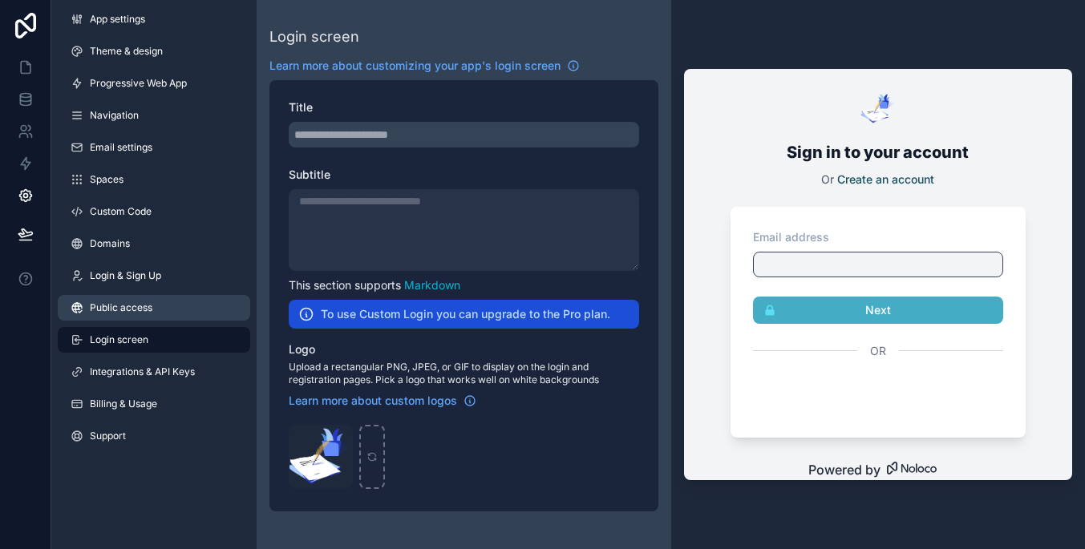
click at [178, 298] on link "Public access" at bounding box center [154, 308] width 192 height 26
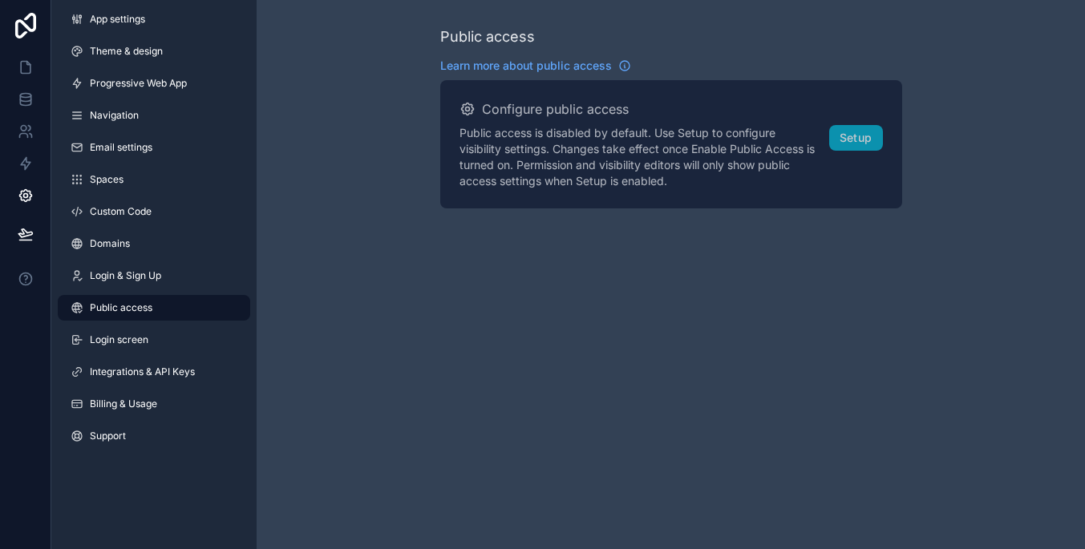
click at [178, 289] on div "App settings Theme & design Progressive Web App Navigation Email settings Space…" at bounding box center [153, 231] width 205 height 462
click at [178, 276] on link "Login & Sign Up" at bounding box center [154, 276] width 192 height 26
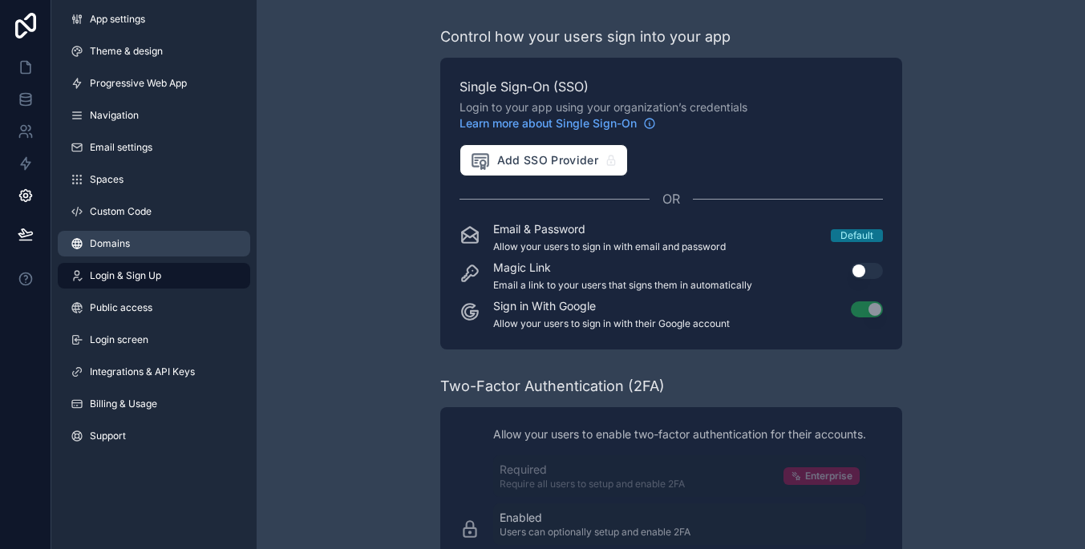
click at [176, 242] on link "Domains" at bounding box center [154, 244] width 192 height 26
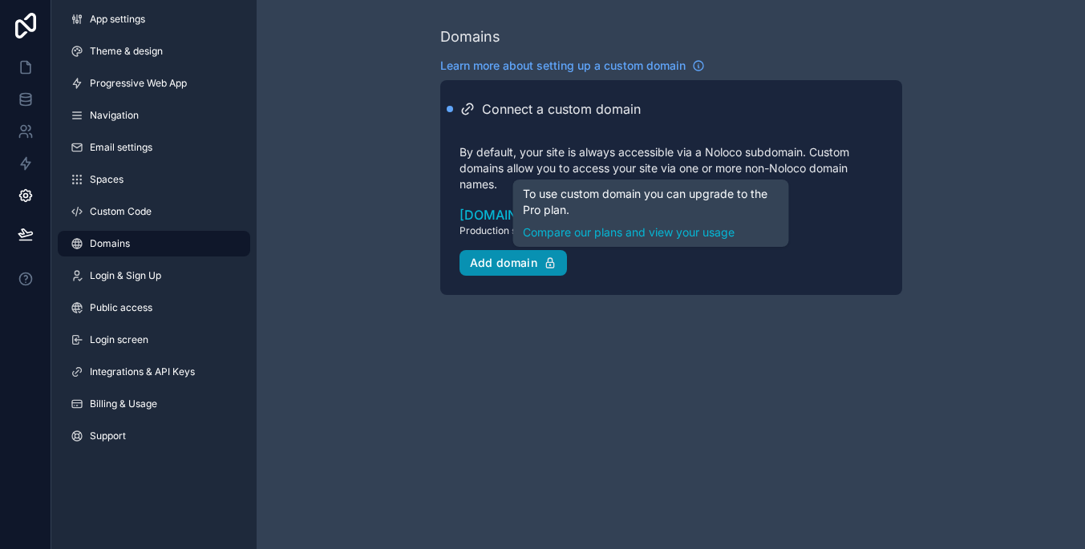
click at [475, 262] on div "Add domain" at bounding box center [513, 263] width 87 height 14
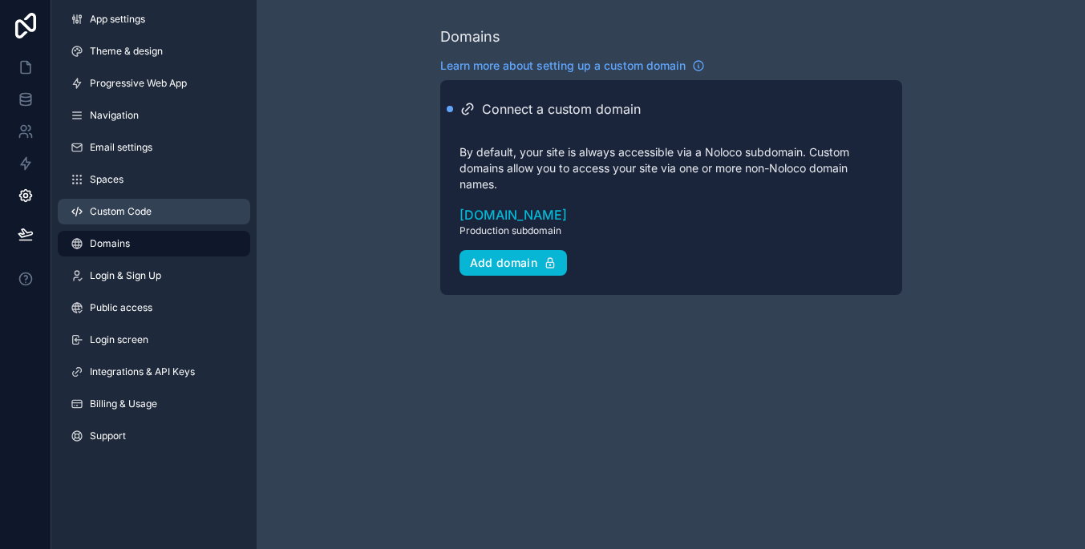
click at [136, 211] on span "Custom Code" at bounding box center [121, 211] width 62 height 13
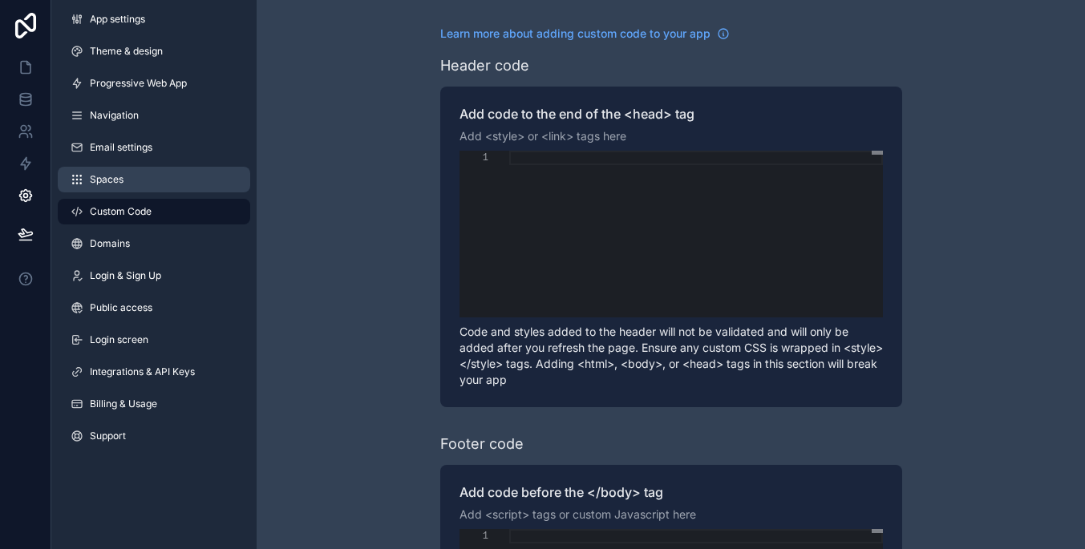
click at [133, 171] on link "Spaces" at bounding box center [154, 180] width 192 height 26
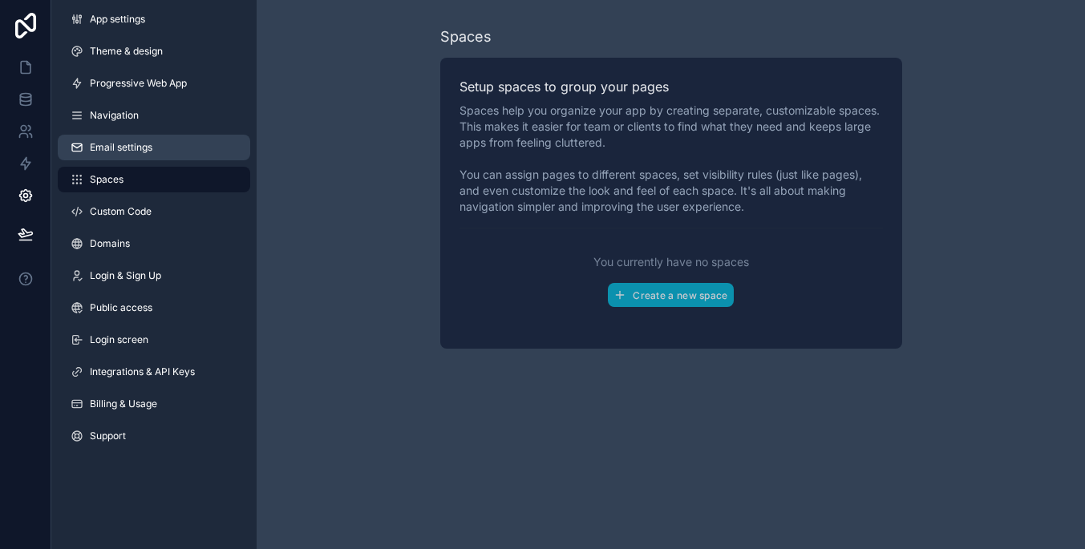
click at [156, 150] on link "Email settings" at bounding box center [154, 148] width 192 height 26
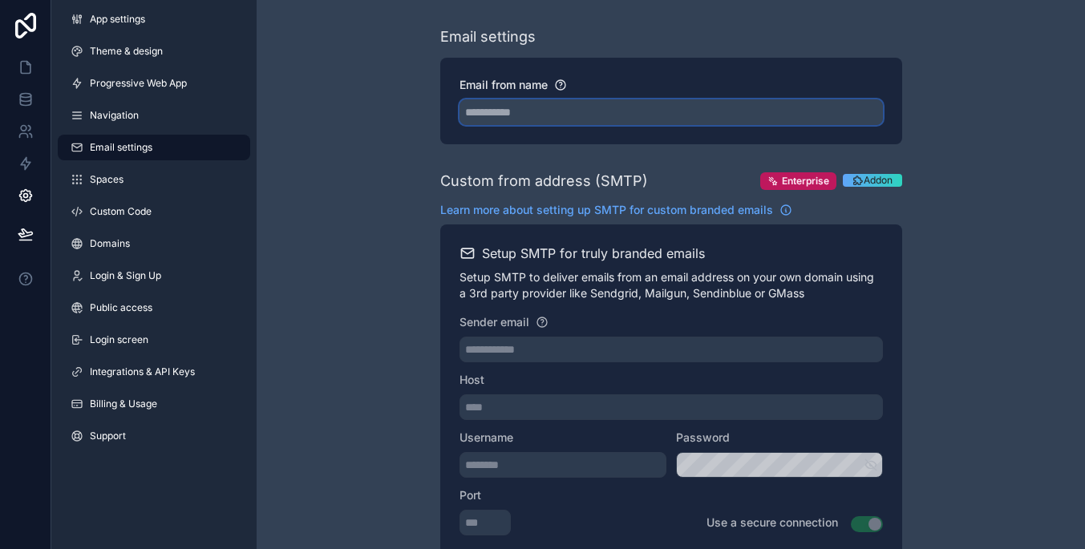
click at [539, 114] on input "Email from name" at bounding box center [670, 112] width 423 height 26
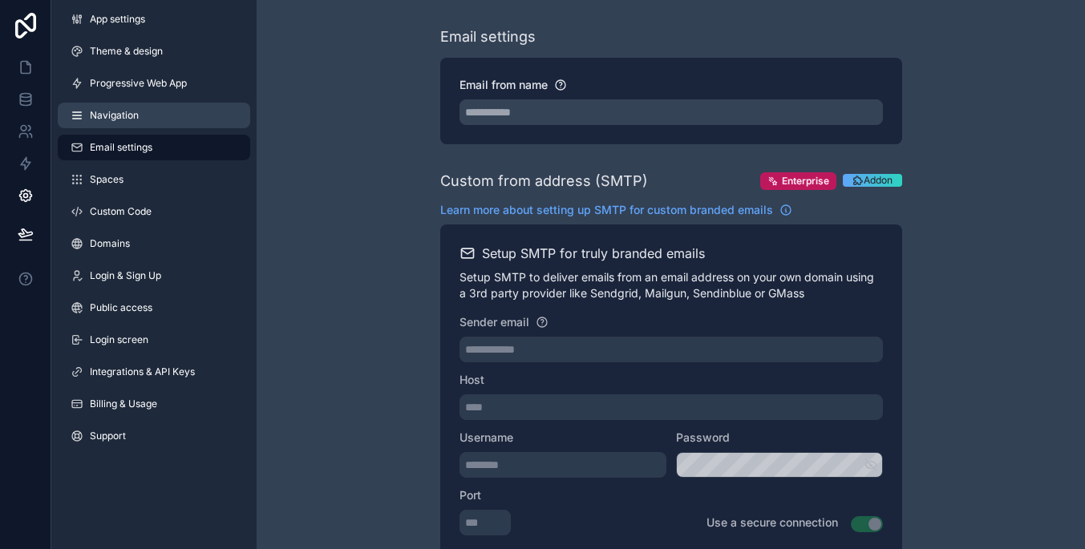
click at [200, 123] on link "Navigation" at bounding box center [154, 116] width 192 height 26
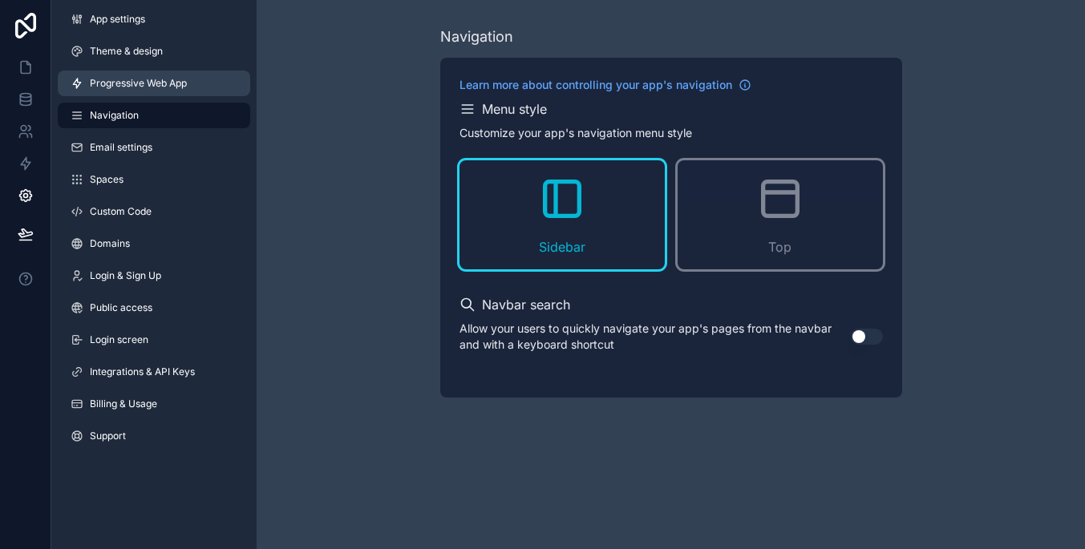
click at [206, 89] on link "Progressive Web App" at bounding box center [154, 84] width 192 height 26
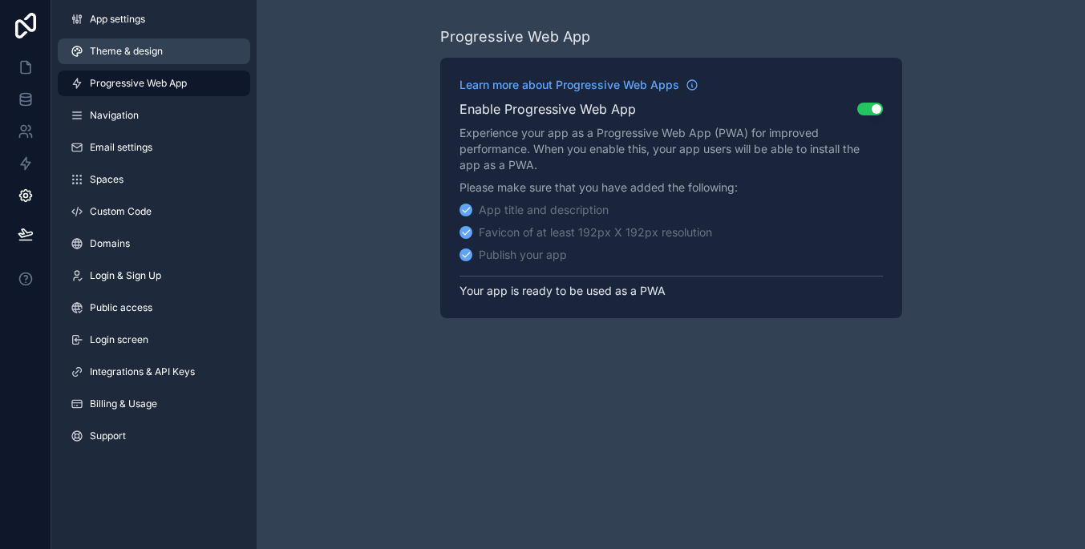
click at [192, 54] on link "Theme & design" at bounding box center [154, 51] width 192 height 26
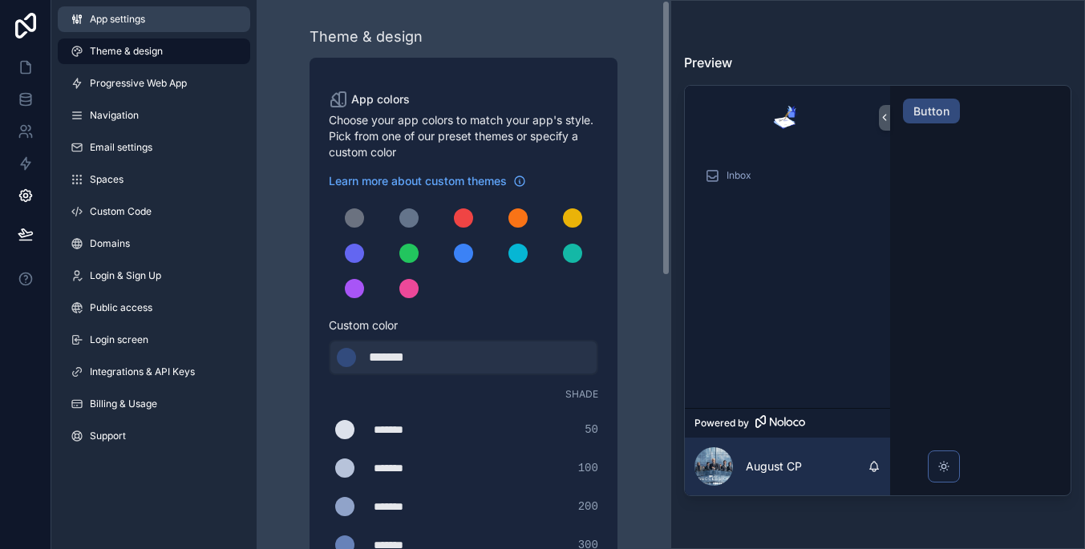
click at [165, 24] on link "App settings" at bounding box center [154, 19] width 192 height 26
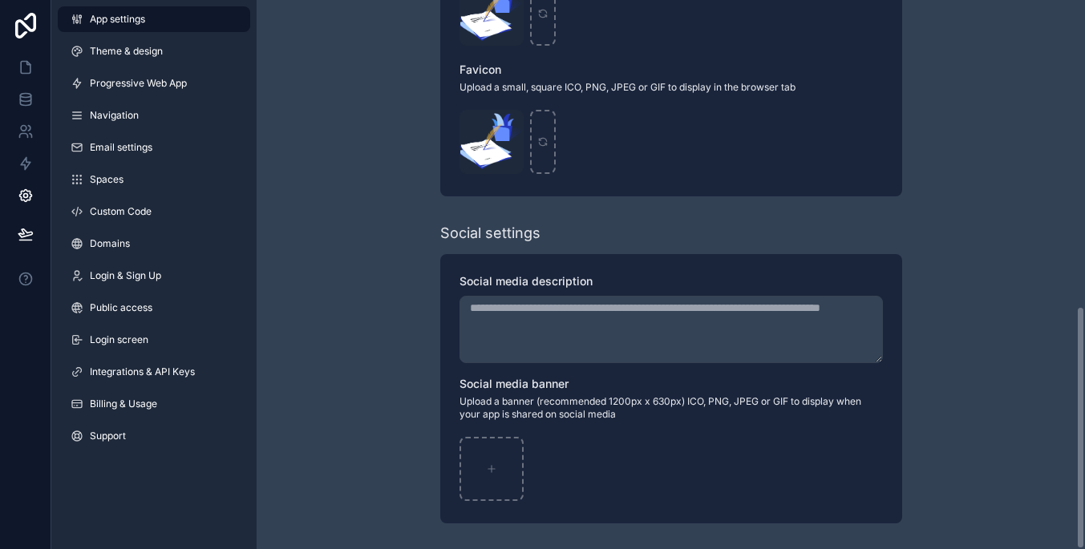
scroll to position [692, 0]
click at [30, 96] on icon at bounding box center [25, 98] width 10 height 6
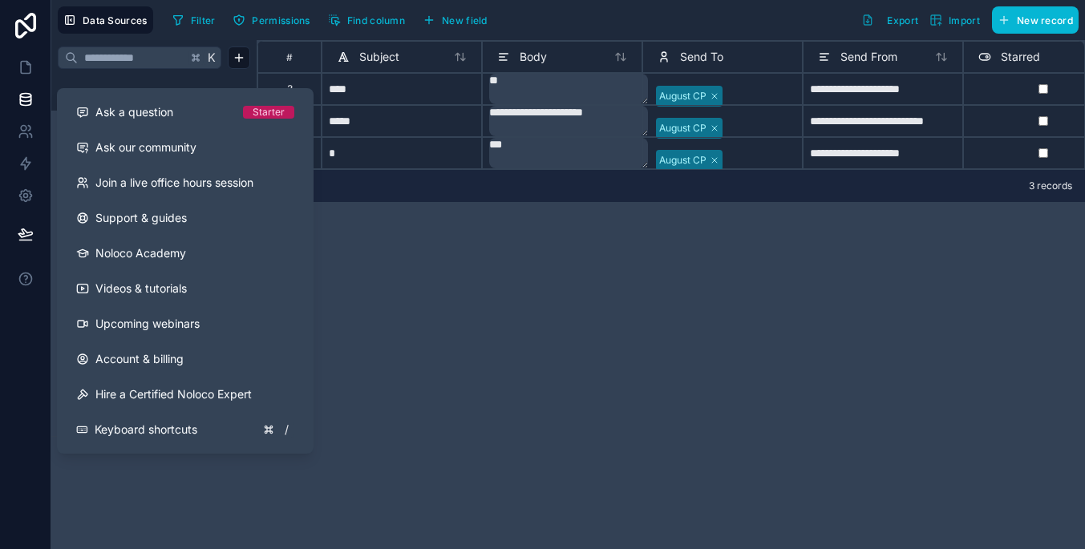
click at [442, 373] on div "**********" at bounding box center [671, 294] width 828 height 509
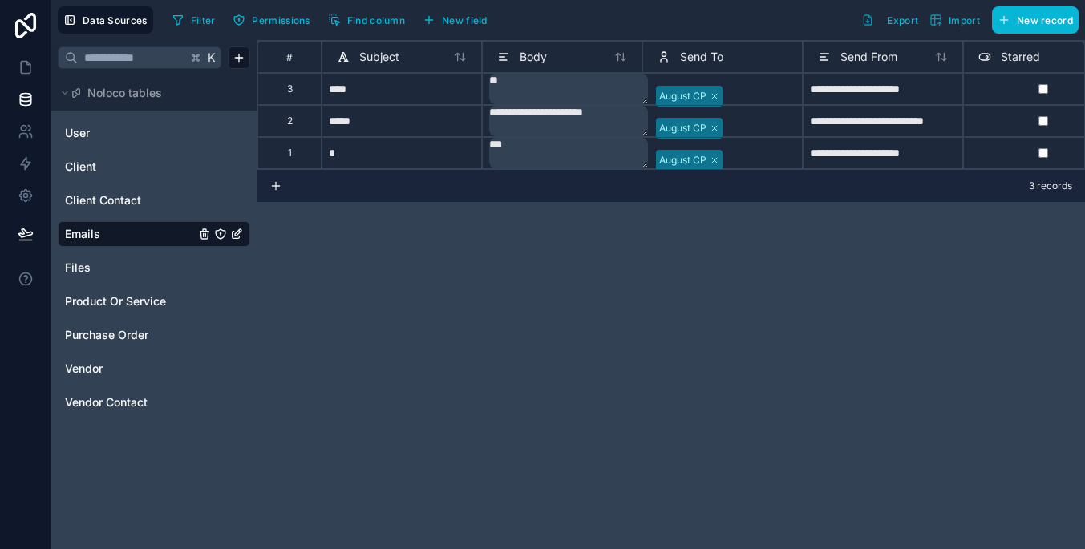
click at [439, 373] on div "**********" at bounding box center [671, 294] width 828 height 509
click at [13, 62] on link at bounding box center [25, 67] width 51 height 32
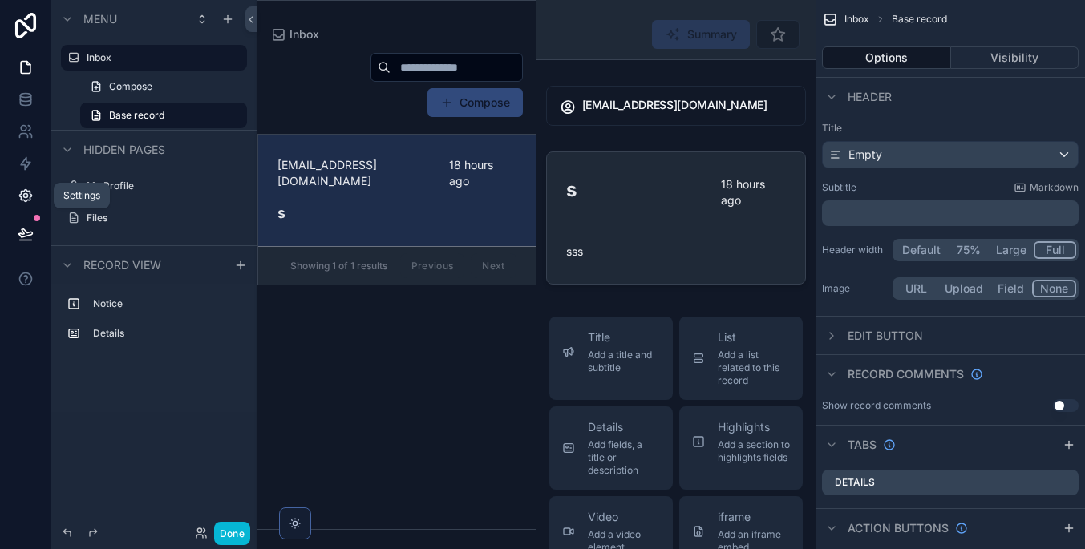
click at [18, 190] on icon at bounding box center [26, 196] width 16 height 16
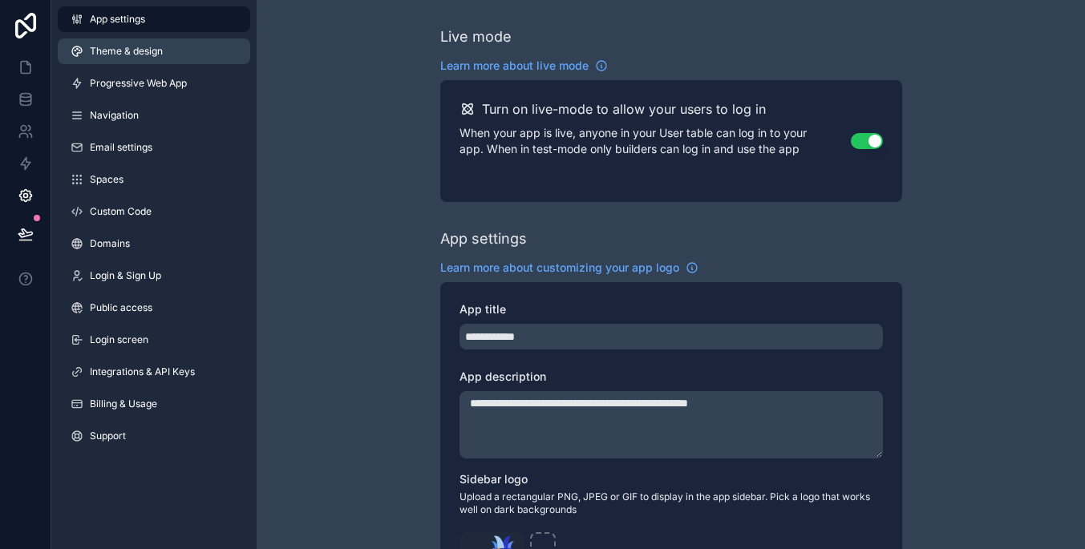
click at [189, 58] on link "Theme & design" at bounding box center [154, 51] width 192 height 26
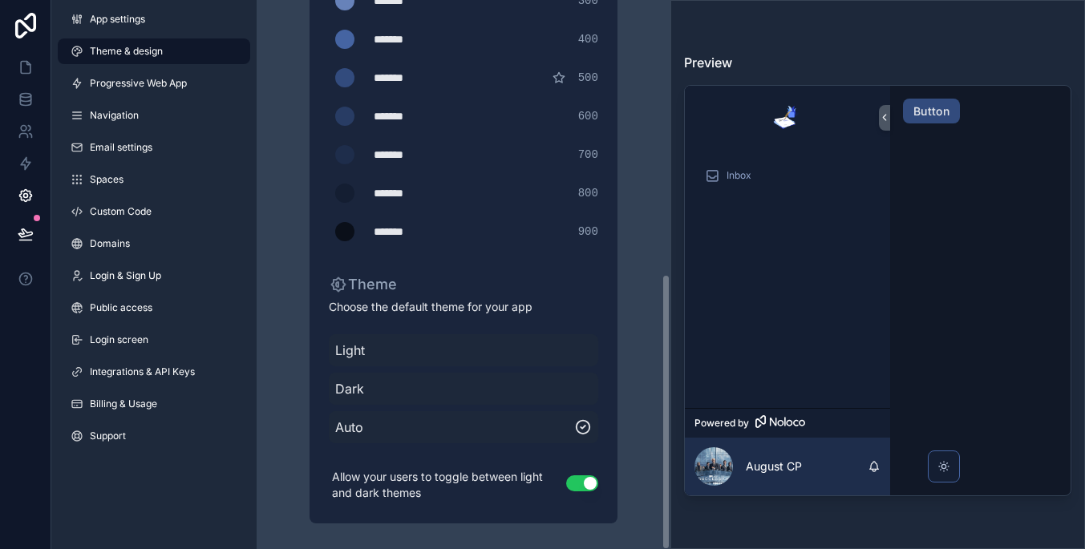
scroll to position [544, 0]
click at [498, 346] on span "Light" at bounding box center [463, 350] width 257 height 19
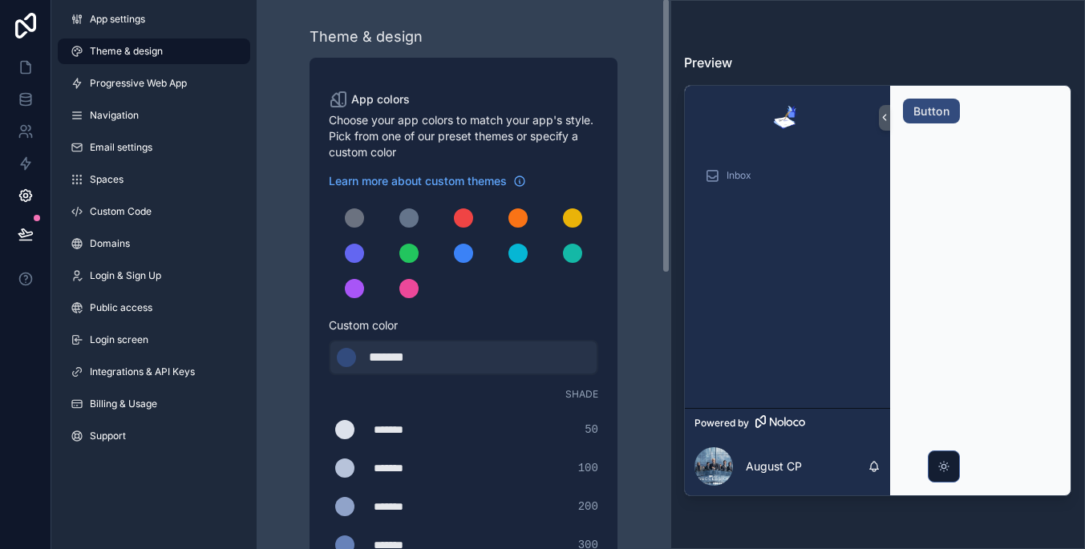
scroll to position [0, 0]
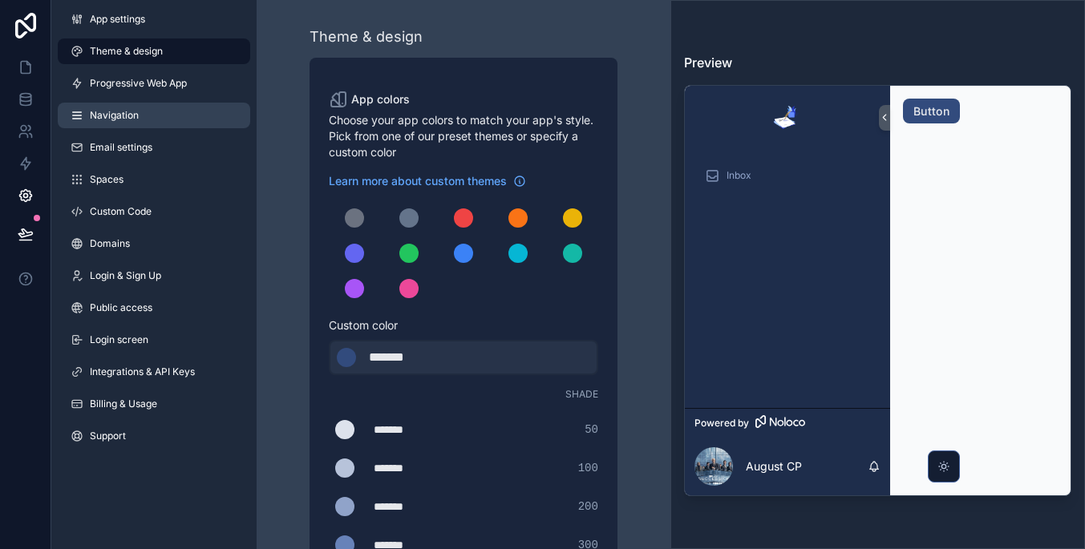
click at [217, 121] on link "Navigation" at bounding box center [154, 116] width 192 height 26
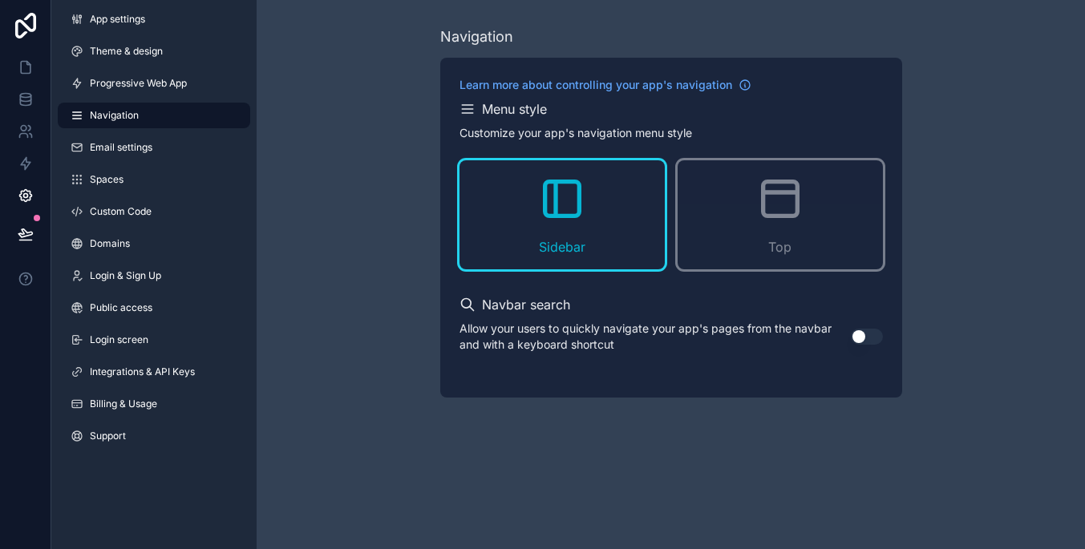
click at [217, 121] on link "Navigation" at bounding box center [154, 116] width 192 height 26
click at [217, 146] on link "Email settings" at bounding box center [154, 148] width 192 height 26
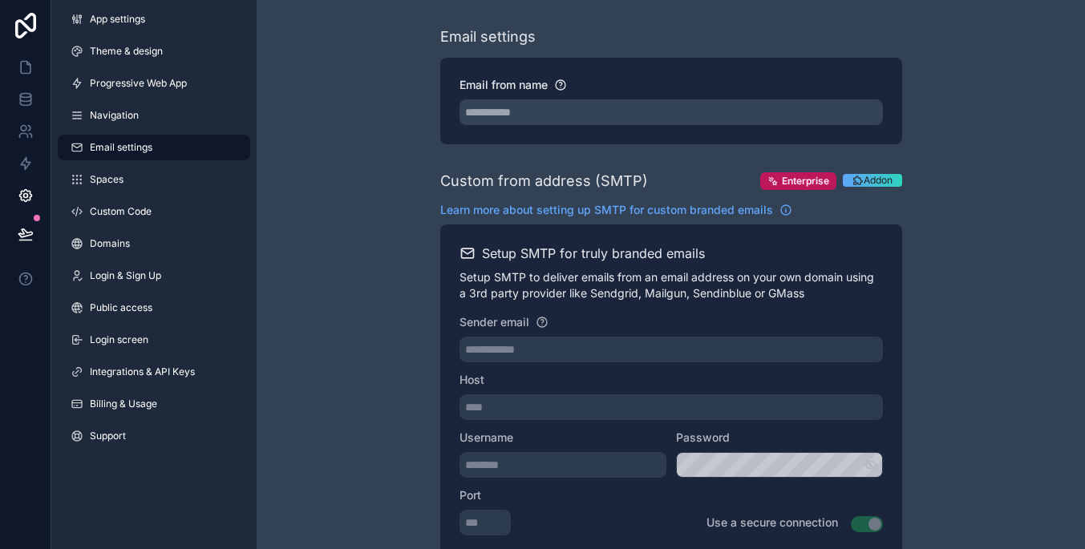
click at [202, 99] on div "App settings Theme & design Progressive Web App Navigation Email settings Space…" at bounding box center [153, 231] width 205 height 462
click at [202, 84] on link "Progressive Web App" at bounding box center [154, 84] width 192 height 26
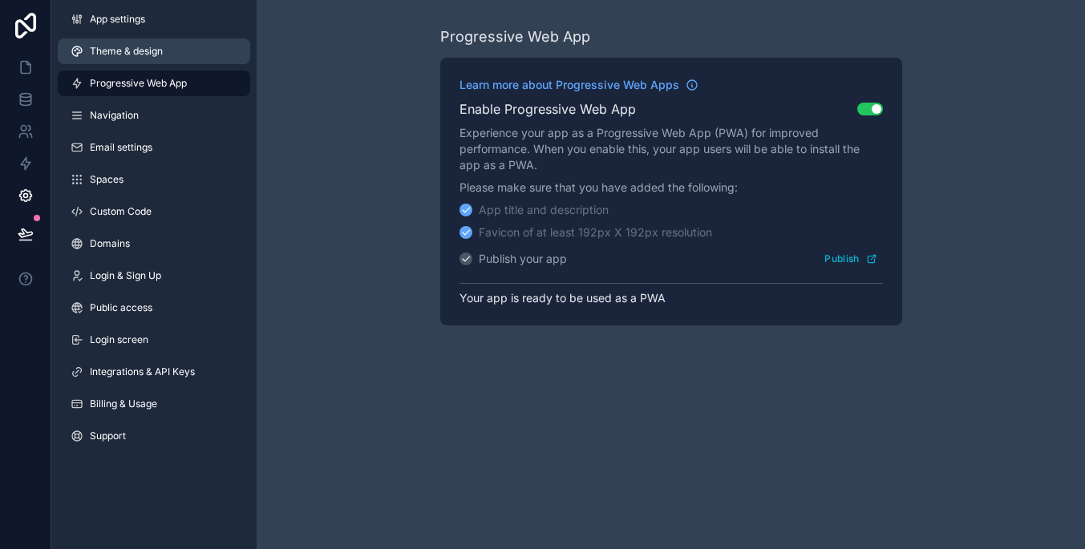
click at [224, 56] on link "Theme & design" at bounding box center [154, 51] width 192 height 26
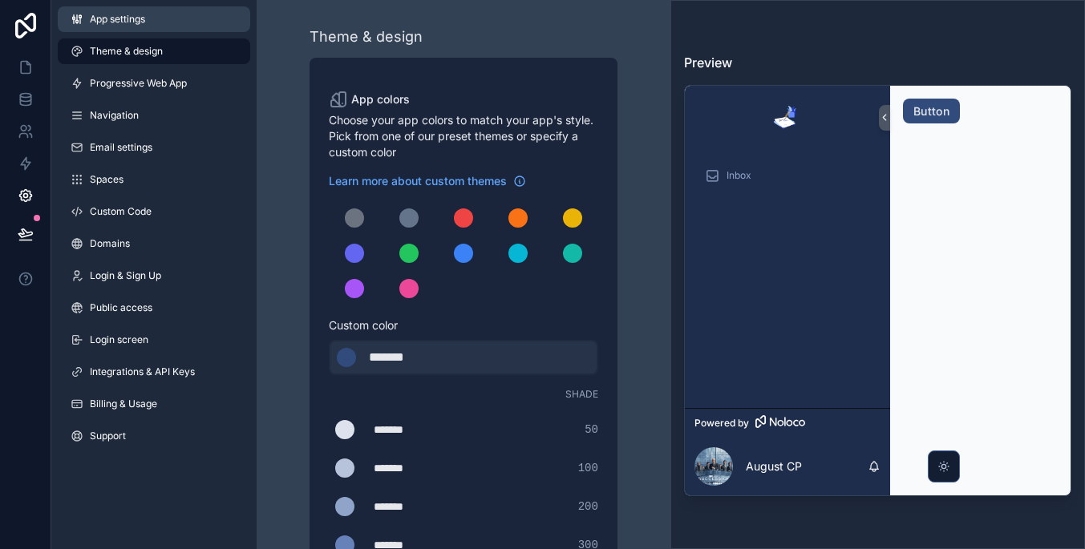
click at [197, 25] on link "App settings" at bounding box center [154, 19] width 192 height 26
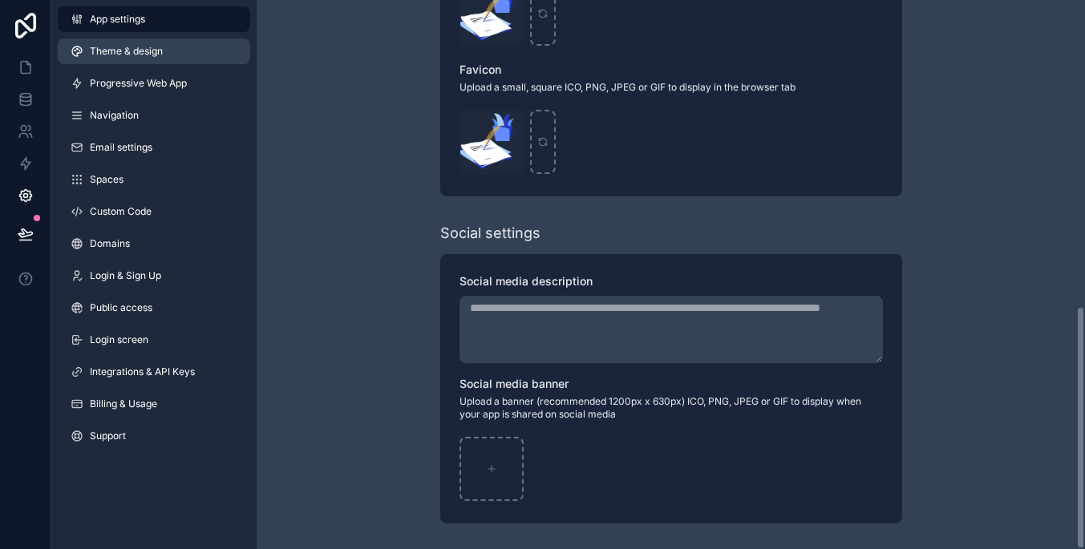
click at [148, 56] on span "Theme & design" at bounding box center [126, 51] width 73 height 13
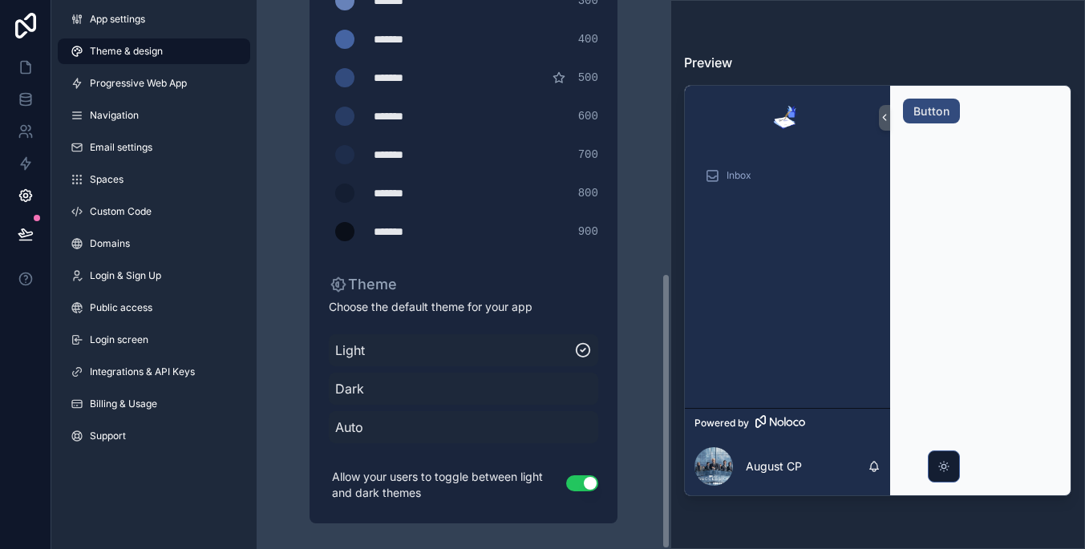
scroll to position [544, 0]
click at [775, 466] on p "August CP" at bounding box center [774, 467] width 56 height 16
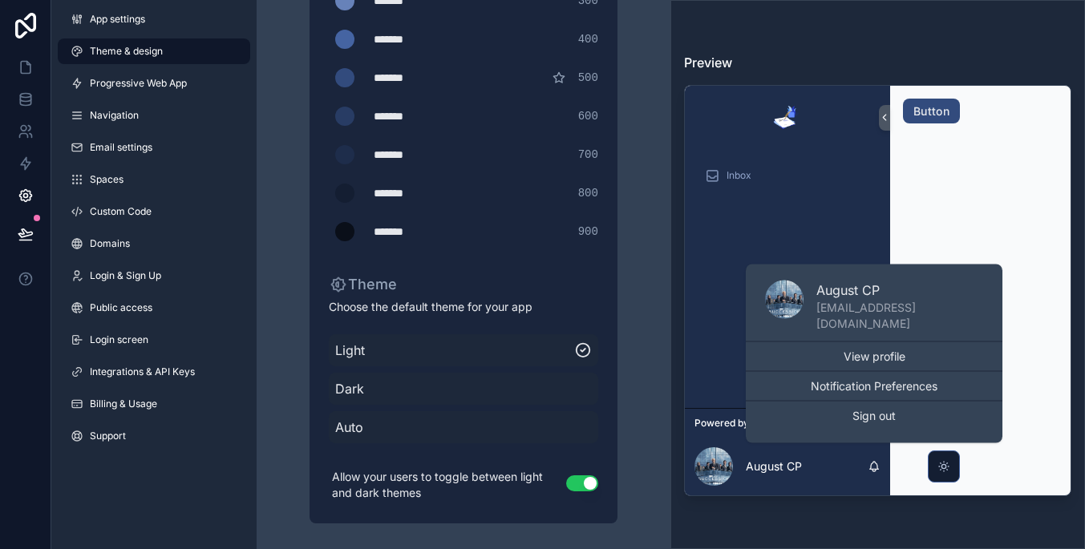
click at [971, 172] on div "Inbox Powered by August CP Button August CP tropiduck110@hello.com View profile…" at bounding box center [877, 291] width 387 height 412
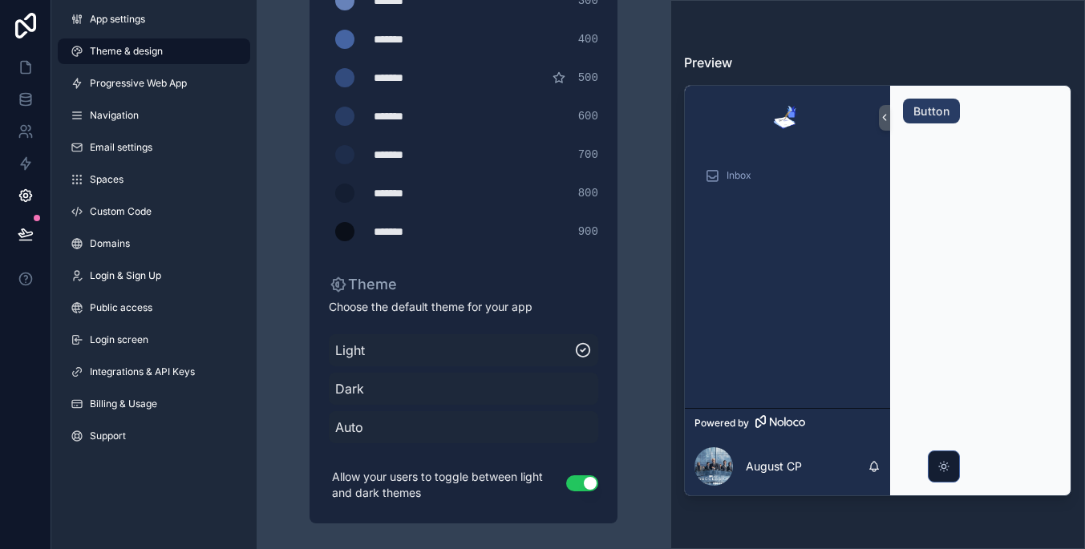
click at [924, 107] on button "Button" at bounding box center [931, 112] width 57 height 26
click at [881, 118] on icon at bounding box center [884, 117] width 11 height 12
click at [887, 111] on button at bounding box center [884, 118] width 11 height 26
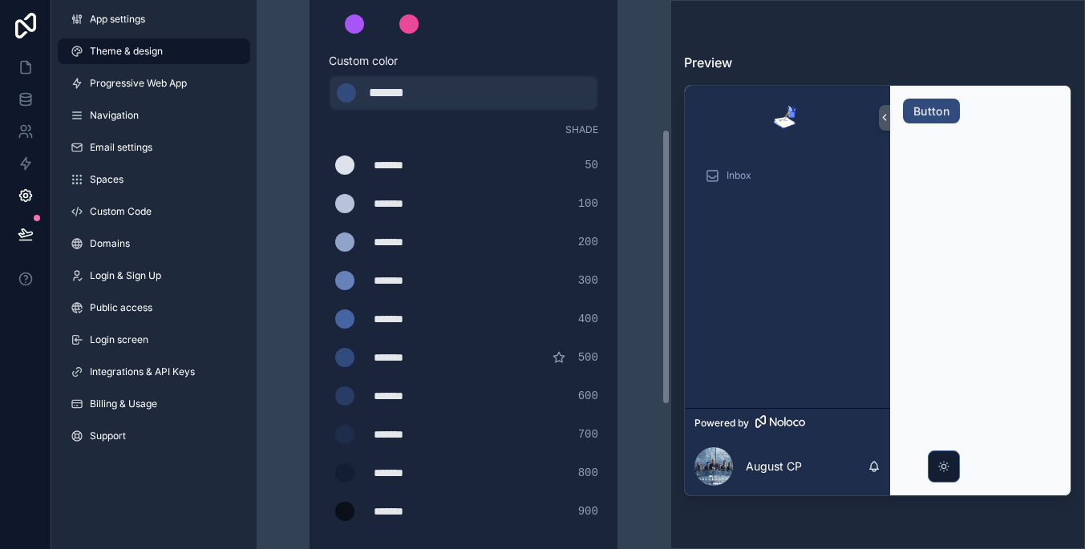
scroll to position [0, 0]
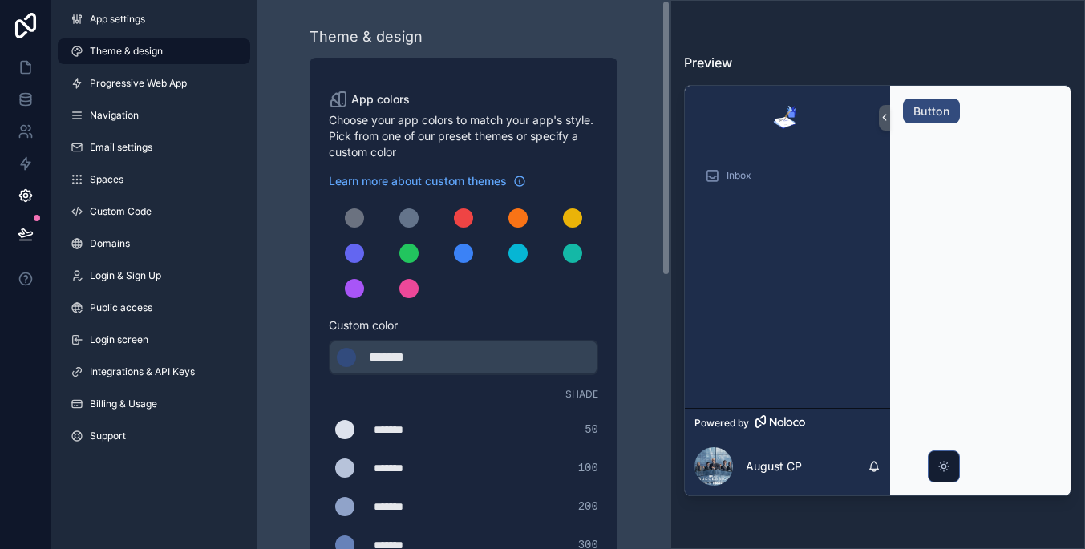
click at [473, 350] on div "******* ******* #324b7d" at bounding box center [463, 357] width 269 height 35
click at [435, 354] on div "*******" at bounding box center [409, 357] width 80 height 19
drag, startPoint x: 435, startPoint y: 354, endPoint x: 317, endPoint y: 354, distance: 117.8
type div "*******"
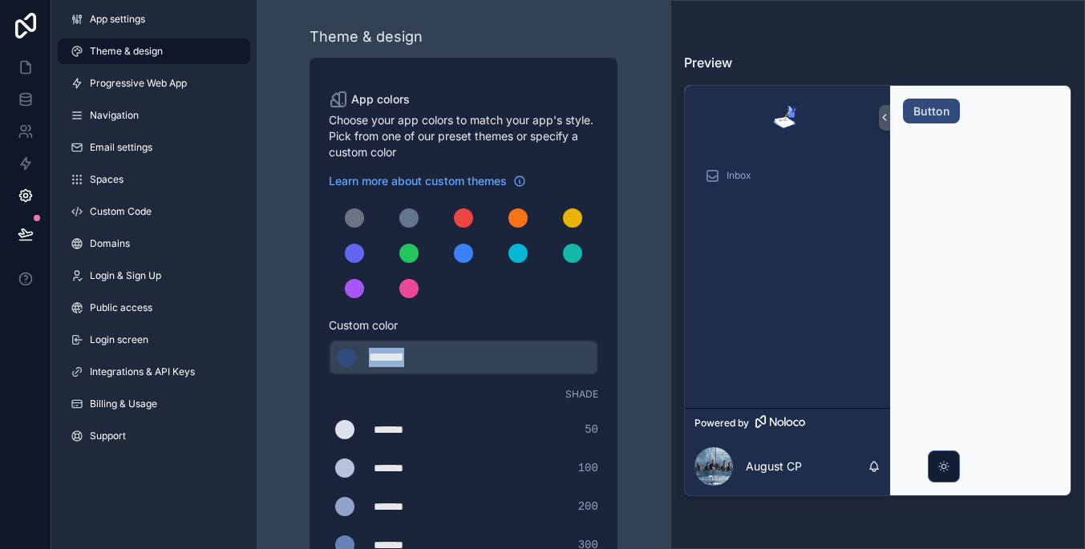
copy div "*******"
click at [443, 324] on span "Custom color" at bounding box center [457, 325] width 257 height 16
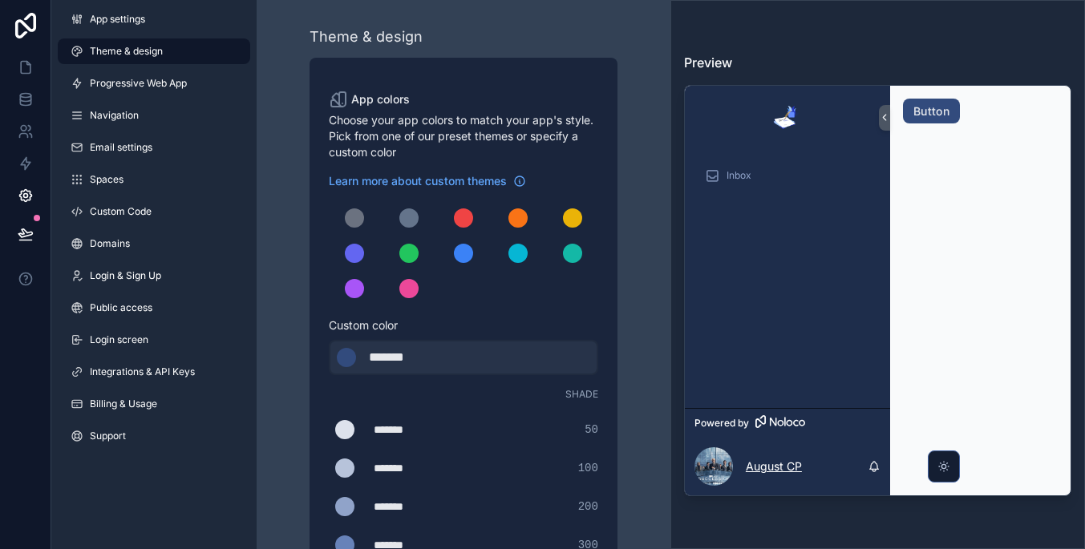
click at [774, 466] on p "August CP" at bounding box center [774, 467] width 56 height 16
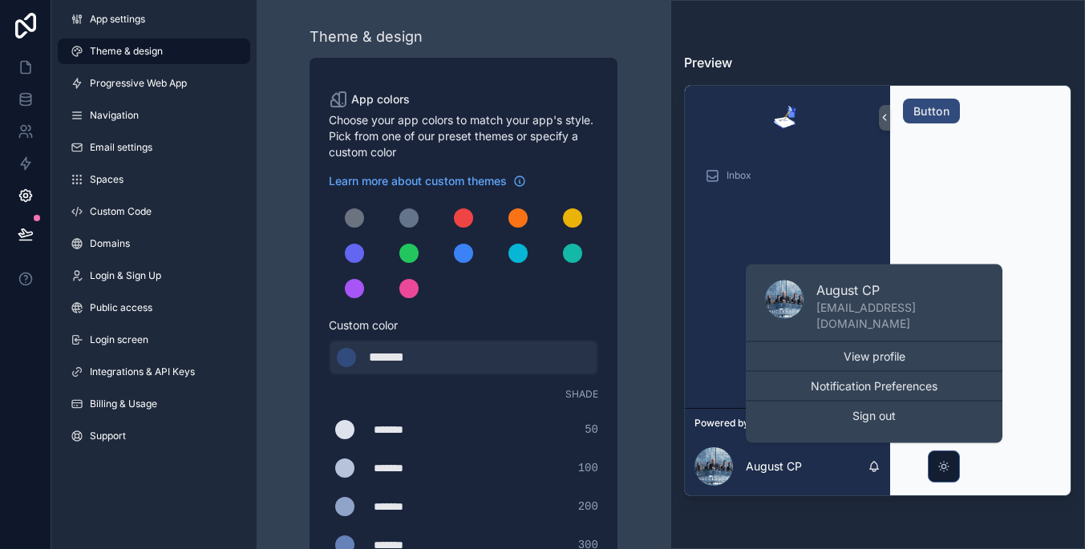
click at [719, 374] on div "Inbox" at bounding box center [787, 279] width 205 height 259
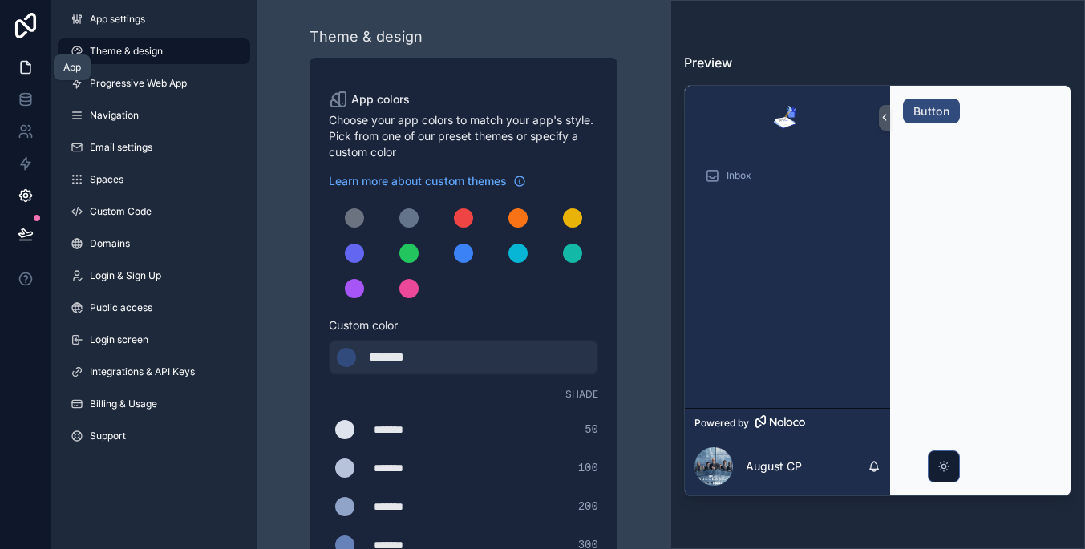
click at [30, 54] on link at bounding box center [25, 67] width 51 height 32
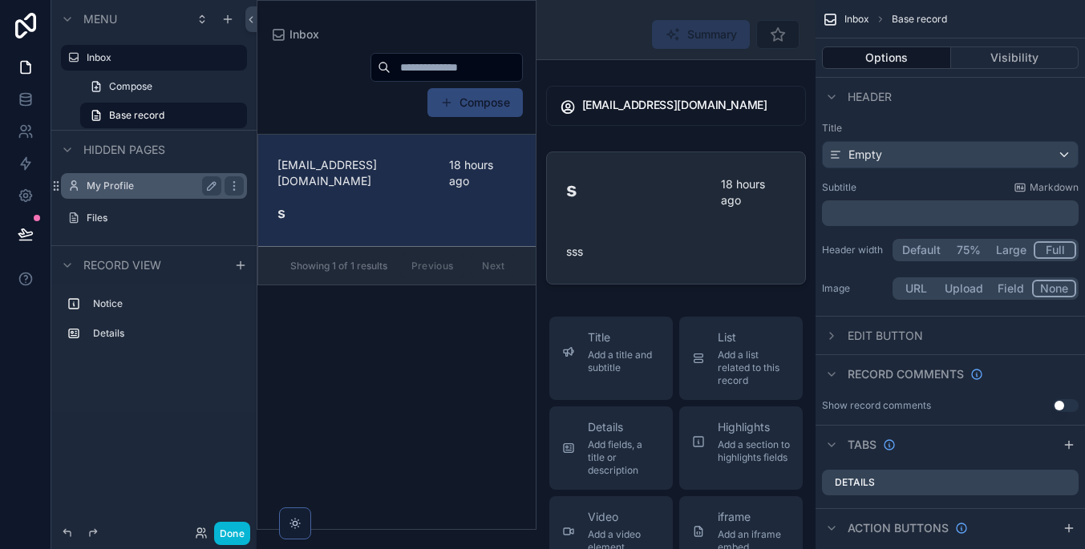
click at [172, 177] on div "My Profile" at bounding box center [154, 185] width 135 height 19
click at [237, 184] on icon "scrollable content" at bounding box center [234, 186] width 13 height 13
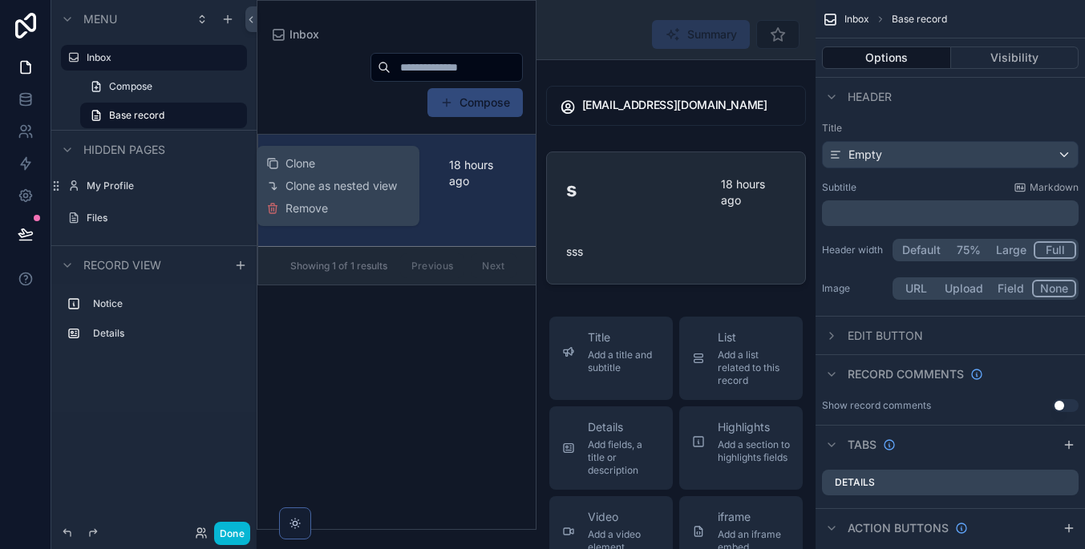
click at [289, 320] on div "Compose tropiduck110@hello.com 18 hours ago s Showing 1 of 1 results Previous N…" at bounding box center [396, 285] width 278 height 487
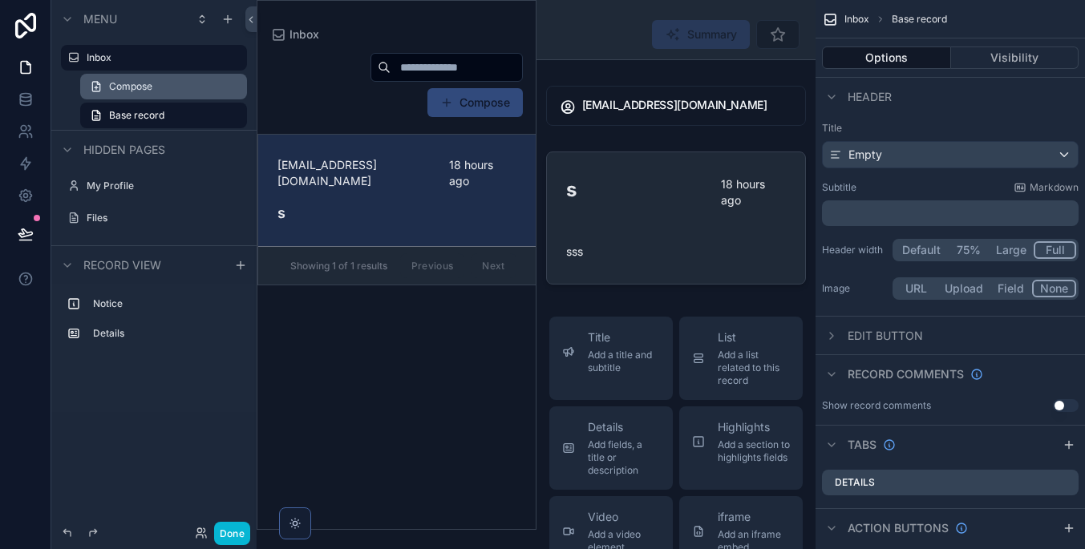
click at [152, 84] on span "Compose" at bounding box center [130, 86] width 43 height 13
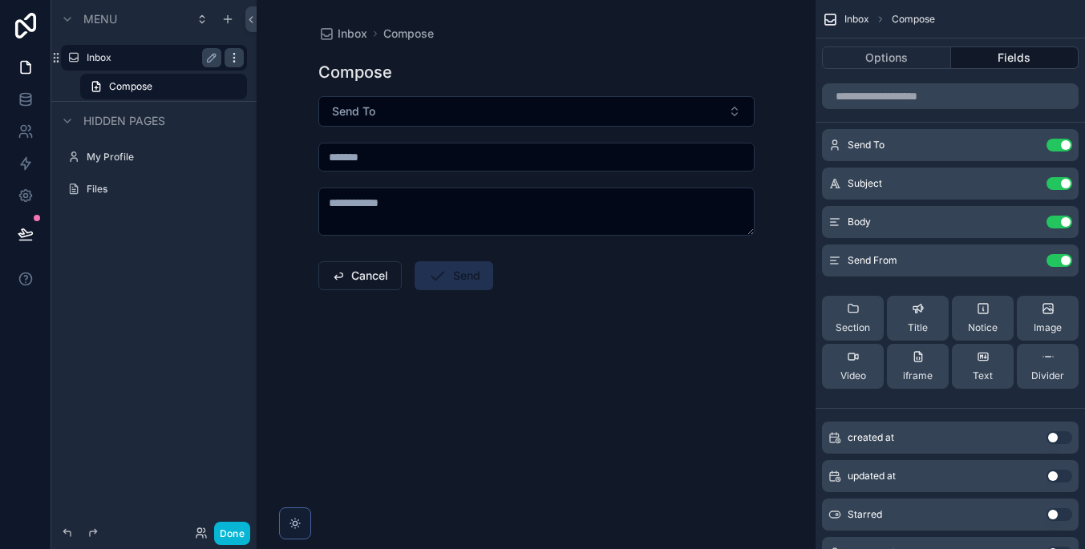
click at [236, 56] on icon "scrollable content" at bounding box center [234, 57] width 13 height 13
click at [292, 41] on span "Clone" at bounding box center [300, 46] width 30 height 16
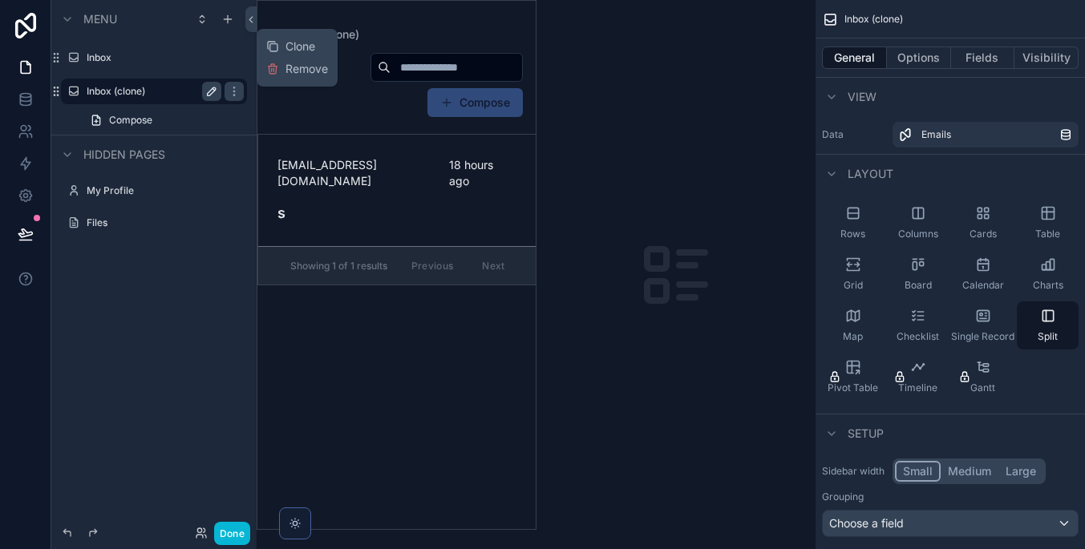
click at [215, 87] on icon "scrollable content" at bounding box center [212, 91] width 8 height 8
click at [142, 88] on input "**********" at bounding box center [141, 91] width 109 height 19
type input "*******"
click at [72, 92] on icon "scrollable content" at bounding box center [73, 91] width 13 height 13
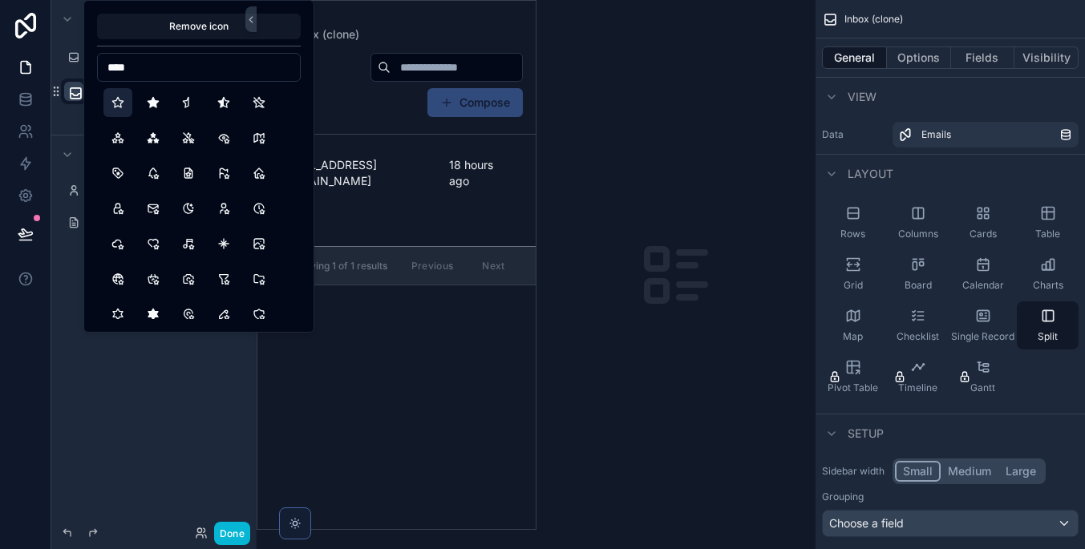
type input "****"
drag, startPoint x: 124, startPoint y: 100, endPoint x: 160, endPoint y: 129, distance: 46.2
click at [124, 100] on button "Star" at bounding box center [117, 102] width 29 height 29
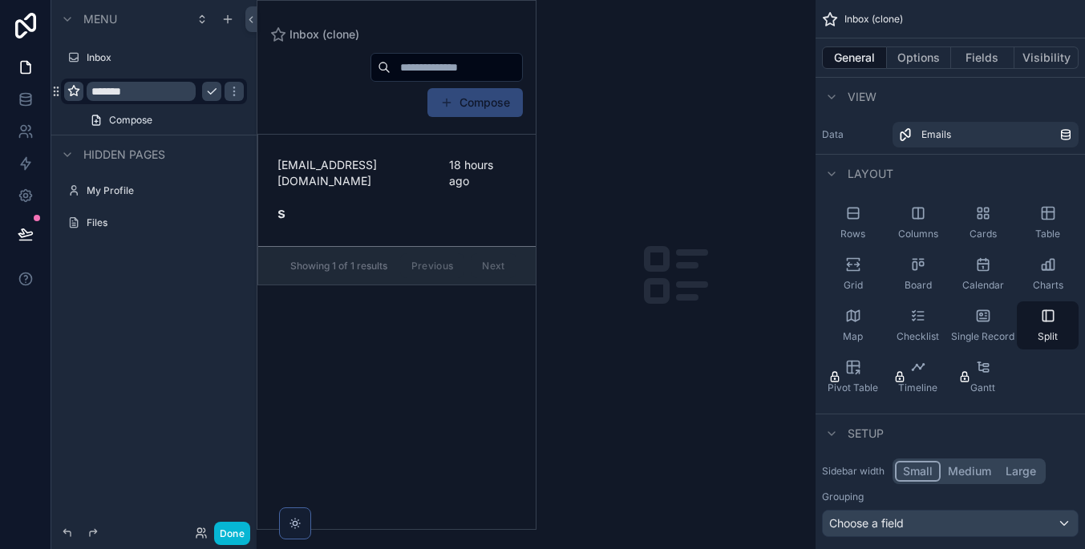
click at [568, 347] on div "scrollable content" at bounding box center [676, 274] width 280 height 549
click at [217, 95] on icon "scrollable content" at bounding box center [211, 91] width 13 height 13
click at [921, 53] on button "Options" at bounding box center [919, 57] width 64 height 22
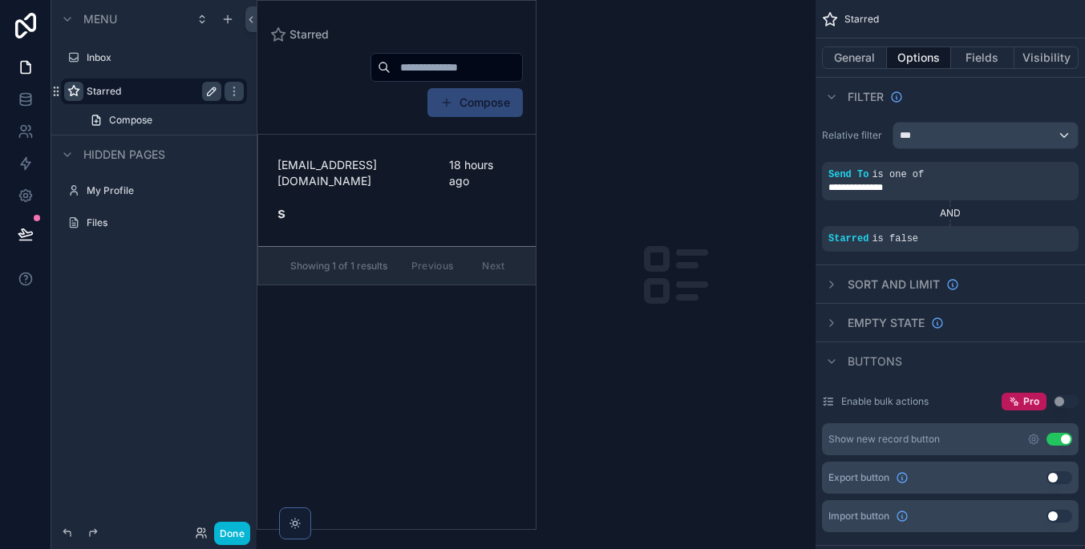
scroll to position [8, 0]
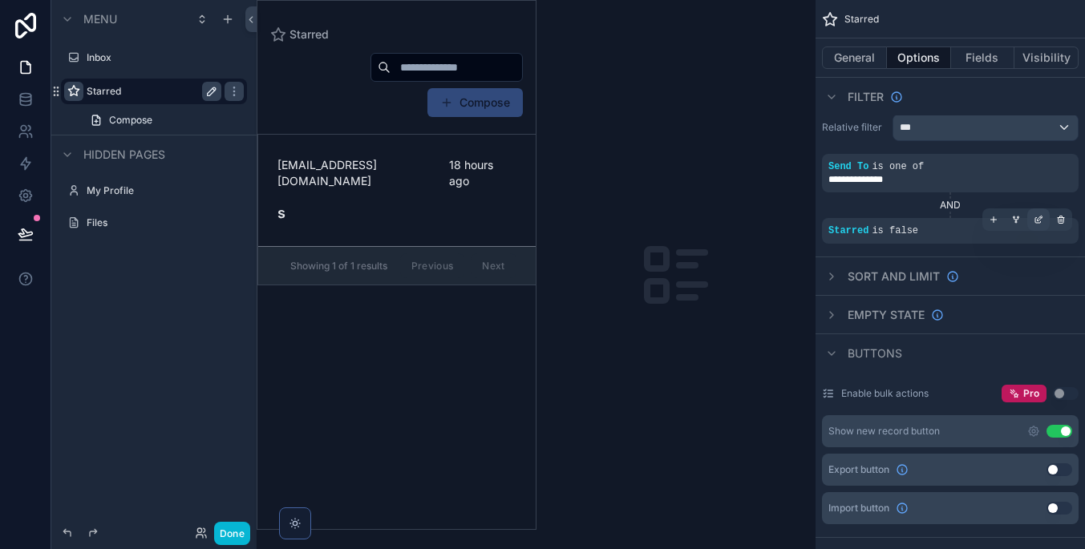
click at [1037, 220] on icon "scrollable content" at bounding box center [1039, 218] width 5 height 5
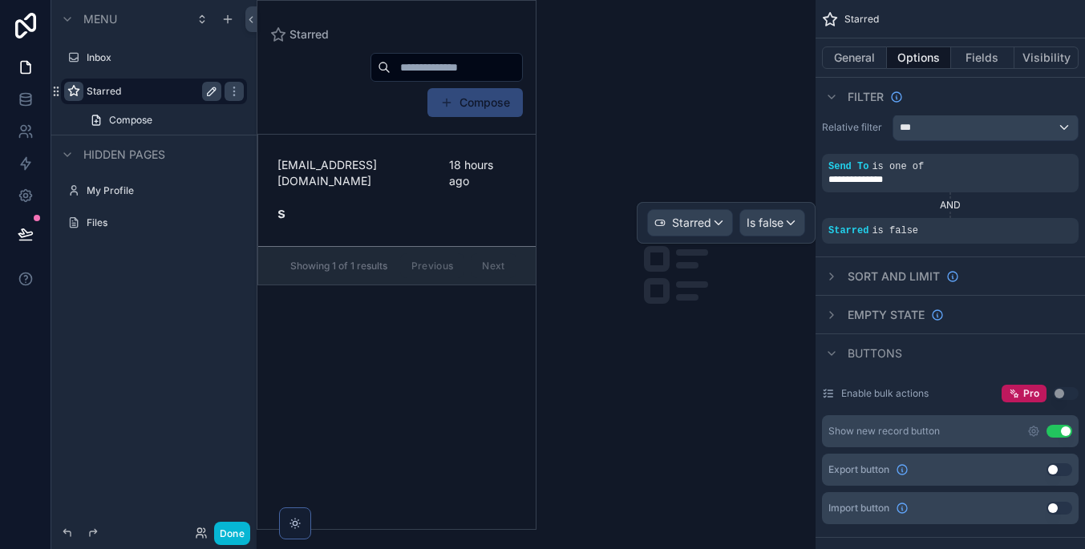
click at [780, 227] on span "Is false" at bounding box center [764, 223] width 37 height 16
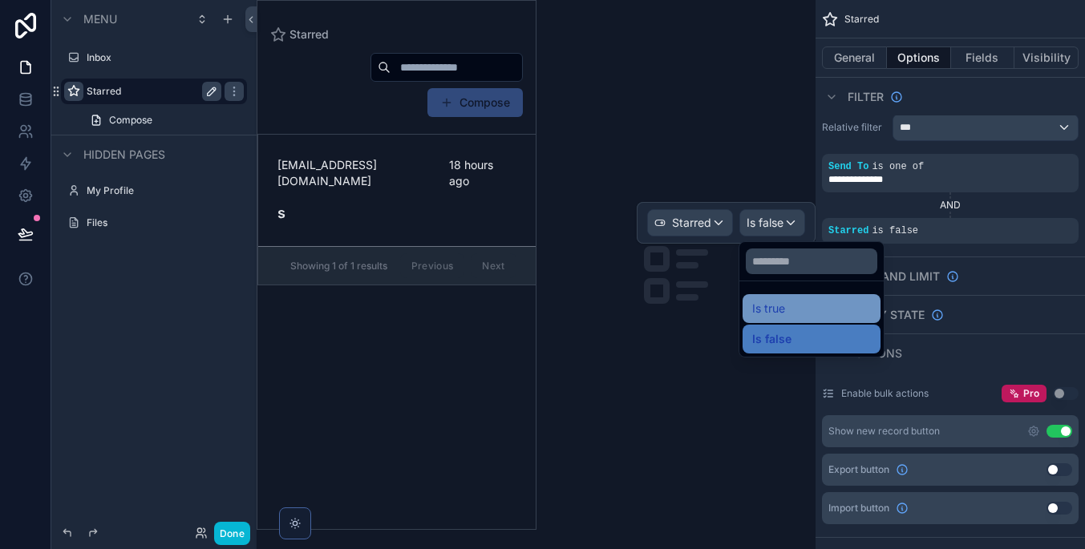
click at [802, 311] on div "Is true" at bounding box center [811, 308] width 119 height 19
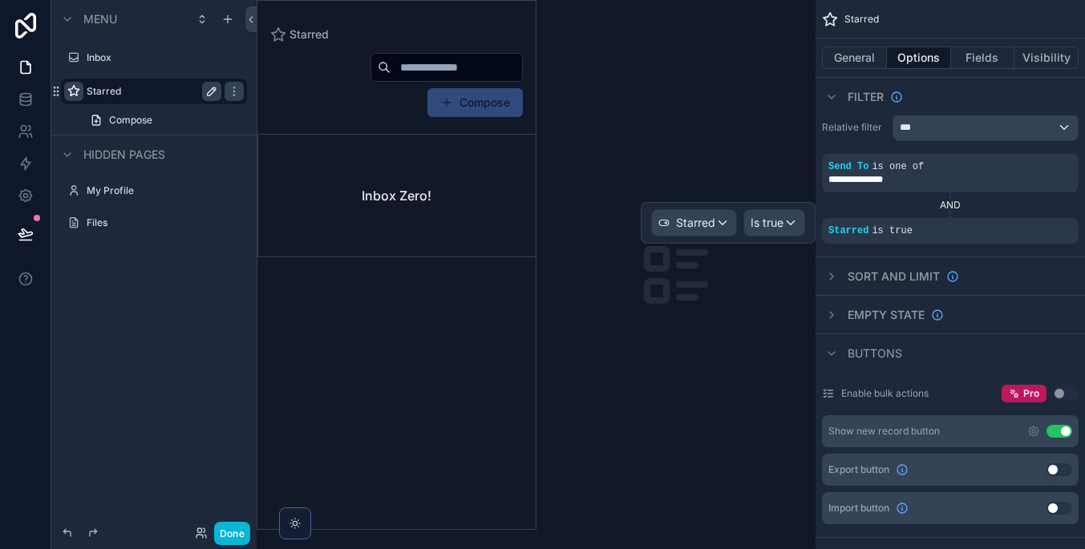
click at [757, 292] on div "scrollable content" at bounding box center [676, 274] width 280 height 549
click at [932, 57] on button "Options" at bounding box center [919, 57] width 64 height 22
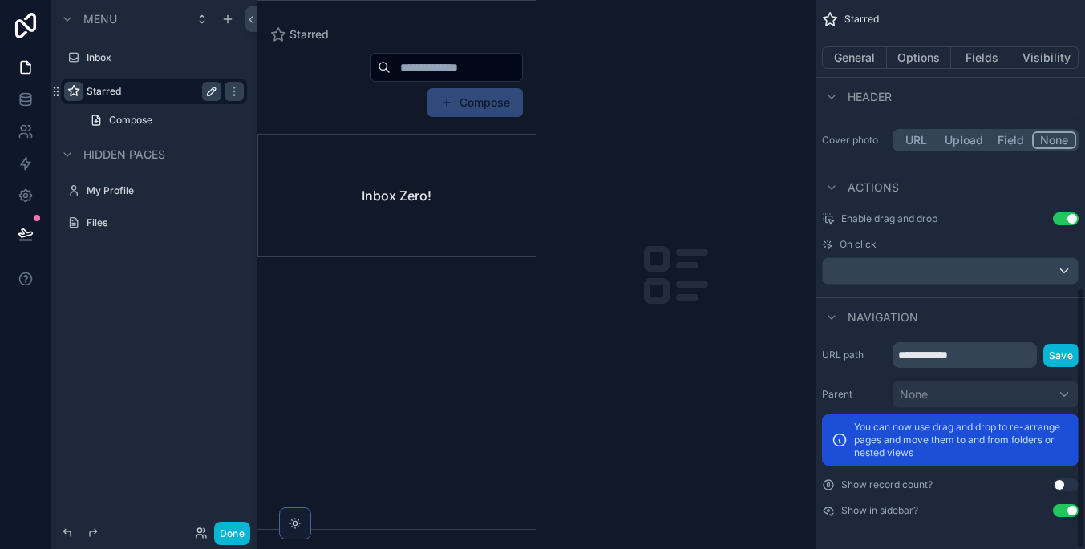
scroll to position [0, 0]
click at [1000, 358] on input "**********" at bounding box center [964, 355] width 144 height 26
type input "*******"
click at [1057, 358] on button "Save" at bounding box center [1060, 355] width 35 height 23
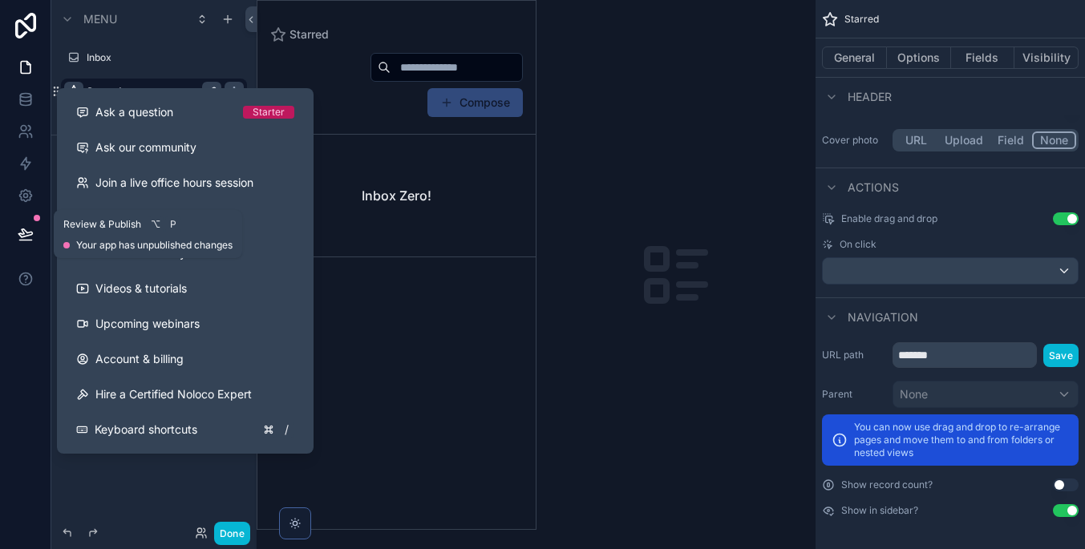
click at [30, 241] on icon at bounding box center [25, 241] width 12 height 0
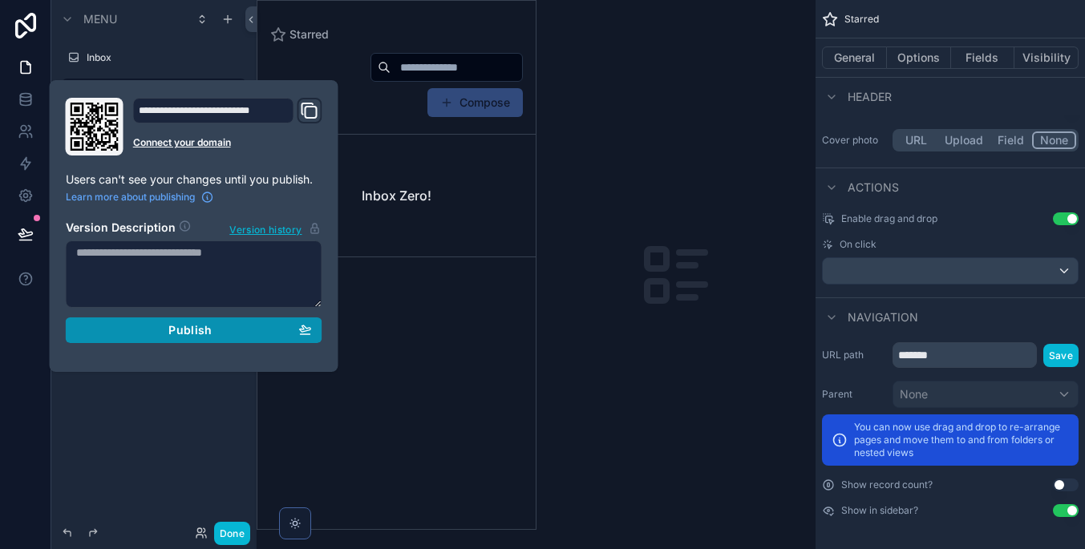
click at [143, 340] on button "Publish" at bounding box center [194, 330] width 257 height 26
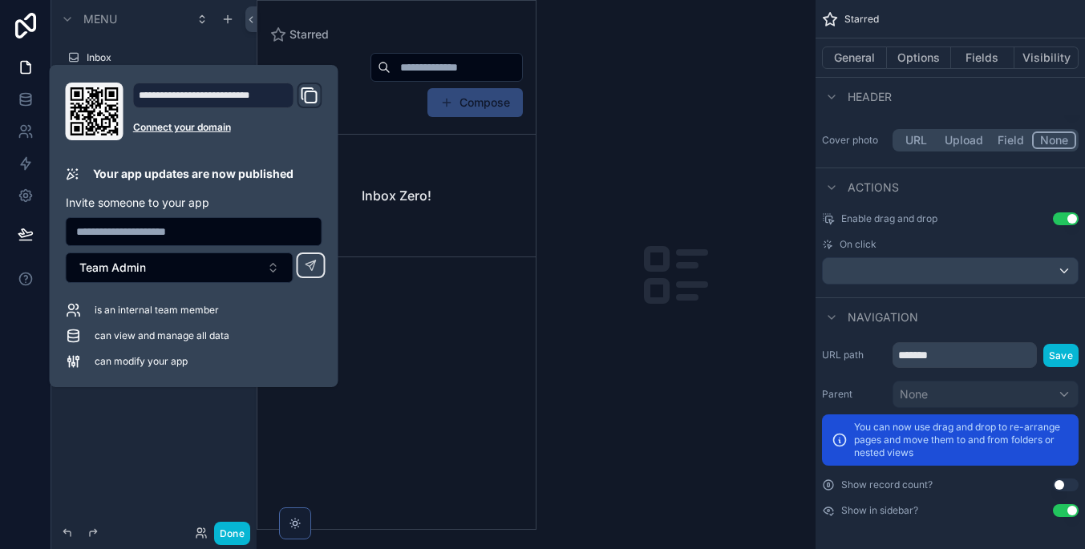
click at [673, 370] on div "scrollable content" at bounding box center [676, 274] width 280 height 549
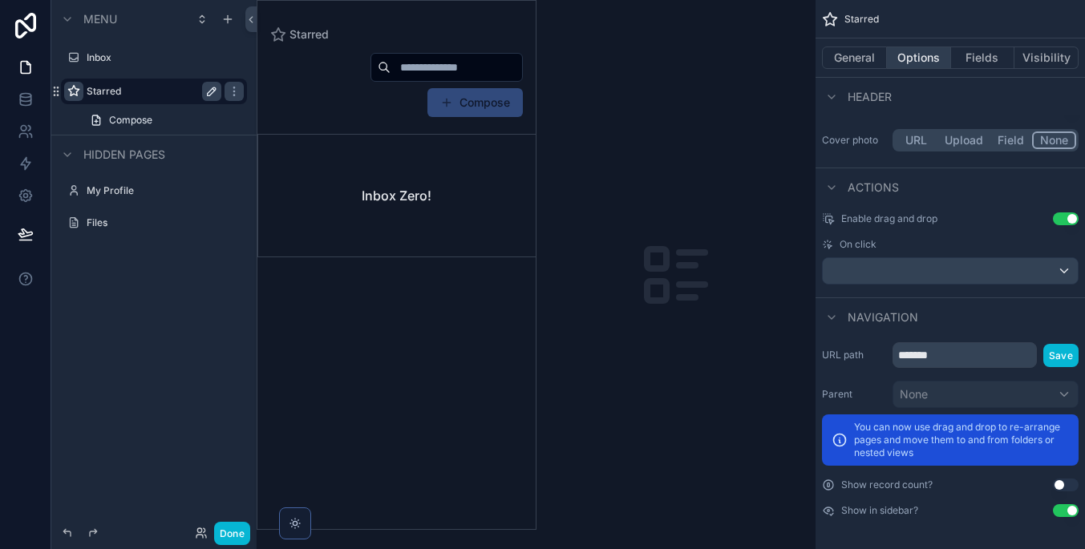
click at [929, 48] on button "Options" at bounding box center [919, 57] width 64 height 22
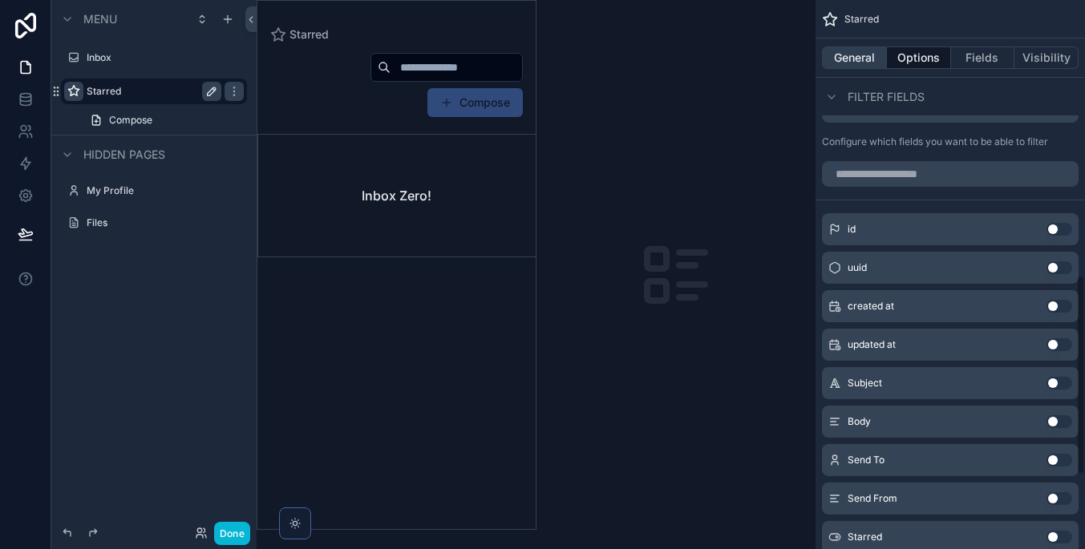
click at [860, 59] on button "General" at bounding box center [854, 57] width 65 height 22
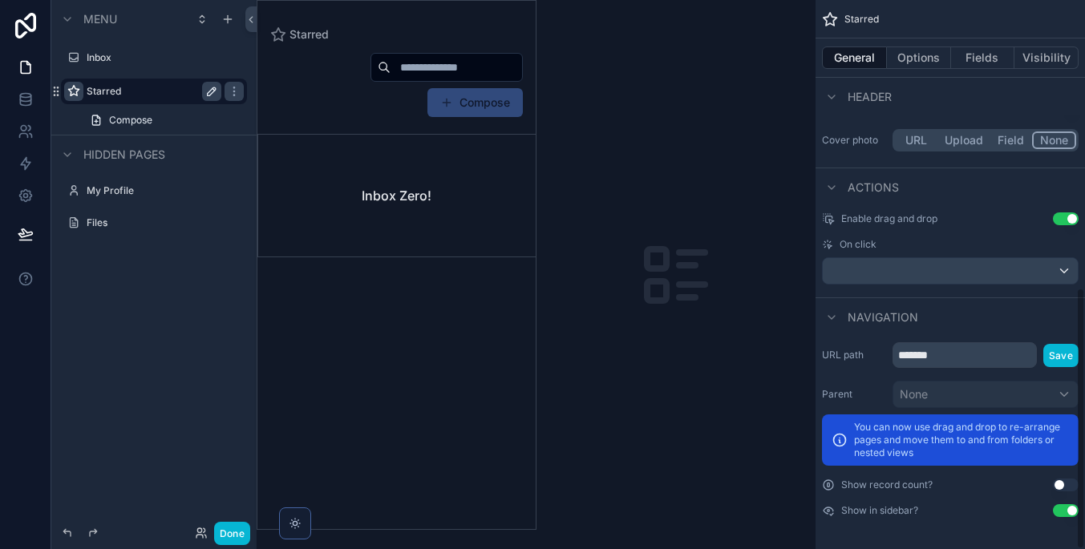
scroll to position [604, 0]
click at [923, 48] on button "Options" at bounding box center [919, 57] width 64 height 22
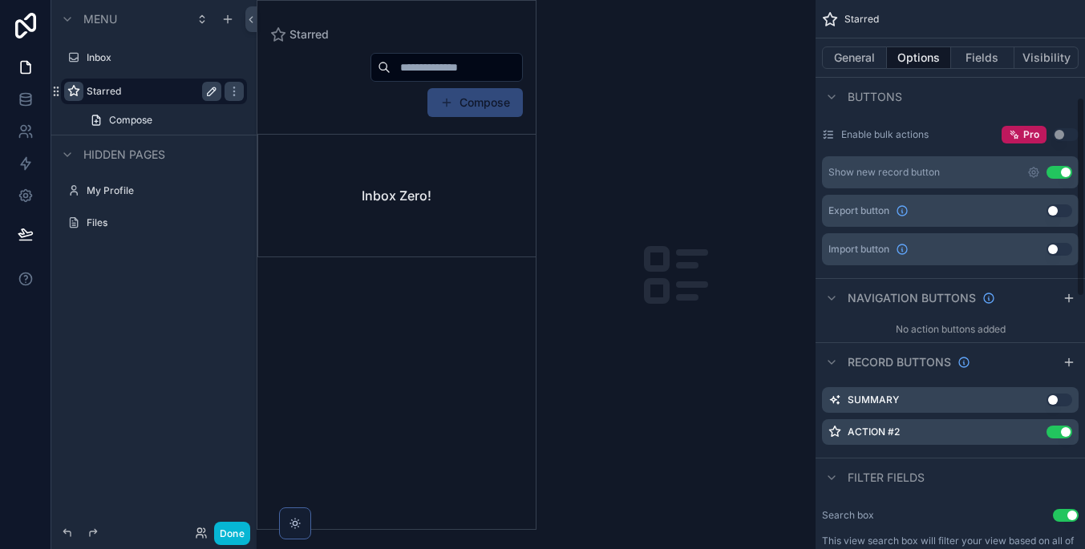
scroll to position [394, 0]
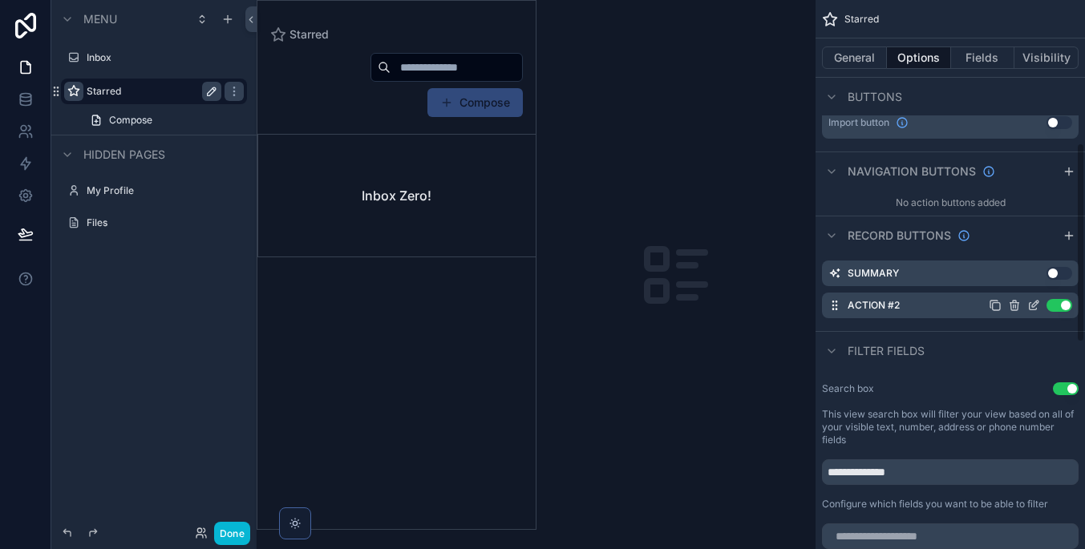
click at [1029, 305] on icon "scrollable content" at bounding box center [1033, 305] width 13 height 13
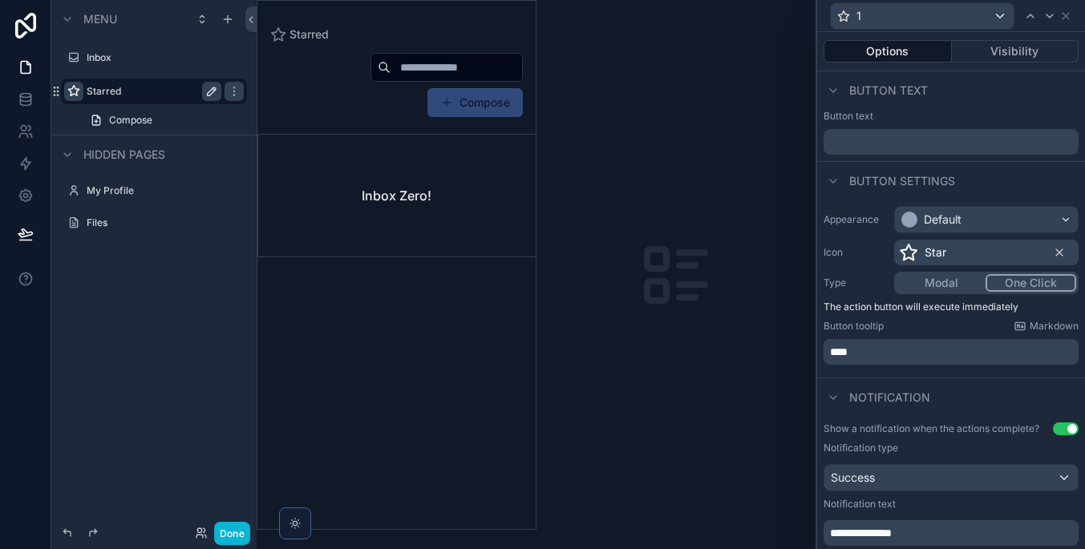
click at [982, 253] on div "Star" at bounding box center [986, 253] width 184 height 26
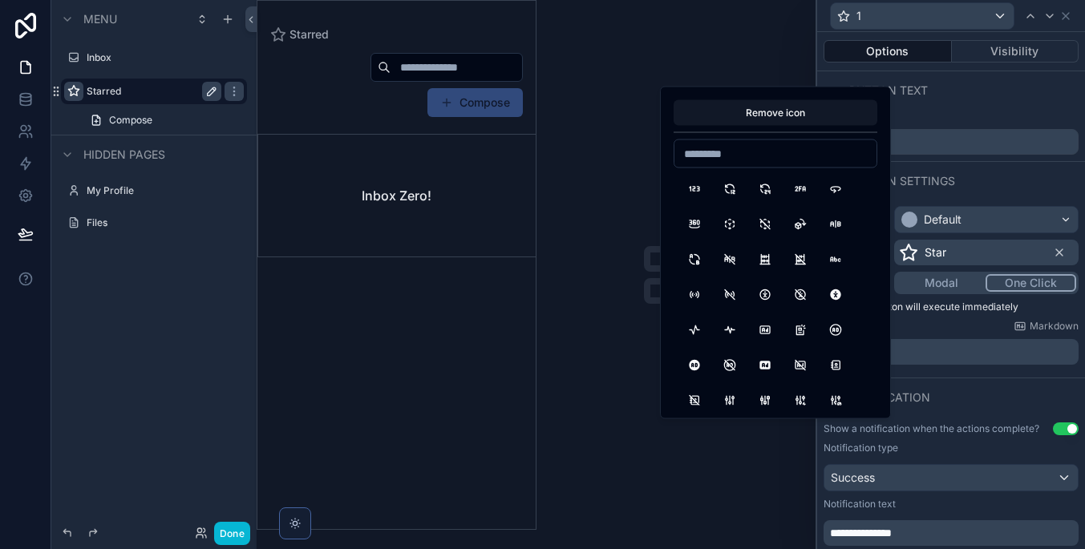
click at [982, 253] on div "Star" at bounding box center [986, 253] width 184 height 26
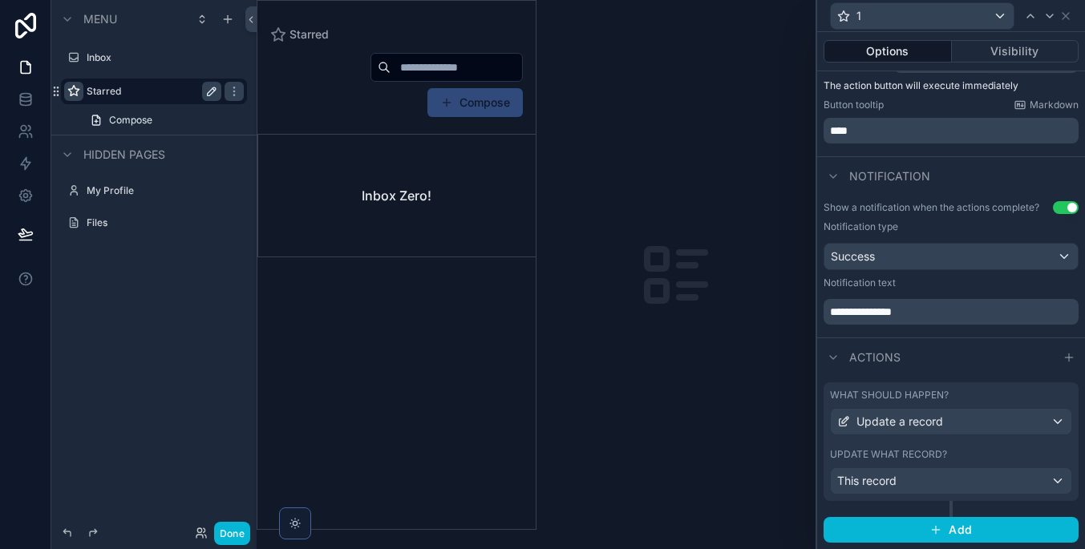
scroll to position [220, 0]
click at [954, 476] on div "This record" at bounding box center [951, 482] width 241 height 26
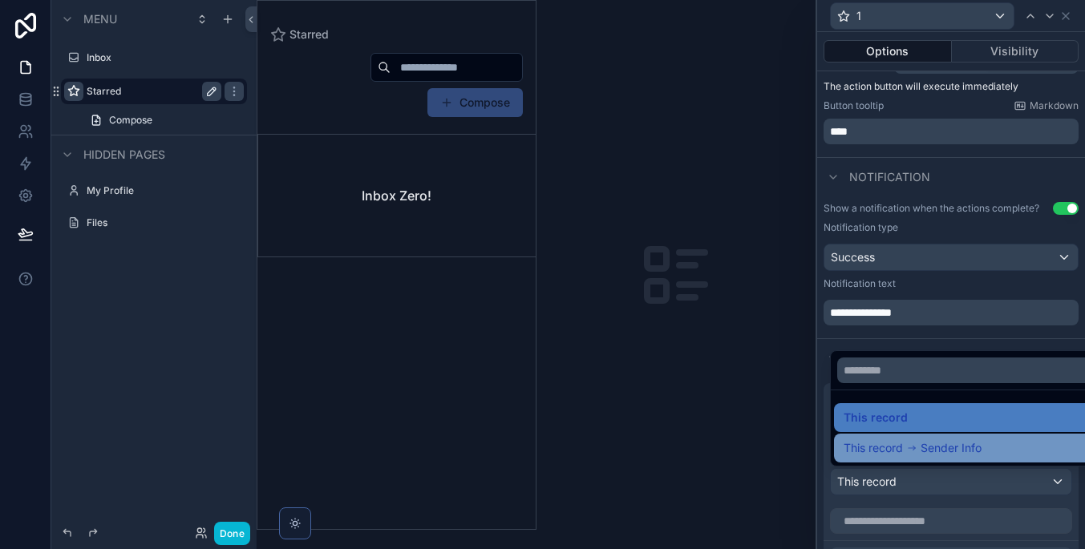
scroll to position [0, 0]
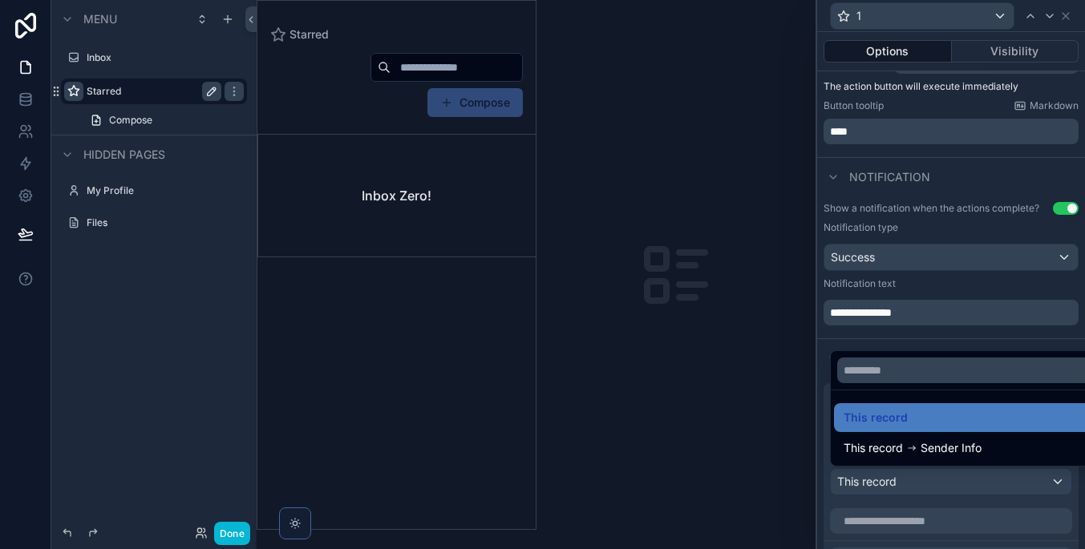
click at [957, 514] on div at bounding box center [951, 274] width 268 height 549
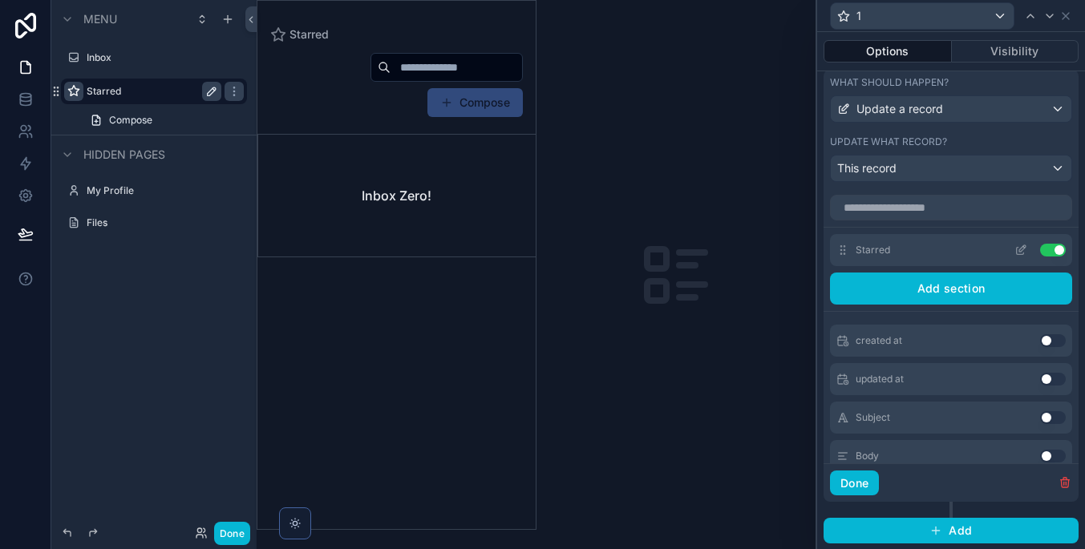
click at [952, 253] on div "Starred Use setting" at bounding box center [951, 250] width 242 height 32
click at [1022, 248] on icon at bounding box center [1020, 250] width 13 height 13
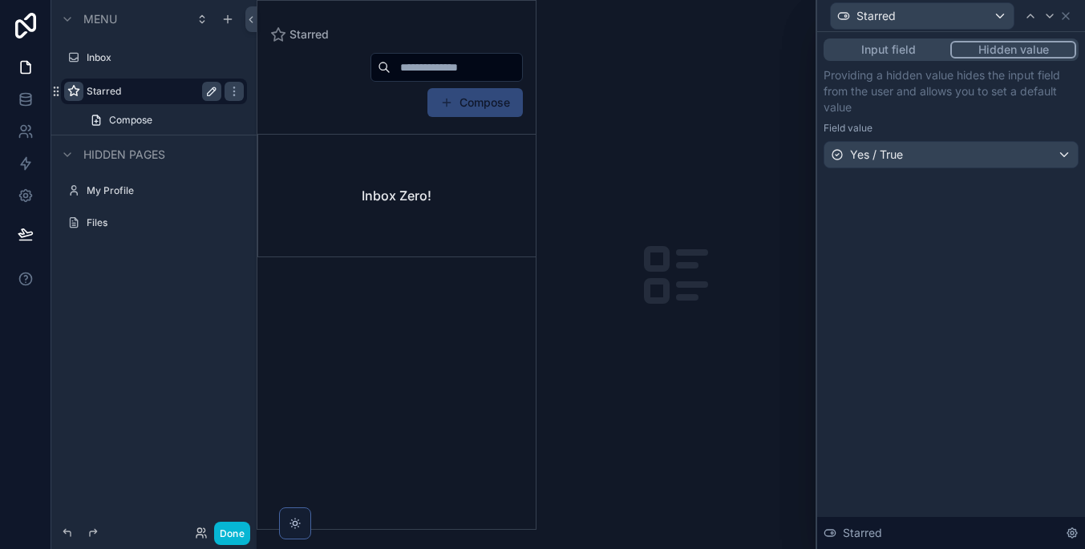
click at [976, 150] on div "Yes / True" at bounding box center [950, 155] width 253 height 26
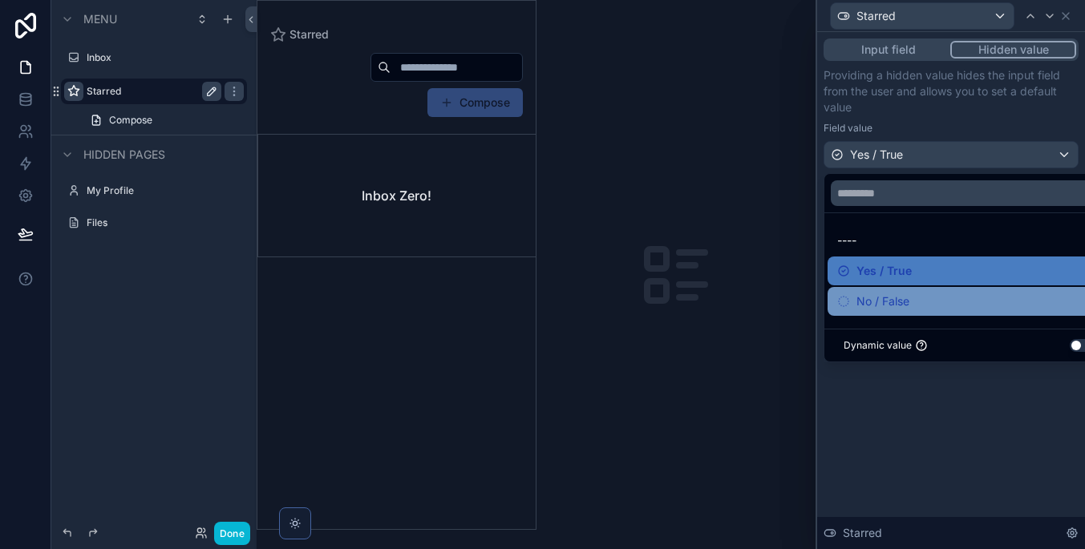
click at [966, 304] on div "No / False" at bounding box center [969, 301] width 265 height 19
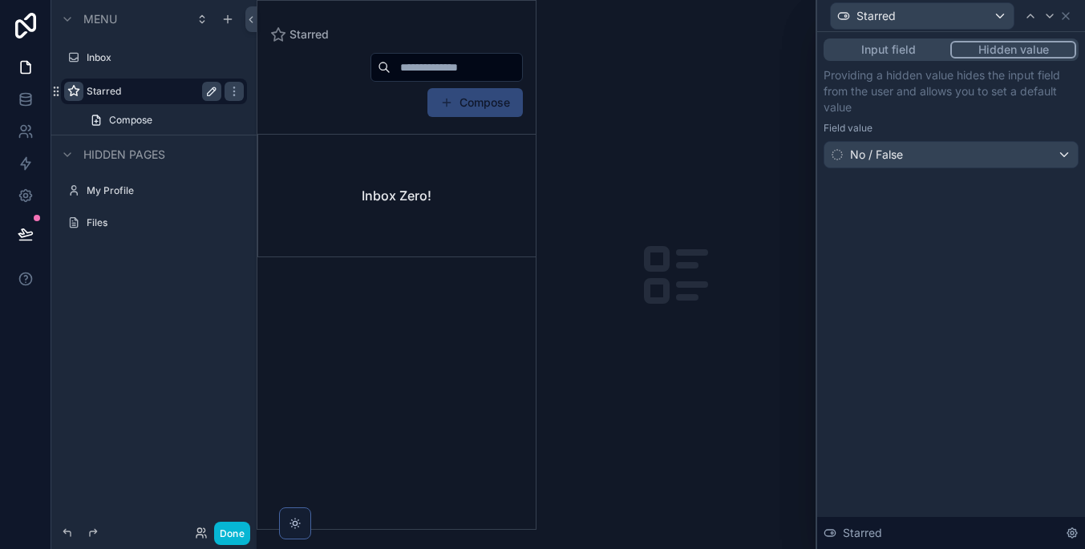
click at [955, 359] on div "Input field Hidden value Providing a hidden value hides the input field from th…" at bounding box center [951, 290] width 268 height 517
click at [1061, 20] on icon at bounding box center [1065, 16] width 13 height 13
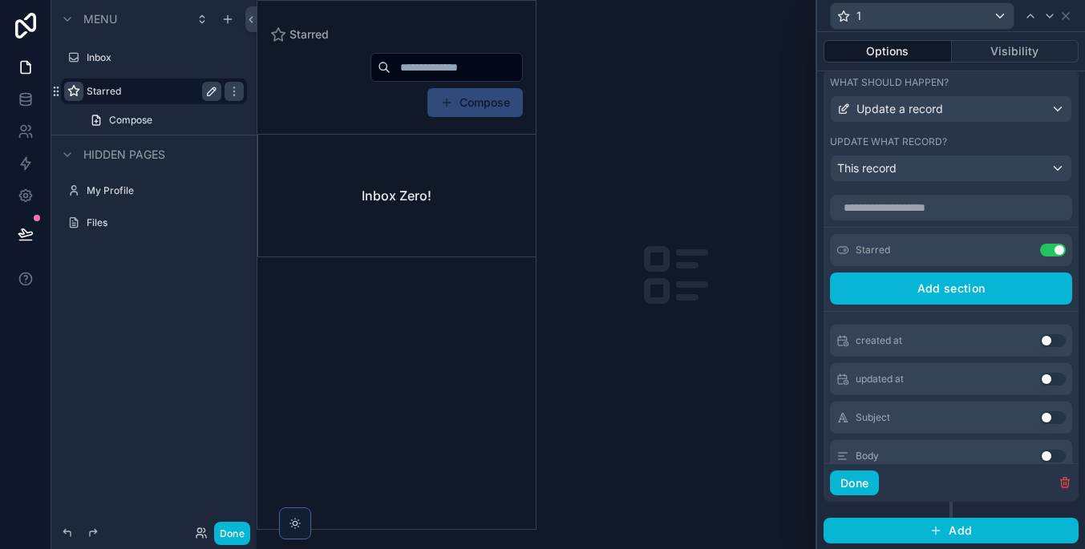
click at [414, 151] on div "scrollable content" at bounding box center [396, 265] width 278 height 528
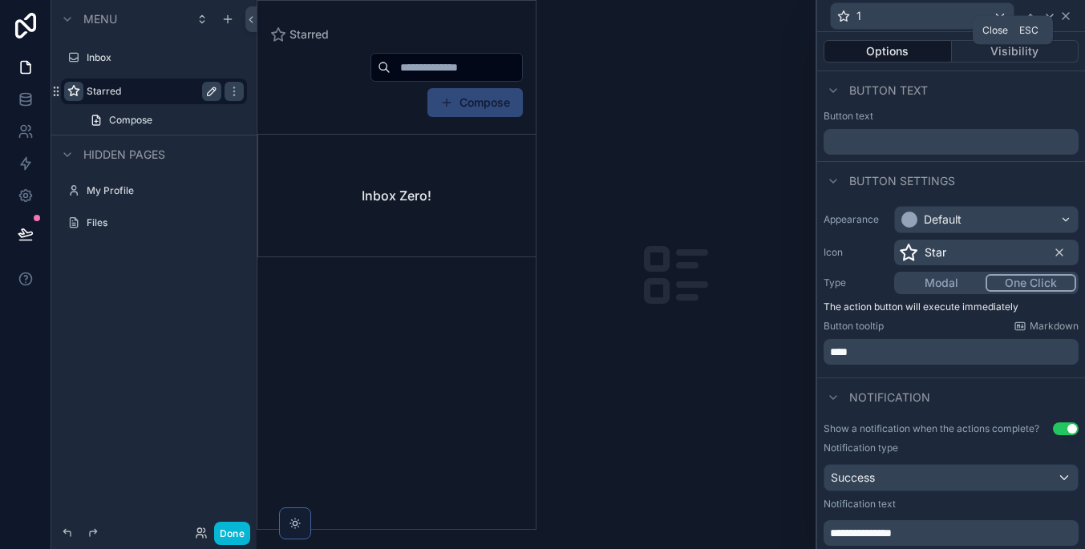
click at [1061, 11] on icon at bounding box center [1065, 16] width 13 height 13
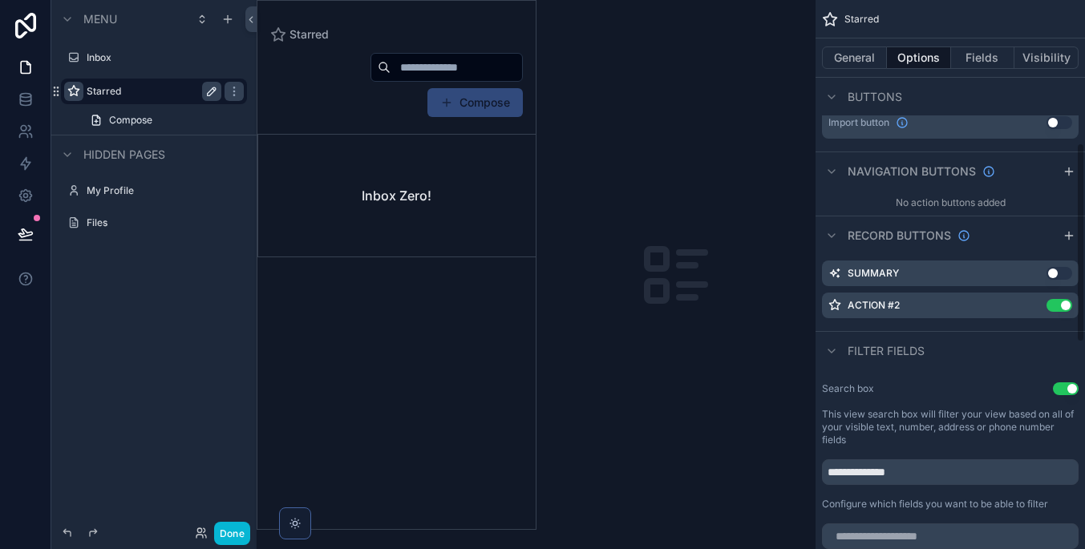
click at [30, 224] on button at bounding box center [25, 234] width 35 height 45
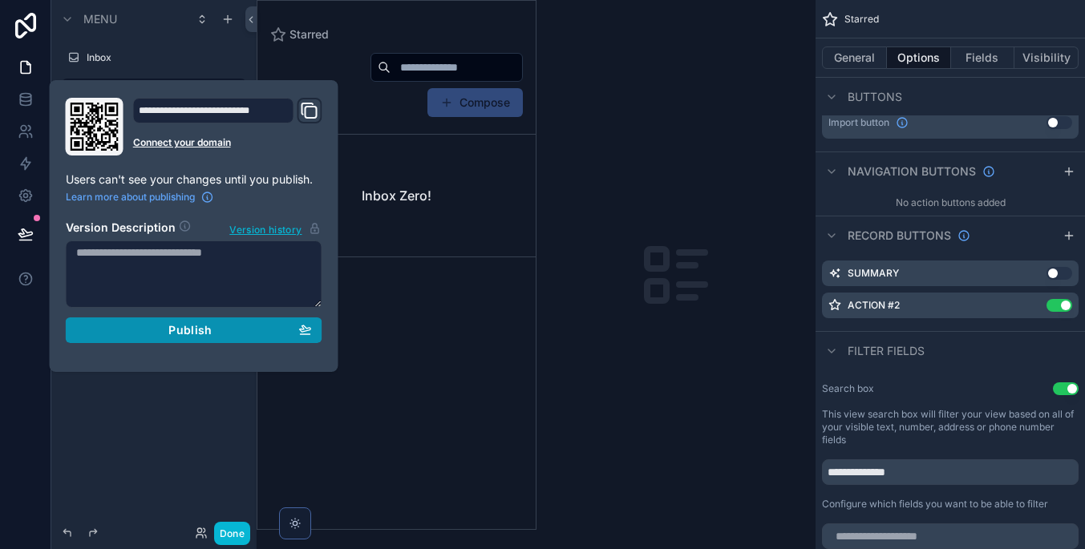
click at [157, 328] on div "Publish" at bounding box center [194, 330] width 236 height 14
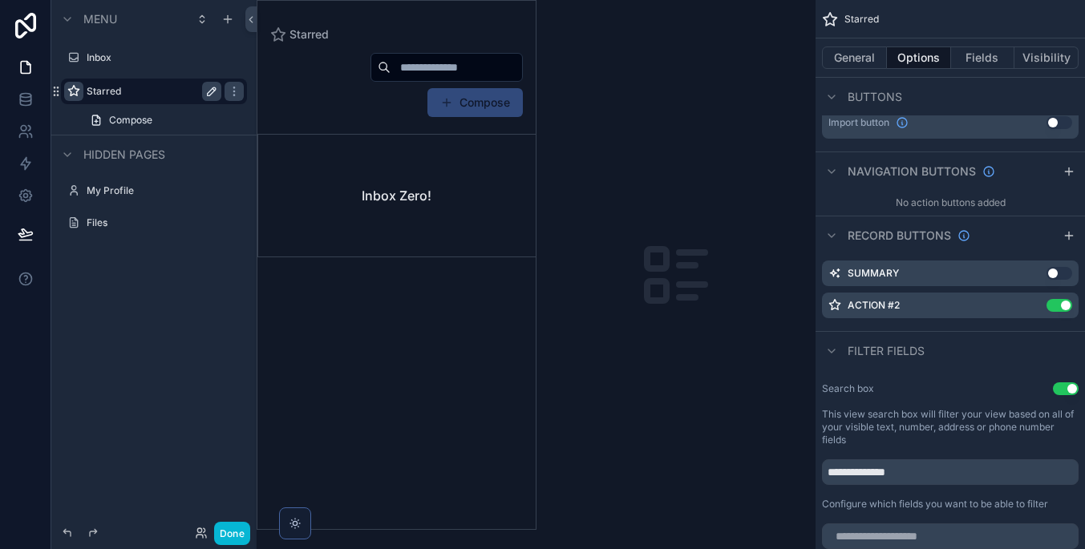
click at [460, 369] on div "Compose Inbox Zero!" at bounding box center [396, 285] width 278 height 487
click at [160, 220] on label "Files" at bounding box center [151, 222] width 128 height 13
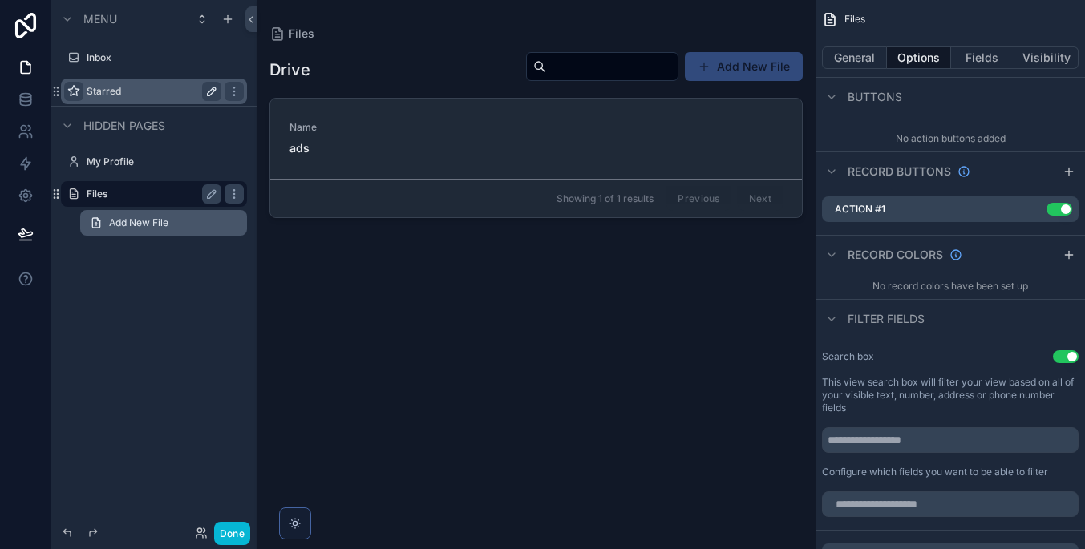
click at [117, 220] on span "Add New File" at bounding box center [138, 222] width 59 height 13
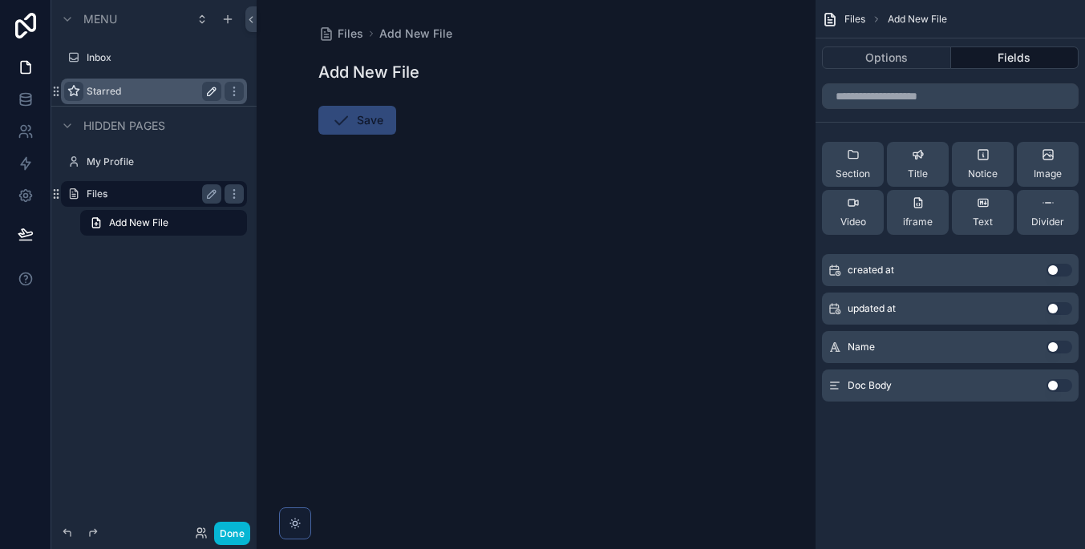
click at [1057, 382] on button "Use setting" at bounding box center [1059, 385] width 26 height 13
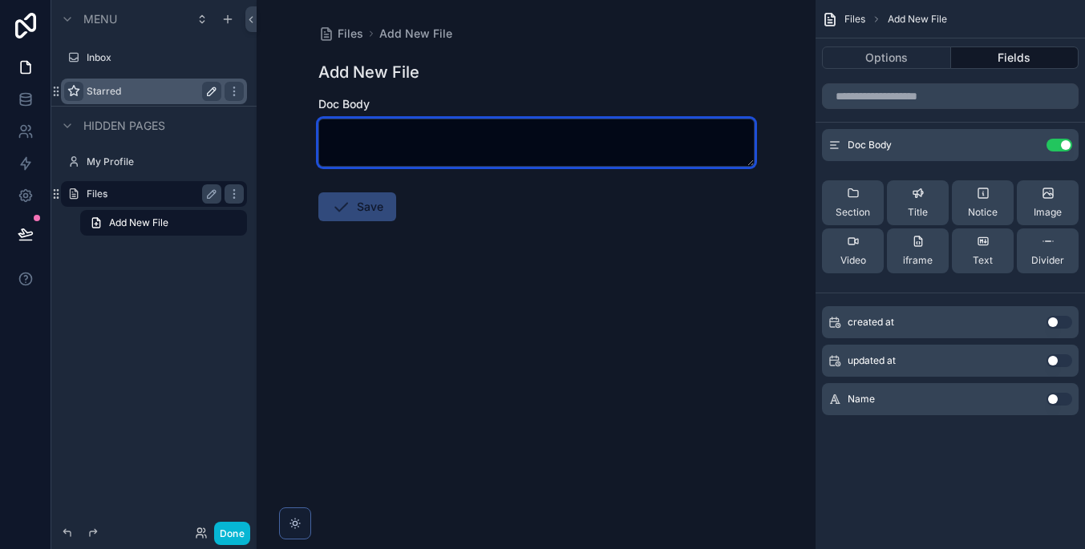
click at [478, 147] on textarea "scrollable content" at bounding box center [536, 143] width 436 height 48
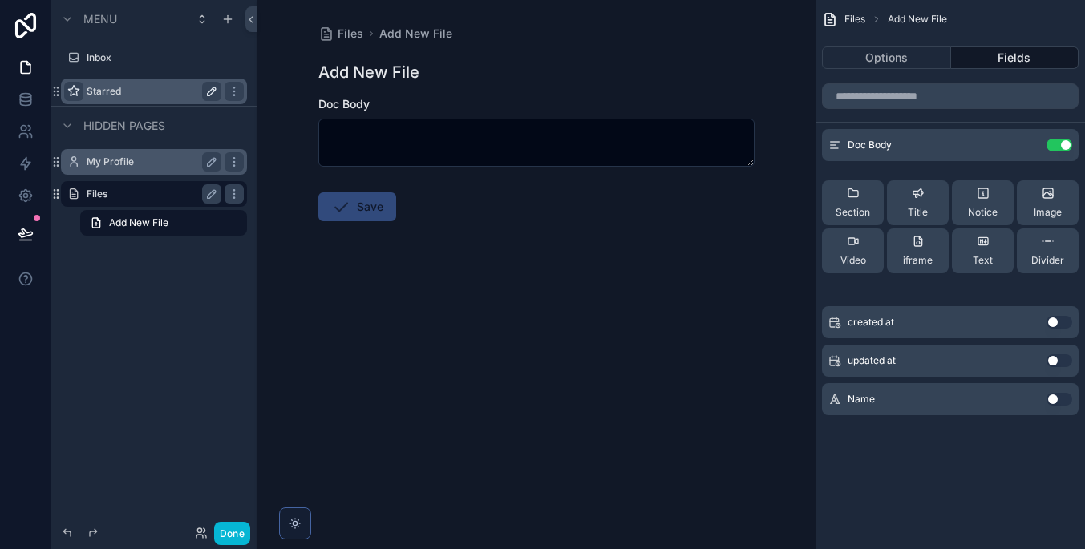
click at [164, 166] on label "My Profile" at bounding box center [151, 162] width 128 height 13
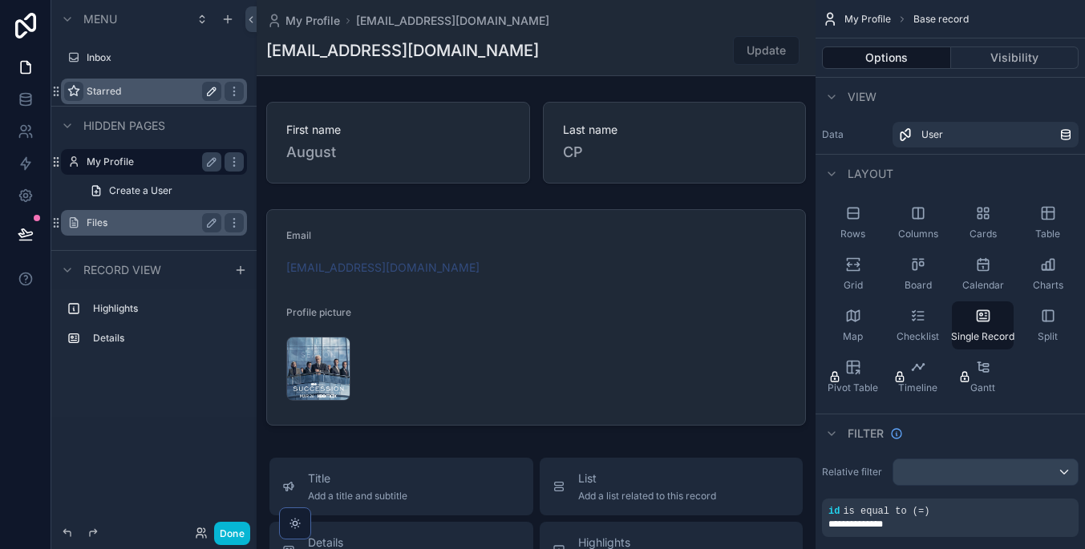
click at [171, 227] on label "Files" at bounding box center [151, 222] width 128 height 13
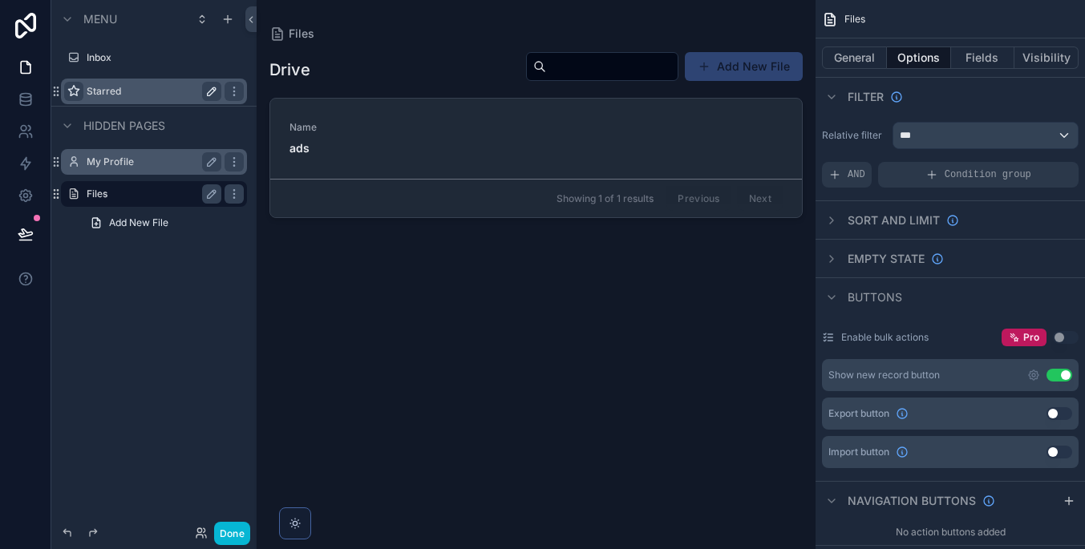
click at [761, 79] on button "Add New File" at bounding box center [744, 66] width 118 height 29
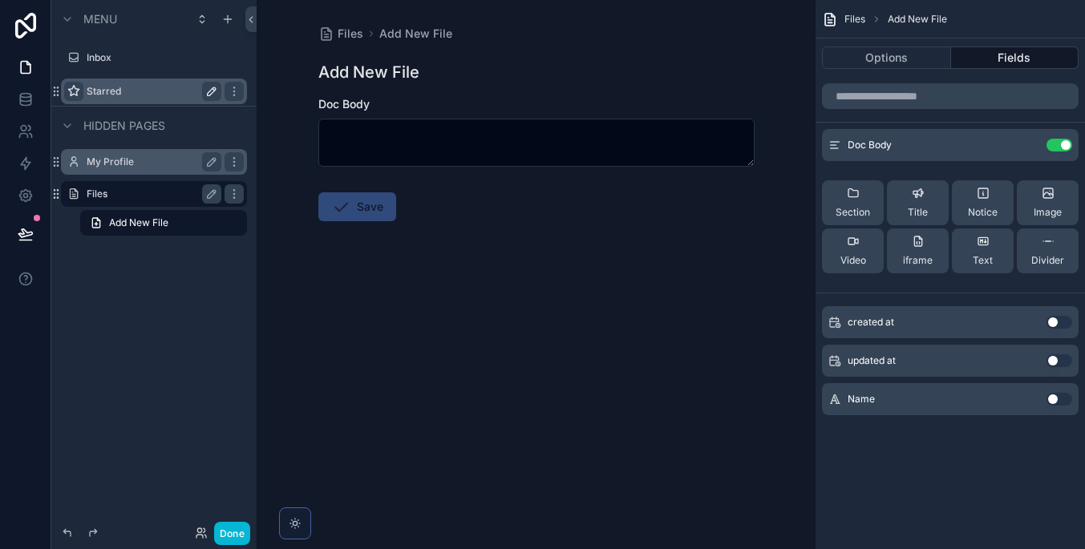
click at [137, 164] on label "My Profile" at bounding box center [151, 162] width 128 height 13
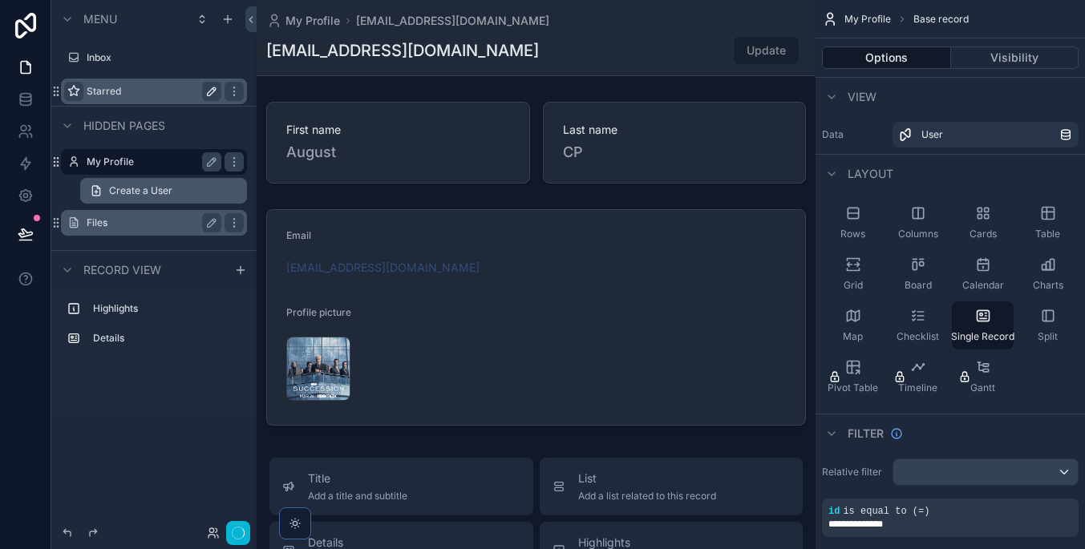
click at [137, 186] on span "Create a User" at bounding box center [140, 190] width 63 height 13
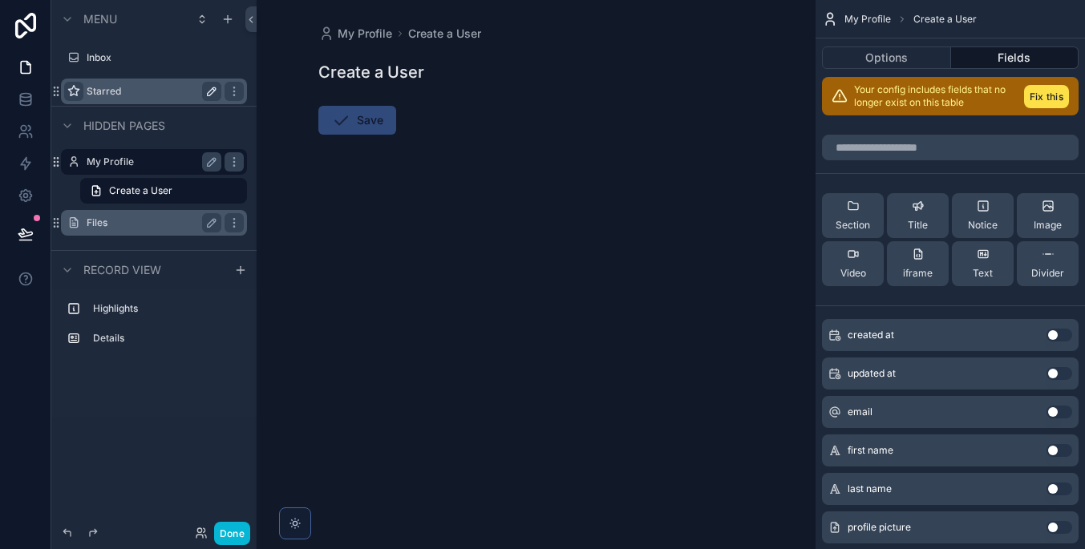
click at [148, 226] on label "Files" at bounding box center [151, 222] width 128 height 13
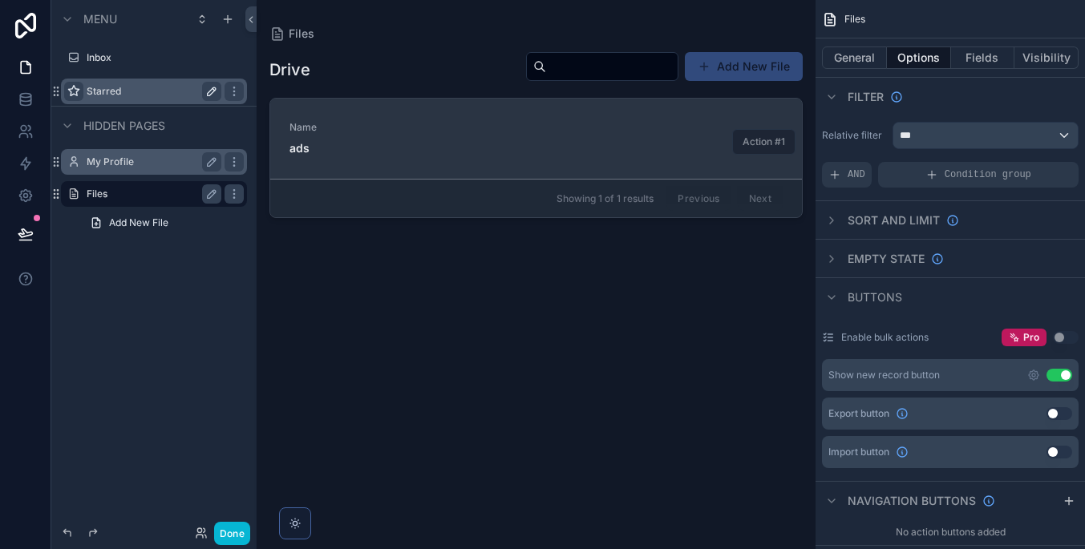
click at [455, 145] on div "Name ads" at bounding box center [535, 138] width 493 height 35
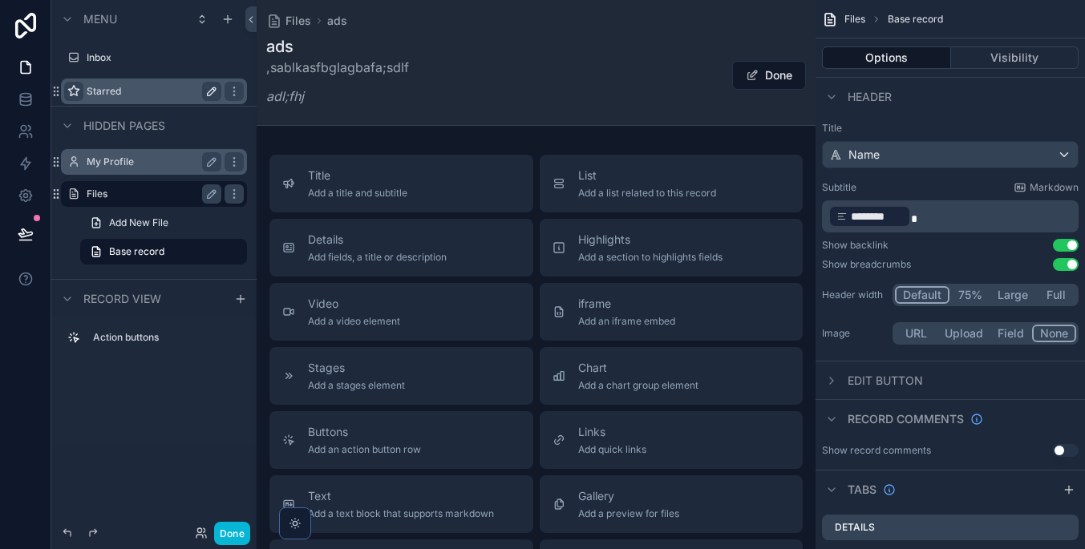
scroll to position [55, 0]
click at [697, 206] on button "List Add a list related to this record" at bounding box center [672, 187] width 264 height 58
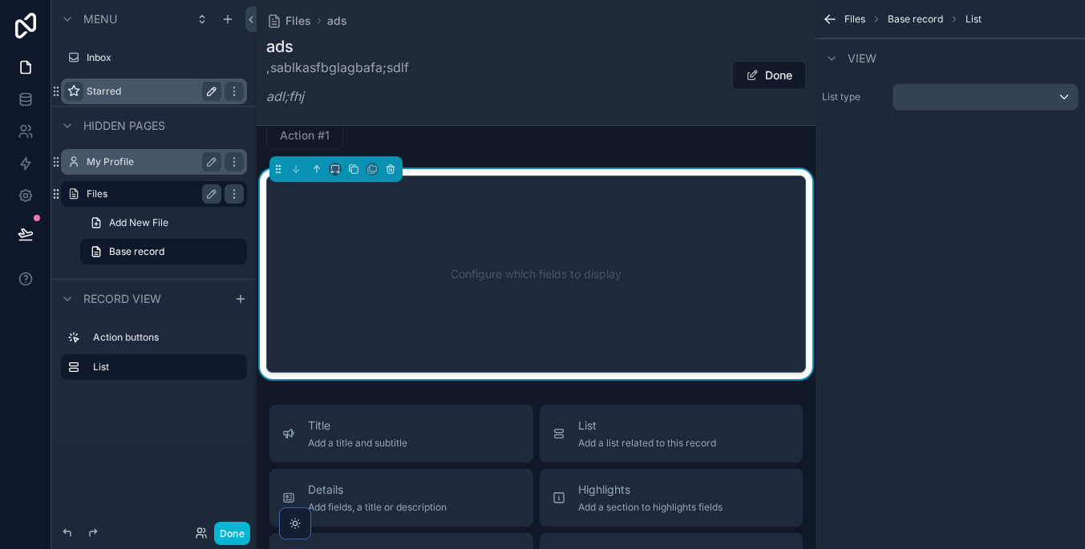
scroll to position [14, 0]
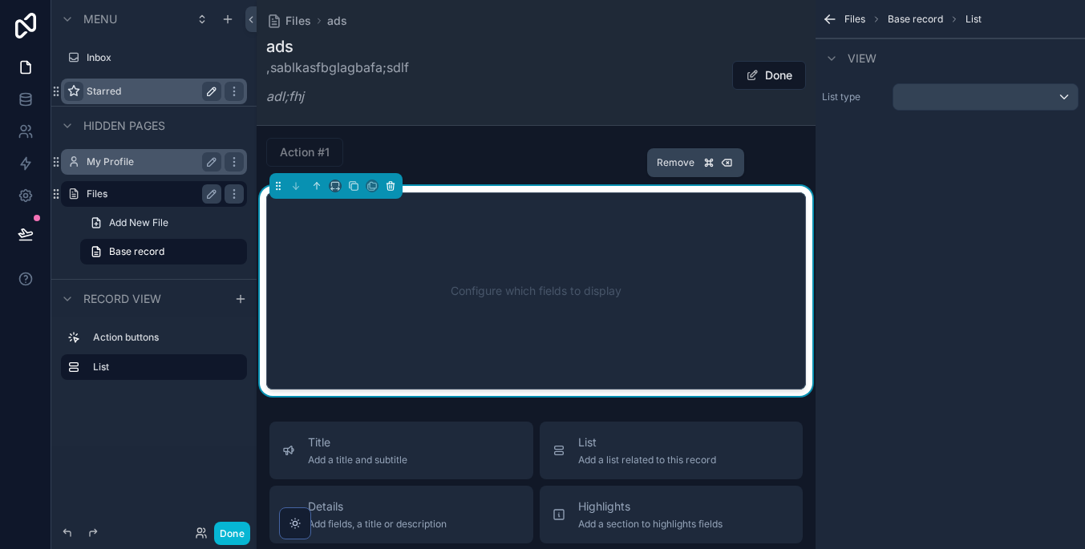
click at [395, 183] on icon "scrollable content" at bounding box center [390, 185] width 11 height 11
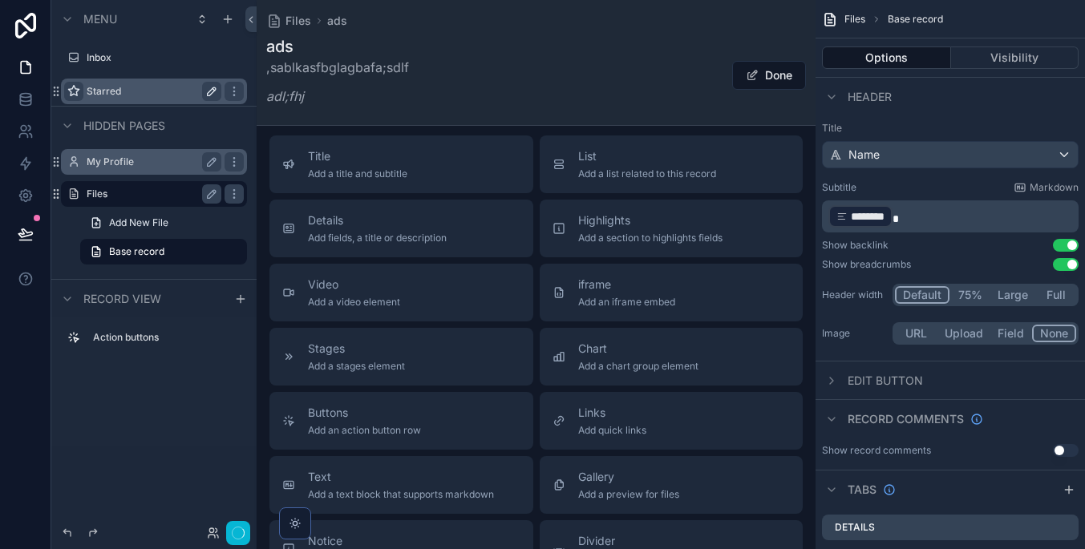
scroll to position [91, 0]
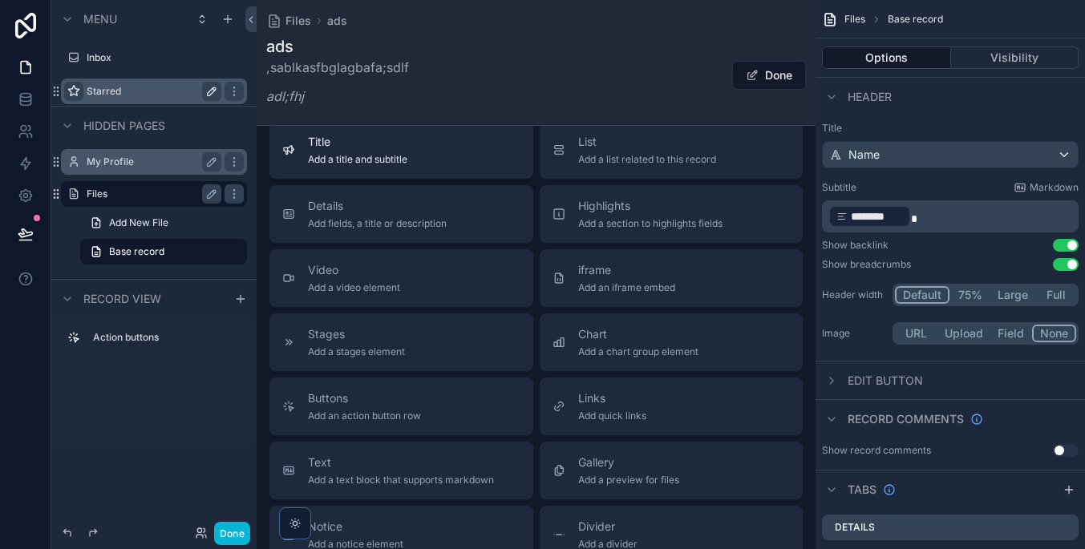
click at [451, 161] on button "Title Add a title and subtitle" at bounding box center [401, 150] width 264 height 58
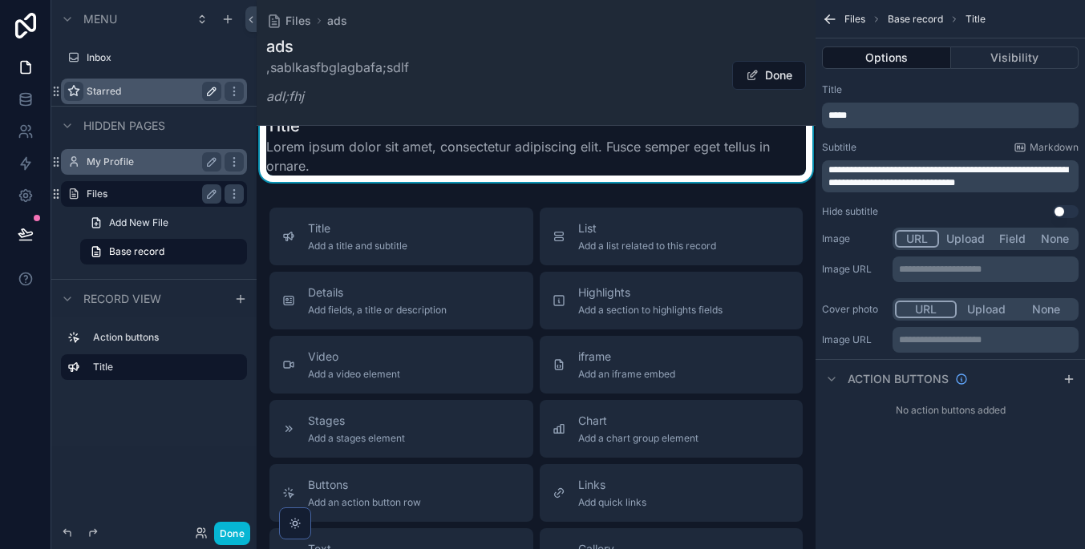
scroll to position [0, 0]
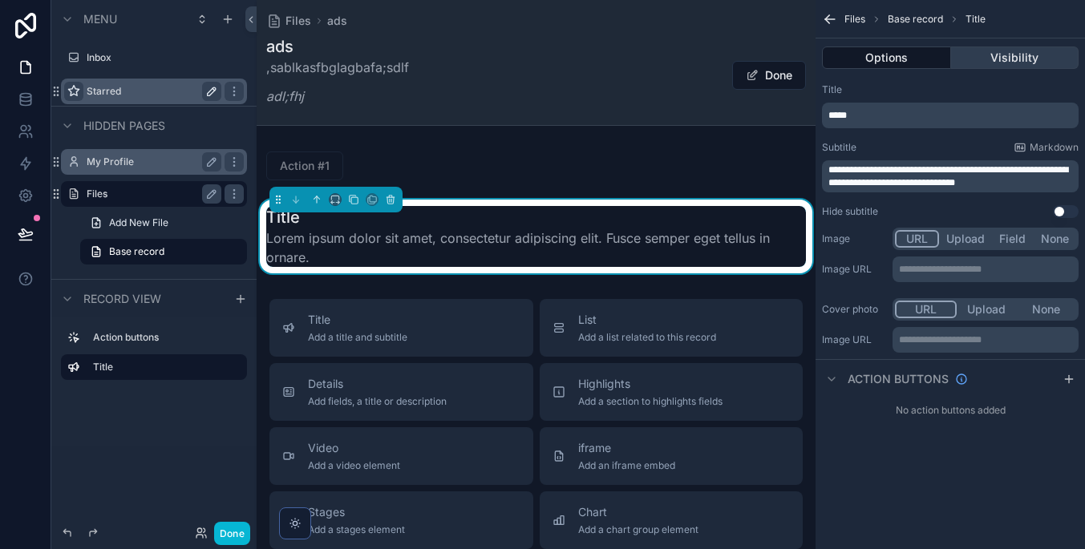
click at [959, 54] on button "Visibility" at bounding box center [1015, 57] width 128 height 22
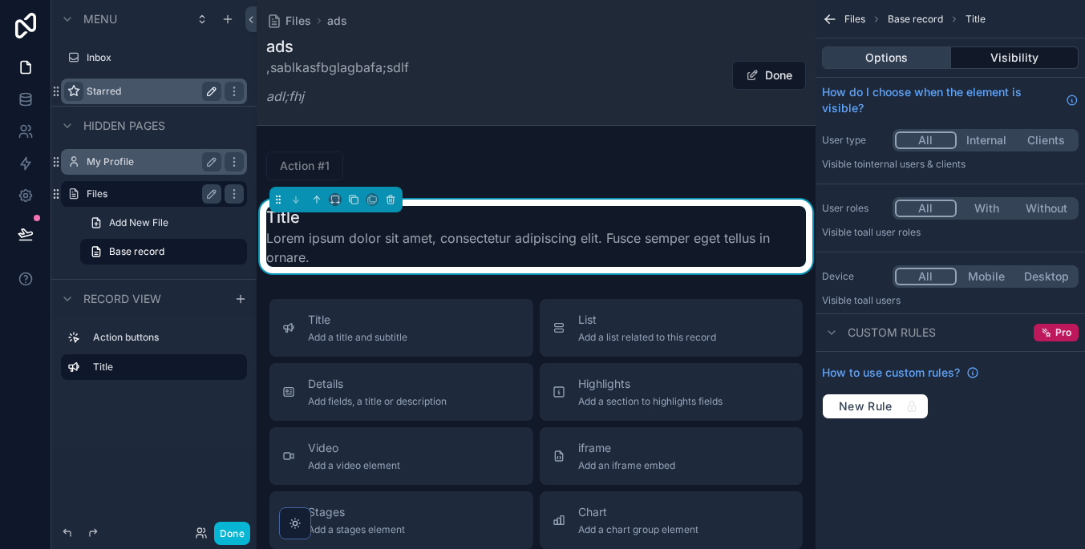
click at [920, 55] on button "Options" at bounding box center [886, 57] width 129 height 22
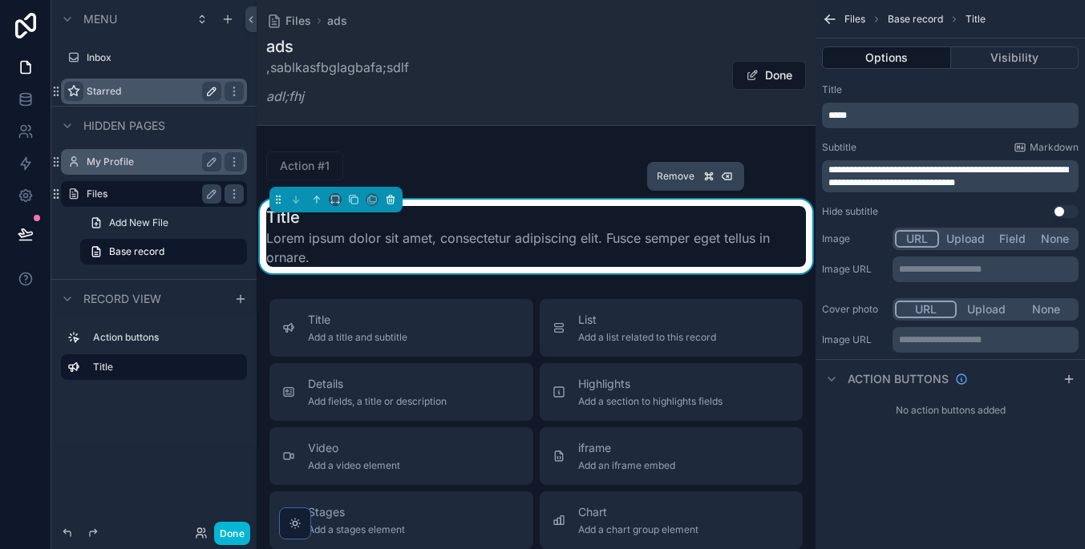
click at [388, 200] on icon "scrollable content" at bounding box center [390, 199] width 11 height 11
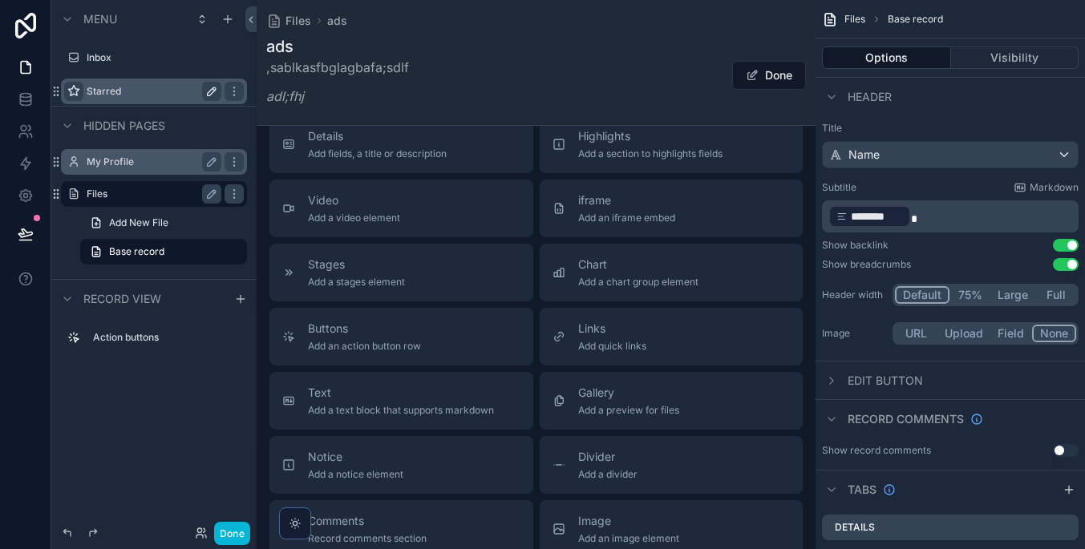
scroll to position [205, 0]
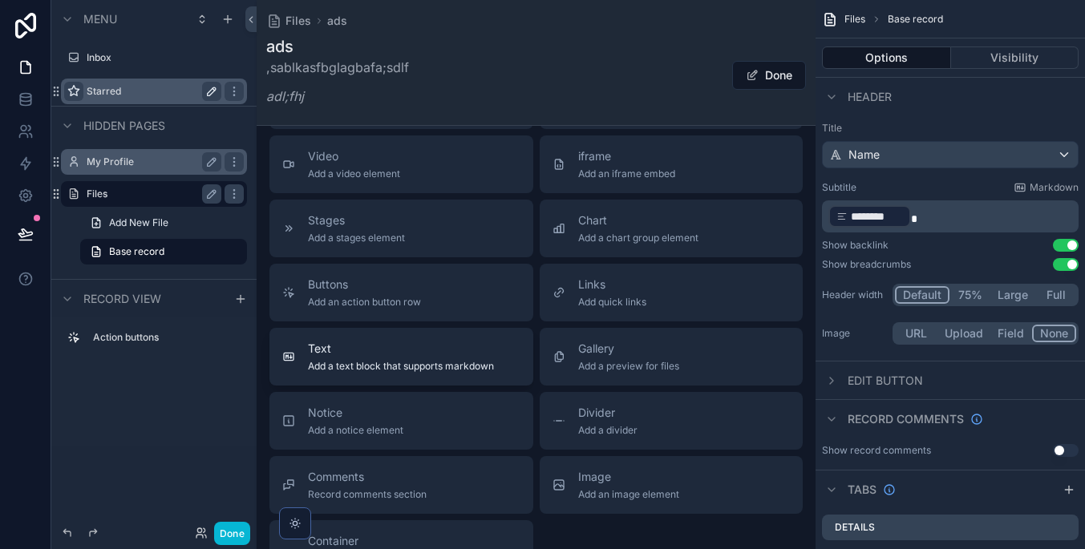
click at [419, 362] on span "Add a text block that supports markdown" at bounding box center [401, 366] width 186 height 13
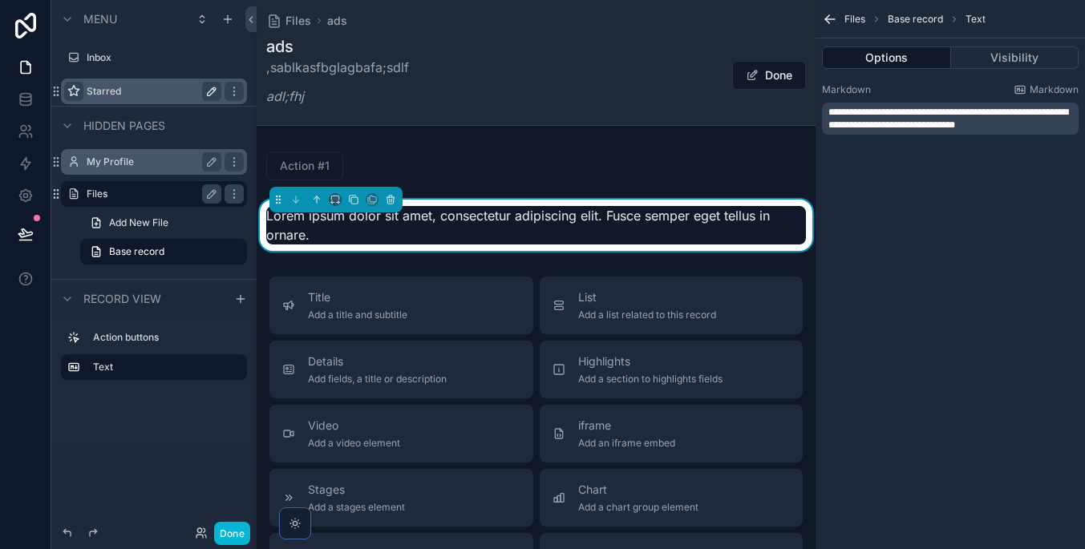
scroll to position [0, 0]
click at [982, 59] on button "Visibility" at bounding box center [1015, 57] width 128 height 22
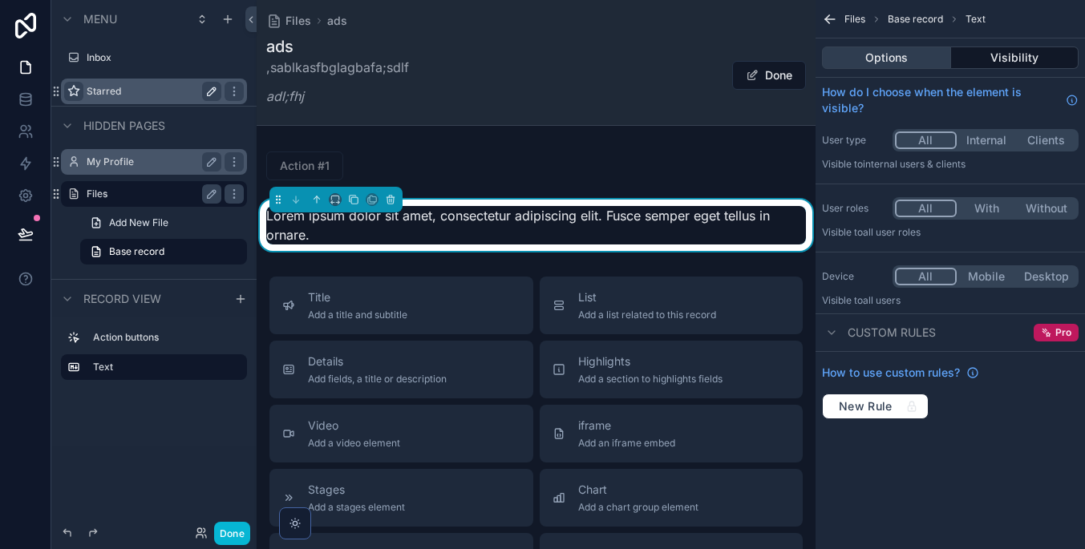
click at [912, 59] on button "Options" at bounding box center [886, 57] width 129 height 22
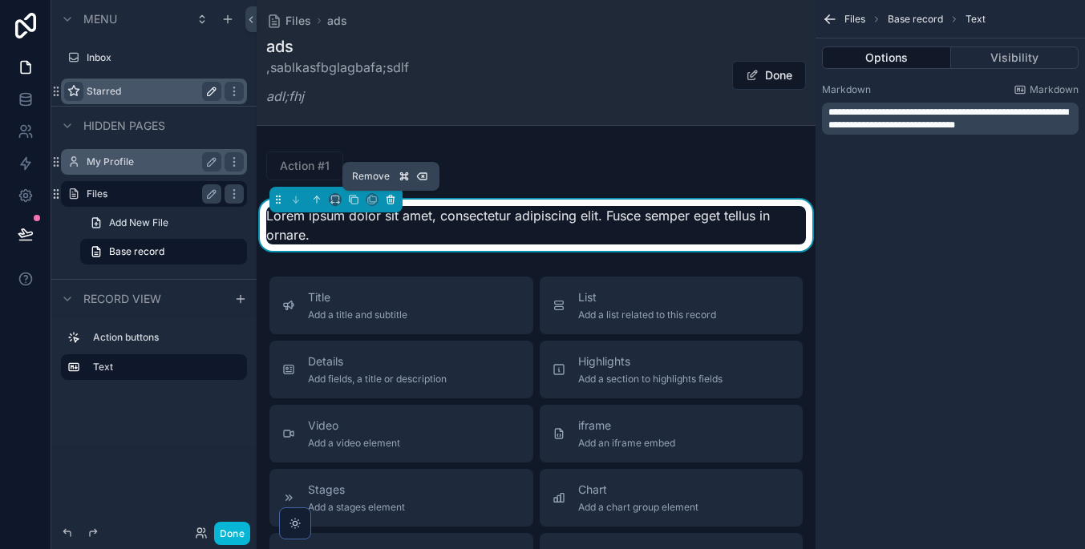
click at [389, 199] on icon "scrollable content" at bounding box center [390, 199] width 11 height 11
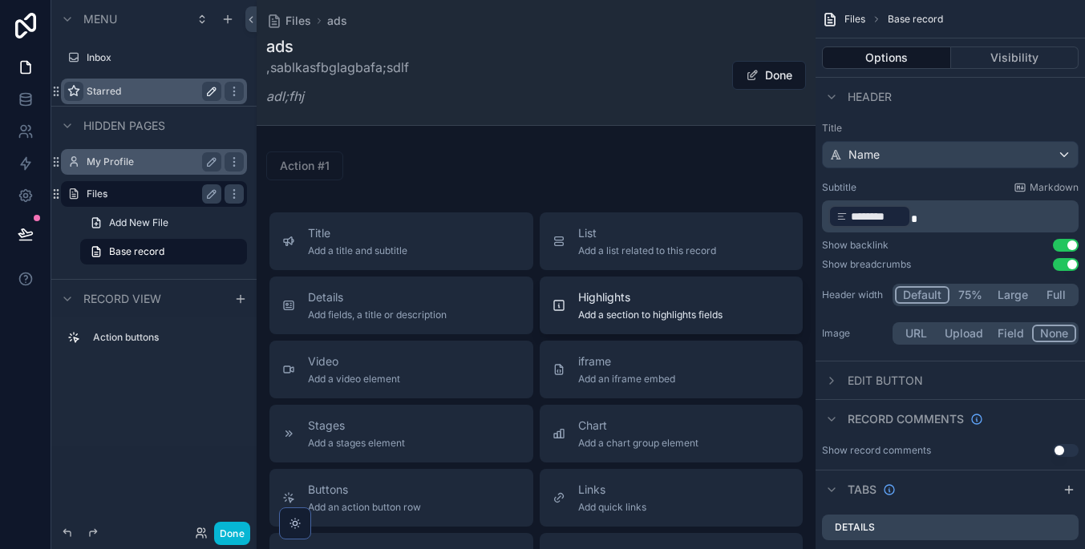
click at [738, 321] on button "Highlights Add a section to highlights fields" at bounding box center [672, 306] width 264 height 58
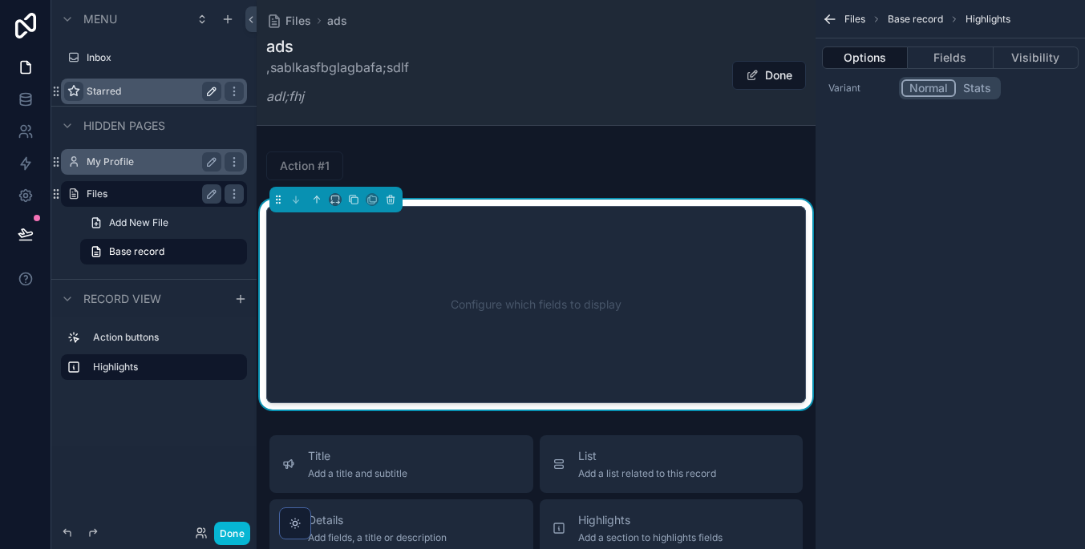
scroll to position [30, 0]
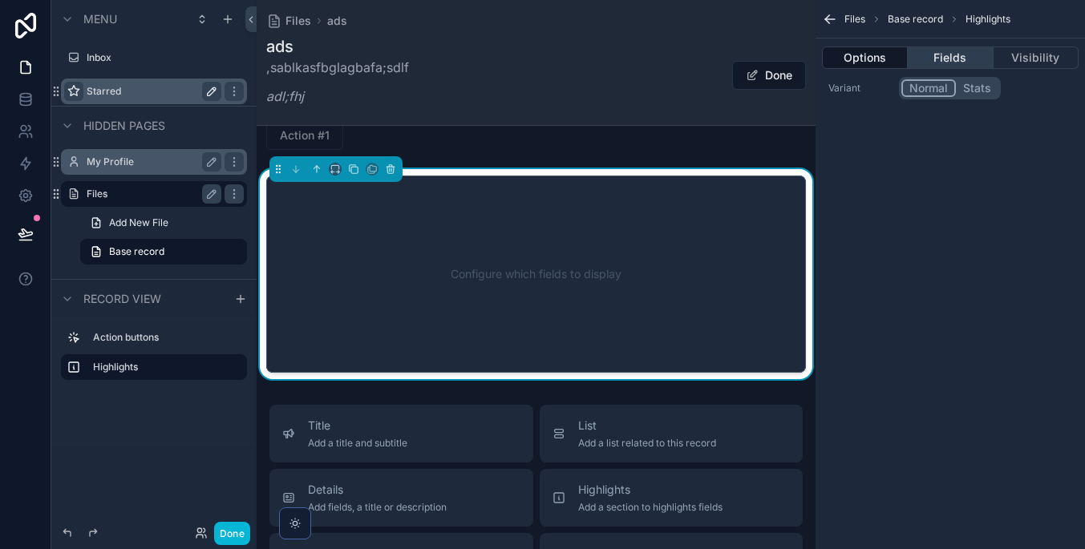
click at [927, 56] on button "Fields" at bounding box center [950, 57] width 85 height 22
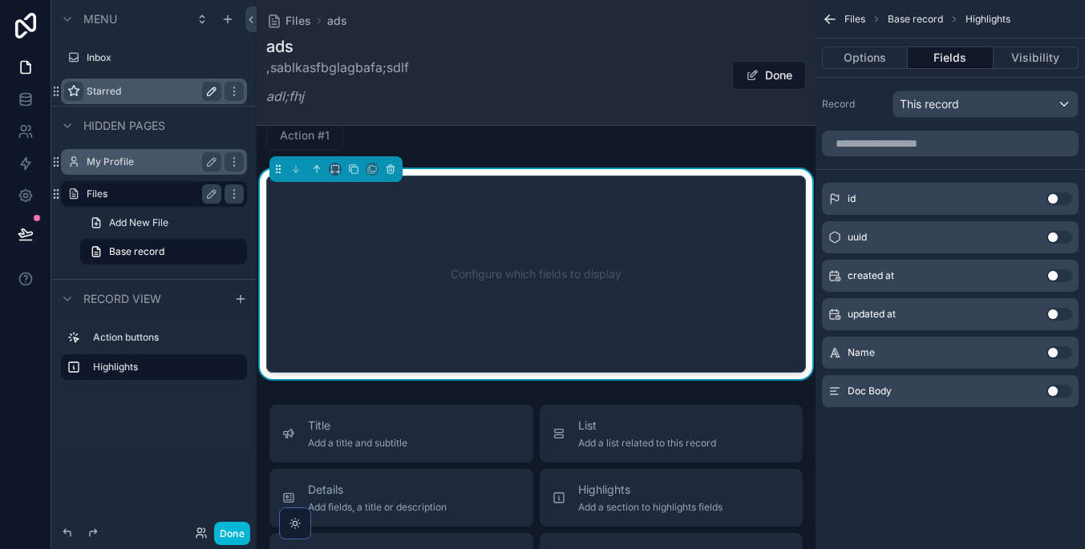
click at [1061, 391] on button "Use setting" at bounding box center [1059, 391] width 26 height 13
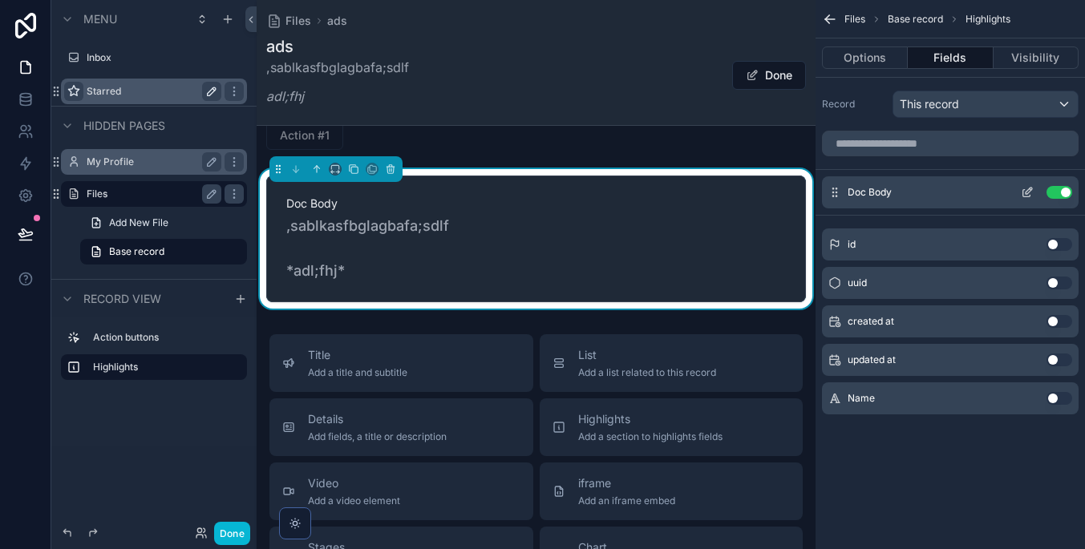
click at [1025, 189] on icon "scrollable content" at bounding box center [1027, 192] width 13 height 13
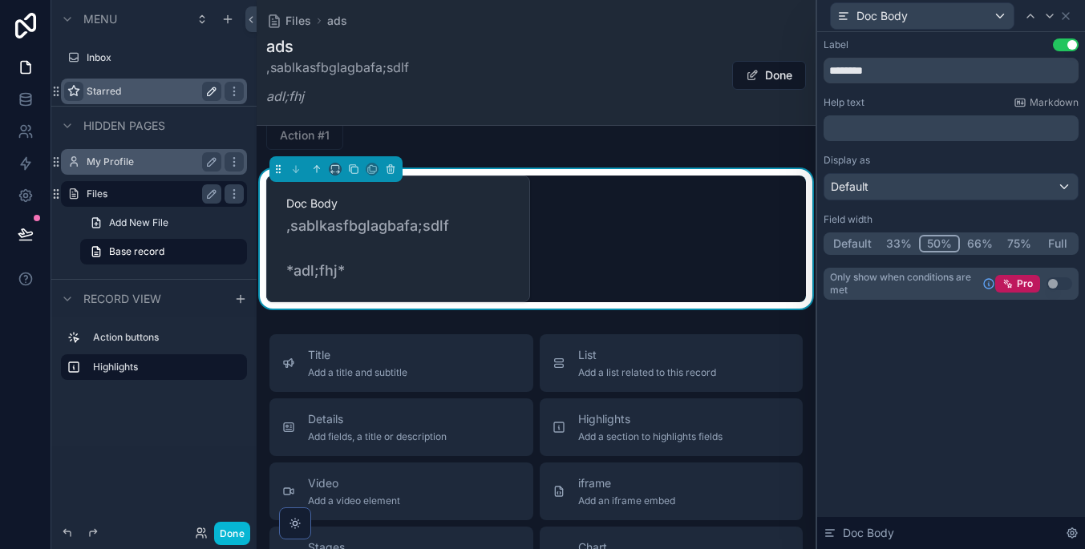
click at [936, 245] on button "50%" at bounding box center [939, 244] width 41 height 18
click at [908, 248] on button "33%" at bounding box center [899, 244] width 40 height 18
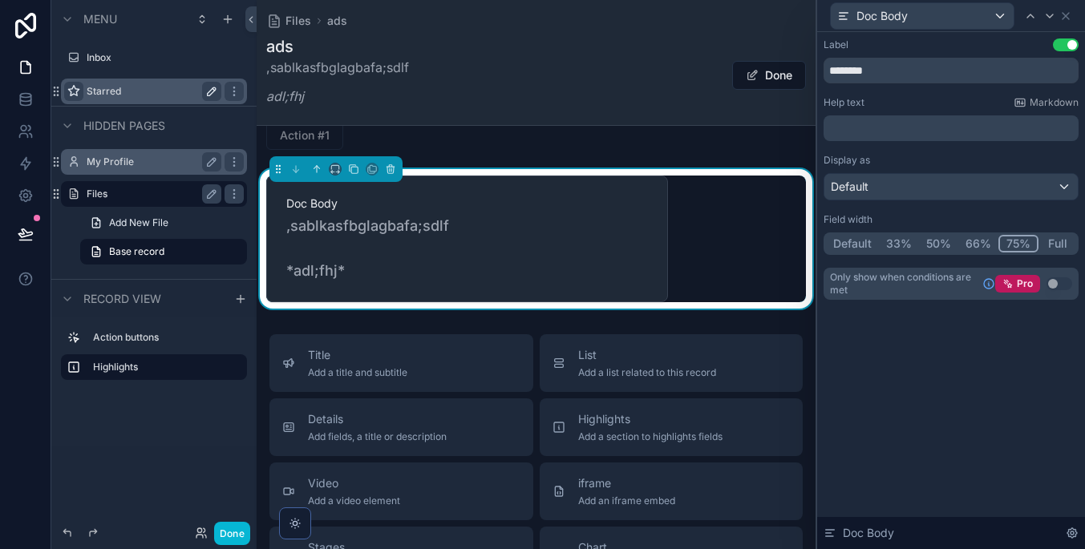
click at [1016, 246] on button "75%" at bounding box center [1018, 244] width 40 height 18
click at [1057, 241] on button "Full" at bounding box center [1057, 244] width 38 height 18
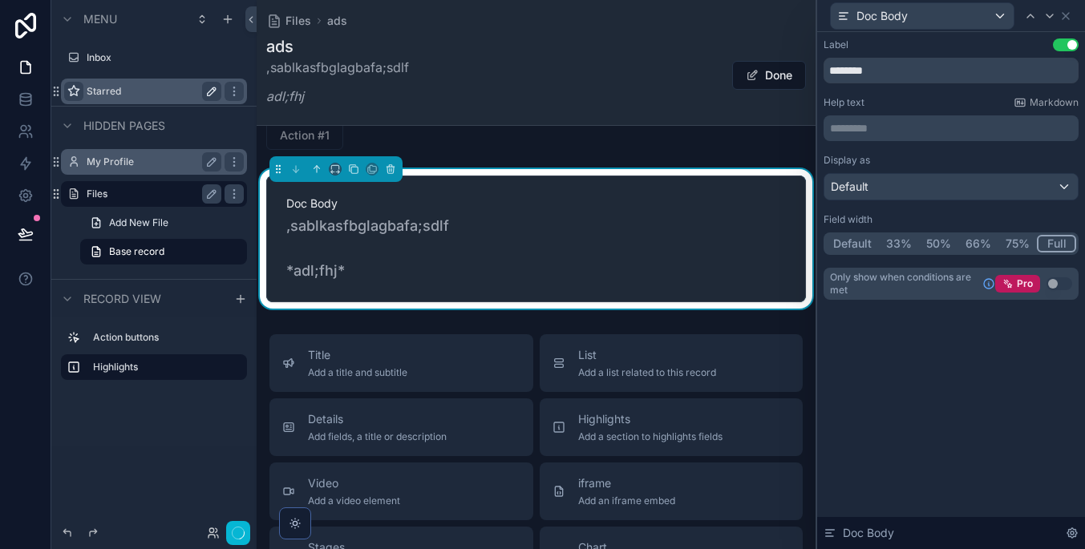
click at [1009, 188] on div "Default" at bounding box center [950, 187] width 253 height 26
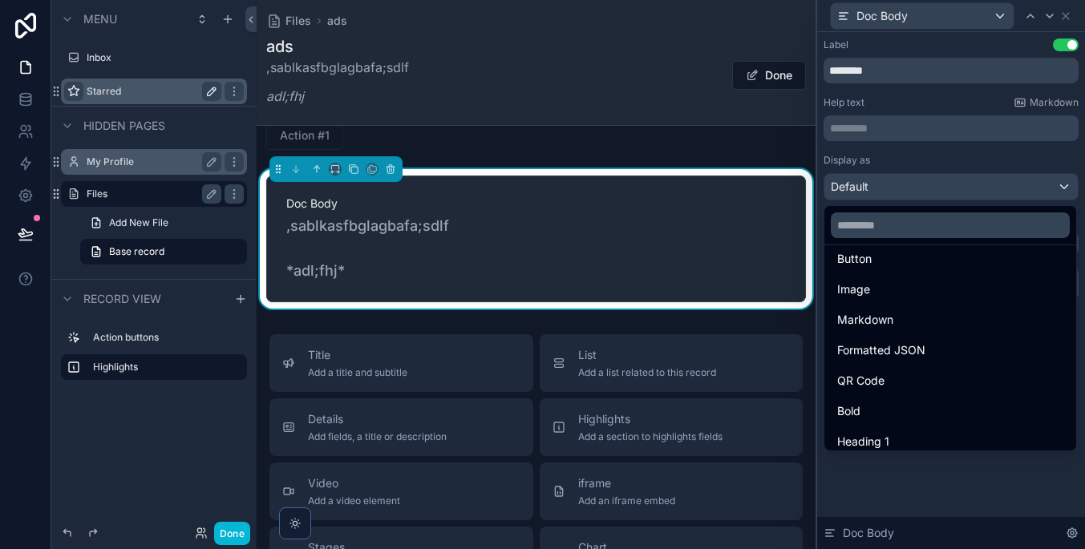
scroll to position [0, 0]
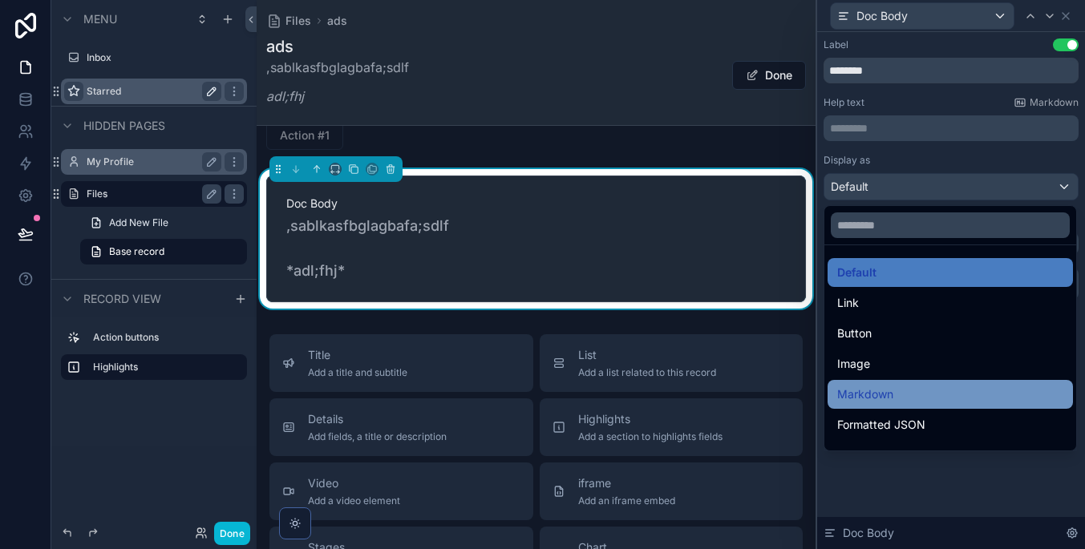
click at [982, 389] on div "Markdown" at bounding box center [950, 394] width 226 height 19
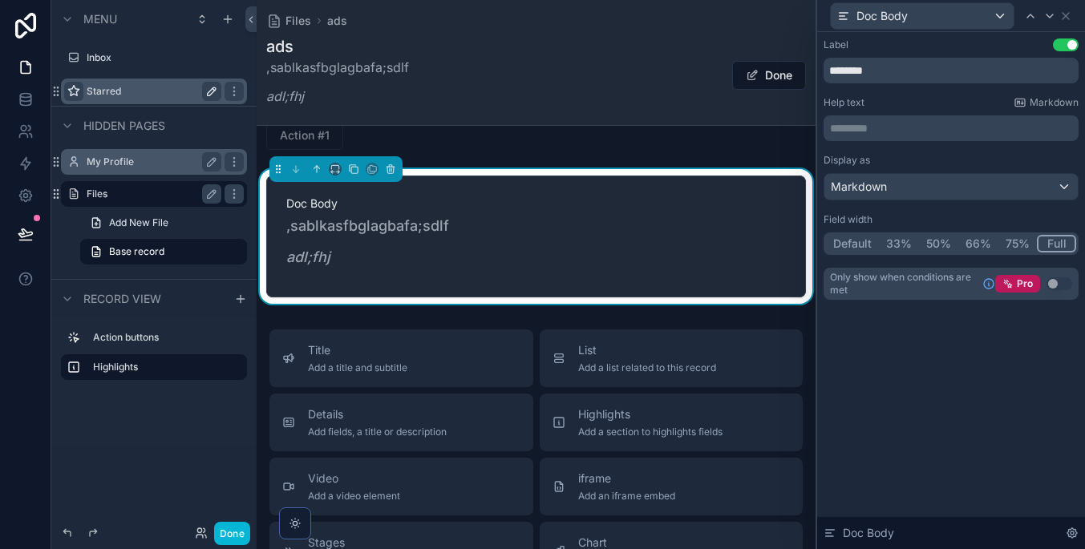
click at [1004, 393] on div "Label Use setting ******** Help text Markdown ********* ﻿ Display as Markdown F…" at bounding box center [951, 290] width 268 height 517
click at [421, 227] on p ",sablkasfbglagbafa;sdlf" at bounding box center [535, 226] width 499 height 22
click at [1069, 15] on icon at bounding box center [1065, 16] width 13 height 13
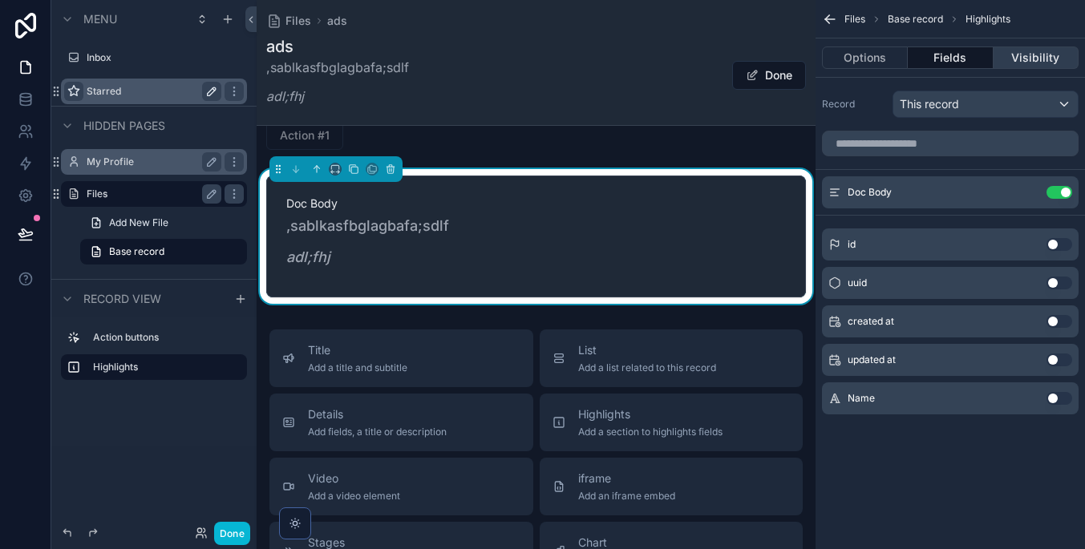
click at [1017, 67] on button "Visibility" at bounding box center [1035, 57] width 85 height 22
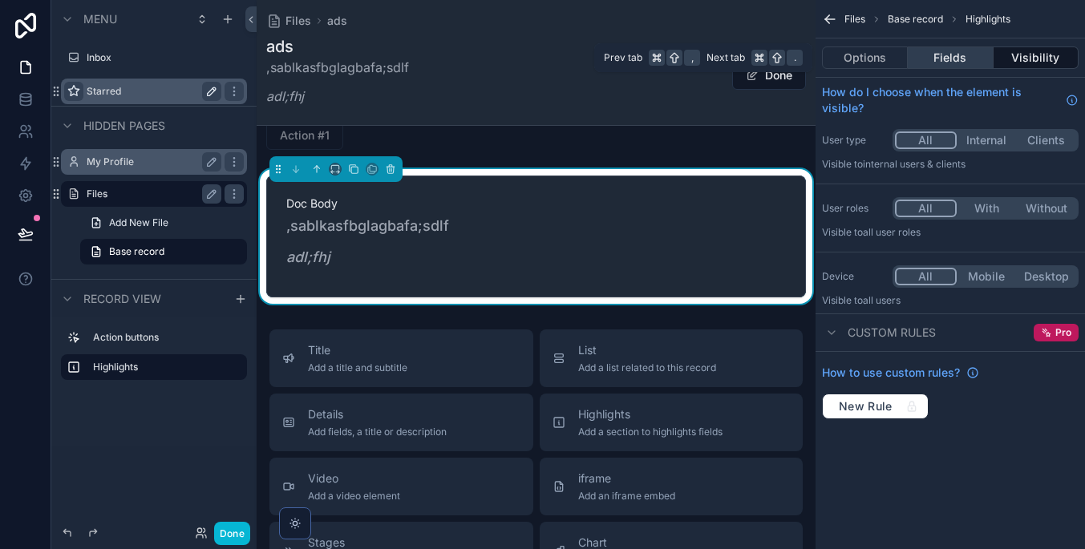
click at [980, 61] on button "Fields" at bounding box center [950, 57] width 85 height 22
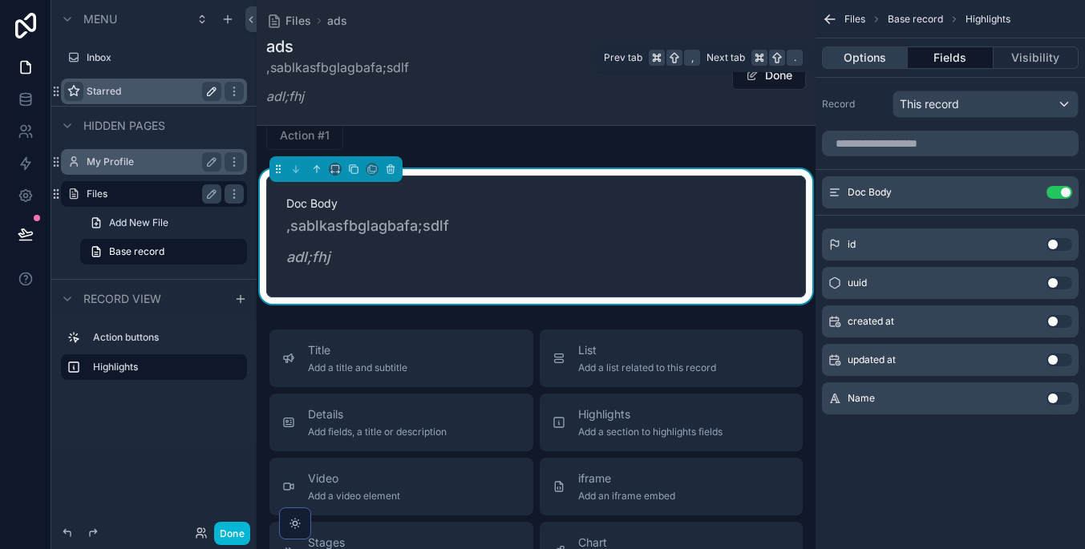
click at [902, 59] on button "Options" at bounding box center [865, 57] width 86 height 22
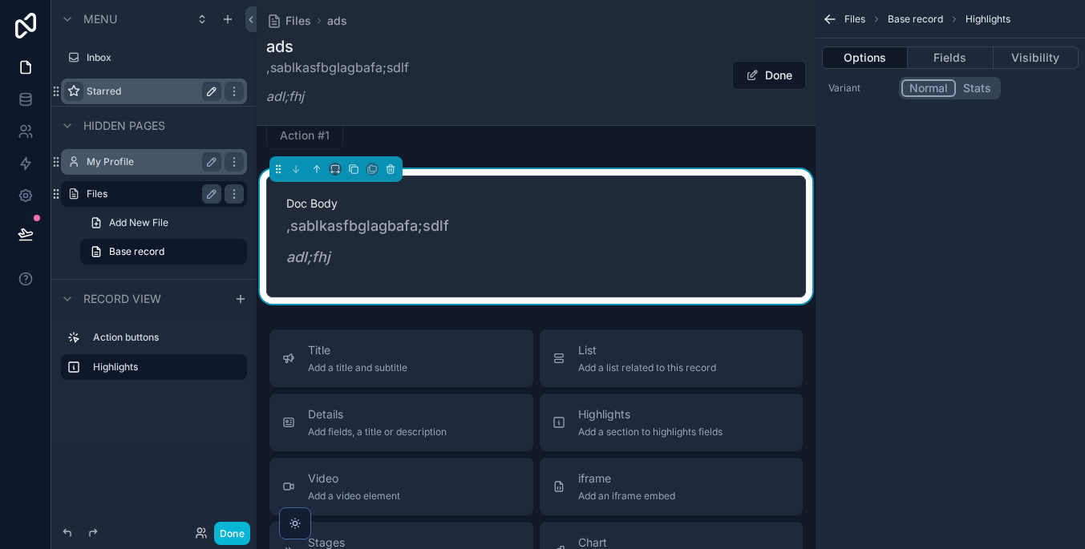
click at [984, 90] on button "Stats" at bounding box center [977, 88] width 42 height 18
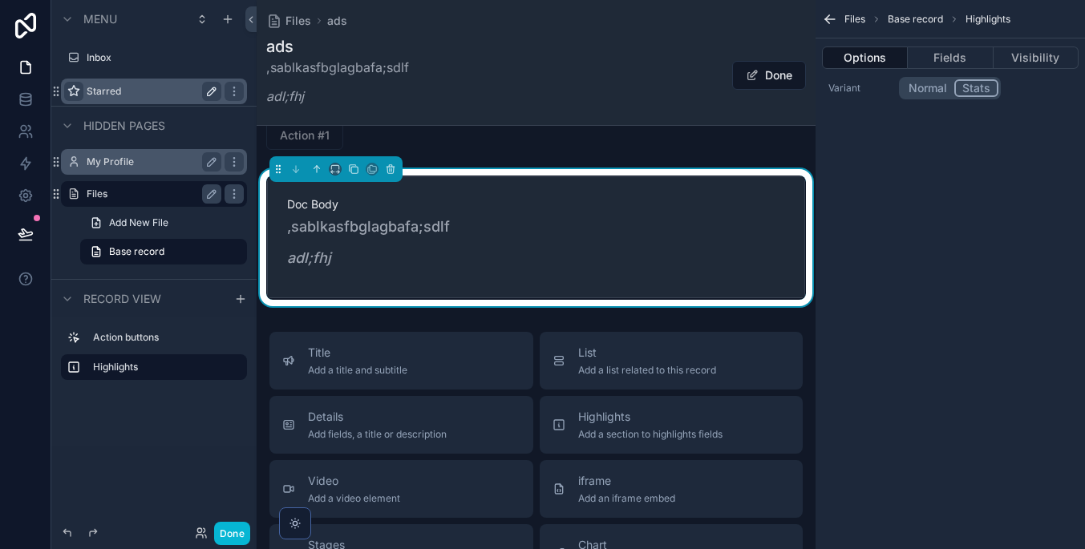
click at [932, 90] on button "Normal" at bounding box center [927, 88] width 53 height 18
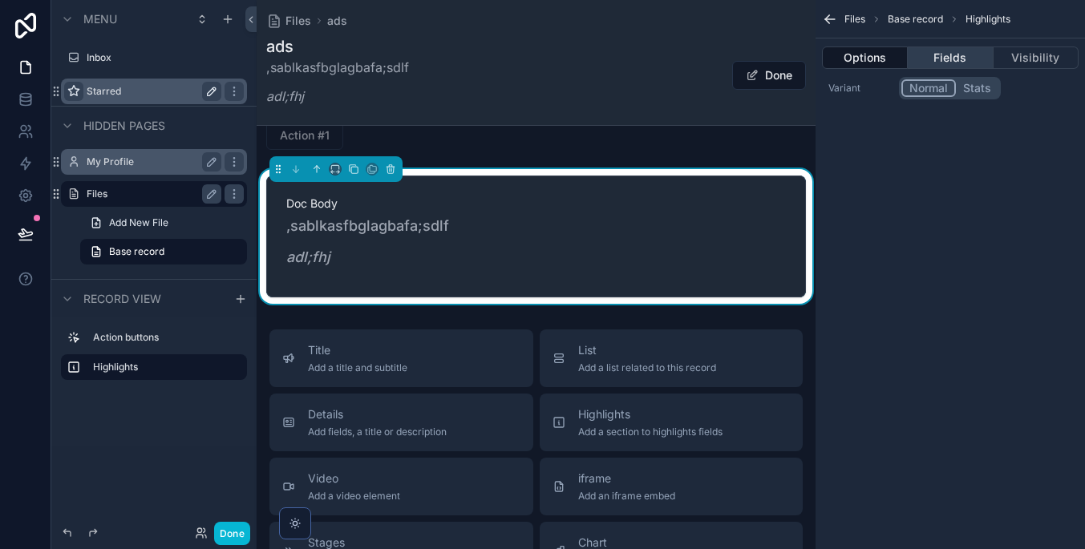
click at [939, 65] on button "Fields" at bounding box center [950, 57] width 85 height 22
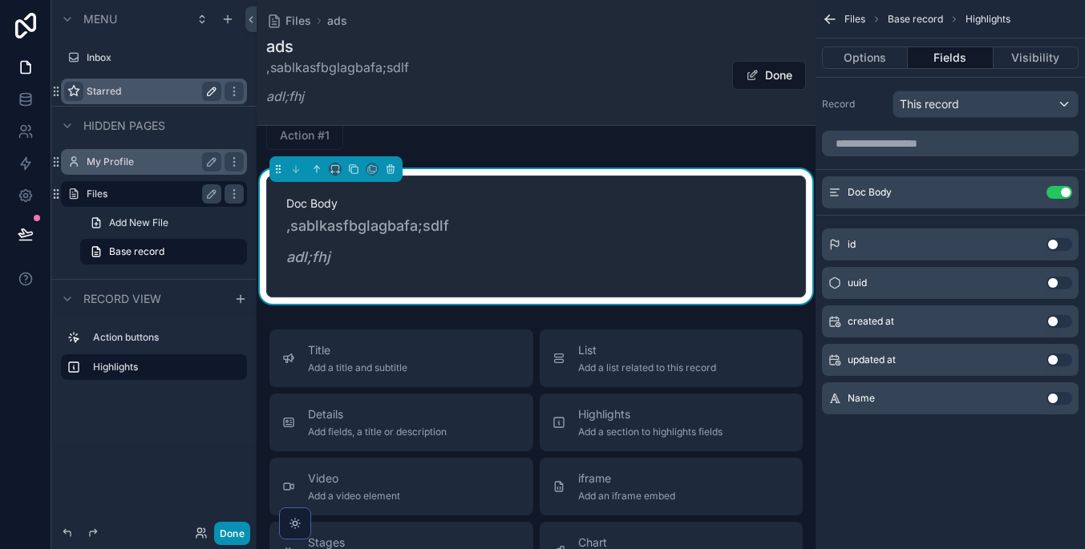
click at [234, 524] on button "Done" at bounding box center [232, 533] width 36 height 23
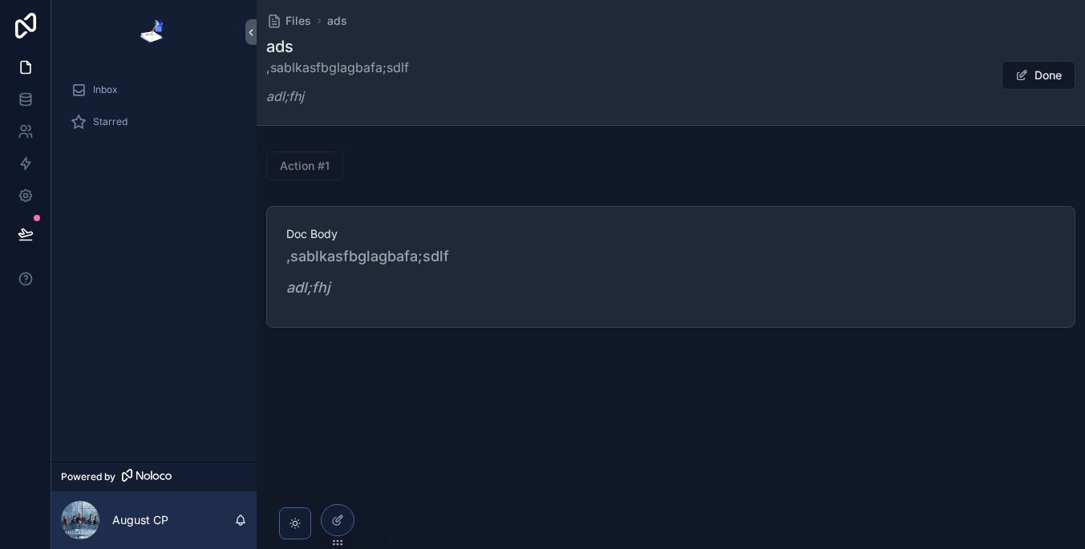
click at [421, 246] on p ",sablkasfbglagbafa;sdlf" at bounding box center [670, 256] width 769 height 22
click at [1056, 69] on button "Done" at bounding box center [1038, 75] width 74 height 29
click at [1050, 75] on button "Edit" at bounding box center [1042, 75] width 66 height 29
click at [377, 69] on p ",sablkasfbglagbafa;sdlf" at bounding box center [337, 67] width 143 height 19
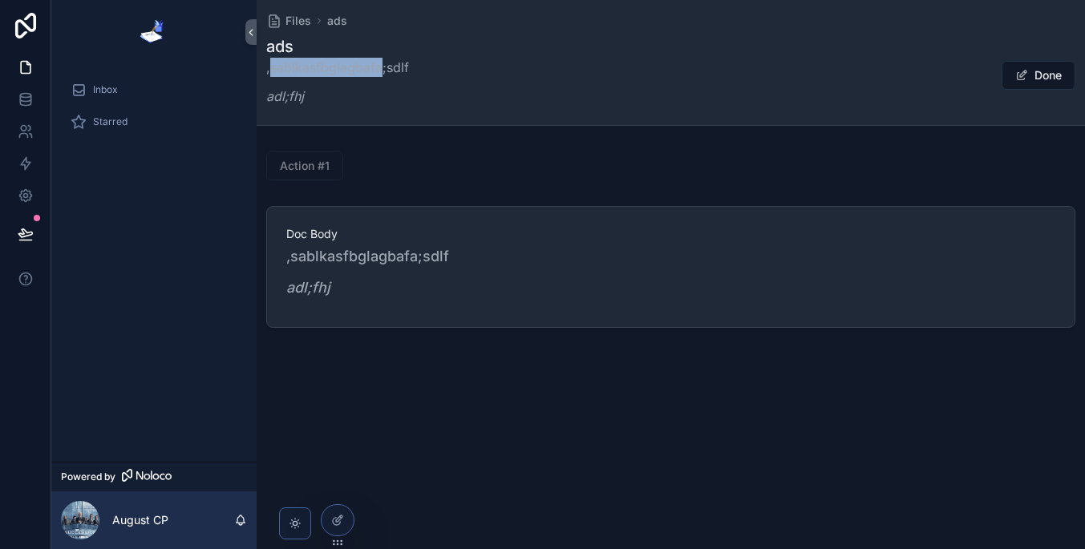
click at [377, 69] on p ",sablkasfbglagbafa;sdlf" at bounding box center [337, 67] width 143 height 19
click at [325, 516] on div at bounding box center [337, 520] width 32 height 30
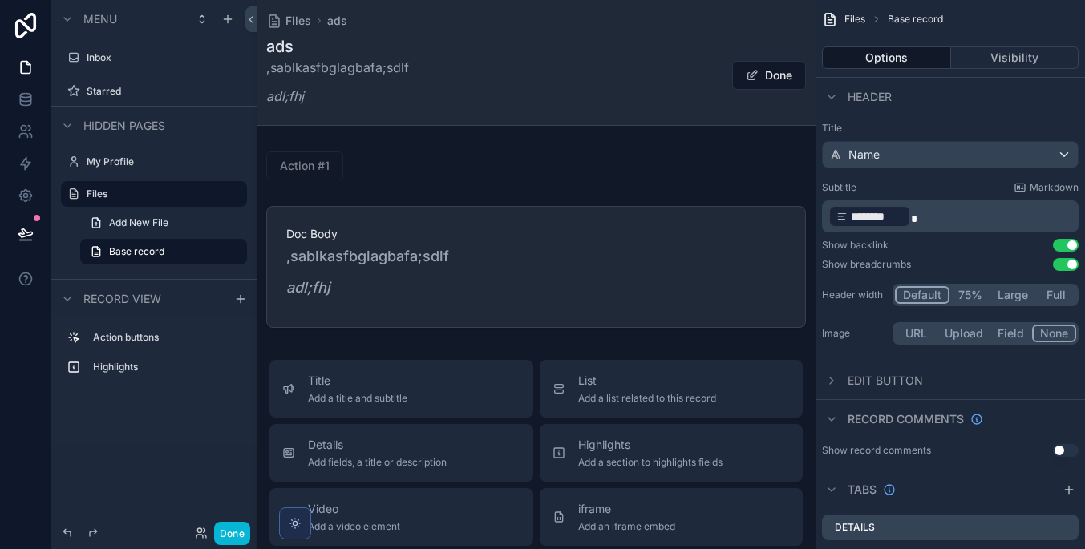
click at [288, 520] on div "scrollable content" at bounding box center [295, 523] width 14 height 14
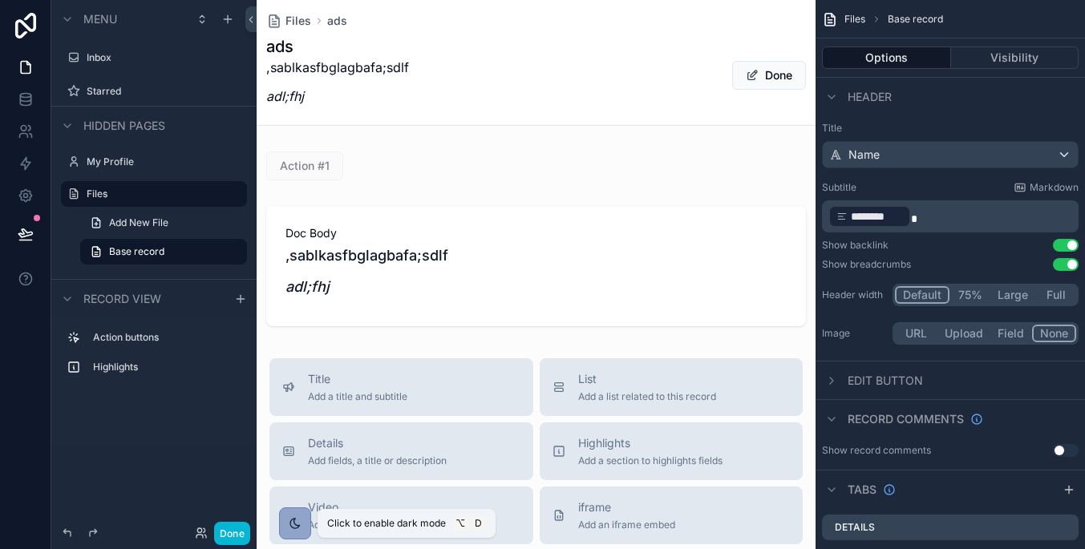
click at [293, 524] on icon "scrollable content" at bounding box center [295, 523] width 13 height 13
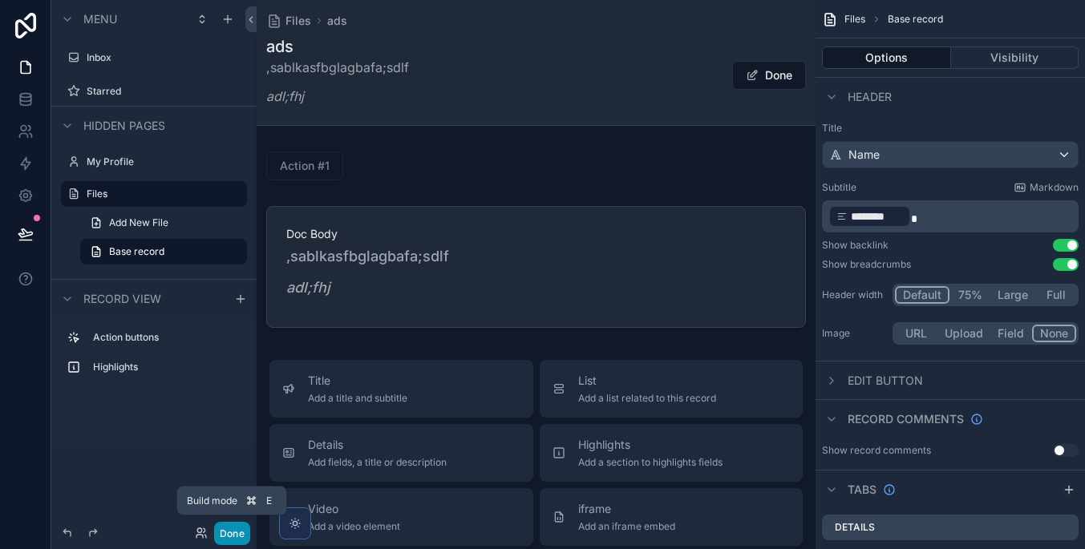
click at [223, 528] on button "Done" at bounding box center [232, 533] width 36 height 23
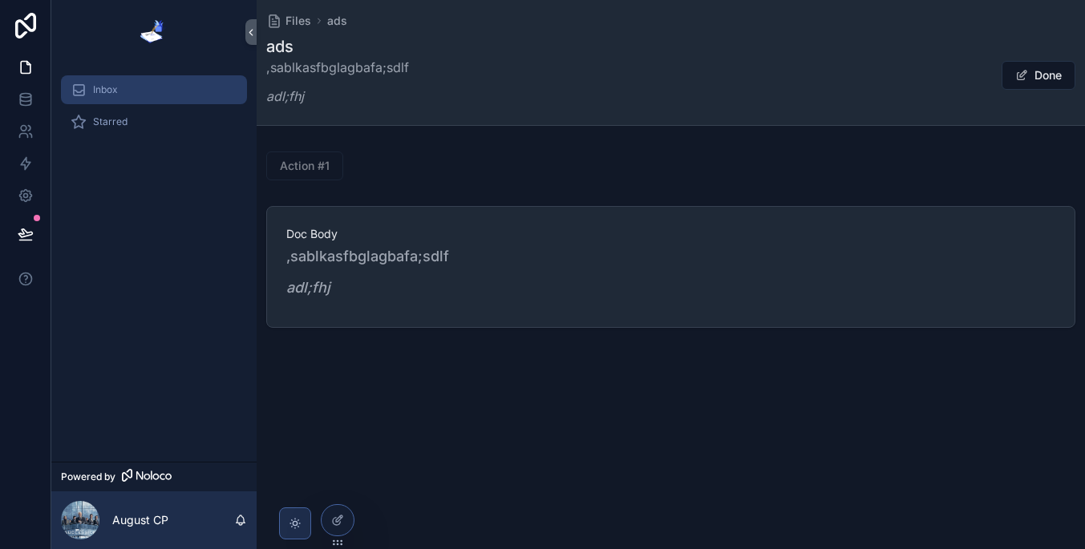
click at [115, 76] on link "Inbox" at bounding box center [154, 89] width 186 height 29
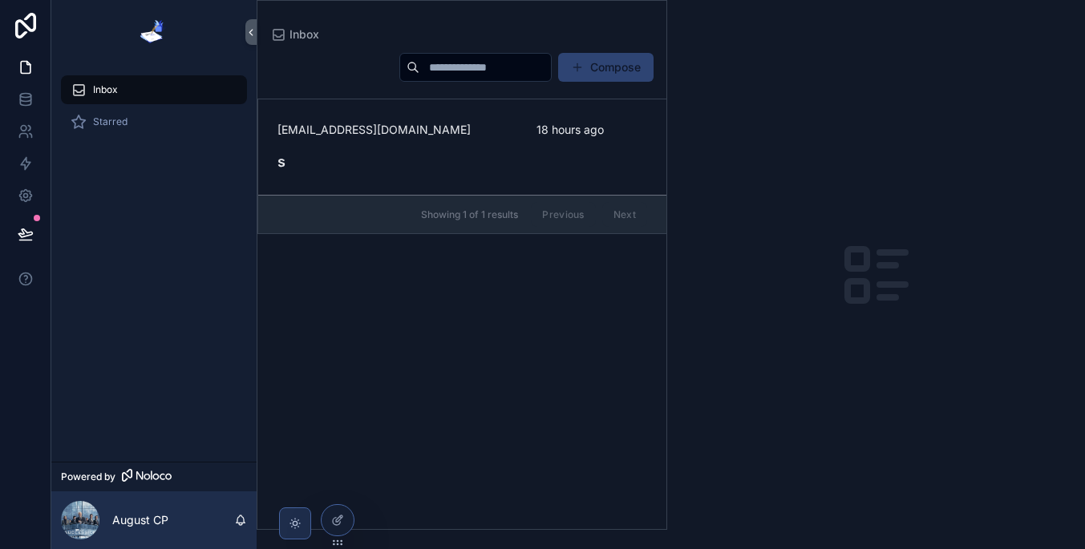
click at [629, 68] on button "Compose" at bounding box center [605, 67] width 95 height 29
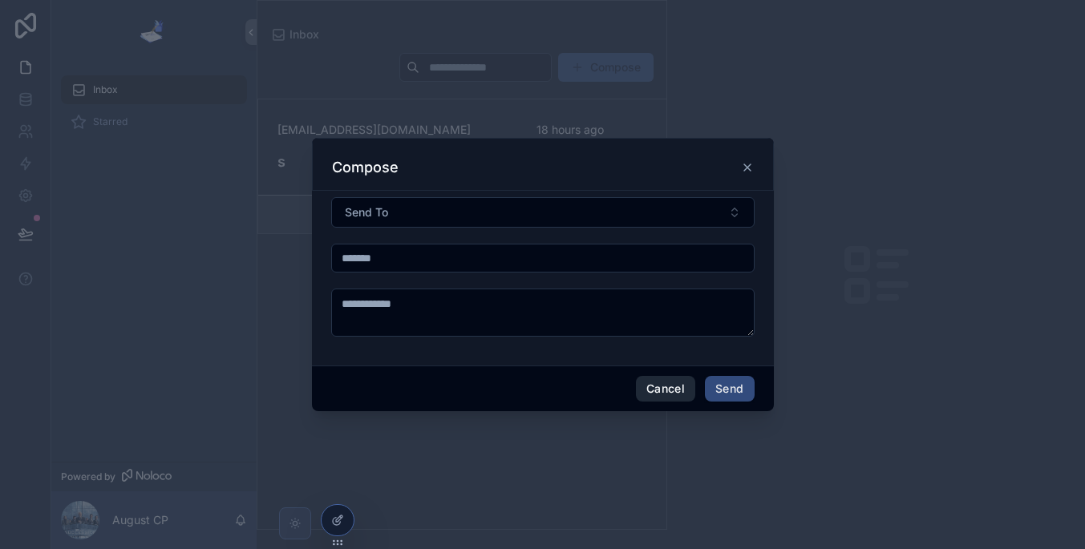
click at [670, 390] on button "Cancel" at bounding box center [665, 389] width 59 height 26
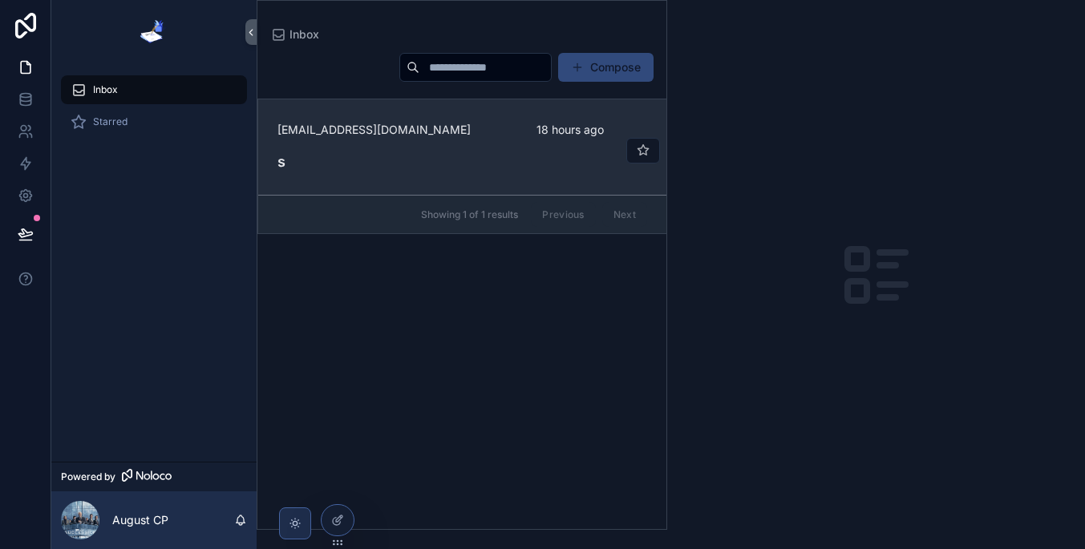
click at [455, 151] on h4 "s" at bounding box center [462, 162] width 370 height 22
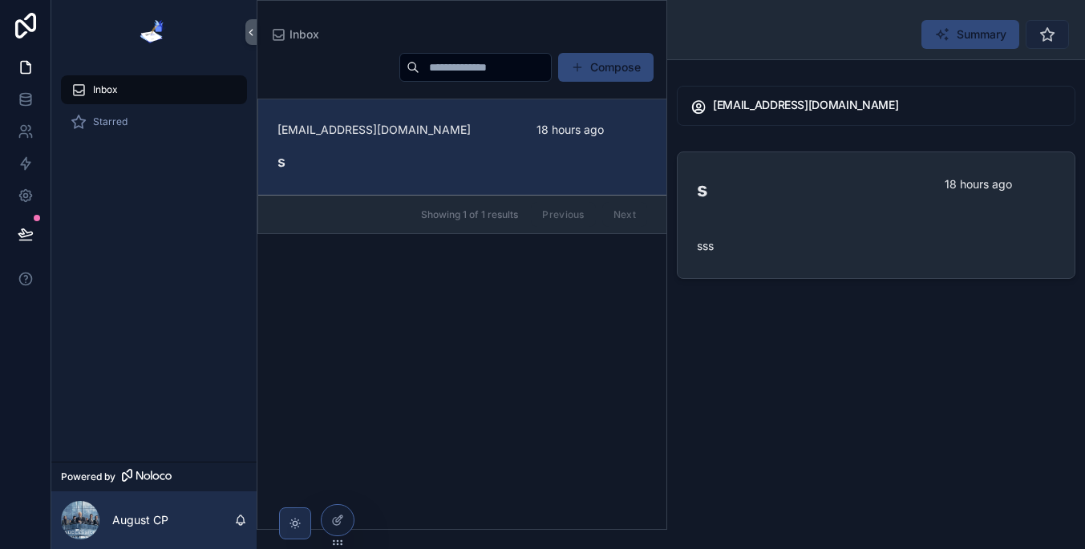
click at [1037, 34] on button "scrollable content" at bounding box center [1046, 34] width 43 height 29
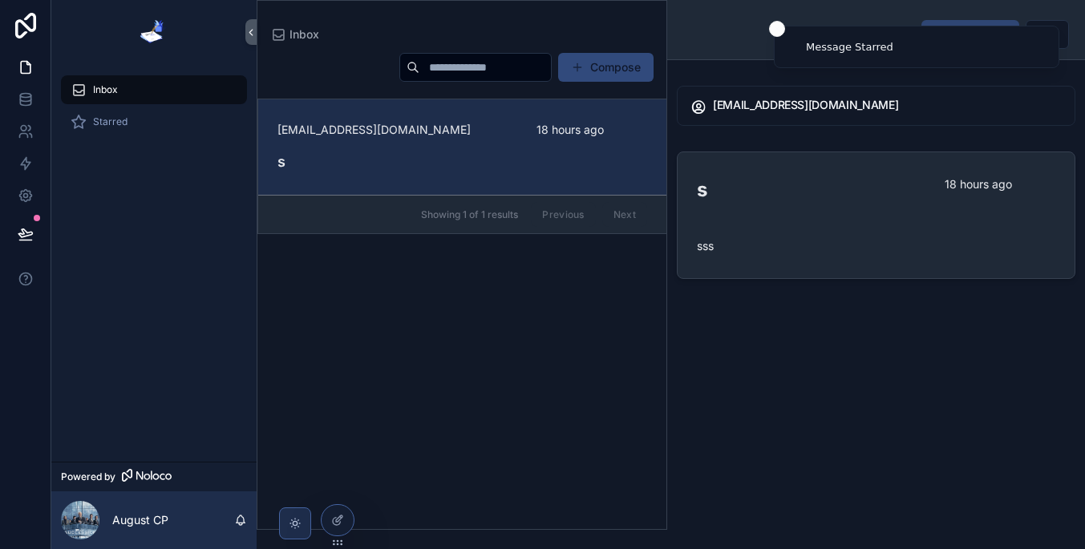
click at [1006, 41] on li "Message Starred" at bounding box center [916, 47] width 285 height 42
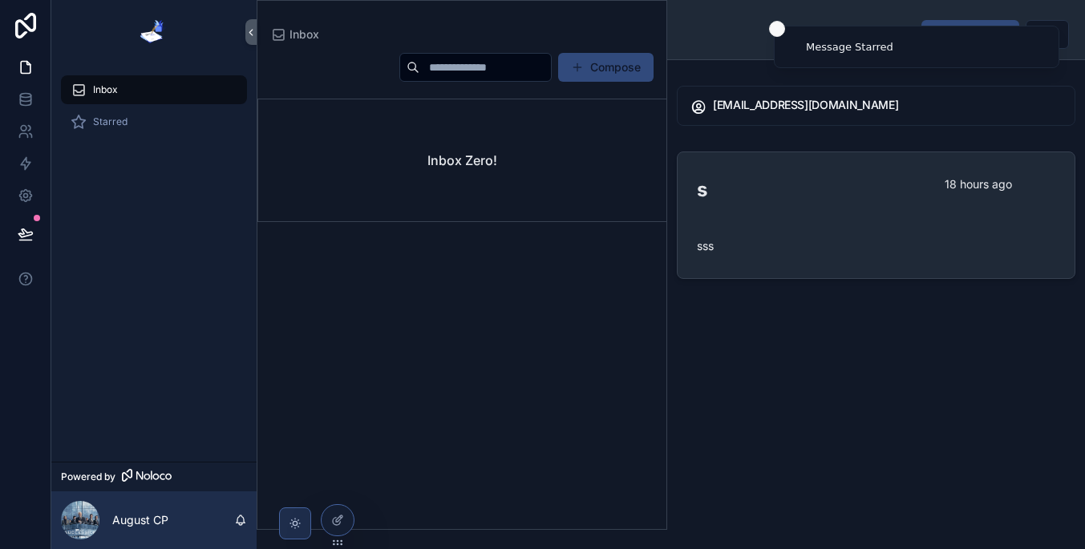
click at [769, 27] on button "Close toast" at bounding box center [777, 29] width 16 height 16
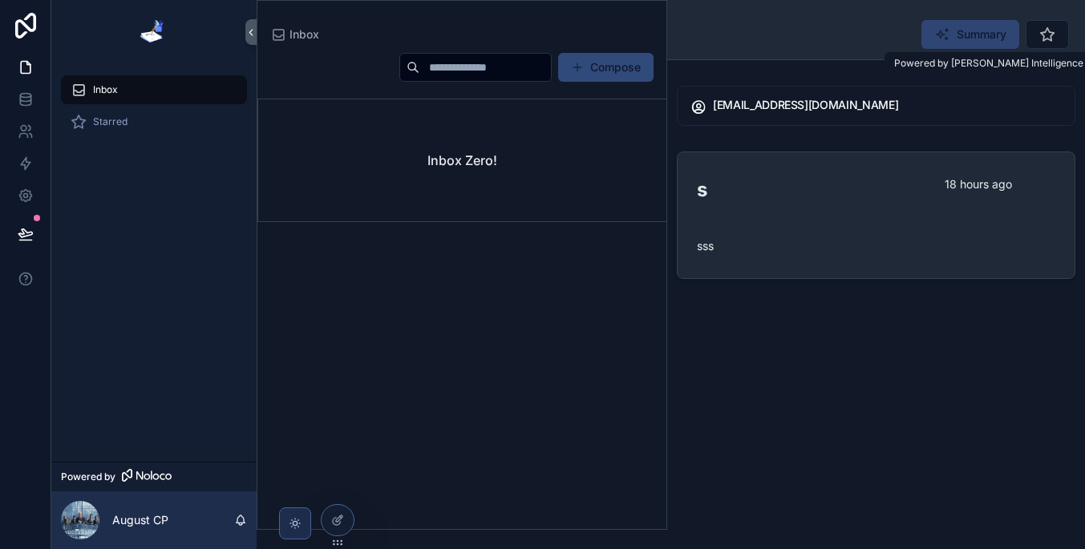
click at [961, 38] on span "Summary" at bounding box center [981, 34] width 50 height 16
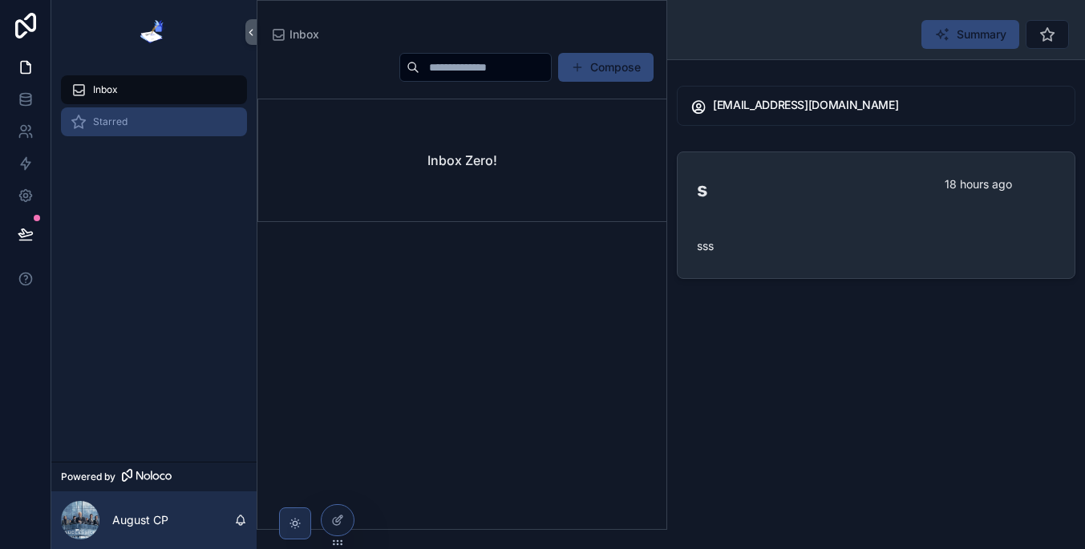
click at [212, 120] on div "Starred" at bounding box center [154, 122] width 167 height 26
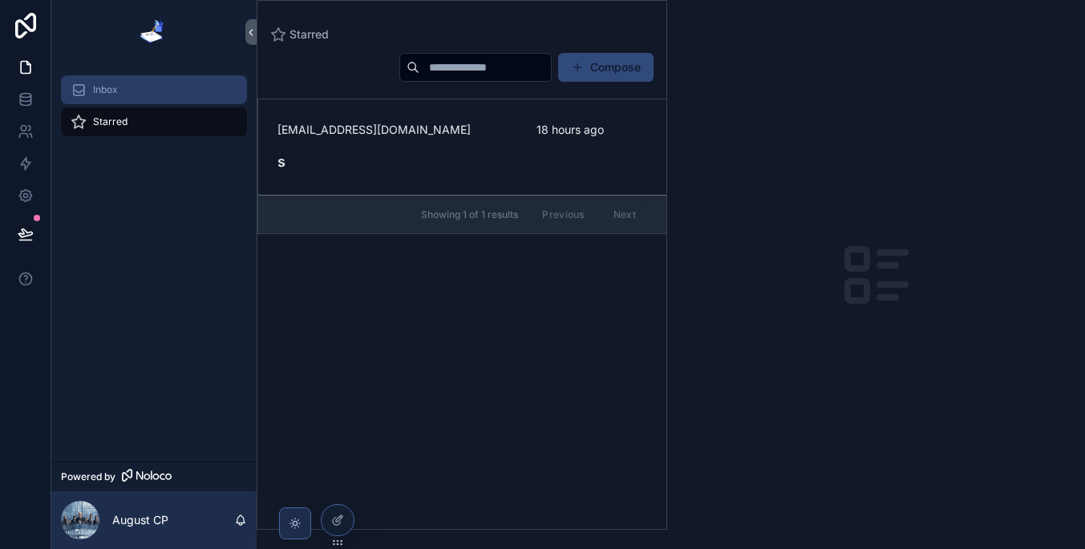
click at [190, 85] on div "Inbox" at bounding box center [154, 90] width 167 height 26
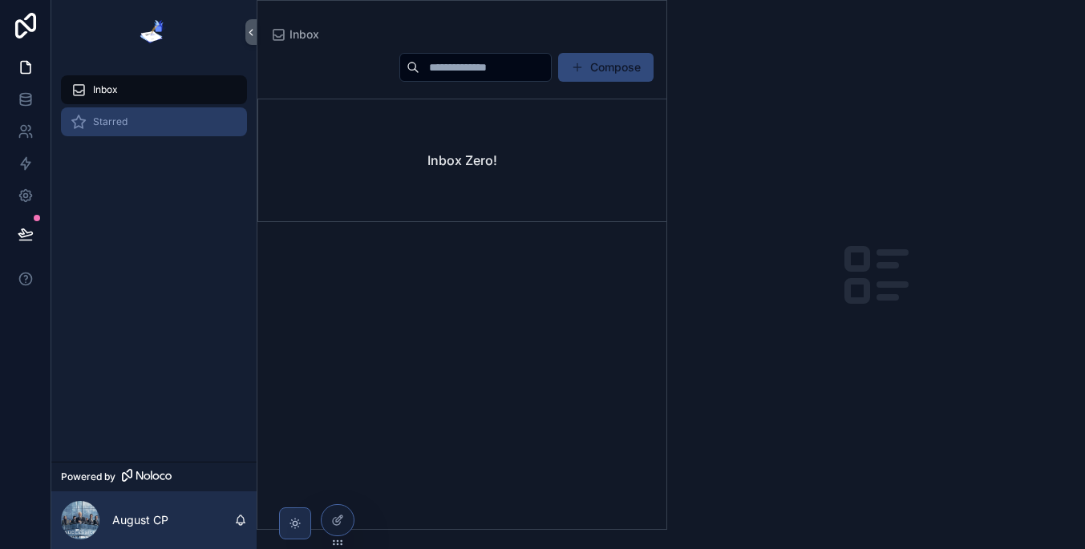
click at [189, 124] on div "Starred" at bounding box center [154, 122] width 167 height 26
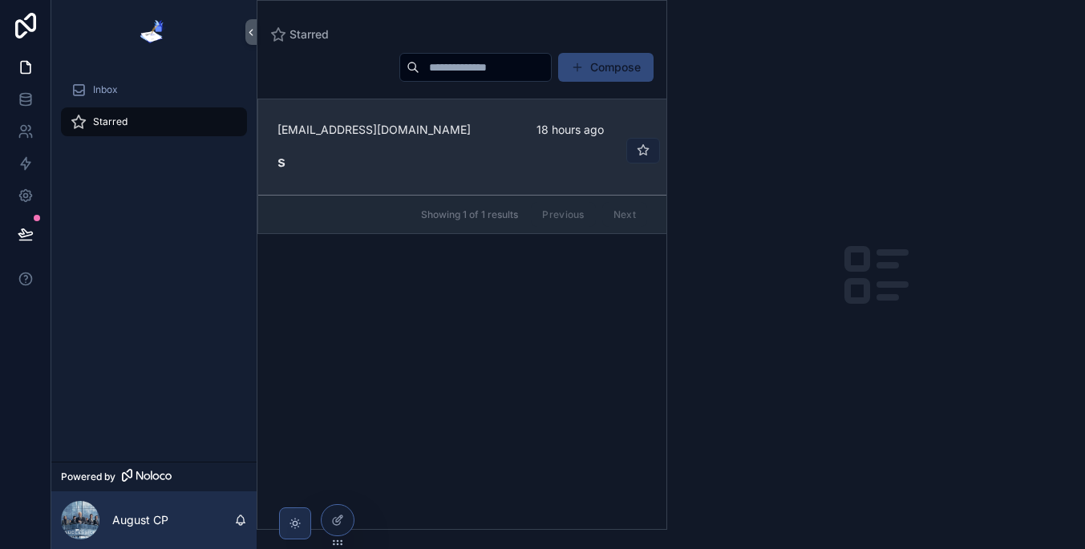
click at [643, 144] on icon "scrollable content" at bounding box center [643, 150] width 13 height 13
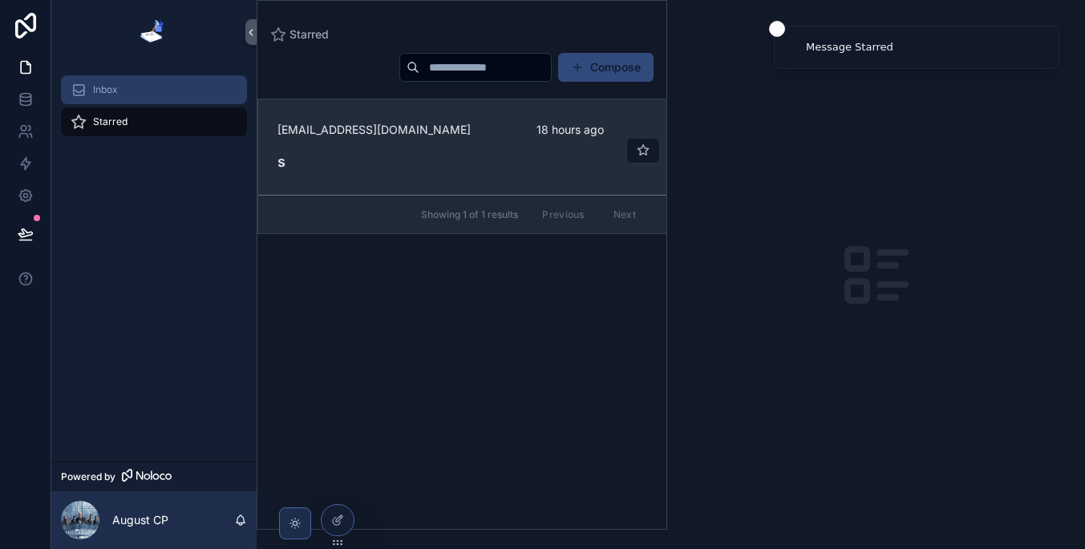
click at [228, 98] on div "Inbox" at bounding box center [154, 90] width 167 height 26
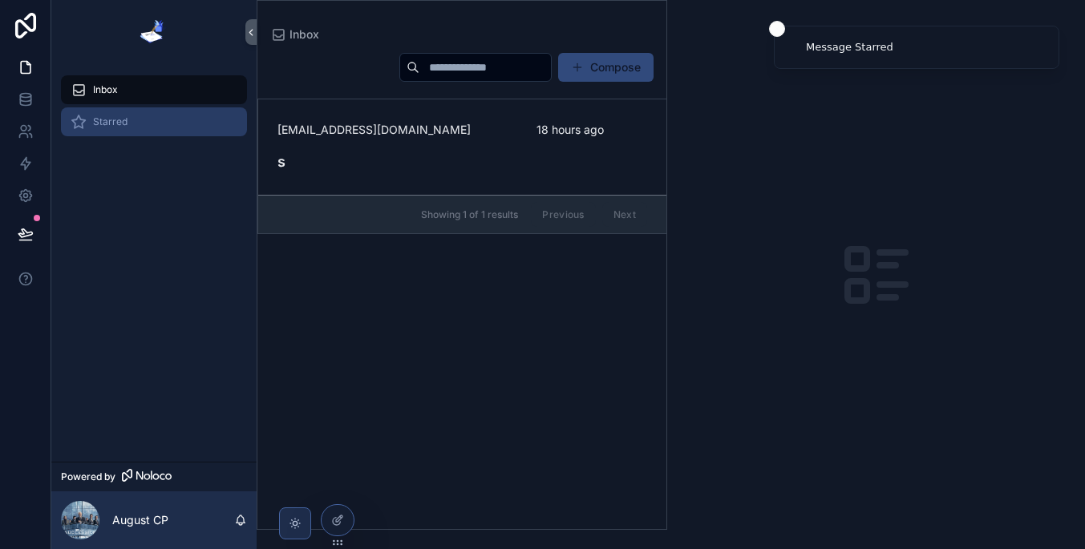
click at [219, 123] on div "Starred" at bounding box center [154, 122] width 167 height 26
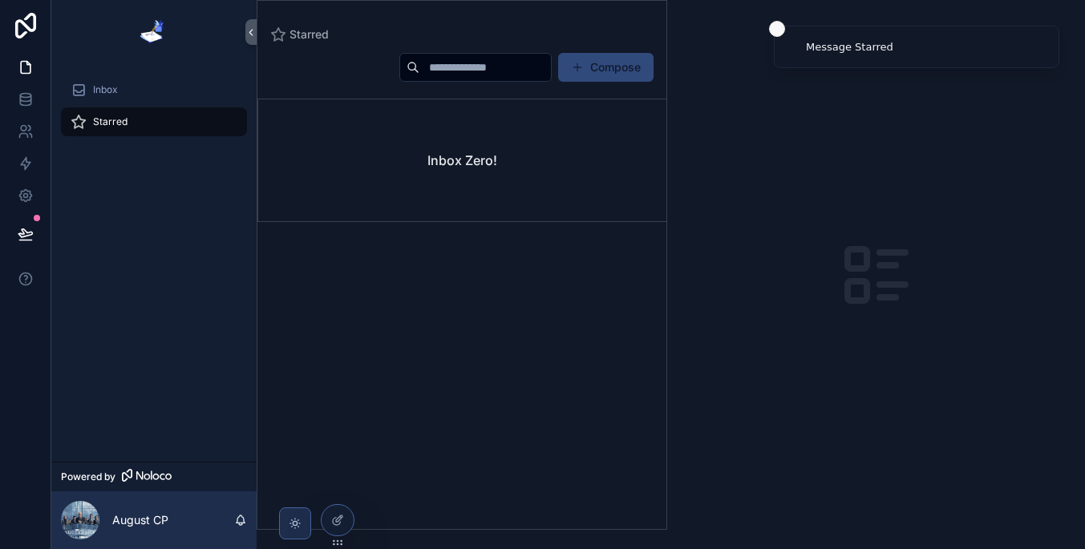
click at [771, 26] on button "Close toast" at bounding box center [777, 29] width 16 height 16
click at [328, 524] on div at bounding box center [337, 520] width 32 height 30
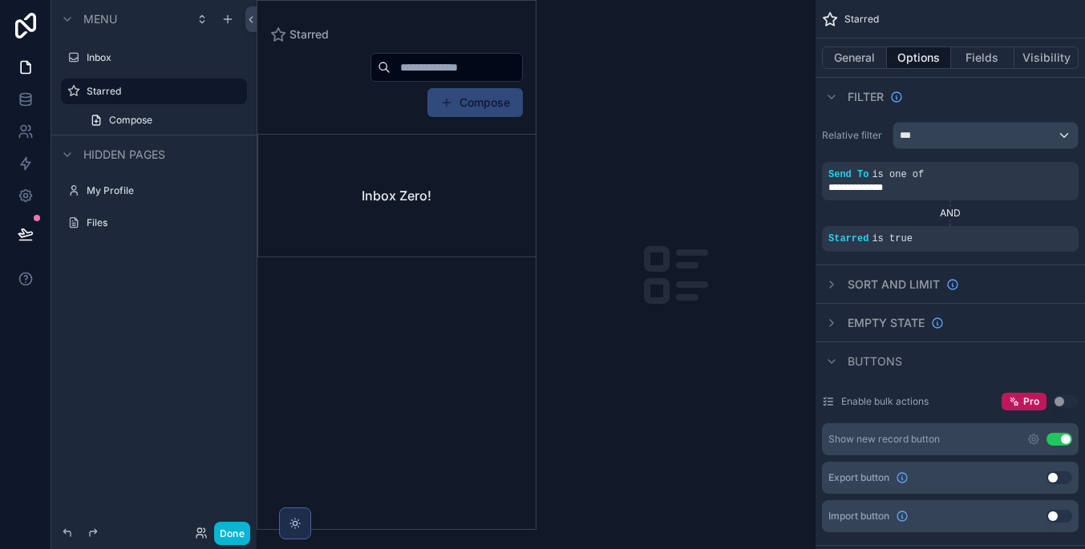
click at [127, 236] on div "Files" at bounding box center [153, 222] width 205 height 29
click at [127, 227] on label "Files" at bounding box center [151, 222] width 128 height 13
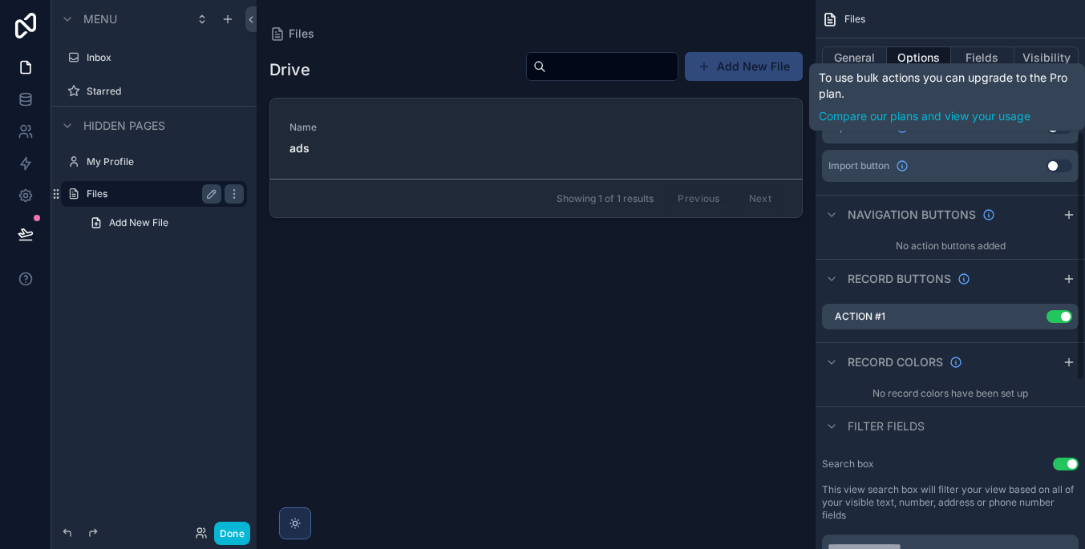
scroll to position [304, 0]
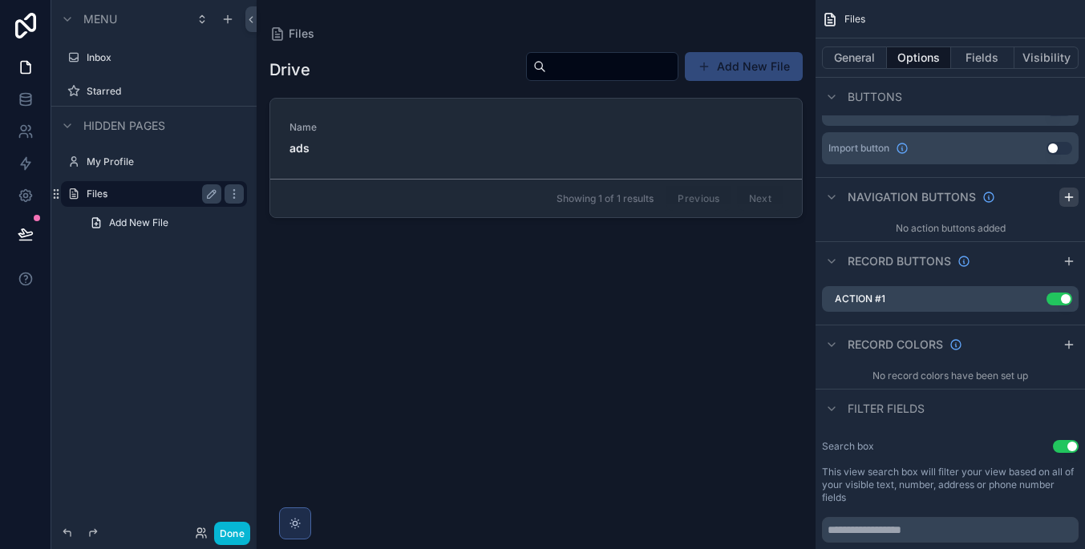
click at [1065, 201] on icon "scrollable content" at bounding box center [1068, 197] width 13 height 13
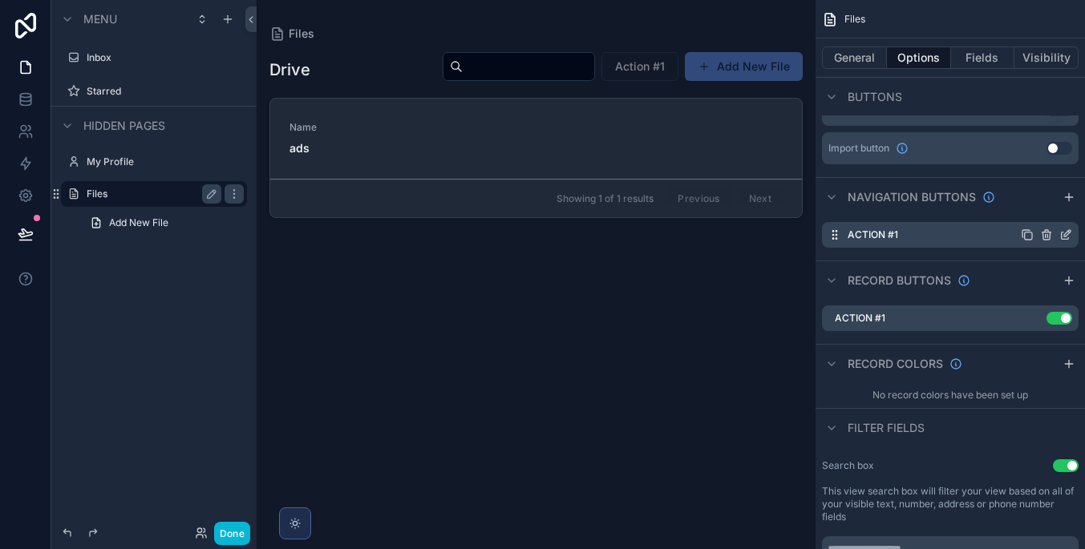
click at [1048, 230] on icon "scrollable content" at bounding box center [1046, 231] width 3 height 2
click at [1040, 207] on icon at bounding box center [1040, 207] width 9 height 0
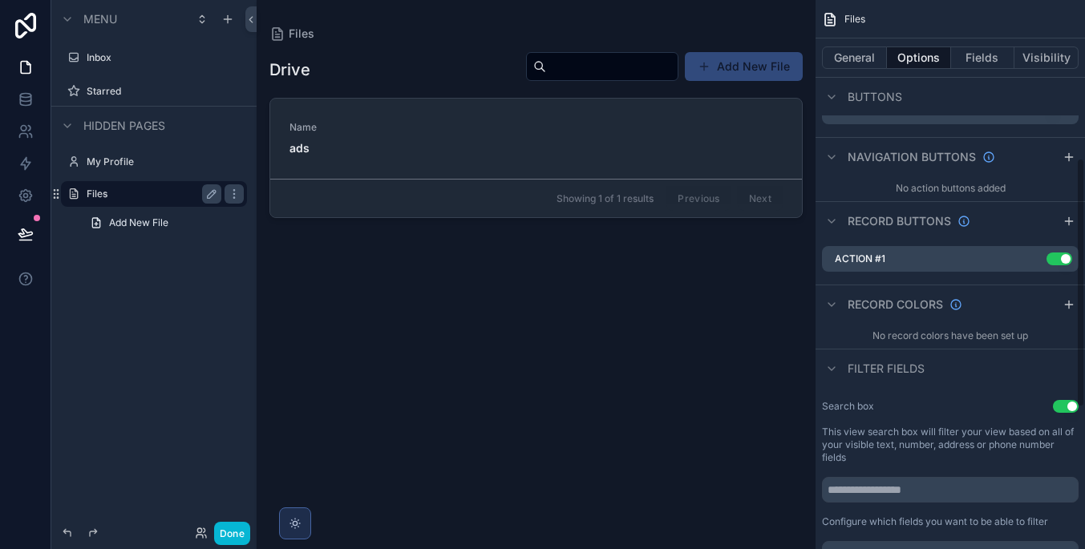
scroll to position [346, 0]
click at [1031, 255] on icon "scrollable content" at bounding box center [1033, 256] width 13 height 13
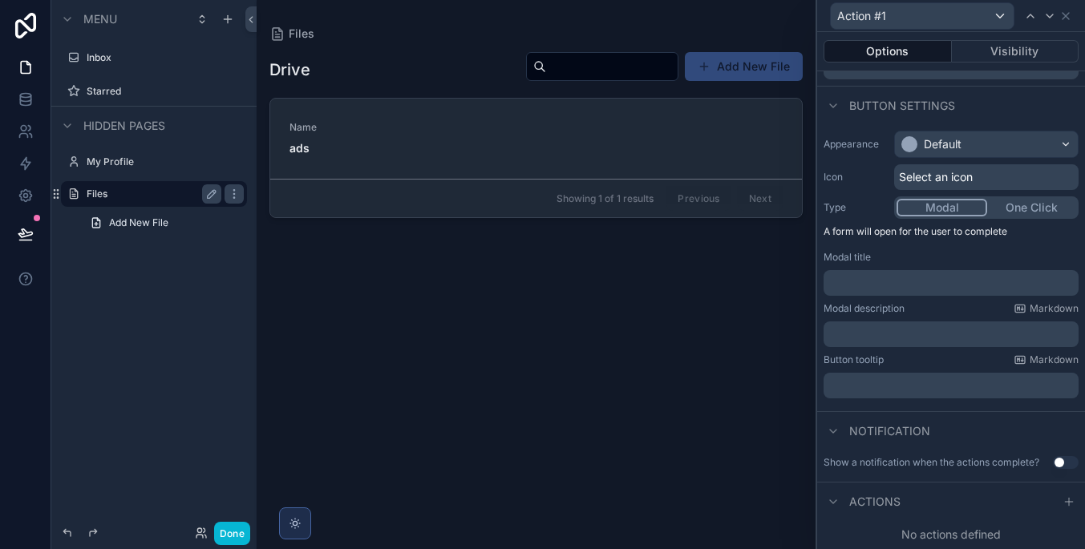
scroll to position [75, 0]
click at [1064, 494] on div at bounding box center [1068, 501] width 19 height 19
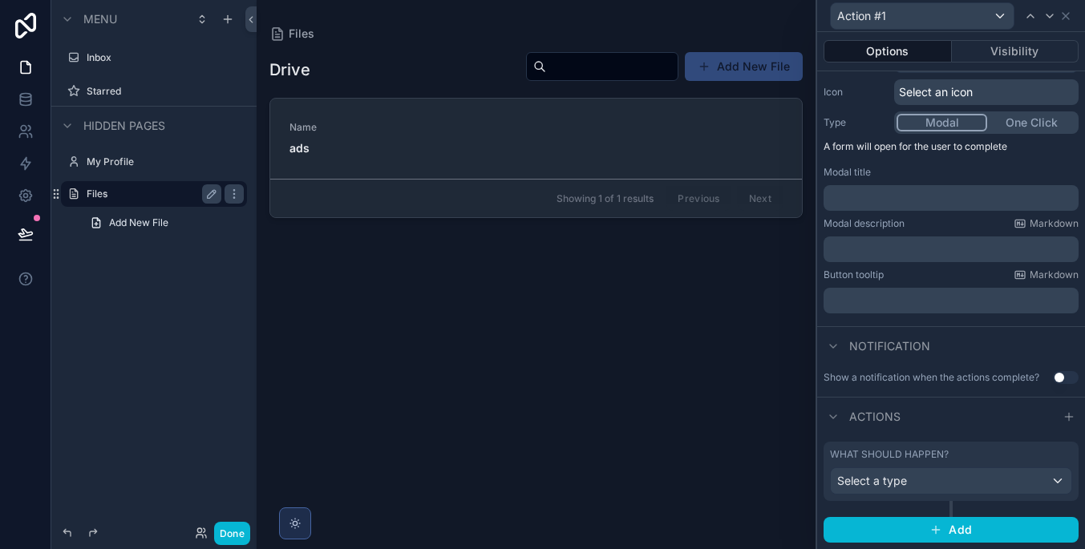
click at [952, 471] on div "Select a type" at bounding box center [951, 481] width 241 height 26
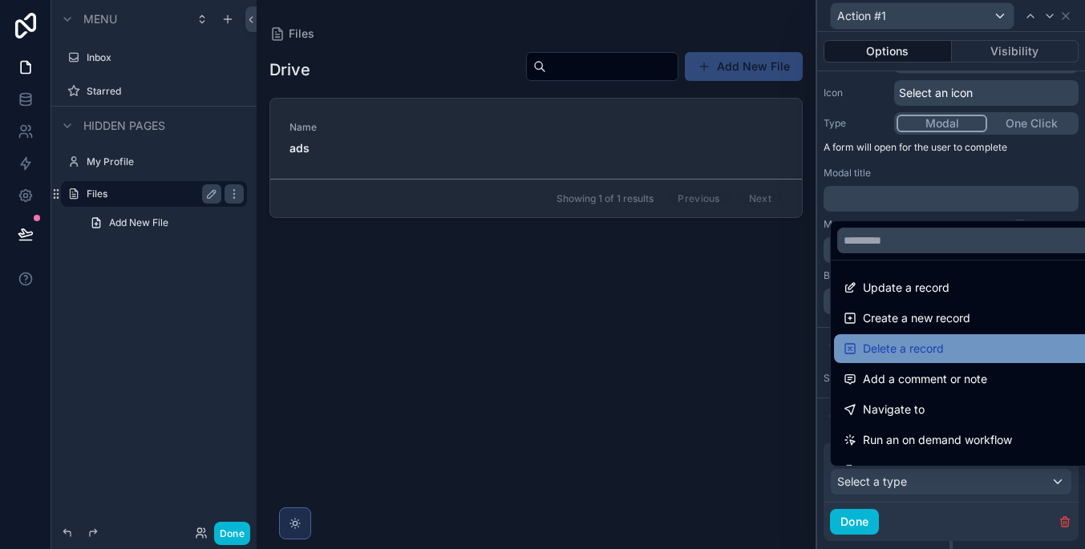
scroll to position [0, 0]
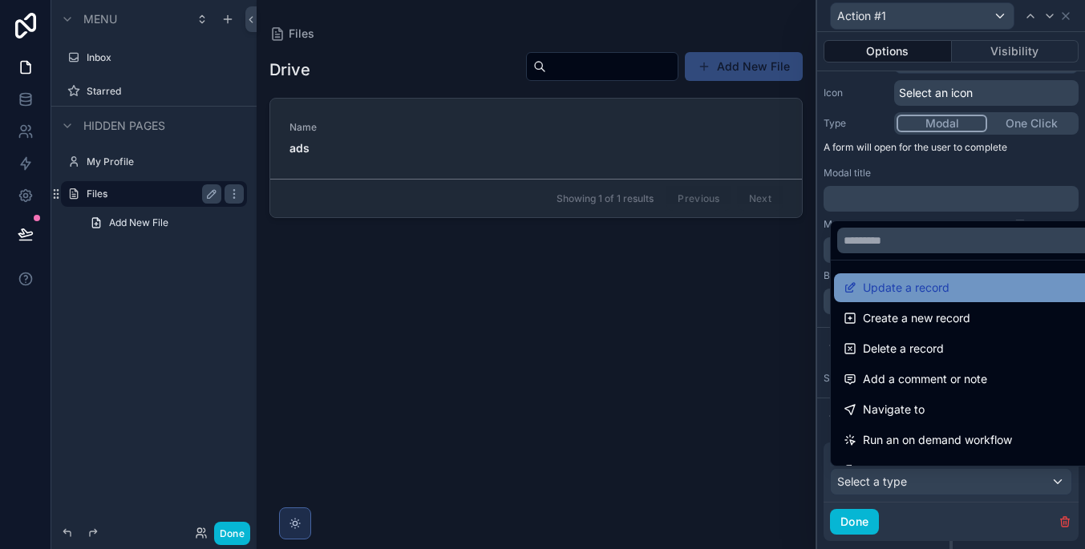
click at [980, 293] on div "Update a record" at bounding box center [969, 287] width 252 height 19
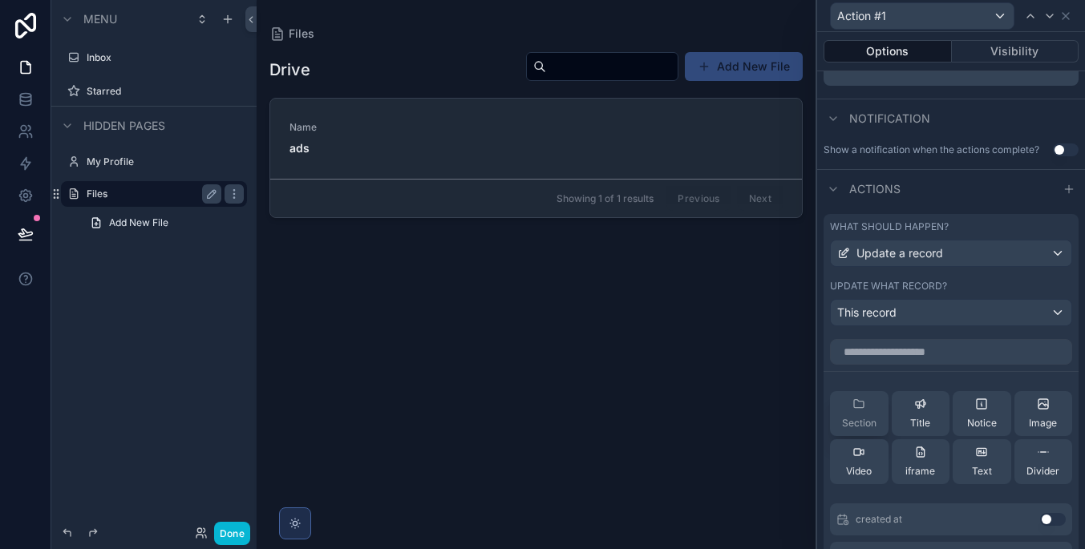
click at [871, 403] on div "Section" at bounding box center [859, 414] width 34 height 32
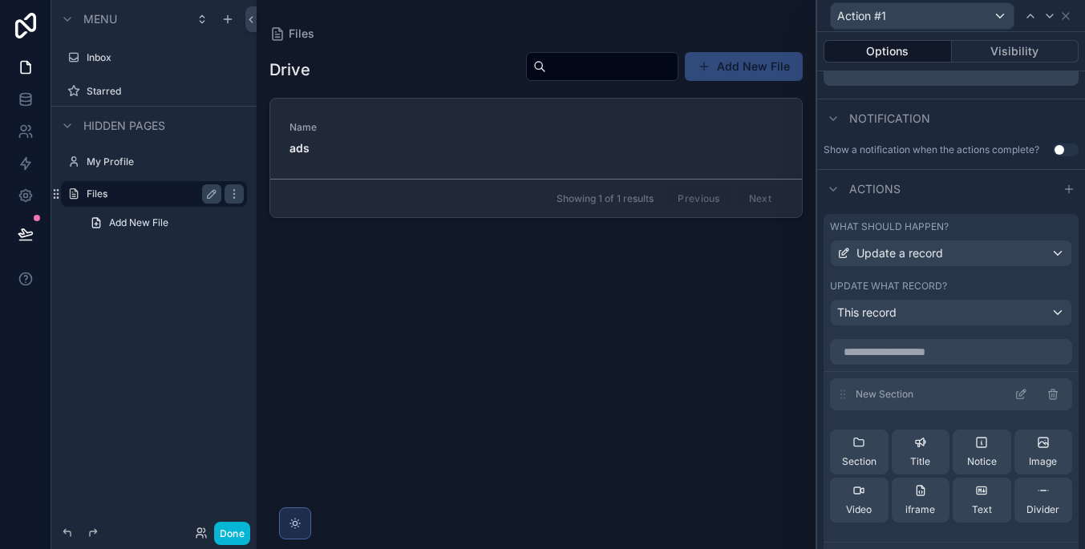
click at [1051, 390] on icon at bounding box center [1052, 391] width 3 height 2
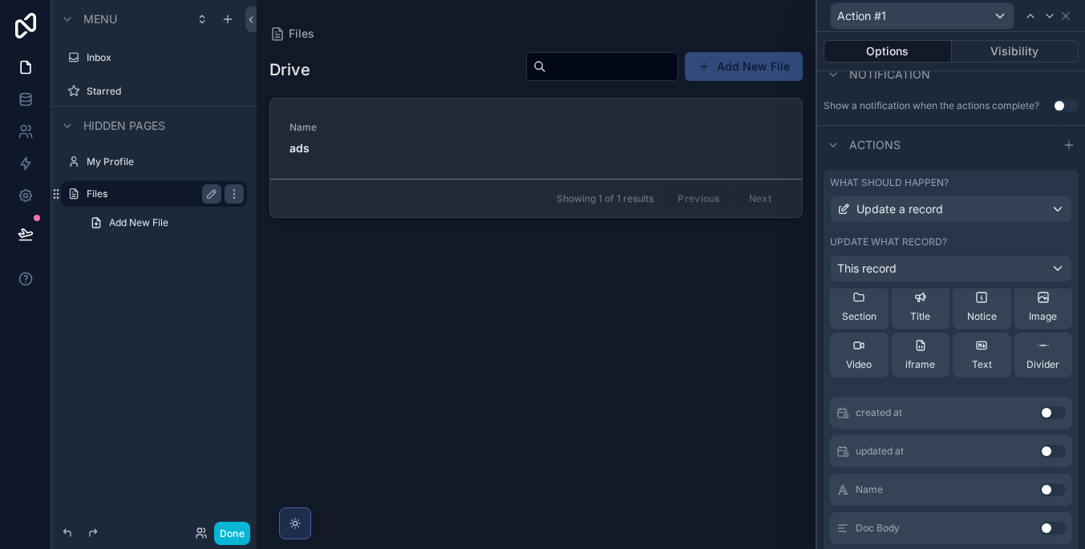
scroll to position [469, 0]
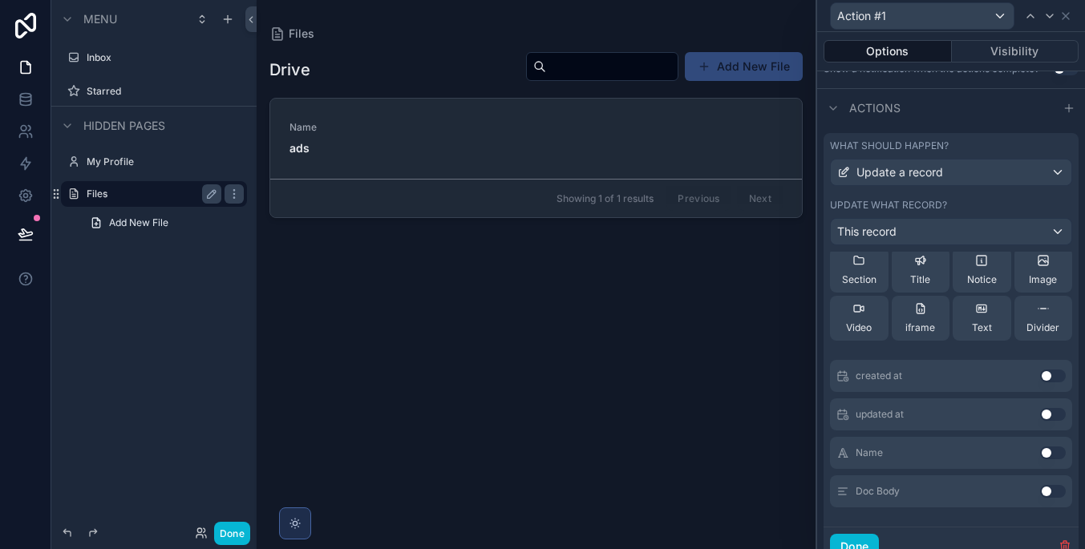
click at [1050, 490] on button "Use setting" at bounding box center [1053, 491] width 26 height 13
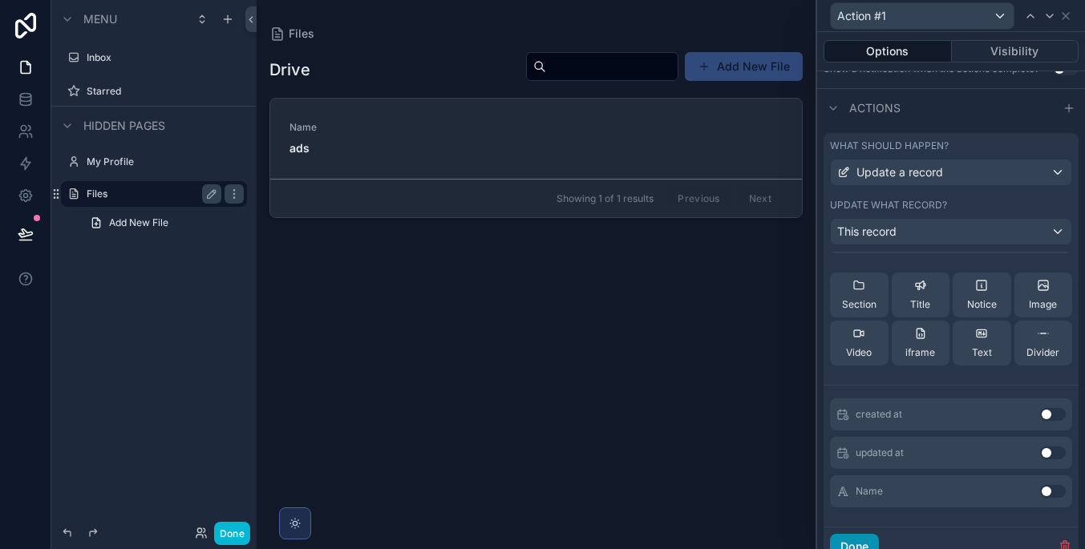
scroll to position [76, 0]
click at [858, 538] on button "Done" at bounding box center [854, 547] width 49 height 26
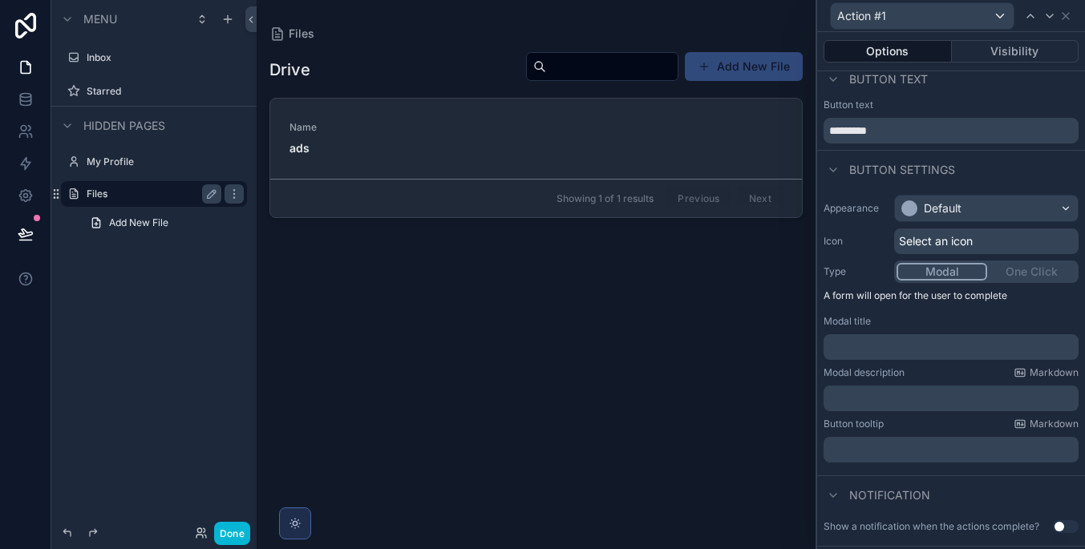
scroll to position [8, 0]
click at [1001, 273] on div "Modal One Click" at bounding box center [986, 275] width 184 height 22
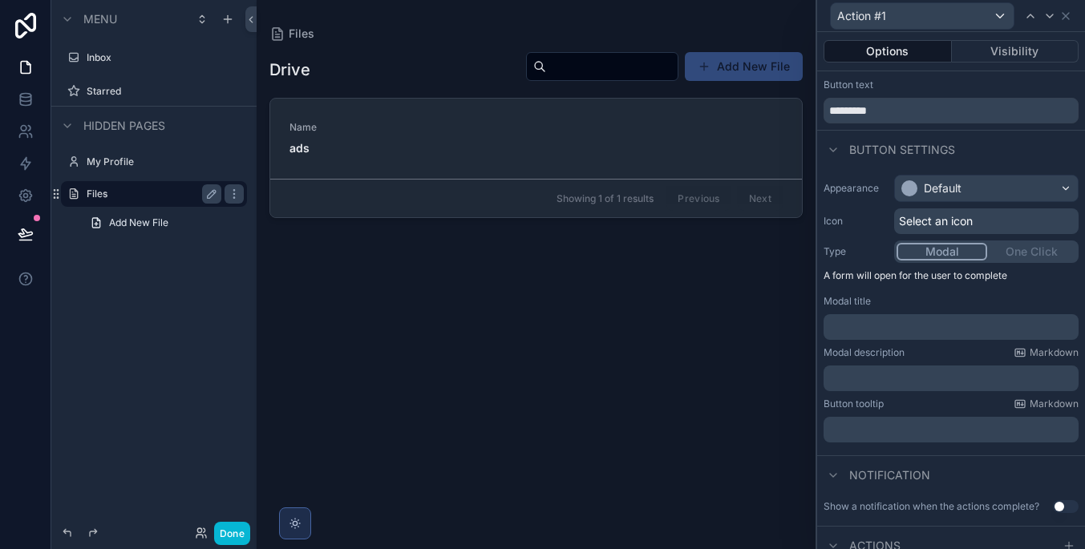
scroll to position [33, 0]
click at [966, 314] on div "﻿" at bounding box center [950, 326] width 255 height 26
click at [940, 322] on p "﻿" at bounding box center [952, 325] width 245 height 16
click at [942, 355] on div "Modal description Markdown" at bounding box center [950, 351] width 255 height 13
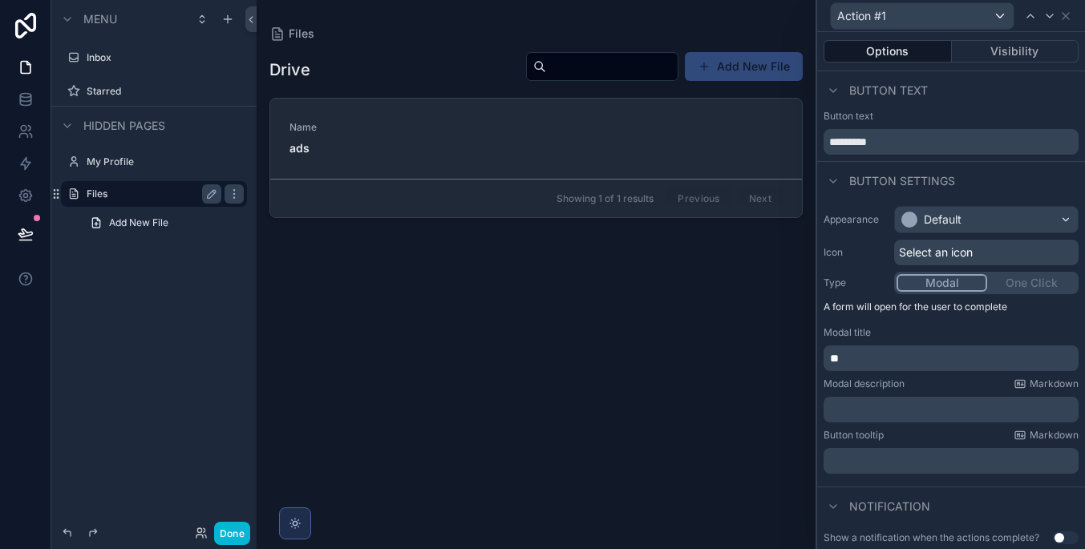
scroll to position [0, 0]
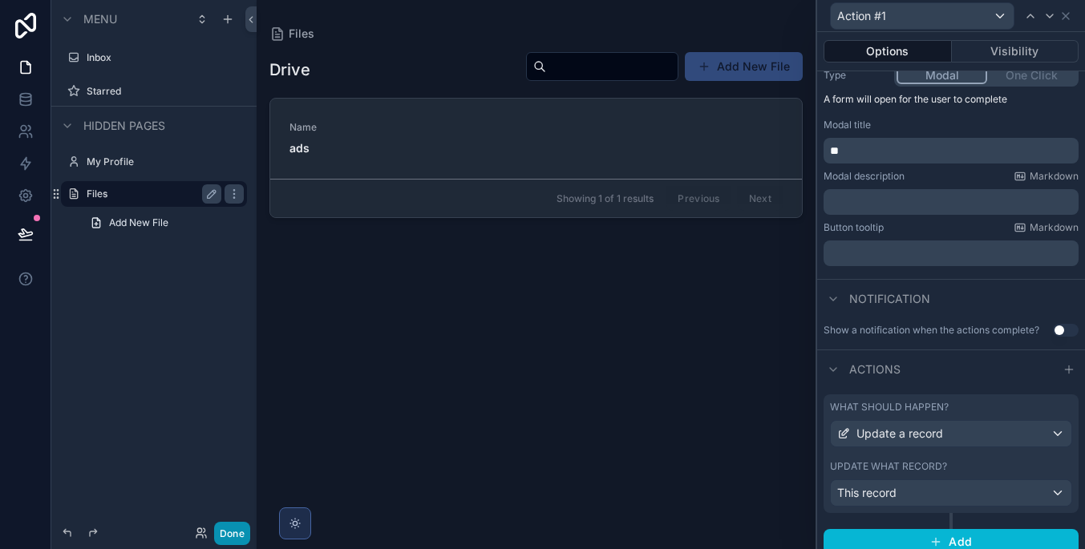
click at [227, 531] on button "Done" at bounding box center [232, 533] width 36 height 23
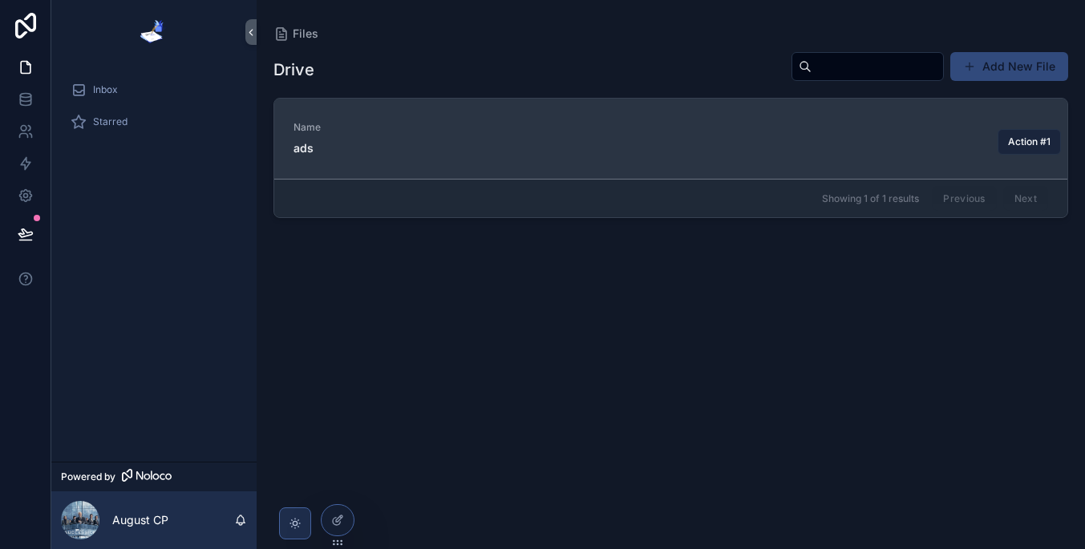
click at [1016, 137] on span "Action #1" at bounding box center [1029, 141] width 42 height 13
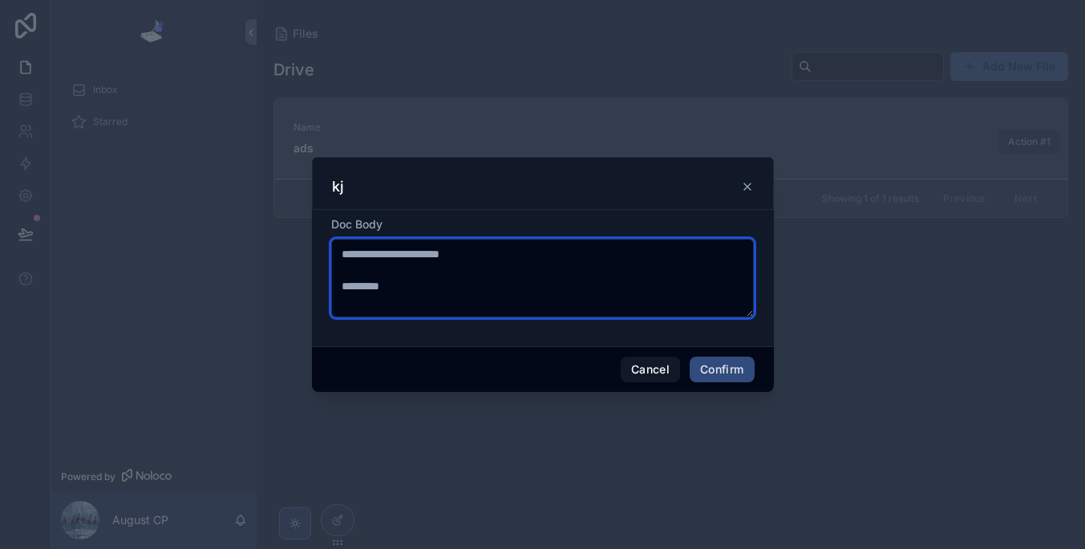
drag, startPoint x: 552, startPoint y: 274, endPoint x: 755, endPoint y: 354, distance: 217.8
click at [754, 353] on div "**********" at bounding box center [543, 274] width 462 height 235
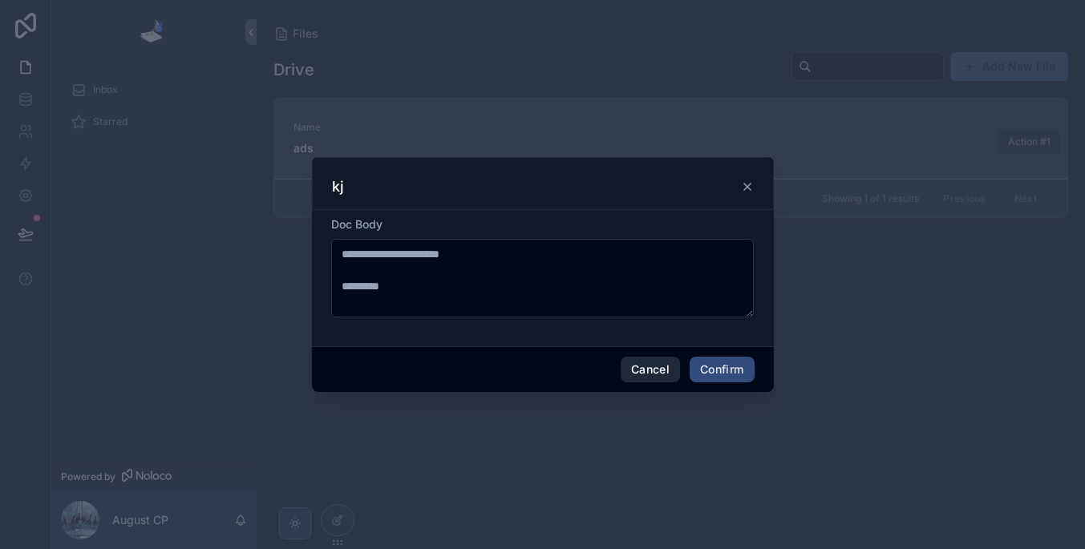
click at [649, 375] on button "Cancel" at bounding box center [650, 370] width 59 height 26
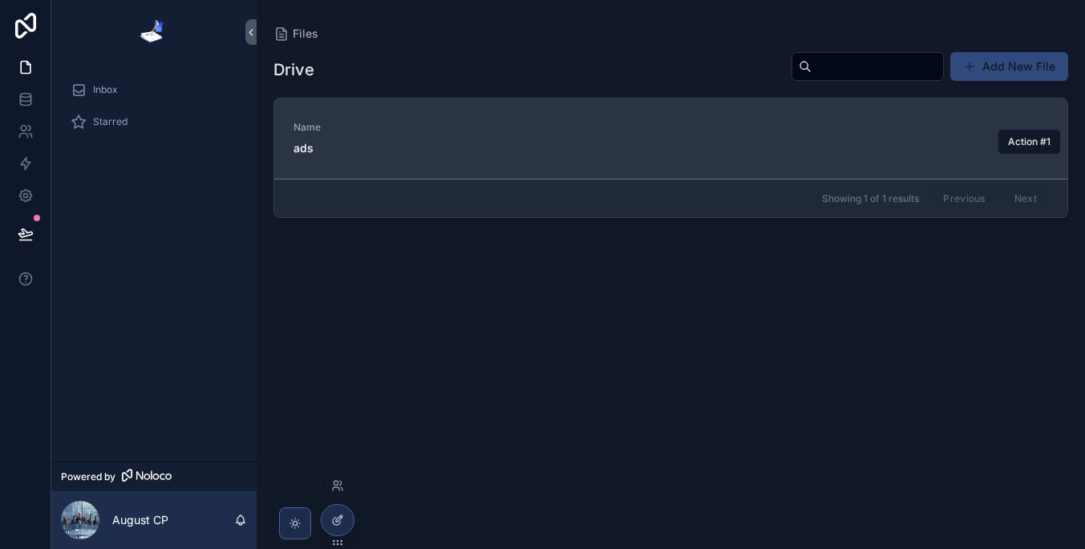
click at [334, 512] on div at bounding box center [337, 520] width 32 height 30
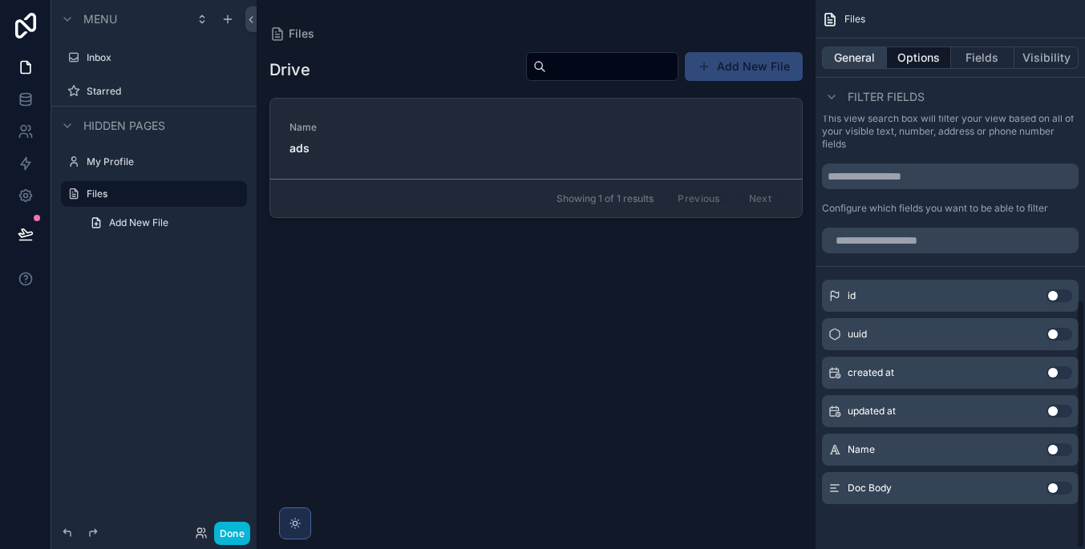
click at [851, 63] on button "General" at bounding box center [854, 57] width 65 height 22
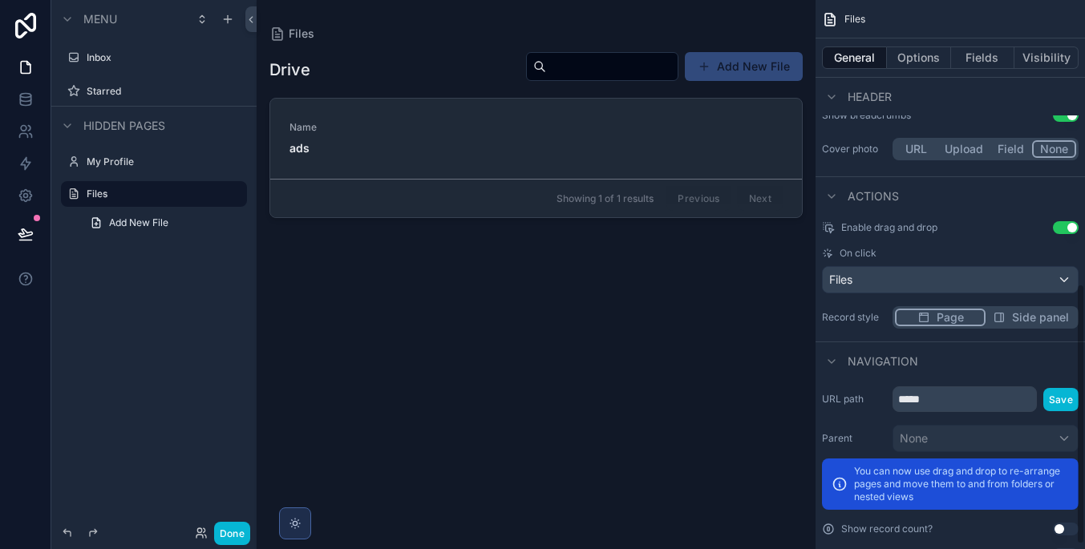
scroll to position [560, 0]
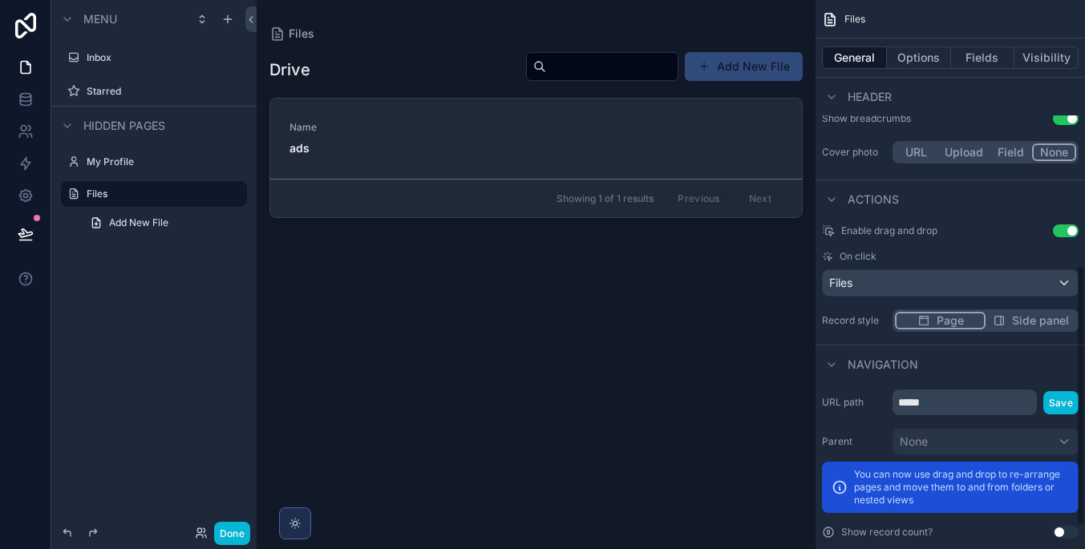
click at [950, 278] on div "Files" at bounding box center [950, 283] width 255 height 26
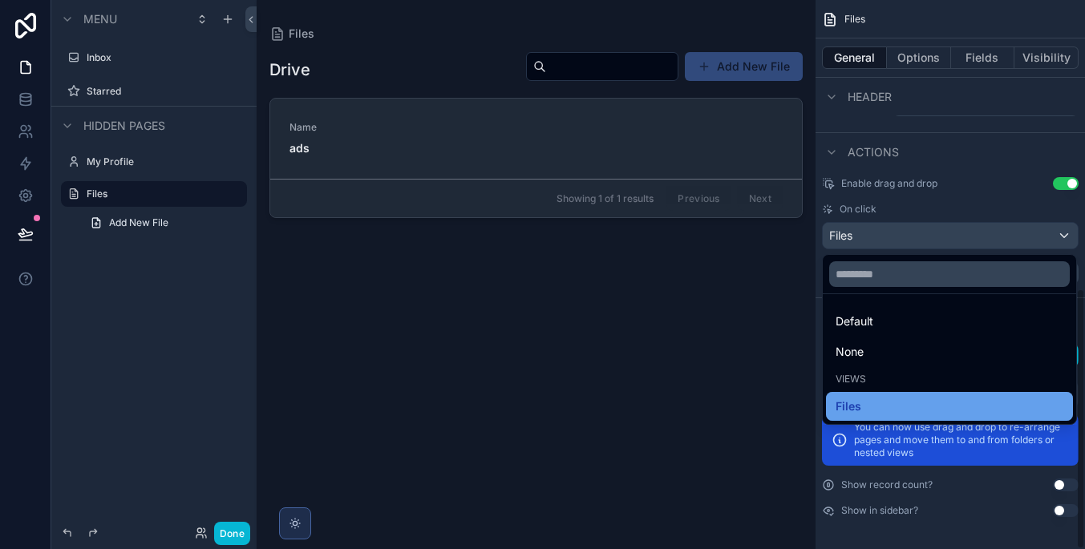
scroll to position [607, 0]
click at [964, 412] on div "Files" at bounding box center [949, 406] width 228 height 19
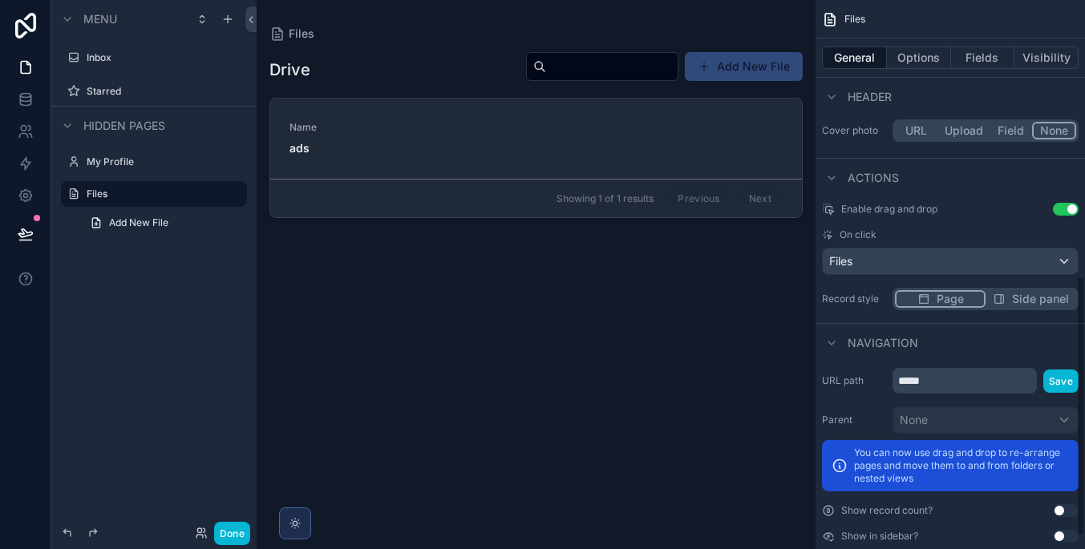
scroll to position [580, 0]
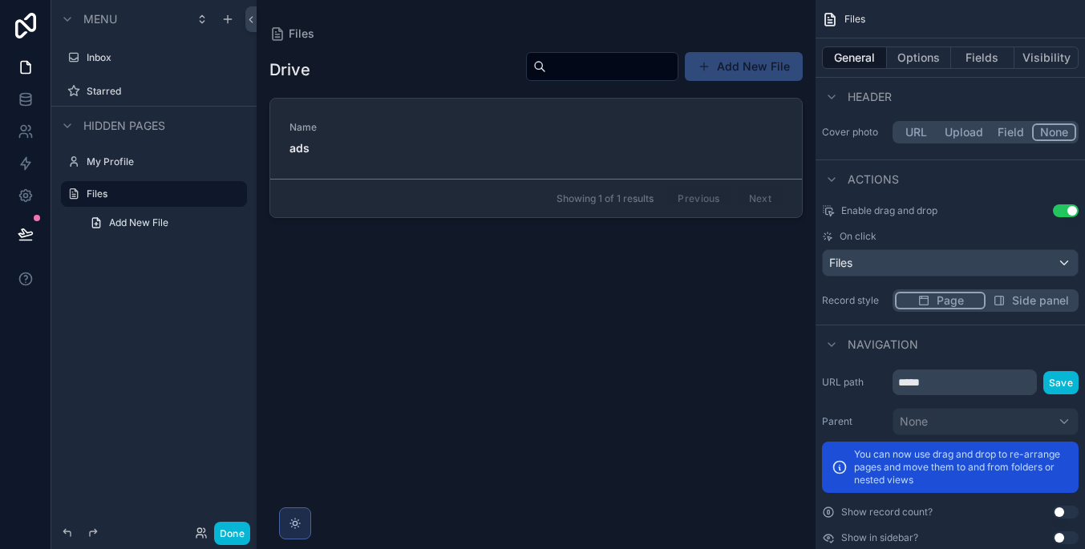
click at [560, 141] on div "scrollable content" at bounding box center [536, 265] width 559 height 530
click at [1031, 260] on div "Files" at bounding box center [950, 263] width 255 height 26
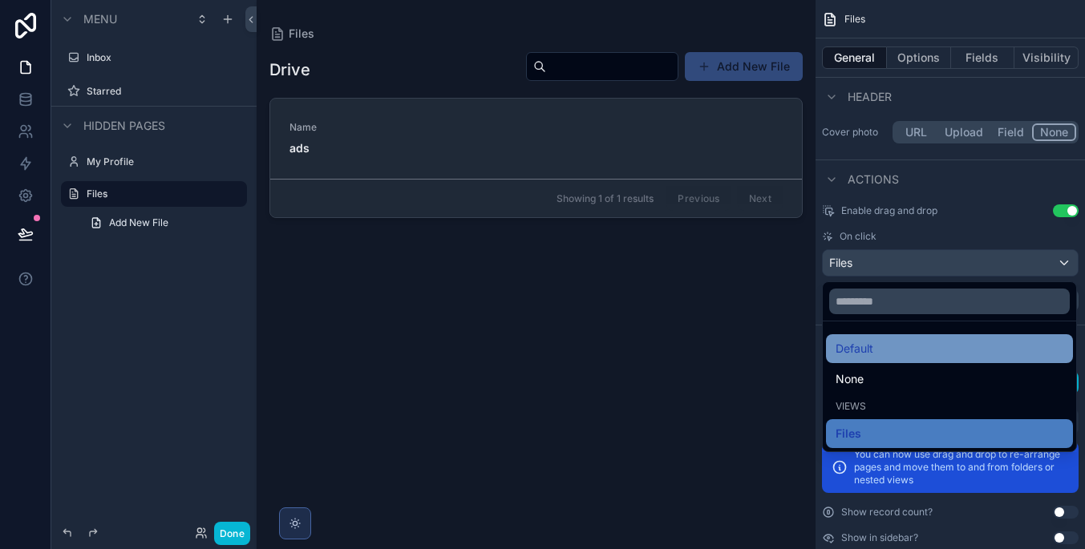
click at [1011, 345] on div "Default" at bounding box center [949, 348] width 228 height 19
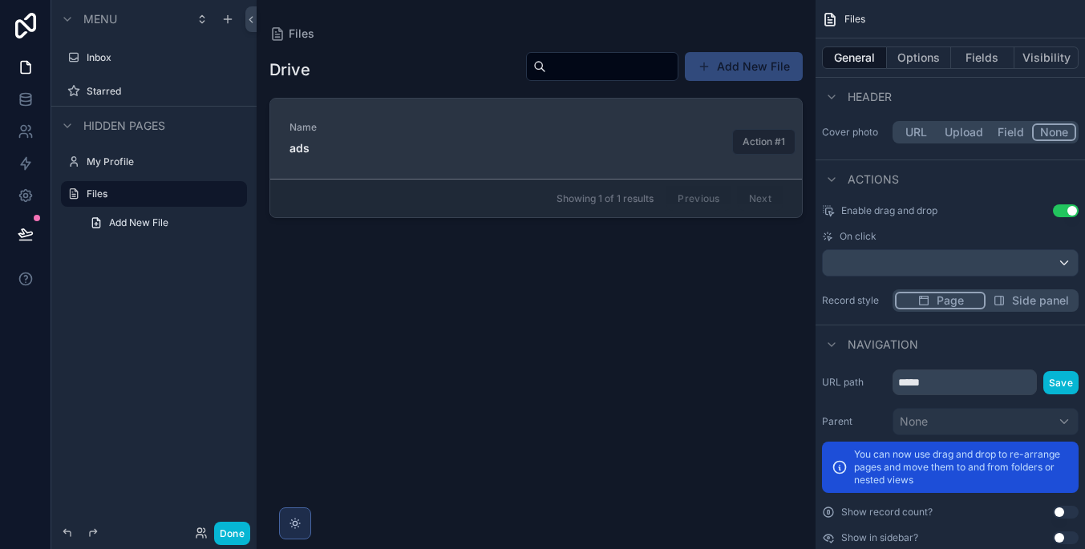
click at [633, 157] on link "Name ads Action #1" at bounding box center [536, 139] width 532 height 80
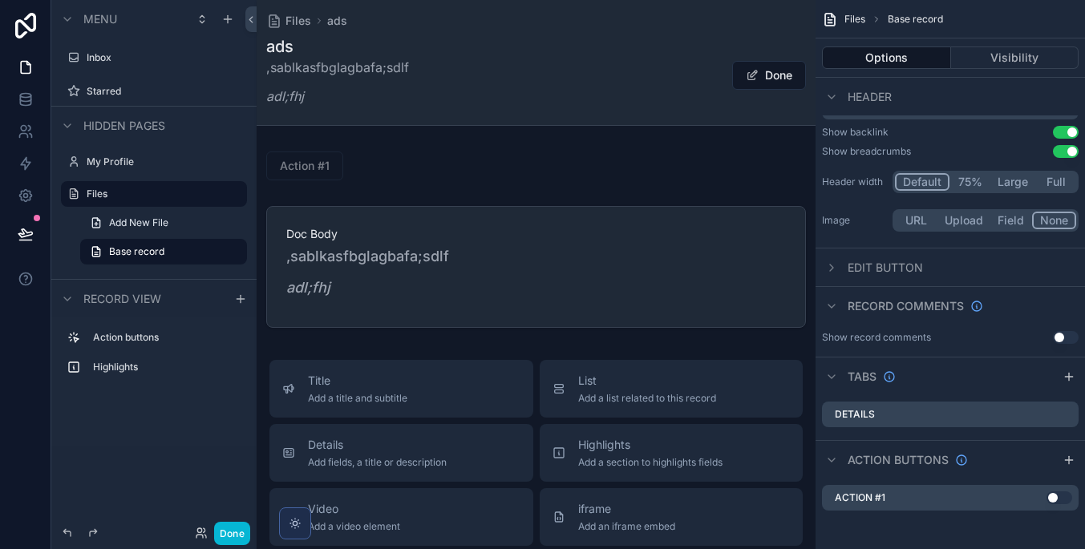
scroll to position [81, 0]
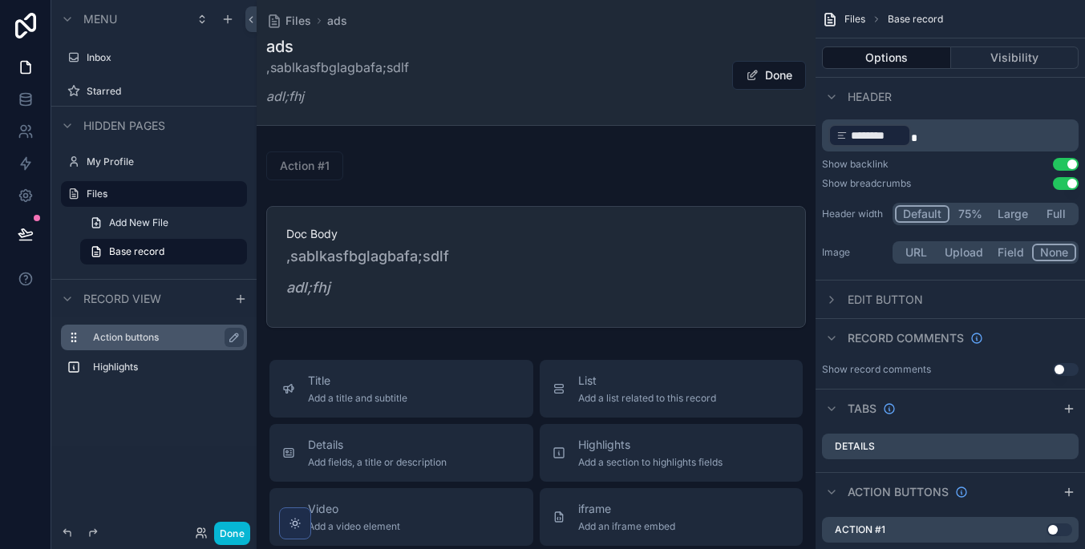
click at [176, 338] on label "Action buttons" at bounding box center [163, 337] width 141 height 13
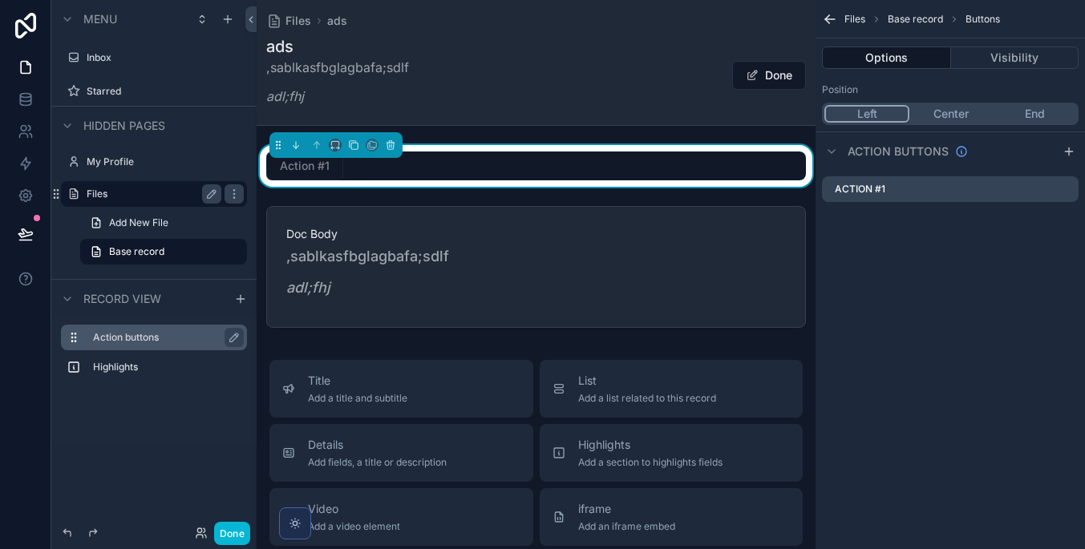
click at [192, 197] on label "Files" at bounding box center [151, 194] width 128 height 13
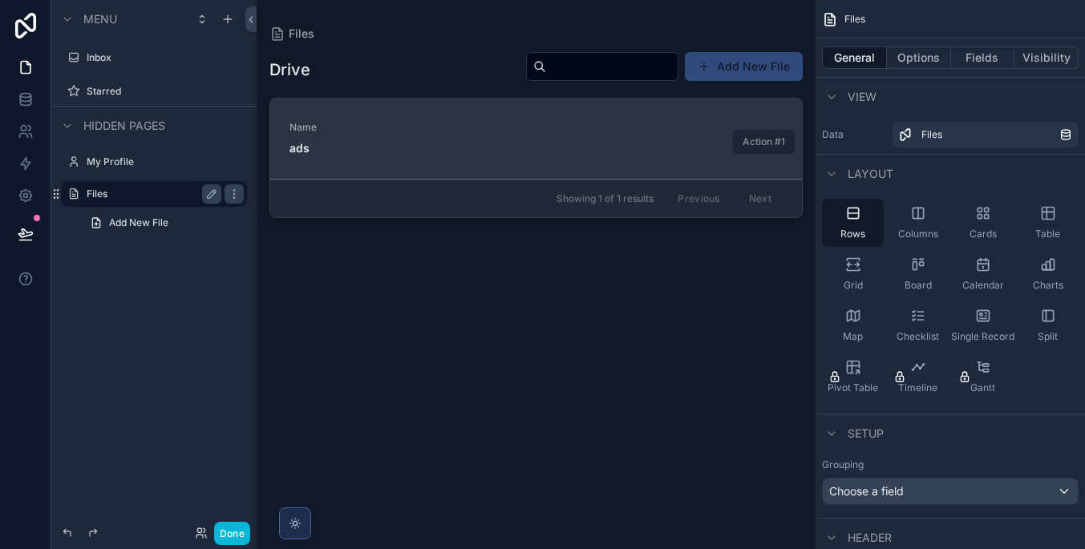
click at [378, 152] on span "ads" at bounding box center [343, 148] width 109 height 16
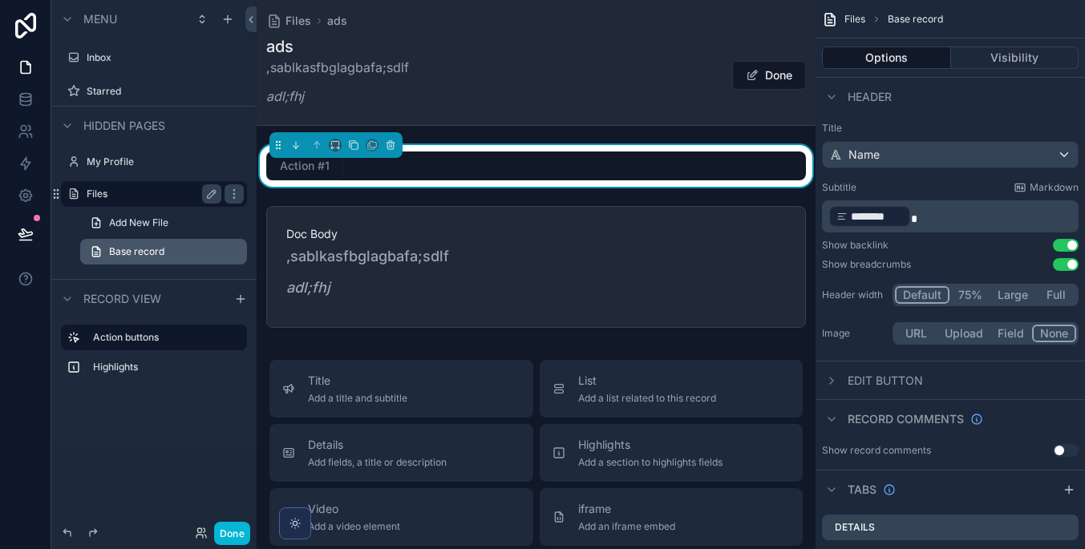
click at [144, 249] on span "Base record" at bounding box center [136, 251] width 55 height 13
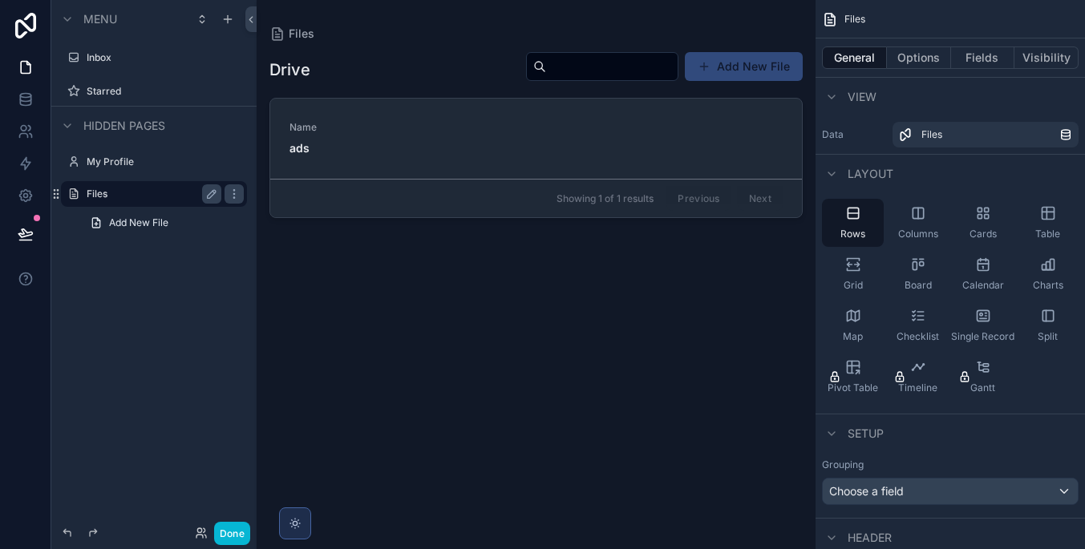
click at [167, 195] on label "Files" at bounding box center [151, 194] width 128 height 13
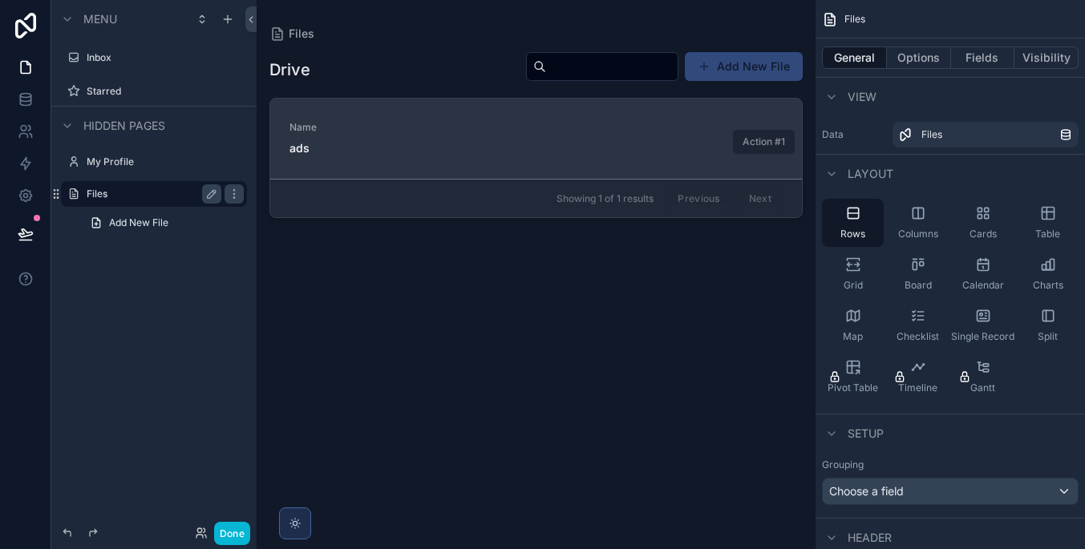
click at [567, 135] on div "Name ads" at bounding box center [535, 138] width 493 height 35
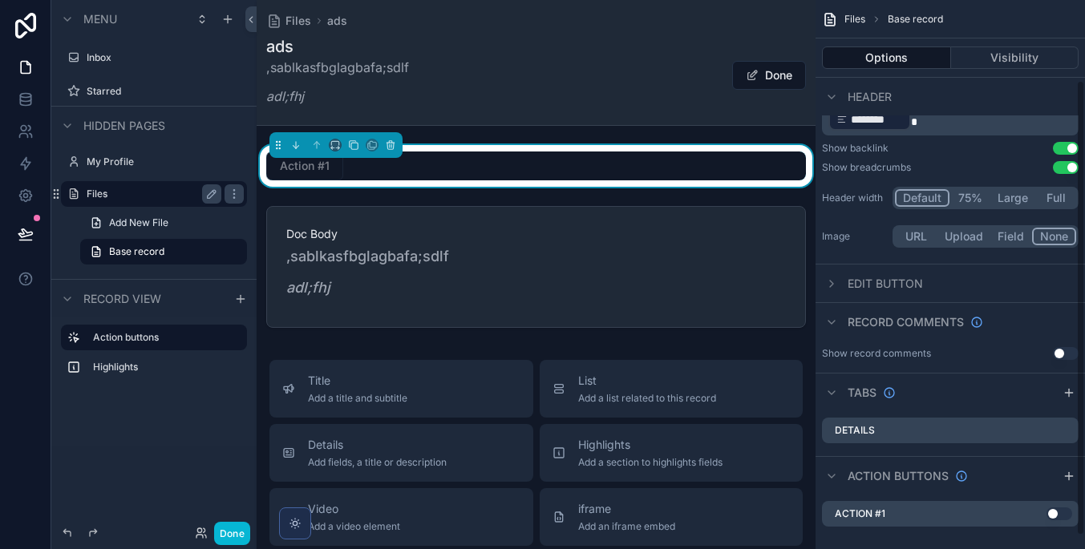
click at [912, 278] on span "Edit button" at bounding box center [884, 284] width 75 height 16
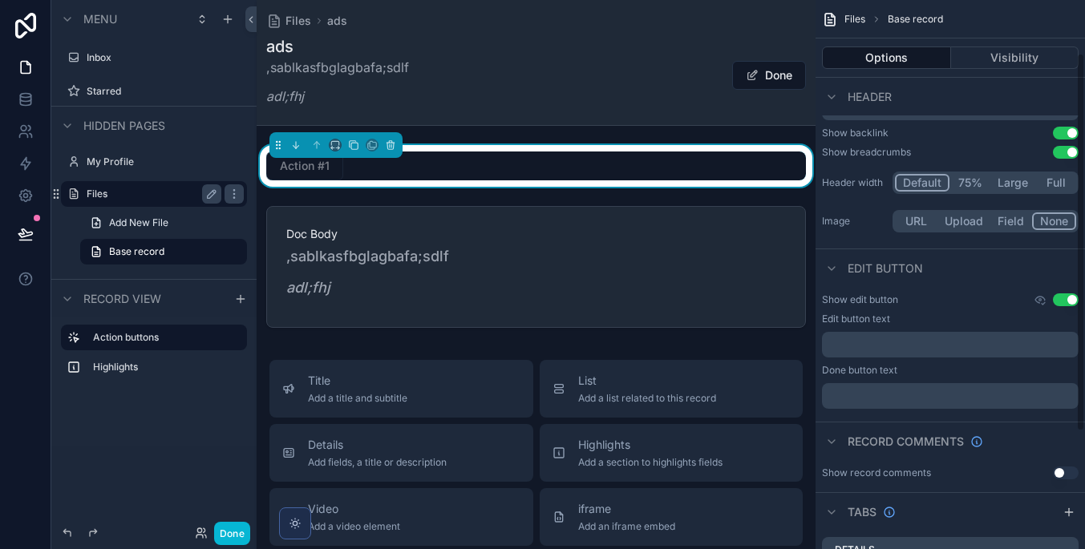
scroll to position [147, 0]
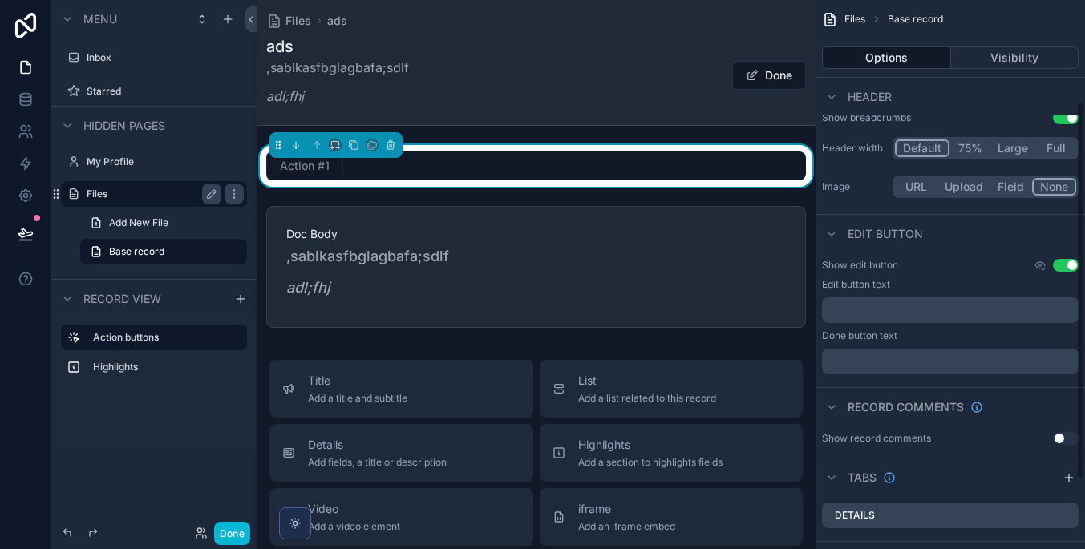
click at [1000, 359] on p "﻿" at bounding box center [951, 361] width 247 height 13
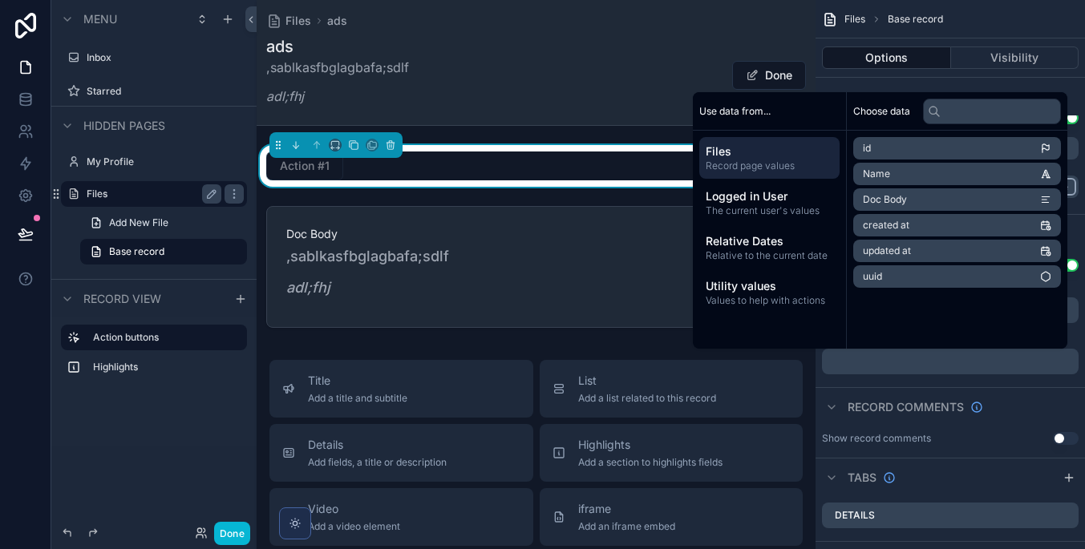
click at [980, 366] on p "﻿" at bounding box center [951, 361] width 247 height 13
click at [995, 390] on div "Record comments" at bounding box center [949, 406] width 269 height 38
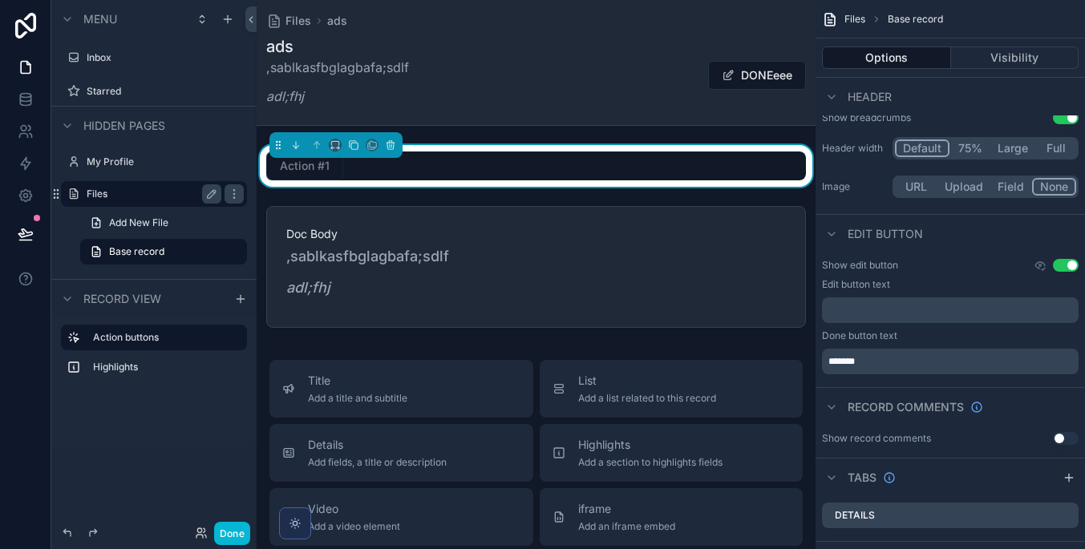
scroll to position [135, 0]
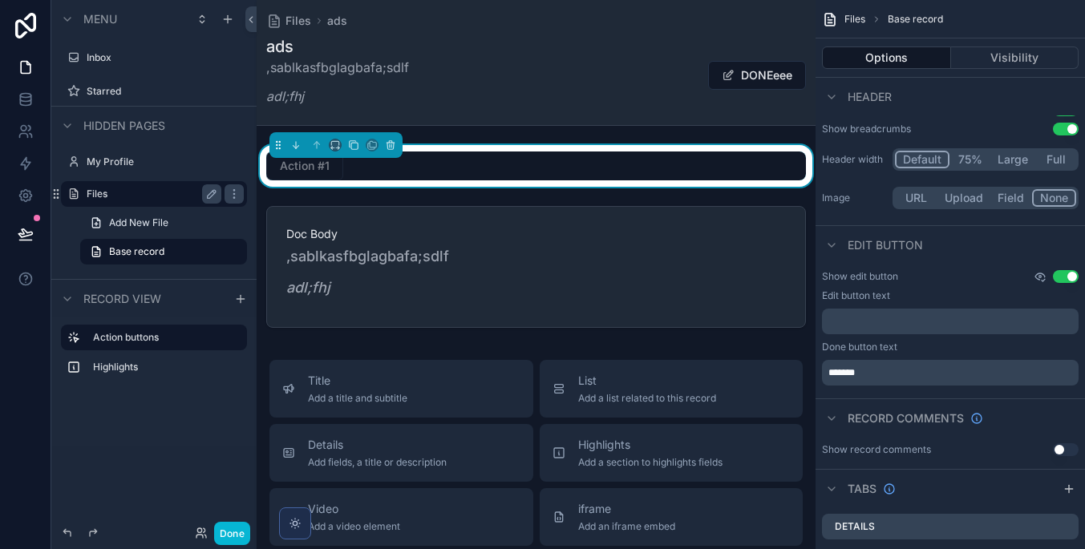
click at [1044, 281] on icon "scrollable content" at bounding box center [1042, 280] width 3 height 2
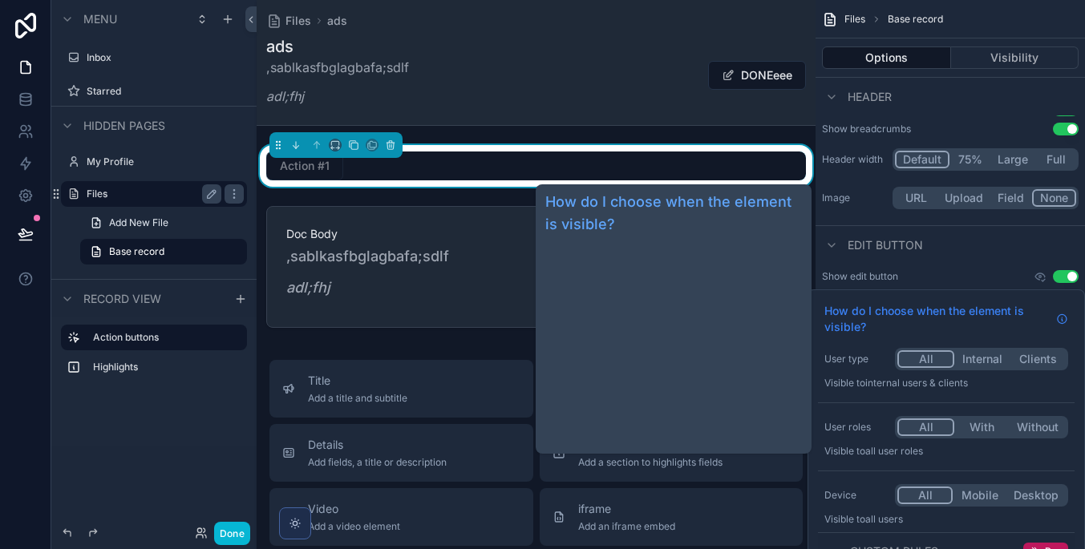
scroll to position [0, 0]
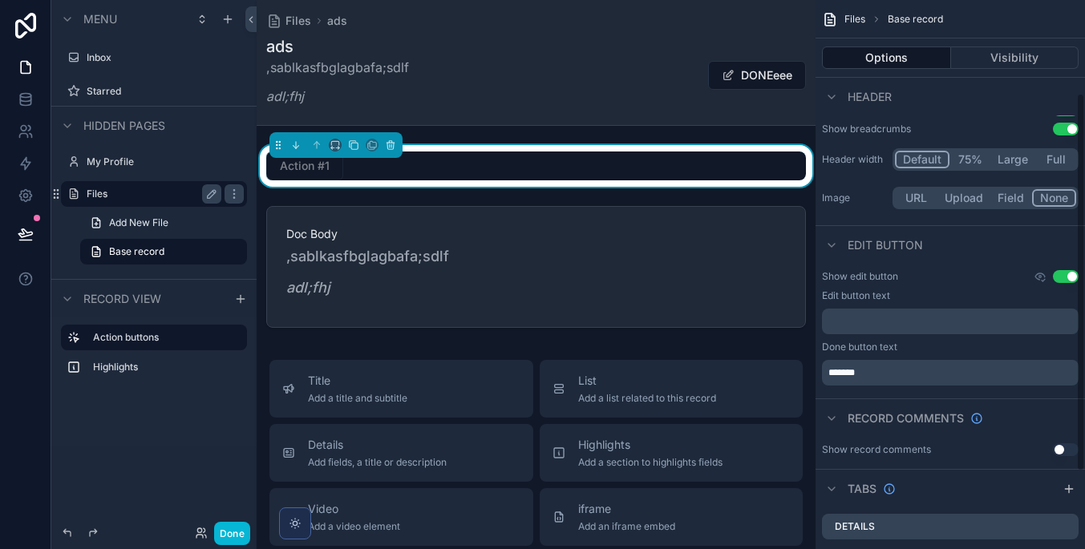
click at [947, 257] on div "Edit button" at bounding box center [949, 244] width 269 height 38
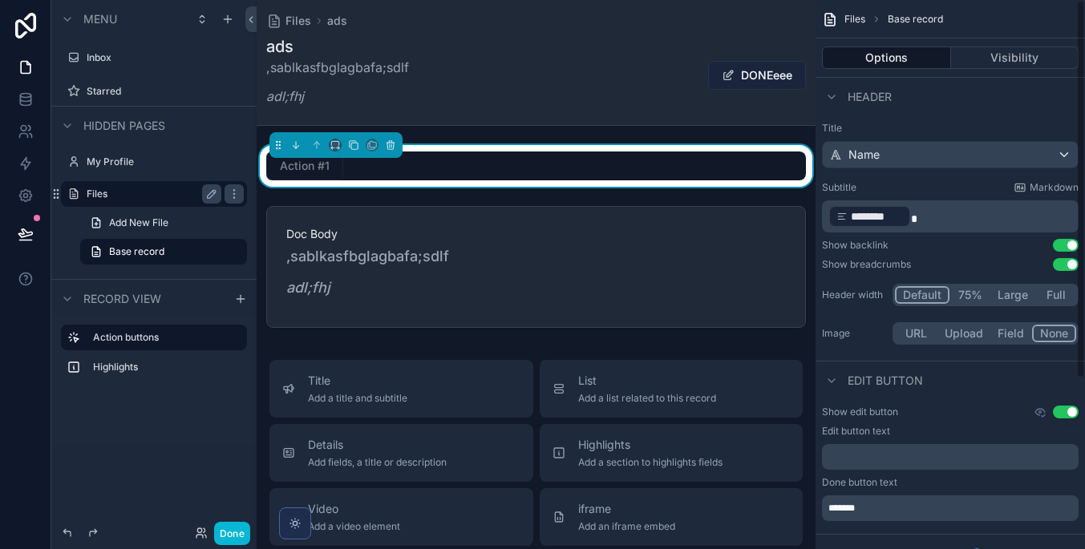
click at [755, 74] on button "DONEeee" at bounding box center [757, 75] width 98 height 29
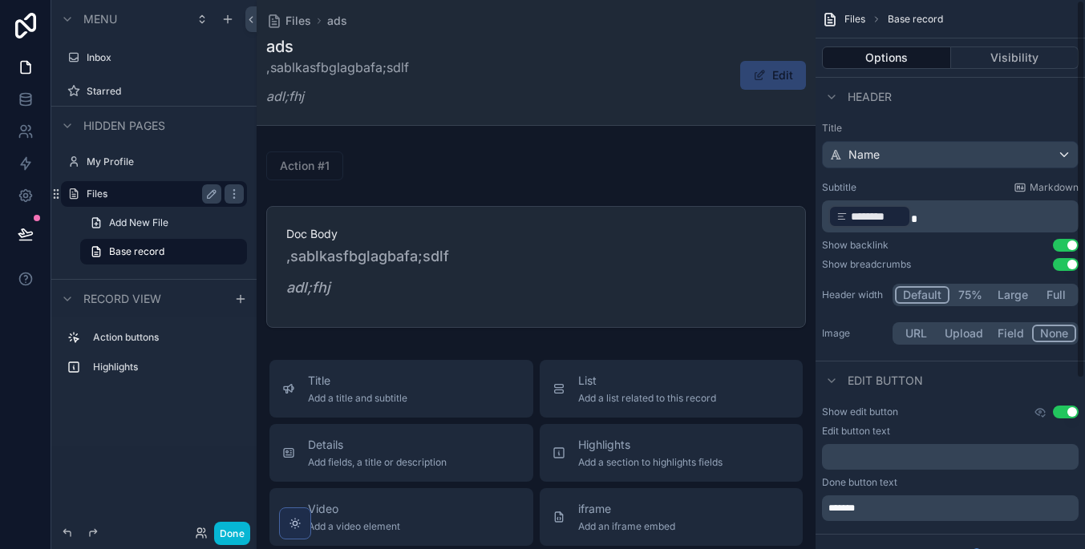
click at [762, 75] on span "scrollable content" at bounding box center [759, 75] width 13 height 13
click at [362, 61] on p ",sablkasfbglagbafa;sdlf" at bounding box center [337, 67] width 143 height 19
click at [378, 61] on p ",sablkasfbglagbafa;sdlf" at bounding box center [337, 67] width 143 height 19
click at [749, 67] on button "DONEeee" at bounding box center [757, 75] width 98 height 29
click at [966, 61] on button "Visibility" at bounding box center [1015, 57] width 128 height 22
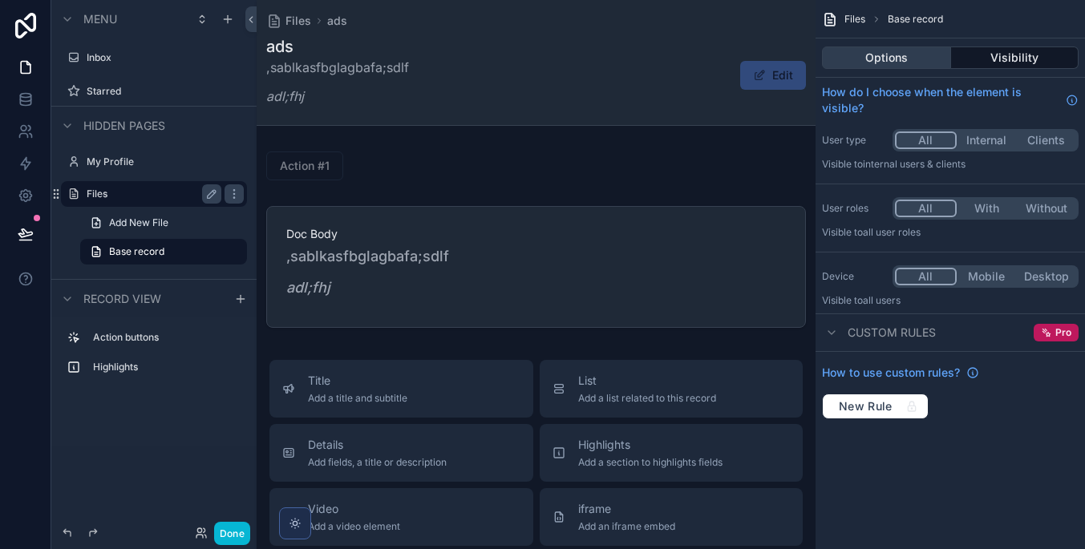
click at [929, 50] on button "Options" at bounding box center [886, 57] width 129 height 22
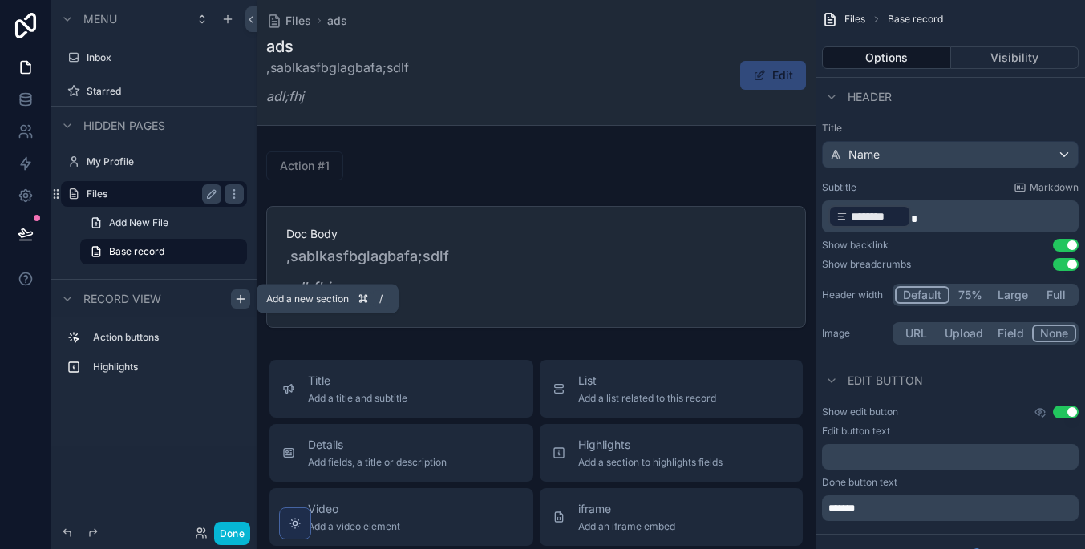
click at [233, 300] on div "scrollable content" at bounding box center [240, 298] width 19 height 19
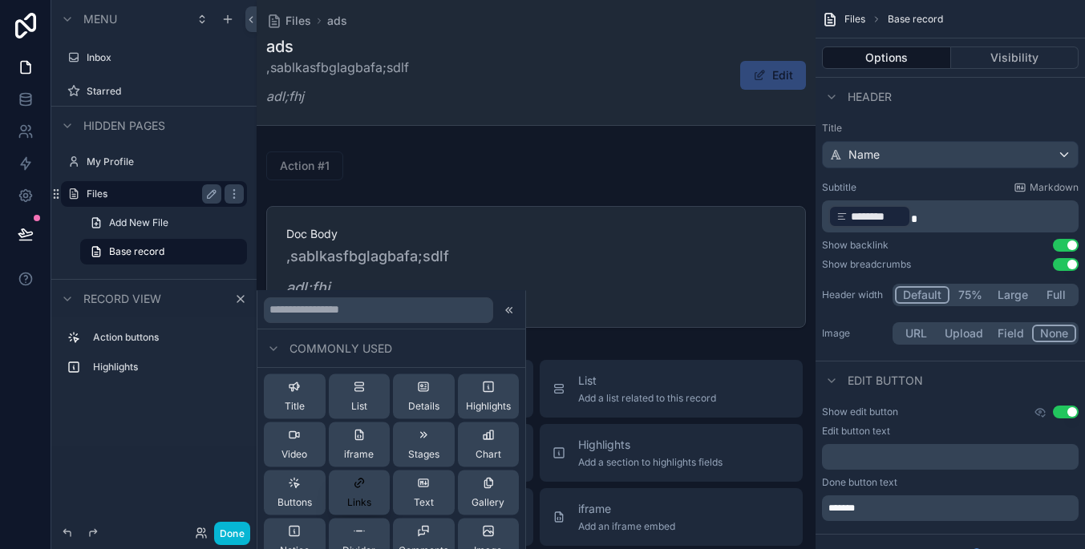
scroll to position [6, 0]
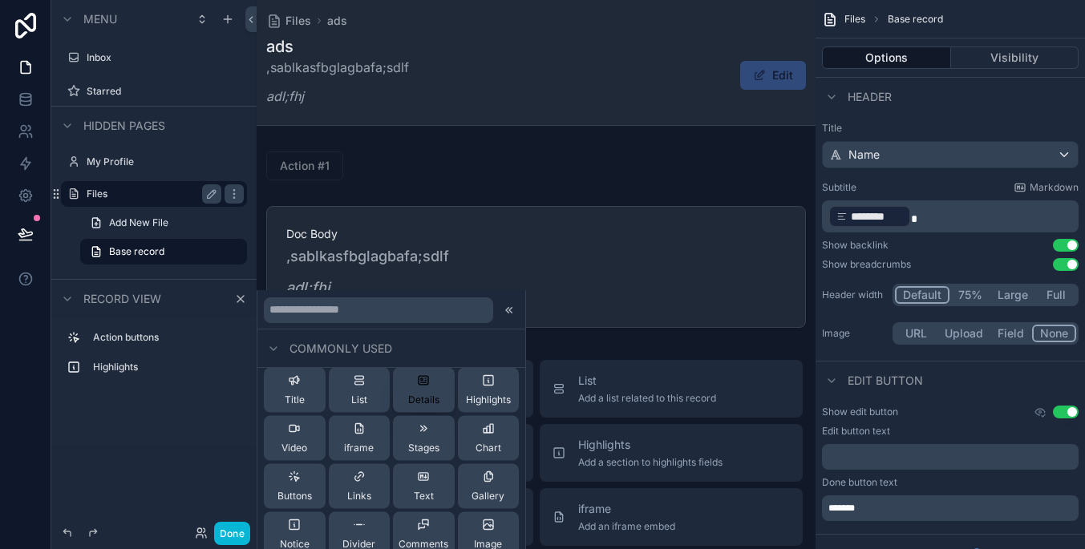
click at [427, 394] on span "Details" at bounding box center [423, 400] width 31 height 13
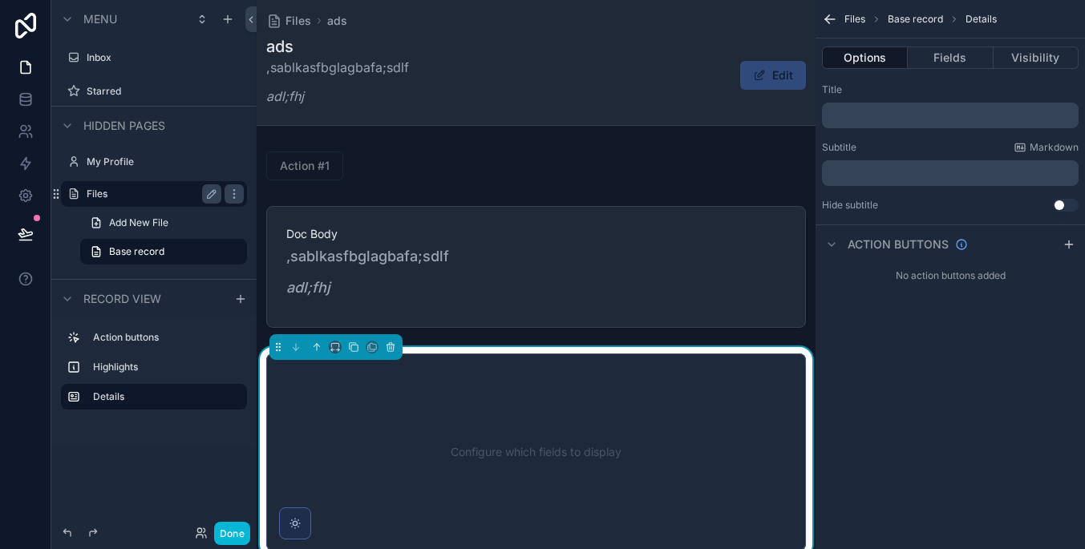
scroll to position [178, 0]
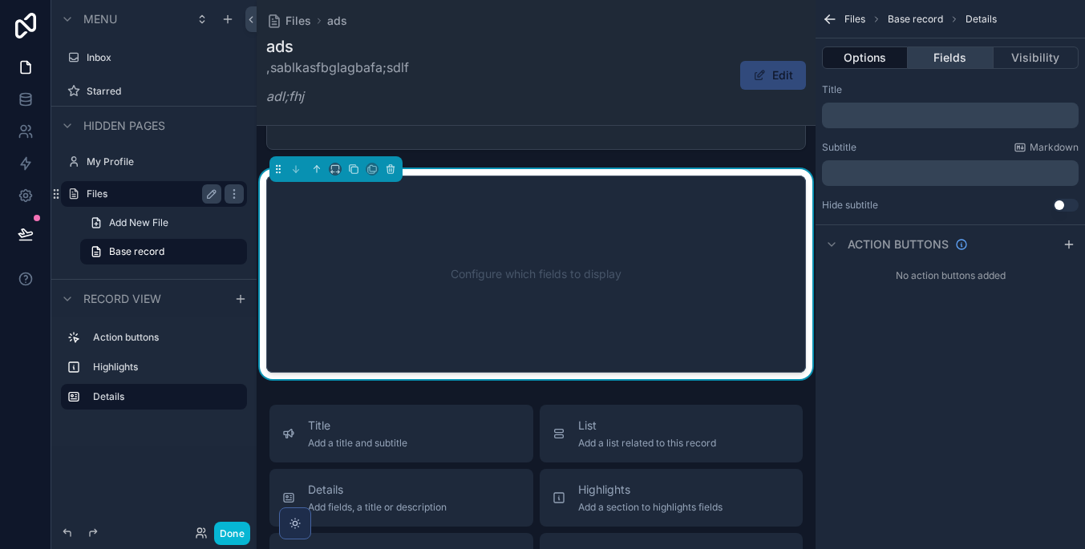
click at [957, 66] on button "Fields" at bounding box center [950, 57] width 85 height 22
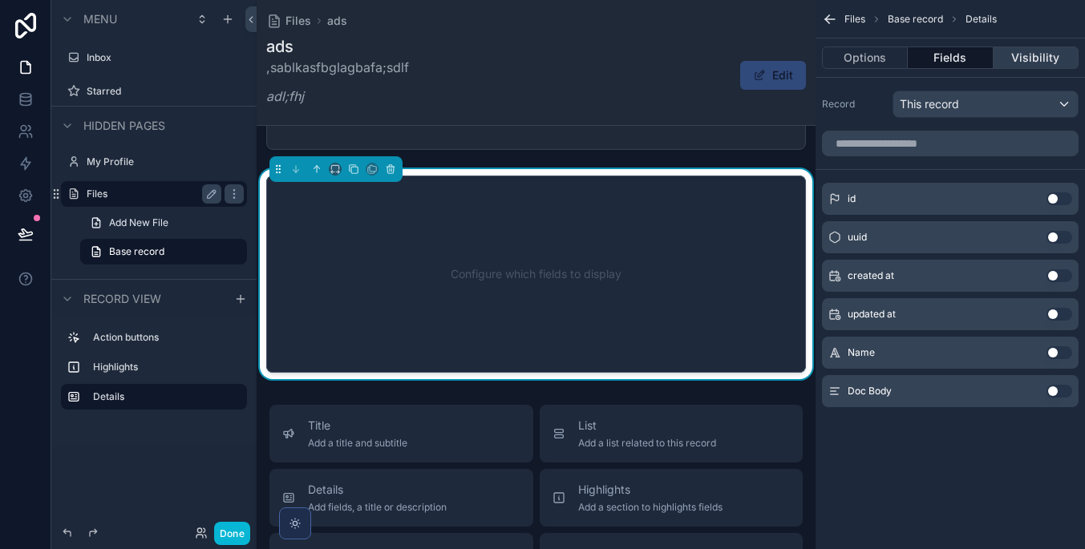
click at [1009, 63] on button "Visibility" at bounding box center [1035, 57] width 85 height 22
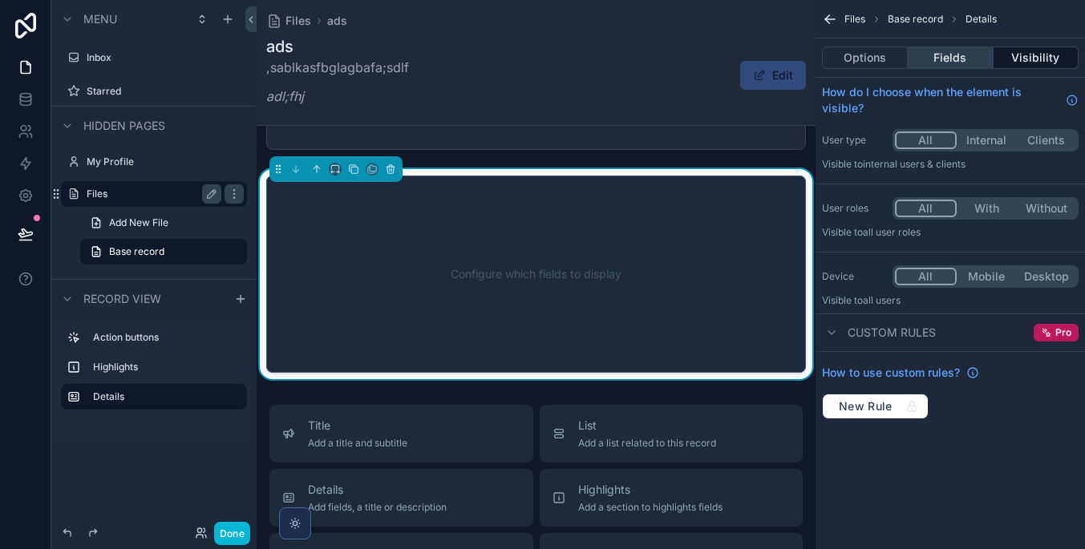
click at [978, 57] on button "Fields" at bounding box center [950, 57] width 85 height 22
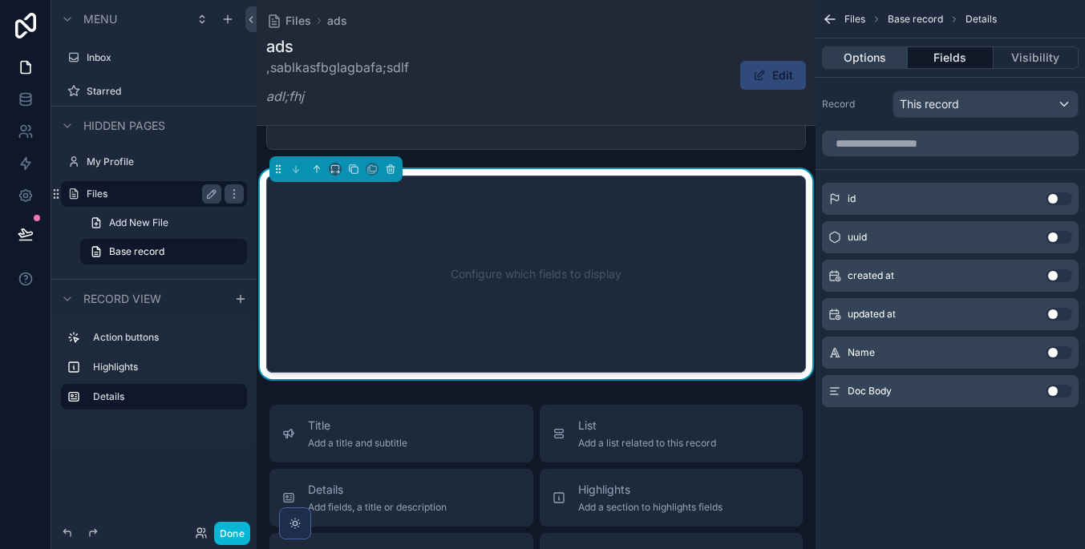
click at [876, 59] on button "Options" at bounding box center [865, 57] width 86 height 22
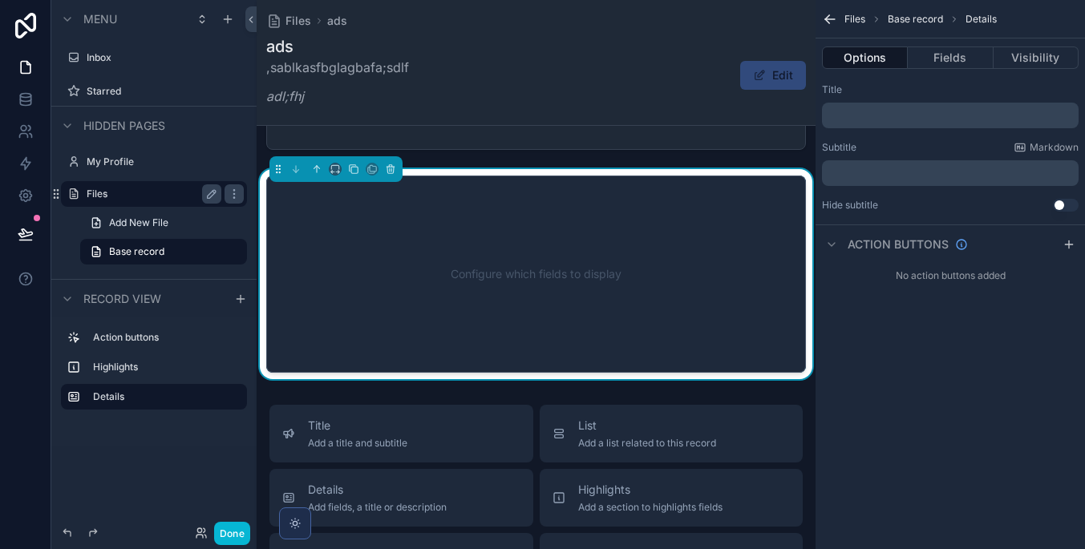
click at [916, 115] on p "﻿" at bounding box center [951, 115] width 247 height 13
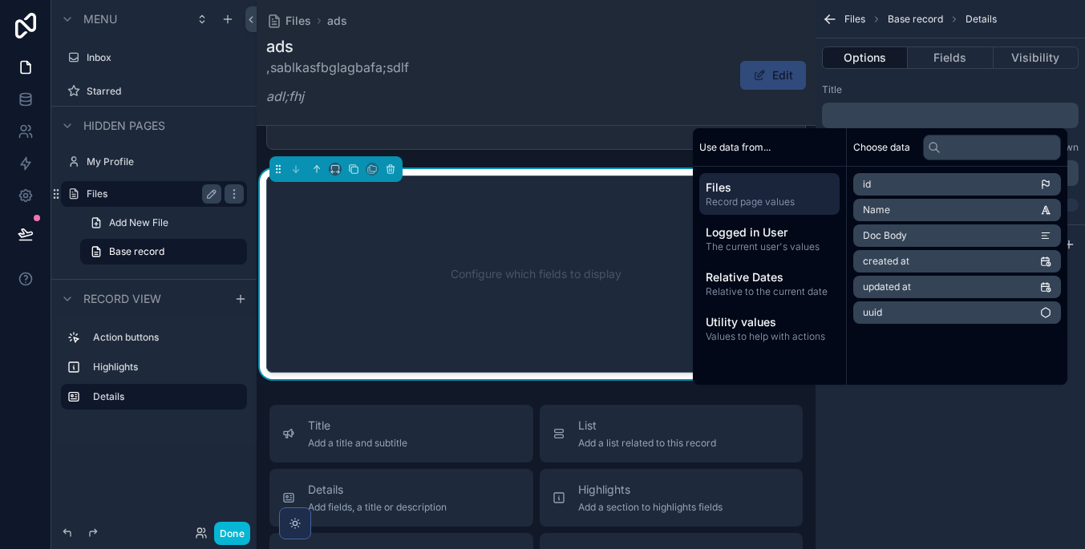
click at [936, 232] on li "Doc Body" at bounding box center [957, 235] width 208 height 22
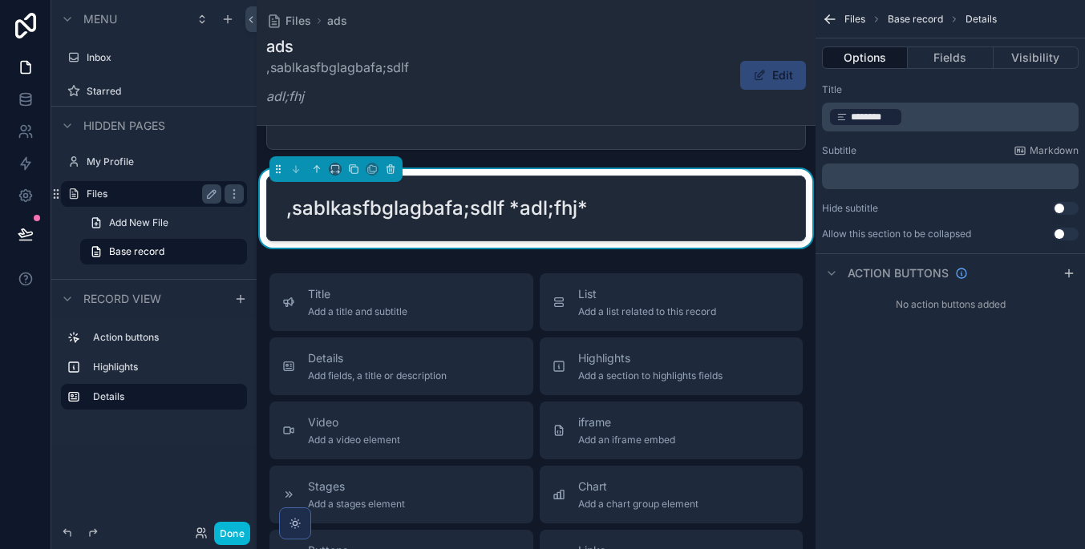
click at [953, 489] on div "Files Base record Details Options Fields Visibility Title ﻿ ******** ﻿ ﻿ Subtit…" at bounding box center [949, 274] width 269 height 549
click at [960, 99] on div "Title ﻿ ******** ﻿ ﻿" at bounding box center [950, 107] width 257 height 48
click at [959, 123] on p "﻿ ******** ﻿ ﻿" at bounding box center [951, 117] width 247 height 22
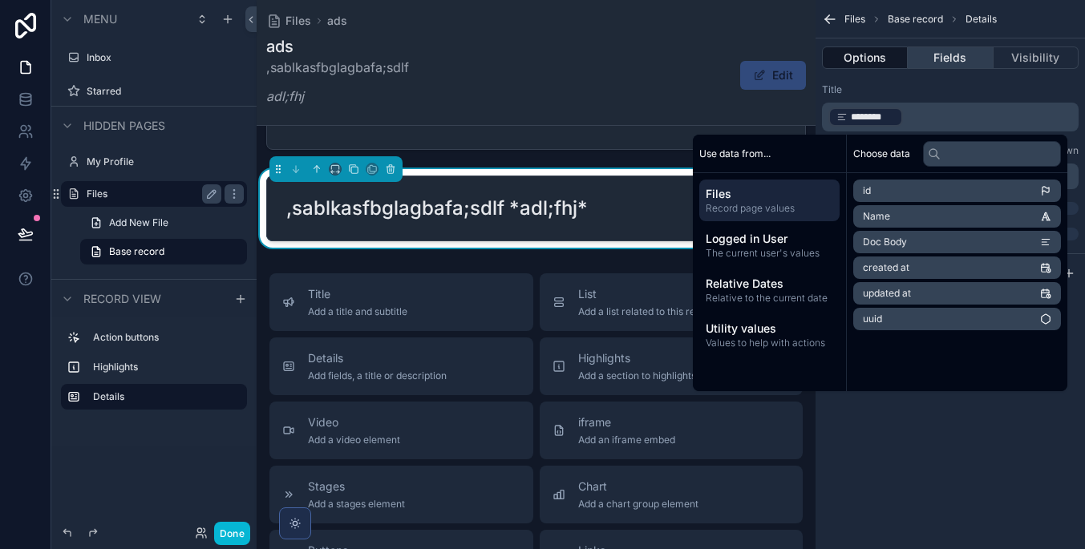
click at [956, 56] on button "Fields" at bounding box center [950, 57] width 85 height 22
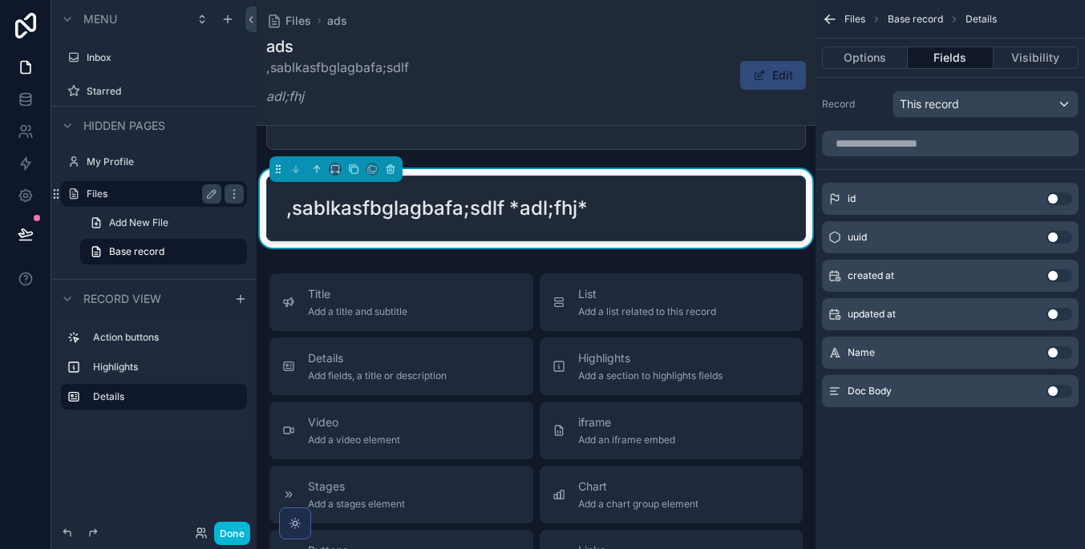
click at [1057, 393] on button "Use setting" at bounding box center [1059, 391] width 26 height 13
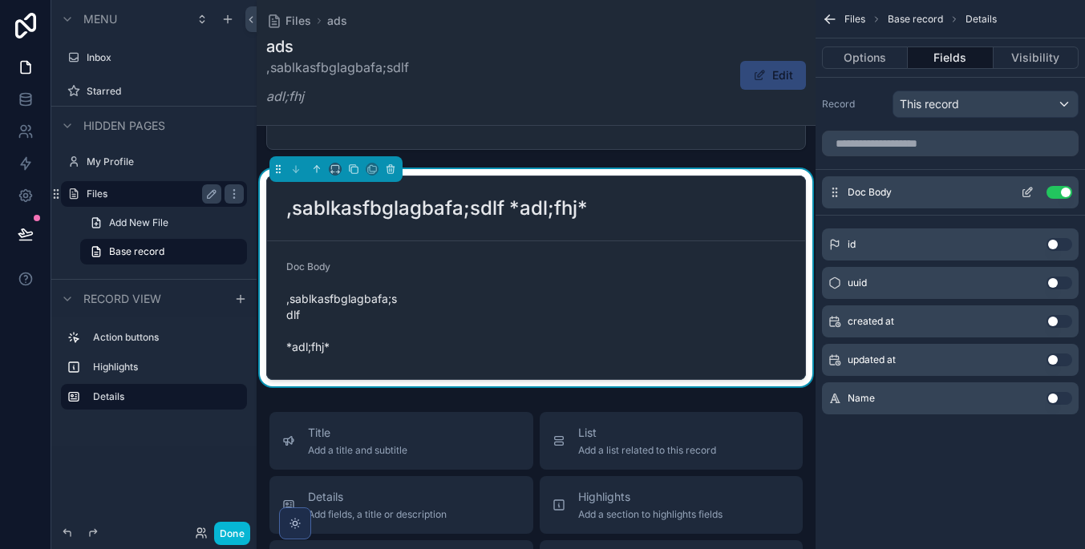
click at [1026, 192] on icon "scrollable content" at bounding box center [1028, 191] width 6 height 6
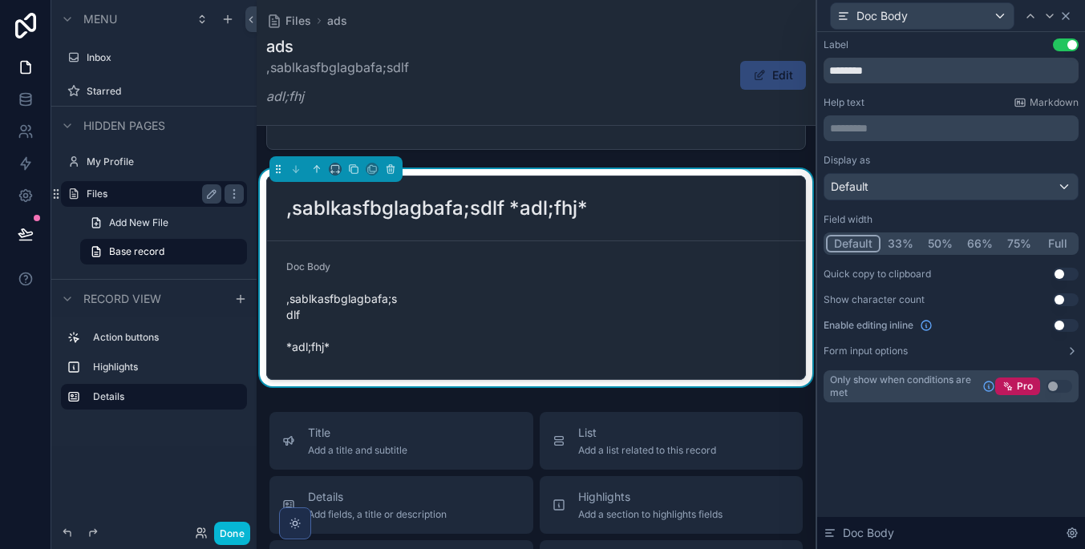
click at [1066, 18] on icon at bounding box center [1065, 16] width 13 height 13
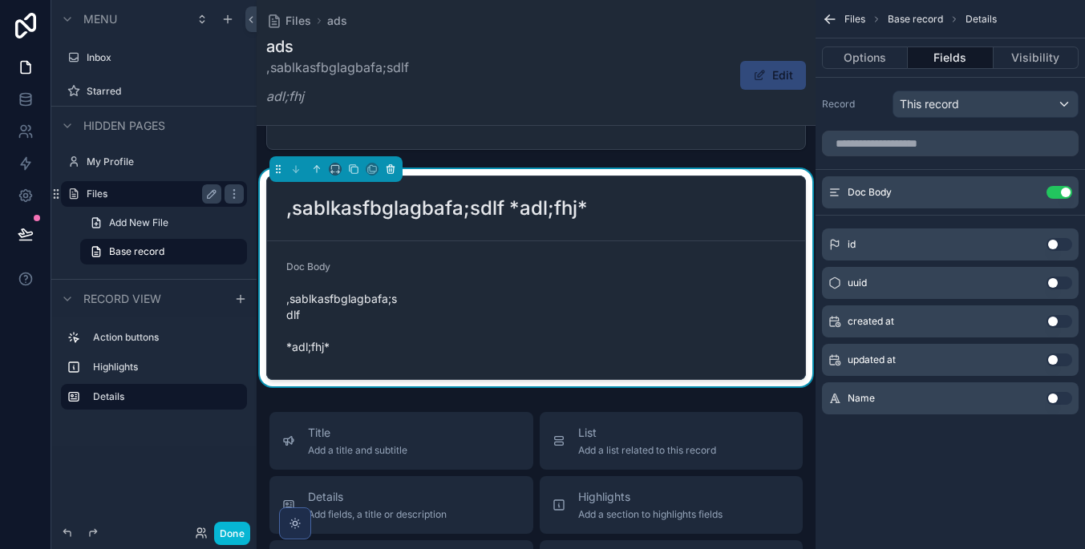
click at [394, 174] on icon "scrollable content" at bounding box center [390, 169] width 11 height 11
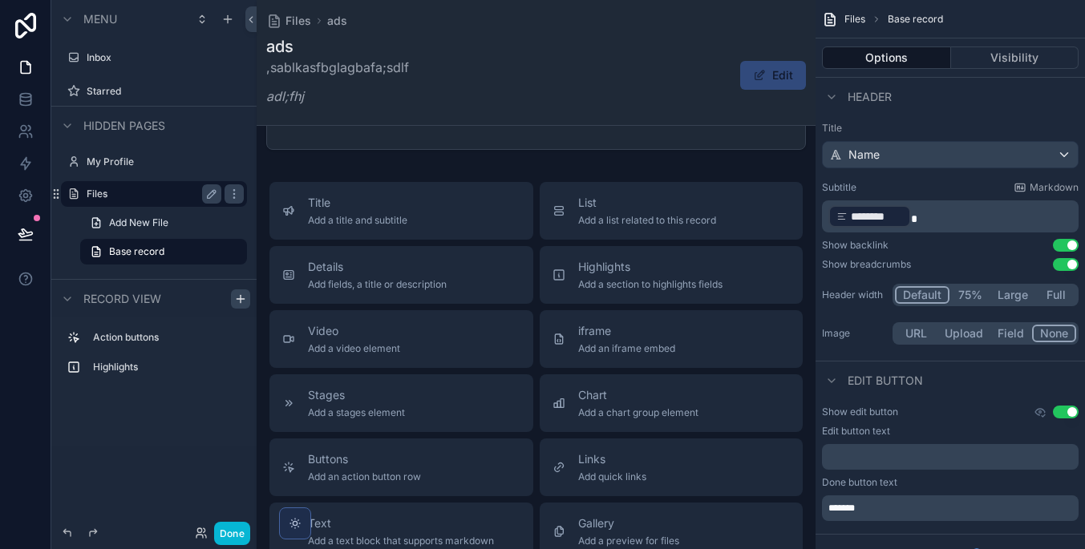
click at [244, 296] on icon "scrollable content" at bounding box center [240, 299] width 13 height 13
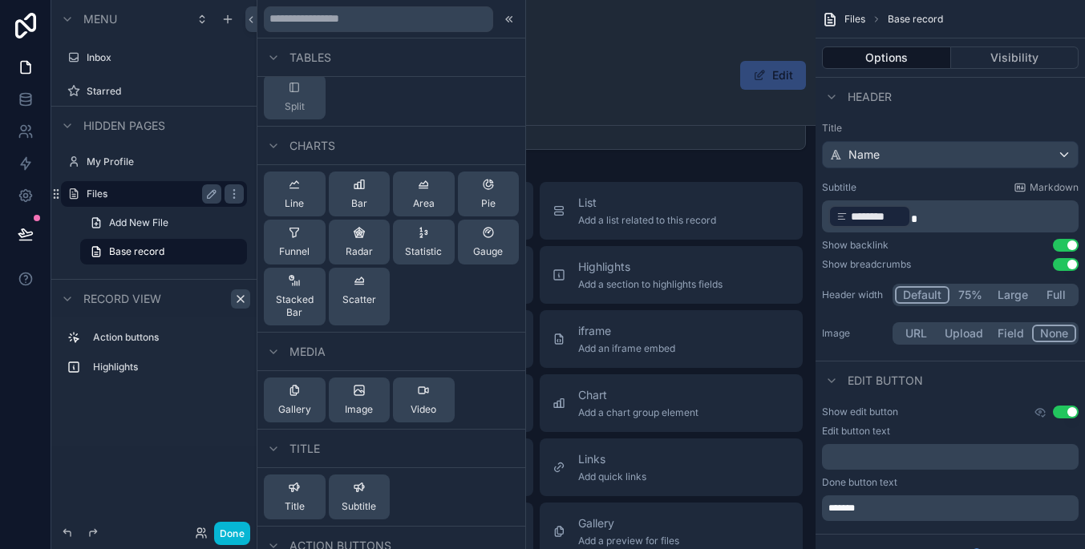
scroll to position [447, 0]
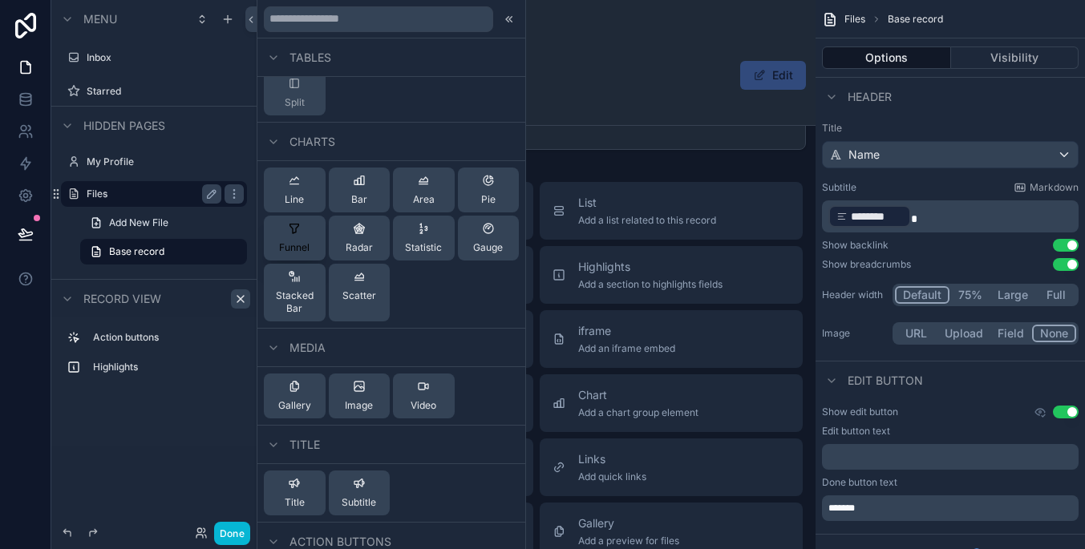
click at [300, 245] on span "Funnel" at bounding box center [294, 247] width 30 height 13
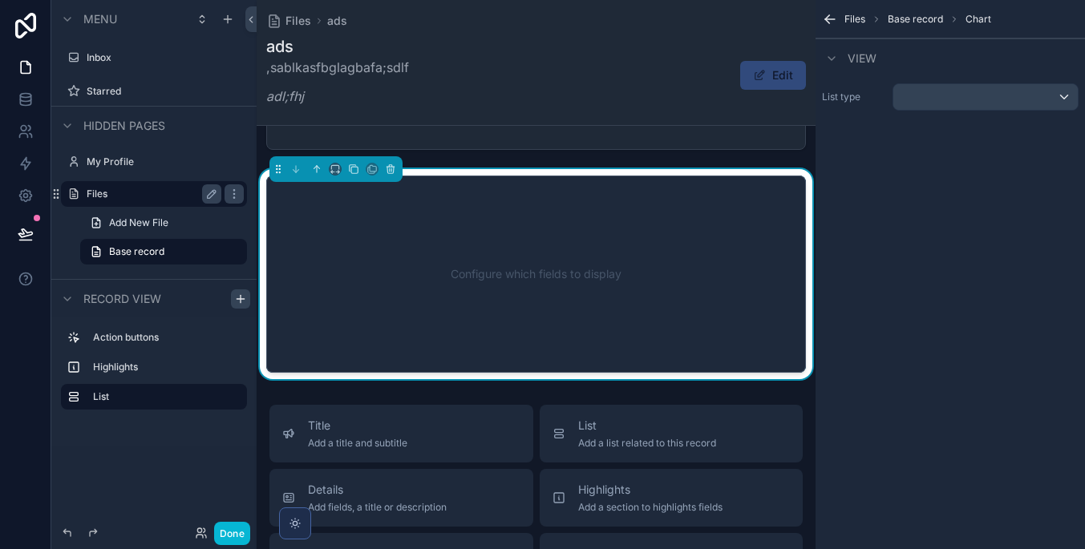
click at [992, 104] on div "scrollable content" at bounding box center [985, 97] width 184 height 26
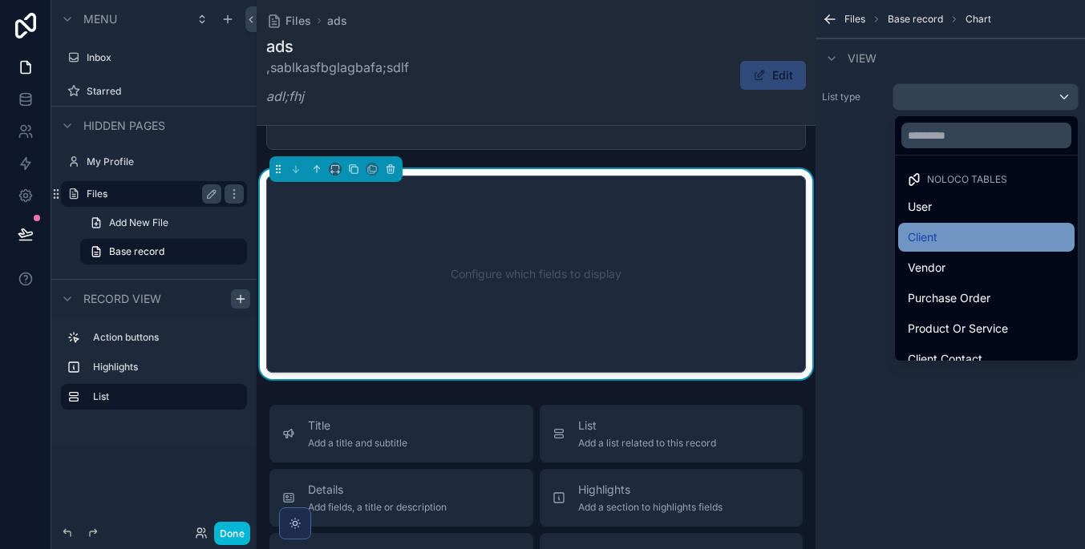
click at [964, 232] on div "Client" at bounding box center [986, 237] width 157 height 19
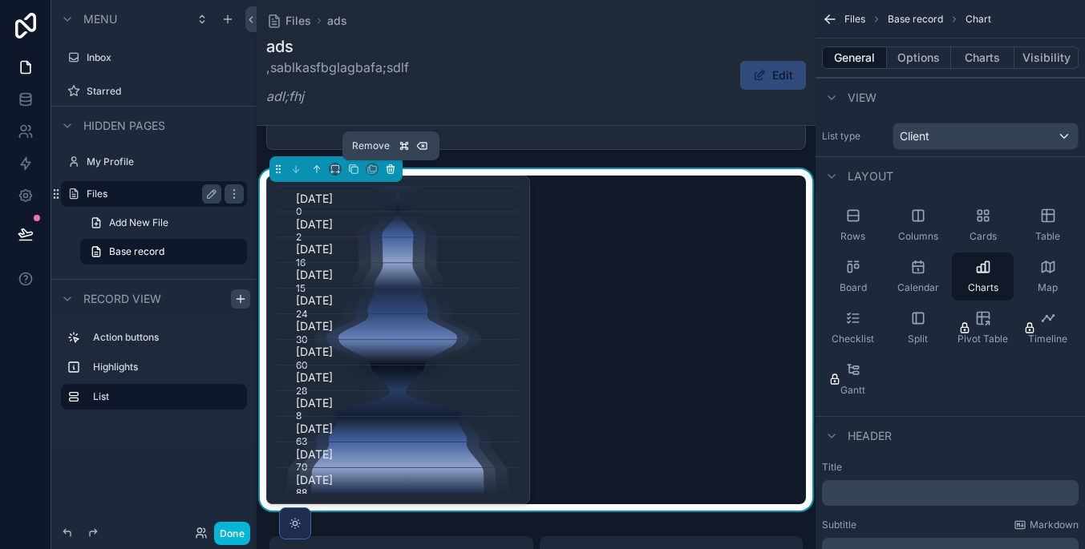
click at [391, 172] on icon "scrollable content" at bounding box center [391, 169] width 0 height 3
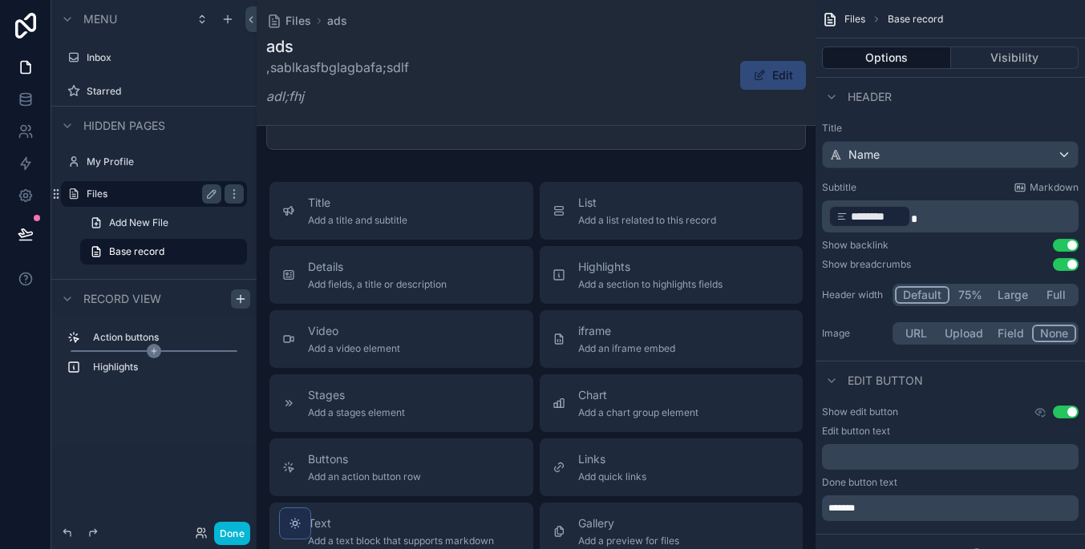
click at [148, 350] on icon "scrollable content" at bounding box center [154, 351] width 14 height 14
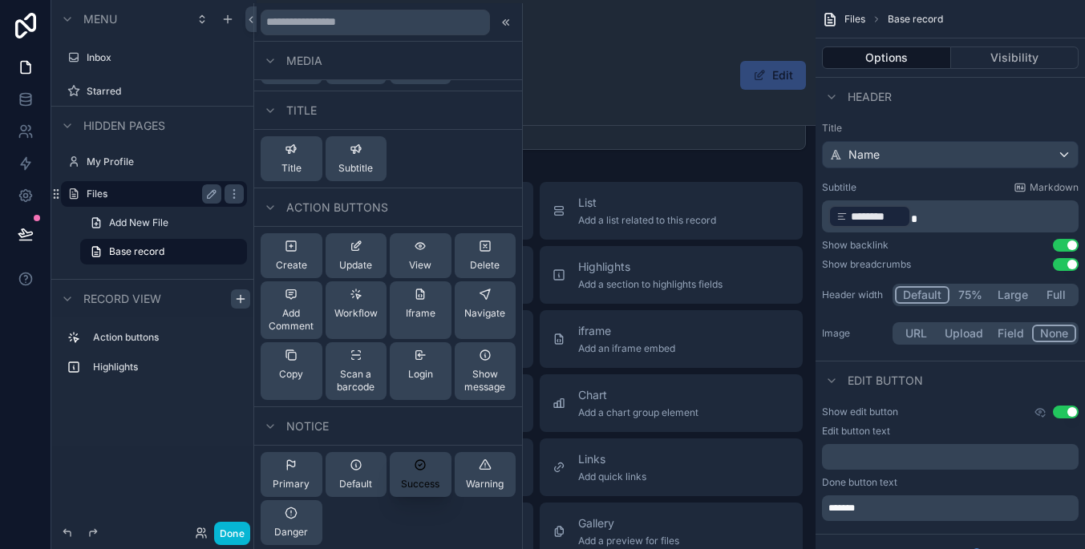
scroll to position [0, 0]
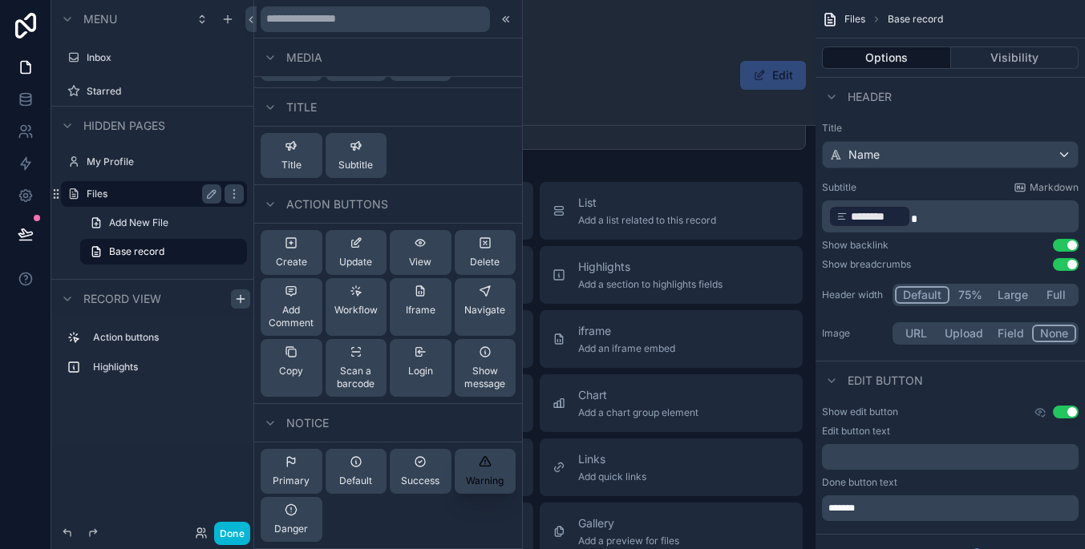
click at [499, 475] on span "Warning" at bounding box center [485, 481] width 38 height 13
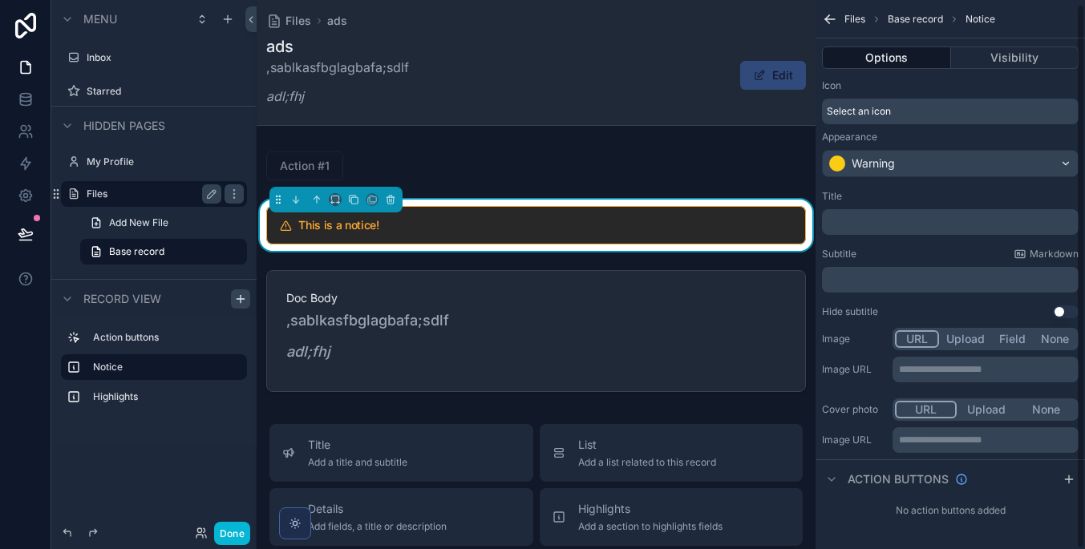
scroll to position [4, 0]
click at [232, 374] on button "scrollable content" at bounding box center [233, 367] width 19 height 19
click at [224, 371] on button "scrollable content" at bounding box center [230, 367] width 19 height 19
click at [389, 197] on icon "scrollable content" at bounding box center [390, 197] width 3 height 2
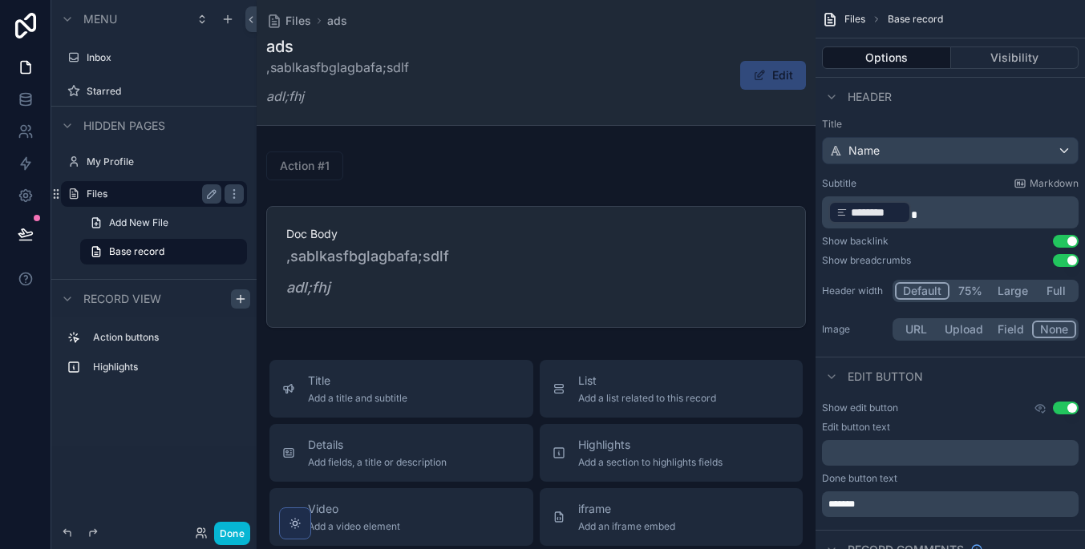
click at [142, 196] on label "Files" at bounding box center [151, 194] width 128 height 13
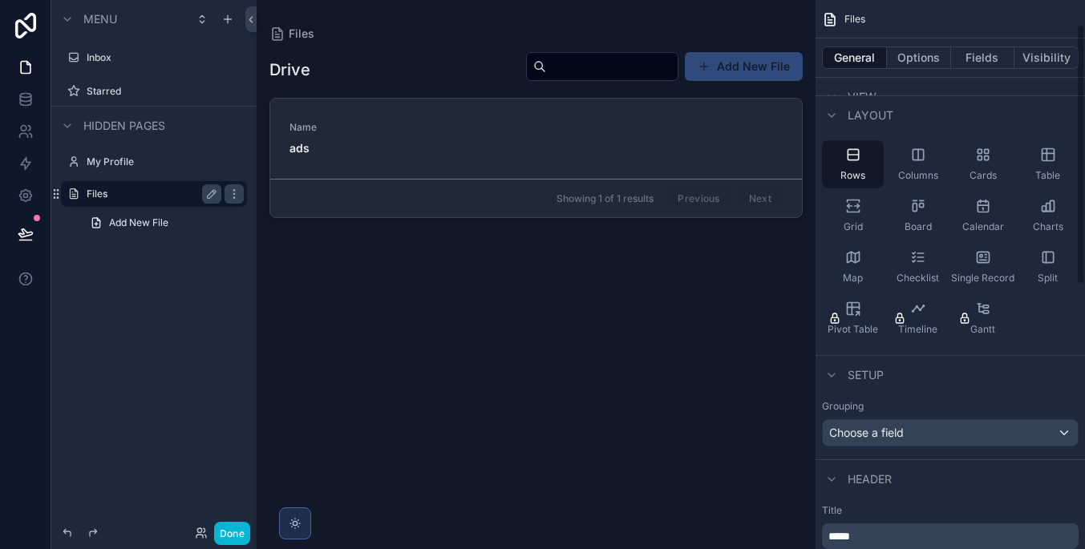
scroll to position [52, 0]
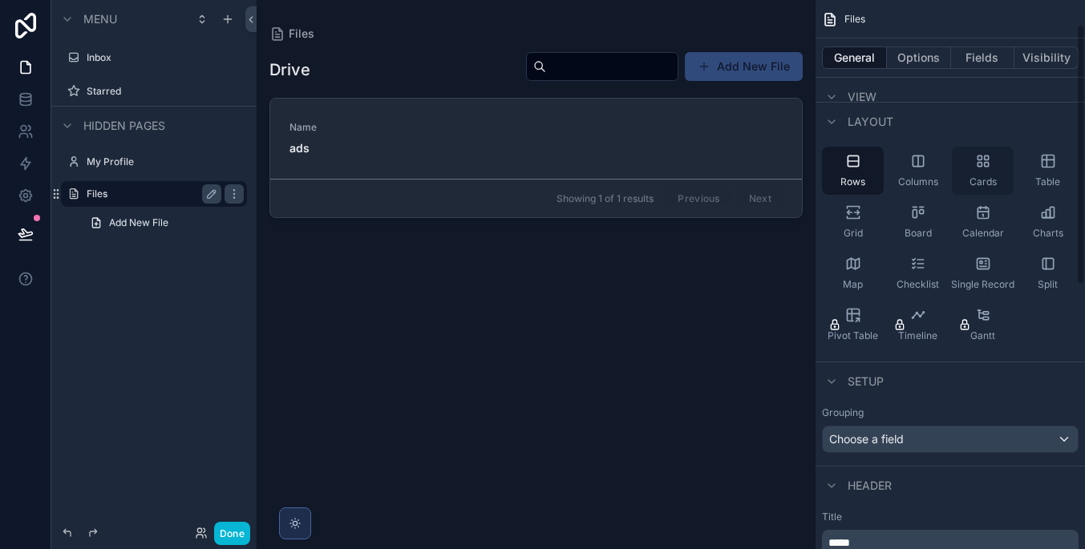
click at [972, 159] on div "Cards" at bounding box center [983, 171] width 62 height 48
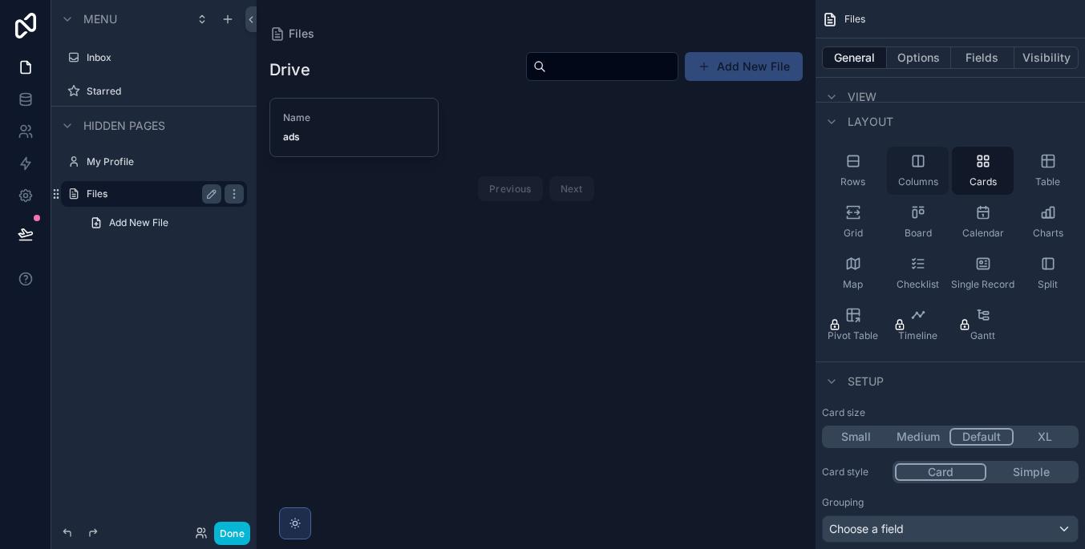
click at [911, 184] on span "Columns" at bounding box center [918, 182] width 40 height 13
click at [912, 222] on div "Board" at bounding box center [918, 222] width 62 height 48
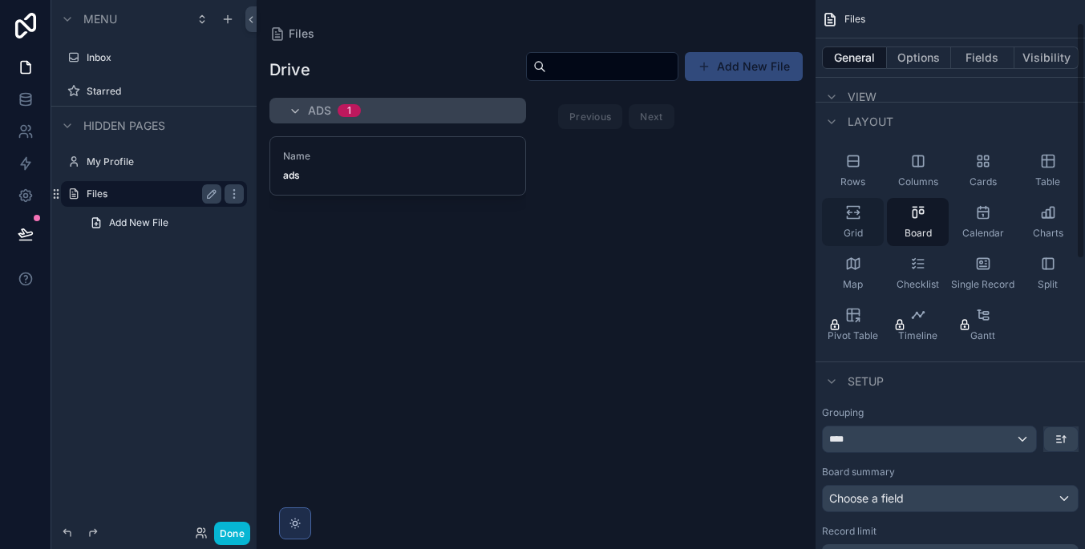
click at [860, 229] on span "Grid" at bounding box center [852, 233] width 19 height 13
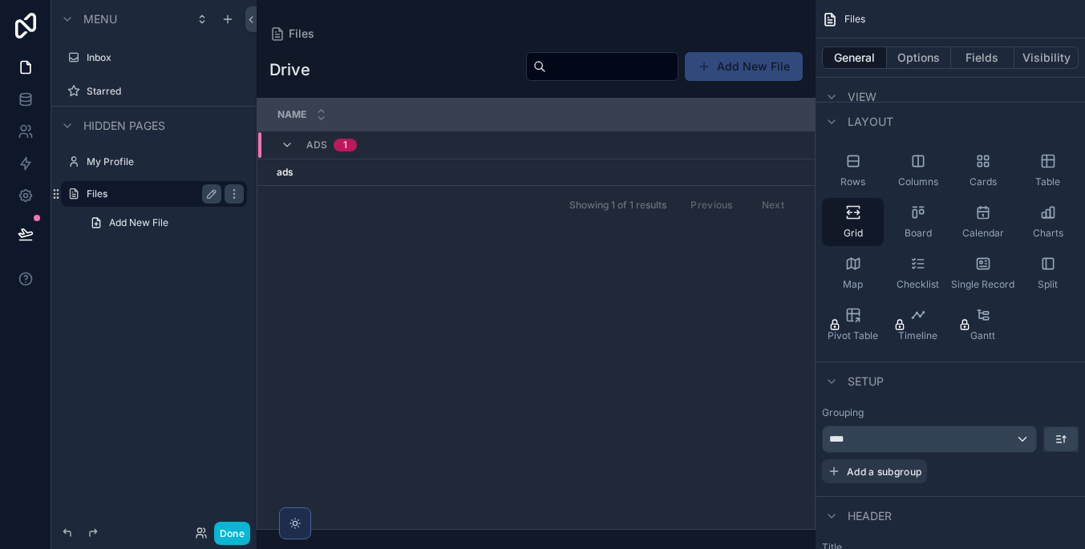
click at [309, 104] on div "Name" at bounding box center [536, 114] width 556 height 30
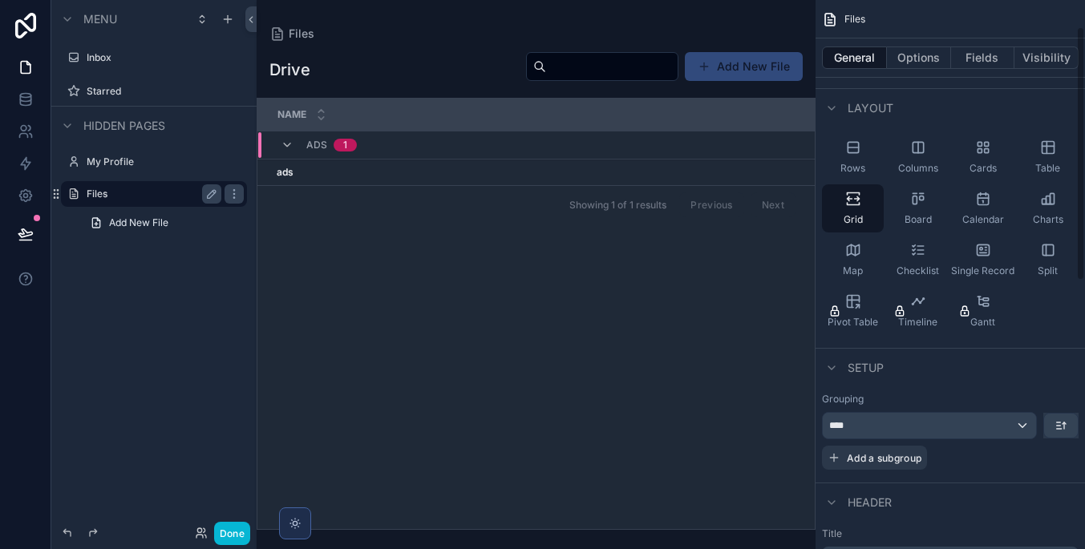
scroll to position [75, 0]
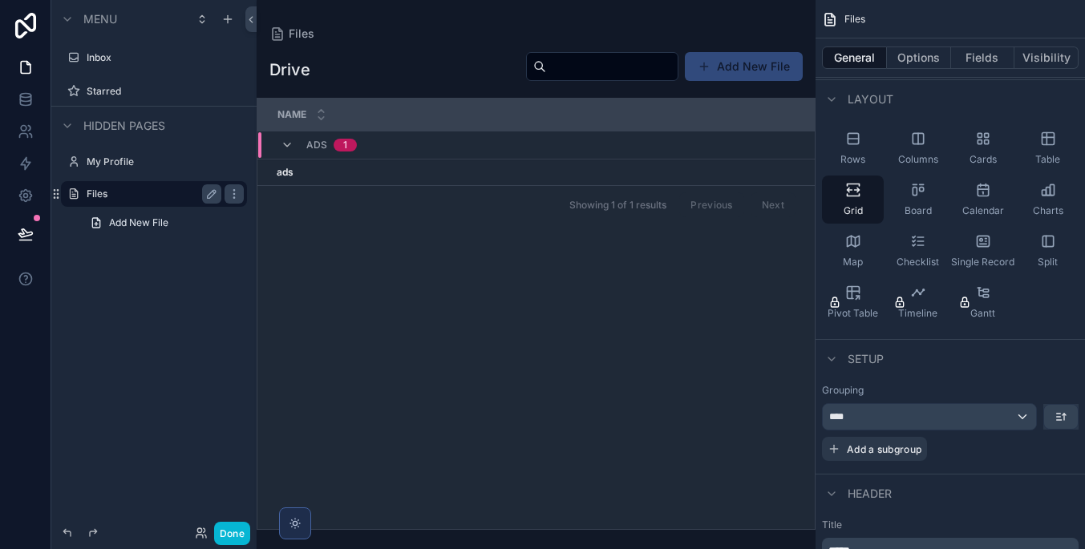
click at [926, 421] on div "****" at bounding box center [929, 417] width 213 height 26
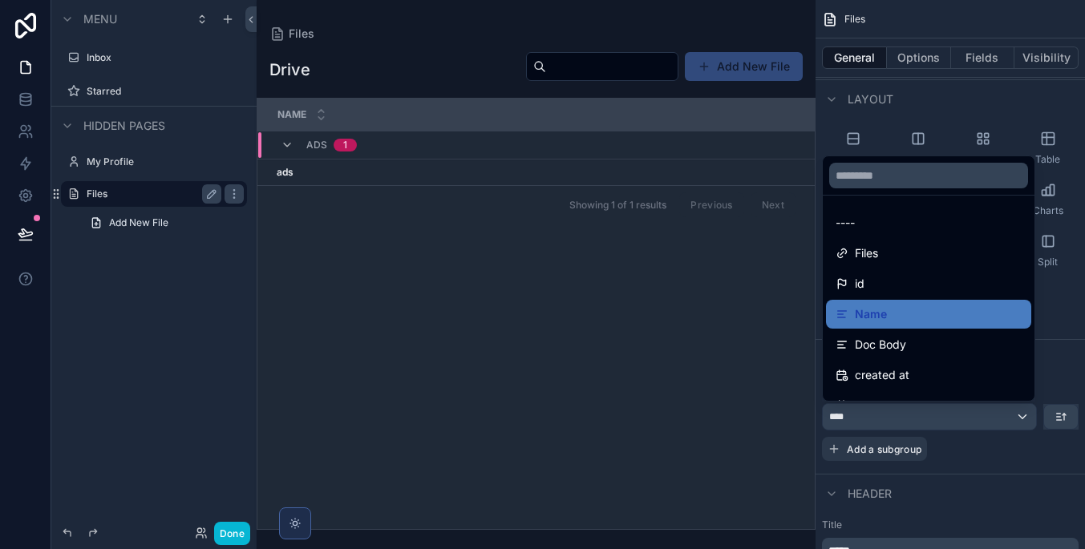
click at [926, 421] on div "scrollable content" at bounding box center [542, 274] width 1085 height 549
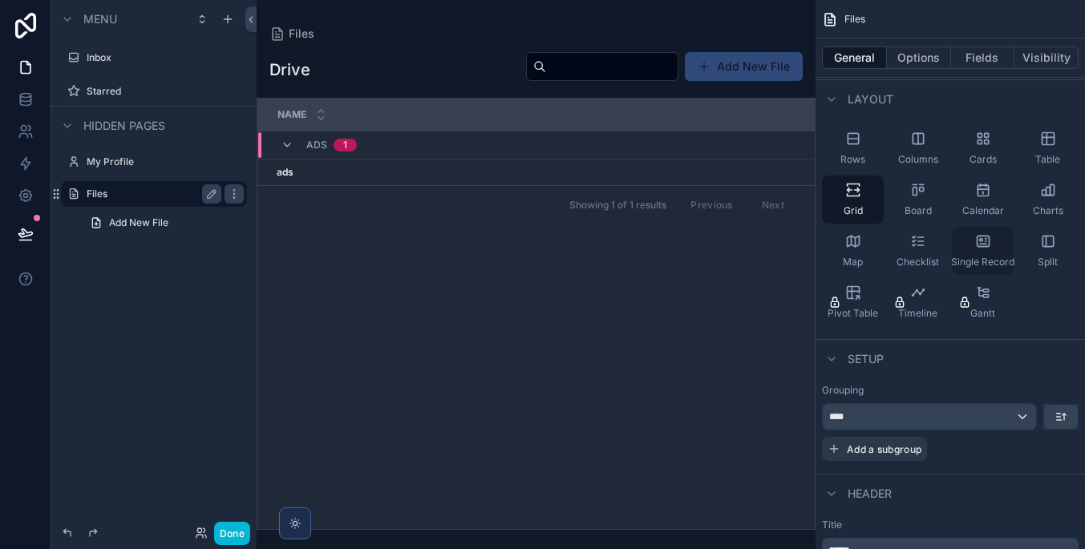
click at [1009, 264] on span "Single Record" at bounding box center [982, 262] width 63 height 13
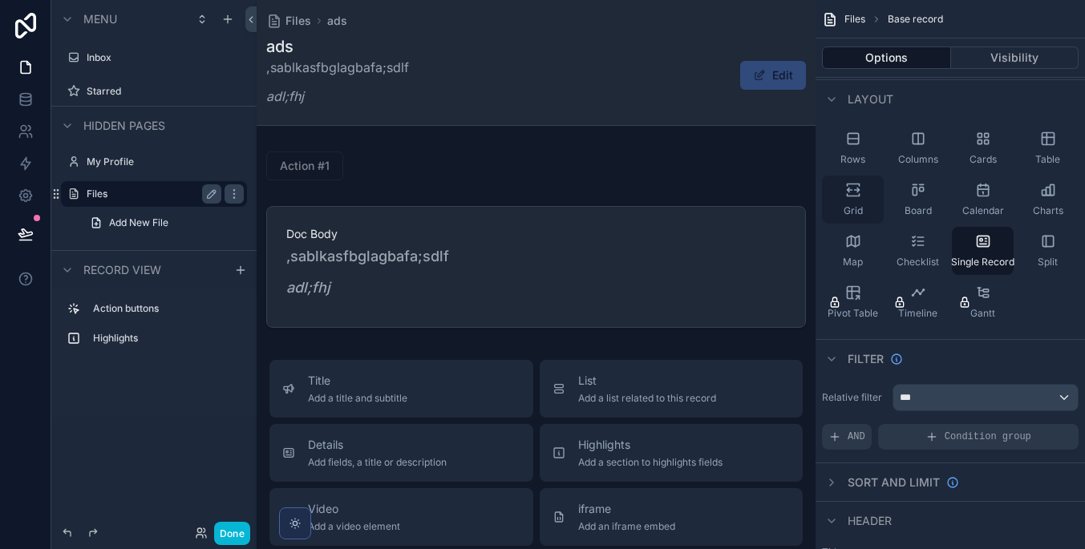
click at [857, 198] on div "Grid" at bounding box center [853, 200] width 62 height 48
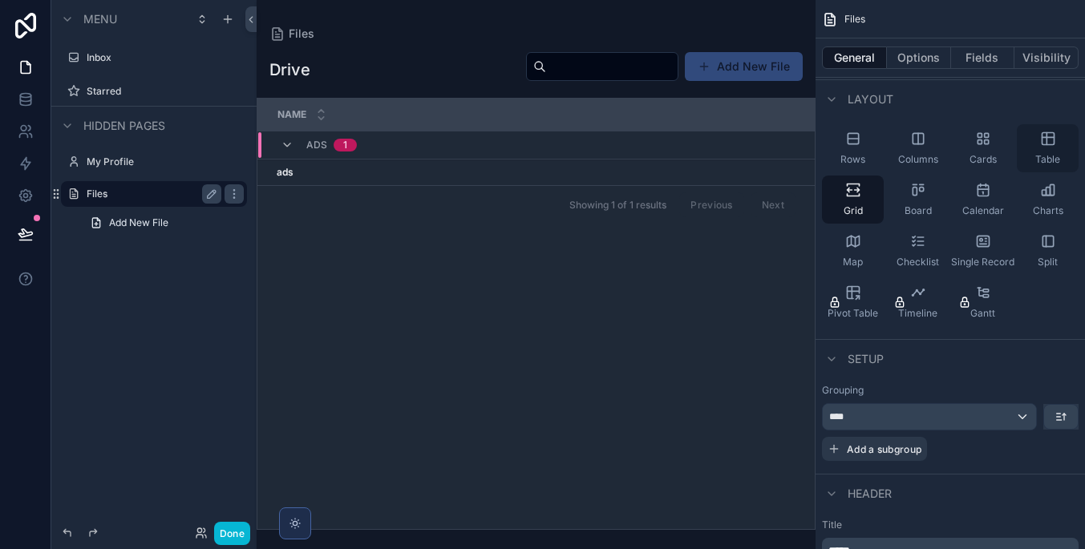
click at [1037, 152] on div "Table" at bounding box center [1048, 148] width 62 height 48
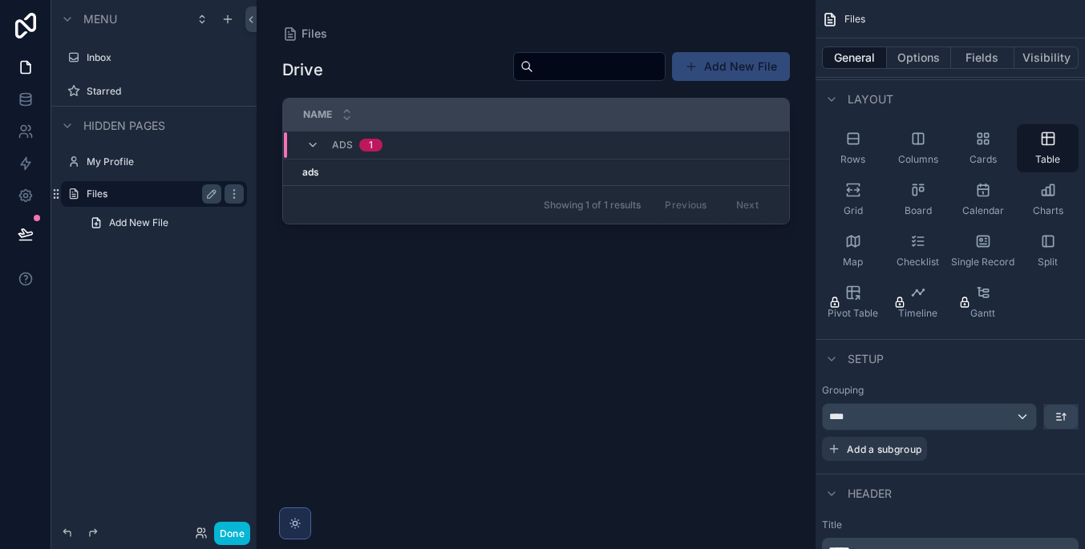
click at [511, 144] on div "ads 1" at bounding box center [562, 145] width 556 height 26
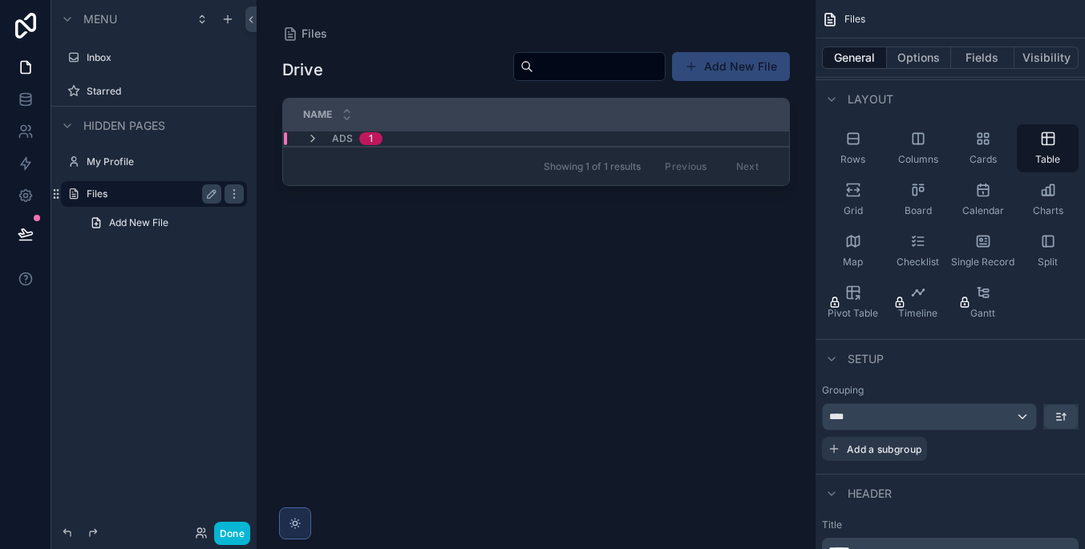
click at [511, 144] on div "ads 1" at bounding box center [562, 138] width 556 height 13
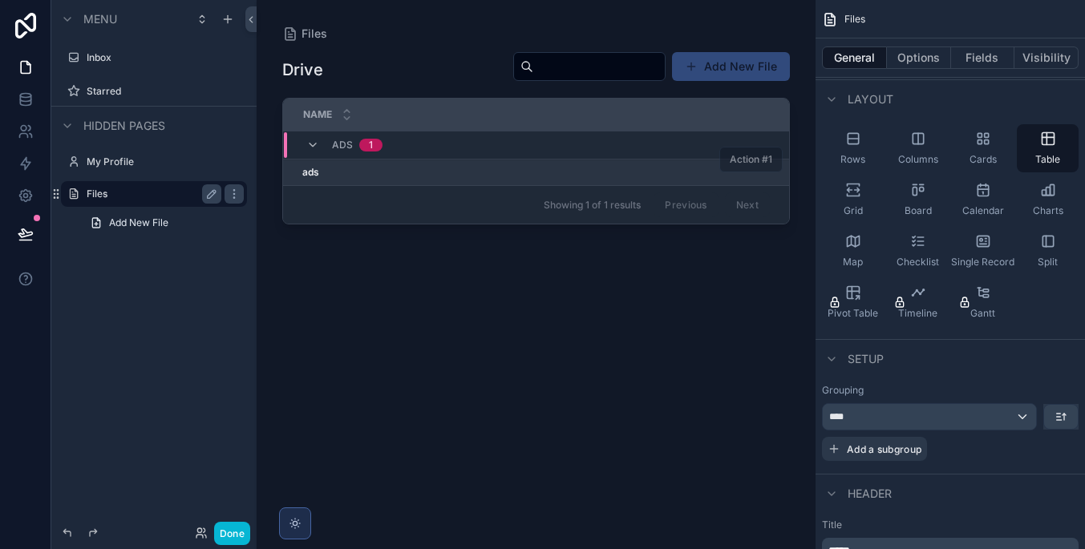
click at [511, 165] on td "ads ads" at bounding box center [561, 173] width 557 height 26
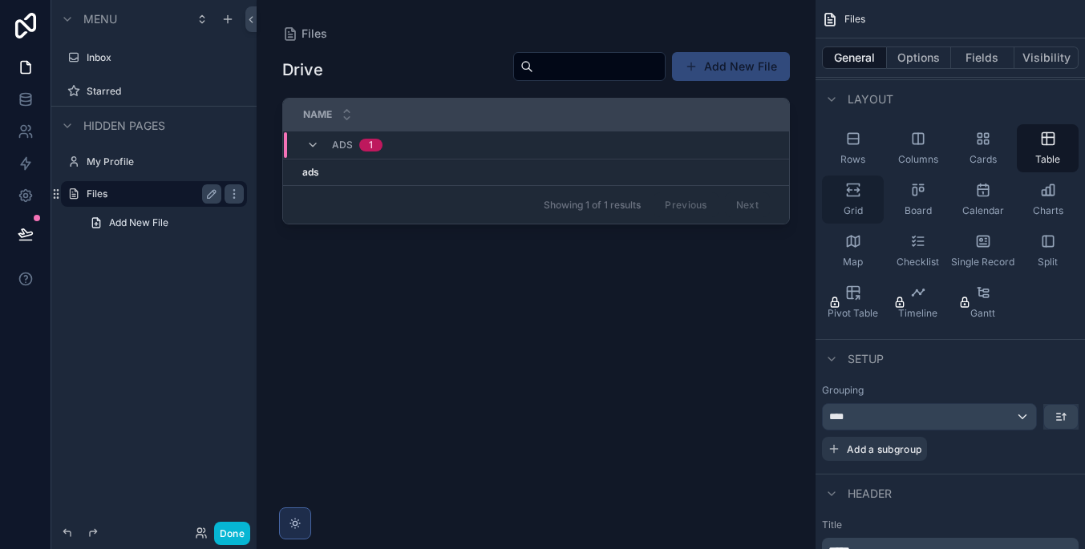
click at [857, 199] on div "Grid" at bounding box center [853, 200] width 62 height 48
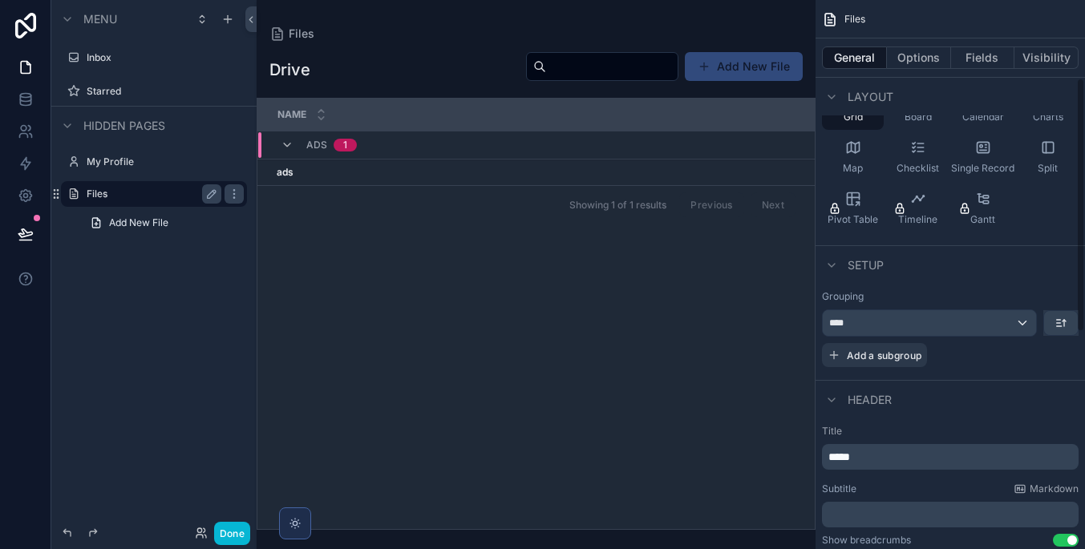
scroll to position [181, 0]
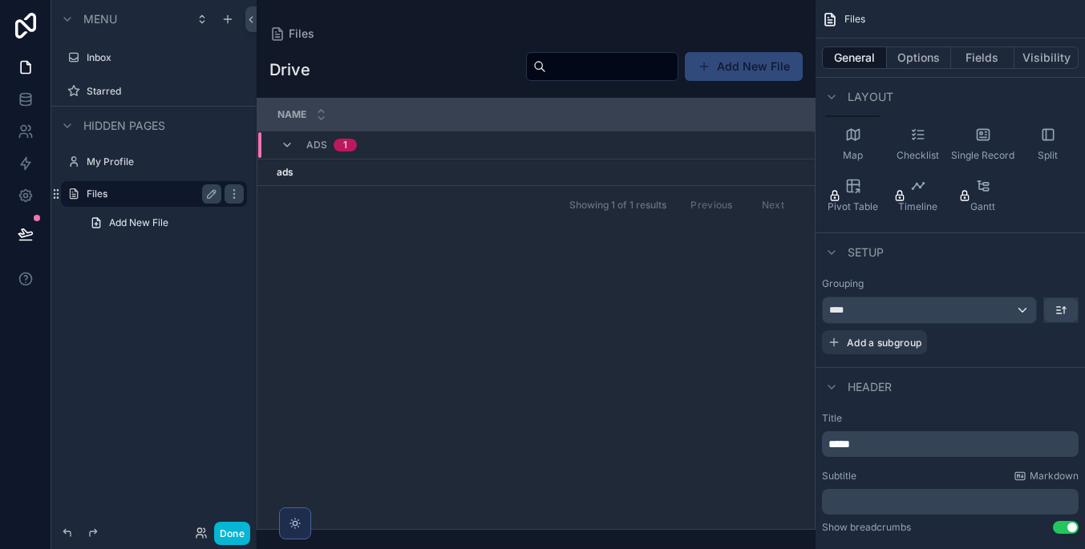
click at [980, 315] on div "****" at bounding box center [929, 310] width 213 height 26
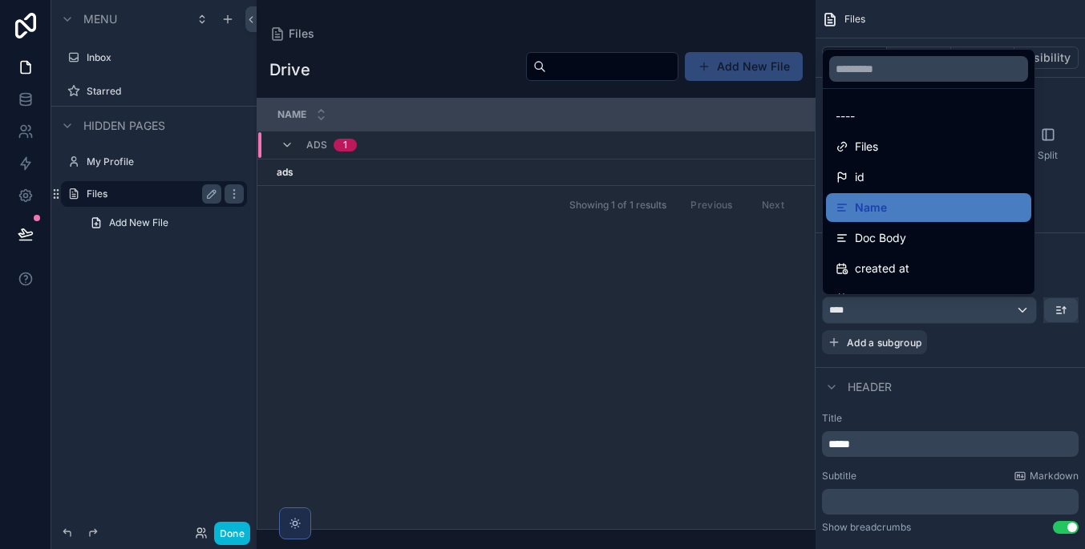
click at [1059, 314] on div "scrollable content" at bounding box center [542, 274] width 1085 height 549
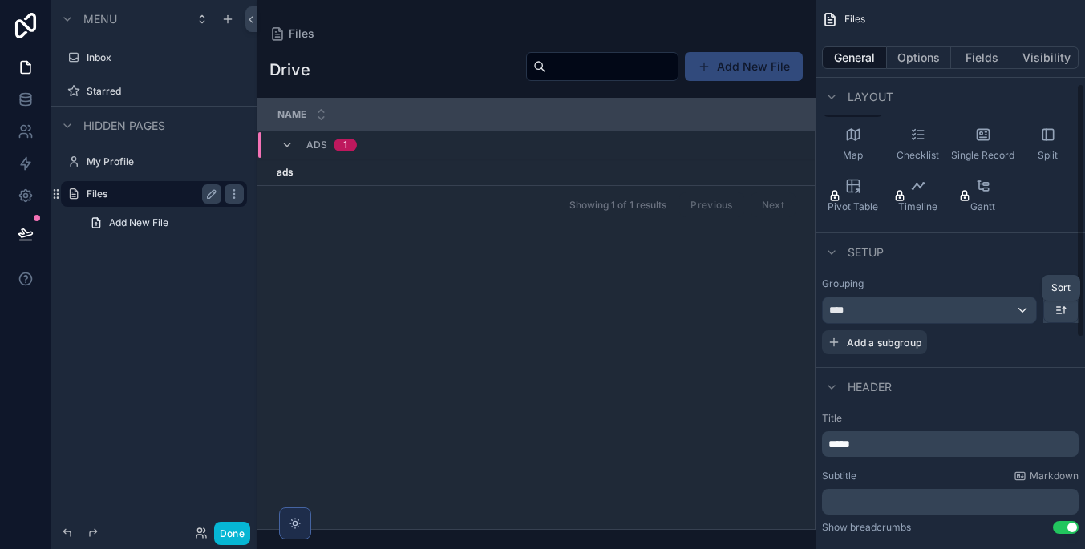
click at [1058, 311] on icon "scrollable content" at bounding box center [1060, 310] width 13 height 13
click at [992, 313] on div "scrollable content" at bounding box center [542, 274] width 1085 height 549
click at [952, 313] on div "****" at bounding box center [929, 310] width 213 height 26
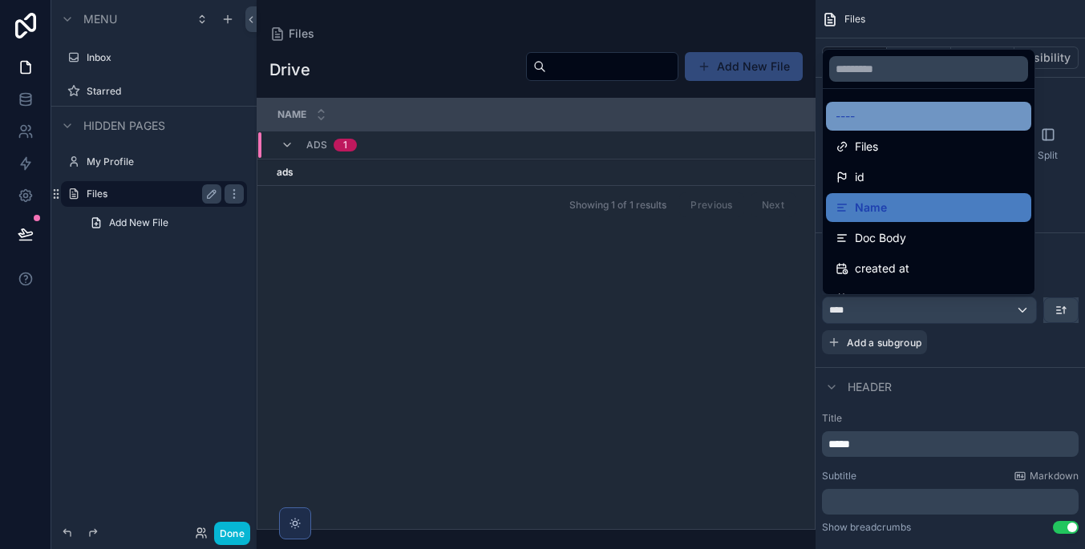
click at [883, 128] on div "----" at bounding box center [928, 116] width 205 height 29
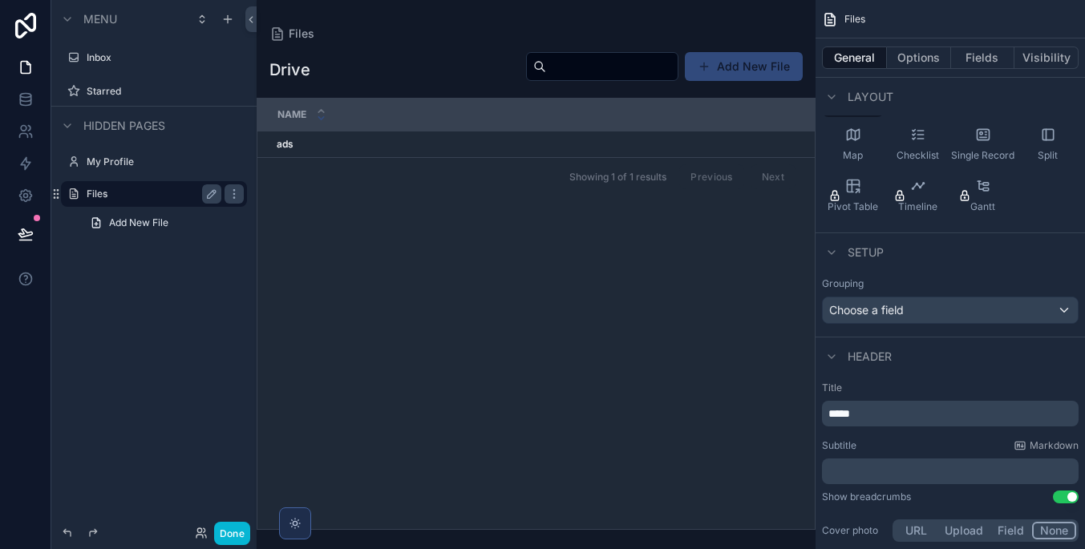
click at [318, 115] on div "scrollable content" at bounding box center [321, 115] width 10 height 18
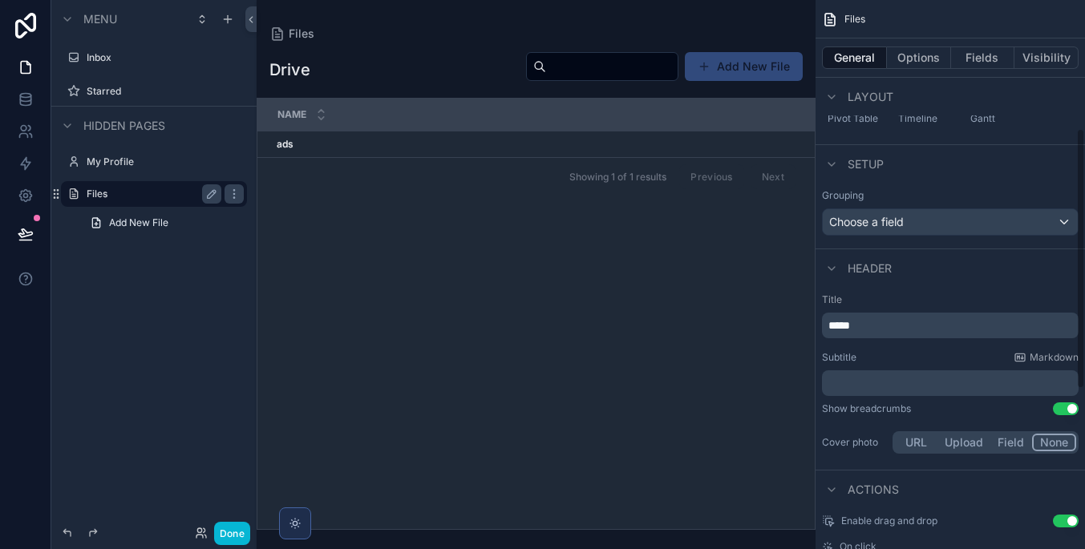
scroll to position [272, 0]
click at [966, 319] on p "*****" at bounding box center [951, 323] width 247 height 16
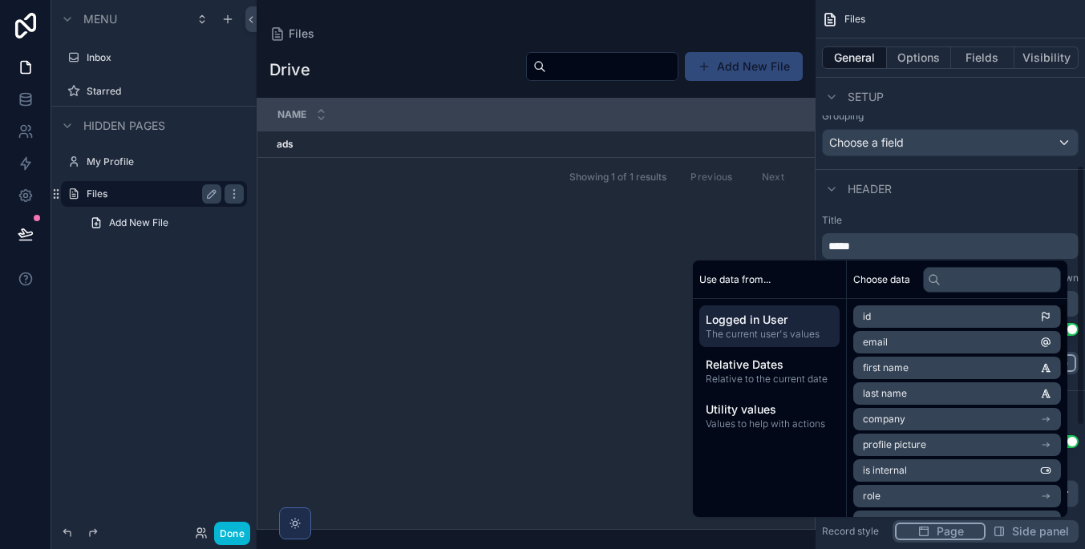
scroll to position [85, 0]
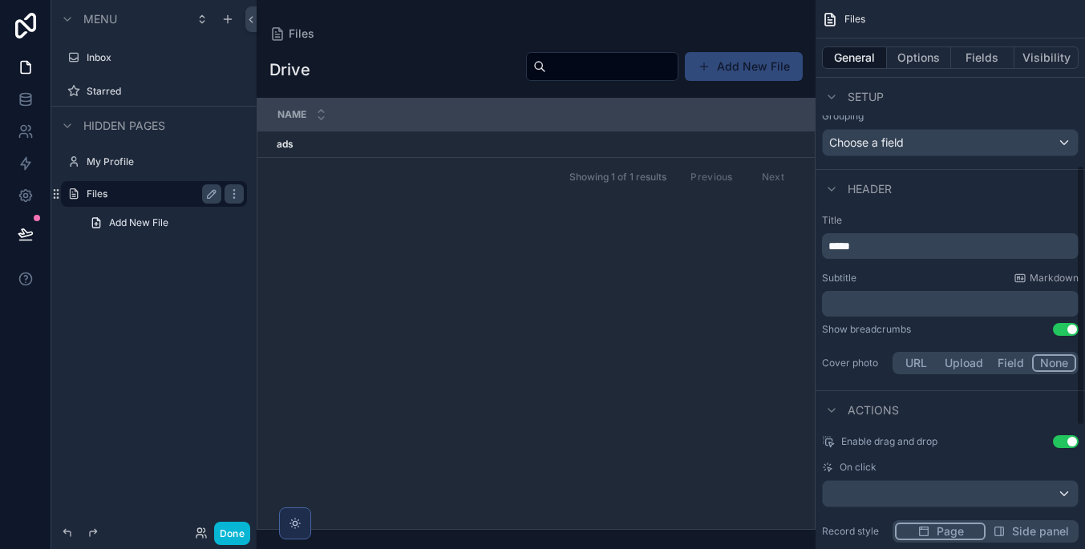
click at [879, 202] on div "Header" at bounding box center [949, 188] width 269 height 38
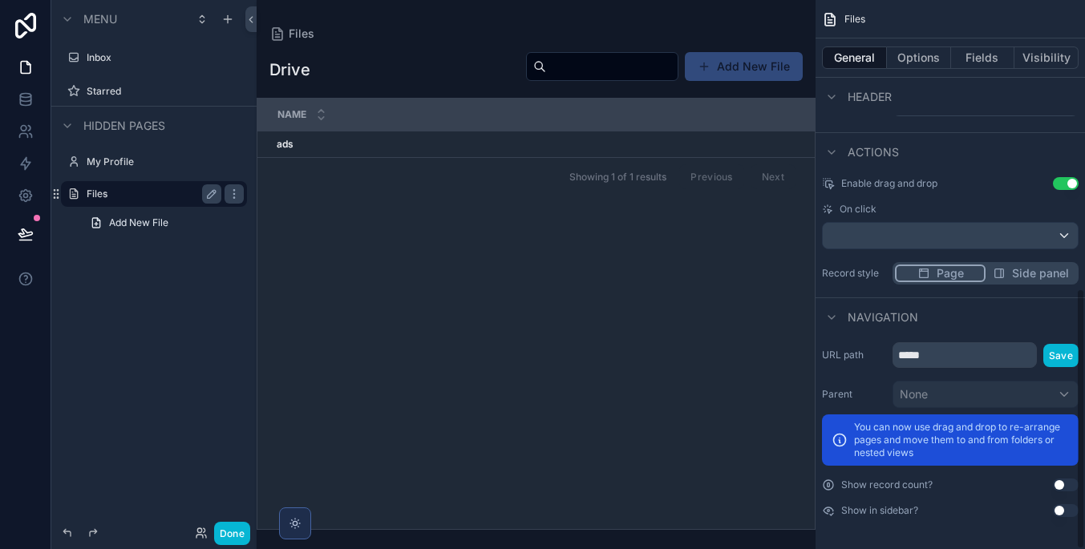
scroll to position [318, 0]
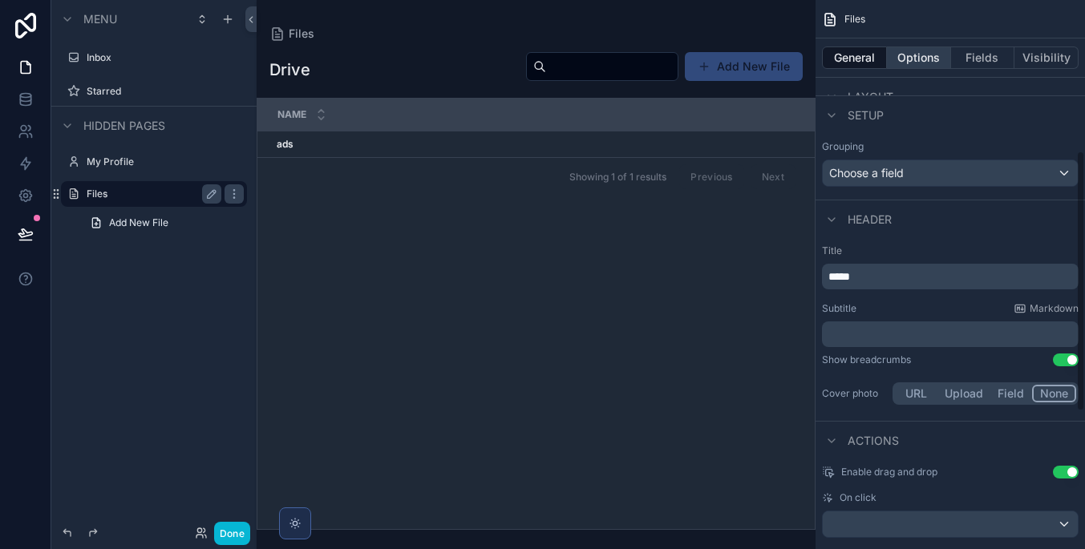
click at [927, 50] on button "Options" at bounding box center [919, 57] width 64 height 22
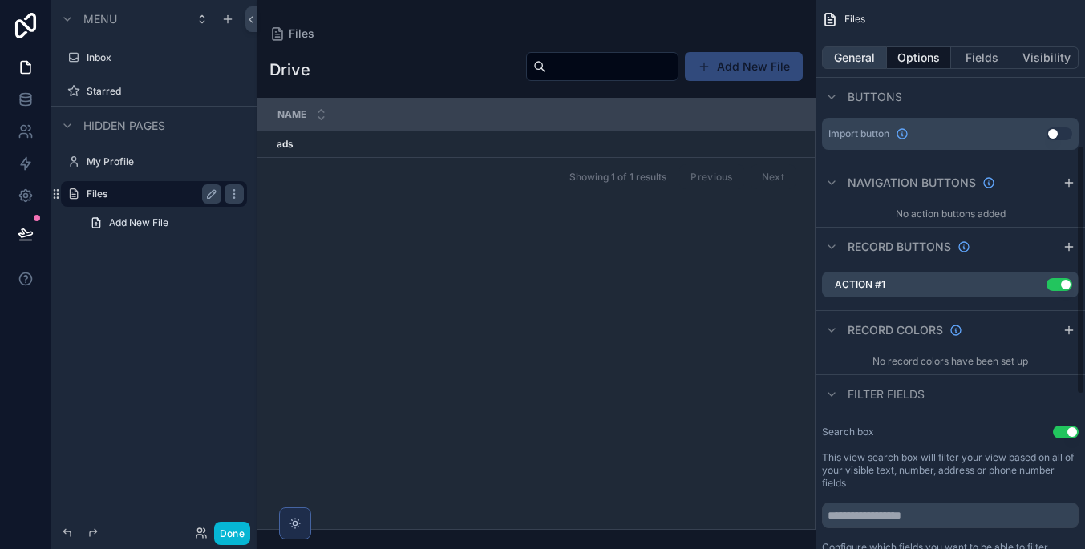
click at [831, 52] on button "General" at bounding box center [854, 57] width 65 height 22
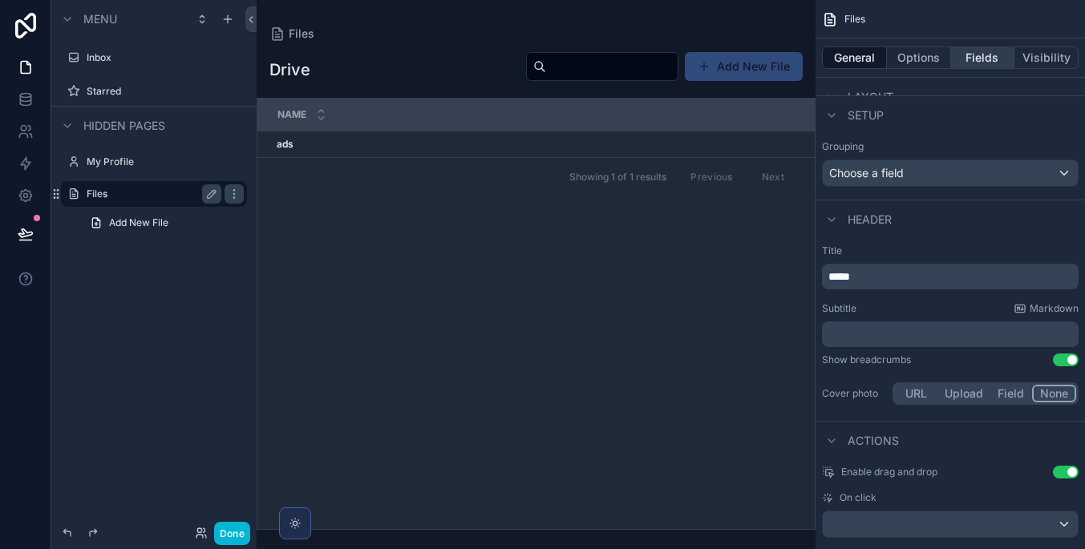
click at [975, 56] on button "Fields" at bounding box center [983, 57] width 64 height 22
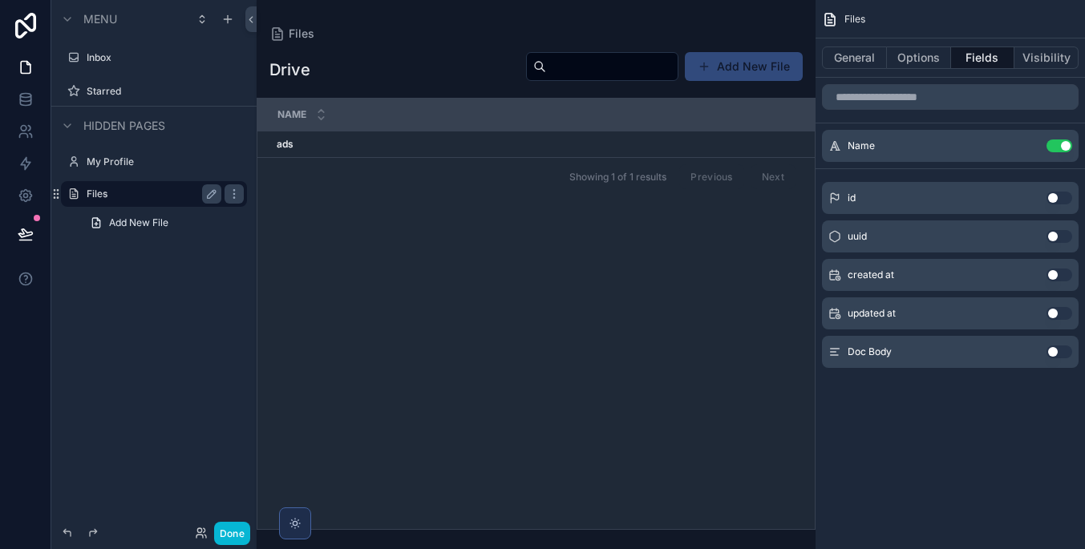
click at [1057, 273] on button "Use setting" at bounding box center [1059, 275] width 26 height 13
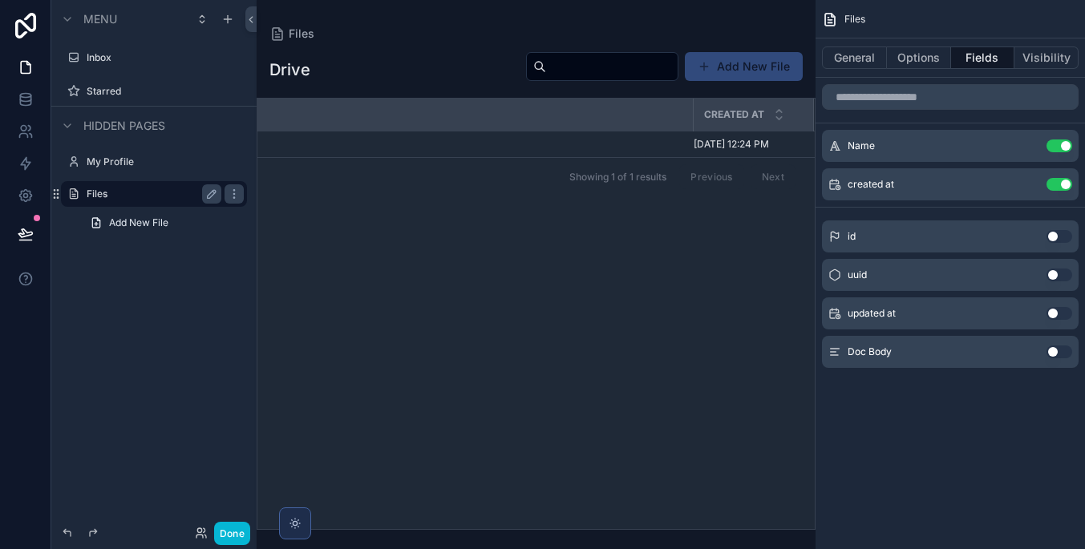
scroll to position [0, 122]
click at [1022, 140] on icon "scrollable content" at bounding box center [1027, 145] width 13 height 13
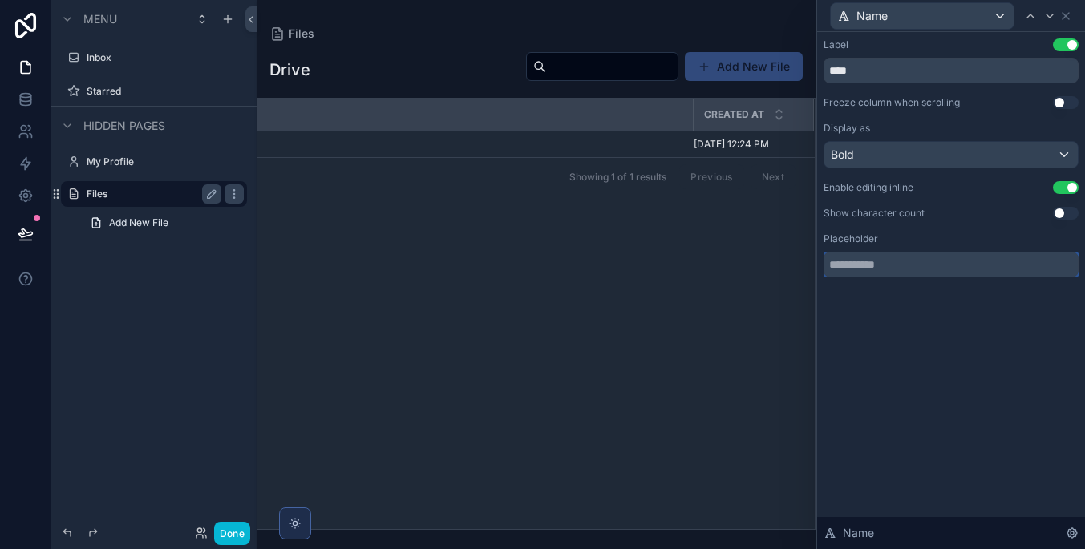
click at [970, 272] on input "text" at bounding box center [950, 265] width 255 height 26
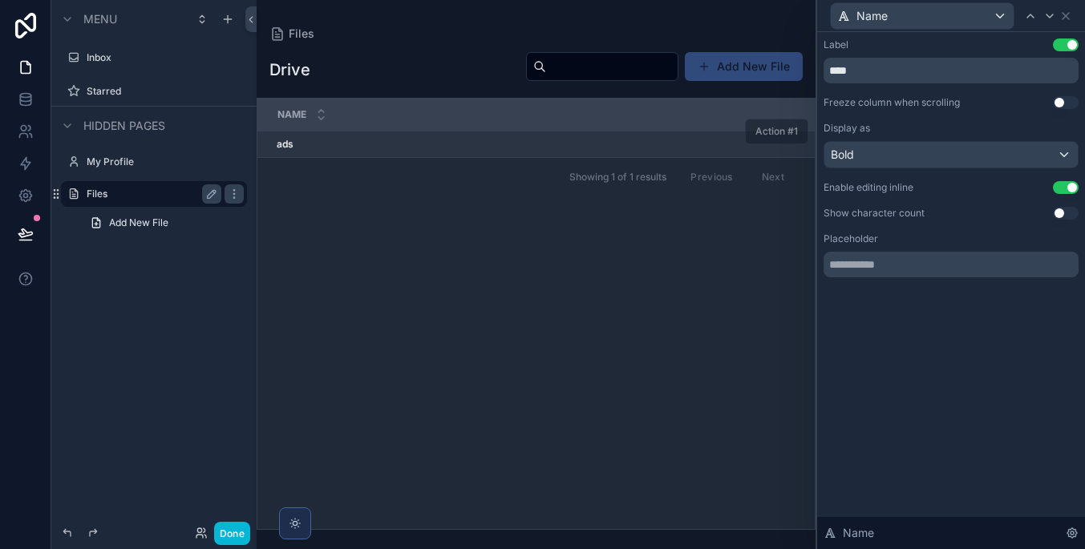
click at [300, 140] on div "ads ads" at bounding box center [541, 144] width 528 height 13
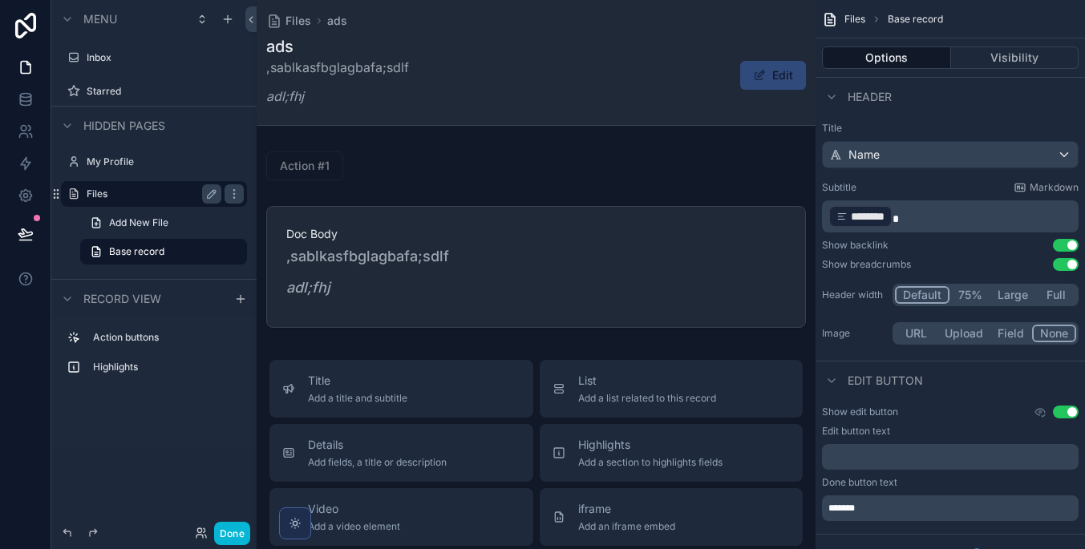
click at [300, 140] on div "Files ads ads ,sablkasfbglagbafa;sdlf adl;fhj Edit Action #1 Doc Body ,sablkasf…" at bounding box center [536, 536] width 559 height 1072
click at [747, 61] on button "Edit" at bounding box center [773, 75] width 66 height 29
click at [767, 79] on button "DONEeee" at bounding box center [757, 75] width 98 height 29
click at [296, 20] on span "Files" at bounding box center [298, 21] width 26 height 16
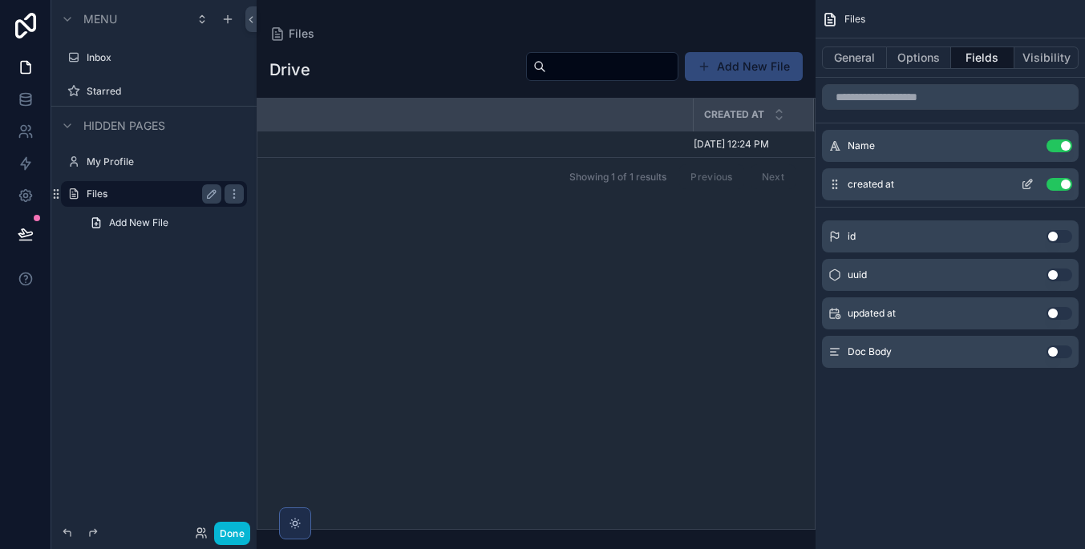
scroll to position [0, 122]
click at [1031, 180] on icon "scrollable content" at bounding box center [1028, 183] width 6 height 6
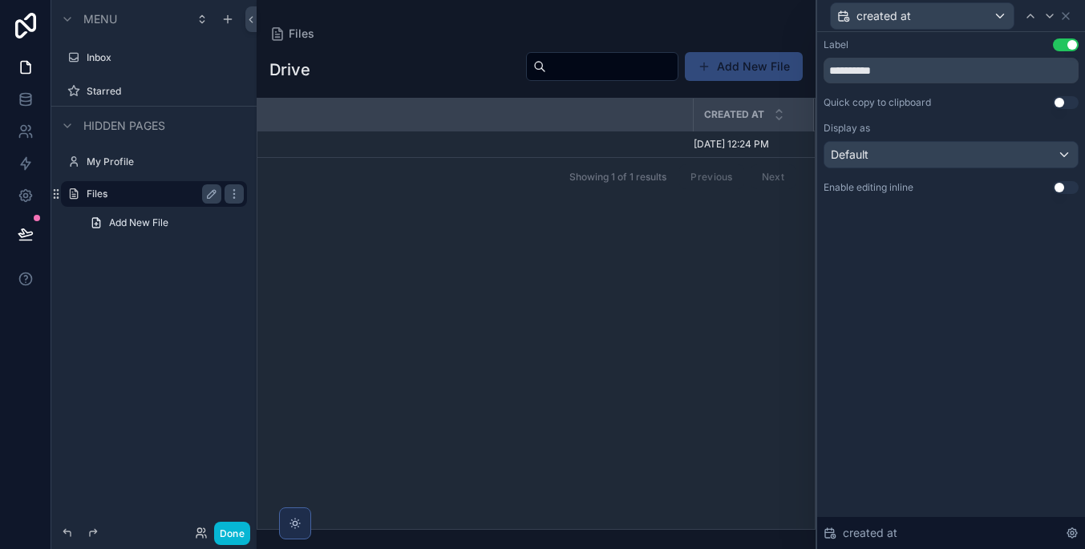
click at [999, 148] on div "Default" at bounding box center [950, 155] width 253 height 26
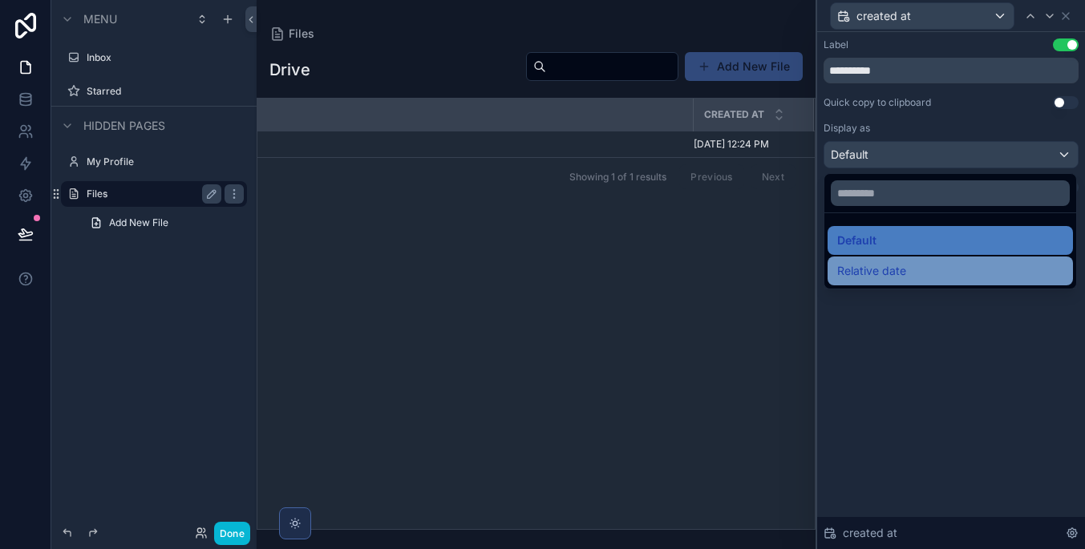
click at [980, 263] on div "Relative date" at bounding box center [950, 270] width 226 height 19
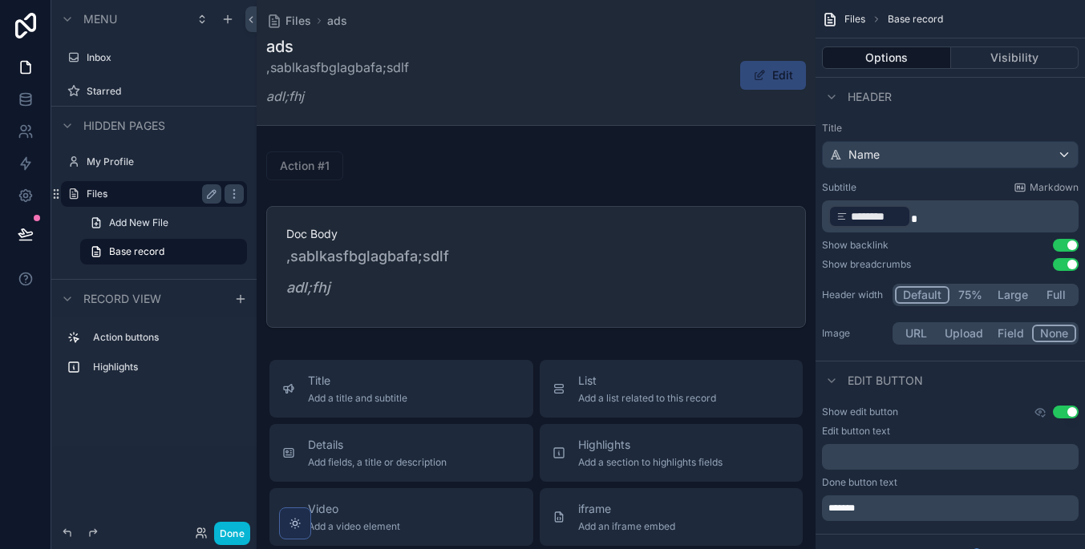
scroll to position [2, 0]
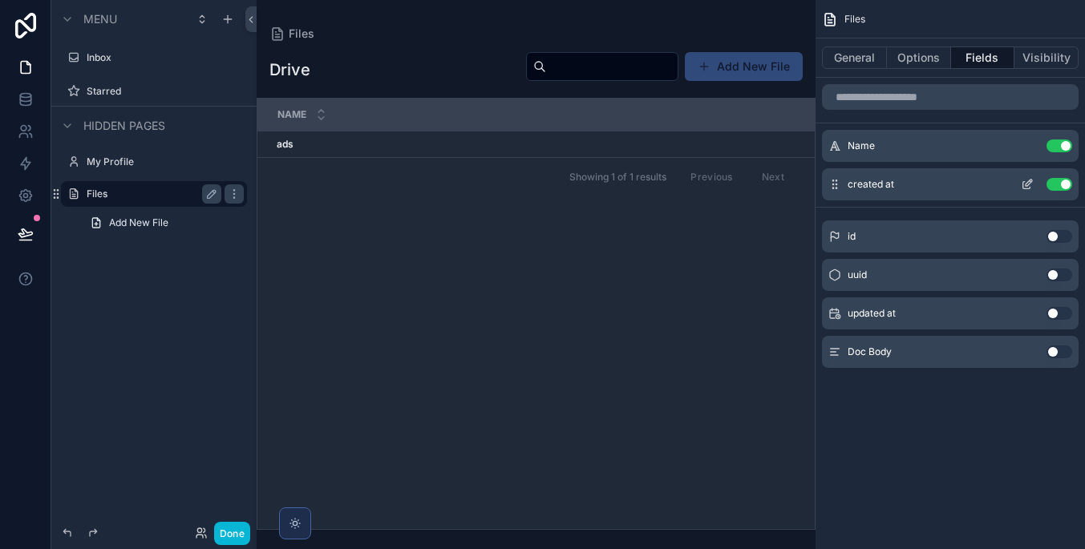
click at [1019, 185] on button "scrollable content" at bounding box center [1027, 184] width 26 height 13
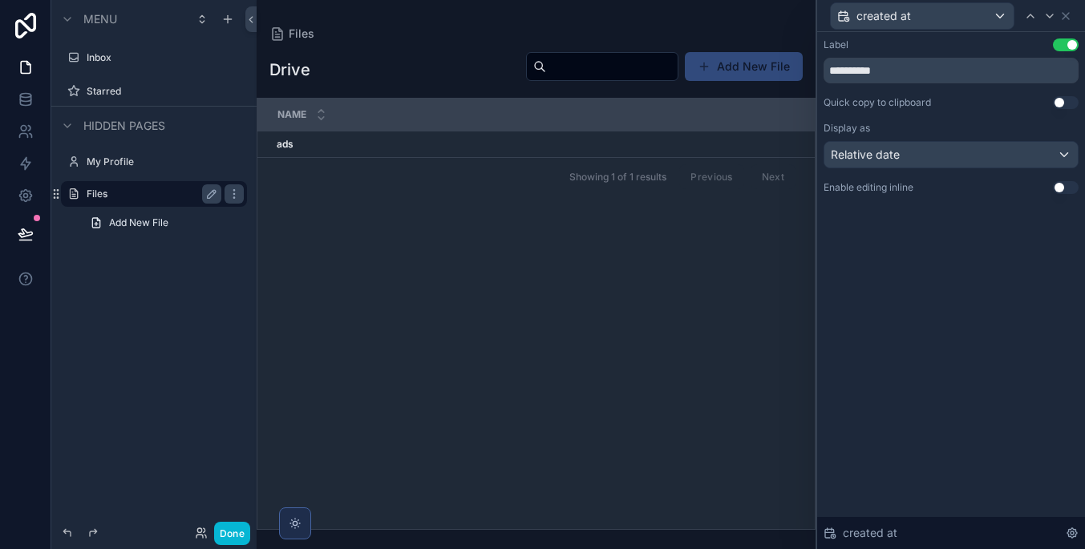
click at [1071, 49] on button "Use setting" at bounding box center [1066, 44] width 26 height 13
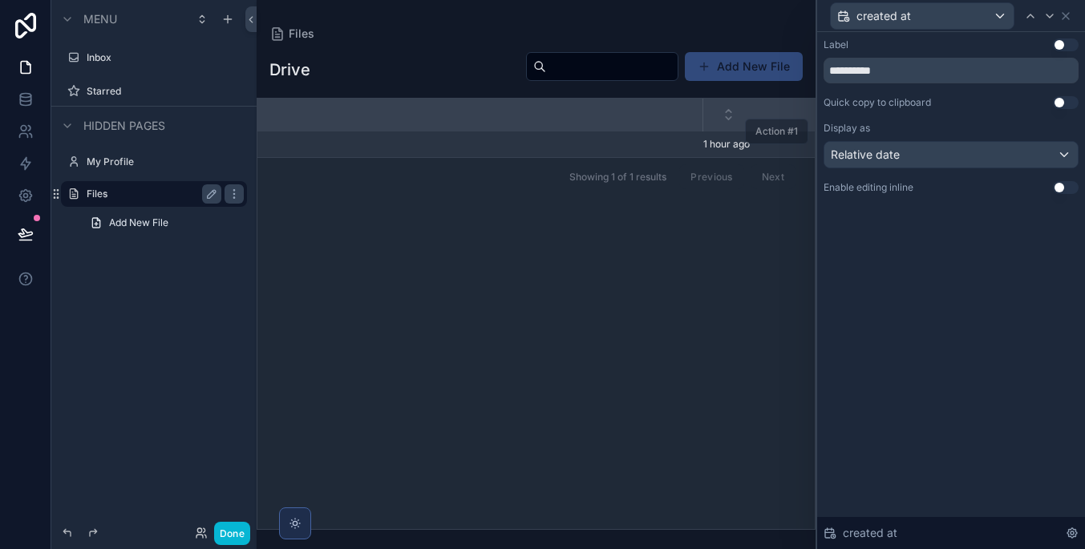
scroll to position [0, 73]
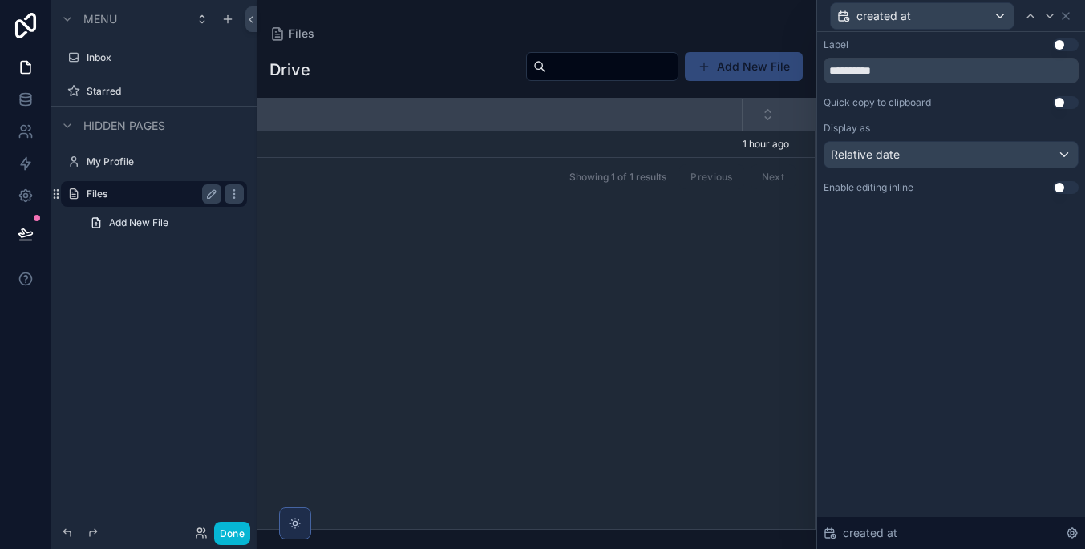
click at [1064, 43] on button "Use setting" at bounding box center [1066, 44] width 26 height 13
click at [1037, 69] on input "**********" at bounding box center [950, 71] width 255 height 26
type input "**********"
click at [912, 300] on div "**********" at bounding box center [951, 290] width 268 height 517
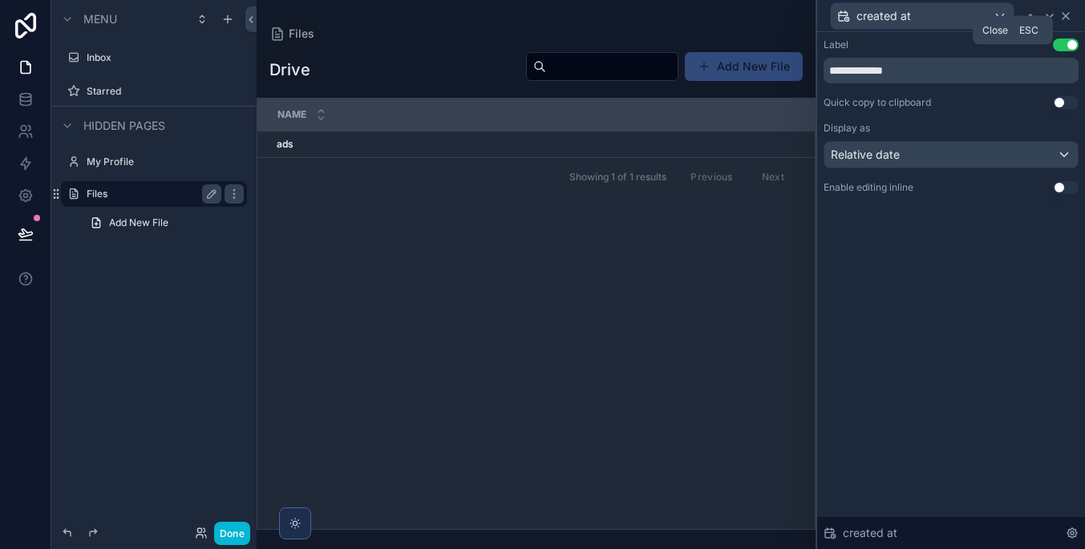
click at [1065, 14] on icon at bounding box center [1065, 16] width 13 height 13
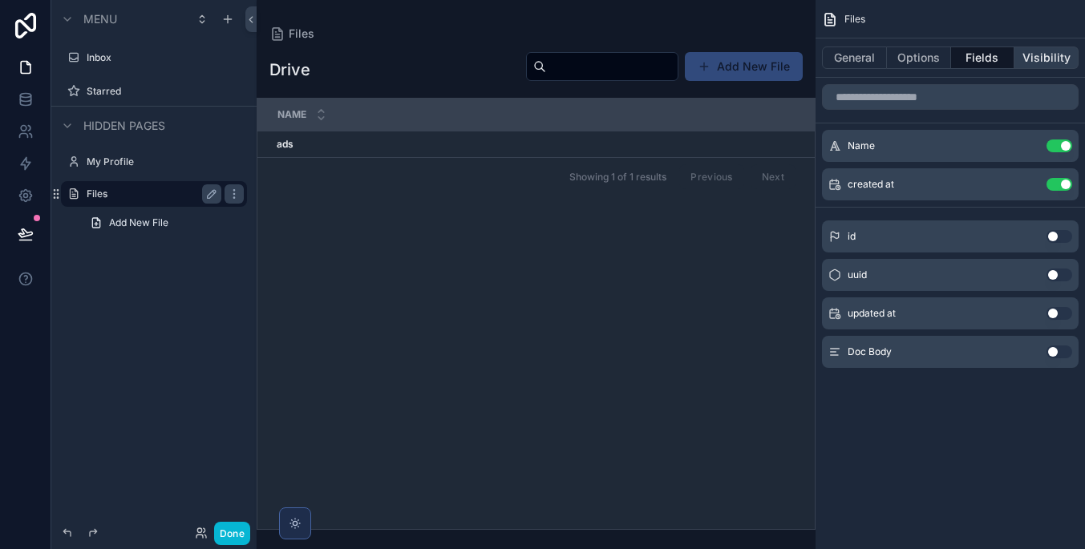
click at [1040, 59] on button "Visibility" at bounding box center [1046, 57] width 64 height 22
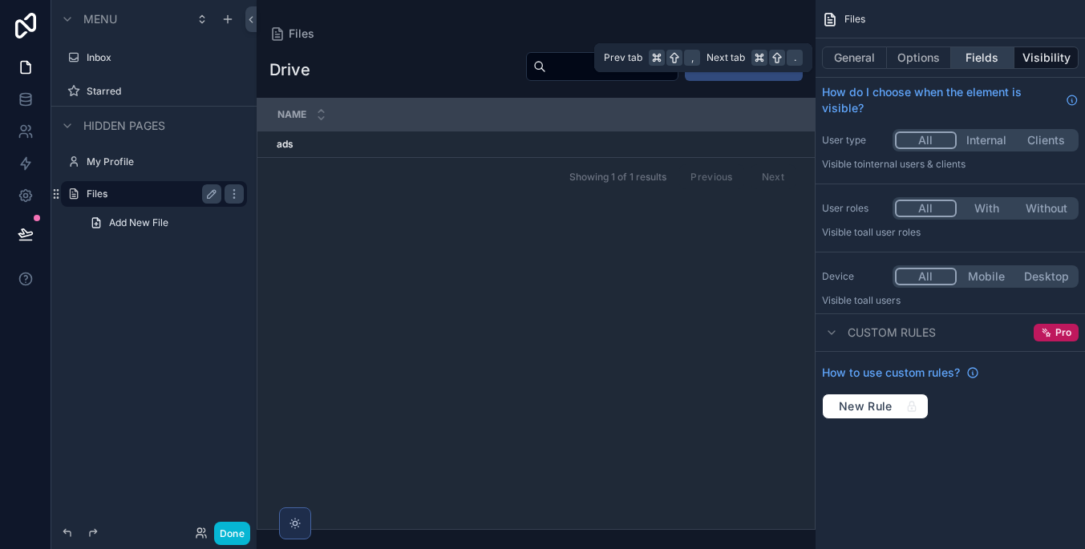
click at [973, 57] on button "Fields" at bounding box center [983, 57] width 64 height 22
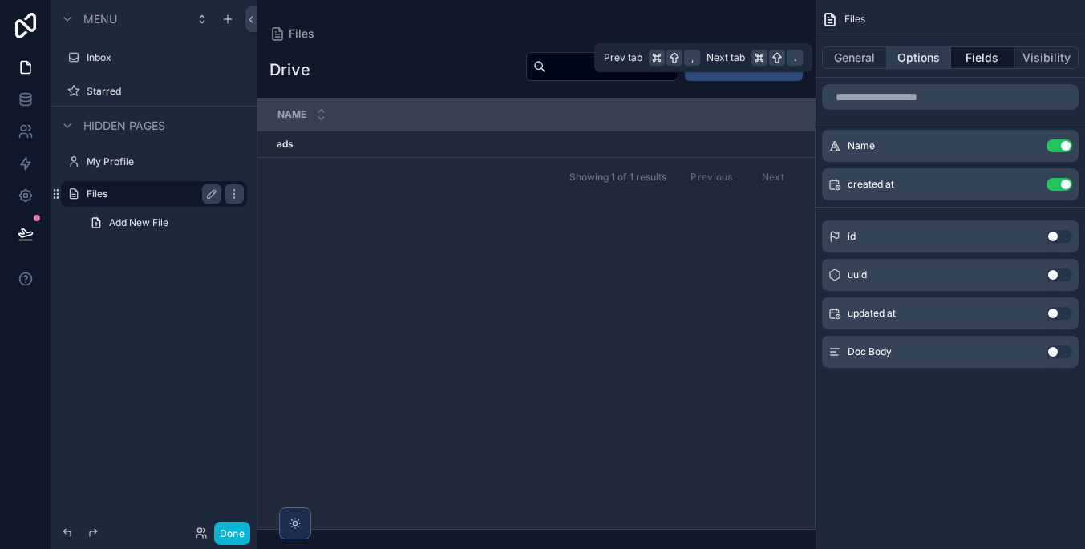
click at [934, 58] on button "Options" at bounding box center [919, 57] width 64 height 22
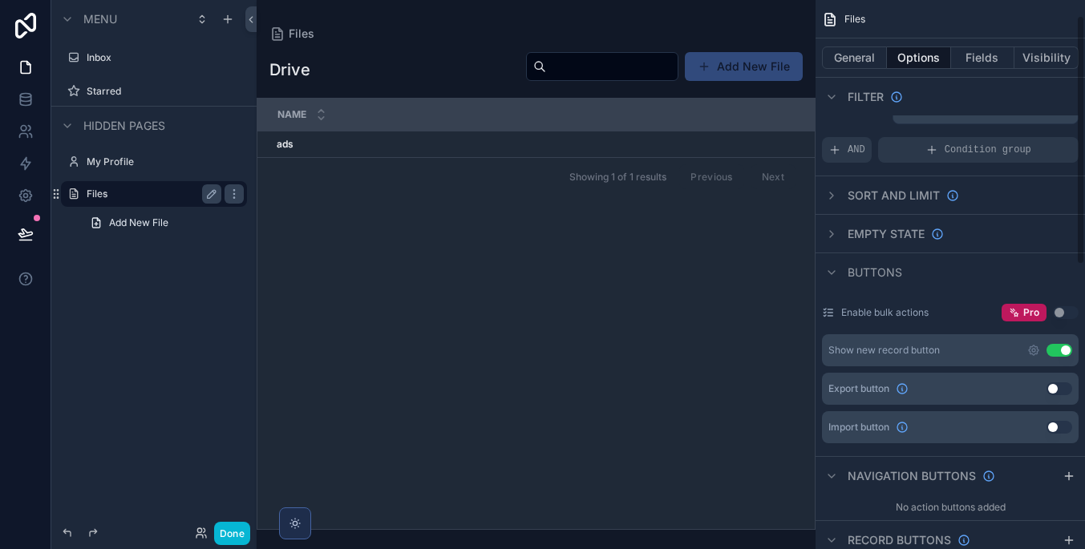
scroll to position [34, 0]
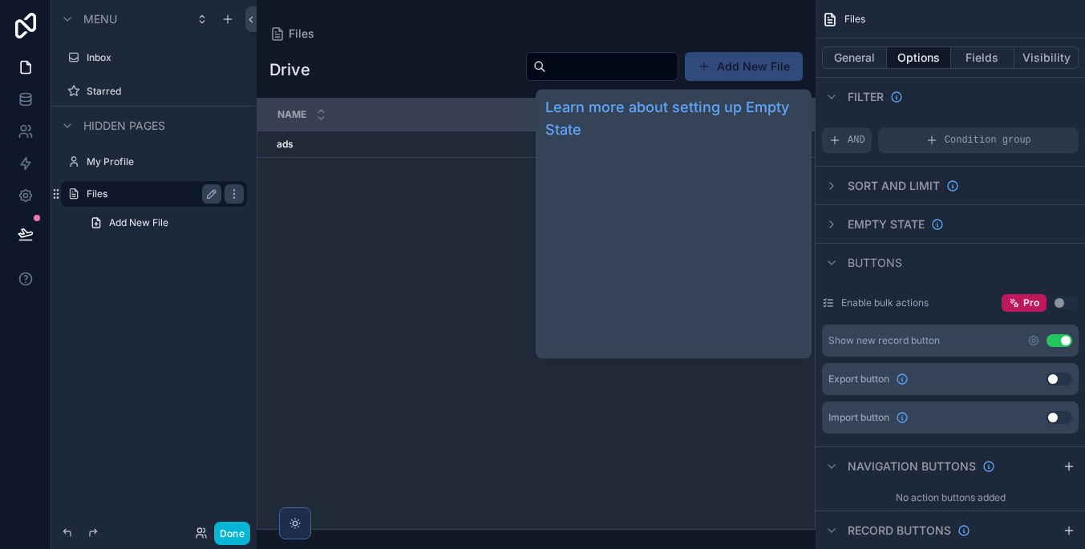
click at [891, 225] on span "Empty state" at bounding box center [885, 224] width 77 height 16
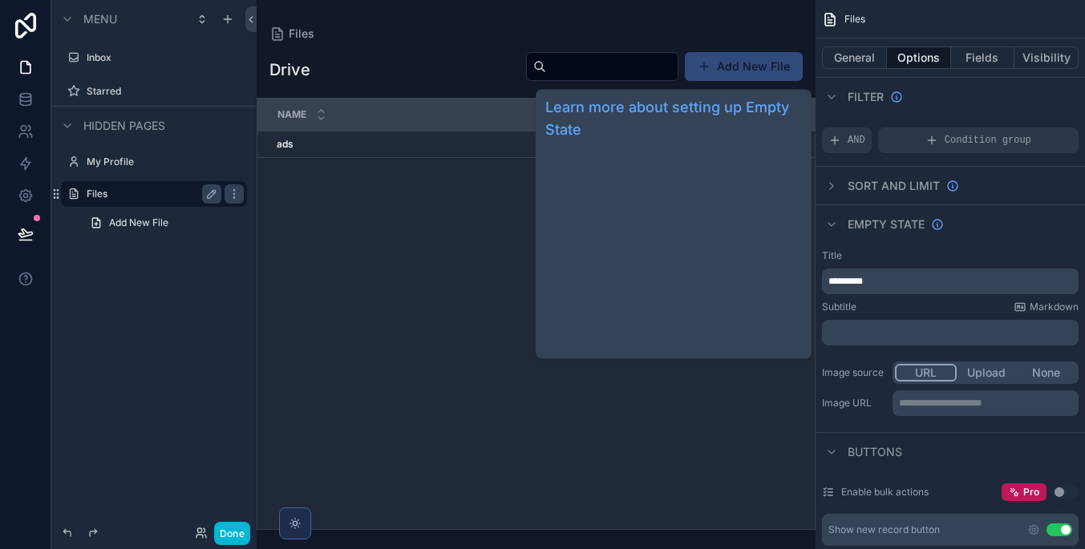
scroll to position [0, 0]
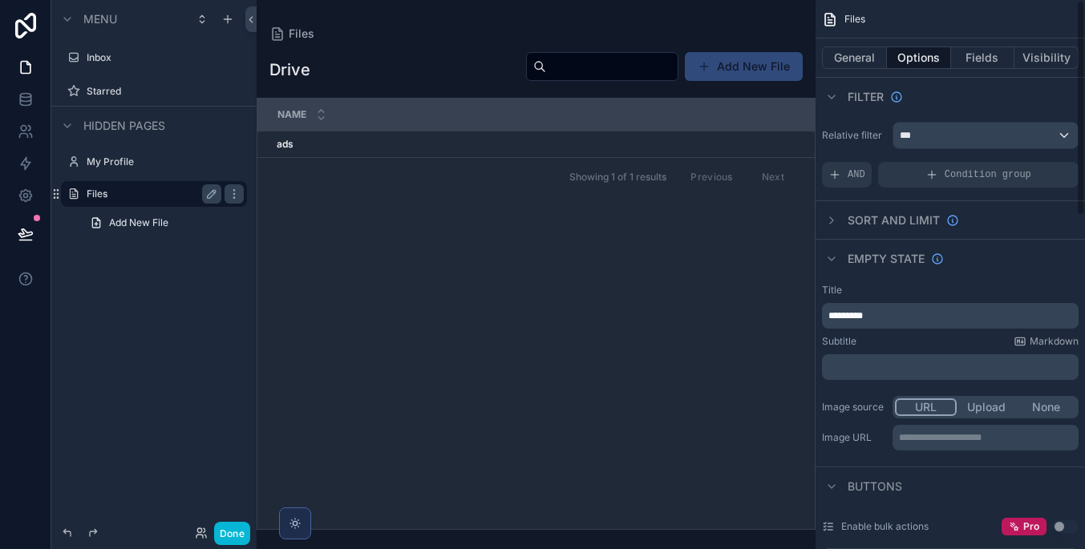
click at [920, 310] on p "*********" at bounding box center [951, 315] width 247 height 13
click at [861, 384] on div "**********" at bounding box center [949, 368] width 269 height 183
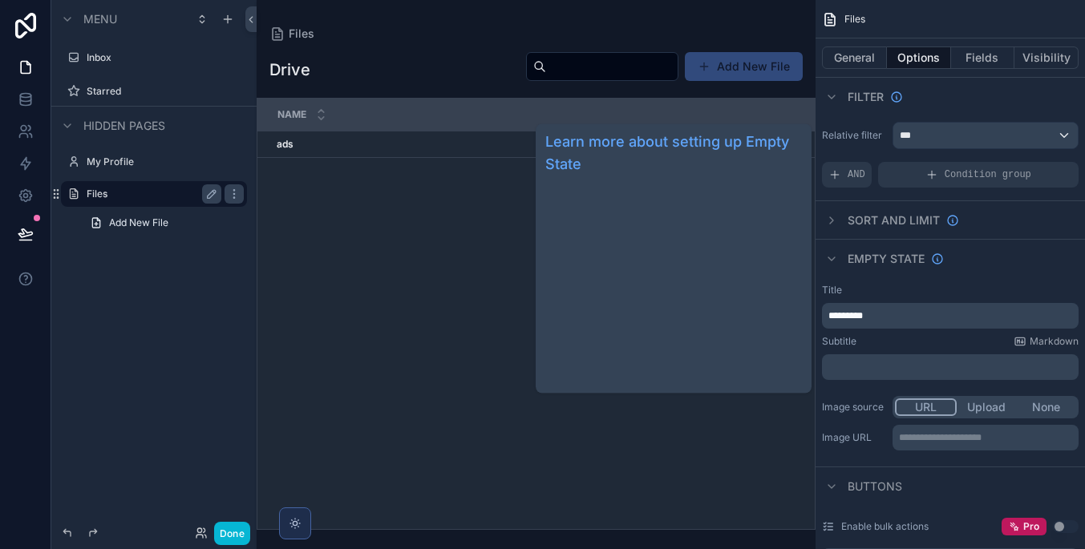
click at [888, 257] on span "Empty state" at bounding box center [885, 259] width 77 height 16
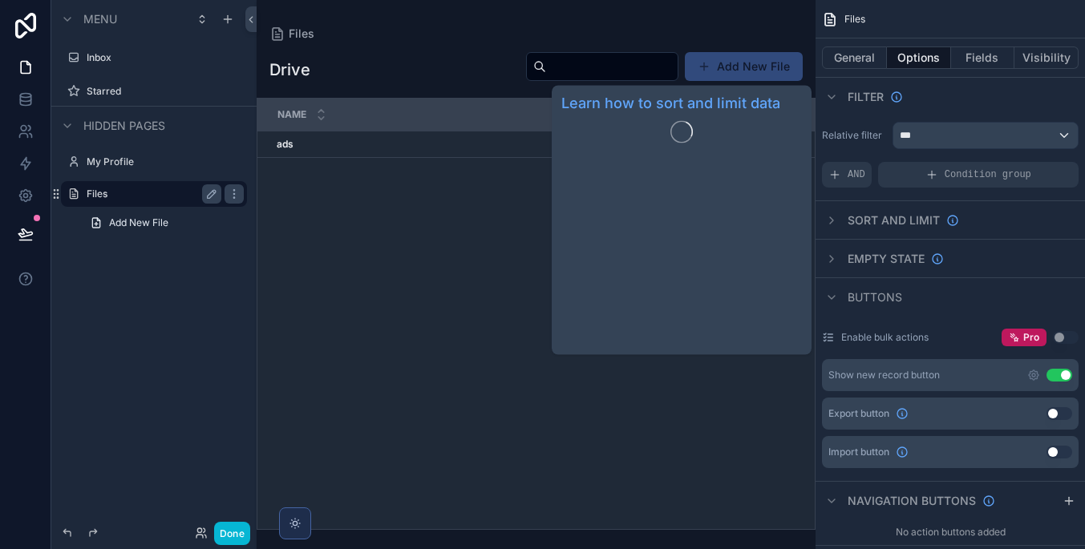
click at [901, 211] on div "Sort And Limit" at bounding box center [890, 220] width 137 height 19
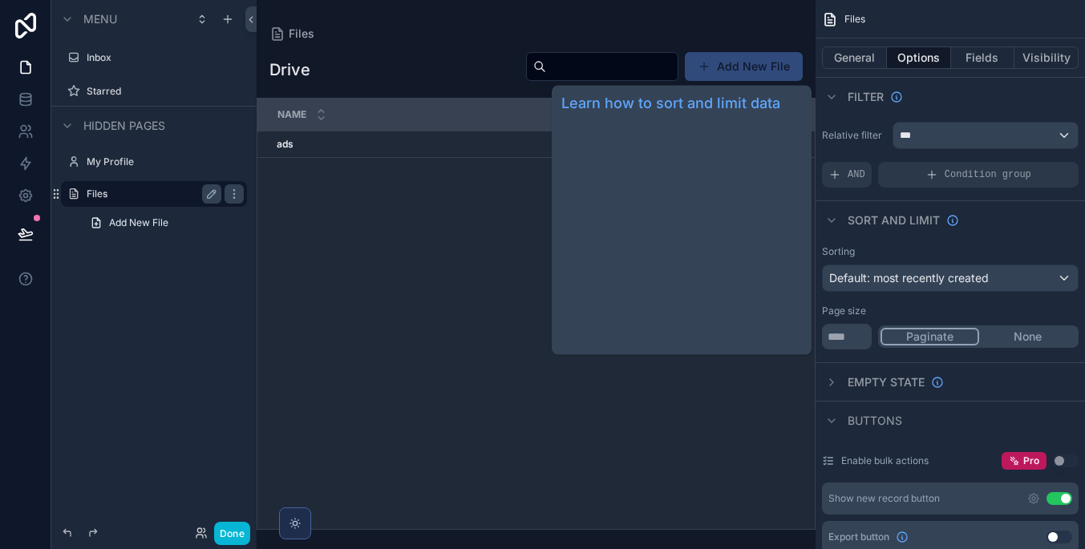
click at [895, 223] on span "Sort And Limit" at bounding box center [893, 220] width 92 height 16
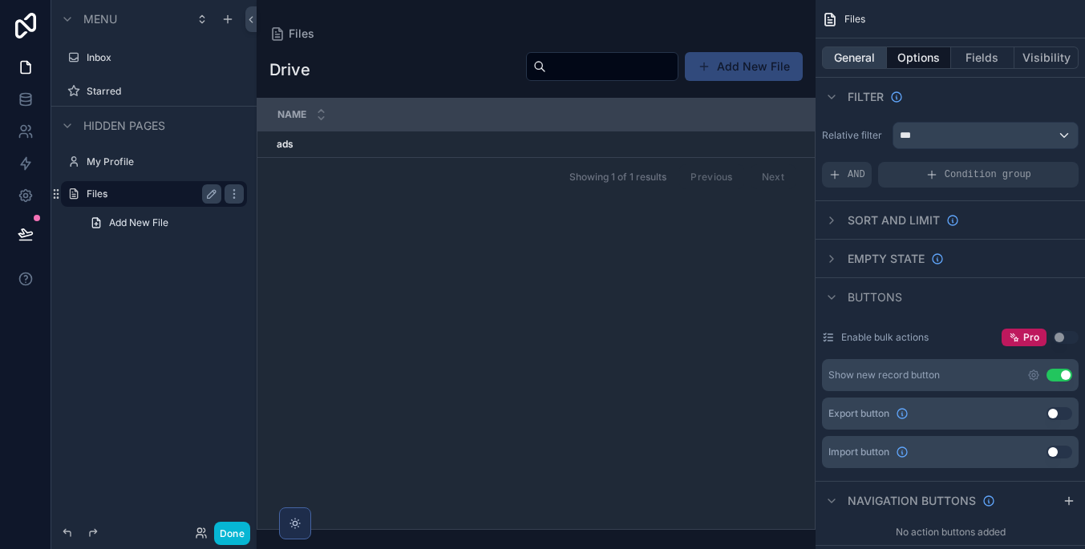
click at [859, 51] on button "General" at bounding box center [854, 57] width 65 height 22
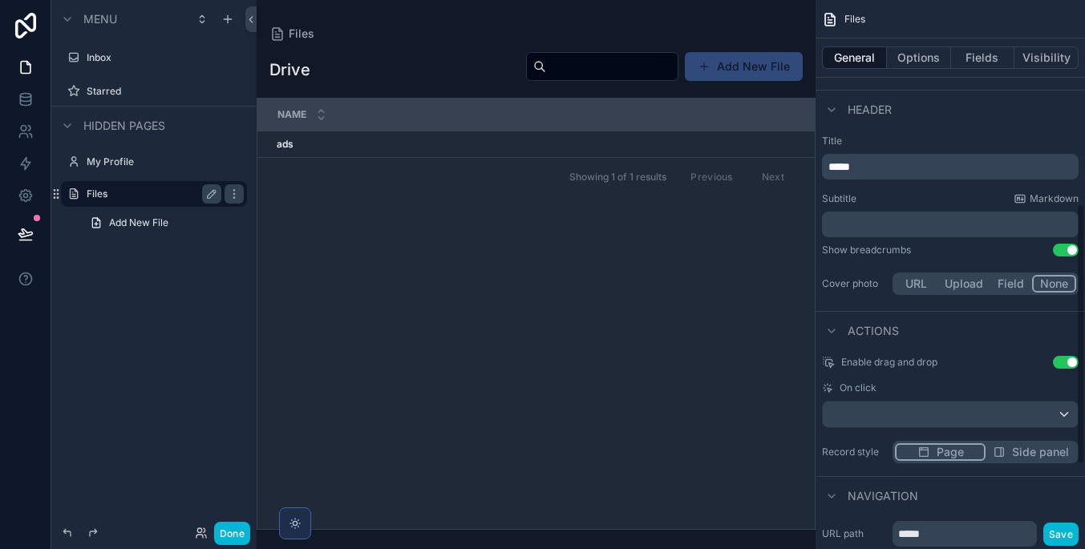
scroll to position [430, 0]
click at [925, 396] on div "On click" at bounding box center [950, 403] width 257 height 46
click at [925, 413] on div "scrollable content" at bounding box center [950, 413] width 255 height 26
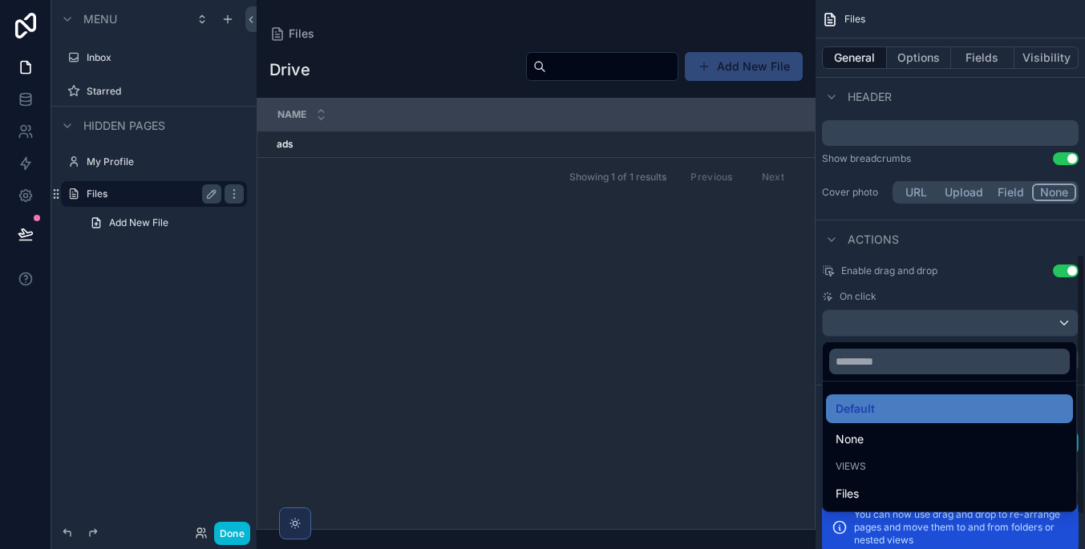
scroll to position [535, 0]
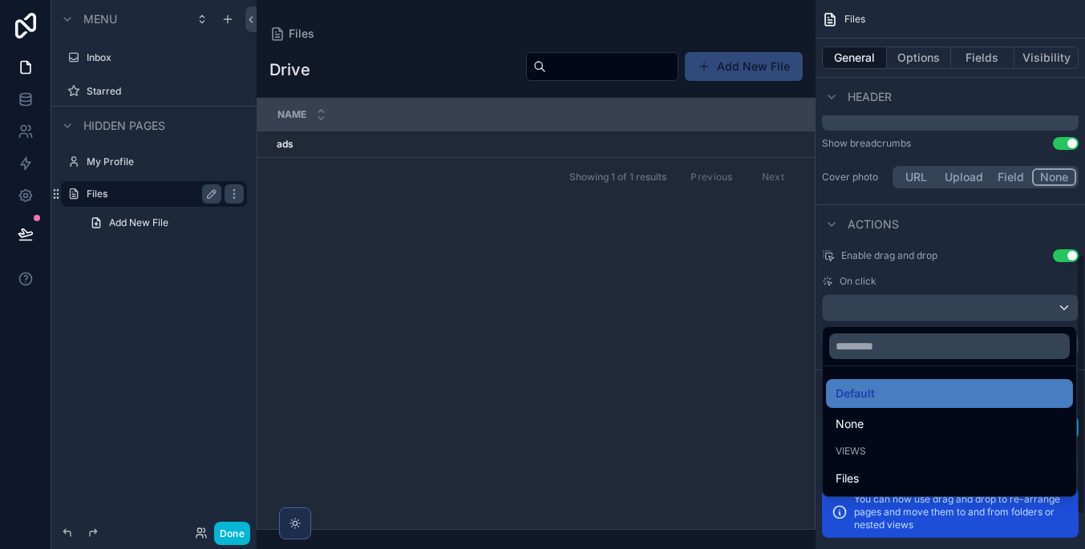
click at [927, 302] on div "scrollable content" at bounding box center [542, 274] width 1085 height 549
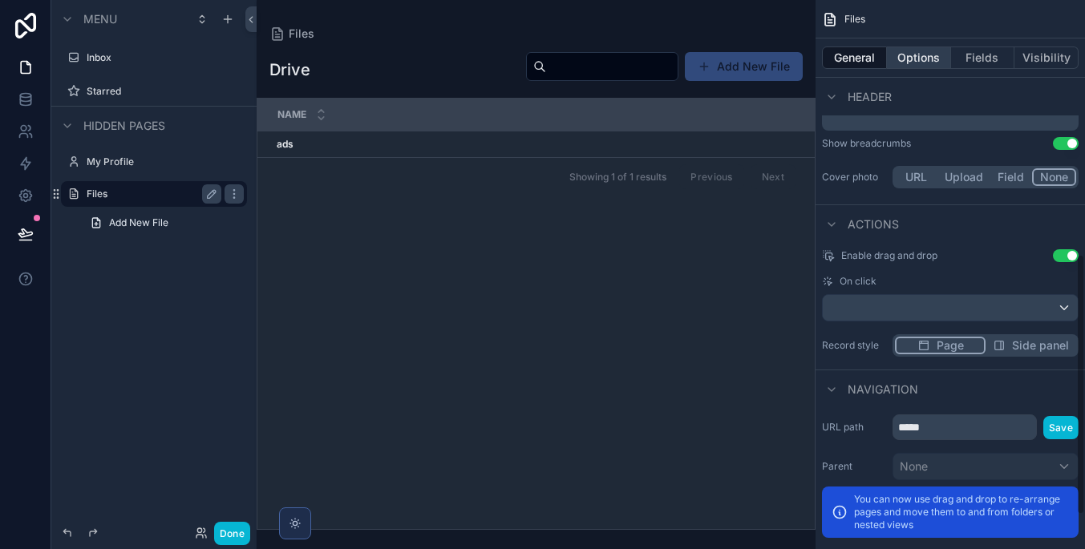
click at [918, 51] on button "Options" at bounding box center [919, 57] width 64 height 22
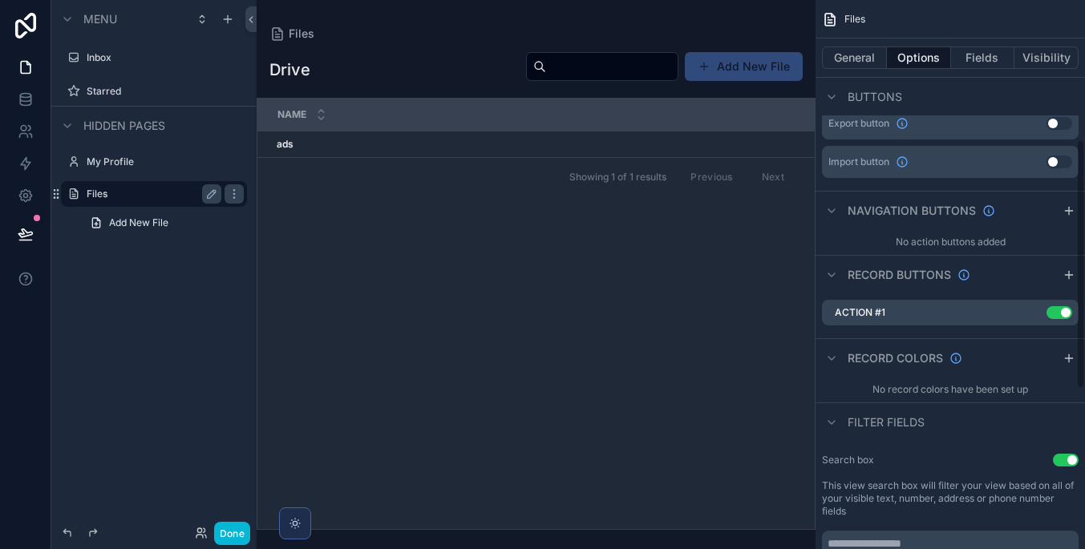
scroll to position [277, 0]
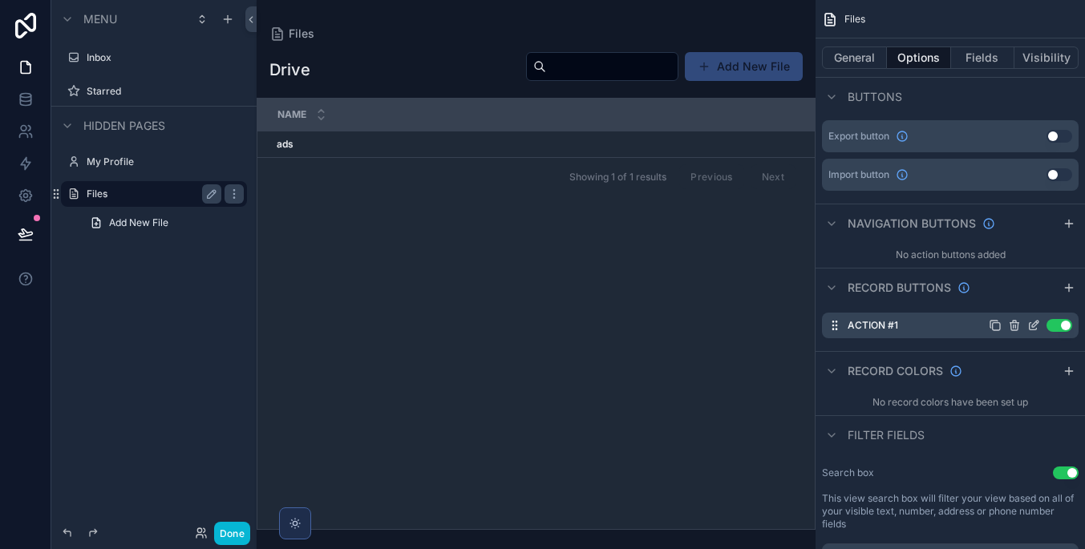
click at [1027, 327] on icon "scrollable content" at bounding box center [1033, 325] width 13 height 13
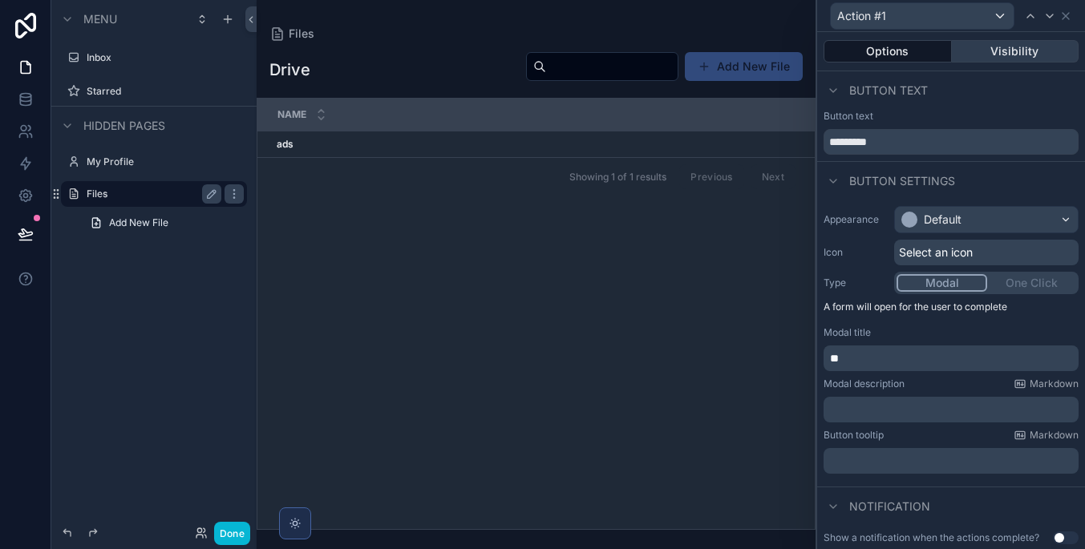
click at [979, 54] on button "Visibility" at bounding box center [1015, 51] width 127 height 22
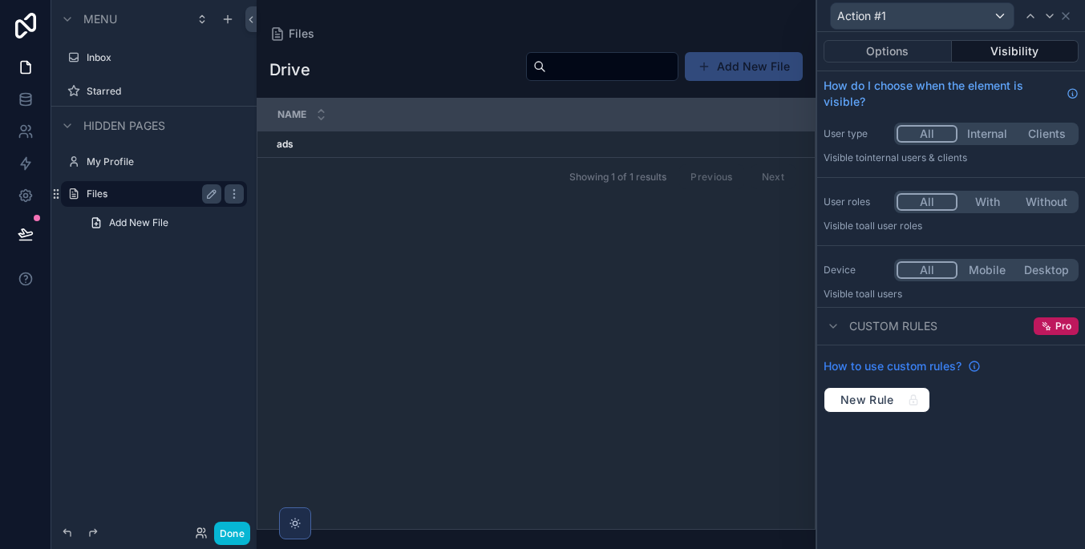
click at [961, 362] on span "How to use custom rules?" at bounding box center [892, 366] width 138 height 16
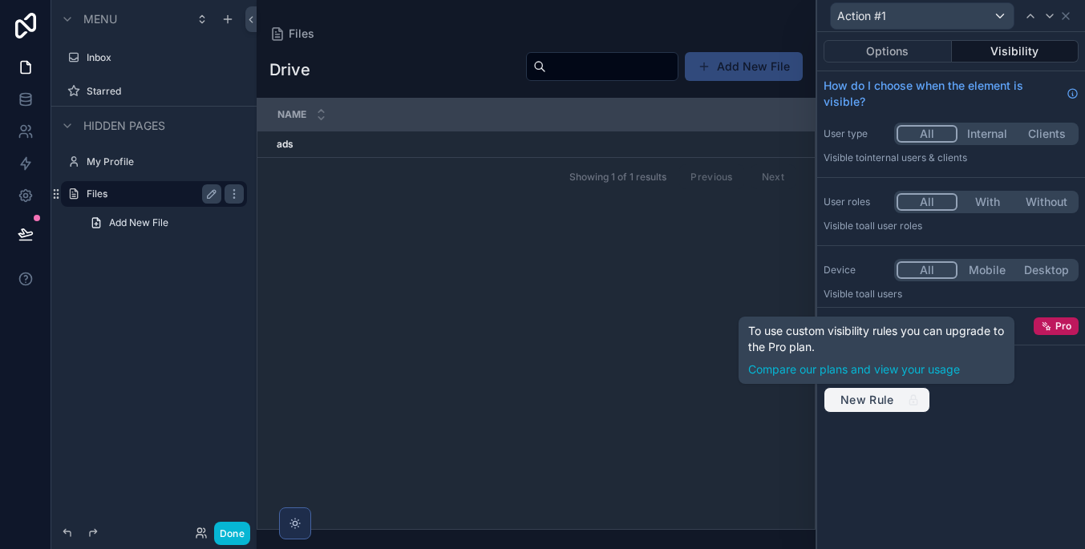
click at [875, 397] on span "New Rule" at bounding box center [867, 400] width 67 height 14
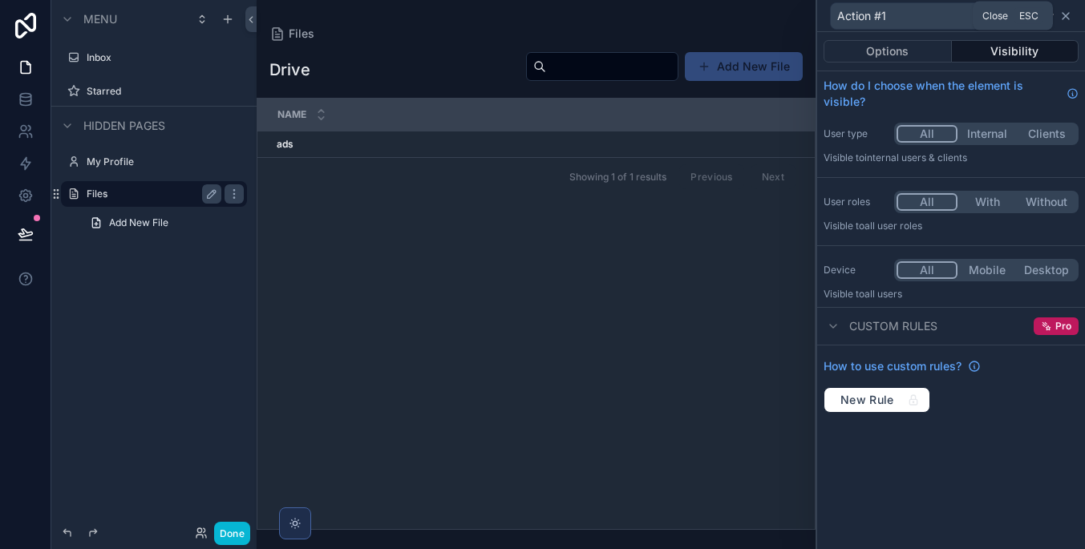
click at [1061, 18] on icon at bounding box center [1065, 16] width 13 height 13
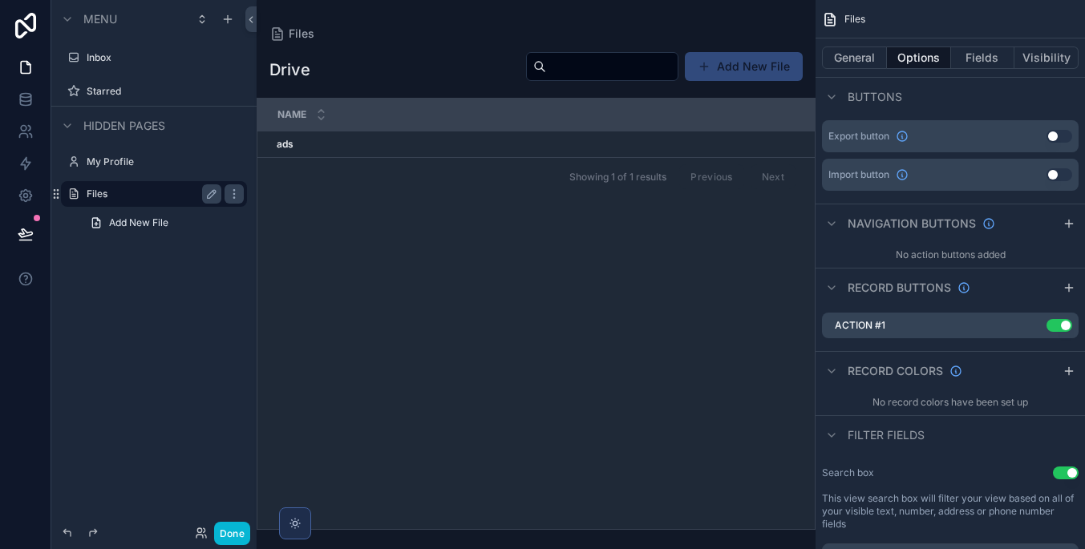
click at [630, 74] on input "scrollable content" at bounding box center [611, 66] width 131 height 22
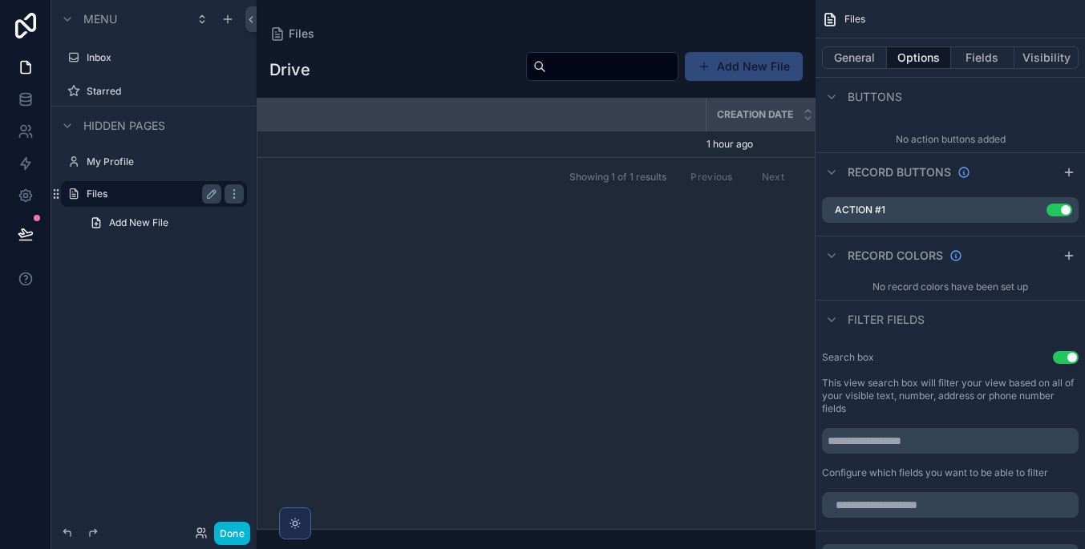
scroll to position [0, 115]
click at [862, 47] on button "General" at bounding box center [854, 57] width 65 height 22
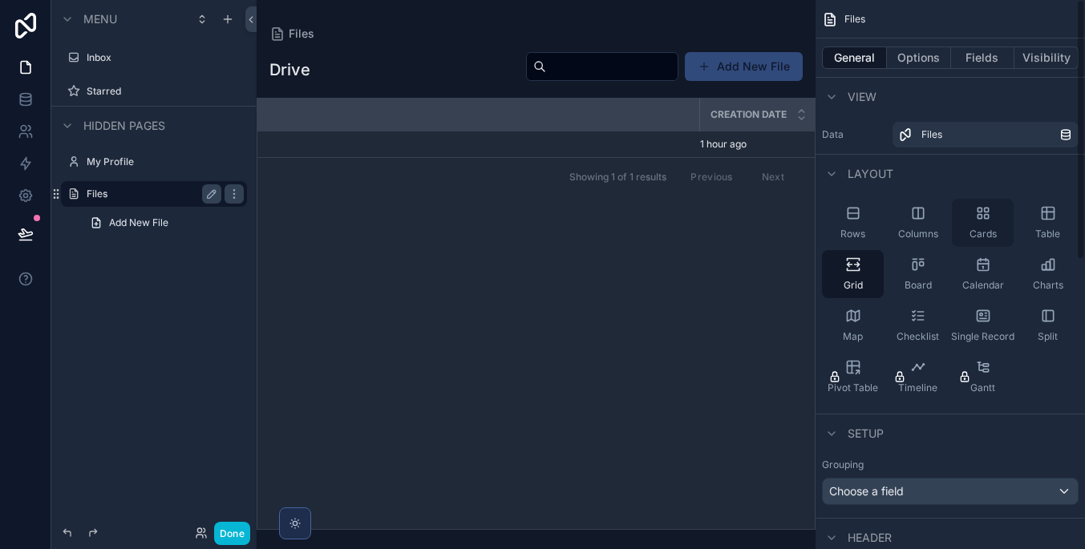
scroll to position [0, 0]
click at [977, 226] on div "Cards" at bounding box center [983, 223] width 62 height 48
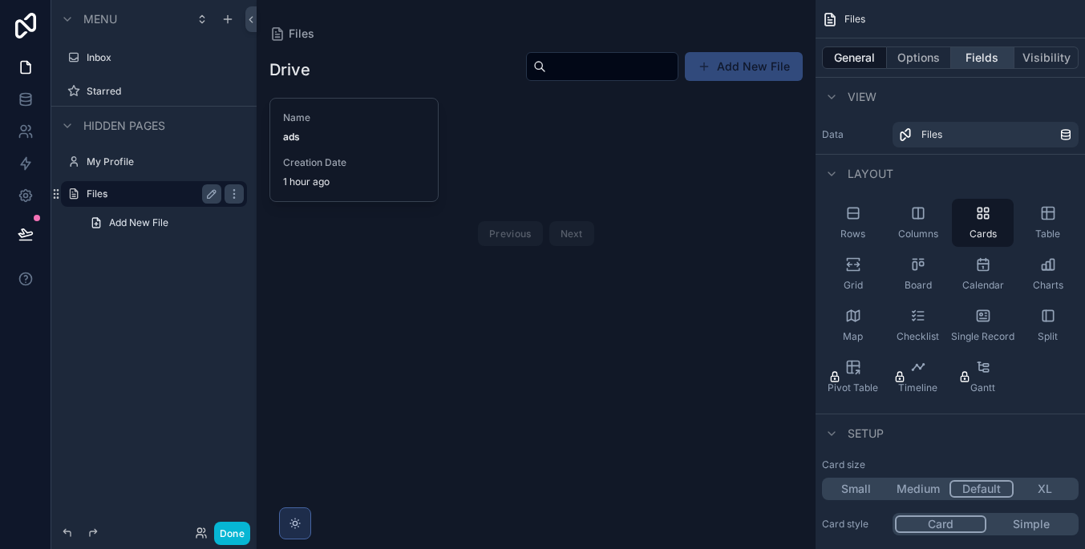
click at [970, 61] on button "Fields" at bounding box center [983, 57] width 64 height 22
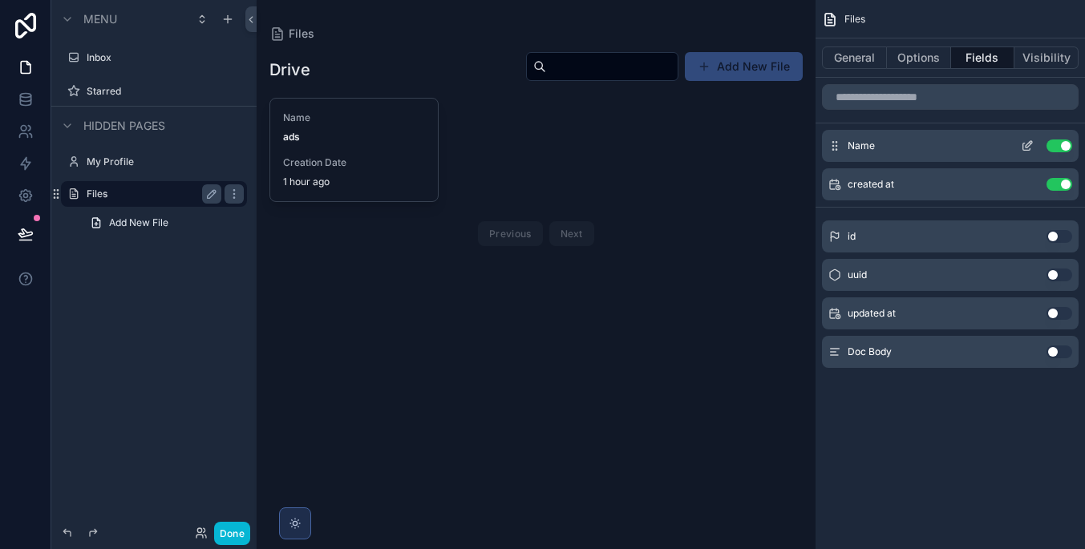
click at [1028, 144] on icon "scrollable content" at bounding box center [1028, 144] width 6 height 6
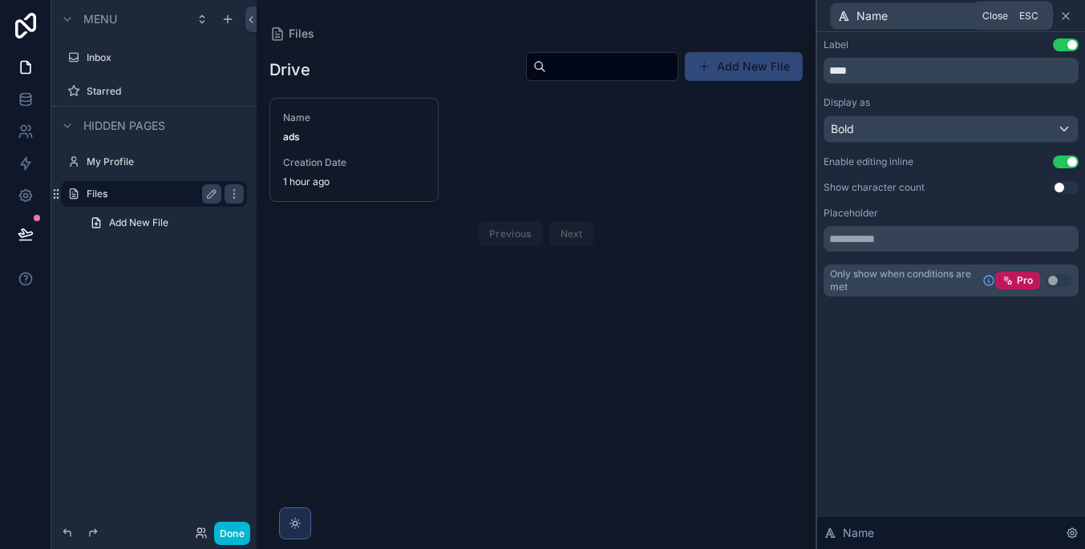
click at [1063, 10] on icon at bounding box center [1065, 16] width 13 height 13
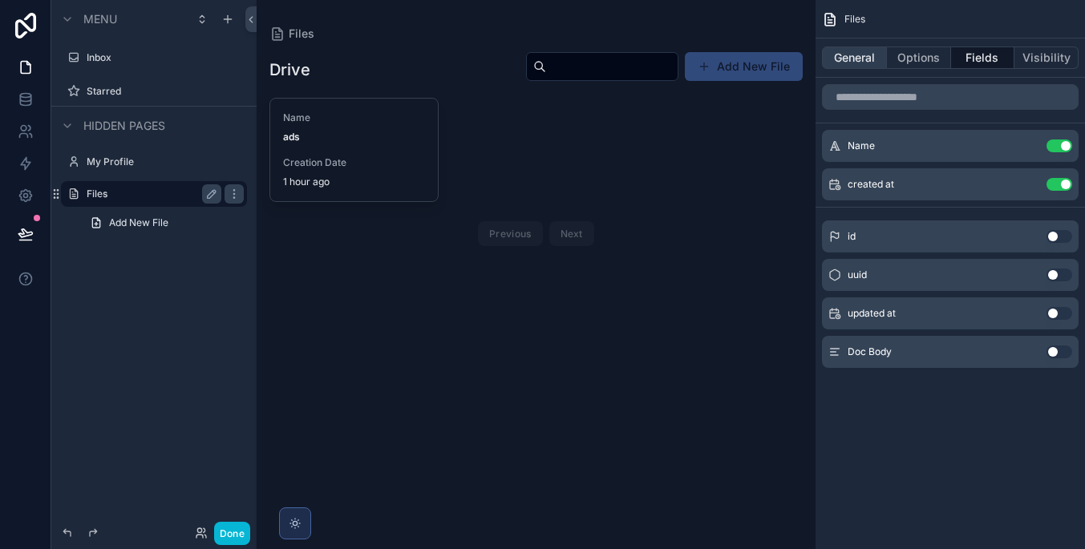
click at [859, 51] on button "General" at bounding box center [854, 57] width 65 height 22
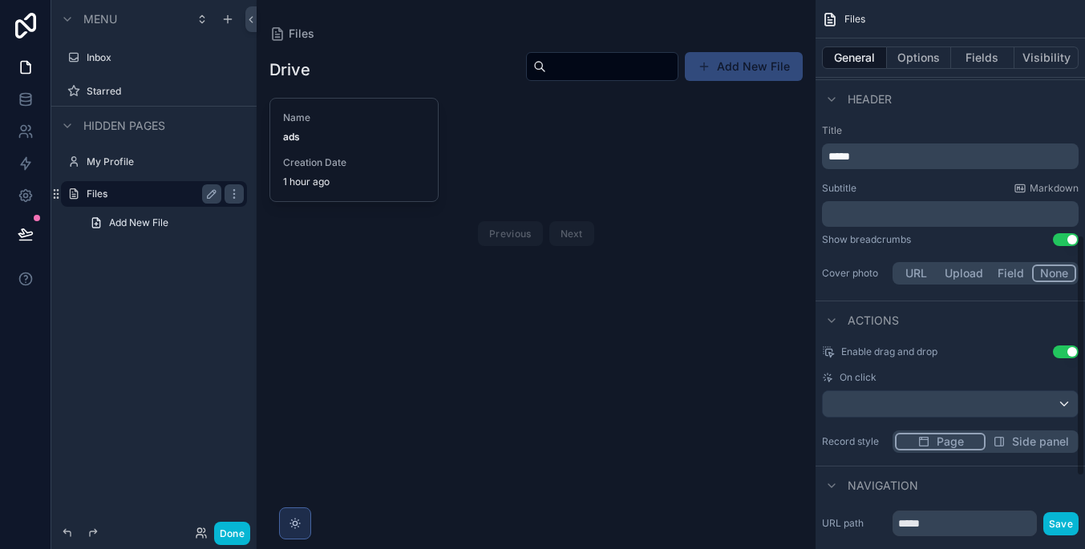
scroll to position [547, 0]
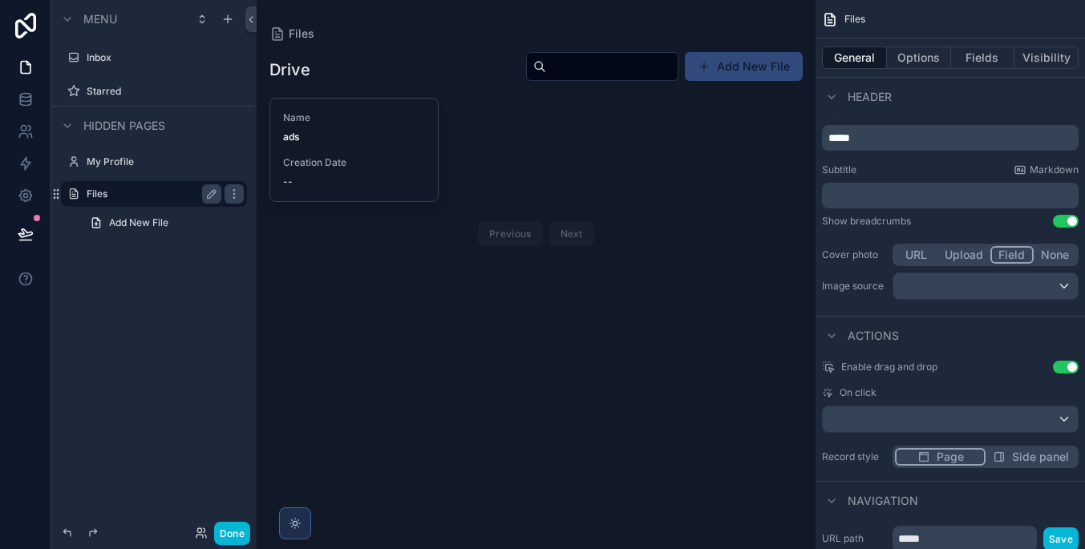
click at [1006, 252] on button "Field" at bounding box center [1012, 255] width 44 height 18
click at [1008, 291] on div "scrollable content" at bounding box center [985, 286] width 184 height 26
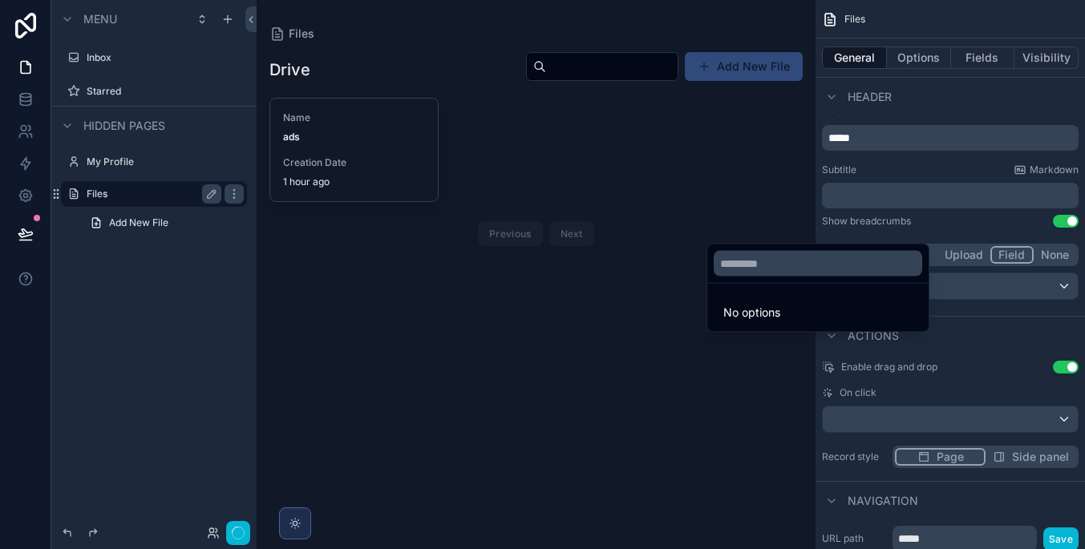
click at [1008, 289] on div "scrollable content" at bounding box center [542, 274] width 1085 height 549
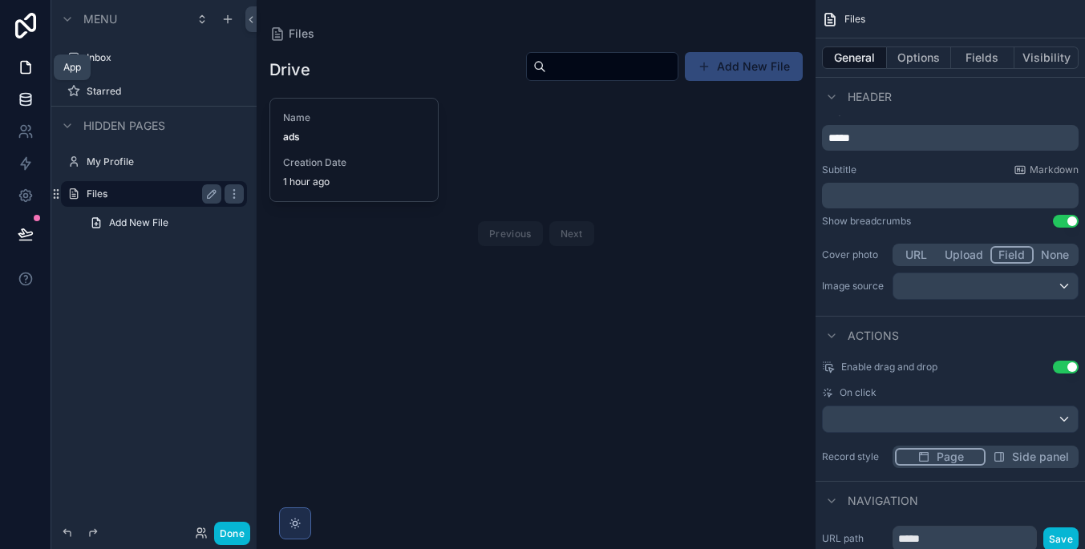
click at [23, 87] on link at bounding box center [25, 99] width 51 height 32
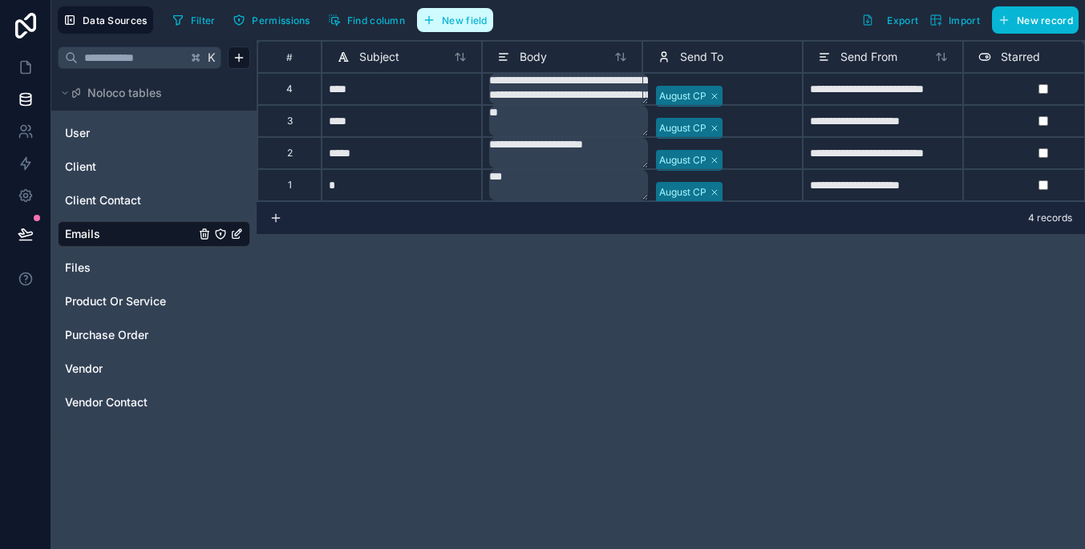
click at [478, 21] on span "New field" at bounding box center [465, 20] width 46 height 12
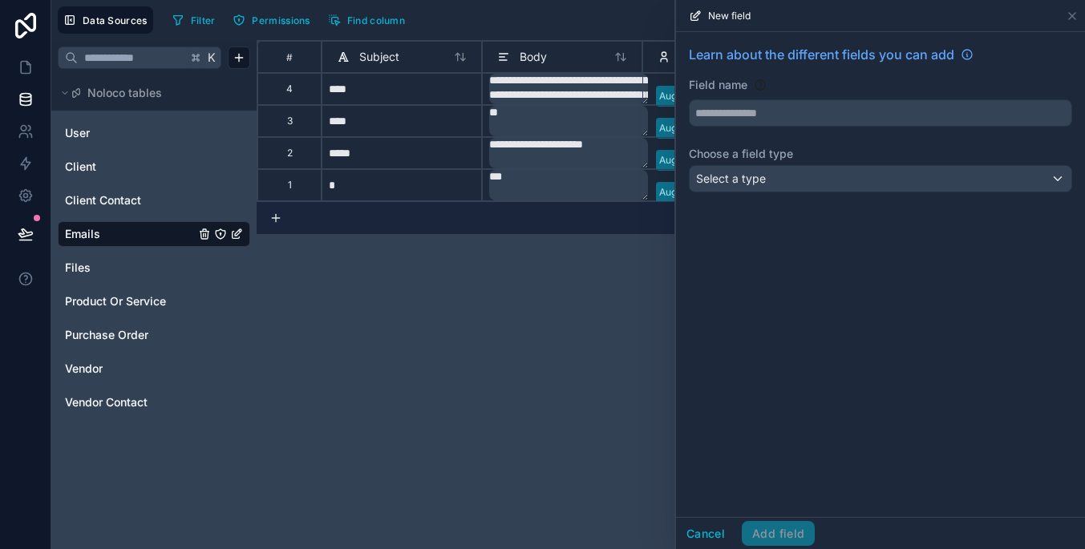
click at [845, 172] on div "Select a type" at bounding box center [880, 179] width 382 height 26
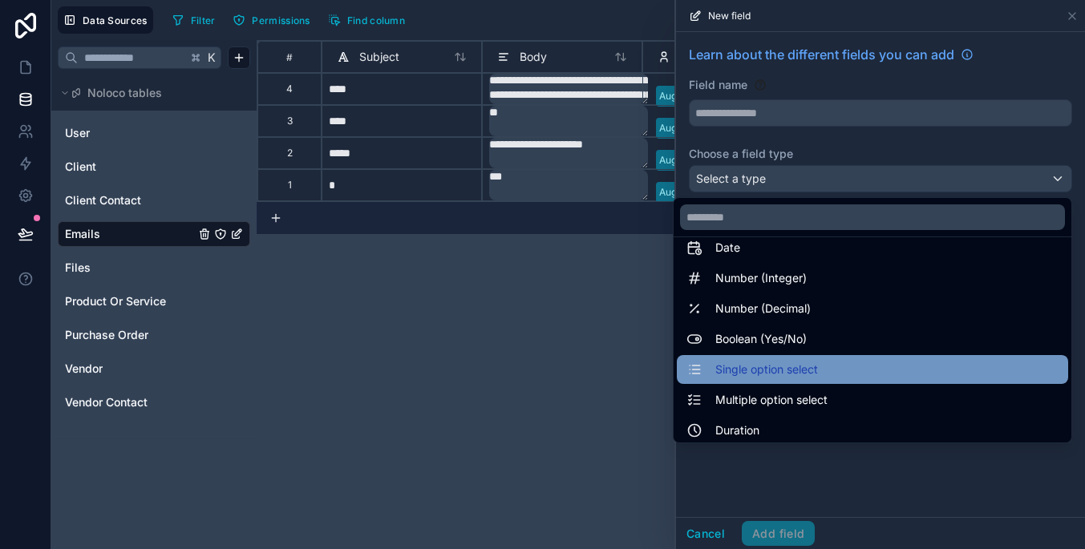
scroll to position [71, 0]
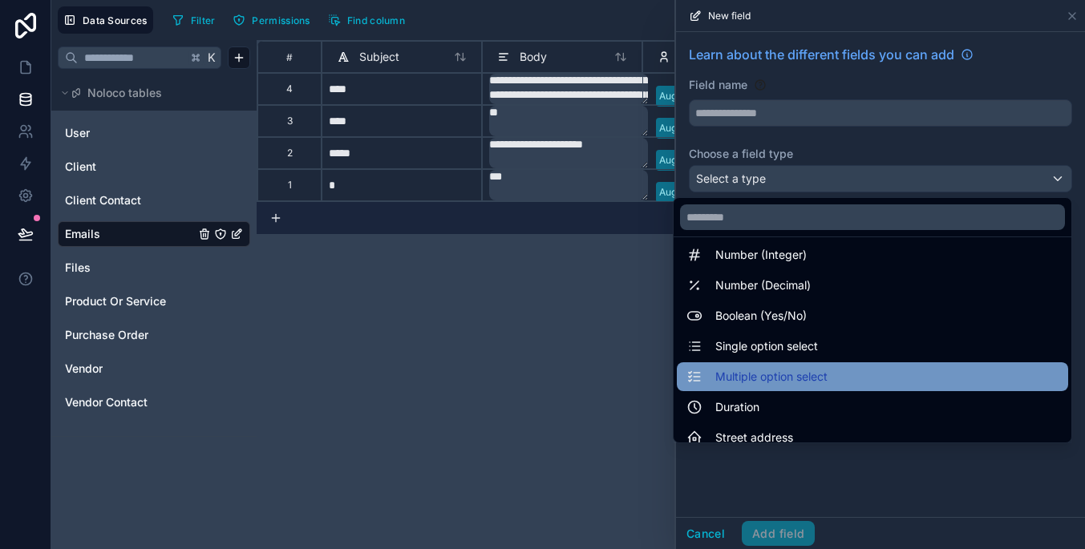
click at [843, 374] on div "Multiple option select" at bounding box center [872, 376] width 372 height 19
type input "**********"
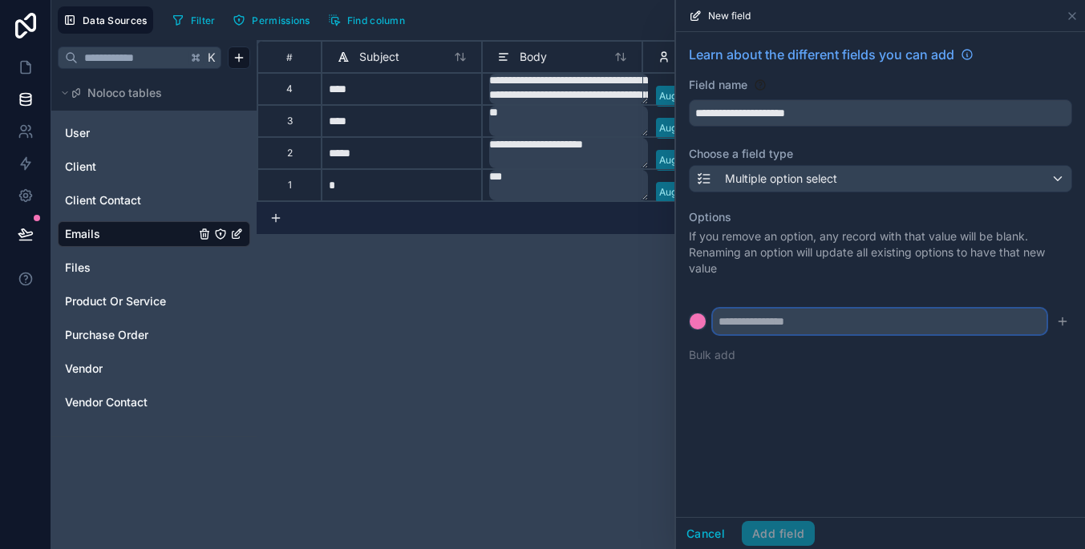
click at [822, 325] on input "text" at bounding box center [880, 322] width 334 height 26
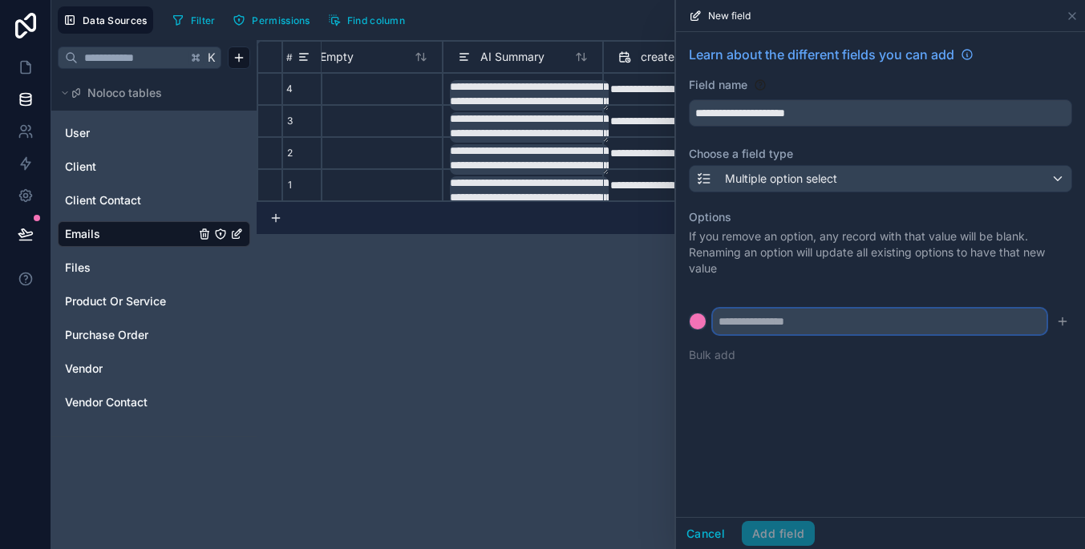
scroll to position [0, 1162]
click at [888, 324] on input "text" at bounding box center [880, 322] width 334 height 26
click at [695, 320] on div at bounding box center [697, 321] width 16 height 16
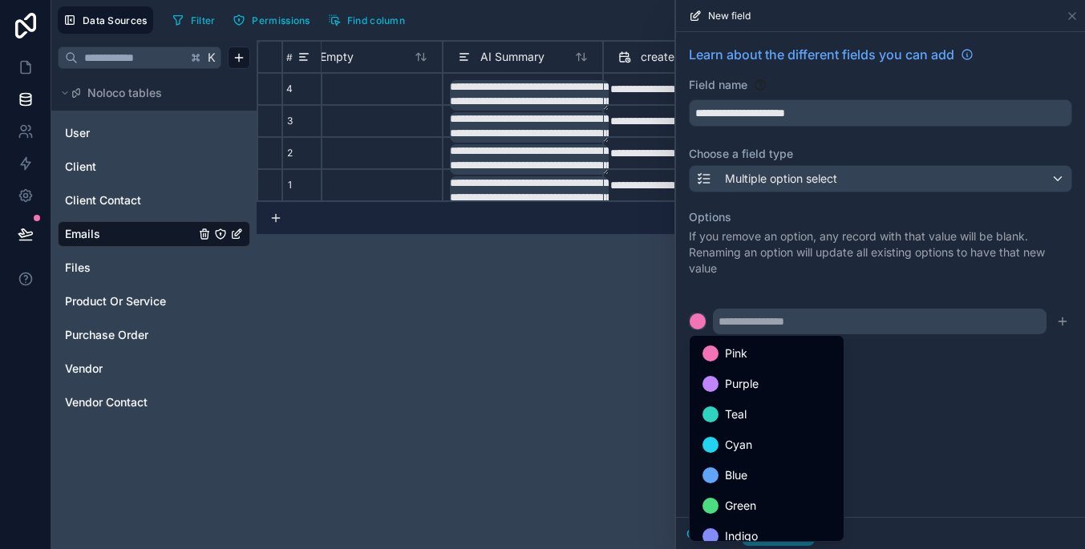
click at [816, 317] on div at bounding box center [880, 274] width 409 height 549
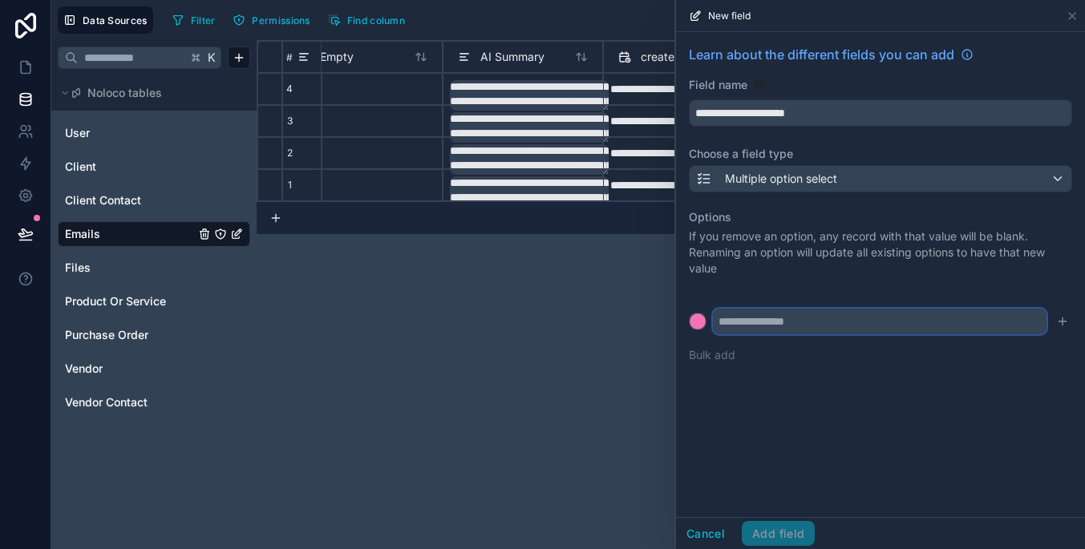
click at [912, 332] on input "text" at bounding box center [880, 322] width 334 height 26
click at [865, 326] on input "text" at bounding box center [880, 322] width 334 height 26
click at [713, 358] on button "Bulk add" at bounding box center [712, 355] width 46 height 16
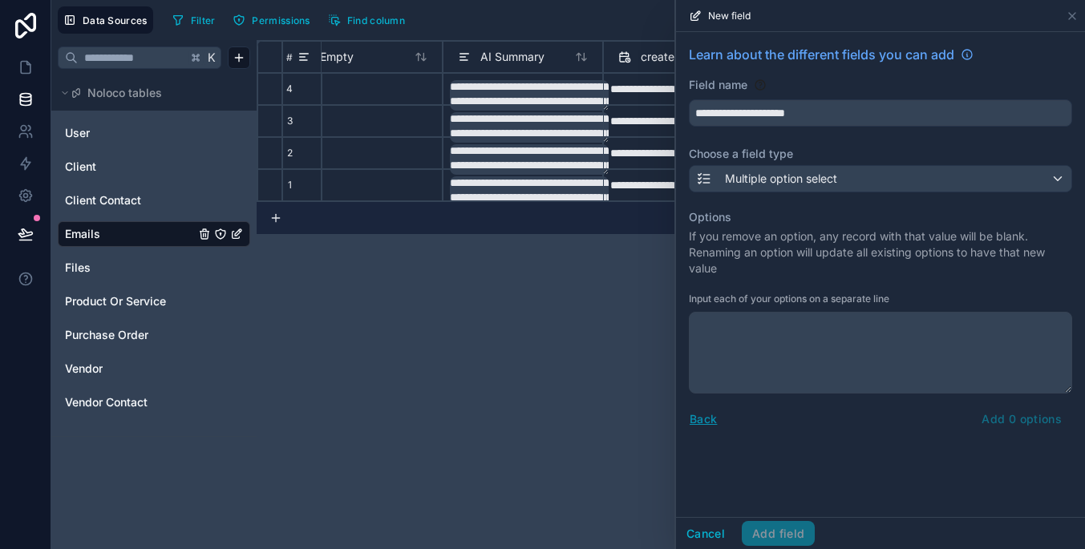
click at [705, 421] on button "Back" at bounding box center [703, 419] width 29 height 18
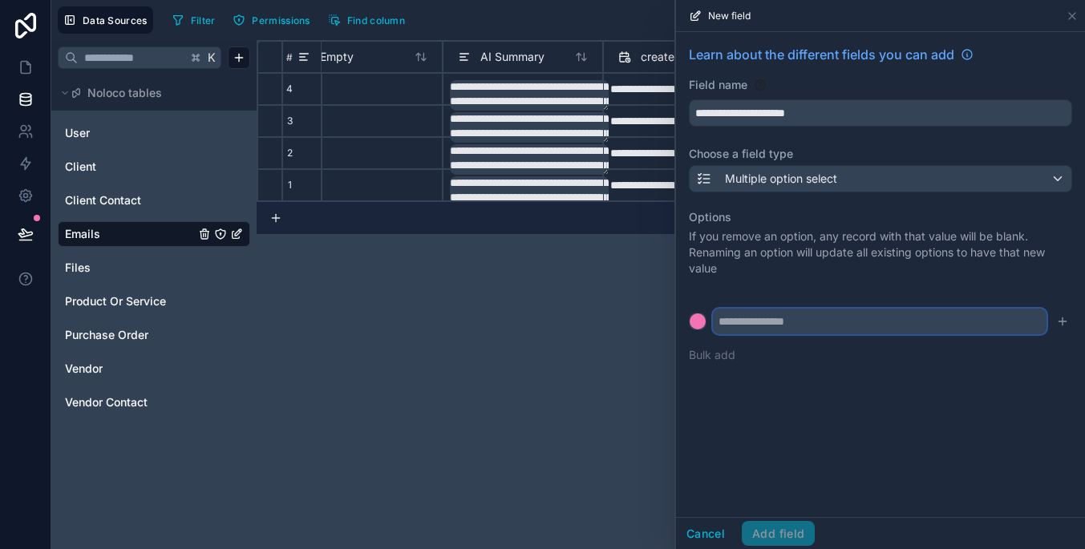
click at [1007, 316] on input "text" at bounding box center [880, 322] width 334 height 26
type input "**"
click at [944, 182] on div "Multiple option select" at bounding box center [880, 179] width 382 height 26
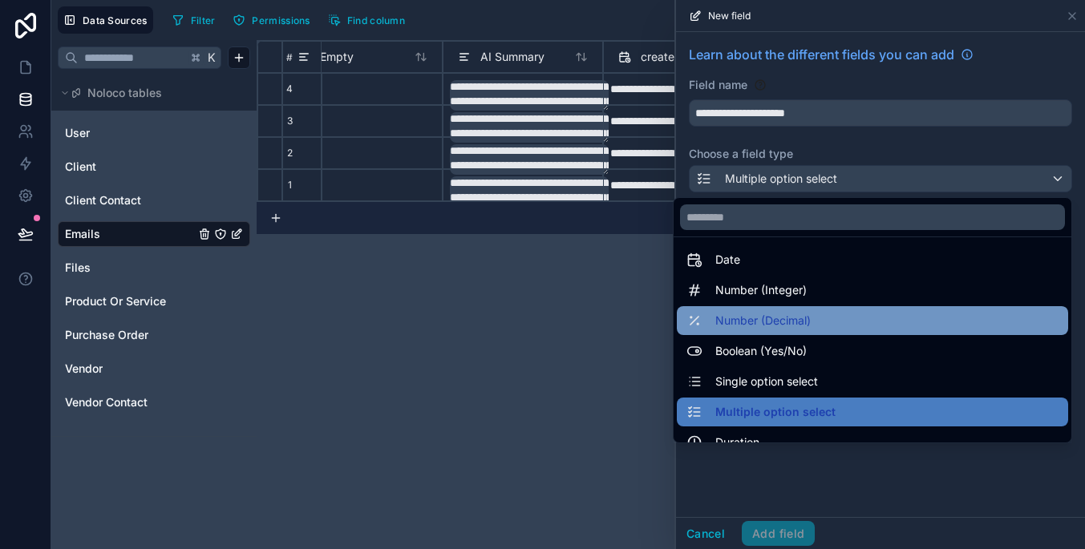
scroll to position [53, 0]
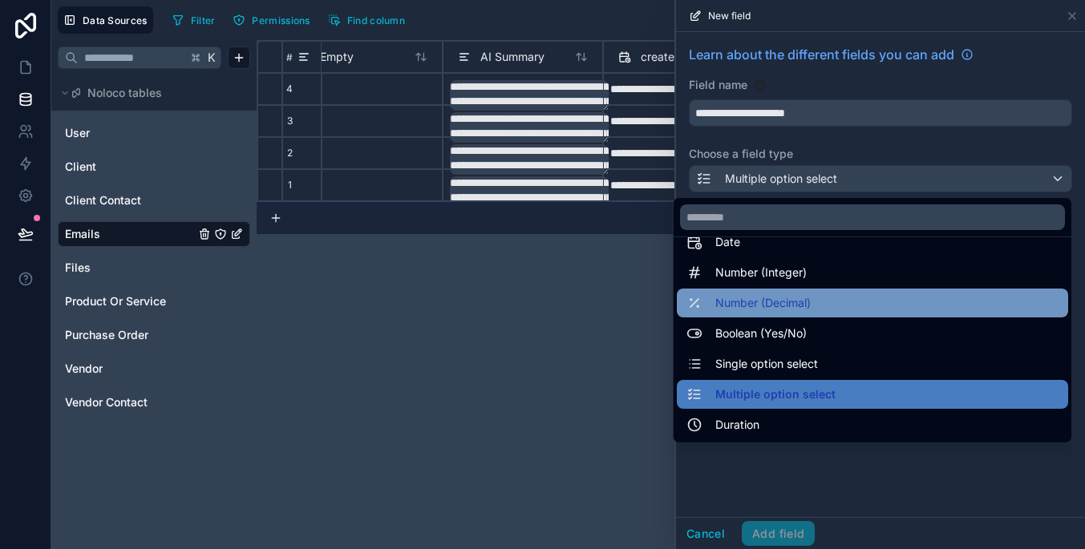
click at [900, 307] on div "Number (Decimal)" at bounding box center [872, 302] width 372 height 19
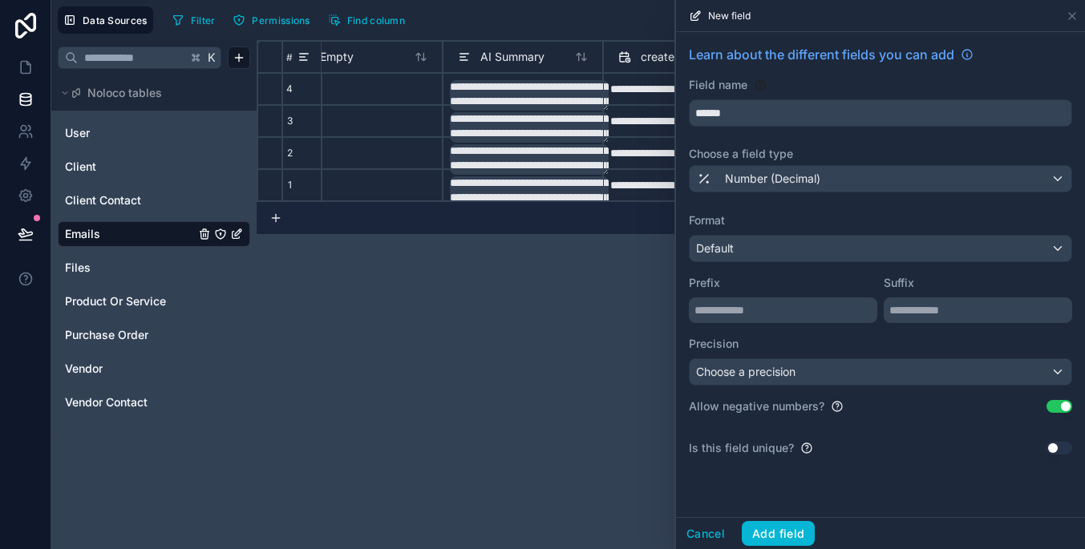
click at [820, 175] on span "Number (Decimal)" at bounding box center [772, 179] width 95 height 16
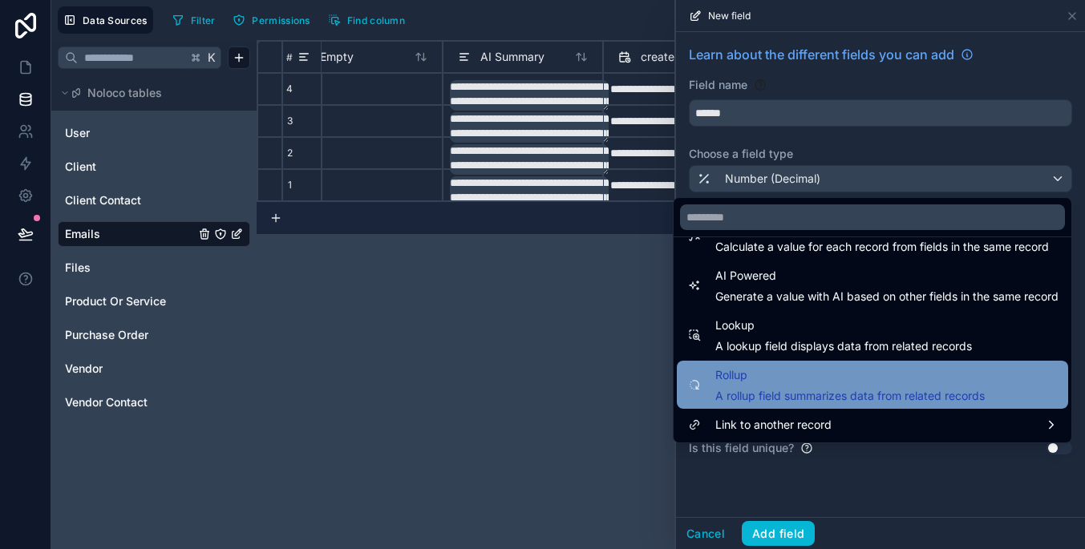
scroll to position [465, 0]
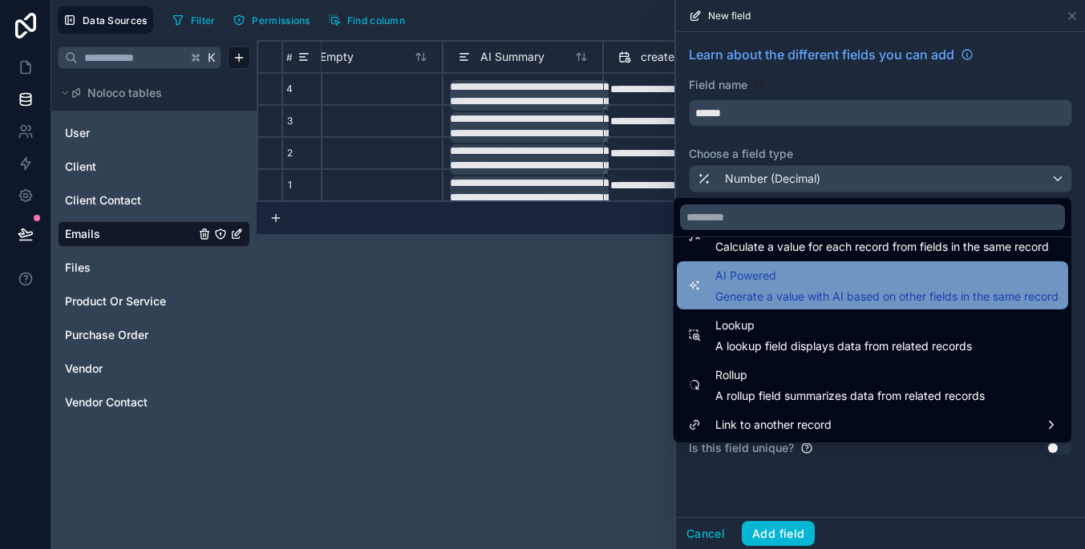
click at [813, 292] on span "Generate a value with AI based on other fields in the same record" at bounding box center [886, 297] width 343 height 16
type input "**********"
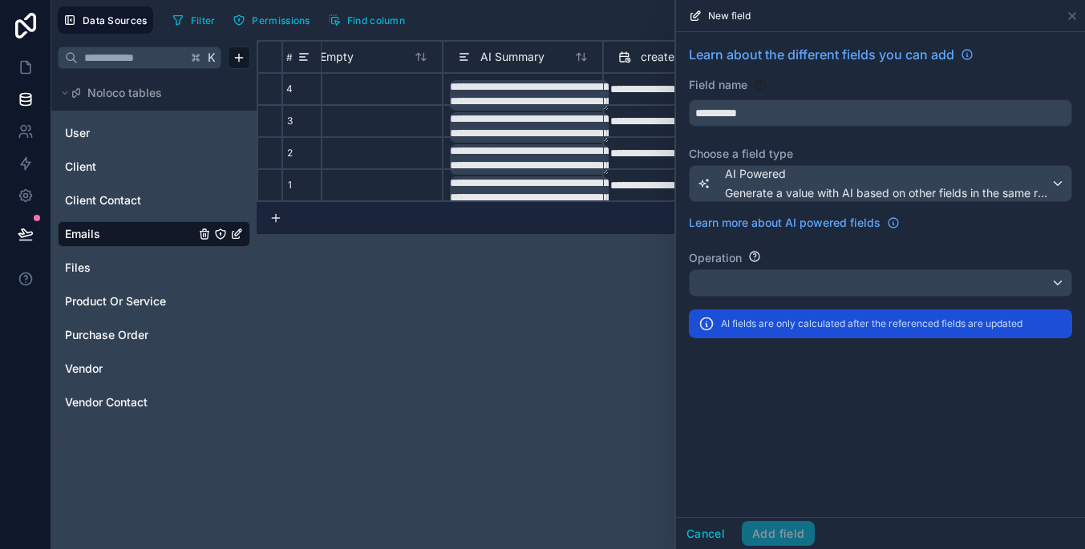
click at [819, 281] on div at bounding box center [880, 283] width 382 height 26
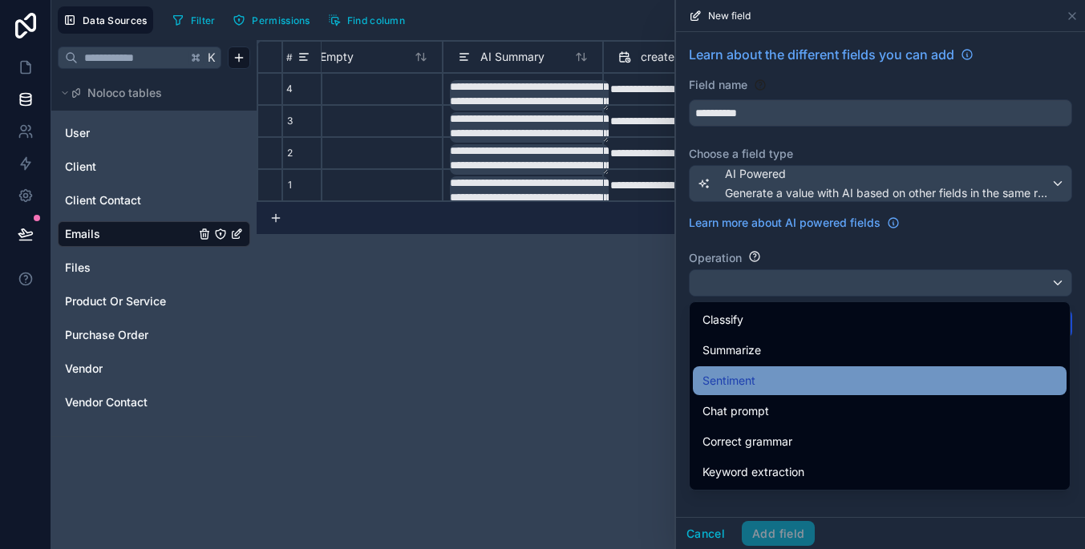
click at [822, 370] on div "Sentiment" at bounding box center [880, 380] width 374 height 29
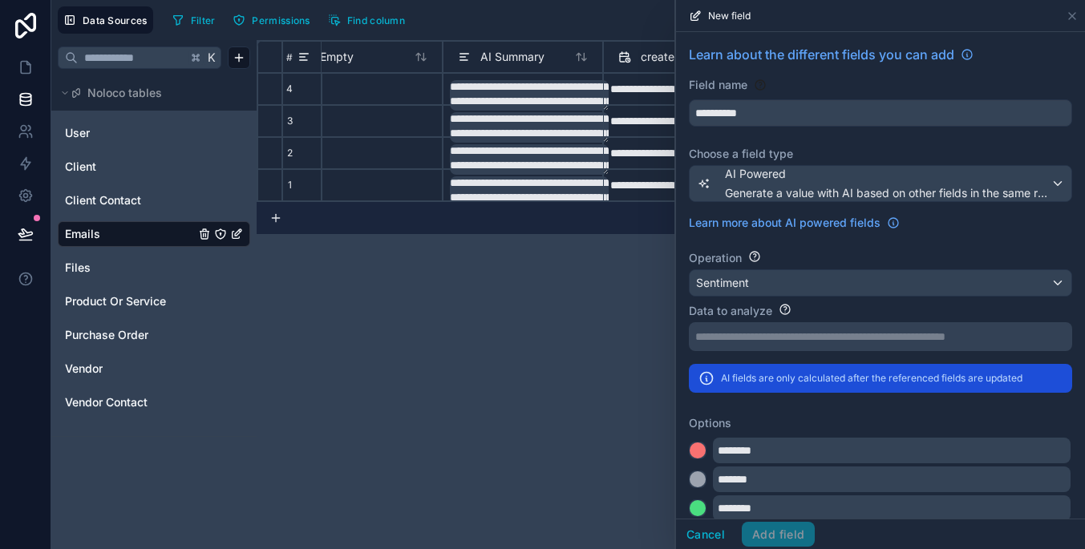
click at [824, 277] on div "Sentiment" at bounding box center [880, 283] width 382 height 26
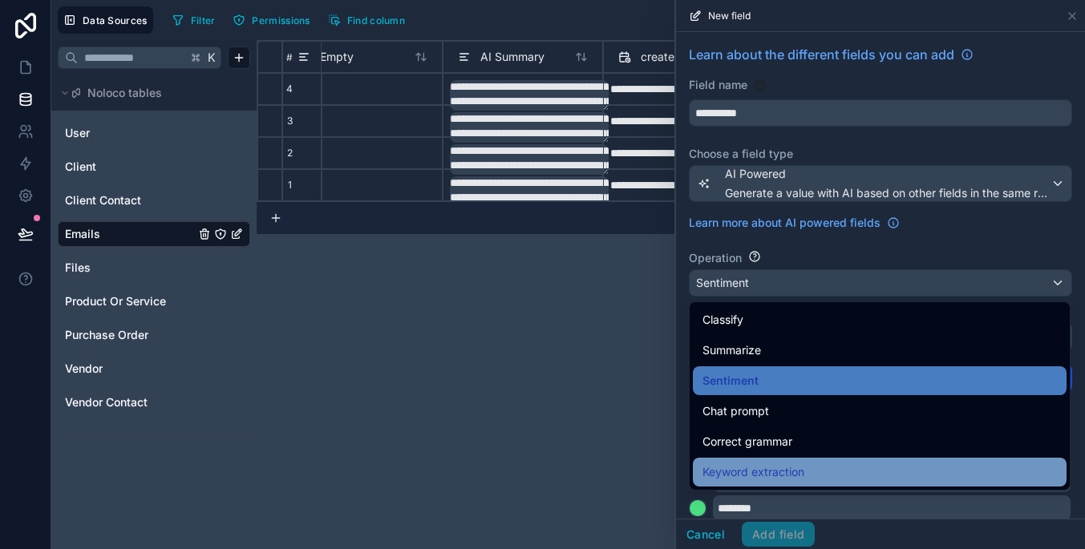
scroll to position [0, 0]
click at [834, 474] on div "Keyword extraction" at bounding box center [879, 472] width 354 height 19
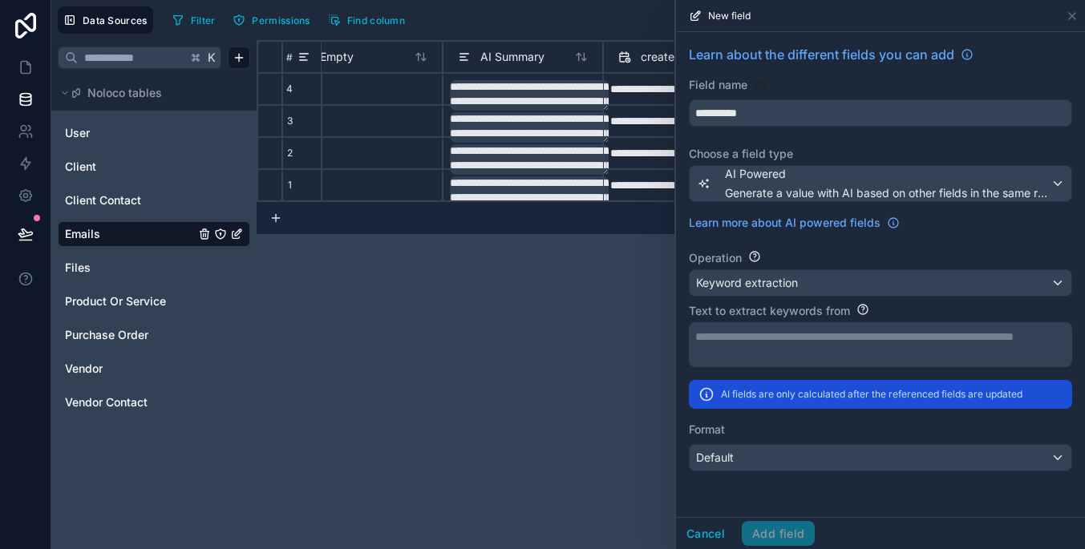
click at [822, 277] on div "Keyword extraction" at bounding box center [880, 283] width 382 height 26
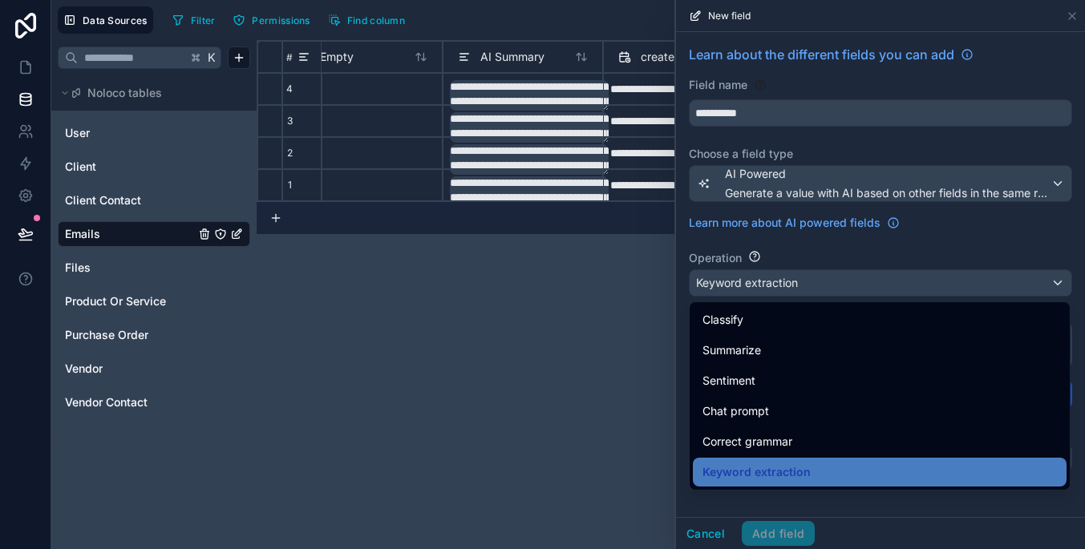
click at [822, 277] on div at bounding box center [880, 274] width 409 height 549
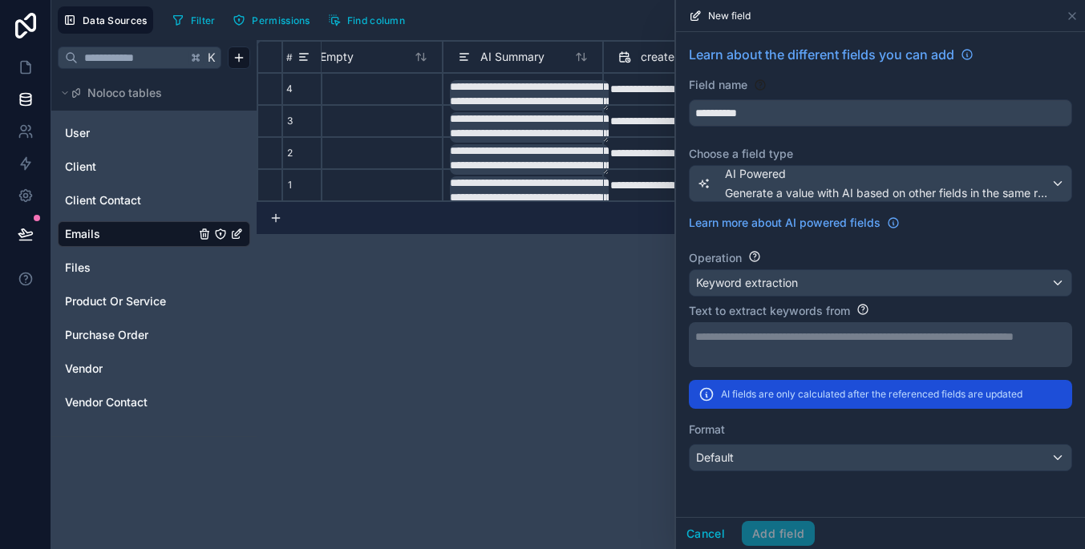
click at [819, 289] on div "Keyword extraction" at bounding box center [880, 283] width 382 height 26
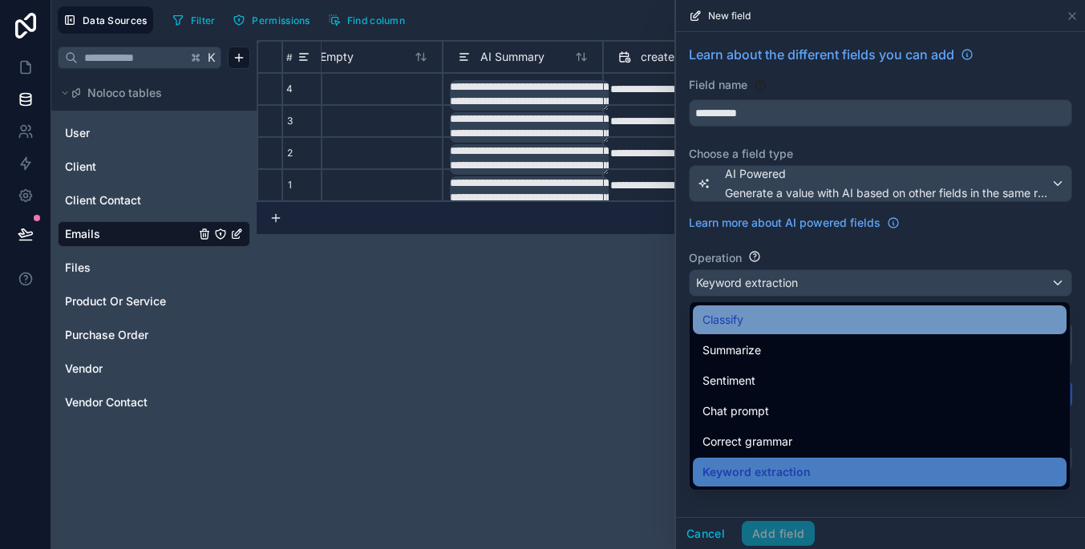
click at [807, 315] on div "Classify" at bounding box center [879, 319] width 354 height 19
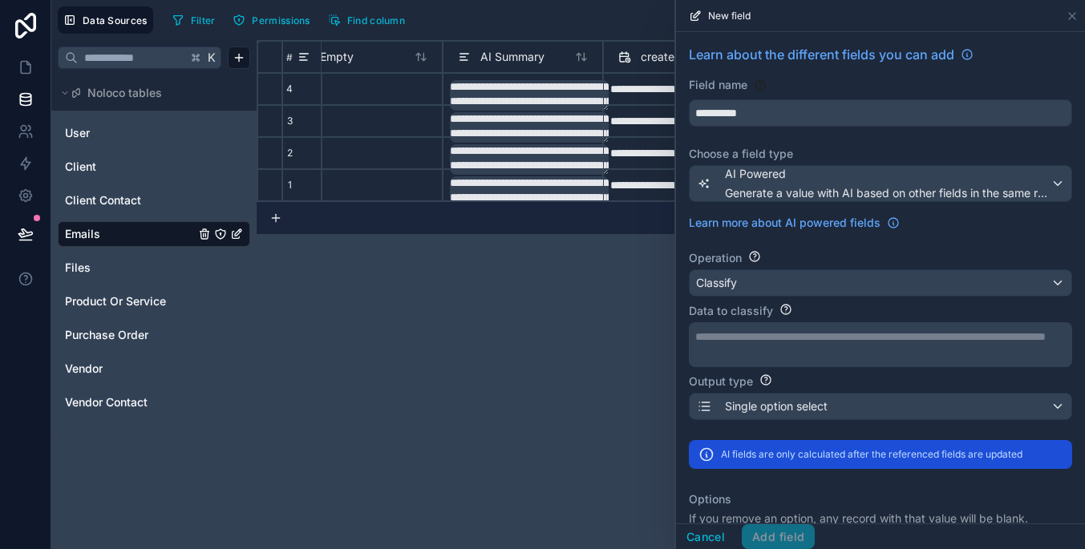
click at [822, 405] on span "Single option select" at bounding box center [776, 406] width 103 height 16
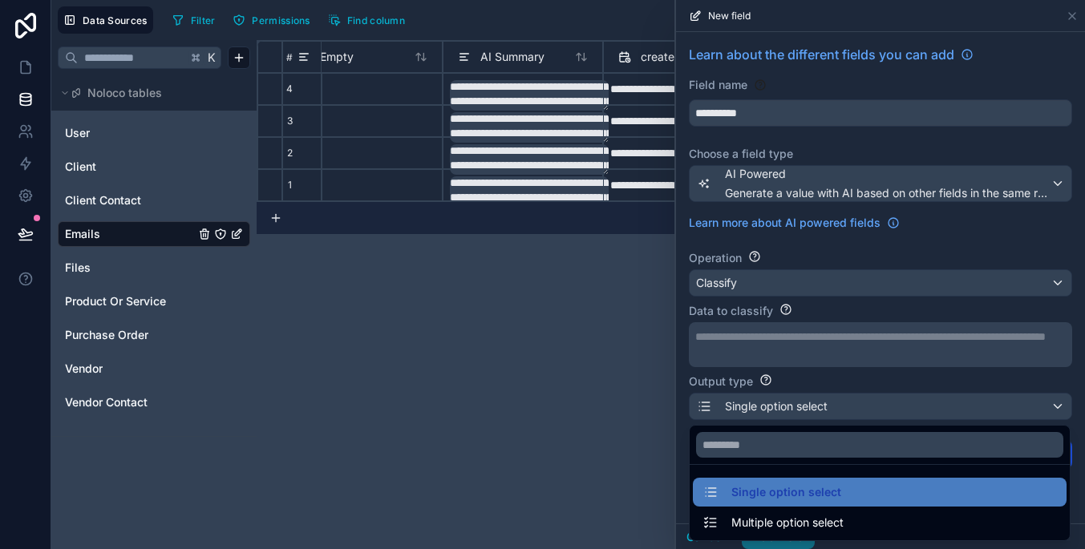
click at [822, 405] on div at bounding box center [880, 274] width 409 height 549
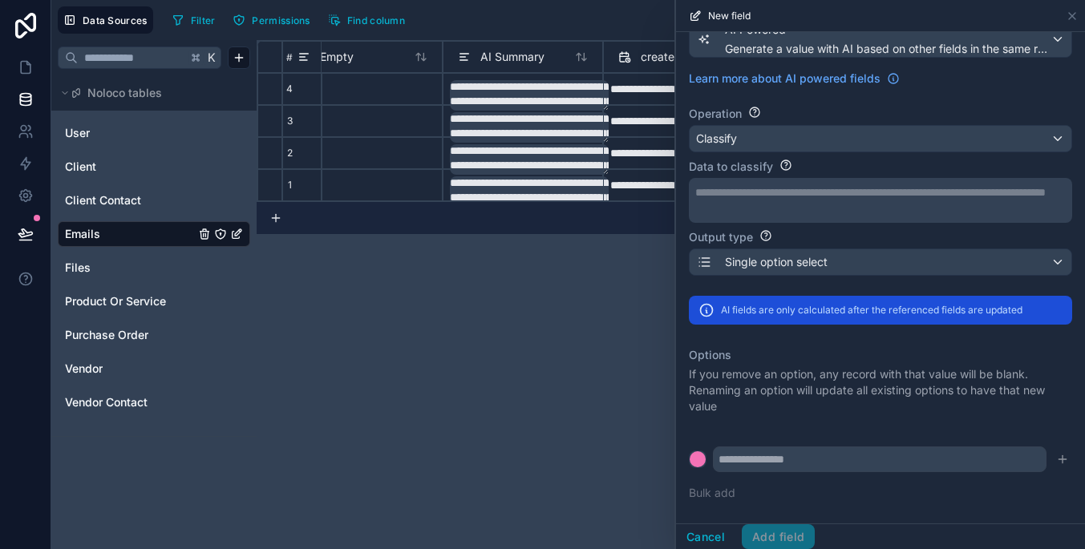
scroll to position [144, 0]
click at [835, 463] on input "text" at bounding box center [880, 460] width 334 height 26
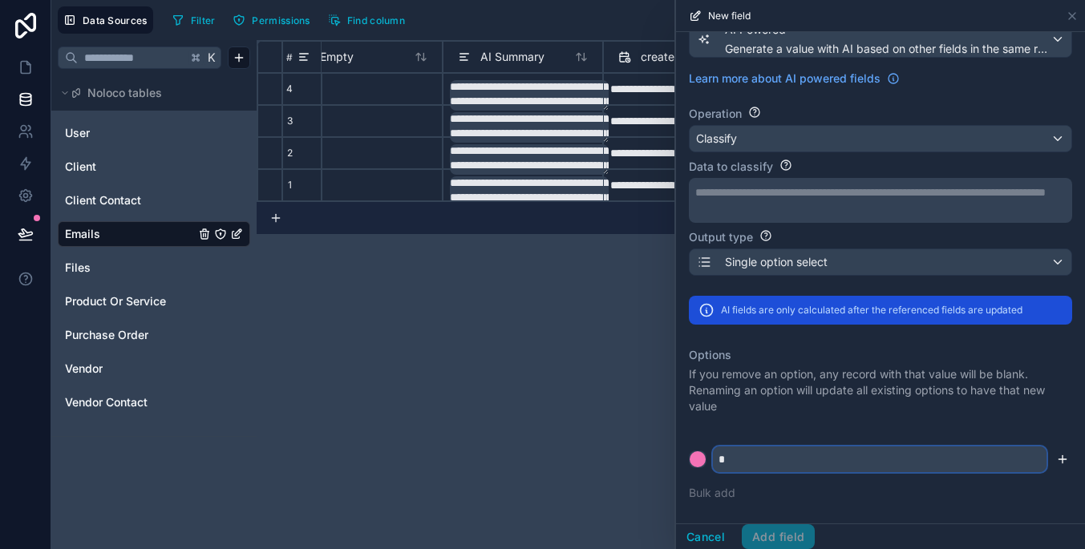
type input "*"
click at [1053, 456] on button "submit" at bounding box center [1062, 459] width 19 height 19
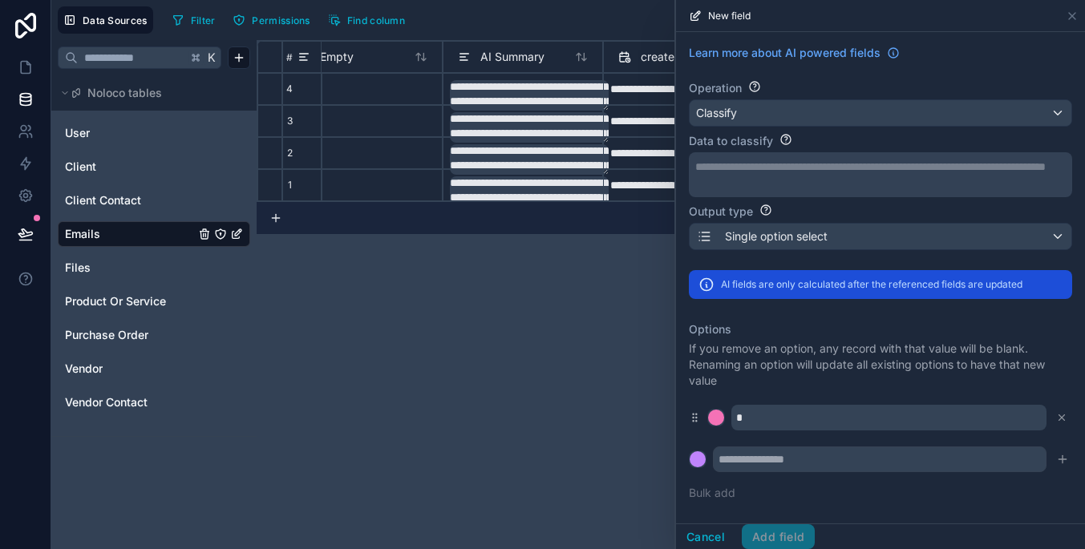
scroll to position [170, 0]
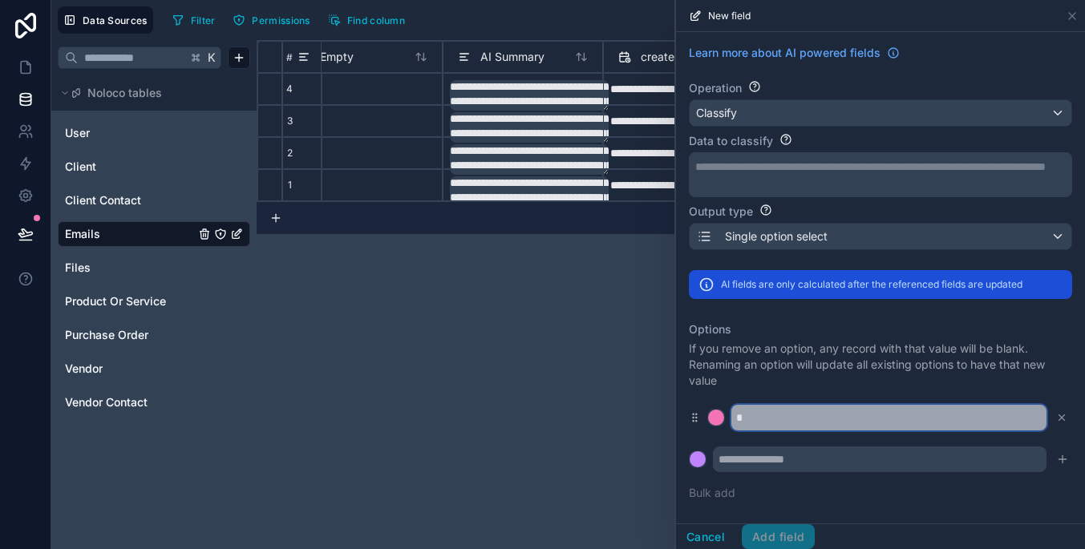
click at [1020, 417] on input "*" at bounding box center [888, 418] width 315 height 26
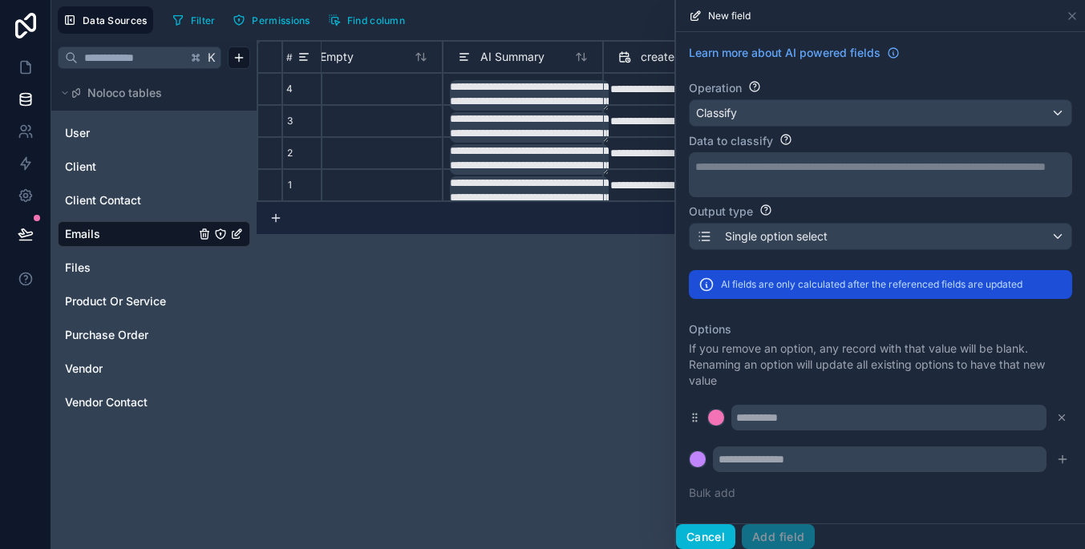
click at [705, 536] on button "Cancel" at bounding box center [705, 537] width 59 height 26
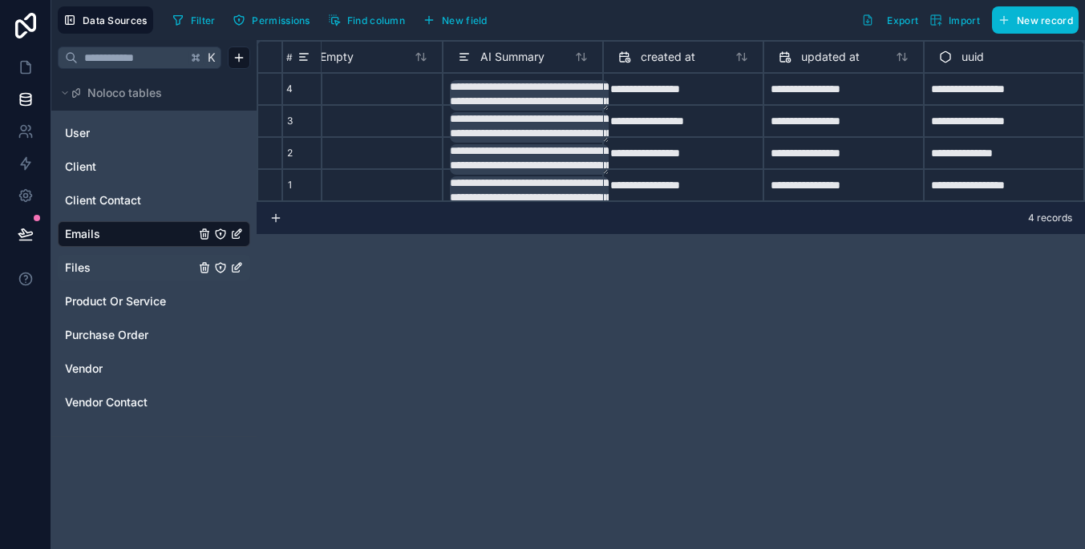
click at [153, 261] on link "Files" at bounding box center [130, 268] width 130 height 16
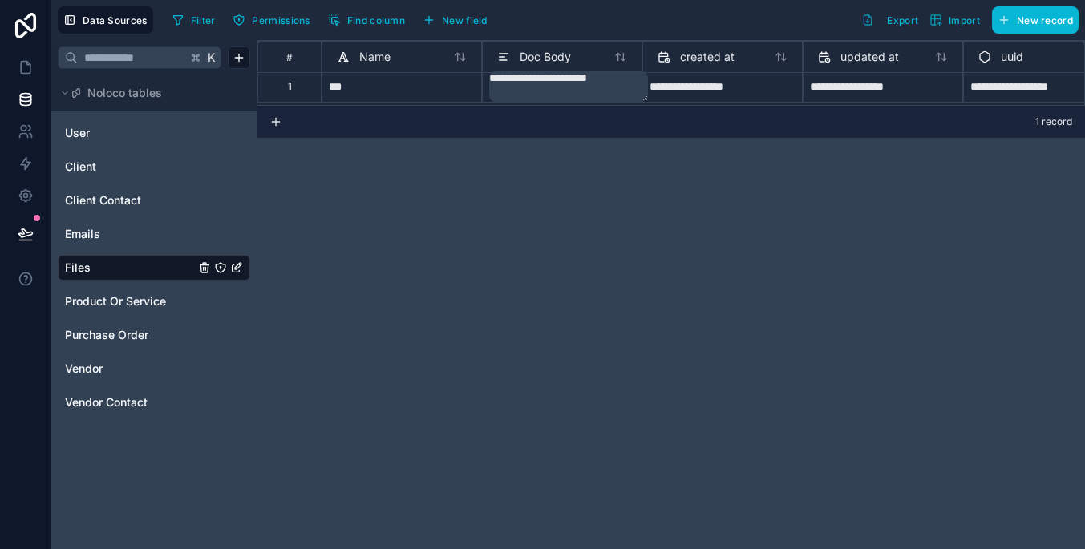
scroll to position [2, 0]
click at [18, 66] on icon at bounding box center [26, 67] width 16 height 16
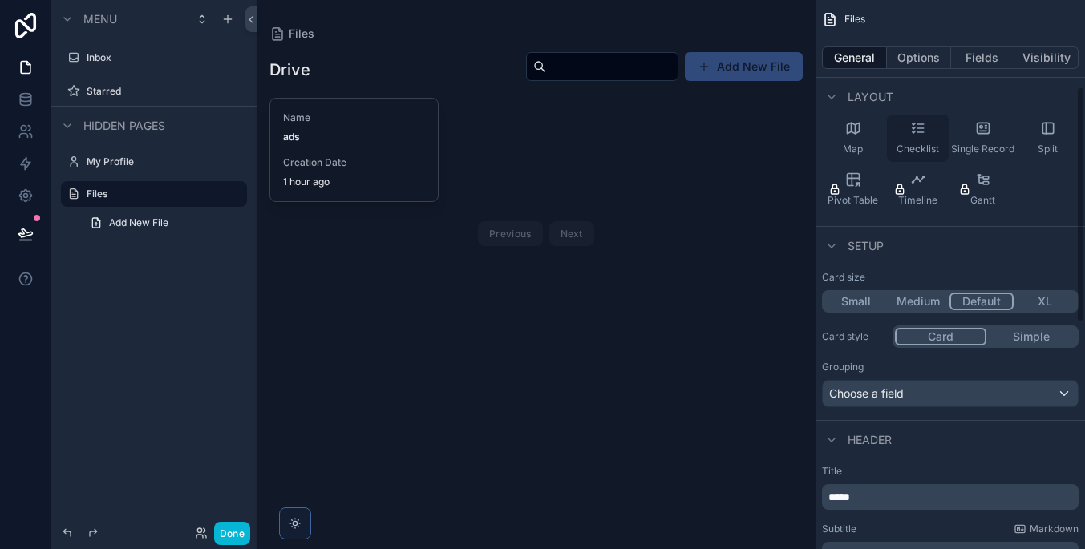
scroll to position [264, 0]
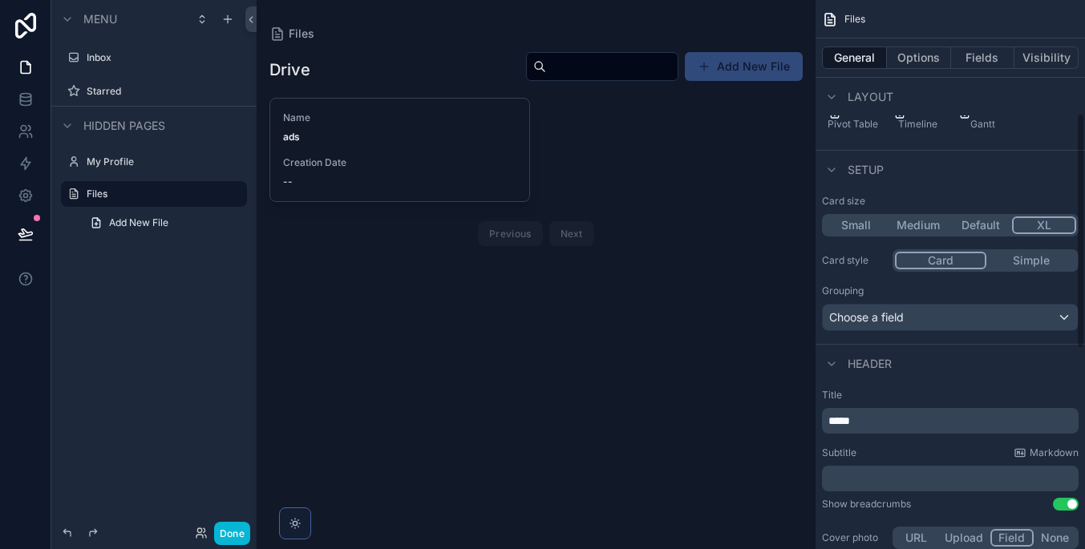
click at [1041, 227] on button "XL" at bounding box center [1044, 225] width 64 height 18
click at [987, 233] on button "Default" at bounding box center [980, 225] width 63 height 18
click at [907, 213] on div "Card size Small Medium Default XL" at bounding box center [950, 216] width 257 height 42
click at [907, 223] on button "Medium" at bounding box center [919, 225] width 64 height 18
click at [873, 223] on button "Small" at bounding box center [855, 225] width 63 height 18
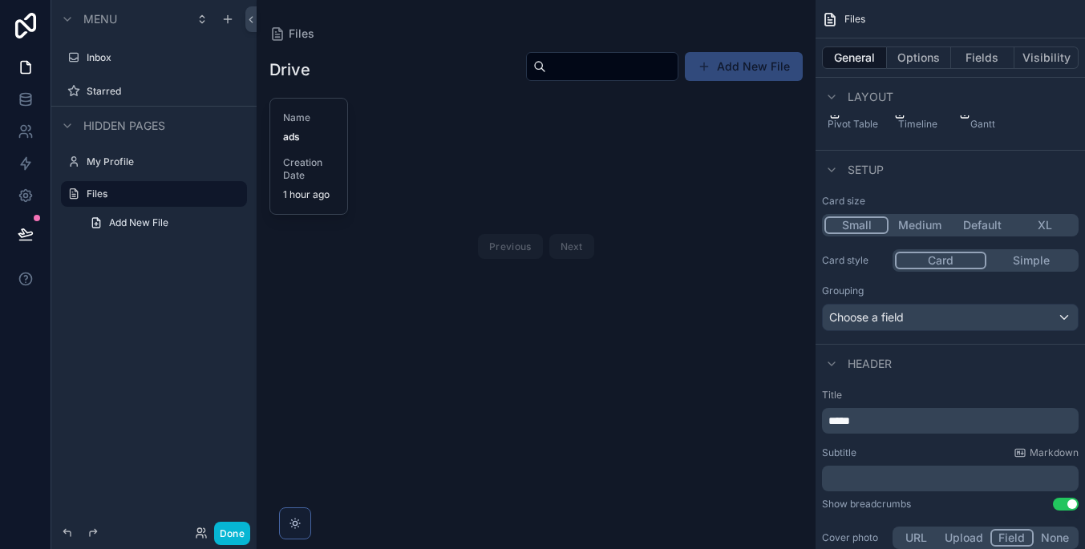
click at [986, 223] on button "Default" at bounding box center [982, 225] width 63 height 18
click at [1013, 260] on button "Simple" at bounding box center [1031, 261] width 90 height 18
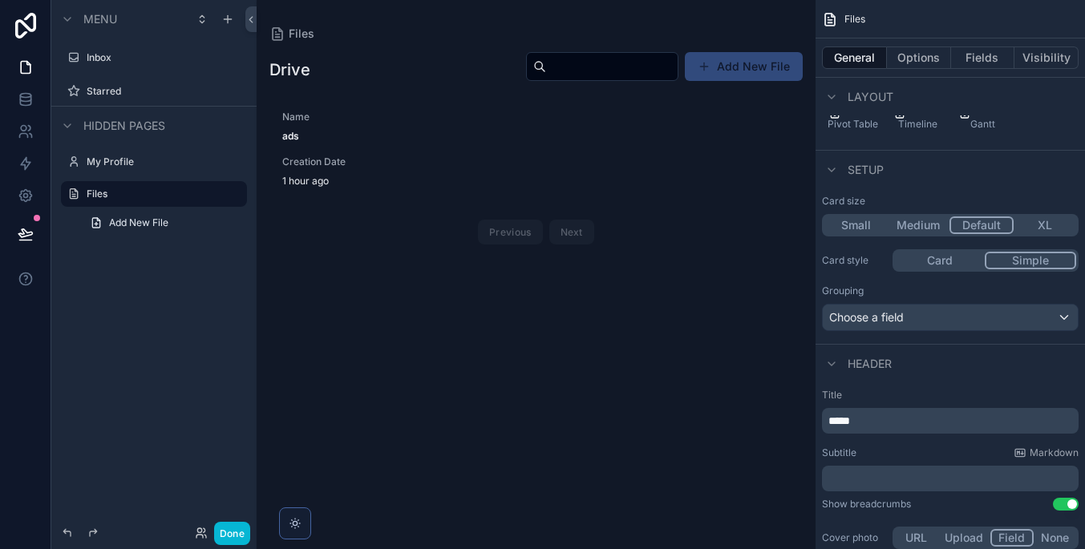
click at [944, 258] on button "Card" at bounding box center [940, 261] width 90 height 18
click at [995, 267] on button "Simple" at bounding box center [1029, 261] width 91 height 18
click at [984, 305] on div "Choose a field" at bounding box center [950, 318] width 255 height 26
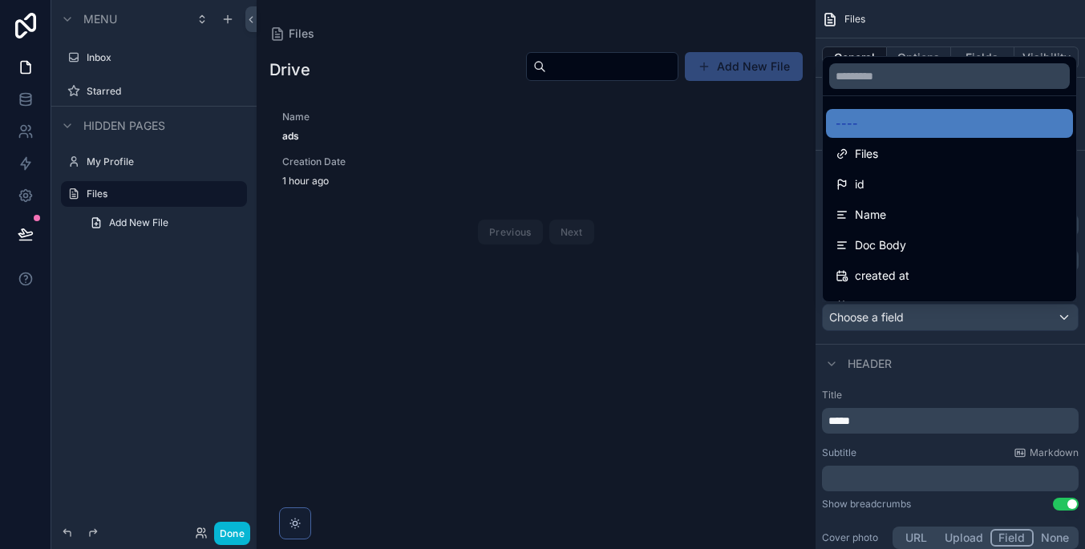
click at [984, 305] on div "scrollable content" at bounding box center [542, 274] width 1085 height 549
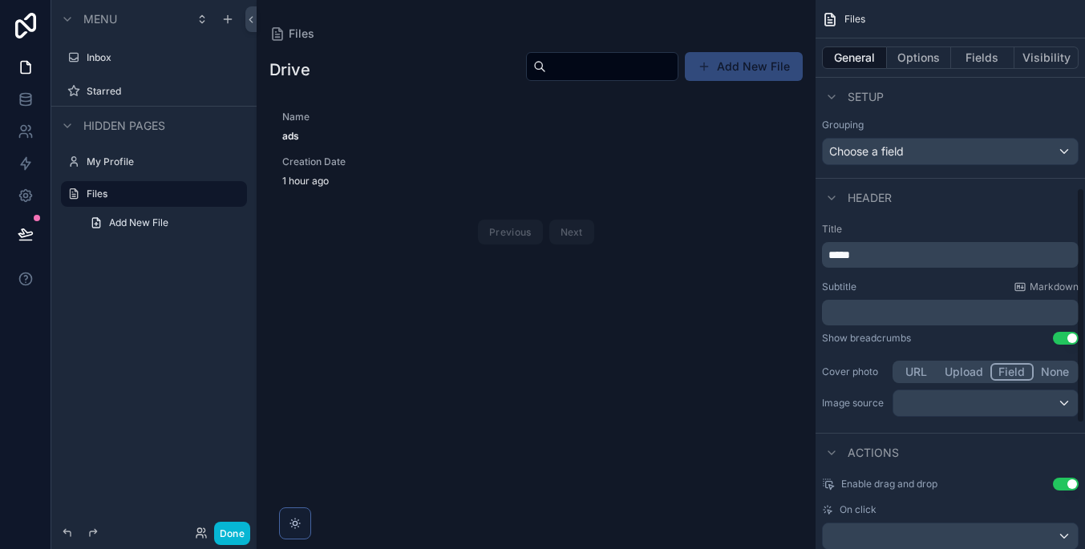
scroll to position [455, 0]
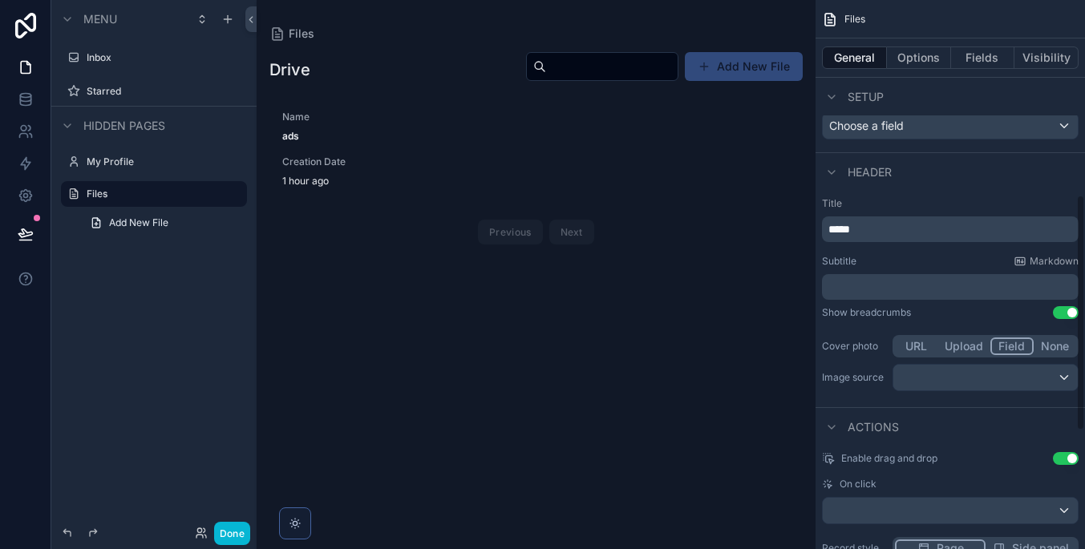
click at [969, 336] on div "URL Upload Field None" at bounding box center [985, 346] width 186 height 22
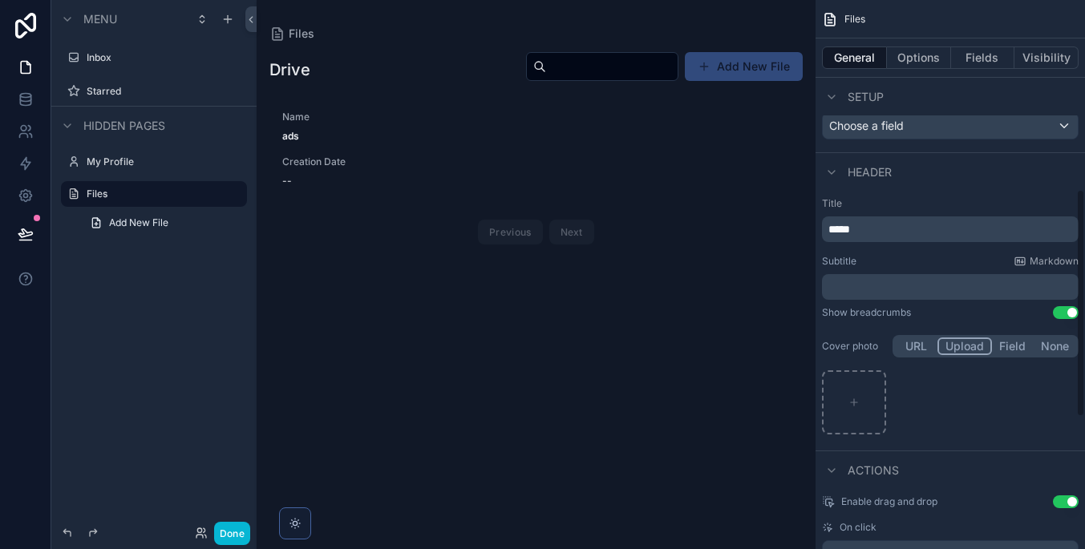
click at [972, 342] on button "Upload" at bounding box center [964, 347] width 55 height 18
click at [860, 372] on div "scrollable content" at bounding box center [854, 402] width 64 height 64
type input "**********"
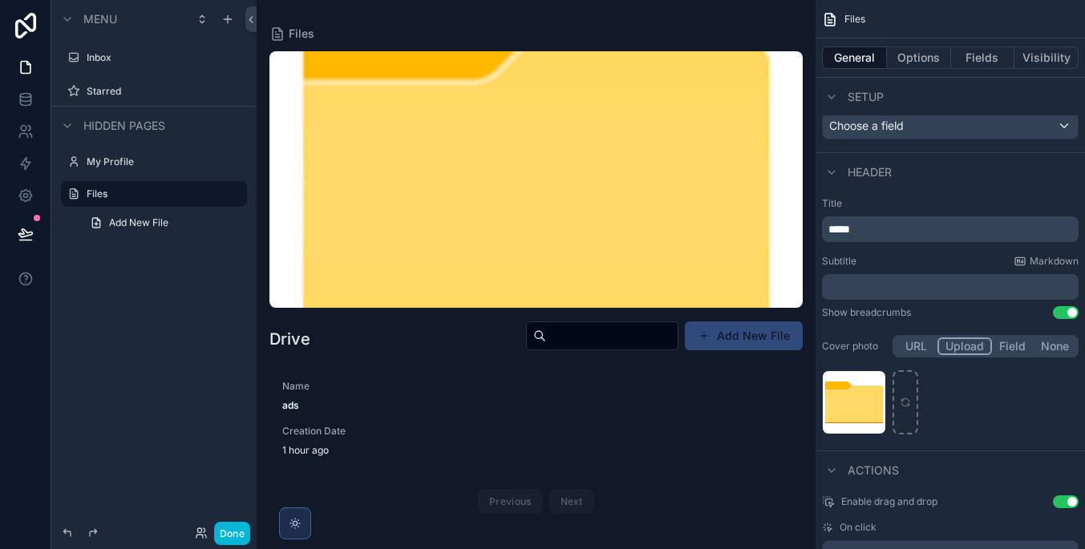
click at [304, 535] on div "scrollable content" at bounding box center [295, 523] width 32 height 32
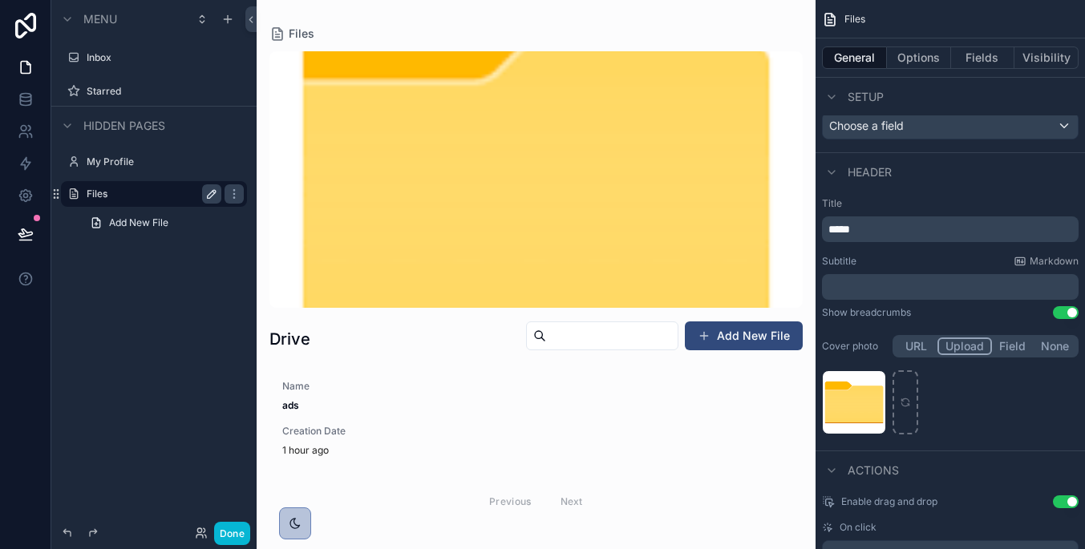
scroll to position [0, 0]
click at [150, 197] on label "Files" at bounding box center [151, 194] width 128 height 13
click at [293, 520] on icon "scrollable content" at bounding box center [295, 523] width 13 height 13
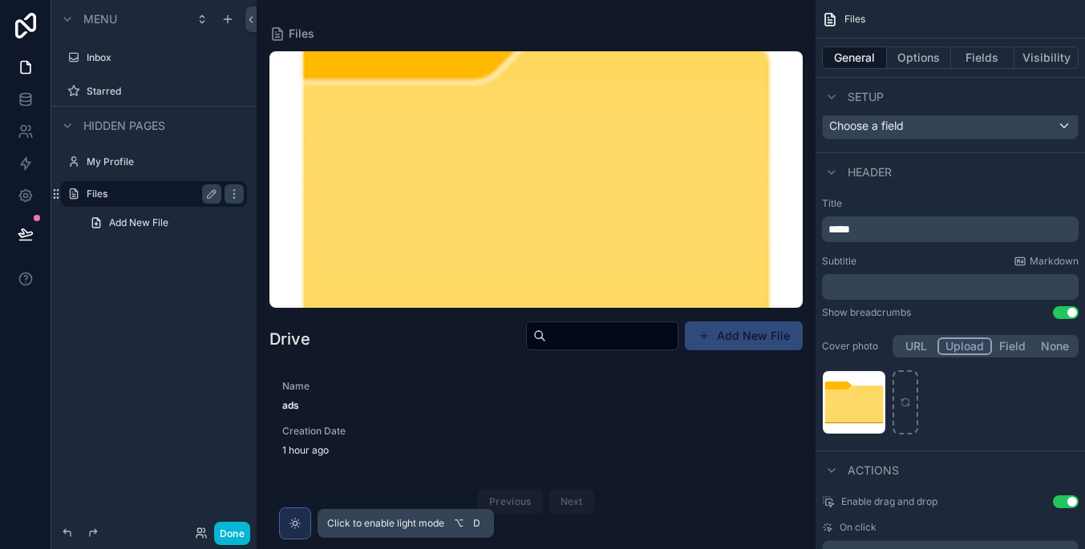
click at [293, 519] on icon "scrollable content" at bounding box center [295, 523] width 13 height 13
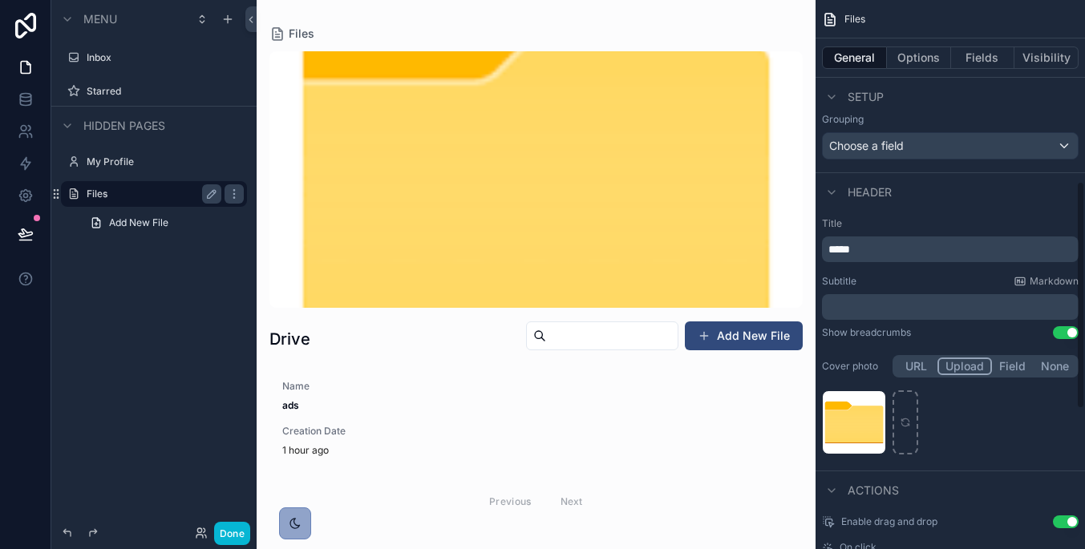
scroll to position [422, 0]
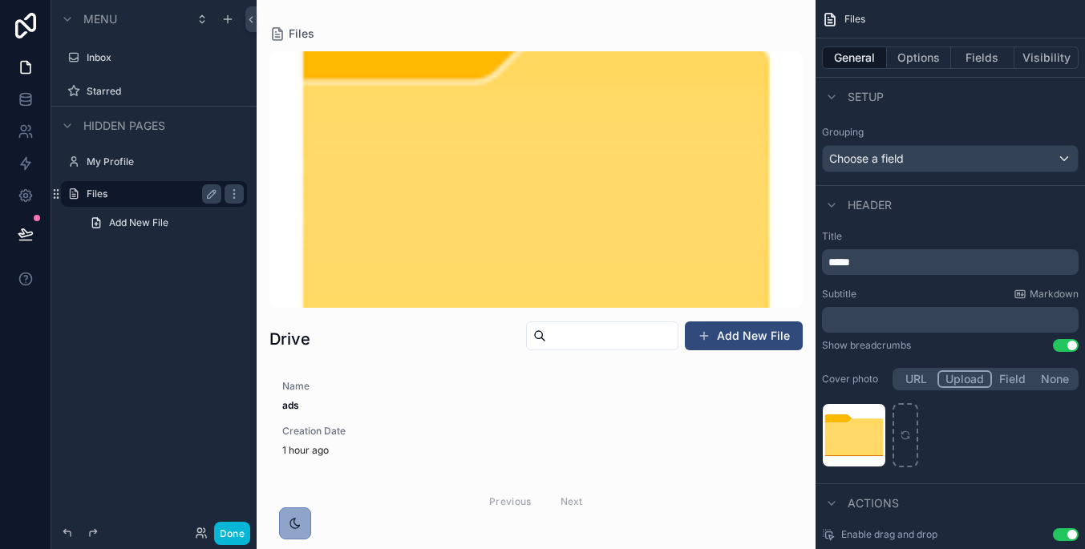
drag, startPoint x: 1069, startPoint y: 341, endPoint x: 956, endPoint y: 414, distance: 133.9
click at [956, 414] on div "Title ***** Subtitle Markdown ﻿ Show breadcrumbs Use setting Cover photo URL Up…" at bounding box center [949, 350] width 269 height 253
click at [1049, 377] on button "None" at bounding box center [1054, 379] width 42 height 18
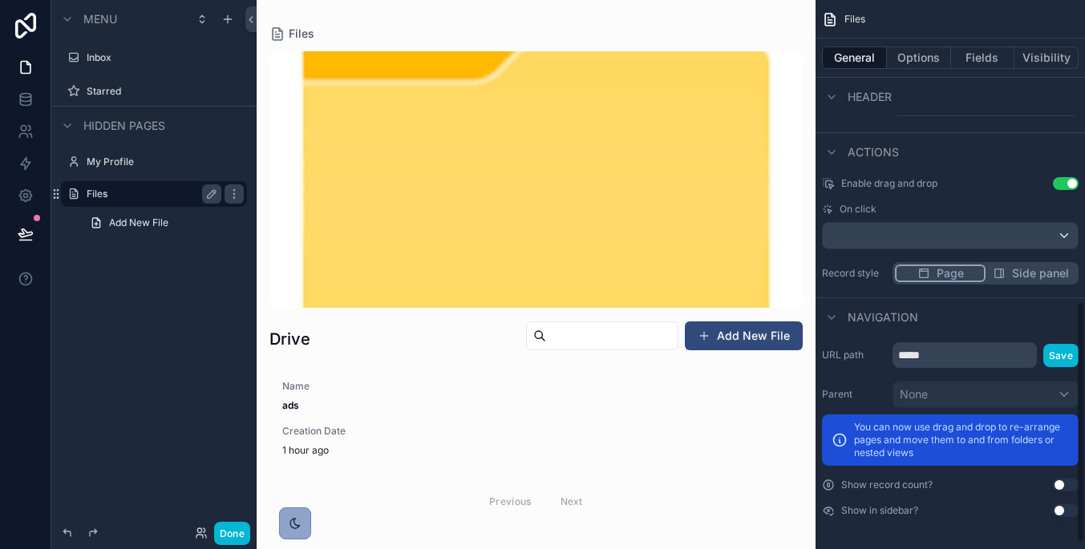
scroll to position [302, 0]
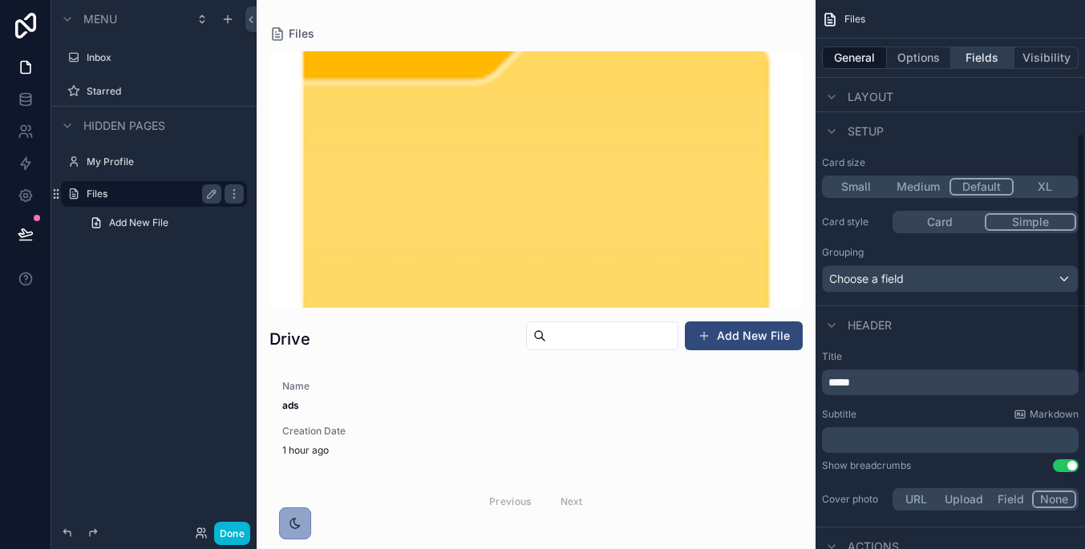
click at [984, 65] on button "Fields" at bounding box center [983, 57] width 64 height 22
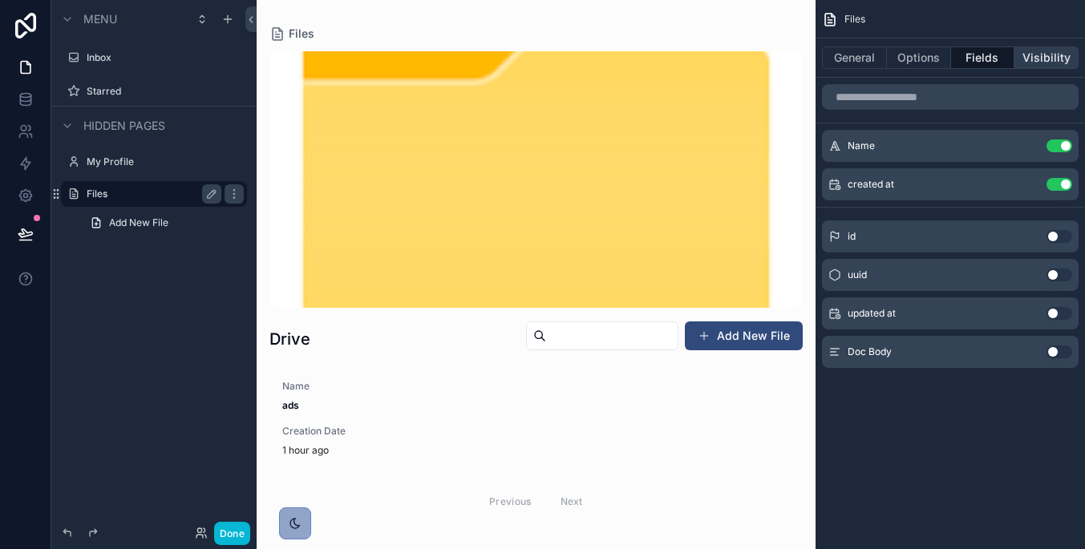
scroll to position [0, 0]
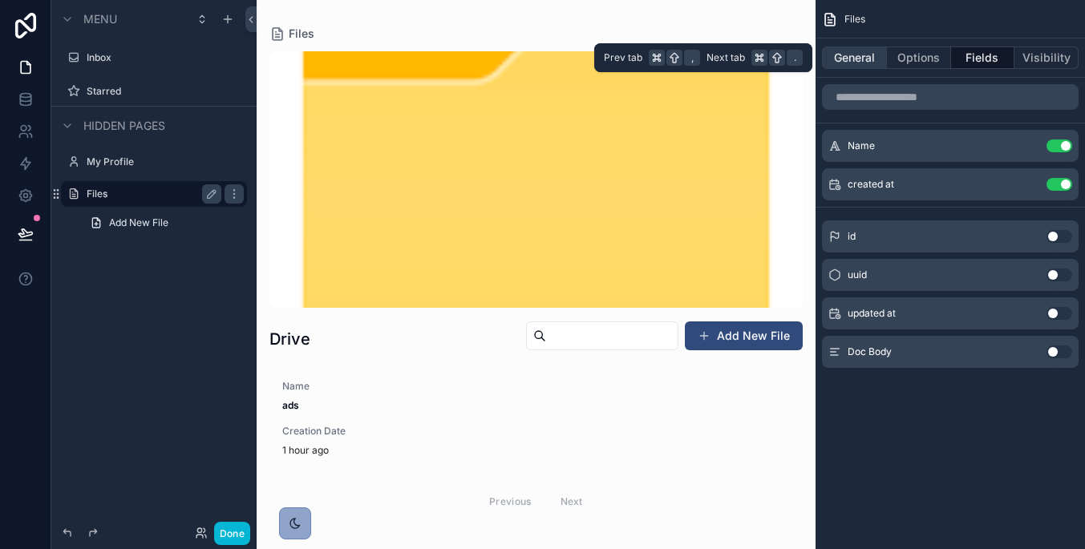
click at [856, 52] on button "General" at bounding box center [854, 57] width 65 height 22
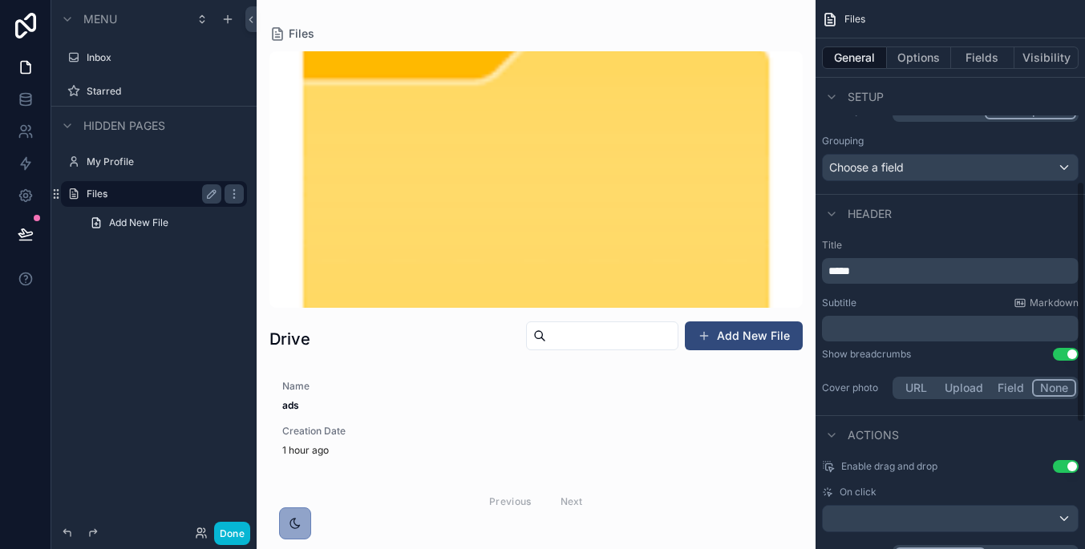
scroll to position [417, 0]
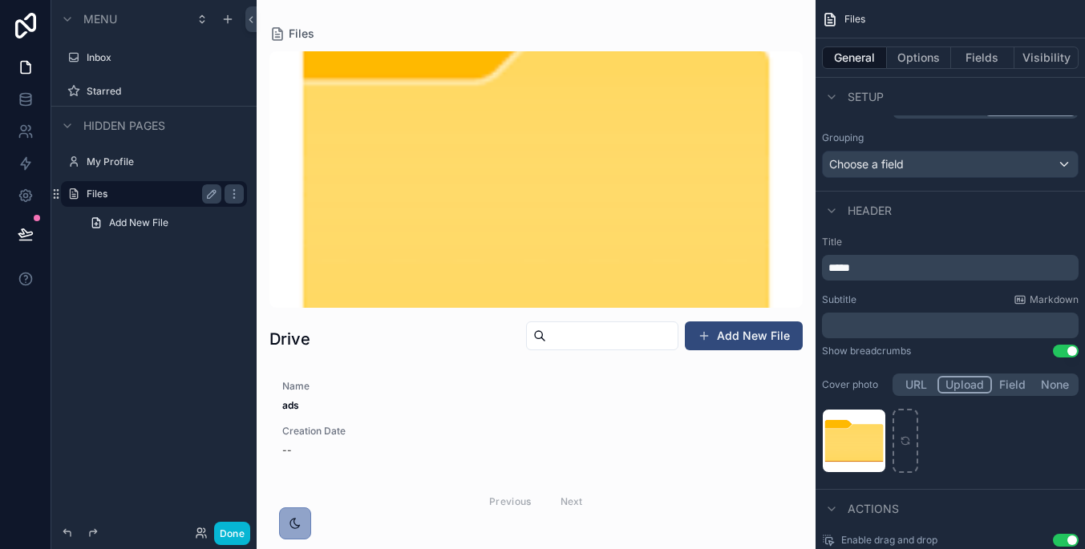
click at [976, 386] on button "Upload" at bounding box center [964, 385] width 55 height 18
click at [869, 420] on icon "scrollable content" at bounding box center [872, 420] width 9 height 0
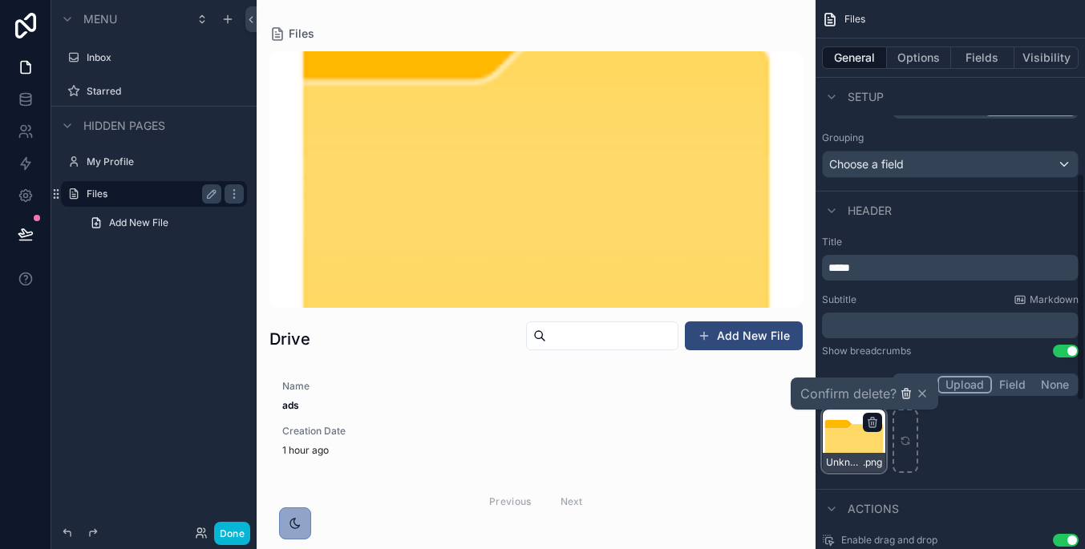
click at [906, 397] on icon "button" at bounding box center [906, 393] width 13 height 13
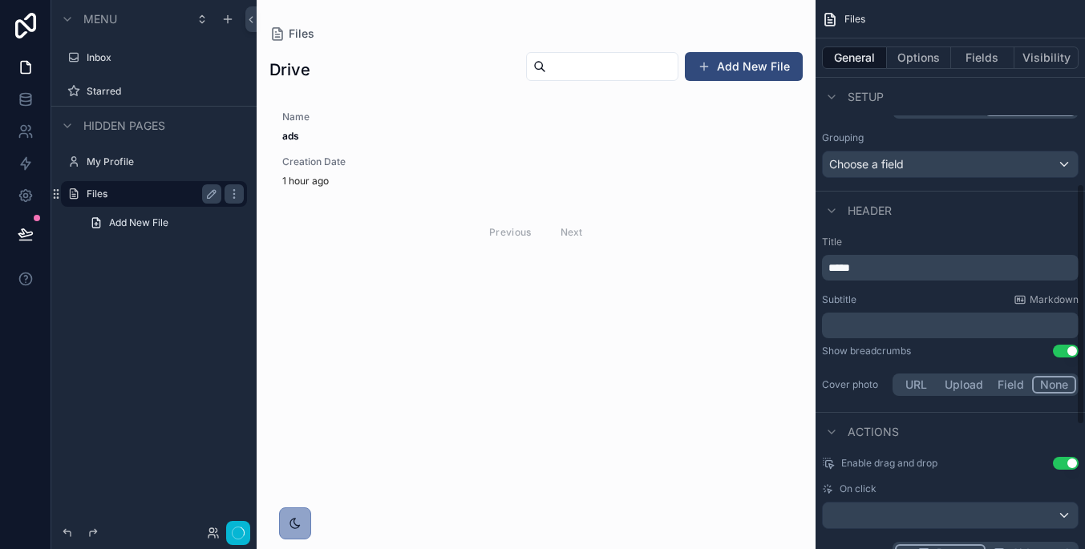
click at [1054, 384] on button "None" at bounding box center [1054, 385] width 44 height 18
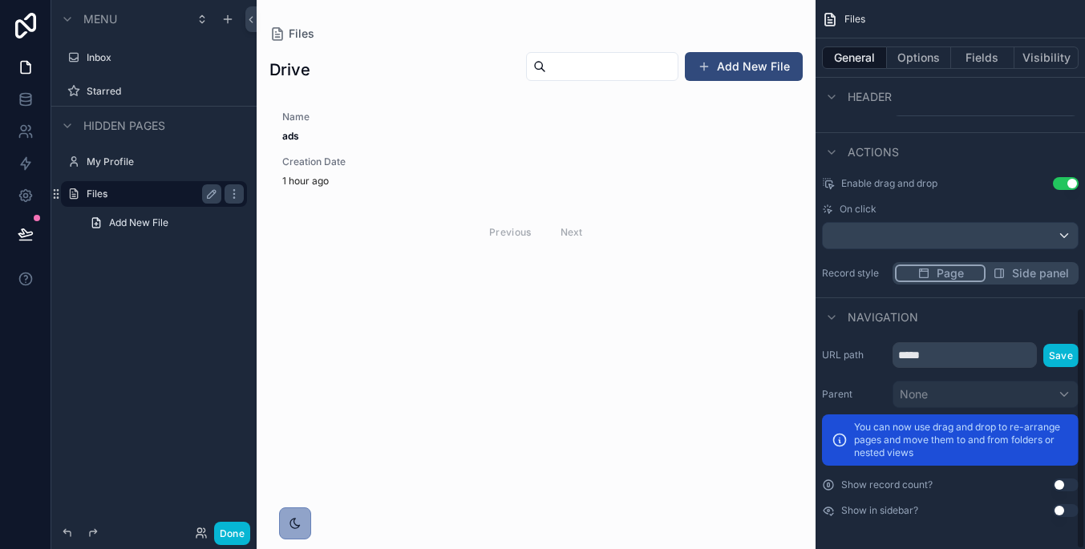
scroll to position [697, 0]
click at [968, 52] on button "Fields" at bounding box center [983, 57] width 64 height 22
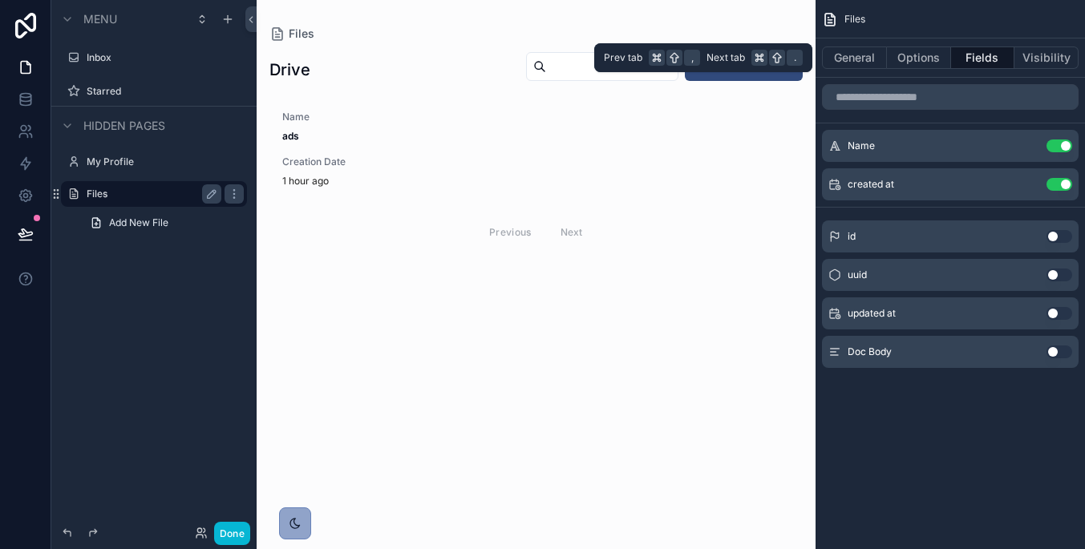
scroll to position [0, 0]
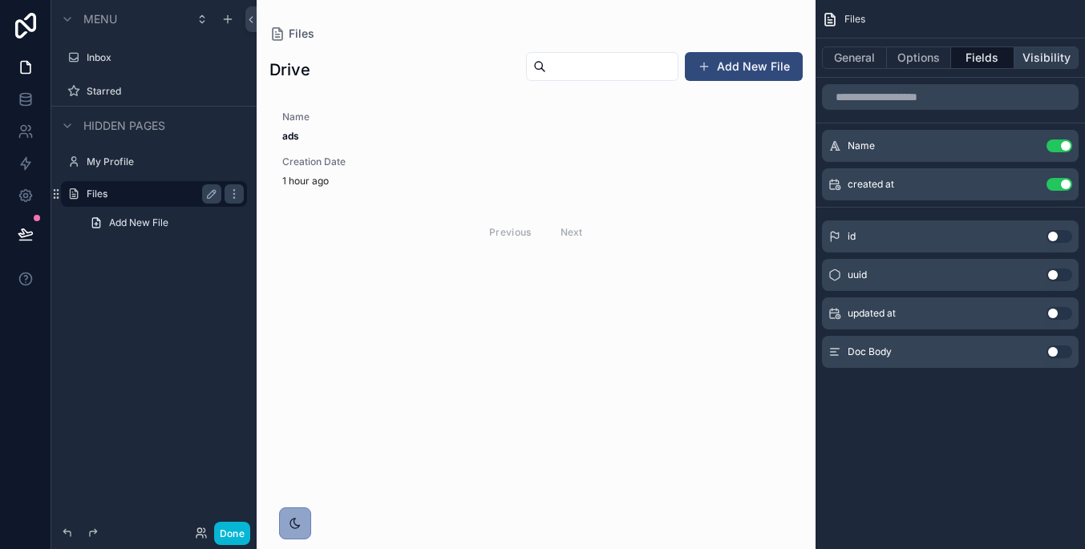
click at [1035, 65] on button "Visibility" at bounding box center [1046, 57] width 64 height 22
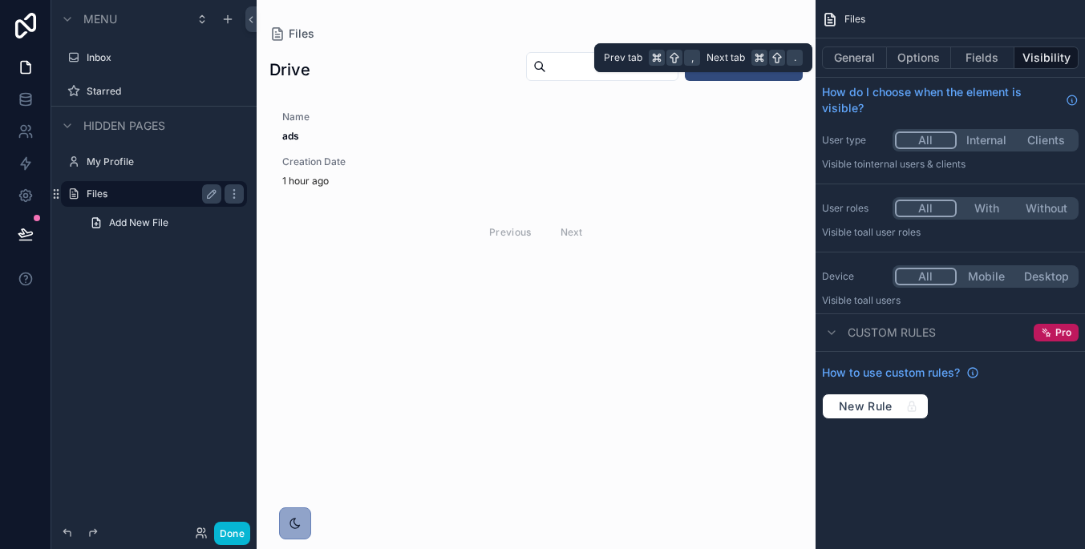
click at [912, 70] on div "General Options Fields Visibility" at bounding box center [949, 57] width 269 height 38
click at [929, 61] on button "Options" at bounding box center [919, 57] width 64 height 22
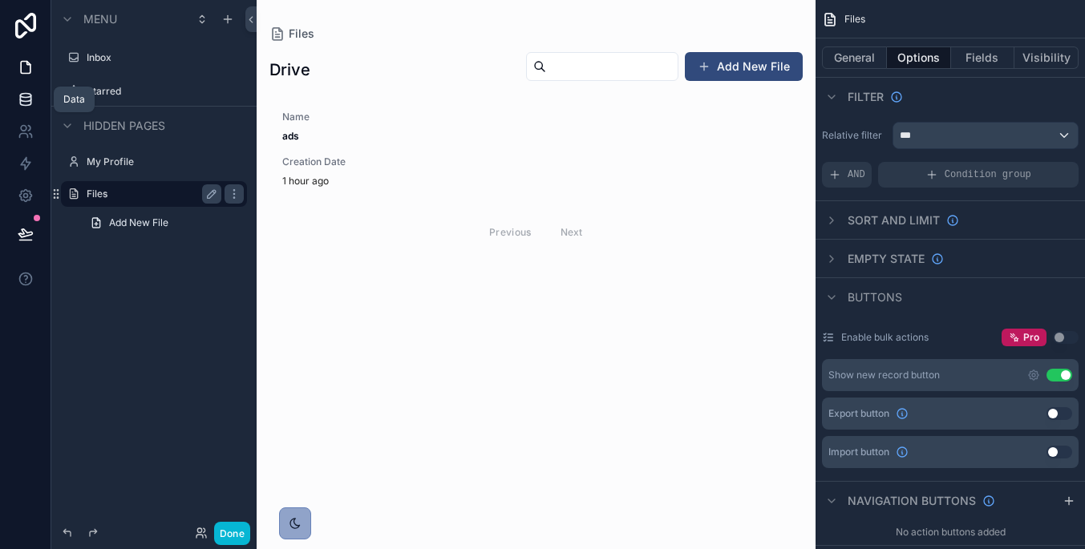
click at [26, 99] on icon at bounding box center [26, 99] width 16 height 16
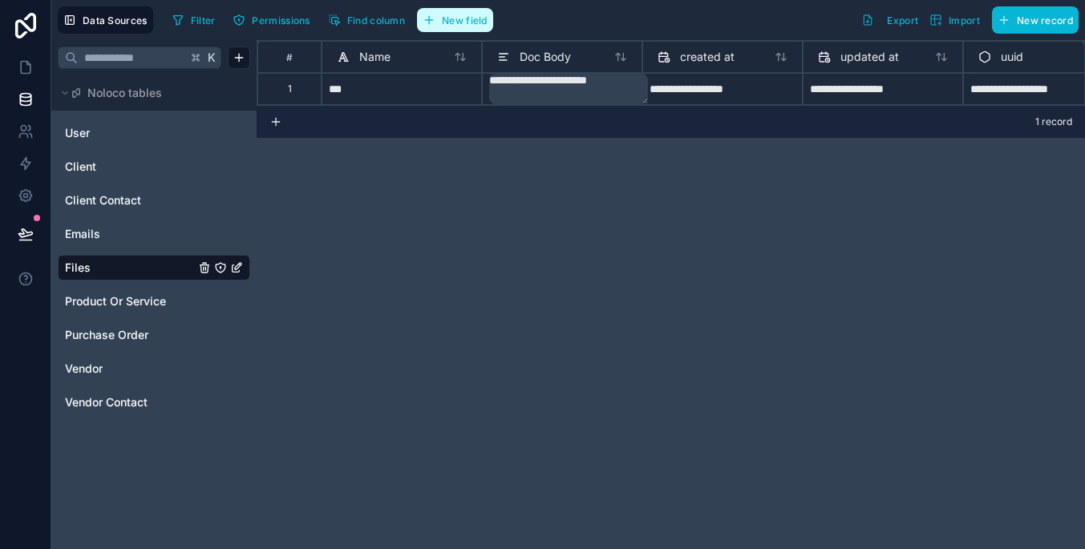
click at [464, 24] on span "New field" at bounding box center [465, 20] width 46 height 12
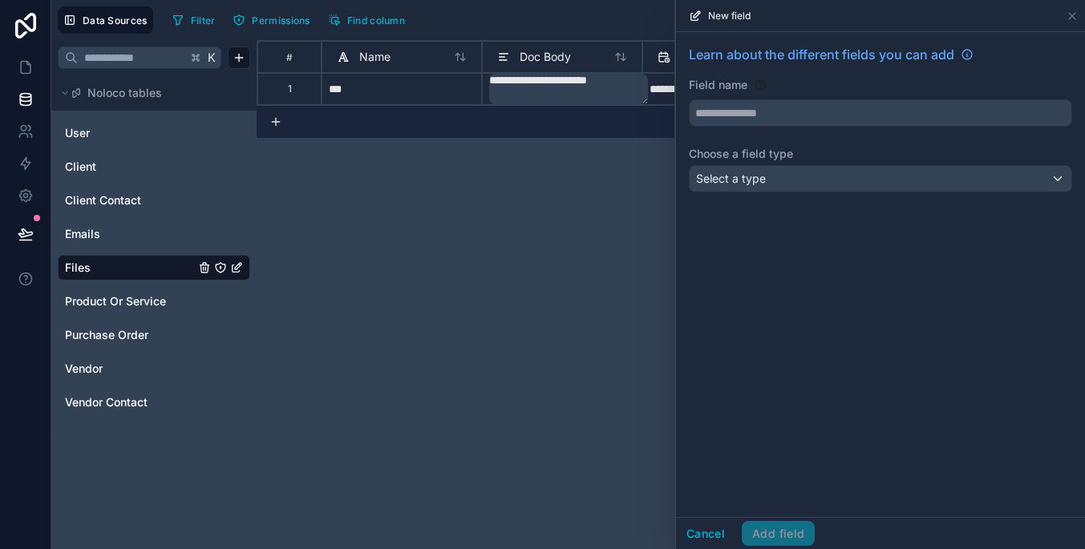
click at [806, 176] on div "Select a type" at bounding box center [880, 179] width 382 height 26
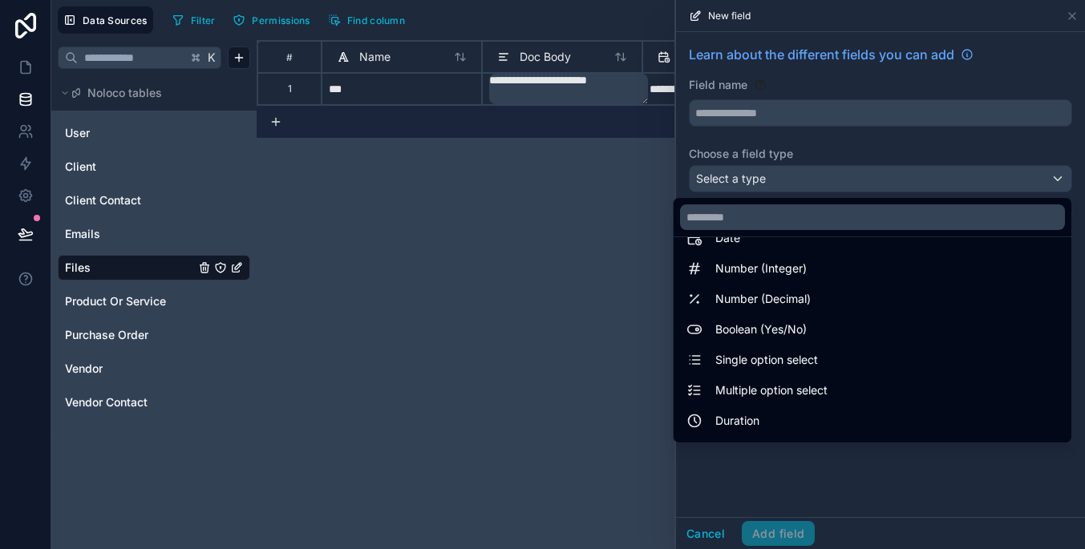
scroll to position [56, 0]
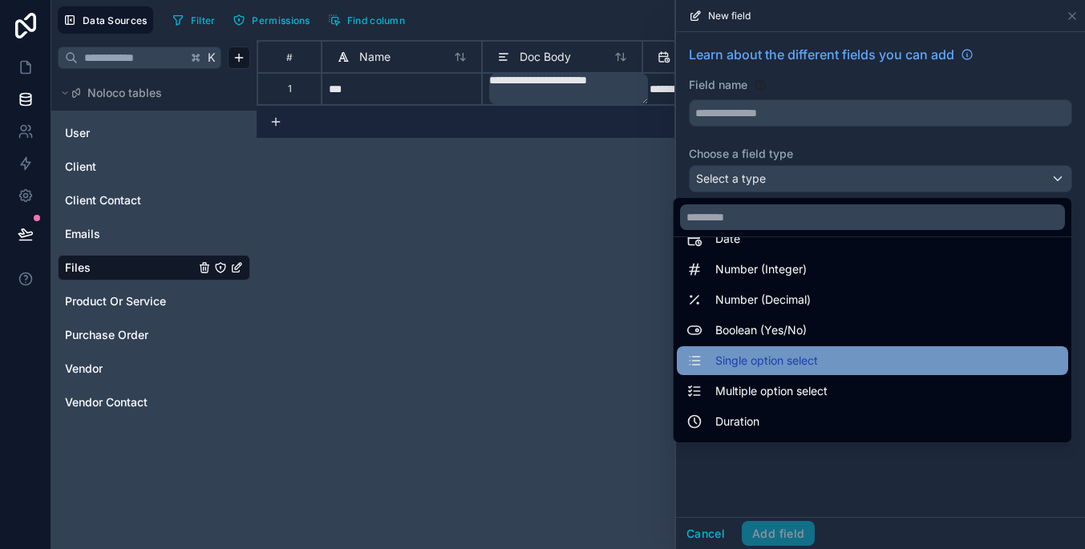
click at [823, 366] on div "Single option select" at bounding box center [872, 360] width 372 height 19
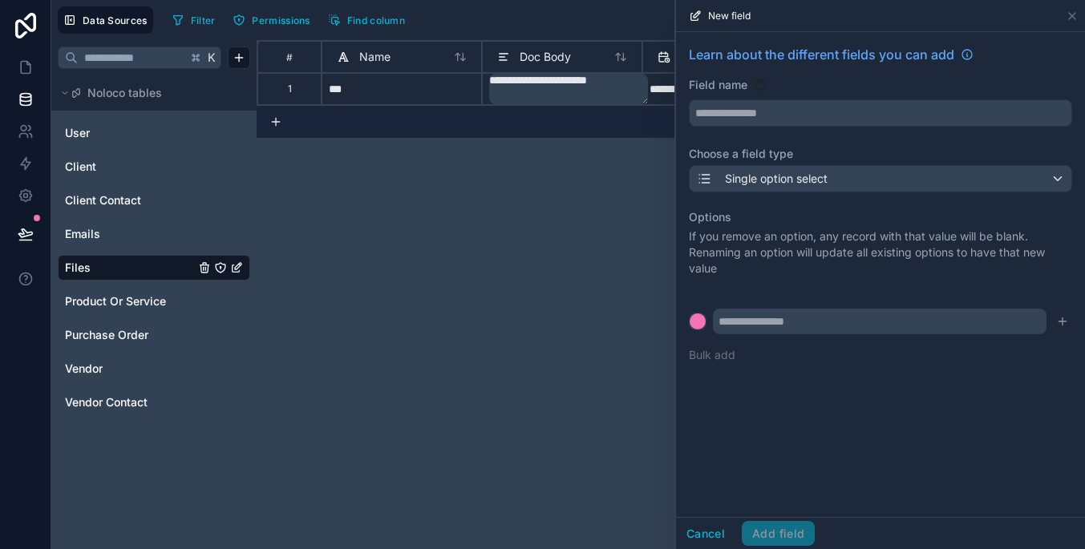
type input "**********"
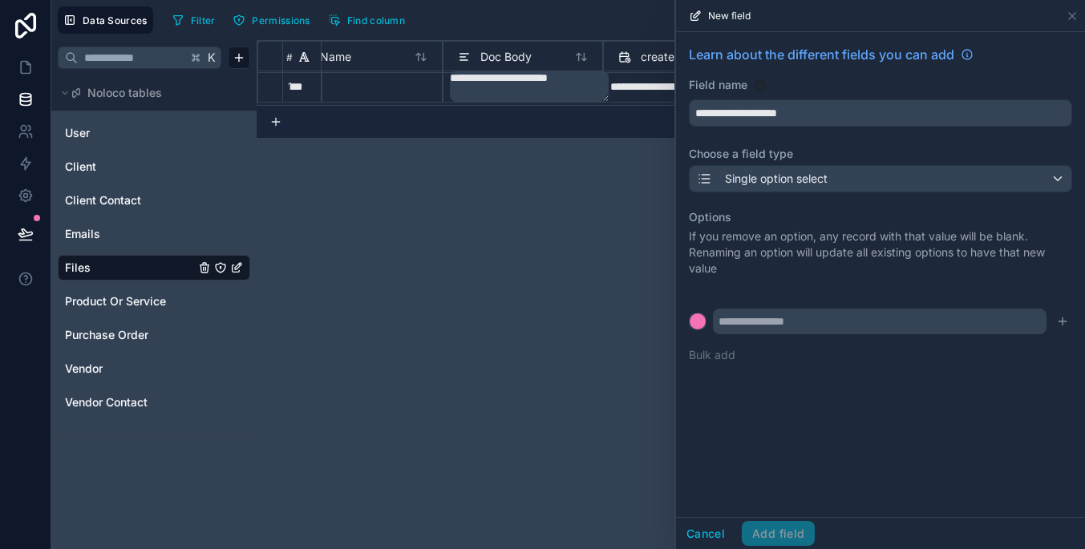
scroll to position [2, 39]
click at [791, 320] on input "text" at bounding box center [880, 322] width 334 height 26
click at [778, 475] on div "**********" at bounding box center [880, 274] width 409 height 485
click at [880, 325] on input "**" at bounding box center [880, 322] width 334 height 26
type input "**"
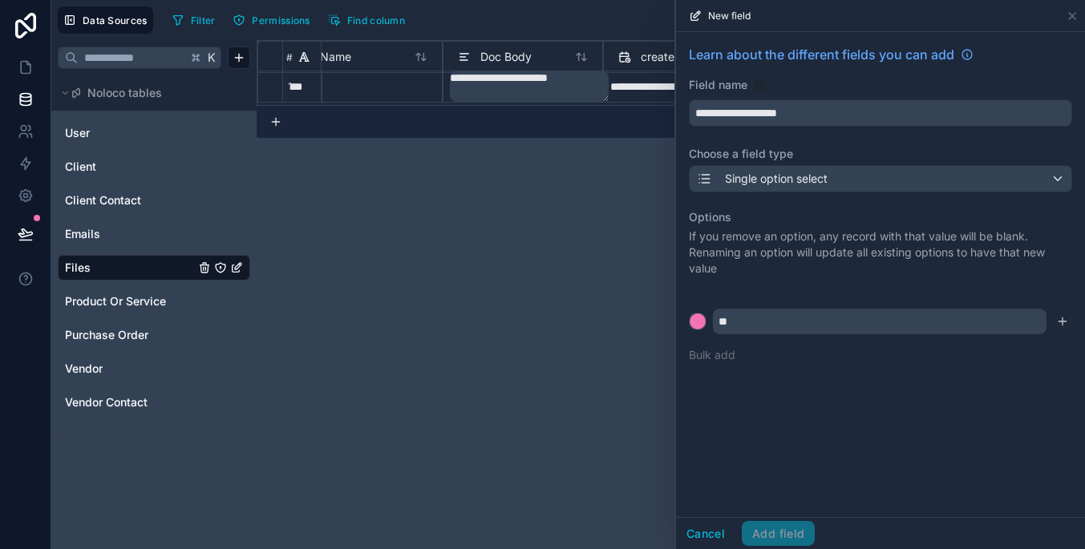
click at [917, 128] on div "**********" at bounding box center [880, 209] width 409 height 354
click at [916, 118] on input "**********" at bounding box center [880, 113] width 382 height 26
click at [1057, 321] on icon "submit" at bounding box center [1062, 321] width 13 height 13
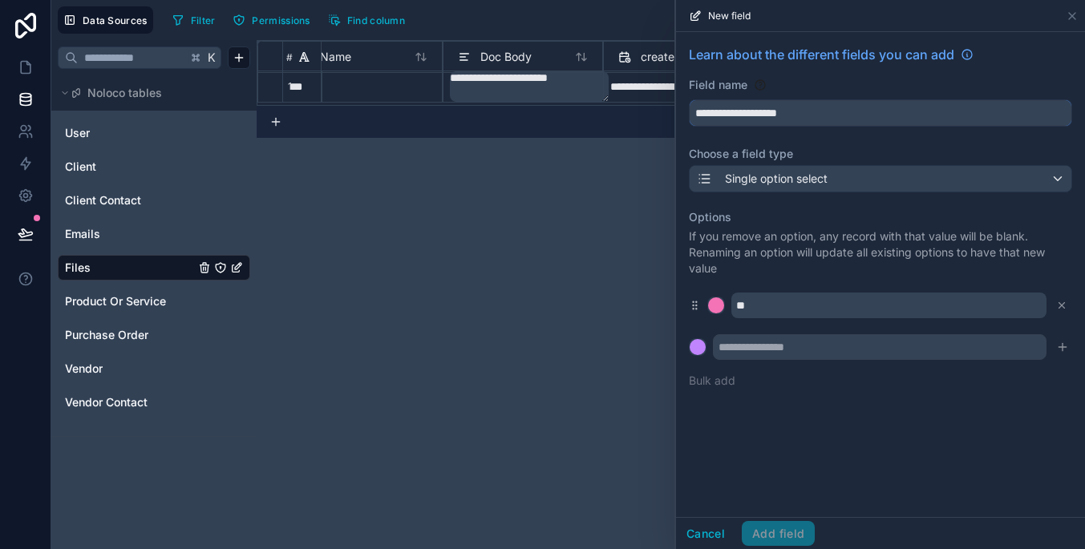
click at [823, 109] on input "**********" at bounding box center [880, 113] width 382 height 26
click at [741, 343] on input "text" at bounding box center [880, 347] width 334 height 26
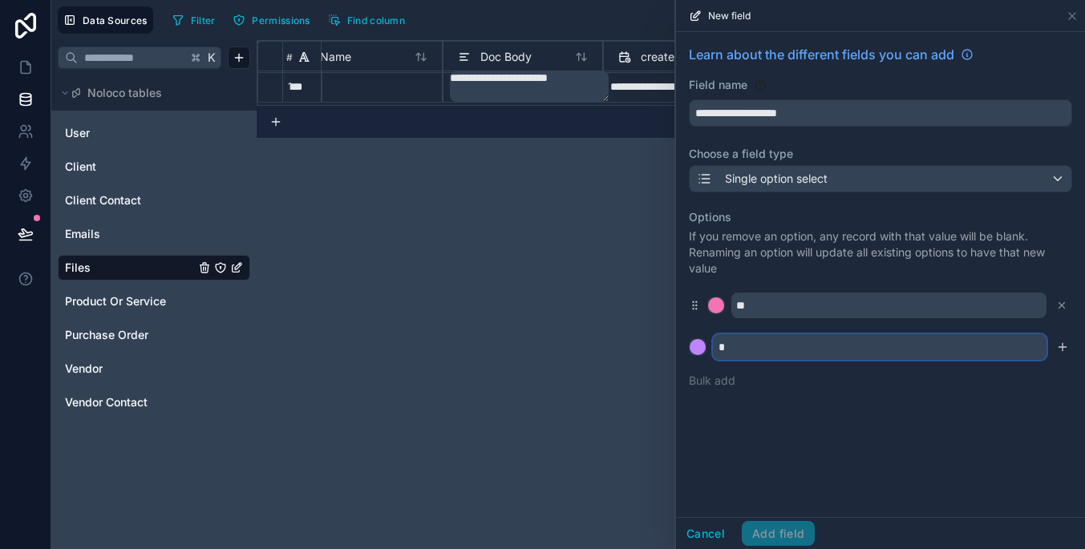
type input "*"
click at [697, 347] on button at bounding box center [698, 347] width 18 height 18
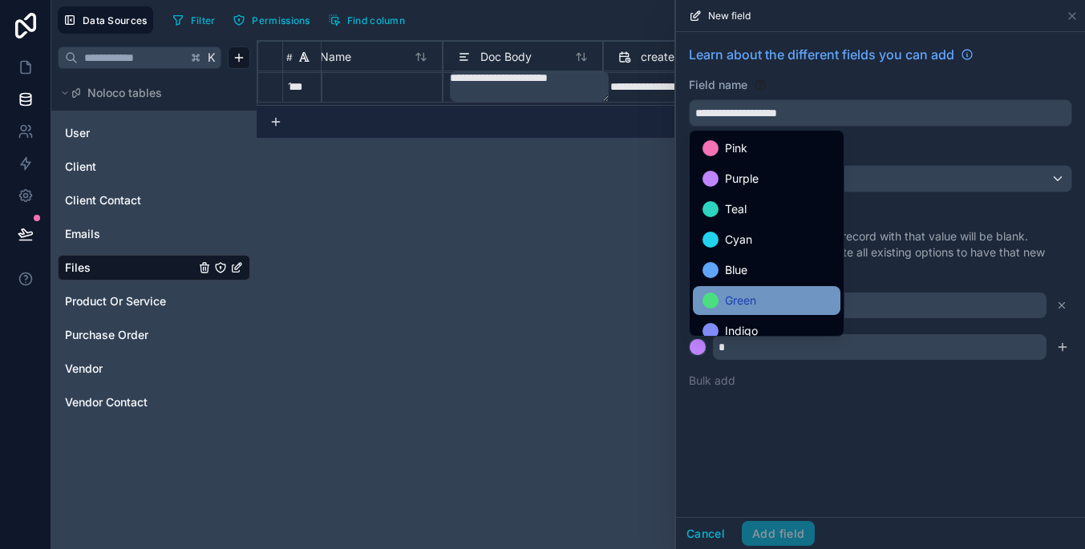
click at [778, 293] on div "Green" at bounding box center [766, 300] width 128 height 19
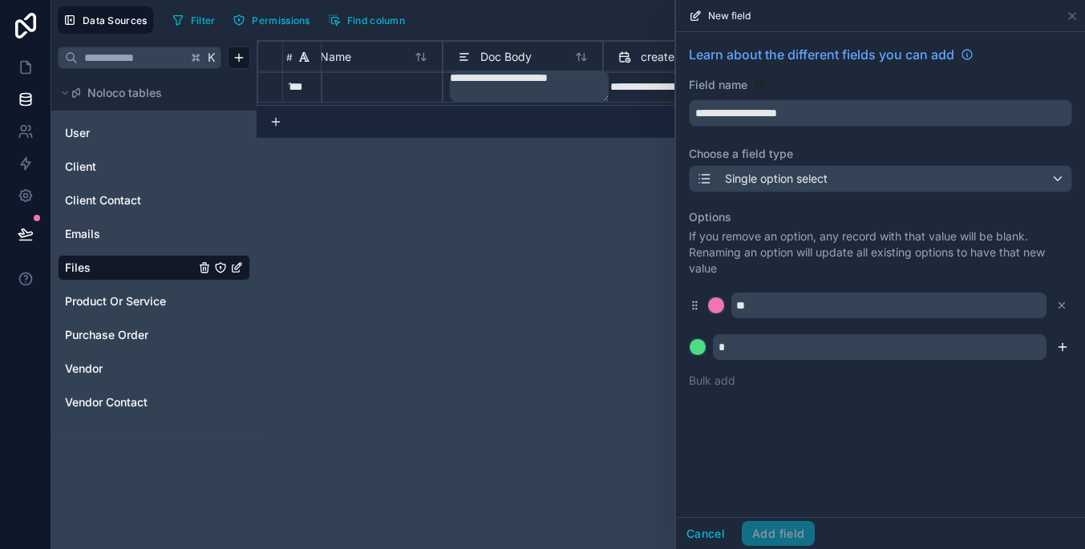
click at [1060, 346] on icon "submit" at bounding box center [1062, 347] width 13 height 13
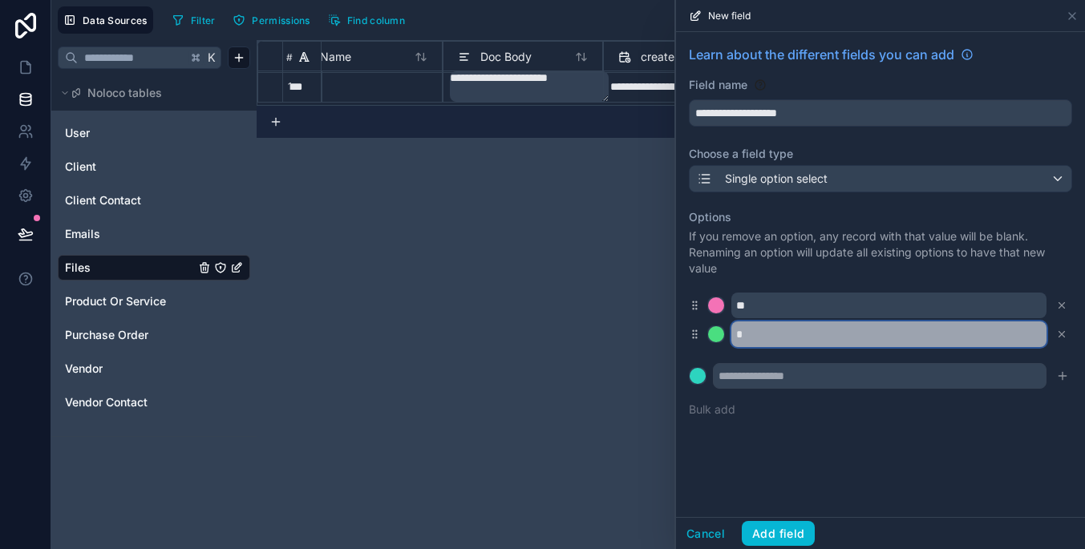
click at [1013, 338] on input "*" at bounding box center [888, 334] width 315 height 26
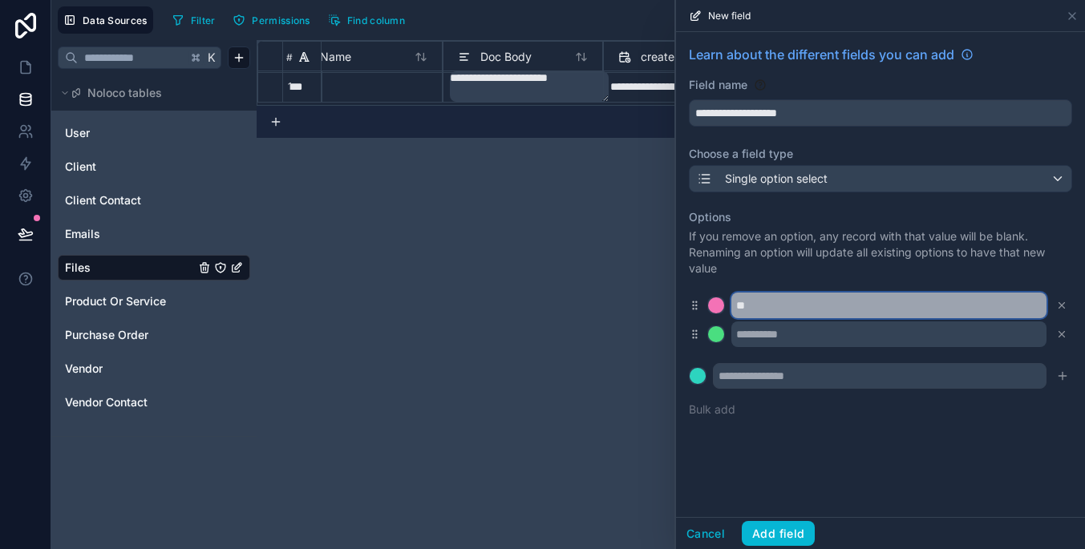
click at [969, 313] on input "**" at bounding box center [888, 306] width 315 height 26
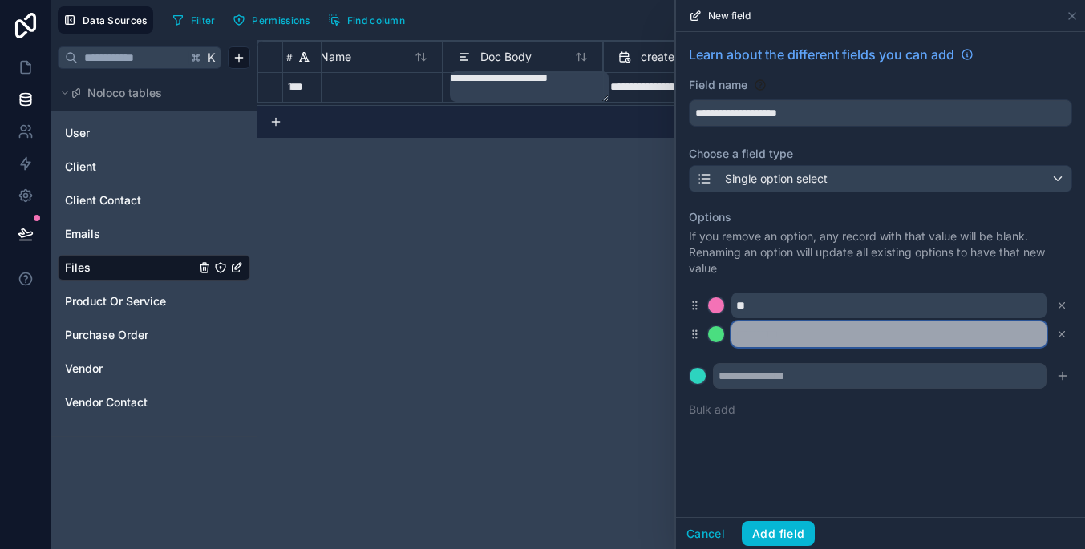
click at [954, 335] on input "text" at bounding box center [888, 334] width 315 height 26
paste input "**"
type input "**"
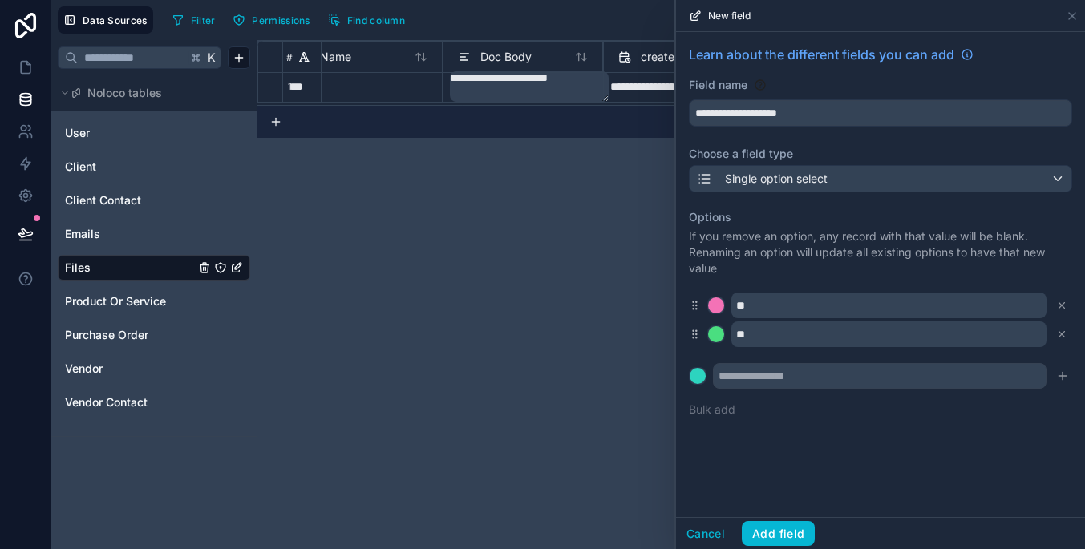
click at [722, 332] on div at bounding box center [716, 334] width 16 height 16
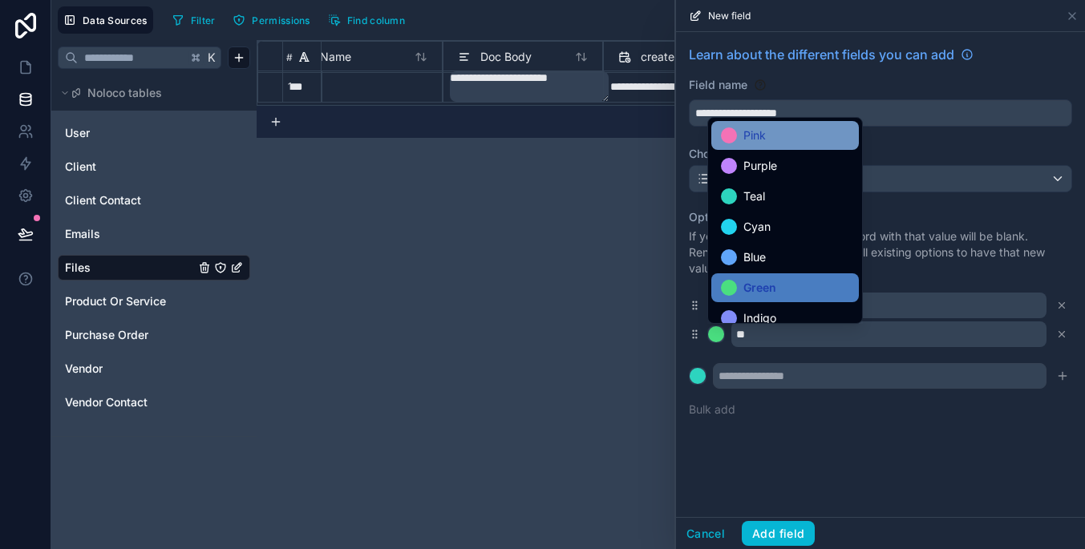
click at [766, 136] on span "Pink" at bounding box center [754, 135] width 22 height 19
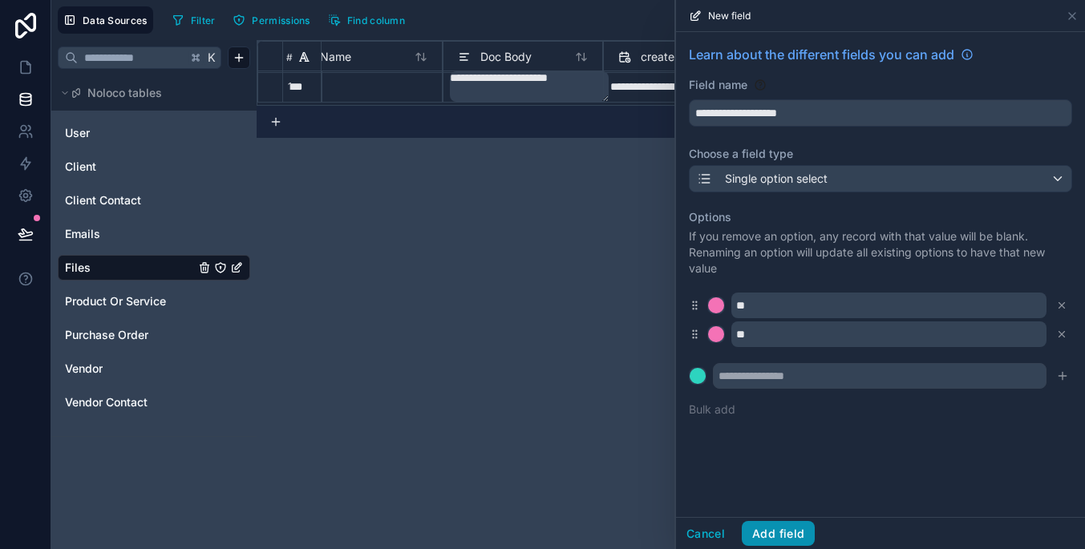
click at [787, 537] on button "Add field" at bounding box center [778, 534] width 73 height 26
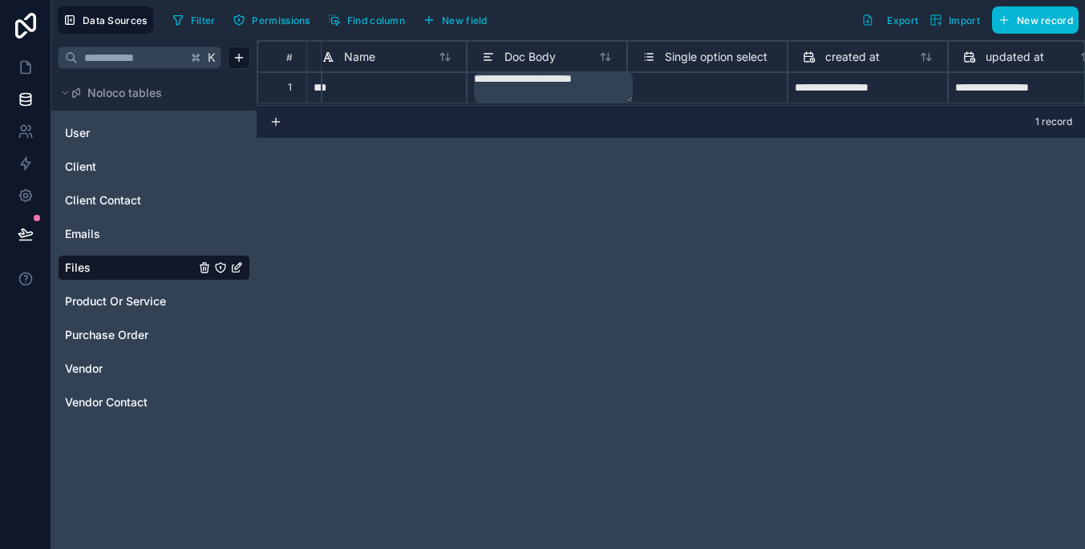
scroll to position [1, 15]
click at [721, 84] on div "Select a Single option select" at bounding box center [707, 87] width 146 height 16
click at [721, 83] on div "Select a Single option select" at bounding box center [707, 87] width 146 height 16
click at [653, 61] on icon at bounding box center [648, 56] width 13 height 19
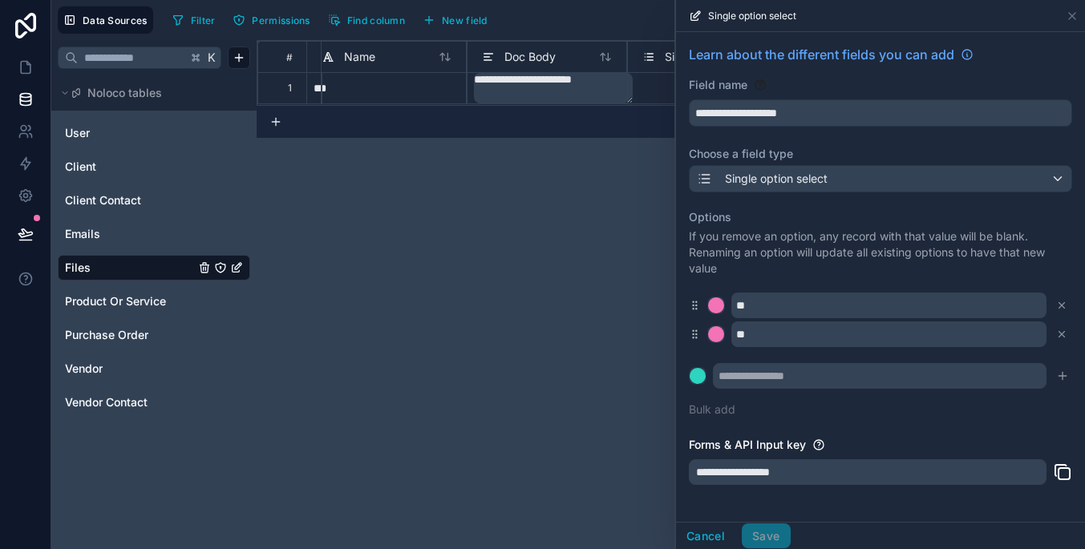
click at [794, 174] on span "Single option select" at bounding box center [776, 179] width 103 height 16
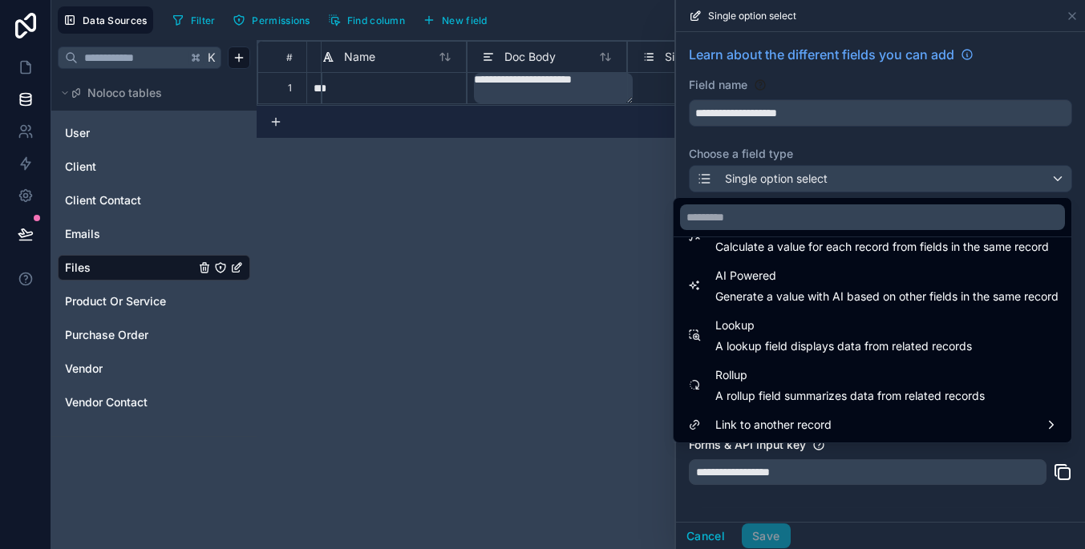
scroll to position [465, 0]
click at [793, 499] on div at bounding box center [880, 274] width 409 height 549
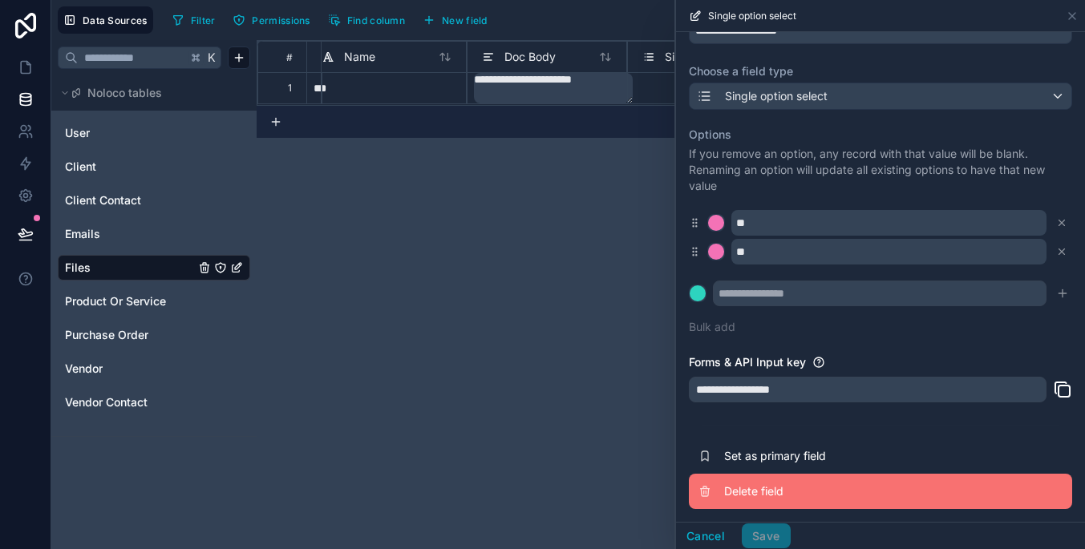
scroll to position [83, 0]
click at [746, 496] on span "Delete field" at bounding box center [839, 491] width 231 height 16
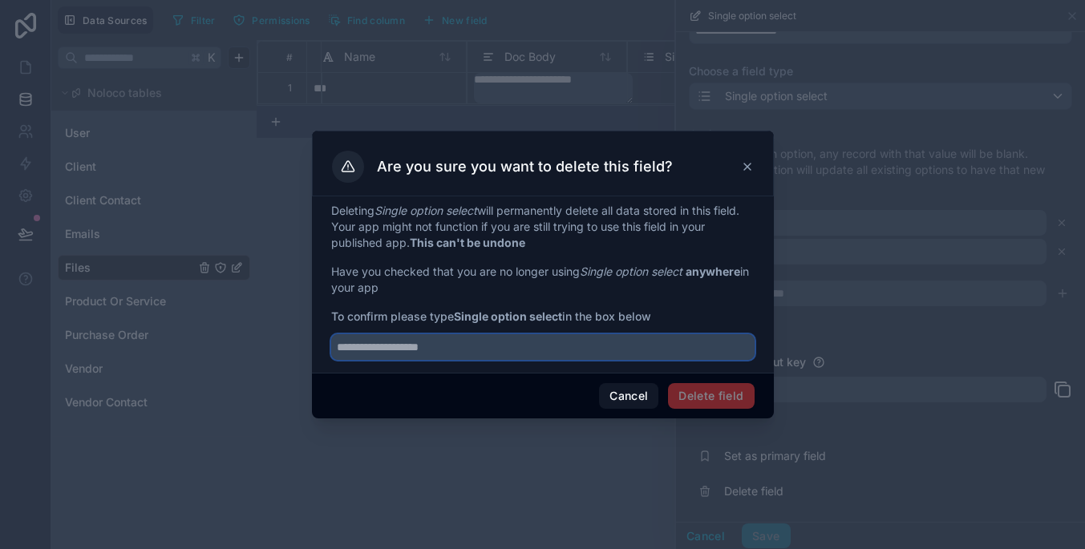
click at [607, 343] on input "text" at bounding box center [542, 347] width 423 height 26
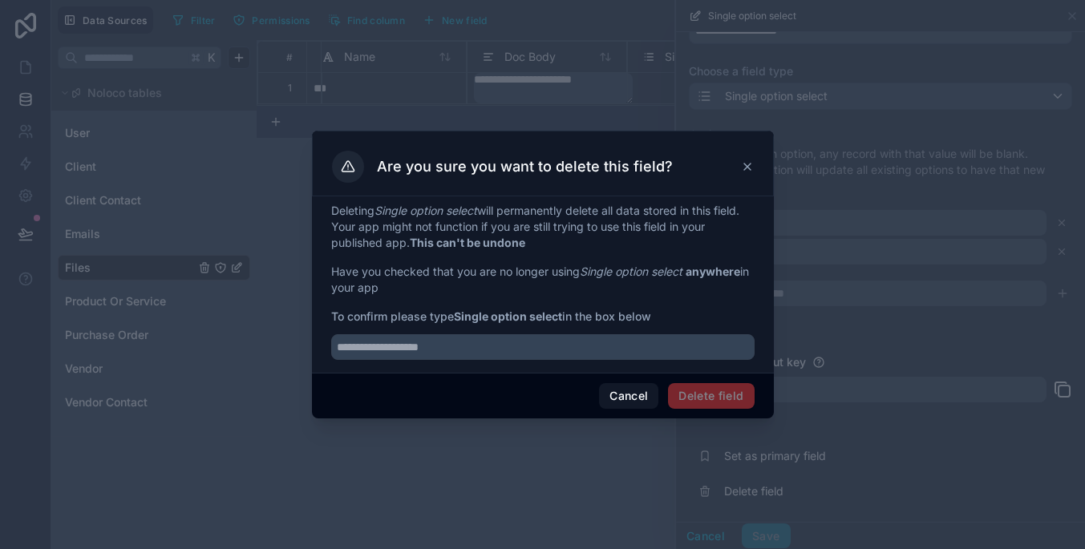
drag, startPoint x: 458, startPoint y: 320, endPoint x: 564, endPoint y: 317, distance: 106.7
click at [562, 317] on strong "Single option select" at bounding box center [508, 316] width 108 height 14
copy span "Single option select"
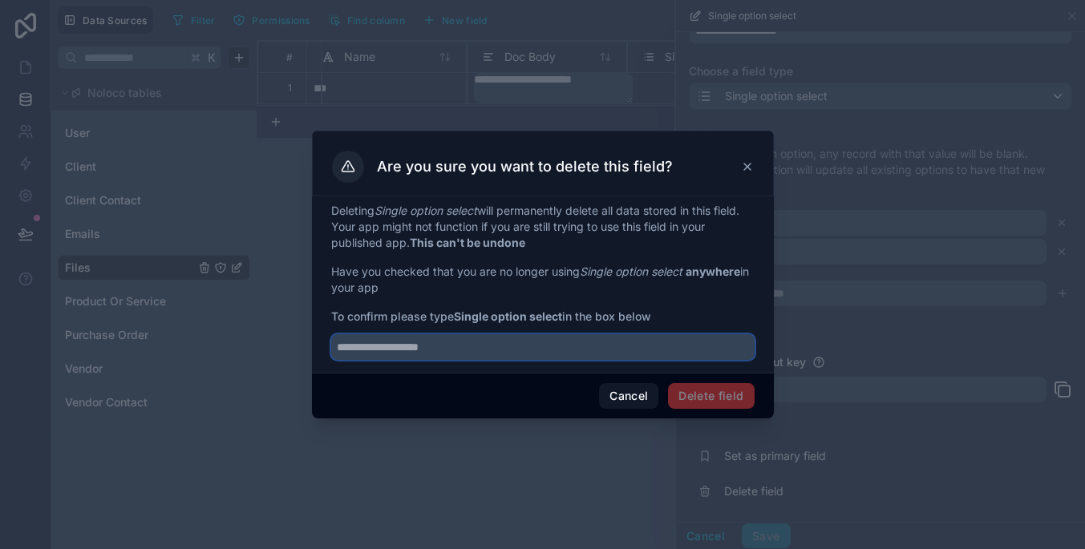
click at [593, 346] on input "text" at bounding box center [542, 347] width 423 height 26
paste input "**********"
type input "**********"
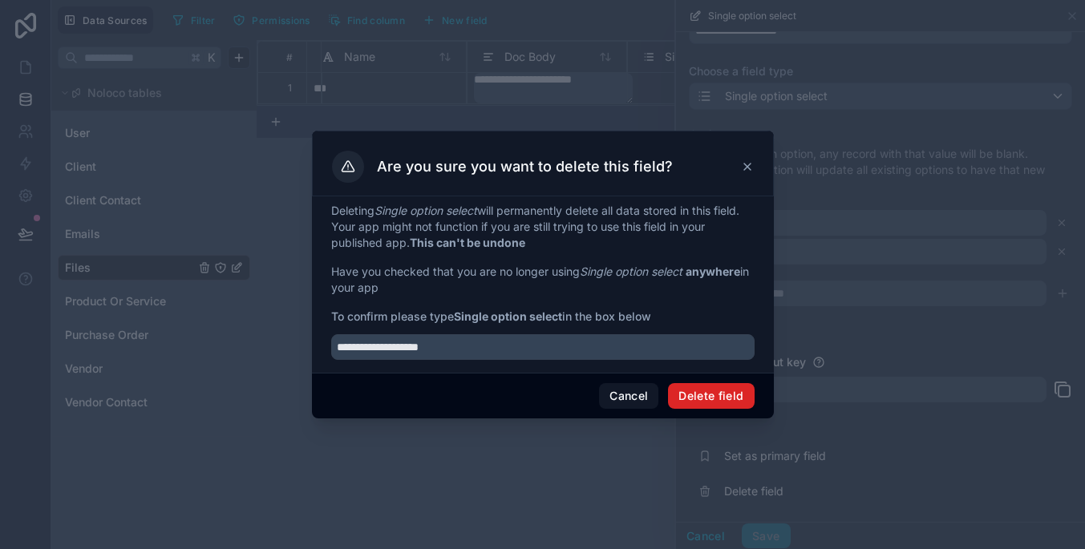
click at [685, 389] on button "Delete field" at bounding box center [711, 396] width 86 height 26
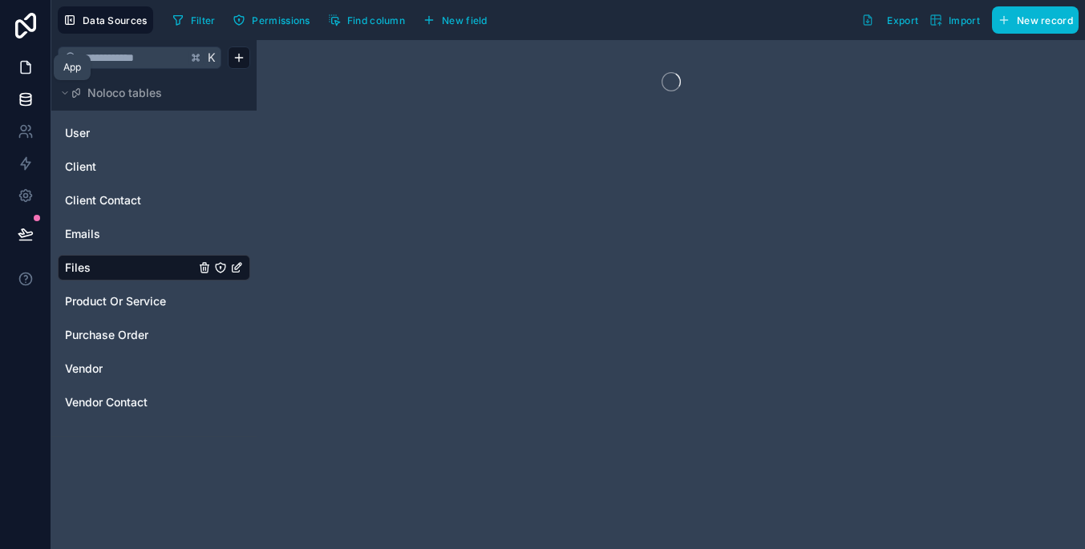
click at [26, 68] on icon at bounding box center [26, 67] width 16 height 16
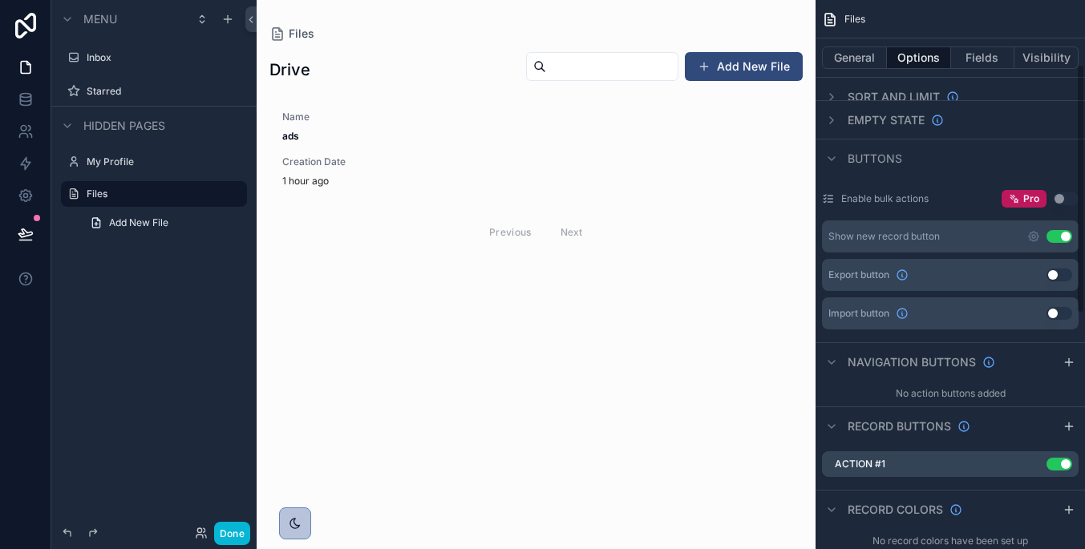
scroll to position [141, 0]
click at [968, 51] on button "Fields" at bounding box center [983, 57] width 64 height 22
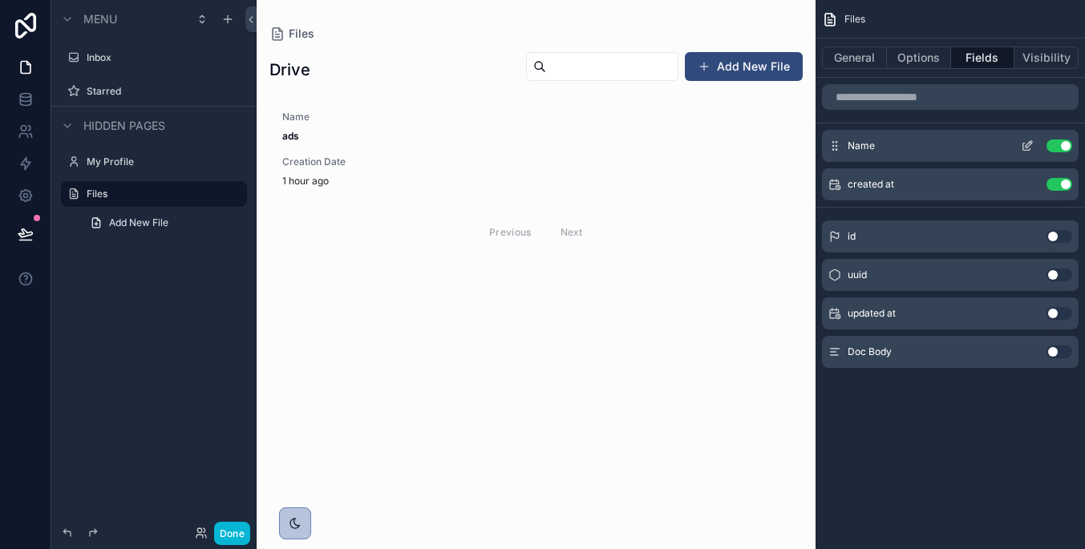
click at [1026, 145] on icon "scrollable content" at bounding box center [1028, 144] width 6 height 6
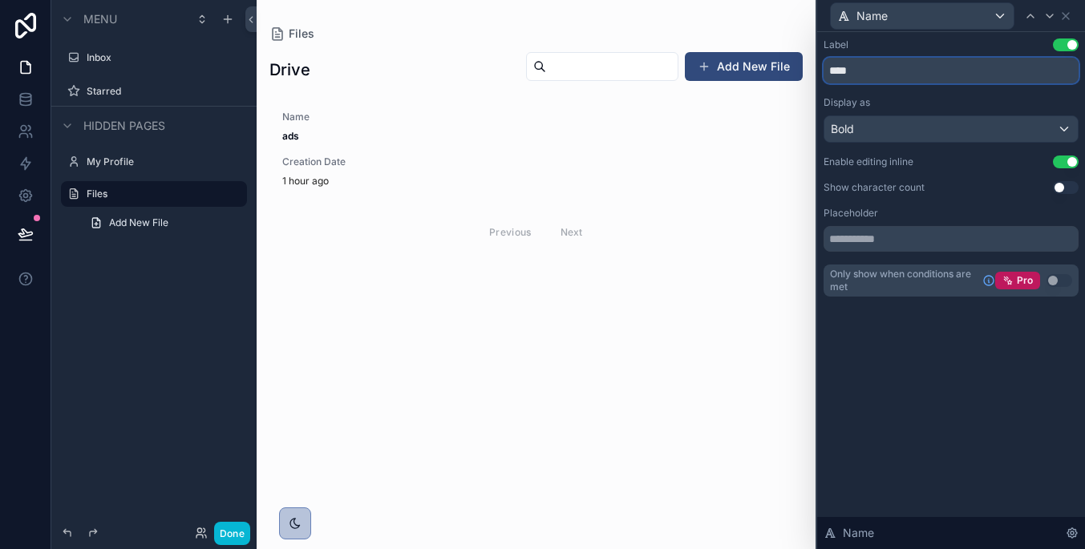
click at [904, 73] on input "****" at bounding box center [950, 71] width 255 height 26
click at [1068, 48] on button "Use setting" at bounding box center [1066, 44] width 26 height 13
click at [991, 122] on div "Bold" at bounding box center [950, 129] width 253 height 26
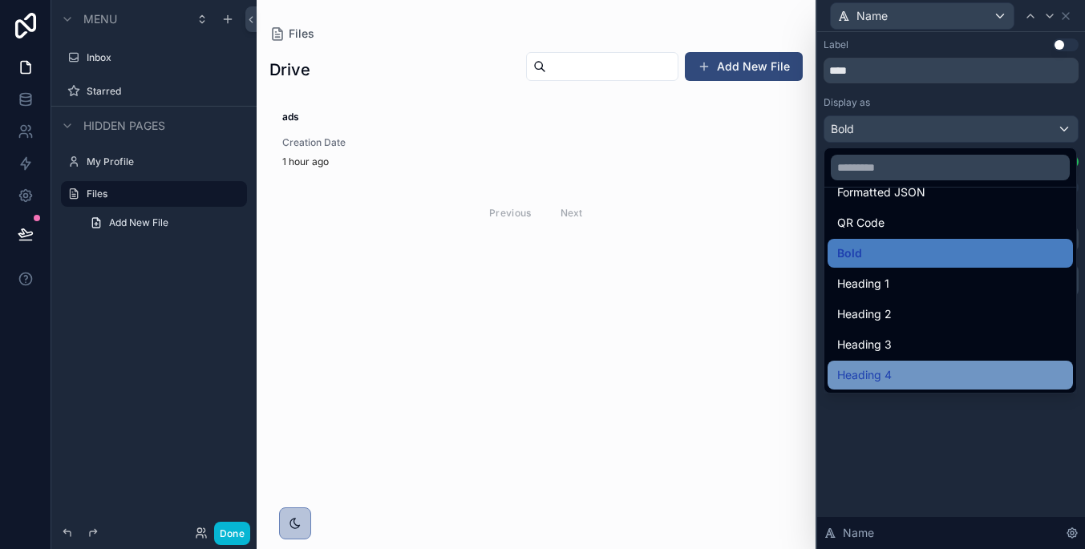
scroll to position [175, 0]
click at [956, 372] on div "Heading 4" at bounding box center [950, 375] width 226 height 19
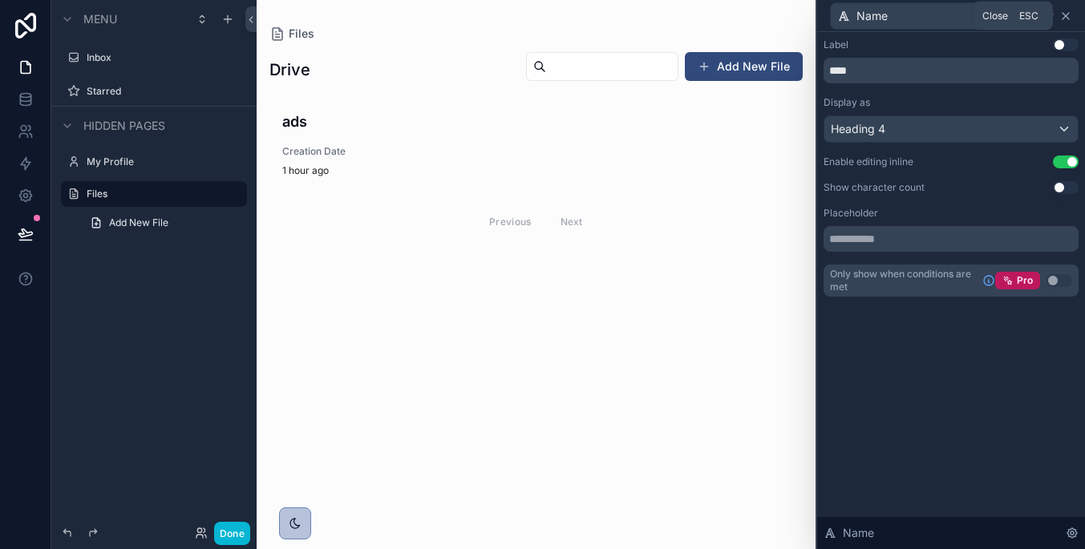
click at [1067, 21] on icon at bounding box center [1065, 16] width 13 height 13
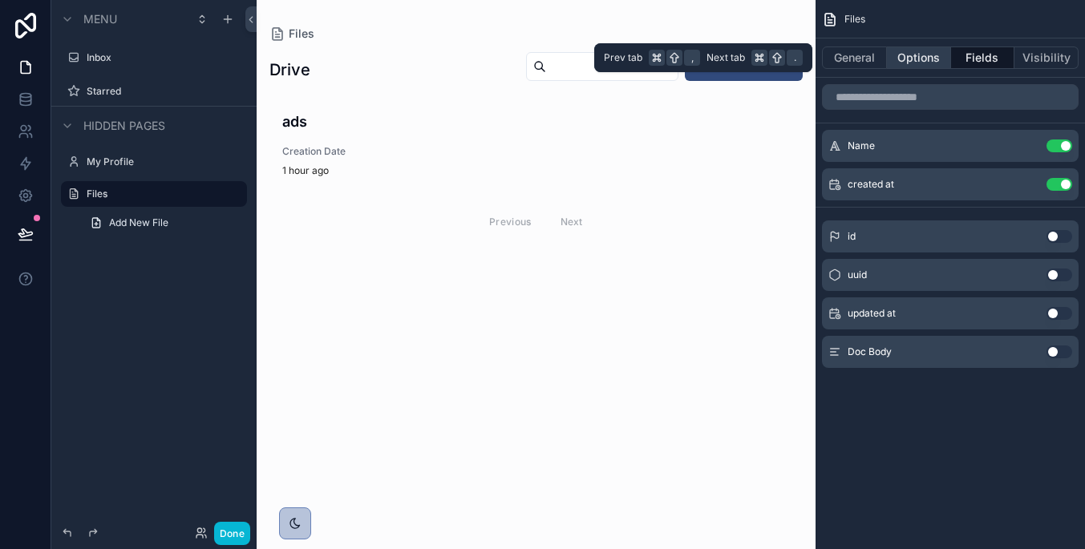
click at [888, 59] on button "Options" at bounding box center [919, 57] width 64 height 22
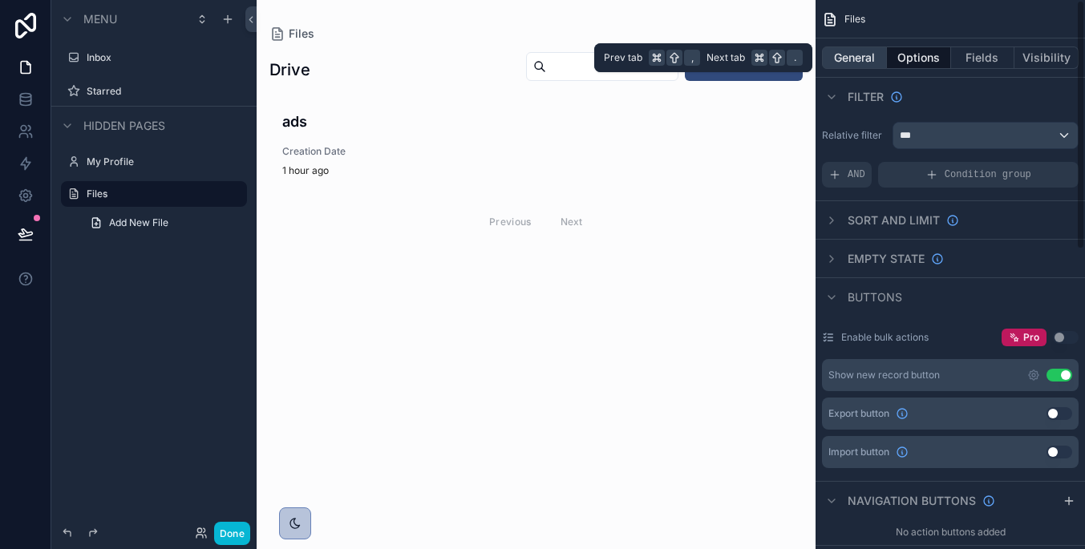
click at [875, 59] on button "General" at bounding box center [854, 57] width 65 height 22
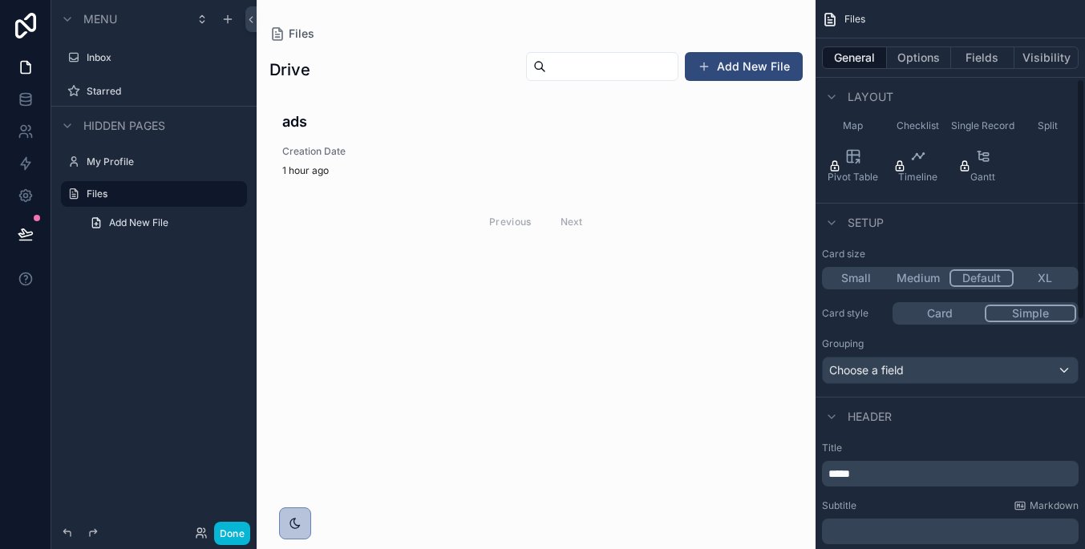
scroll to position [226, 0]
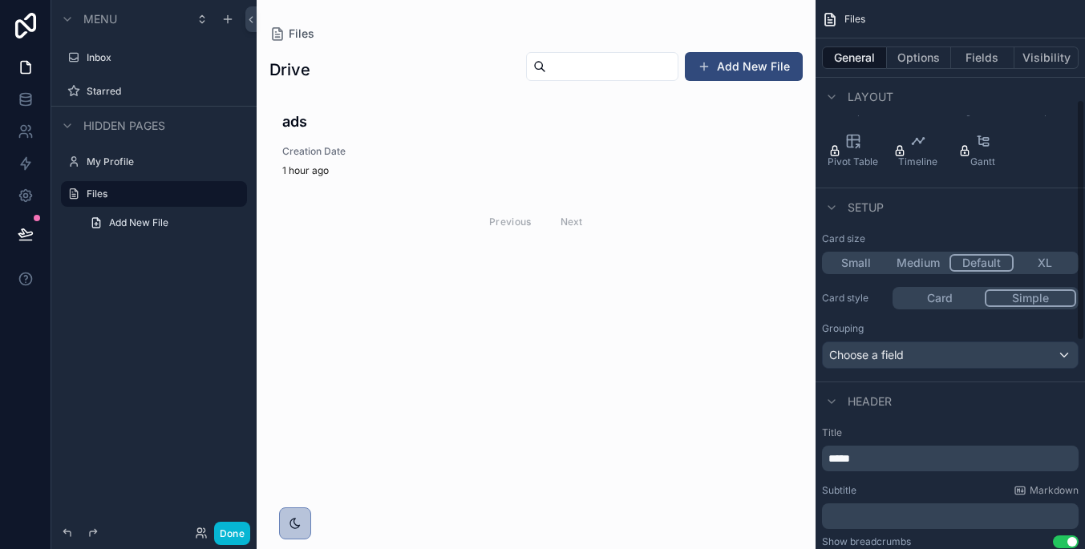
click at [954, 299] on button "Card" at bounding box center [940, 298] width 90 height 18
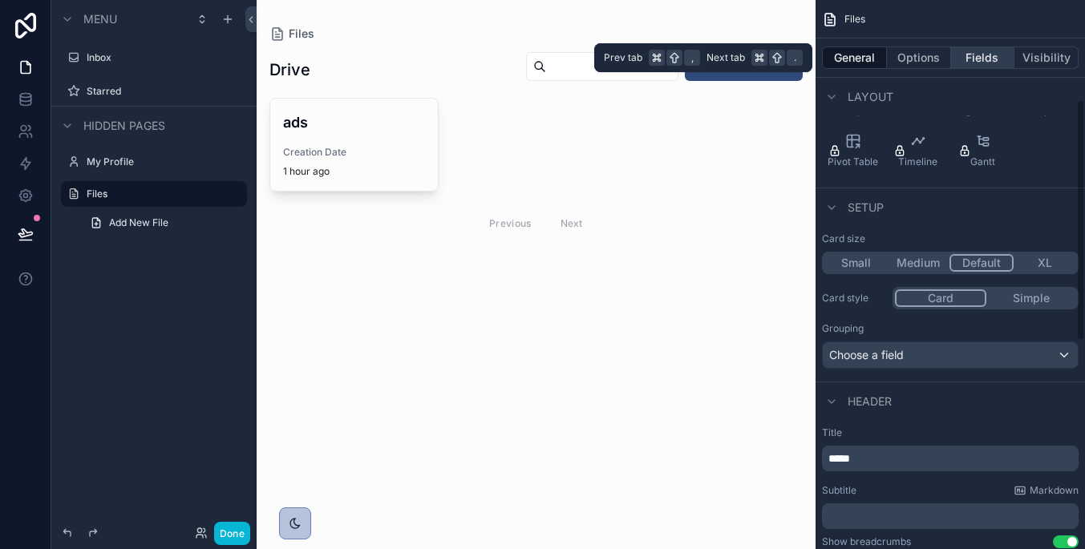
click at [1000, 55] on button "Fields" at bounding box center [983, 57] width 64 height 22
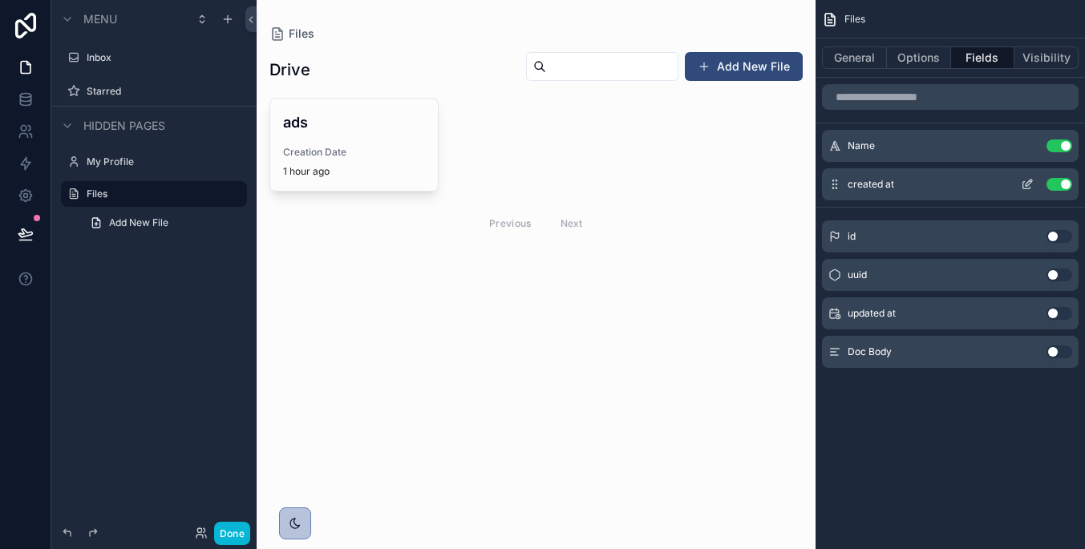
click at [1029, 186] on icon "scrollable content" at bounding box center [1027, 184] width 13 height 13
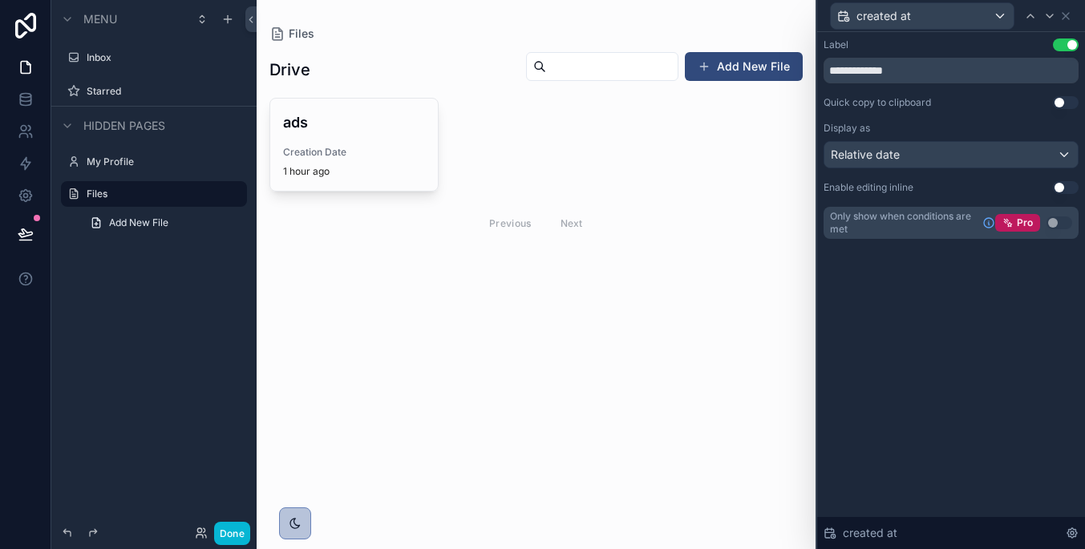
click at [1066, 46] on button "Use setting" at bounding box center [1066, 44] width 26 height 13
click at [1066, 90] on div "**********" at bounding box center [950, 138] width 255 height 200
click at [1066, 97] on button "Use setting" at bounding box center [1066, 102] width 26 height 13
click at [1061, 107] on button "Use setting" at bounding box center [1066, 102] width 26 height 13
click at [1060, 183] on button "Use setting" at bounding box center [1066, 187] width 26 height 13
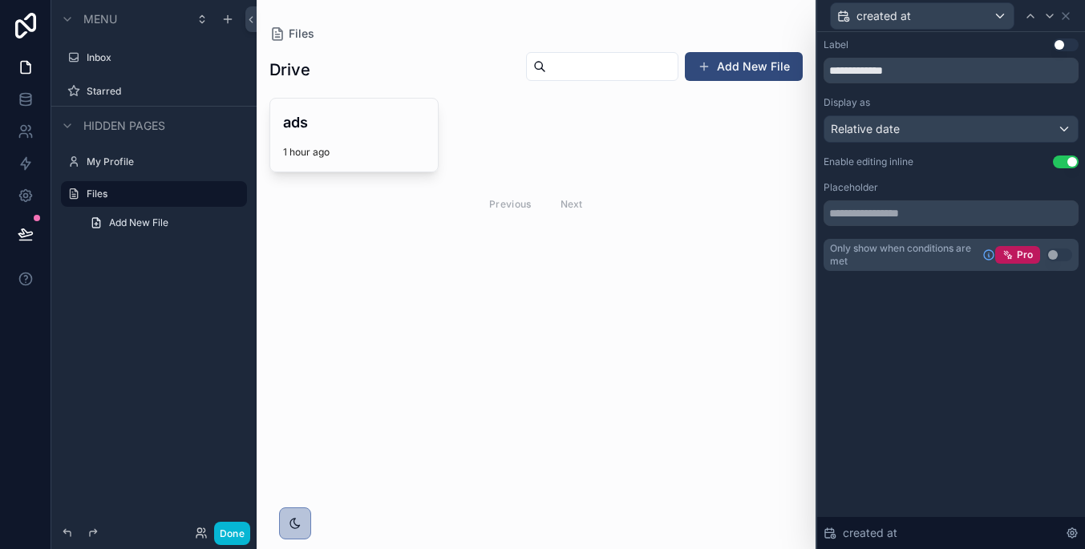
click at [1057, 159] on button "Use setting" at bounding box center [1066, 162] width 26 height 13
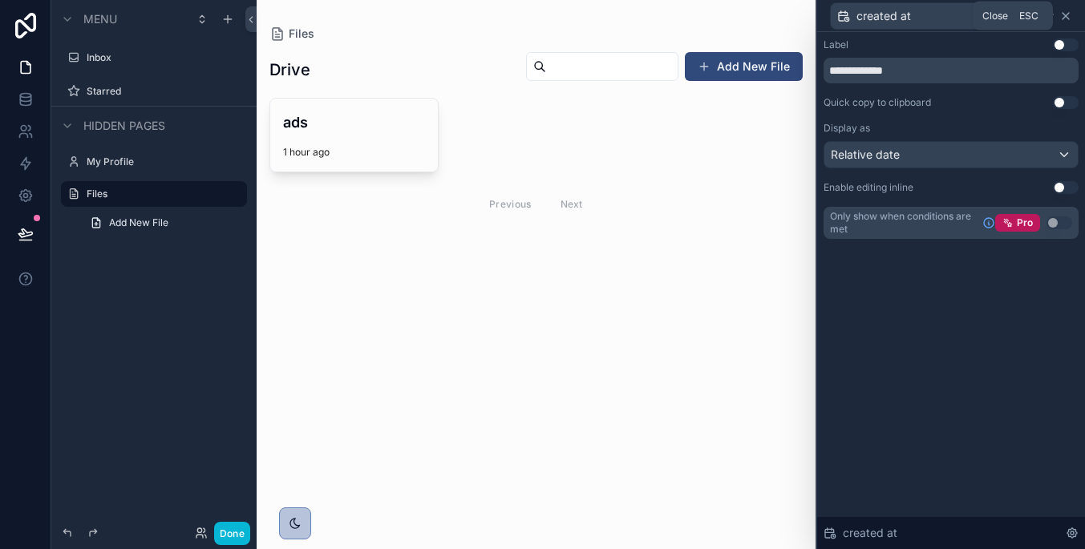
click at [1065, 15] on icon at bounding box center [1065, 16] width 6 height 6
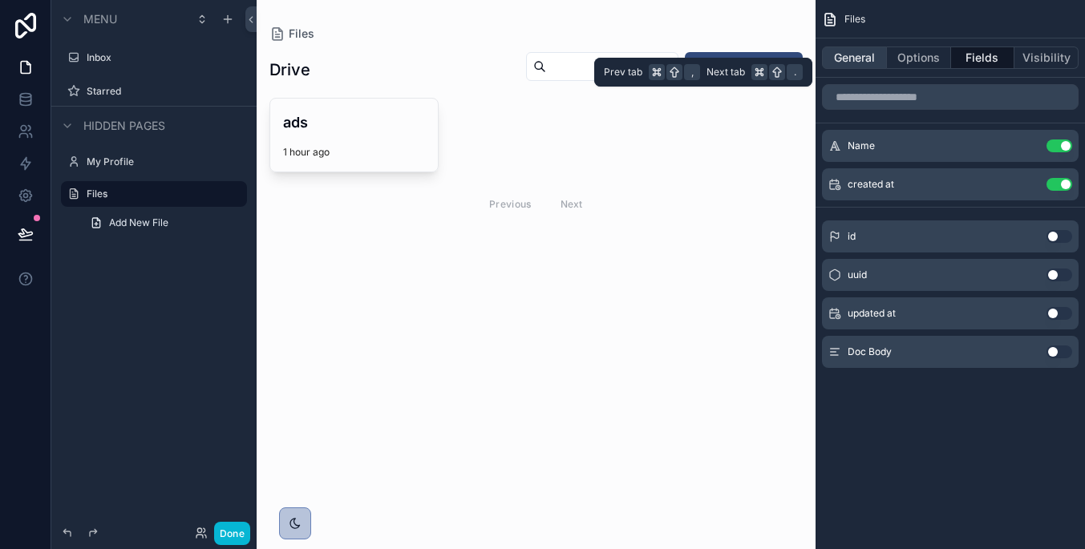
click at [855, 58] on button "General" at bounding box center [854, 57] width 65 height 22
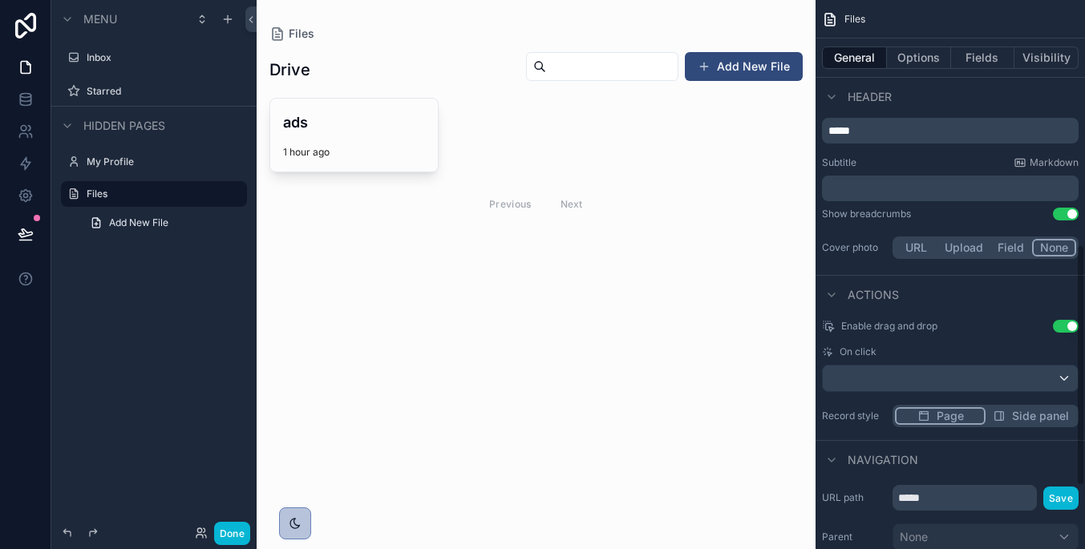
scroll to position [572, 0]
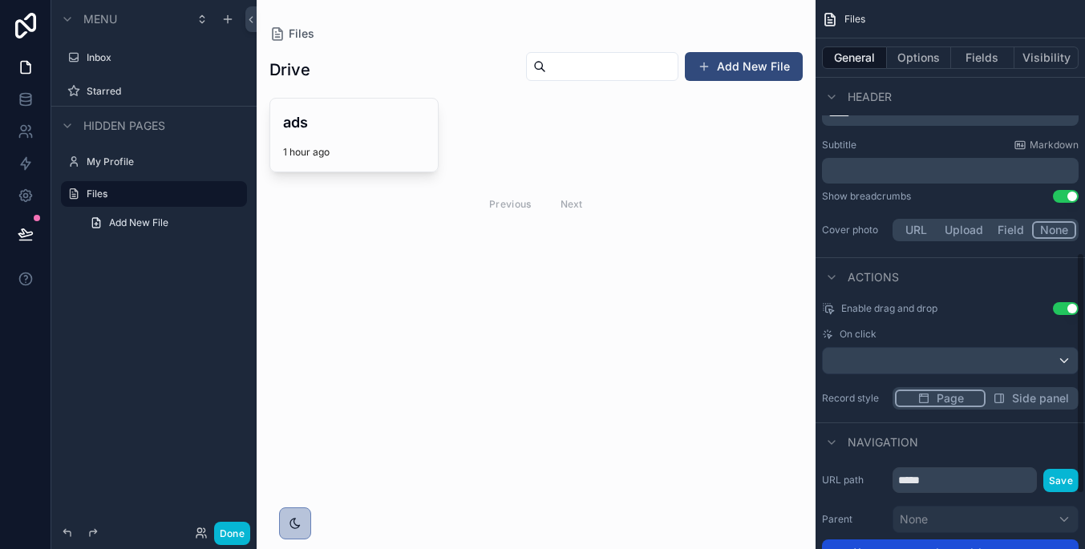
click at [954, 363] on div "scrollable content" at bounding box center [950, 361] width 255 height 26
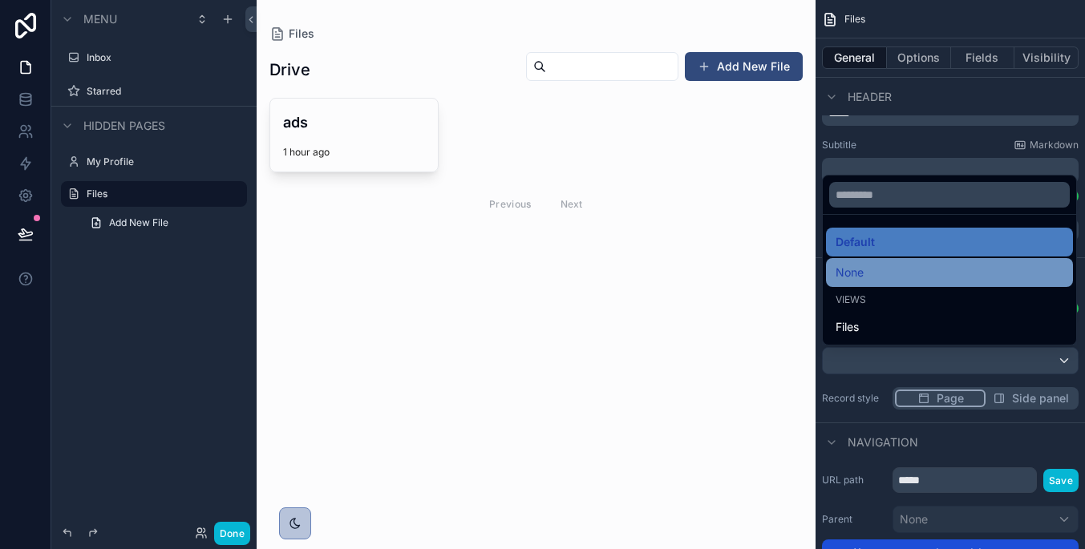
click at [943, 278] on div "None" at bounding box center [949, 272] width 228 height 19
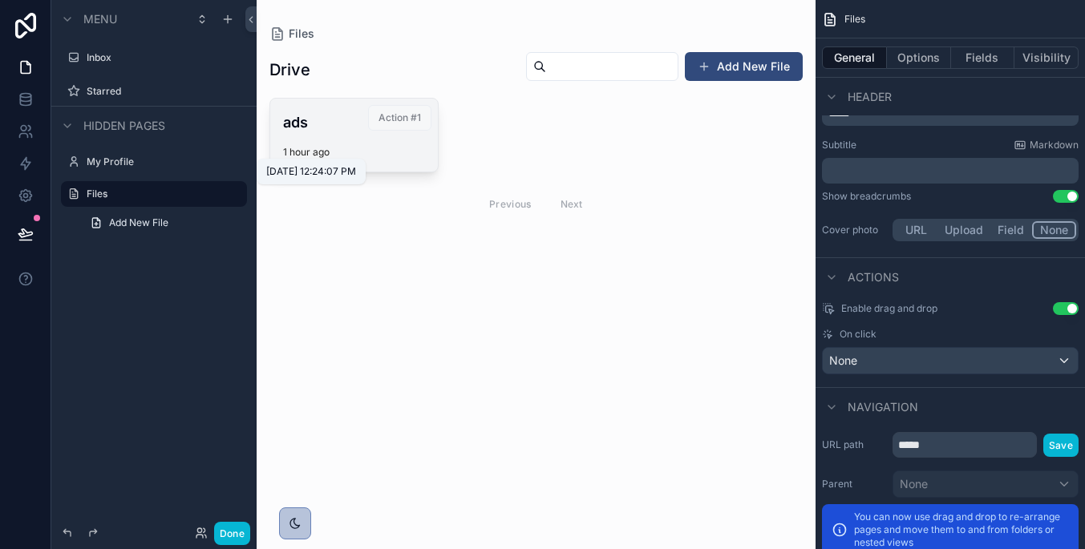
click at [324, 148] on p "1 hour ago" at bounding box center [306, 152] width 46 height 13
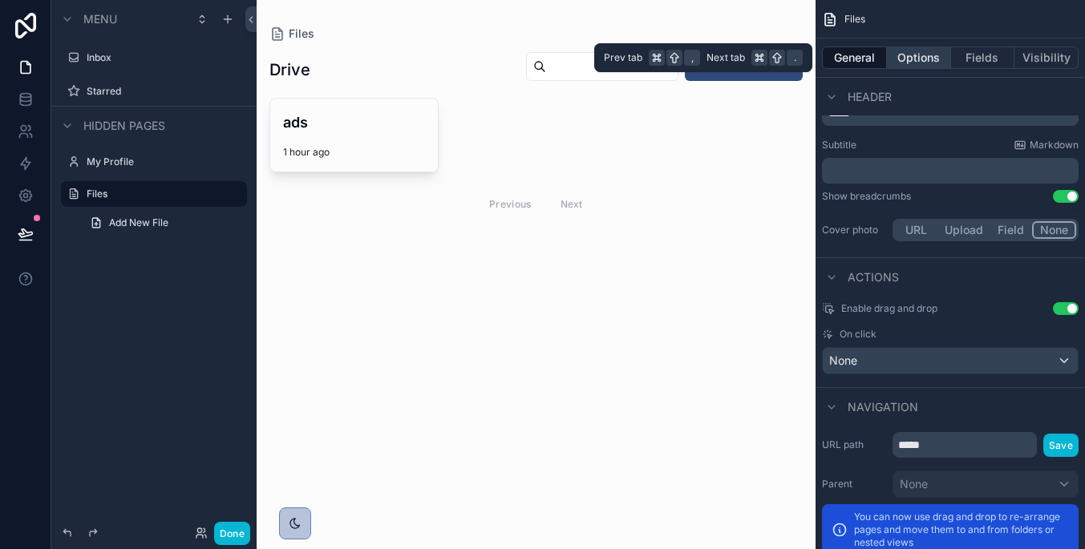
click at [943, 59] on button "Options" at bounding box center [919, 57] width 64 height 22
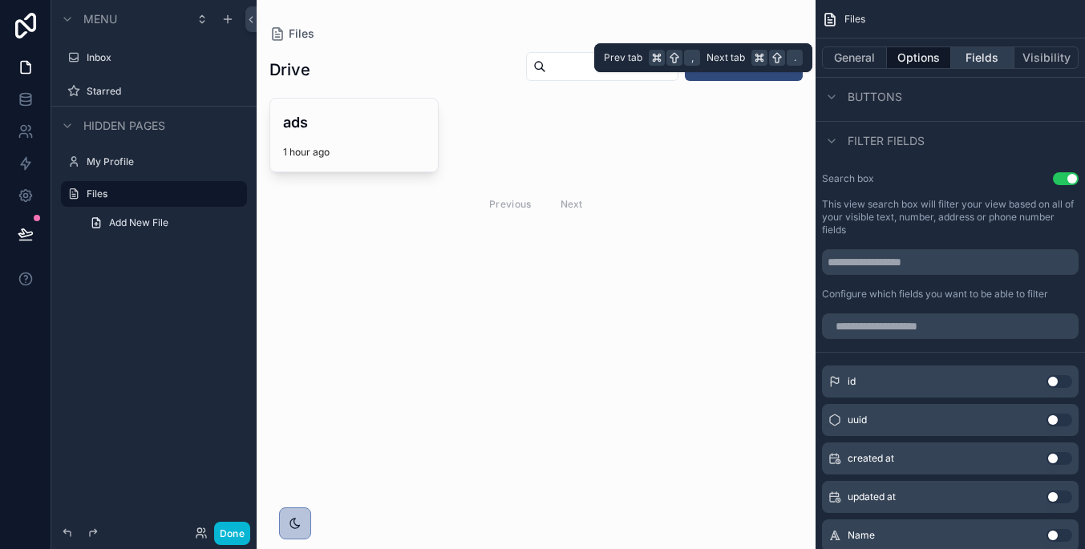
click at [972, 60] on button "Fields" at bounding box center [983, 57] width 64 height 22
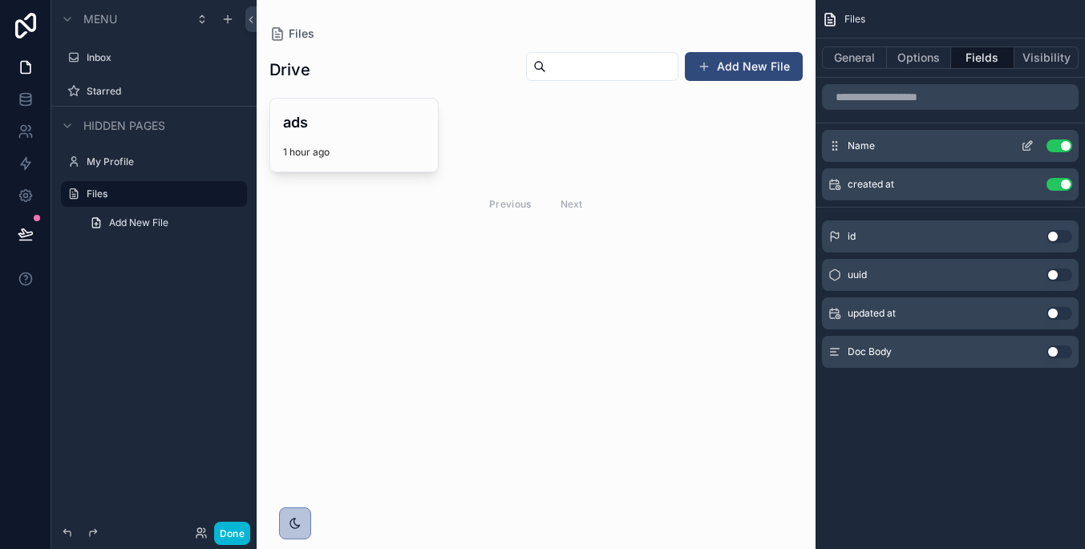
click at [1030, 143] on icon "scrollable content" at bounding box center [1027, 145] width 13 height 13
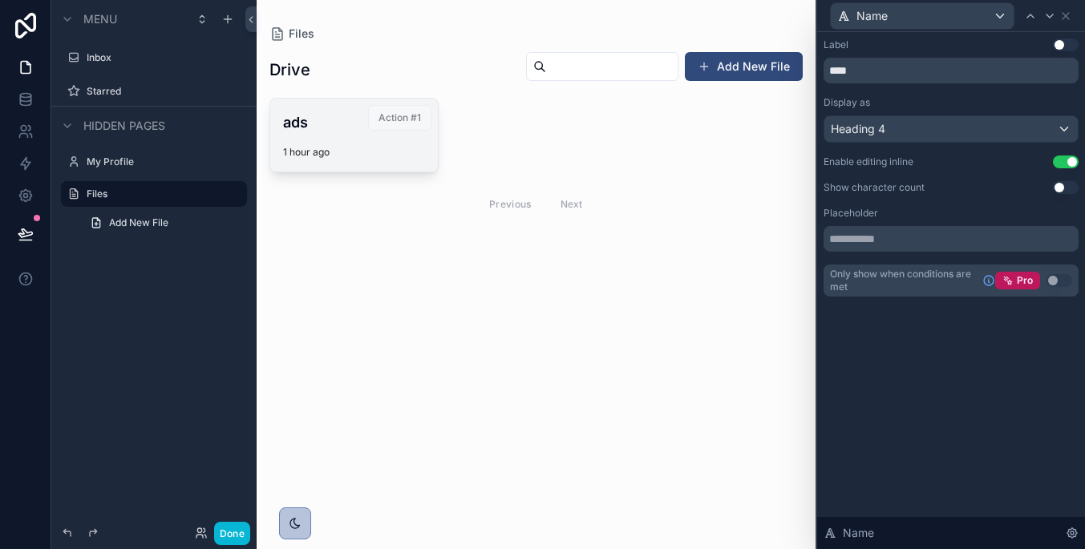
click at [301, 125] on h4 "ads" at bounding box center [354, 122] width 142 height 22
click at [298, 119] on h4 "ads" at bounding box center [354, 122] width 142 height 22
click at [1064, 160] on button "Use setting" at bounding box center [1066, 162] width 26 height 13
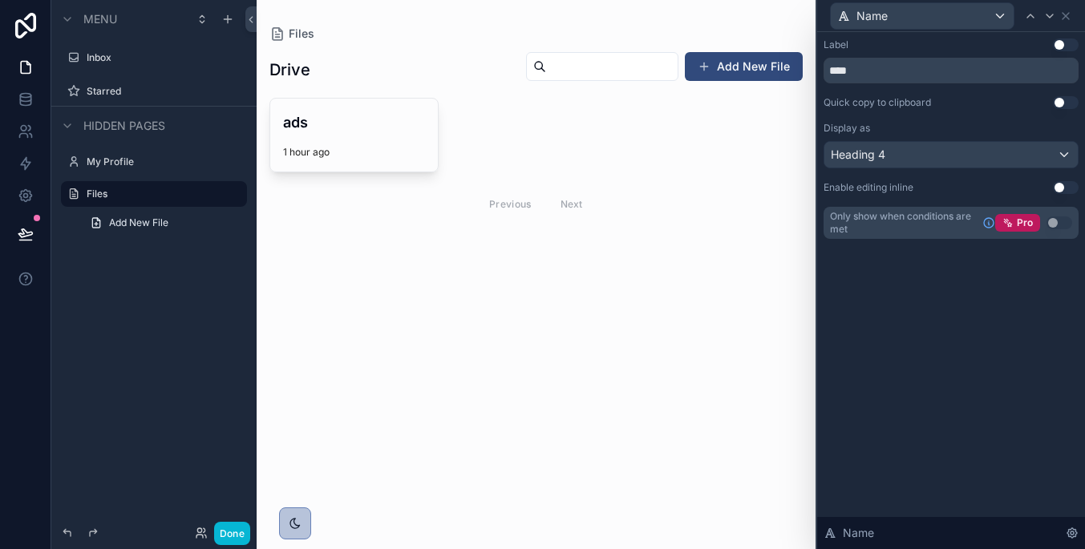
click at [1061, 188] on button "Use setting" at bounding box center [1066, 187] width 26 height 13
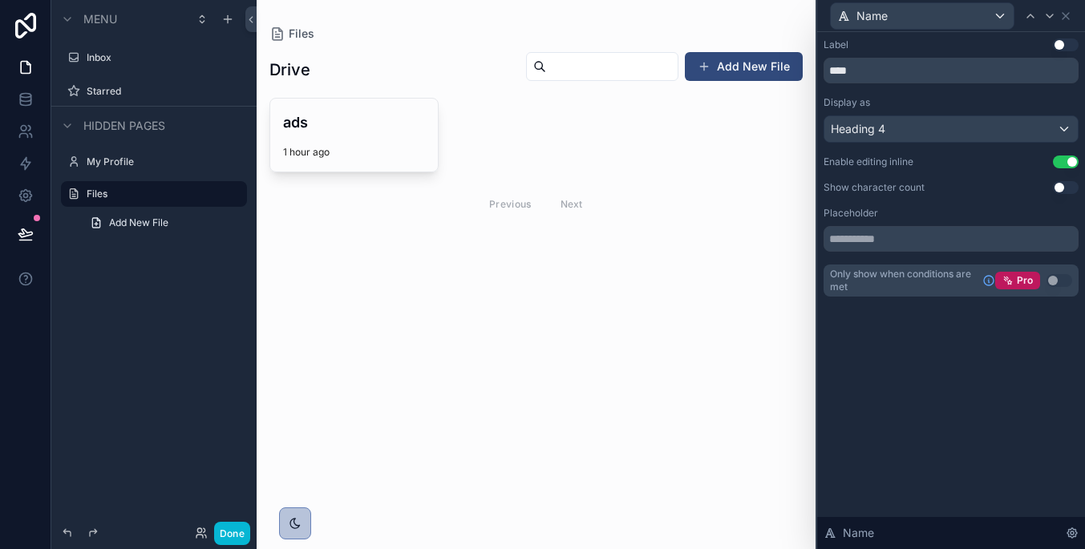
click at [1064, 158] on button "Use setting" at bounding box center [1066, 162] width 26 height 13
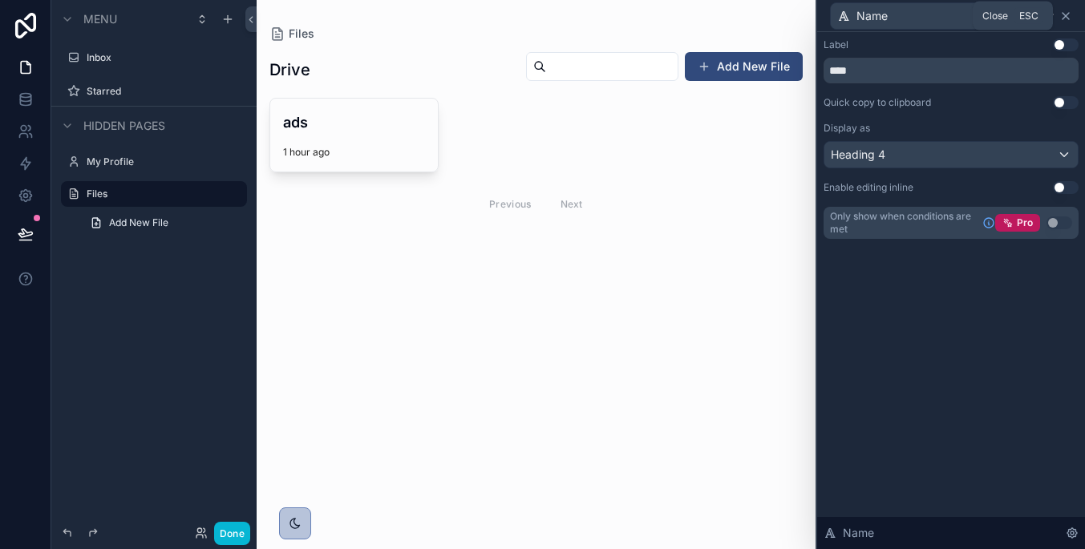
click at [1065, 13] on icon at bounding box center [1065, 16] width 13 height 13
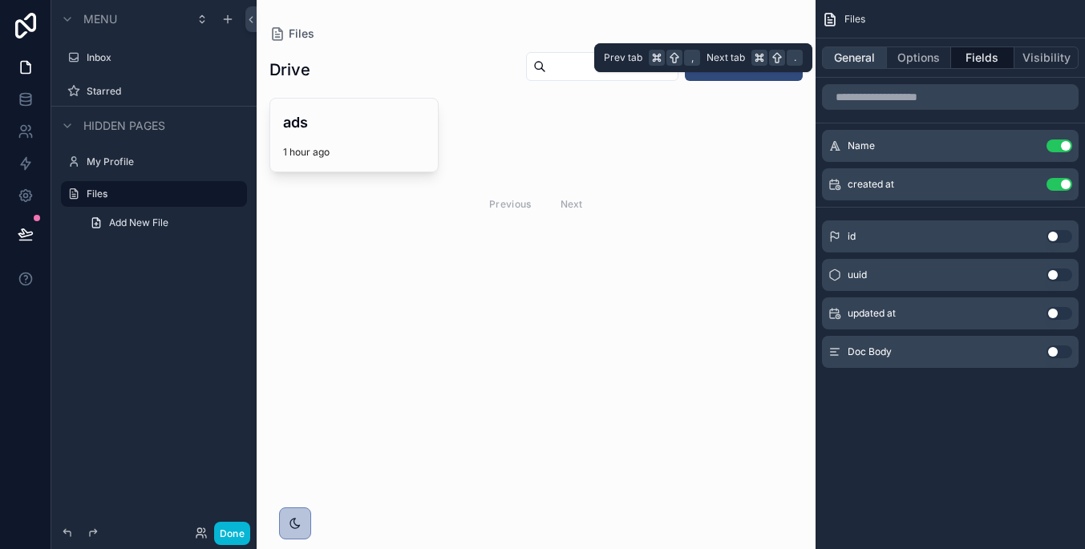
click at [870, 52] on button "General" at bounding box center [854, 57] width 65 height 22
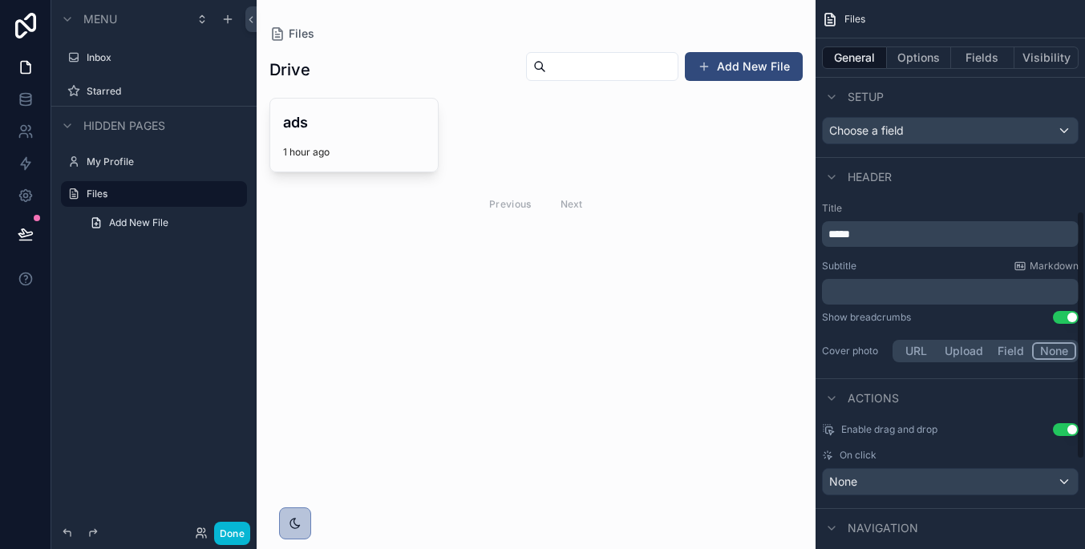
scroll to position [465, 0]
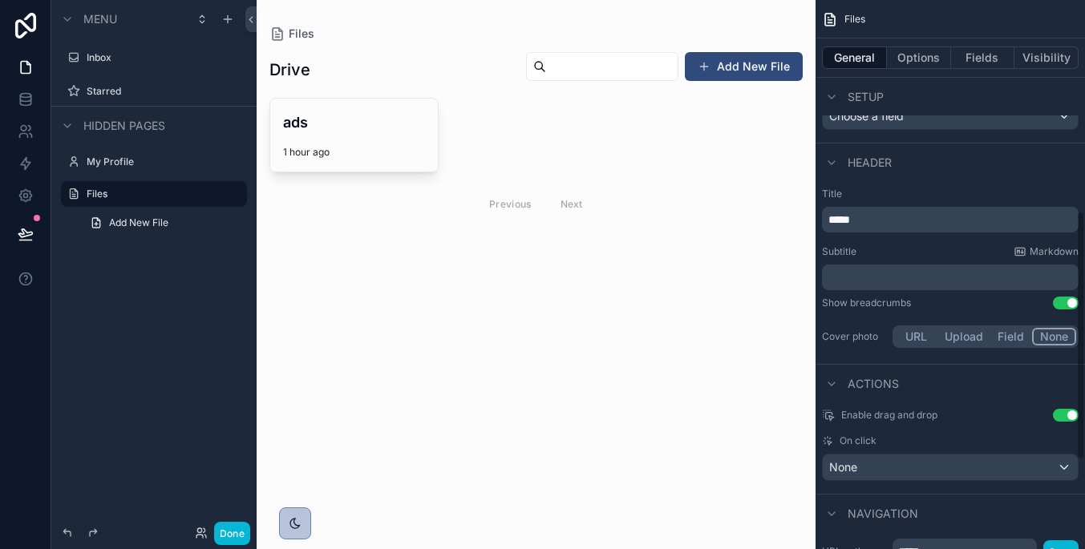
click at [970, 463] on div "None" at bounding box center [950, 468] width 255 height 26
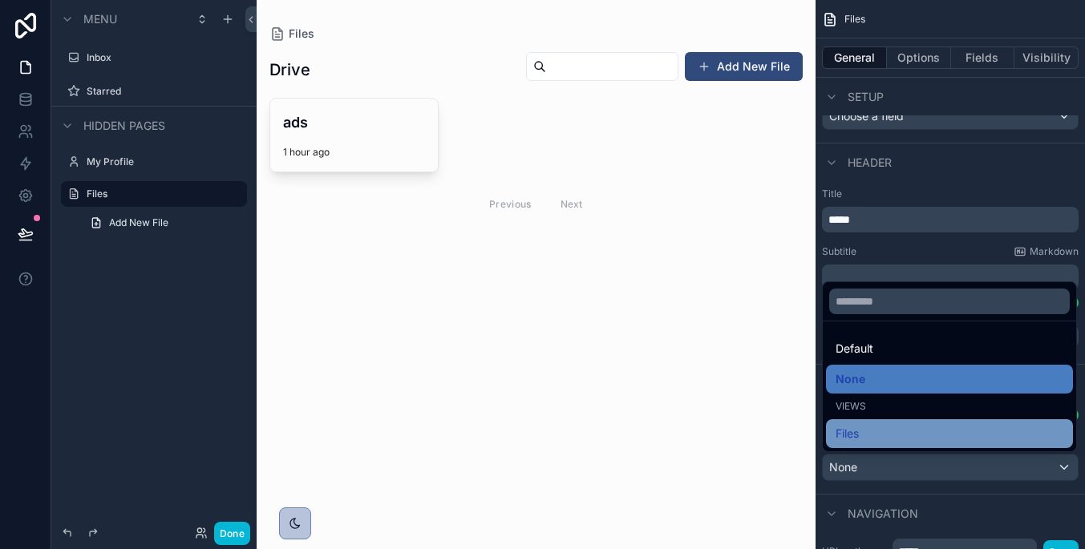
click at [976, 427] on div "Files" at bounding box center [949, 433] width 228 height 19
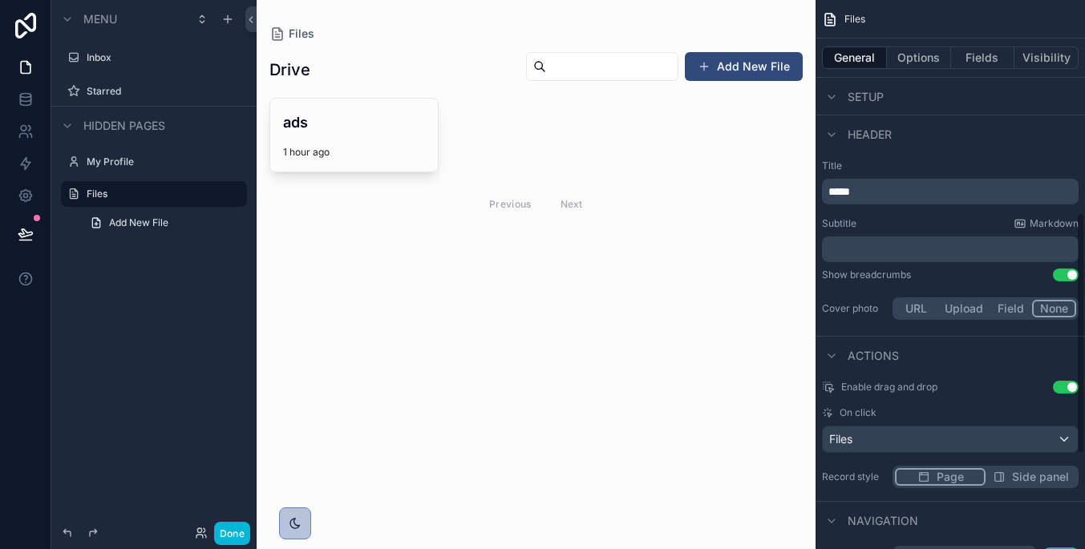
scroll to position [537, 0]
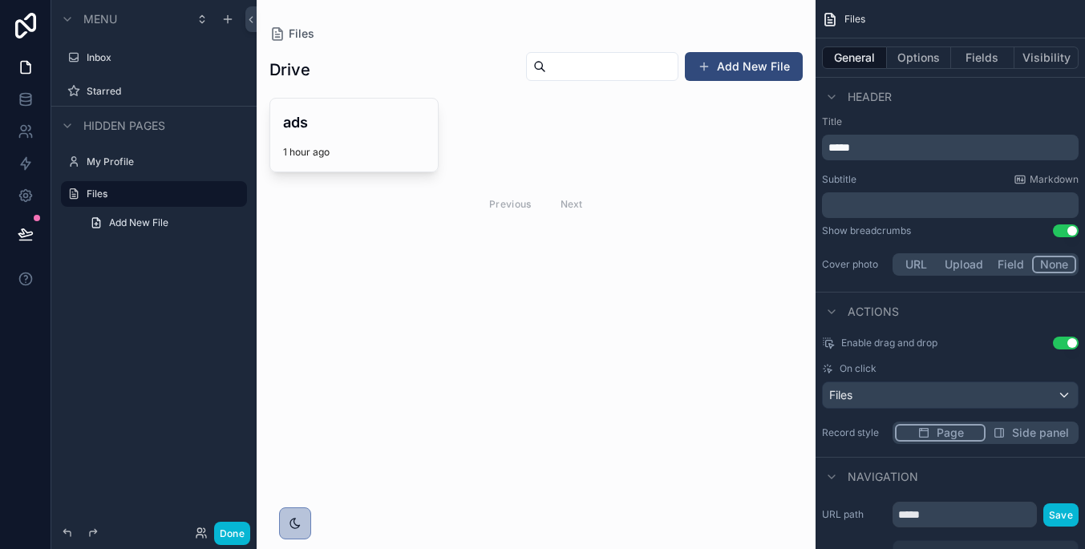
click at [951, 394] on div "Files" at bounding box center [950, 395] width 255 height 26
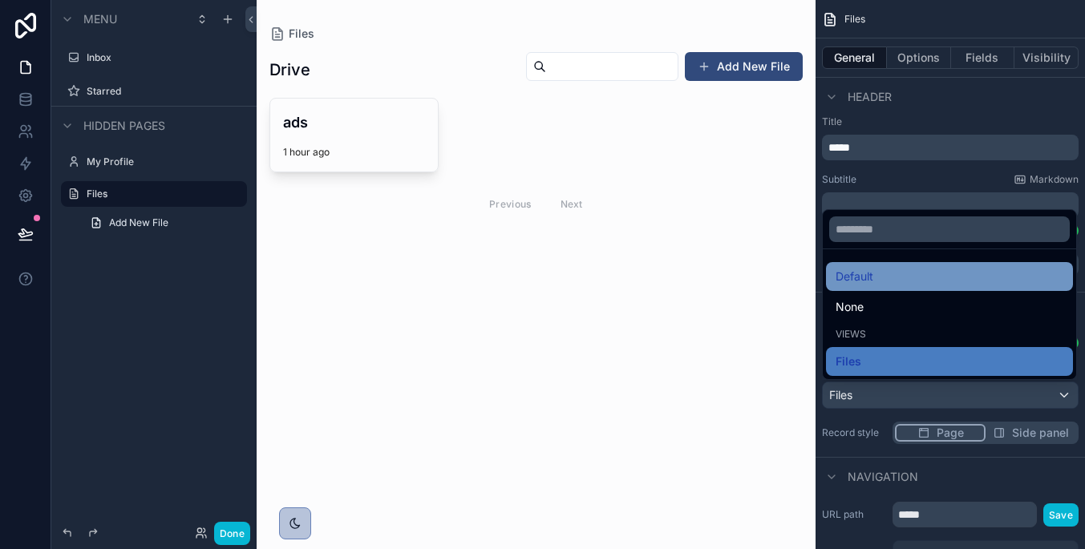
click at [946, 283] on div "Default" at bounding box center [949, 276] width 228 height 19
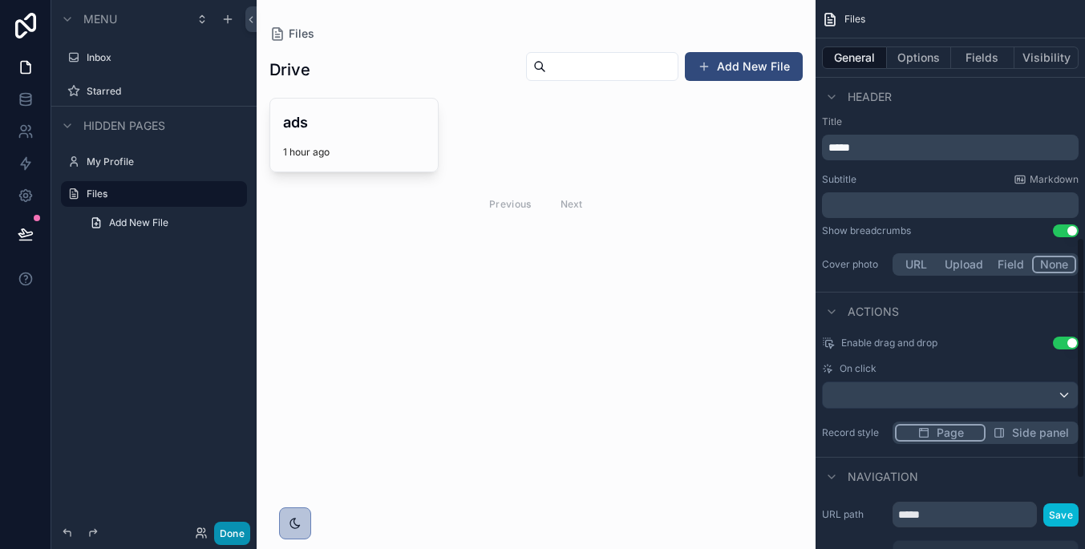
click at [231, 534] on button "Done" at bounding box center [232, 533] width 36 height 23
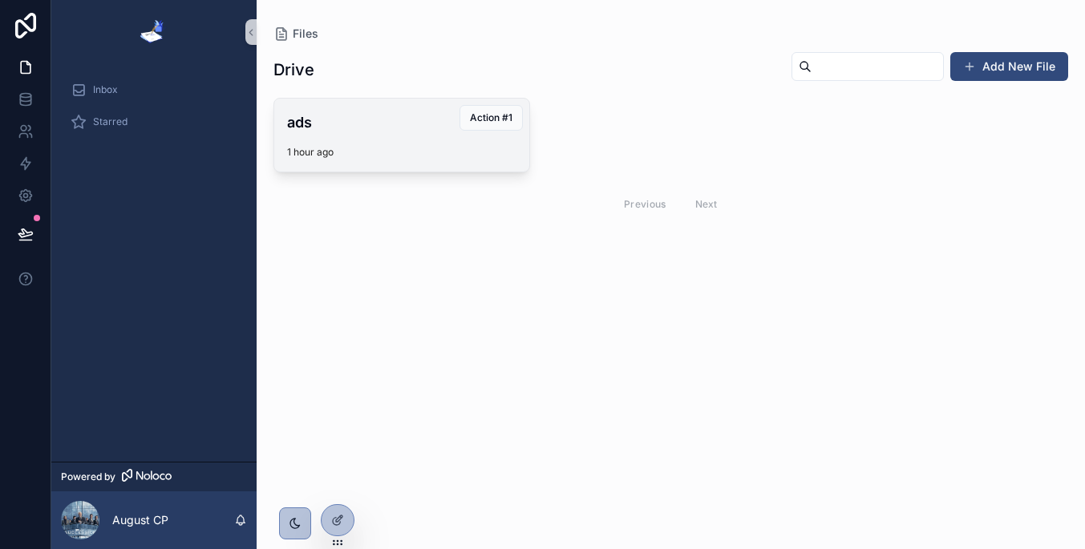
click at [439, 139] on div "ads 1 hour ago" at bounding box center [401, 135] width 255 height 73
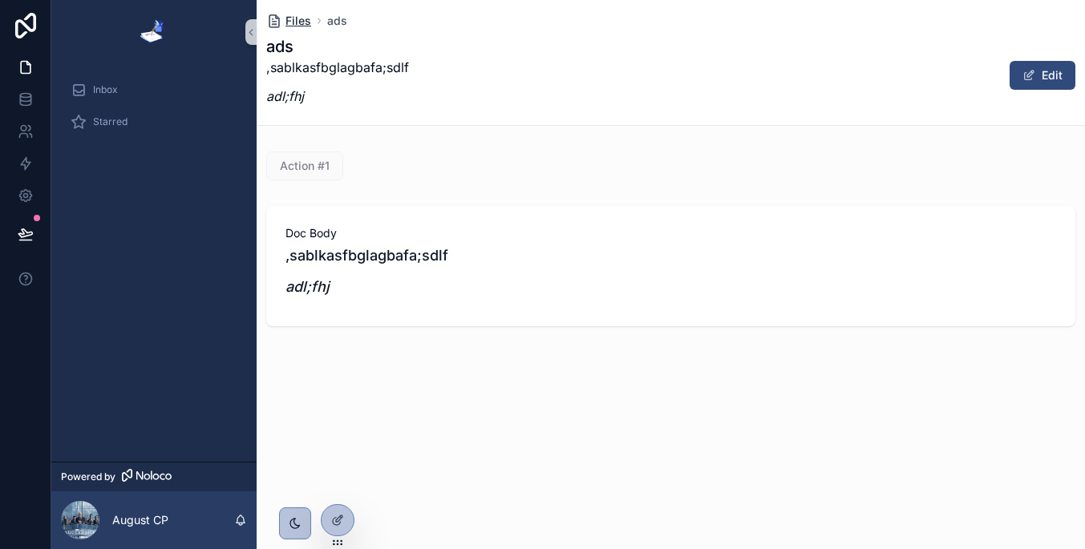
click at [299, 24] on span "Files" at bounding box center [298, 21] width 26 height 16
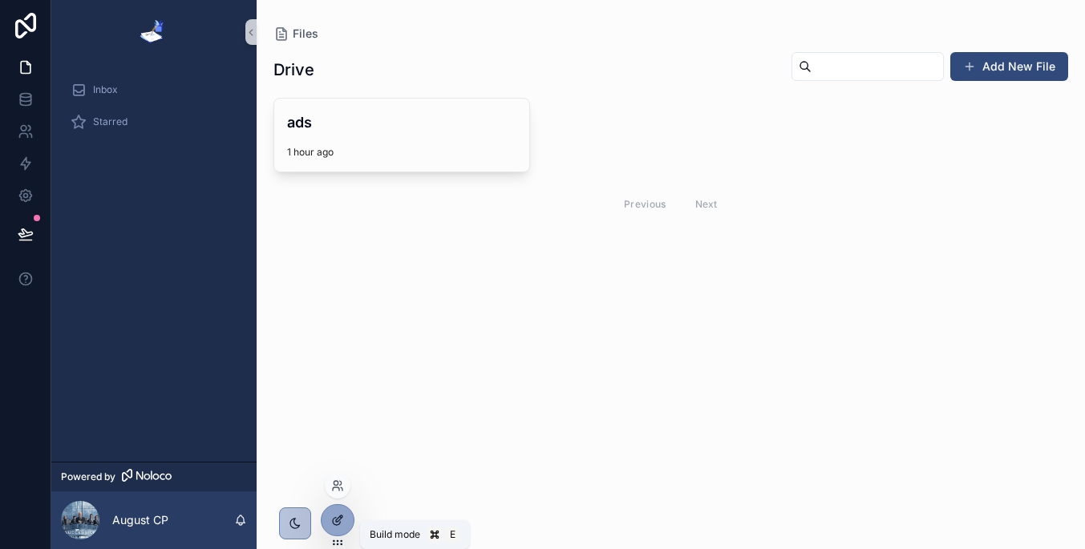
click at [332, 516] on icon at bounding box center [337, 520] width 13 height 13
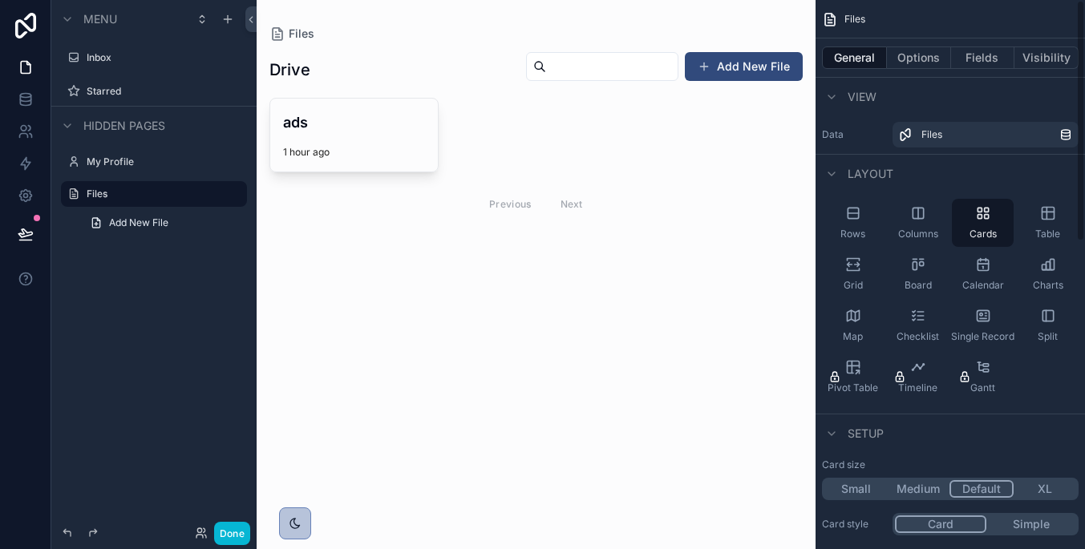
click at [1049, 44] on div "General Options Fields Visibility" at bounding box center [949, 57] width 269 height 38
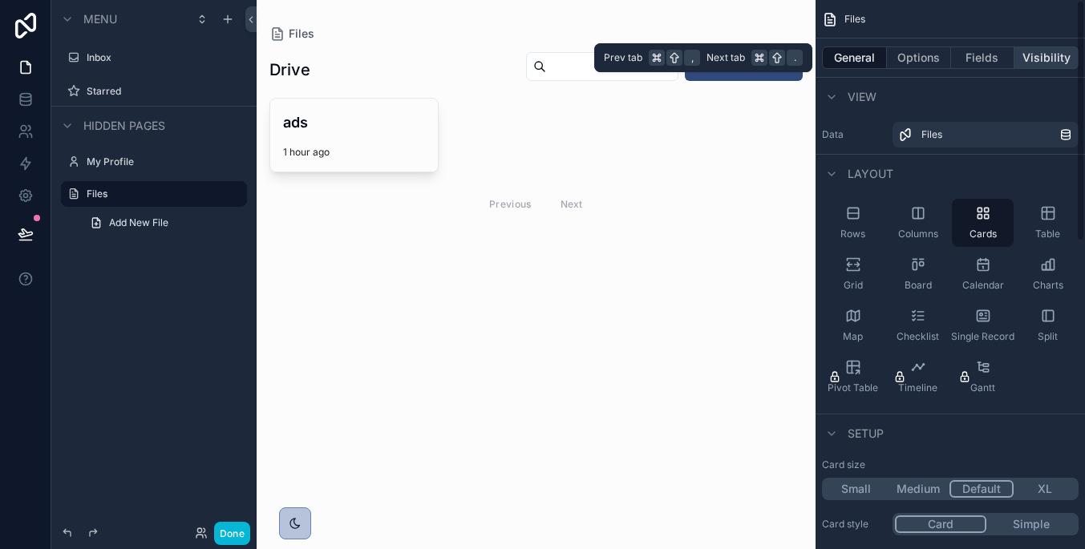
click at [1049, 55] on button "Visibility" at bounding box center [1046, 57] width 64 height 22
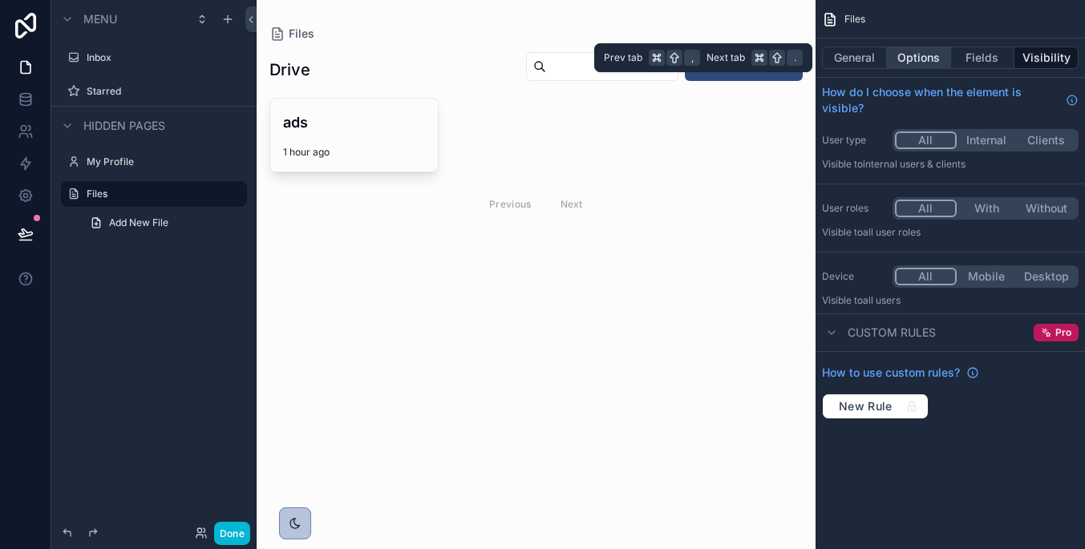
click at [920, 55] on button "Options" at bounding box center [919, 57] width 64 height 22
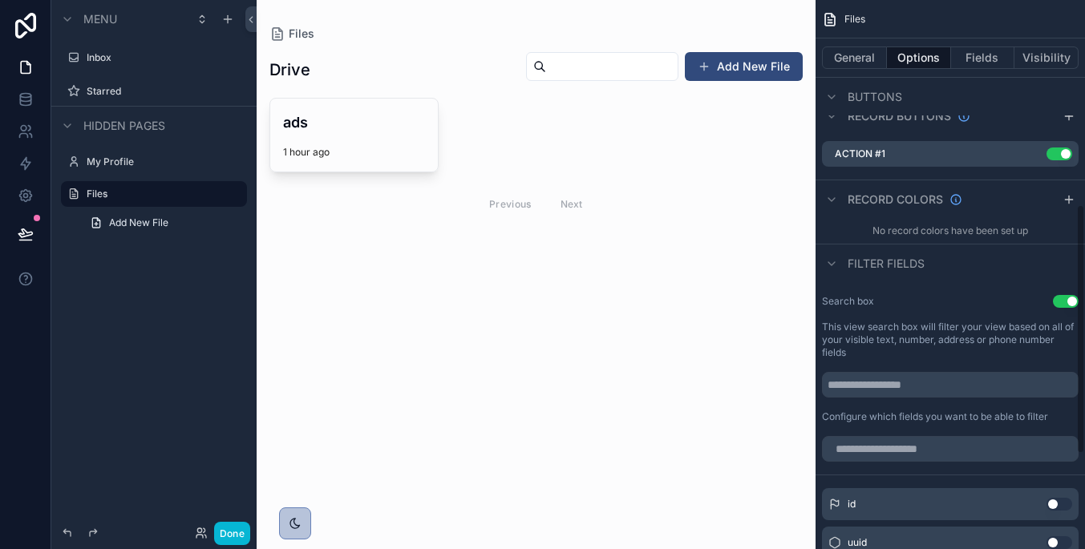
scroll to position [515, 0]
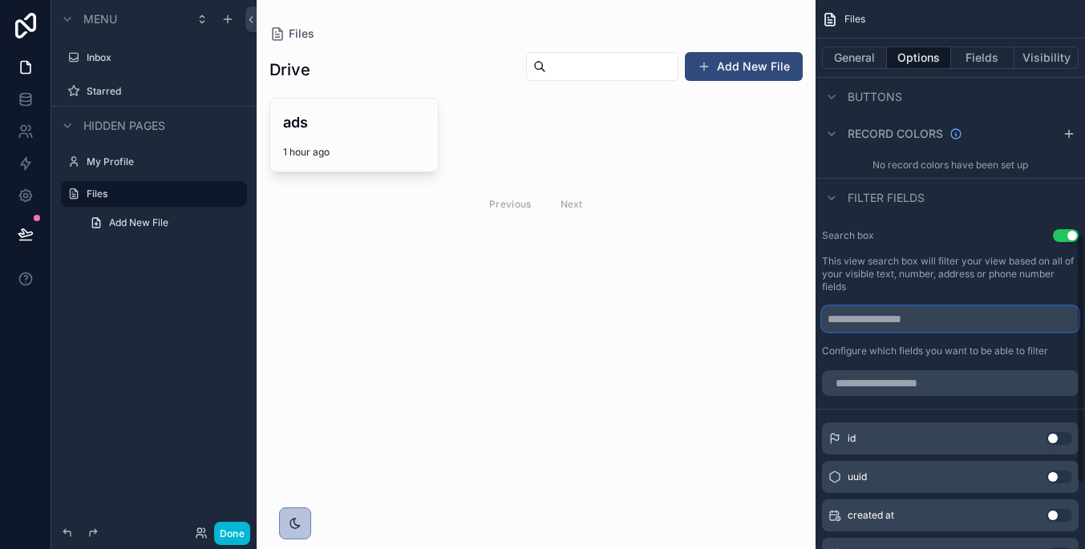
click at [964, 319] on input "scrollable content" at bounding box center [950, 319] width 257 height 26
type input "**********"
click at [992, 361] on div "**********" at bounding box center [949, 293] width 269 height 141
click at [649, 70] on div "scrollable content" at bounding box center [536, 137] width 559 height 274
click at [647, 68] on input "scrollable content" at bounding box center [611, 66] width 131 height 22
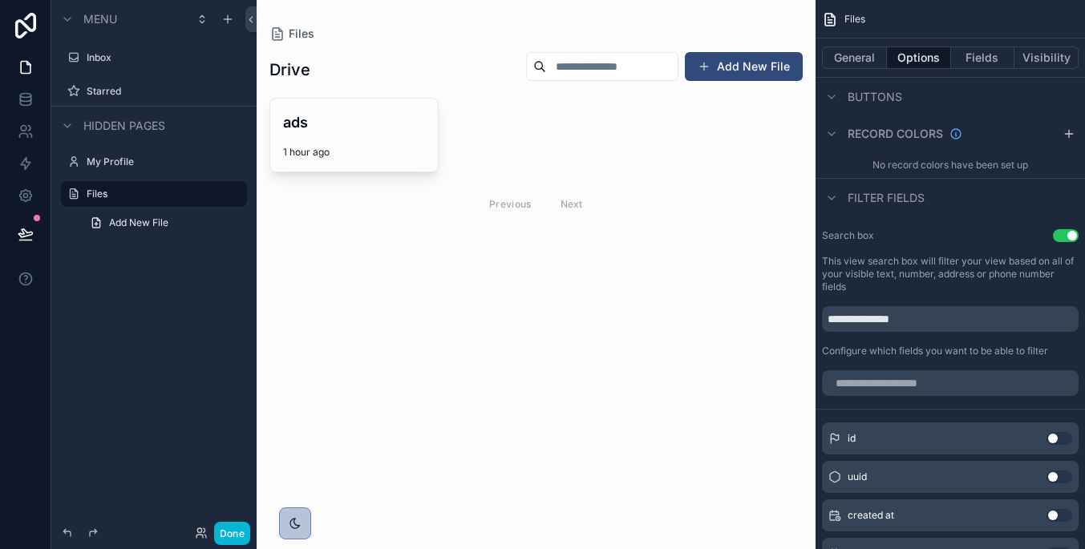
click at [668, 279] on div "Files Drive Add New File ads 1 hour ago Action #1 Previous Next" at bounding box center [536, 274] width 559 height 549
